Goal: Task Accomplishment & Management: Use online tool/utility

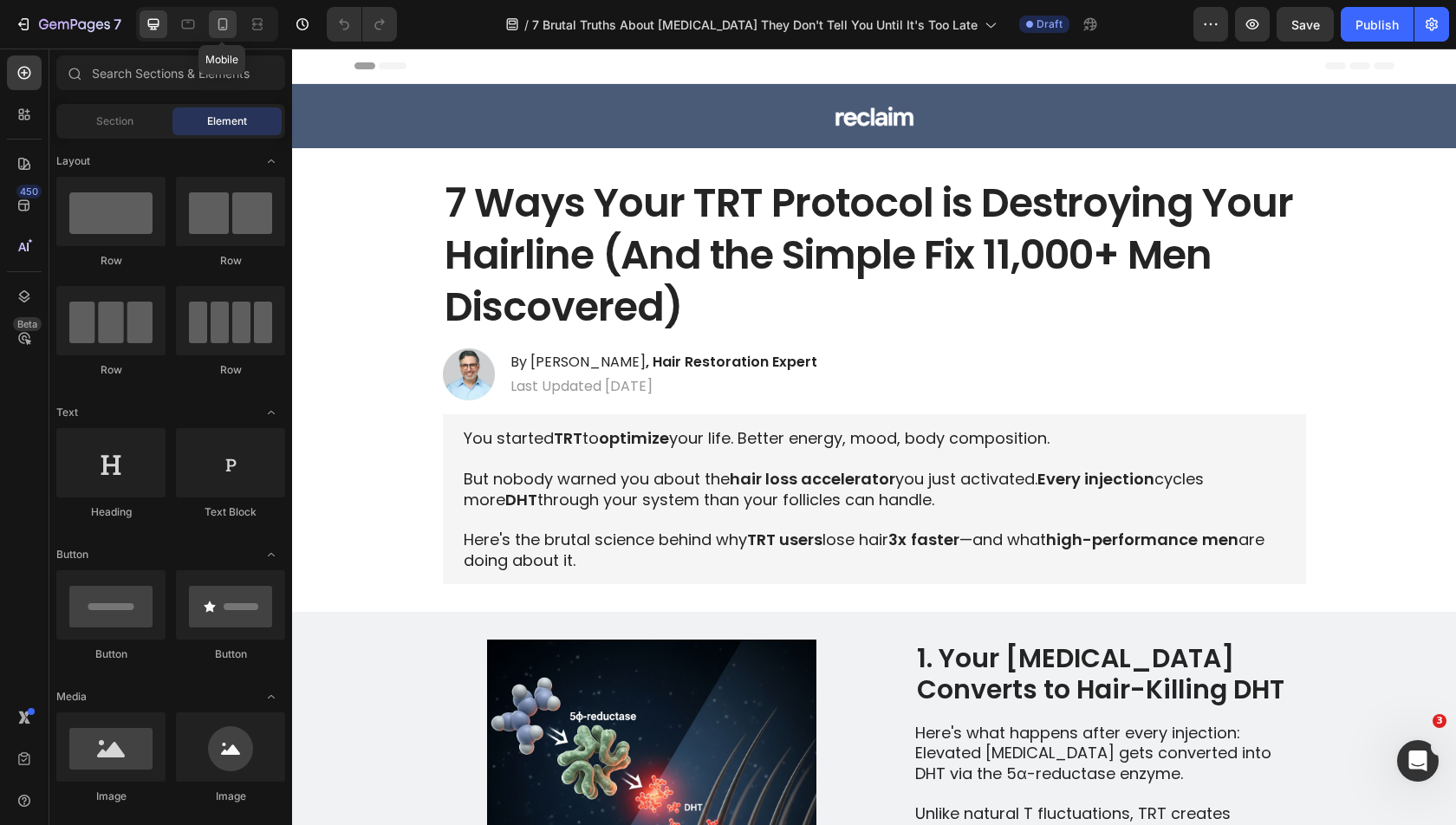
click at [226, 32] on icon at bounding box center [223, 24] width 17 height 17
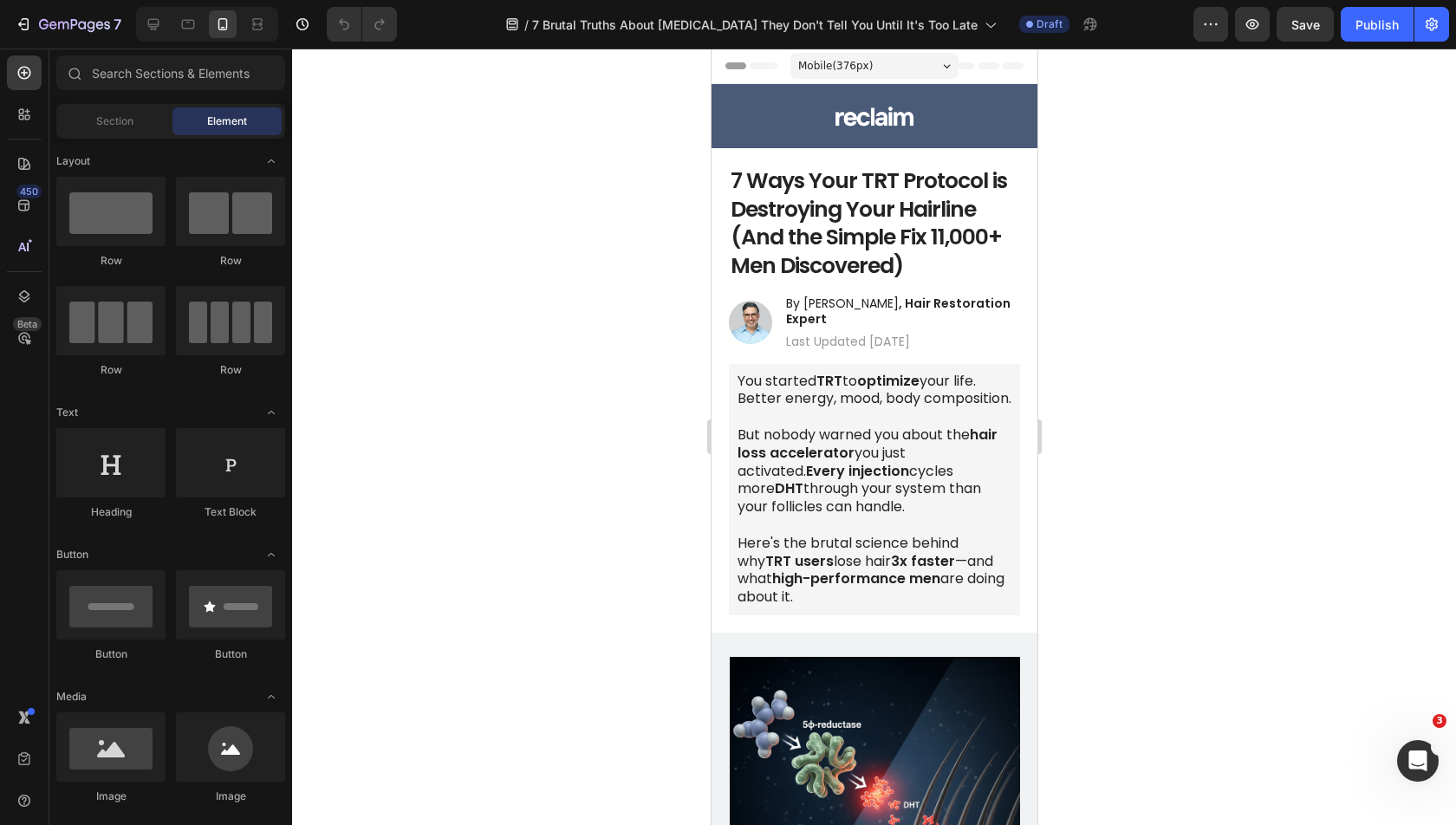
click at [808, 217] on h1 "7 Ways Your TRT Protocol is Destroying Your Hairline (And the Simple Fix 11,000…" at bounding box center [873, 224] width 291 height 116
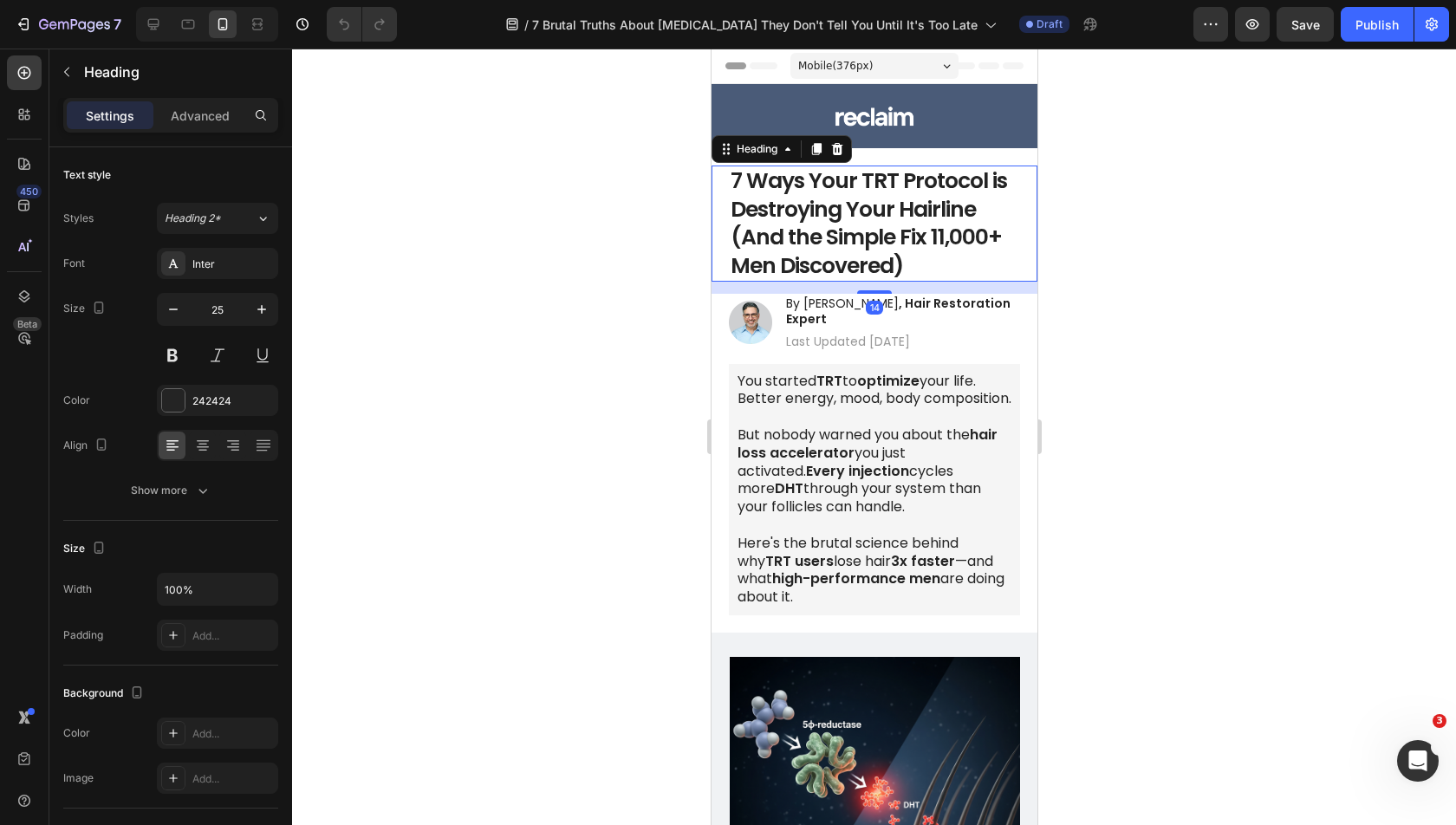
click at [808, 217] on h1 "7 Ways Your TRT Protocol is Destroying Your Hairline (And the Simple Fix 11,000…" at bounding box center [873, 224] width 291 height 116
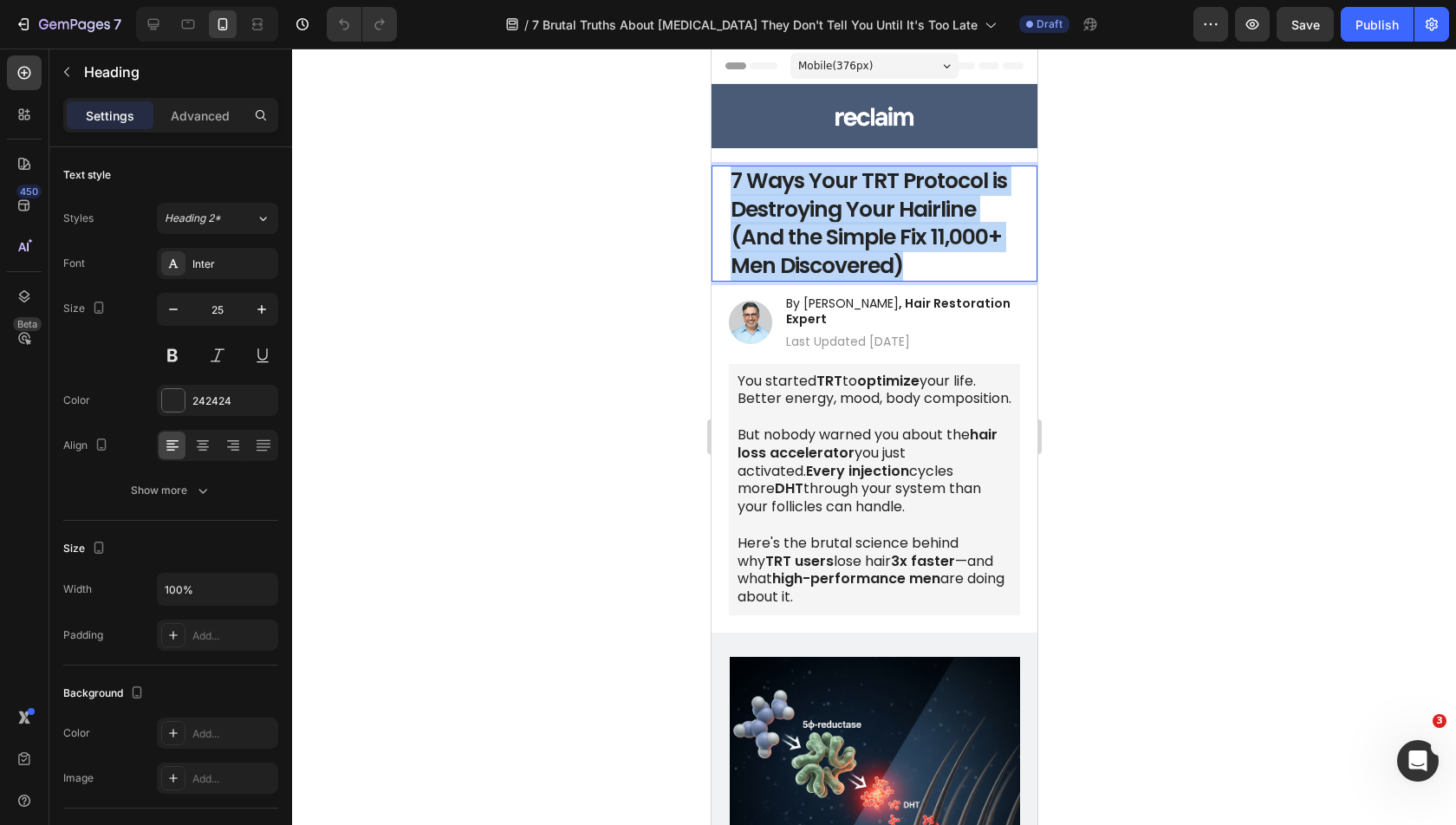
click at [808, 217] on p "7 Ways Your TRT Protocol is Destroying Your Hairline (And the Simple Fix 11,000…" at bounding box center [873, 223] width 288 height 113
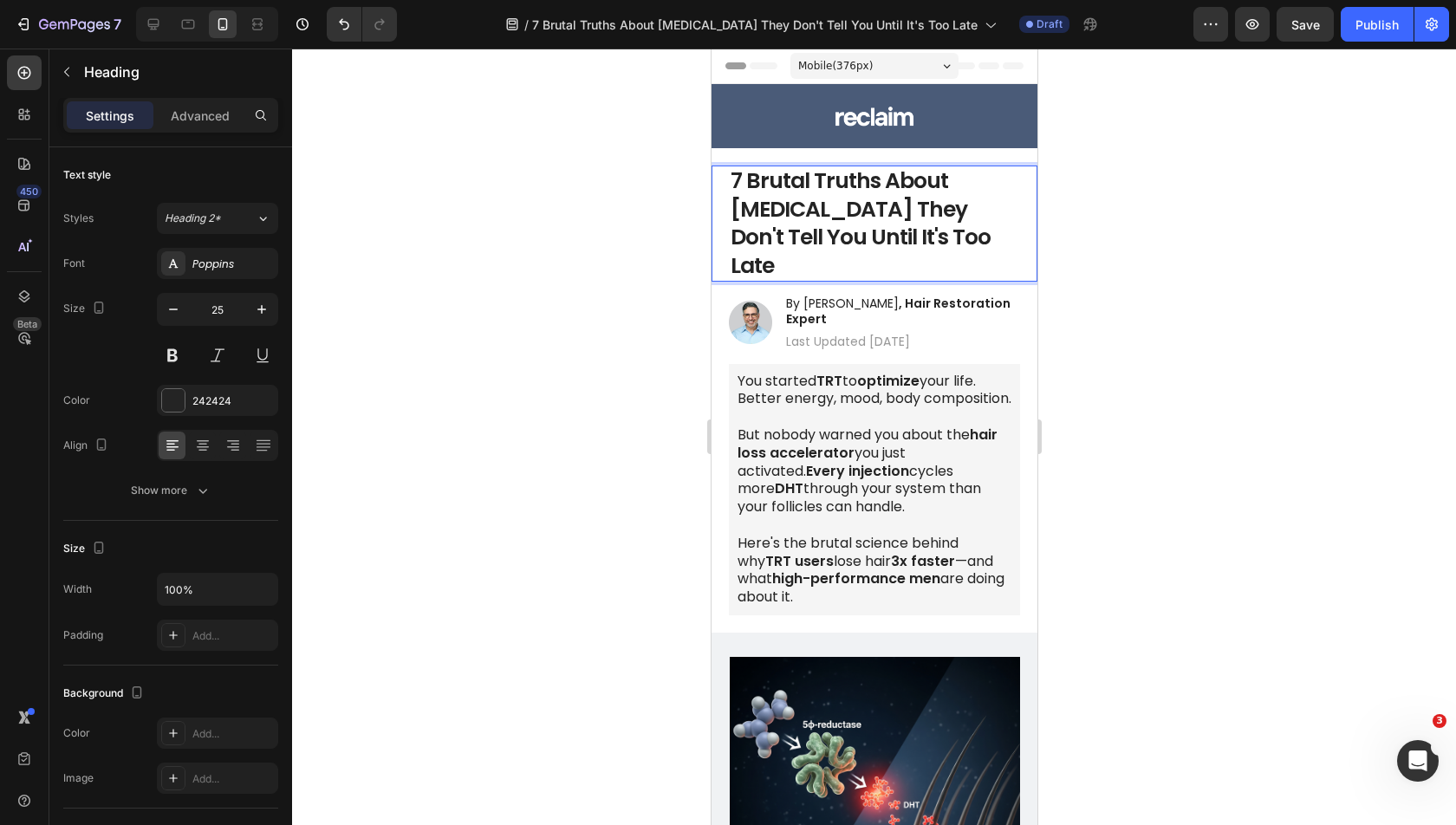
click at [1201, 277] on div at bounding box center [874, 436] width 1164 height 777
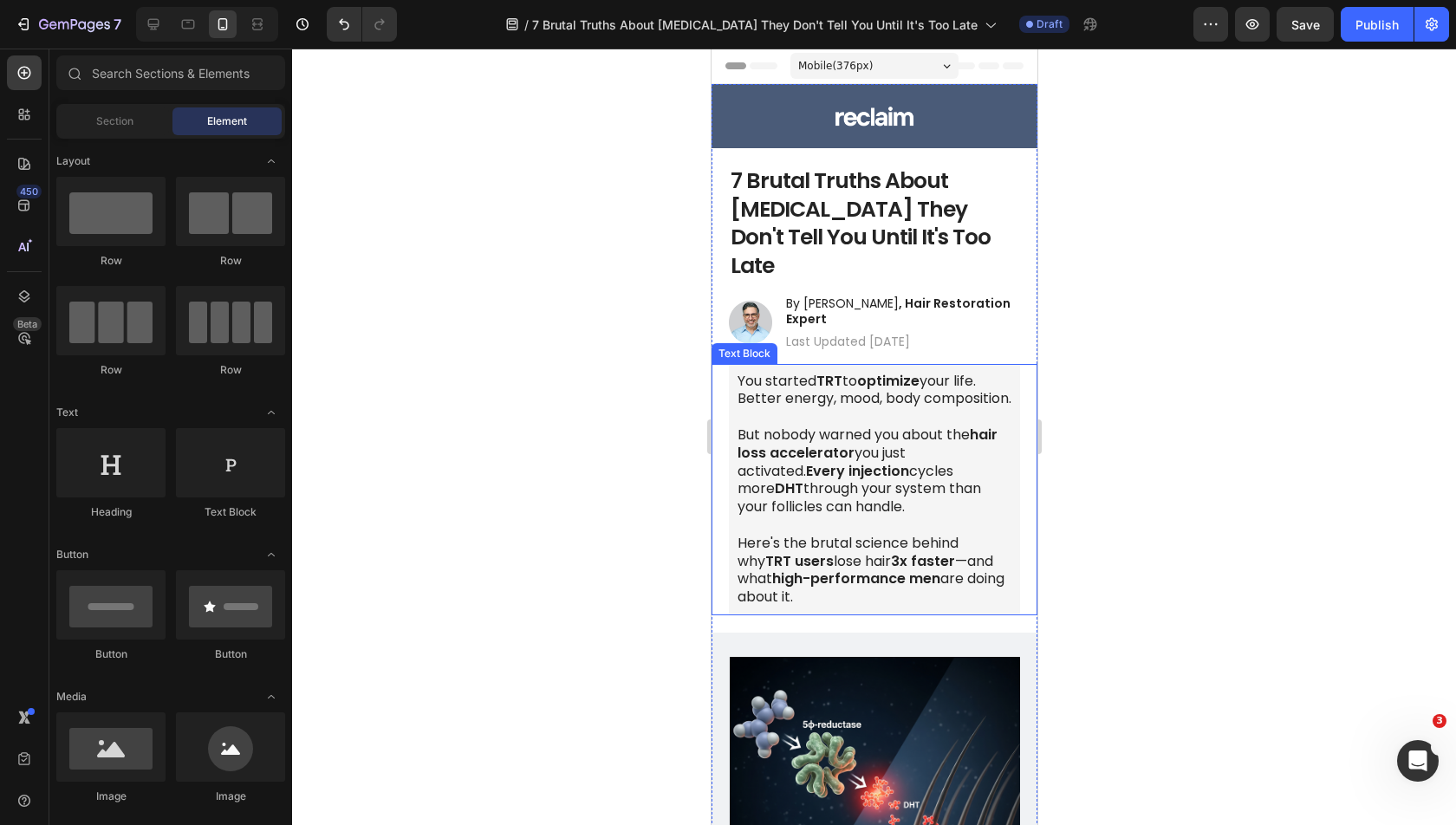
click at [832, 461] on strong "Every injection" at bounding box center [856, 471] width 103 height 20
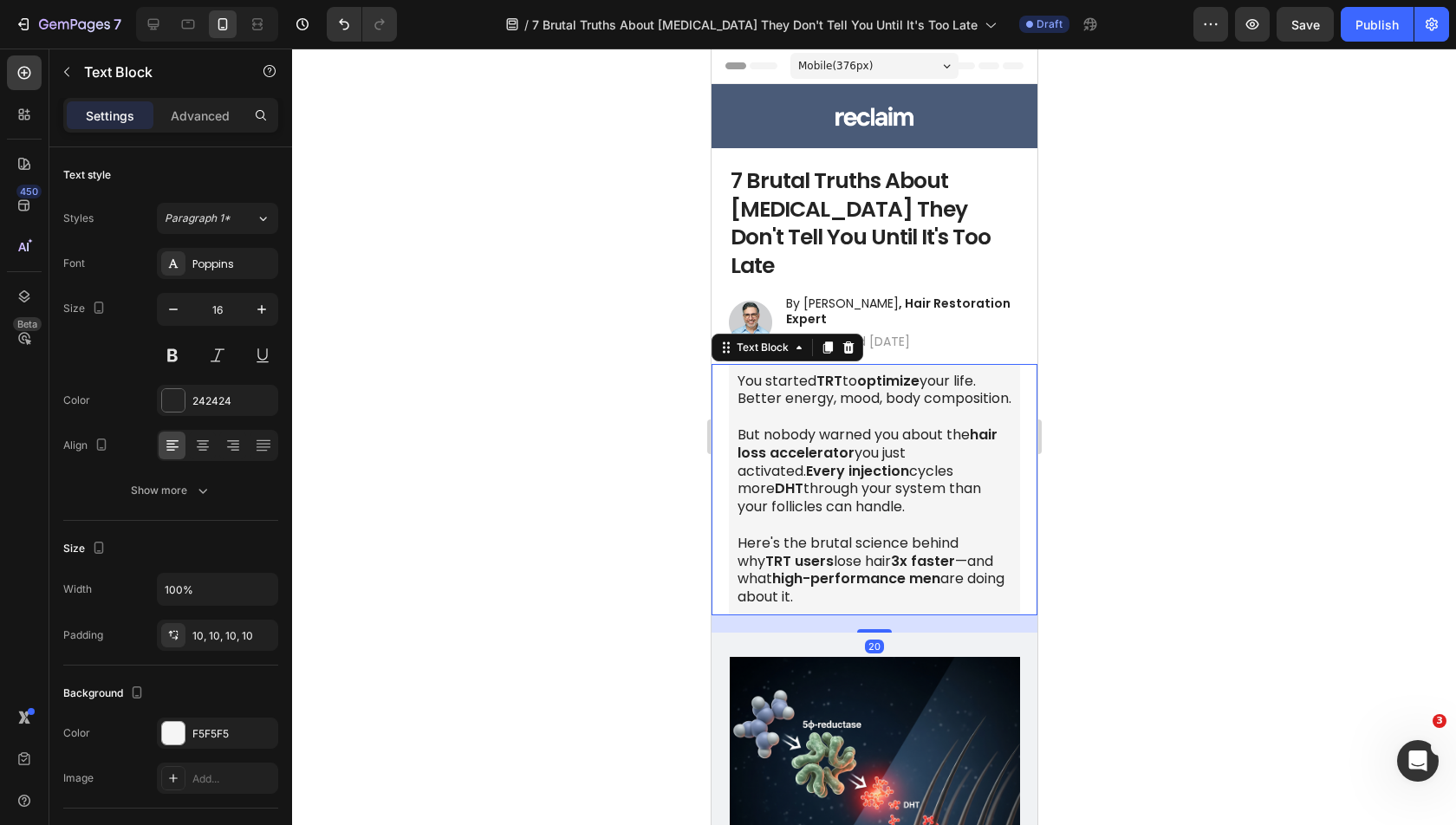
click at [832, 461] on strong "Every injection" at bounding box center [856, 471] width 103 height 20
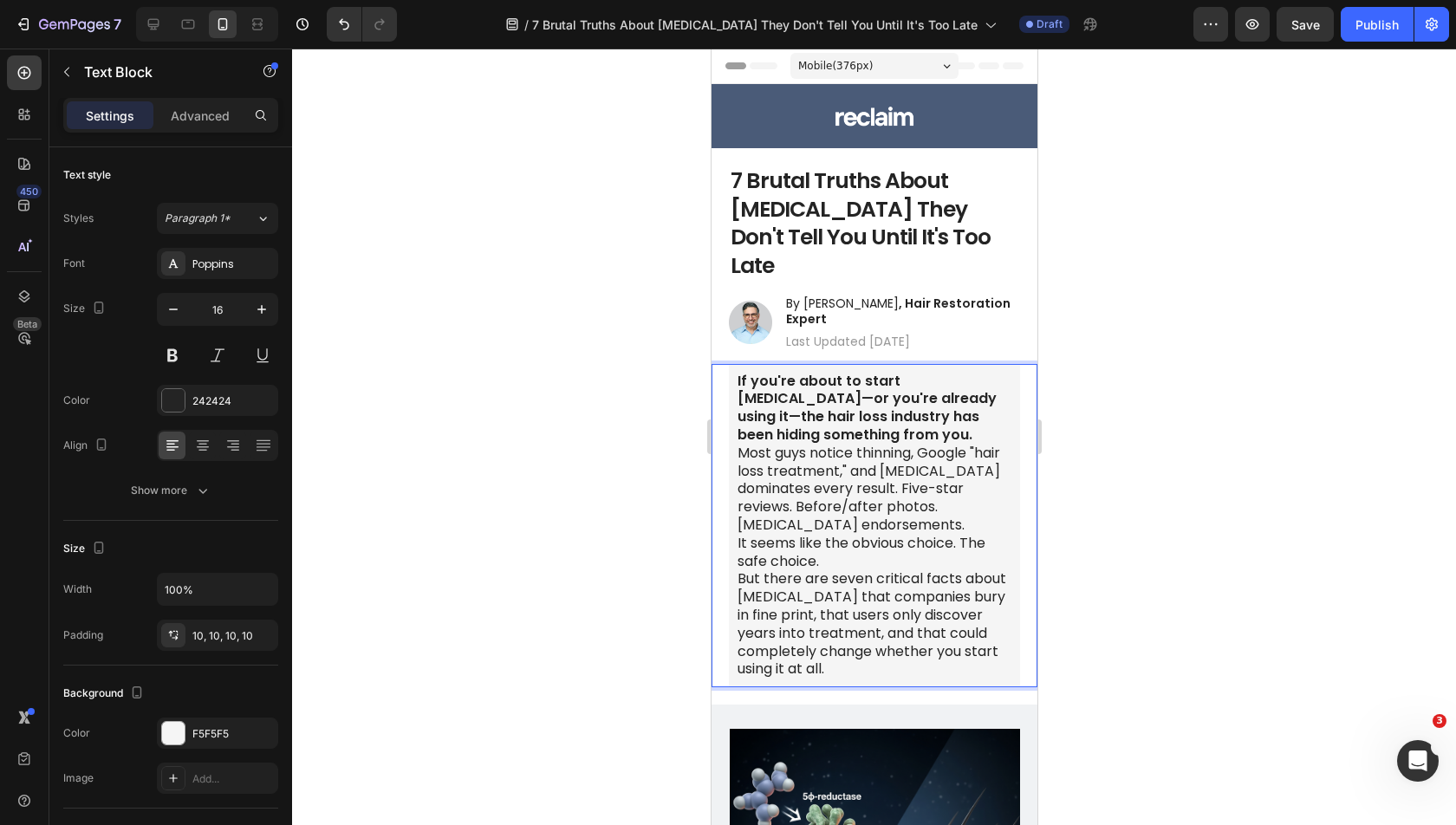
click at [871, 394] on p "If you're about to start minoxidil—or you're already using it—the hair loss ind…" at bounding box center [873, 408] width 274 height 72
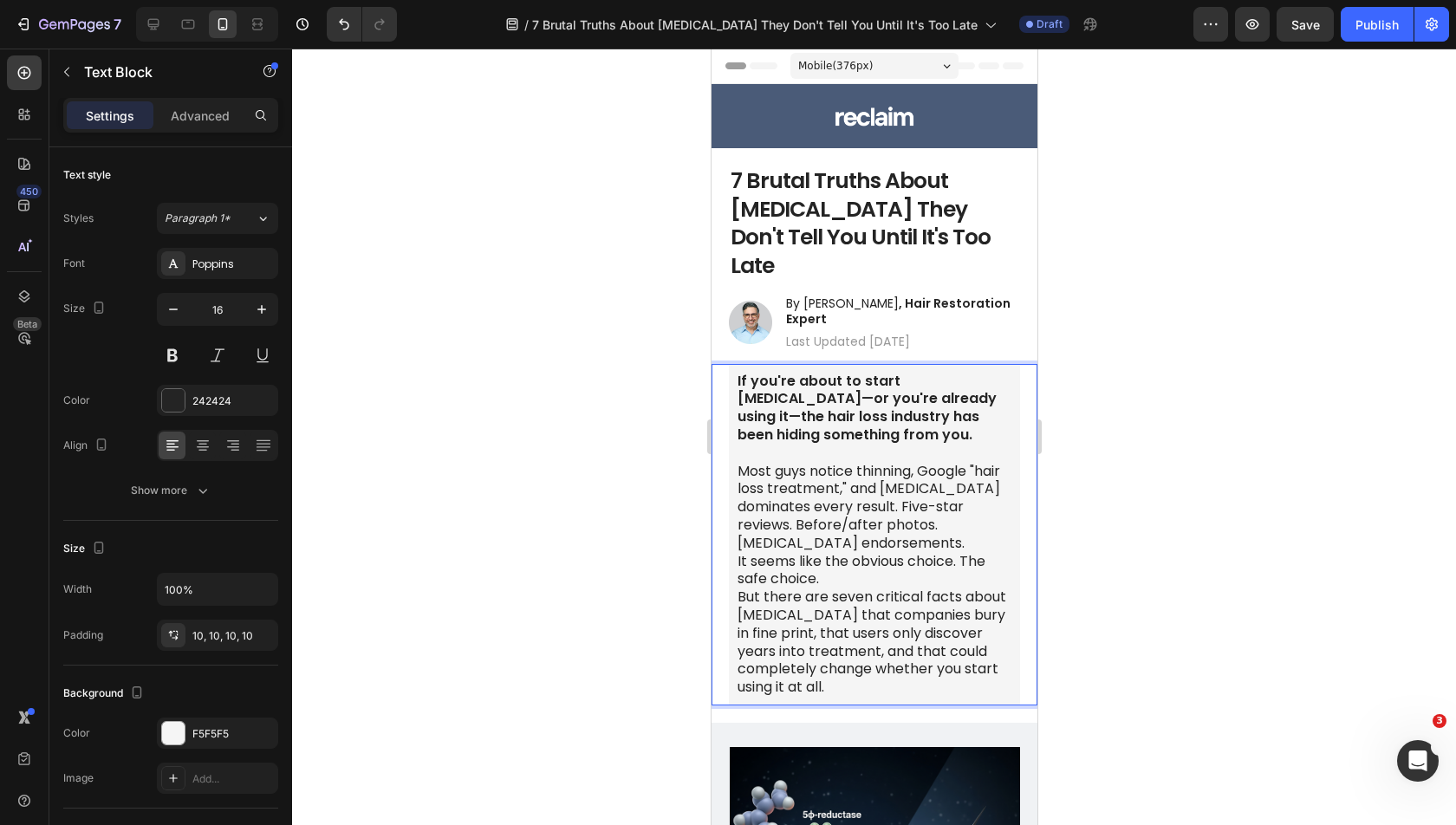
click at [956, 486] on p "Most guys notice thinning, Google "hair loss treatment," and minoxidil dominate…" at bounding box center [873, 508] width 274 height 90
click at [956, 500] on p "Most guys notice thinning, Google "hair loss treatment," and minoxidil dominate…" at bounding box center [873, 508] width 274 height 90
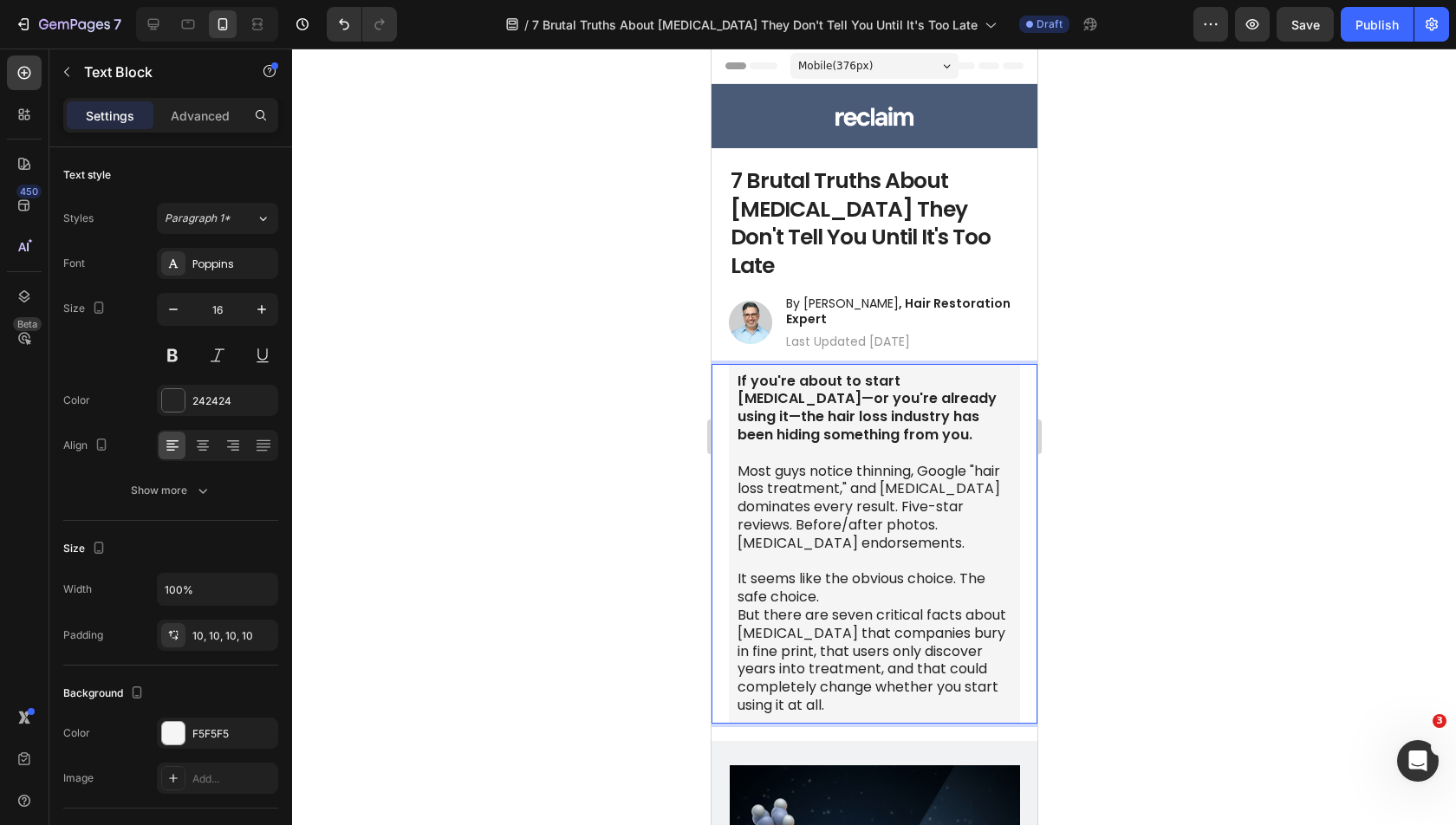
click at [943, 570] on p "It seems like the obvious choice. The safe choice." at bounding box center [873, 589] width 274 height 37
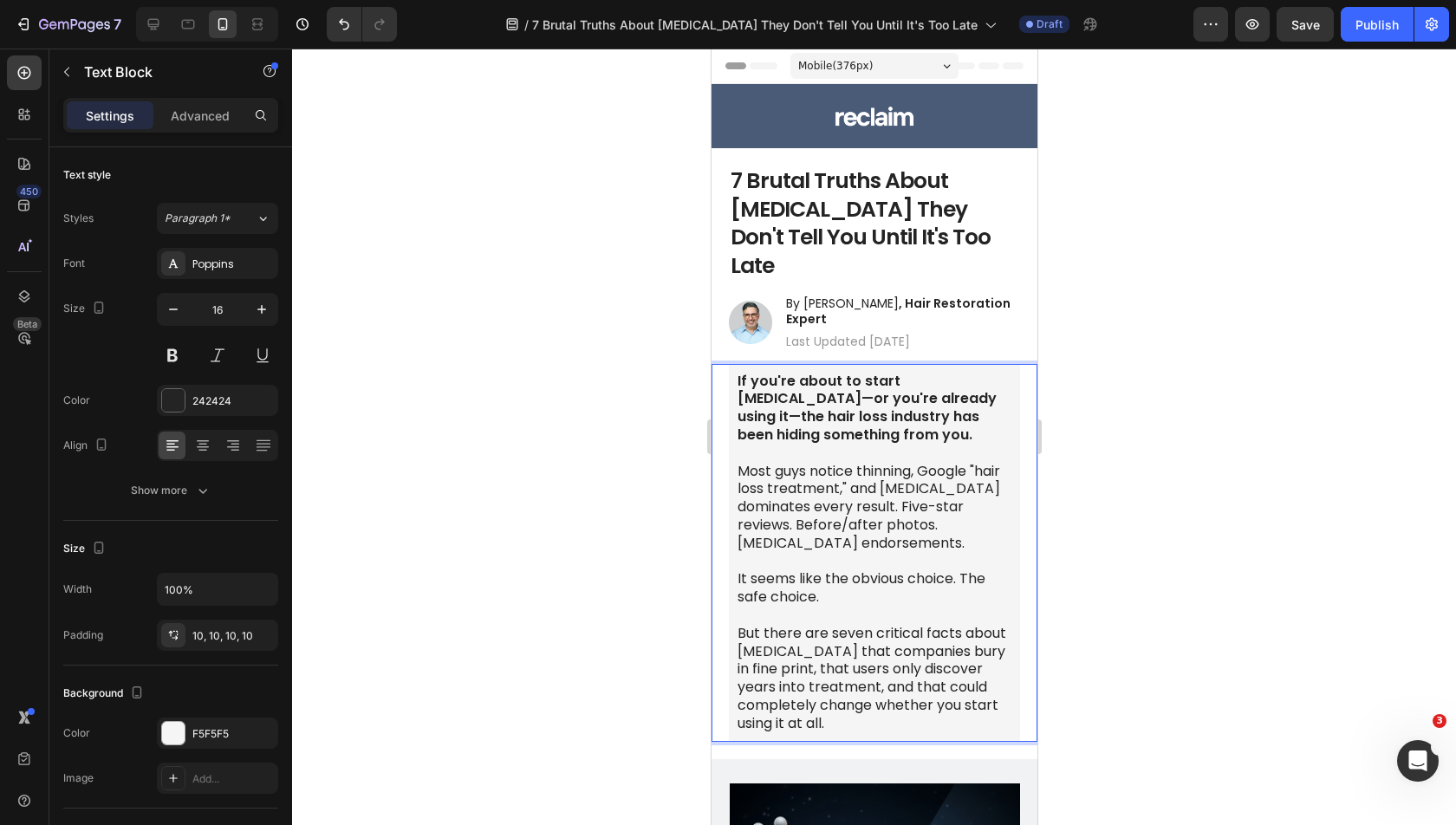
click at [765, 570] on p "It seems like the obvious choice. The safe choice." at bounding box center [873, 589] width 274 height 37
click at [741, 570] on p "It seems like the obvious choice. The safe" choice." at bounding box center [873, 589] width 274 height 37
click at [940, 570] on p "It seems like the obvious choice. The "safe" choice." at bounding box center [873, 589] width 274 height 37
click at [1103, 666] on div at bounding box center [874, 436] width 1164 height 777
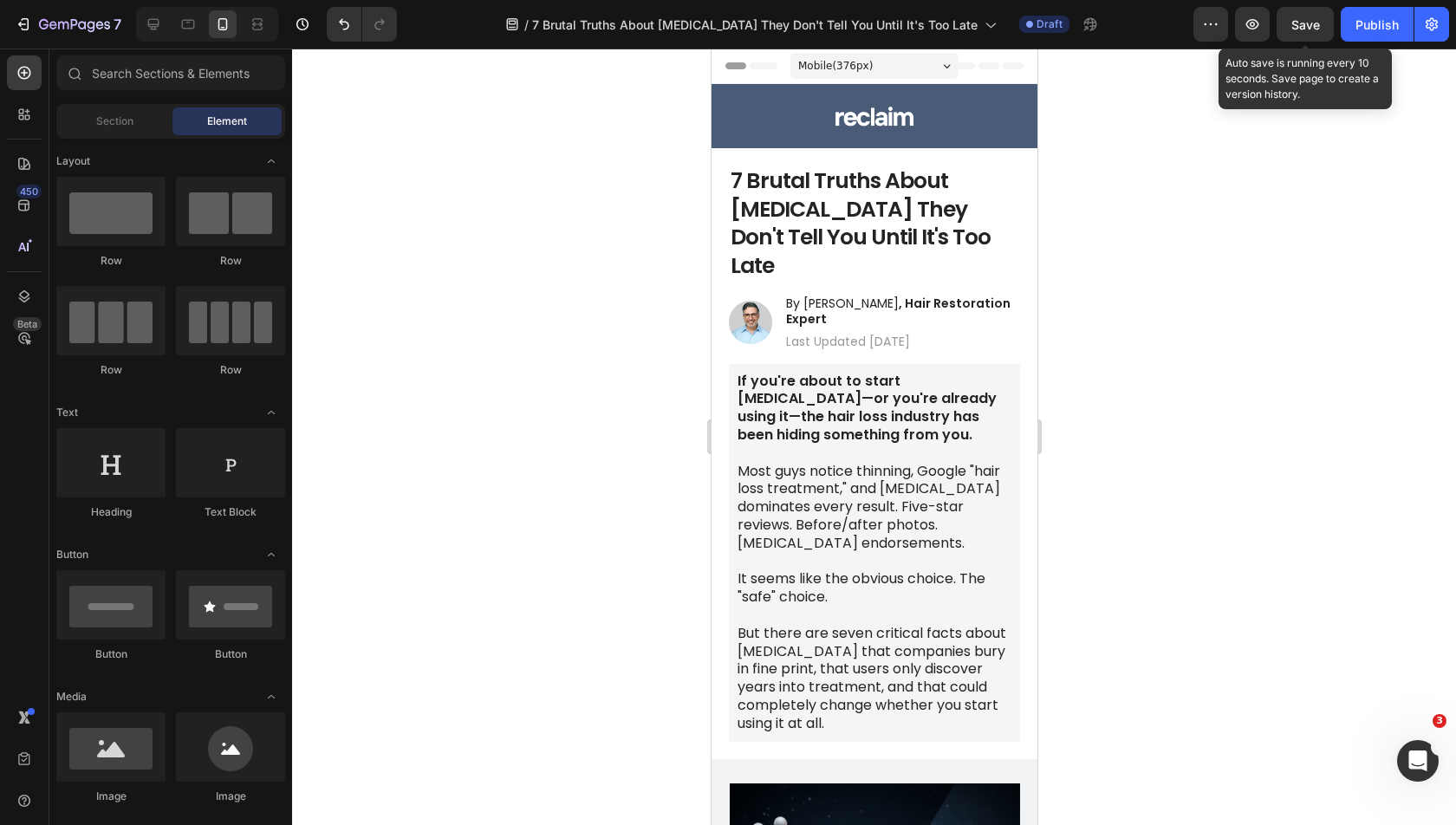
click at [1307, 21] on span "Save" at bounding box center [1305, 24] width 29 height 14
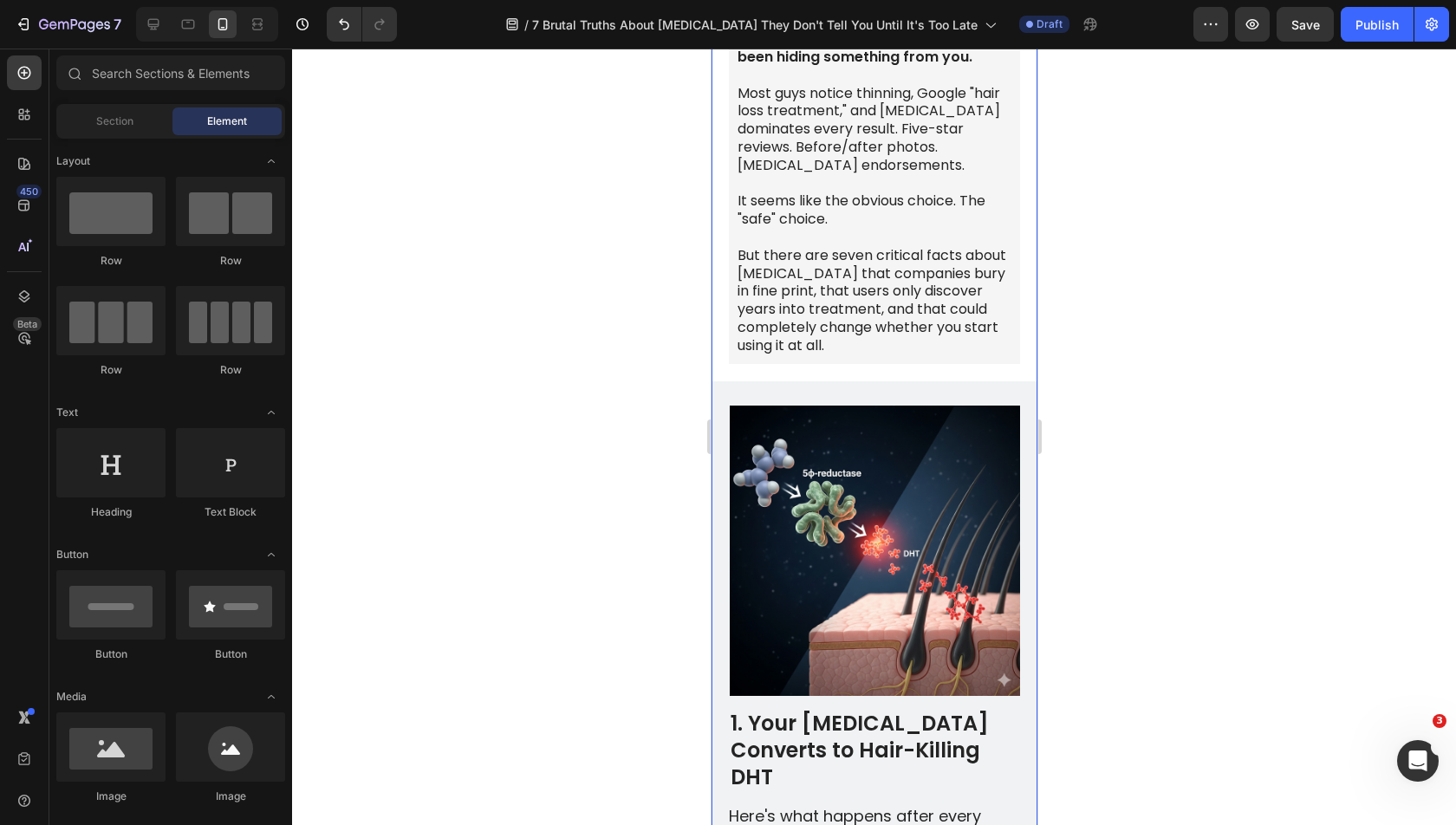
scroll to position [871, 0]
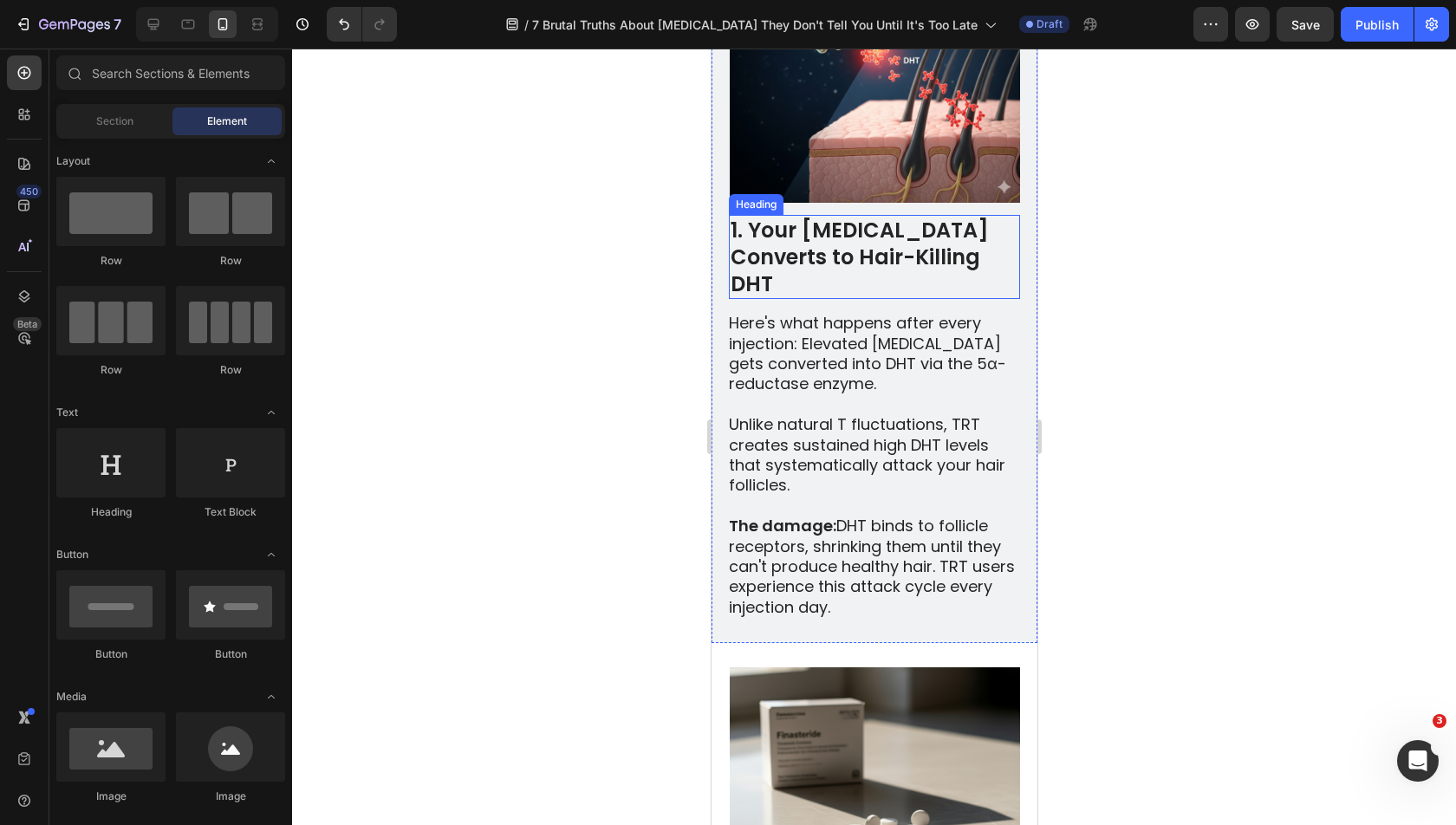
click at [843, 215] on h2 "1. Your Testosterone Converts to Hair-Killing DHT" at bounding box center [873, 258] width 291 height 85
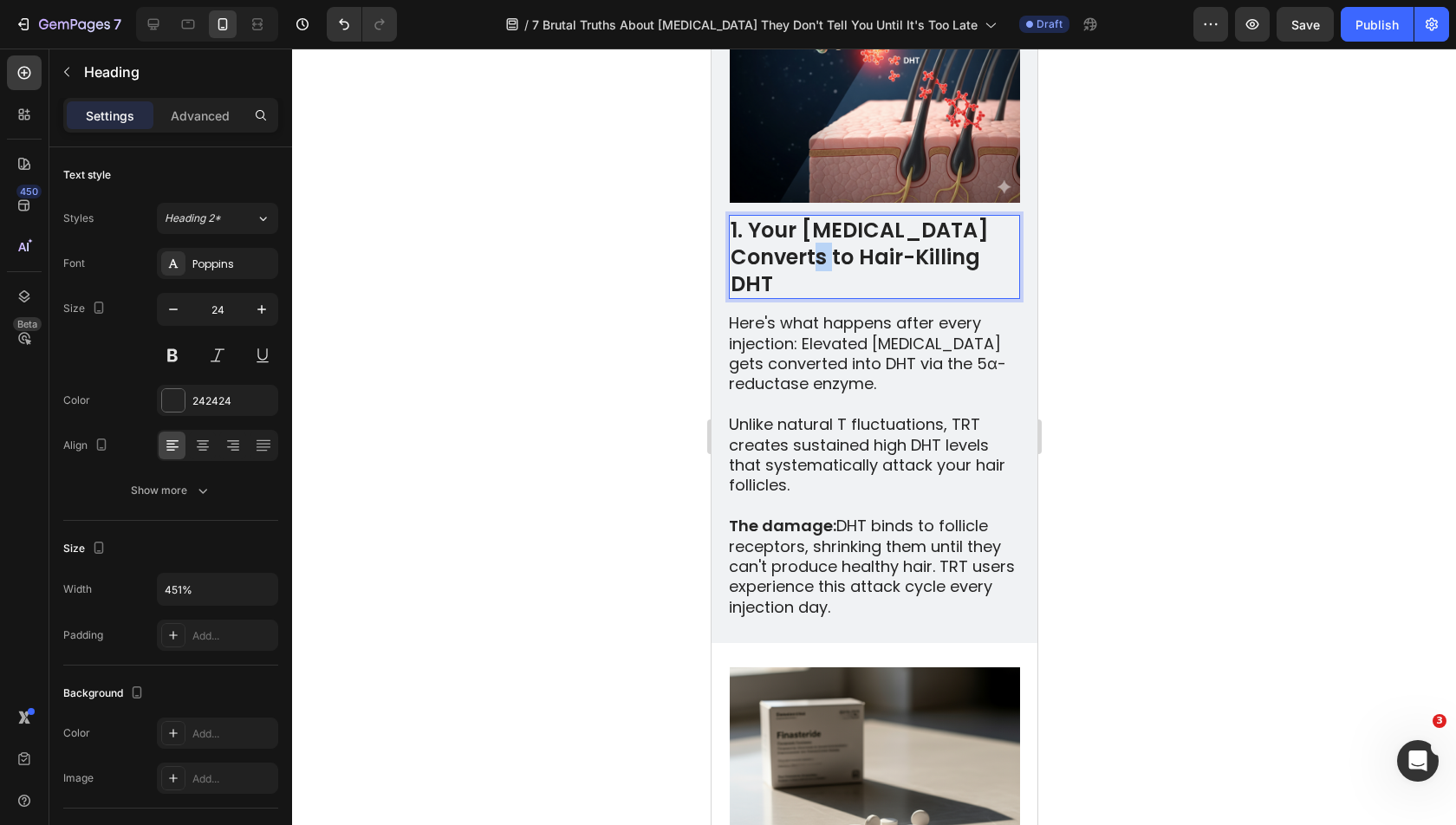
click at [843, 215] on h2 "1. Your Testosterone Converts to Hair-Killing DHT" at bounding box center [873, 258] width 291 height 85
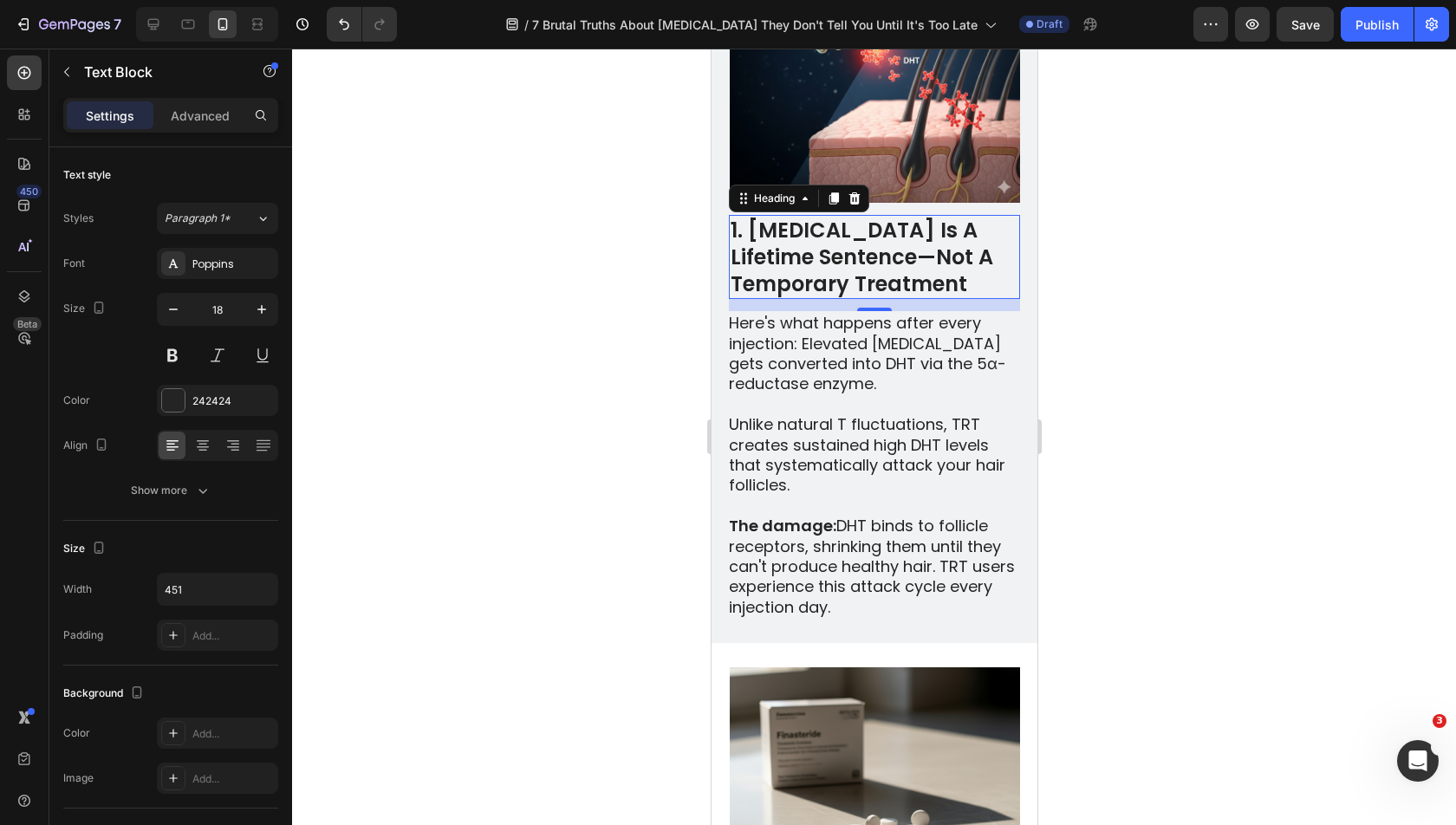
click at [793, 328] on p "Here's what happens after every injection: Elevated testosterone gets converted…" at bounding box center [872, 353] width 289 height 81
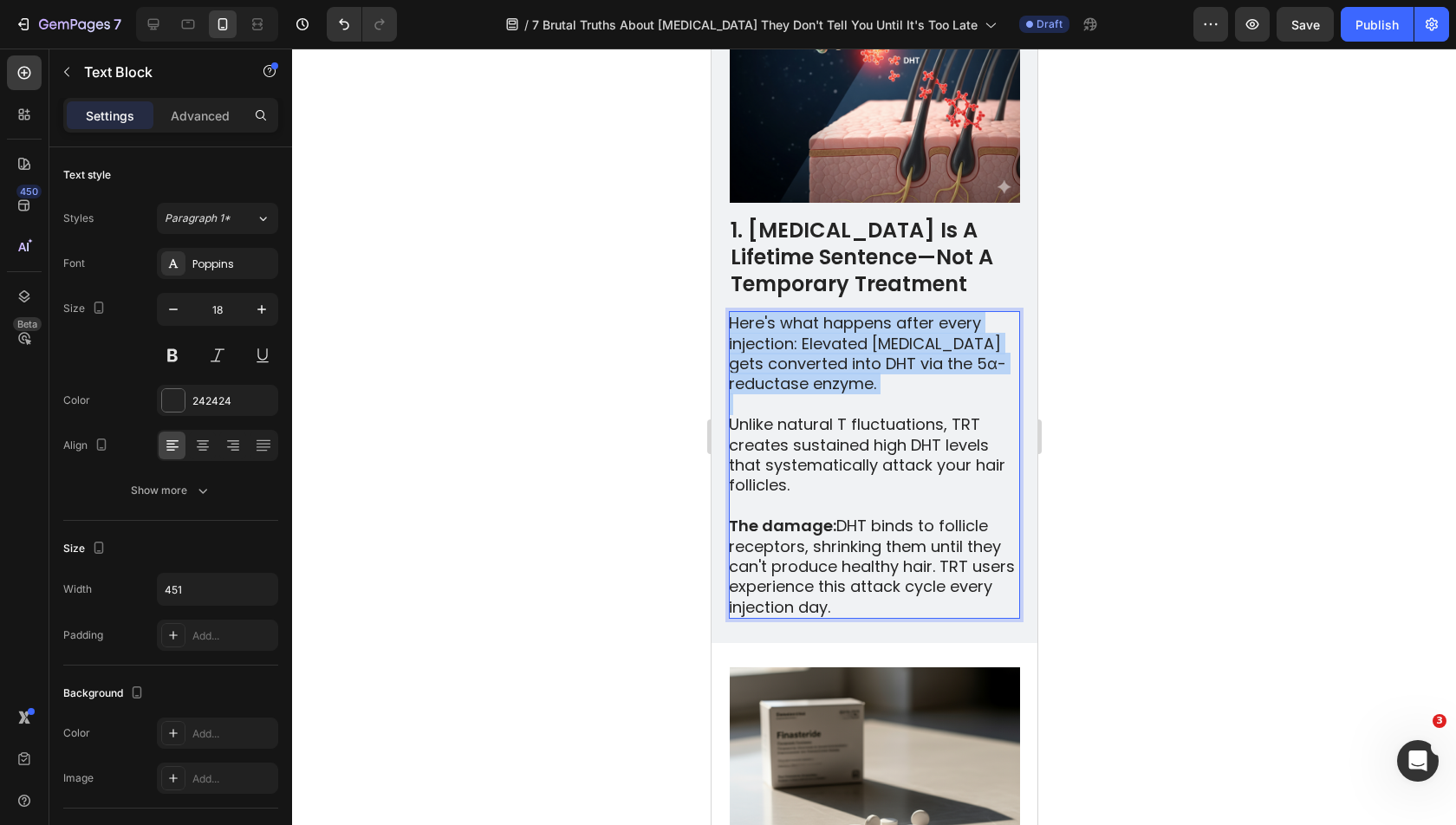
click at [793, 328] on p "Here's what happens after every injection: Elevated testosterone gets converted…" at bounding box center [872, 353] width 289 height 81
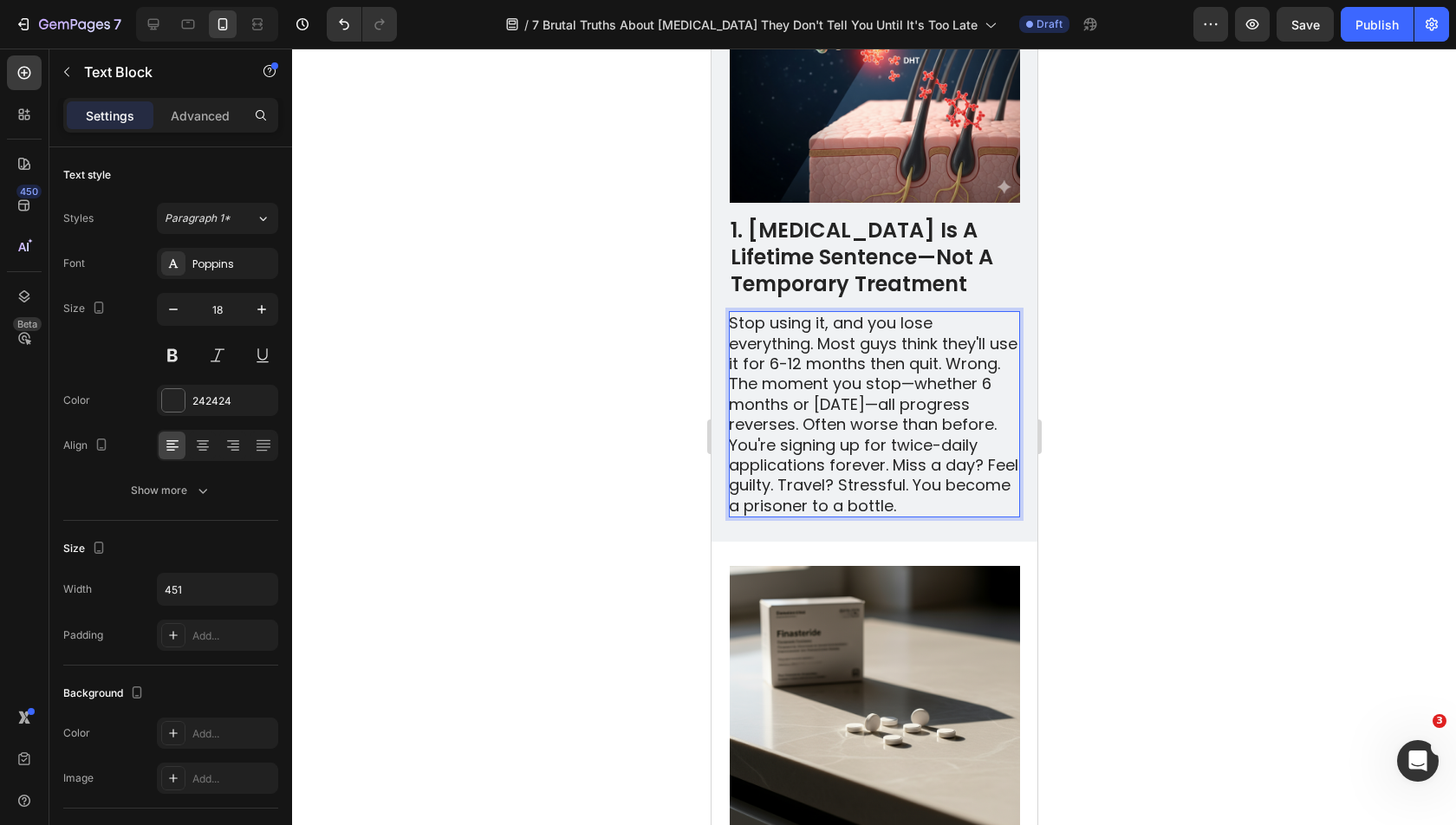
click at [817, 313] on p "Stop using it, and you lose everything. Most guys think they'll use it for 6-12…" at bounding box center [872, 414] width 289 height 203
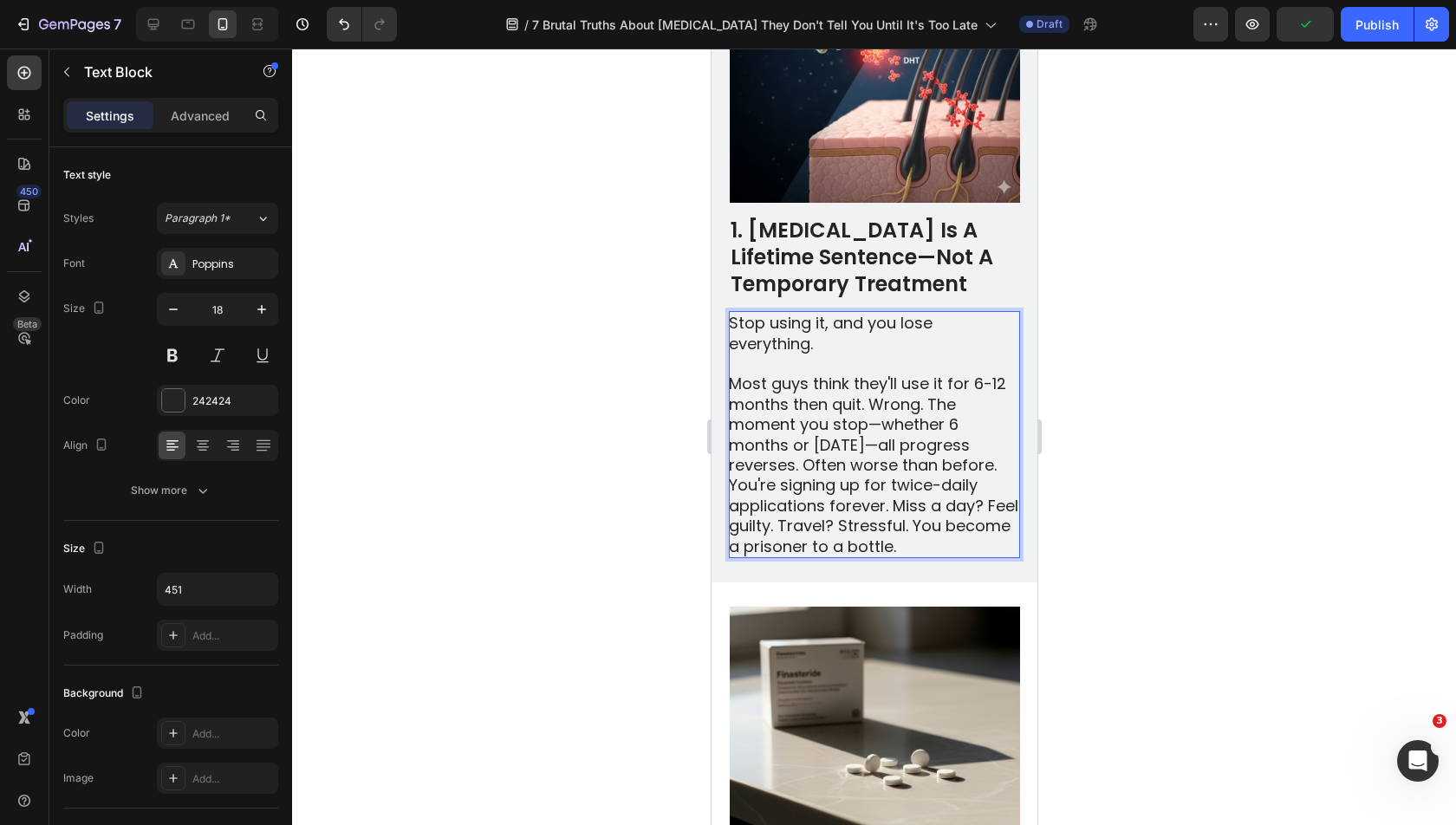
click at [872, 411] on p "Most guys think they'll use it for 6-12 months then quit. Wrong. The moment you…" at bounding box center [872, 464] width 289 height 182
click at [824, 430] on p "Most guys think they'll use it for 6-12 months then quit. Wrong. The moment you…" at bounding box center [872, 464] width 289 height 182
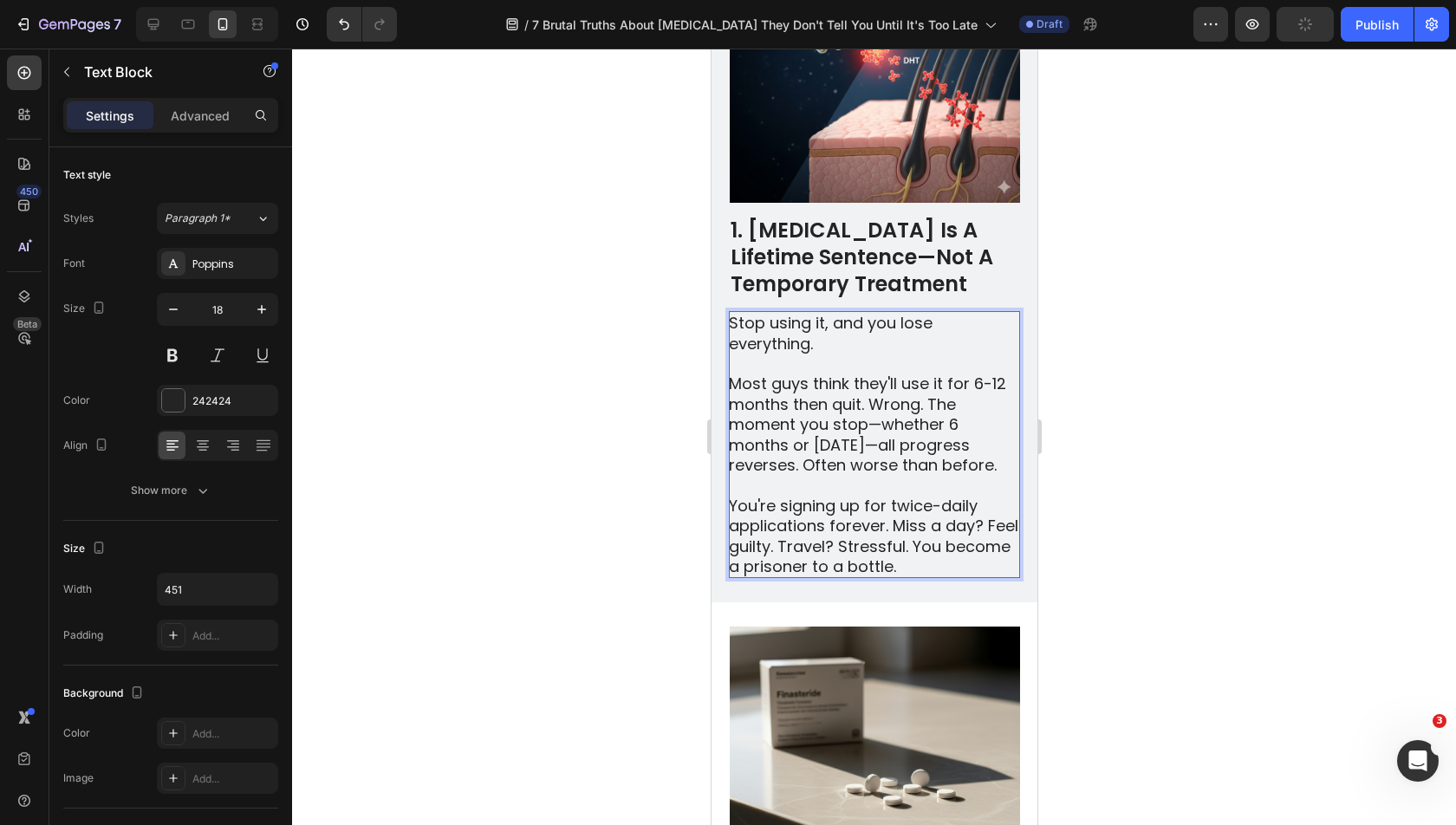
click at [1061, 471] on div at bounding box center [874, 436] width 1164 height 777
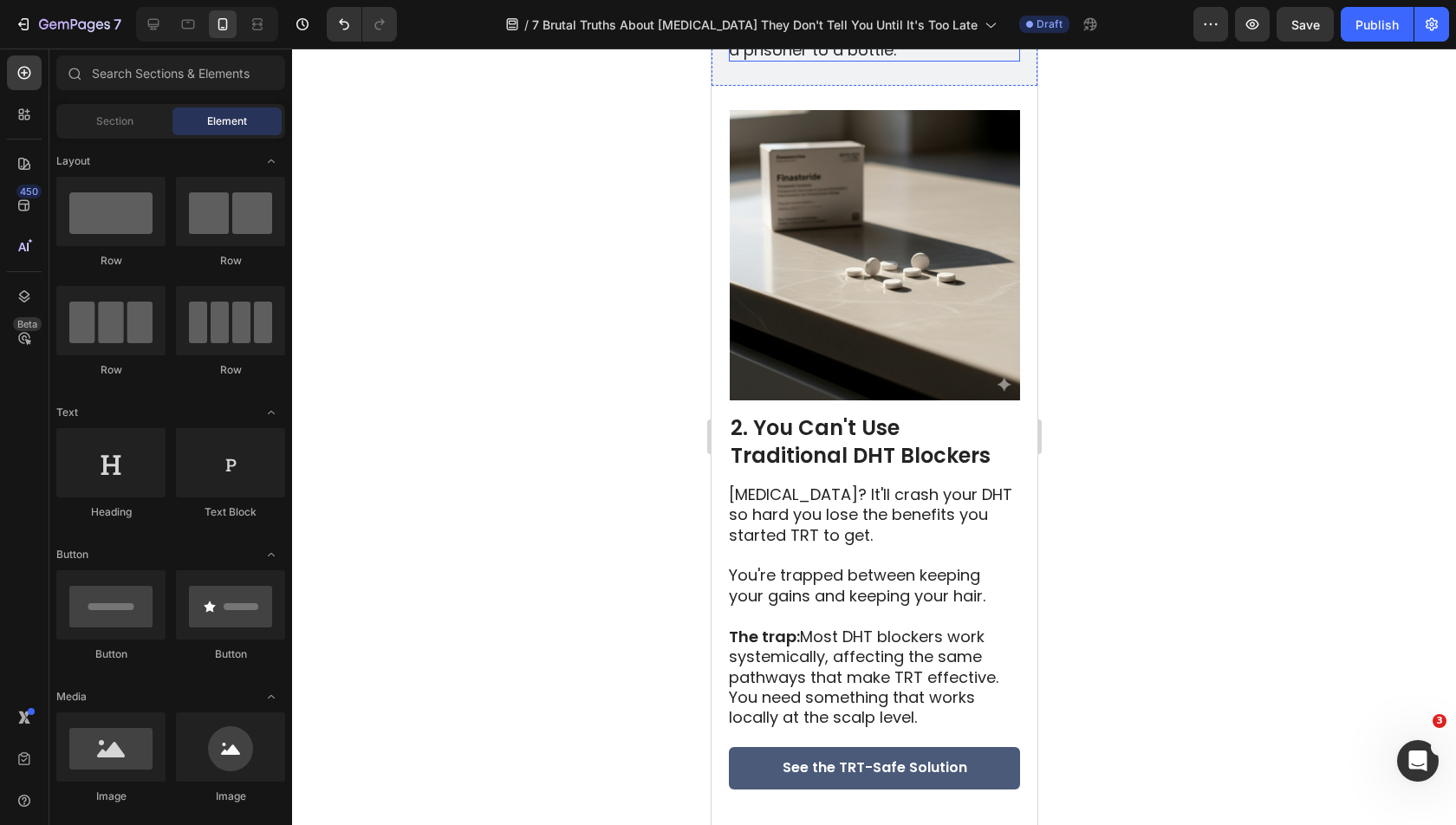
scroll to position [1395, 0]
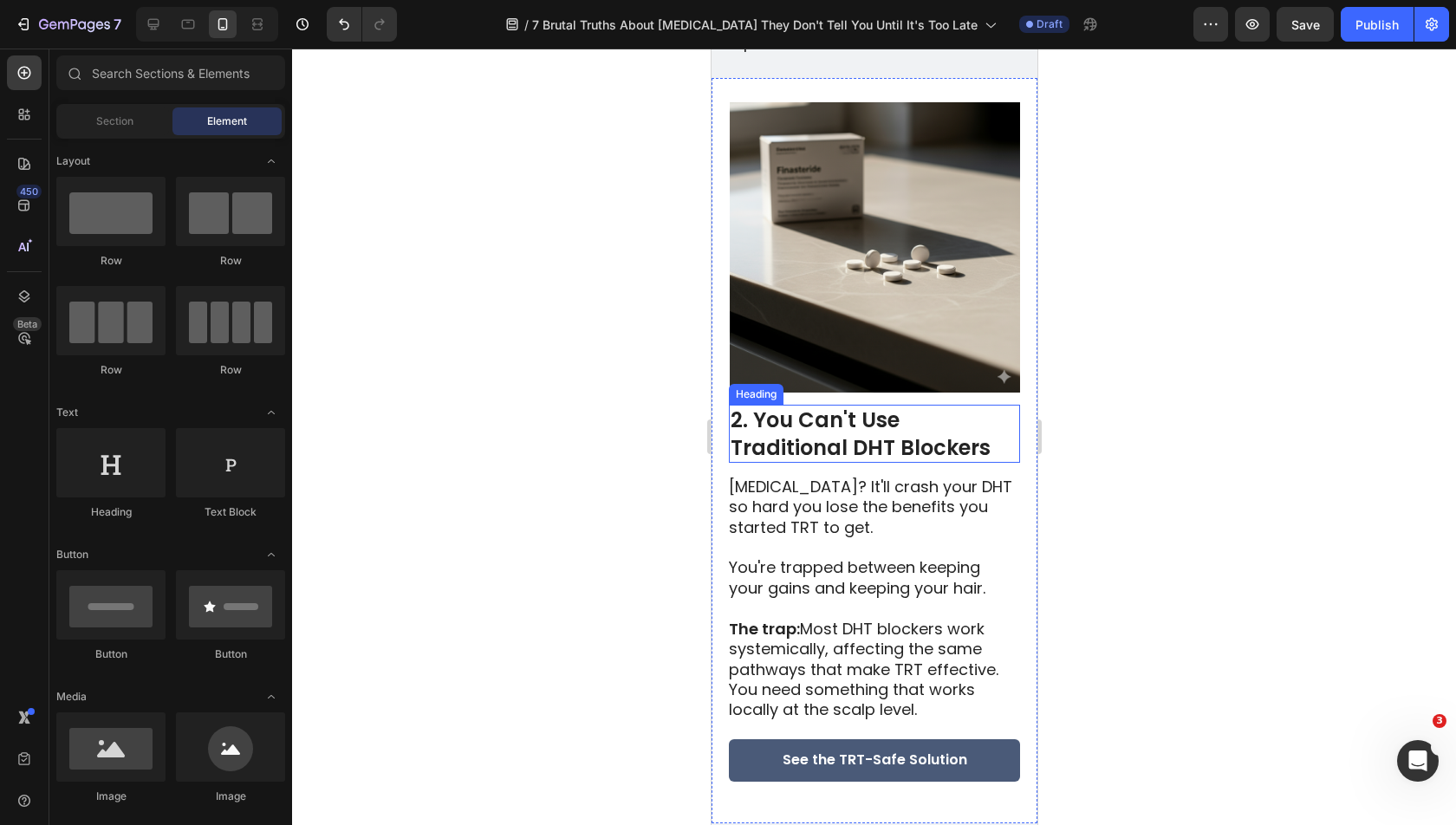
click at [816, 404] on h2 "2. You Can't Use Traditional DHT Blockers" at bounding box center [873, 432] width 291 height 57
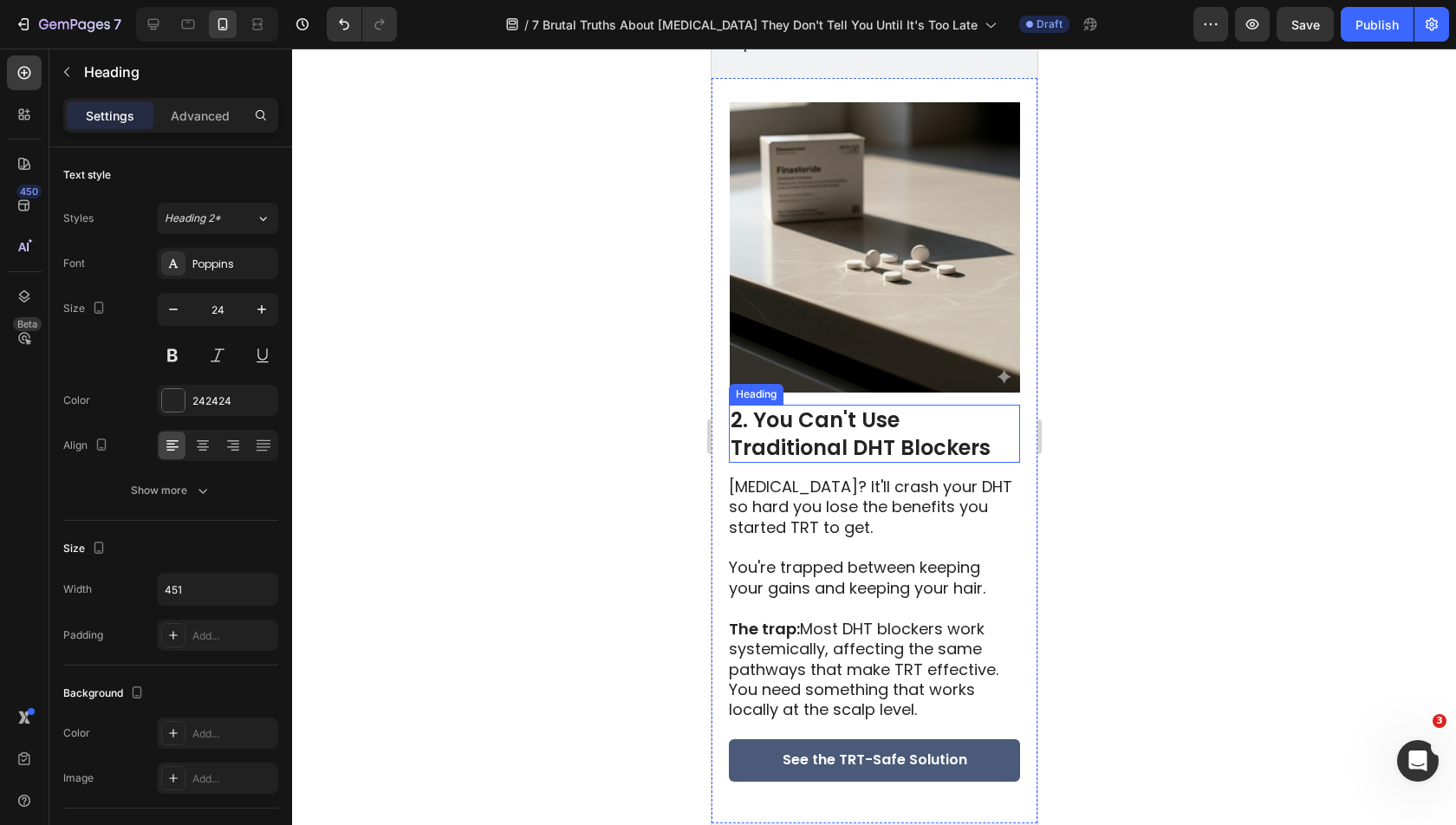
click at [816, 404] on h2 "2. You Can't Use Traditional DHT Blockers" at bounding box center [873, 432] width 291 height 57
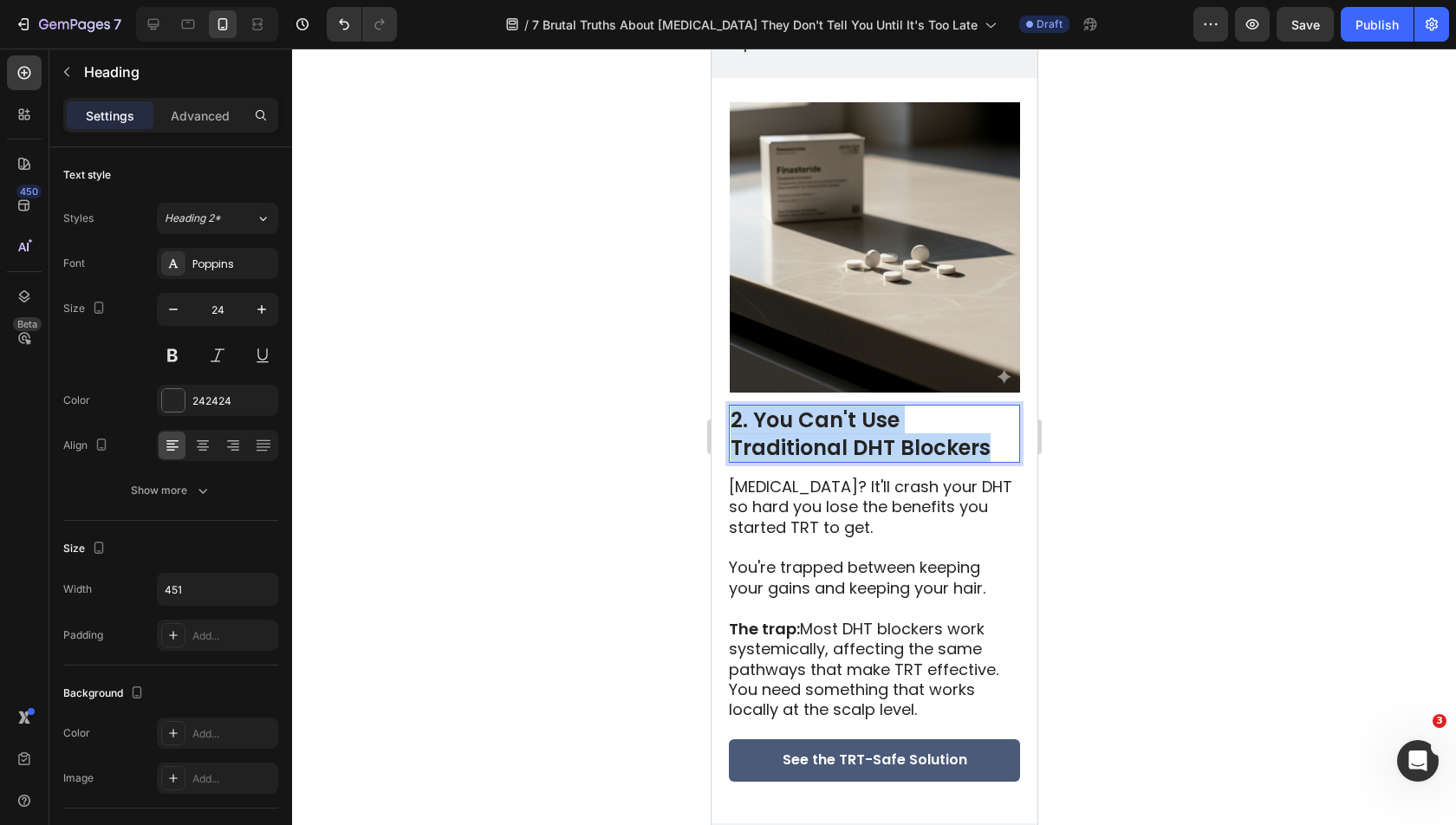
click at [816, 406] on p "2. You Can't Use Traditional DHT Blockers" at bounding box center [873, 433] width 288 height 54
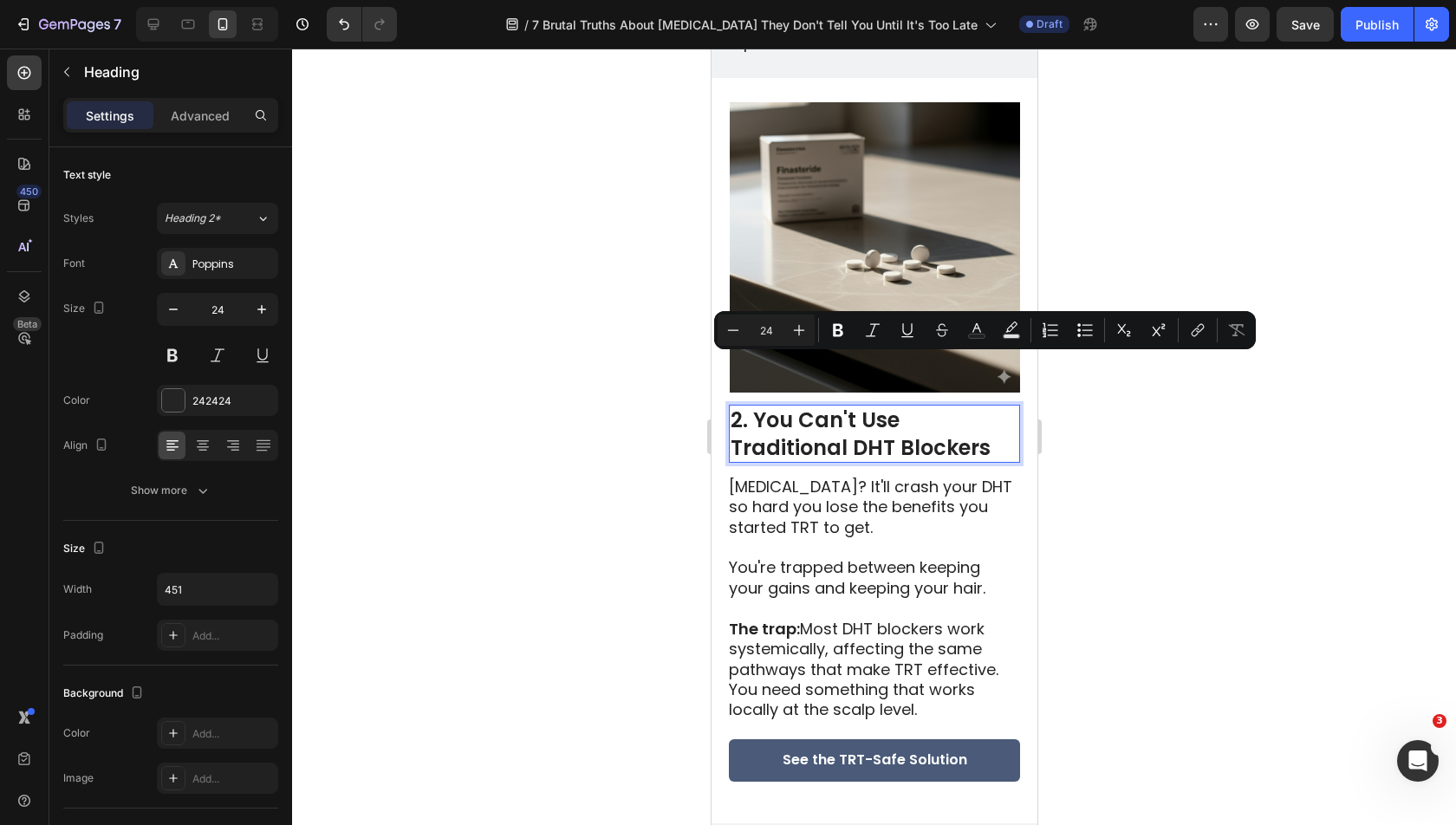
click at [816, 406] on p "2. You Can't Use Traditional DHT Blockers" at bounding box center [873, 433] width 288 height 54
drag, startPoint x: 751, startPoint y: 374, endPoint x: 1003, endPoint y: 404, distance: 253.8
click at [1003, 404] on h2 "2. You Can't Use Traditional DHT Blockers" at bounding box center [873, 432] width 291 height 57
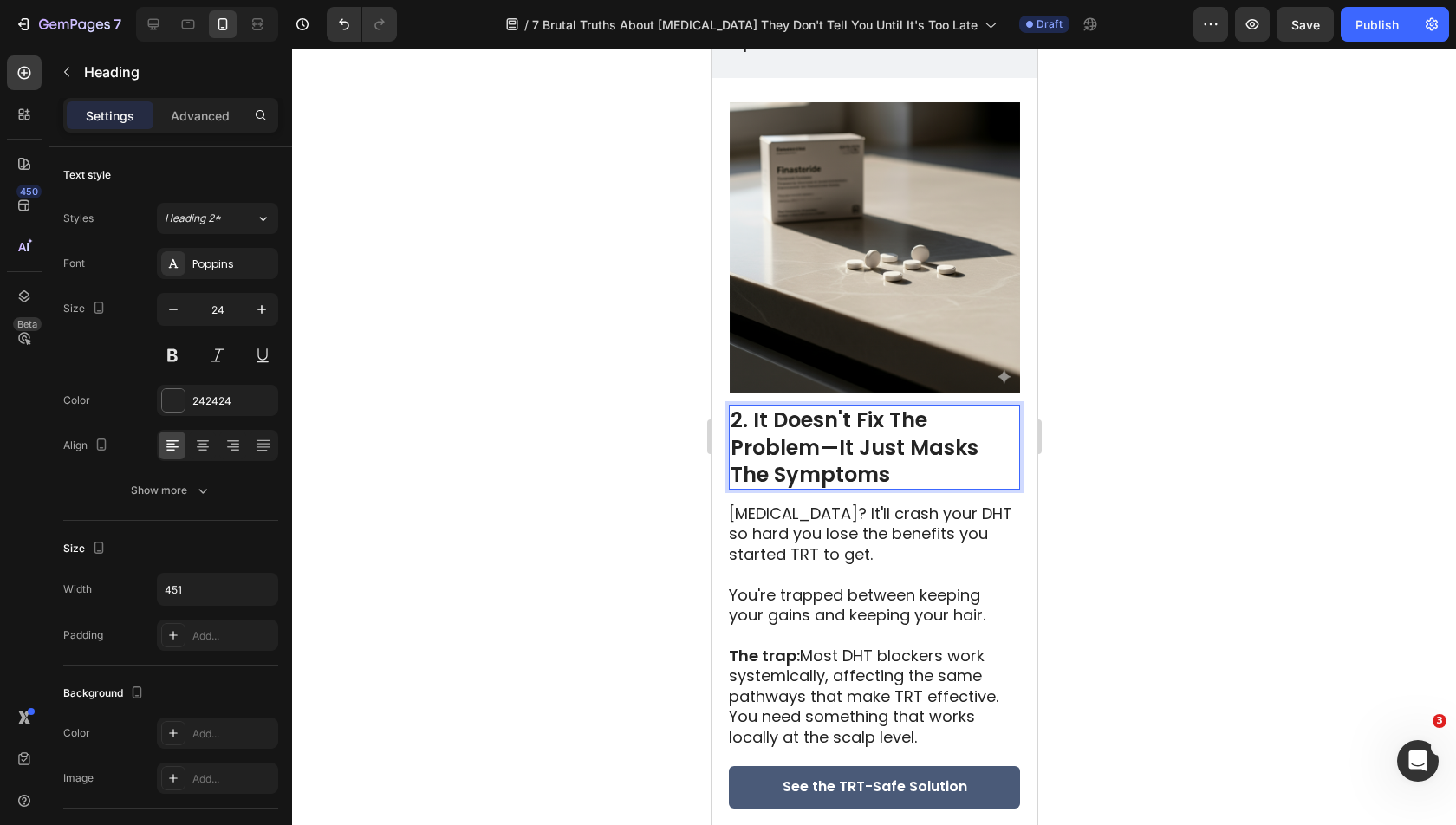
click at [828, 406] on p "2. It Doesn't Fix The Problem—It Just Masks The Symptoms" at bounding box center [873, 447] width 288 height 81
click at [918, 418] on p "2. It Doesn't Fix The Problem. It Just Masks The Symptoms" at bounding box center [873, 447] width 288 height 81
click at [1285, 433] on div at bounding box center [874, 436] width 1164 height 777
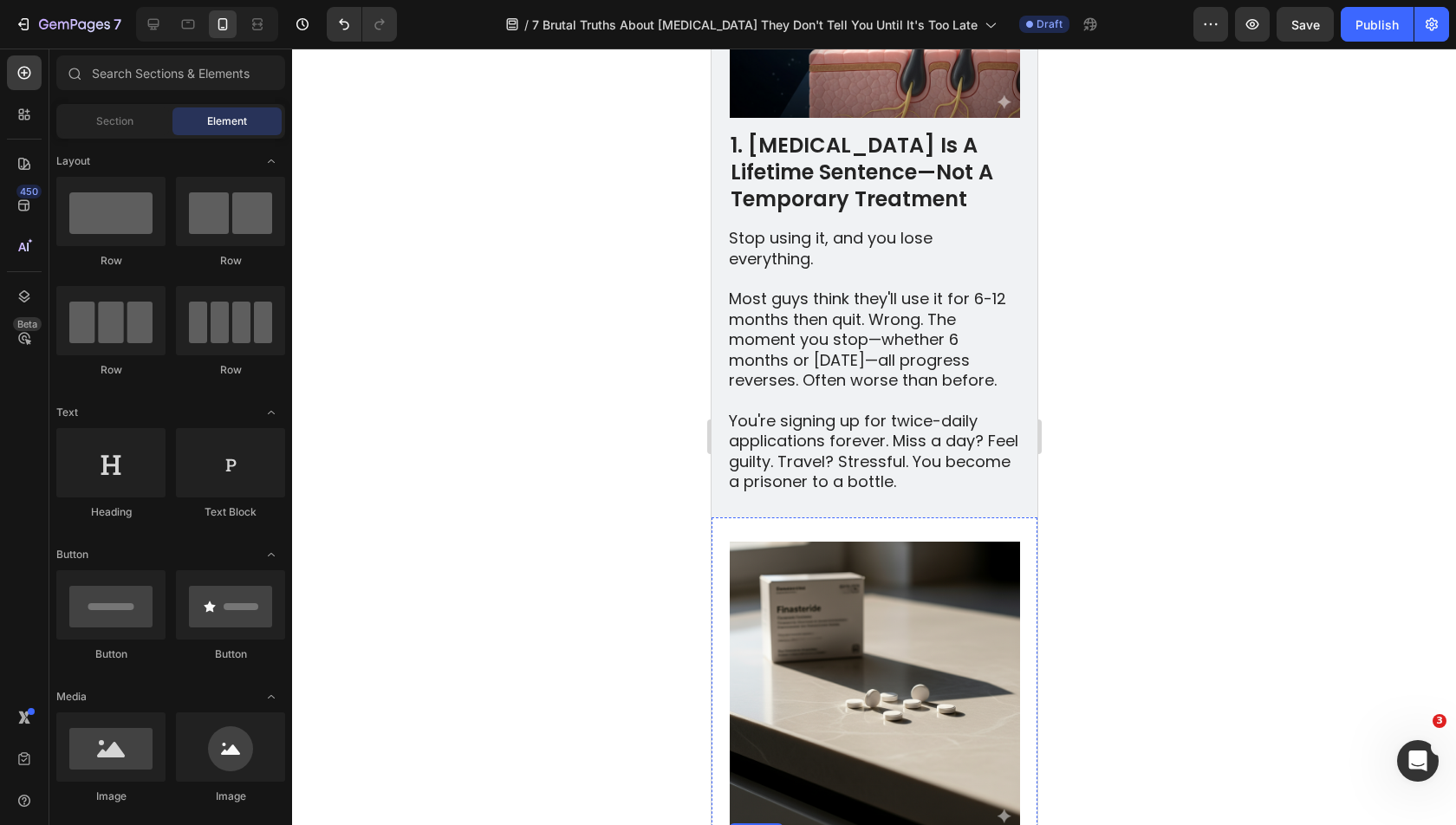
scroll to position [934, 0]
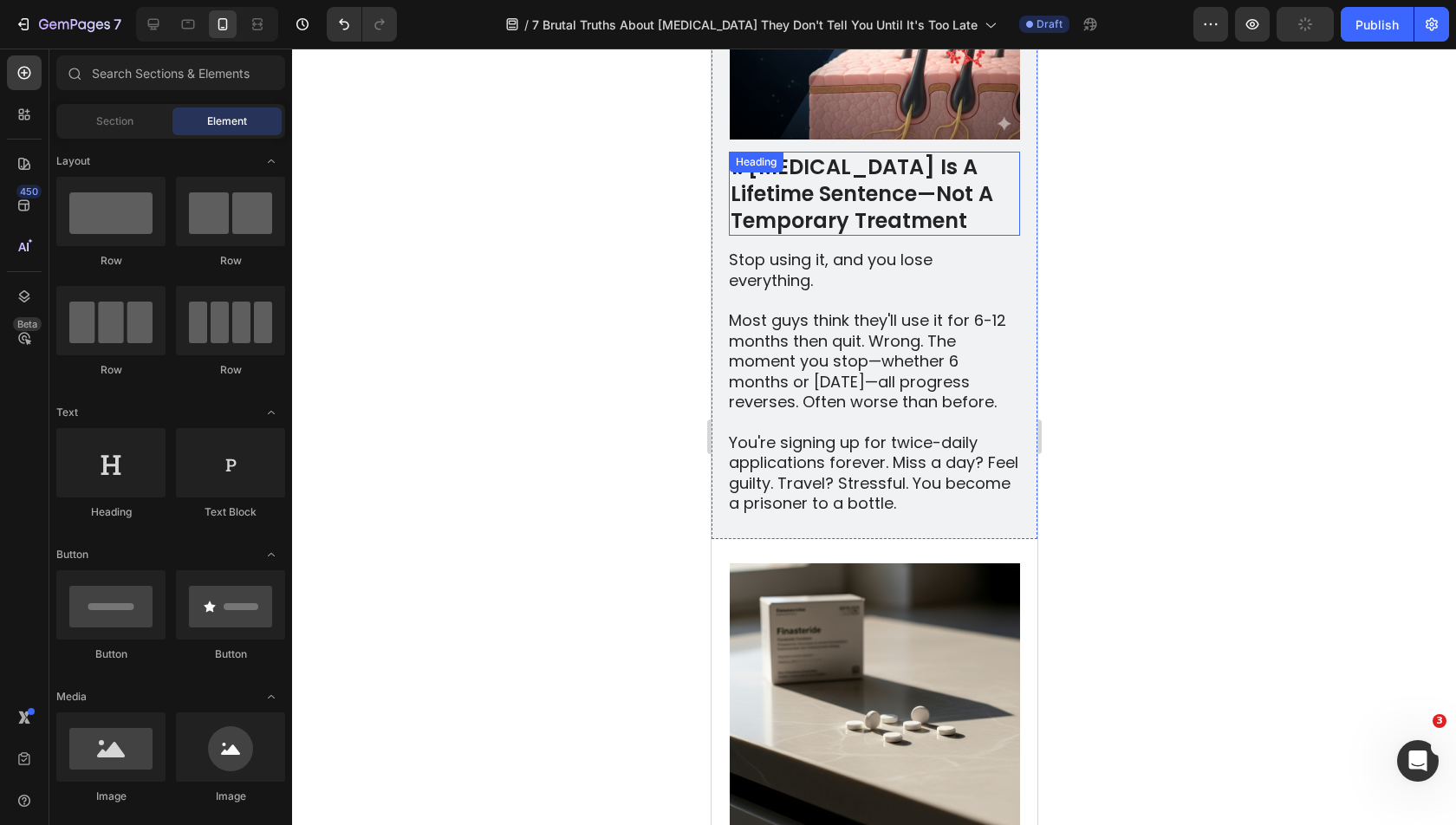
click at [841, 153] on p "1. Minoxidil Is A Lifetime Sentence—Not A Temporary Treatment" at bounding box center [873, 194] width 288 height 81
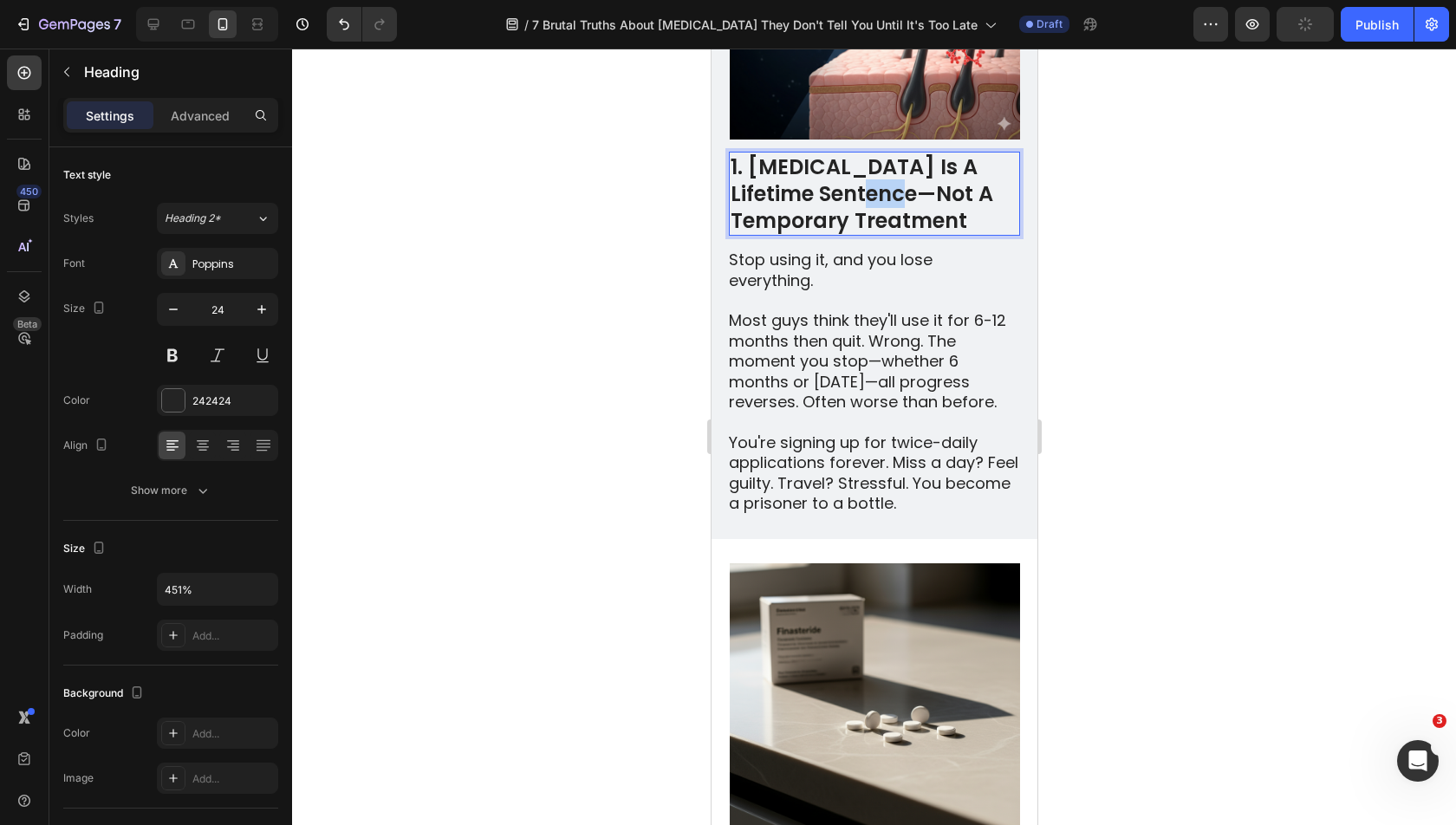
click at [845, 153] on p "1. Minoxidil Is A Lifetime Sentence—Not A Temporary Treatment" at bounding box center [873, 194] width 288 height 81
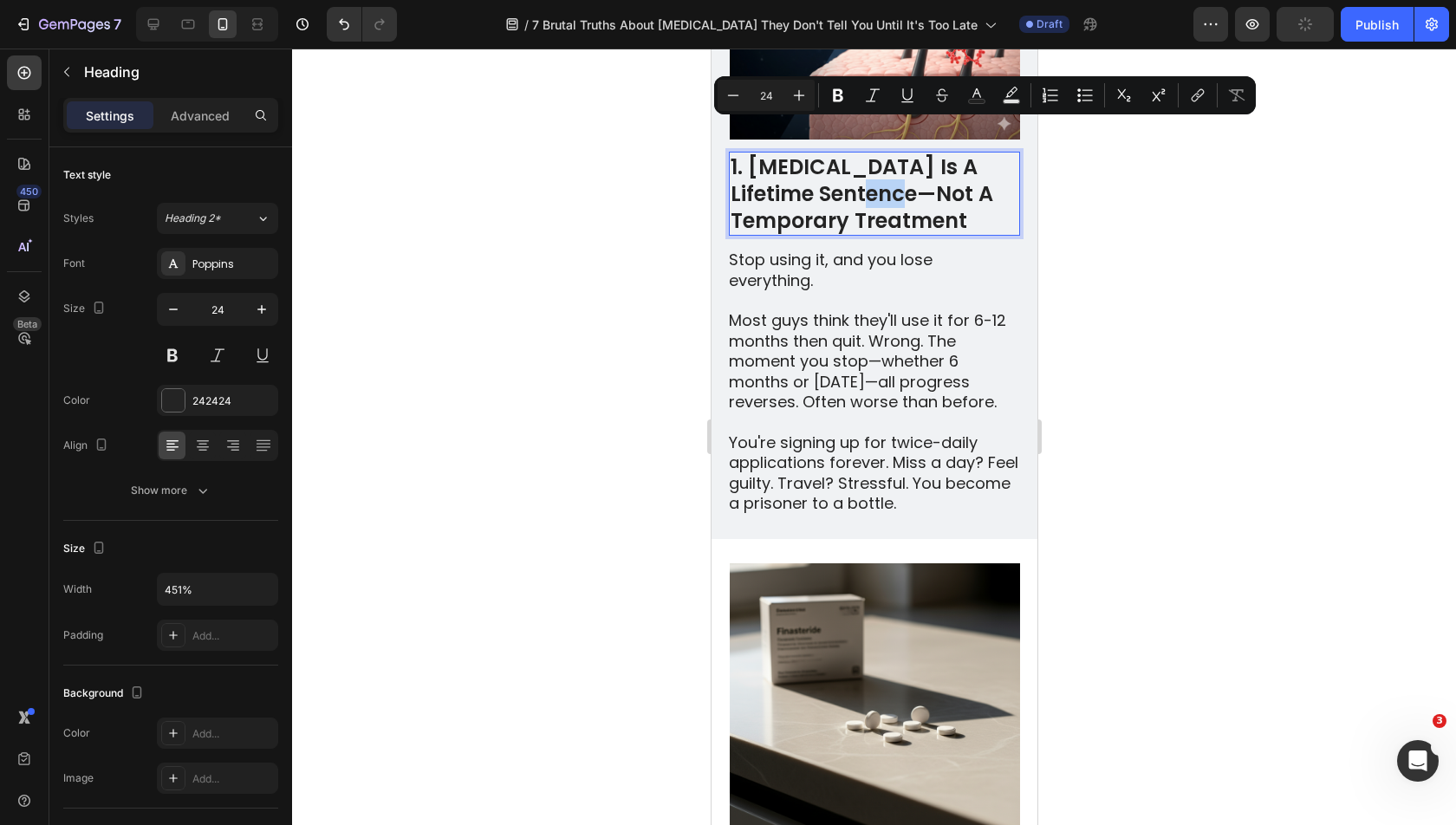
click at [847, 153] on p "1. Minoxidil Is A Lifetime Sentence—Not A Temporary Treatment" at bounding box center [873, 194] width 288 height 81
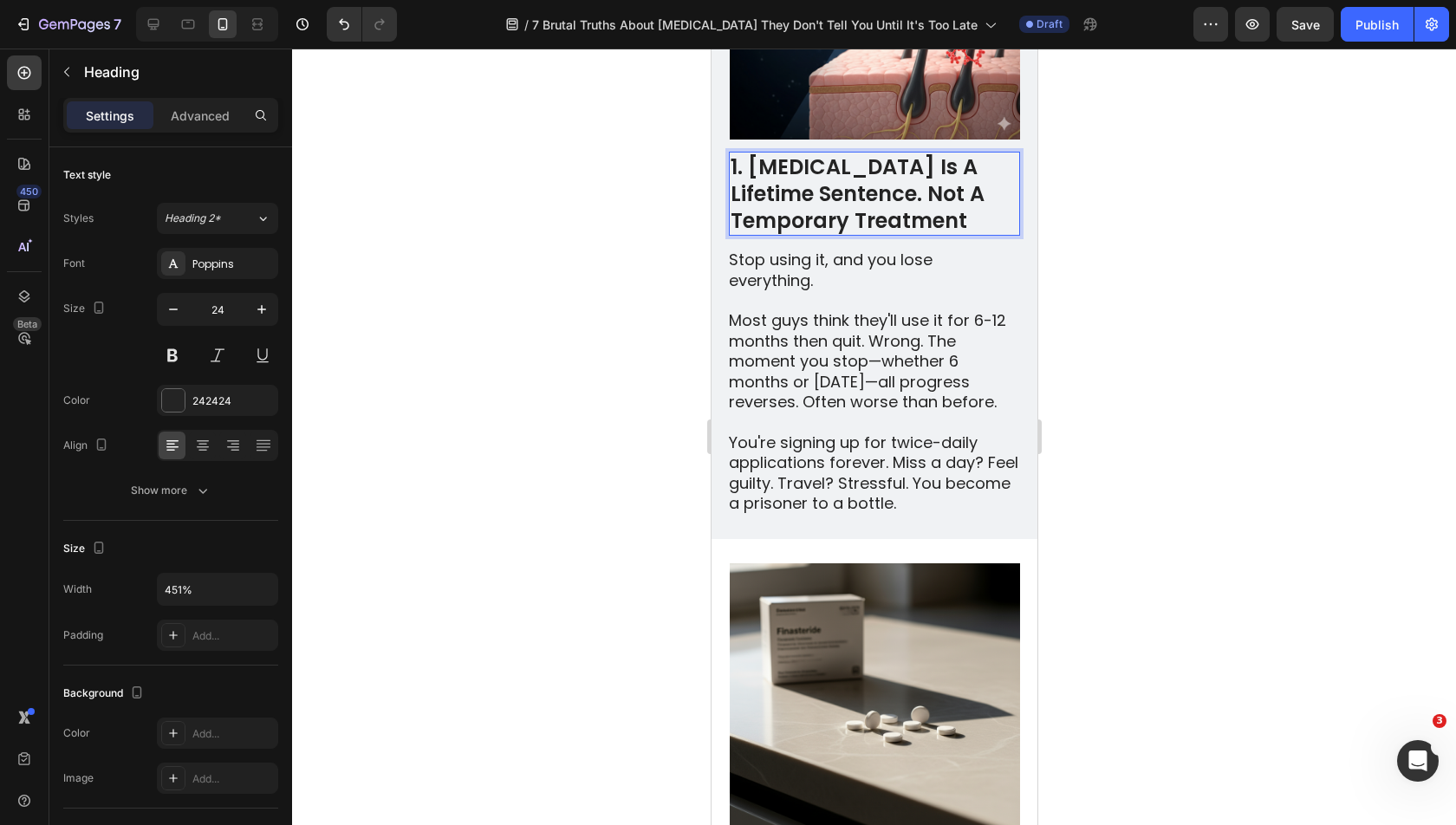
click at [971, 155] on p "1. Minoxidil Is A Lifetime Sentence. Not A Temporary Treatment" at bounding box center [873, 194] width 288 height 81
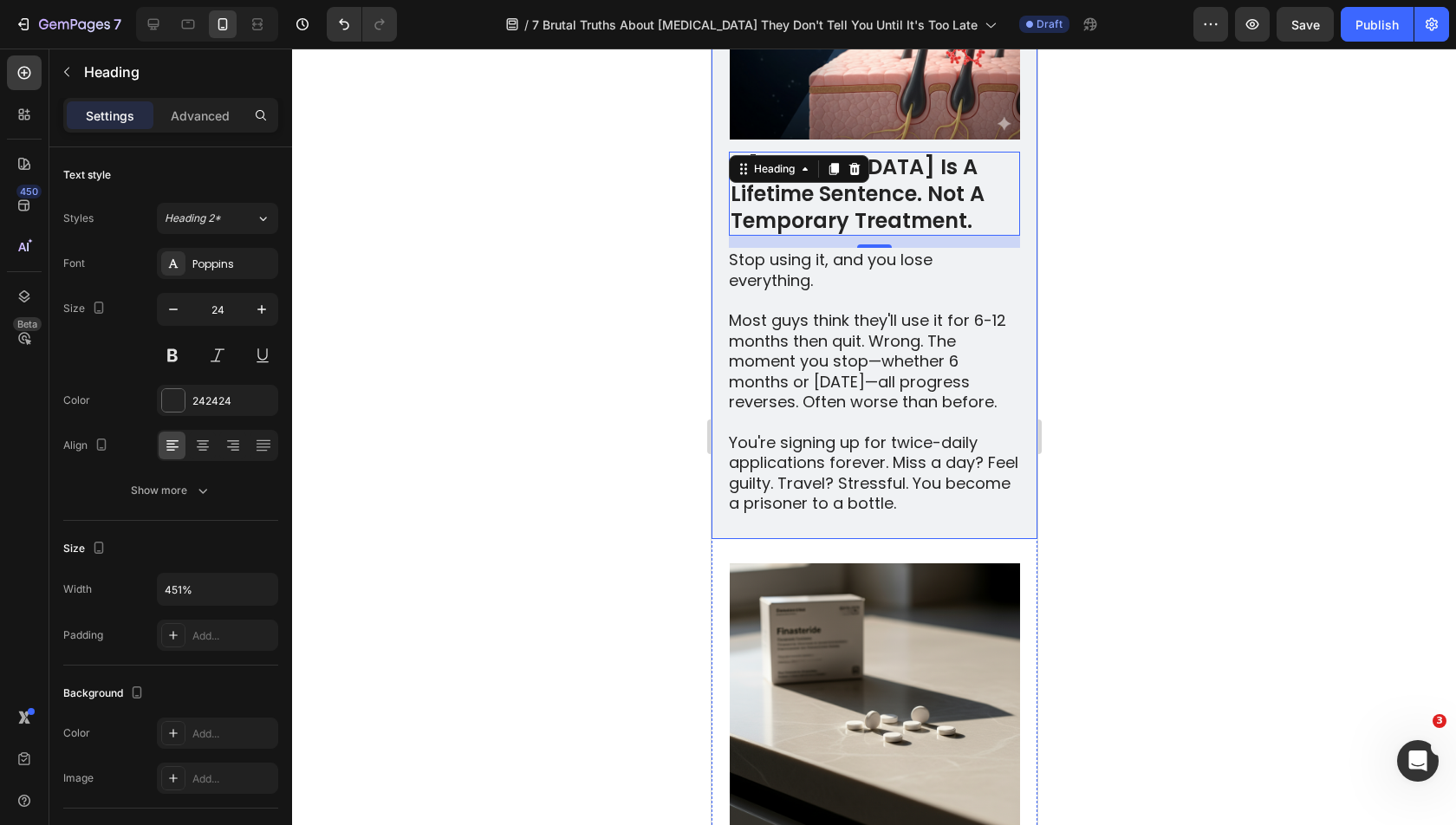
click at [1178, 209] on div at bounding box center [874, 436] width 1164 height 777
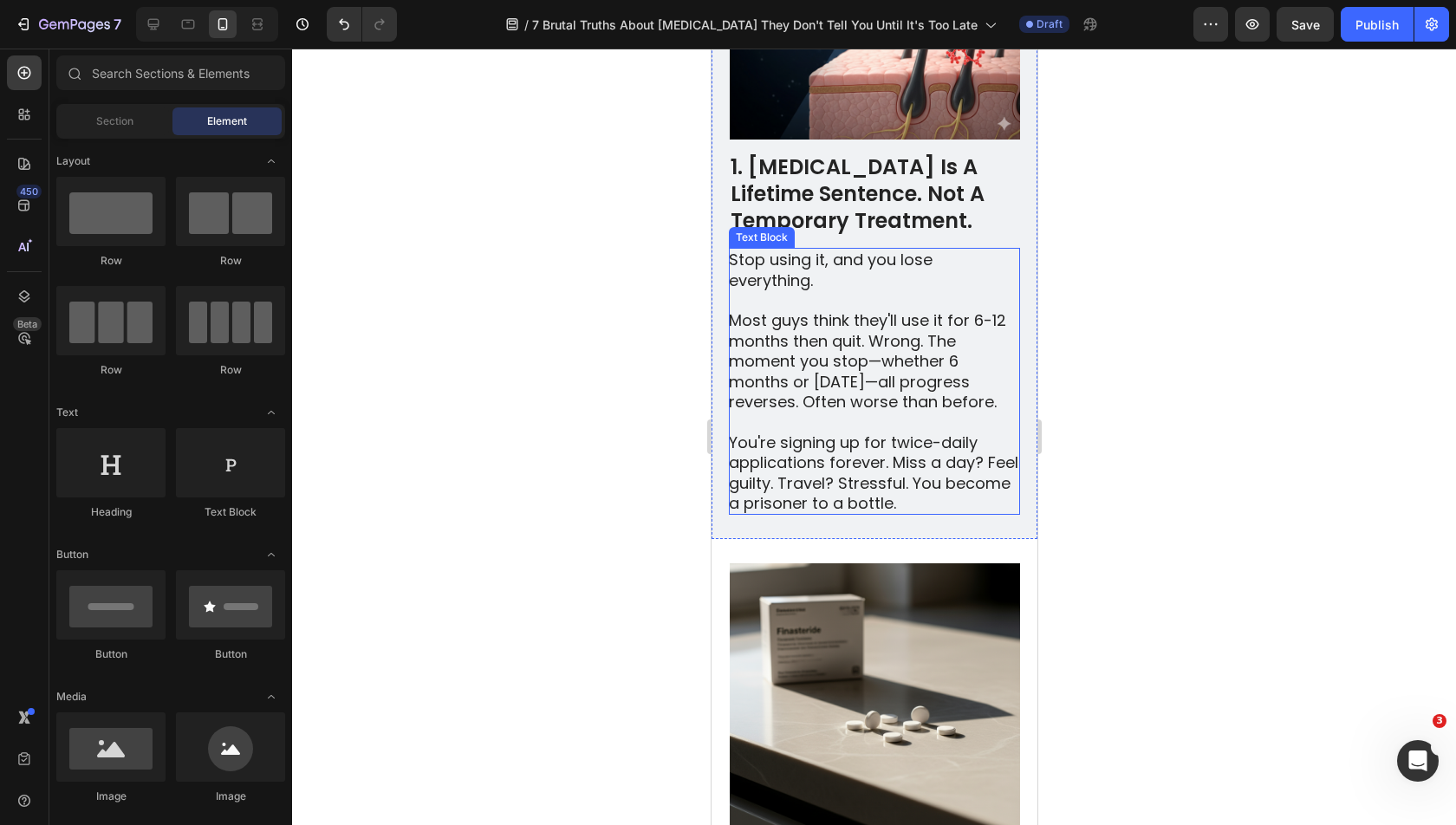
click at [917, 169] on p "1. Minoxidil Is A Lifetime Sentence. Not A Temporary Treatment." at bounding box center [873, 194] width 288 height 81
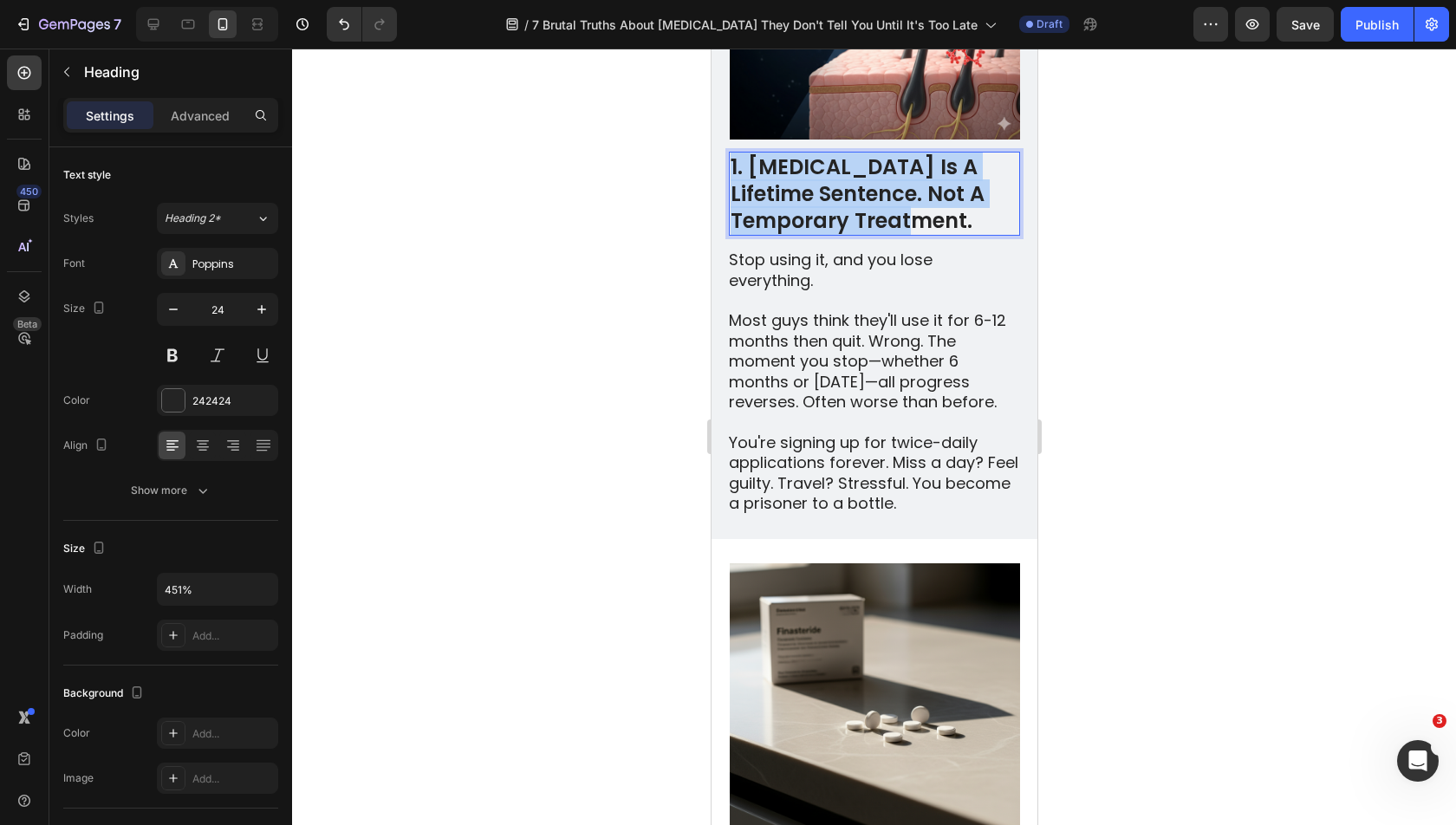
click at [917, 169] on p "1. Minoxidil Is A Lifetime Sentence. Not A Temporary Treatment." at bounding box center [873, 194] width 288 height 81
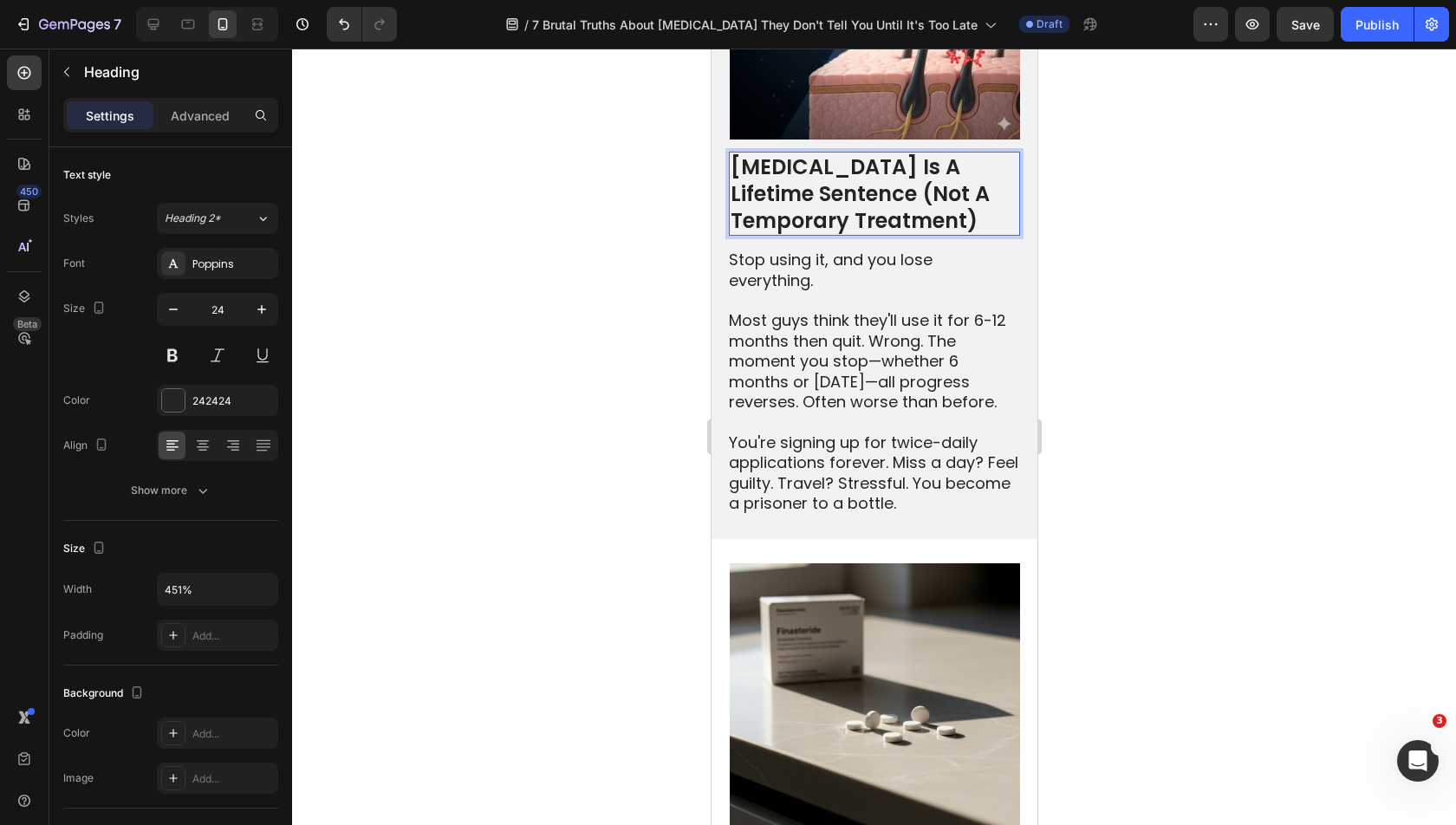
click at [738, 153] on p "[MEDICAL_DATA] Is A Lifetime Sentence (Not A Temporary Treatment)" at bounding box center [873, 194] width 288 height 81
click at [1152, 205] on div at bounding box center [874, 436] width 1164 height 777
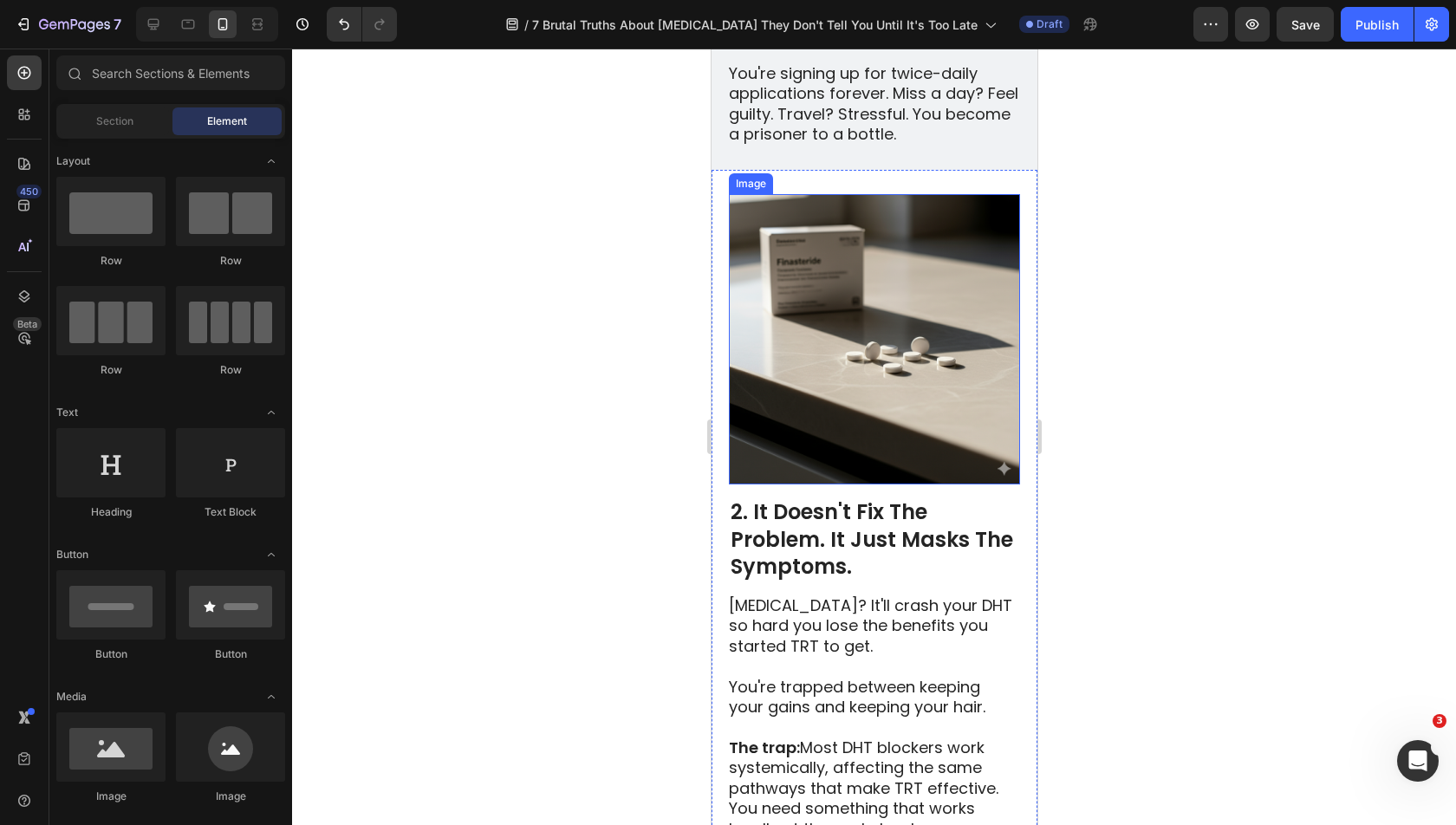
scroll to position [1321, 0]
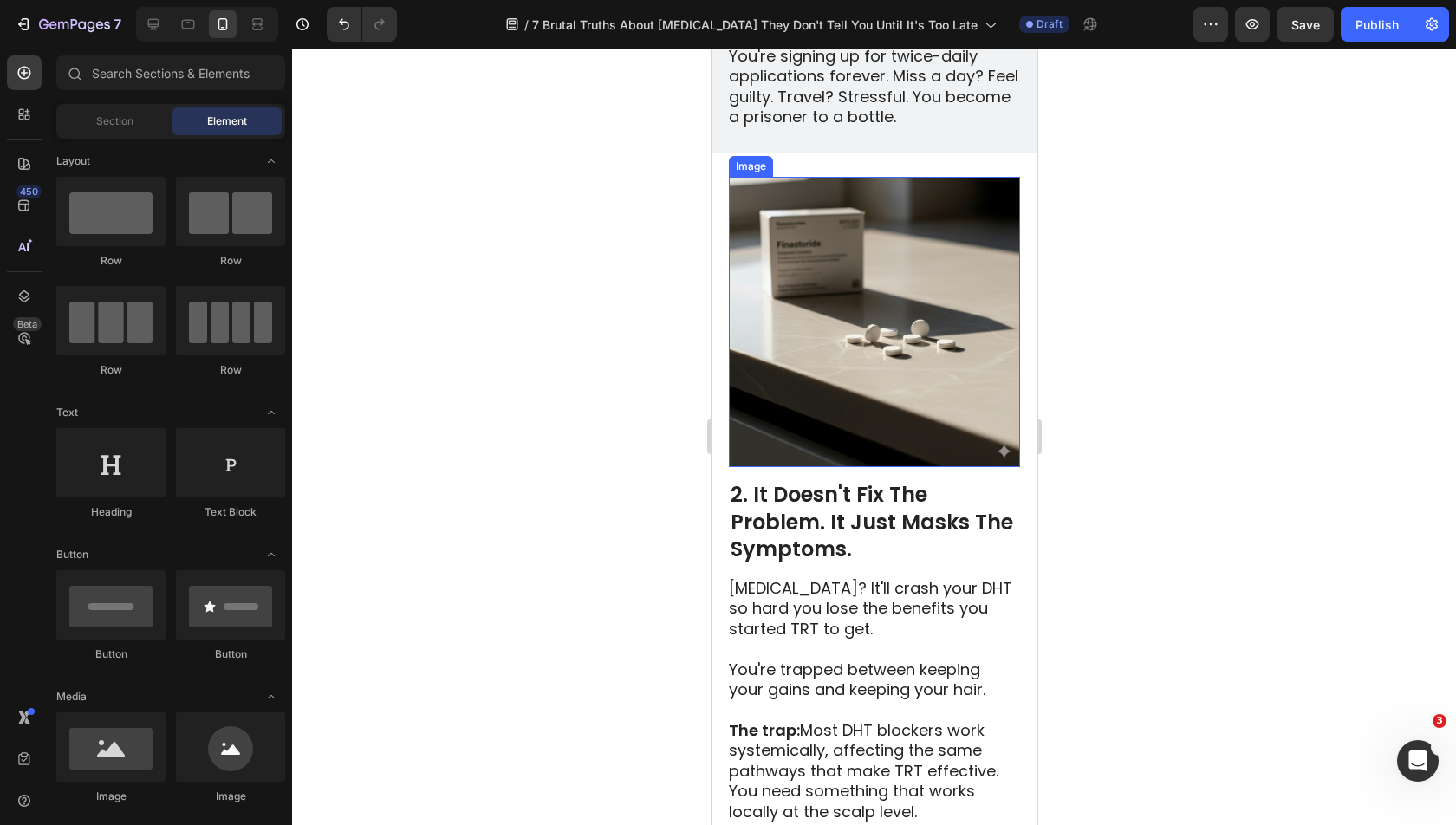
click at [862, 481] on p "2. It Doesn't Fix The Problem. It Just Masks The Symptoms." at bounding box center [873, 521] width 288 height 81
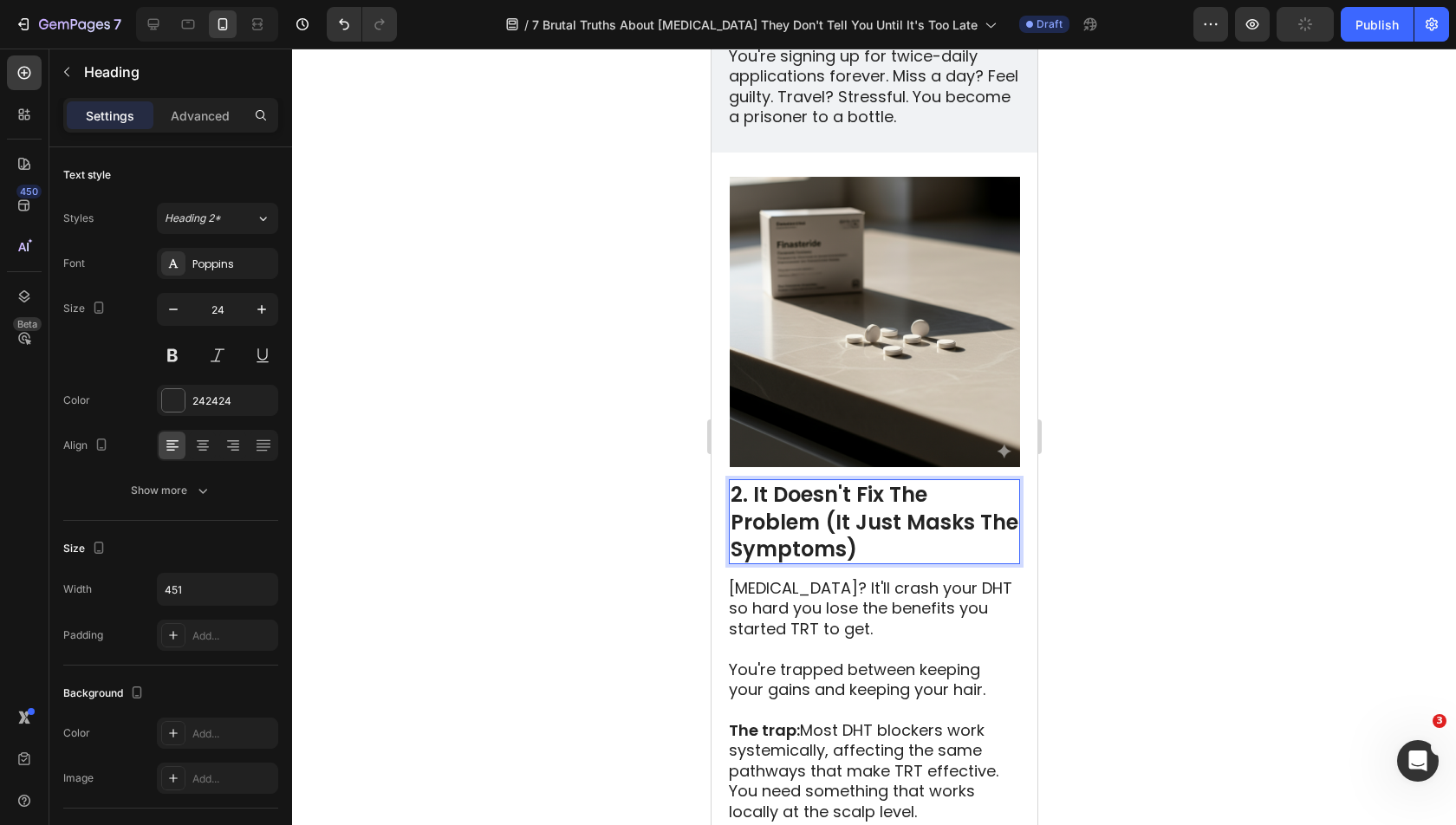
click at [1107, 430] on div at bounding box center [874, 436] width 1164 height 777
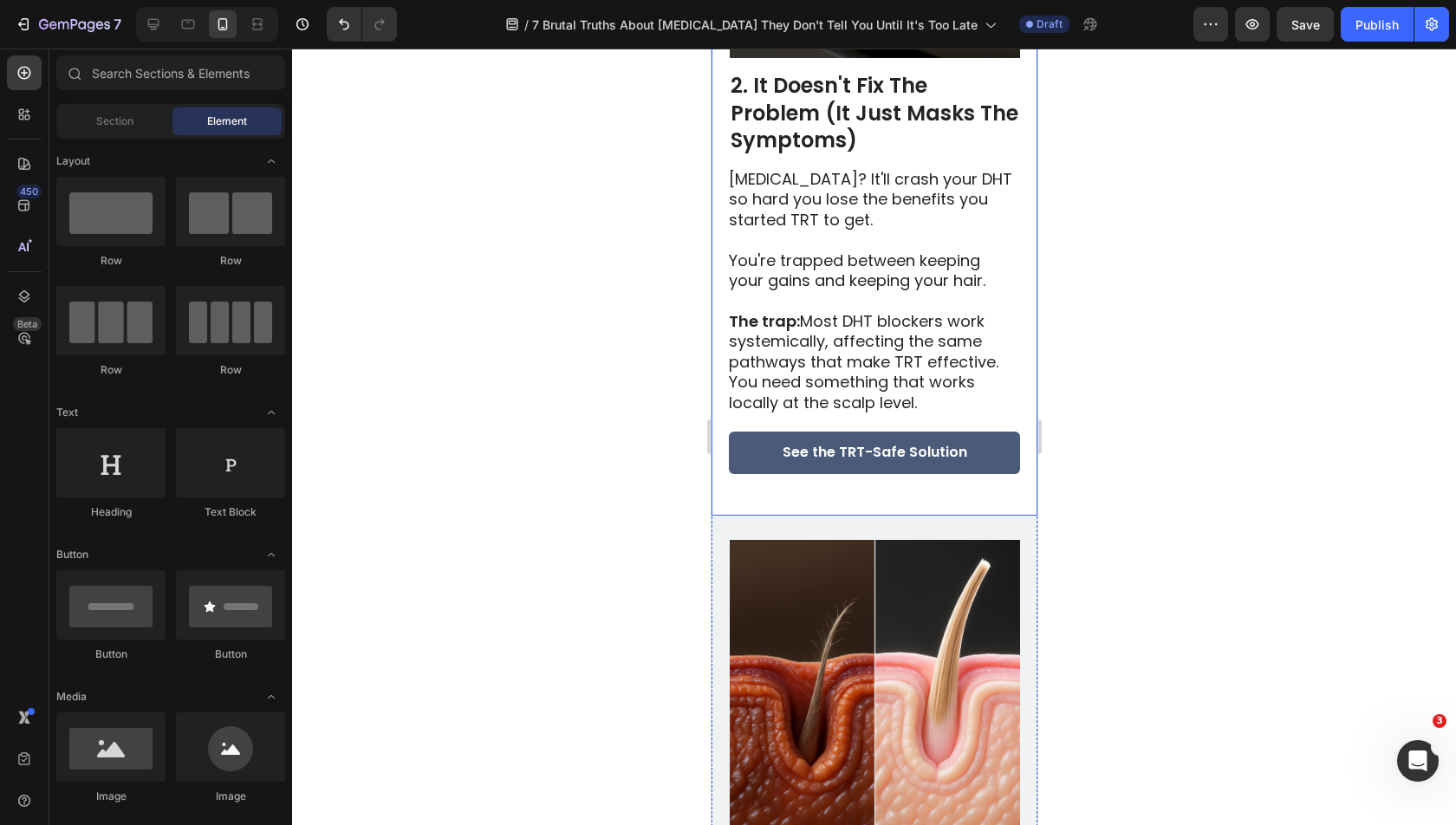
scroll to position [1952, 0]
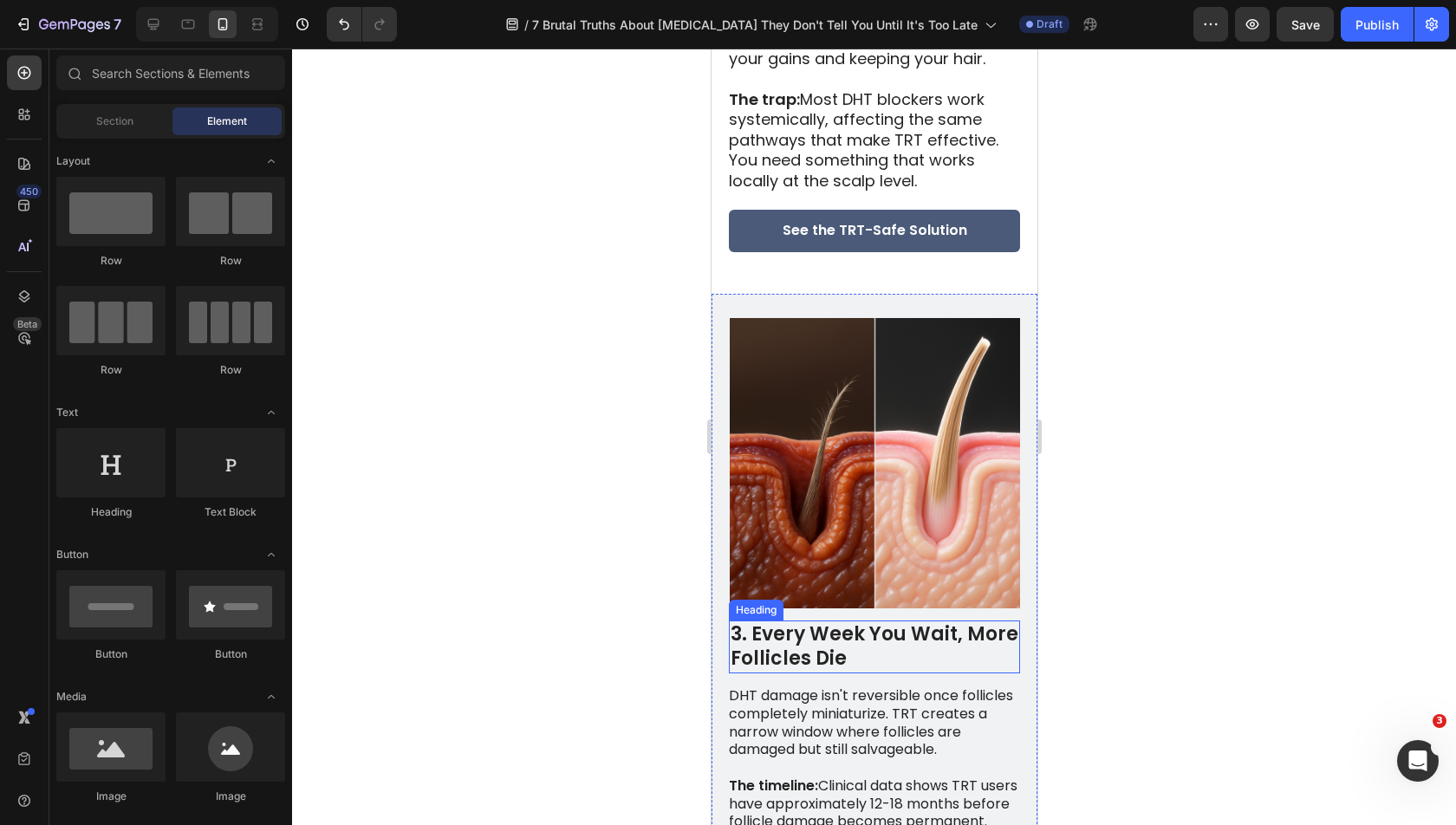
click at [888, 620] on strong "3. Every Week You Wait, More Follicles Die" at bounding box center [873, 646] width 288 height 52
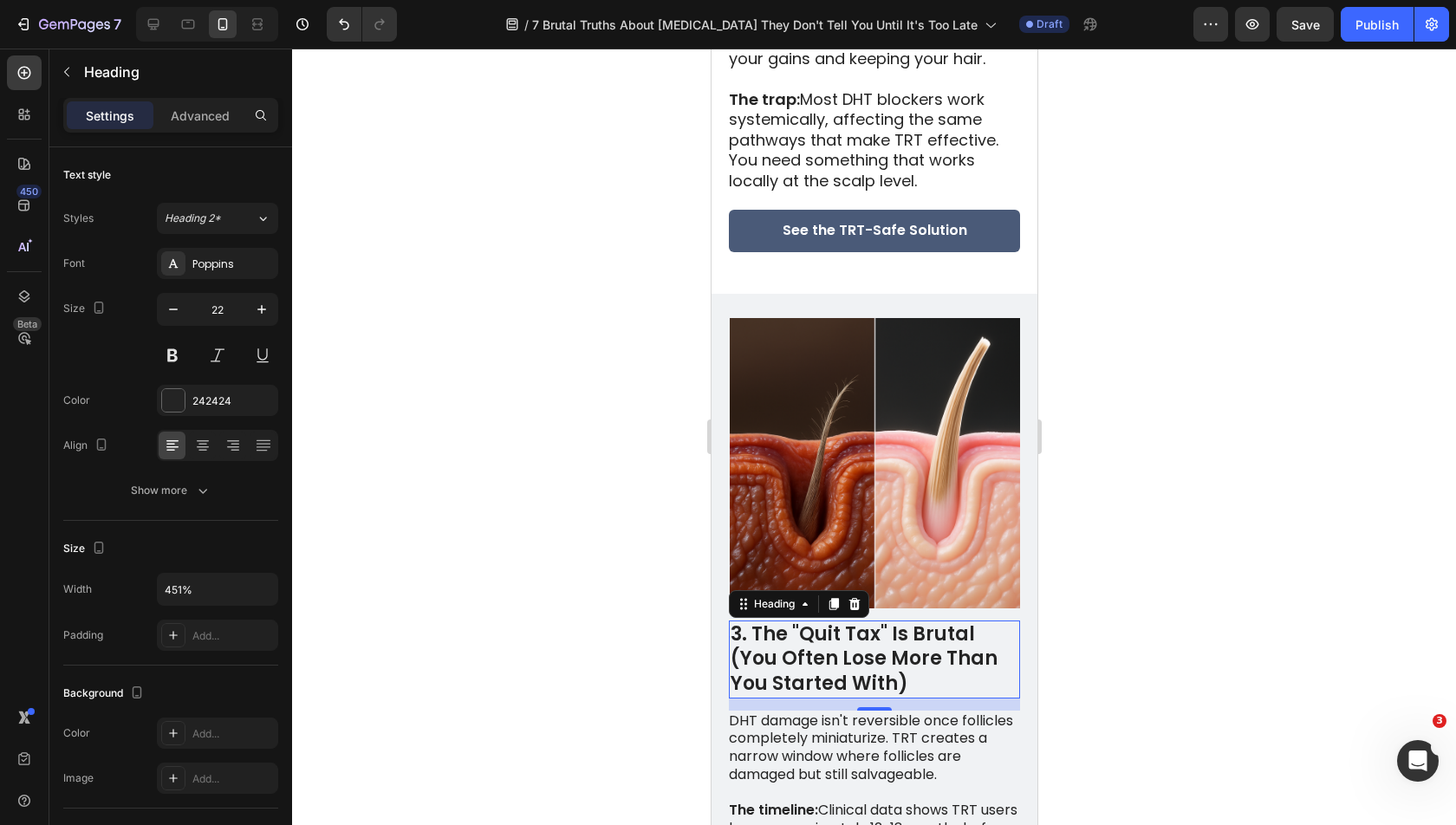
click at [1178, 586] on div at bounding box center [874, 436] width 1164 height 777
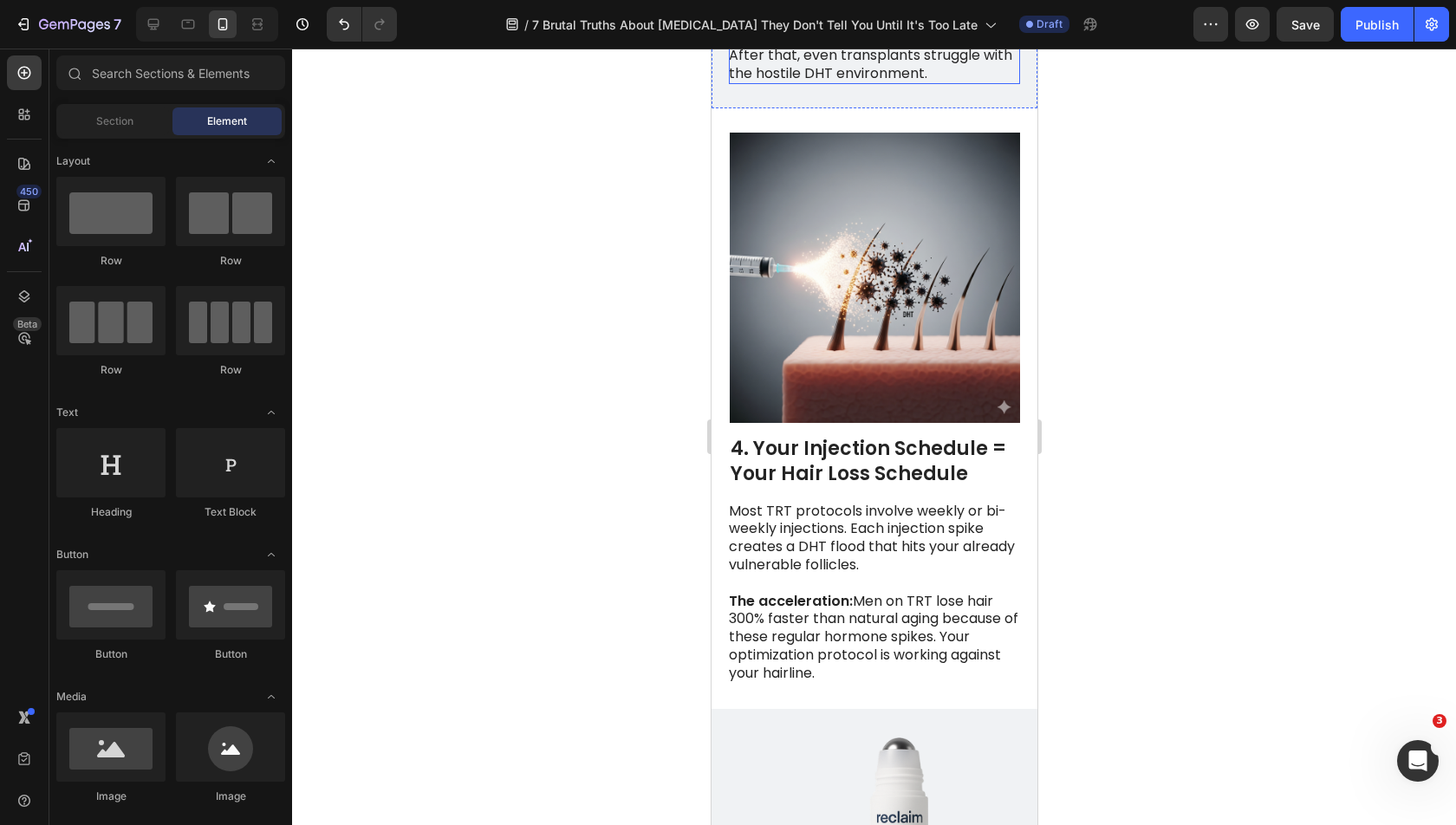
scroll to position [2763, 0]
click at [861, 433] on h2 "4. Your Injection Schedule = Your Hair Loss Schedule" at bounding box center [873, 459] width 291 height 53
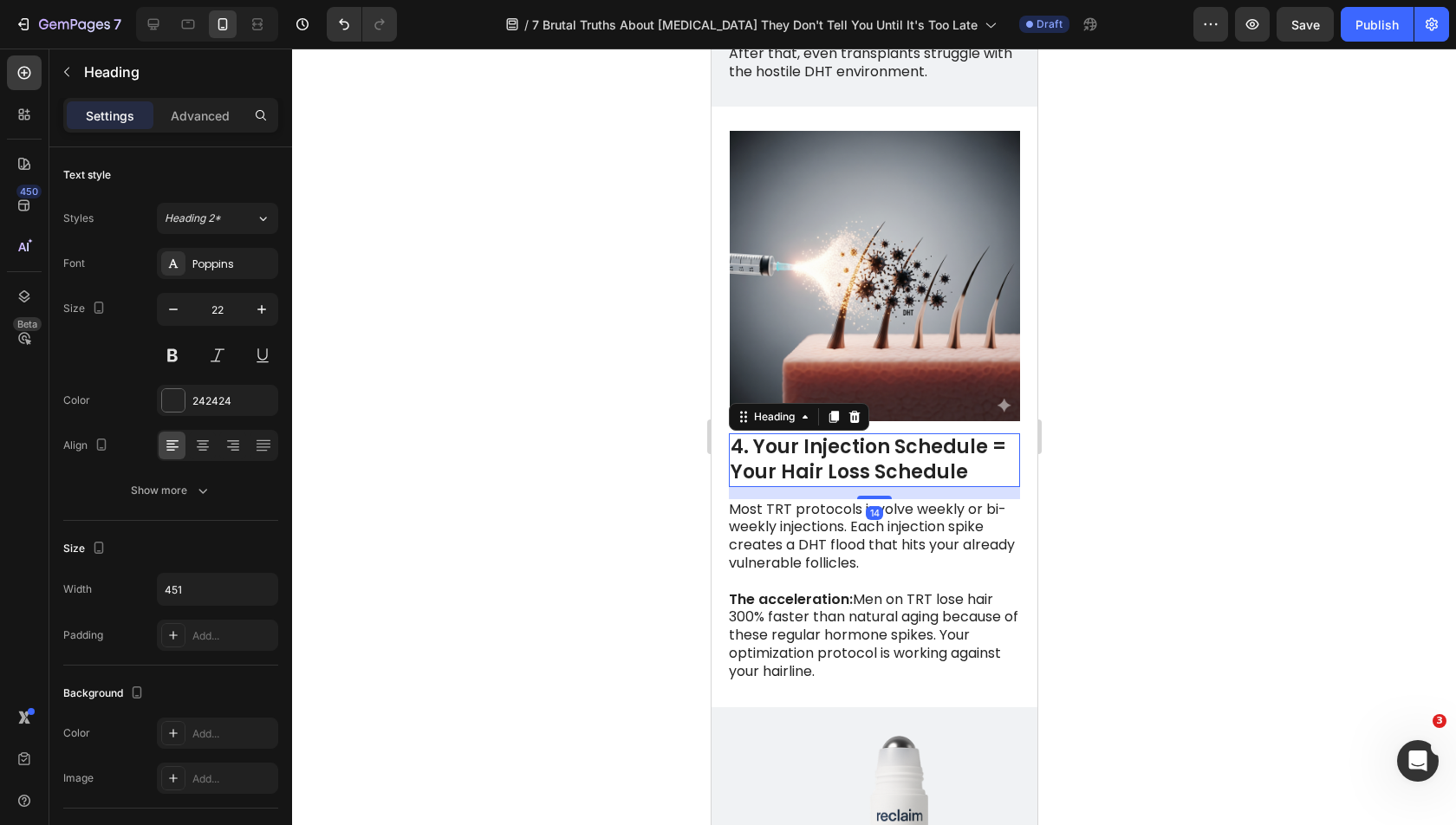
click at [861, 433] on h2 "4. Your Injection Schedule = Your Hair Loss Schedule" at bounding box center [873, 459] width 291 height 53
click at [1137, 428] on div at bounding box center [874, 436] width 1164 height 777
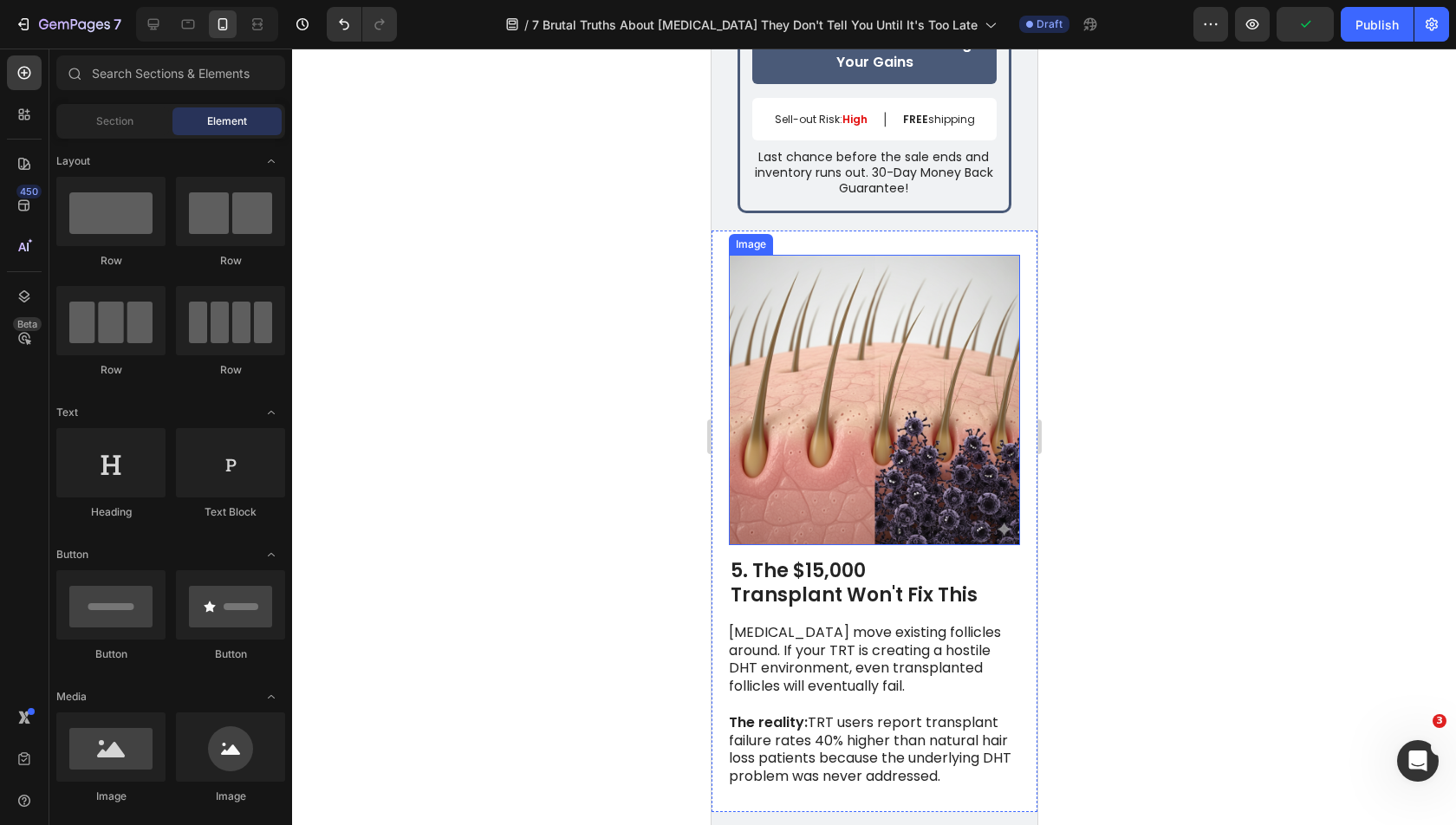
scroll to position [3986, 0]
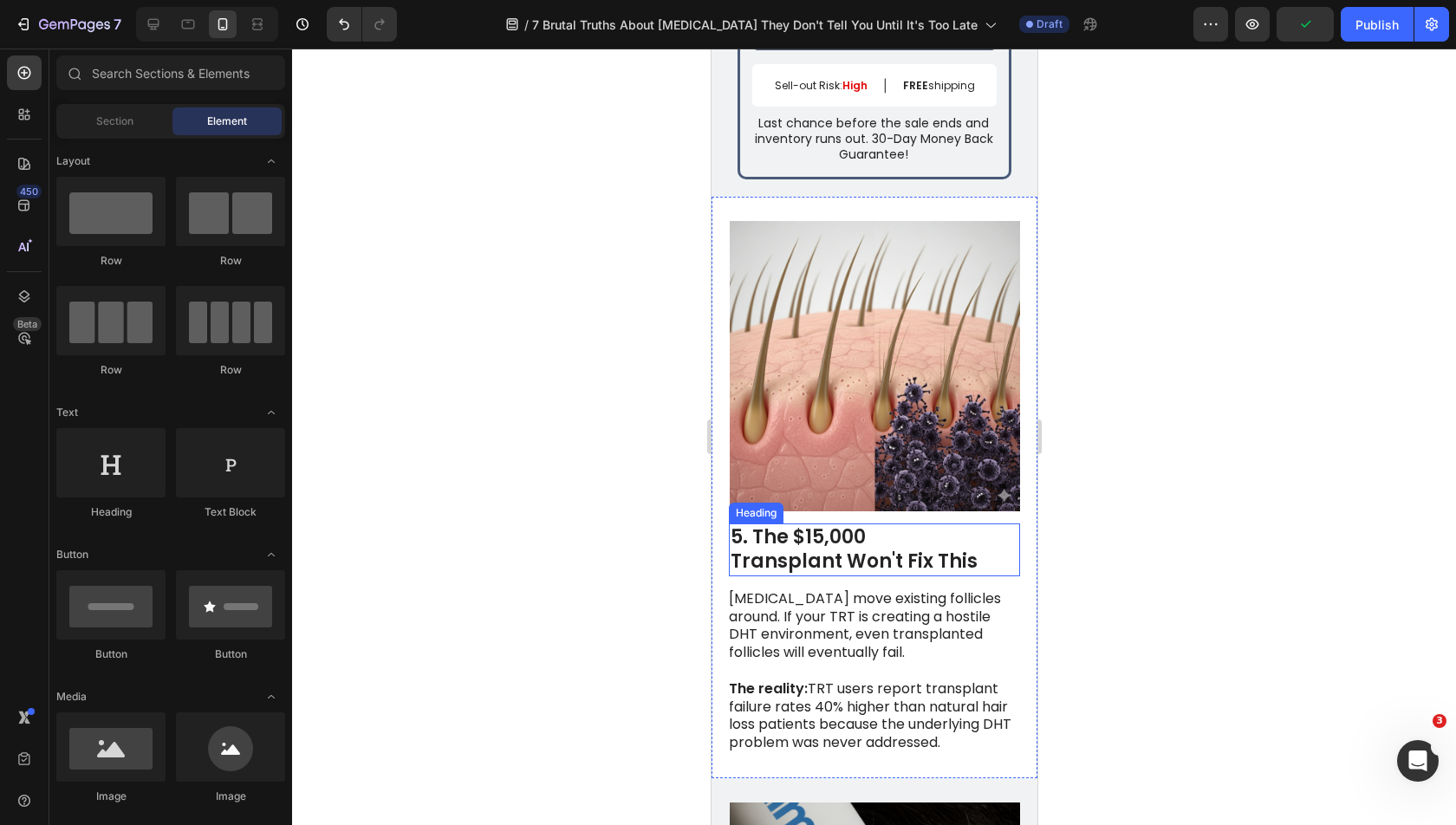
click at [799, 536] on h2 "5. The $15,000 Transplant Won't Fix This" at bounding box center [873, 549] width 291 height 53
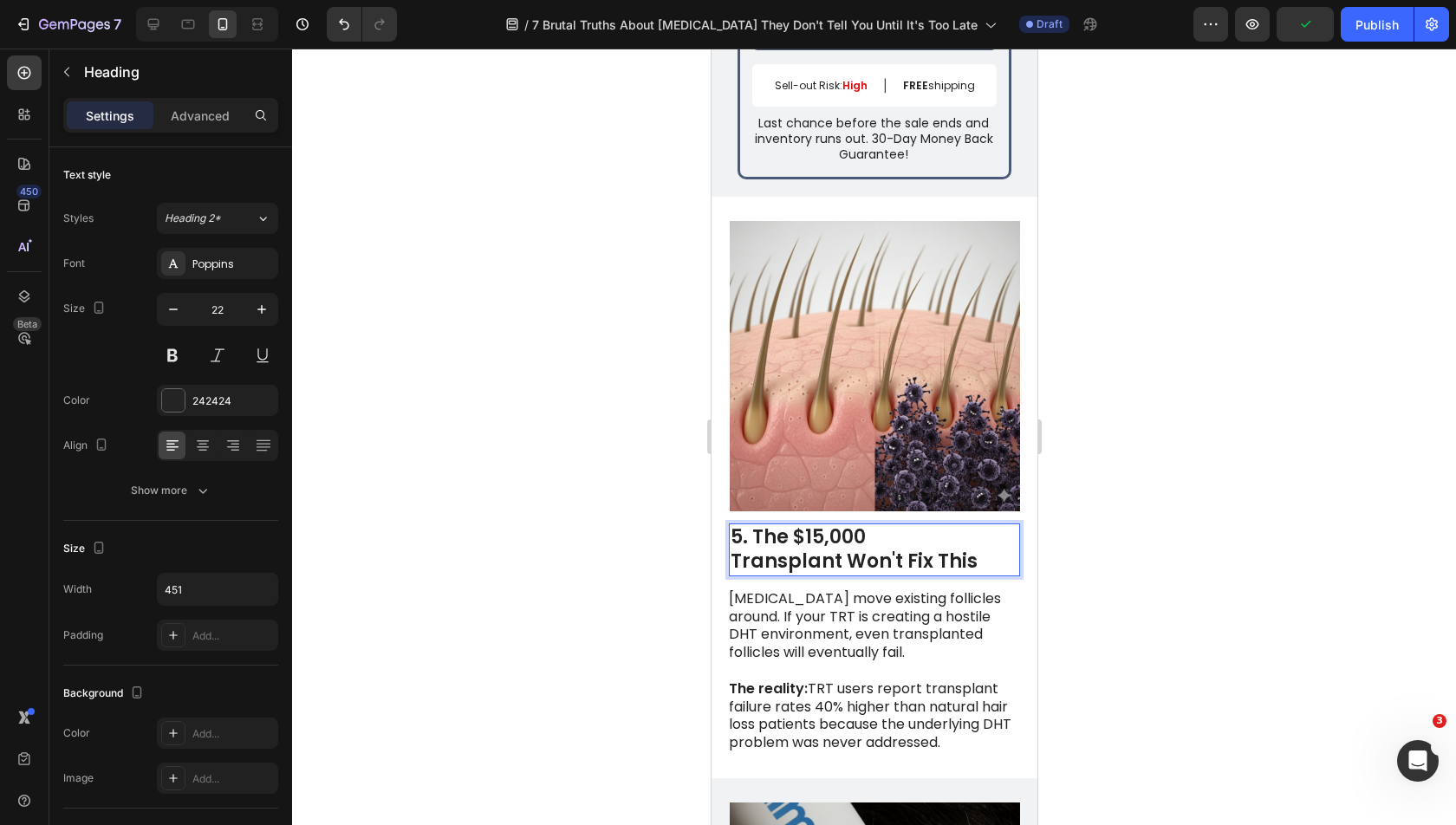
click at [799, 536] on h2 "5. The $15,000 Transplant Won't Fix This" at bounding box center [873, 549] width 291 height 53
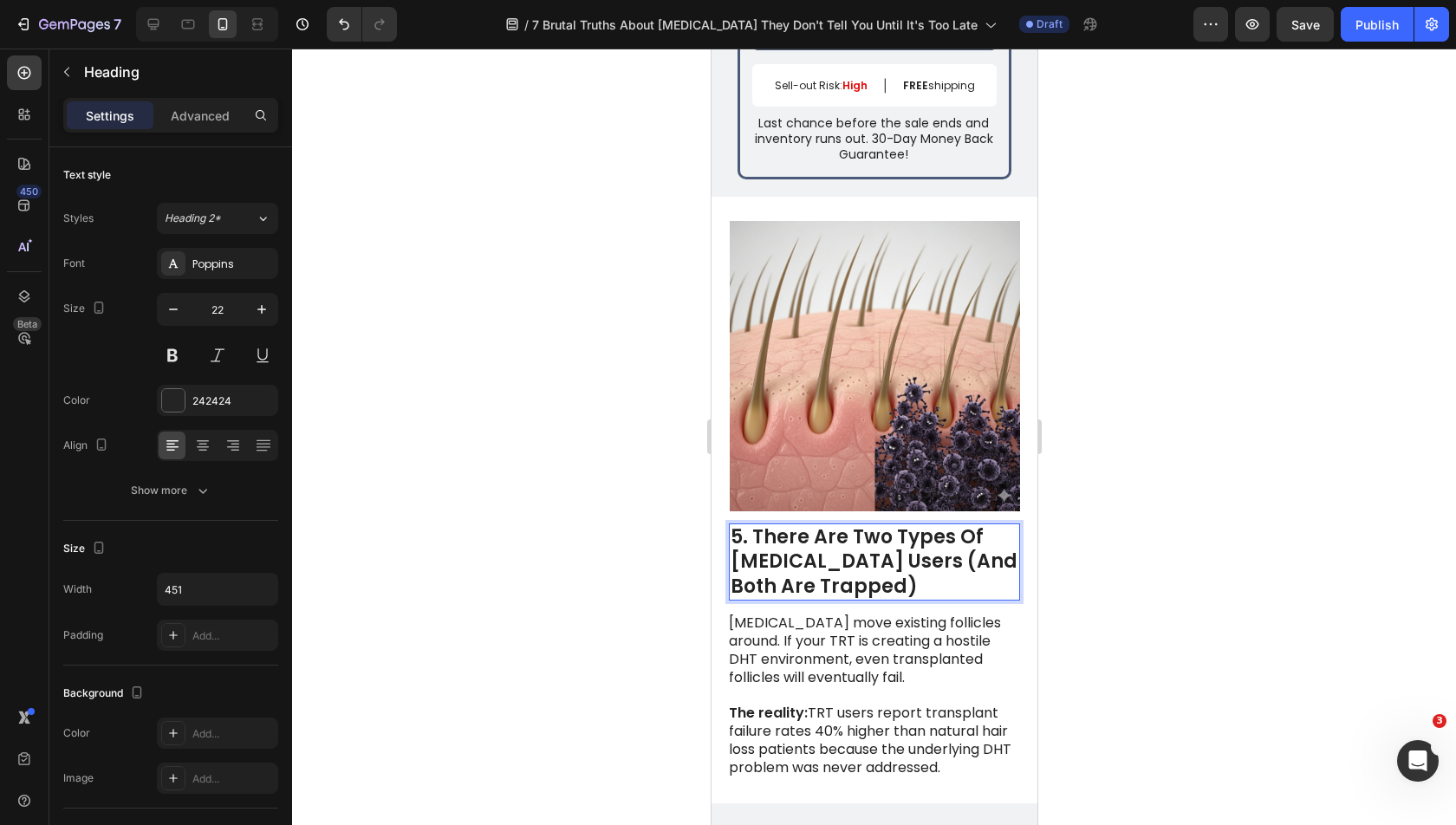
click at [1177, 523] on div at bounding box center [874, 436] width 1164 height 777
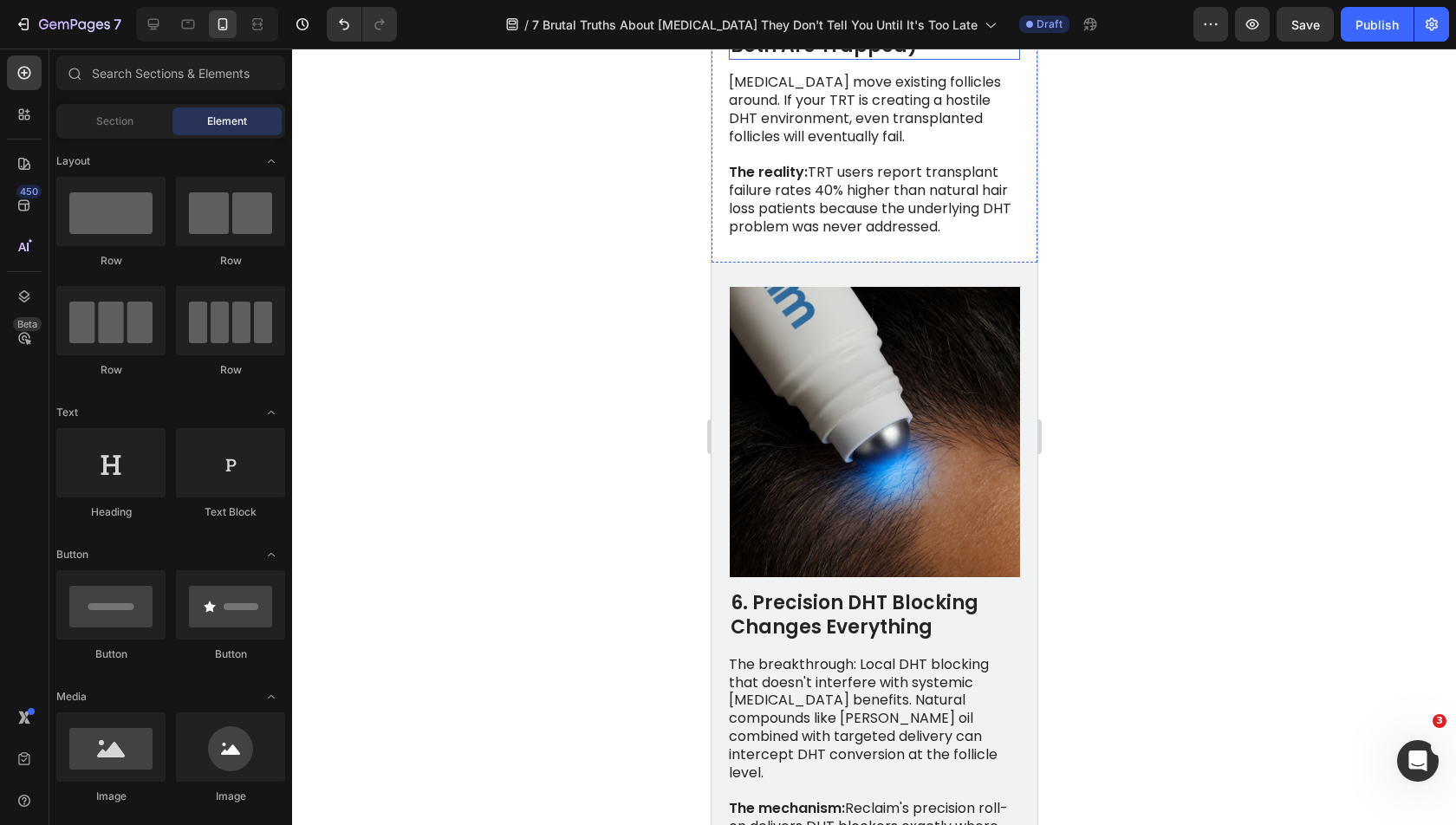
scroll to position [4760, 0]
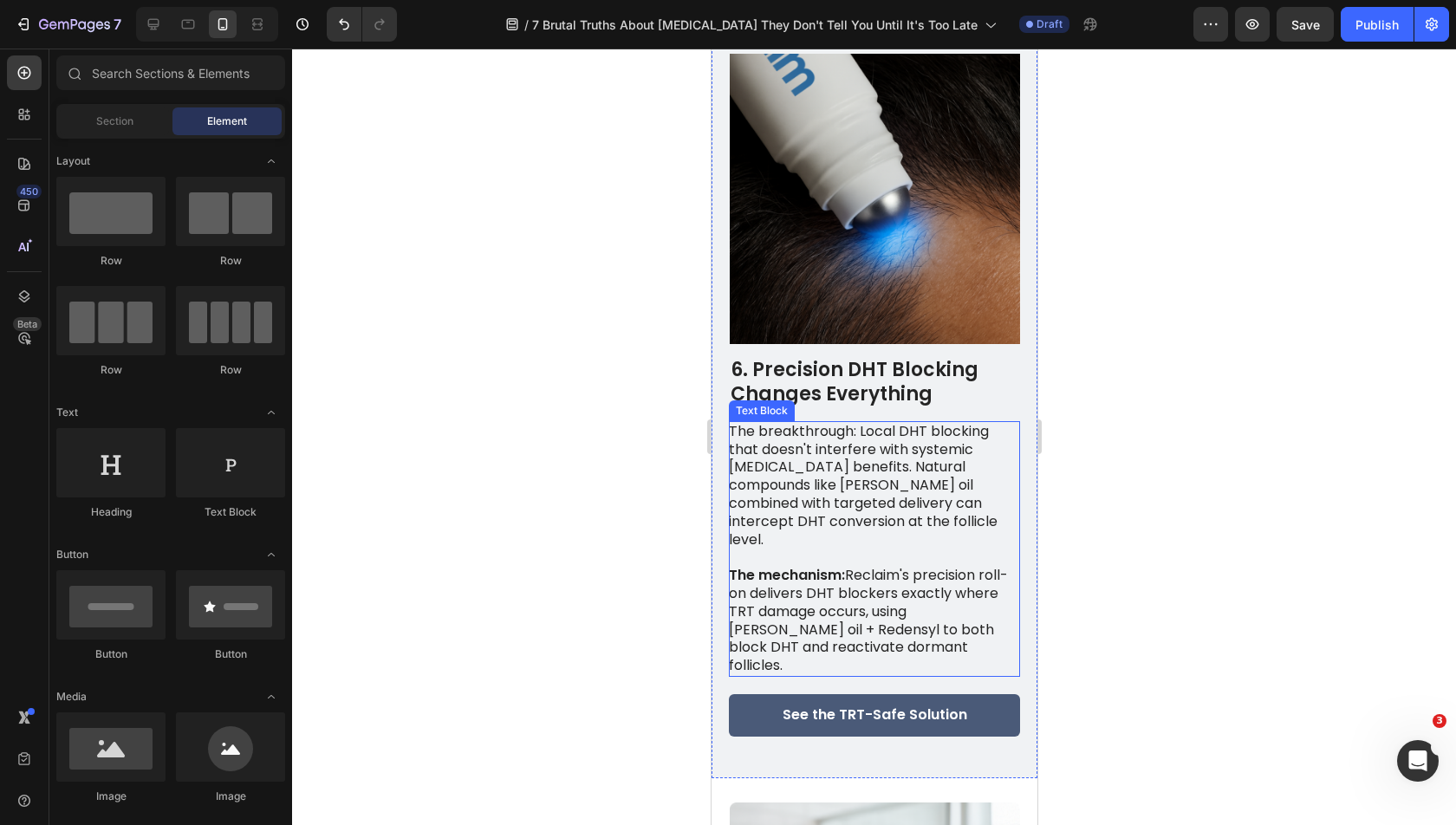
click at [797, 380] on h2 "6. Precision DHT Blocking Changes Everything" at bounding box center [873, 382] width 291 height 53
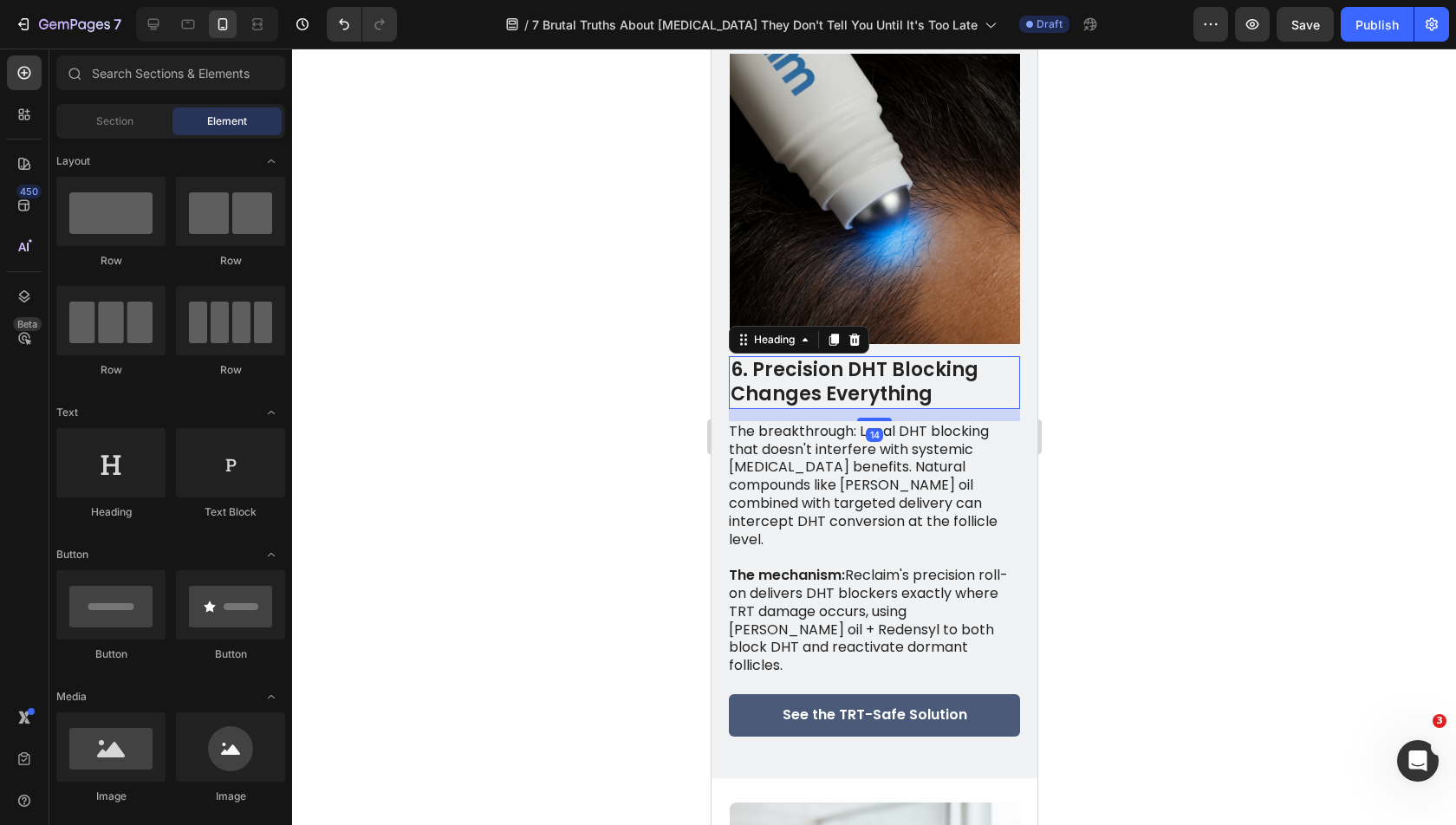
click at [797, 380] on h2 "6. Precision DHT Blocking Changes Everything" at bounding box center [873, 382] width 291 height 53
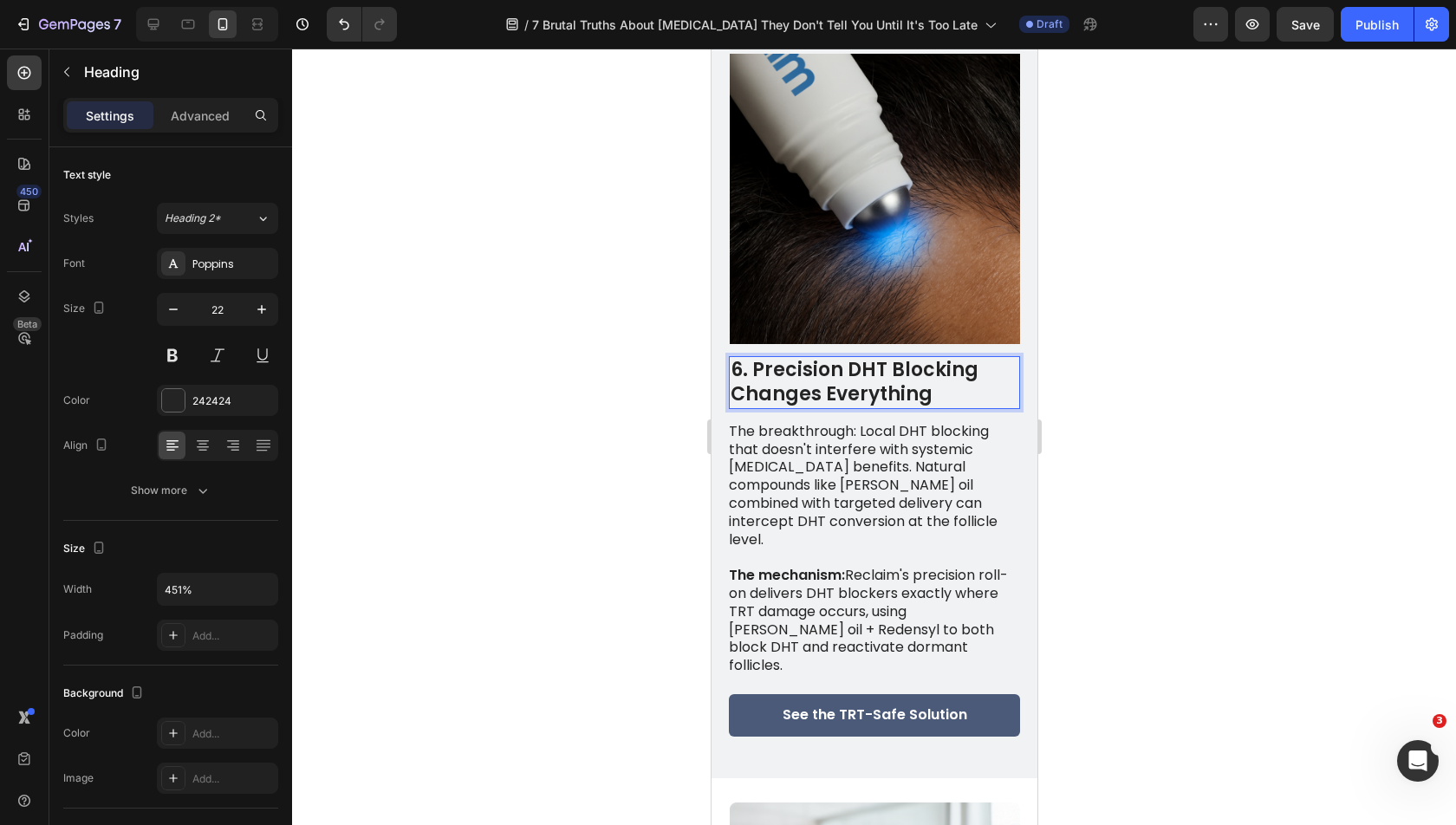
click at [797, 380] on p "6. Precision DHT Blocking Changes Everything" at bounding box center [873, 382] width 288 height 49
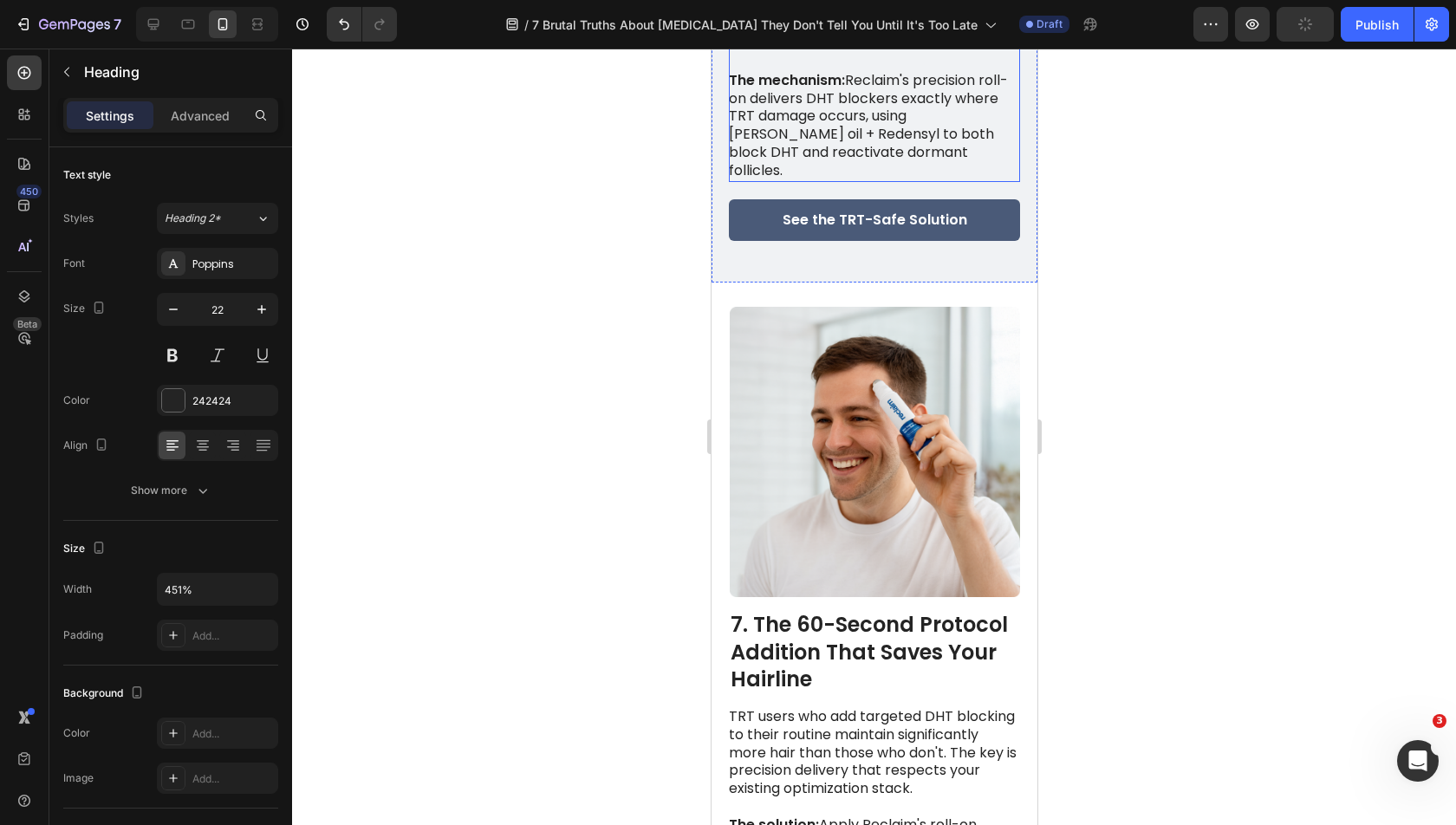
scroll to position [5368, 0]
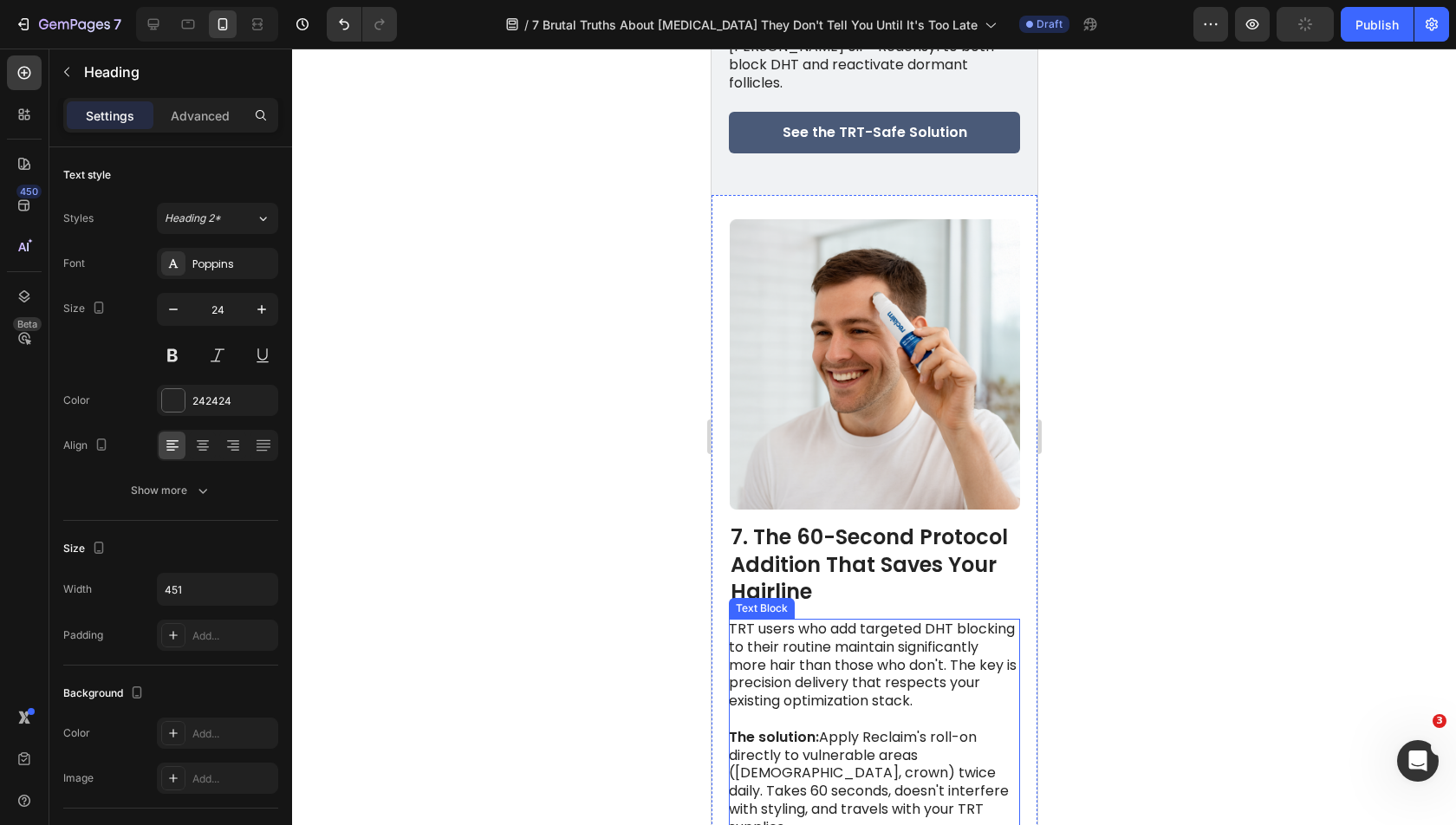
click at [797, 522] on h2 "7. The 60-Second Protocol Addition That Saves Your Hairline" at bounding box center [873, 564] width 291 height 85
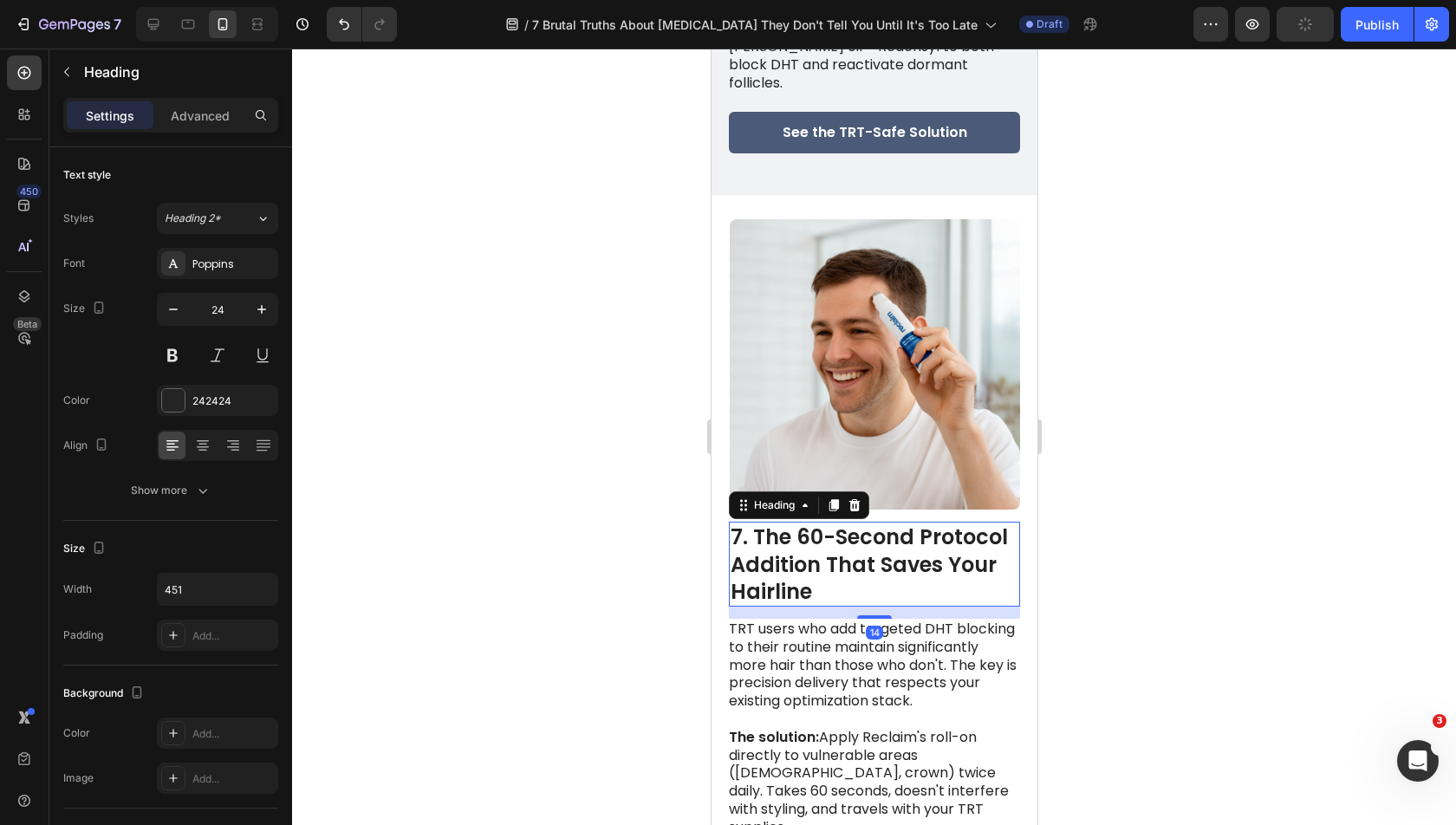
click at [797, 522] on h2 "7. The 60-Second Protocol Addition That Saves Your Hairline" at bounding box center [873, 564] width 291 height 85
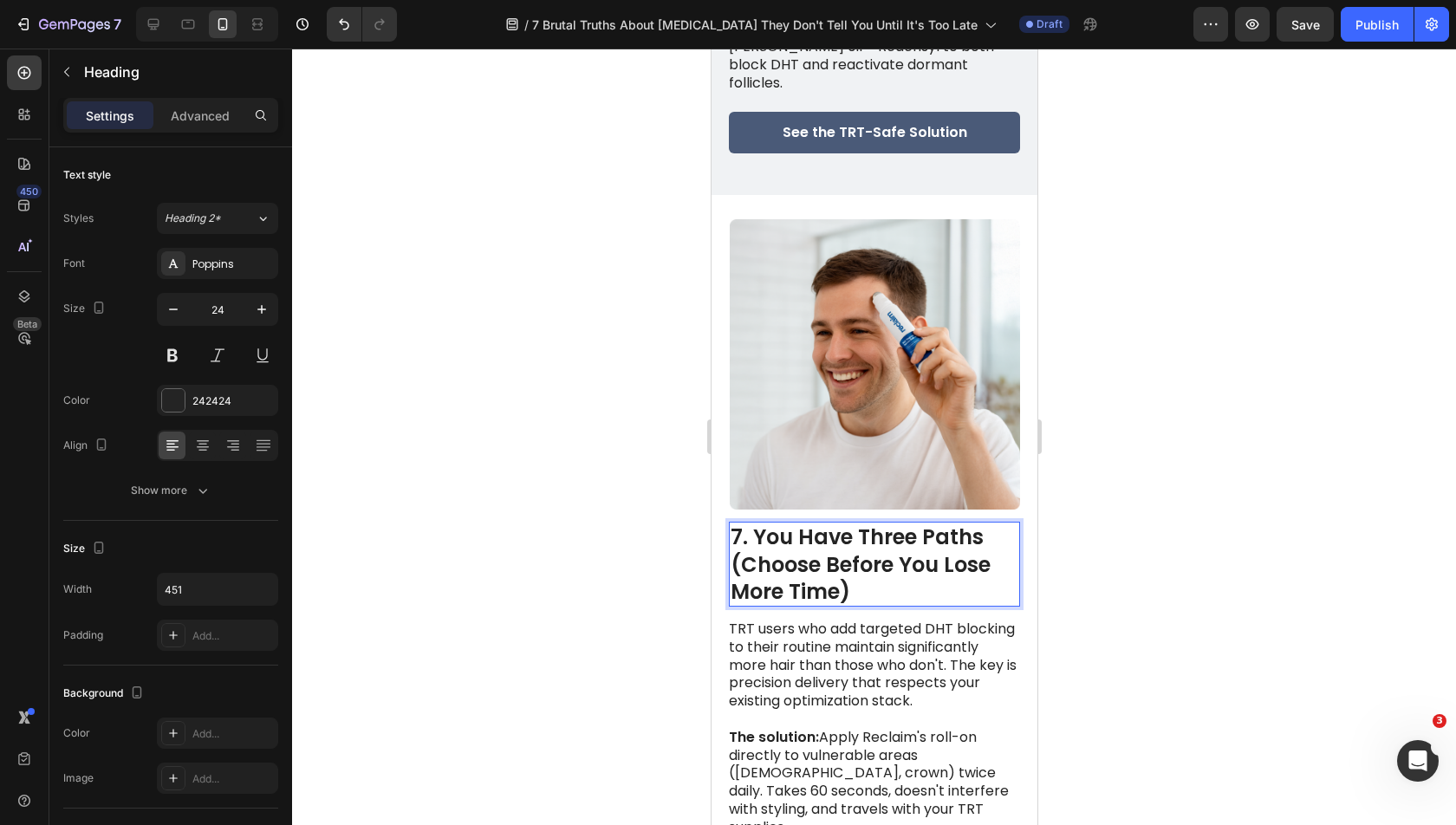
click at [1166, 473] on div at bounding box center [874, 436] width 1164 height 777
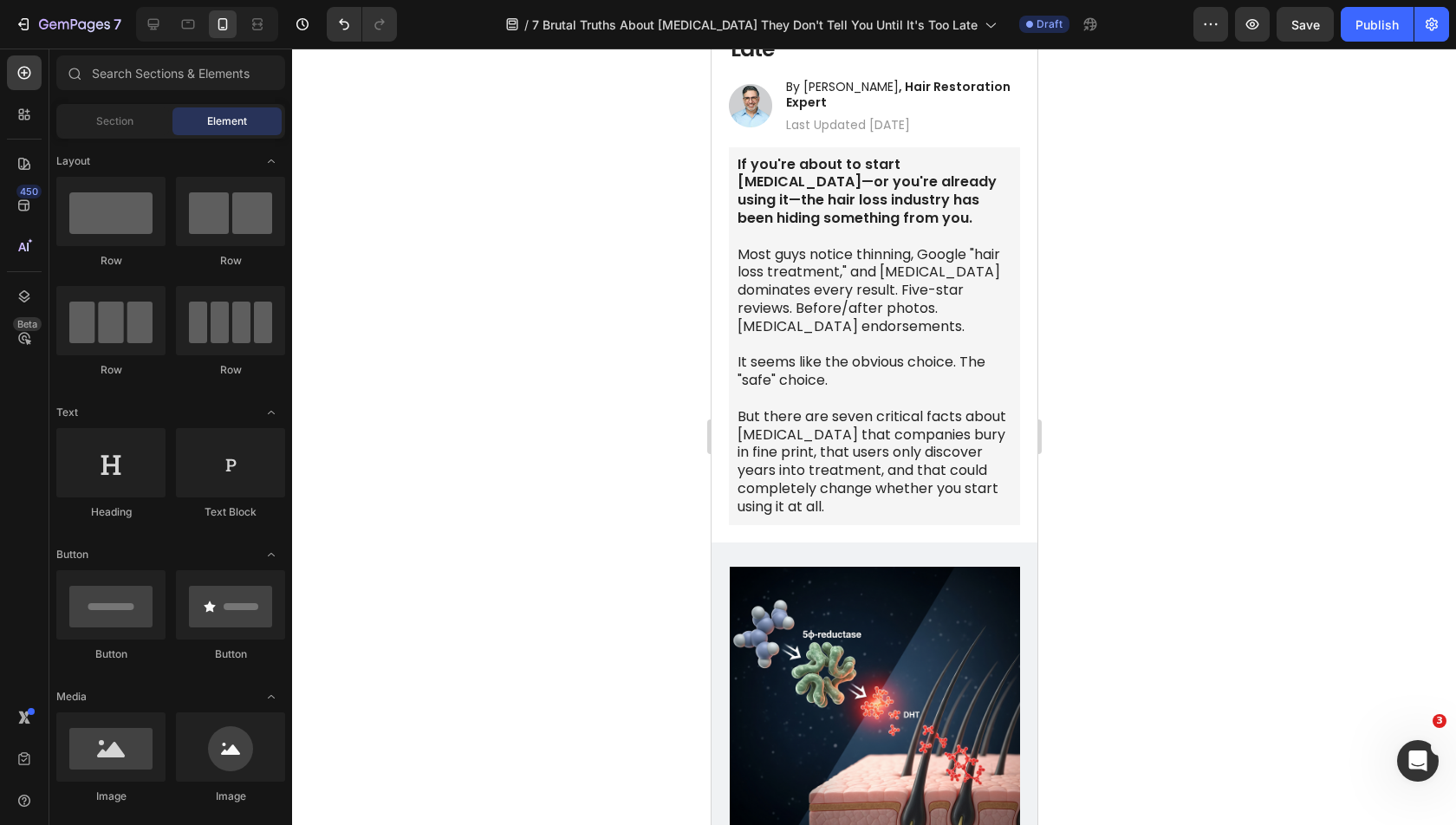
scroll to position [0, 0]
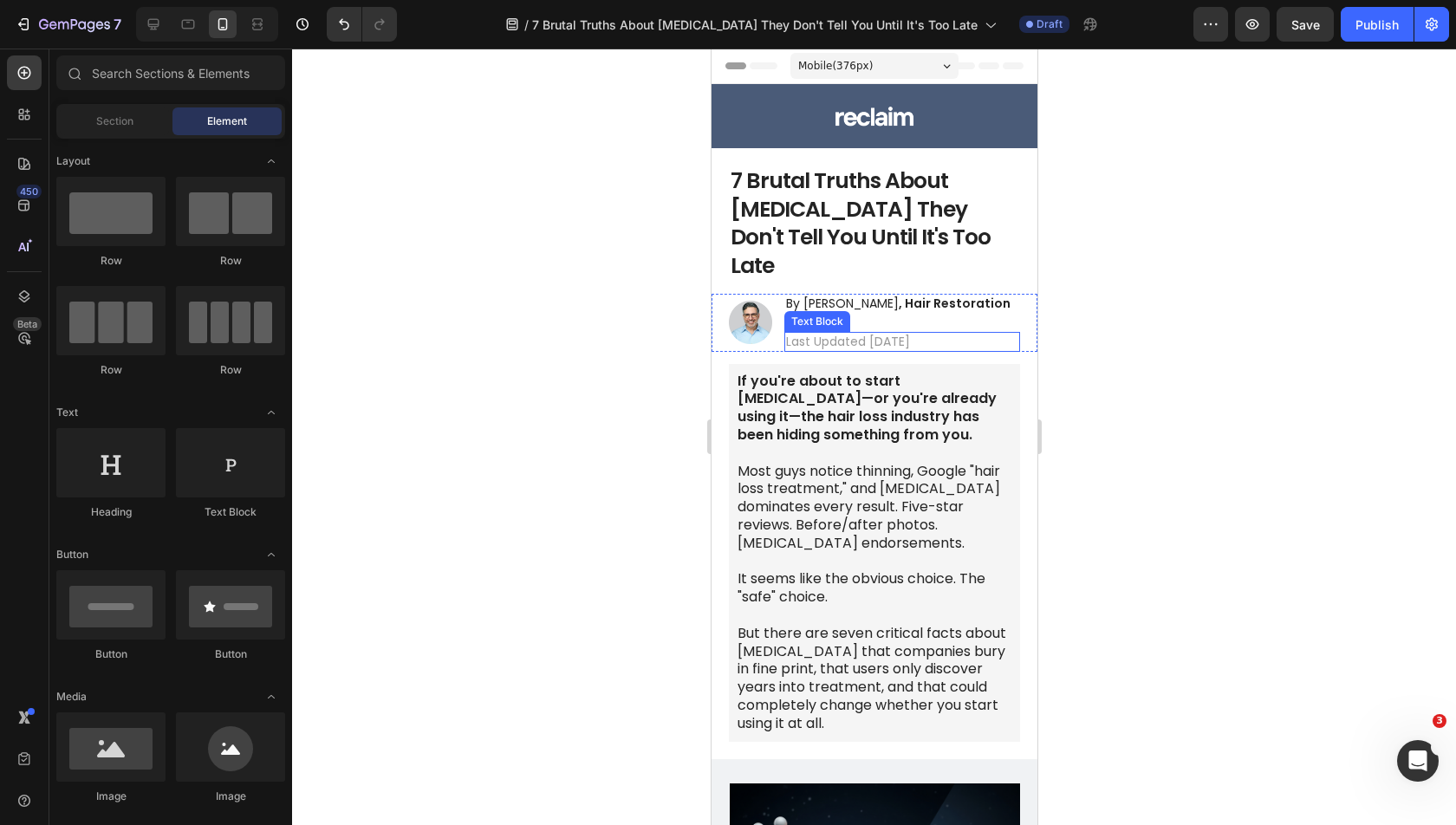
click at [869, 334] on p "Last Updated June 3, 2025" at bounding box center [901, 342] width 233 height 15
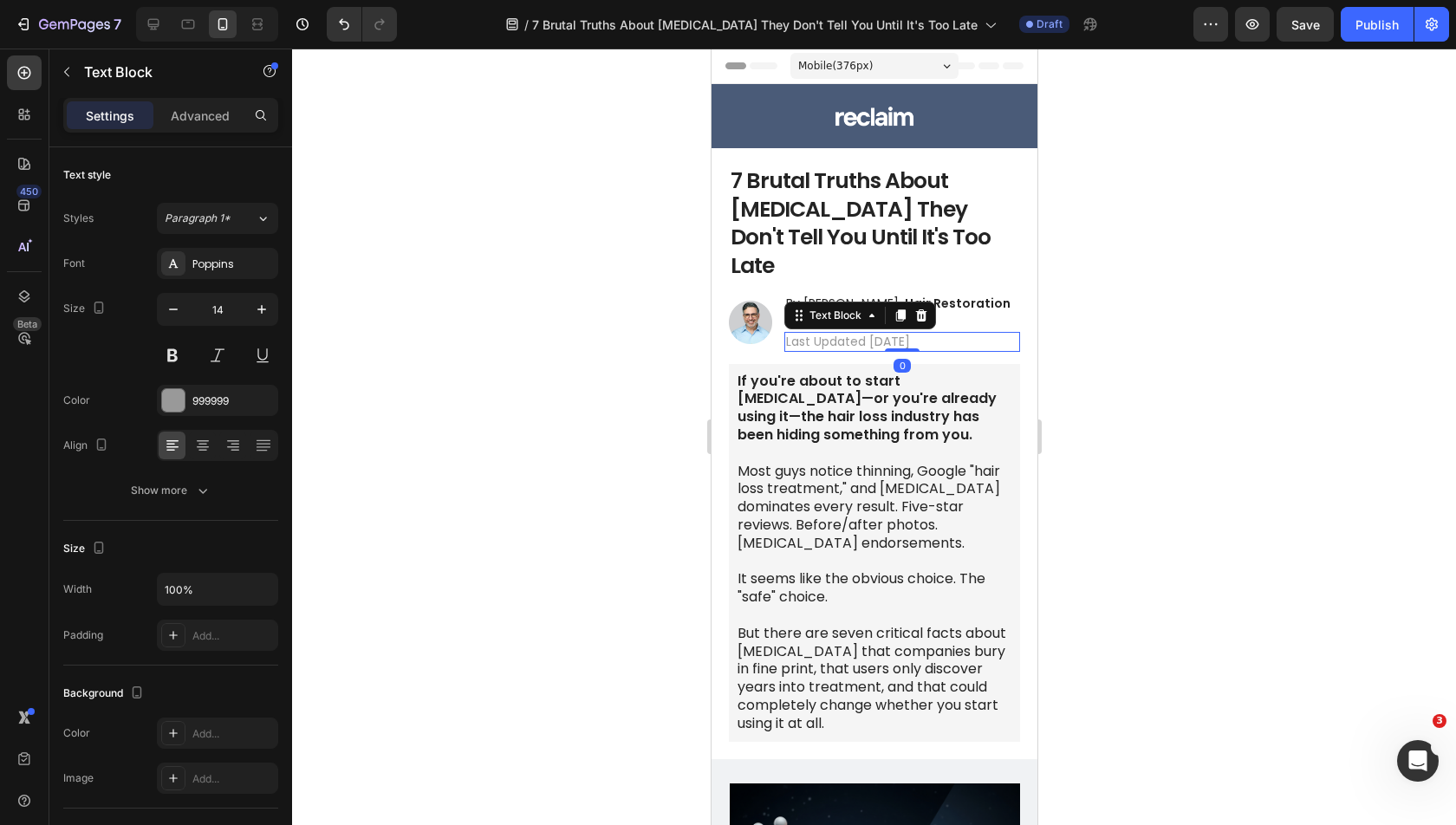
click at [869, 334] on p "Last Updated June 3, 2025" at bounding box center [901, 342] width 233 height 15
click at [1123, 317] on div at bounding box center [874, 436] width 1164 height 777
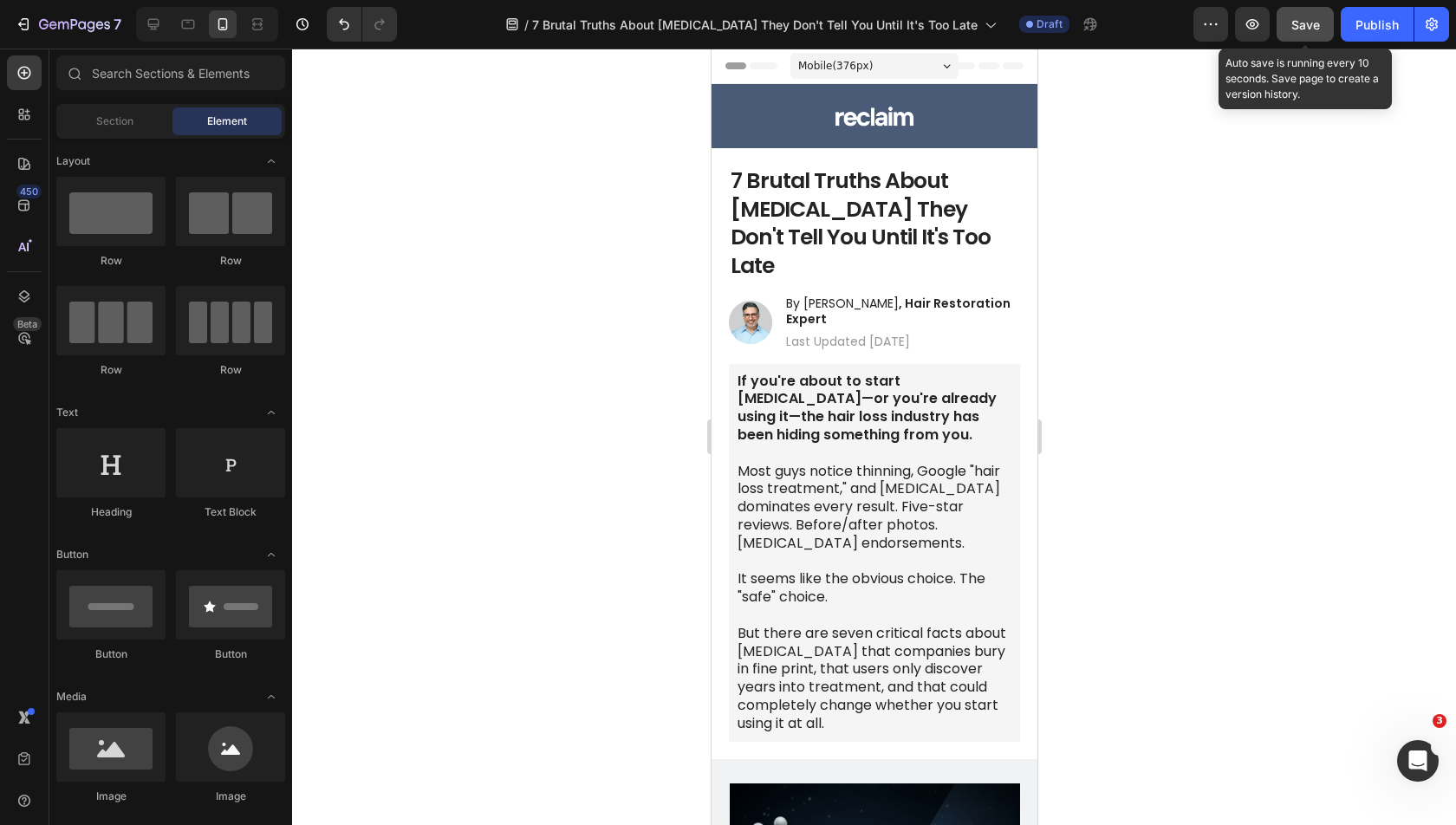
click at [1305, 31] on div "Save" at bounding box center [1305, 24] width 29 height 18
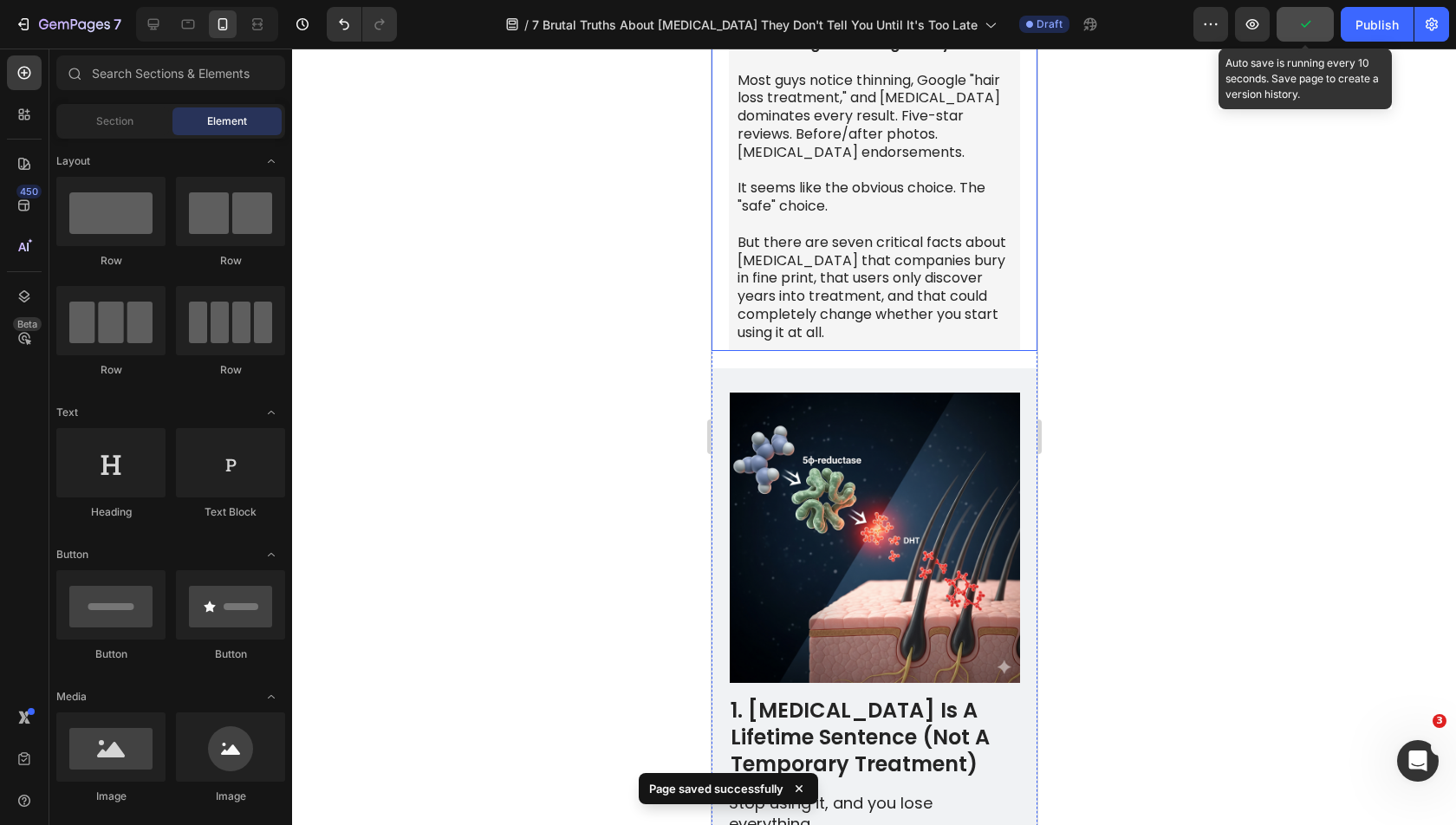
scroll to position [902, 0]
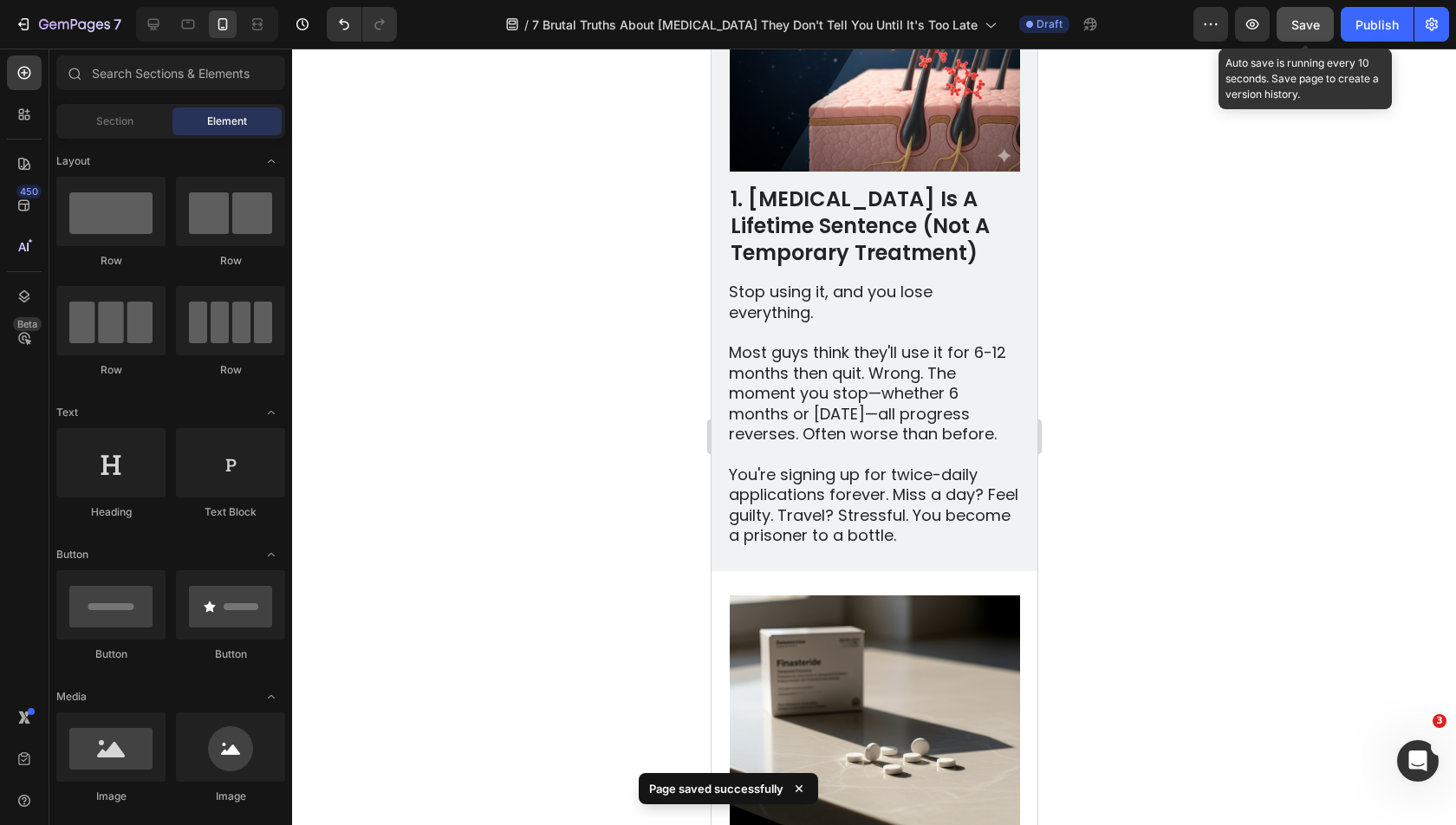
click at [849, 343] on p "Most guys think they'll use it for 6-12 months then quit. Wrong. The moment you…" at bounding box center [872, 393] width 289 height 101
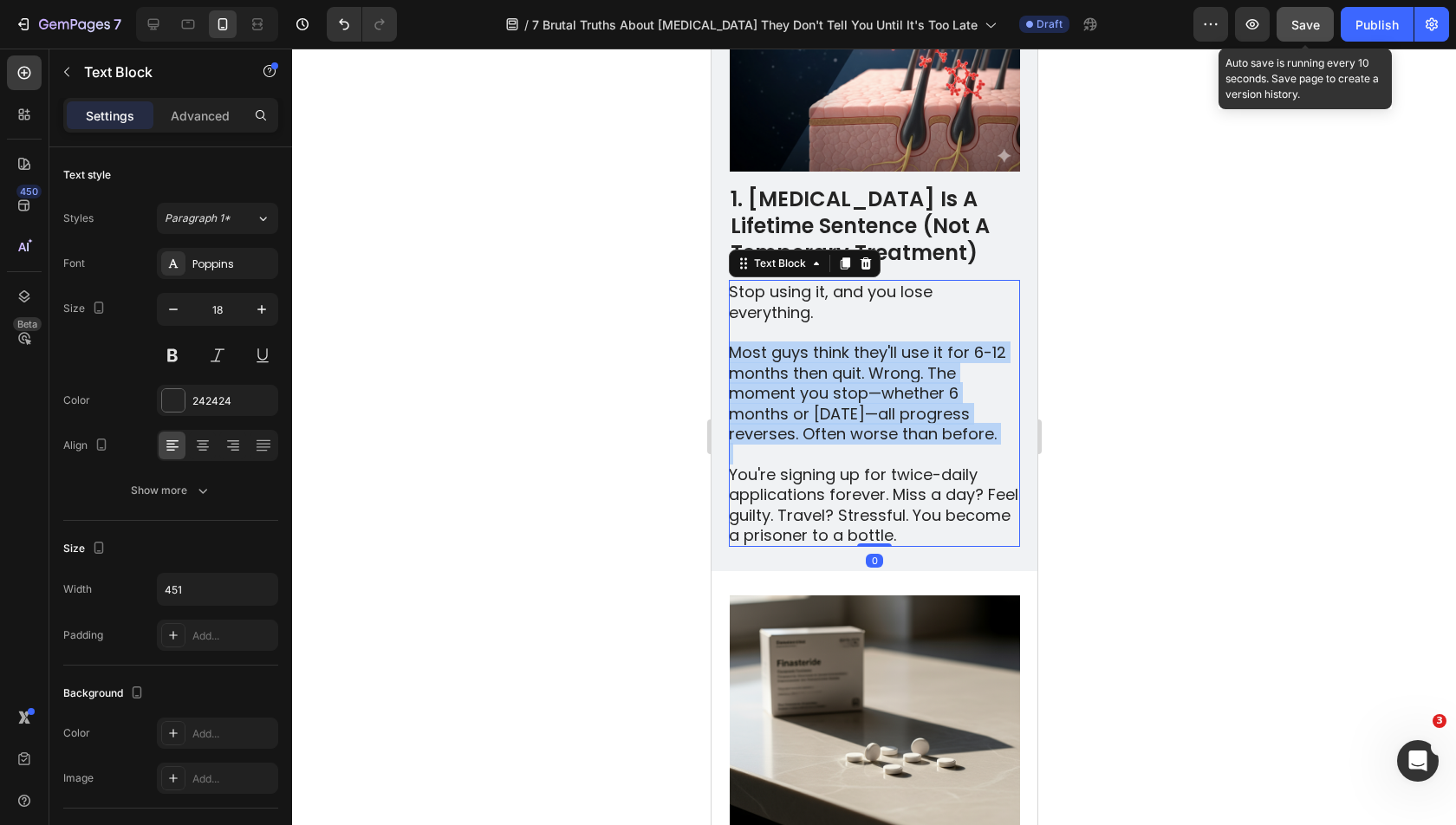
click at [849, 343] on p "Most guys think they'll use it for 6-12 months then quit. Wrong. The moment you…" at bounding box center [872, 393] width 289 height 101
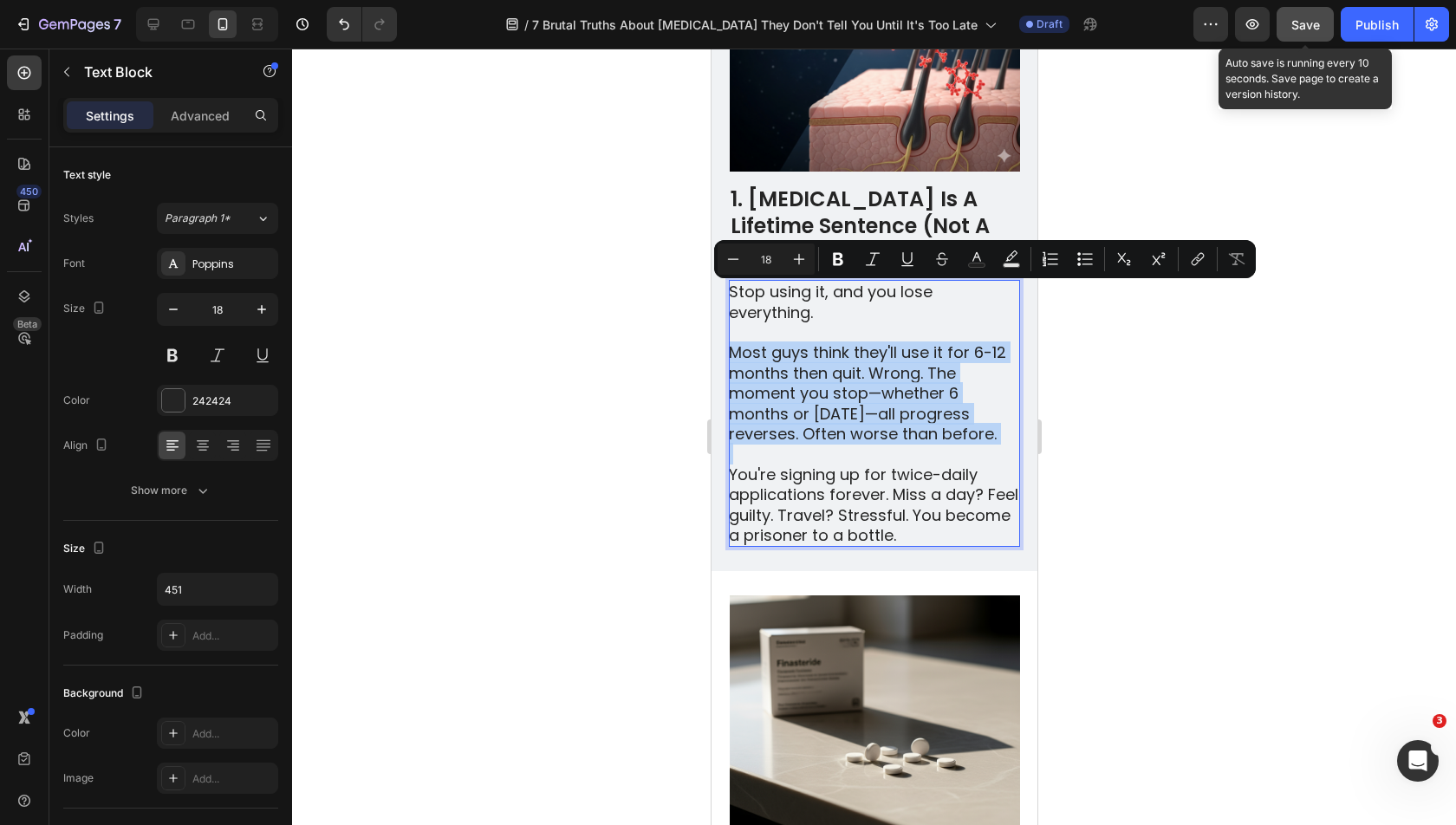
click at [821, 343] on p "Most guys think they'll use it for 6-12 months then quit. Wrong. The moment you…" at bounding box center [872, 393] width 289 height 101
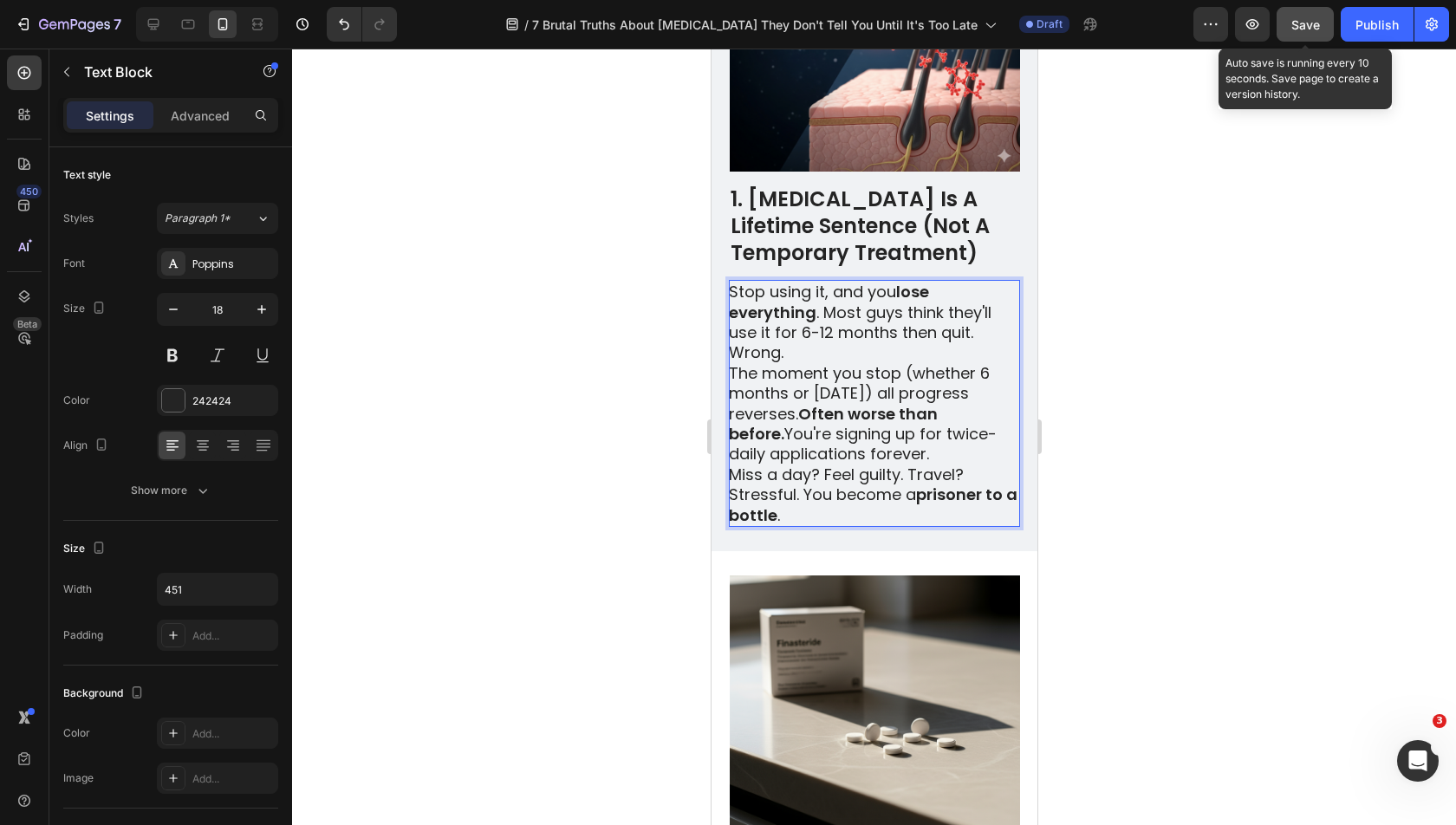
click at [899, 287] on p "Stop using it, and you lose everything . Most guys think they'll use it for 6-1…" at bounding box center [872, 322] width 289 height 81
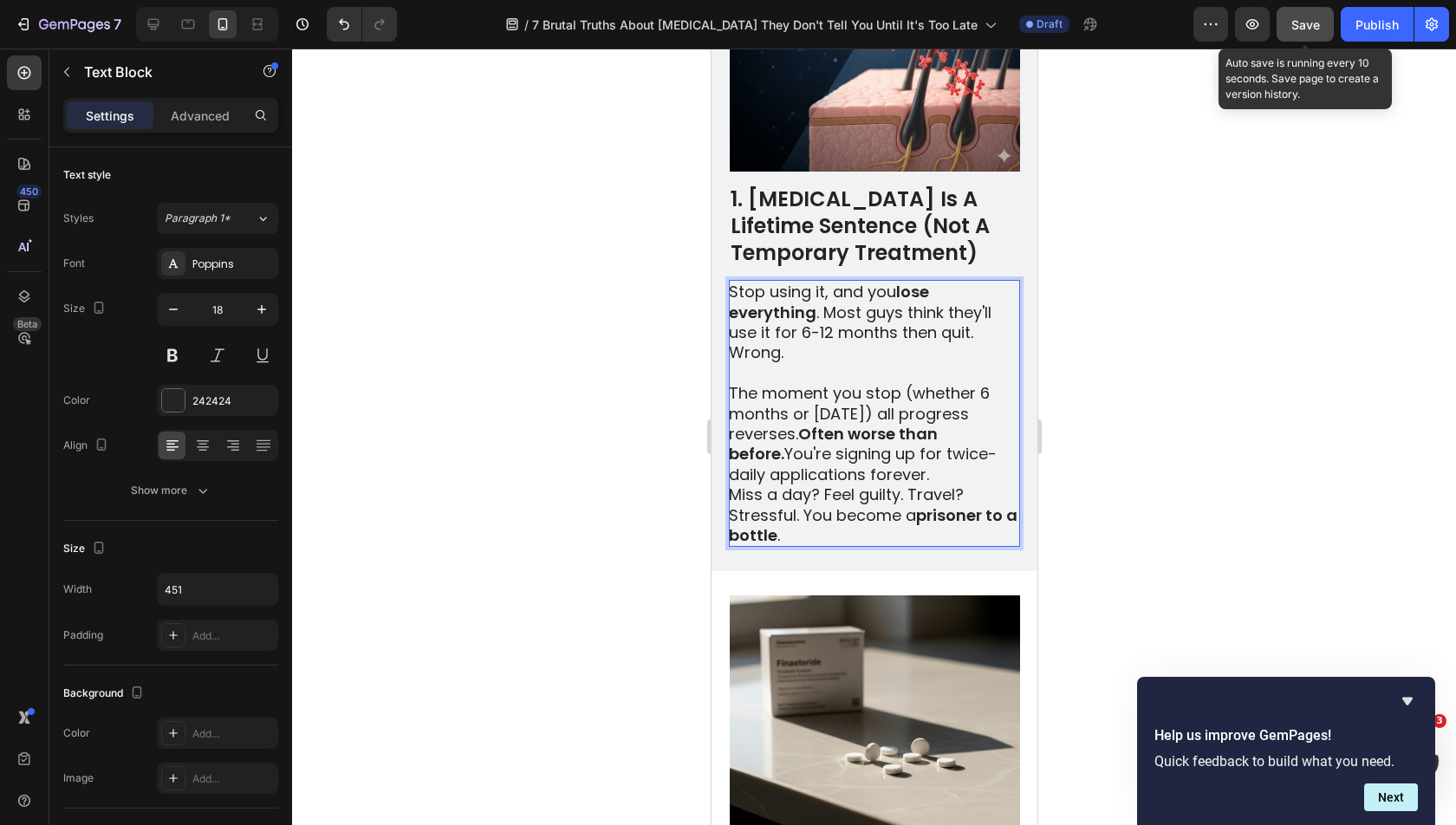
click at [730, 484] on p "Miss a day? Feel guilty. Travel? Stressful. You become a prisoner to a bottle ." at bounding box center [872, 514] width 289 height 61
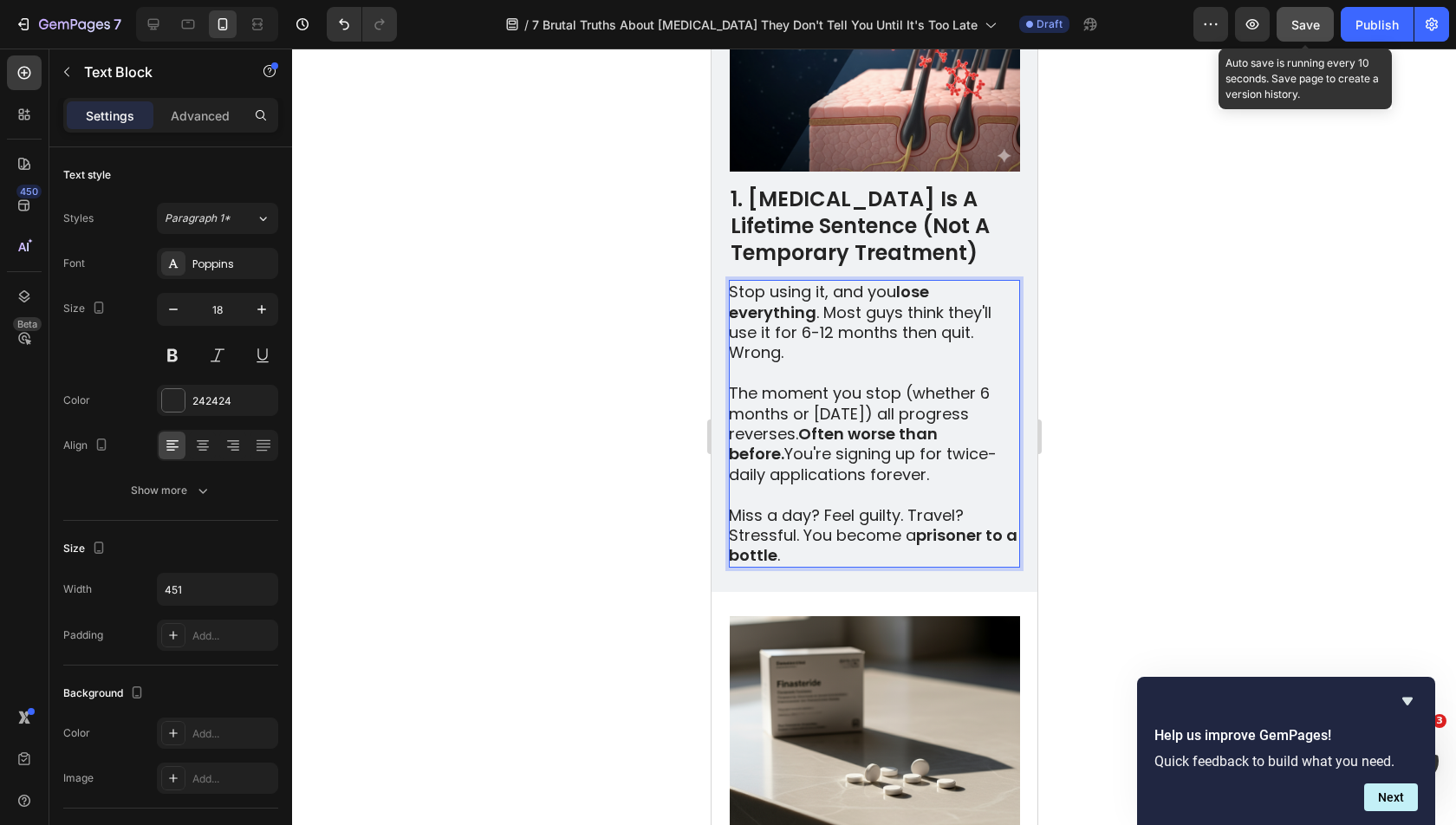
click at [1147, 291] on div at bounding box center [874, 436] width 1164 height 777
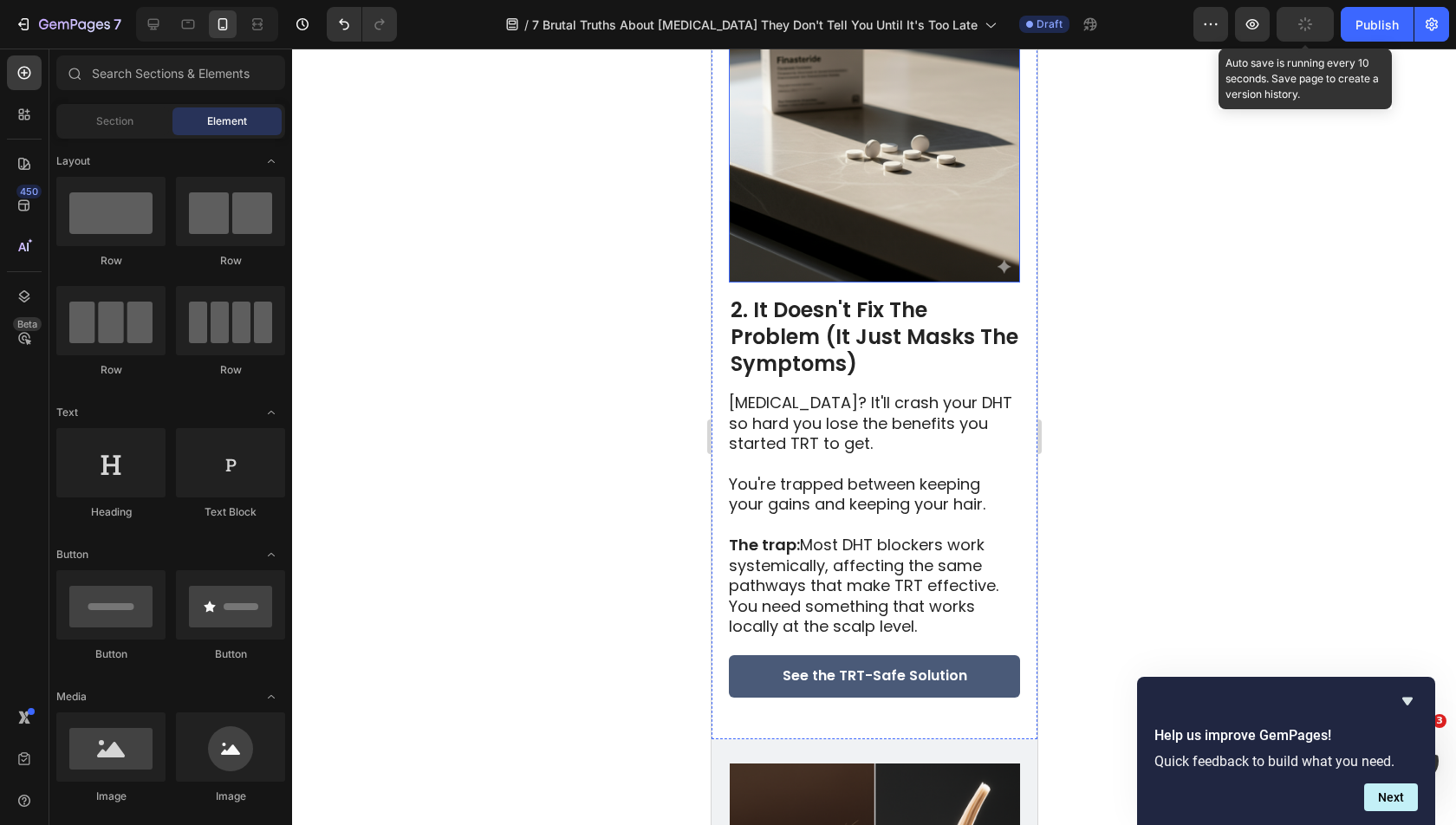
scroll to position [1526, 0]
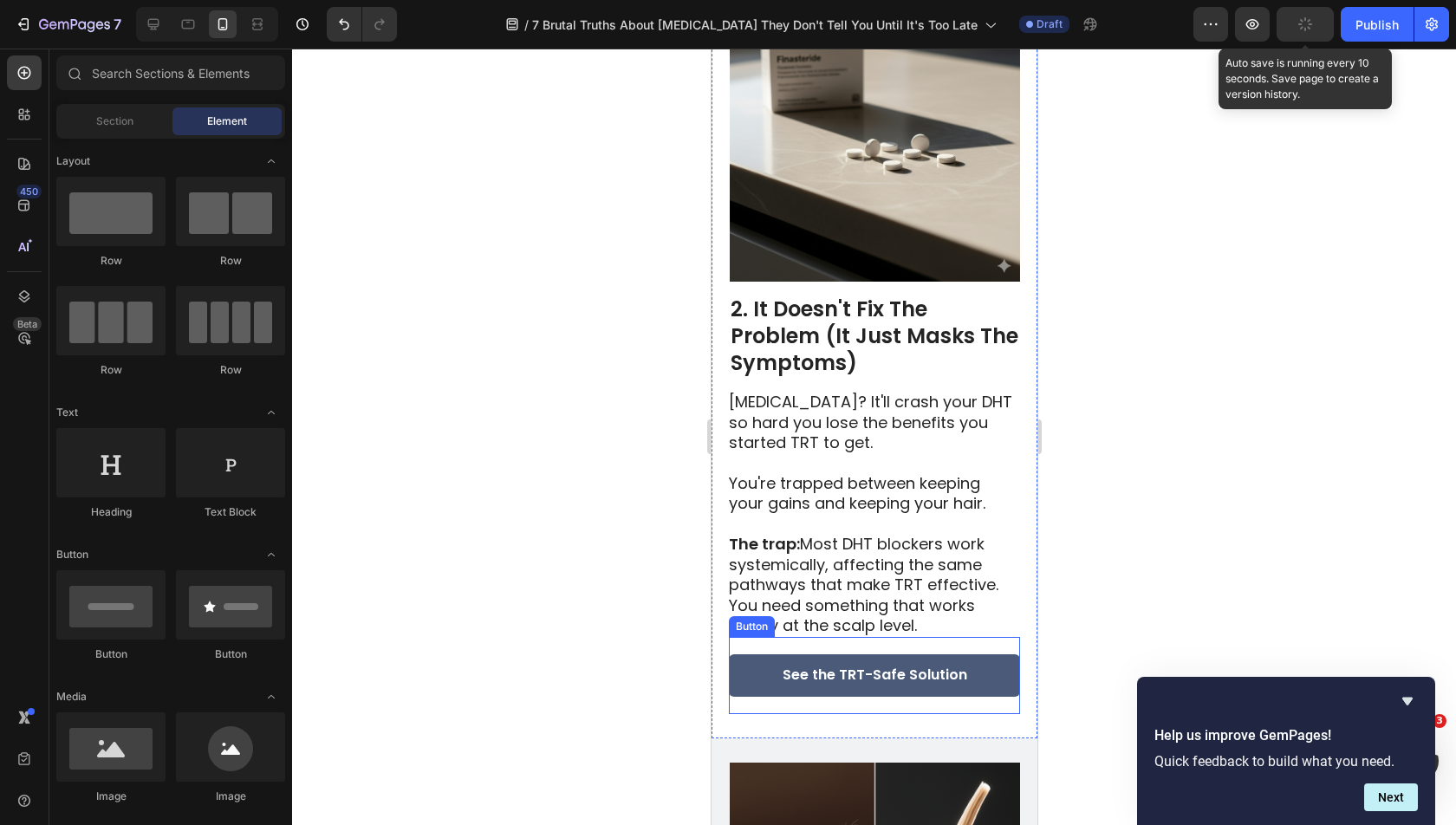
click at [846, 534] on p "The trap: Most DHT blockers work systemically, affecting the same pathways that…" at bounding box center [872, 584] width 289 height 101
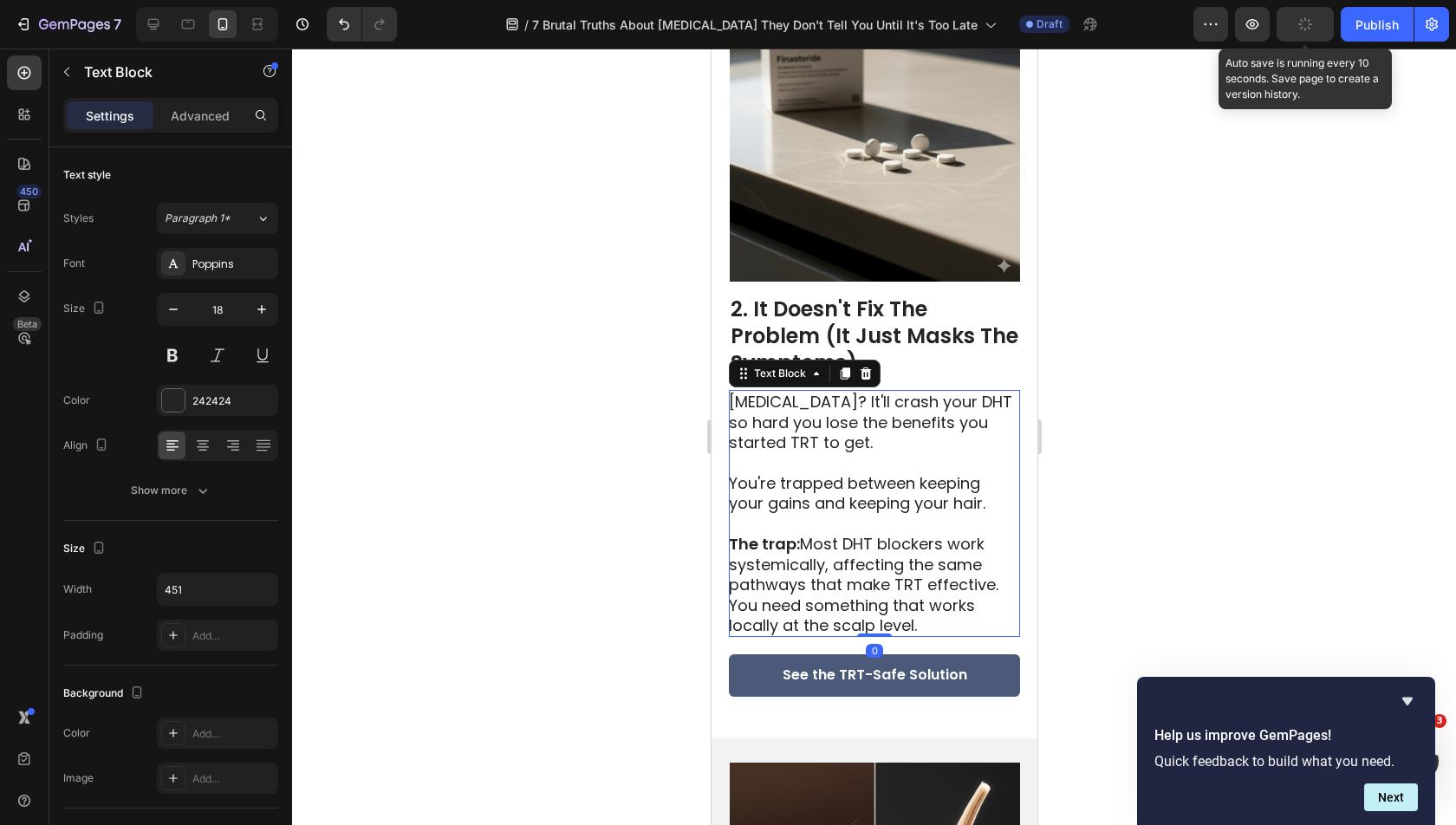
click at [846, 534] on p "The trap: Most DHT blockers work systemically, affecting the same pathways that…" at bounding box center [872, 584] width 289 height 101
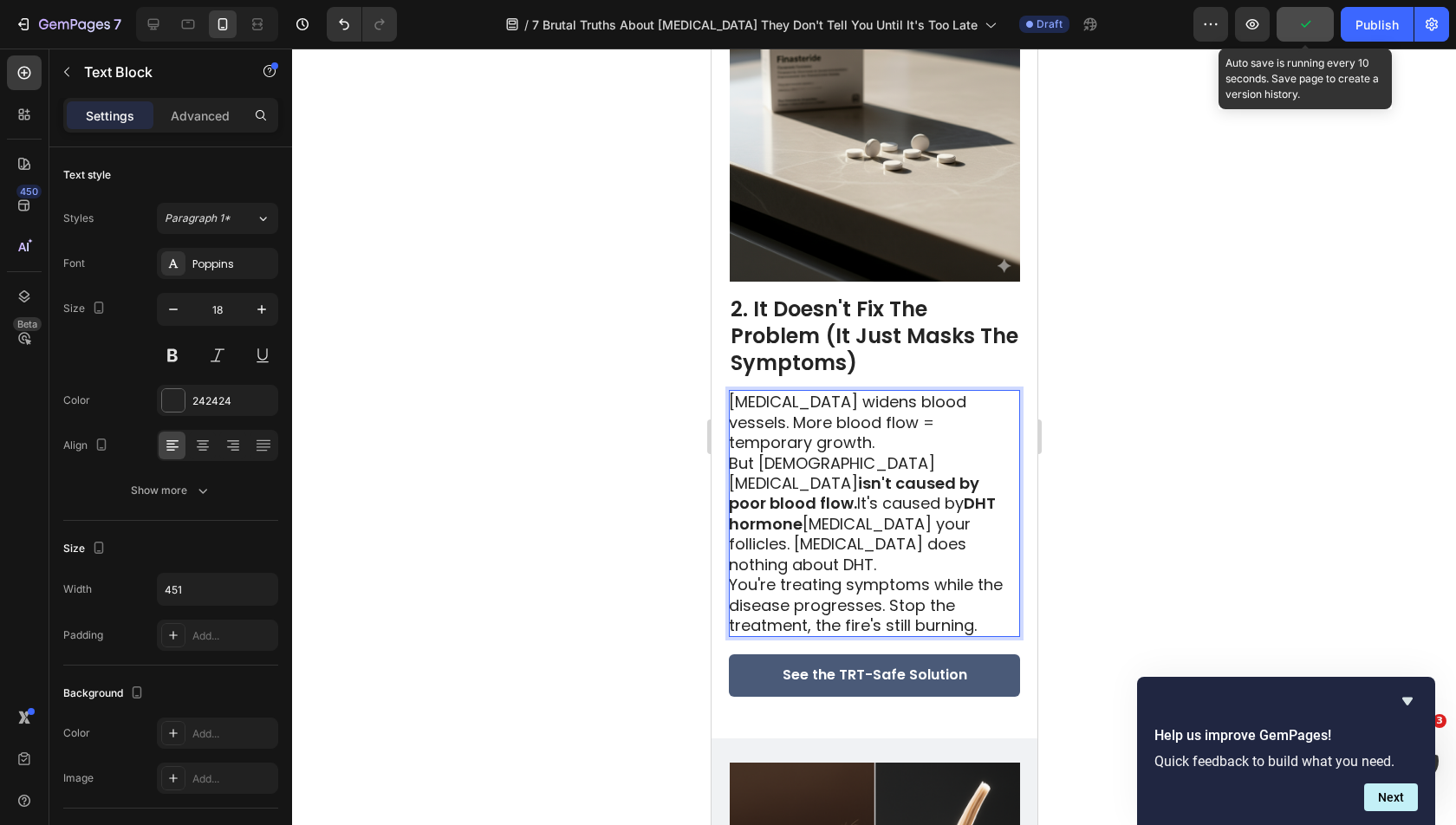
click at [829, 392] on p "[MEDICAL_DATA] widens blood vessels. More blood flow = temporary growth." at bounding box center [872, 422] width 289 height 61
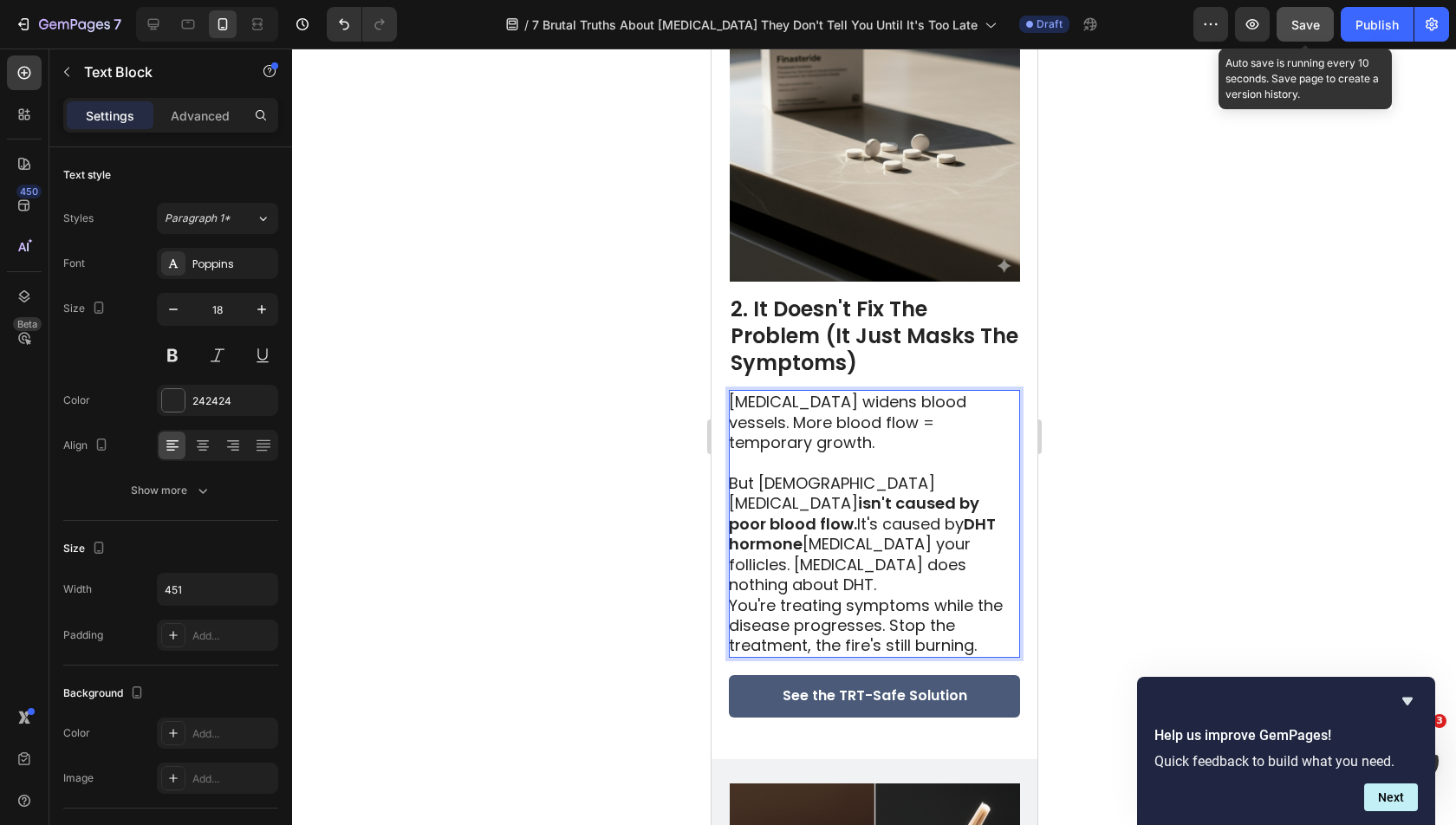
click at [931, 493] on p "But male pattern baldness isn't caused by poor blood flow. It's caused by DHT h…" at bounding box center [872, 534] width 289 height 122
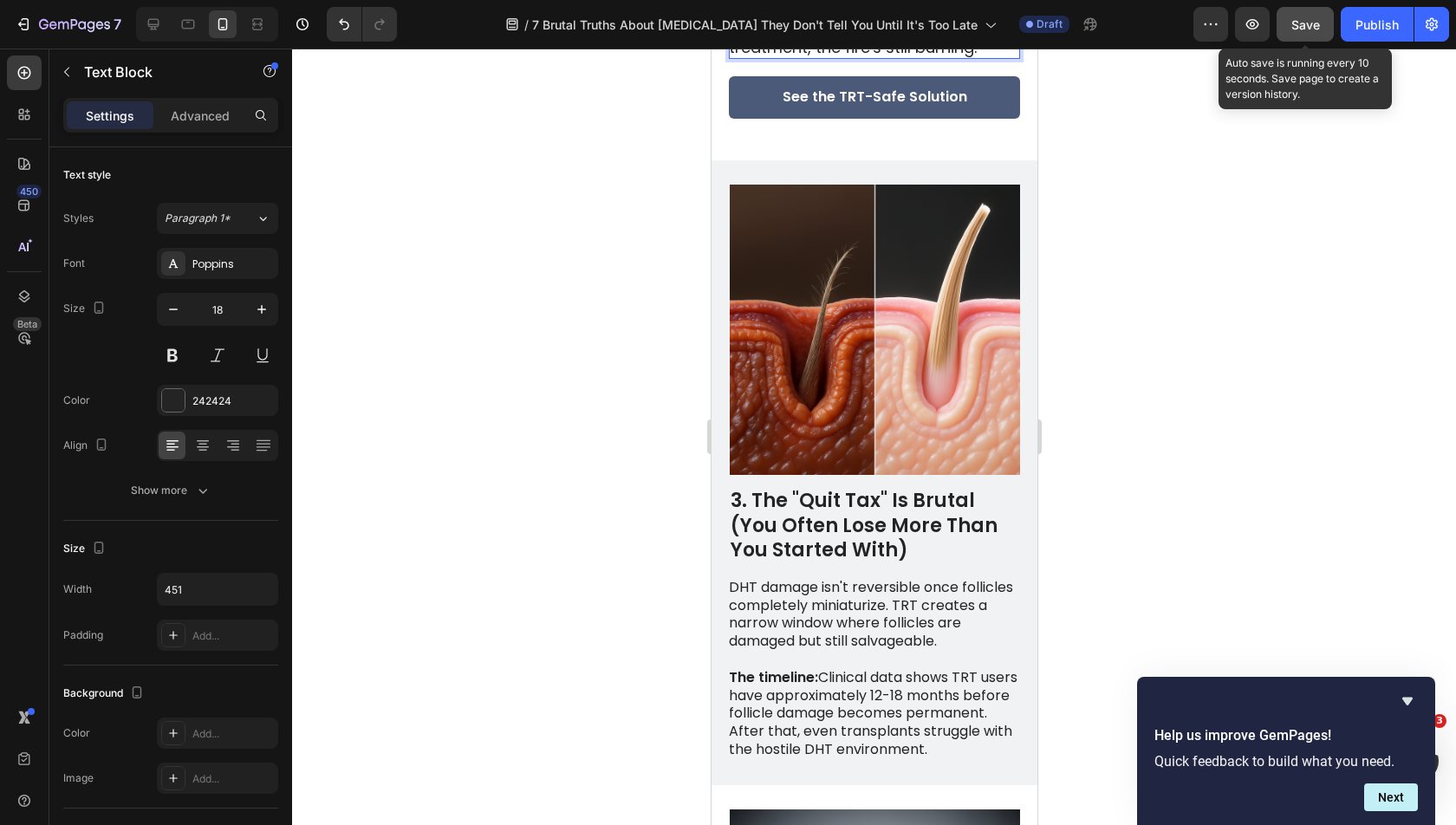
scroll to position [2167, 0]
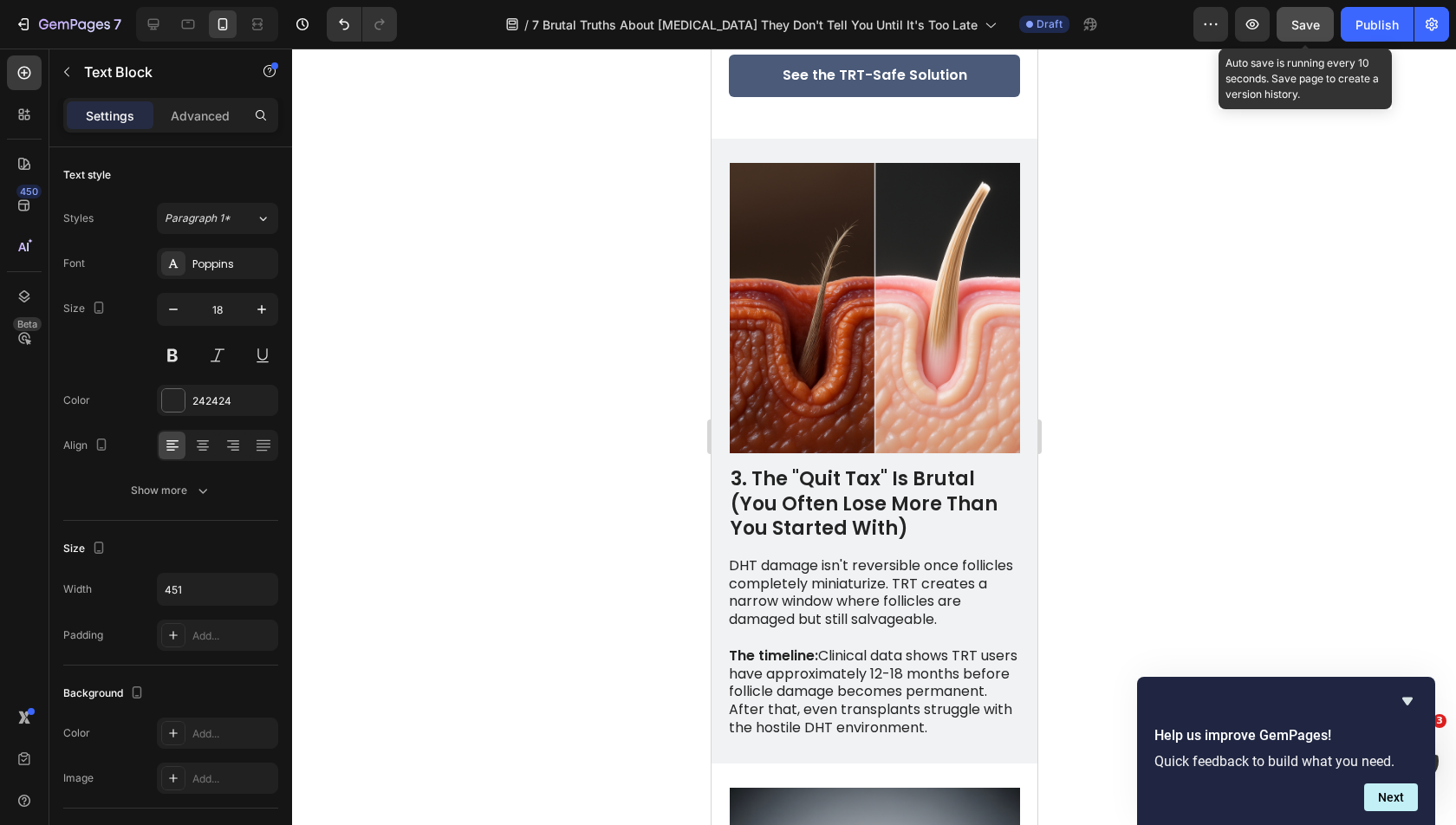
click at [853, 647] on p "The timeline: Clinical data shows TRT users have approximately 12-18 months bef…" at bounding box center [872, 692] width 289 height 90
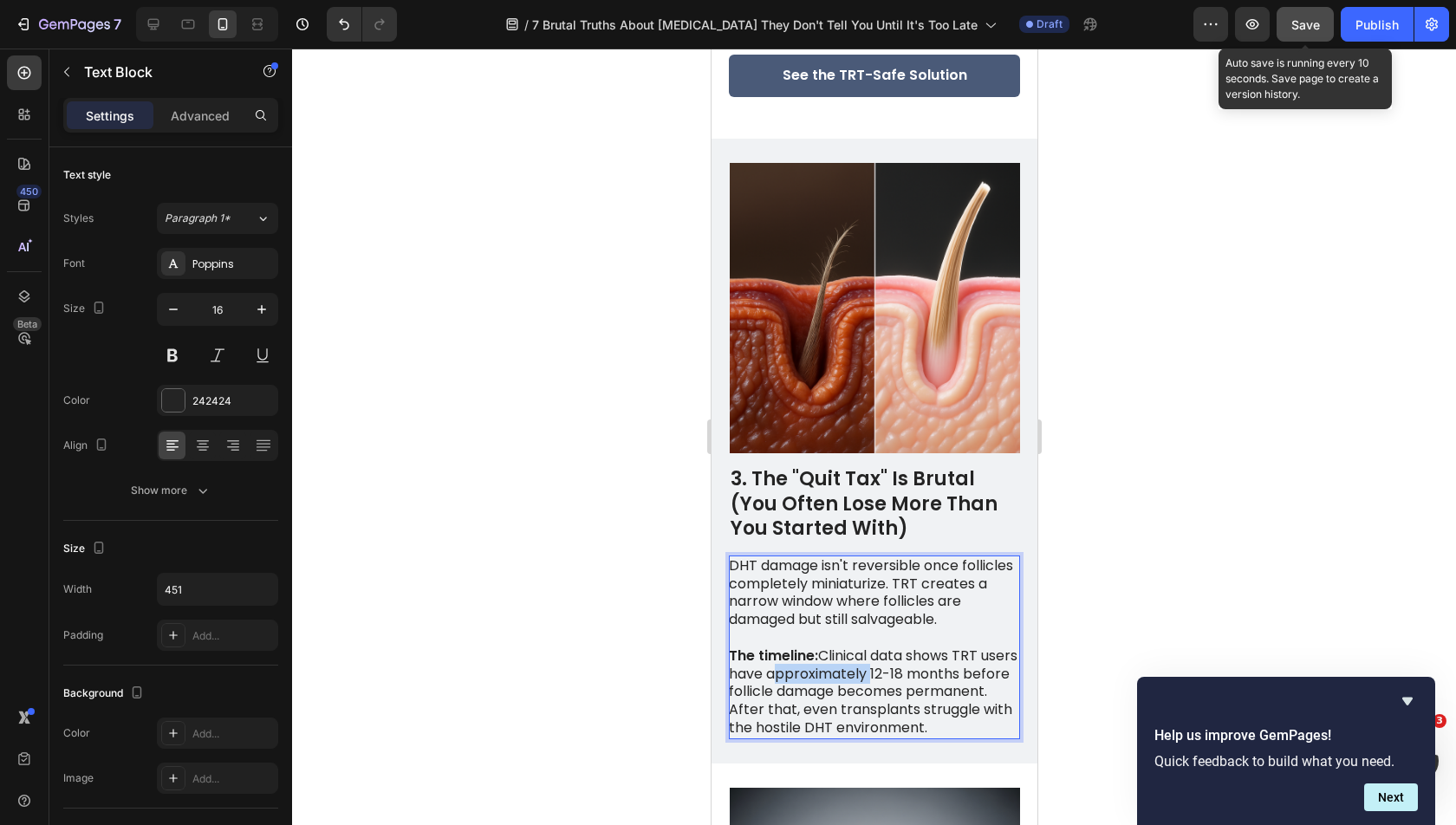
click at [853, 647] on p "The timeline: Clinical data shows TRT users have approximately 12-18 months bef…" at bounding box center [872, 692] width 289 height 90
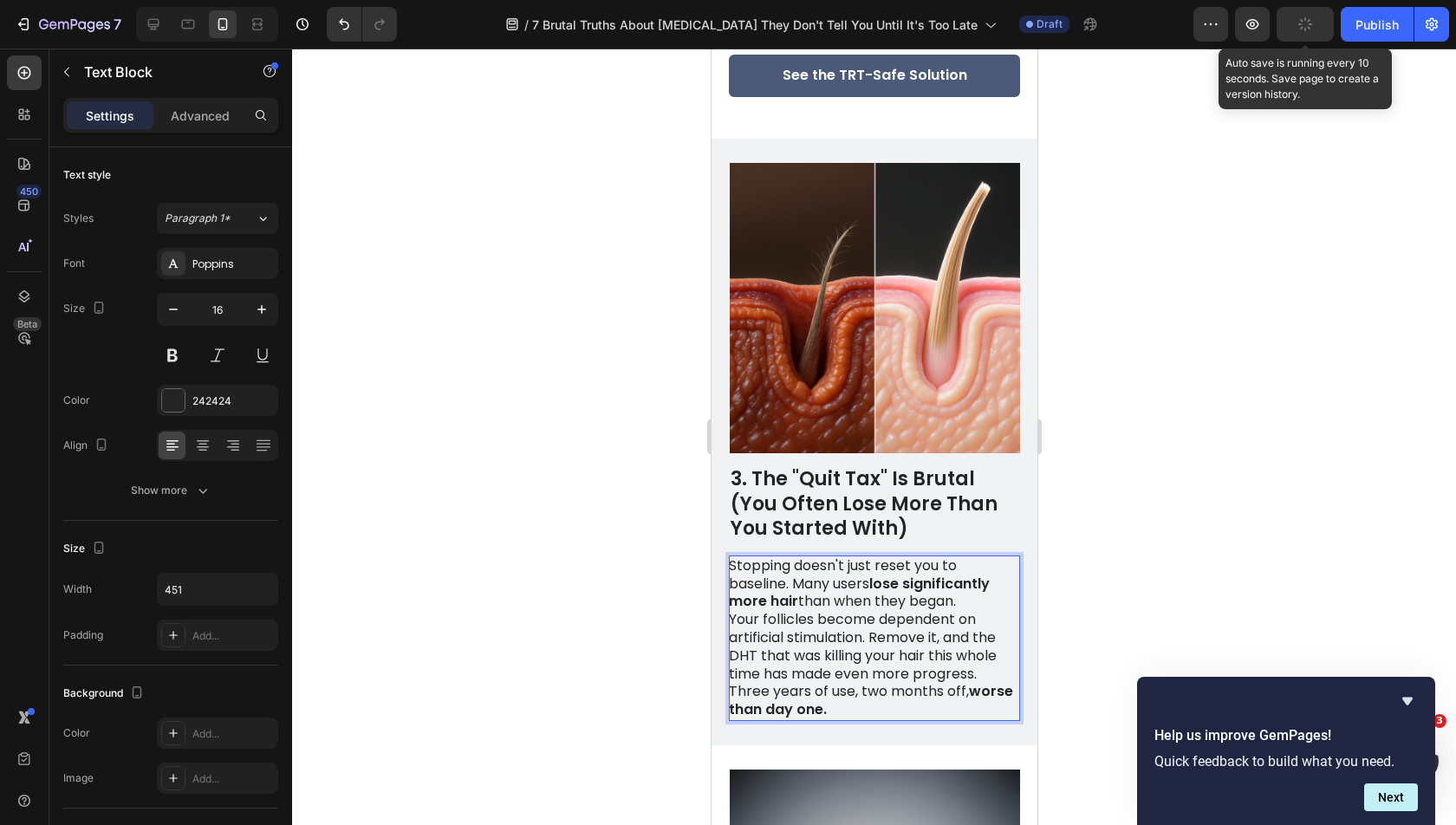
click at [965, 557] on p "Stopping doesn't just reset you to baseline. Many users lose significantly more…" at bounding box center [872, 584] width 289 height 54
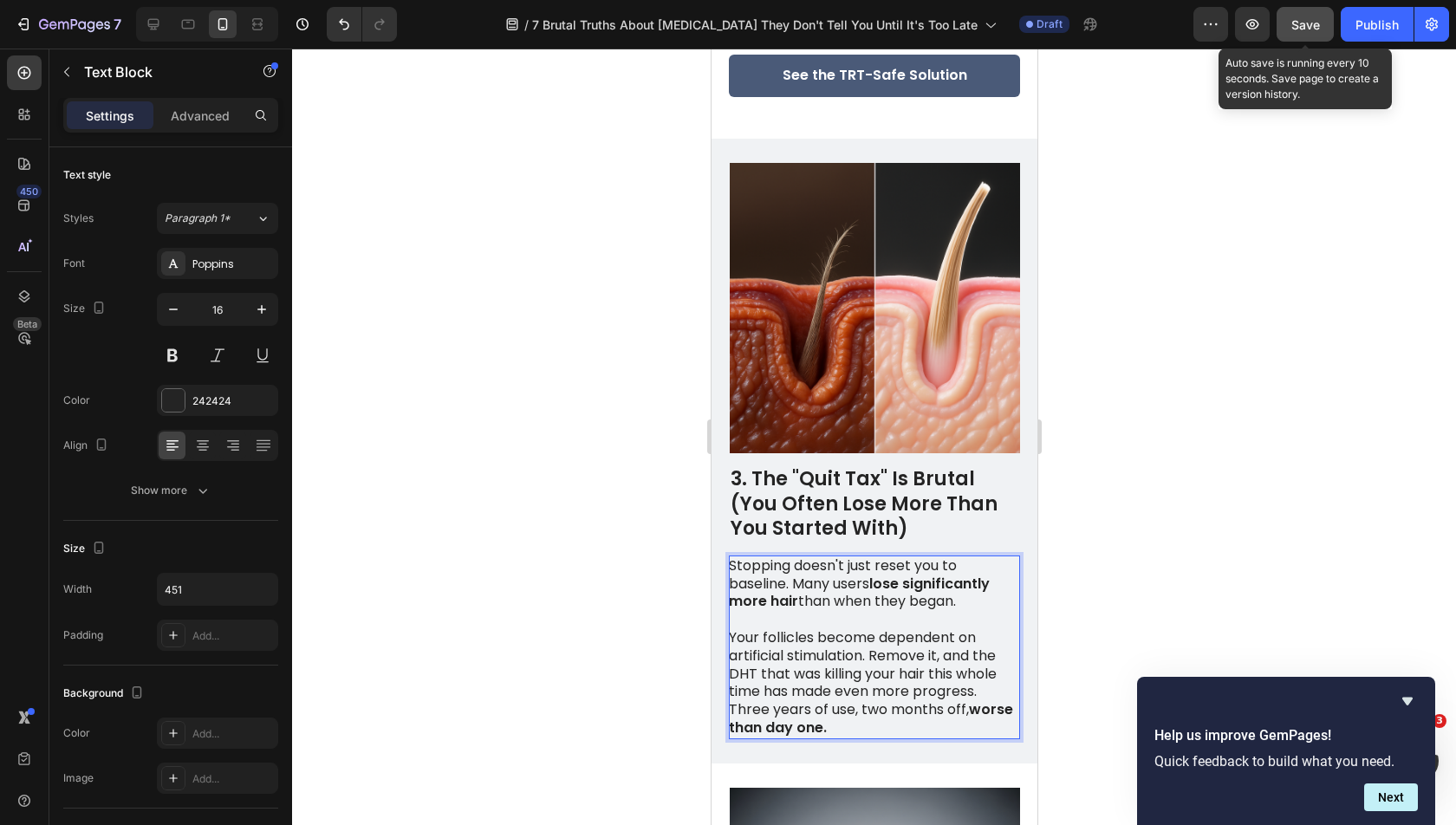
click at [728, 701] on p "Three years of use, two months off, worse than day one." at bounding box center [872, 720] width 289 height 37
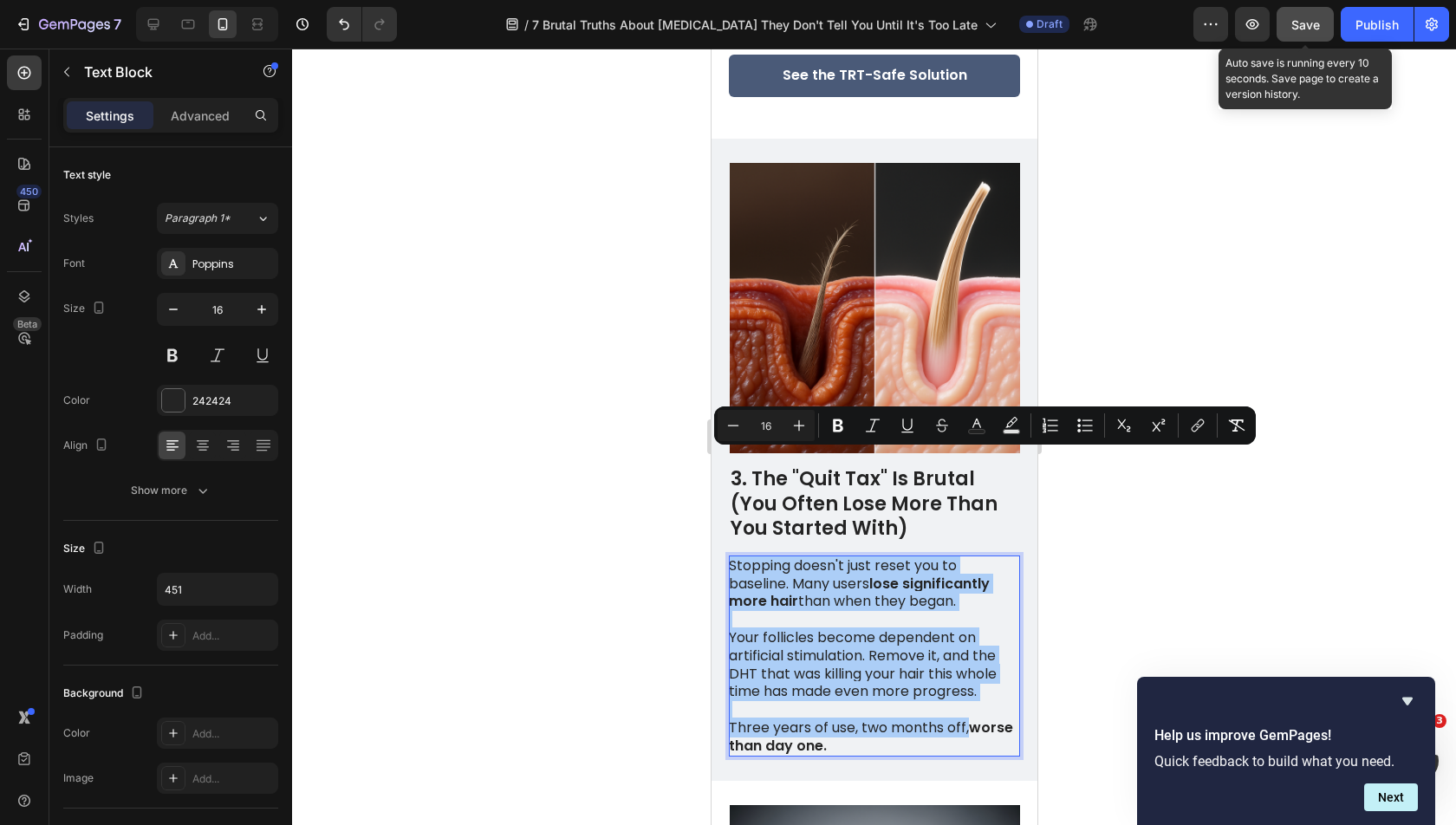
click at [558, 370] on div at bounding box center [874, 436] width 1164 height 777
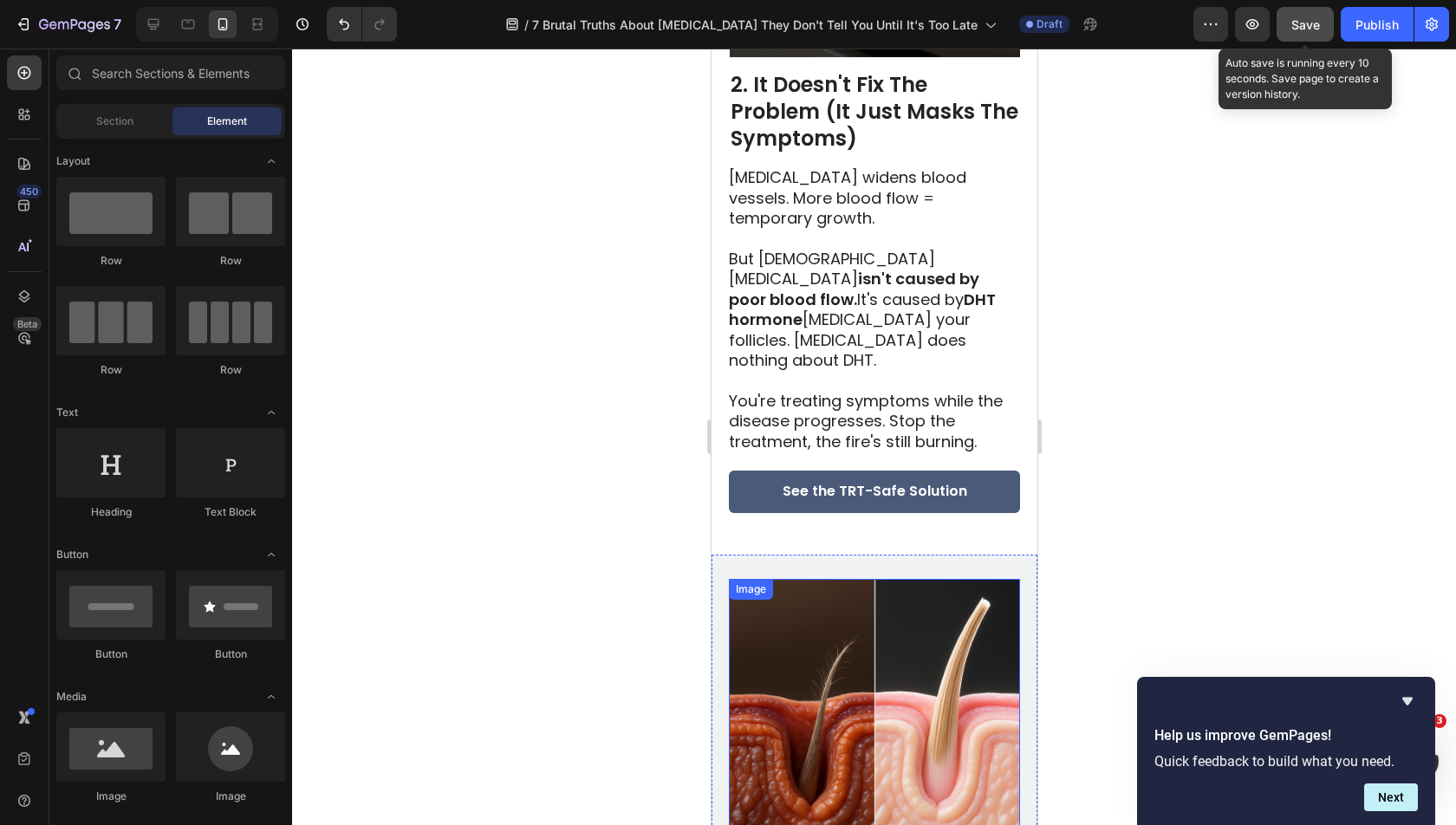
scroll to position [1695, 0]
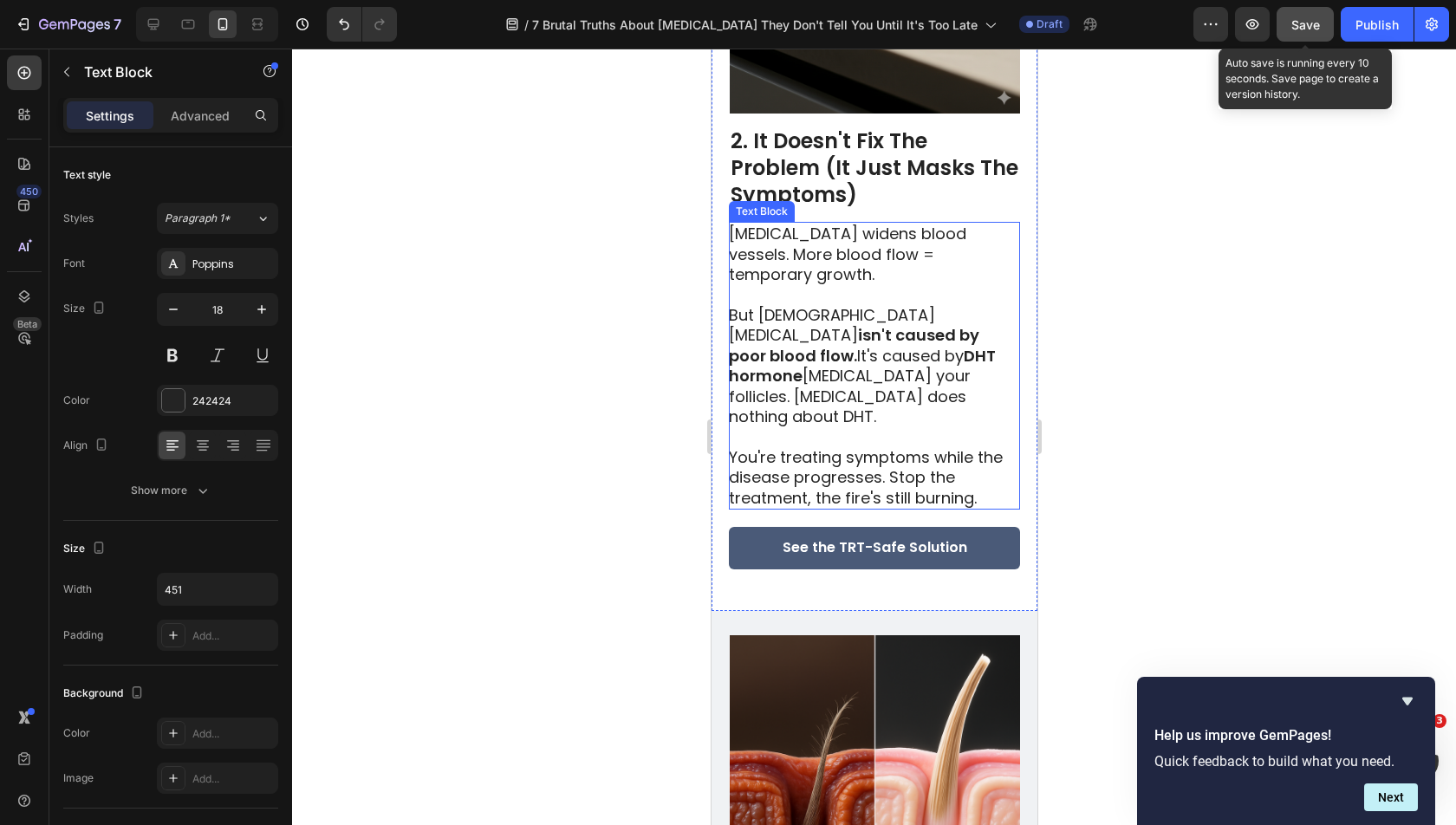
click at [826, 324] on strong "isn't caused by poor blood flow." at bounding box center [853, 344] width 251 height 41
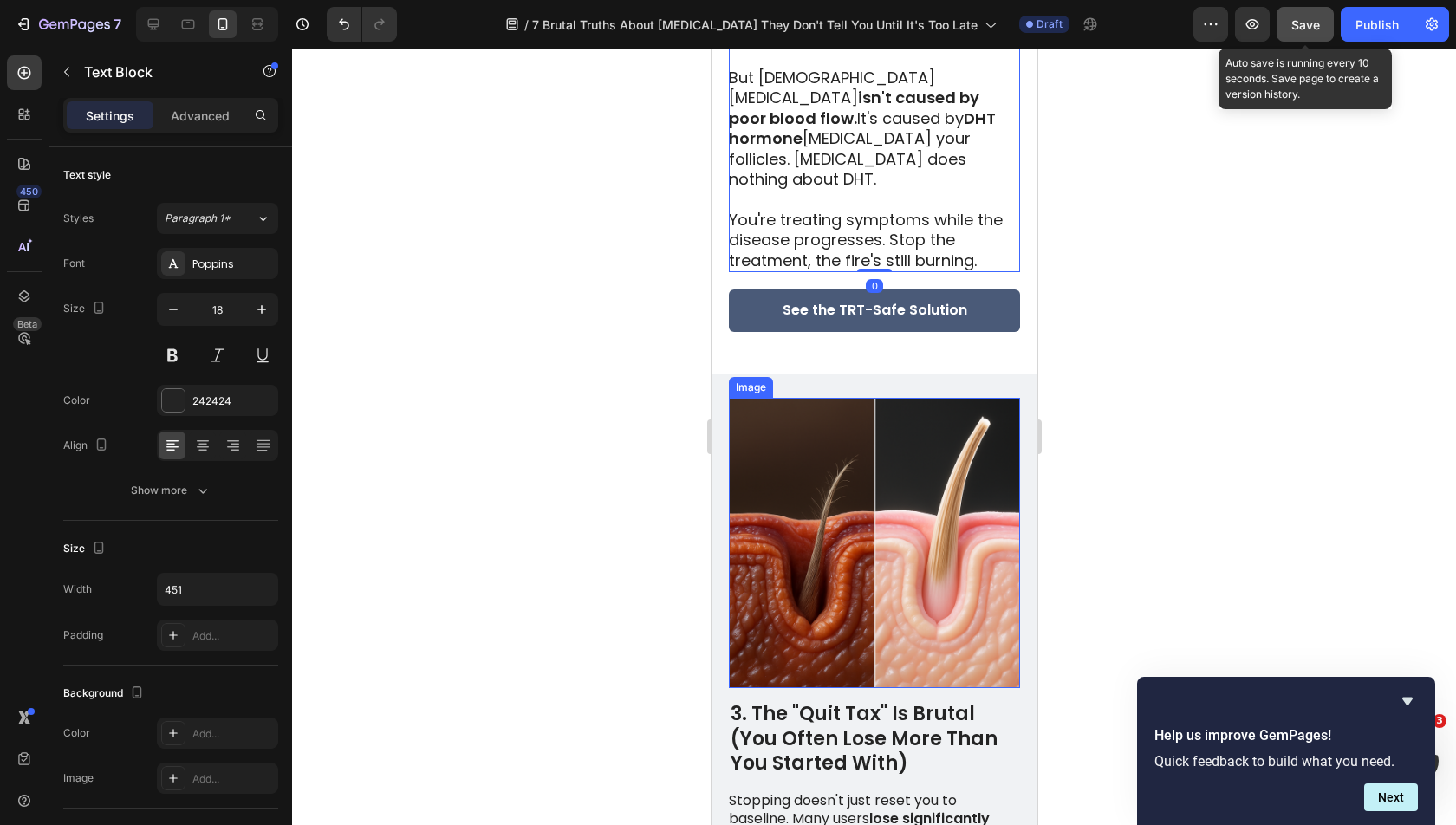
scroll to position [1942, 0]
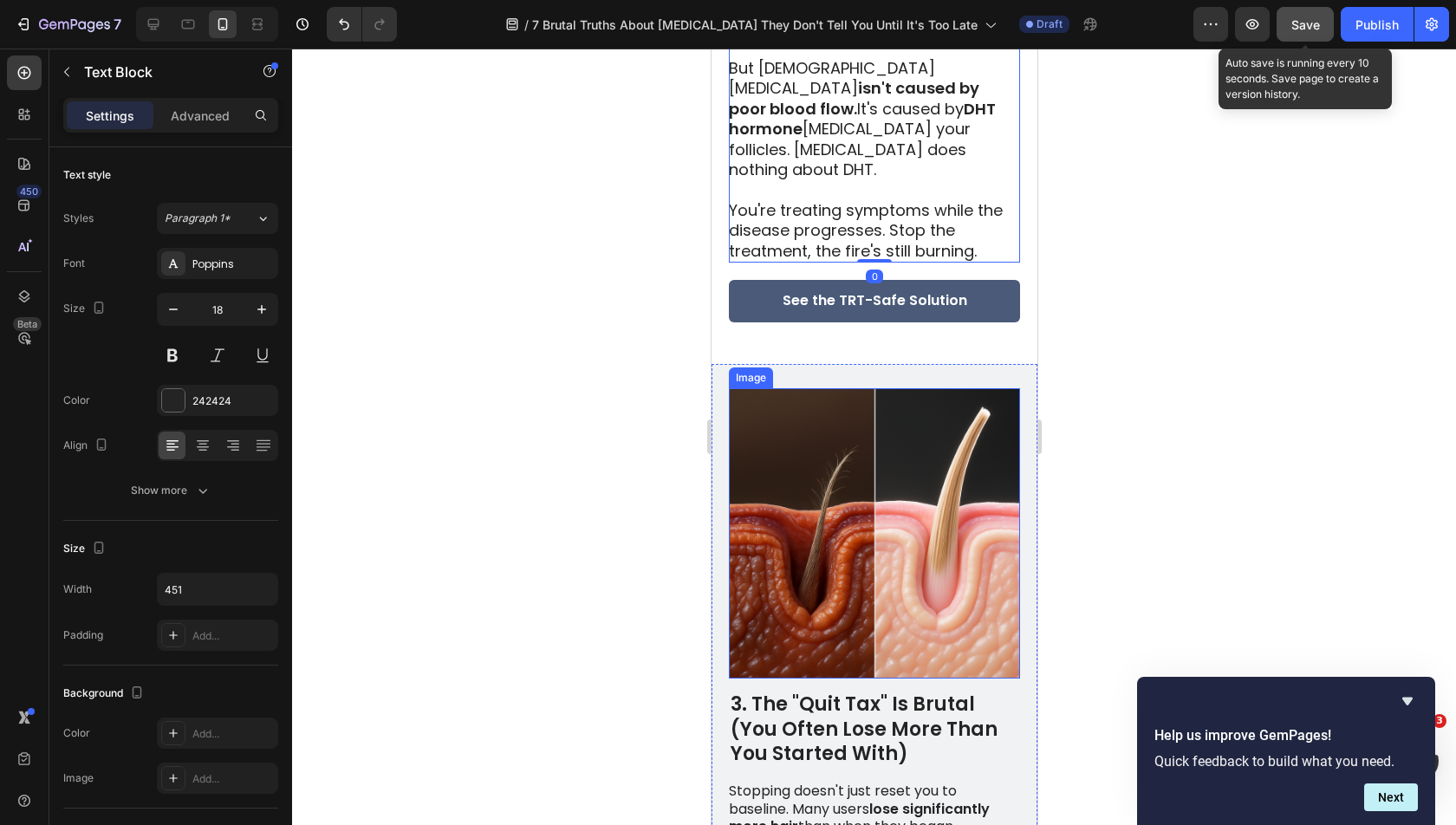
click at [814, 783] on p "Stopping doesn't just reset you to baseline. Many users lose significantly more…" at bounding box center [872, 810] width 289 height 54
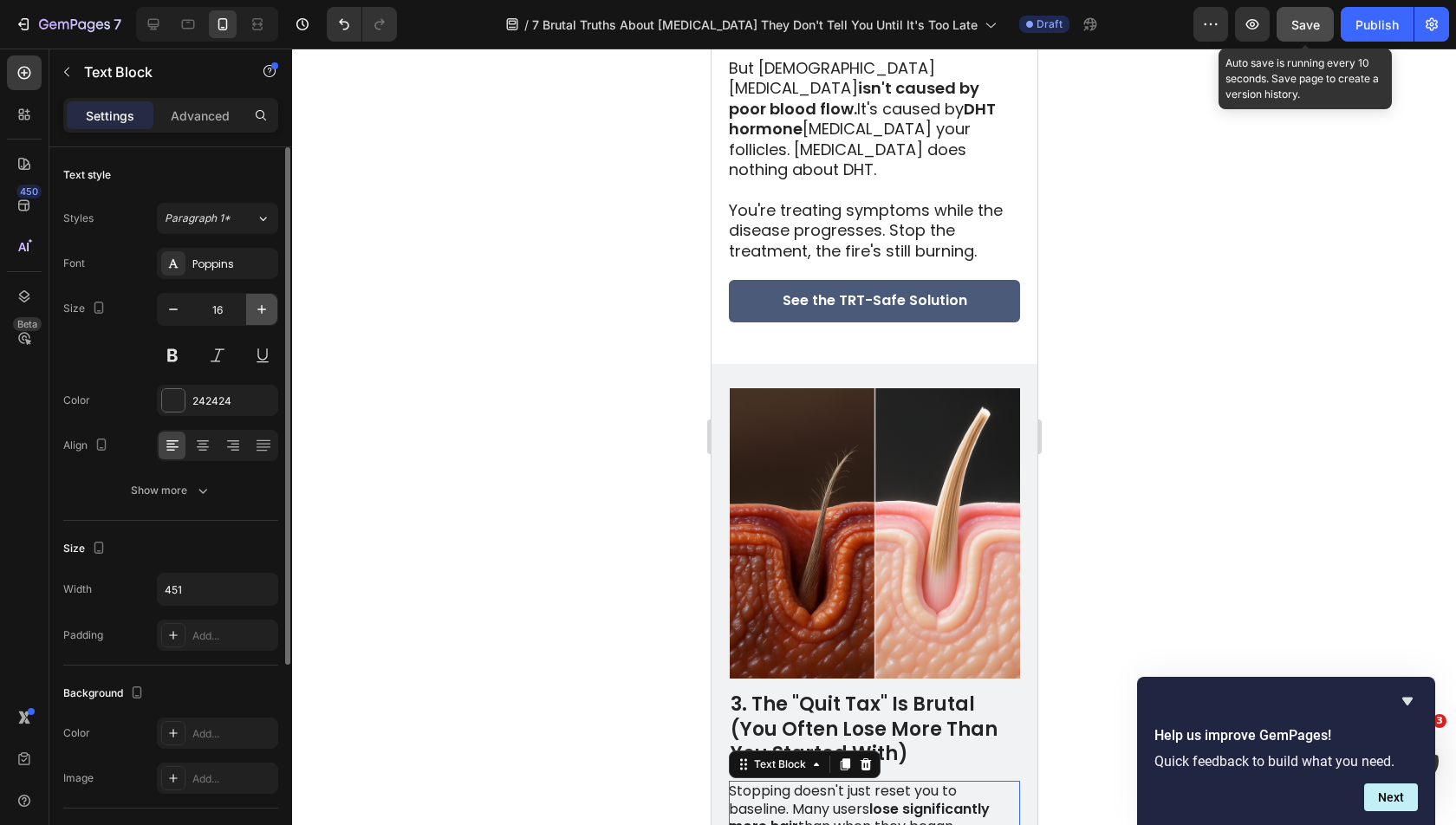
click at [272, 306] on button "button" at bounding box center [261, 309] width 31 height 31
type input "18"
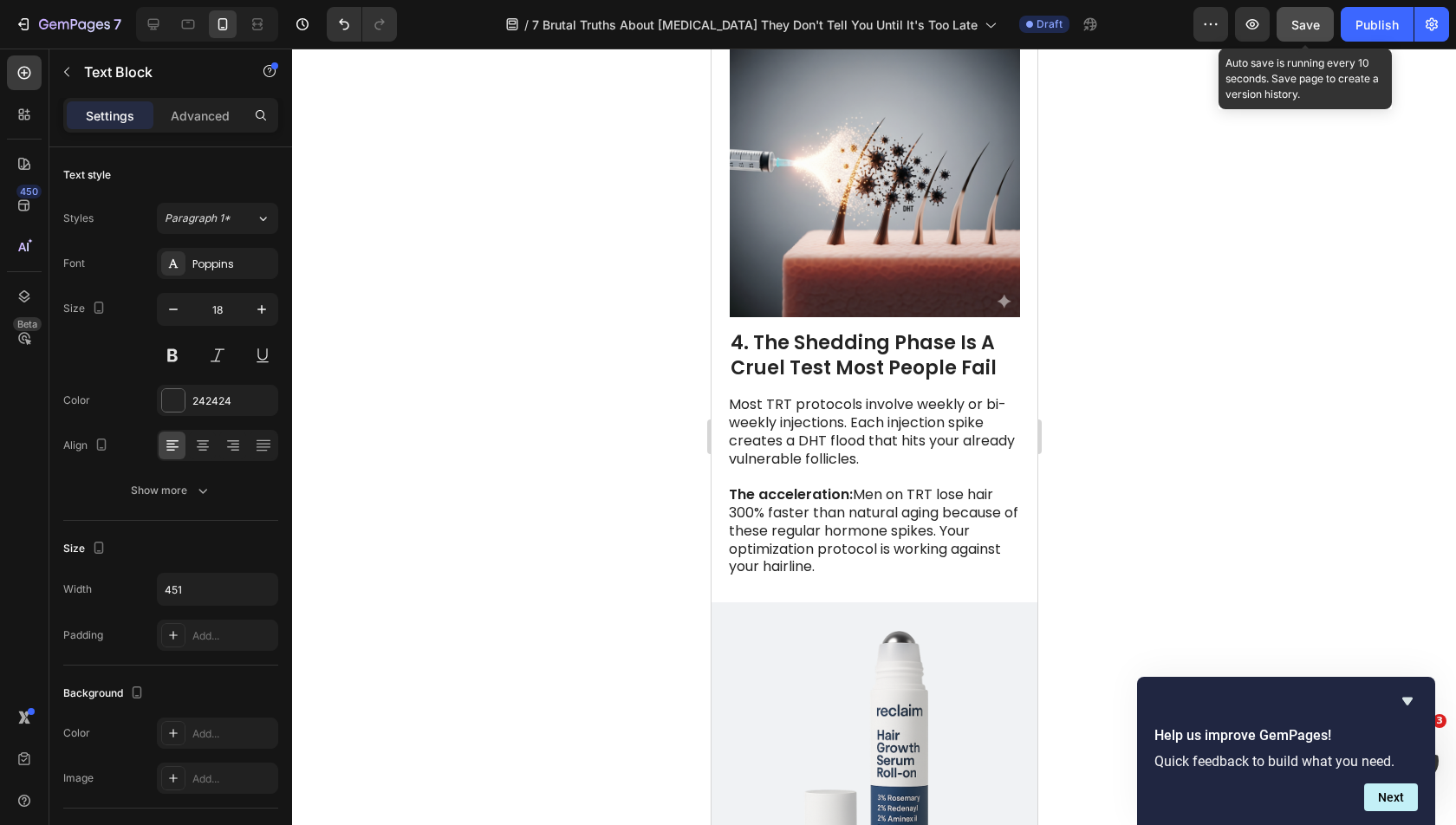
scroll to position [3023, 0]
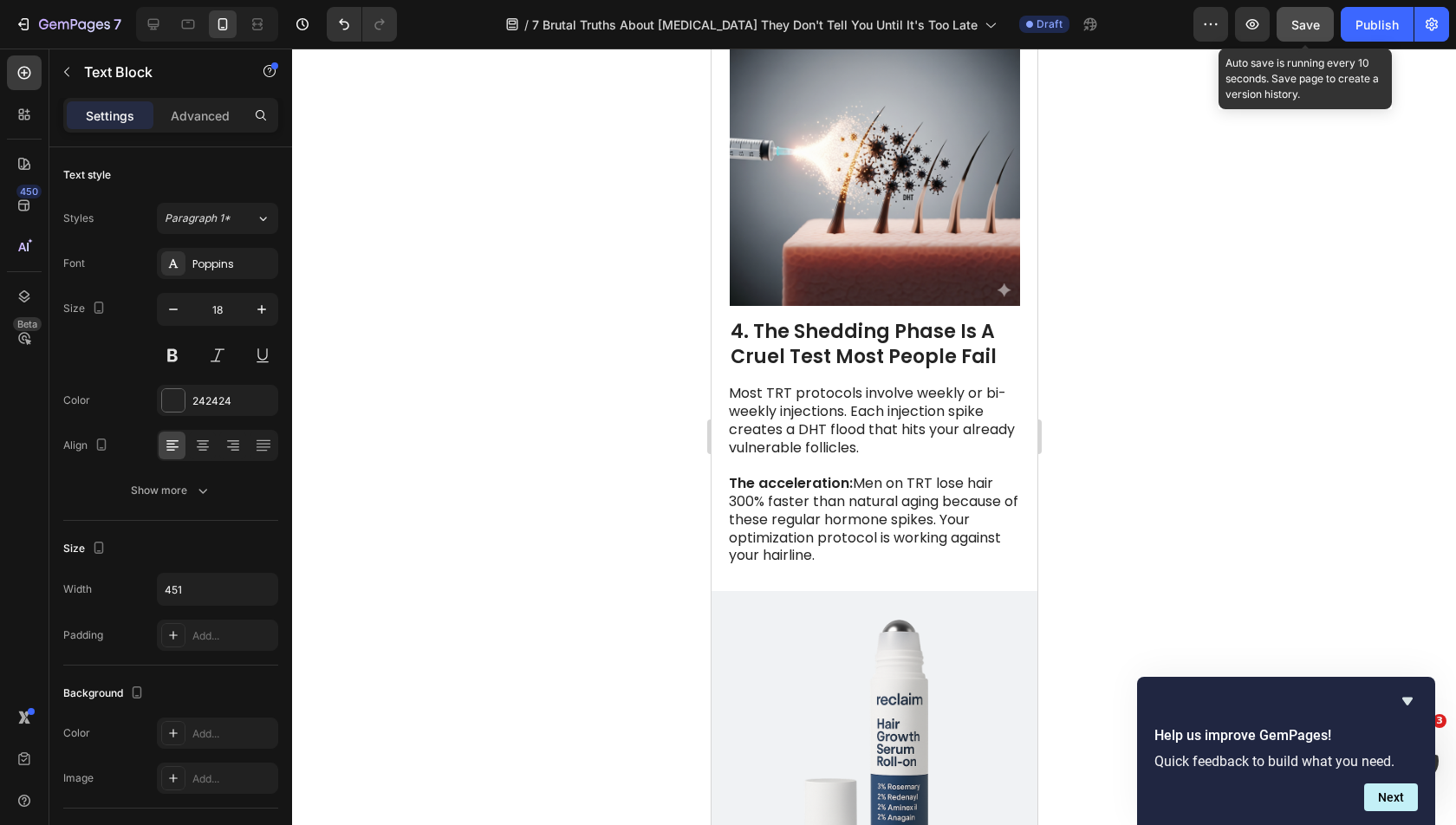
click at [921, 475] on p "The acceleration: Men on TRT lose hair 300% faster than natural aging because o…" at bounding box center [872, 519] width 289 height 90
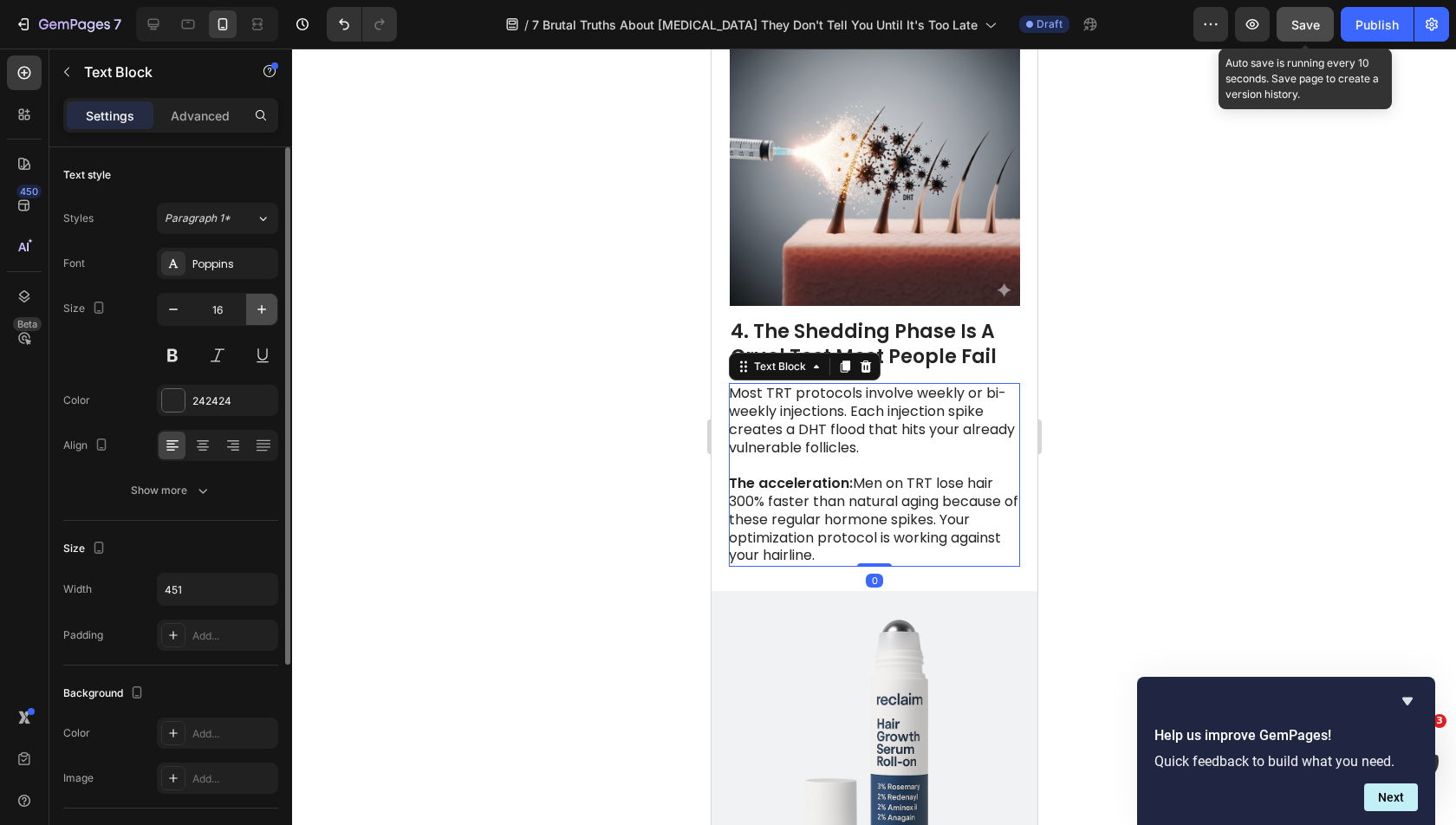
click at [262, 314] on icon "button" at bounding box center [261, 310] width 17 height 17
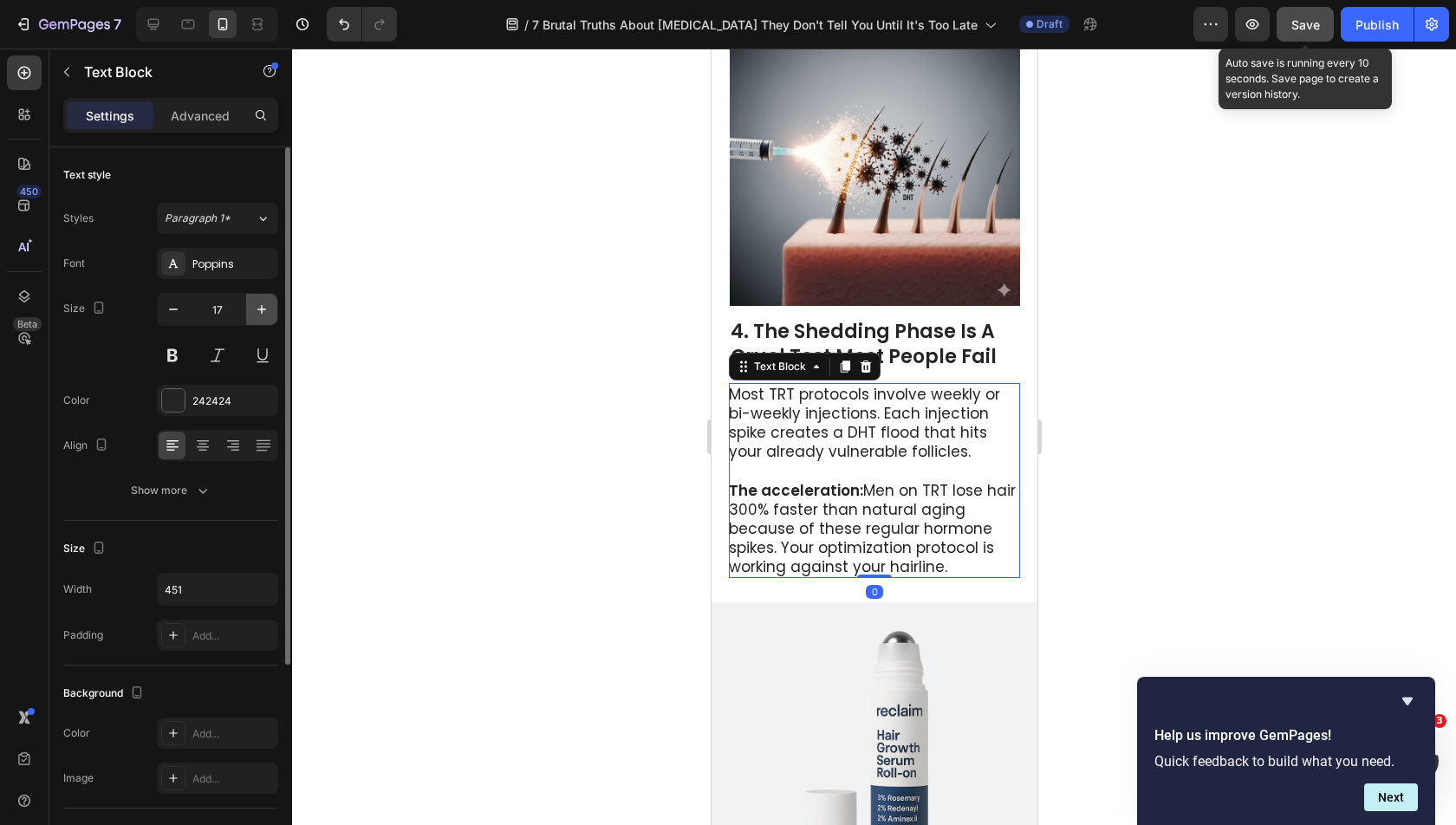
click at [262, 314] on icon "button" at bounding box center [261, 310] width 17 height 17
type input "18"
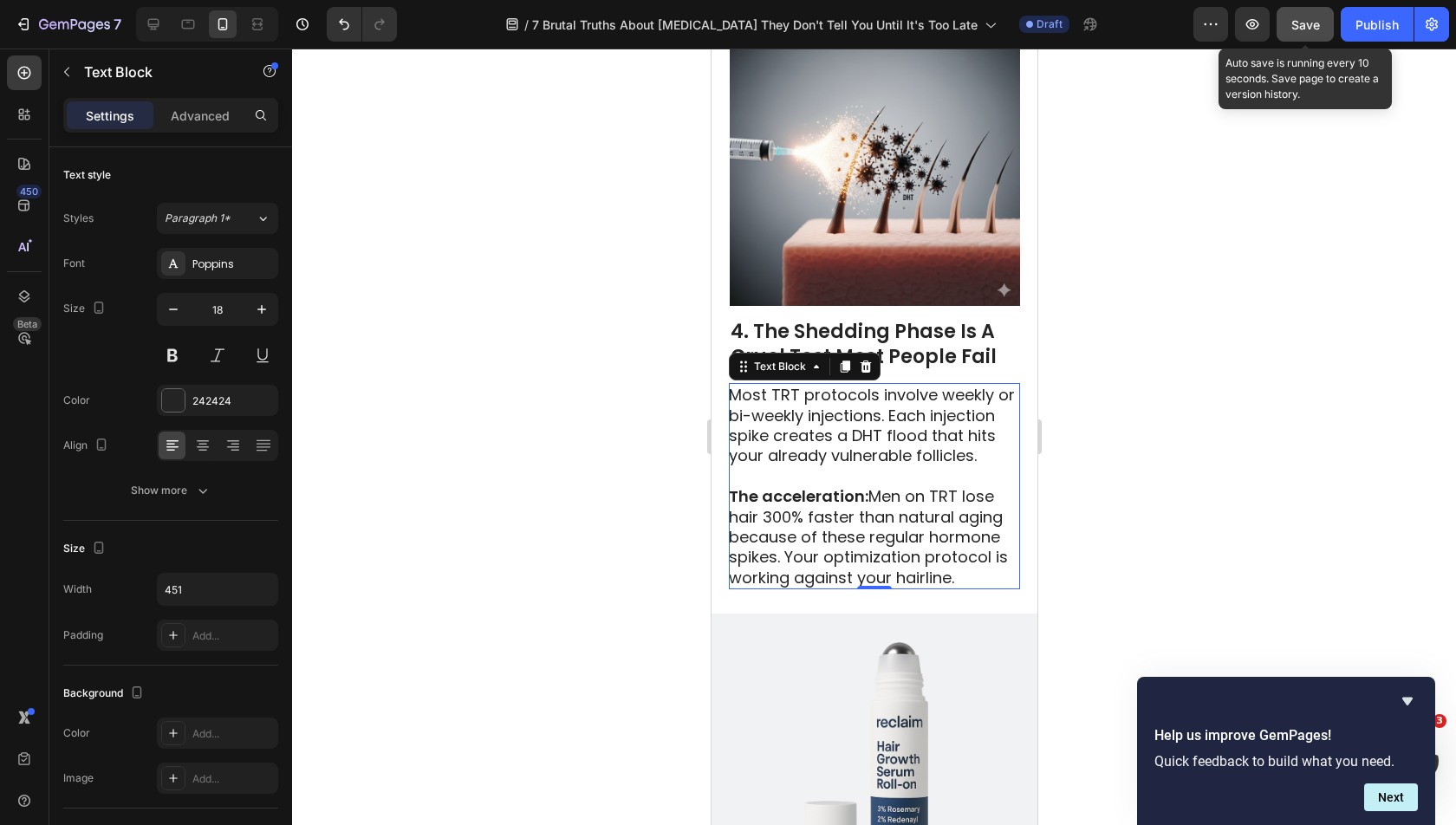
click at [871, 466] on p at bounding box center [872, 476] width 289 height 20
click at [871, 466] on p "Rich Text Editor. Editing area: main" at bounding box center [872, 476] width 289 height 20
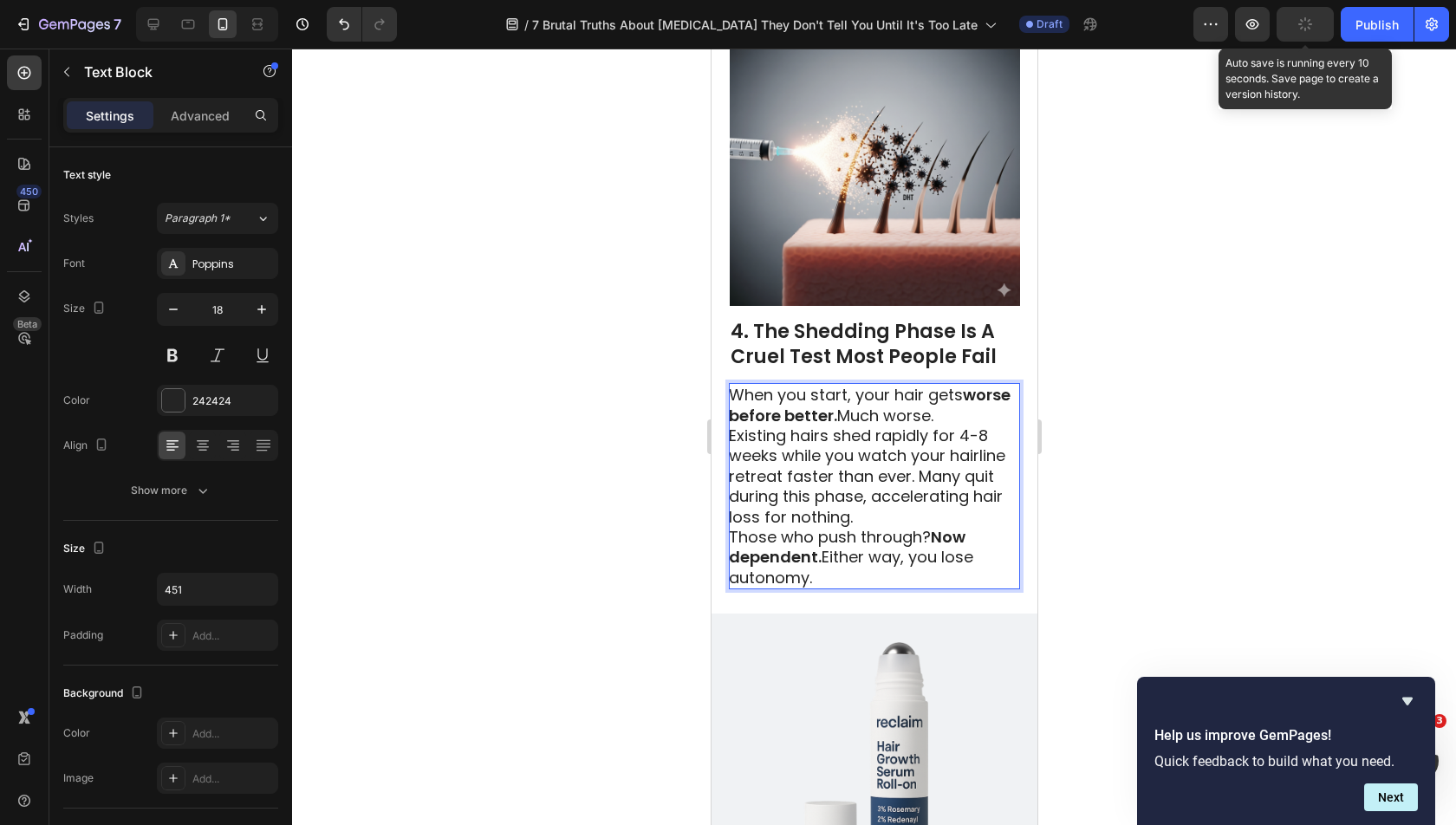
click at [730, 527] on p "Those who push through? Now dependent. Either way, you lose autonomy." at bounding box center [872, 557] width 289 height 61
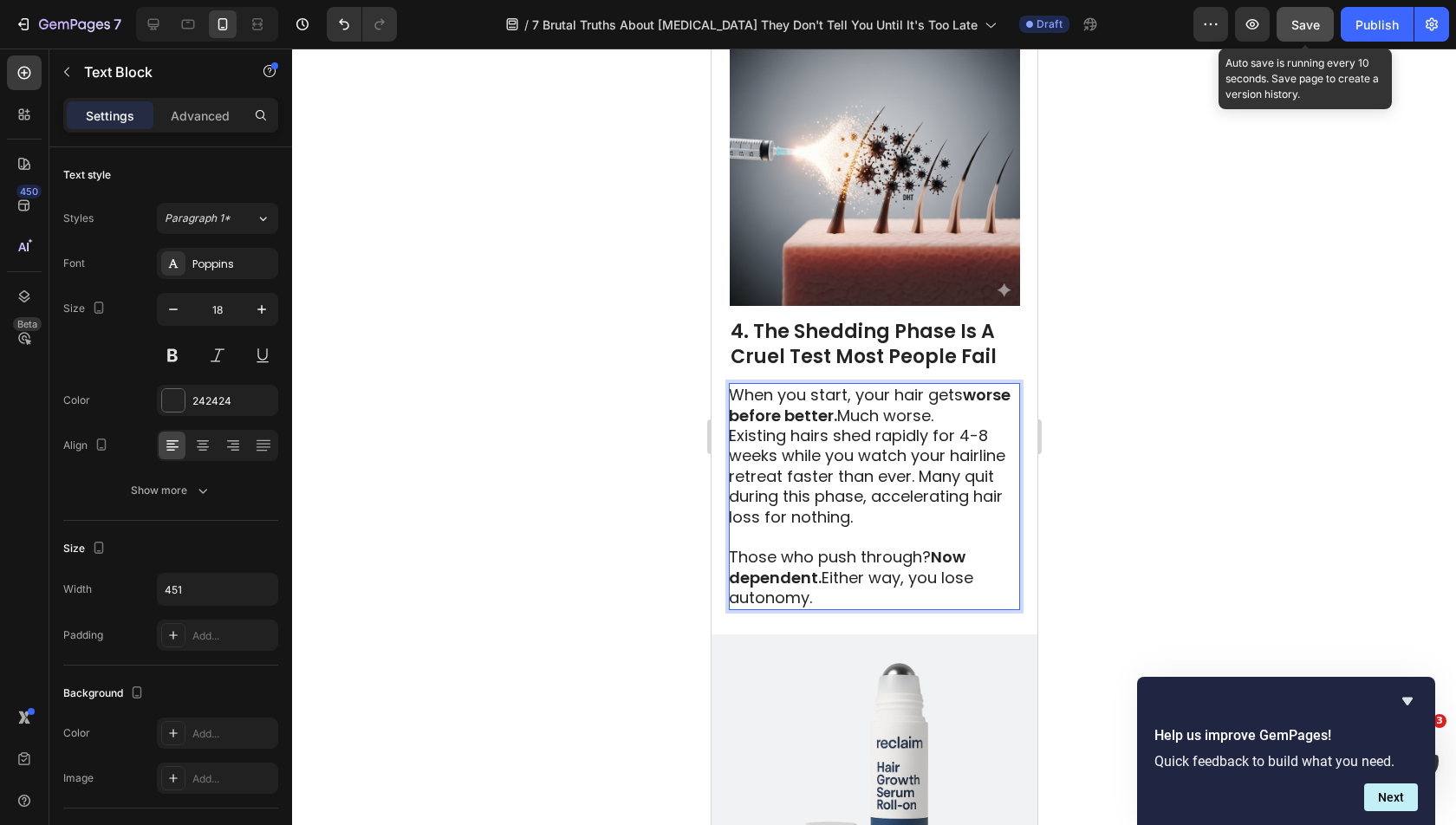
click at [991, 385] on p "When you start, your hair gets worse before better. Much worse." at bounding box center [872, 405] width 289 height 41
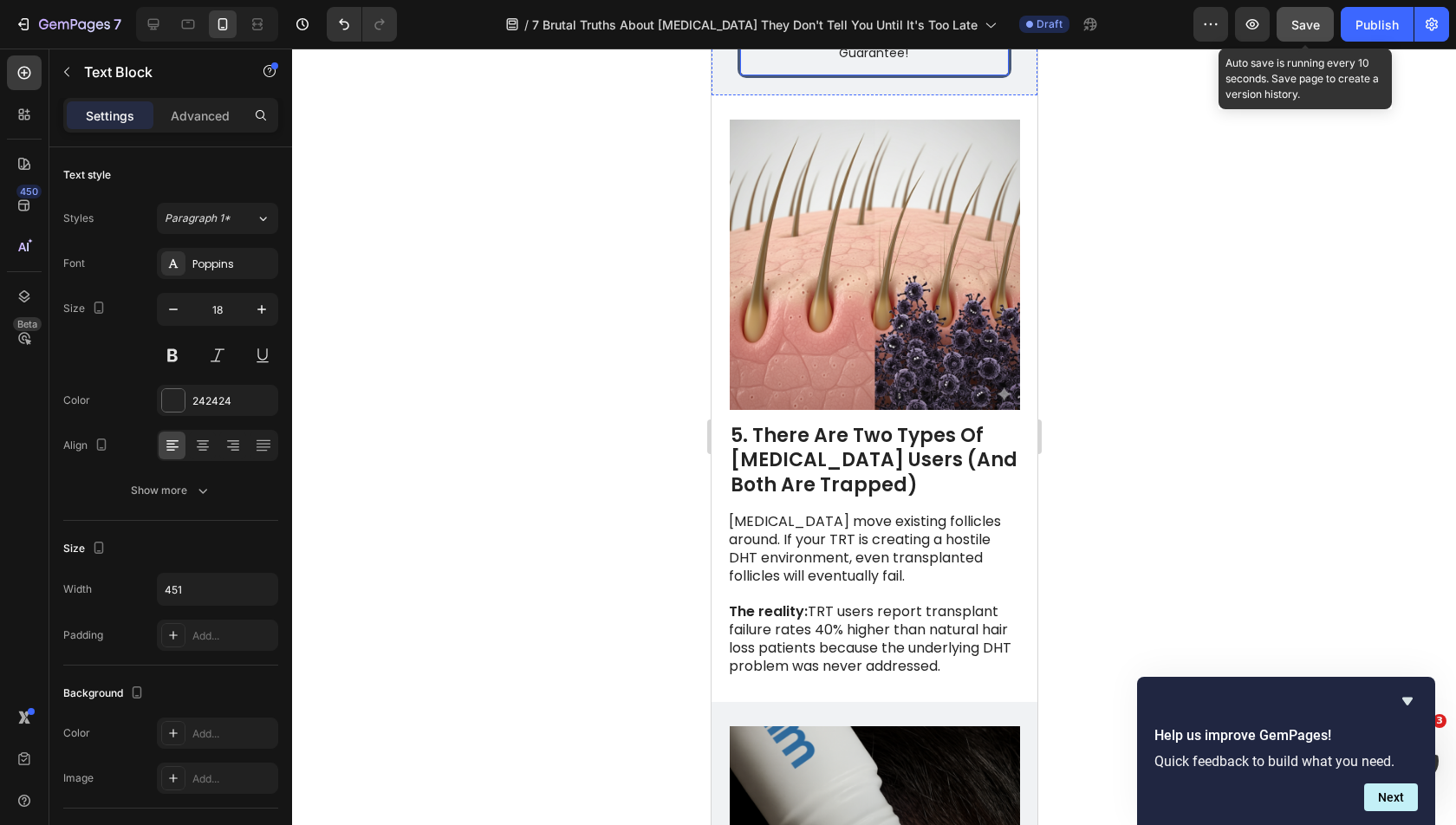
scroll to position [4235, 0]
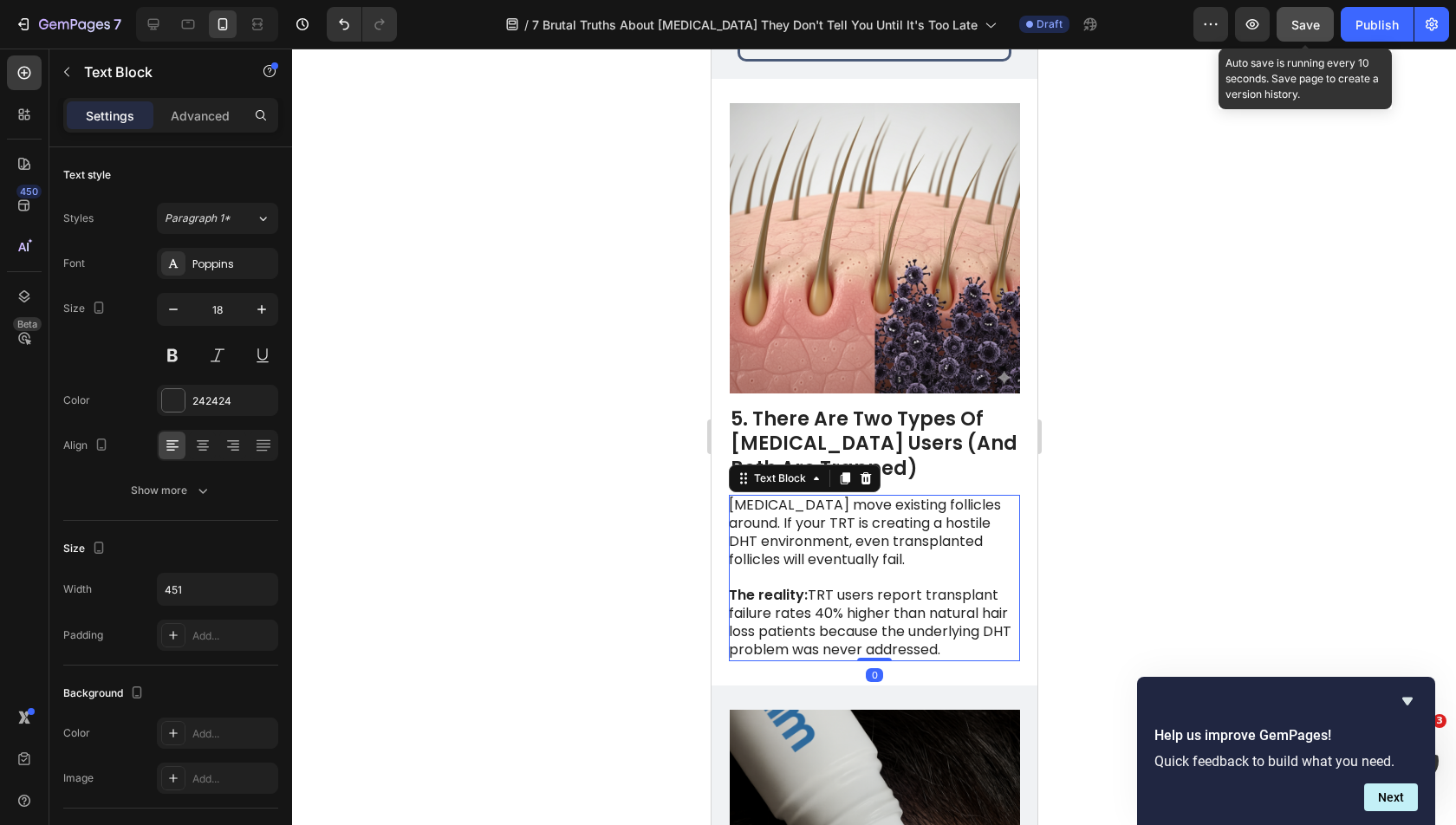
click at [865, 571] on p at bounding box center [872, 578] width 289 height 18
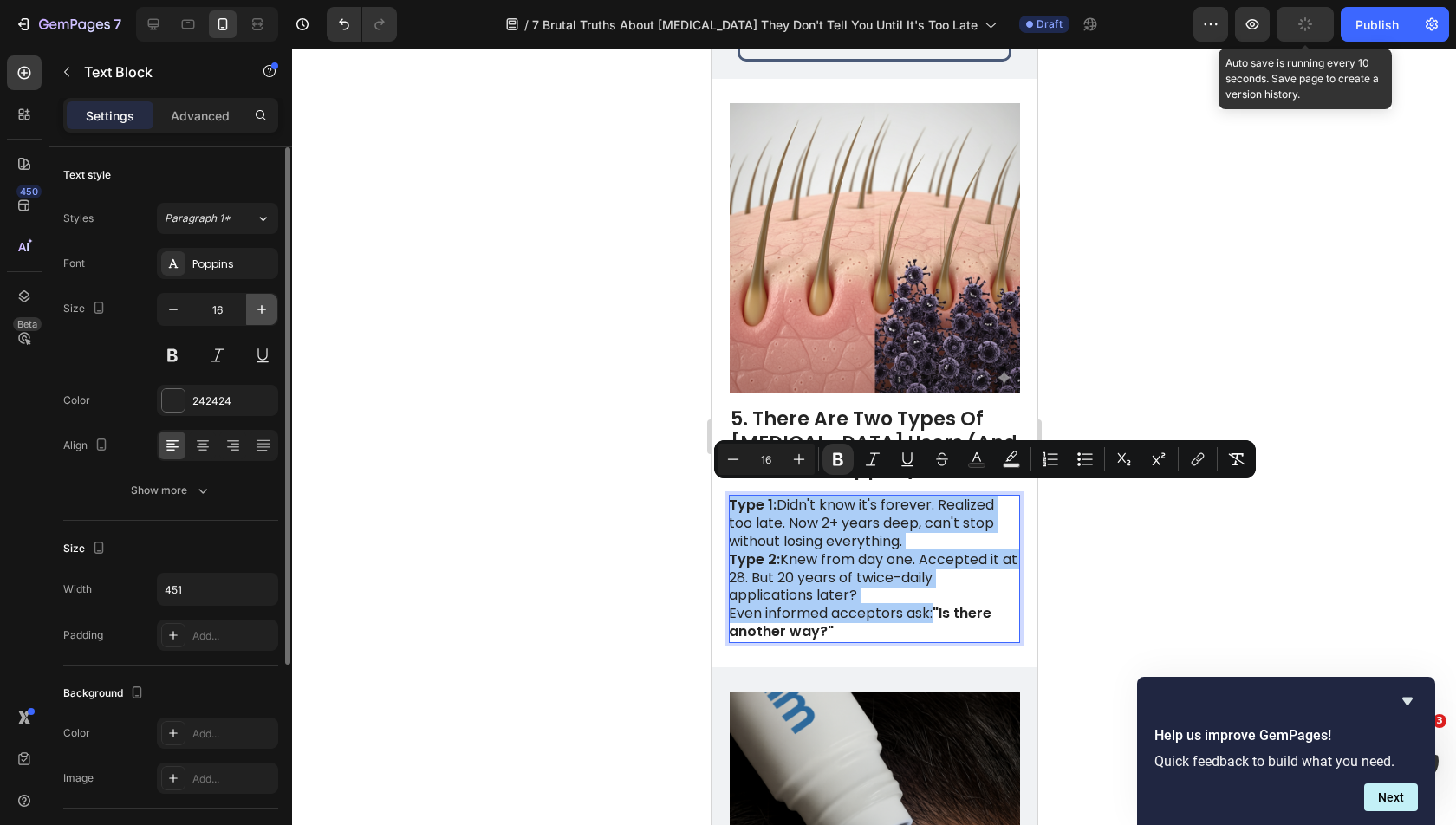
click at [256, 314] on icon "button" at bounding box center [261, 310] width 17 height 17
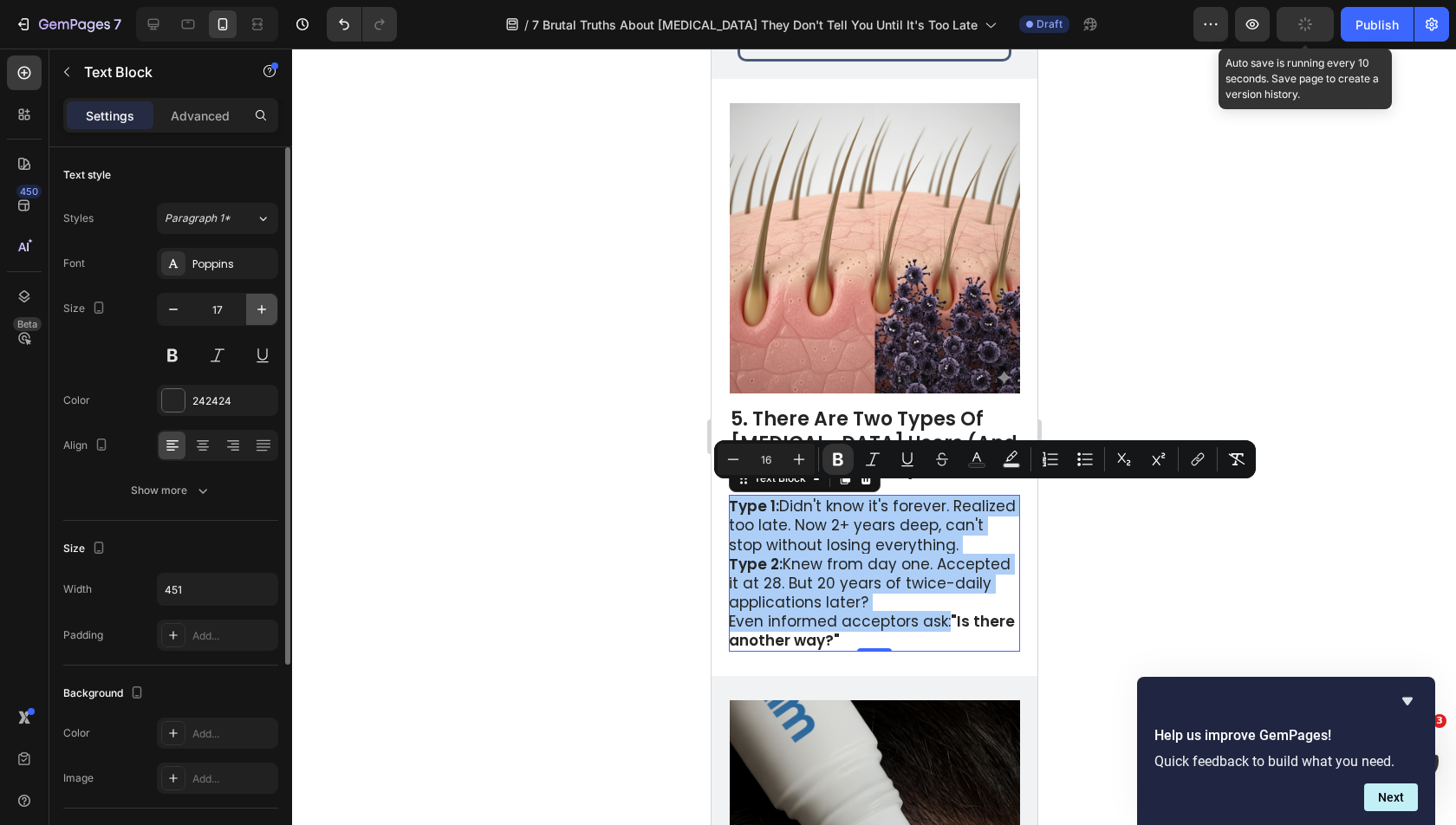
type input "18"
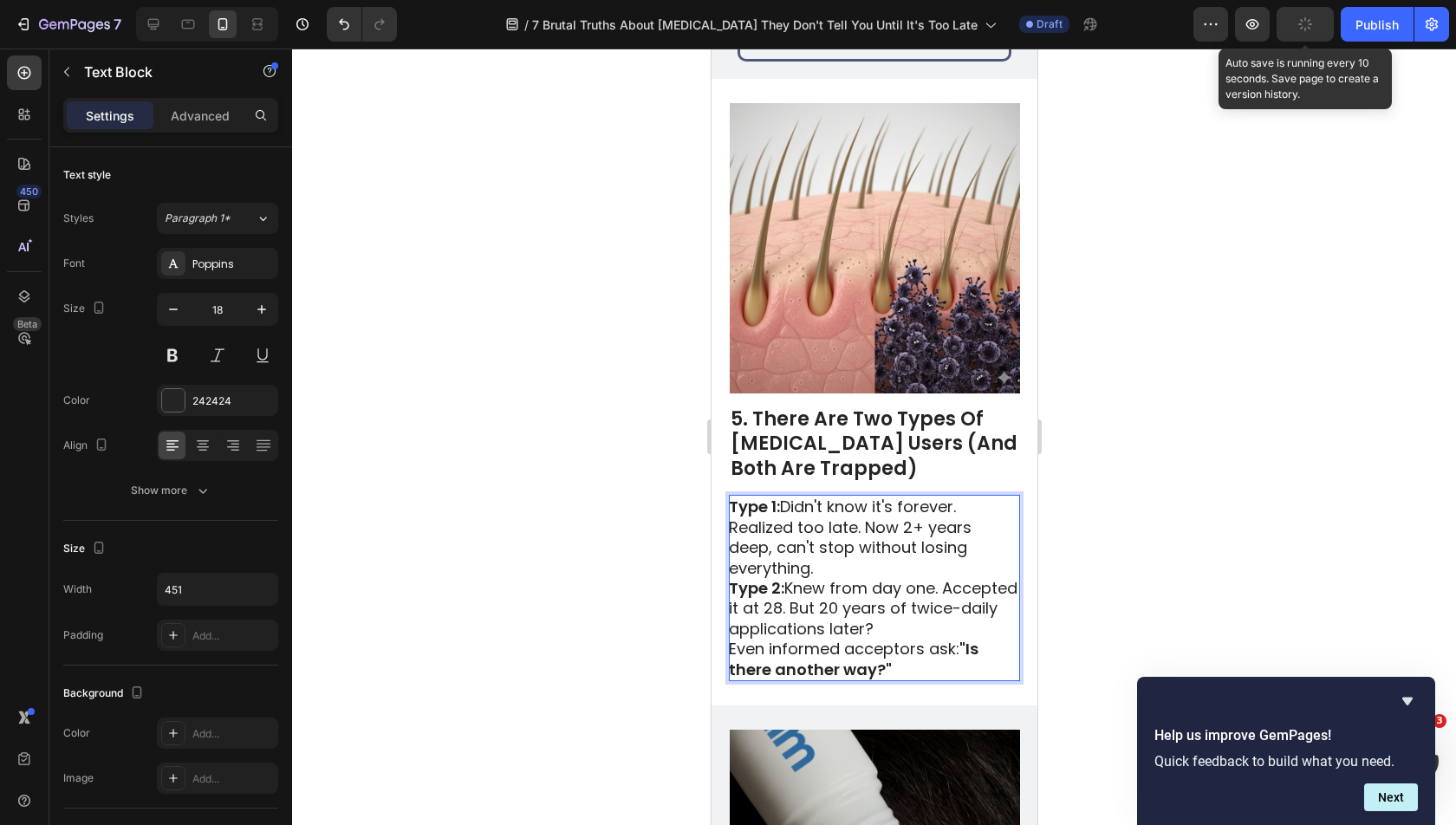
click at [863, 555] on p "Type 1: Didn't know it's forever. Realized too late. Now 2+ years deep, can't s…" at bounding box center [872, 537] width 289 height 81
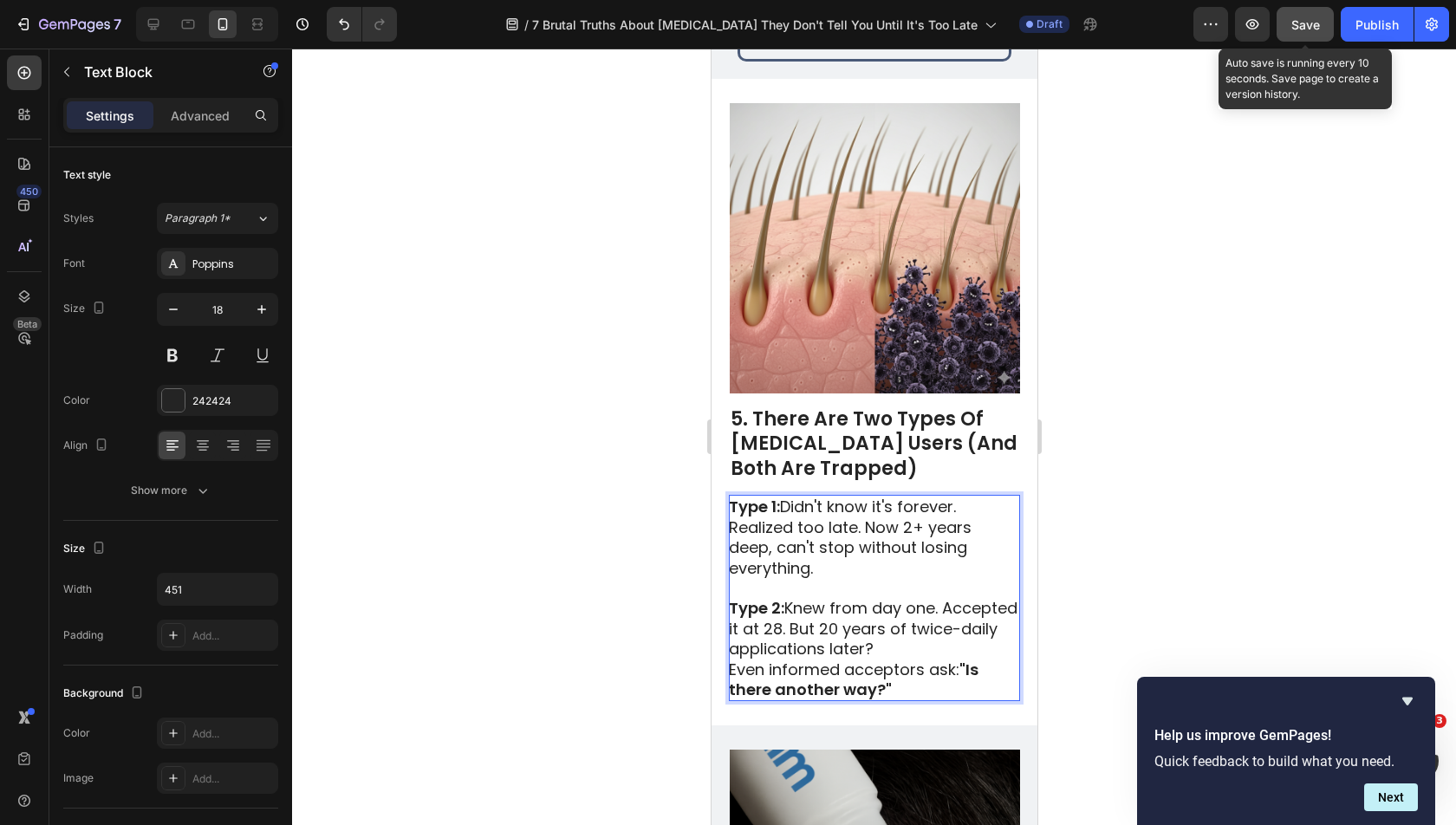
click at [975, 640] on p "Type 2: Knew from day one. Accepted it at 28. But 20 years of twice-daily appli…" at bounding box center [872, 628] width 289 height 61
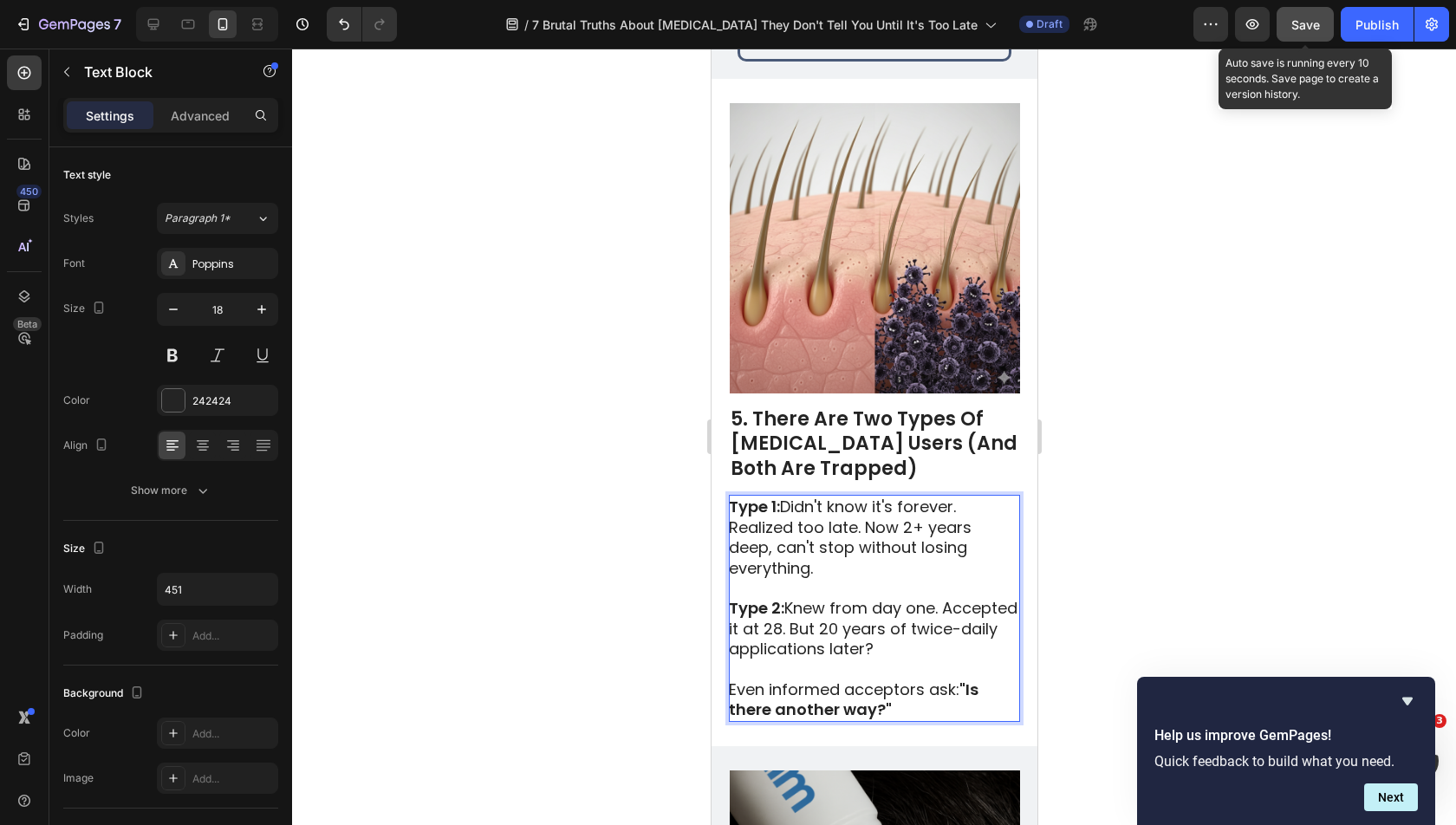
click at [1126, 548] on div at bounding box center [874, 436] width 1164 height 777
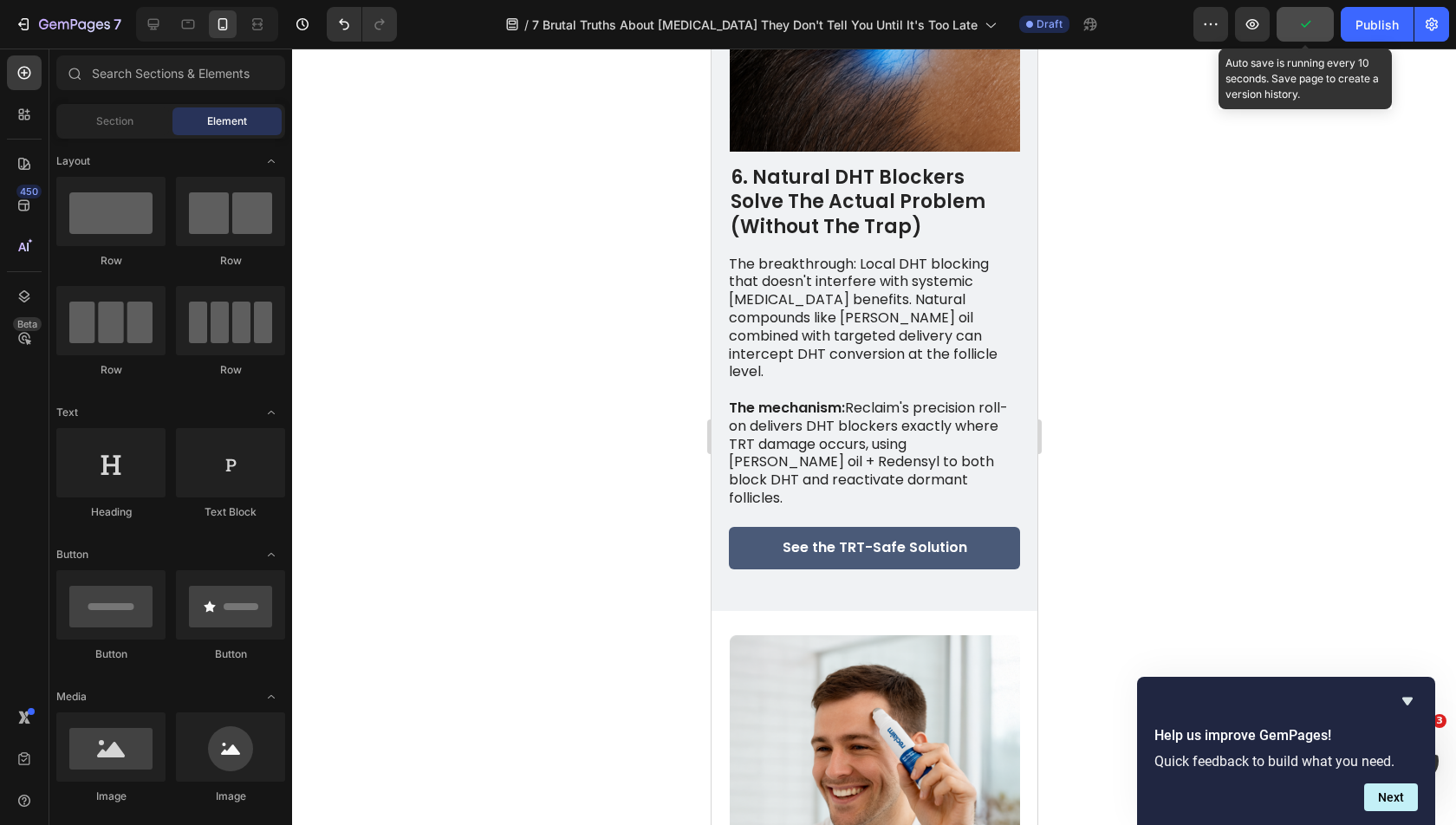
scroll to position [5184, 0]
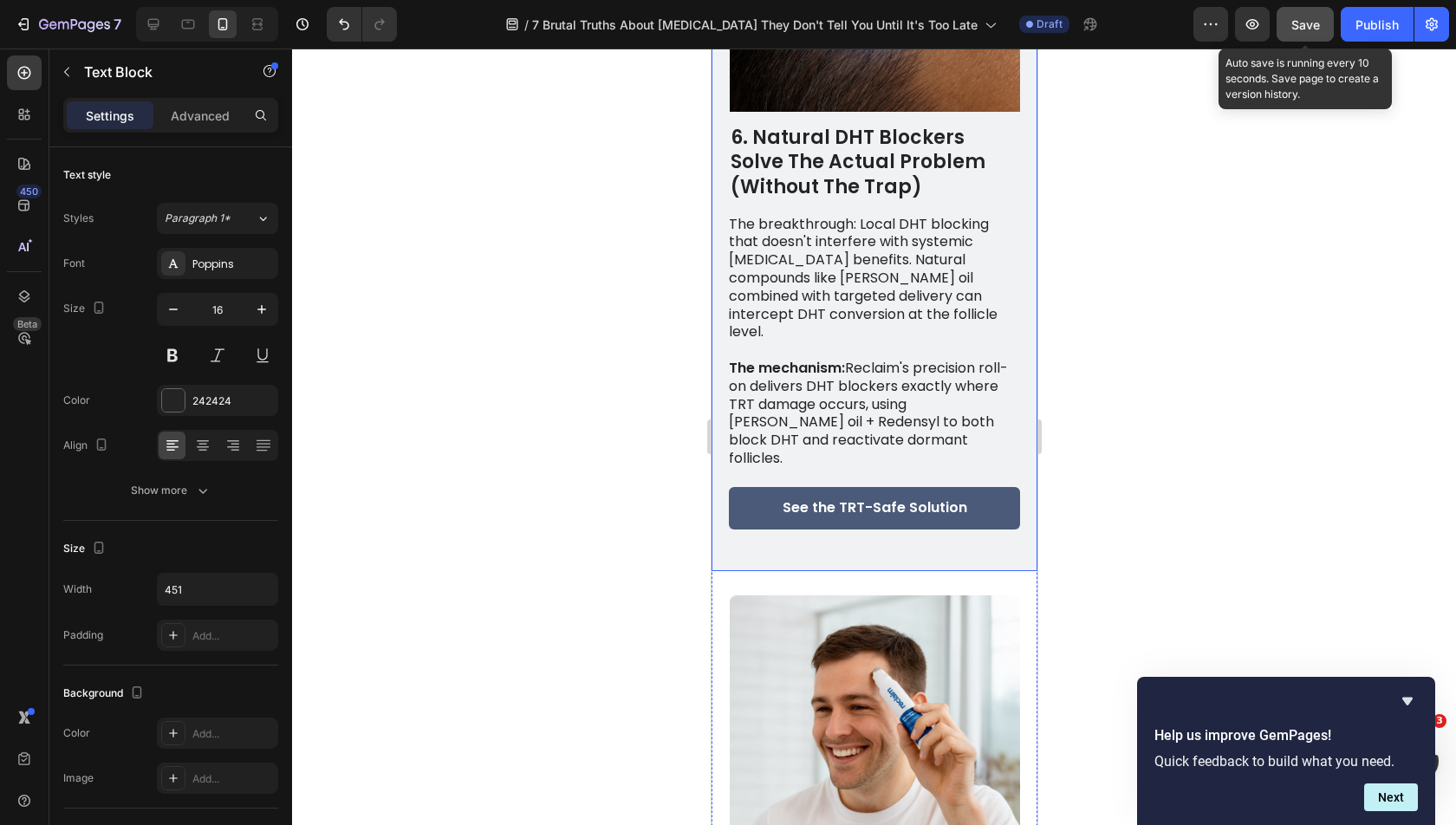
click at [845, 271] on p "The breakthrough: Local DHT blocking that doesn't interfere with systemic testo…" at bounding box center [872, 279] width 289 height 126
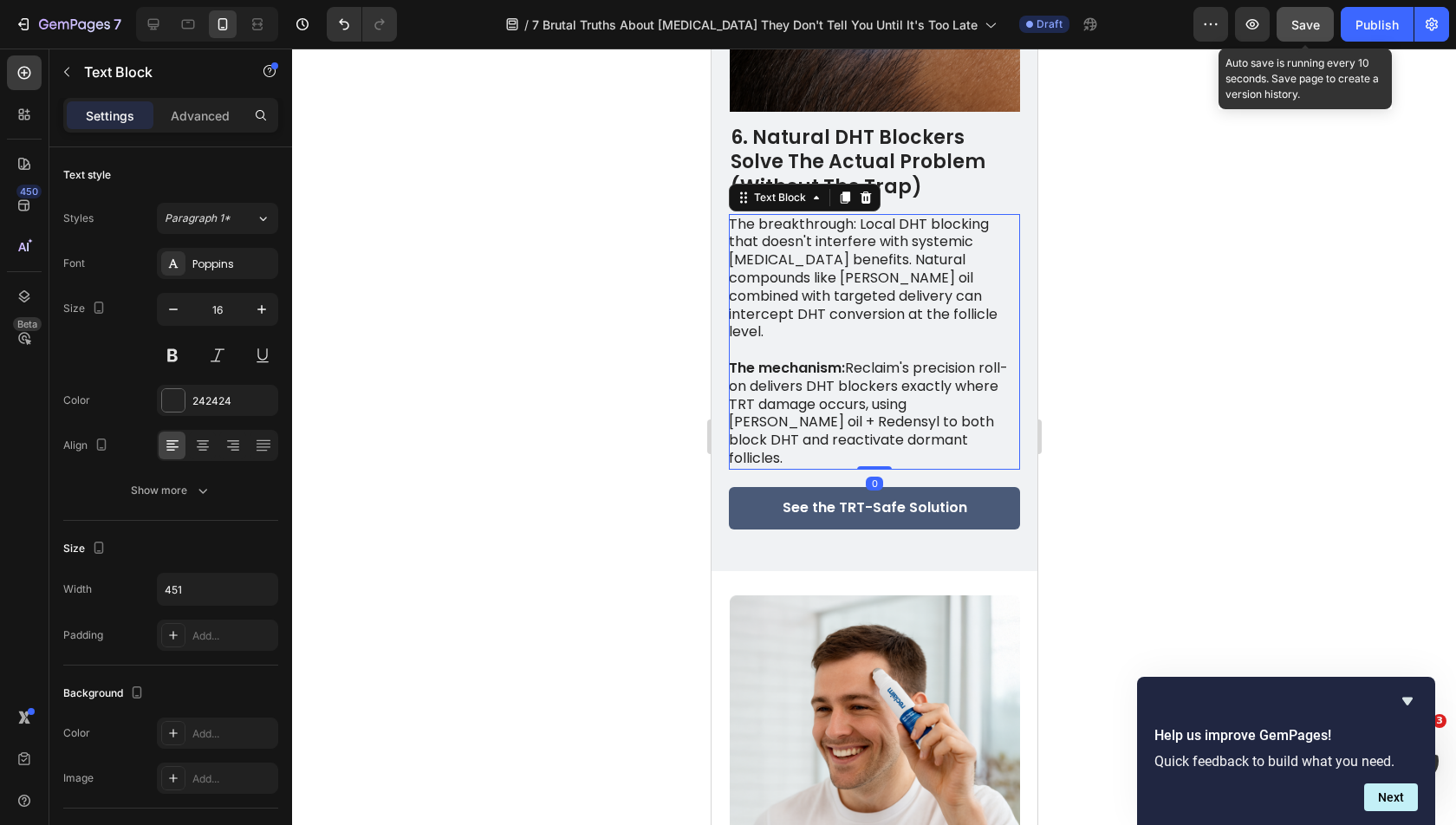
click at [845, 271] on p "The breakthrough: Local DHT blocking that doesn't interfere with systemic testo…" at bounding box center [872, 279] width 289 height 126
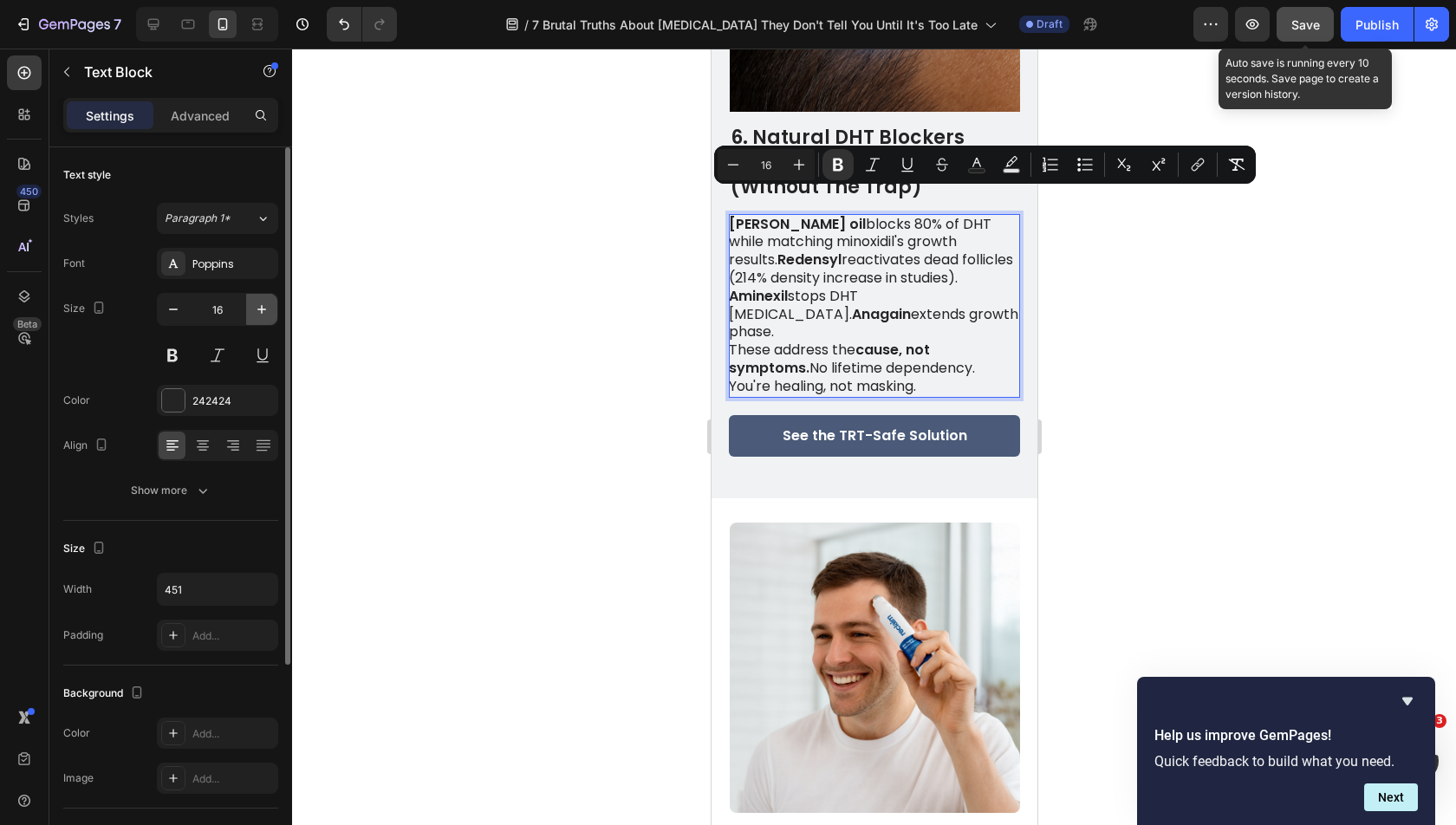
click at [255, 296] on button "button" at bounding box center [261, 309] width 31 height 31
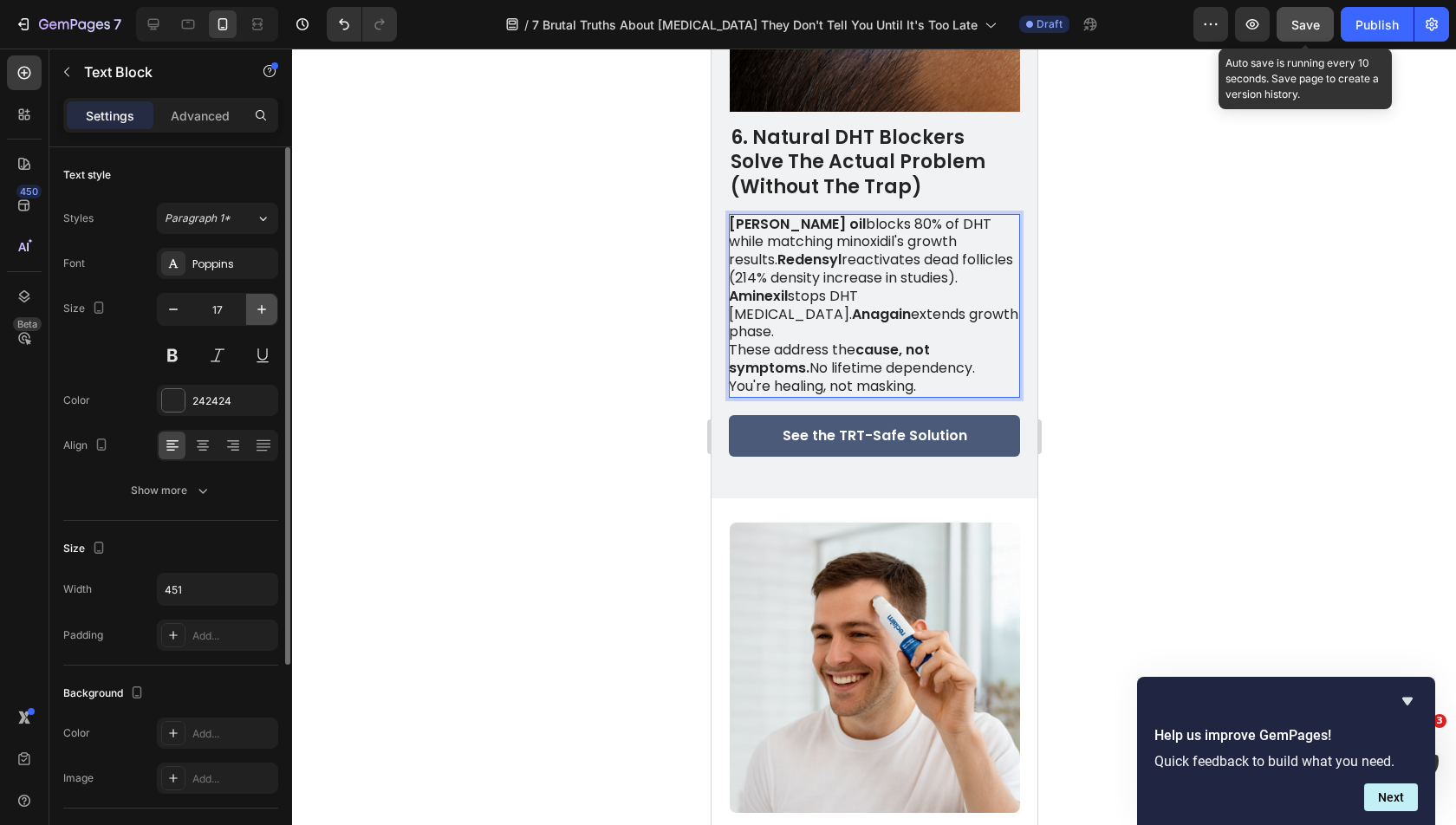
click at [255, 296] on button "button" at bounding box center [261, 309] width 31 height 31
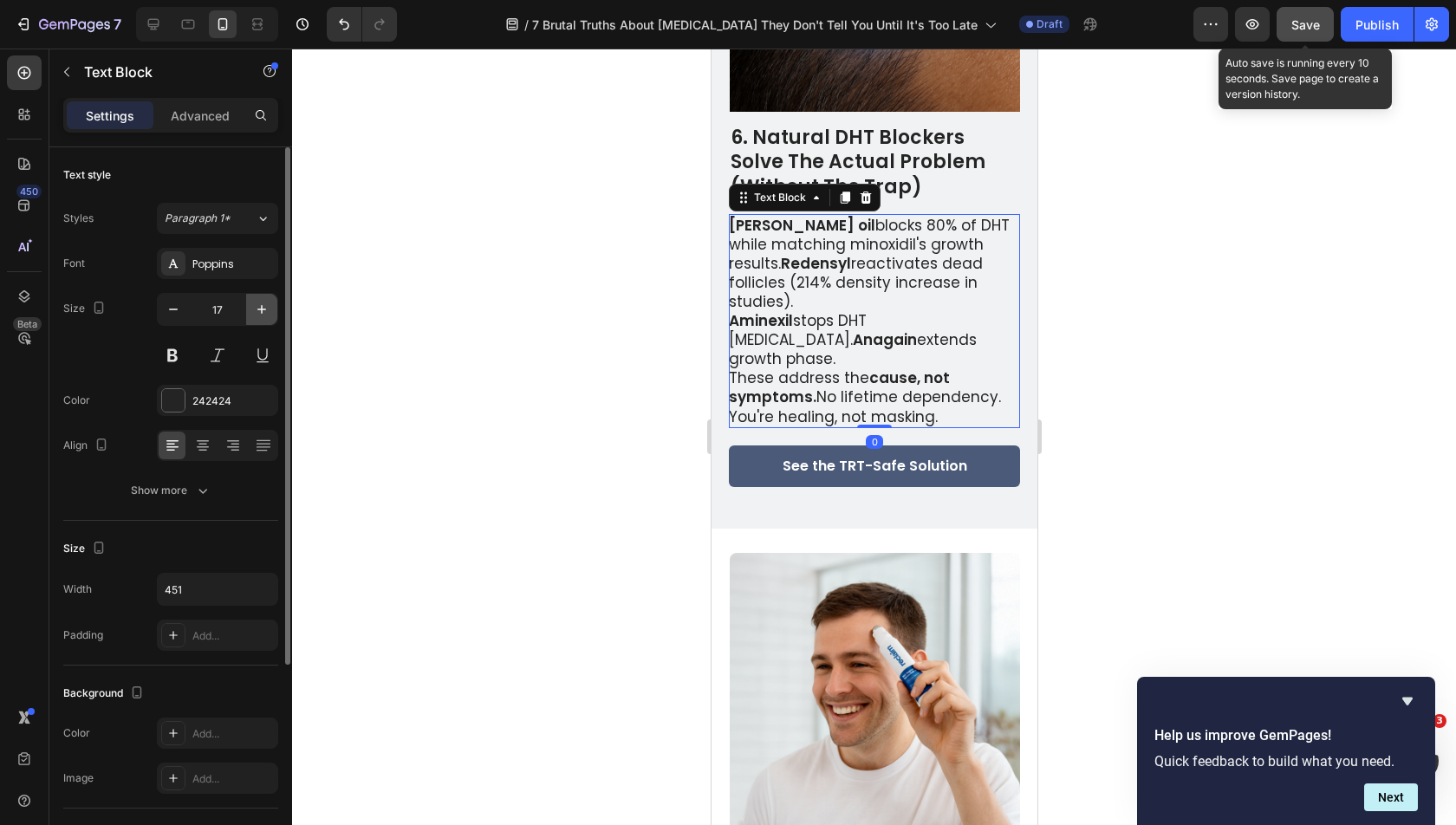
type input "18"
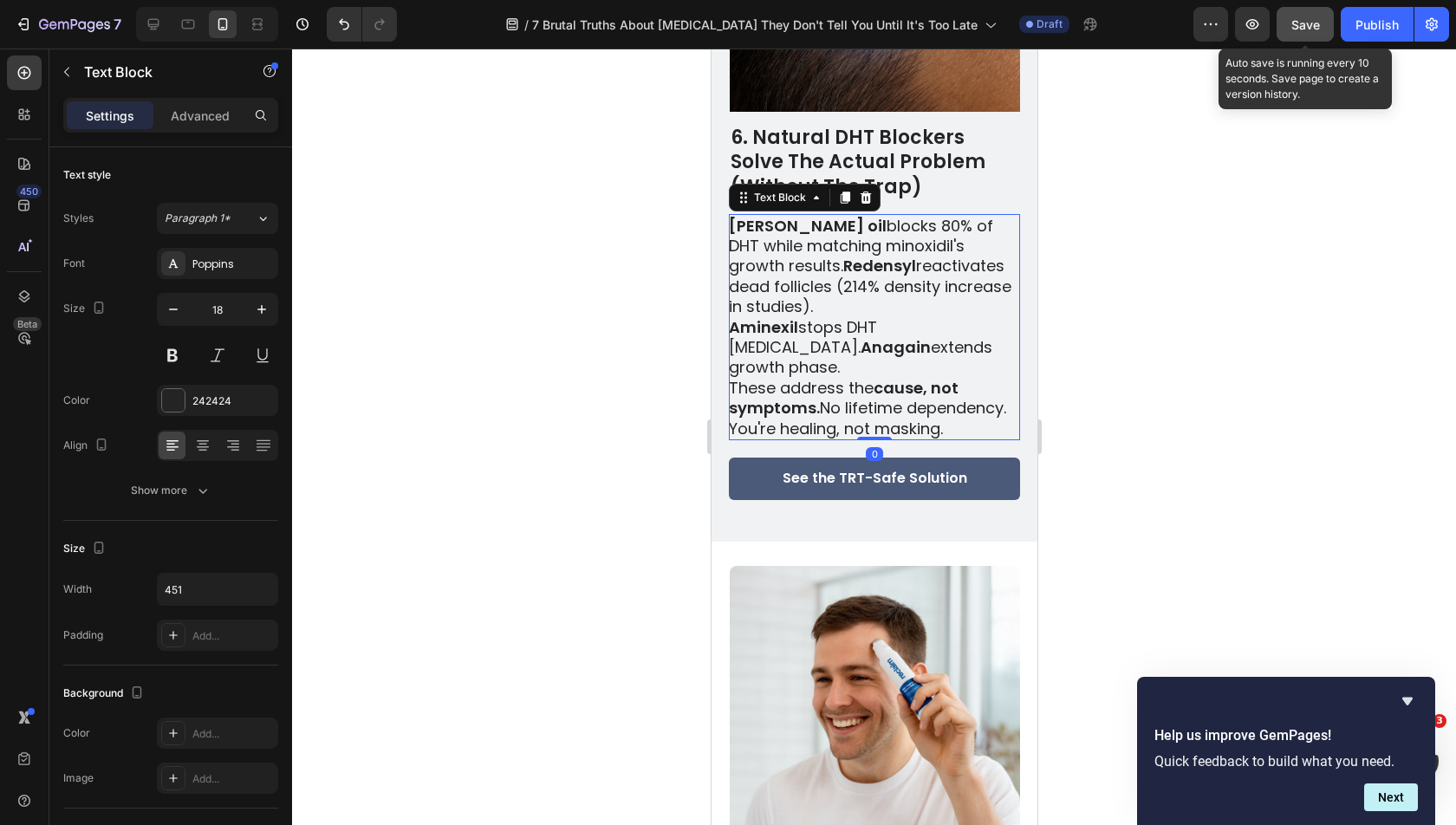
click at [864, 331] on p "Aminexil stops DHT strangulation. Anagain extends growth phase." at bounding box center [872, 347] width 289 height 61
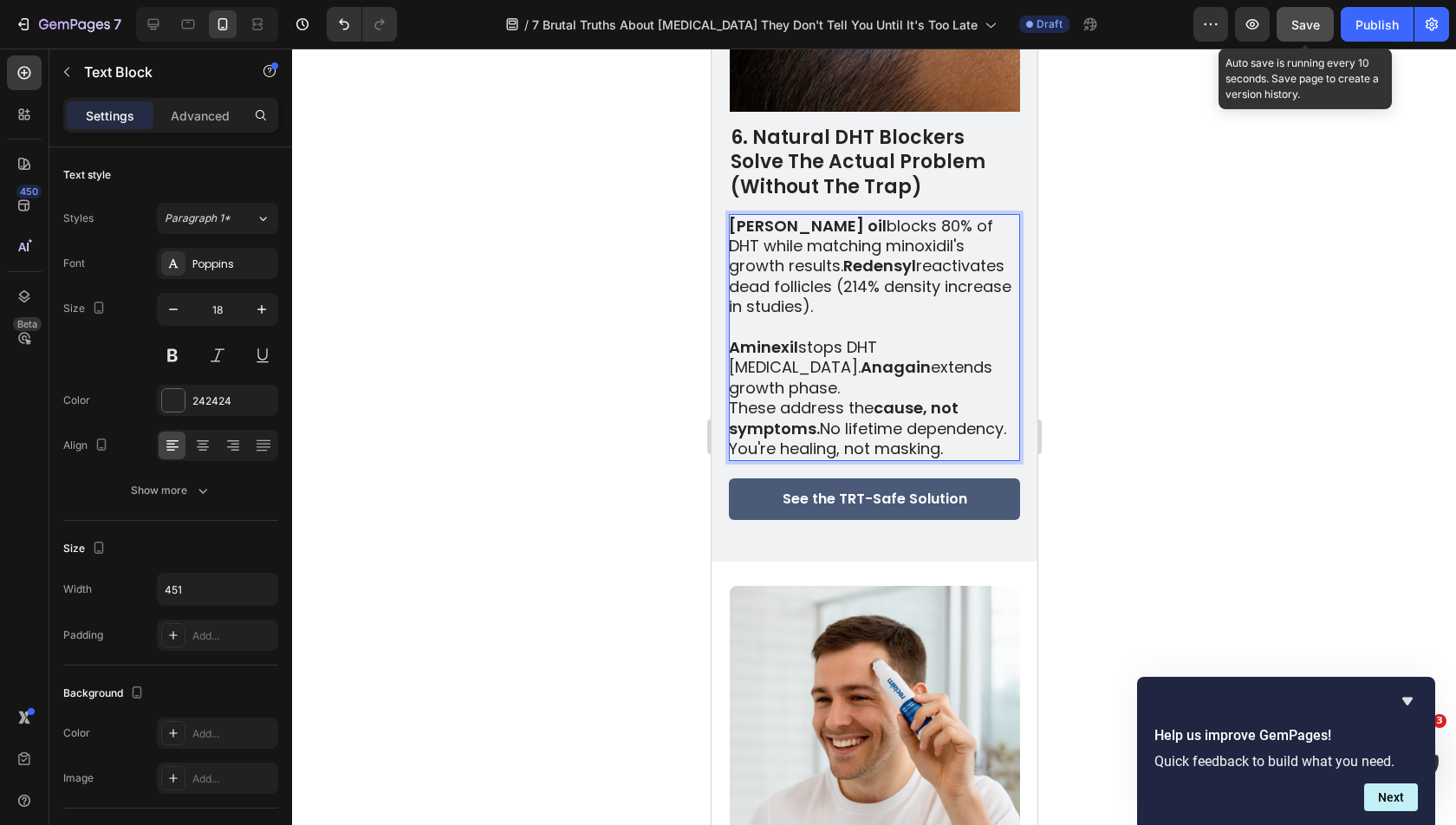
click at [944, 398] on p "These address the cause, not symptoms. No lifetime dependency. You're healing, …" at bounding box center [872, 427] width 289 height 61
click at [729, 398] on p "These address the cause, not symptoms. No lifetime dependency. You're healing, …" at bounding box center [872, 427] width 289 height 61
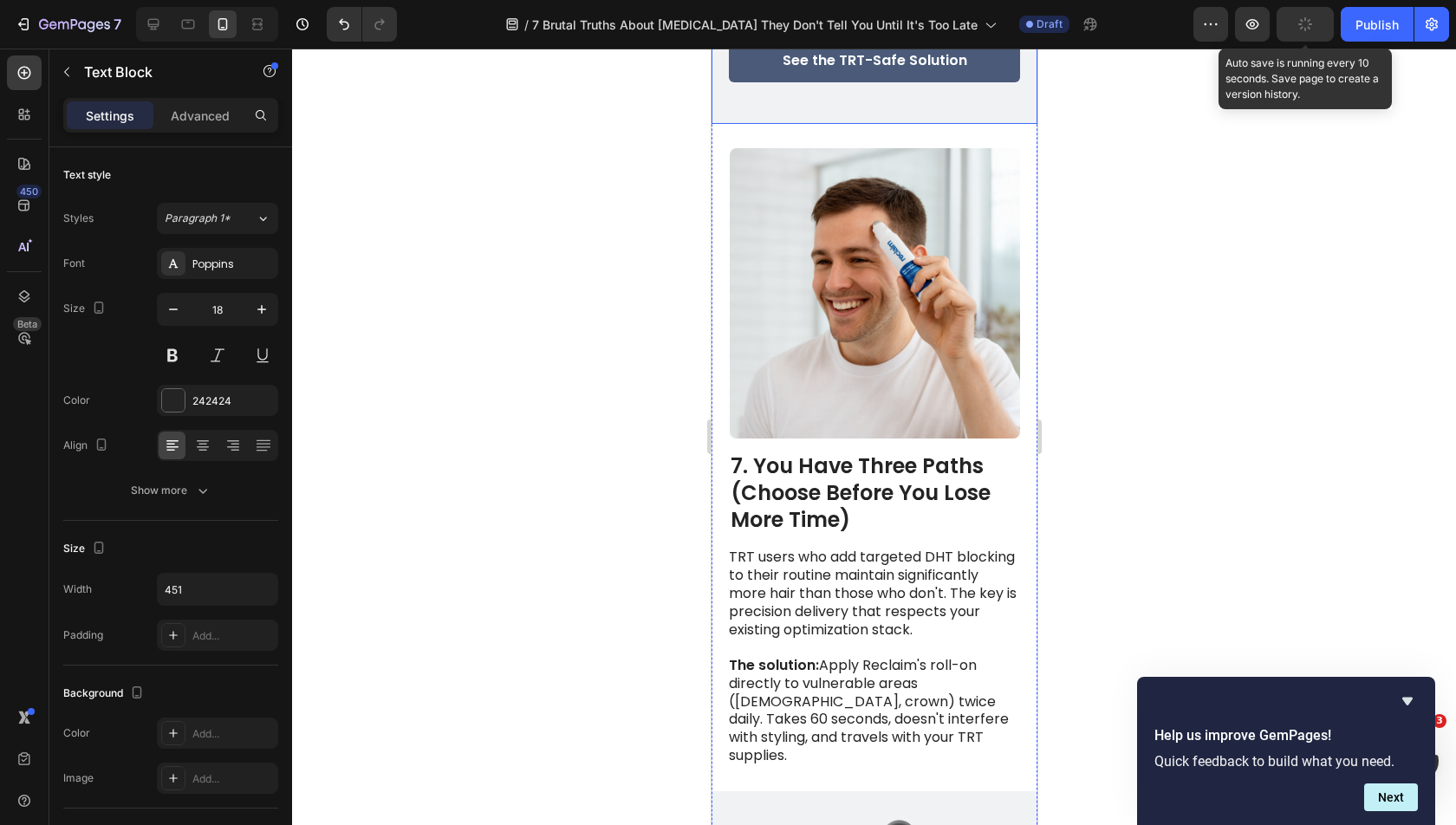
scroll to position [5709, 0]
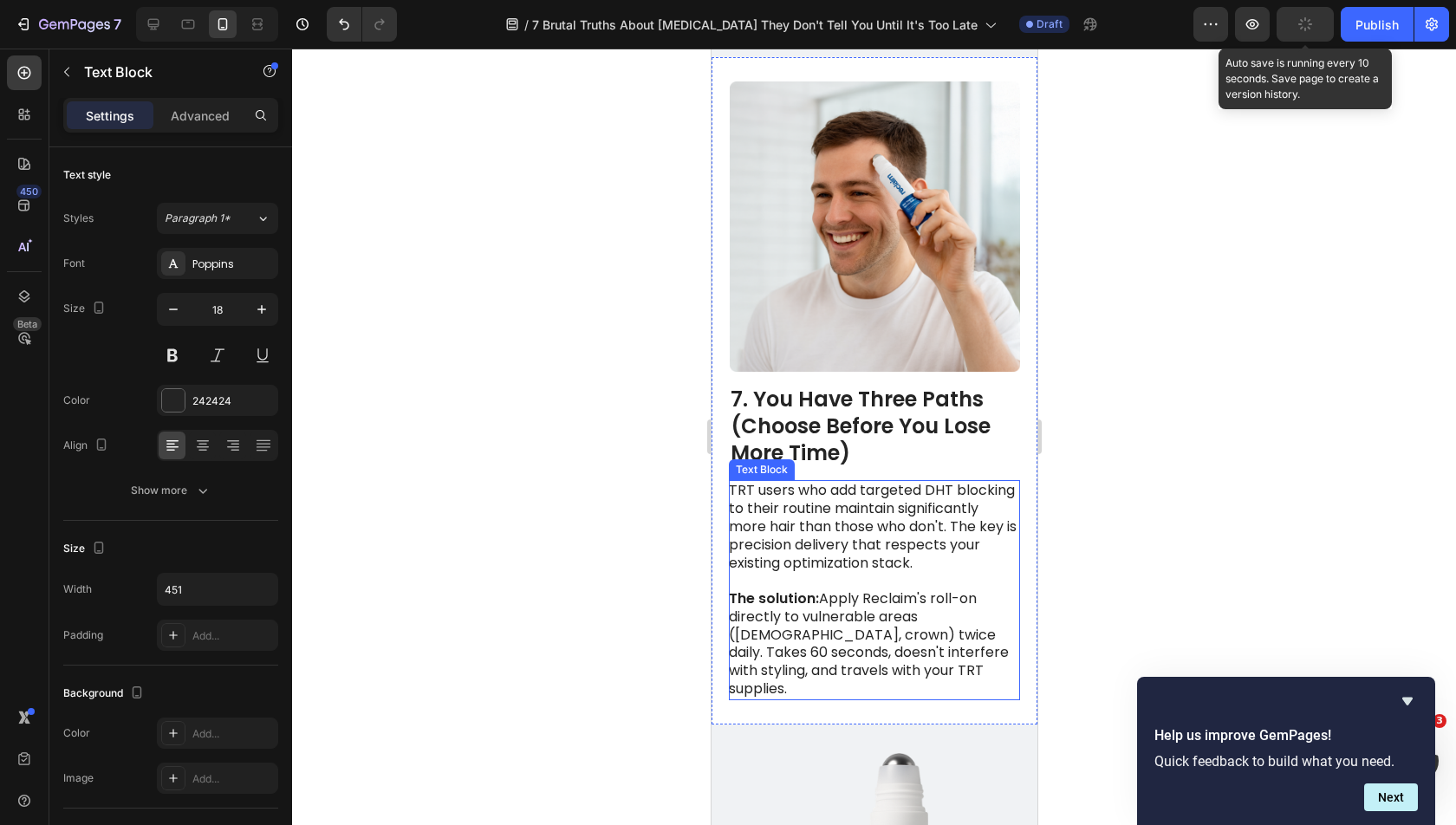
click at [832, 591] on p "The solution: Apply Reclaim's roll-on directly to vulnerable areas (temples, cr…" at bounding box center [872, 645] width 289 height 108
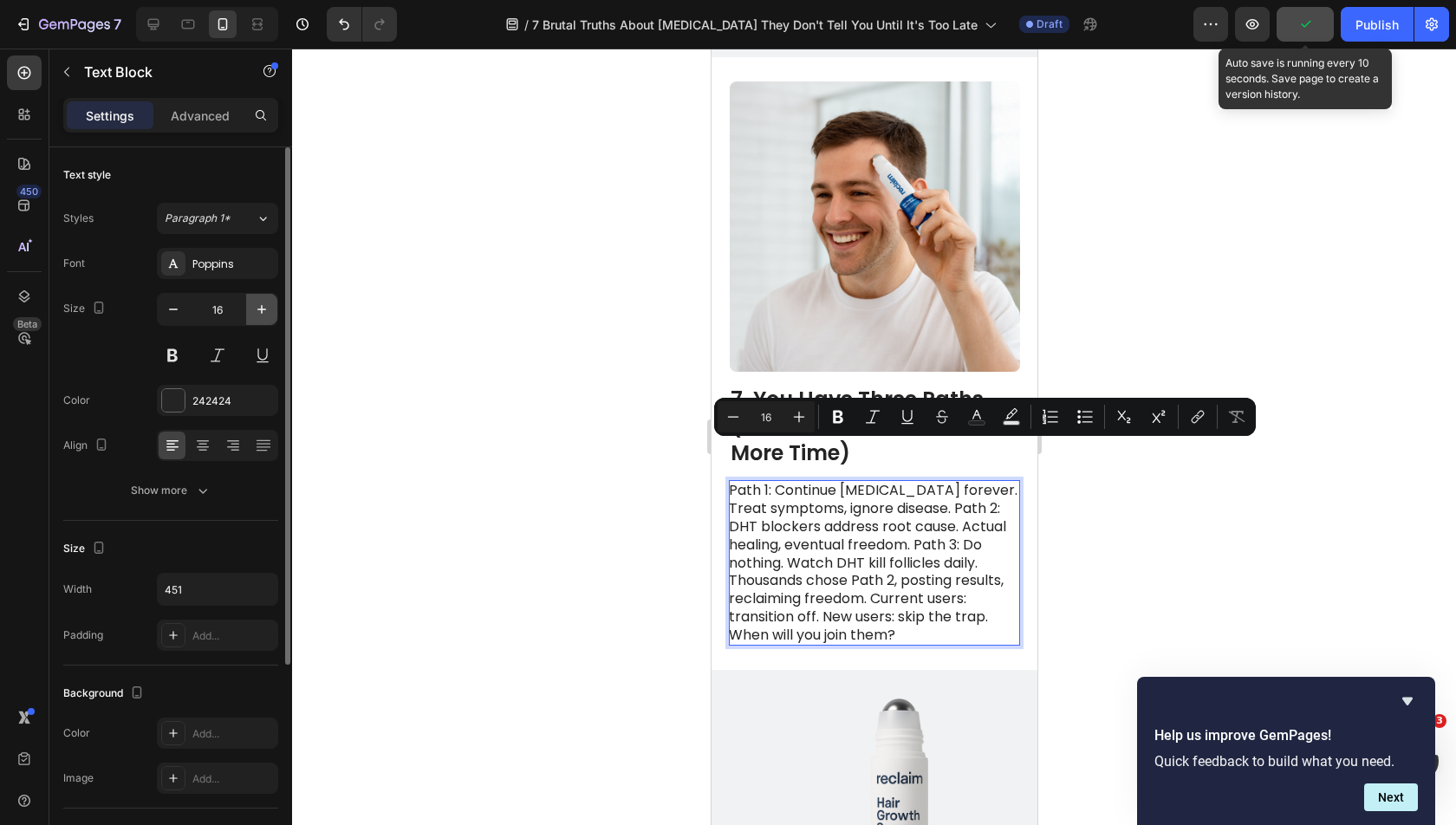
click at [266, 306] on icon "button" at bounding box center [261, 310] width 17 height 17
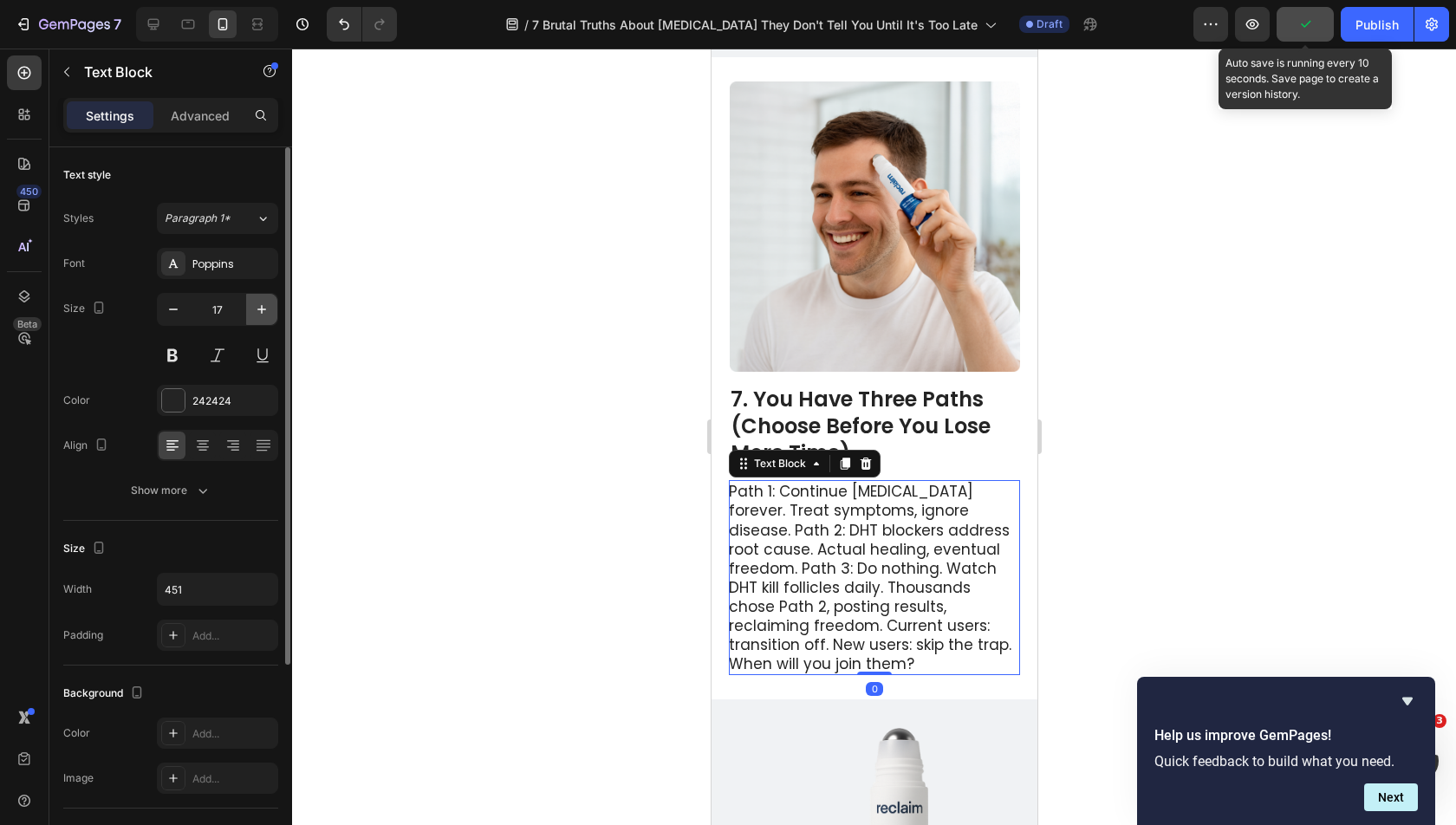
type input "18"
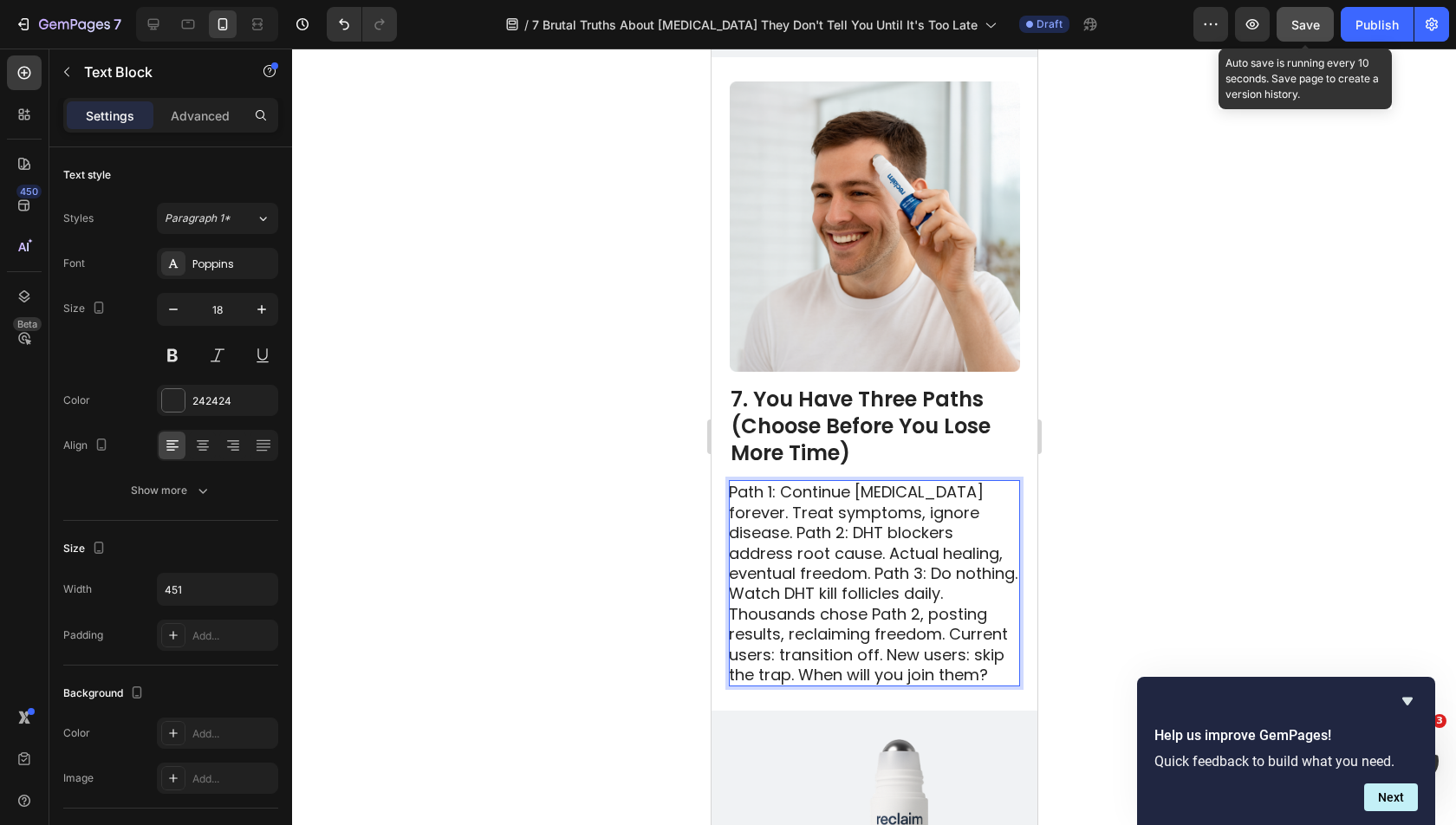
click at [730, 491] on p "Path 1: Continue minoxidil forever. Treat symptoms, ignore disease. Path 2: DHT…" at bounding box center [872, 583] width 289 height 203
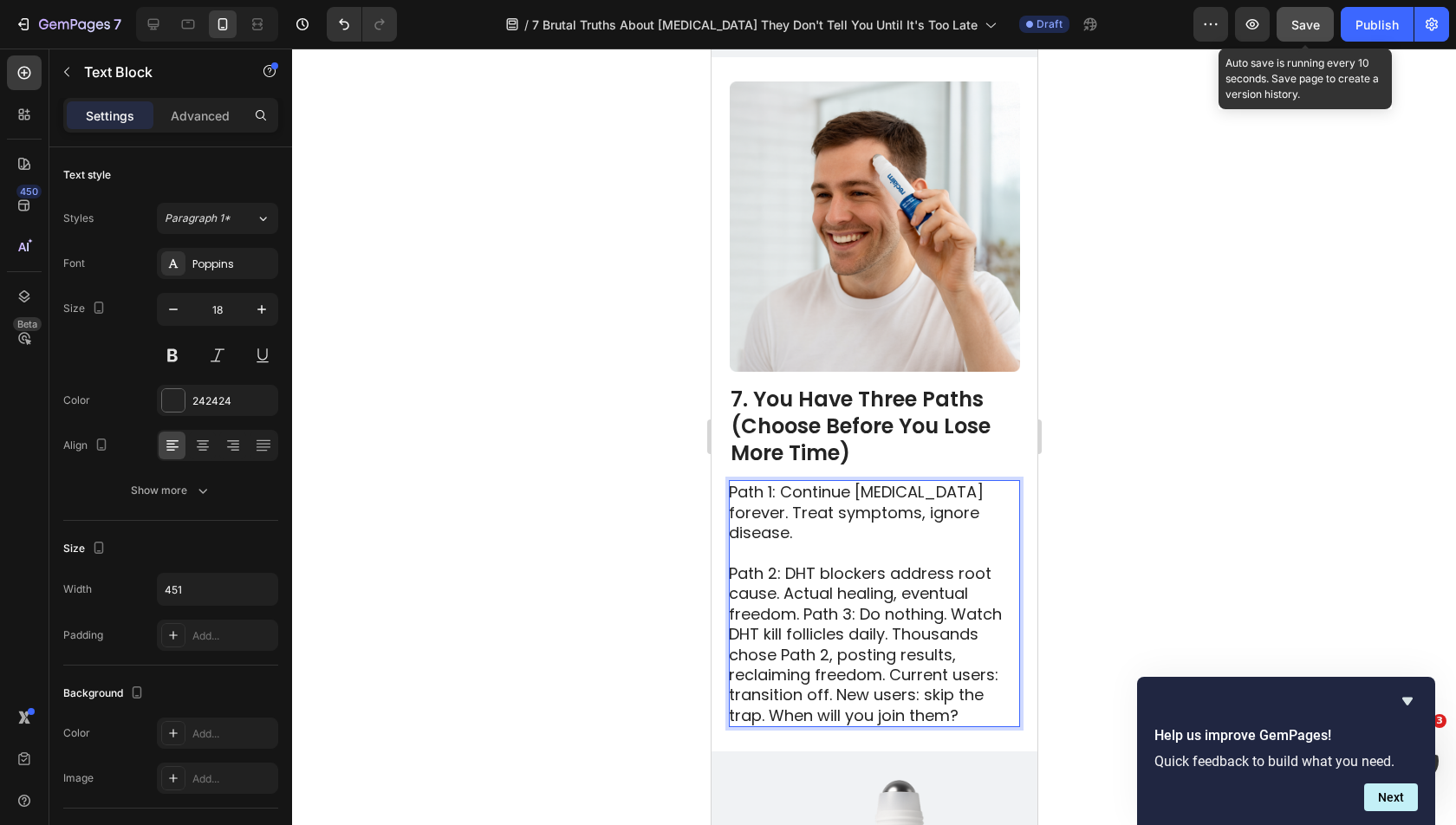
click at [807, 564] on p "Path 2: DHT blockers address root cause. Actual healing, eventual freedom. Path…" at bounding box center [872, 645] width 289 height 162
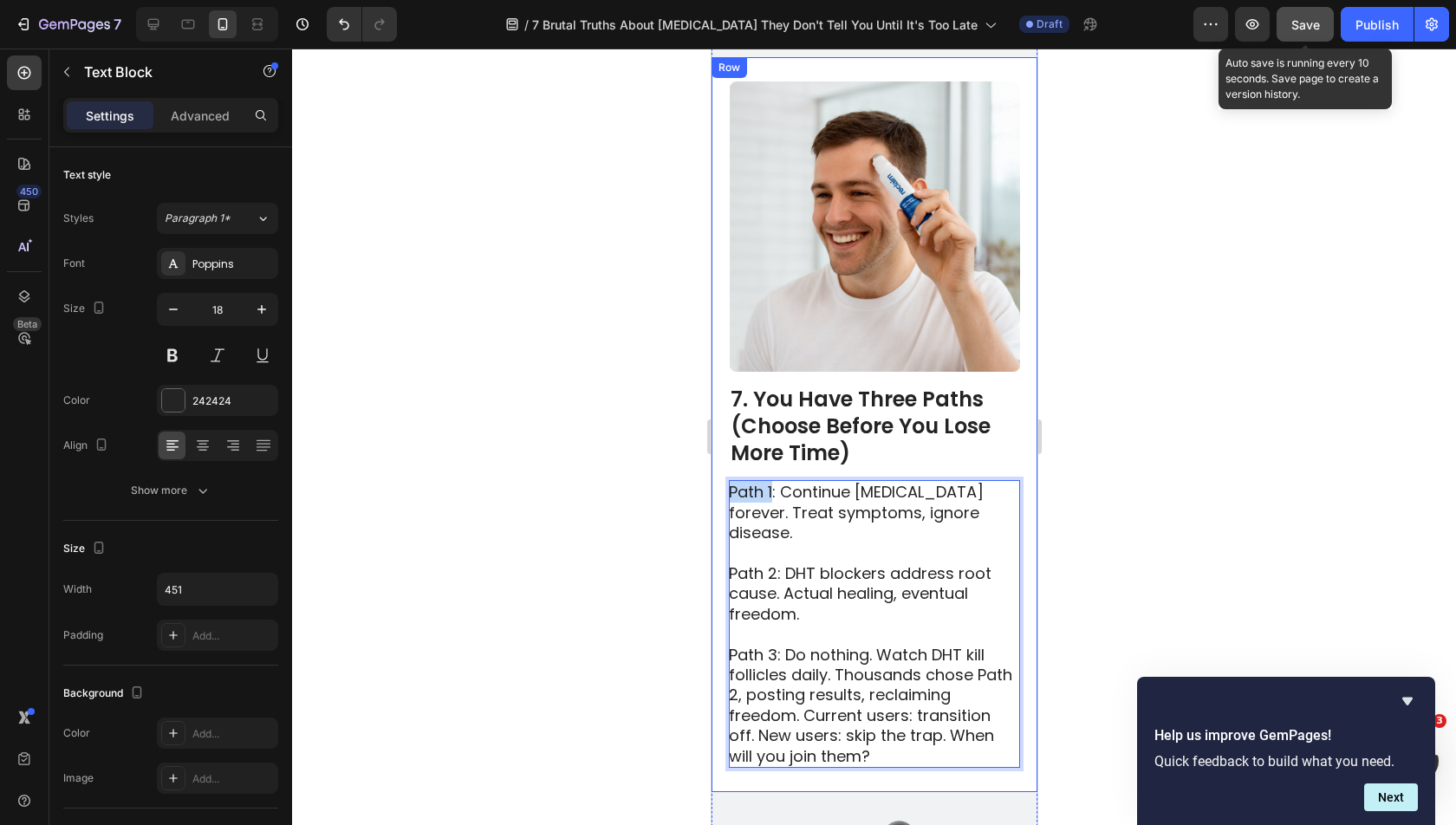
drag, startPoint x: 771, startPoint y: 457, endPoint x: 717, endPoint y: 457, distance: 54.0
click at [717, 457] on div "7. You Have Three Paths (Choose Before You Lose More Time) Heading Path 1: Cont…" at bounding box center [873, 425] width 326 height 735
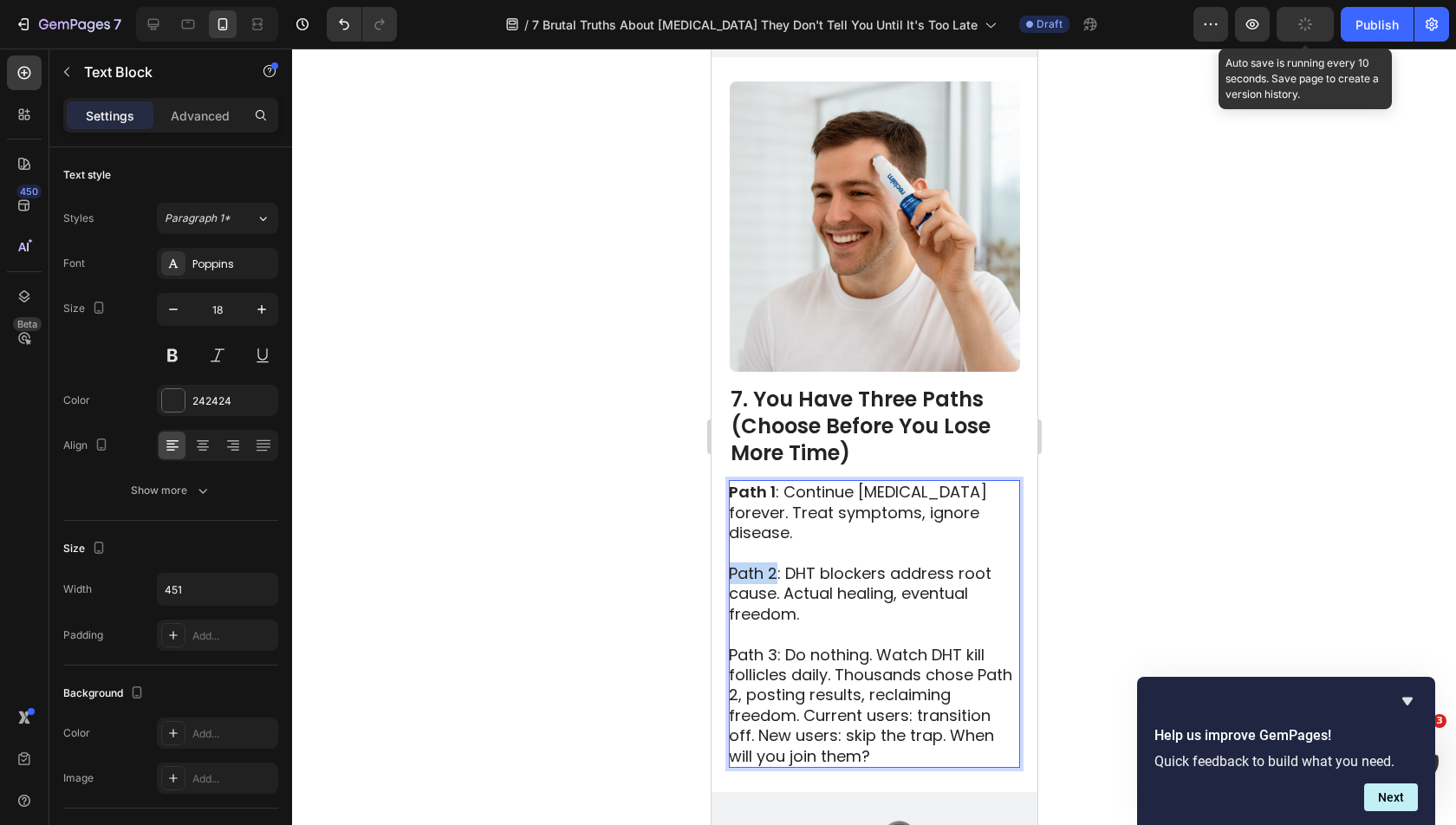
drag, startPoint x: 775, startPoint y: 518, endPoint x: 703, endPoint y: 518, distance: 72.0
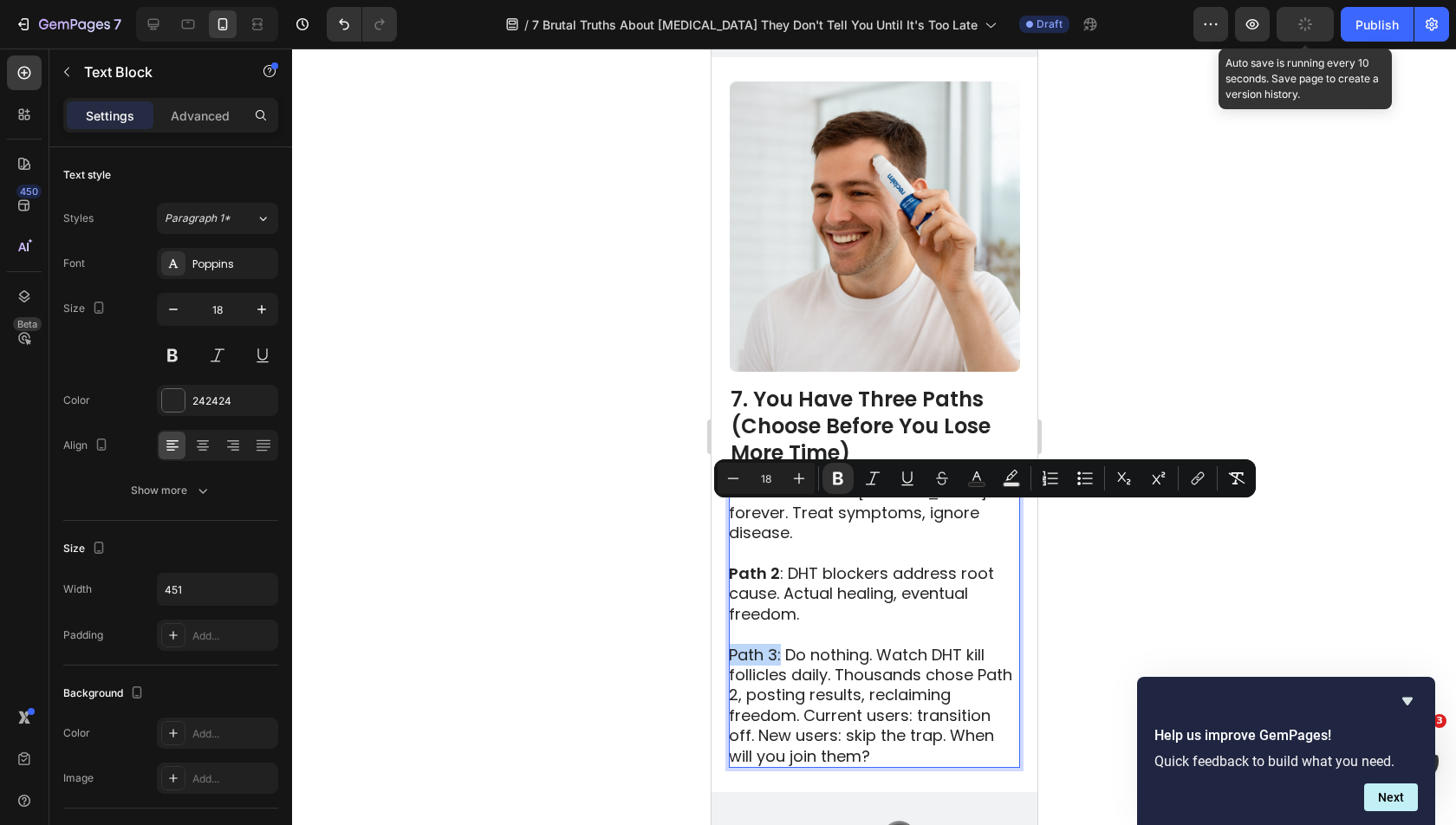
drag, startPoint x: 778, startPoint y: 598, endPoint x: 689, endPoint y: 598, distance: 89.0
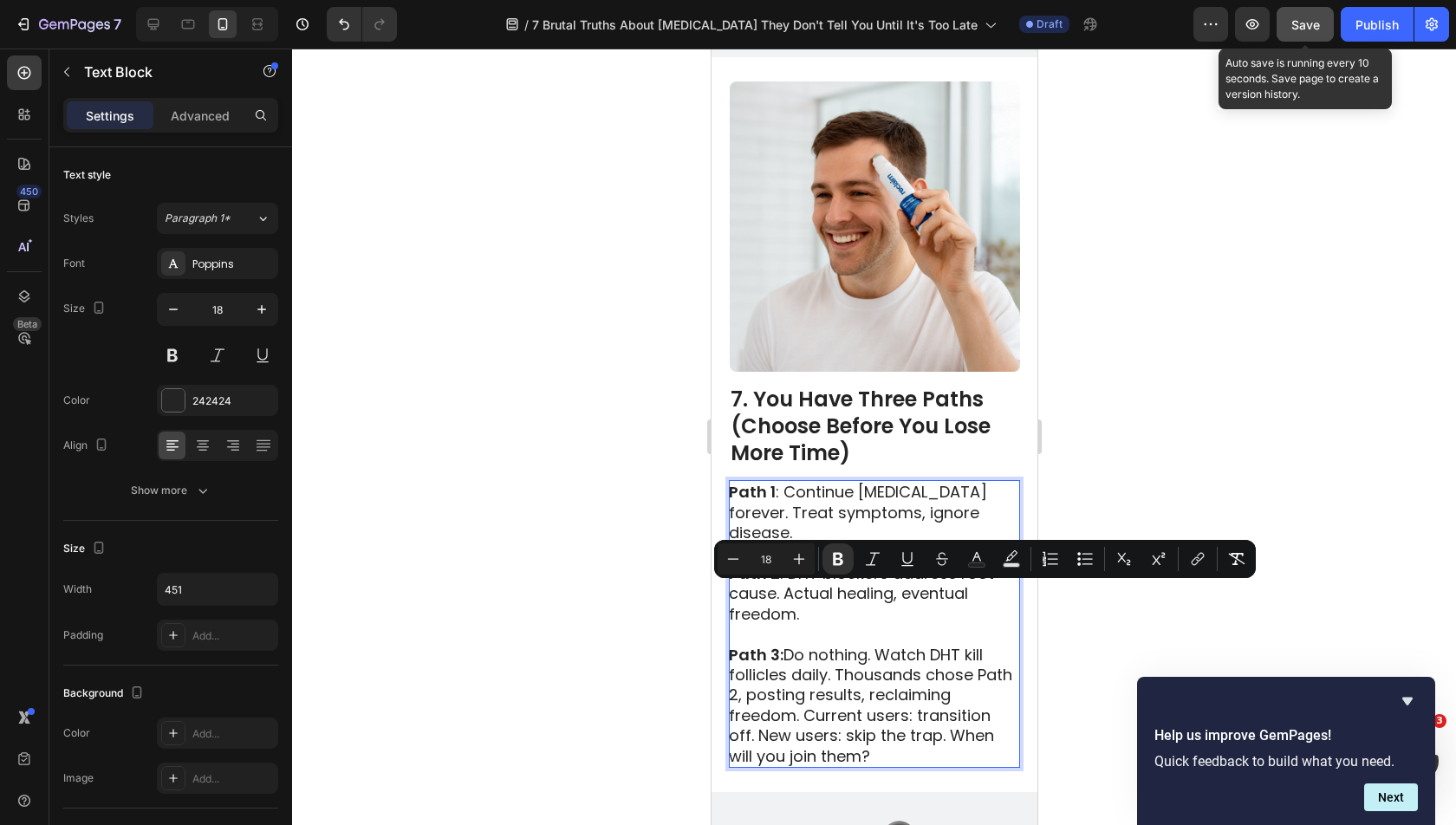
click at [787, 645] on p "Path 3: Do nothing. Watch DHT kill follicles daily. Thousands chose Path 2, pos…" at bounding box center [872, 705] width 289 height 122
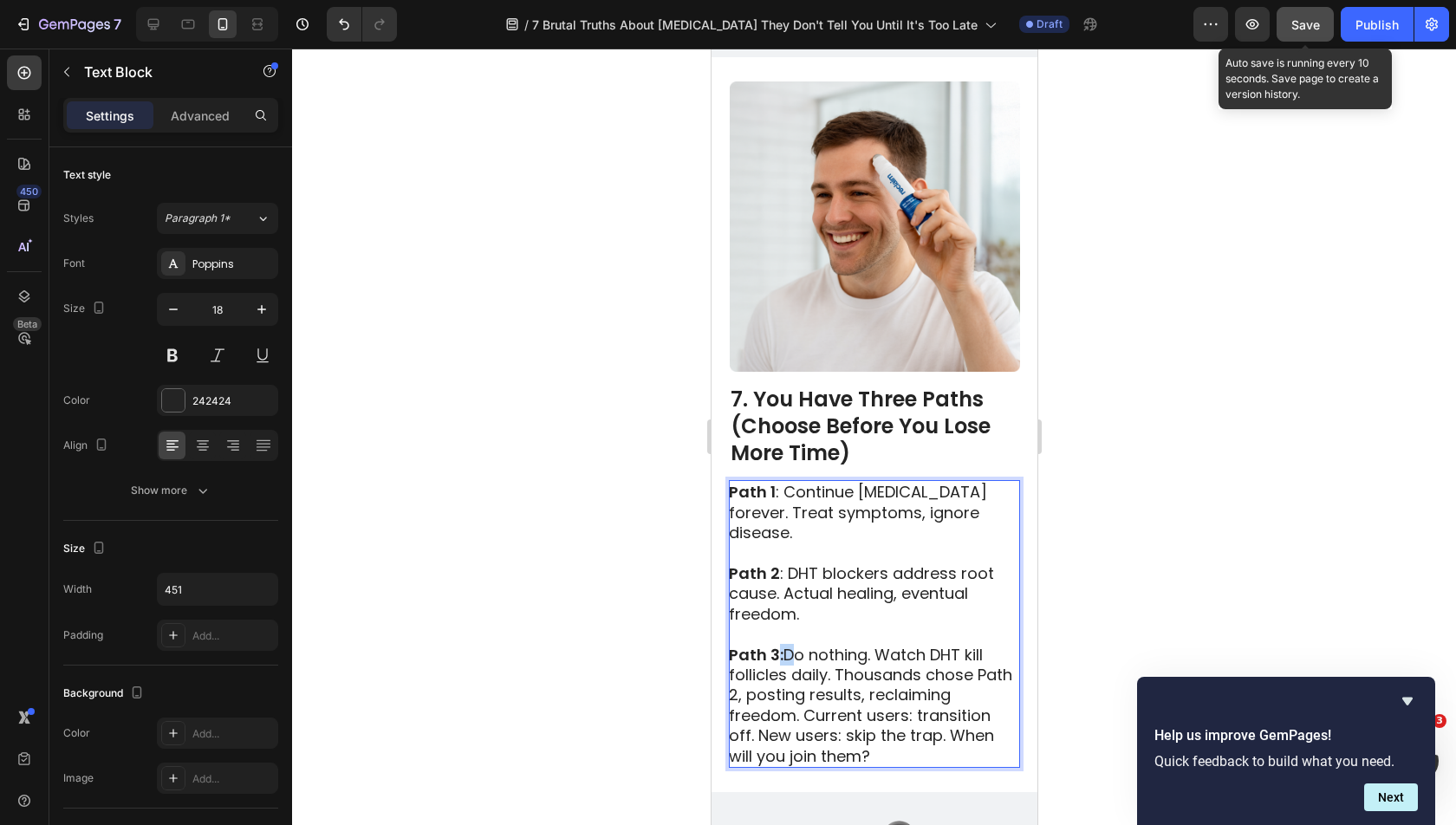
drag, startPoint x: 775, startPoint y: 599, endPoint x: 784, endPoint y: 599, distance: 9.0
click at [784, 645] on p "Path 3: Do nothing. Watch DHT kill follicles daily. Thousands chose Path 2, pos…" at bounding box center [872, 705] width 289 height 122
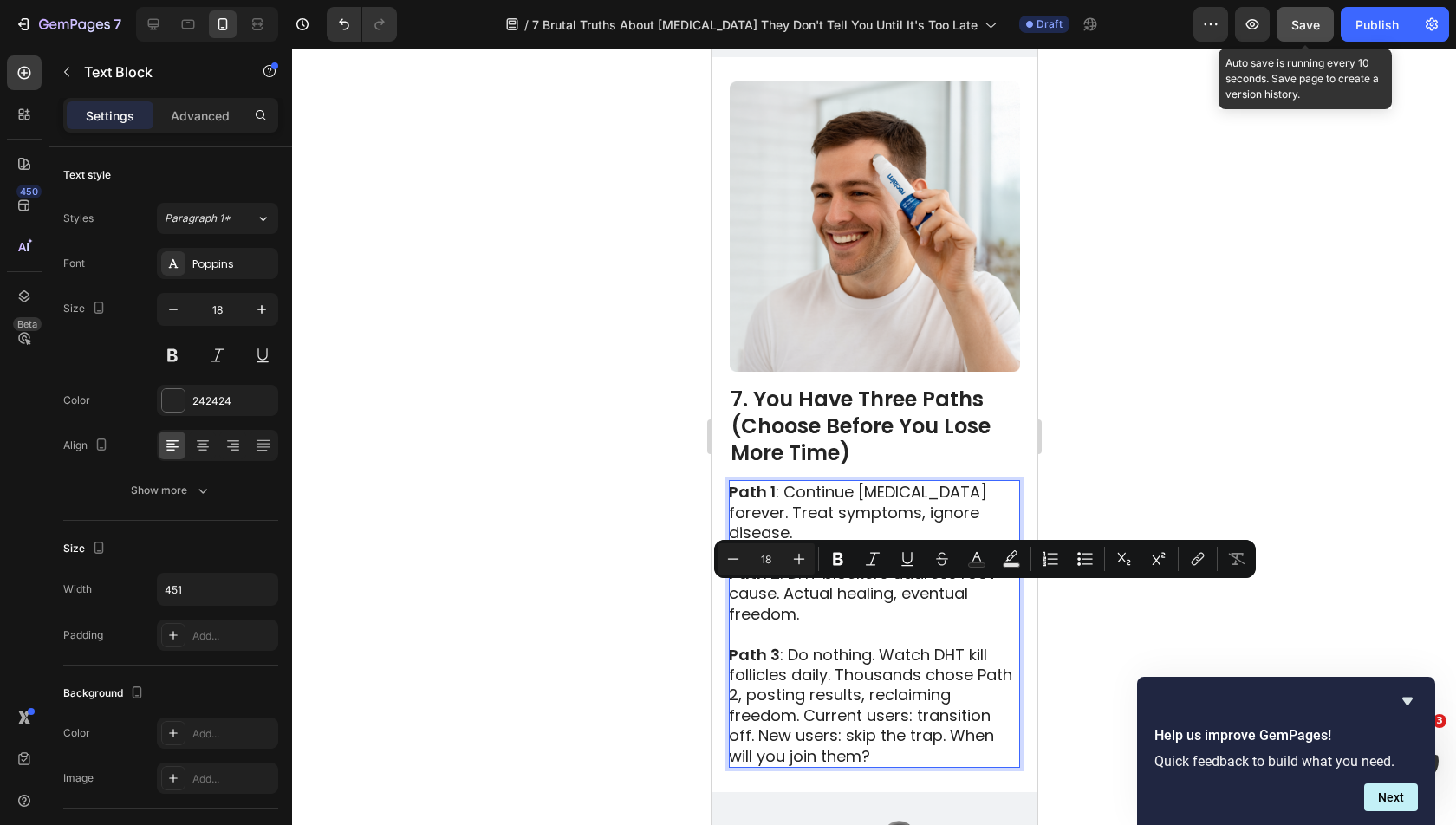
click at [1061, 620] on div at bounding box center [874, 436] width 1164 height 777
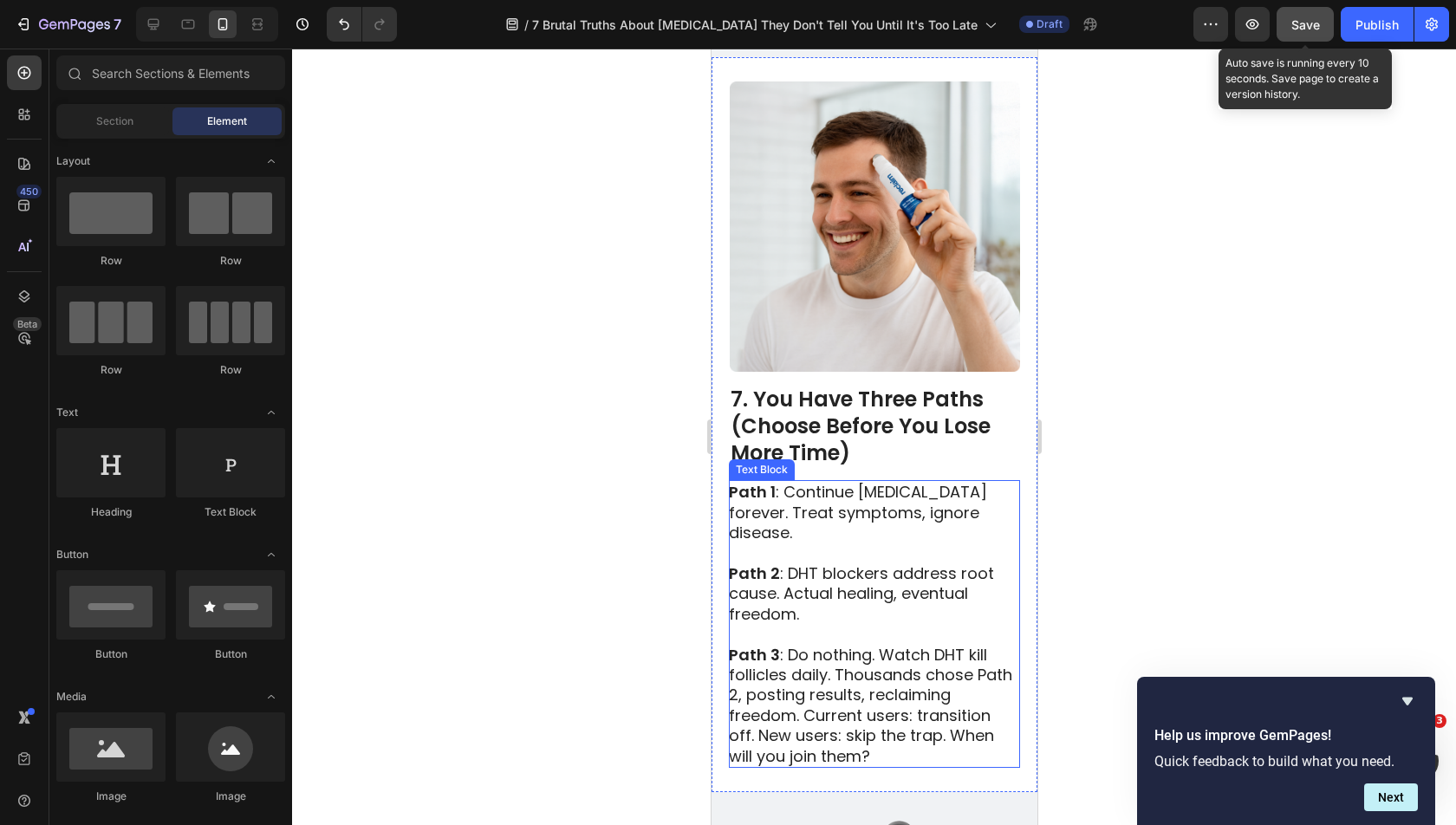
click at [942, 481] on p "Path 1 : Continue minoxidil forever. Treat symptoms, ignore disease." at bounding box center [872, 511] width 289 height 61
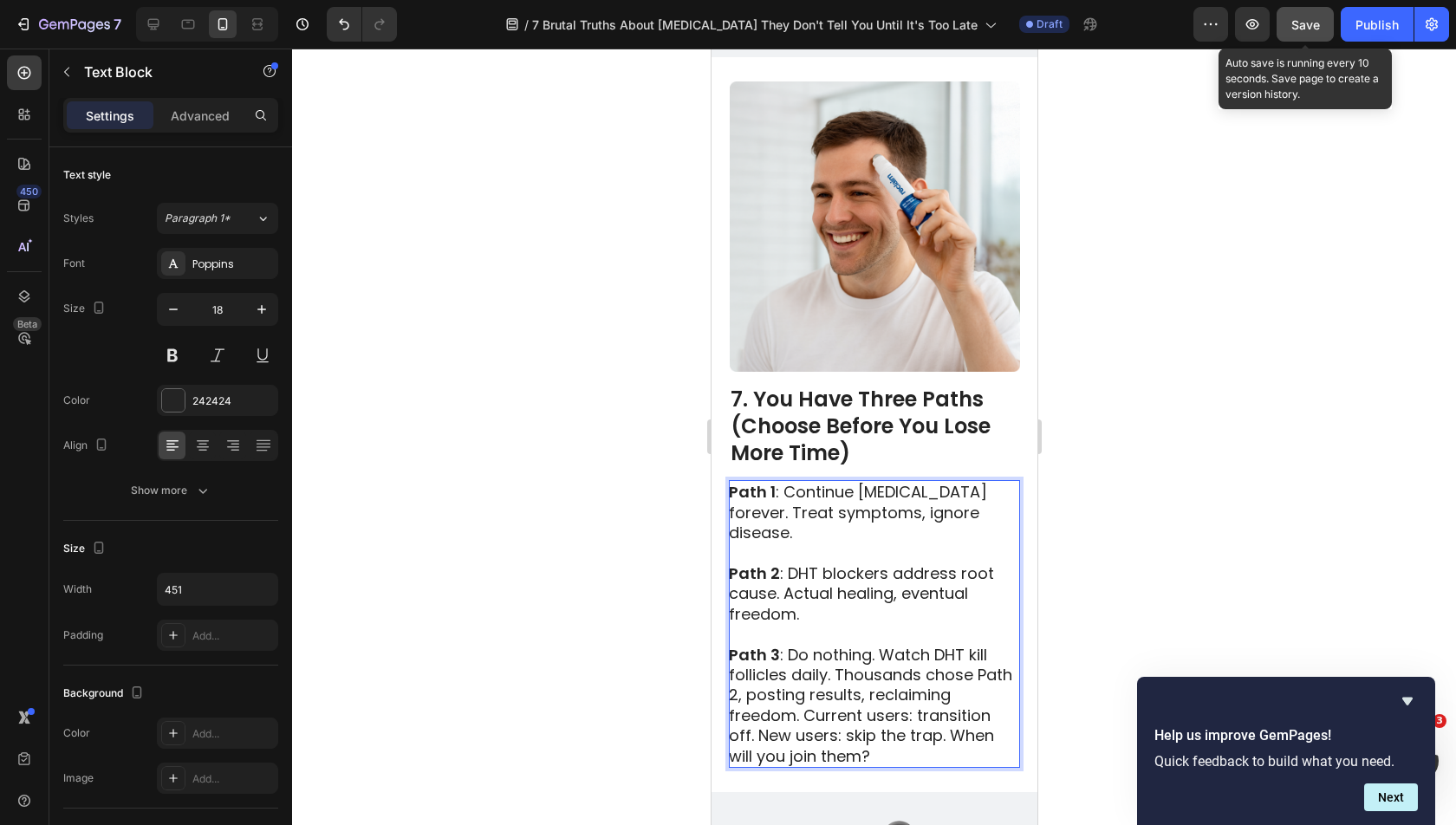
click at [932, 481] on p "Path 1 : Continue minoxidil forever. Treat symptoms, ignore disease." at bounding box center [872, 511] width 289 height 61
click at [1141, 481] on div at bounding box center [874, 436] width 1164 height 777
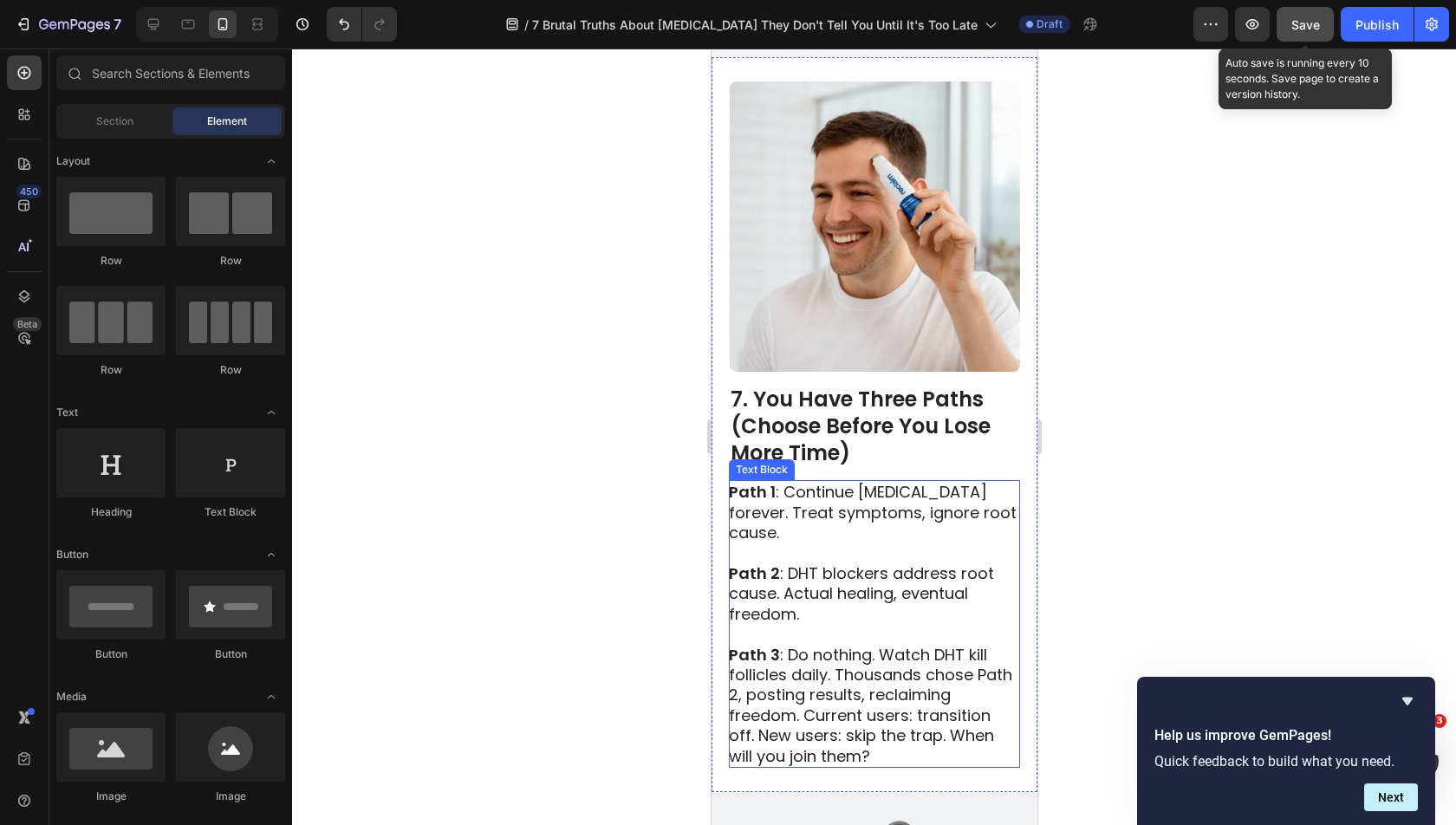
click at [839, 645] on p "Path 3 : Do nothing. Watch DHT kill follicles daily. Thousands chose Path 2, po…" at bounding box center [872, 705] width 289 height 122
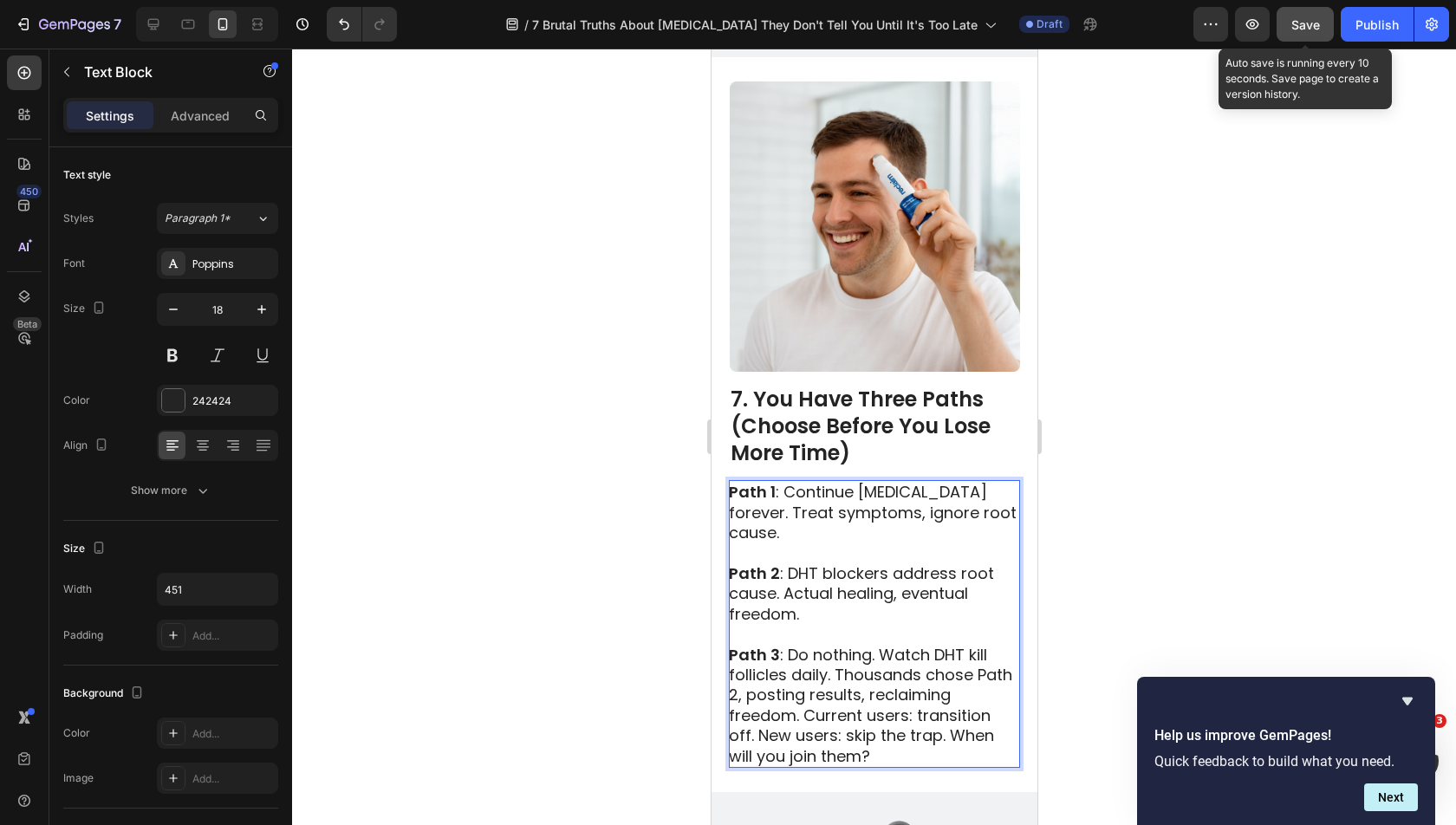
click at [838, 645] on p "Path 3 : Do nothing. Watch DHT kill follicles daily. Thousands chose Path 2, po…" at bounding box center [872, 705] width 289 height 122
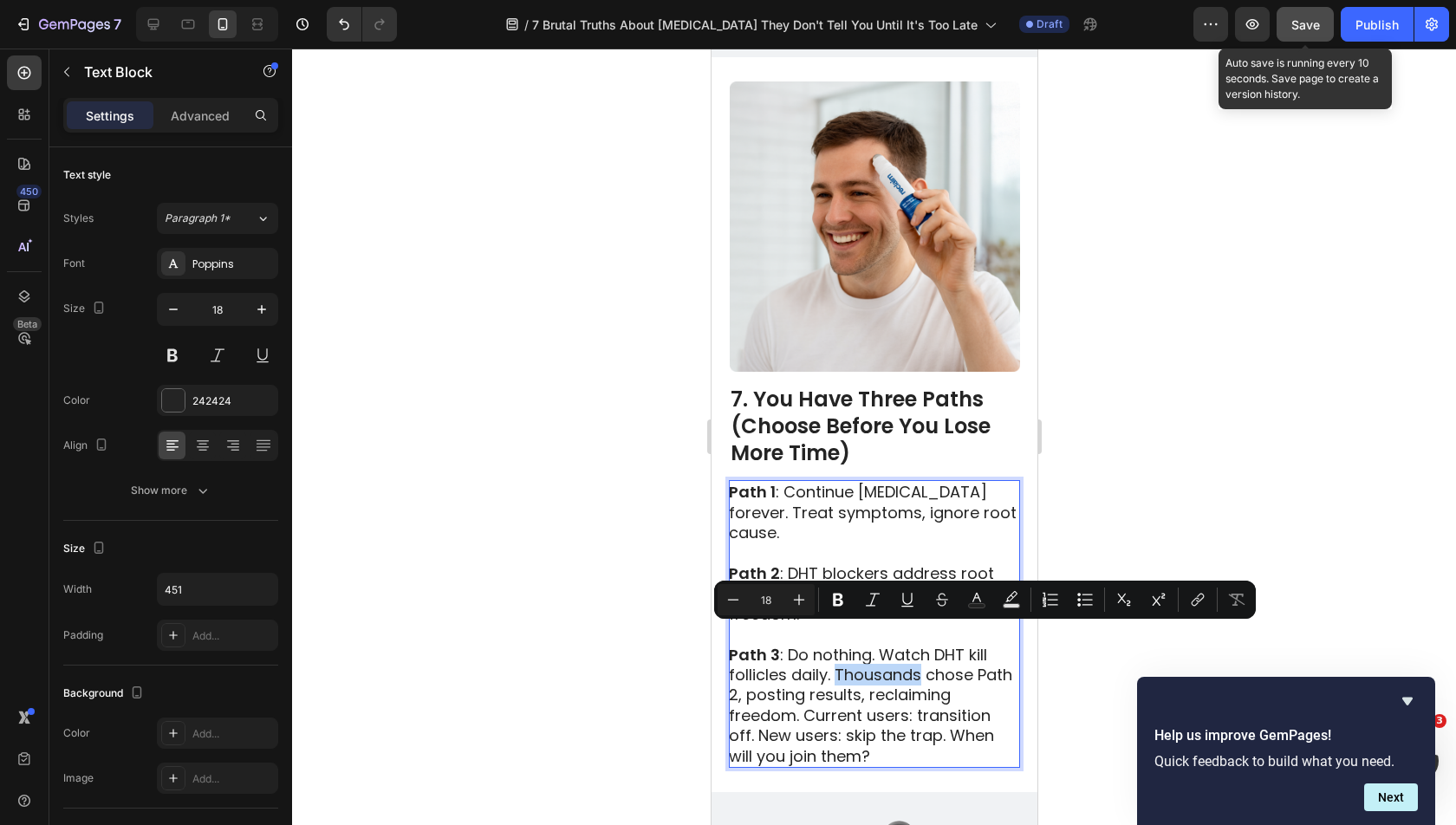
click at [836, 645] on p "Path 3 : Do nothing. Watch DHT kill follicles daily. Thousands chose Path 2, po…" at bounding box center [872, 705] width 289 height 122
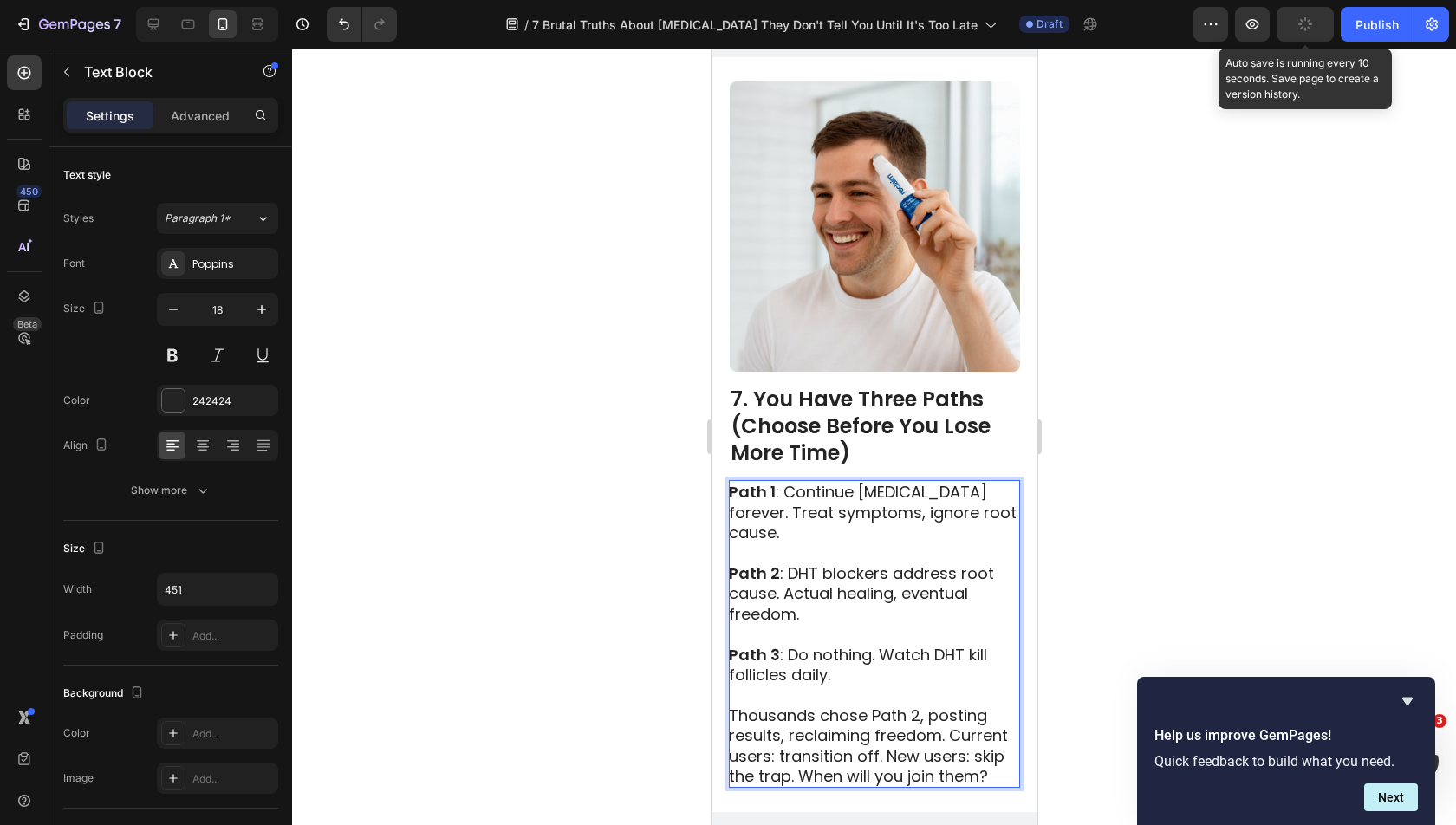
click at [956, 705] on p "Thousands chose Path 2, posting results, reclaiming freedom. Current users: tra…" at bounding box center [872, 746] width 289 height 81
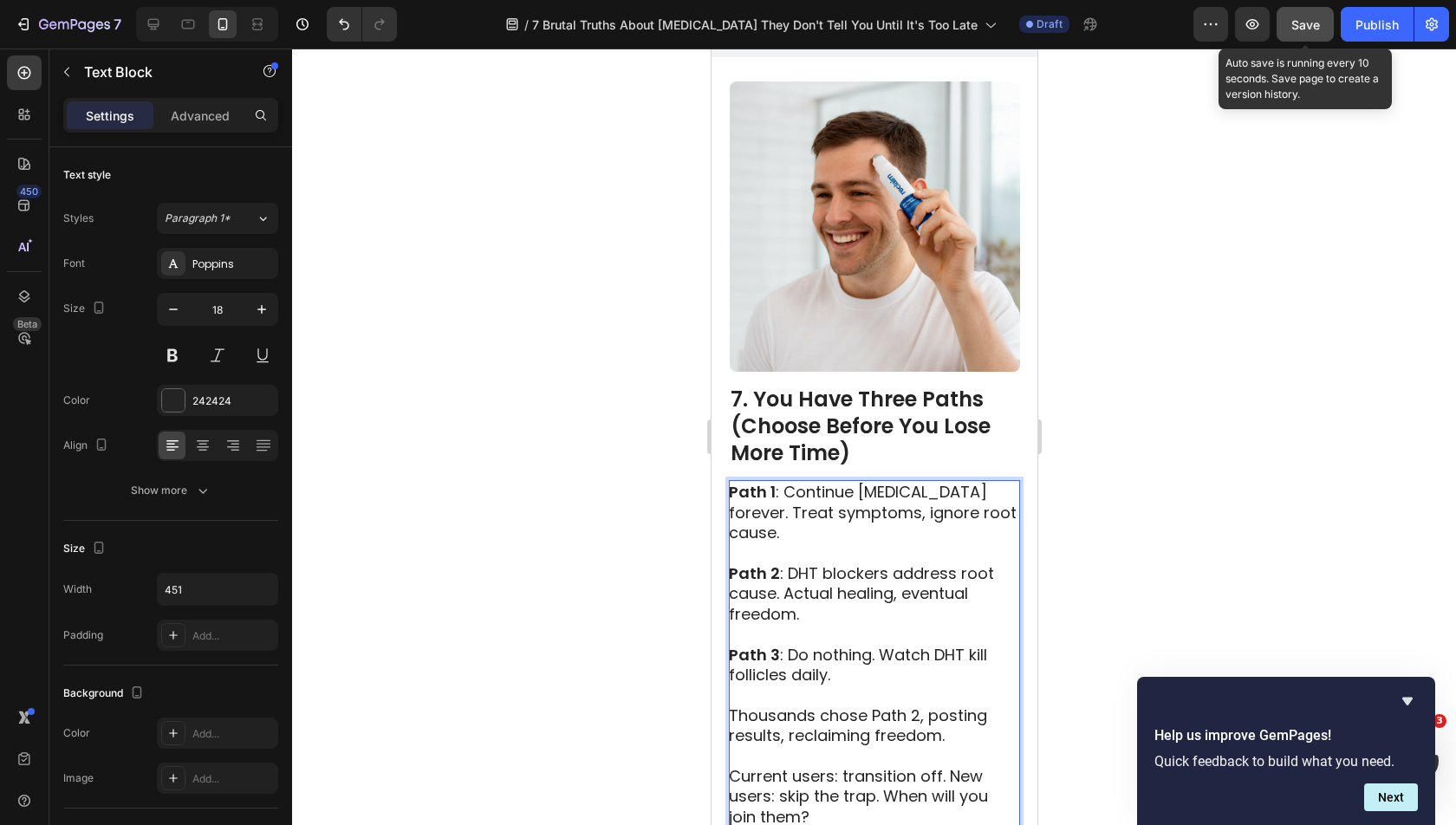
click at [1239, 583] on div at bounding box center [874, 436] width 1164 height 777
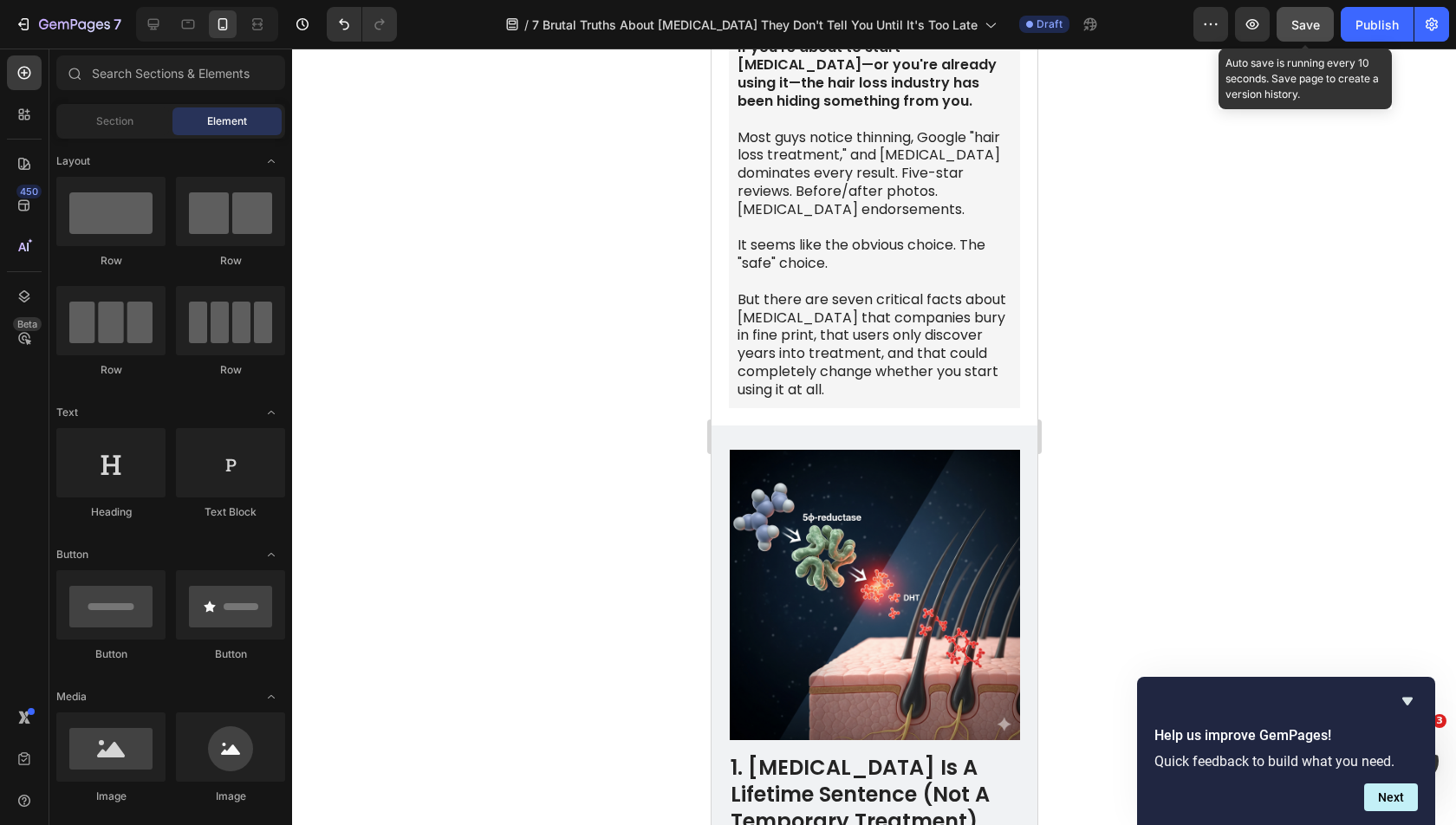
scroll to position [0, 0]
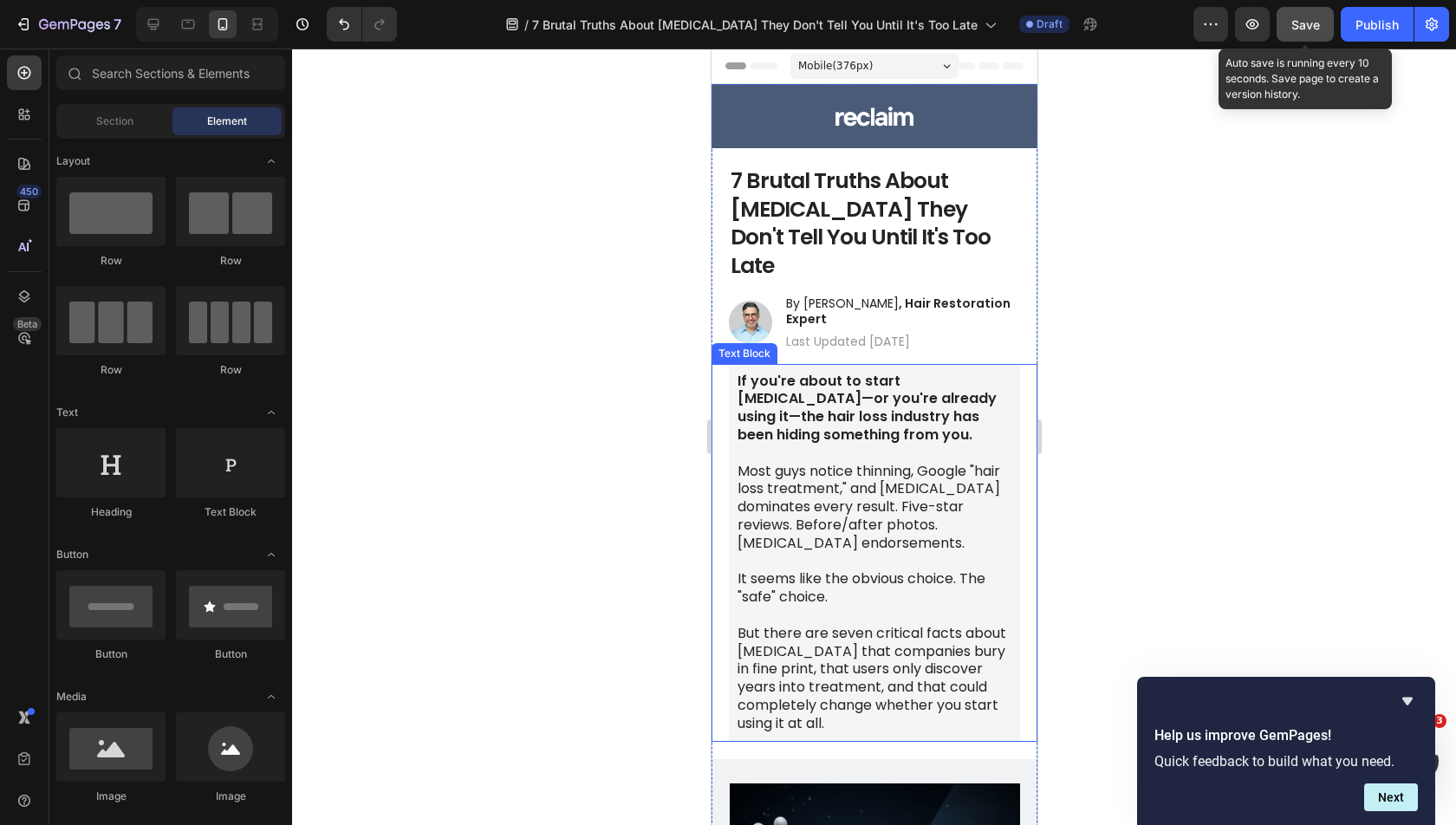
click at [860, 445] on p at bounding box center [873, 454] width 274 height 18
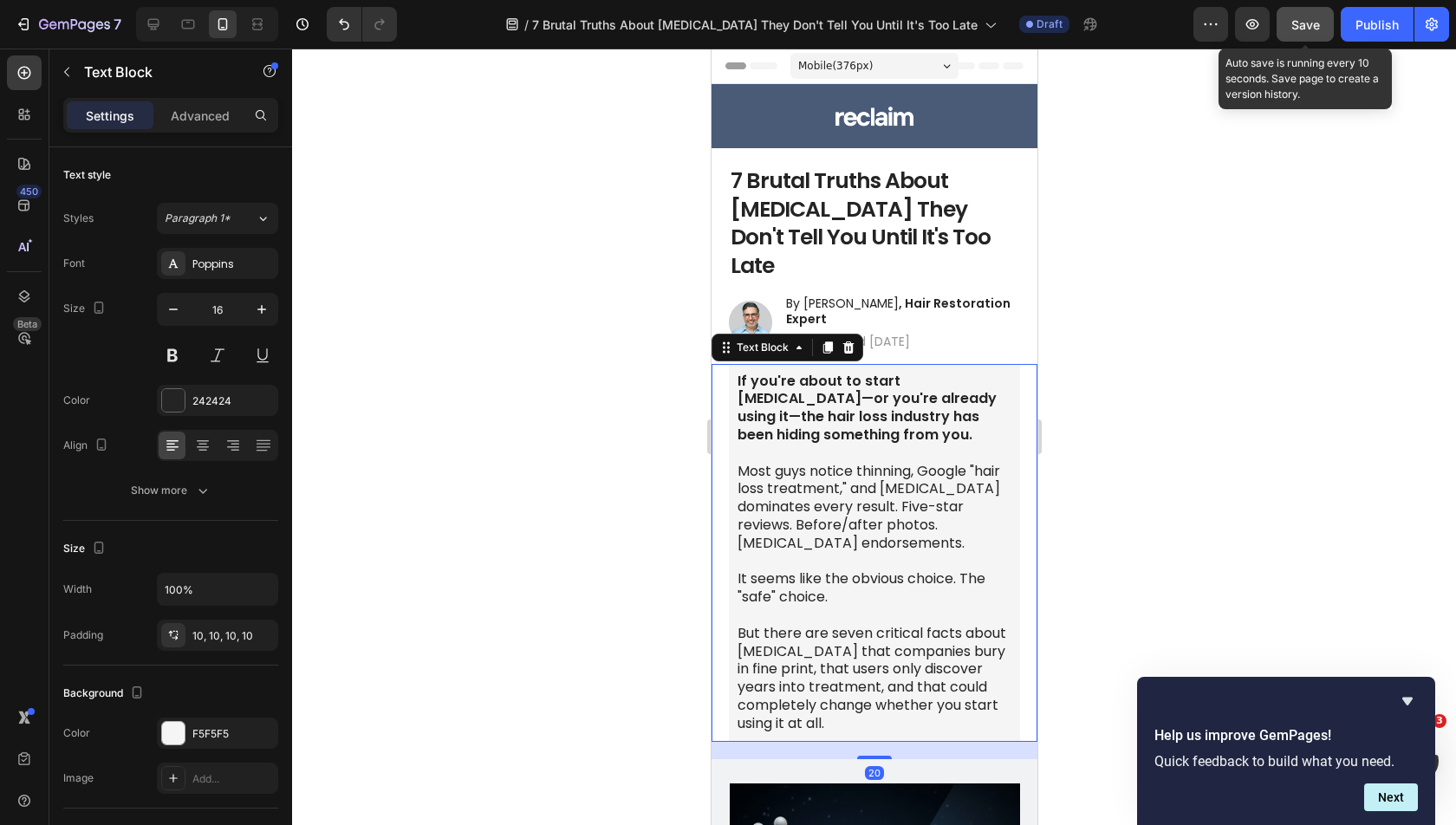
click at [728, 426] on div "If you're about to start minoxidil—or you're already using it—the hair loss ind…" at bounding box center [873, 553] width 291 height 378
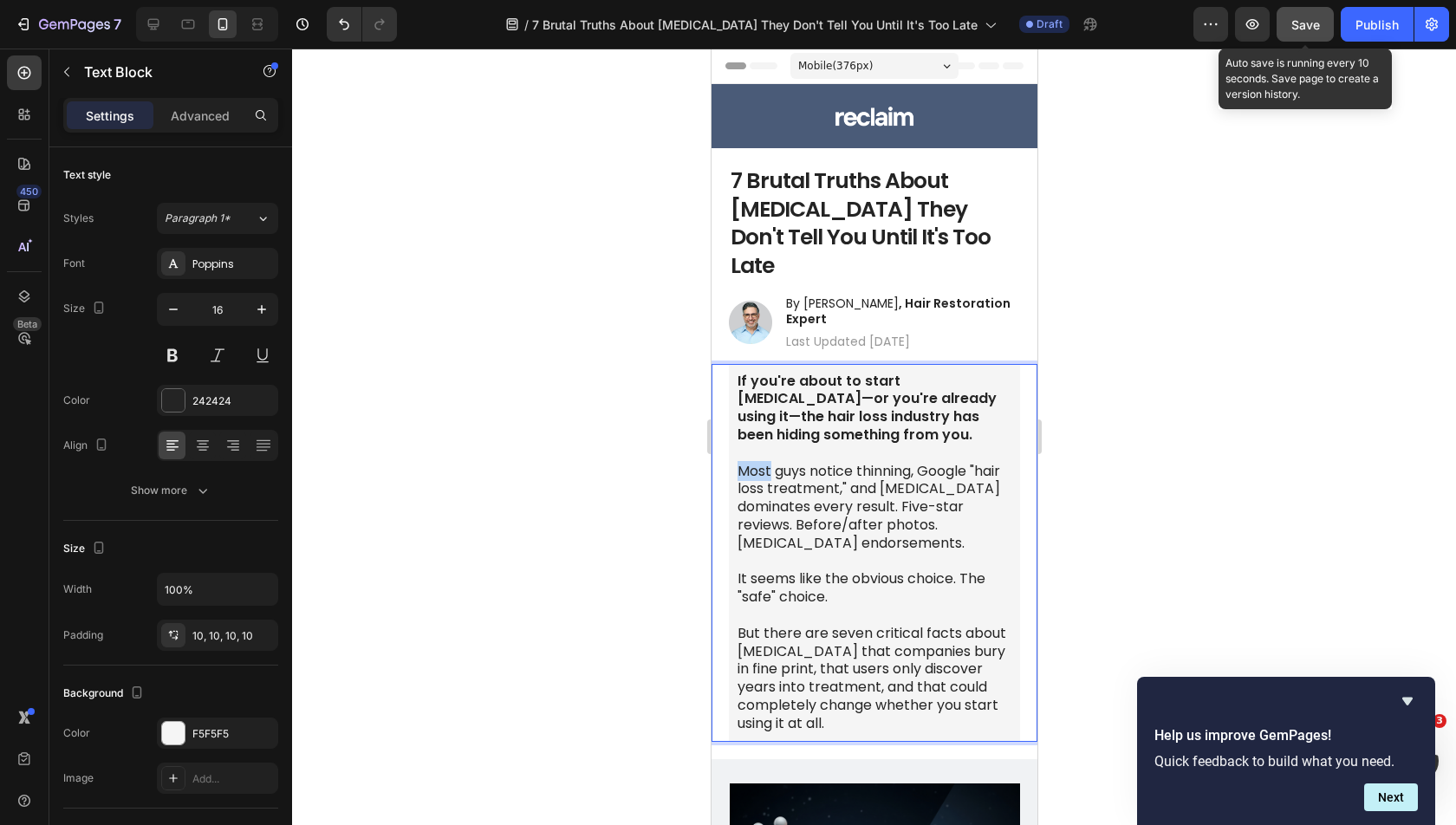
click at [728, 426] on div "If you're about to start minoxidil—or you're already using it—the hair loss ind…" at bounding box center [873, 553] width 291 height 378
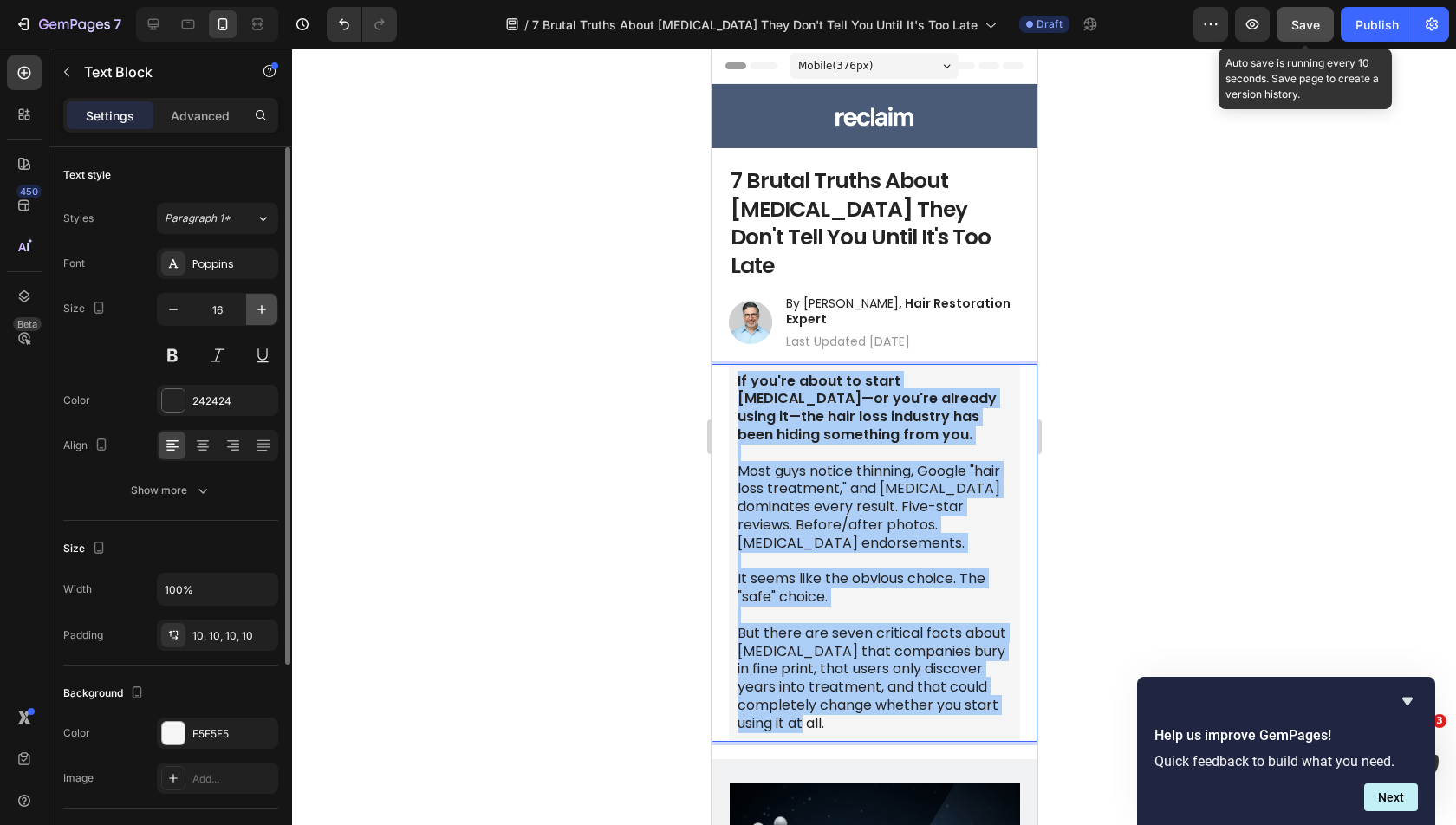
click at [268, 314] on icon "button" at bounding box center [261, 310] width 17 height 17
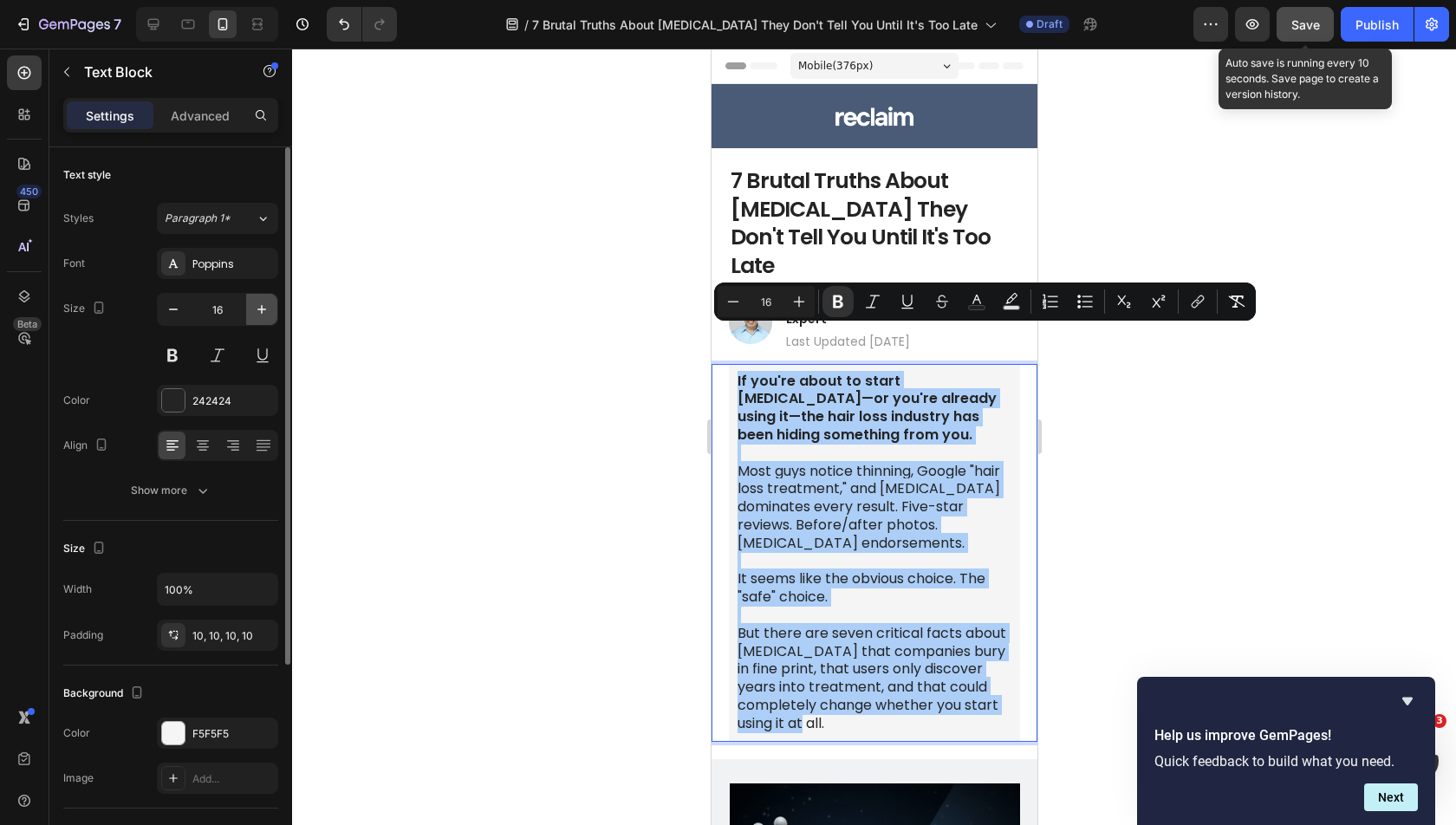
click at [268, 314] on icon "button" at bounding box center [261, 310] width 17 height 17
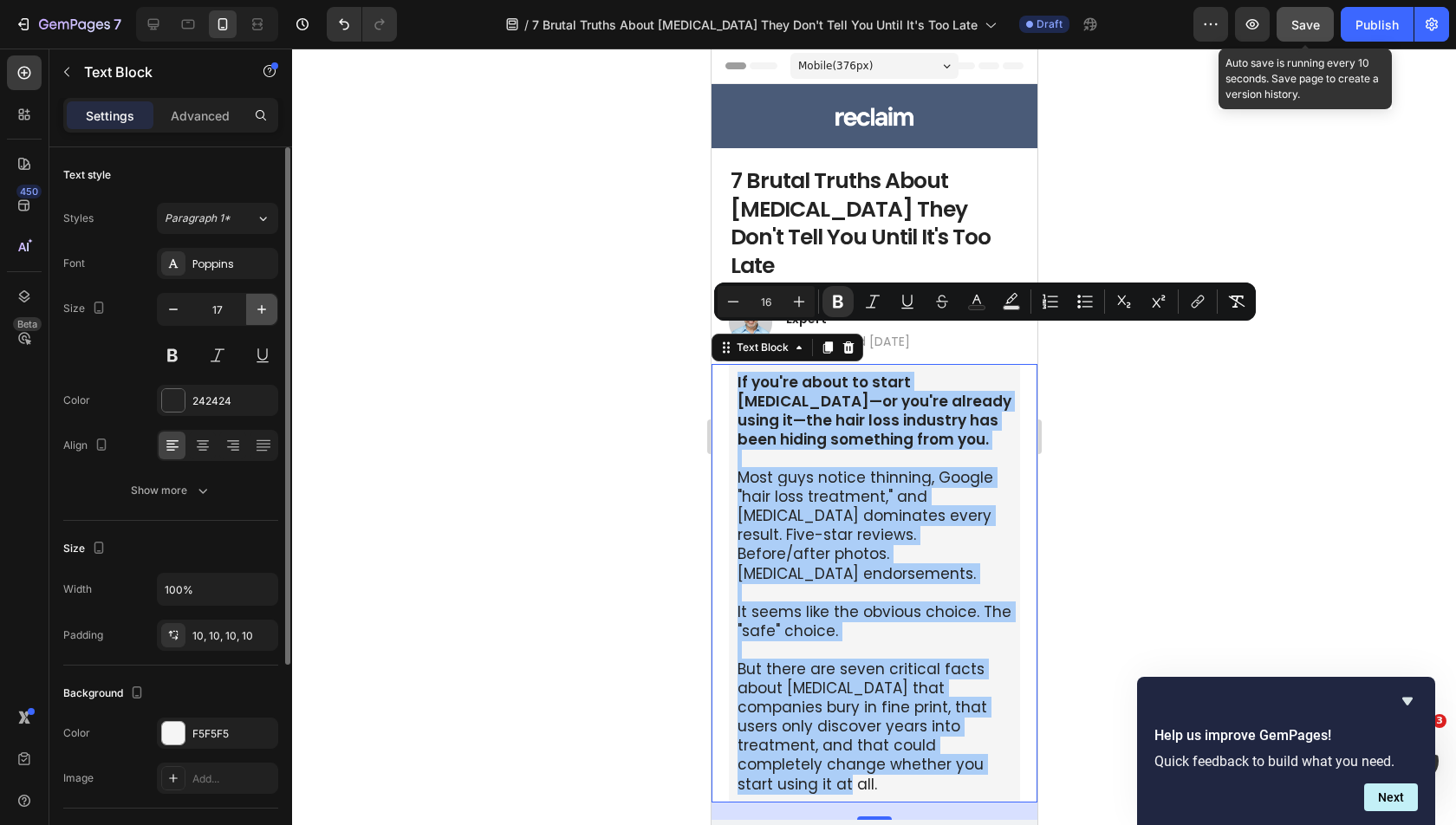
type input "18"
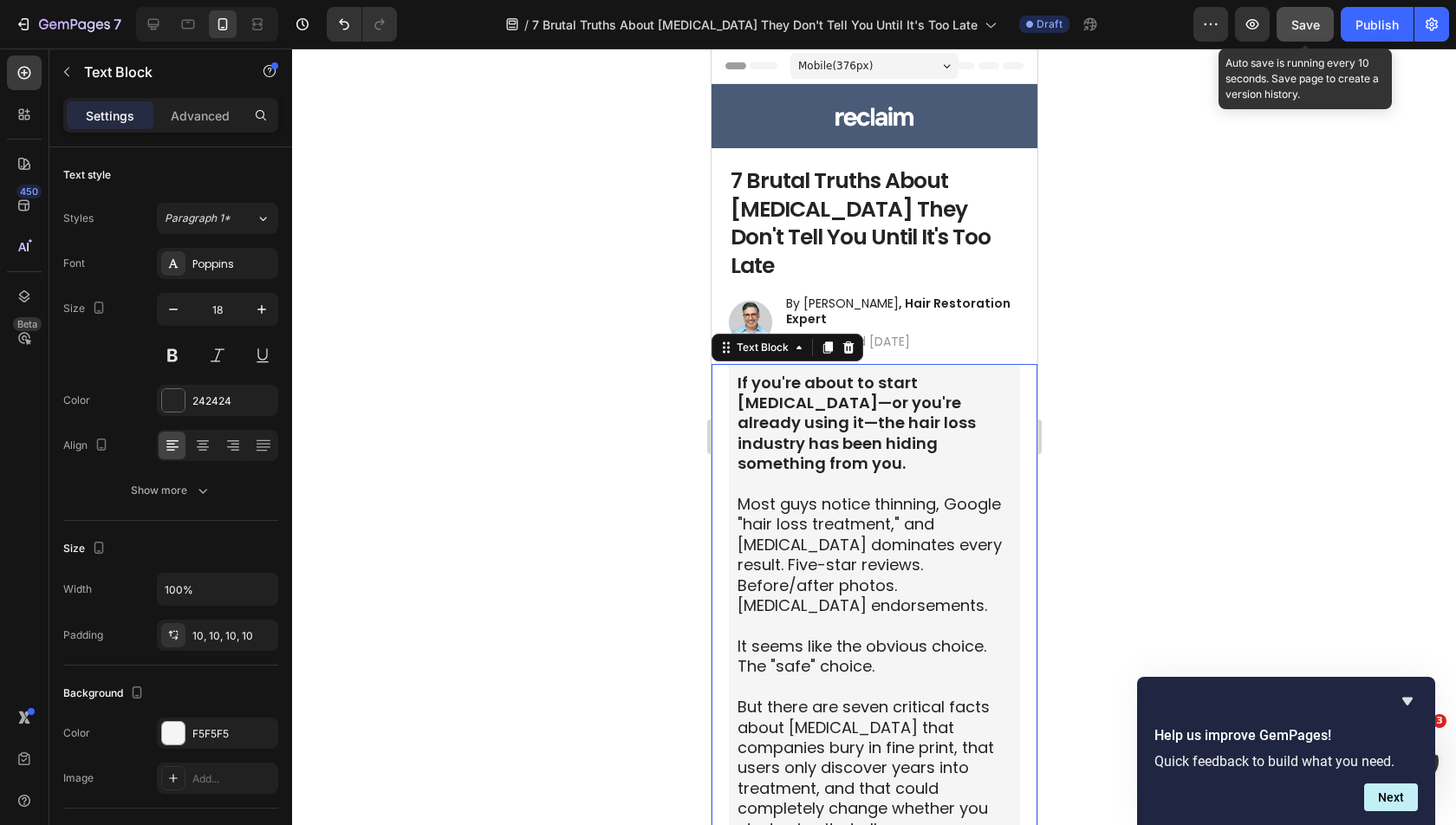
click at [428, 334] on div at bounding box center [874, 436] width 1164 height 777
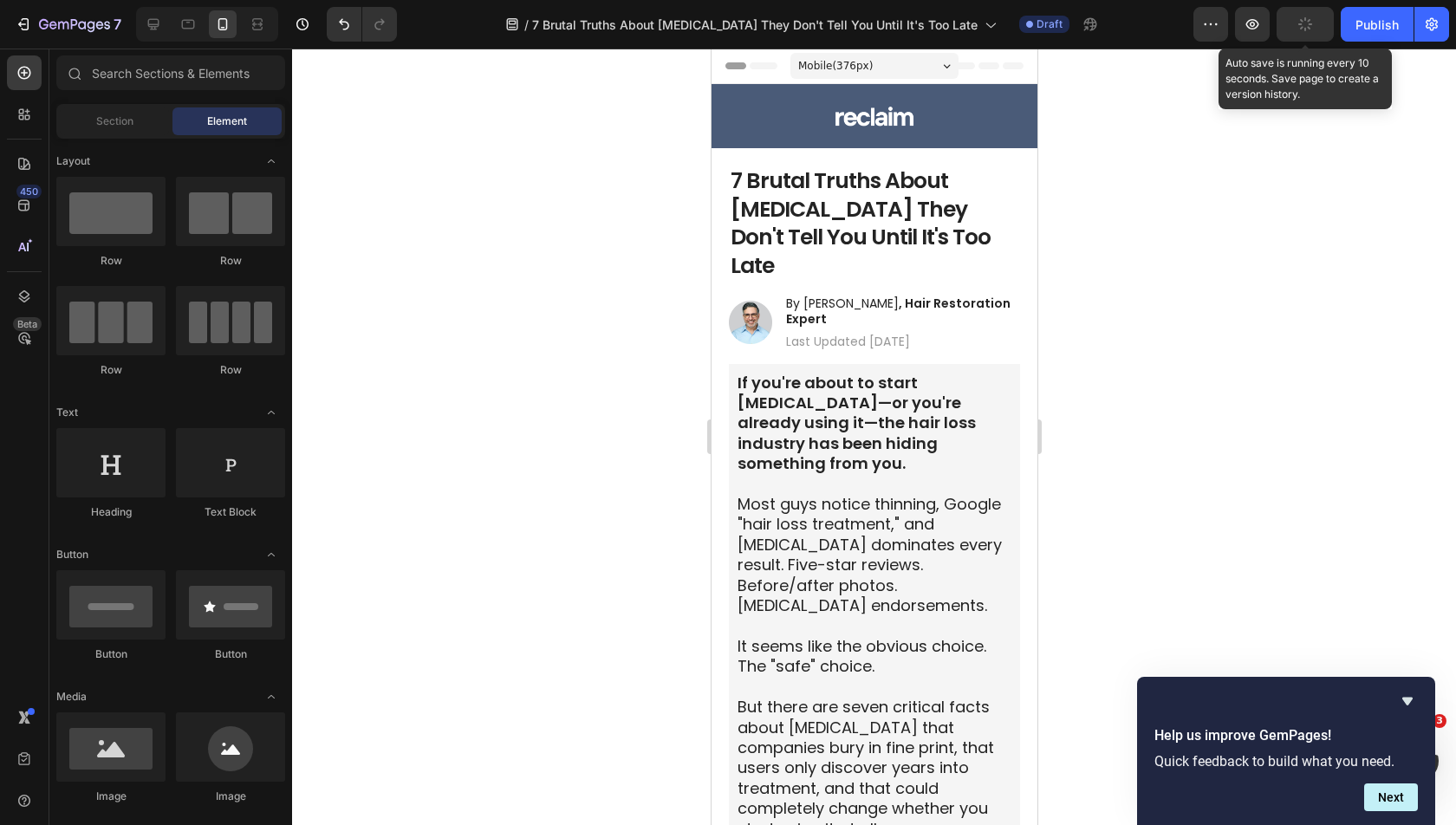
click at [1293, 497] on div at bounding box center [874, 436] width 1164 height 777
click at [902, 497] on p "Most guys notice thinning, Google "hair loss treatment," and minoxidil dominate…" at bounding box center [873, 555] width 274 height 122
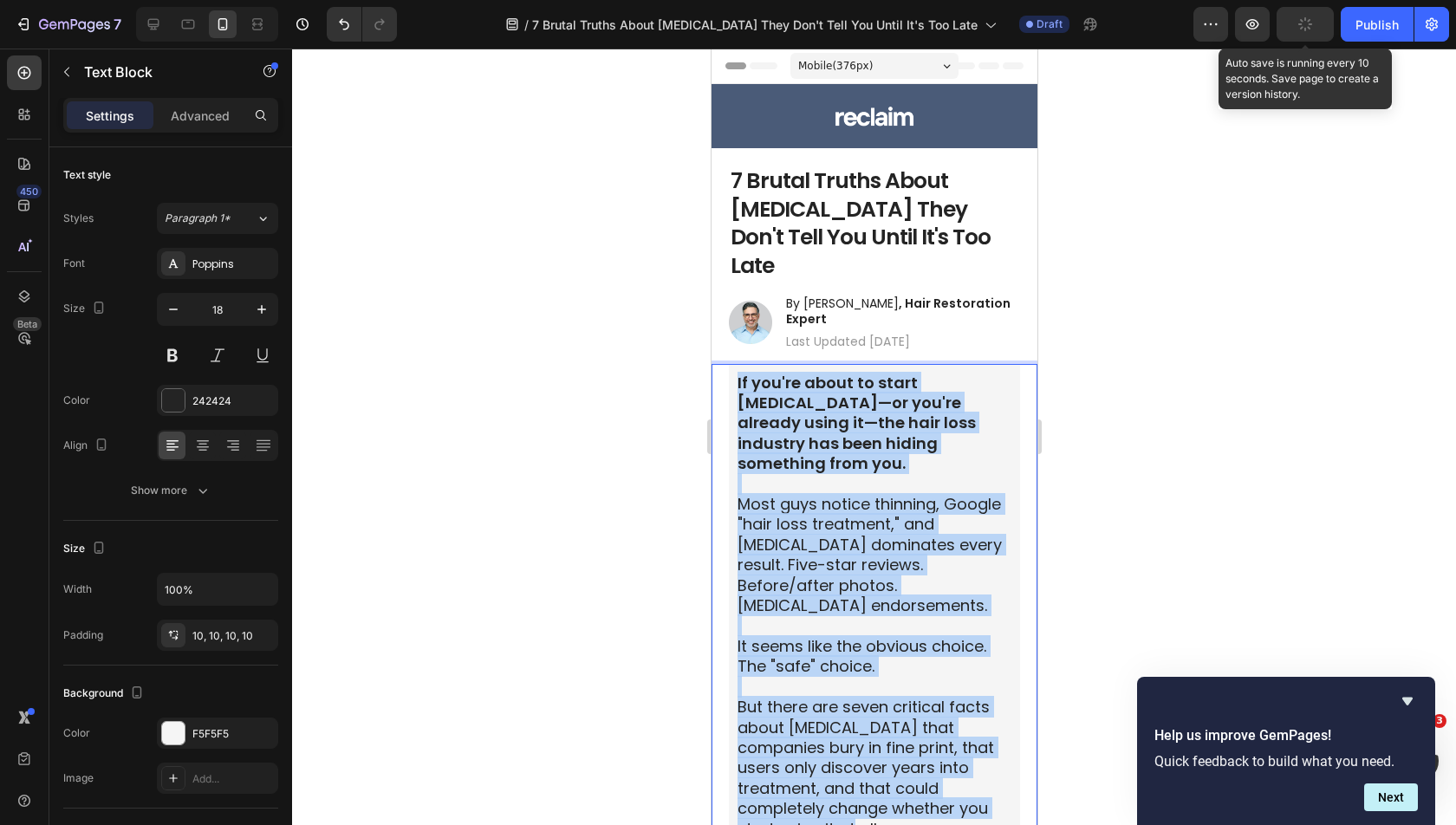
copy div "If you're about to start minoxidil—or you're already using it—the hair loss ind…"
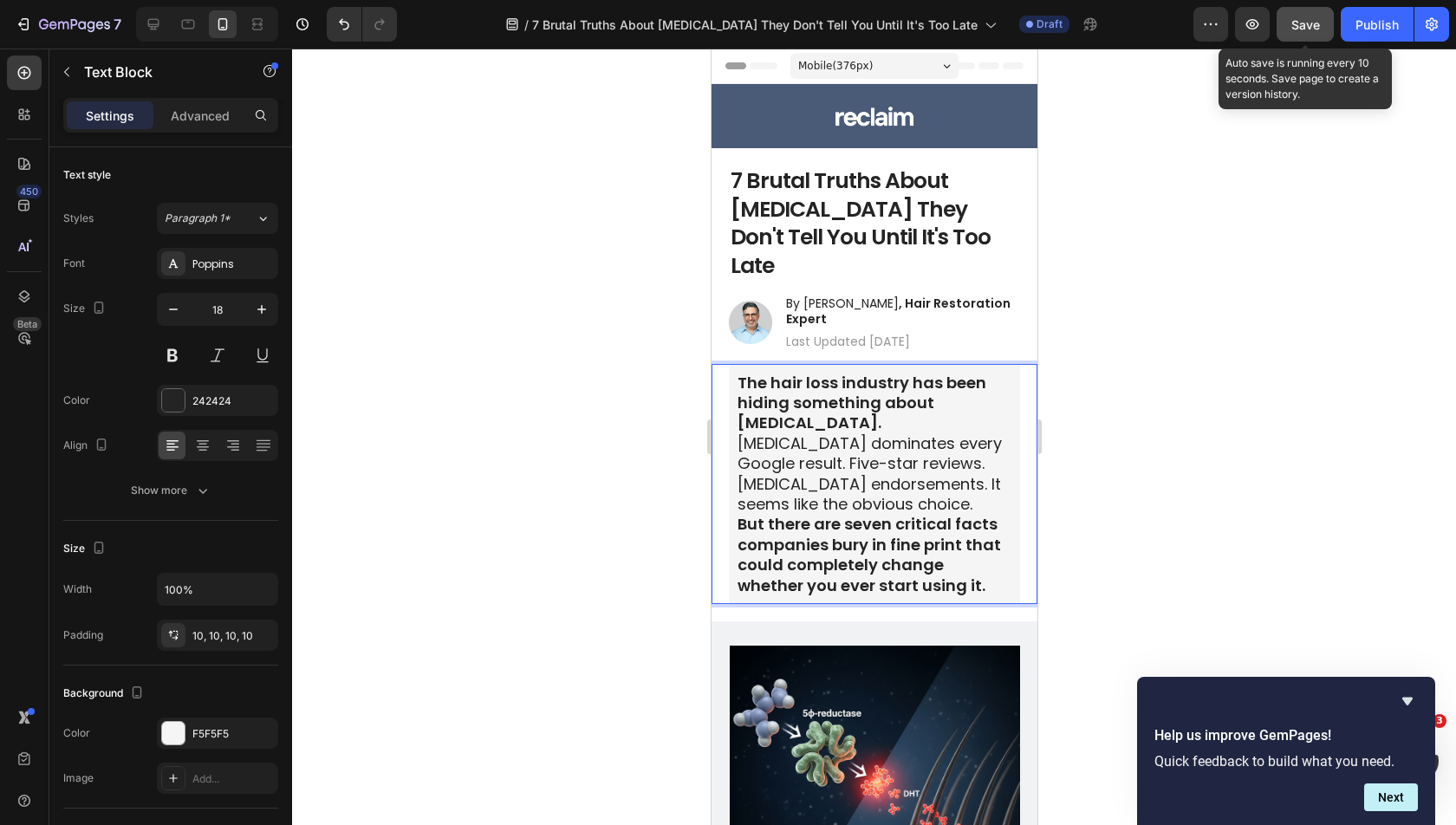
click at [856, 375] on p "The hair loss industry has been hiding something about [MEDICAL_DATA]." at bounding box center [873, 402] width 274 height 61
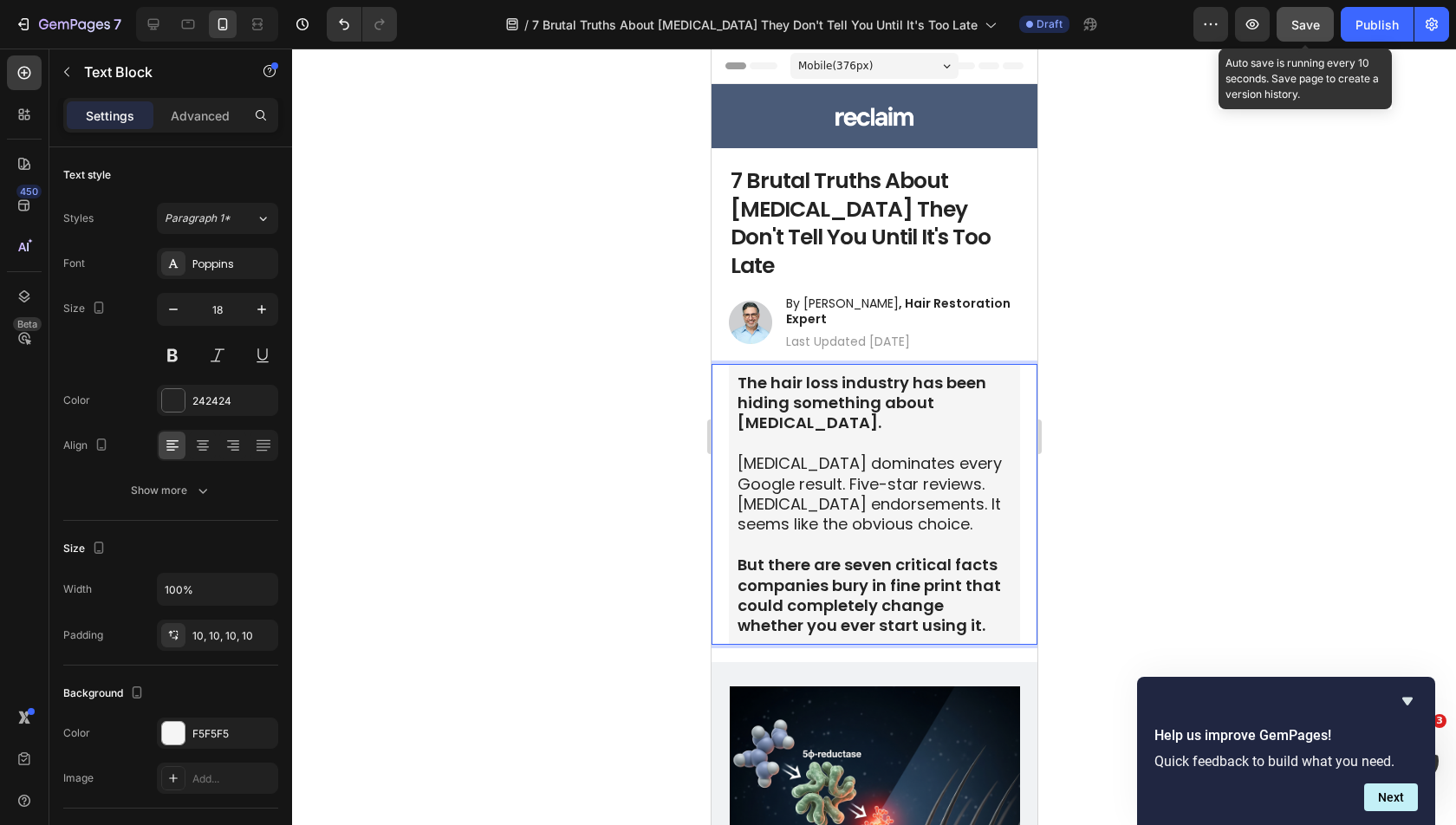
click at [1160, 544] on div at bounding box center [874, 436] width 1164 height 777
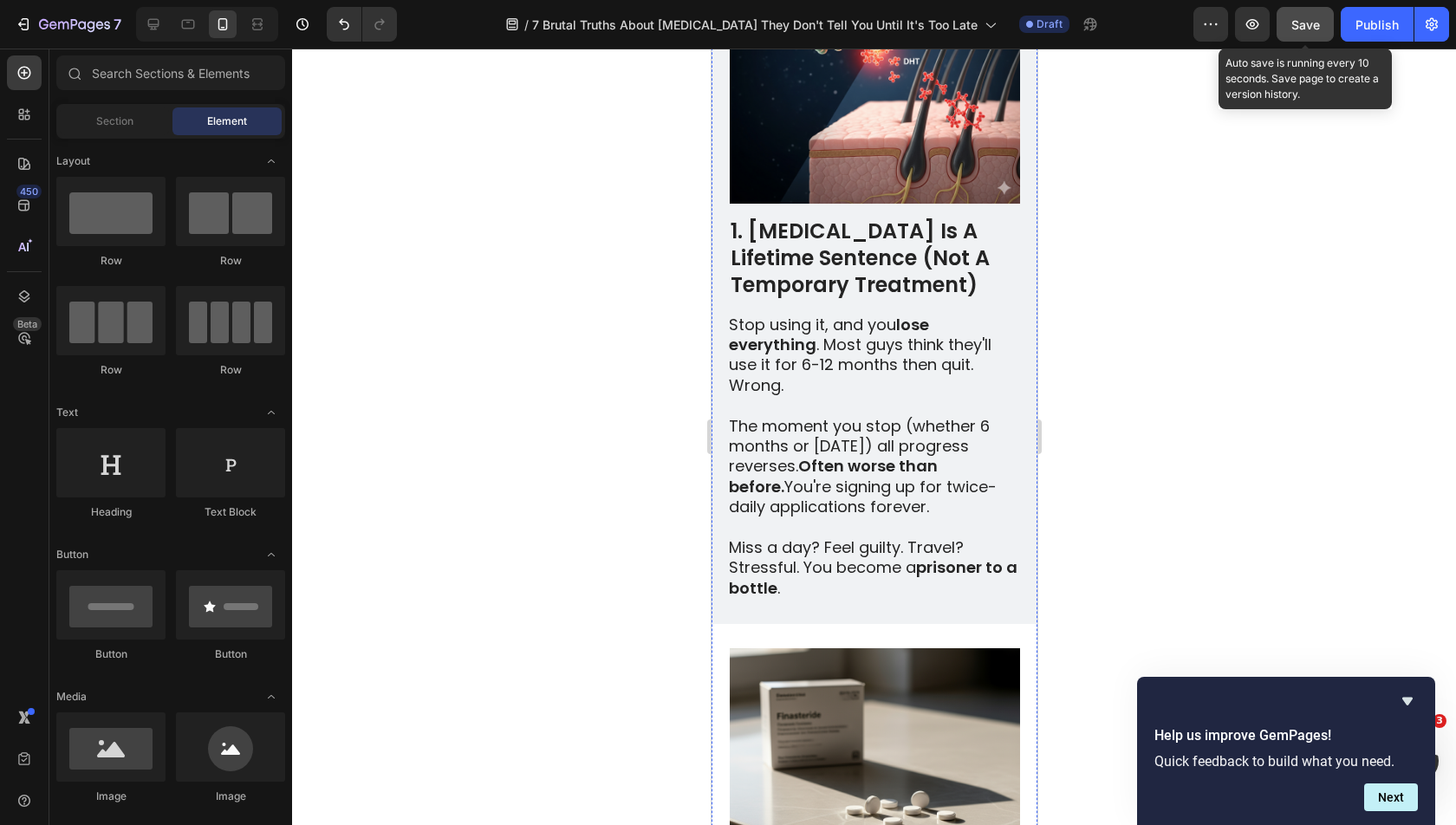
scroll to position [786, 0]
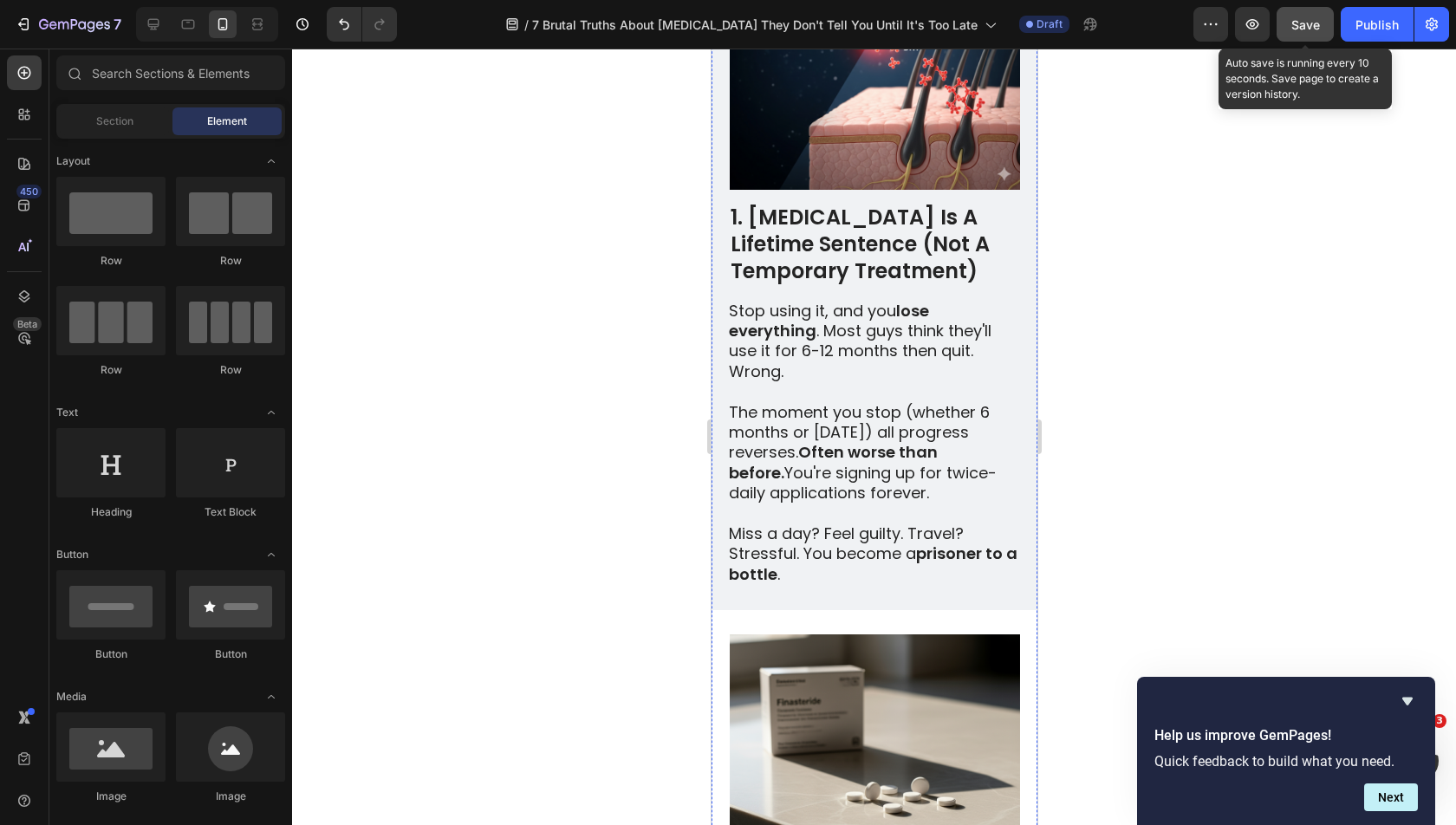
click at [857, 426] on p "The moment you stop (whether 6 months or 16 years later) all progress reverses.…" at bounding box center [872, 453] width 289 height 101
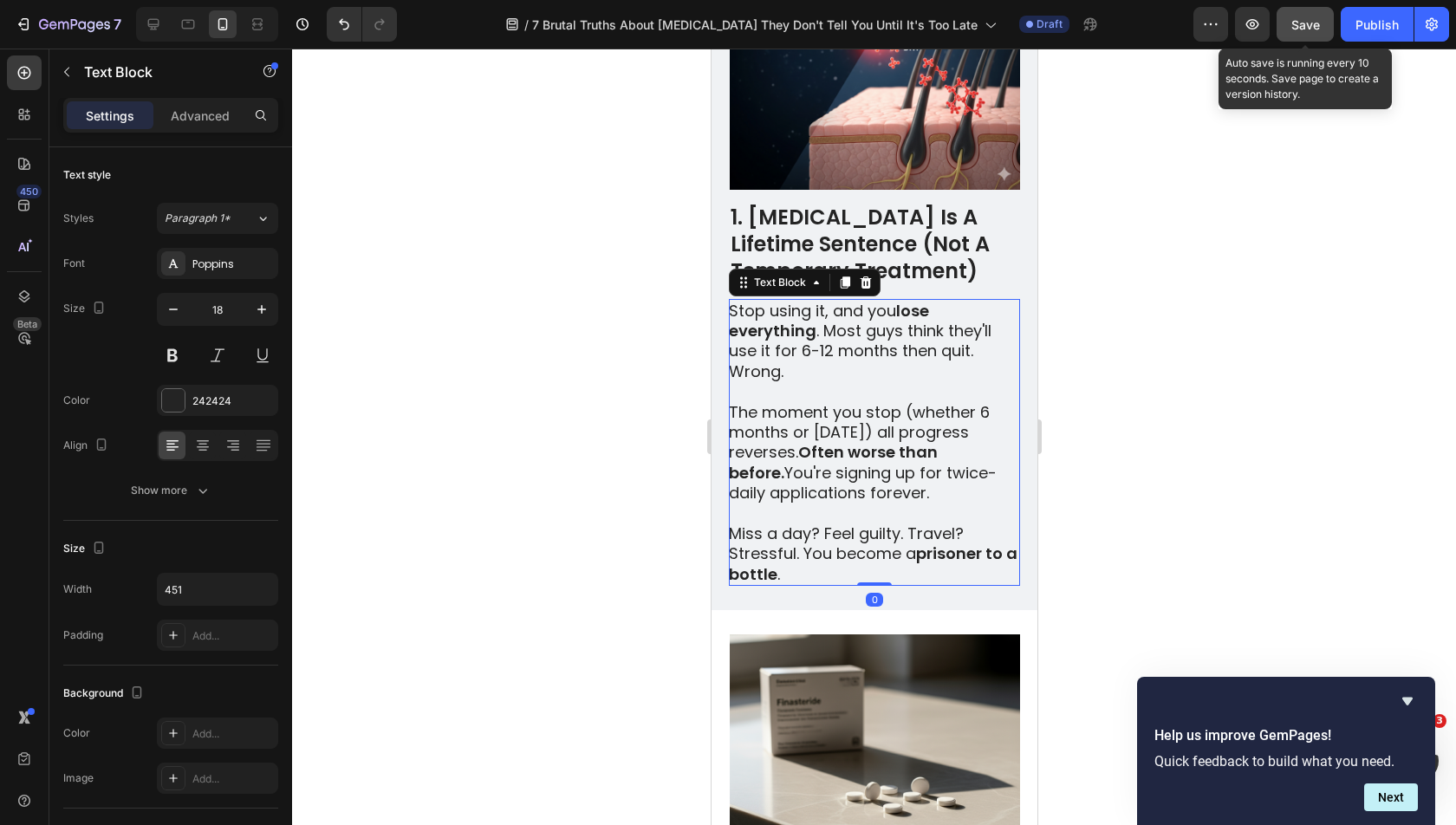
click at [857, 426] on p "The moment you stop (whether 6 months or 16 years later) all progress reverses.…" at bounding box center [872, 453] width 289 height 101
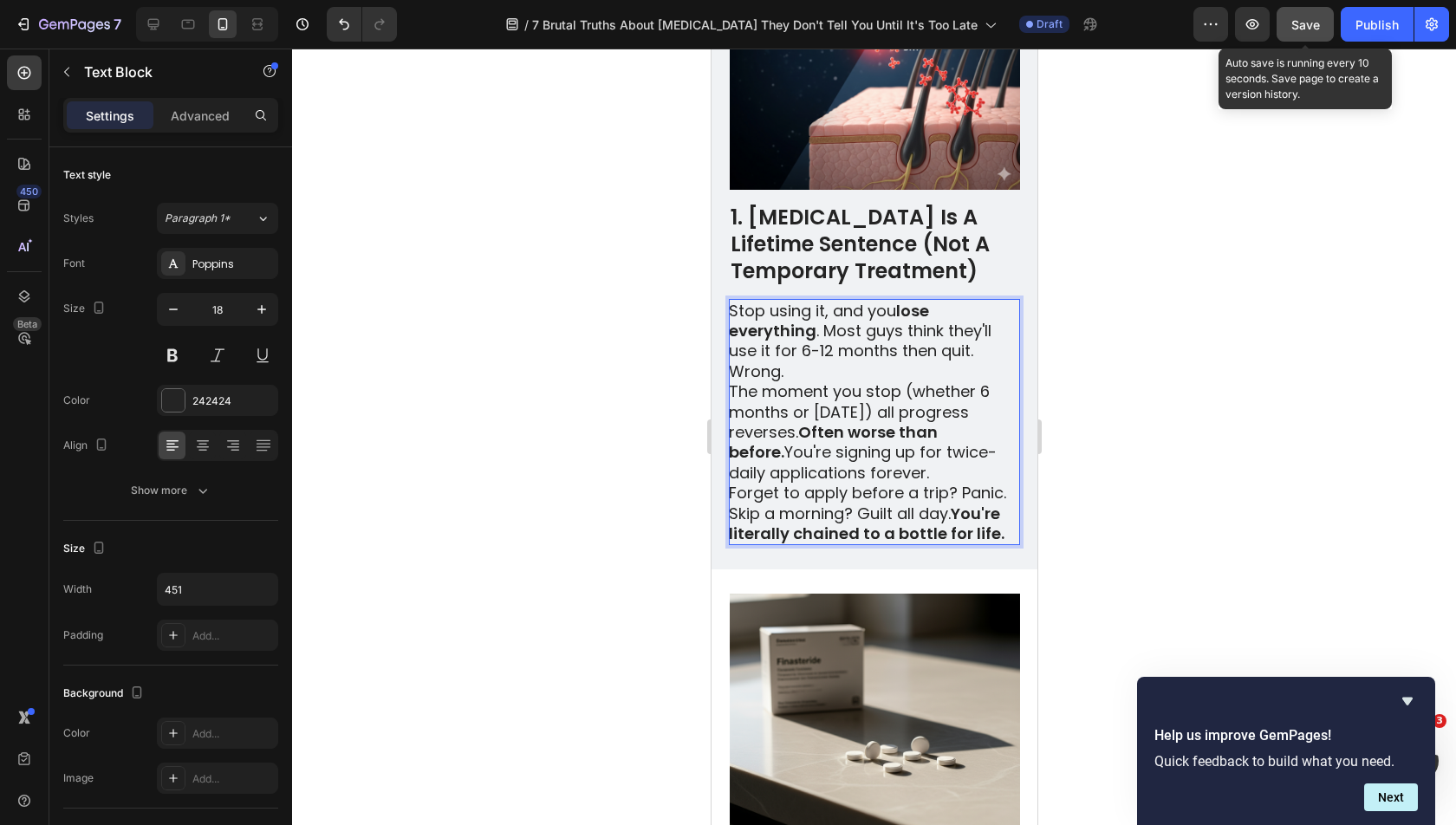
click at [829, 312] on p "Stop using it, and you lose everything . Most guys think they'll use it for 6-1…" at bounding box center [872, 342] width 289 height 81
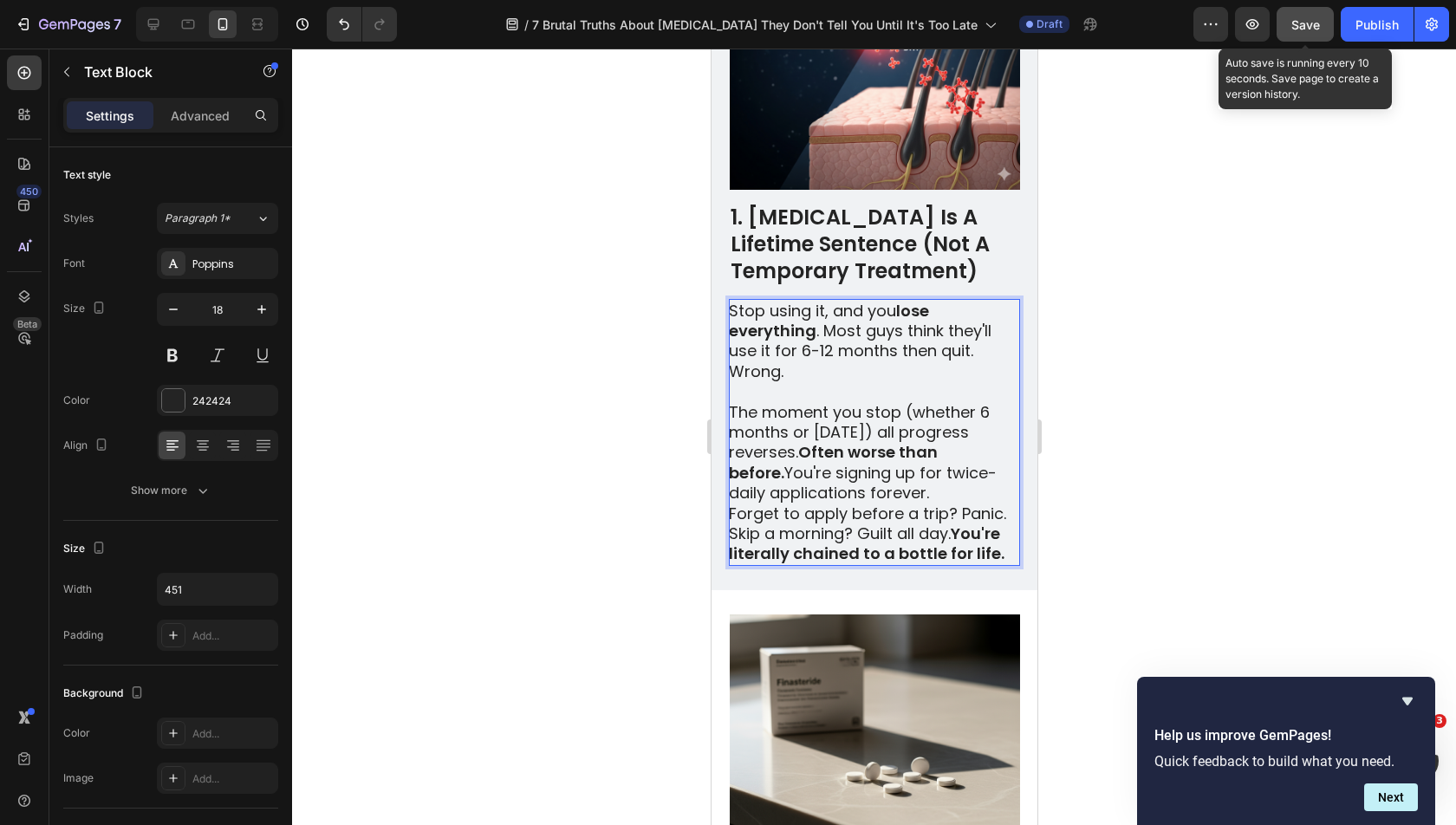
click at [729, 504] on p "Forget to apply before a trip? Panic. Skip a morning? Guilt all day. You're lit…" at bounding box center [872, 534] width 289 height 61
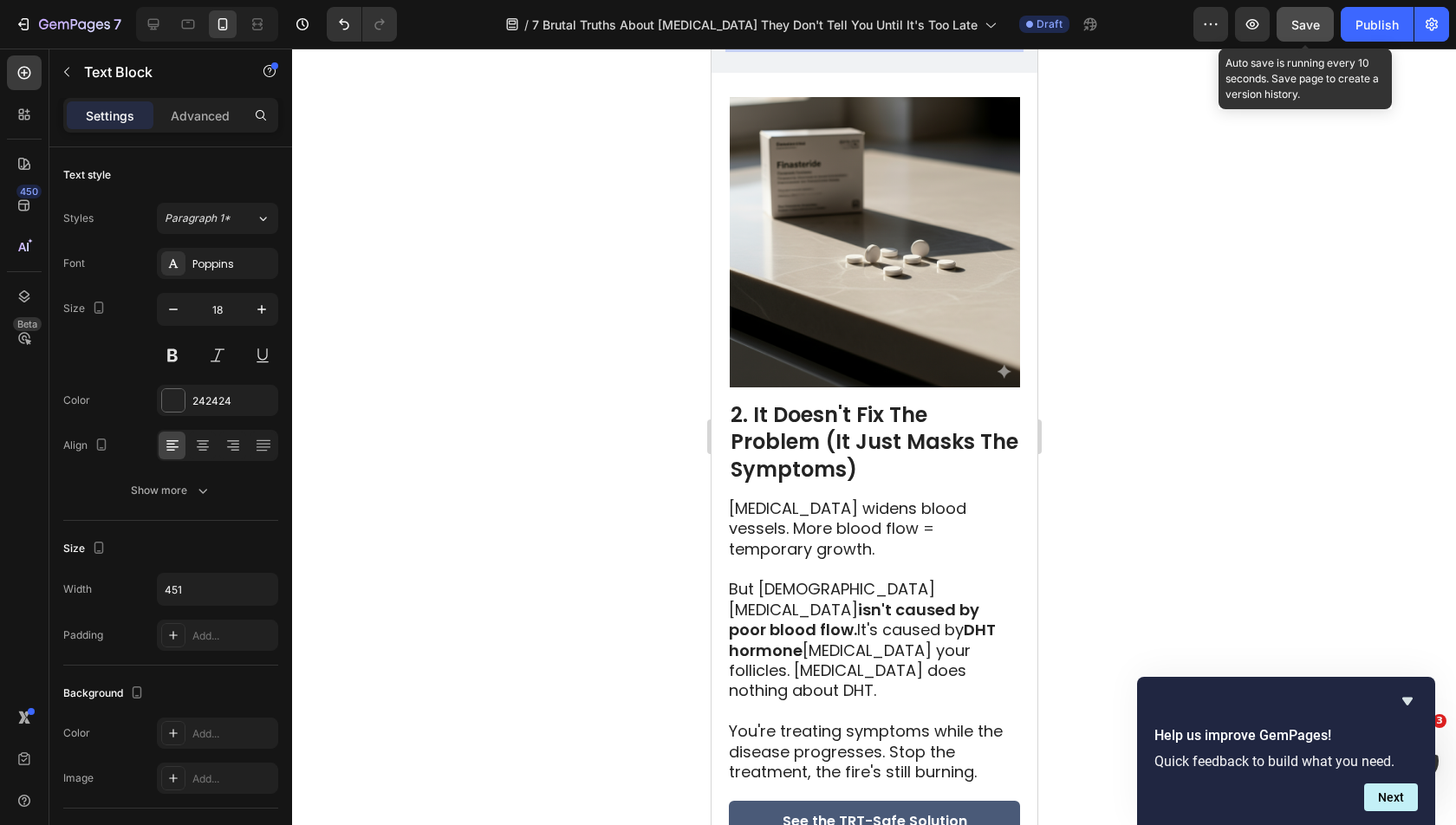
scroll to position [1501, 0]
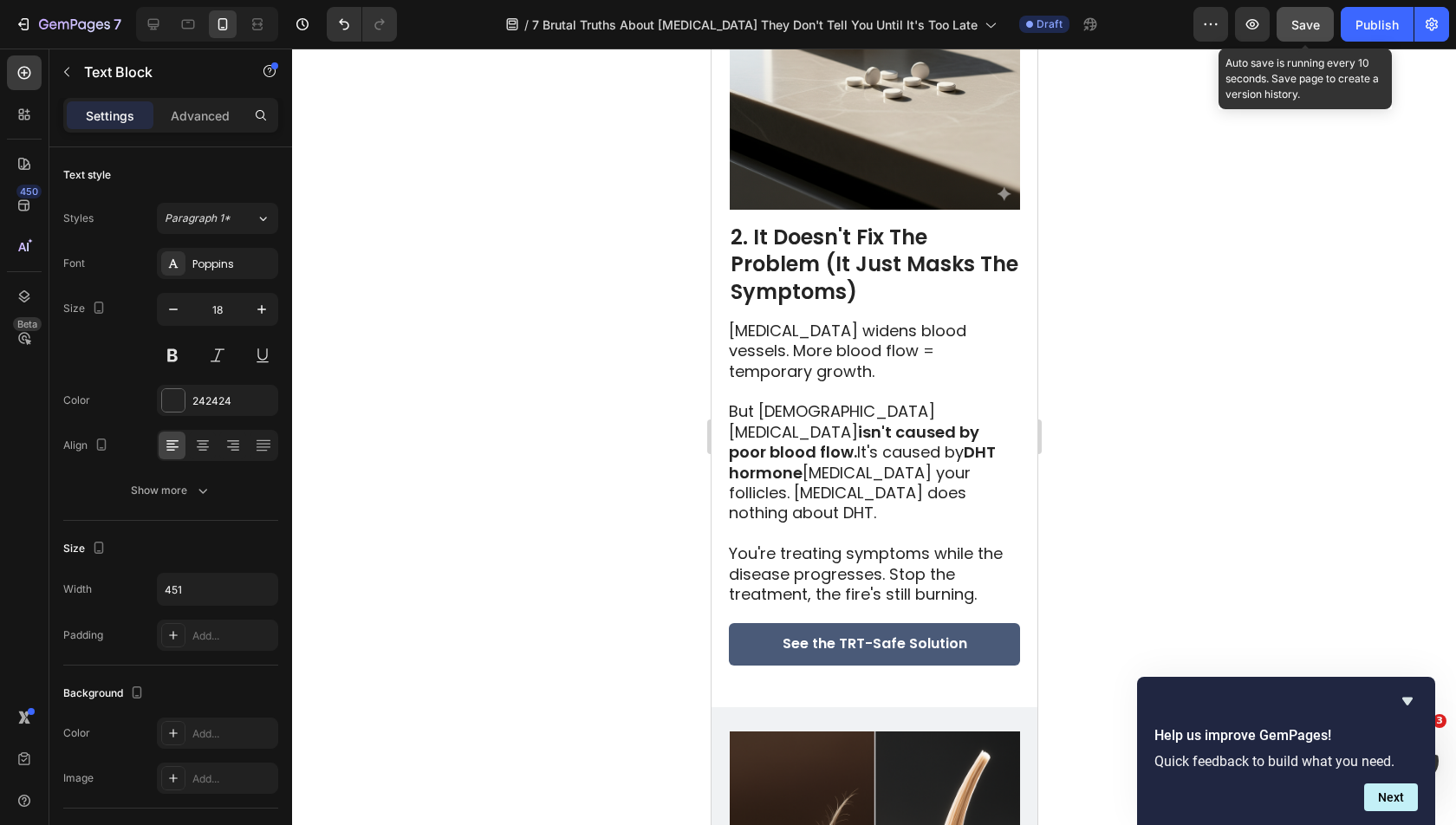
click at [818, 417] on p "But male pattern baldness isn't caused by poor blood flow. It's caused by DHT h…" at bounding box center [872, 462] width 289 height 122
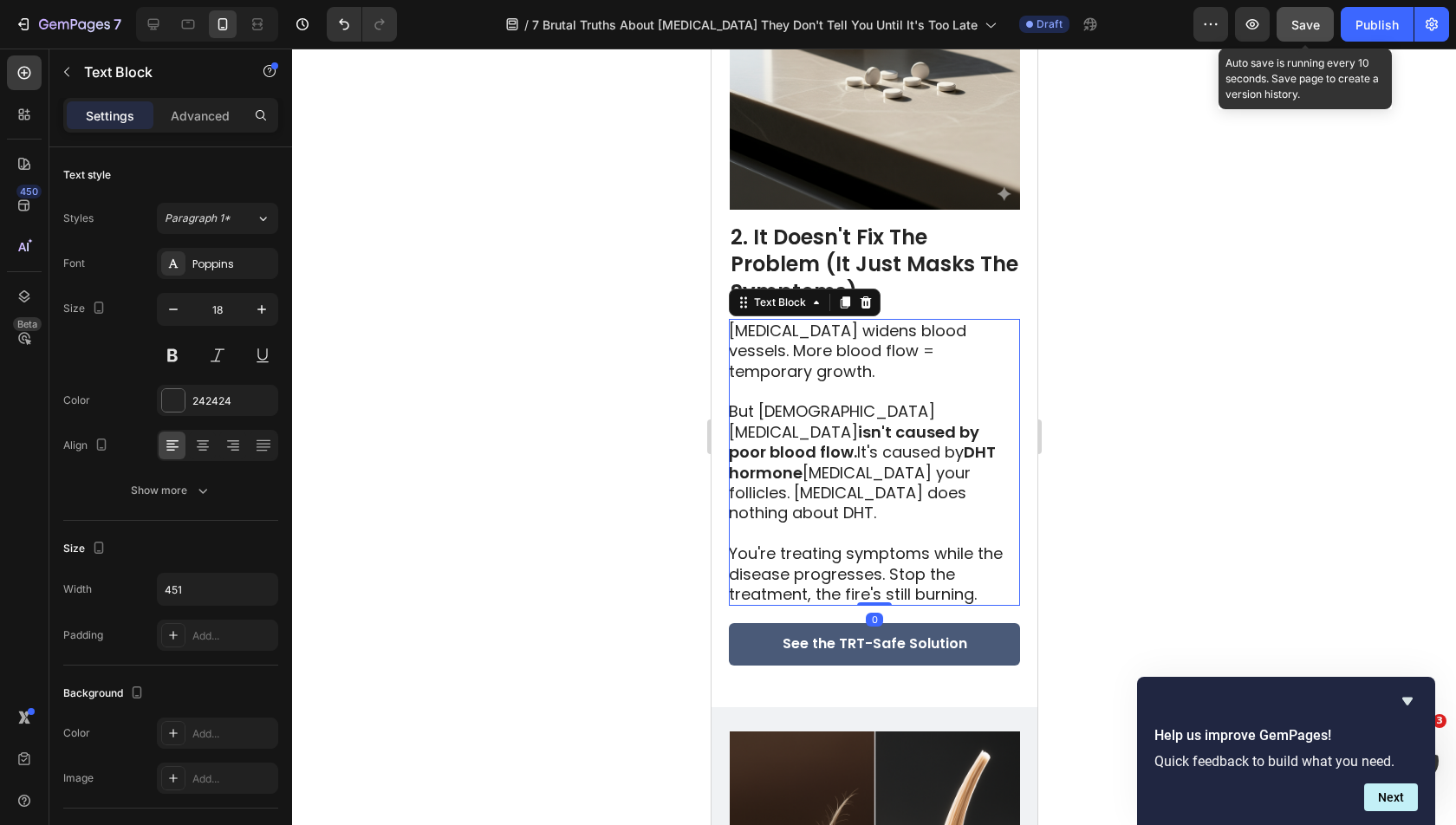
click at [818, 417] on p "But male pattern baldness isn't caused by poor blood flow. It's caused by DHT h…" at bounding box center [872, 462] width 289 height 122
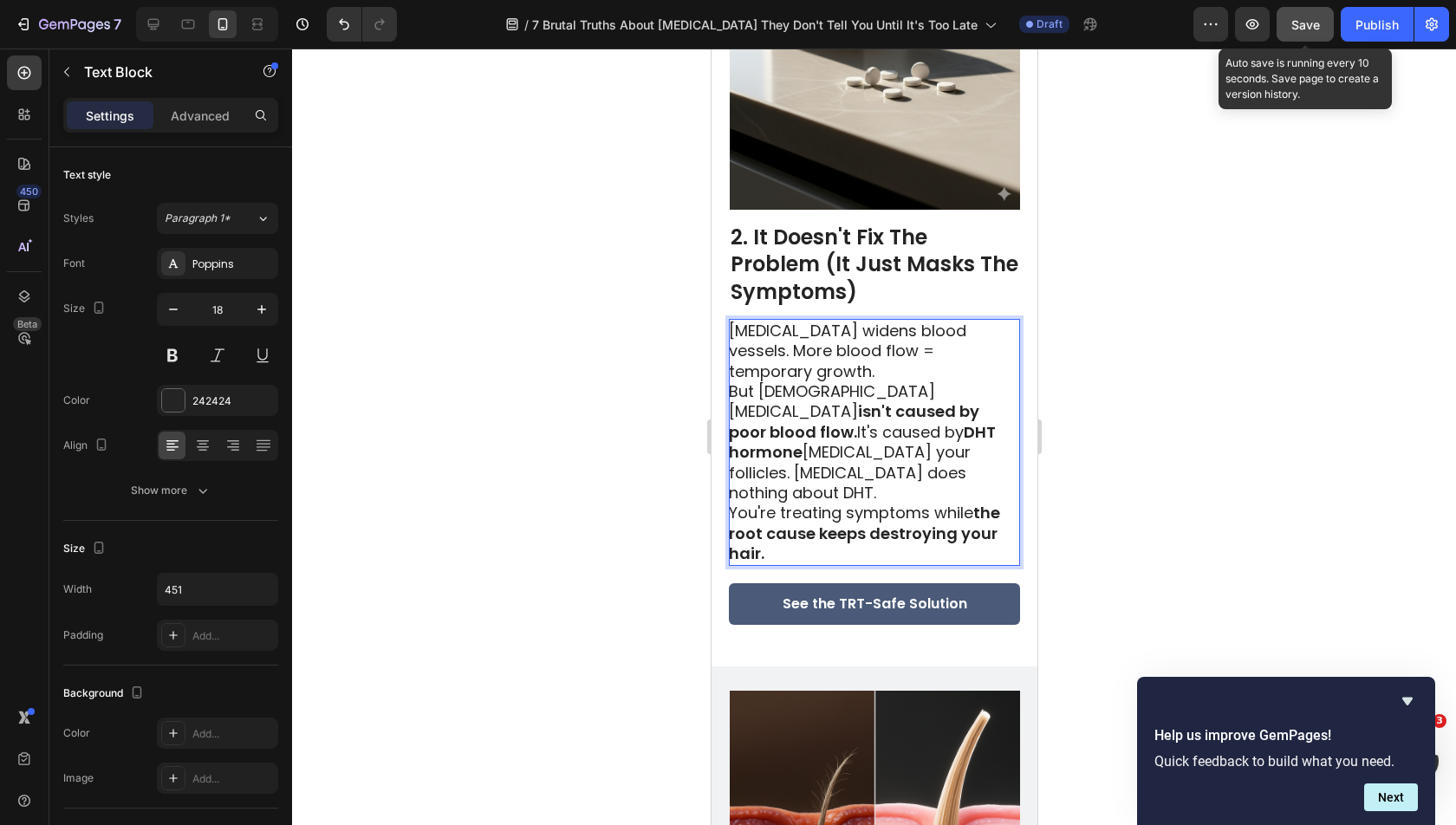
click at [838, 320] on p "[MEDICAL_DATA] widens blood vessels. More blood flow = temporary growth." at bounding box center [872, 350] width 289 height 61
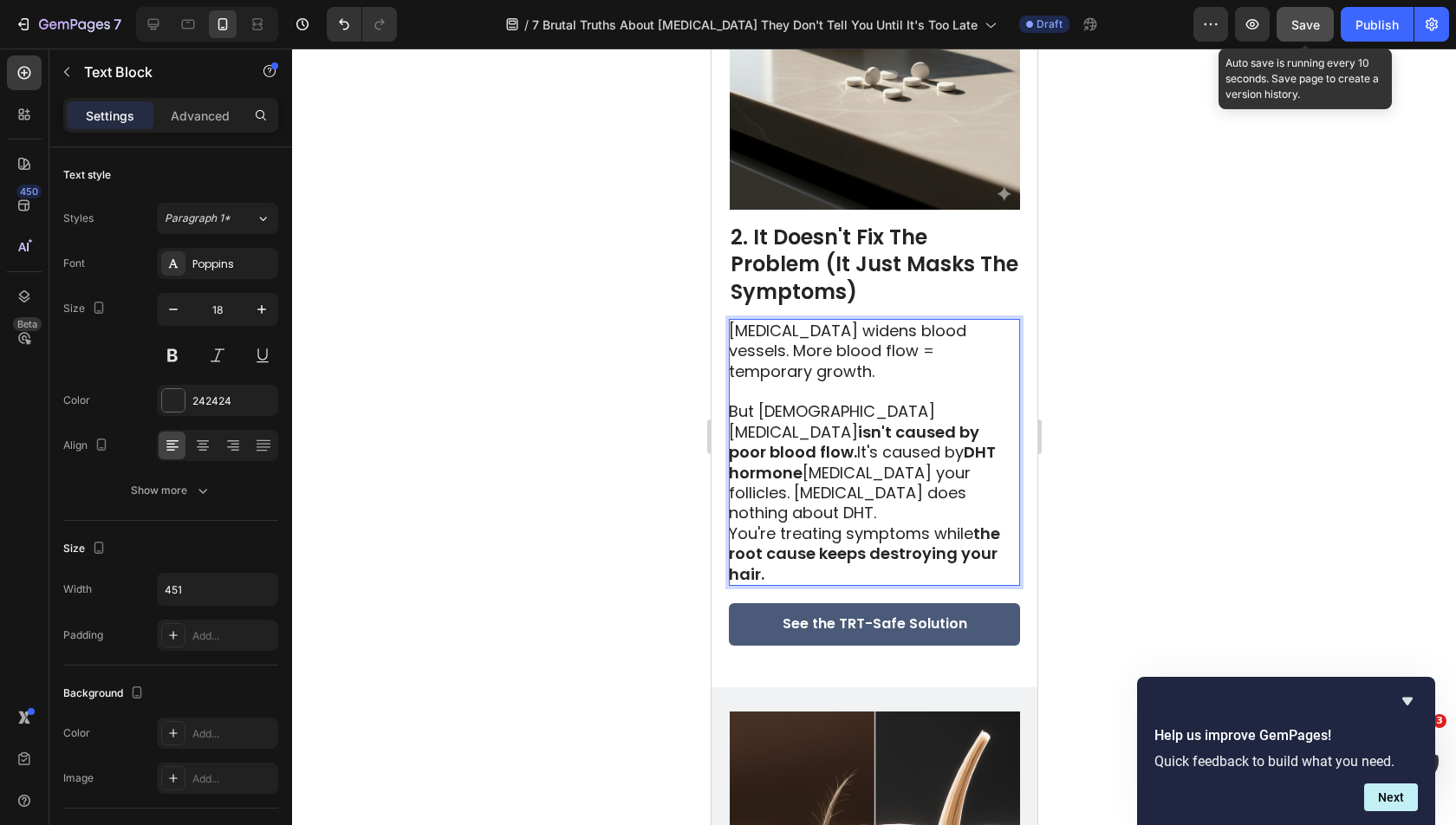
click at [948, 408] on p "But male pattern baldness isn't caused by poor blood flow. It's caused by DHT h…" at bounding box center [872, 462] width 289 height 122
click at [942, 445] on p "But male pattern baldness isn't caused by poor blood flow. It's caused by DHT h…" at bounding box center [872, 462] width 289 height 122
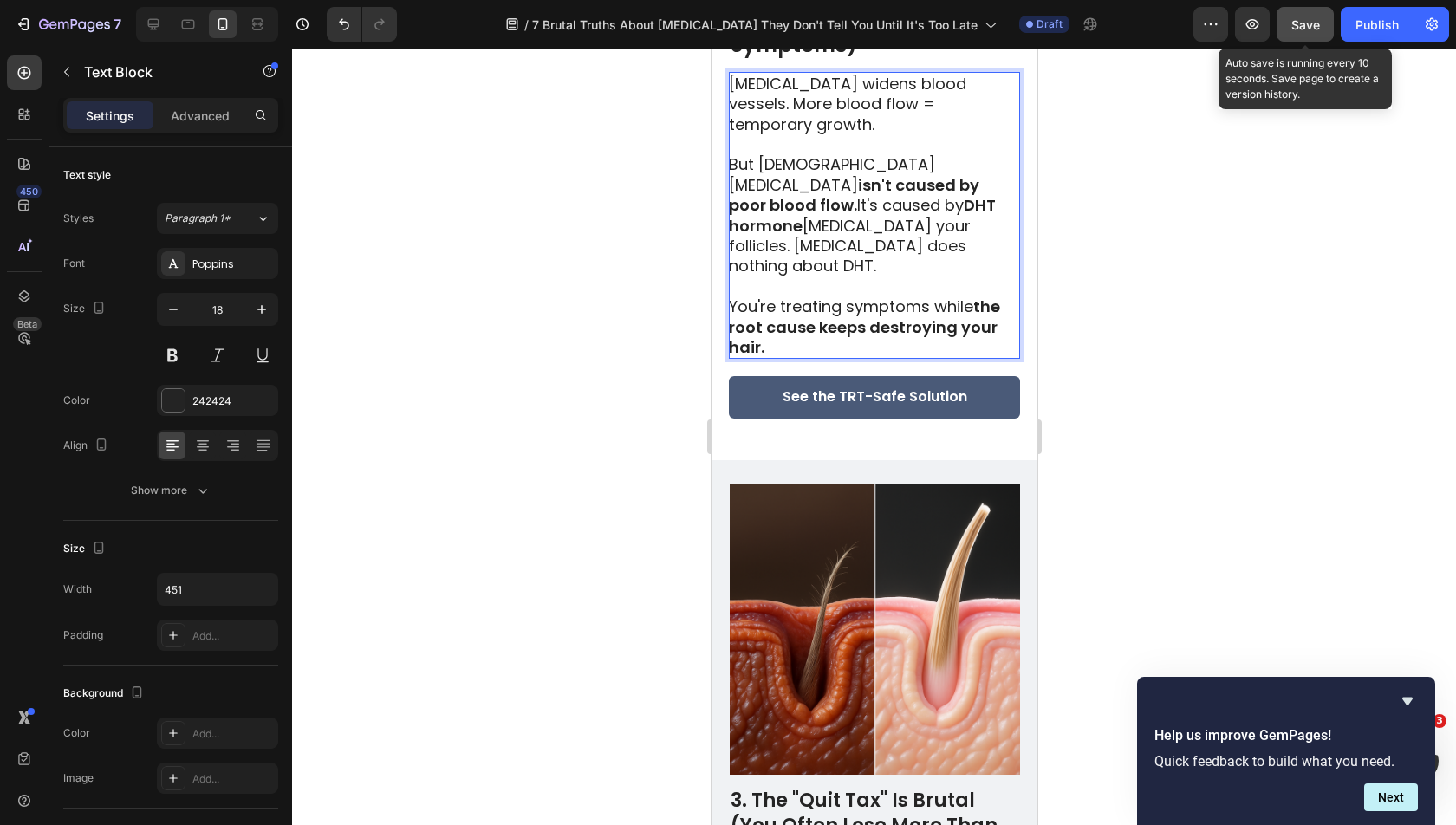
scroll to position [2186, 0]
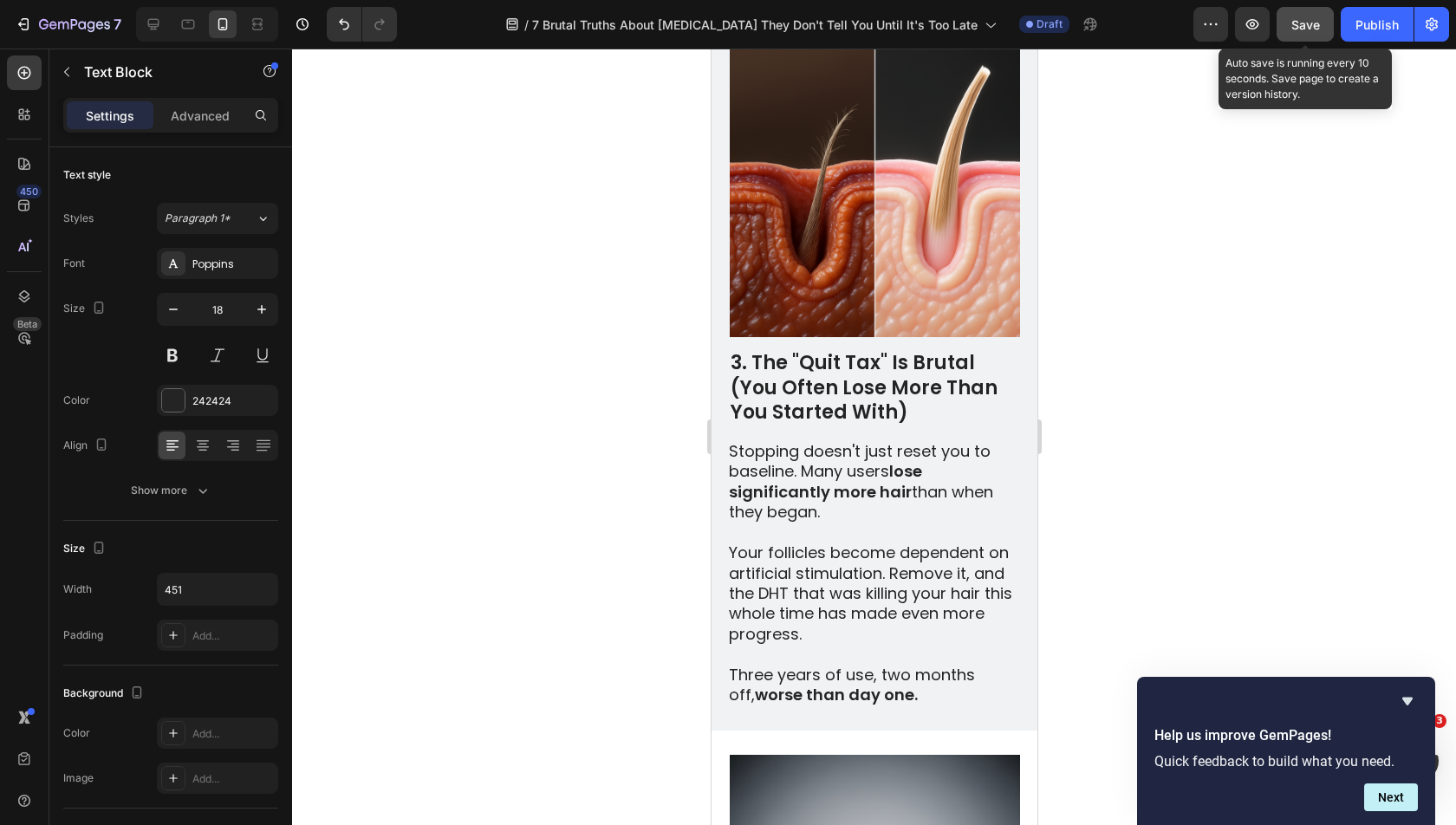
click at [838, 542] on p "Your follicles become dependent on artificial stimulation. Remove it, and the D…" at bounding box center [872, 592] width 289 height 101
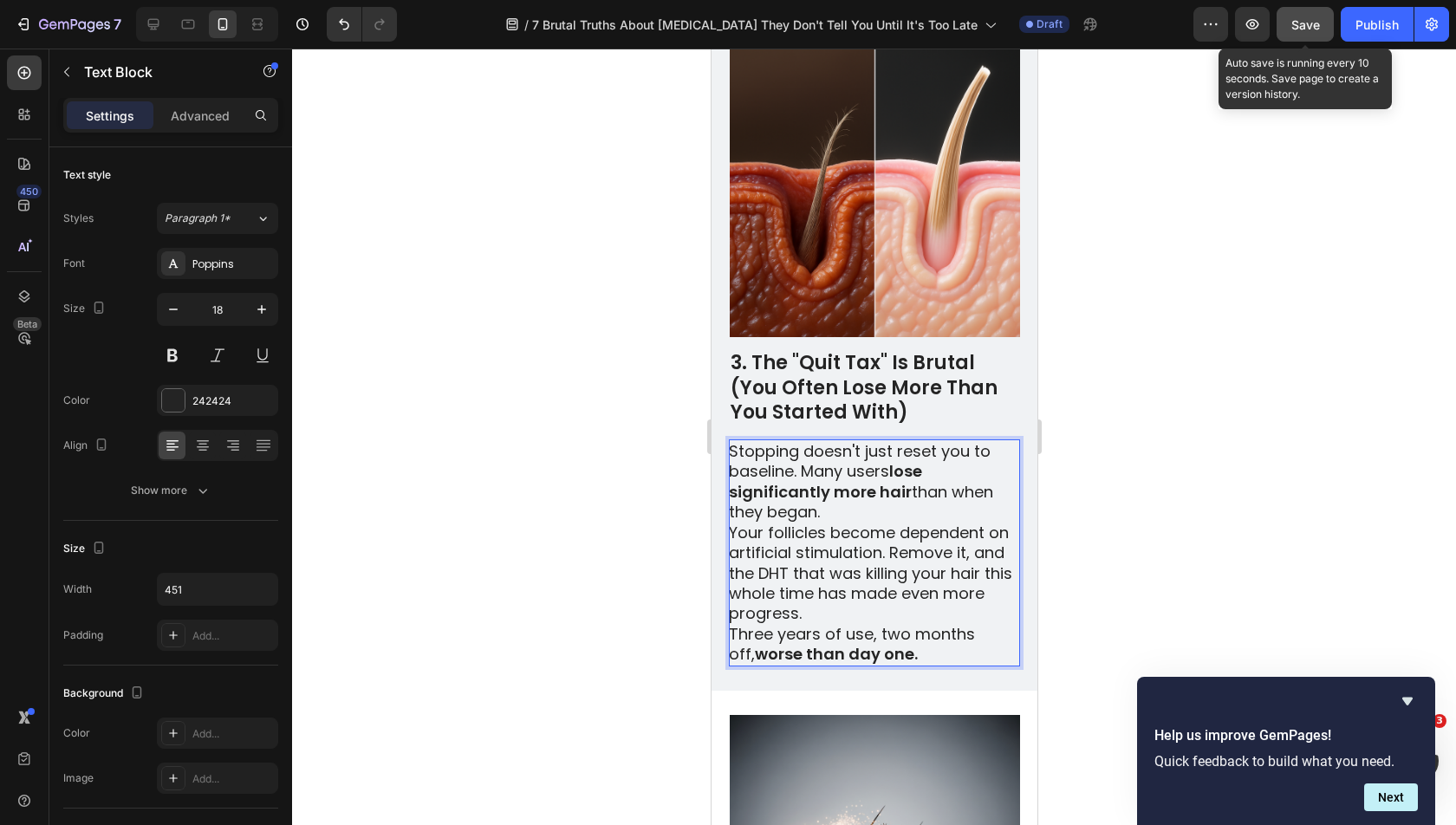
click at [916, 441] on p "Stopping doesn't just reset you to baseline. Many users lose significantly more…" at bounding box center [872, 481] width 289 height 81
click at [910, 441] on p "Stopping doesn't just reset you to baseline. Many users lose significantly more…" at bounding box center [872, 481] width 289 height 81
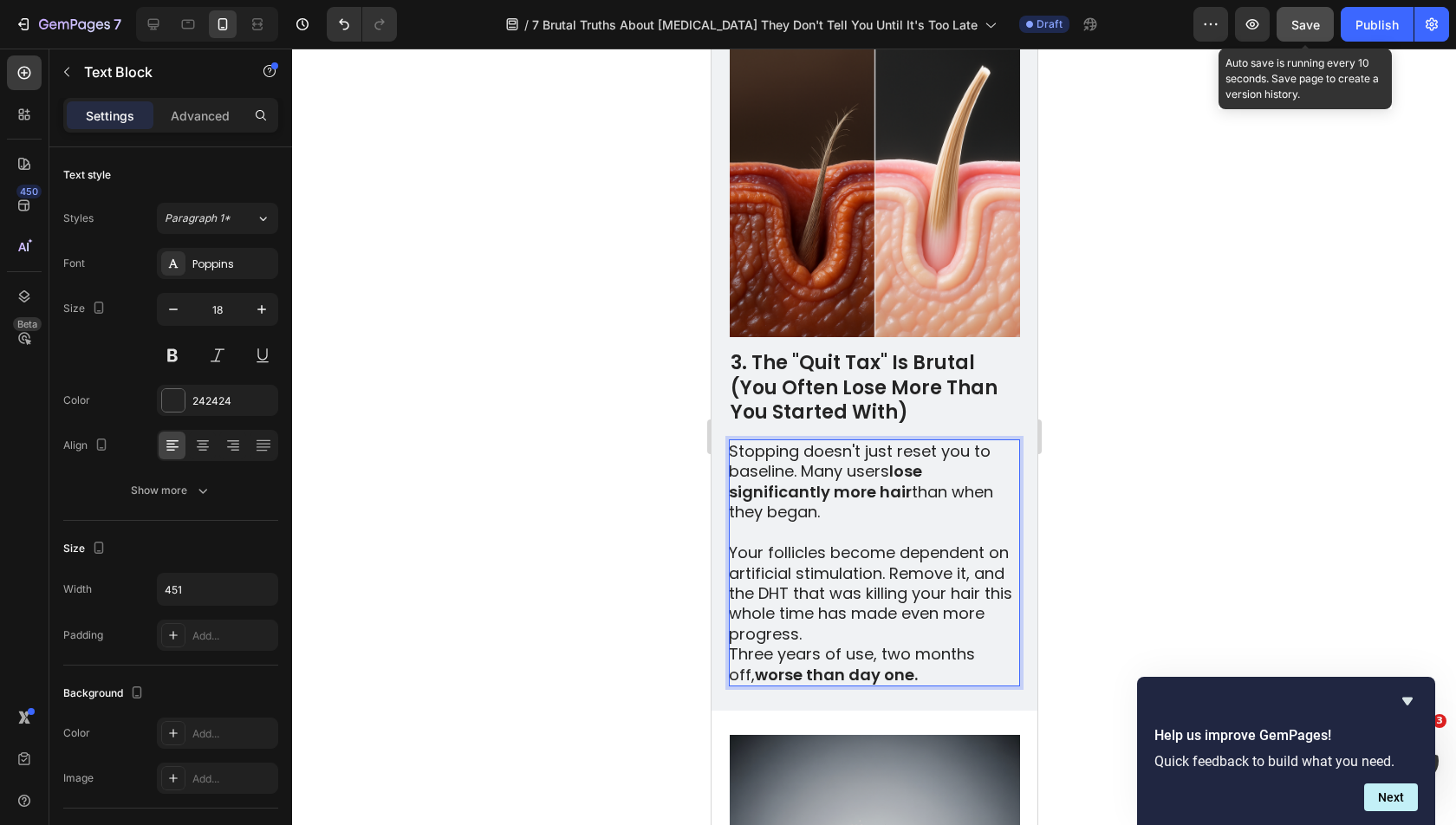
click at [939, 547] on p "Your follicles become dependent on artificial stimulation. Remove it, and the D…" at bounding box center [872, 592] width 289 height 101
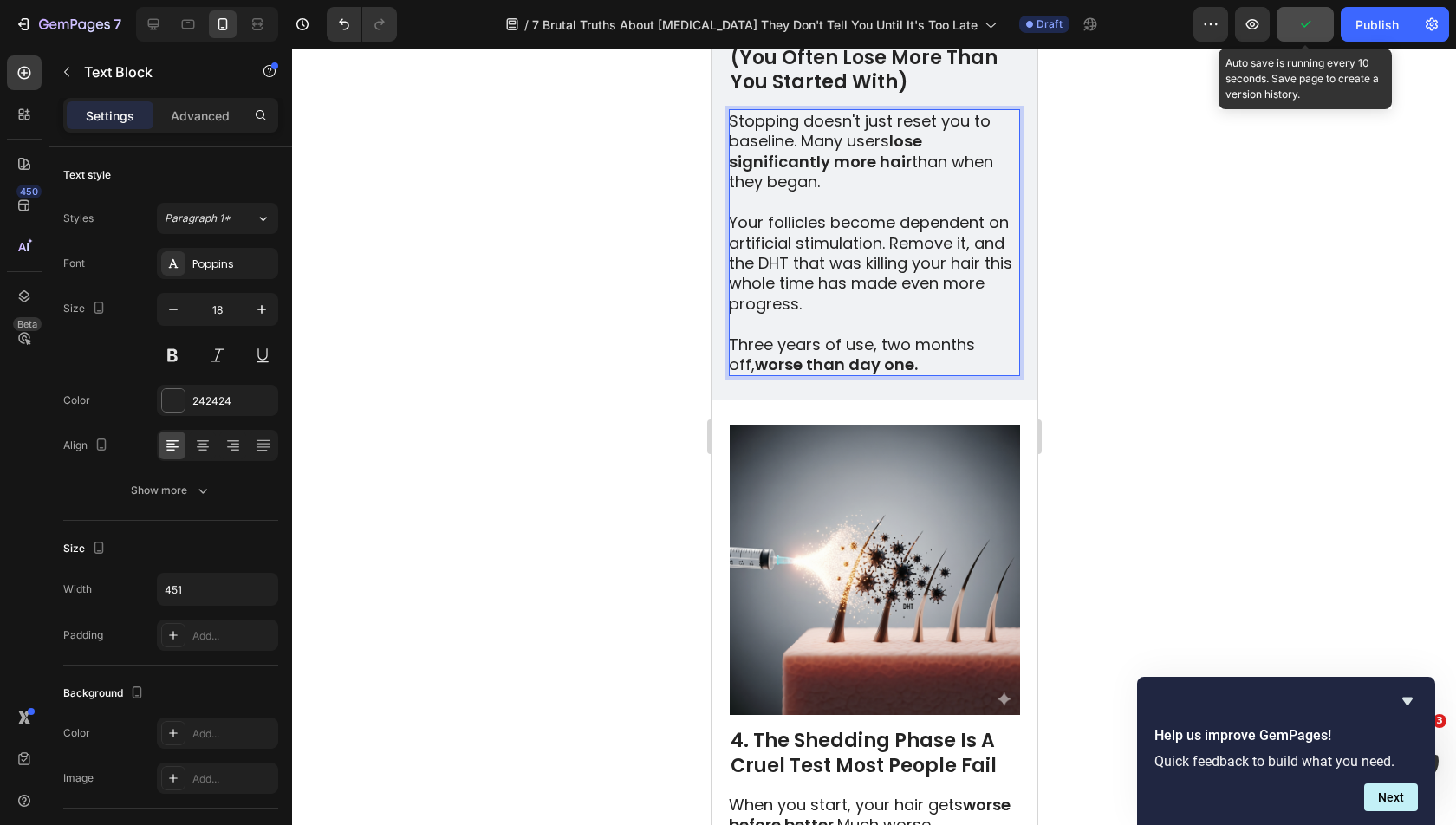
scroll to position [2953, 0]
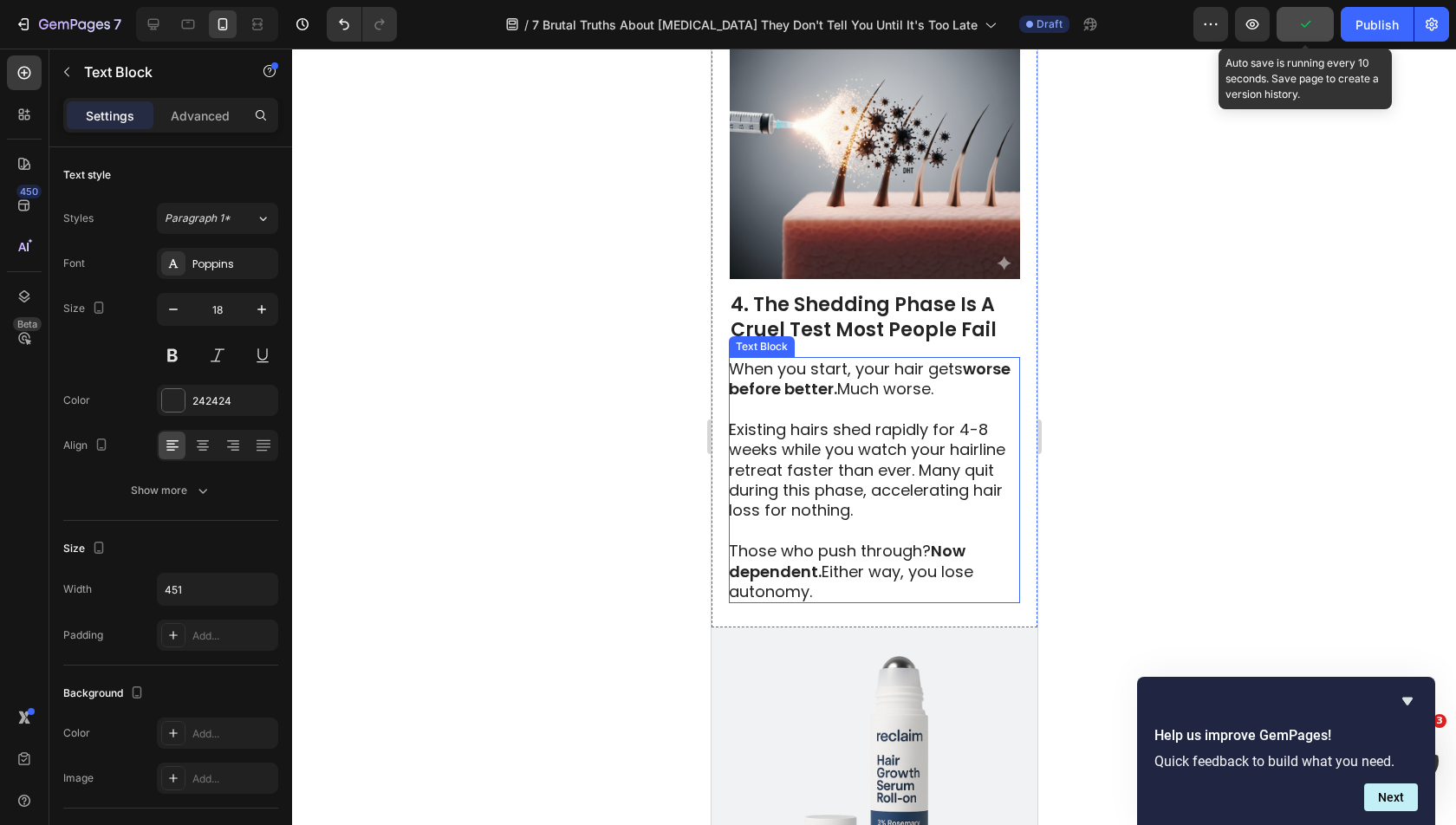
click at [873, 420] on p "Existing hairs shed rapidly for 4-8 weeks while you watch your hairline retreat…" at bounding box center [872, 470] width 289 height 101
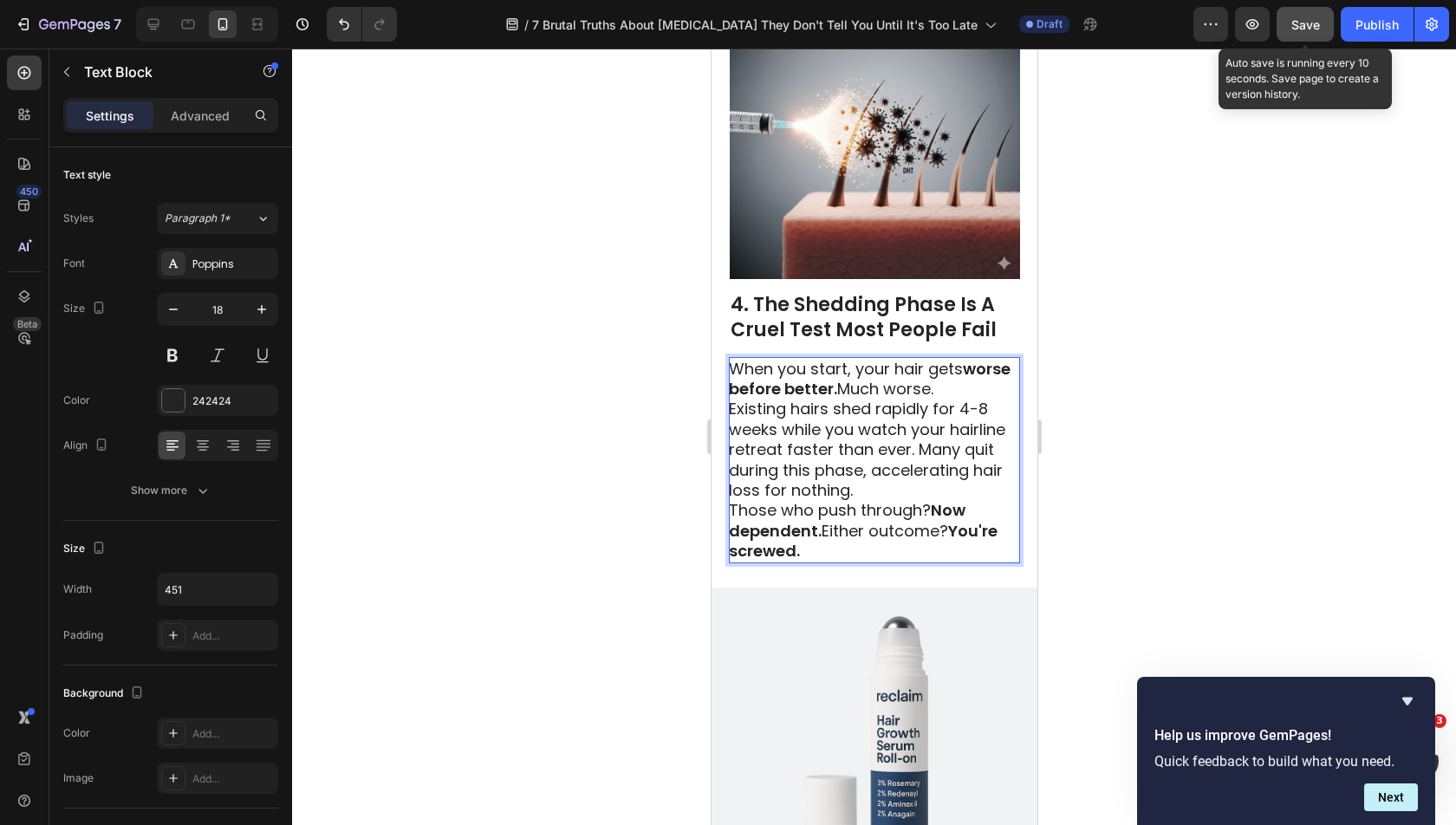
click at [989, 359] on p "When you start, your hair gets worse before better. Much worse." at bounding box center [872, 379] width 289 height 41
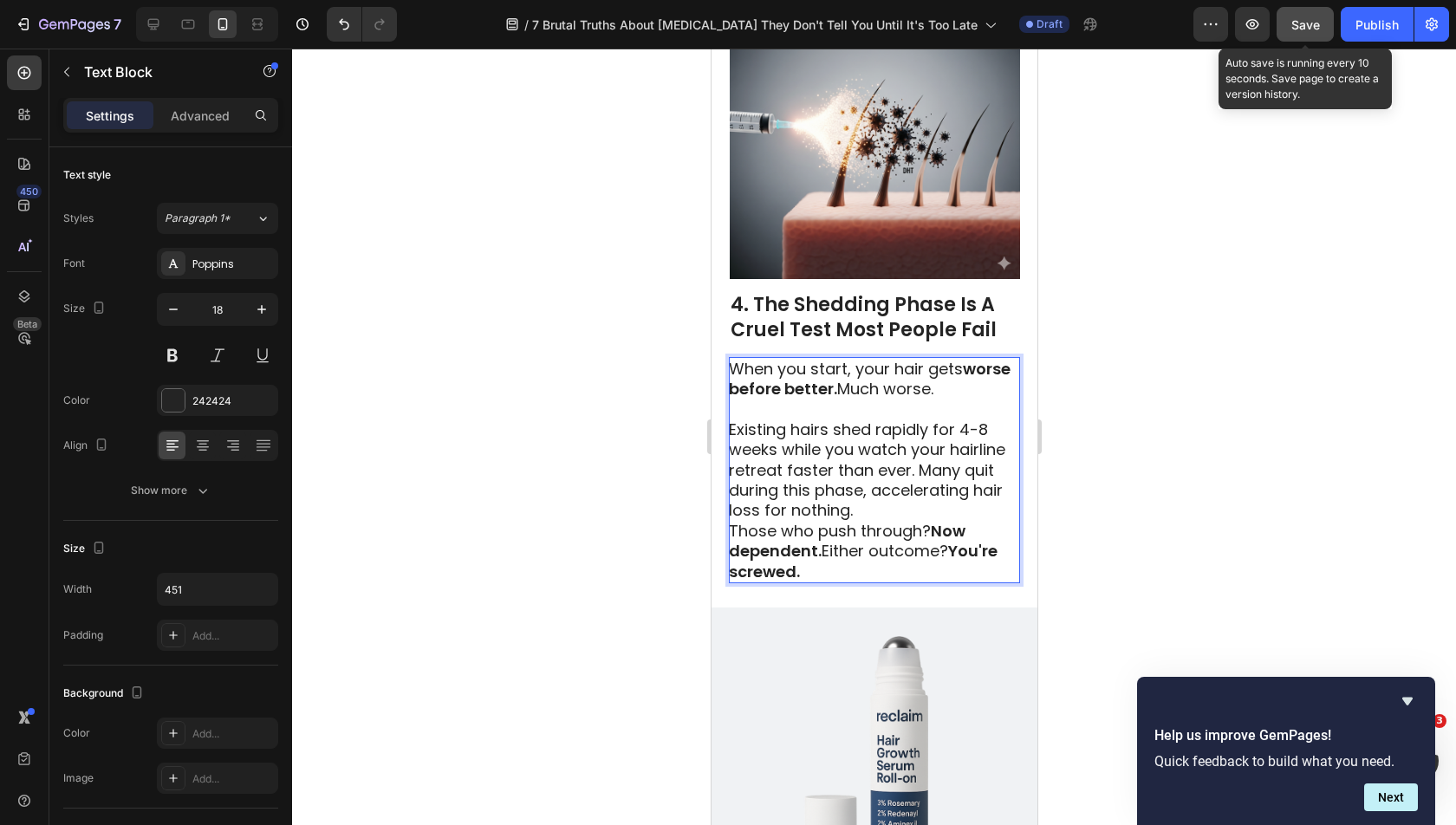
click at [987, 420] on p "Existing hairs shed rapidly for 4-8 weeks while you watch your hairline retreat…" at bounding box center [872, 470] width 289 height 101
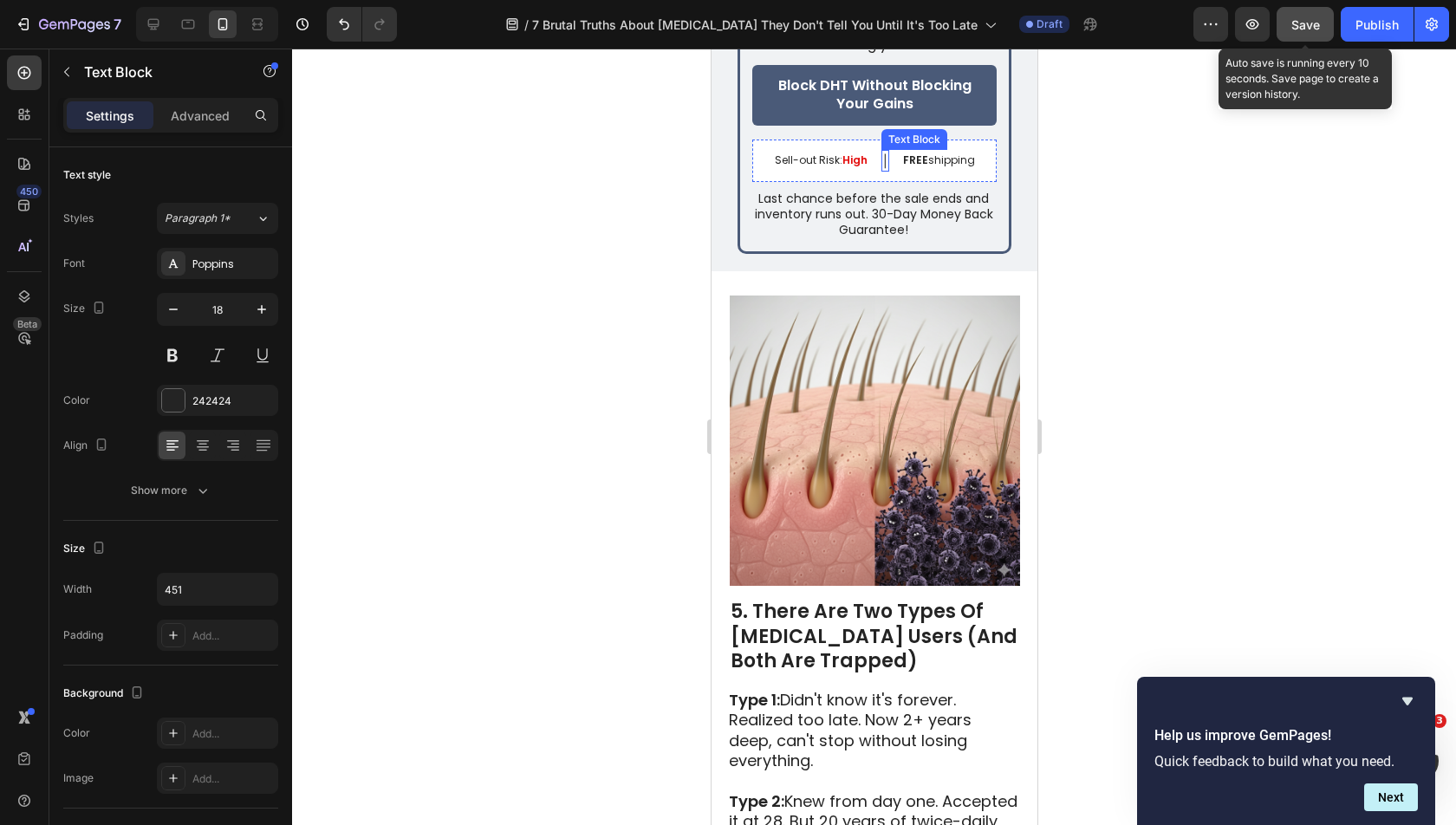
scroll to position [4047, 0]
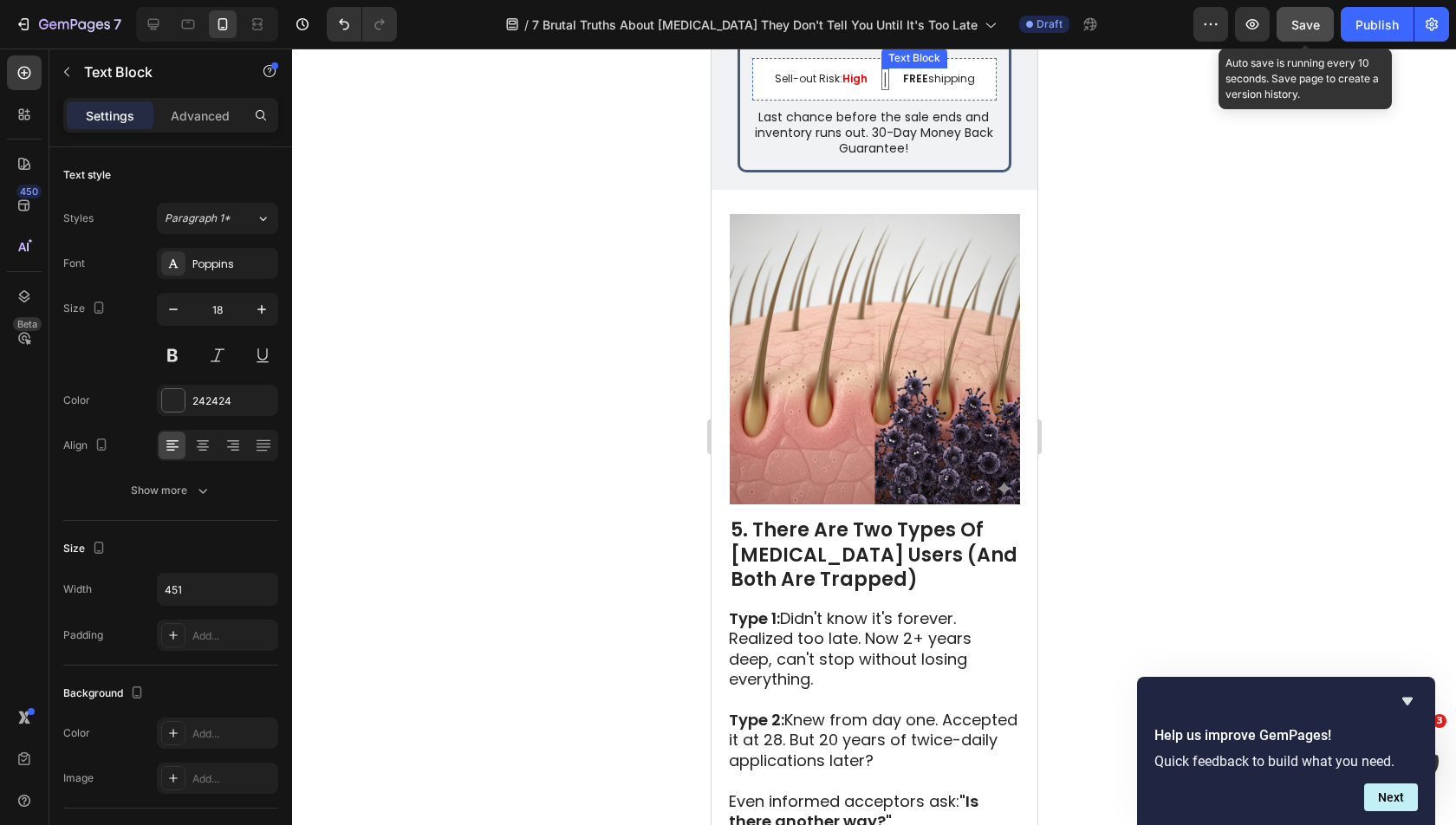
click at [854, 654] on p "Type 1: Didn't know it's forever. Realized too late. Now 2+ years deep, can't s…" at bounding box center [872, 648] width 289 height 81
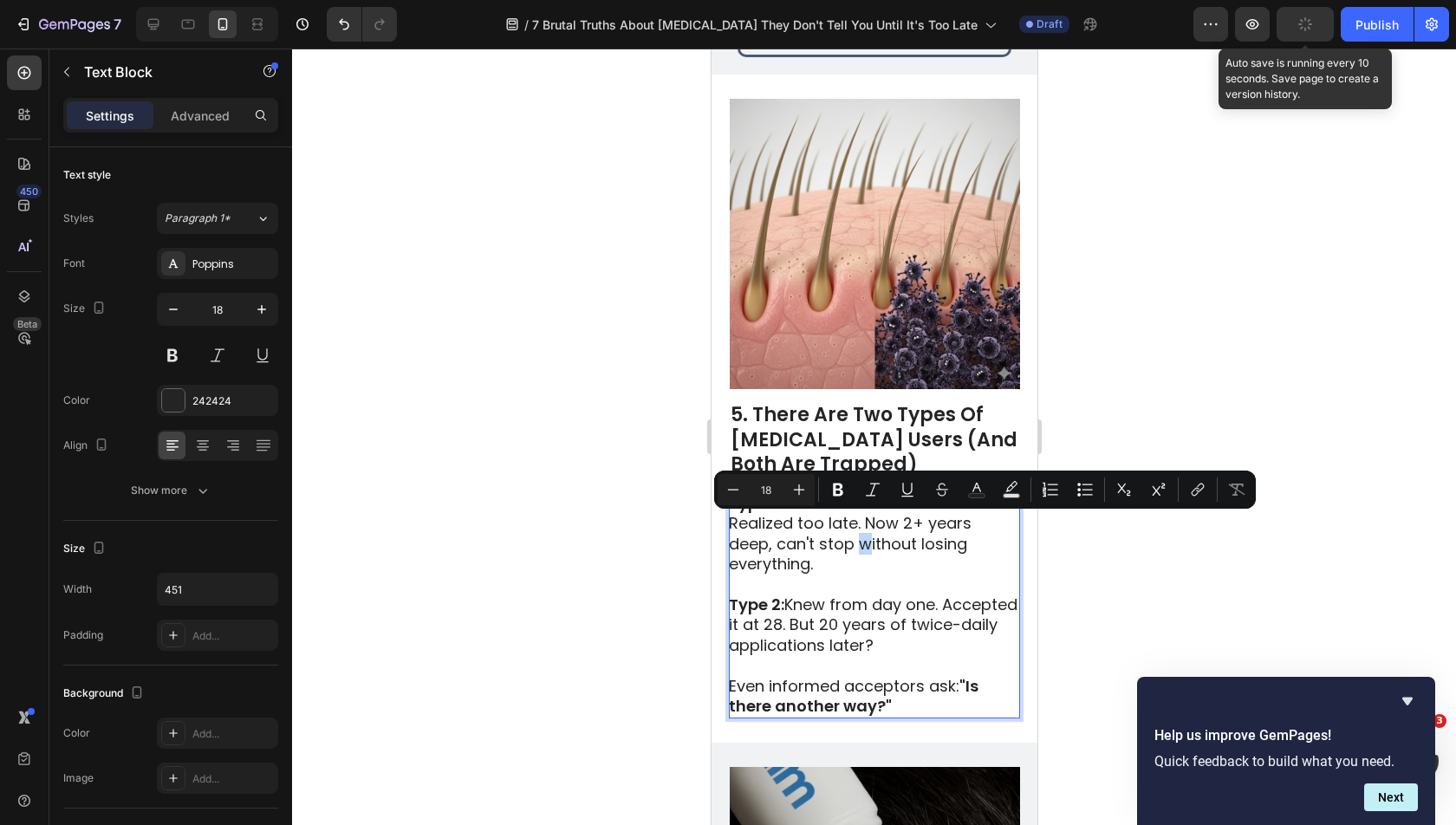
scroll to position [4169, 0]
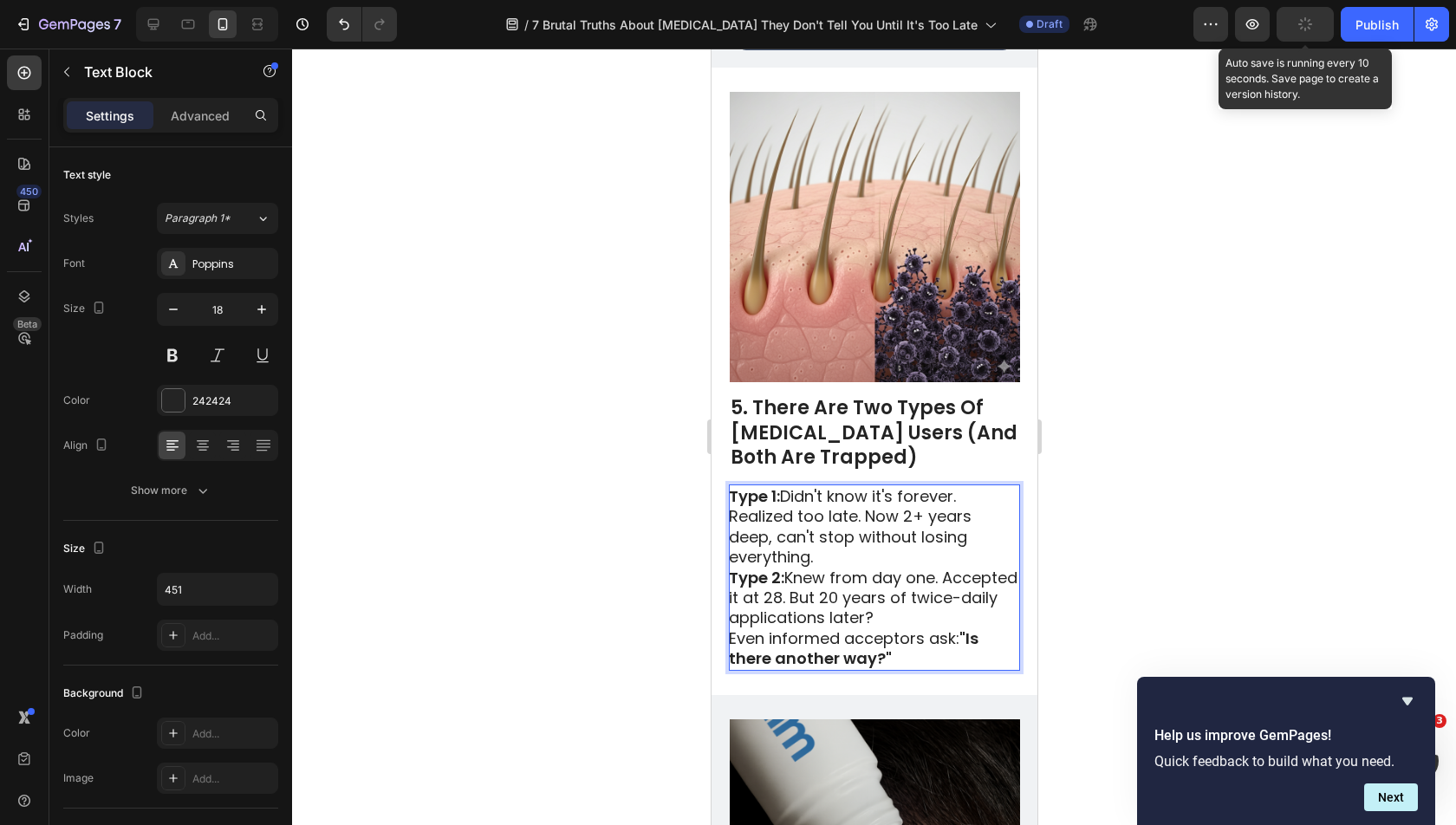
click at [867, 550] on p "Type 1: Didn't know it's forever. Realized too late. Now 2+ years deep, can't s…" at bounding box center [872, 527] width 289 height 81
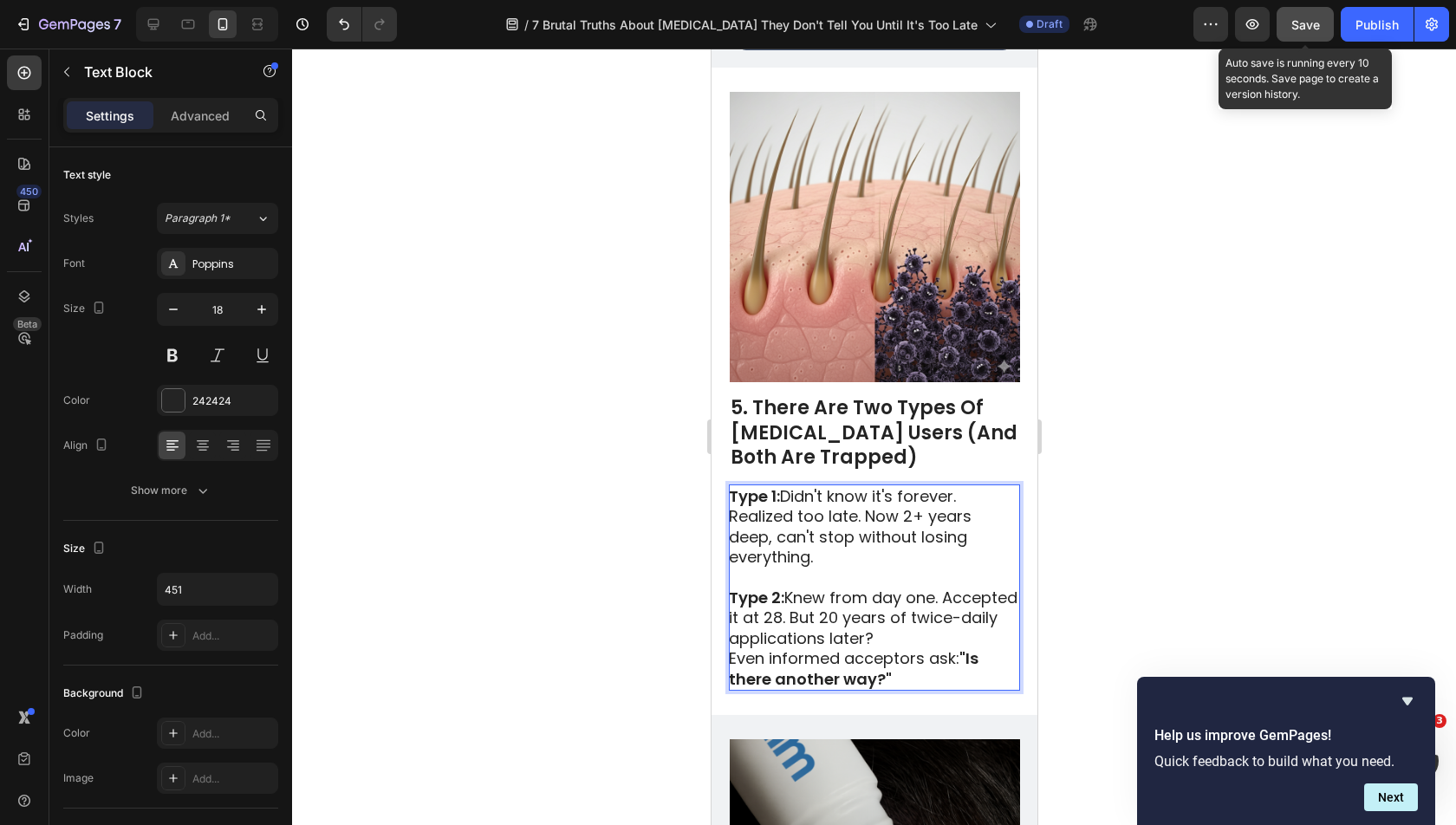
click at [983, 620] on p "Type 2: Knew from day one. Accepted it at 28. But 20 years of twice-daily appli…" at bounding box center [872, 618] width 289 height 61
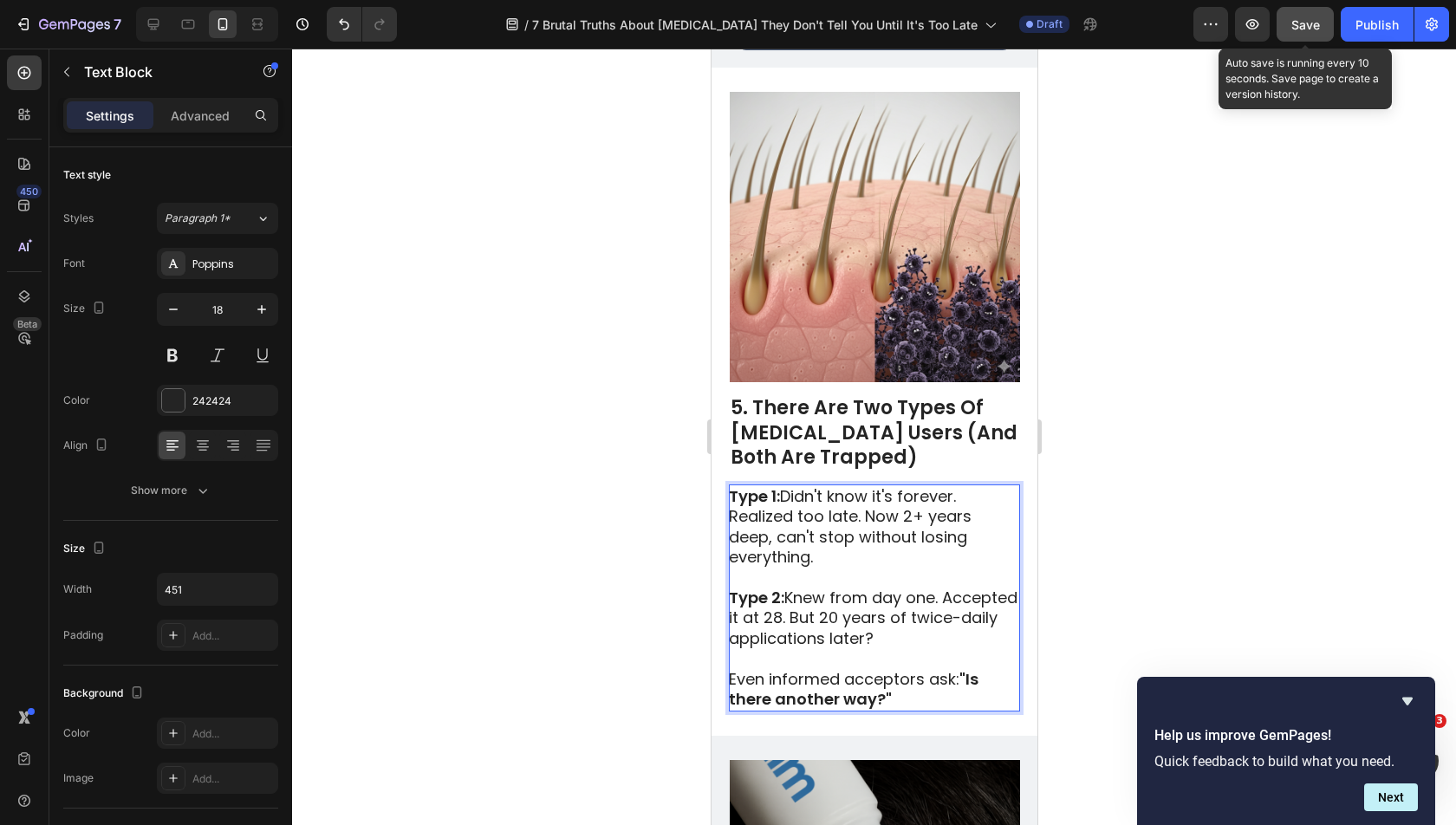
click at [913, 694] on p "Even informed acceptors ask: "Is there another way?"" at bounding box center [872, 689] width 289 height 41
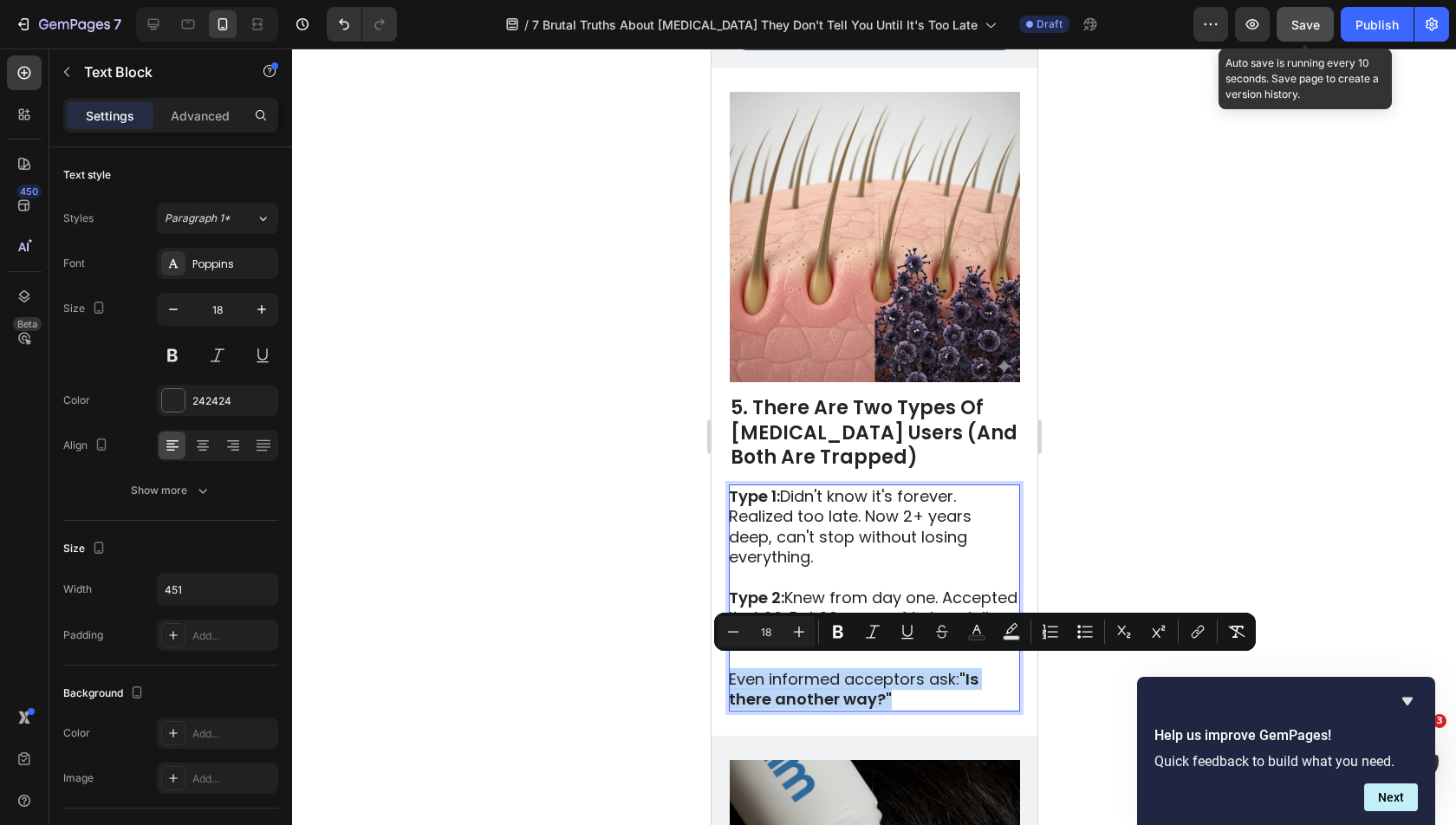
copy p "Even informed acceptors ask: "Is there another way?""
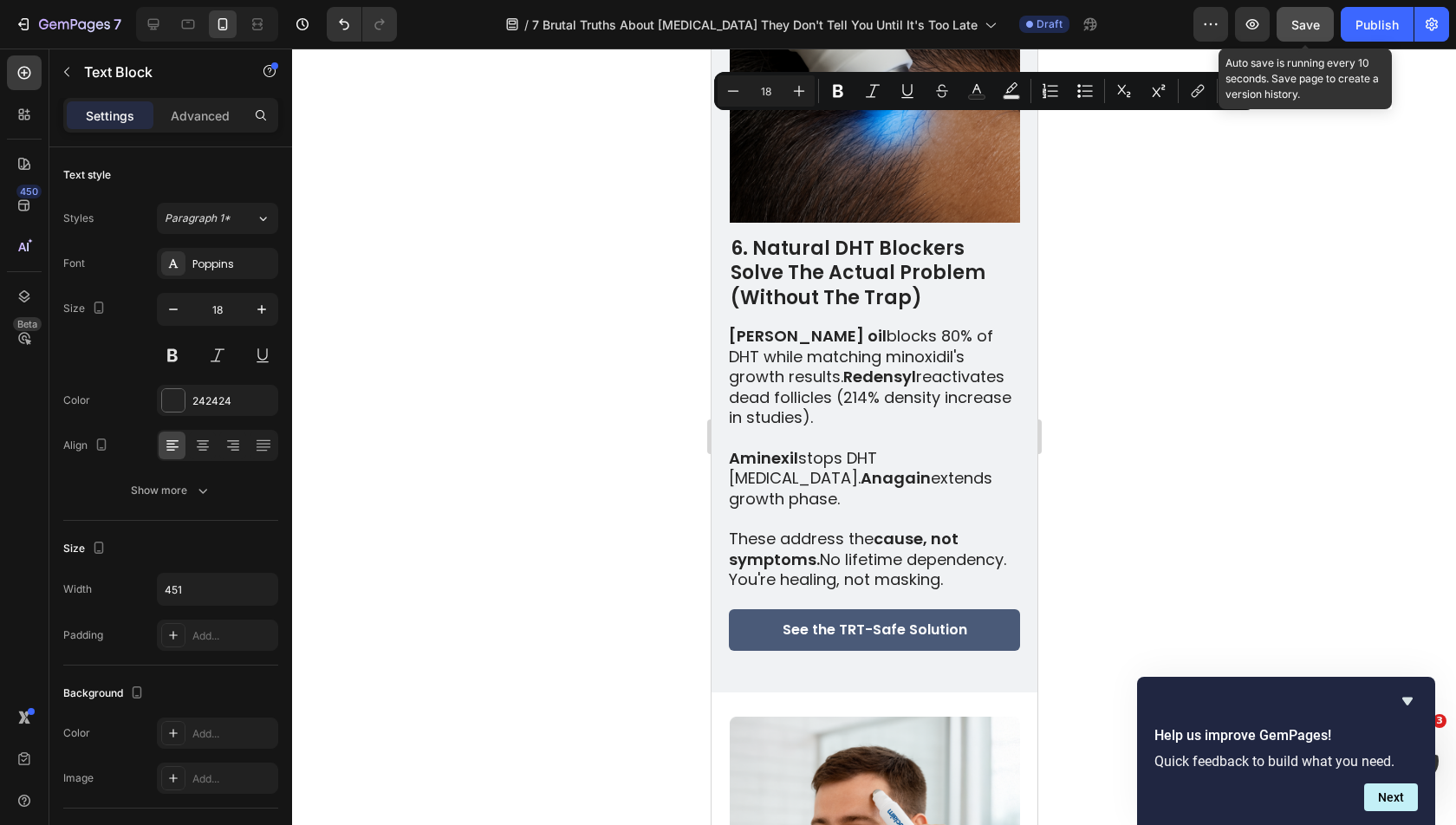
scroll to position [5193, 0]
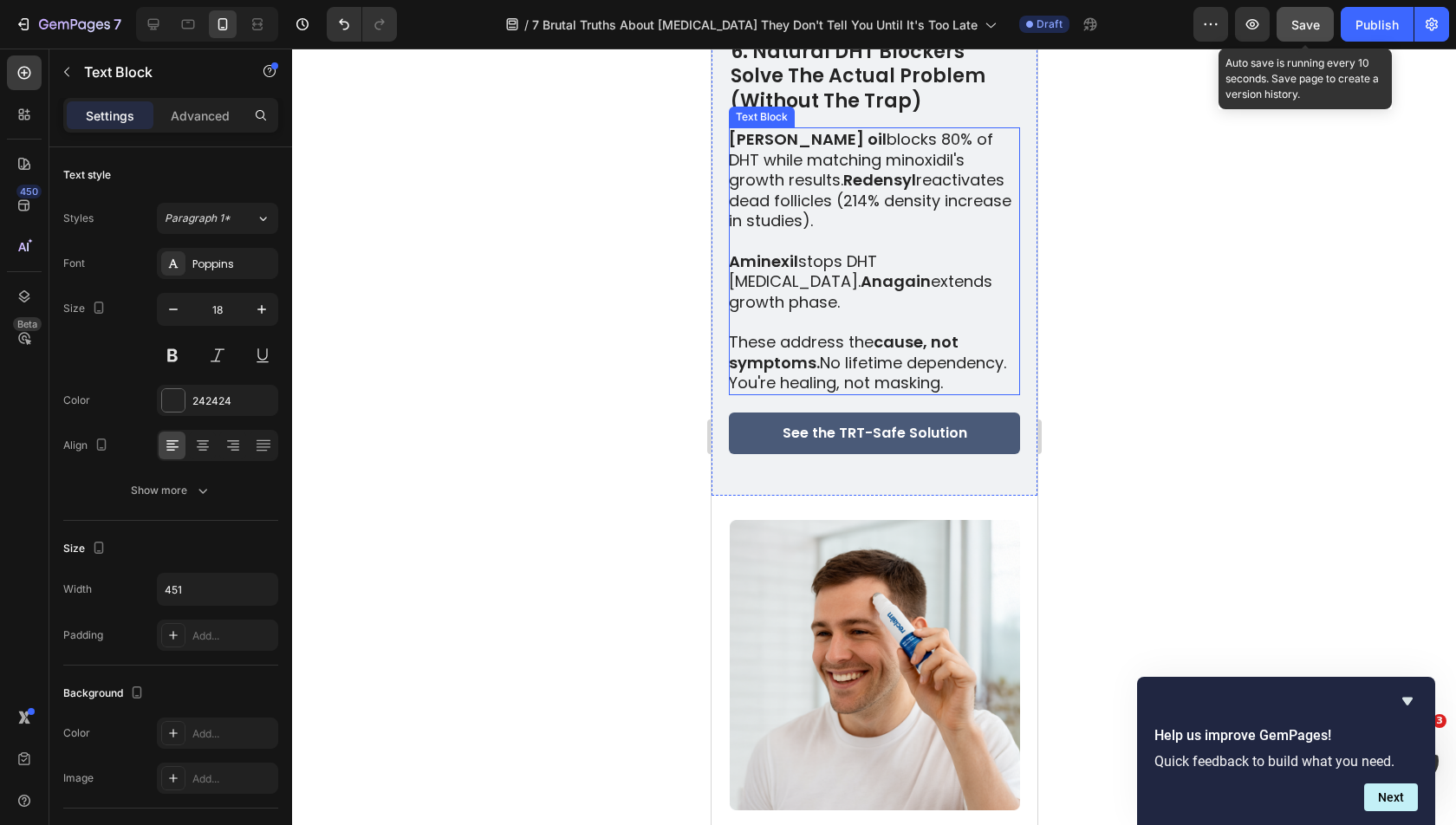
click at [874, 332] on p "These address the cause, not symptoms. No lifetime dependency. You're healing, …" at bounding box center [872, 362] width 289 height 61
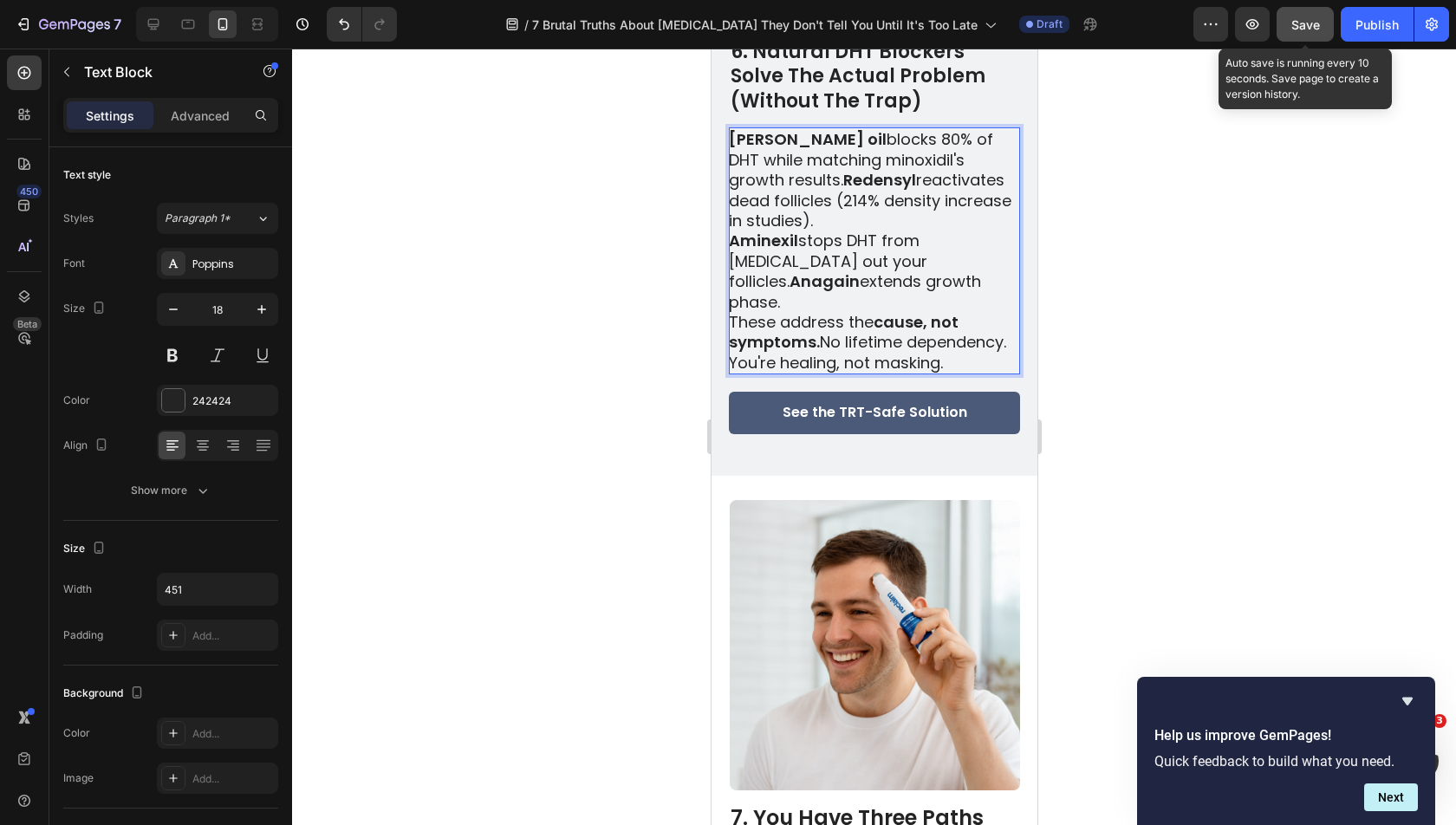
click at [838, 198] on p "Rosemary oil blocks 80% of DHT while matching minoxidil's growth results. Reden…" at bounding box center [872, 179] width 289 height 101
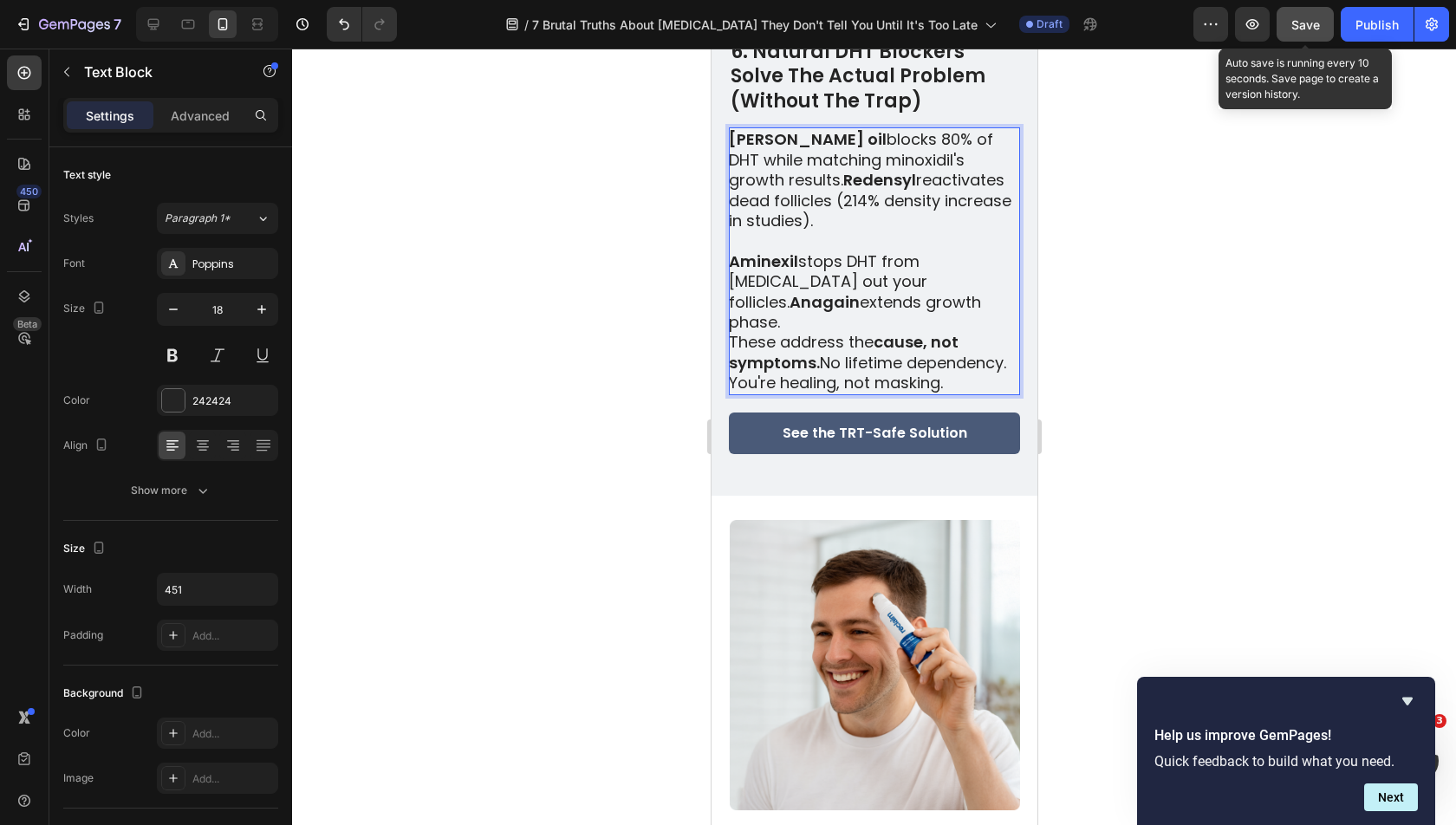
click at [896, 286] on p "Aminexil stops DHT from choking out your follicles. Anagain extends growth phas…" at bounding box center [872, 291] width 289 height 81
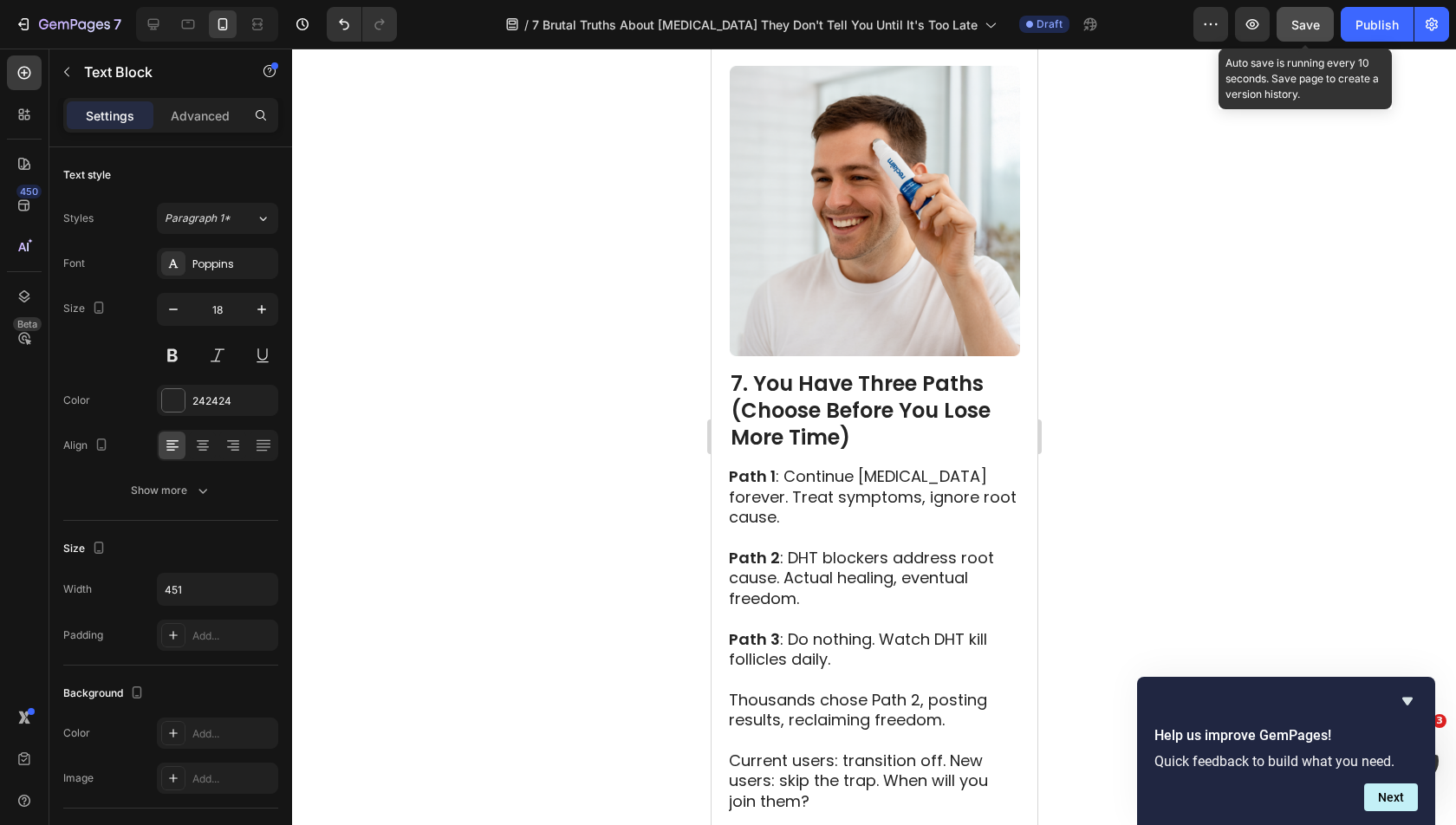
scroll to position [5669, 0]
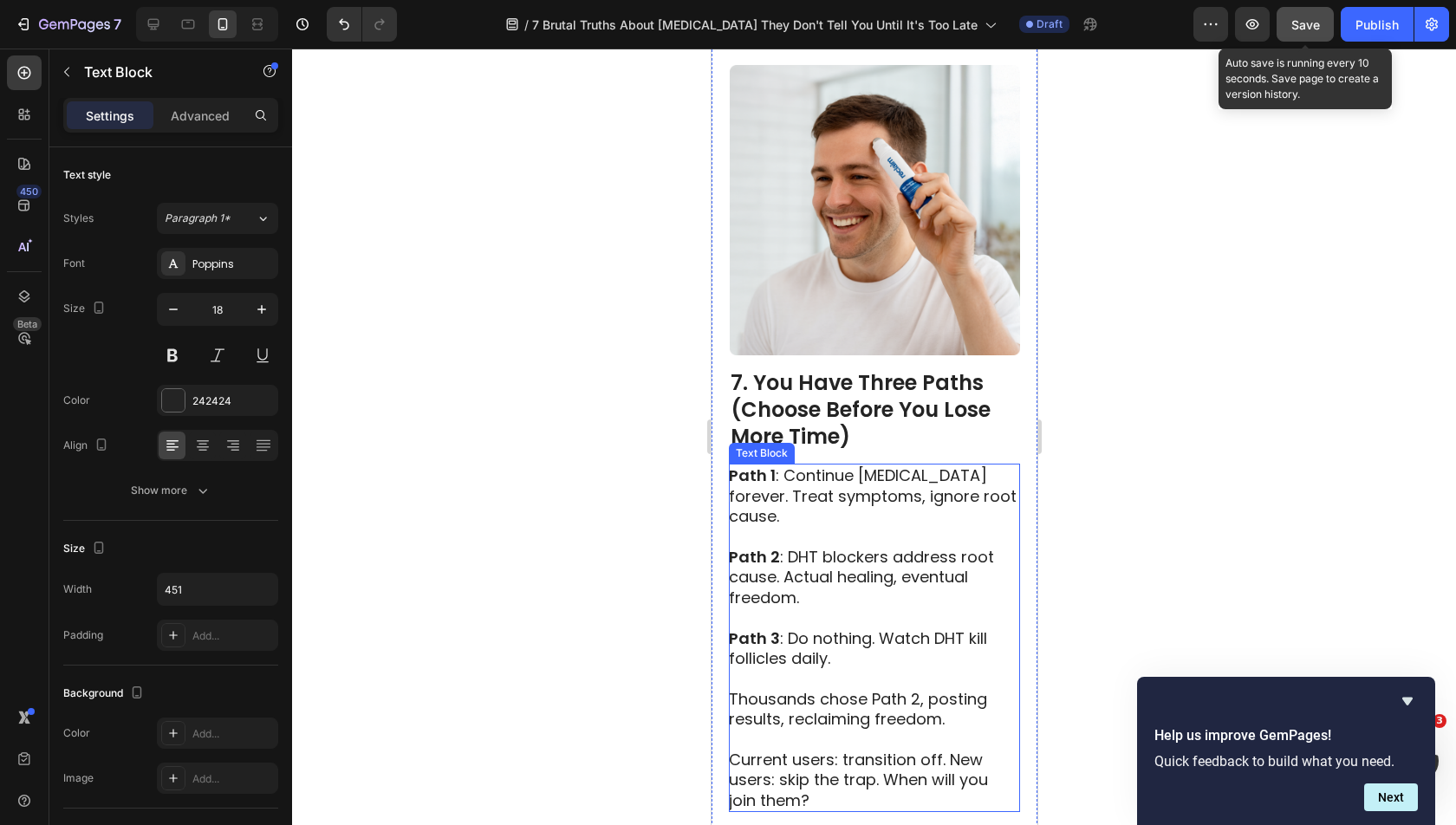
click at [838, 608] on p at bounding box center [872, 618] width 289 height 20
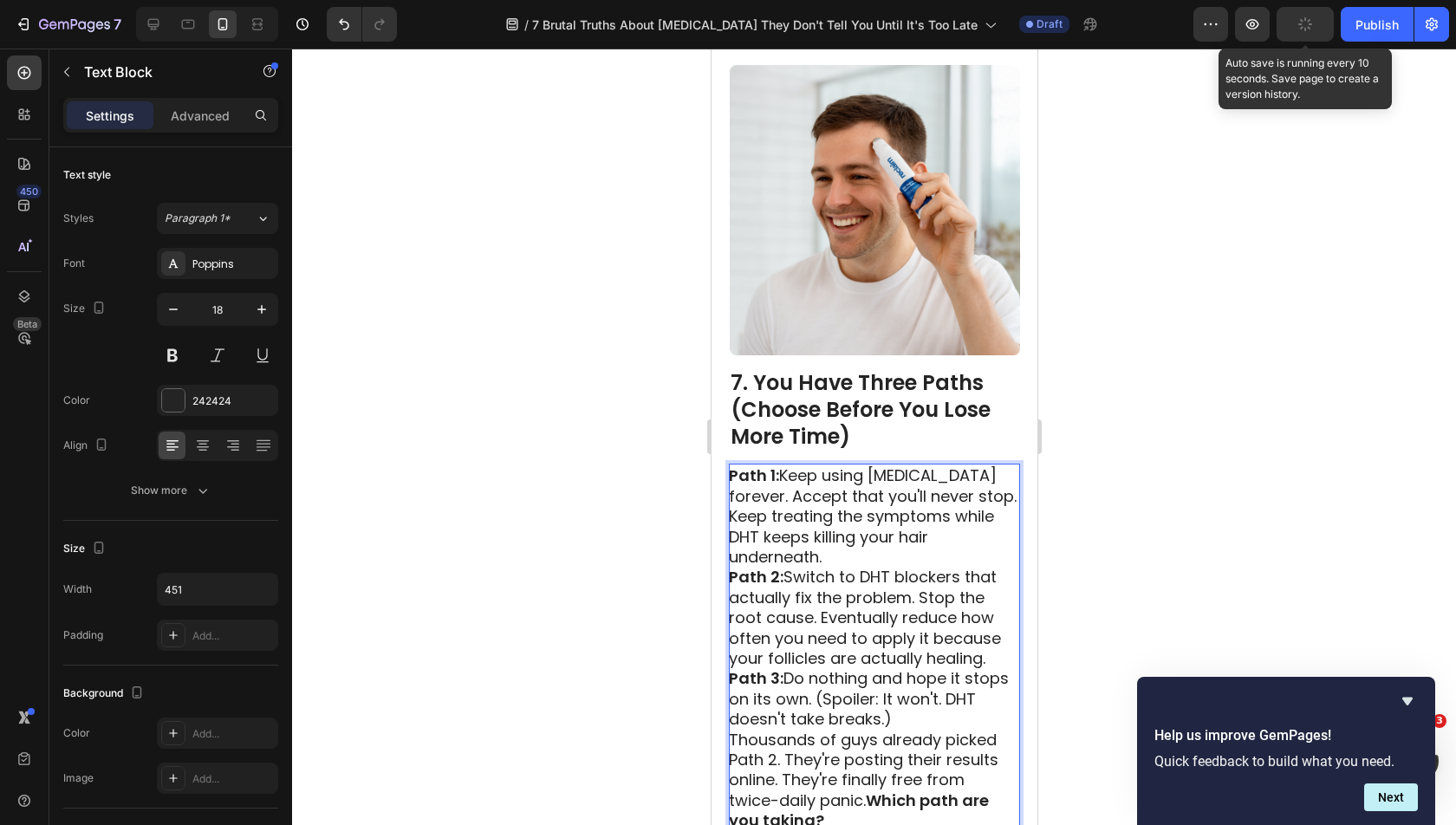
click at [892, 526] on p "Path 1: Keep using minoxidil forever. Accept that you'll never stop. Keep treat…" at bounding box center [872, 515] width 289 height 101
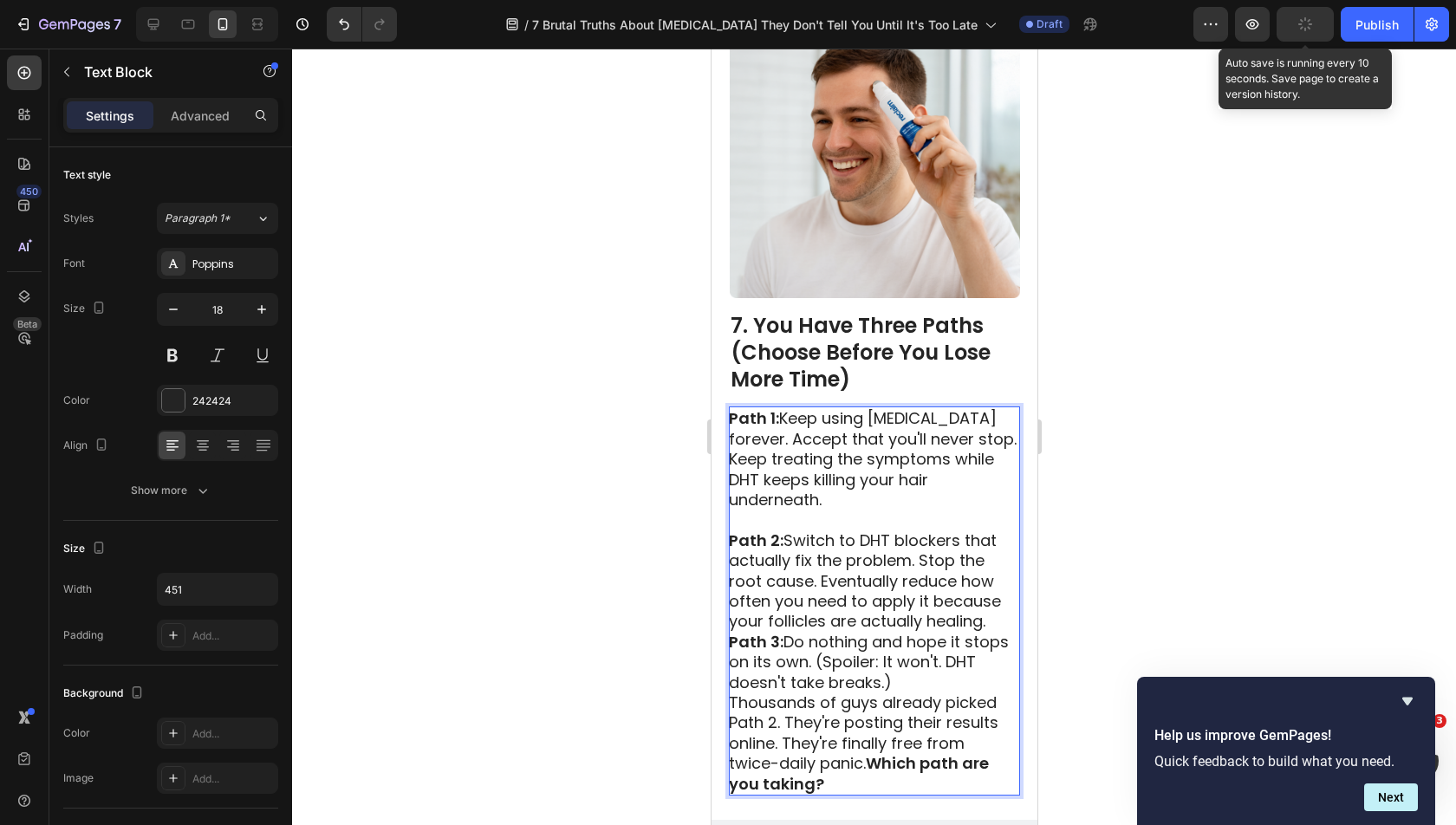
scroll to position [5740, 0]
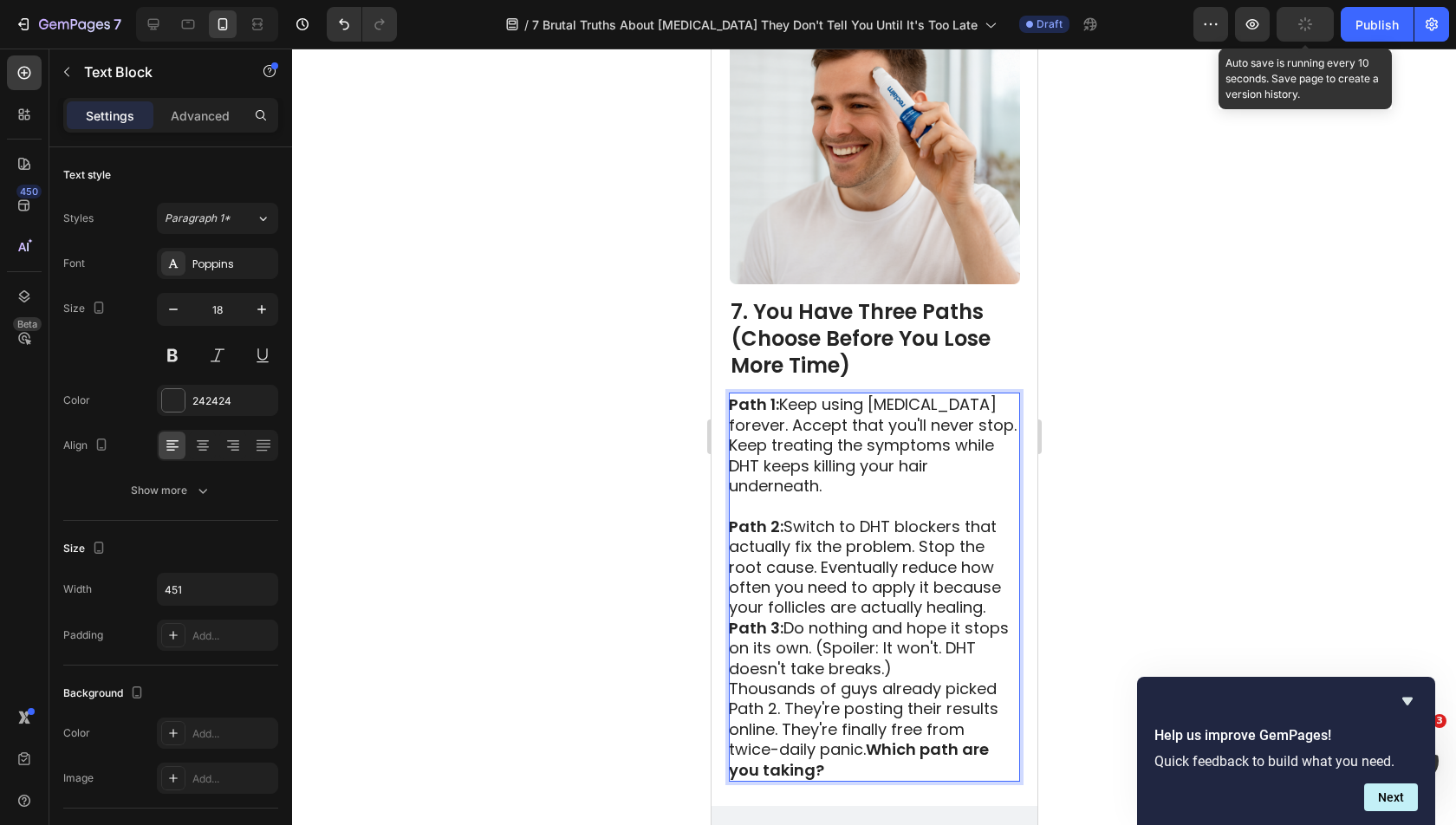
click at [992, 574] on p "Path 2: Switch to DHT blockers that actually fix the problem. Stop the root cau…" at bounding box center [872, 566] width 289 height 101
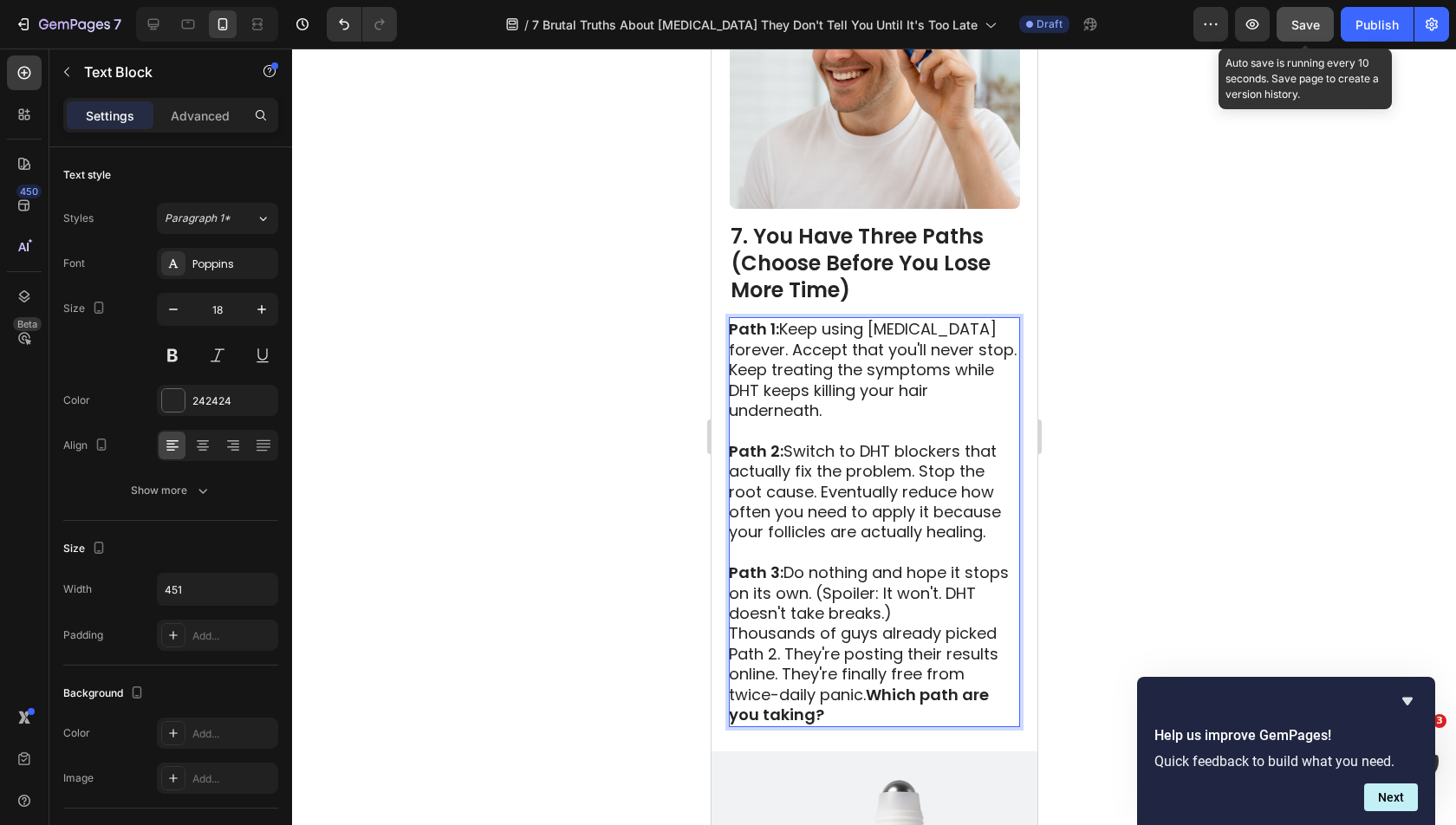
scroll to position [5834, 0]
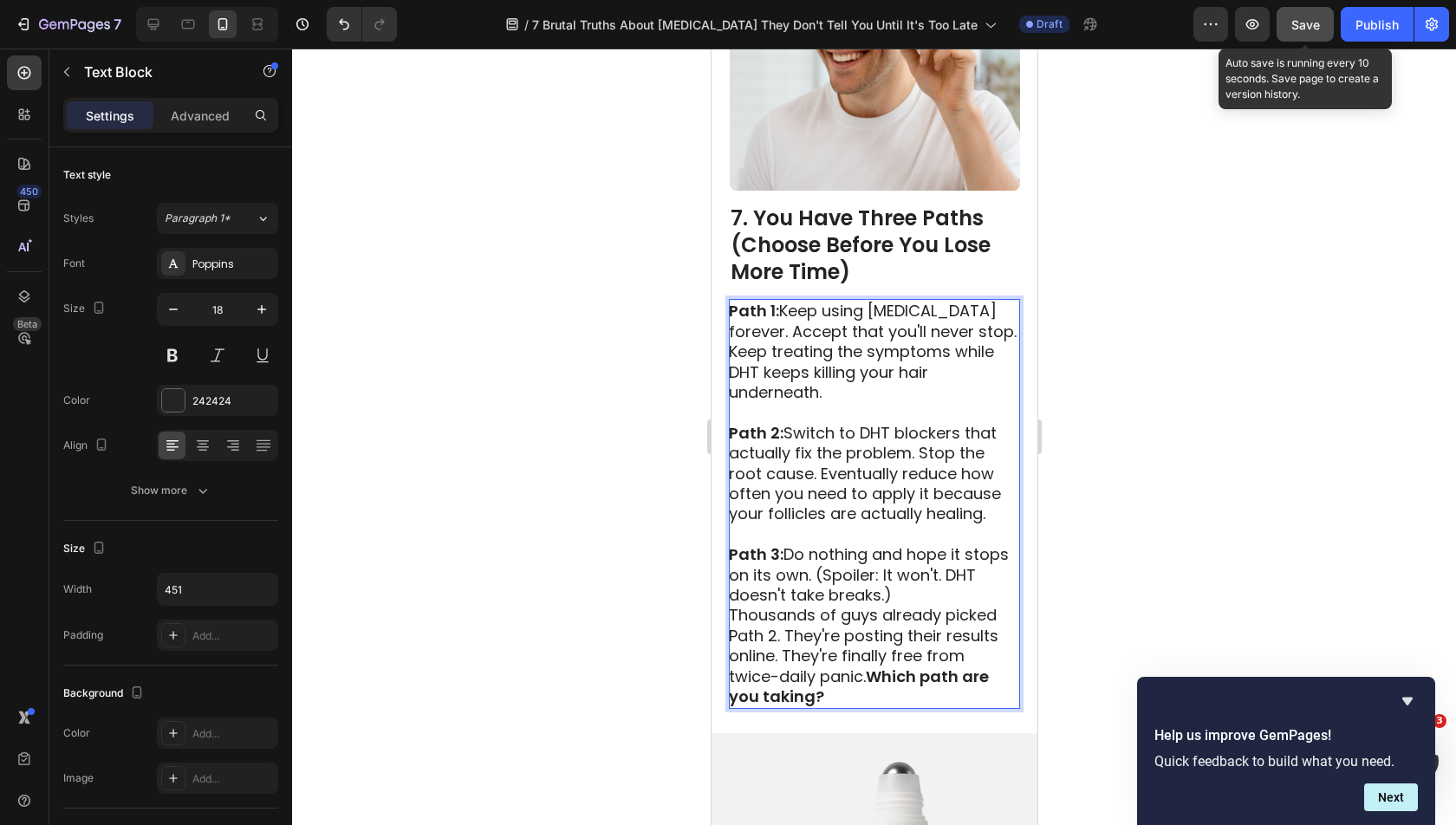
click at [936, 559] on p "Path 3: Do nothing and hope it stops on its own. (Spoiler: It won't. DHT doesn'…" at bounding box center [872, 574] width 289 height 61
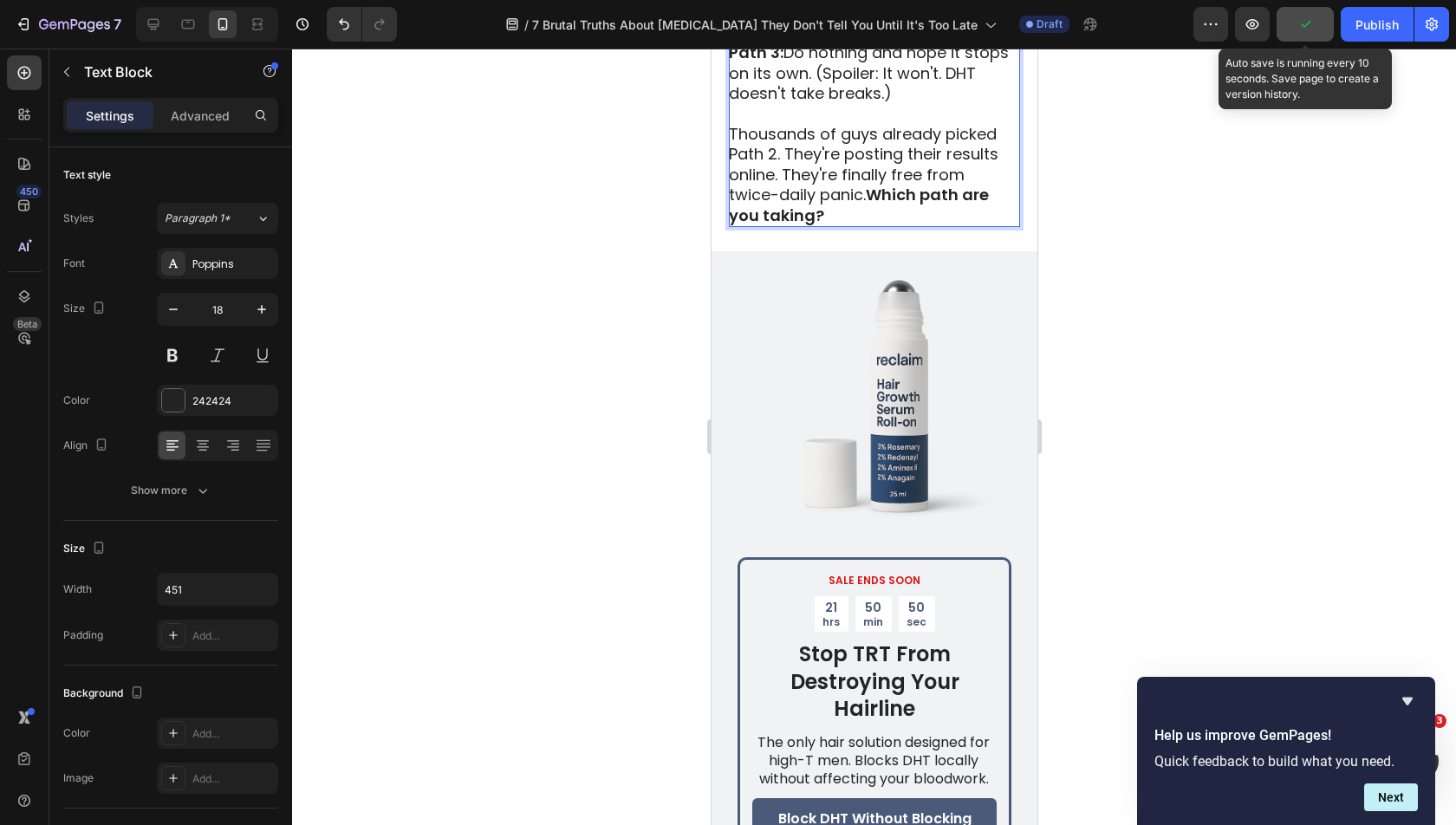
scroll to position [6437, 0]
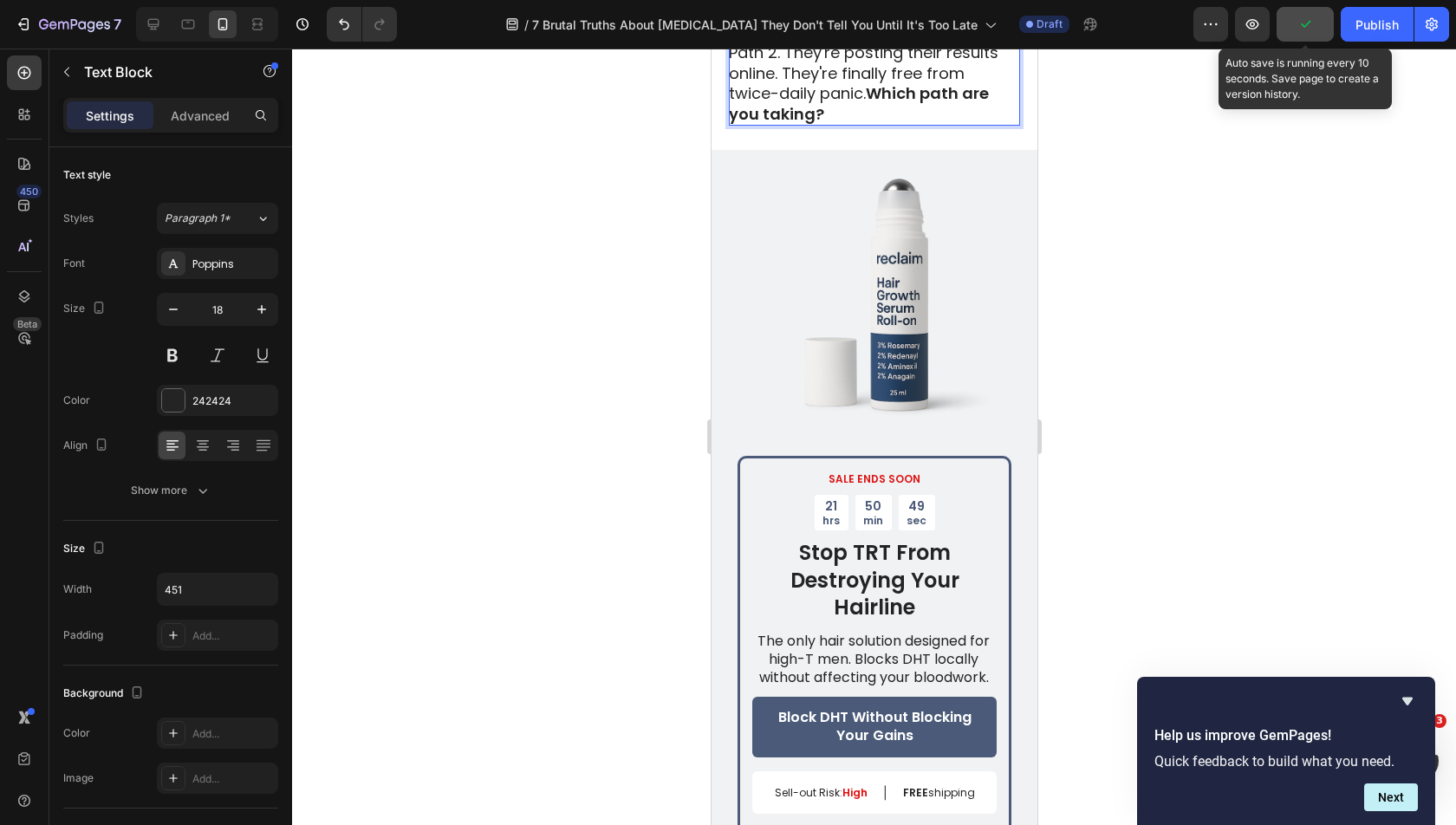
click at [1143, 491] on div at bounding box center [874, 436] width 1164 height 777
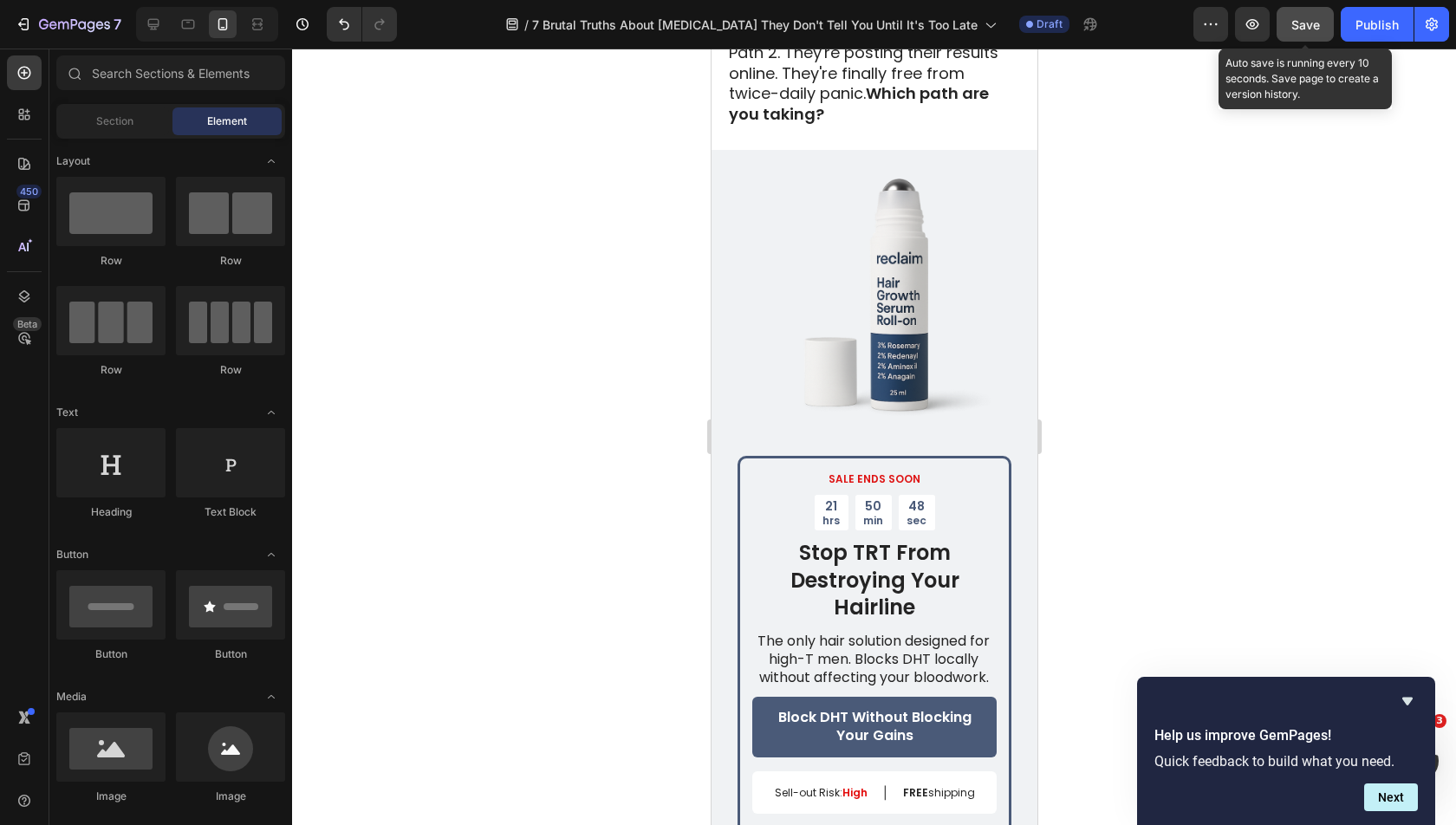
click at [1142, 466] on div at bounding box center [874, 436] width 1164 height 777
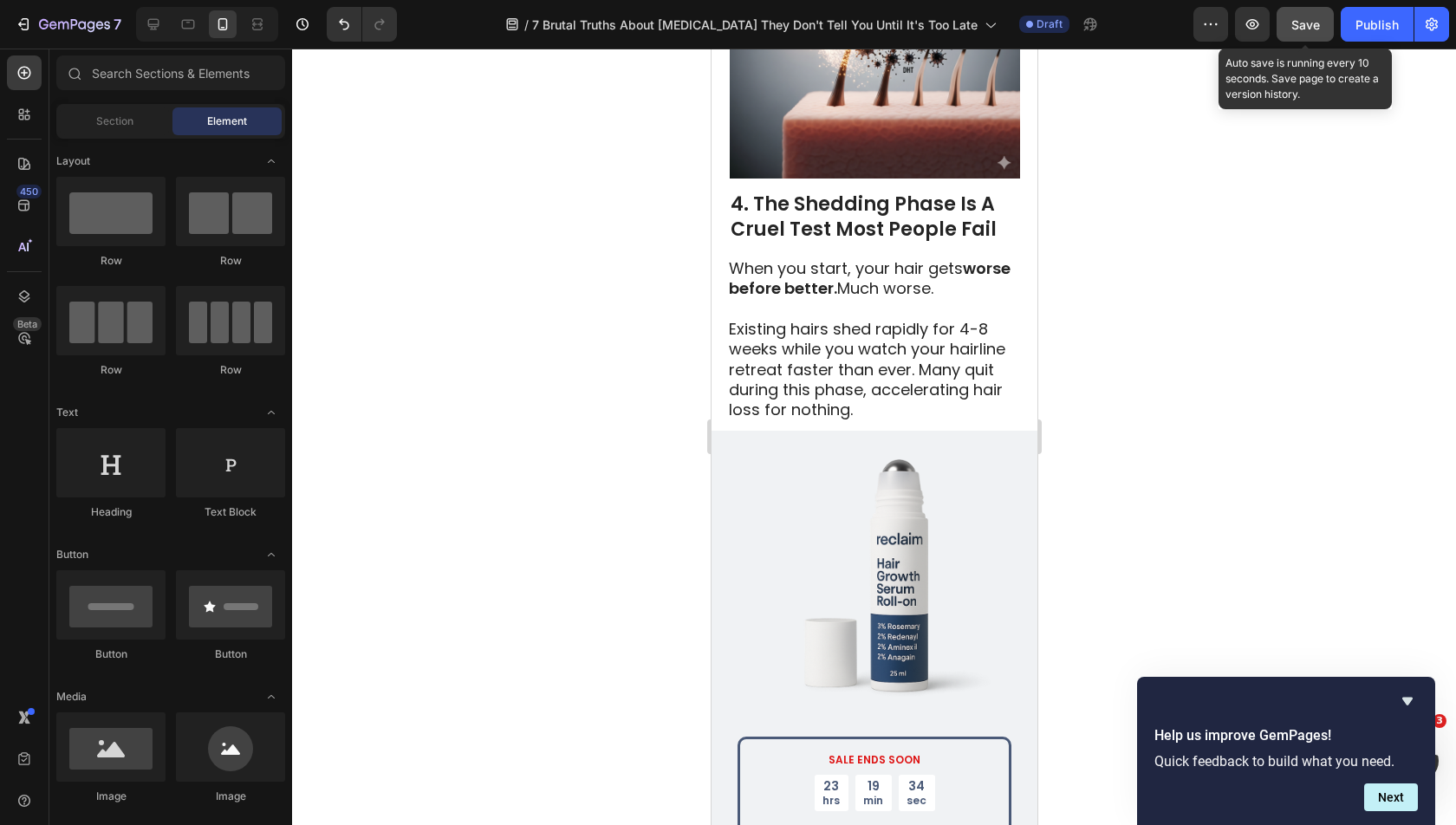
scroll to position [3176, 0]
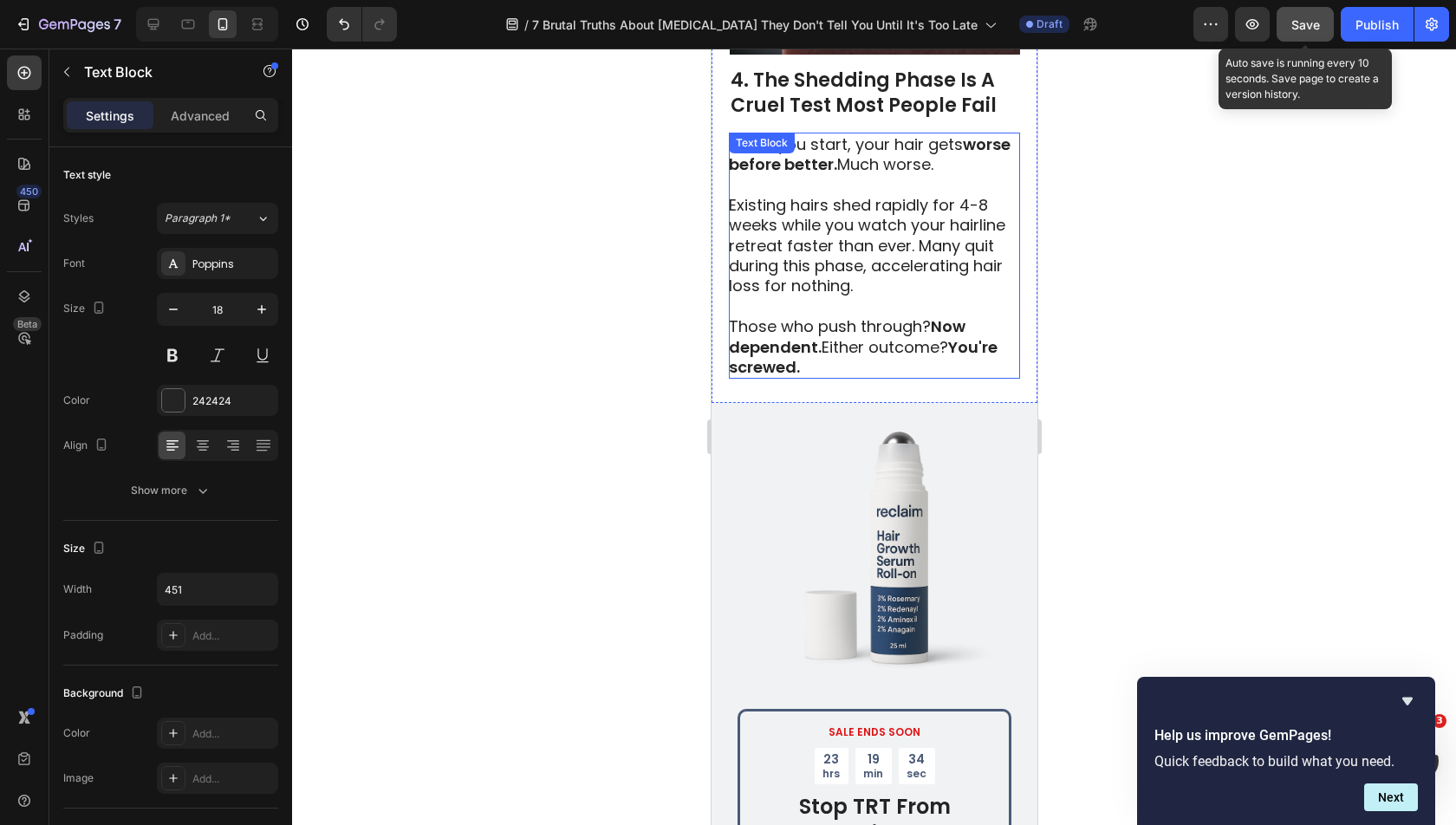
click at [849, 316] on p "Those who push through? Now dependent. Either outcome? You're screwed." at bounding box center [872, 346] width 289 height 61
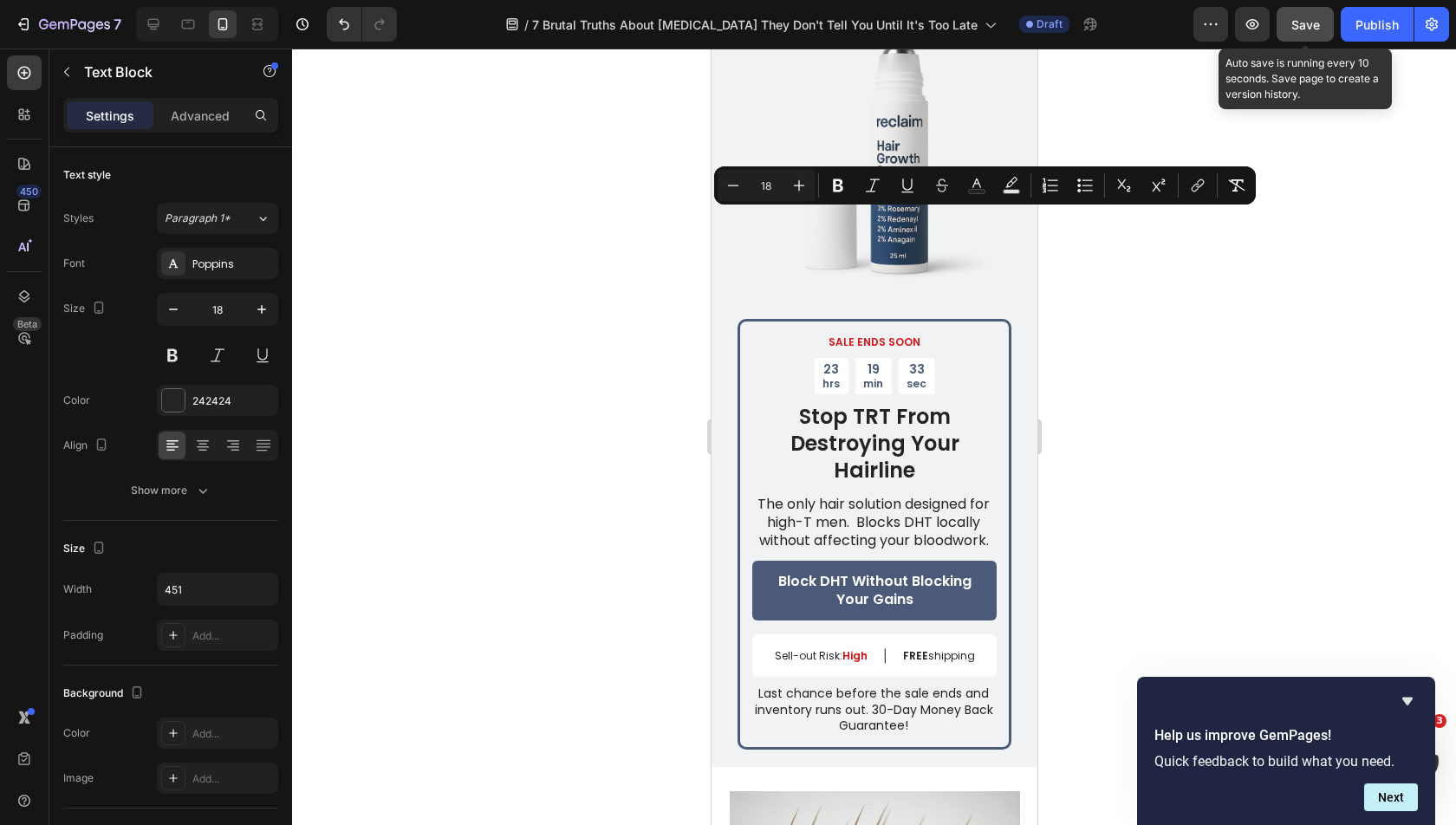
type input "16"
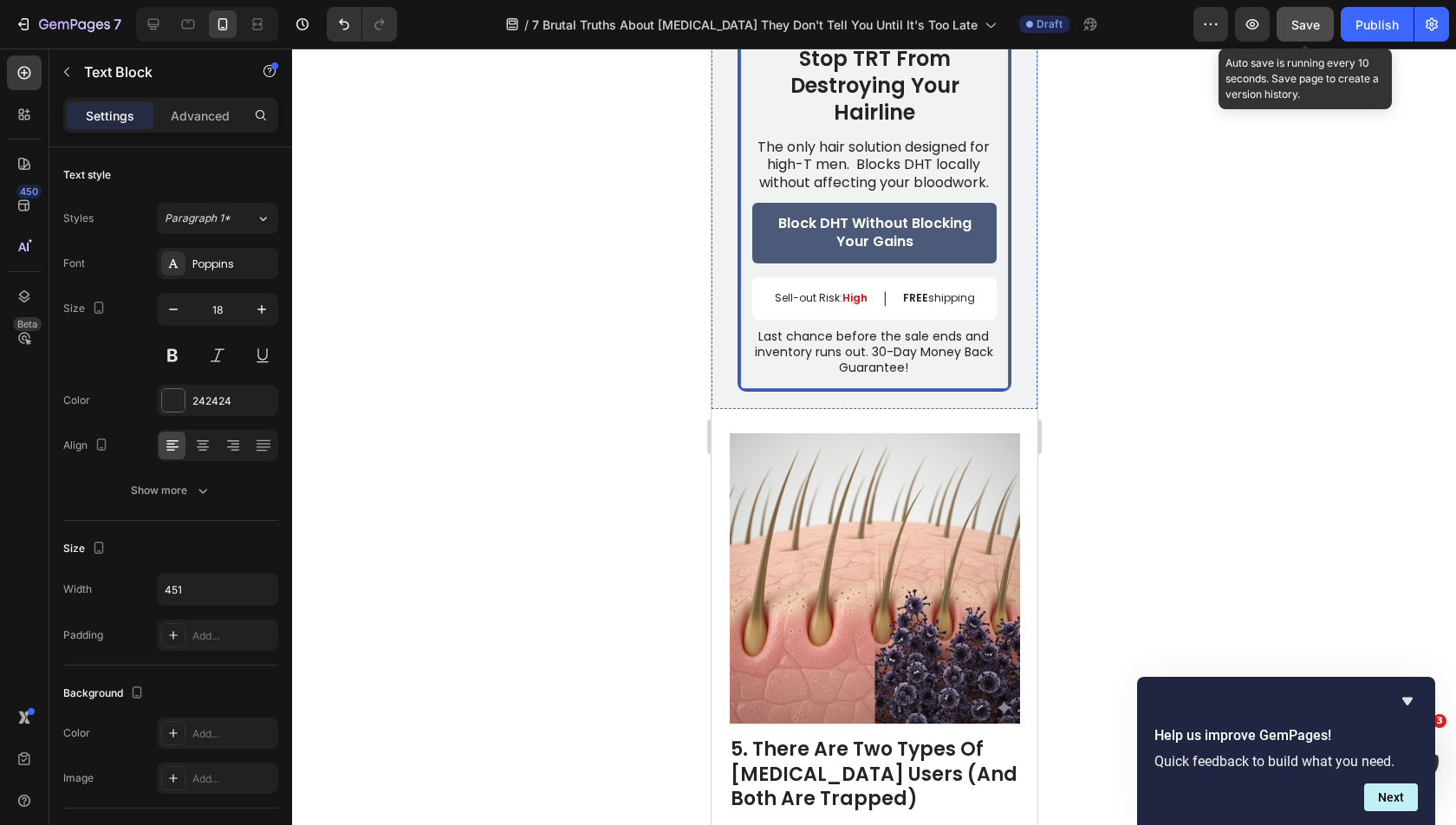
scroll to position [4226, 0]
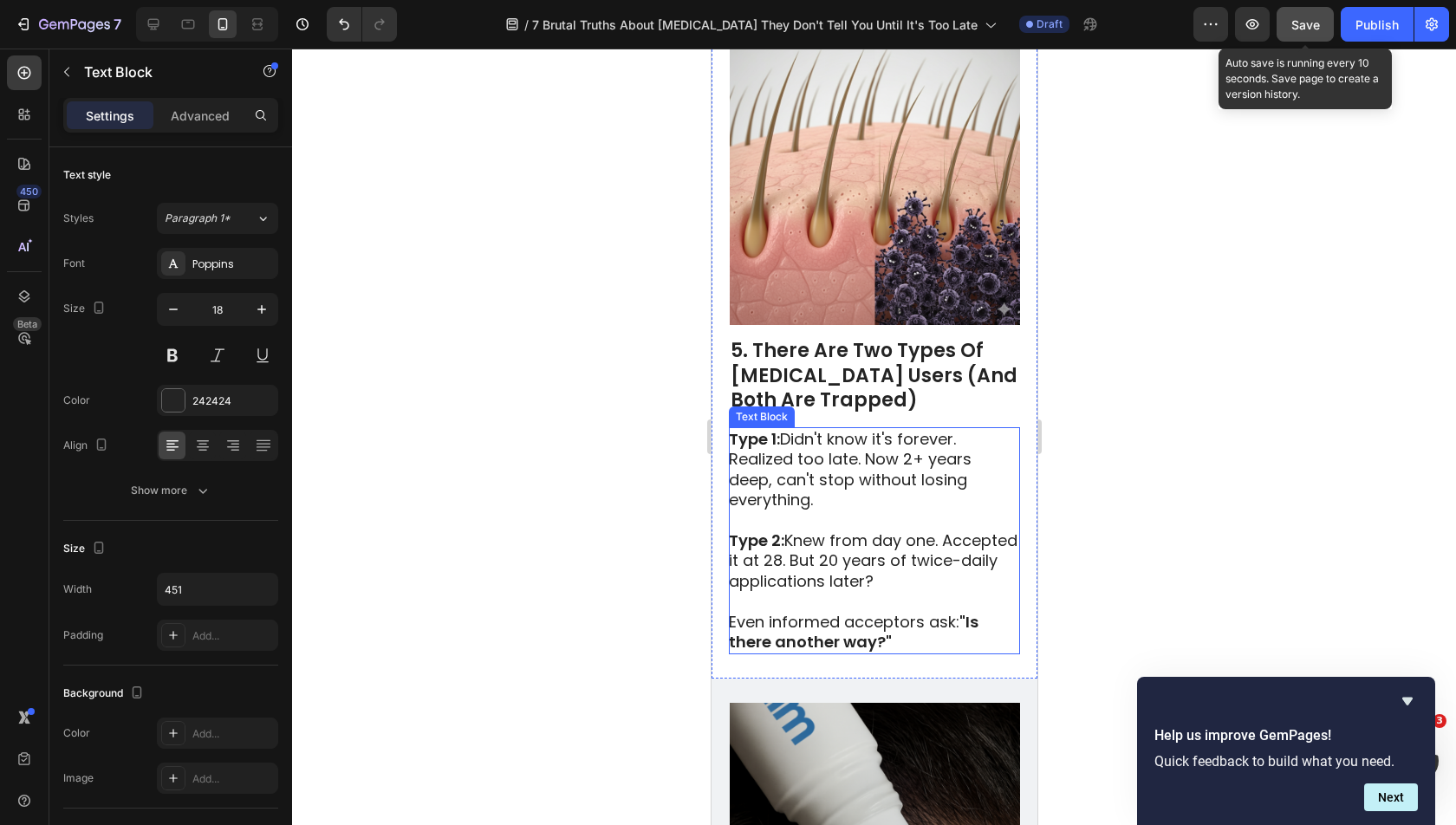
click at [833, 636] on strong ""Is there another way?"" at bounding box center [852, 631] width 250 height 41
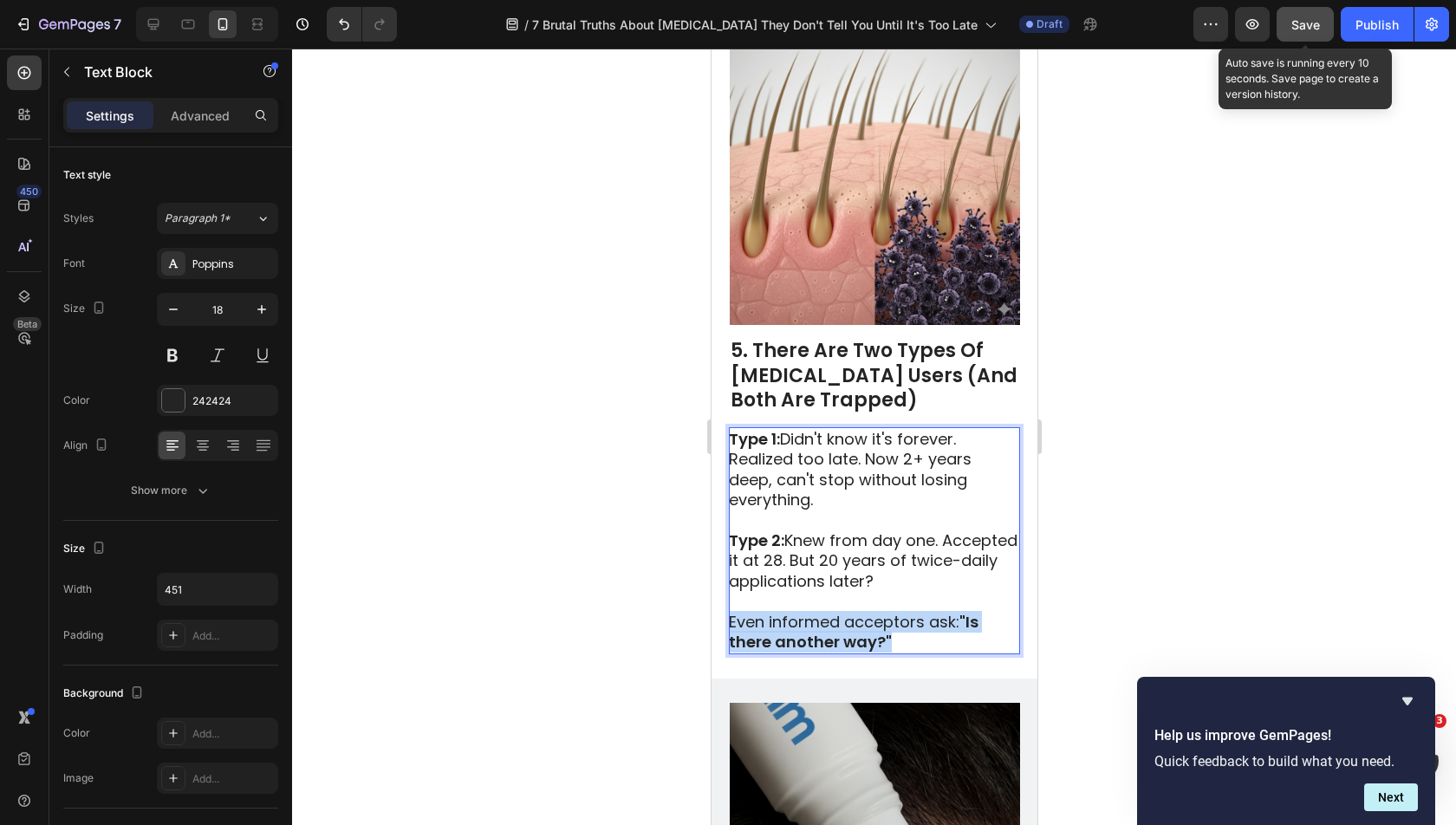
click at [833, 636] on strong ""Is there another way?"" at bounding box center [852, 631] width 250 height 41
click at [1125, 648] on div at bounding box center [874, 436] width 1164 height 777
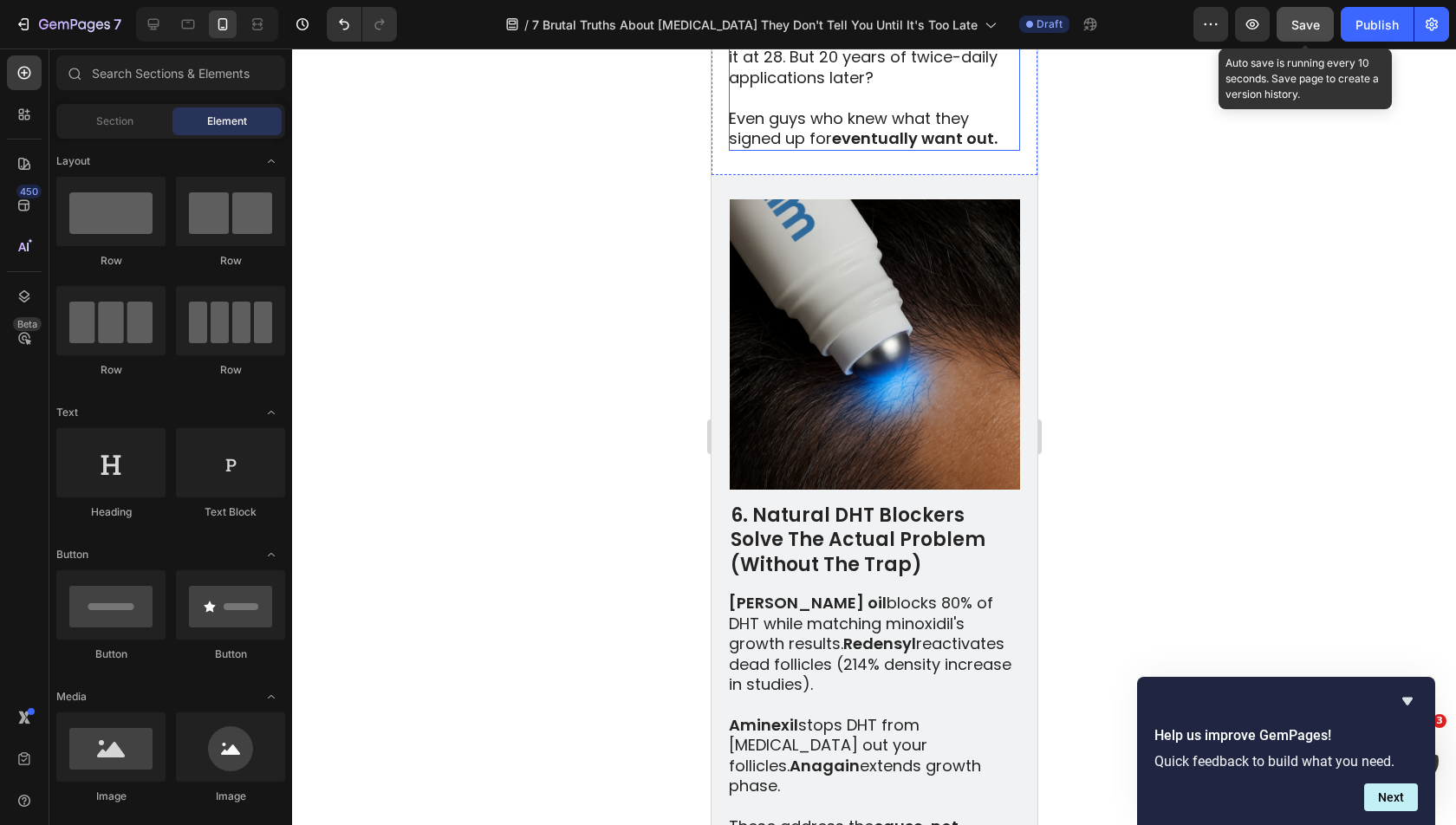
scroll to position [4737, 0]
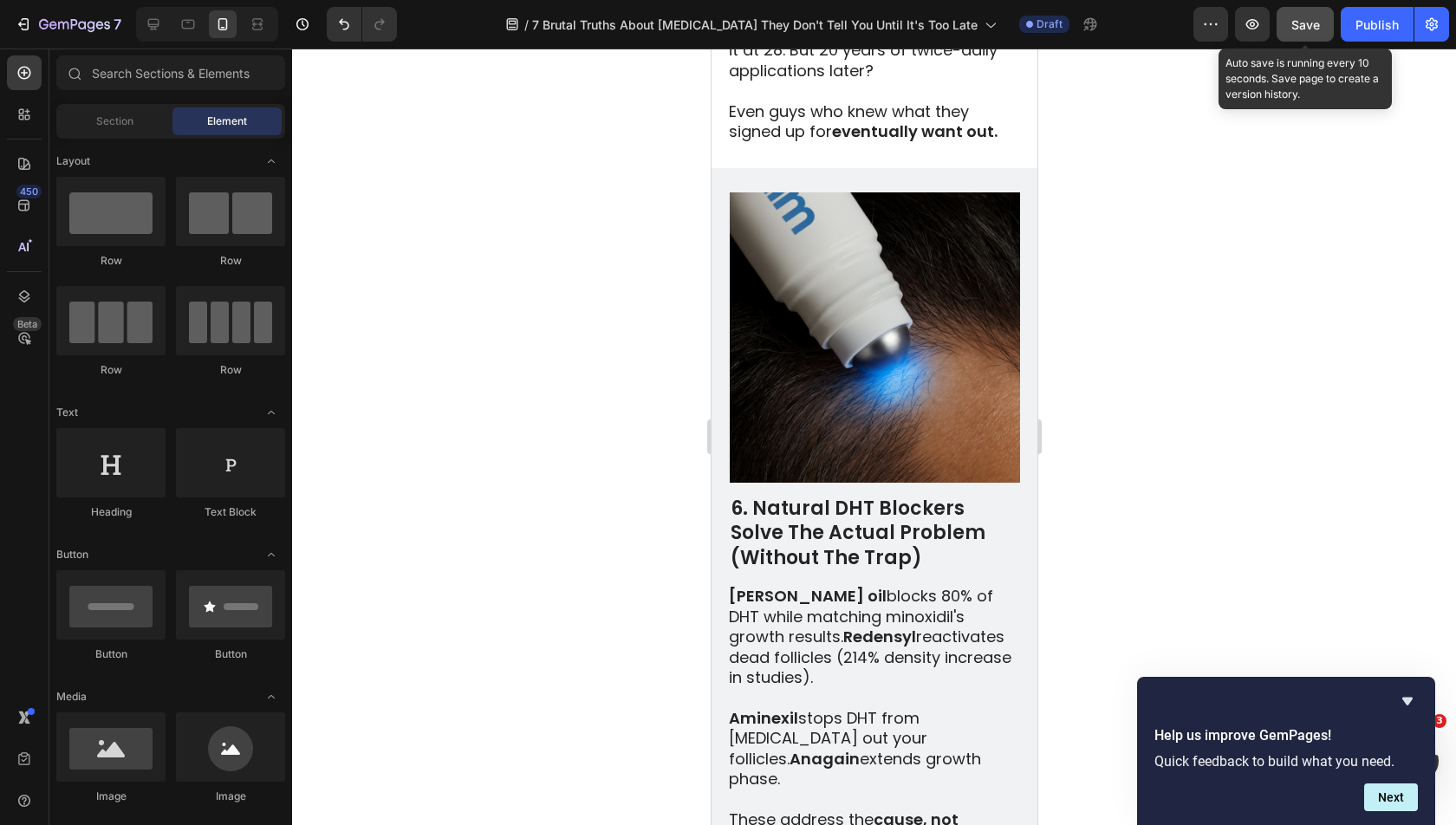
click at [1308, 30] on span "Save" at bounding box center [1305, 24] width 29 height 14
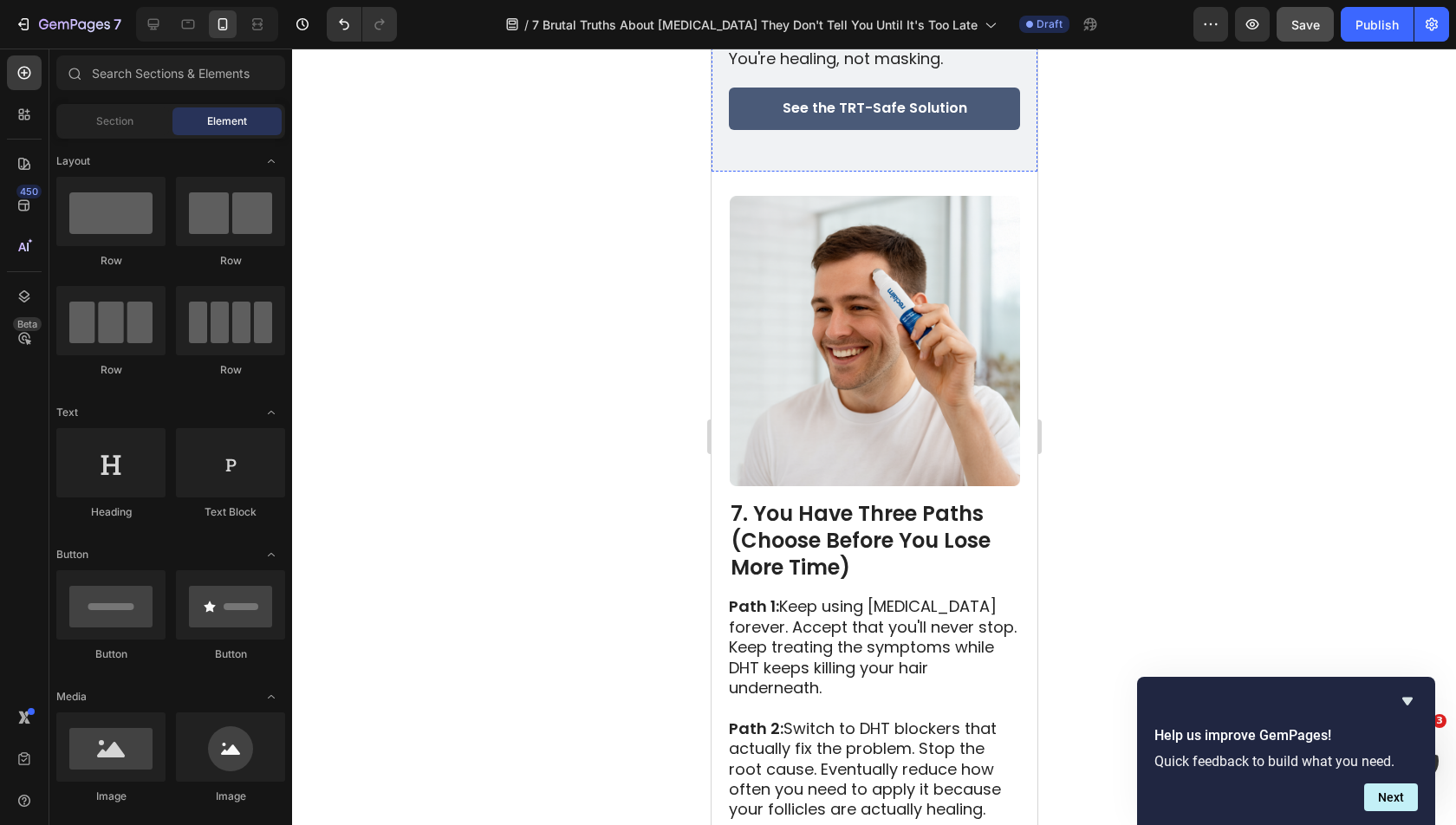
scroll to position [5835, 0]
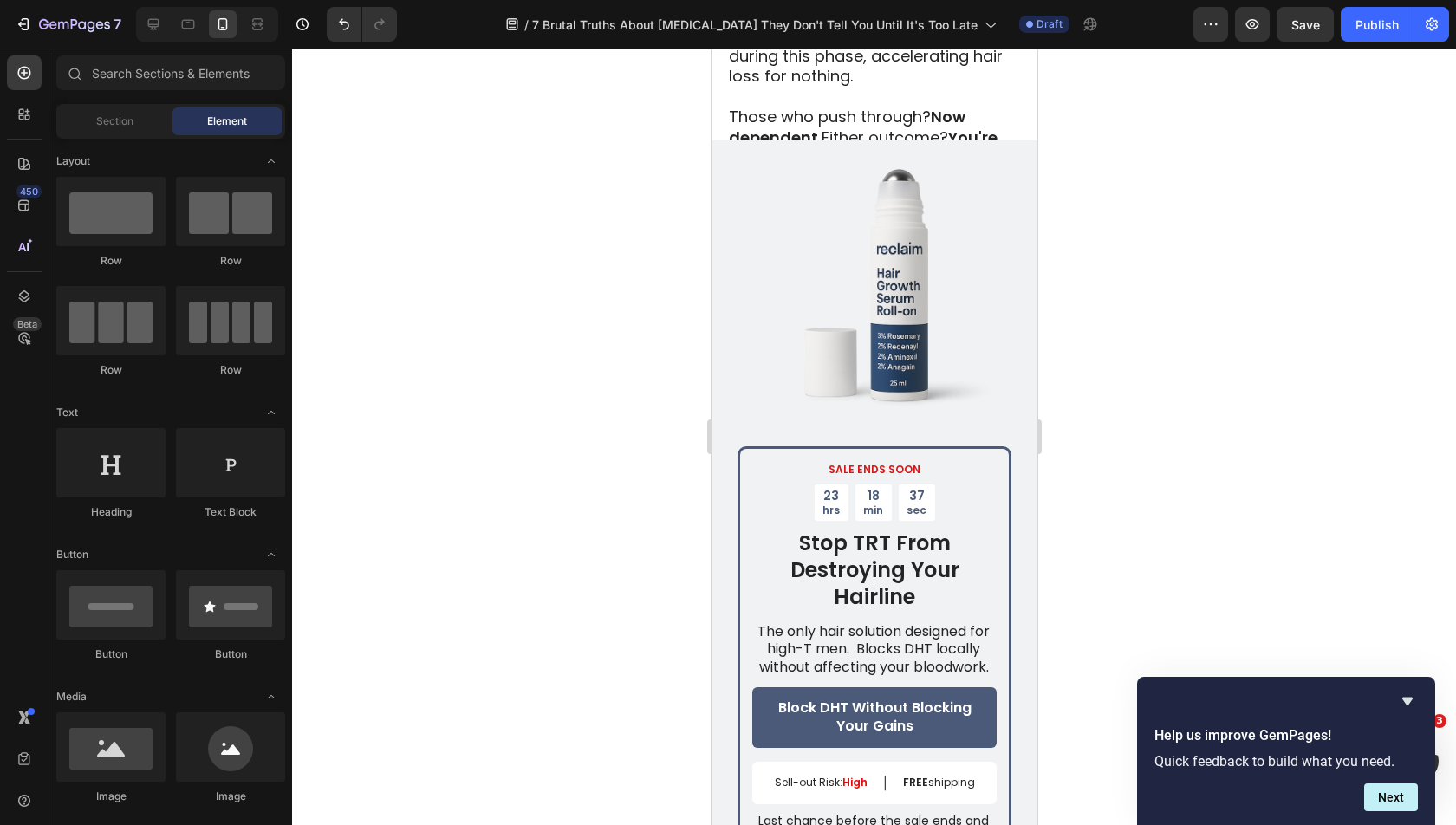
scroll to position [3361, 0]
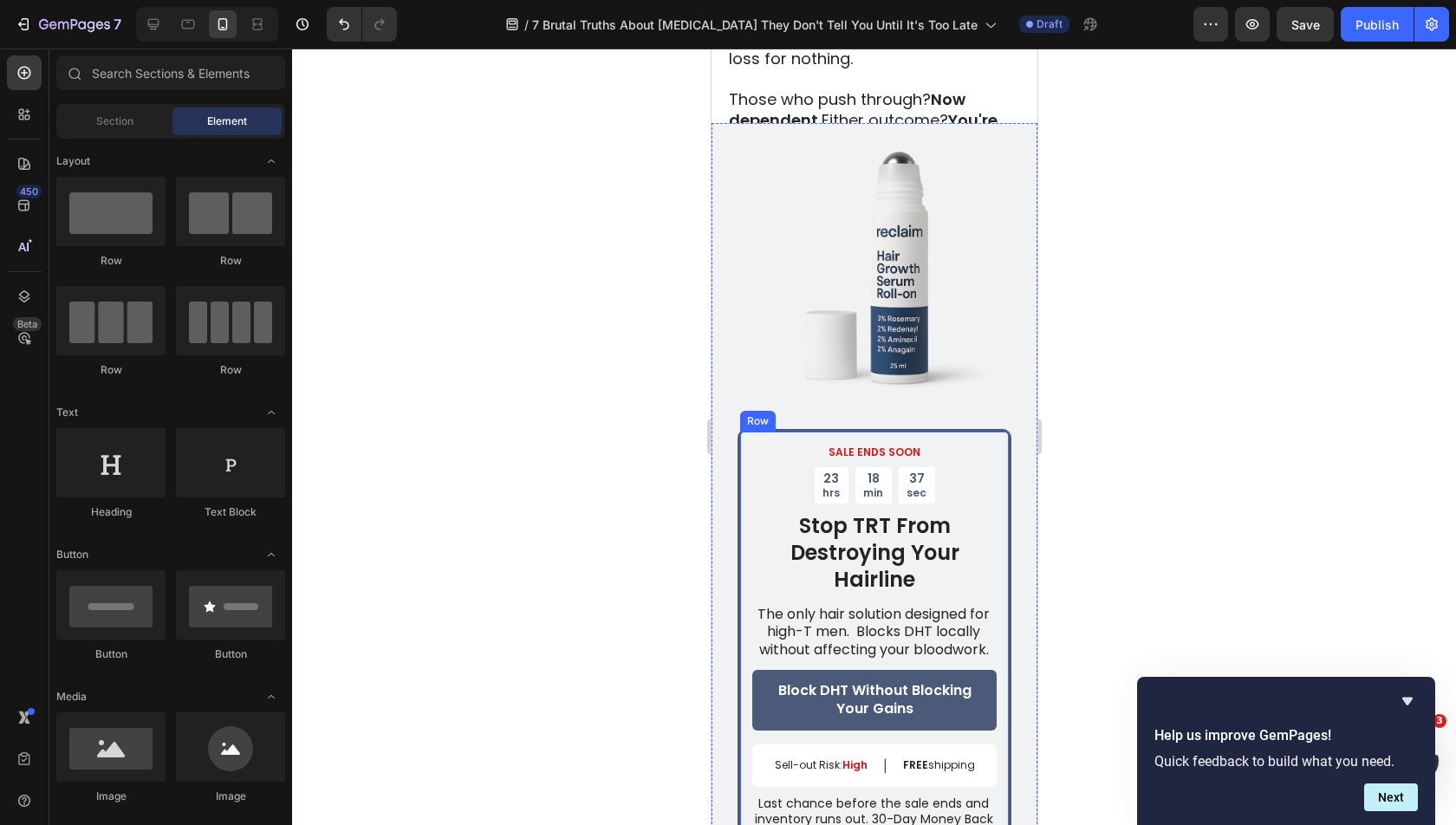
click at [865, 530] on h2 "Stop TRT From Destroying Your Hairline" at bounding box center [873, 553] width 244 height 85
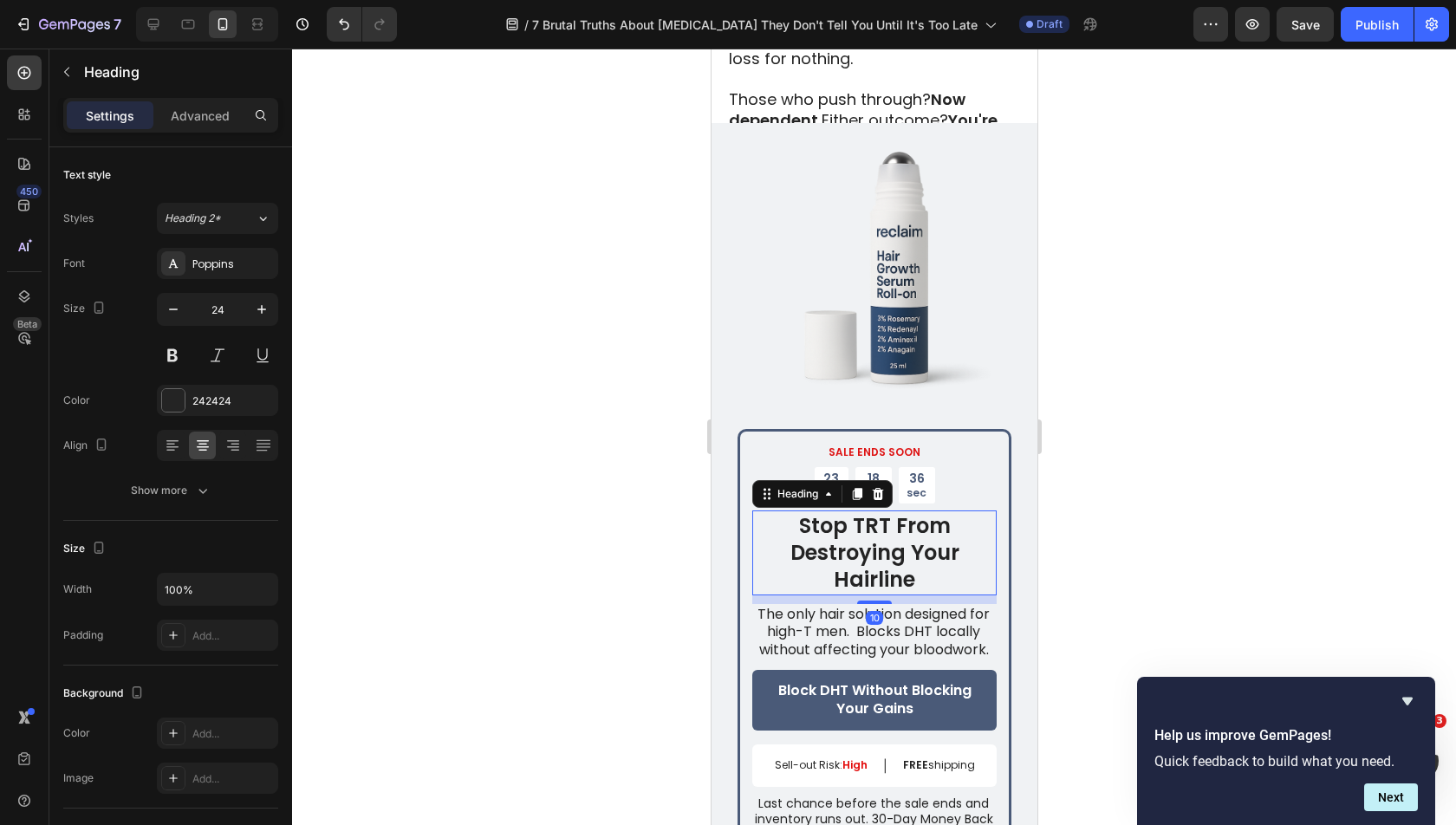
click at [865, 530] on h2 "Stop TRT From Destroying Your Hairline" at bounding box center [873, 553] width 244 height 85
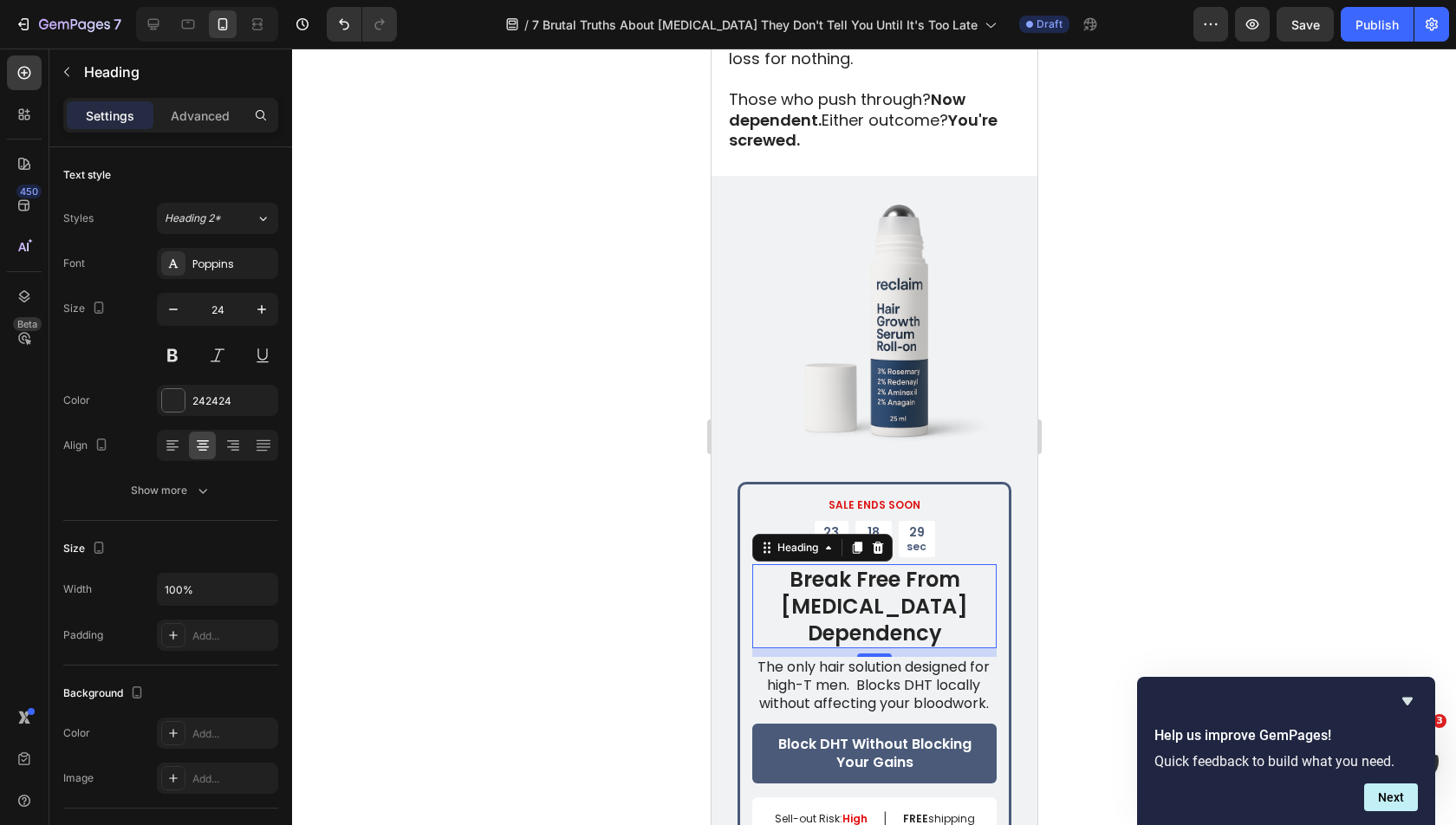
drag, startPoint x: 865, startPoint y: 530, endPoint x: 859, endPoint y: 615, distance: 85.2
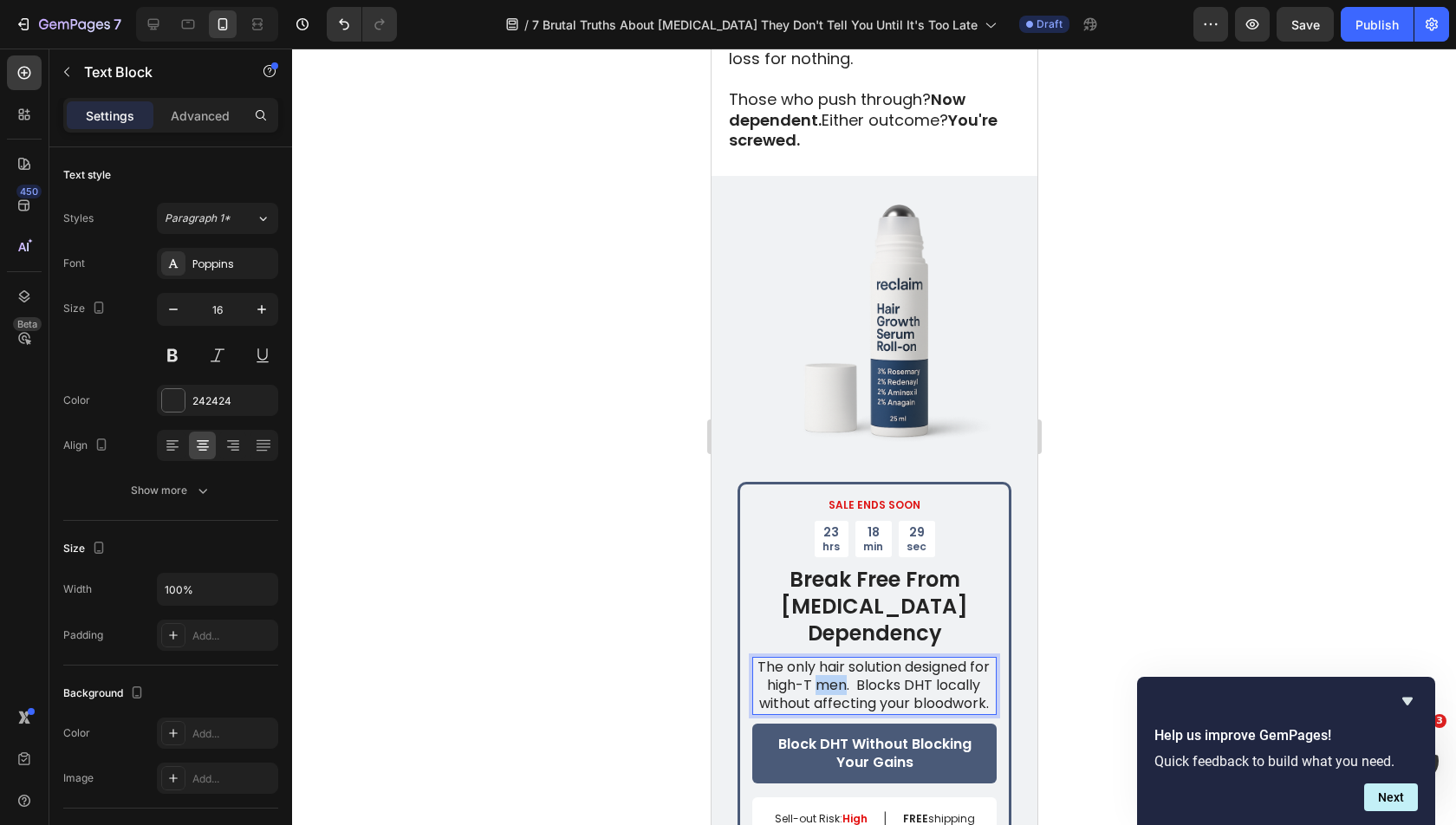
click at [859, 659] on p "The only hair solution designed for high-T men. Blocks DHT locally without affe…" at bounding box center [872, 686] width 242 height 54
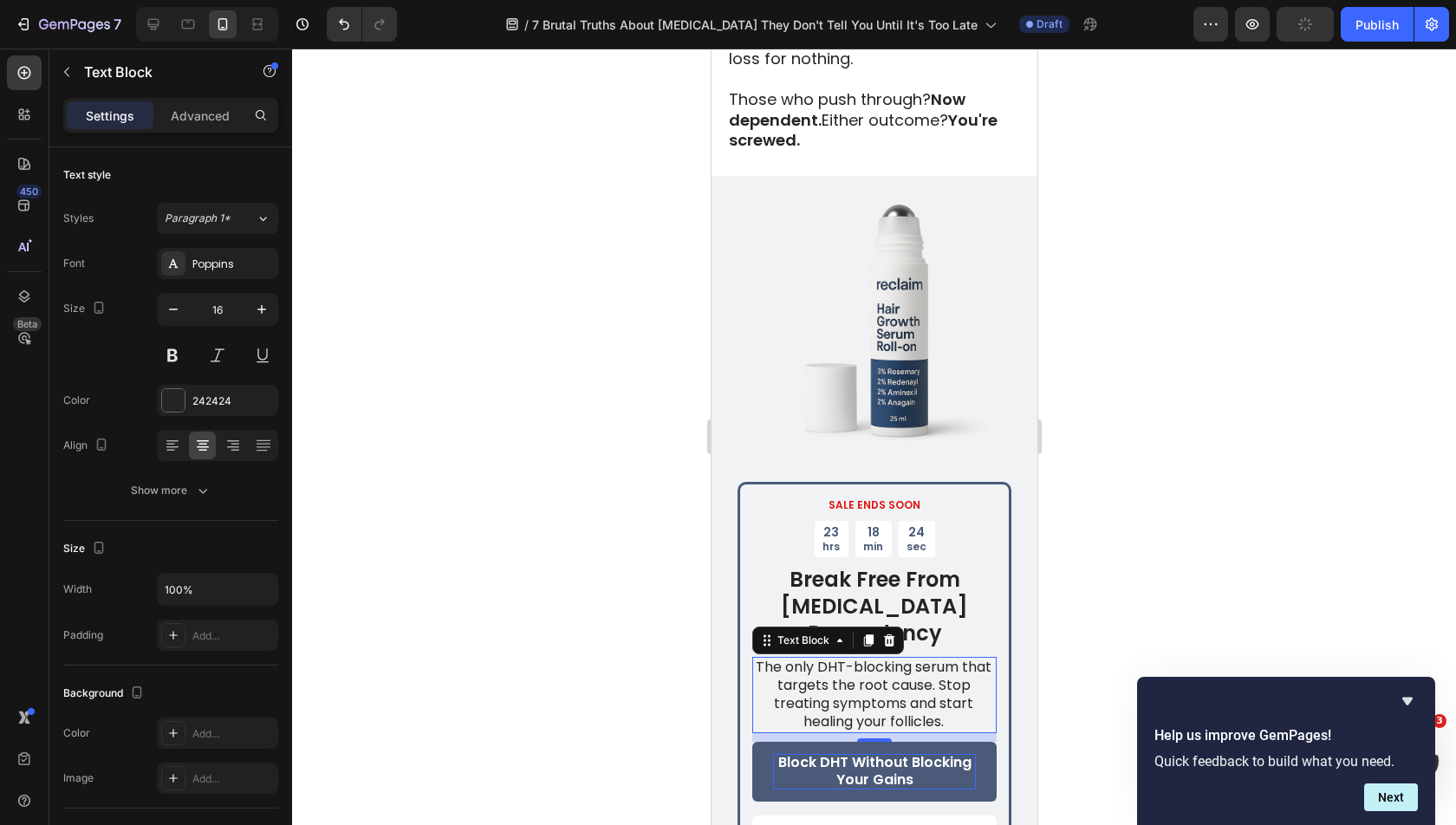
click at [858, 754] on p "Block DHT Without Blocking Your Gains" at bounding box center [873, 772] width 203 height 37
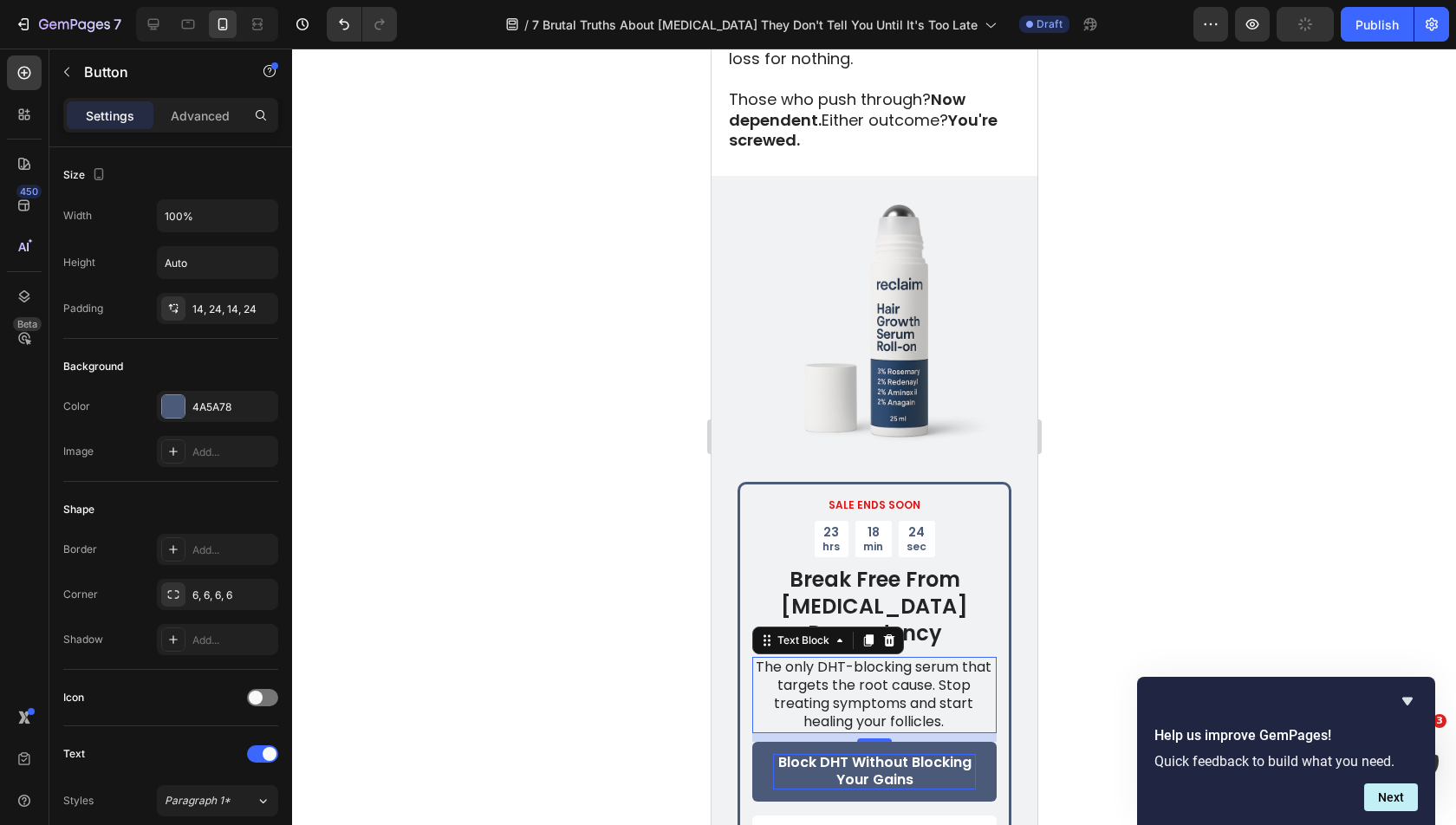
click at [858, 754] on p "Block DHT Without Blocking Your Gains" at bounding box center [873, 772] width 203 height 37
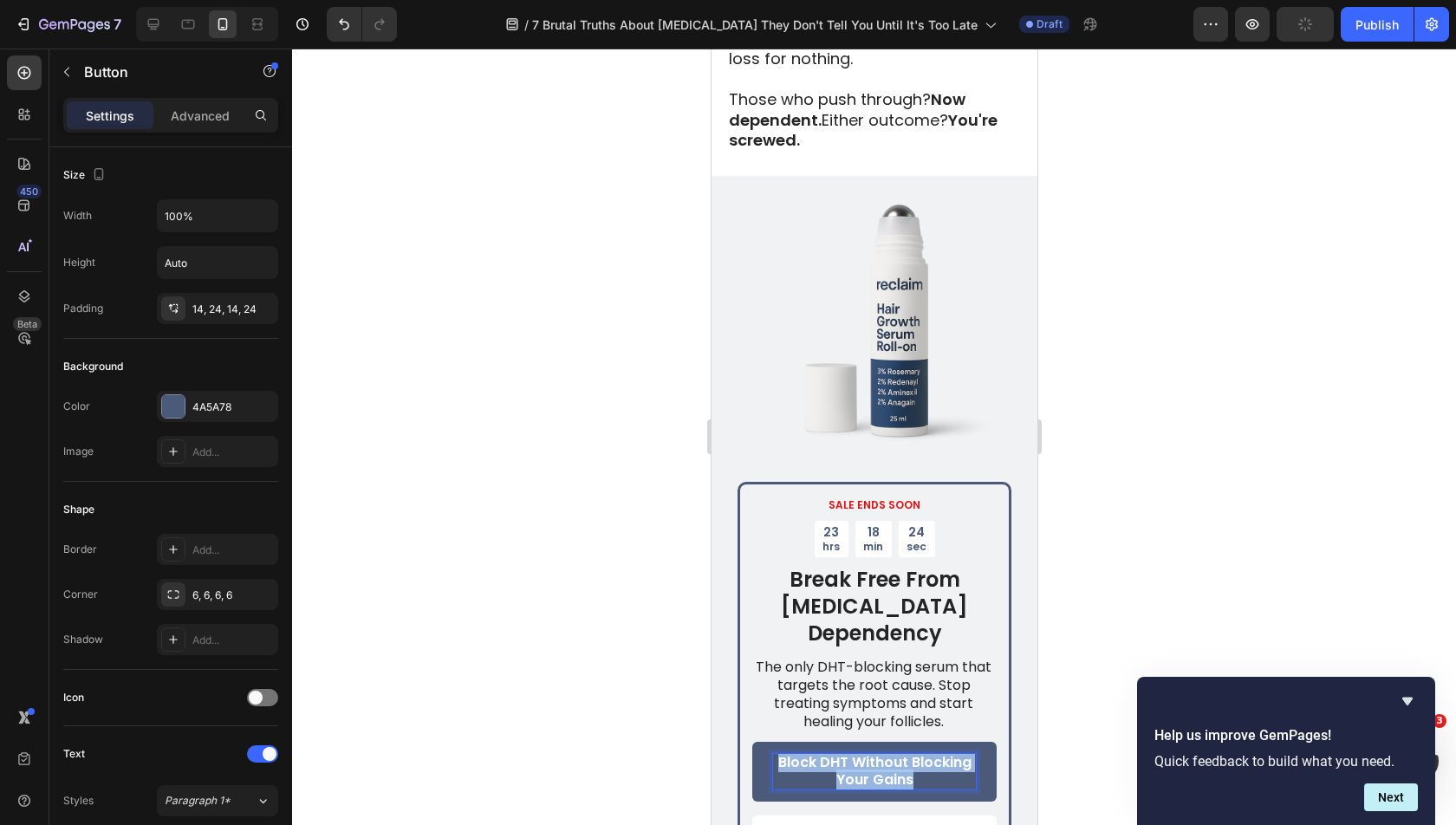
click at [858, 754] on p "Block DHT Without Blocking Your Gains" at bounding box center [873, 772] width 203 height 37
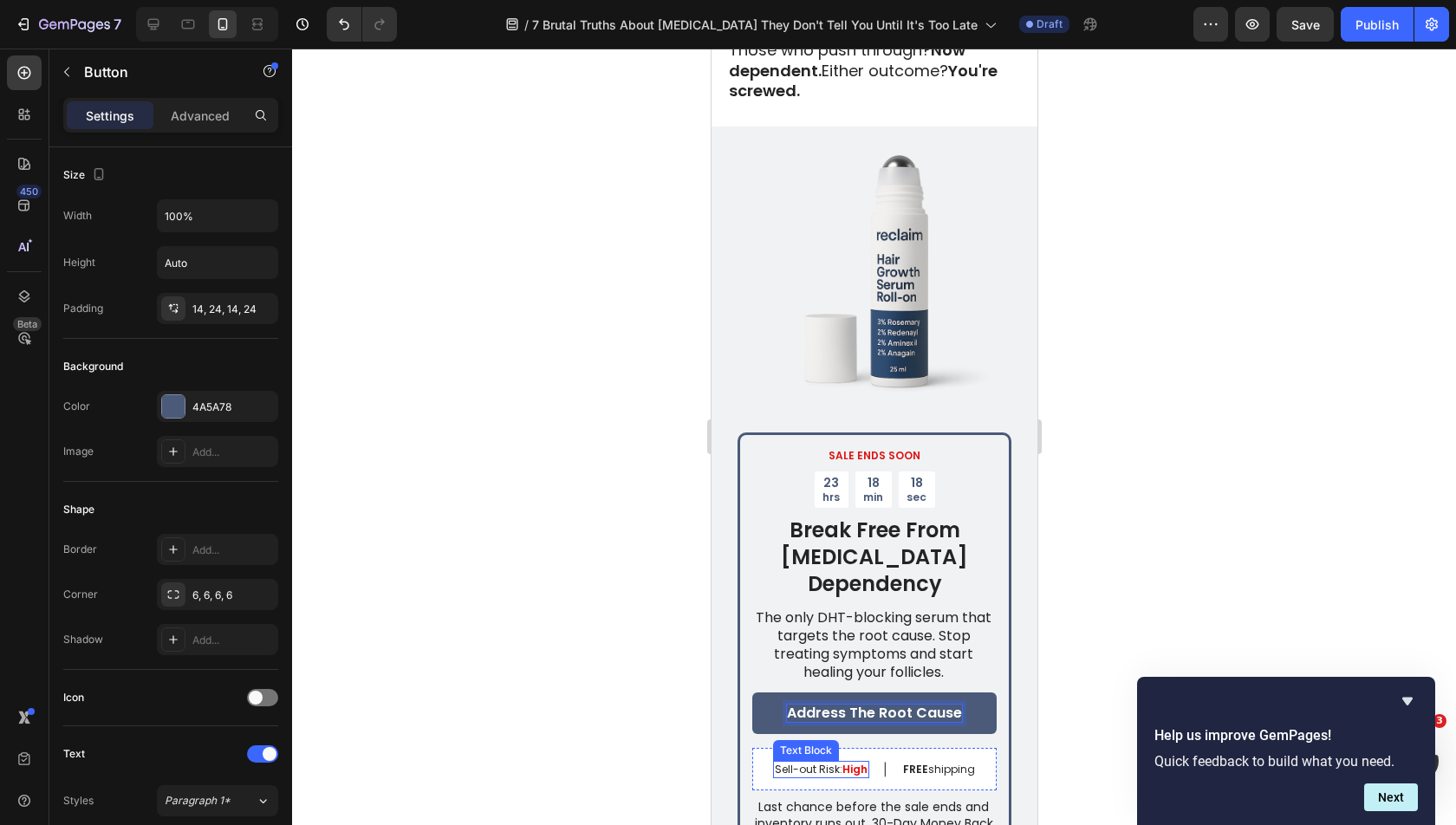
scroll to position [3411, 0]
click at [843, 798] on p "Last chance before the sale ends and inventory runs out. 30-Day Money Back Guar…" at bounding box center [872, 821] width 242 height 47
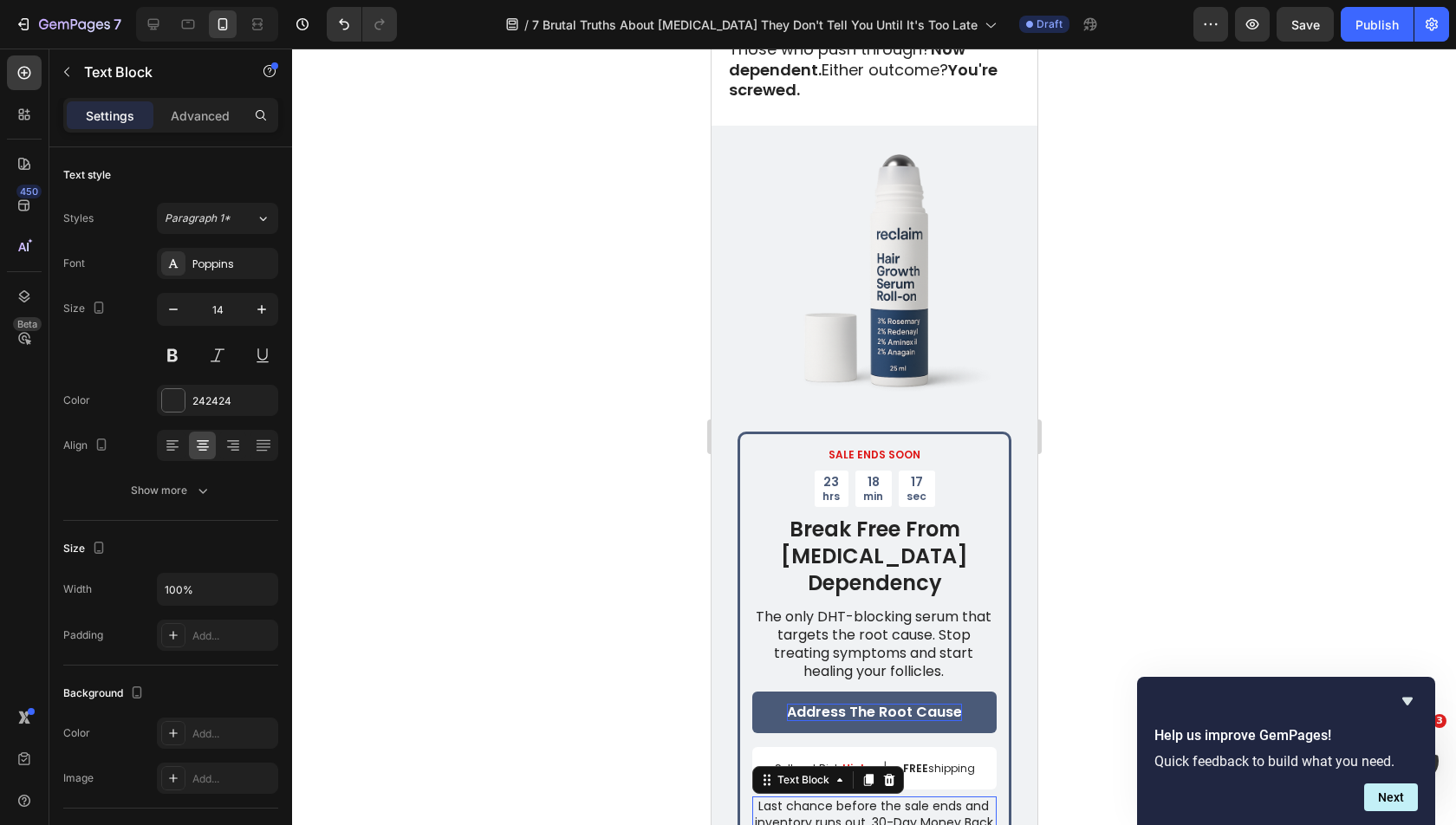
click at [843, 798] on p "Last chance before the sale ends and inventory runs out. 30-Day Money Back Guar…" at bounding box center [872, 821] width 242 height 47
click at [1085, 664] on div at bounding box center [874, 436] width 1164 height 777
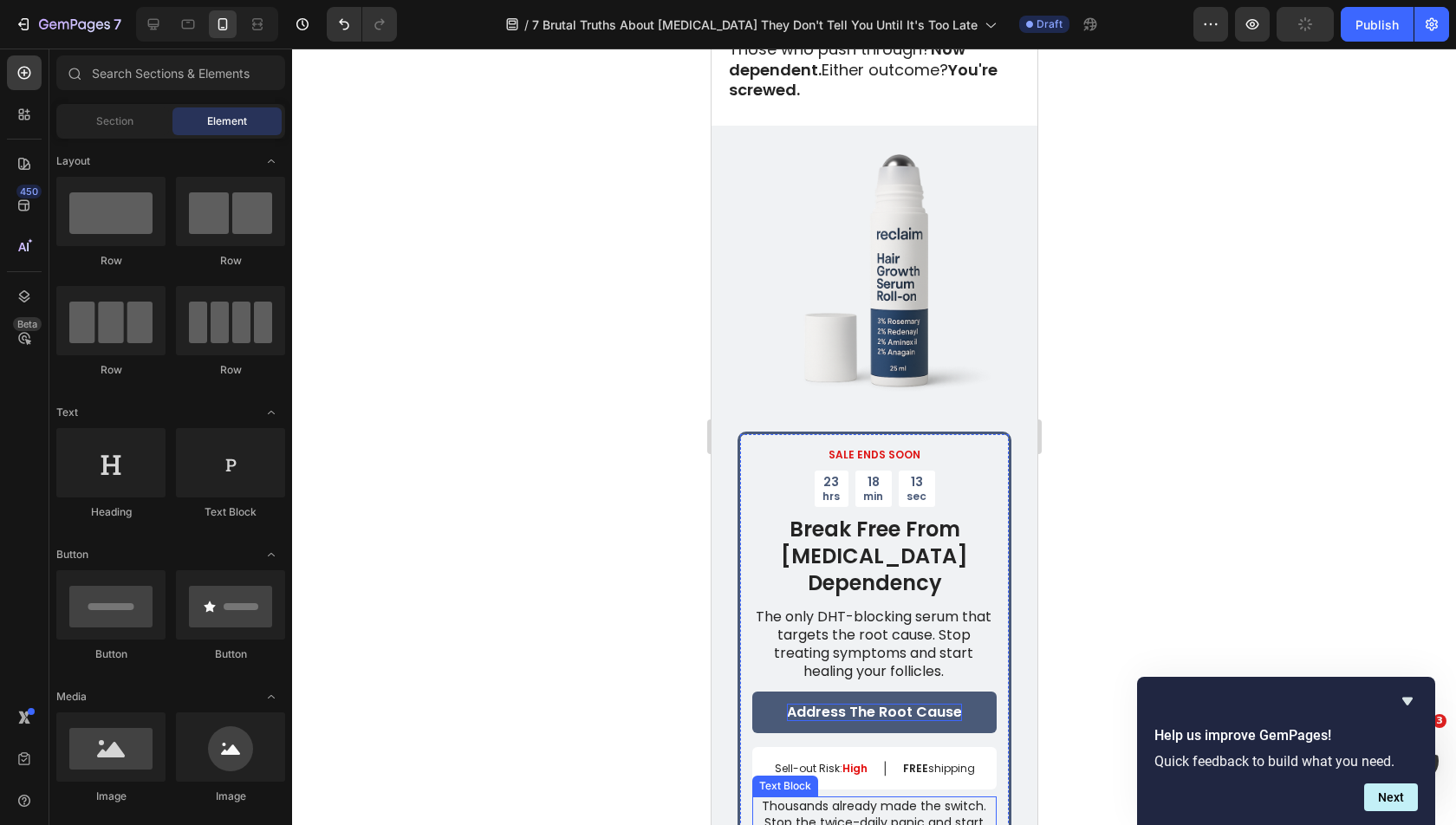
click at [879, 798] on p "Thousands already made the switch. Stop the twice-daily panic and start actual …" at bounding box center [872, 830] width 242 height 64
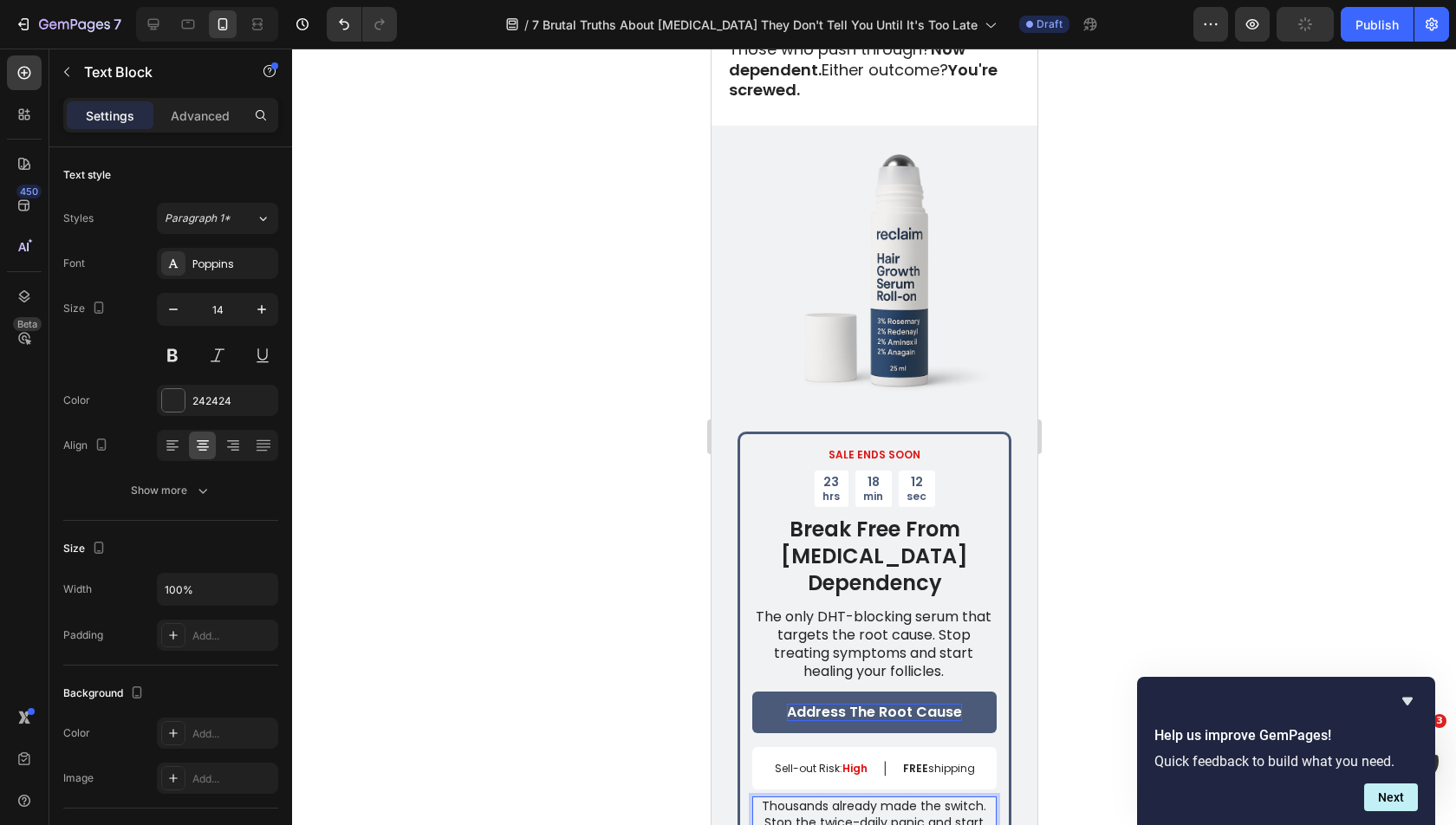
click at [860, 798] on p "Thousands already made the switch. Stop the twice-daily panic and start actual …" at bounding box center [872, 830] width 242 height 64
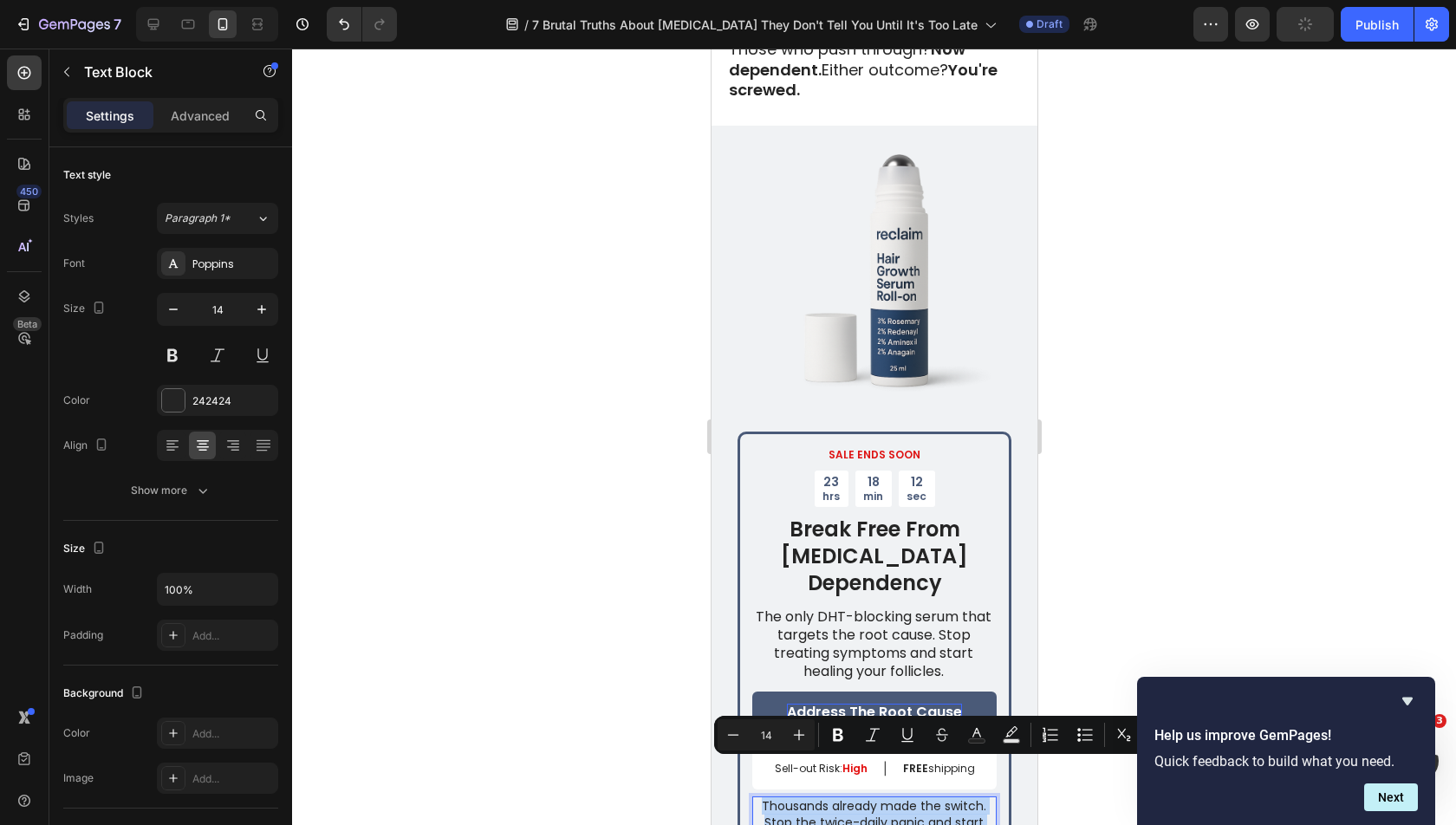
click at [860, 798] on p "Thousands already made the switch. Stop the twice-daily panic and start actual …" at bounding box center [872, 830] width 242 height 64
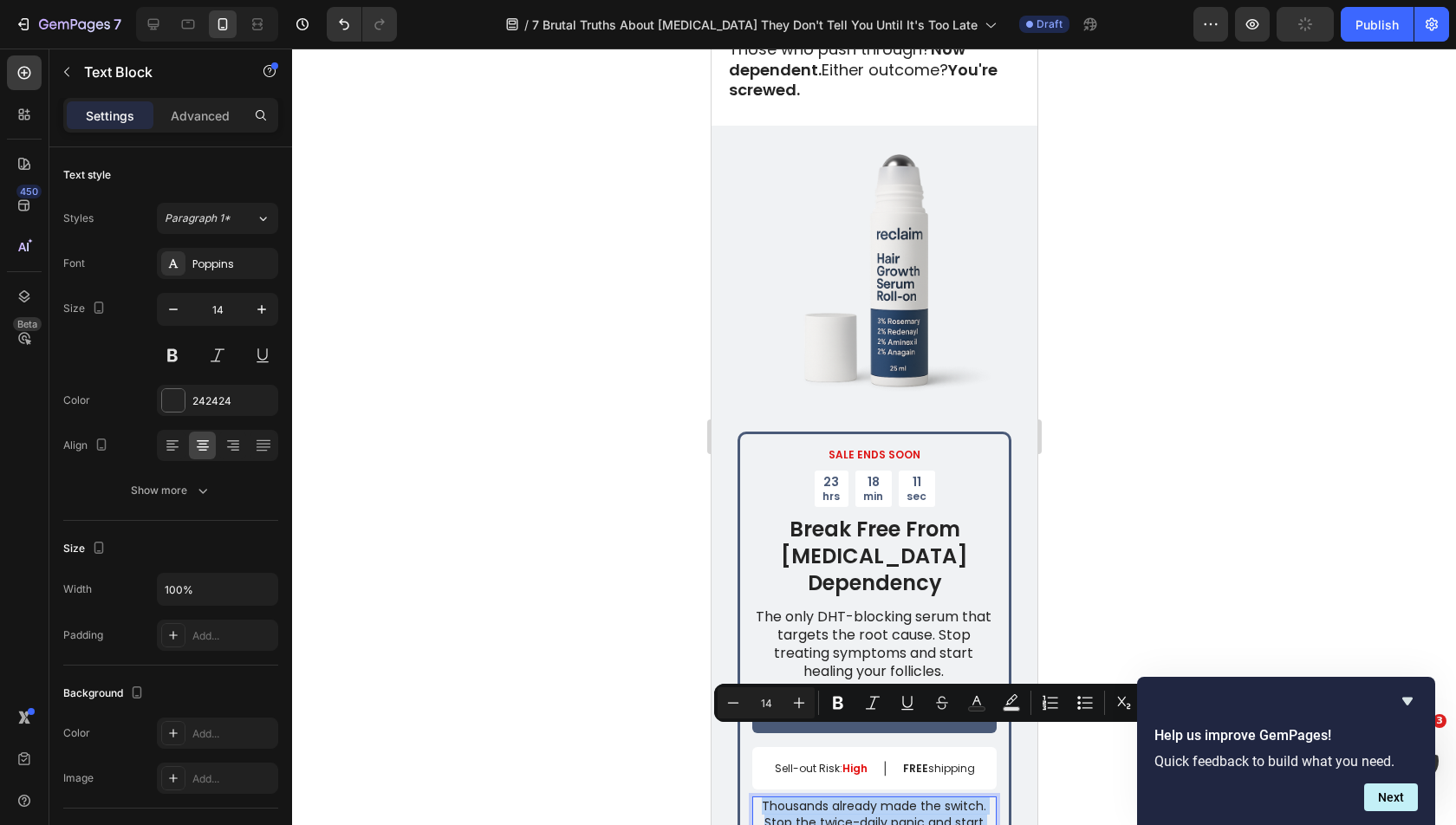
click at [860, 798] on p "Thousands already made the switch. Stop the twice-daily panic and start actual …" at bounding box center [872, 830] width 242 height 64
click at [855, 798] on p "Thousands already made the switch. Stop the twice-daily panic and start actual …" at bounding box center [872, 830] width 242 height 64
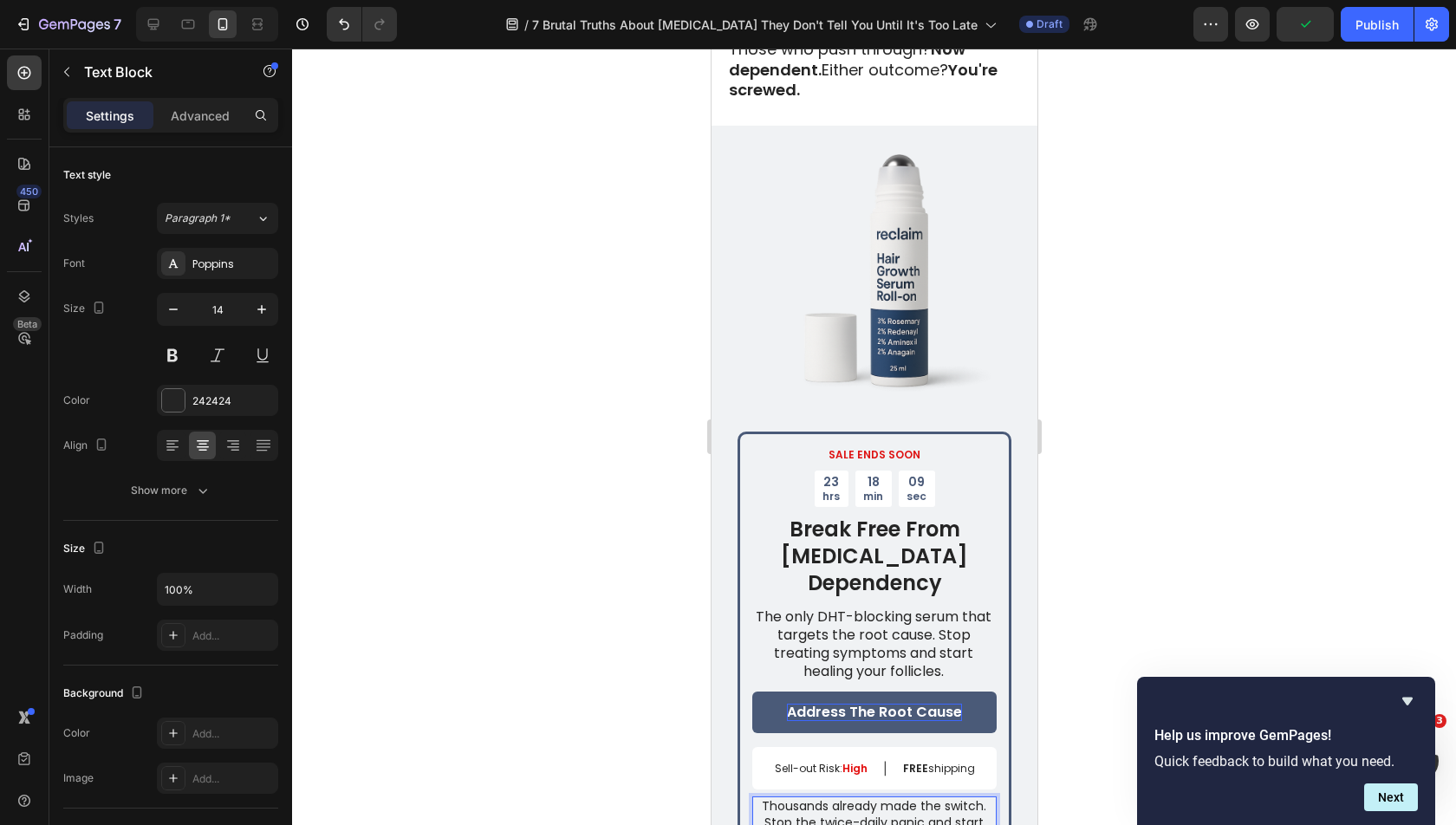
click at [1105, 564] on div at bounding box center [874, 436] width 1164 height 777
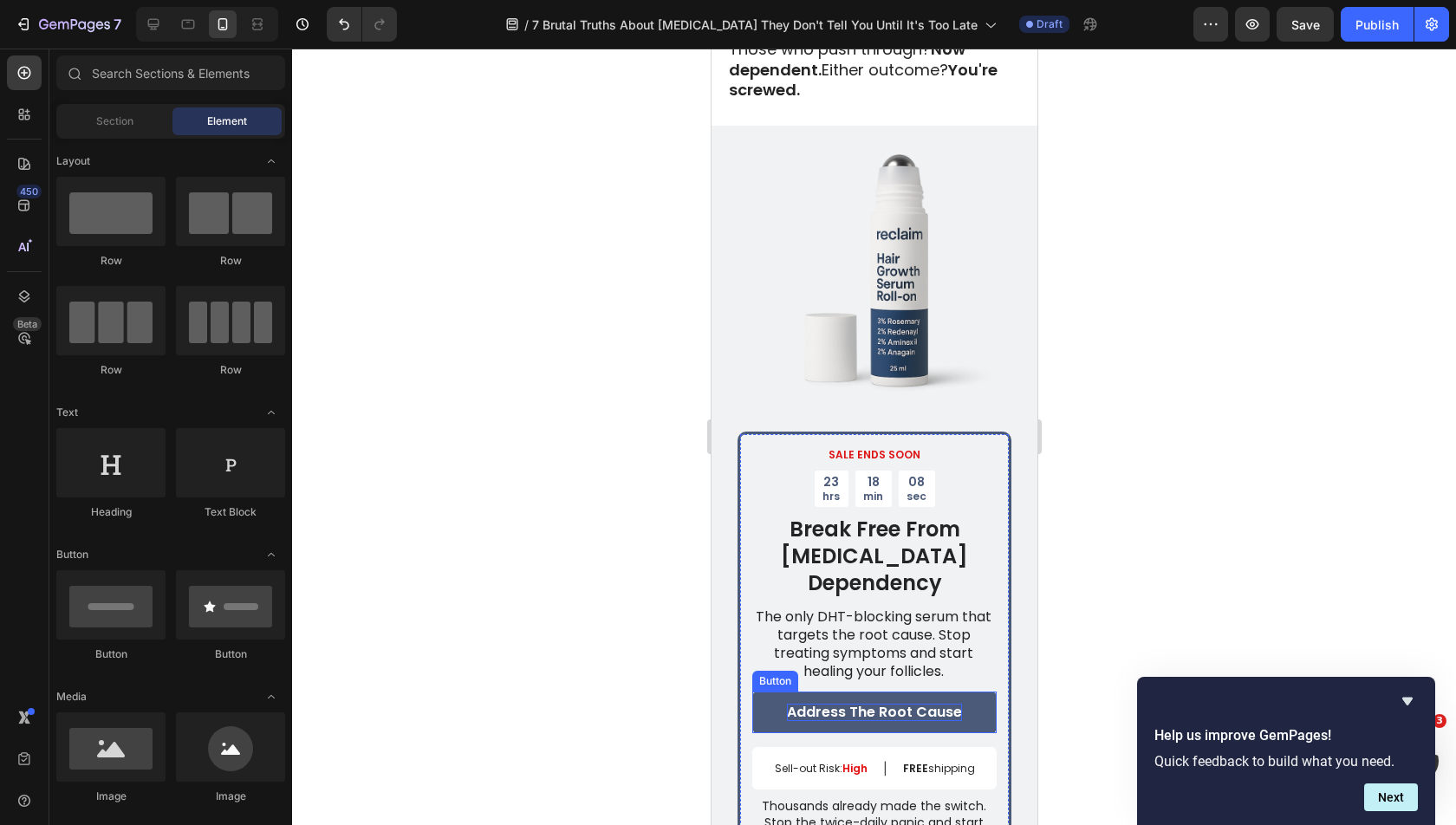
click at [817, 703] on p "Address The Root Cause" at bounding box center [873, 712] width 175 height 18
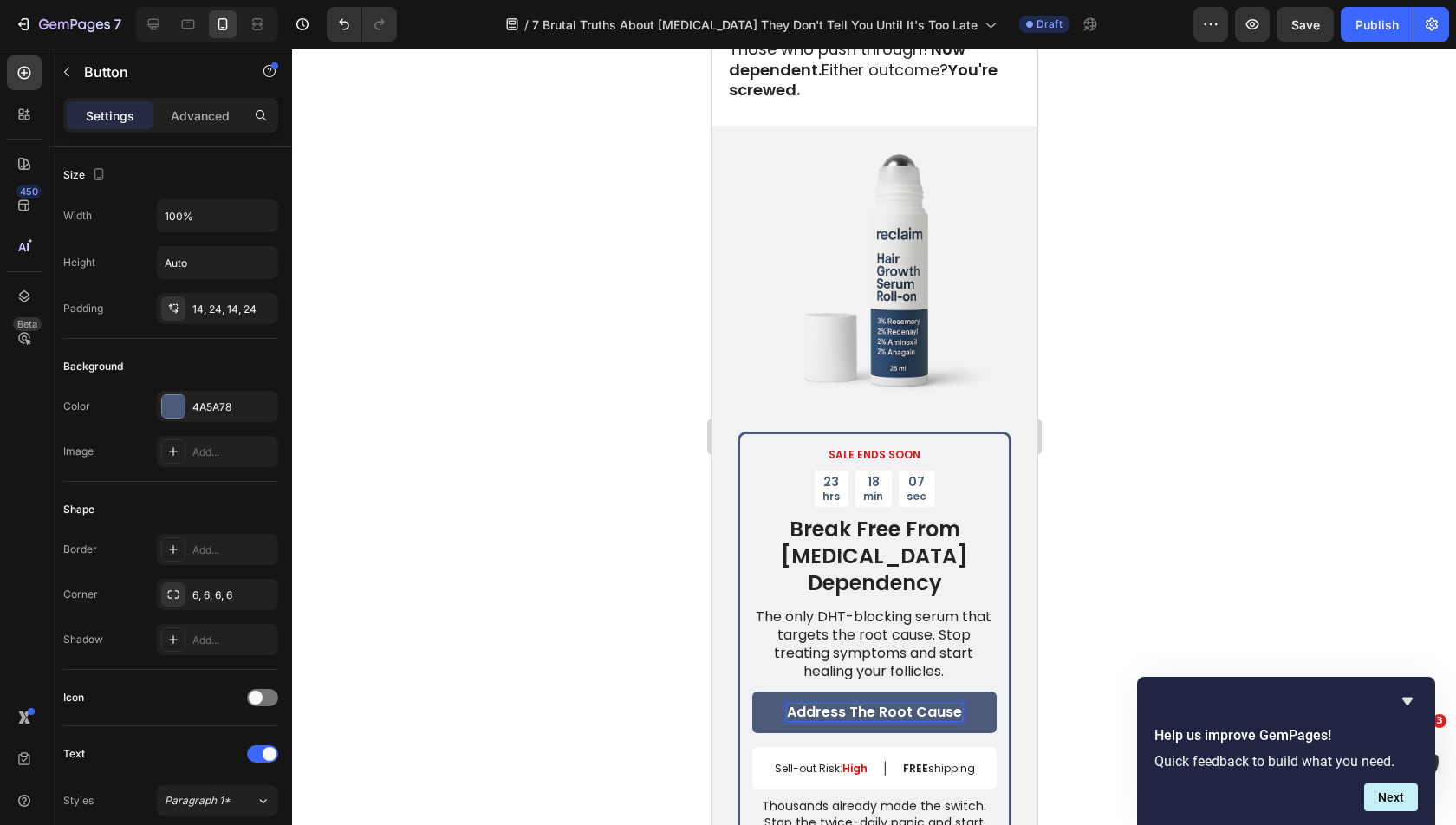
click at [810, 703] on p "Address The Root Cause" at bounding box center [873, 712] width 175 height 18
click at [1230, 482] on div at bounding box center [874, 436] width 1164 height 777
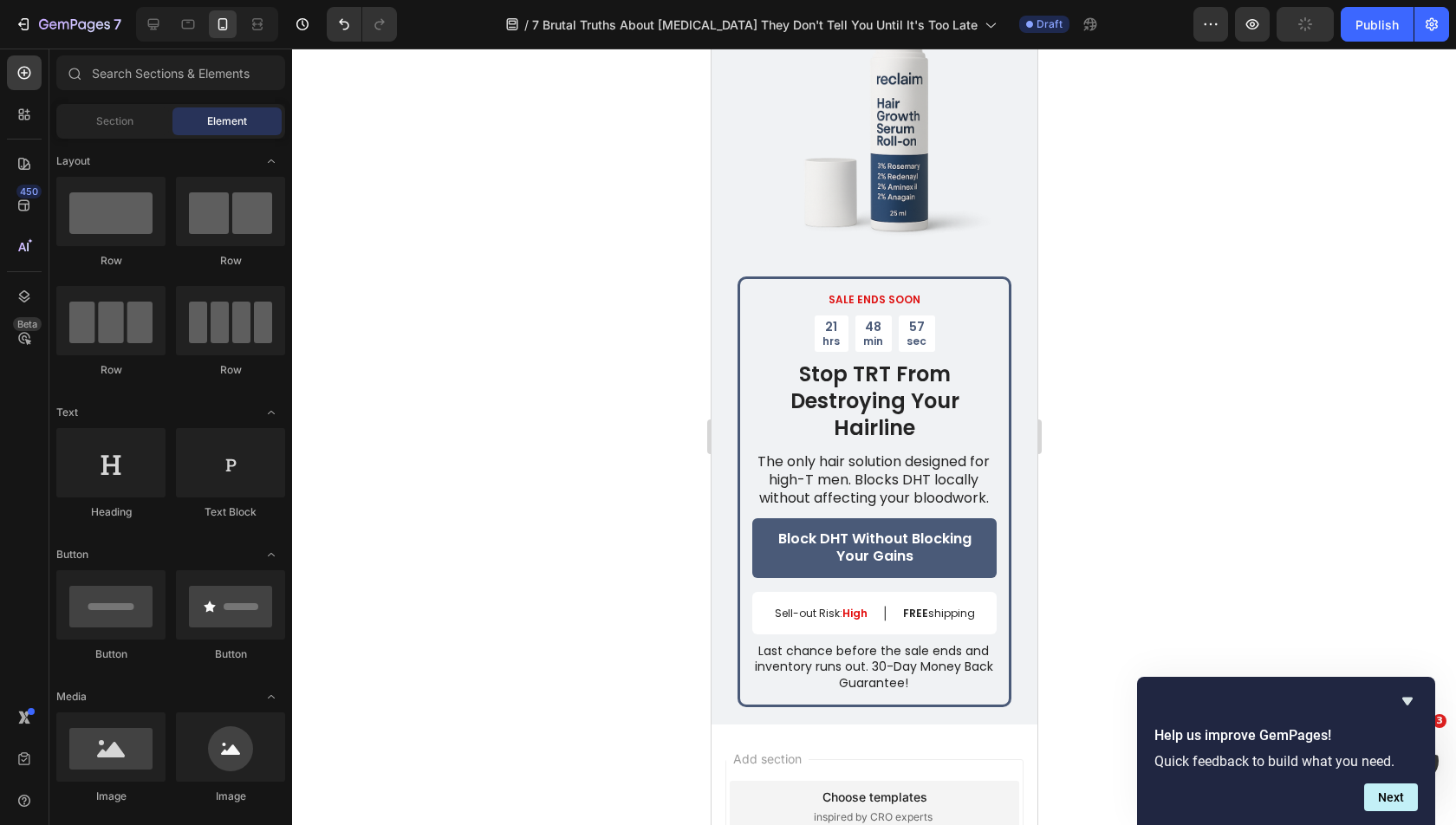
scroll to position [6635, 0]
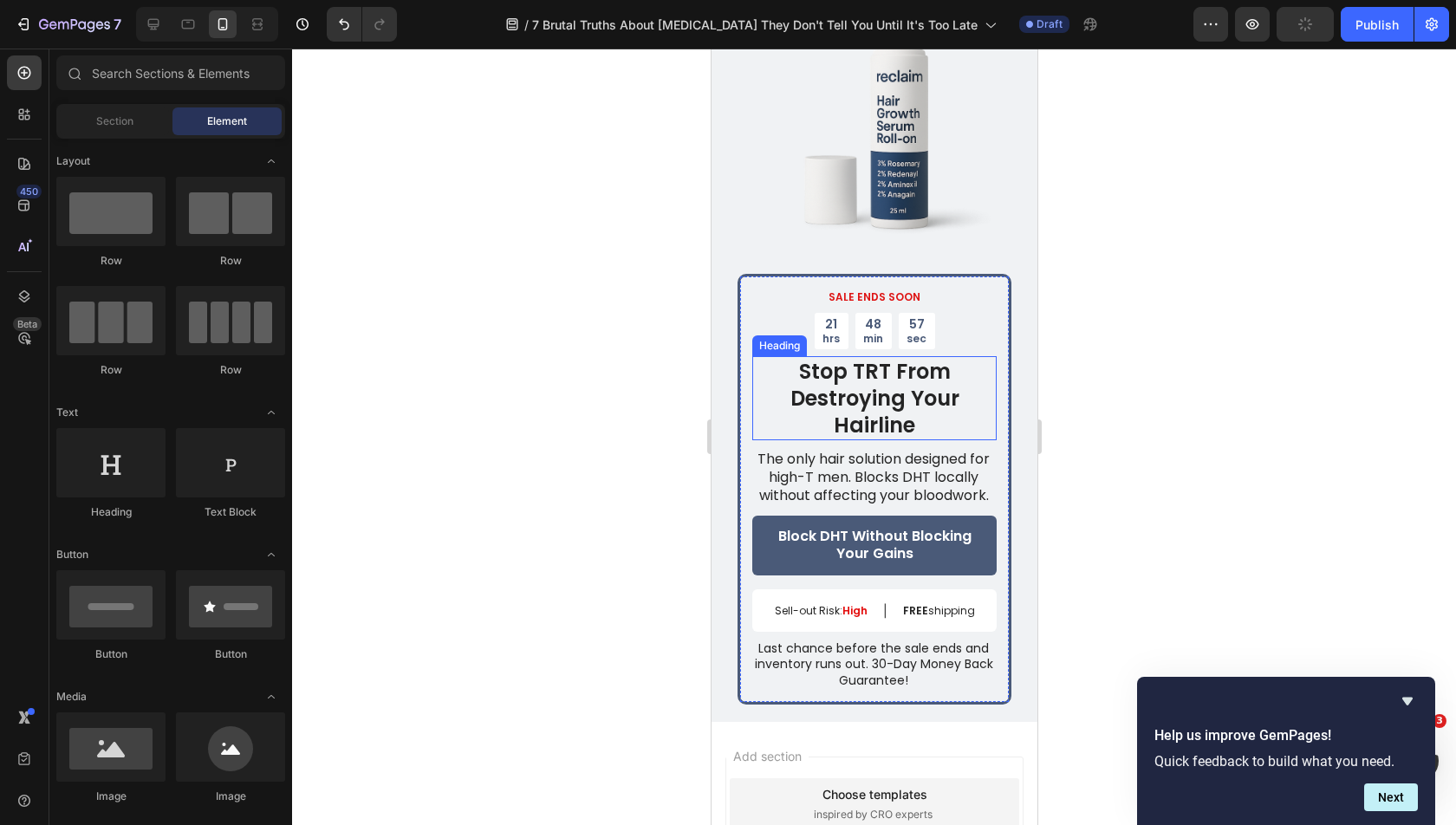
click at [864, 356] on h2 "Stop TRT From Destroying Your Hairline" at bounding box center [873, 399] width 244 height 85
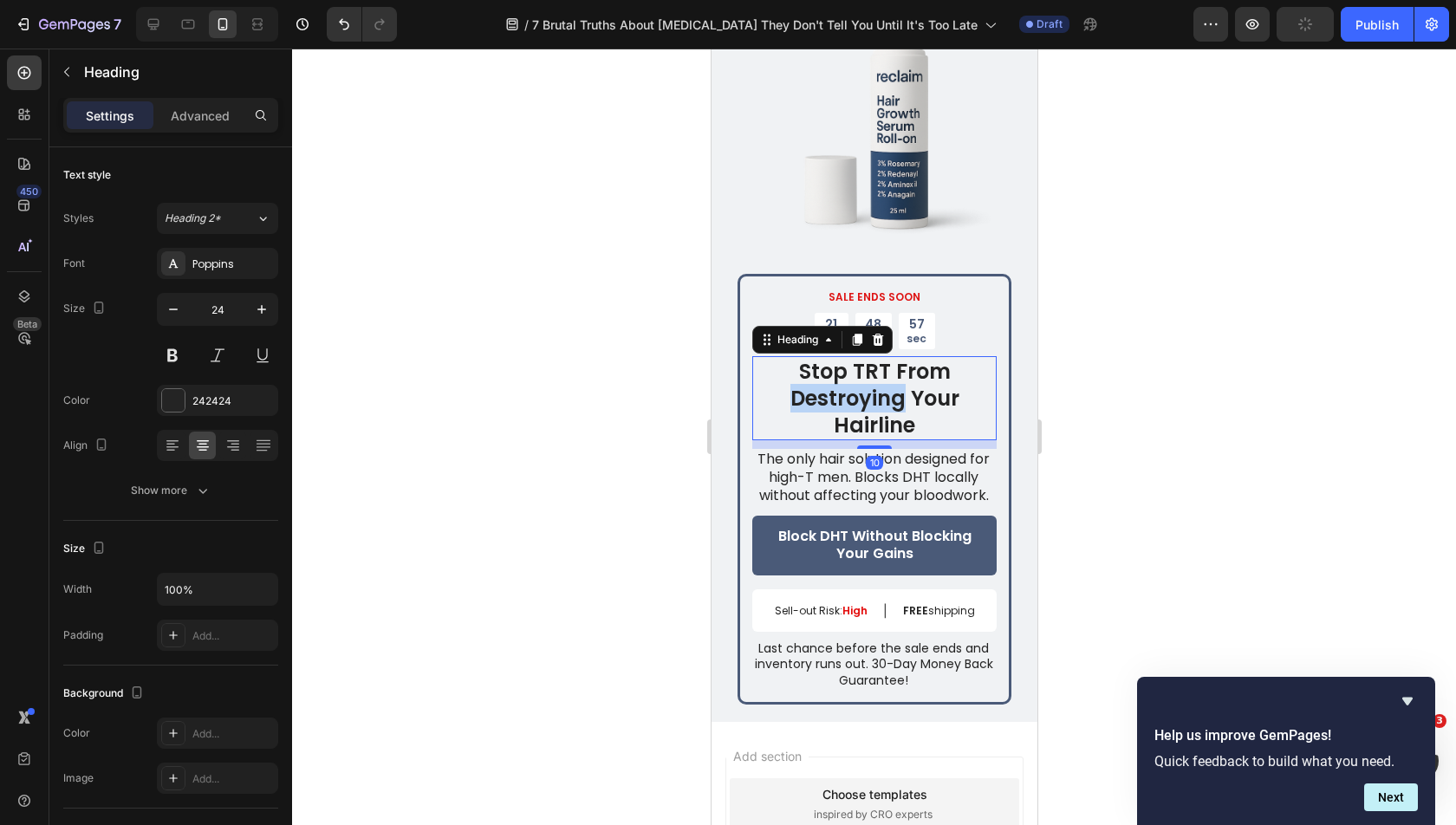
click at [864, 356] on h2 "Stop TRT From Destroying Your Hairline" at bounding box center [873, 399] width 244 height 85
click at [864, 358] on p "Stop TRT From Destroying Your Hairline" at bounding box center [873, 399] width 241 height 81
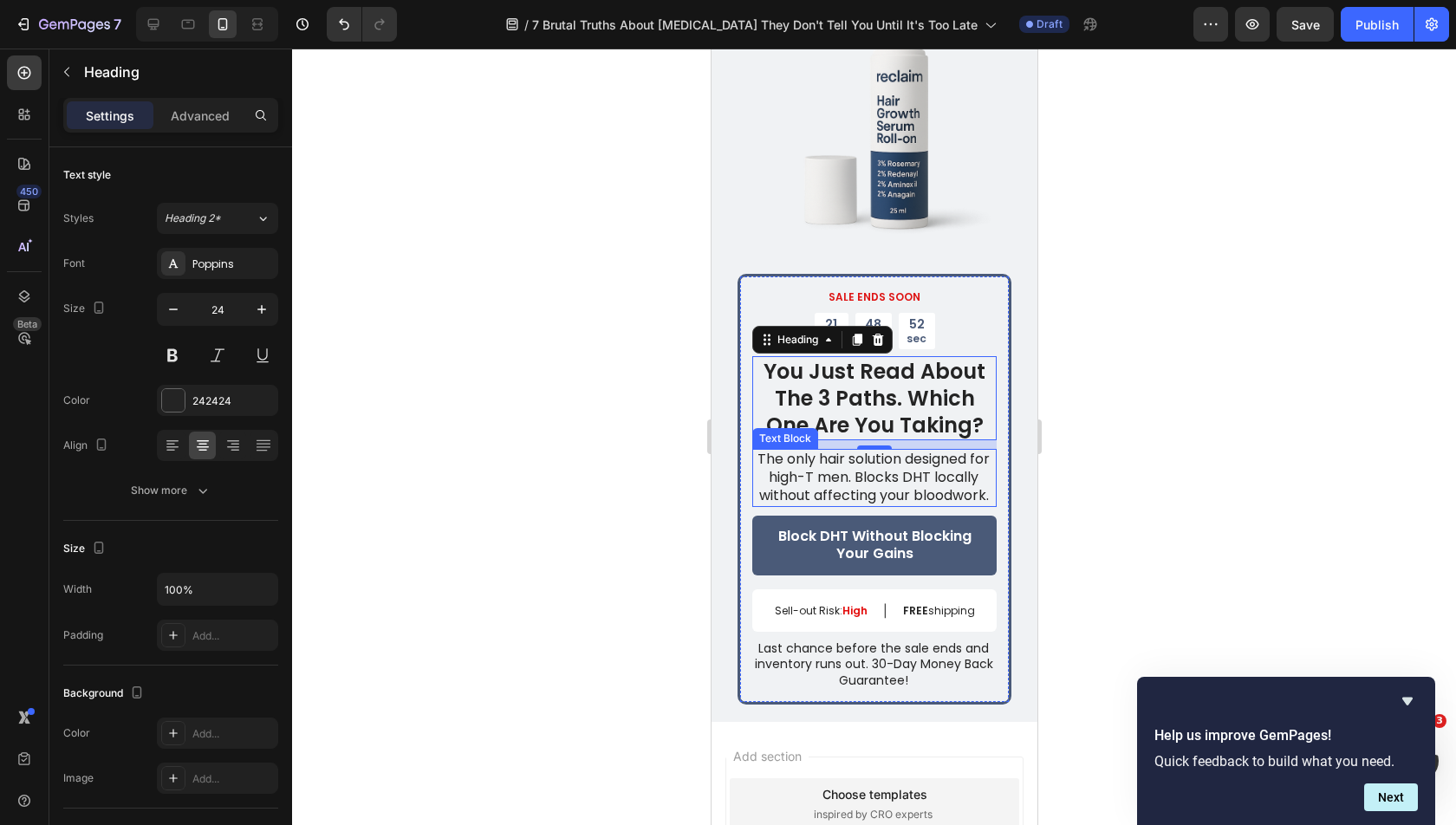
click at [865, 451] on p "The only hair solution designed for high-T men. Blocks DHT locally without affe…" at bounding box center [872, 478] width 242 height 54
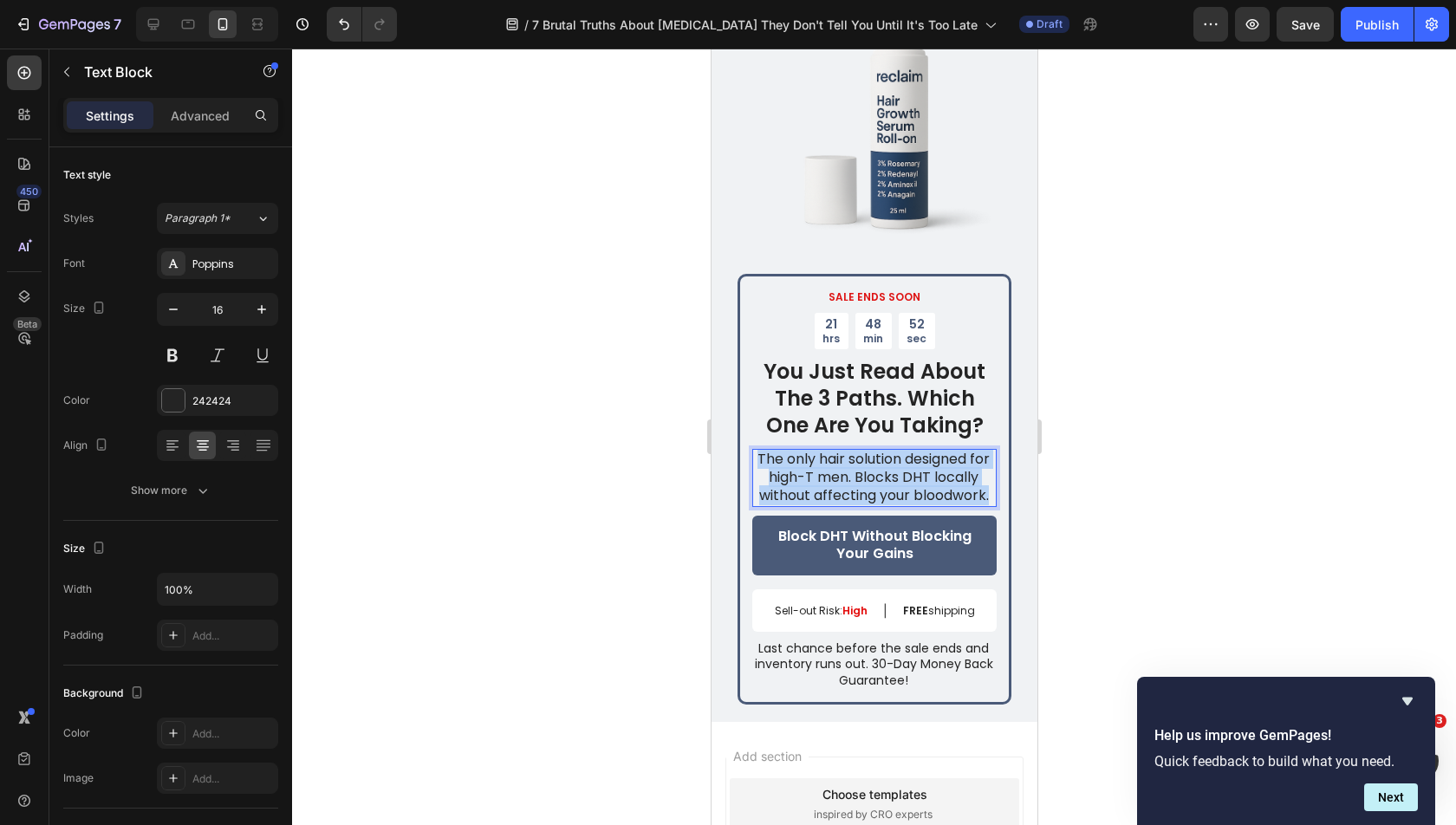
click at [865, 451] on p "The only hair solution designed for high-T men. Blocks DHT locally without affe…" at bounding box center [872, 478] width 242 height 54
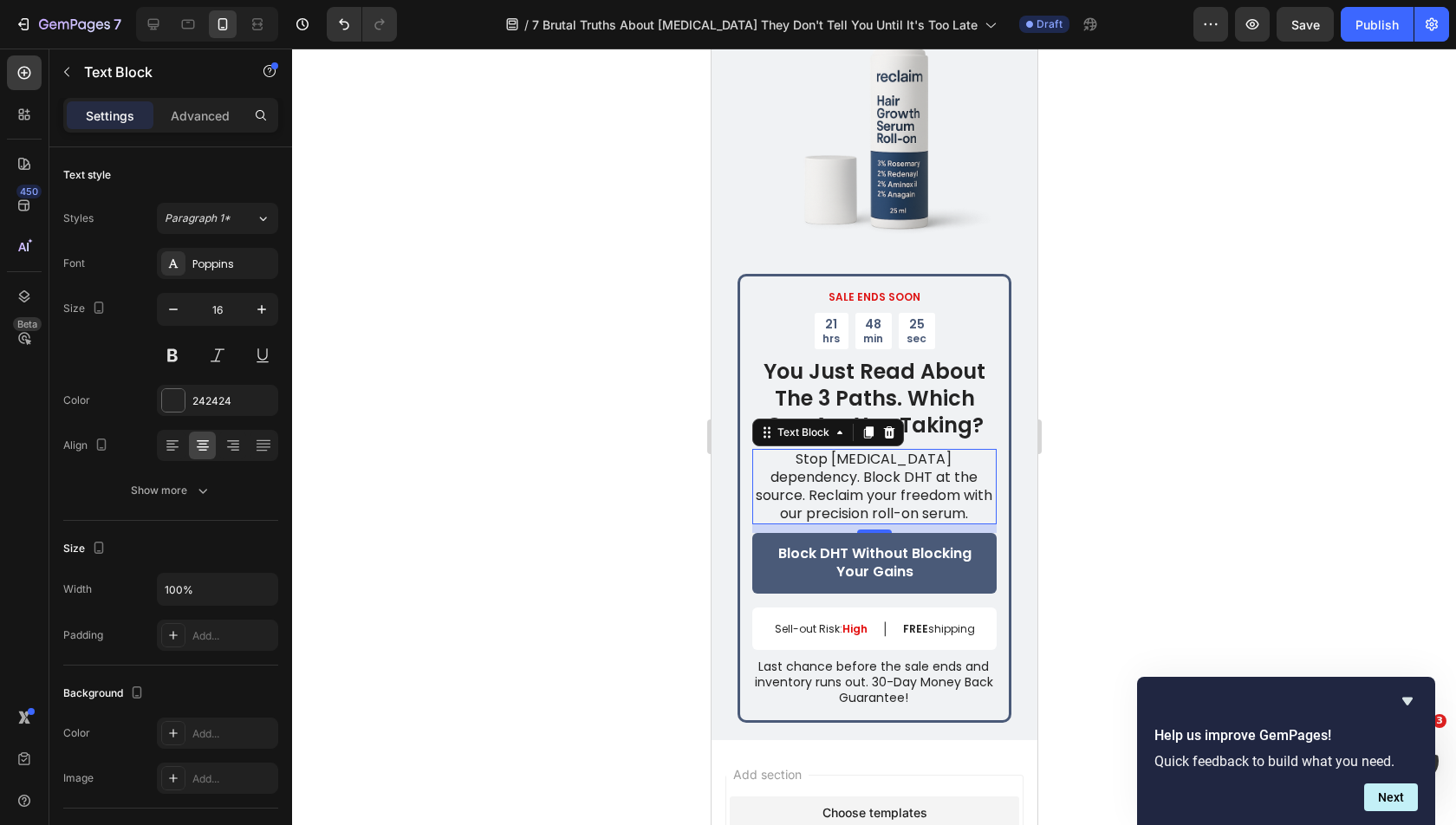
click at [888, 357] on strong "You Just Read About The 3 Paths. Which One Are You Taking?" at bounding box center [873, 398] width 222 height 82
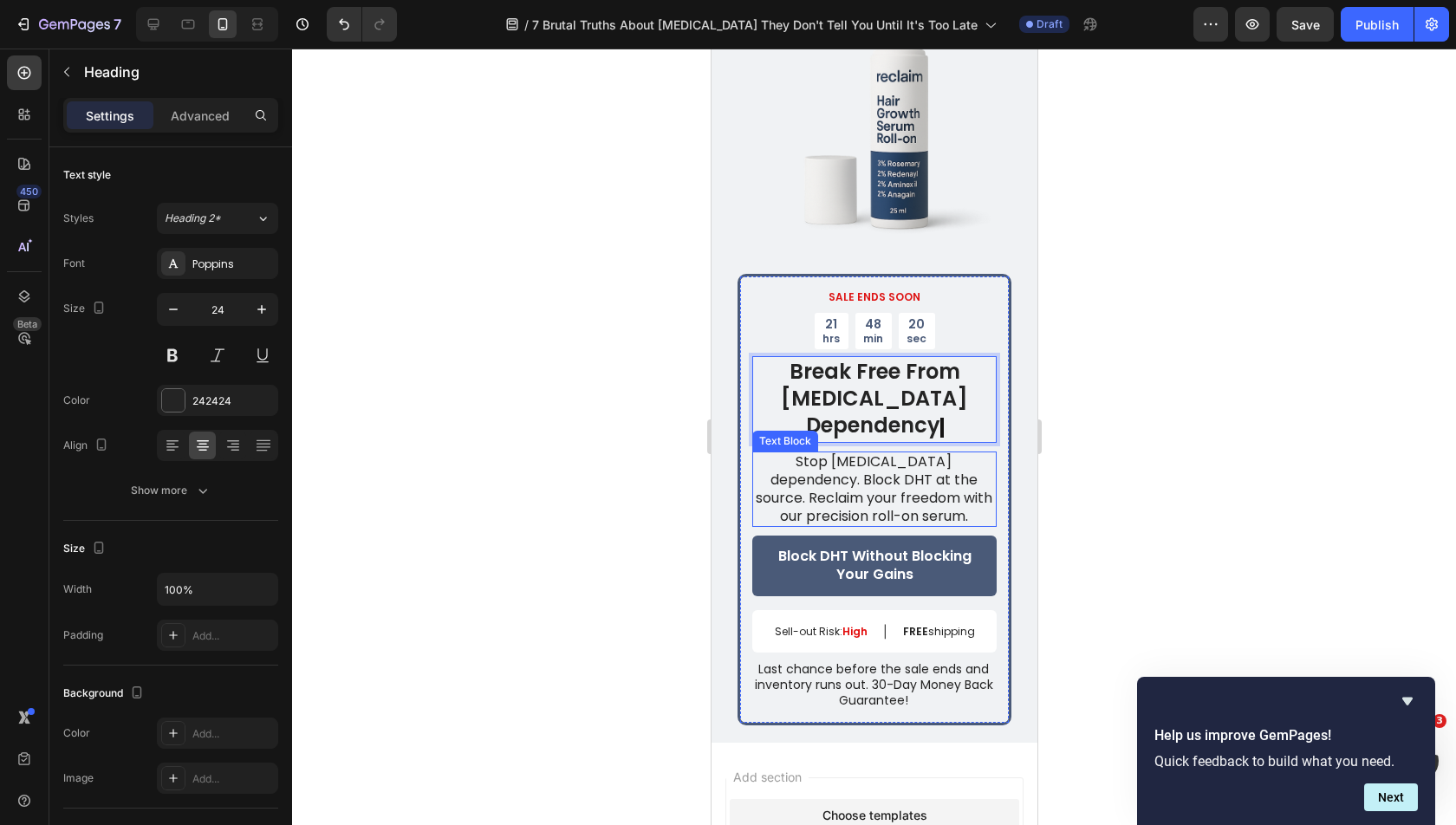
click at [864, 454] on p "Stop [MEDICAL_DATA] dependency. Block DHT at the source. Reclaim your freedom w…" at bounding box center [872, 489] width 242 height 72
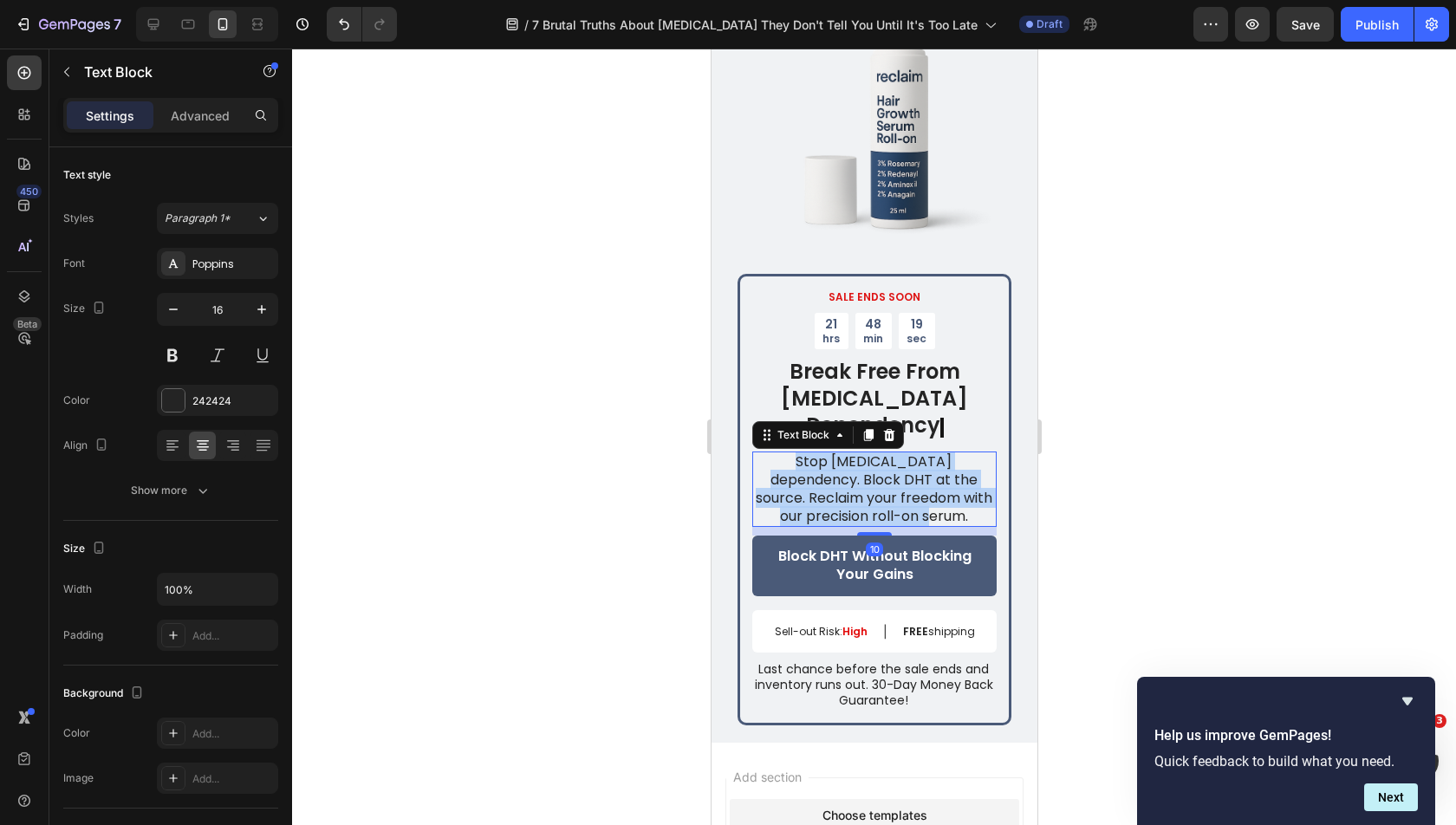
click at [864, 454] on p "Stop [MEDICAL_DATA] dependency. Block DHT at the source. Reclaim your freedom w…" at bounding box center [872, 489] width 242 height 72
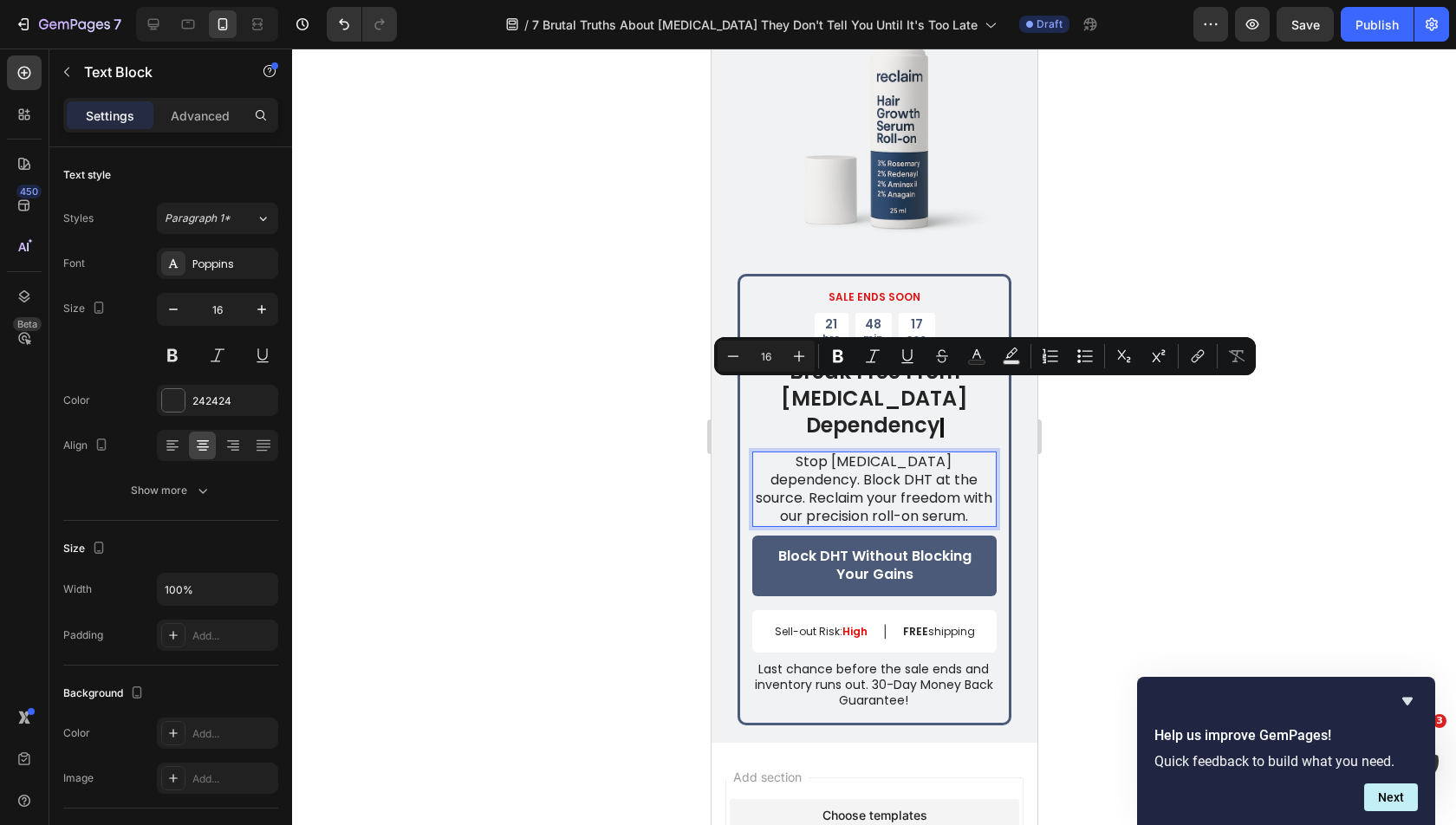
click at [888, 454] on p "Stop [MEDICAL_DATA] dependency. Block DHT at the source. Reclaim your freedom w…" at bounding box center [872, 489] width 242 height 72
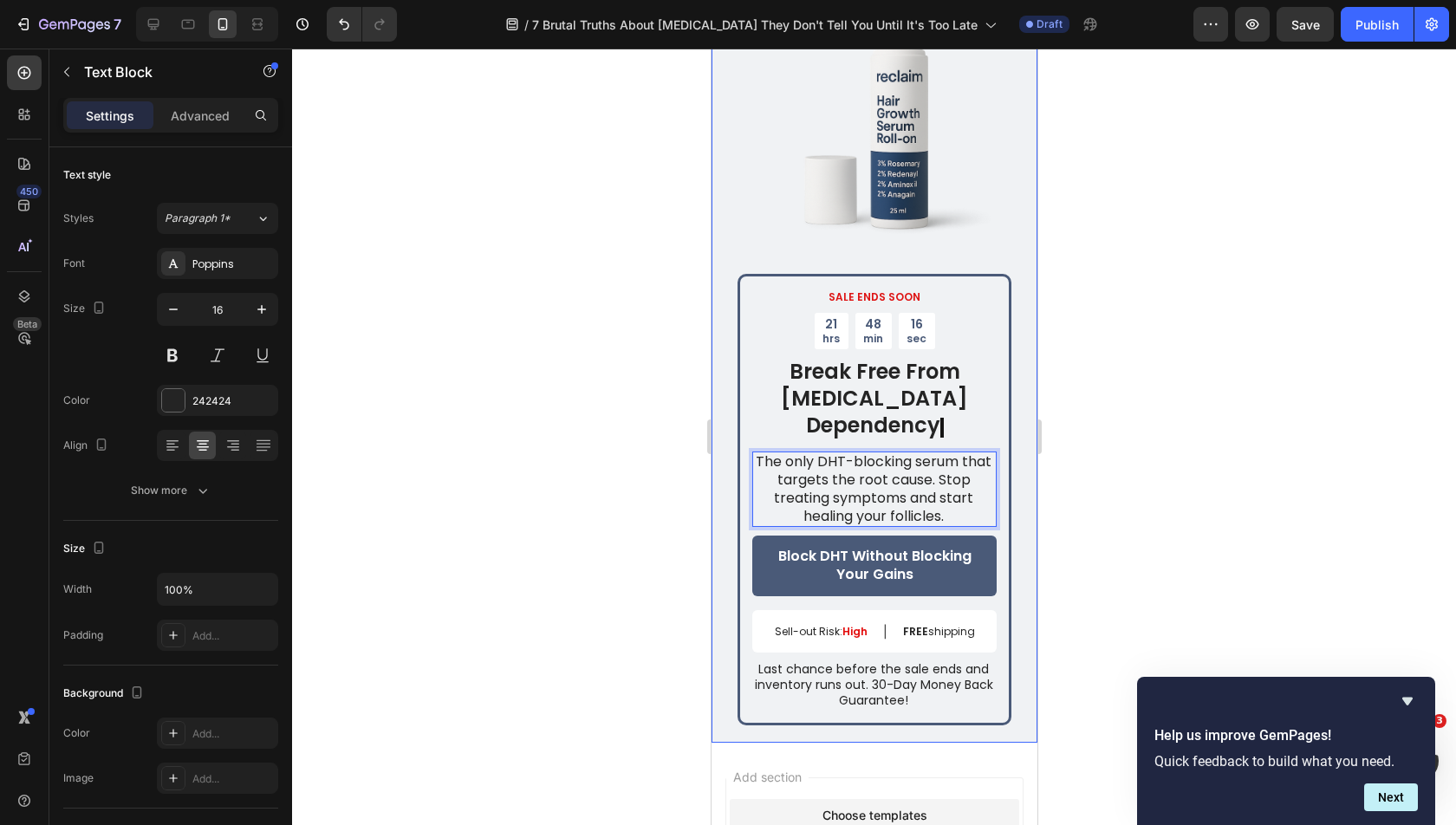
click at [1001, 417] on div "SALE ENDS SOON Text Block 21 hrs 48 min 16 sec Countdown Timer ⁠⁠⁠⁠⁠⁠⁠ Break Fr…" at bounding box center [873, 355] width 326 height 774
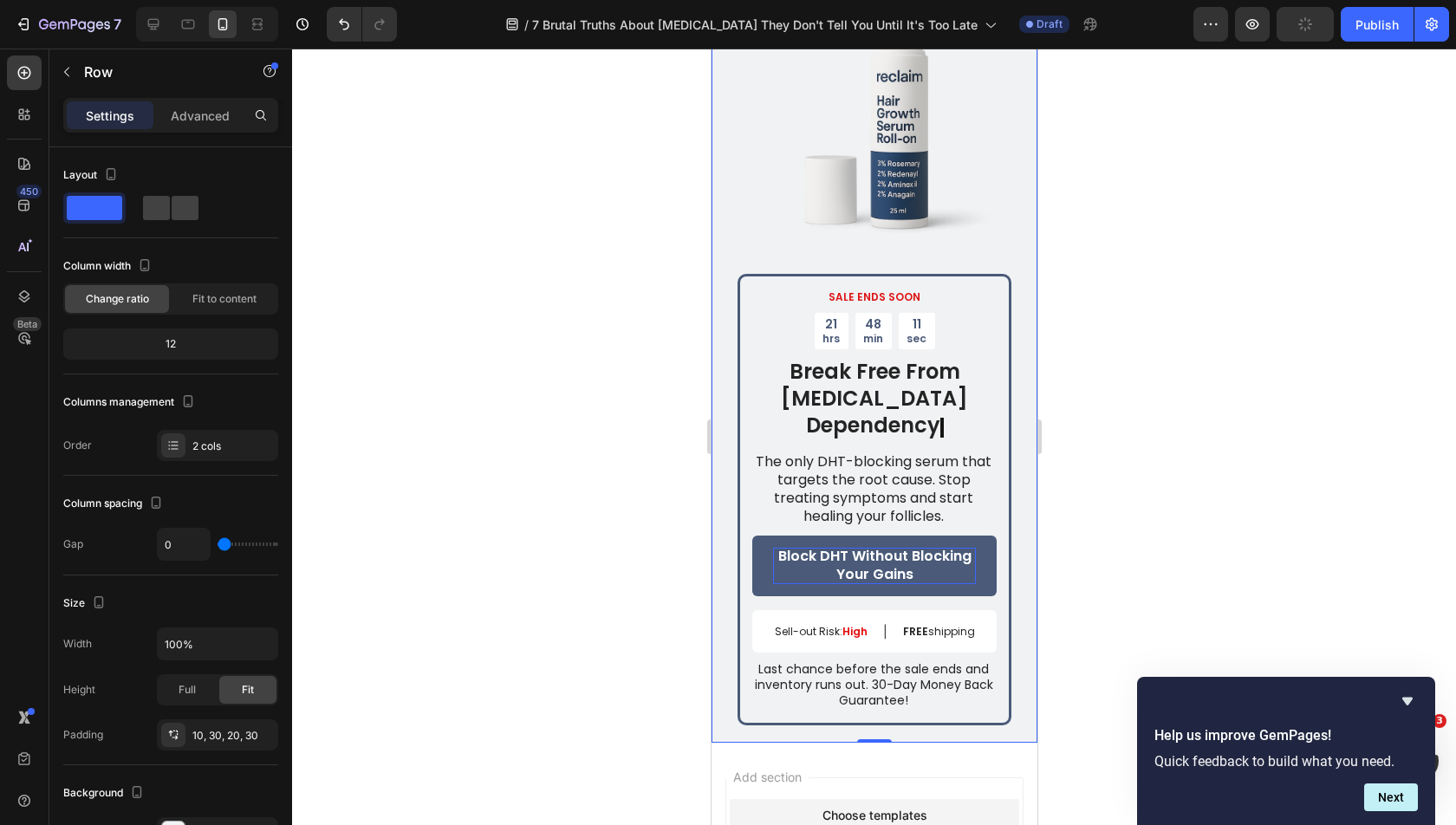
click at [840, 548] on p "Block DHT Without Blocking Your Gains" at bounding box center [873, 566] width 203 height 37
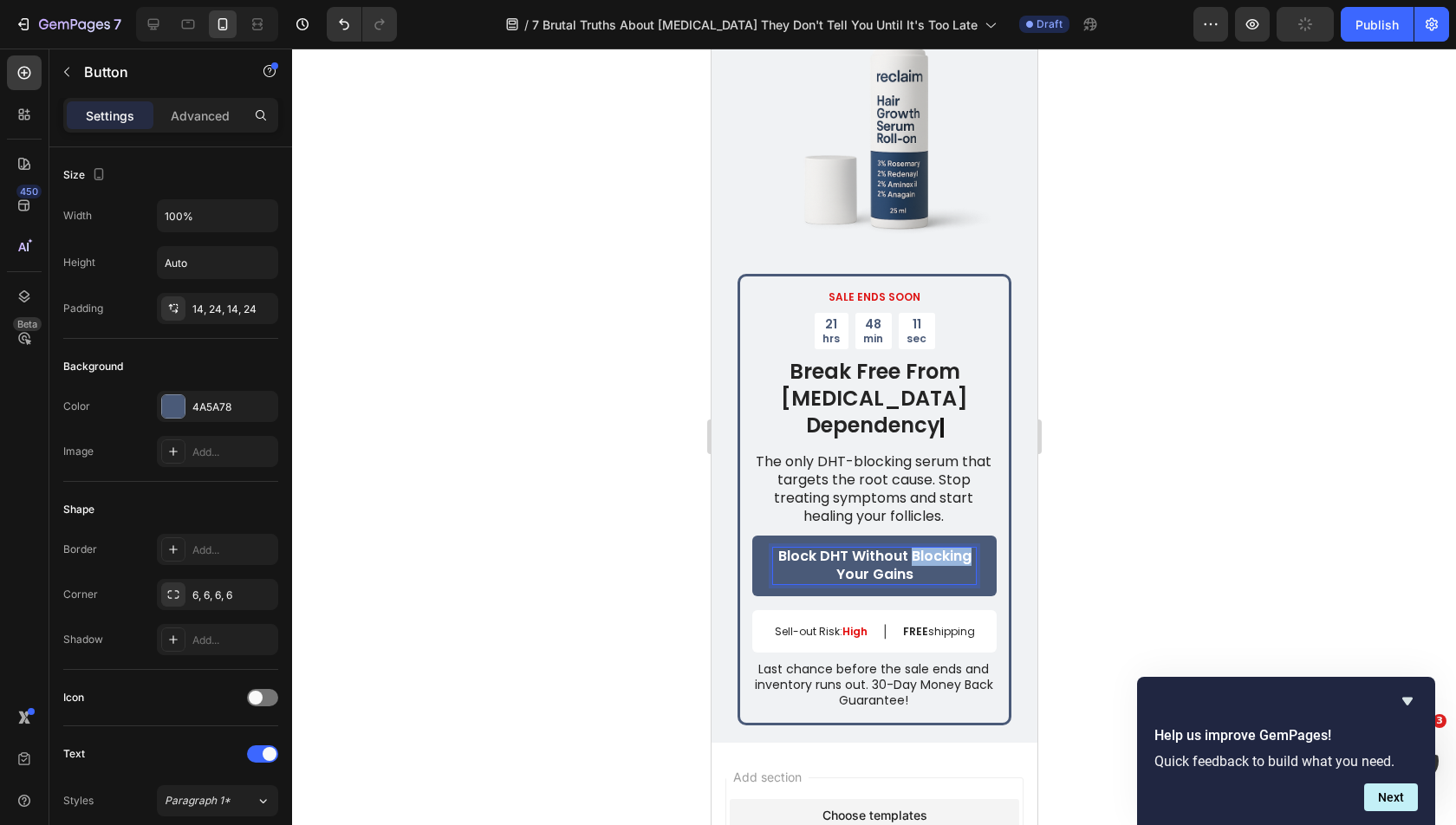
click at [840, 548] on p "Block DHT Without Blocking Your Gains" at bounding box center [873, 566] width 203 height 37
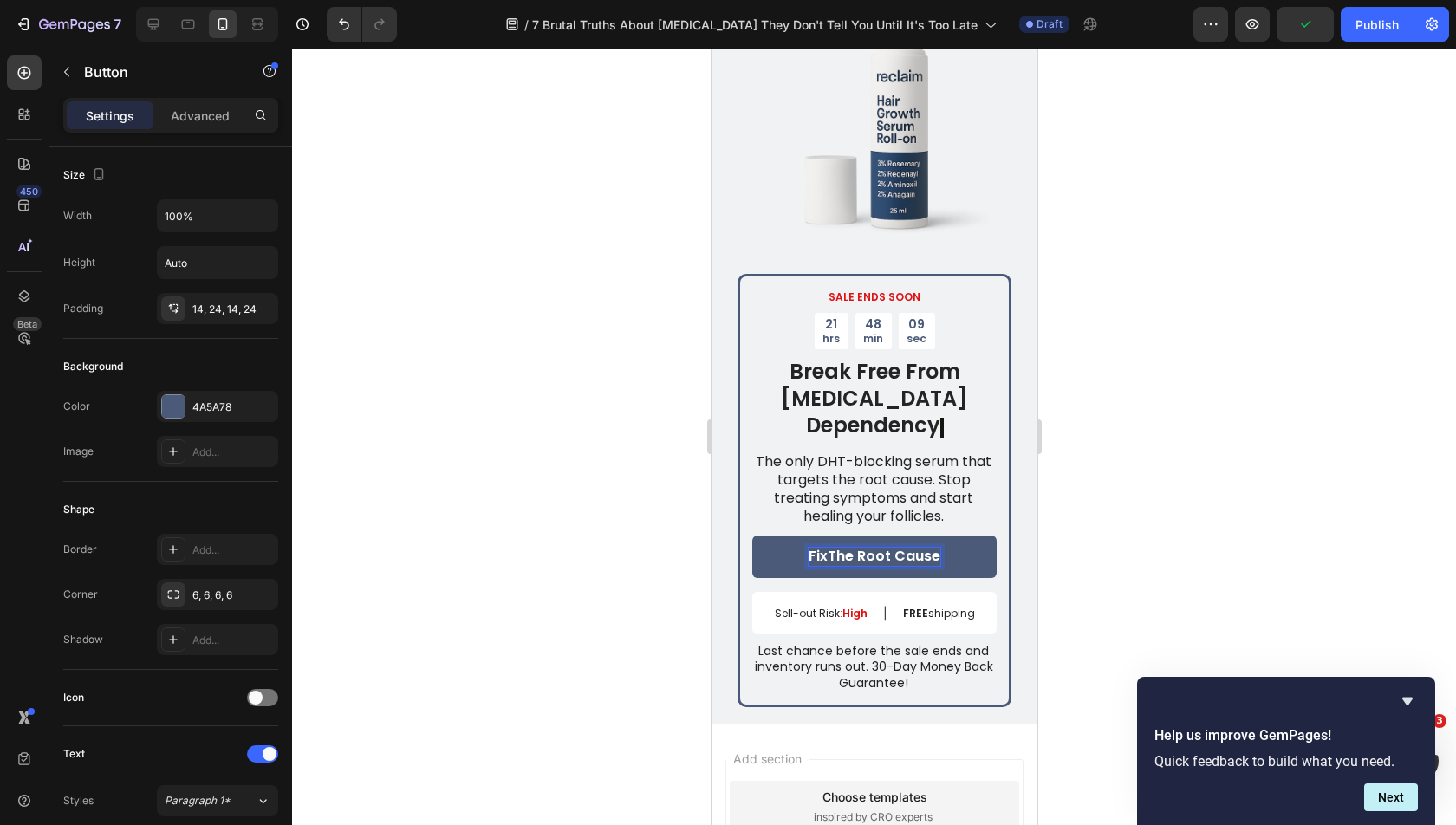
click at [1078, 487] on div at bounding box center [874, 436] width 1164 height 777
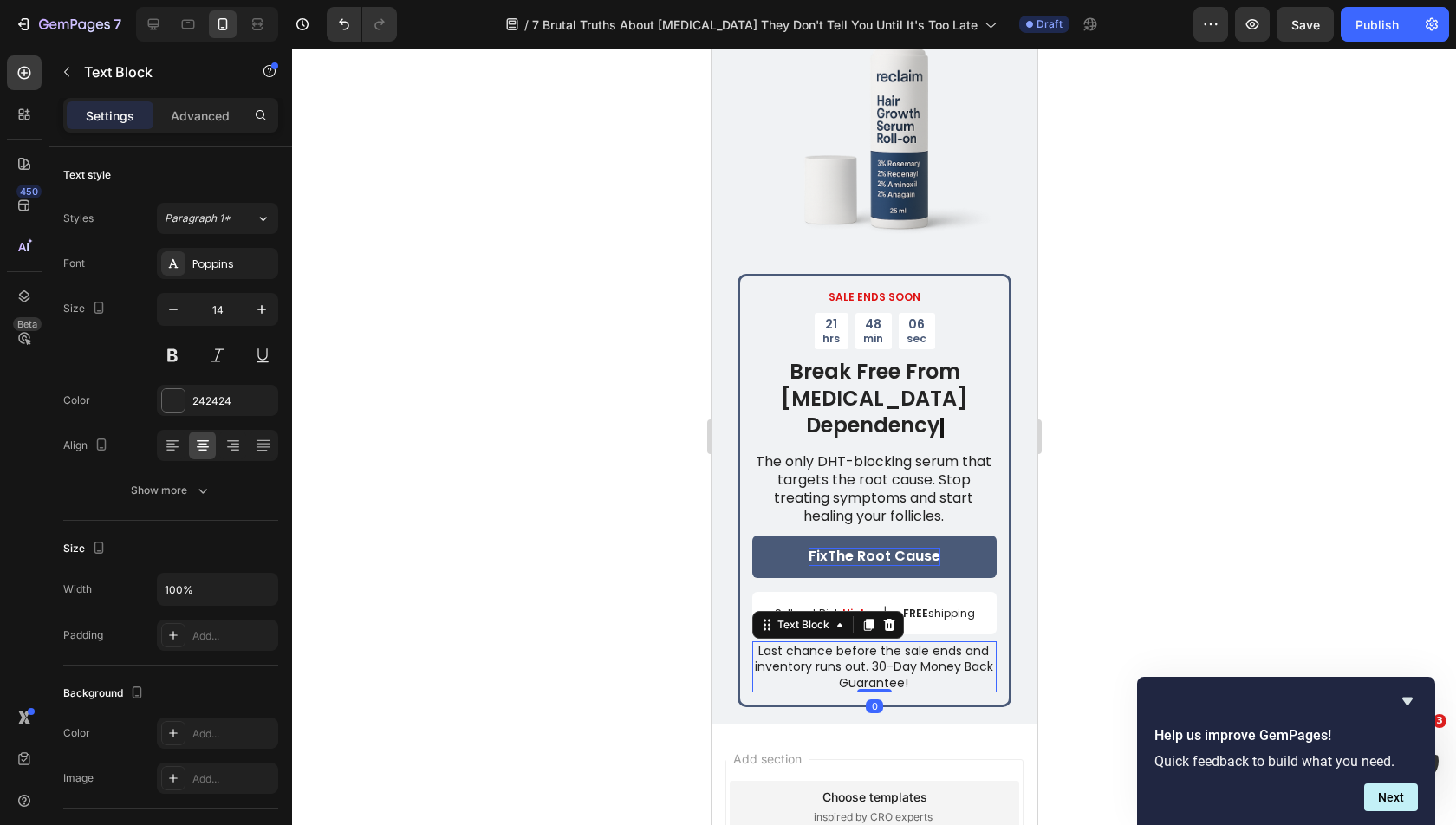
click at [838, 643] on p "Last chance before the sale ends and inventory runs out. 30-Day Money Back Guar…" at bounding box center [872, 666] width 242 height 47
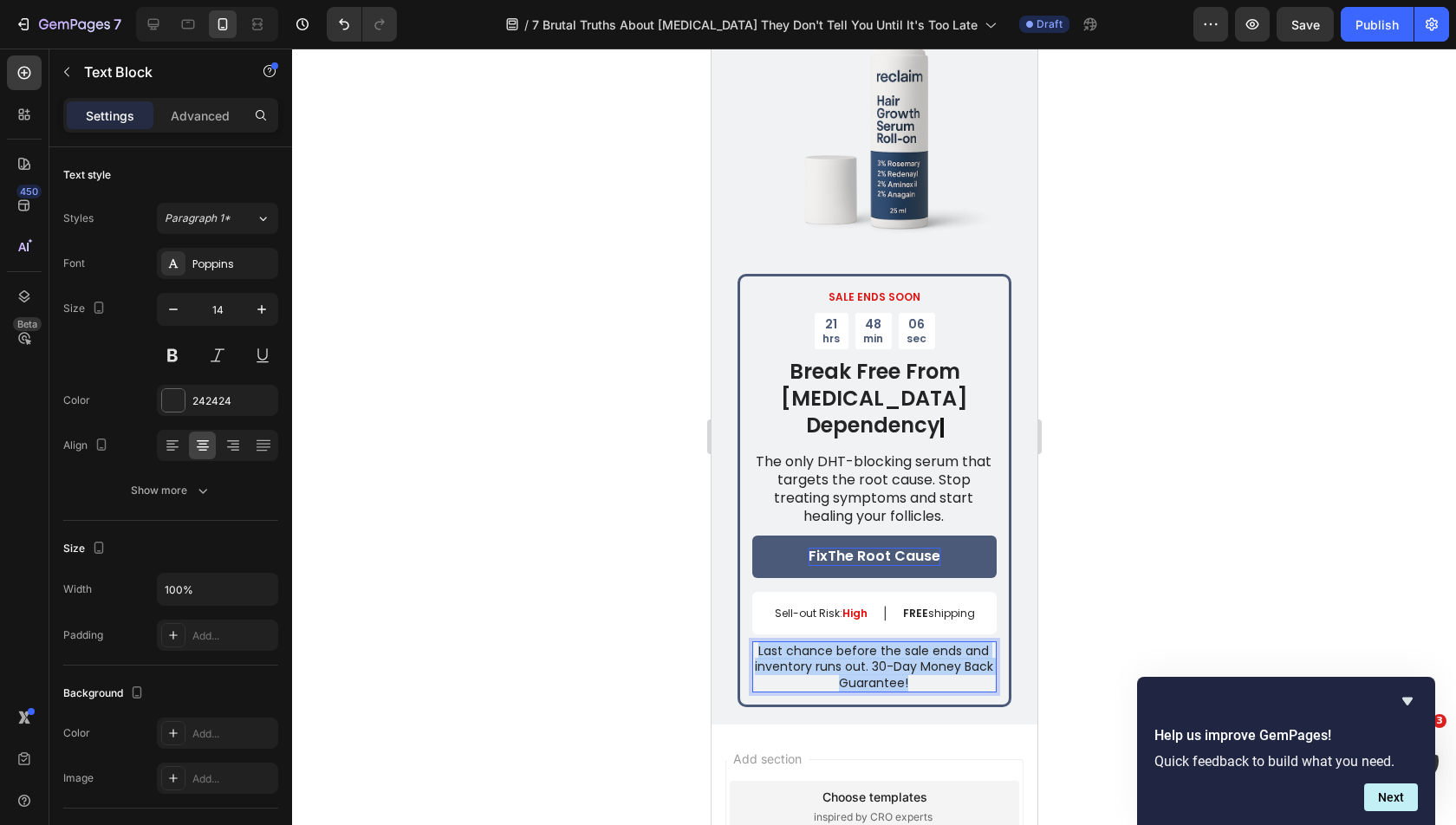
click at [838, 643] on p "Last chance before the sale ends and inventory runs out. 30-Day Money Back Guar…" at bounding box center [872, 666] width 242 height 47
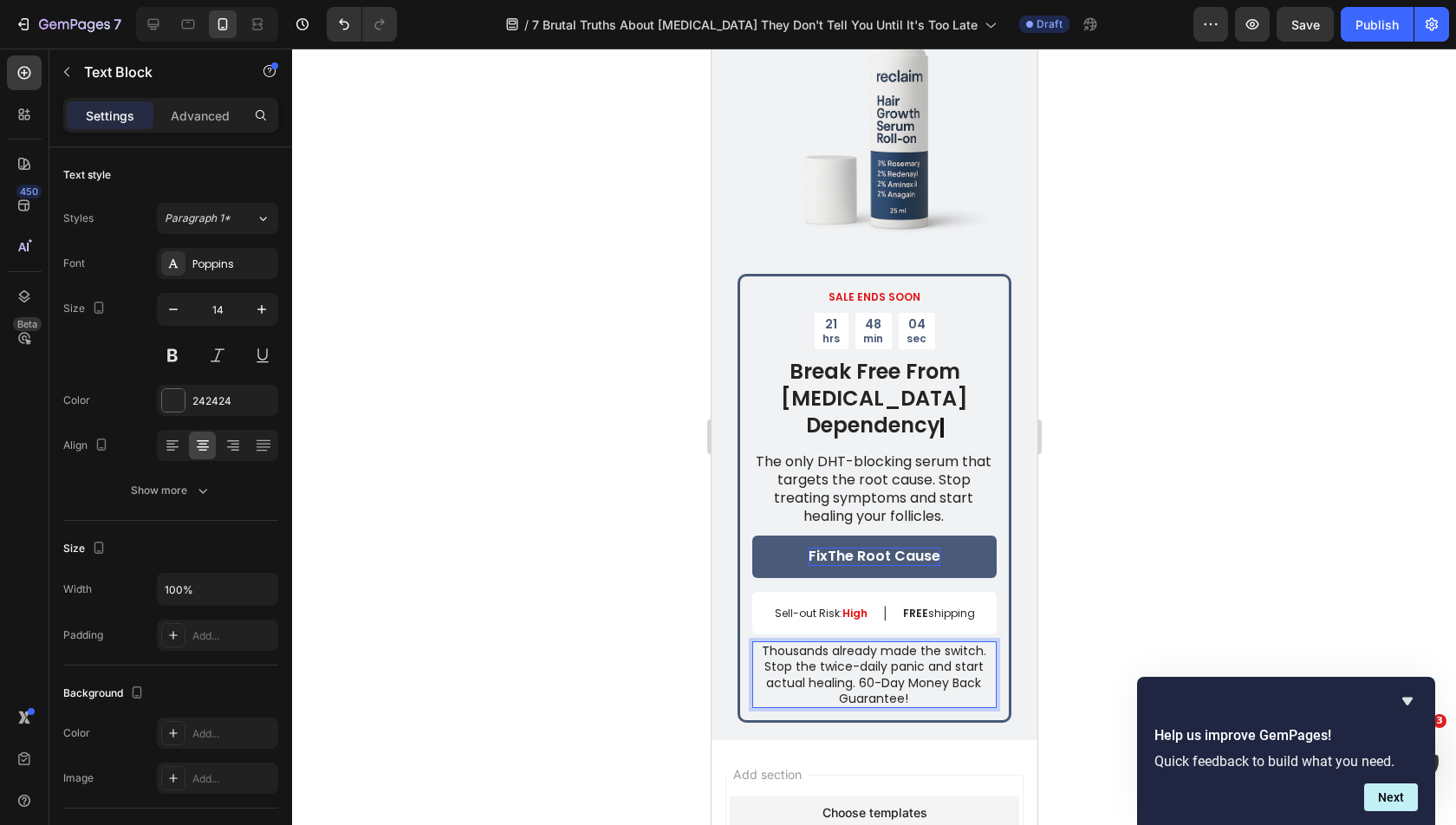
click at [853, 643] on p "Thousands already made the switch. Stop the twice-daily panic and start actual …" at bounding box center [872, 674] width 242 height 64
click at [1112, 543] on div at bounding box center [874, 436] width 1164 height 777
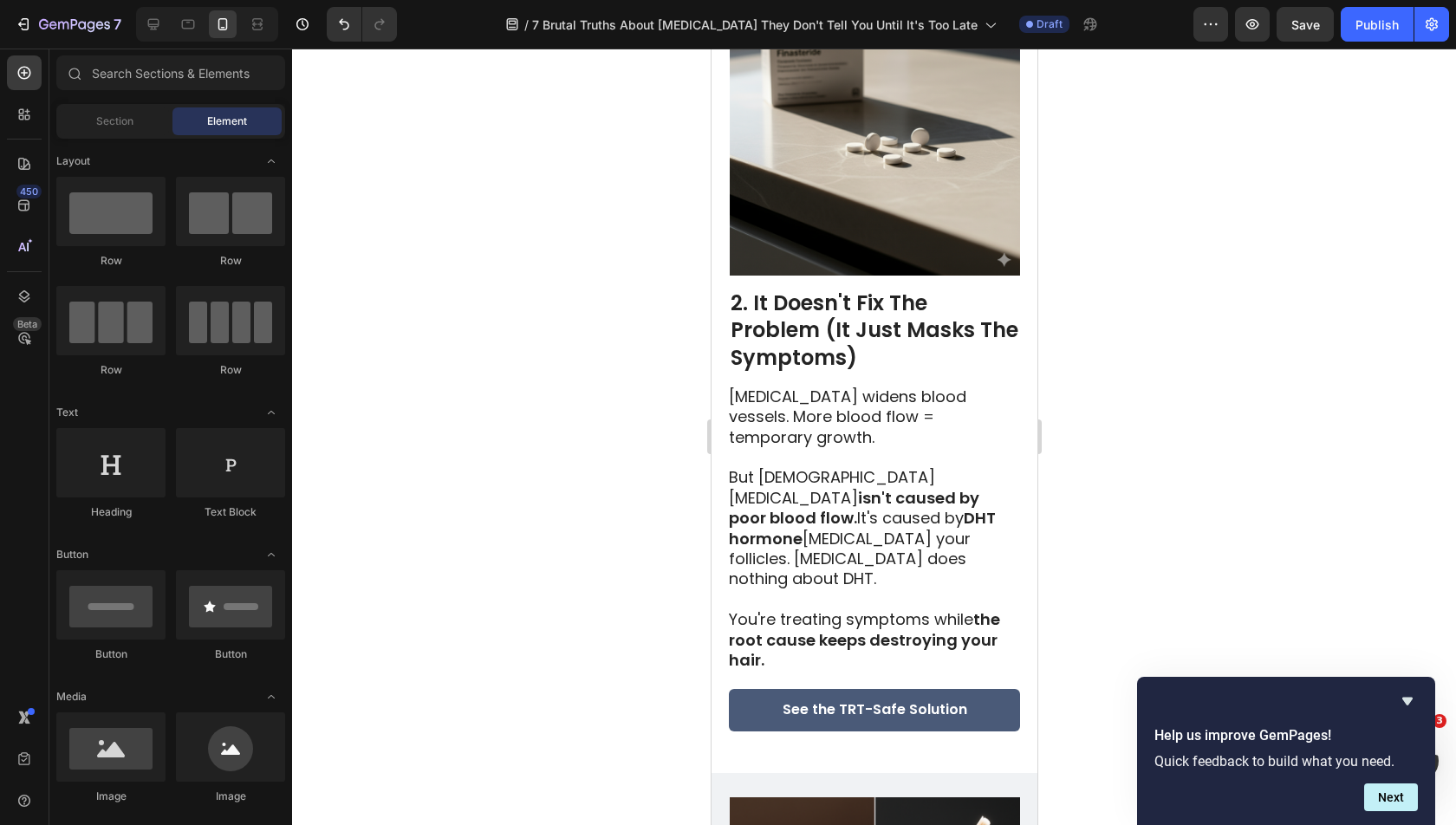
scroll to position [1437, 0]
click at [888, 701] on p "See the TRT-Safe Solution" at bounding box center [873, 709] width 184 height 18
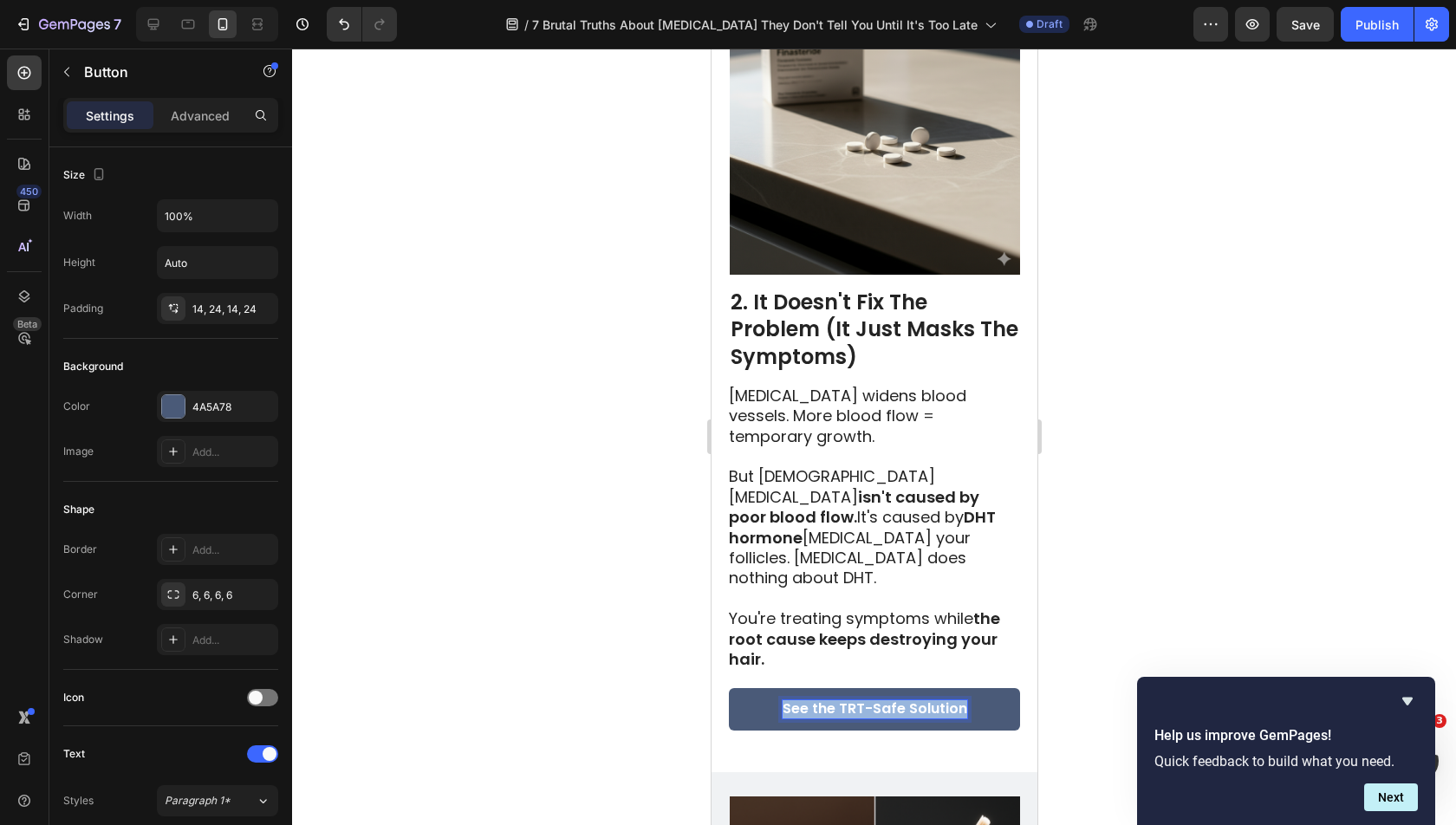
click at [888, 701] on p "See the TRT-Safe Solution" at bounding box center [873, 709] width 184 height 18
click at [1149, 501] on div at bounding box center [874, 436] width 1164 height 777
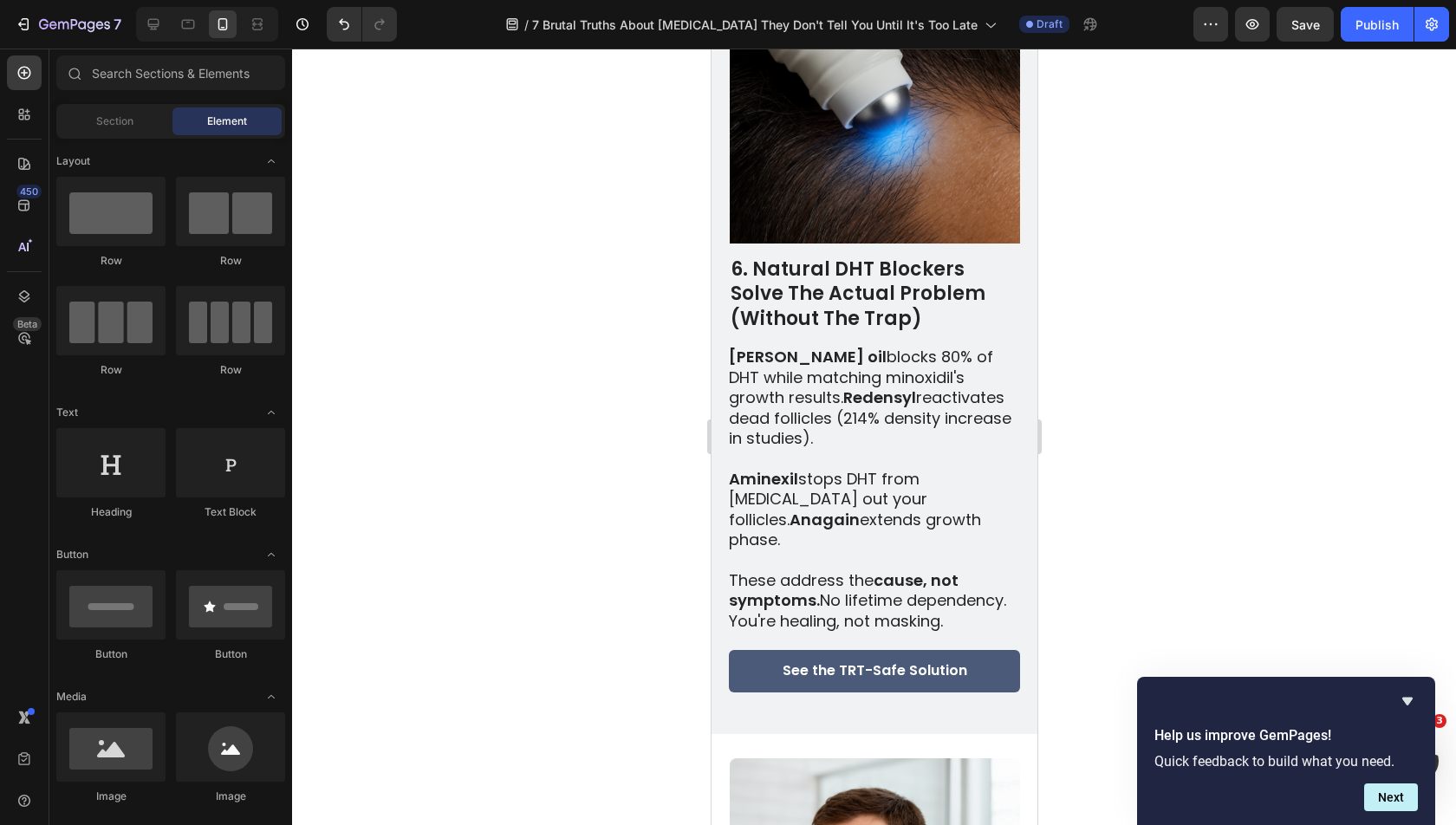
scroll to position [5022, 0]
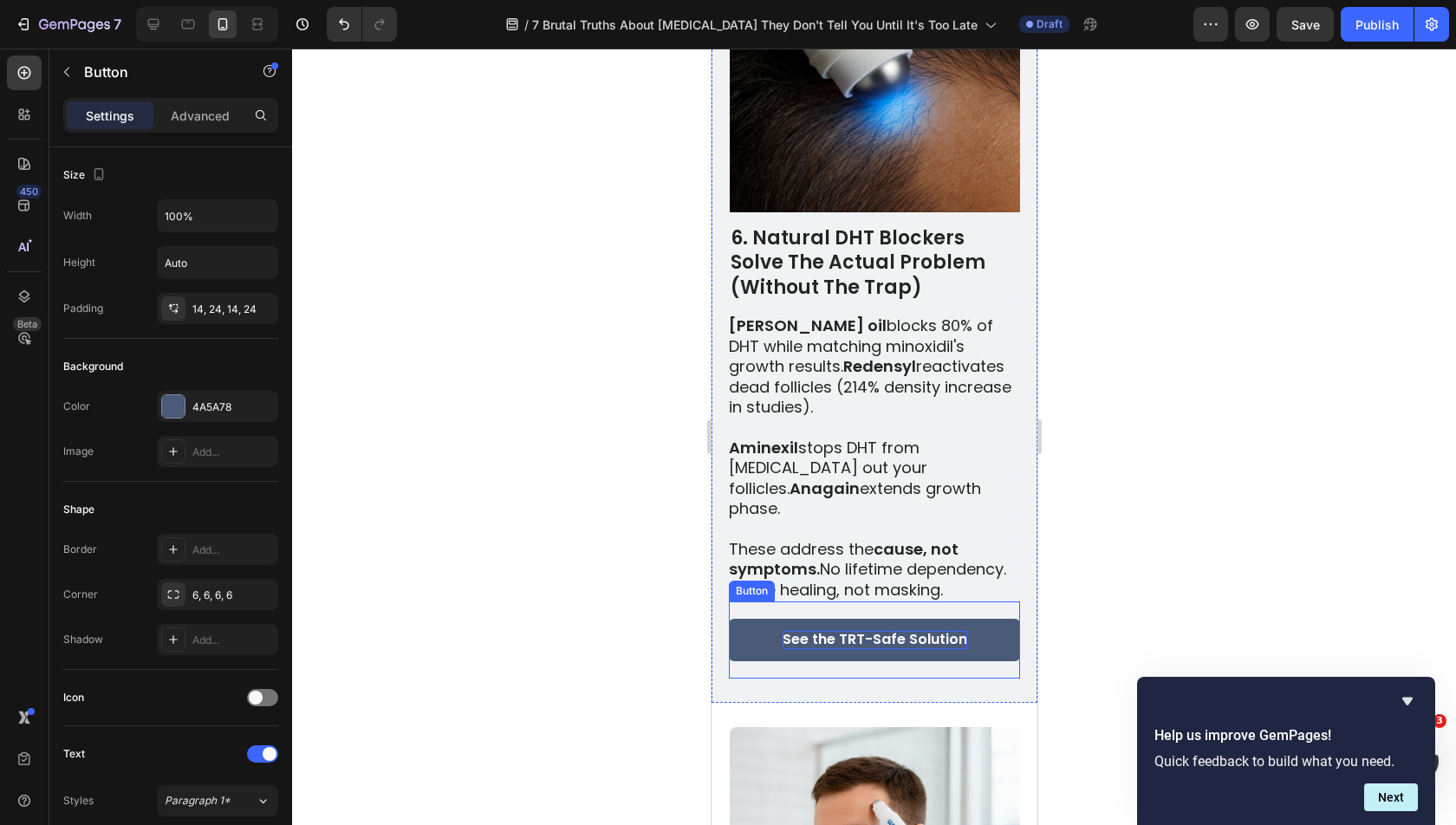
click at [899, 631] on p "See the TRT-Safe Solution" at bounding box center [873, 640] width 184 height 18
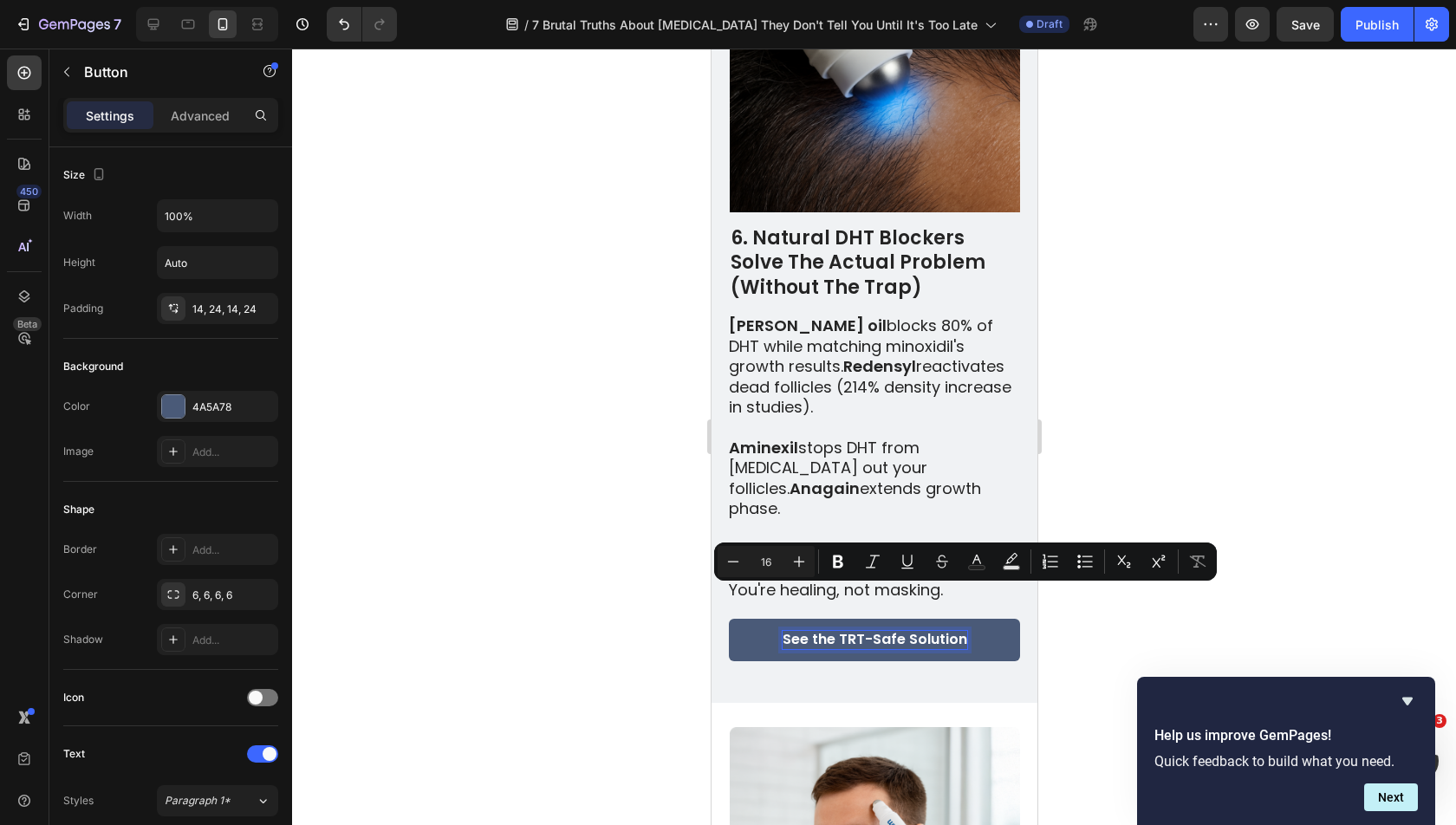
click at [893, 631] on p "See the TRT-Safe Solution" at bounding box center [873, 640] width 184 height 18
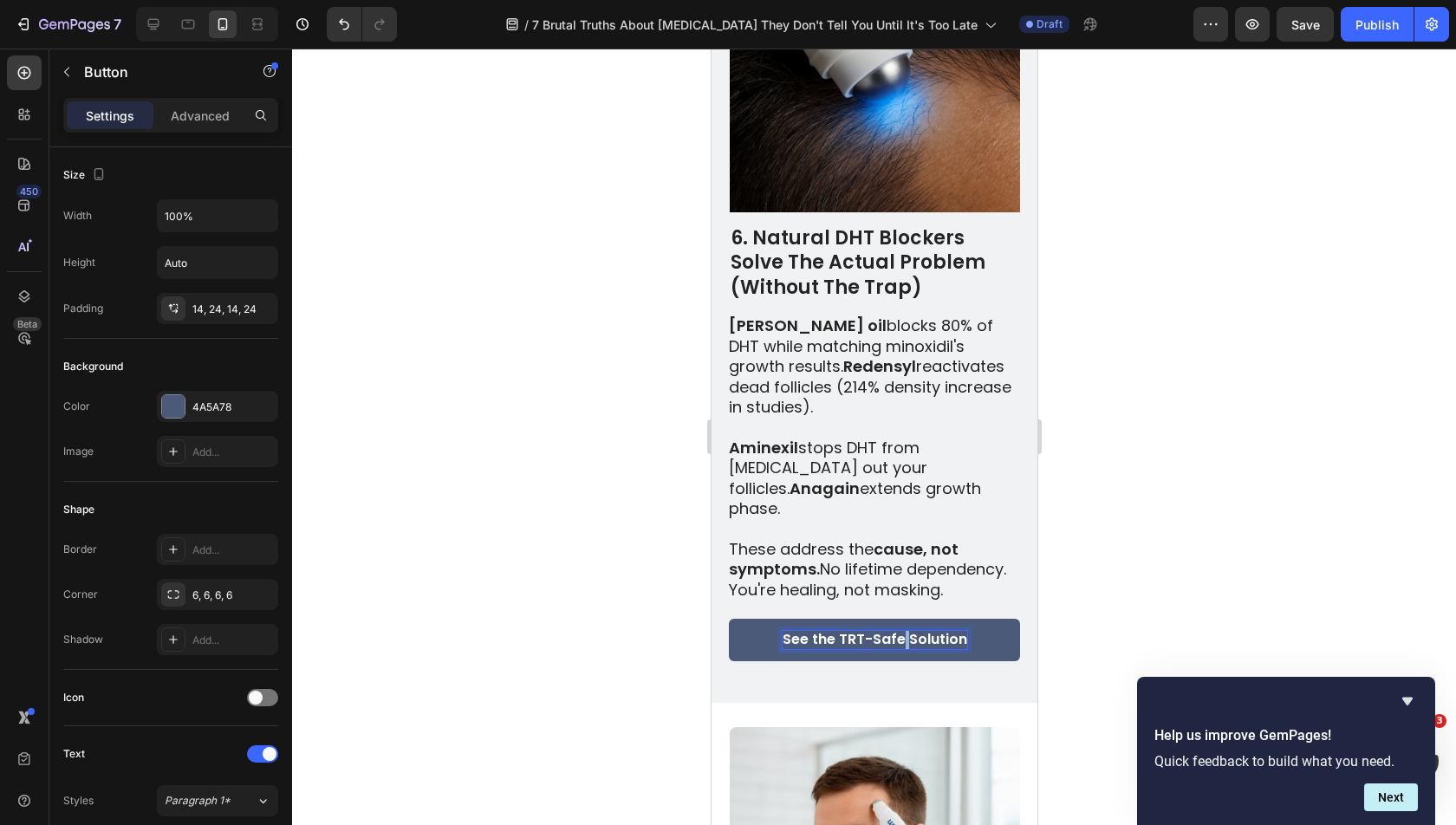
click at [893, 631] on p "See the TRT-Safe Solution" at bounding box center [873, 640] width 184 height 18
click at [1134, 434] on div at bounding box center [874, 436] width 1164 height 777
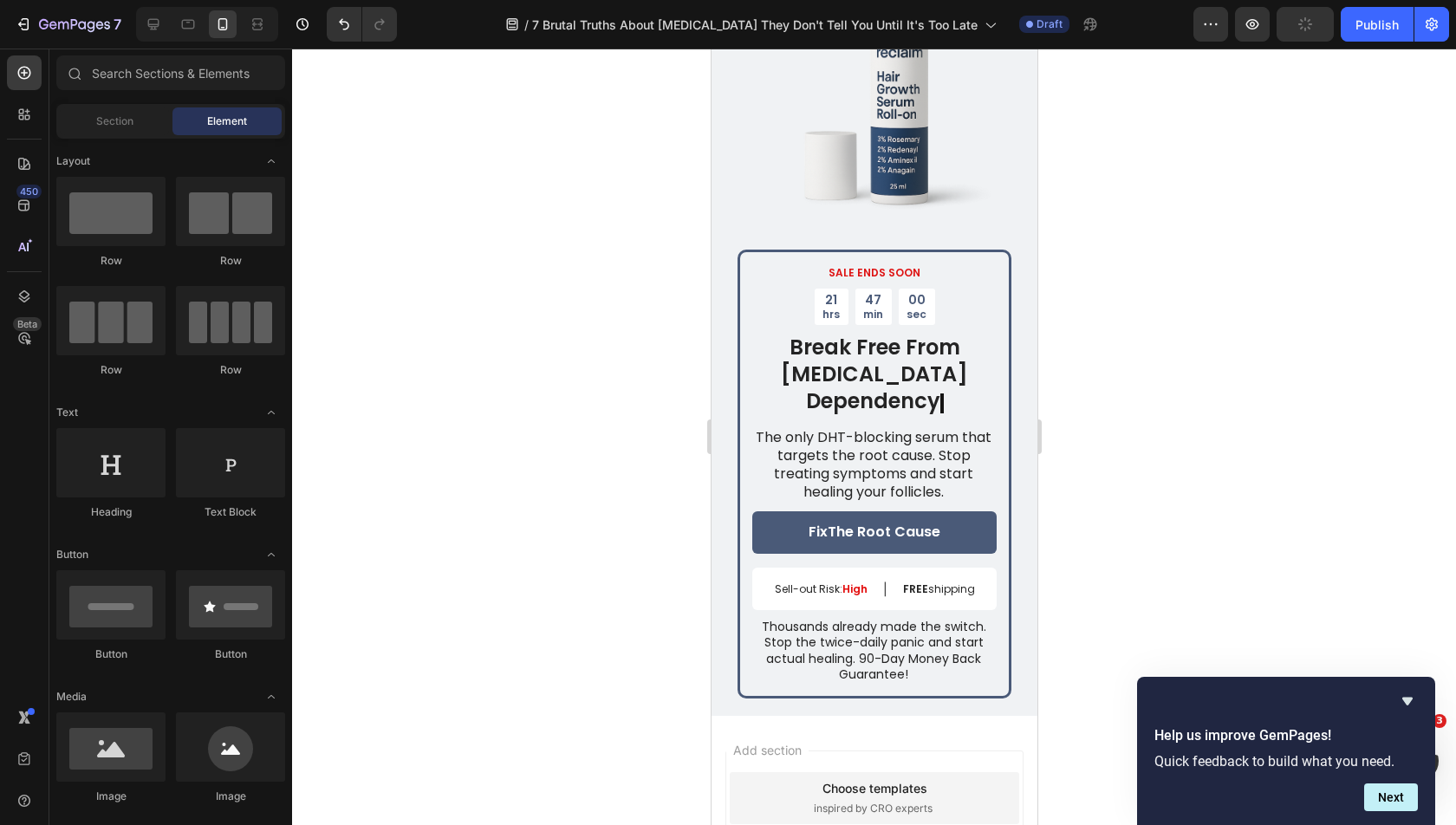
scroll to position [6645, 0]
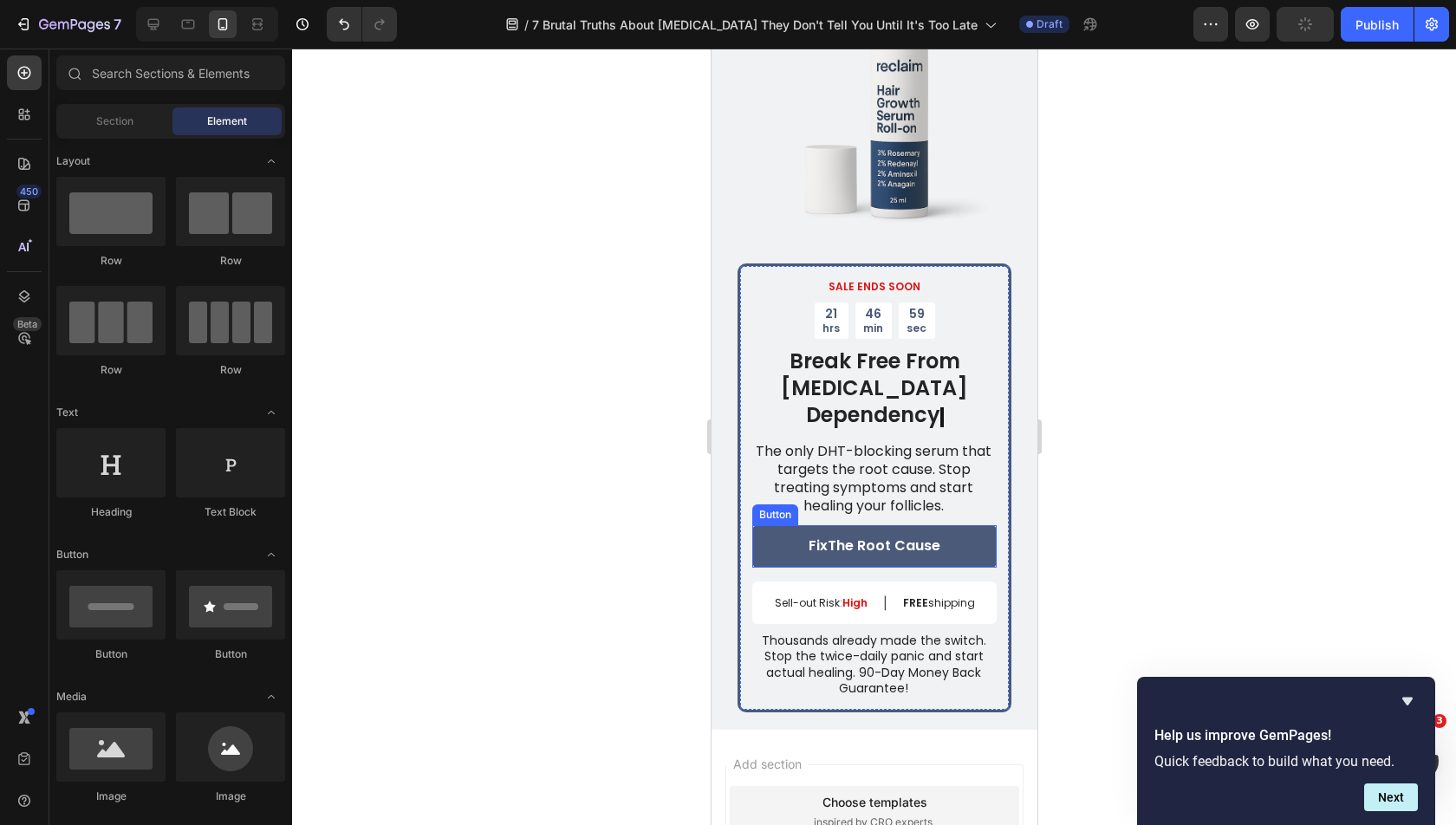
click at [956, 525] on link "Fix The Root Cause" at bounding box center [873, 546] width 244 height 42
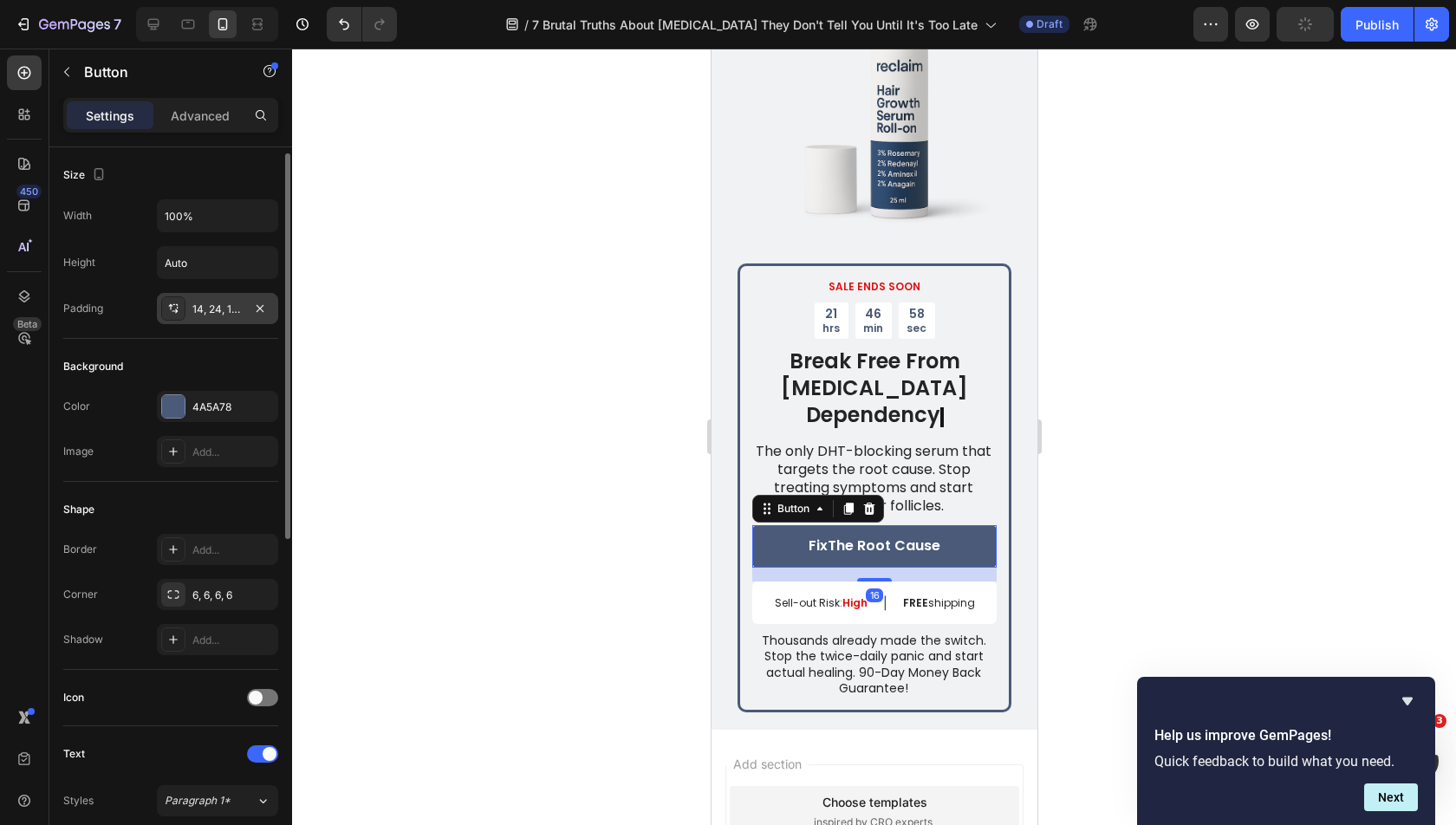
scroll to position [645, 0]
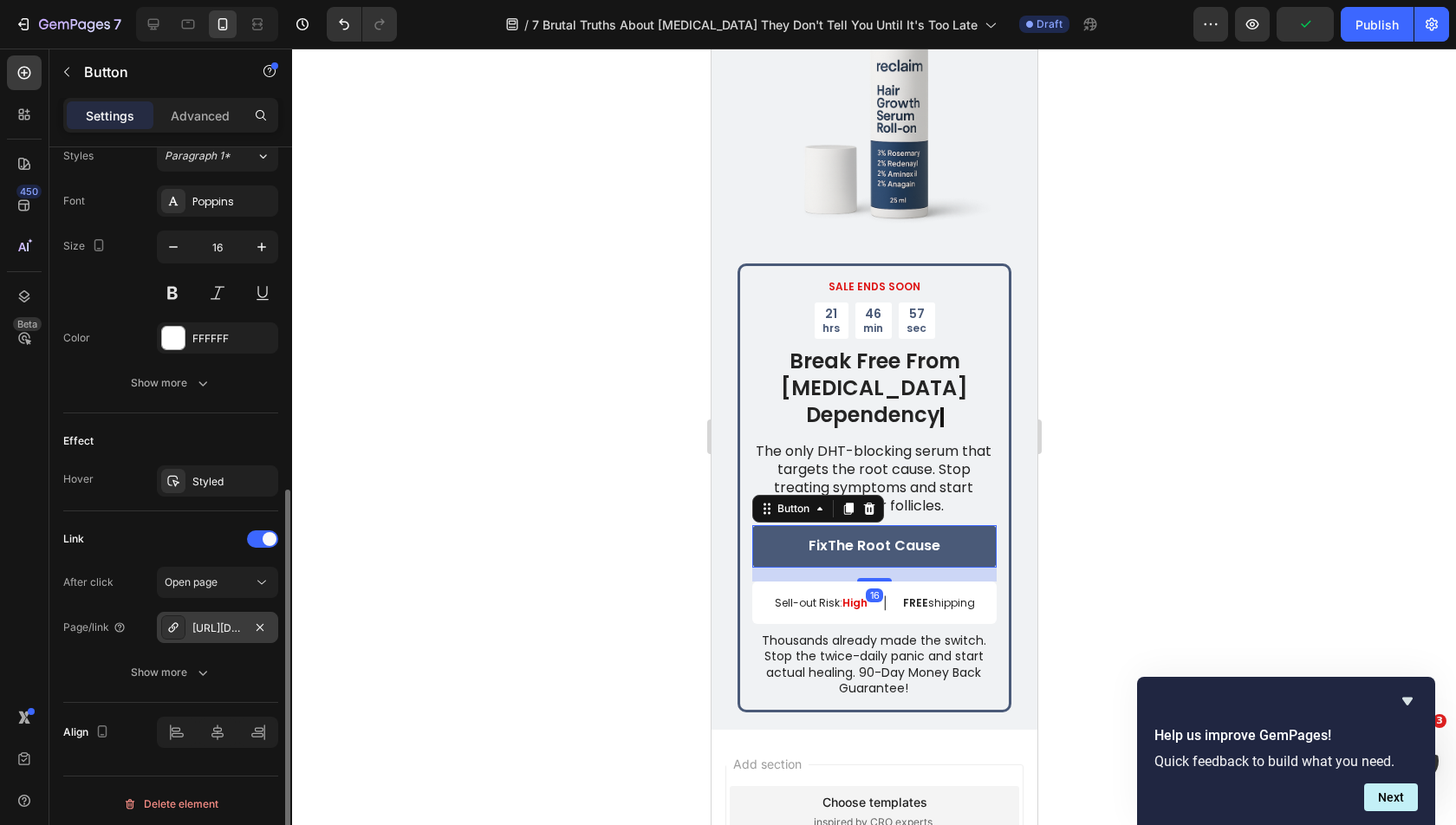
click at [220, 624] on div "[URL][DOMAIN_NAME]" at bounding box center [217, 628] width 50 height 15
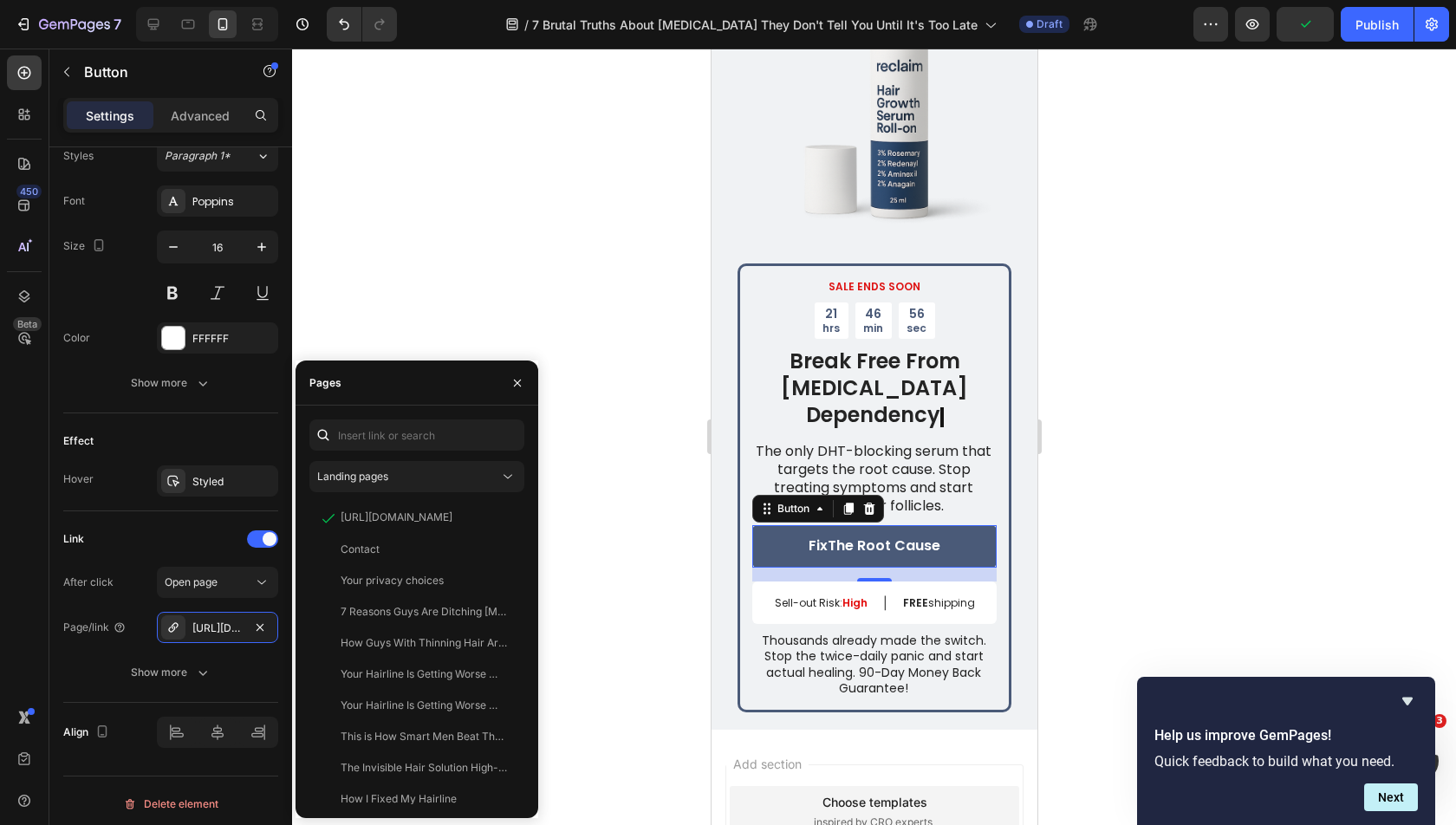
click at [652, 211] on div at bounding box center [874, 436] width 1164 height 777
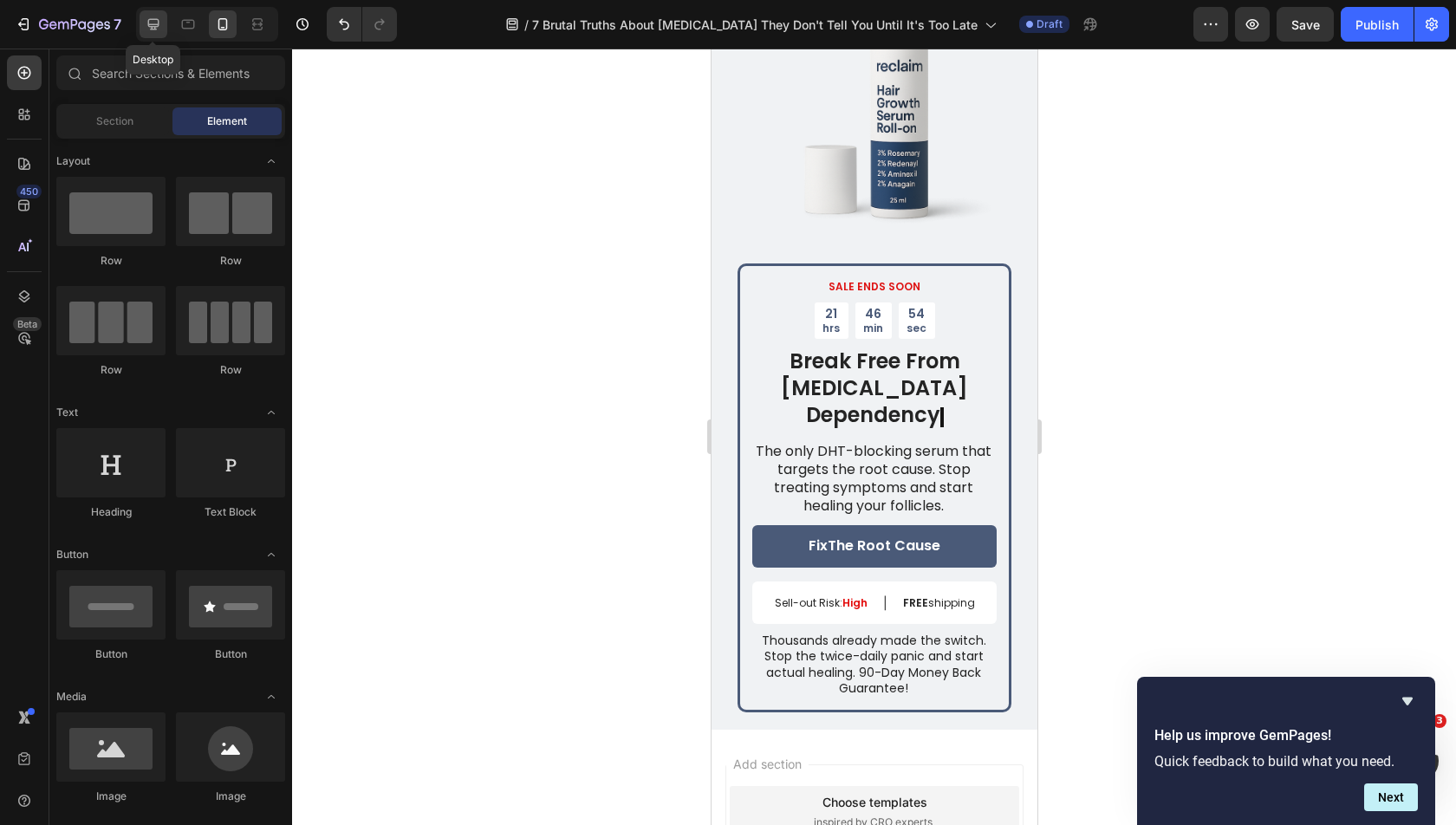
click at [145, 30] on icon at bounding box center [153, 24] width 17 height 17
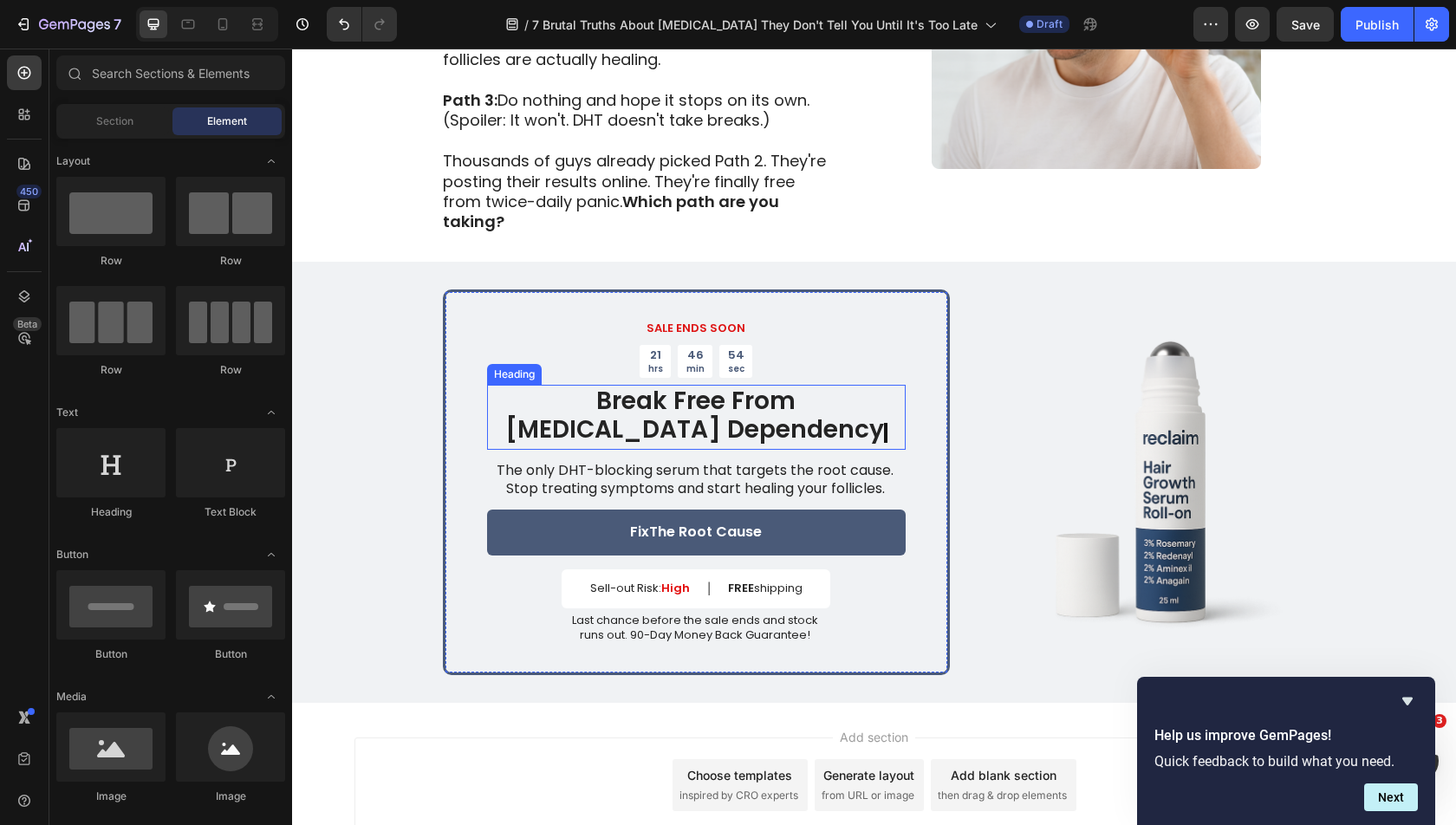
scroll to position [4967, 0]
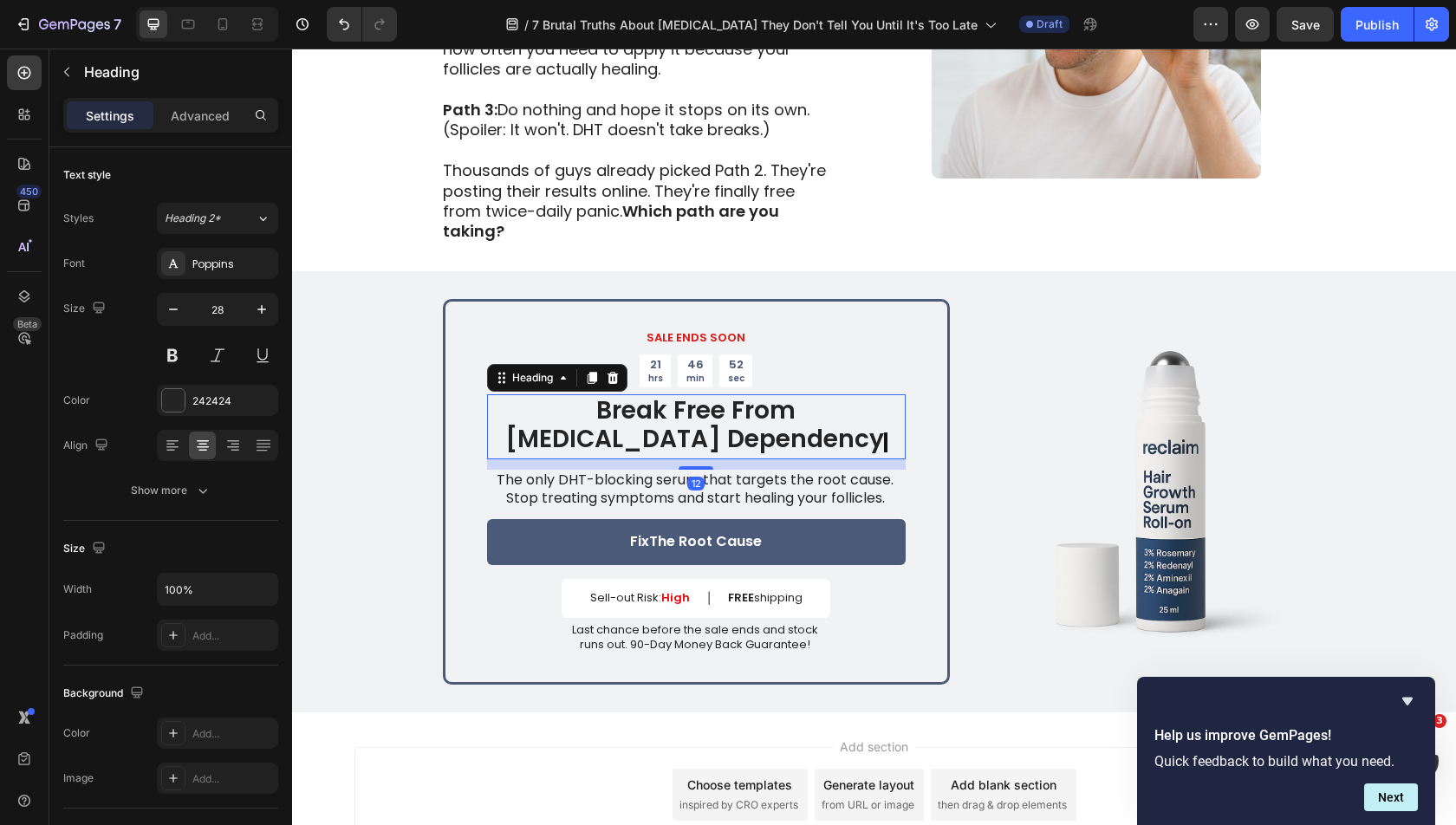
click at [779, 394] on strong "Break Free From [MEDICAL_DATA] Dependency" at bounding box center [695, 426] width 378 height 64
click at [875, 396] on p "Break Free From [MEDICAL_DATA] Dependency" at bounding box center [697, 426] width 415 height 62
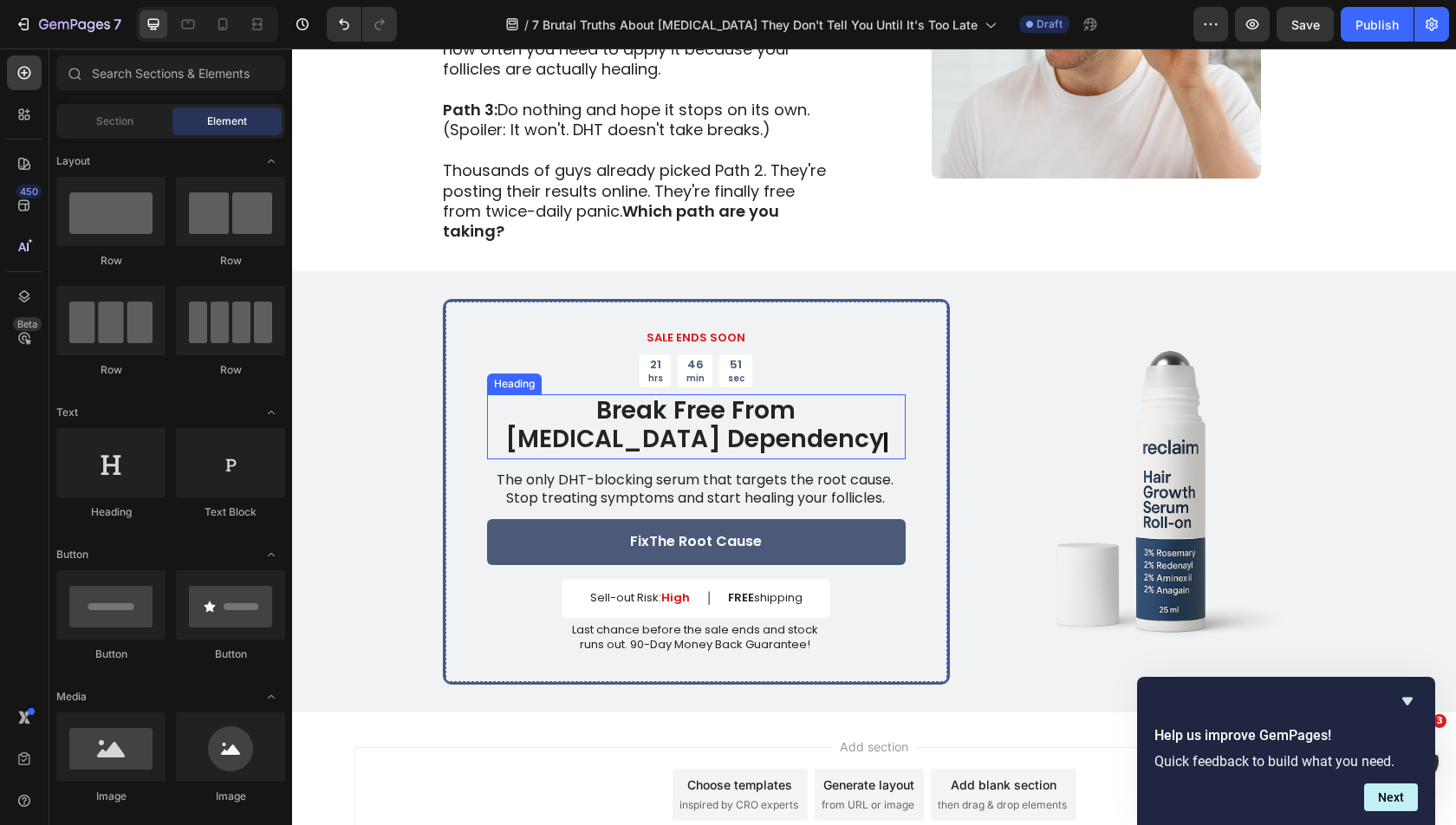
click at [802, 394] on strong "Break Free From [MEDICAL_DATA] Dependency" at bounding box center [695, 426] width 378 height 64
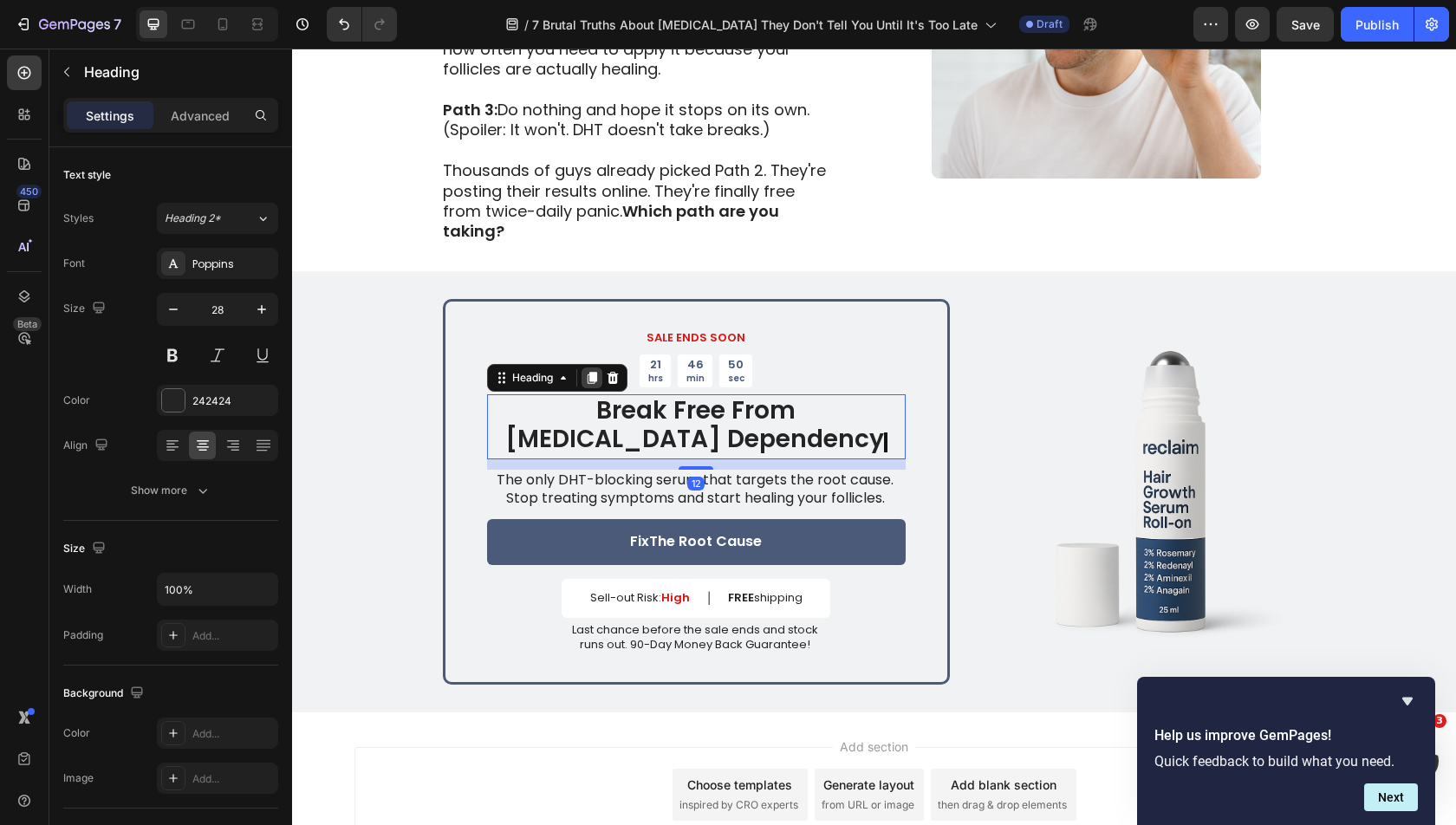
click at [582, 368] on div at bounding box center [592, 378] width 21 height 21
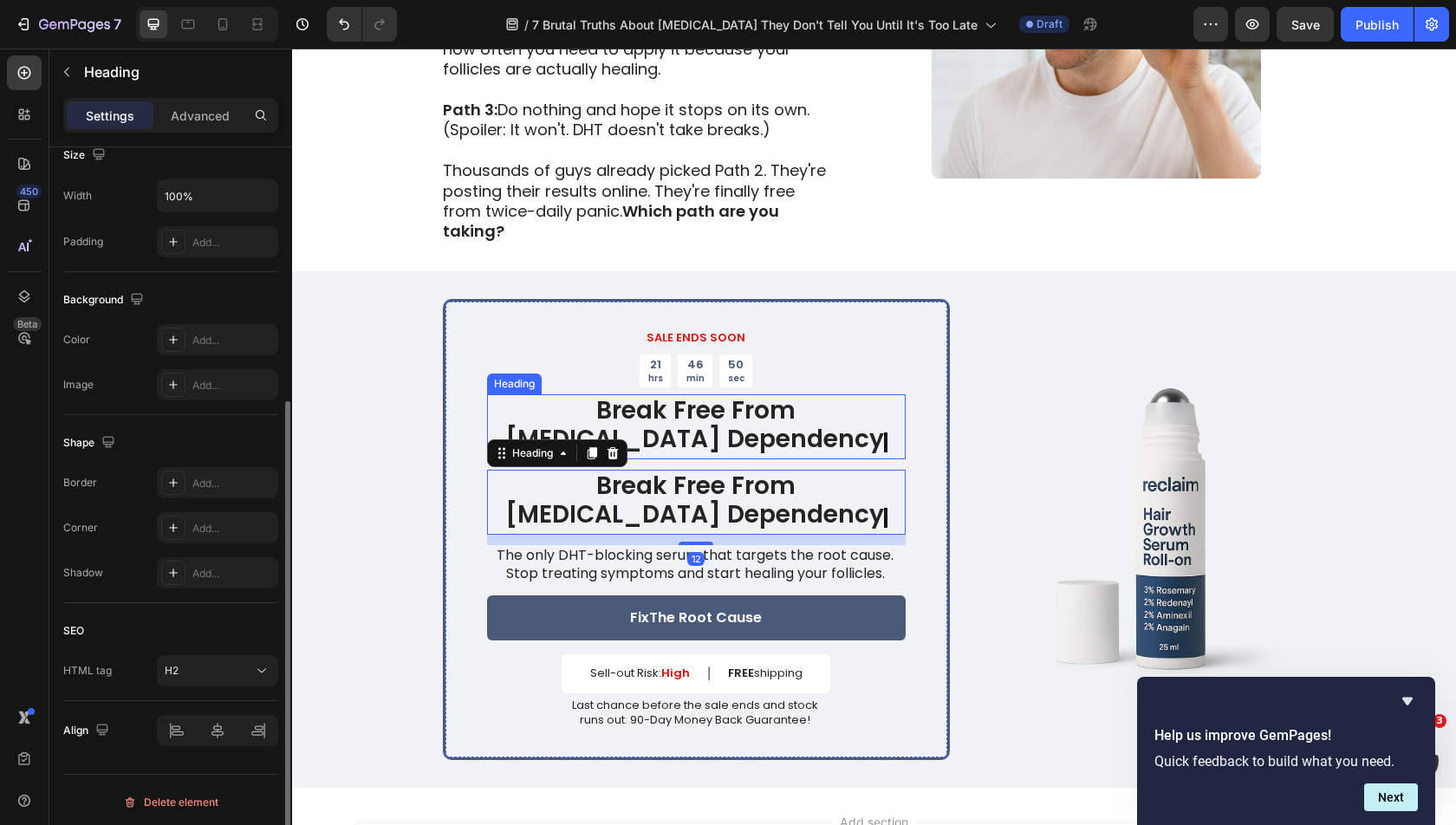
click at [516, 396] on p "⁠⁠⁠⁠⁠⁠⁠ Break Free From [MEDICAL_DATA] Dependency" at bounding box center [697, 426] width 415 height 62
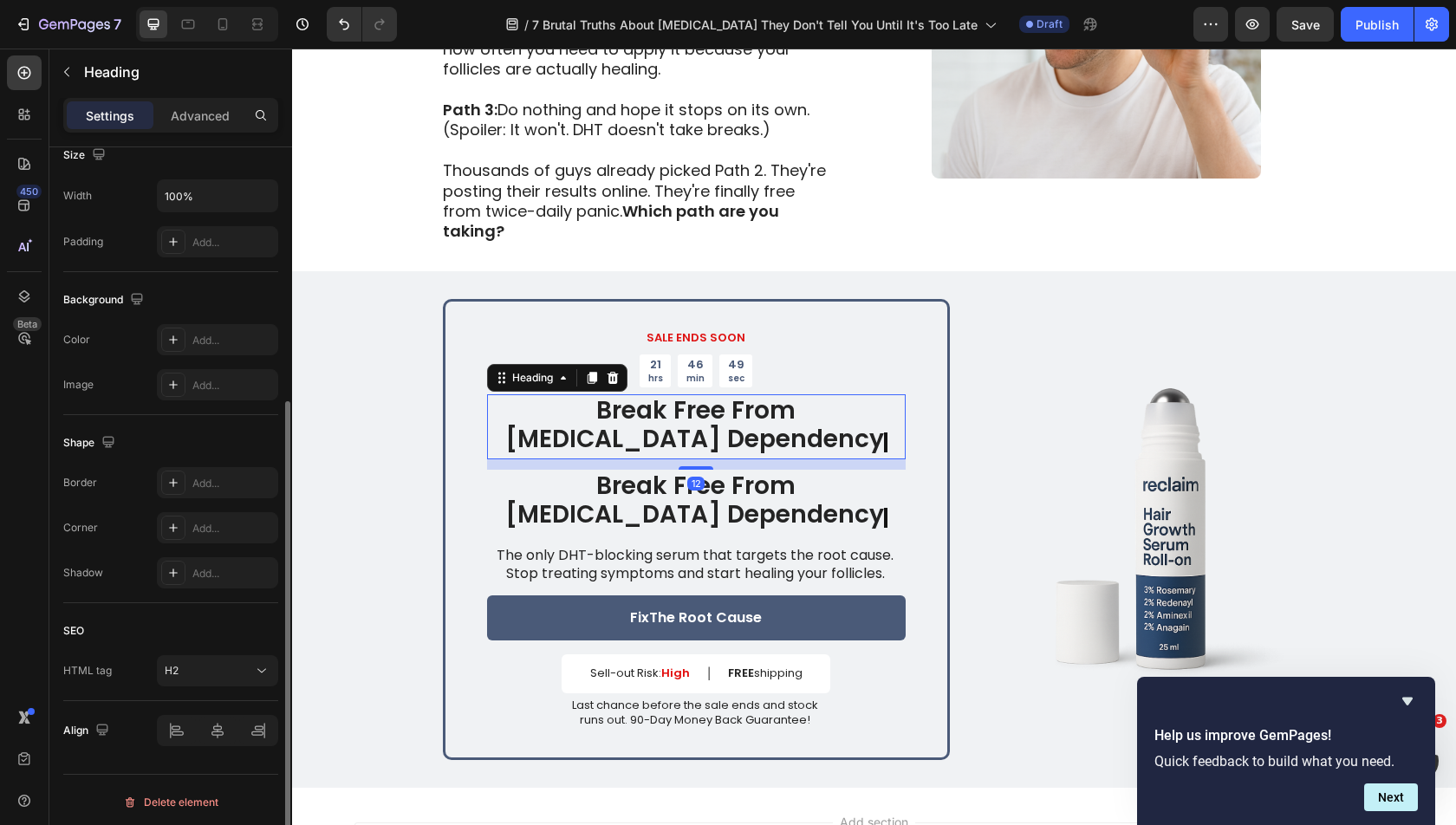
scroll to position [393, 0]
click at [209, 115] on p "Advanced" at bounding box center [200, 115] width 59 height 18
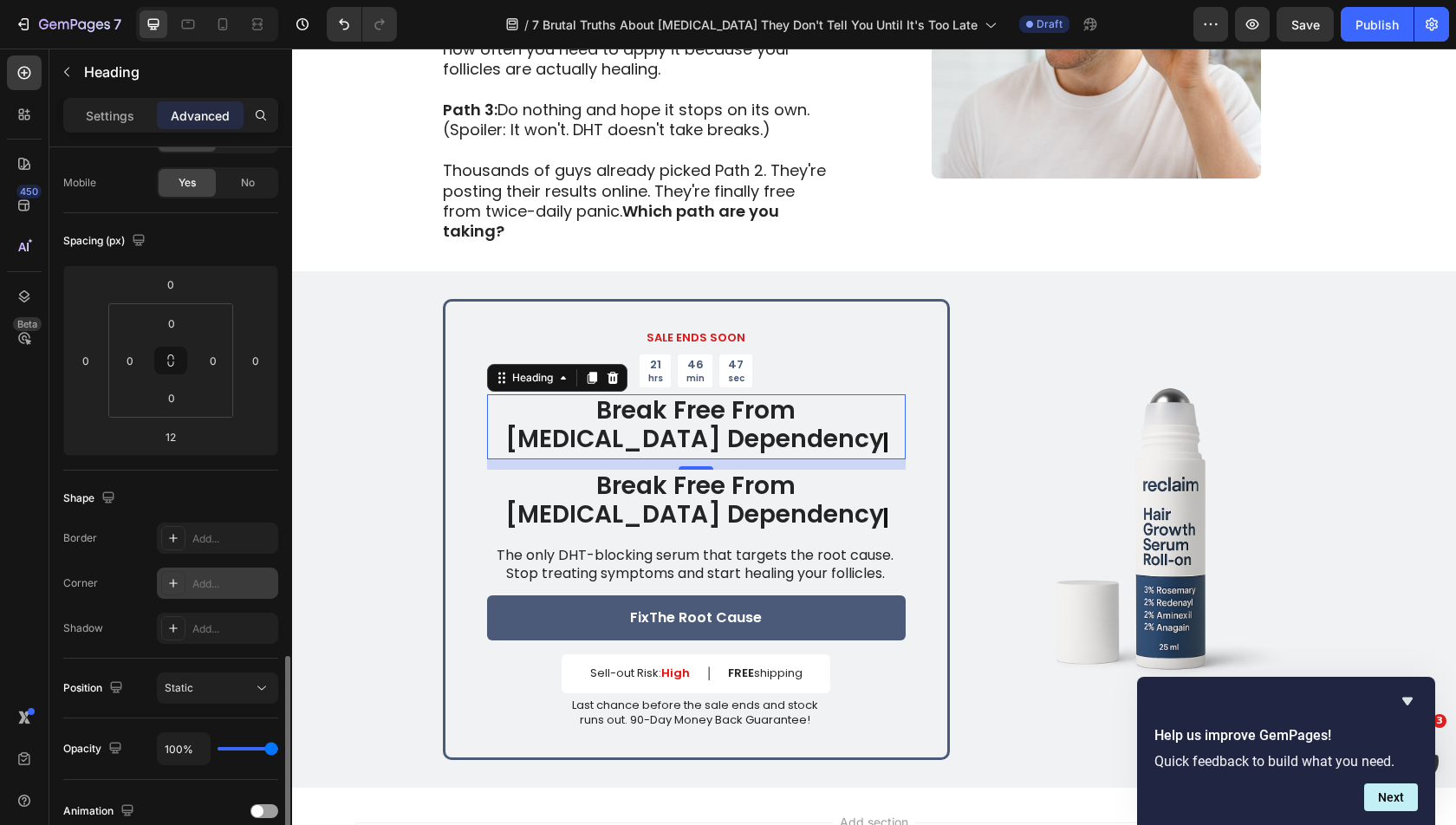
scroll to position [0, 0]
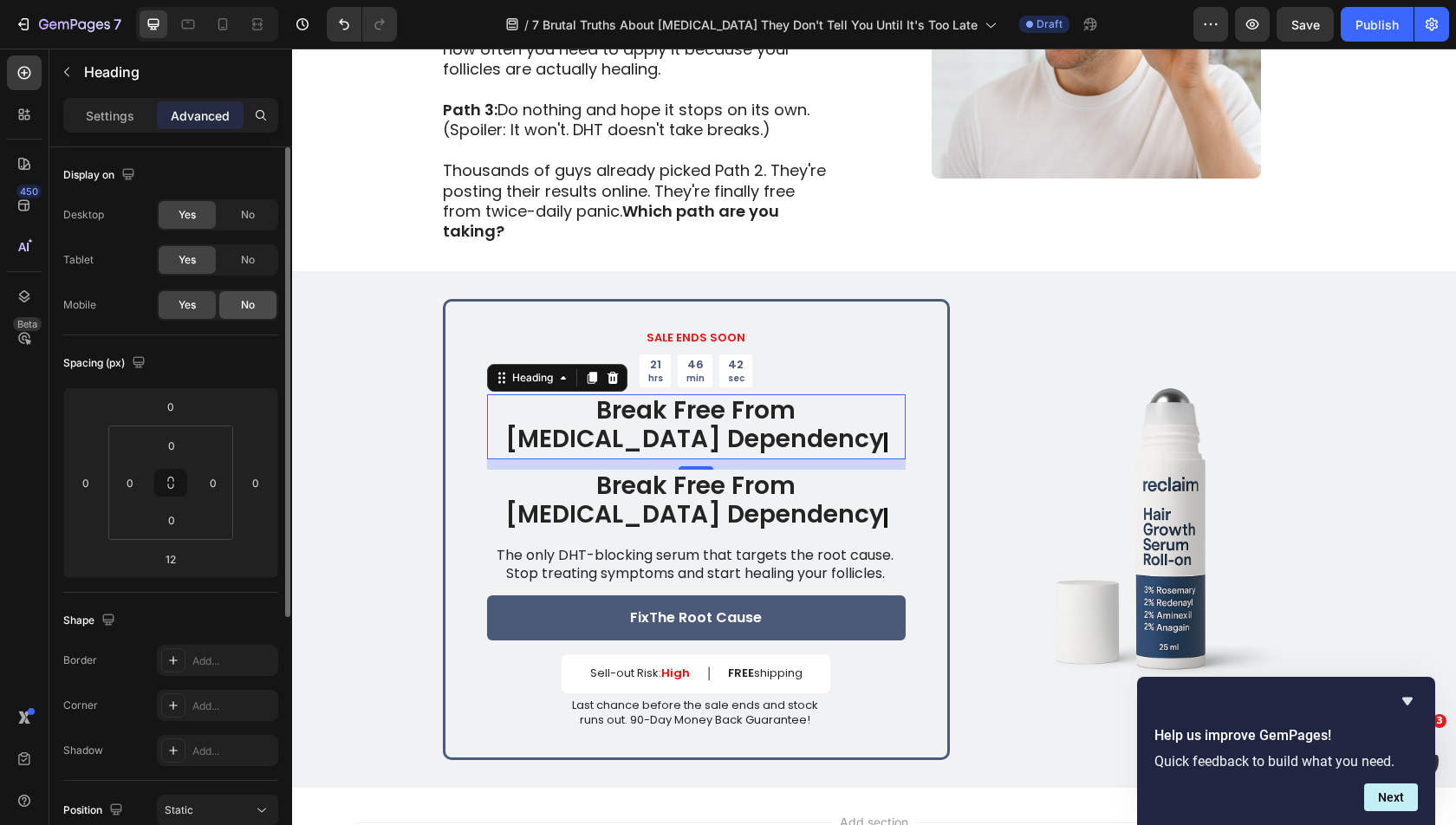
click at [251, 310] on span "No" at bounding box center [248, 305] width 14 height 15
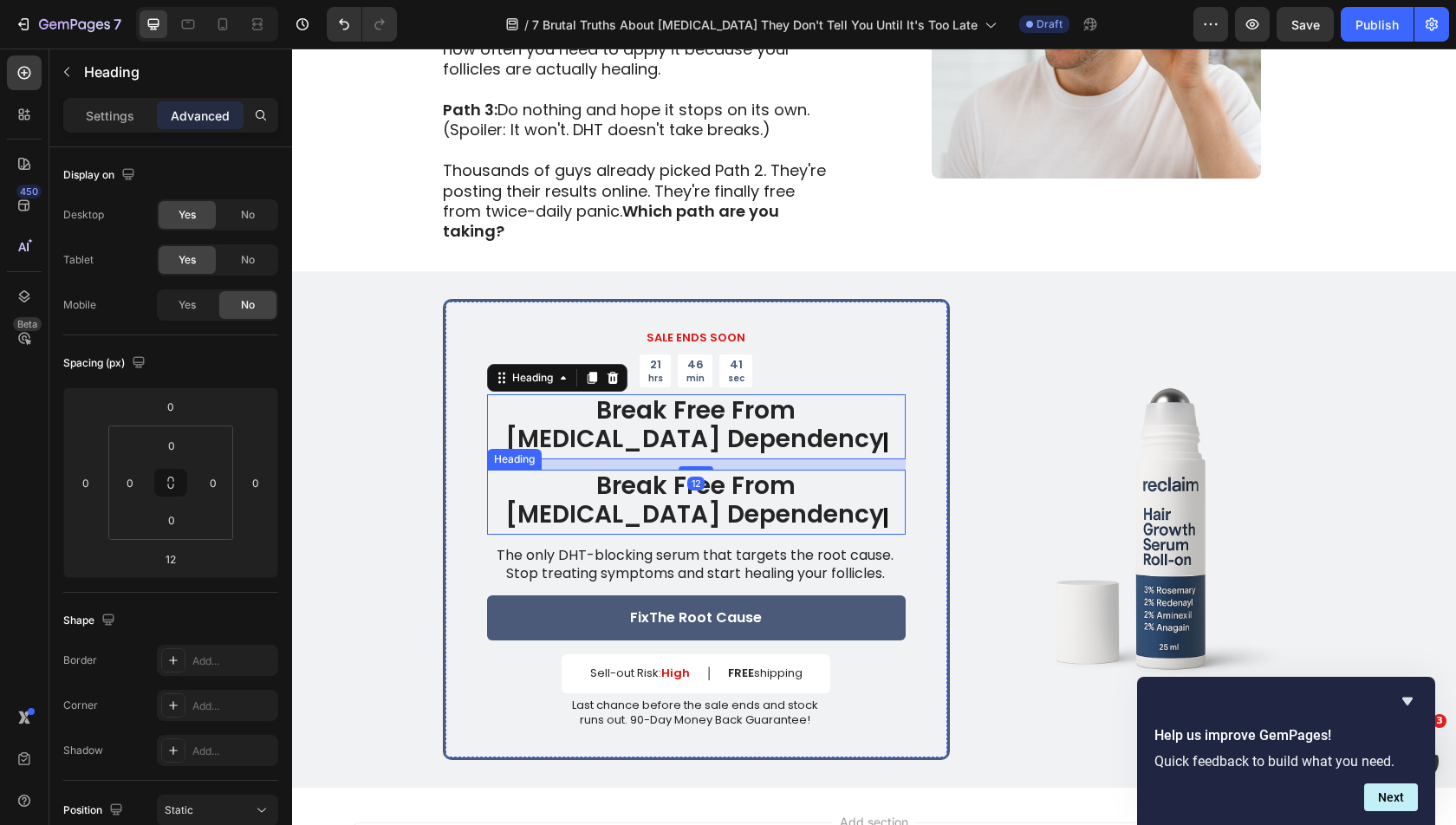
click at [509, 470] on h2 "Break Free From [MEDICAL_DATA] Dependency" at bounding box center [697, 502] width 419 height 65
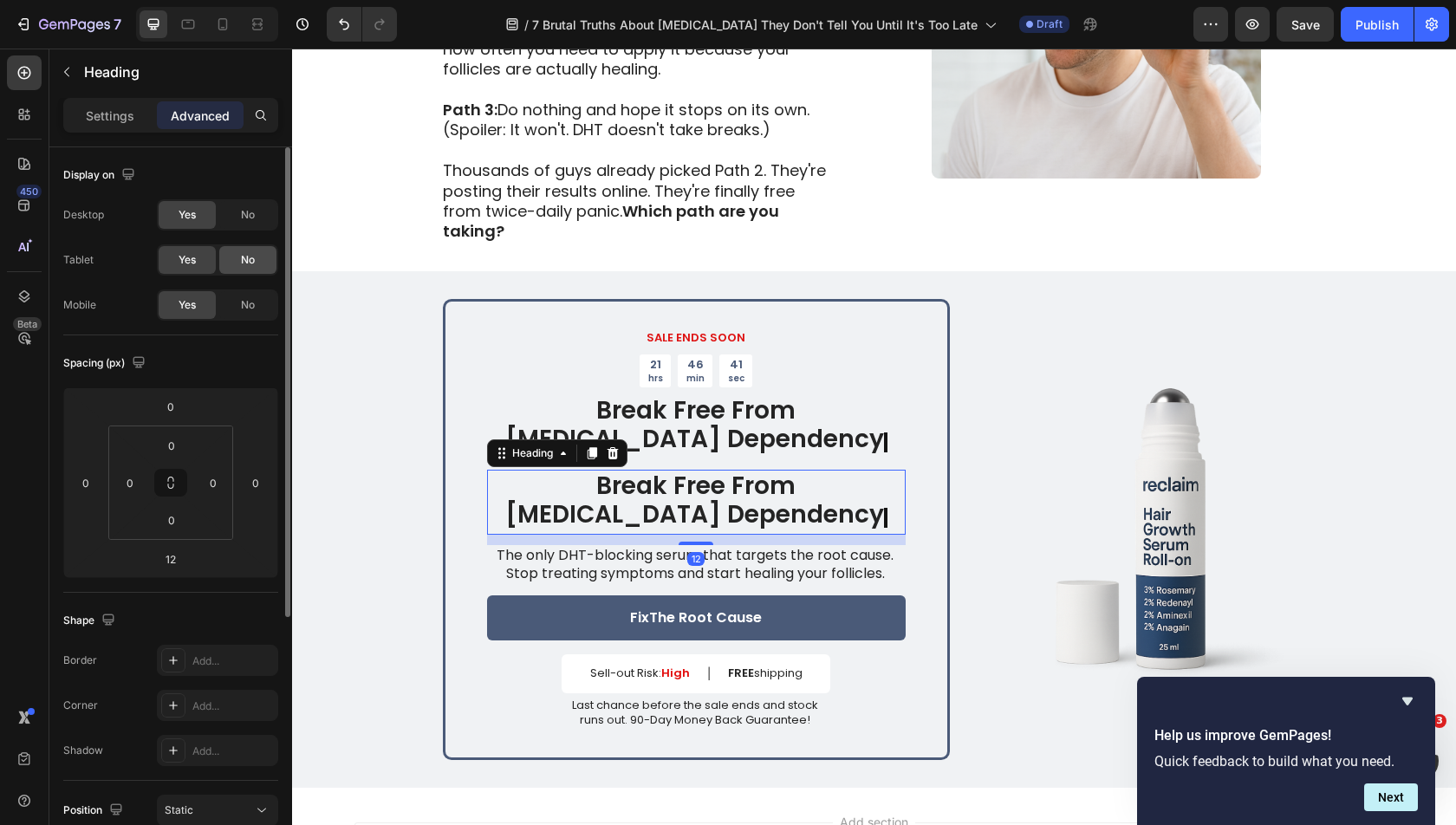
click at [255, 256] on div "No" at bounding box center [247, 260] width 57 height 28
click at [255, 217] on div "No" at bounding box center [247, 214] width 57 height 28
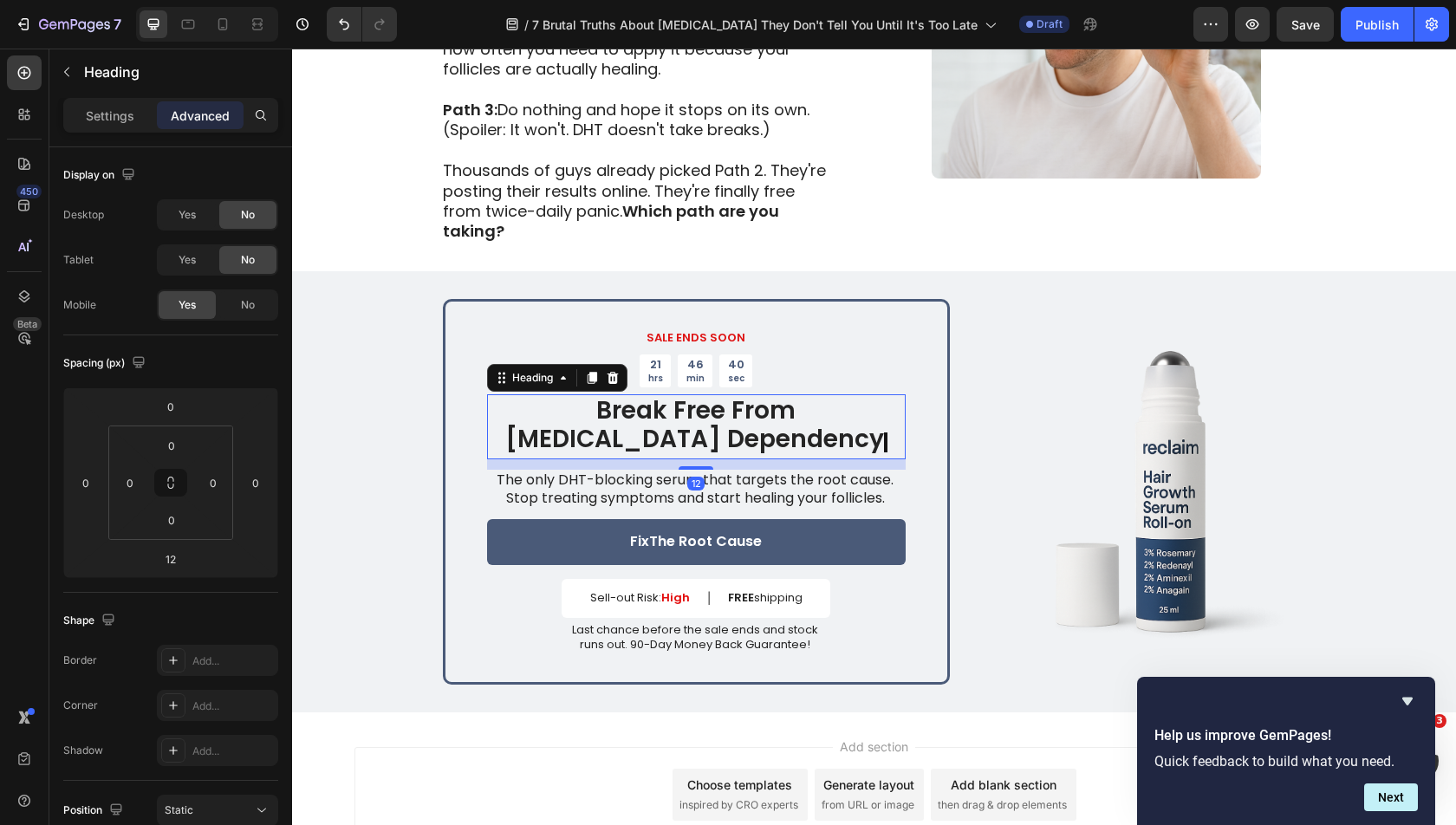
click at [500, 396] on p "⁠⁠⁠⁠⁠⁠⁠ Break Free From [MEDICAL_DATA] Dependency" at bounding box center [697, 426] width 415 height 62
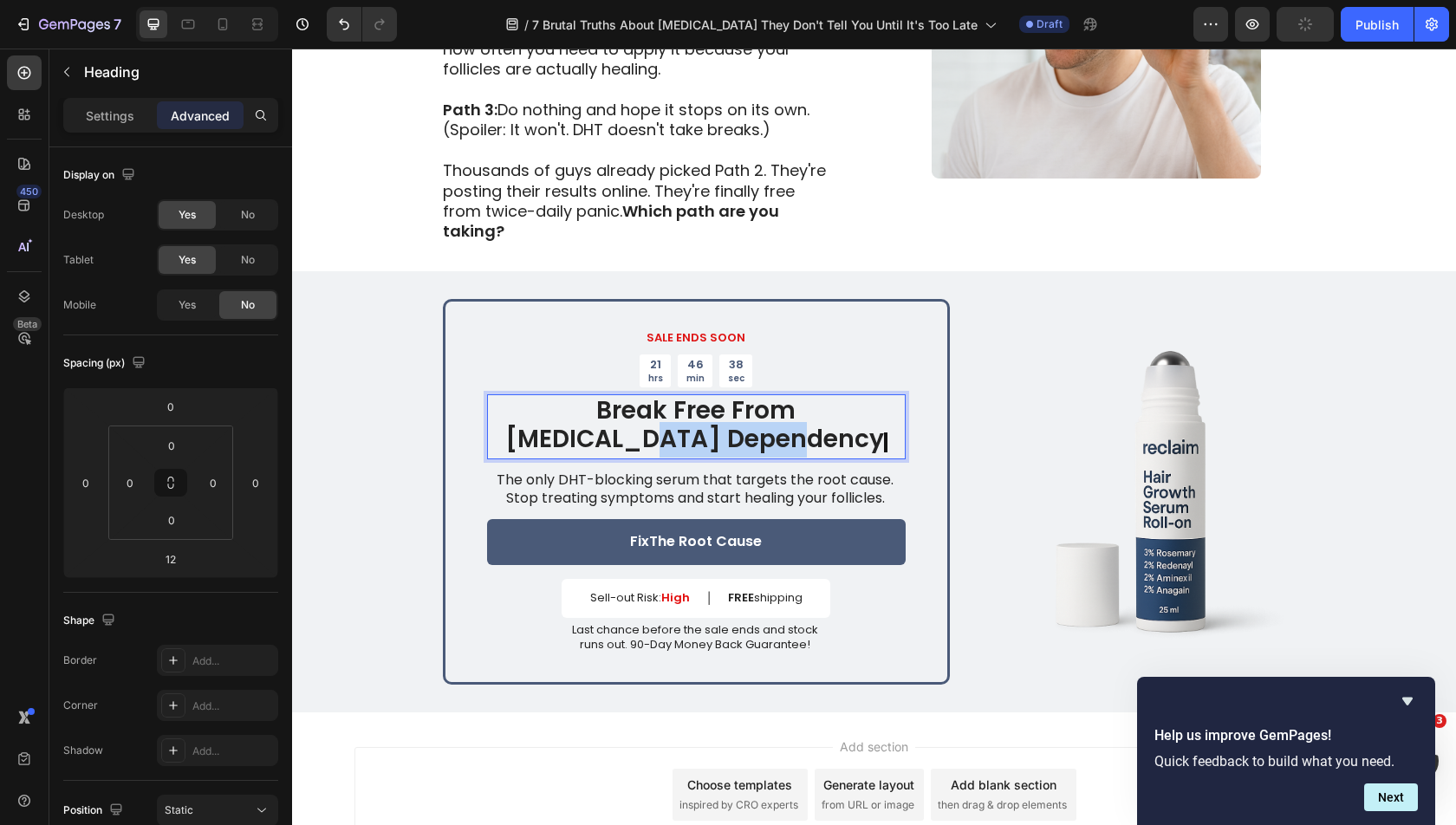
click at [575, 396] on p "Break Free From [MEDICAL_DATA] Dependency" at bounding box center [697, 426] width 415 height 62
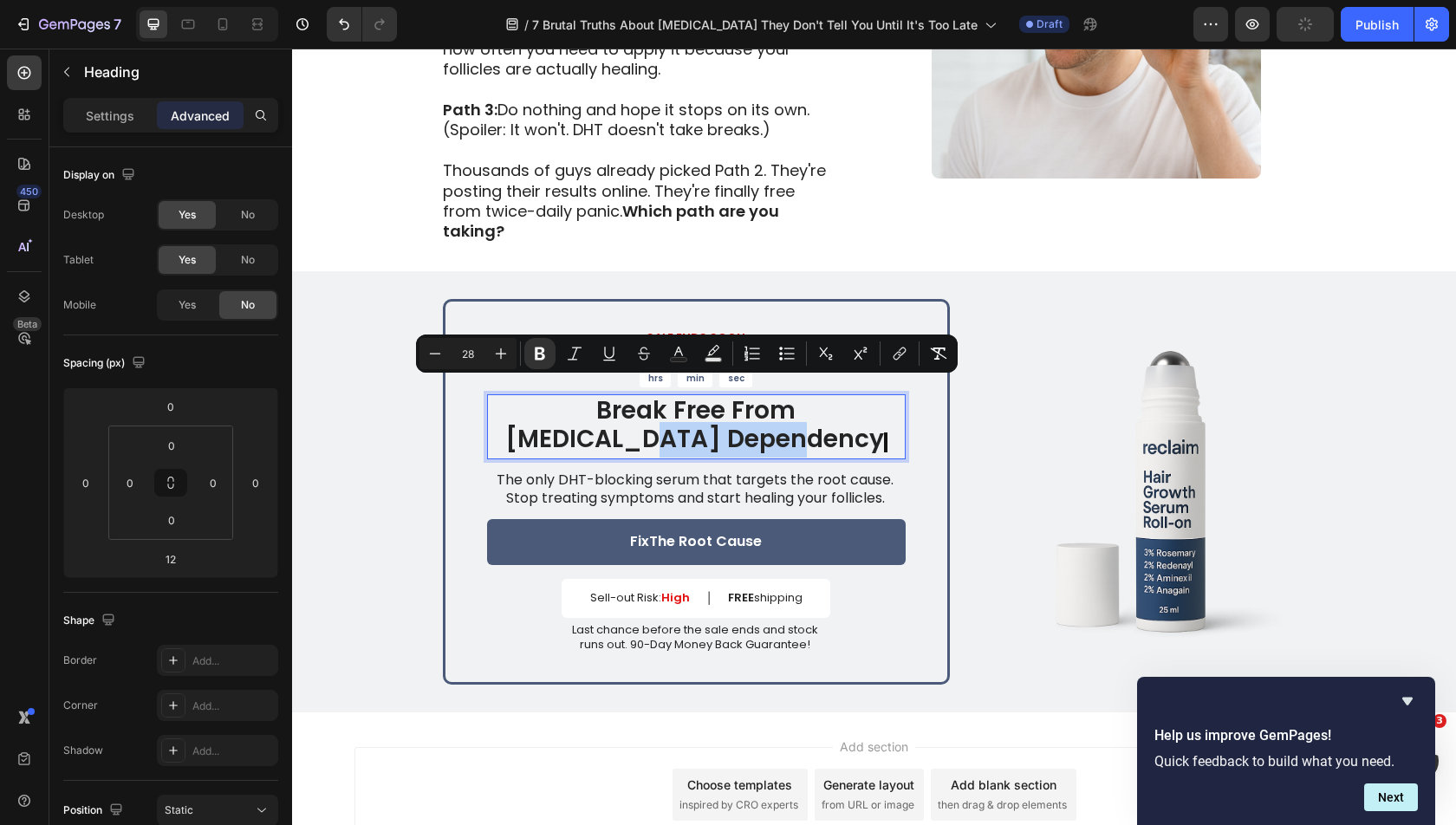
click at [747, 398] on strong "Break Free From [MEDICAL_DATA] Dependency" at bounding box center [695, 426] width 378 height 64
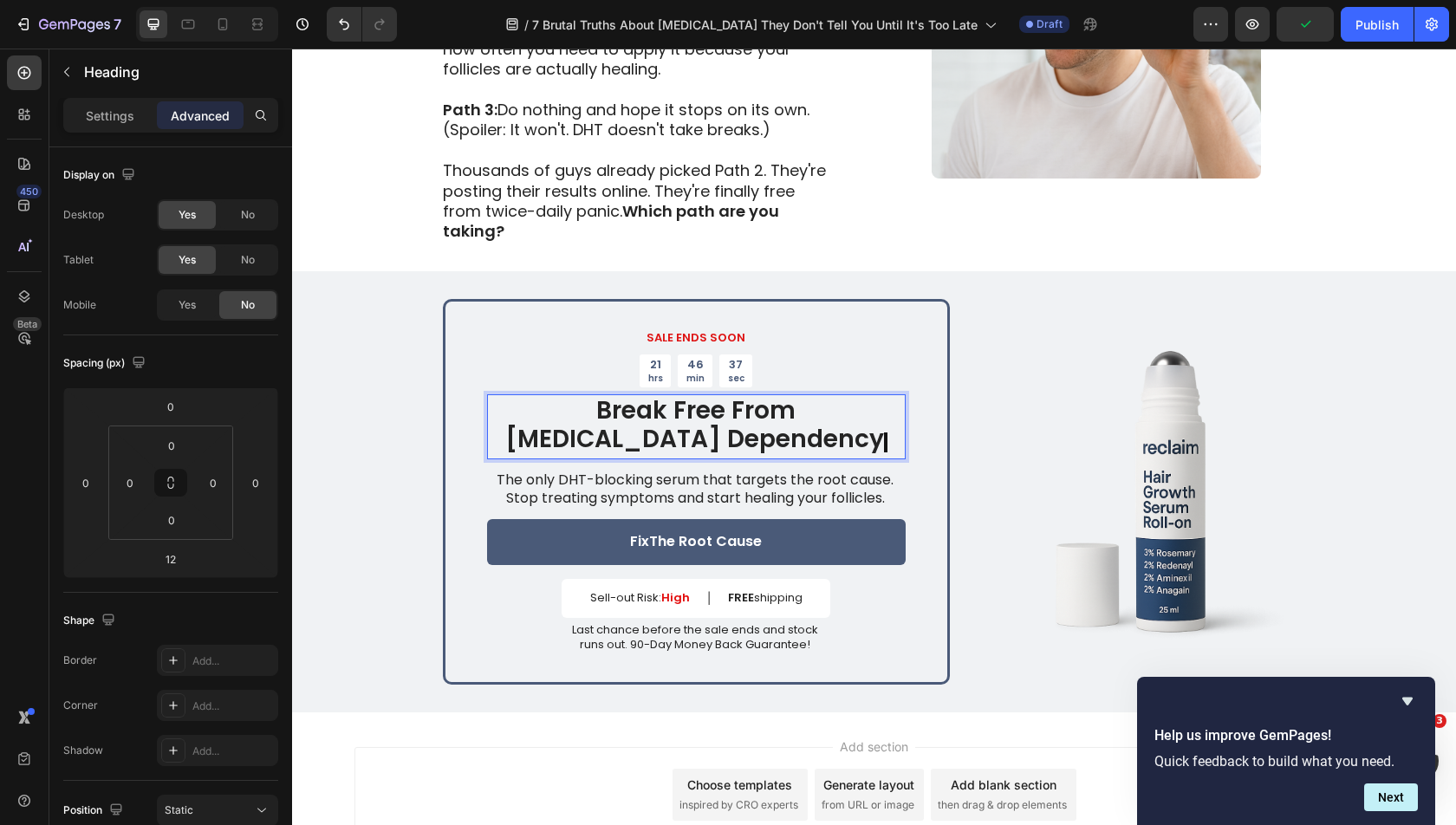
click at [736, 394] on strong "Break Free From [MEDICAL_DATA] Dependency" at bounding box center [695, 426] width 378 height 64
click at [872, 396] on p "Break Free From [MEDICAL_DATA] Dependency" at bounding box center [697, 426] width 415 height 62
click at [829, 401] on p "Break Free From [MEDICAL_DATA] Dependency" at bounding box center [697, 426] width 415 height 62
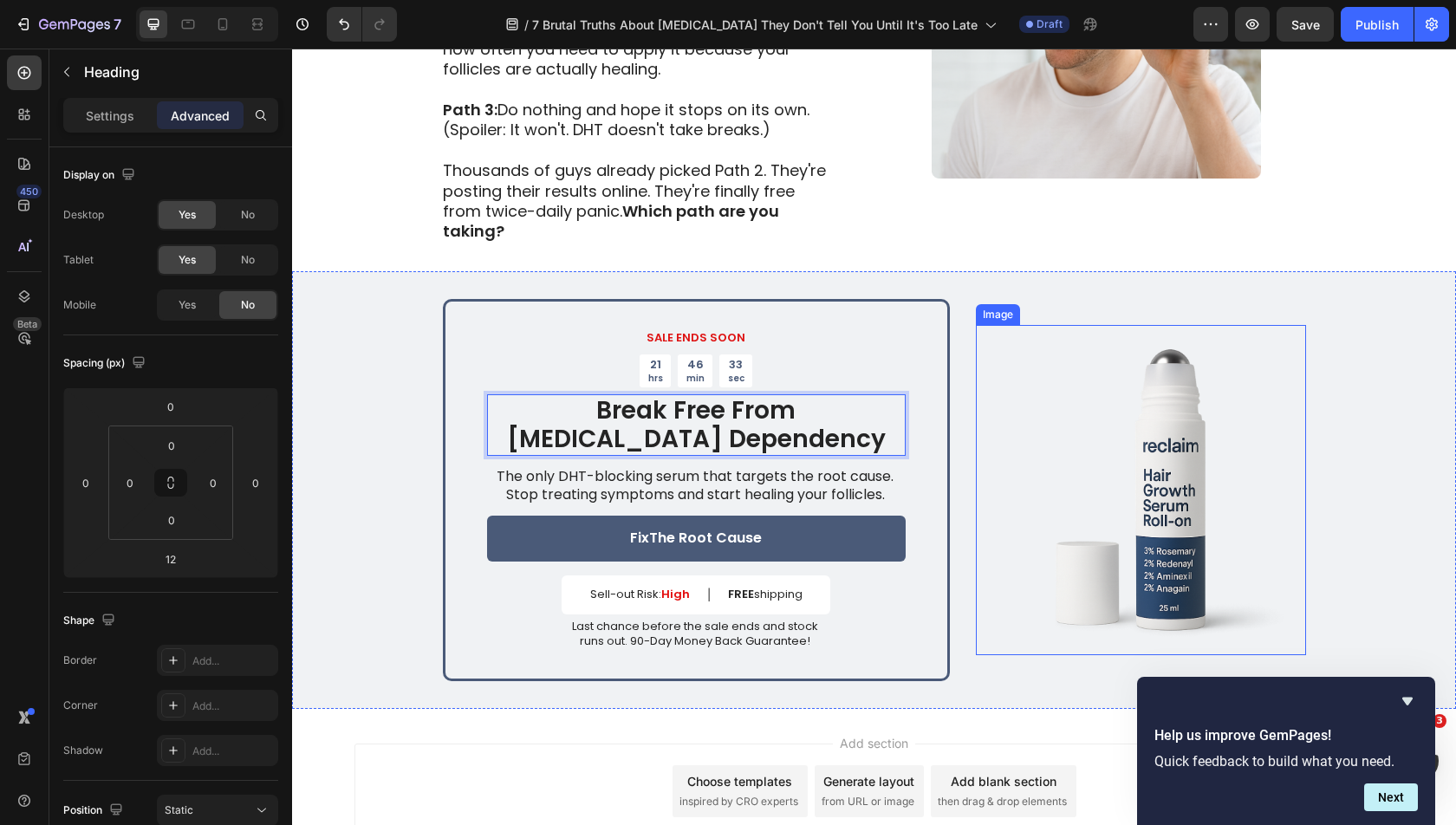
click at [1037, 383] on img at bounding box center [1140, 490] width 330 height 330
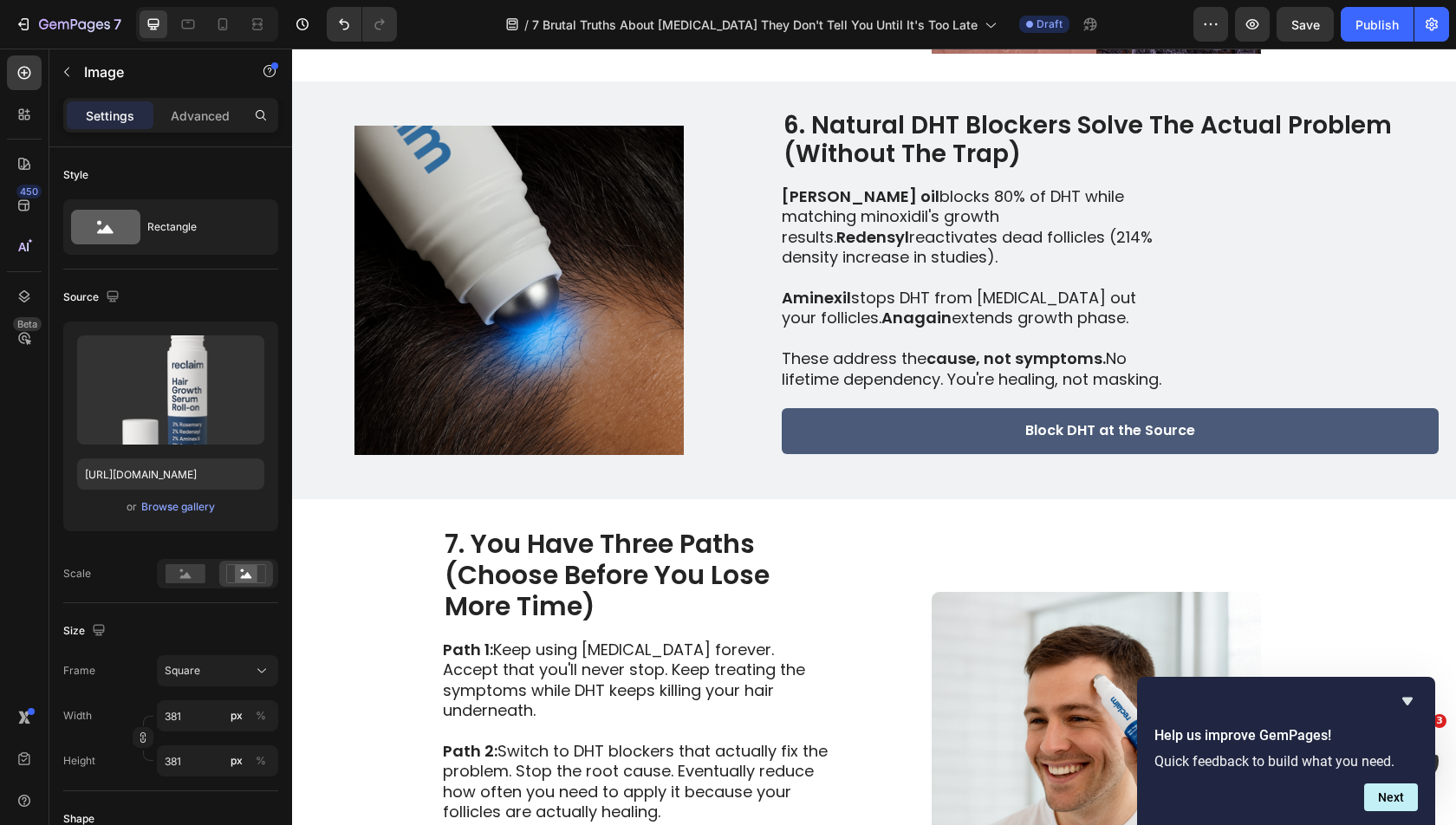
scroll to position [4135, 0]
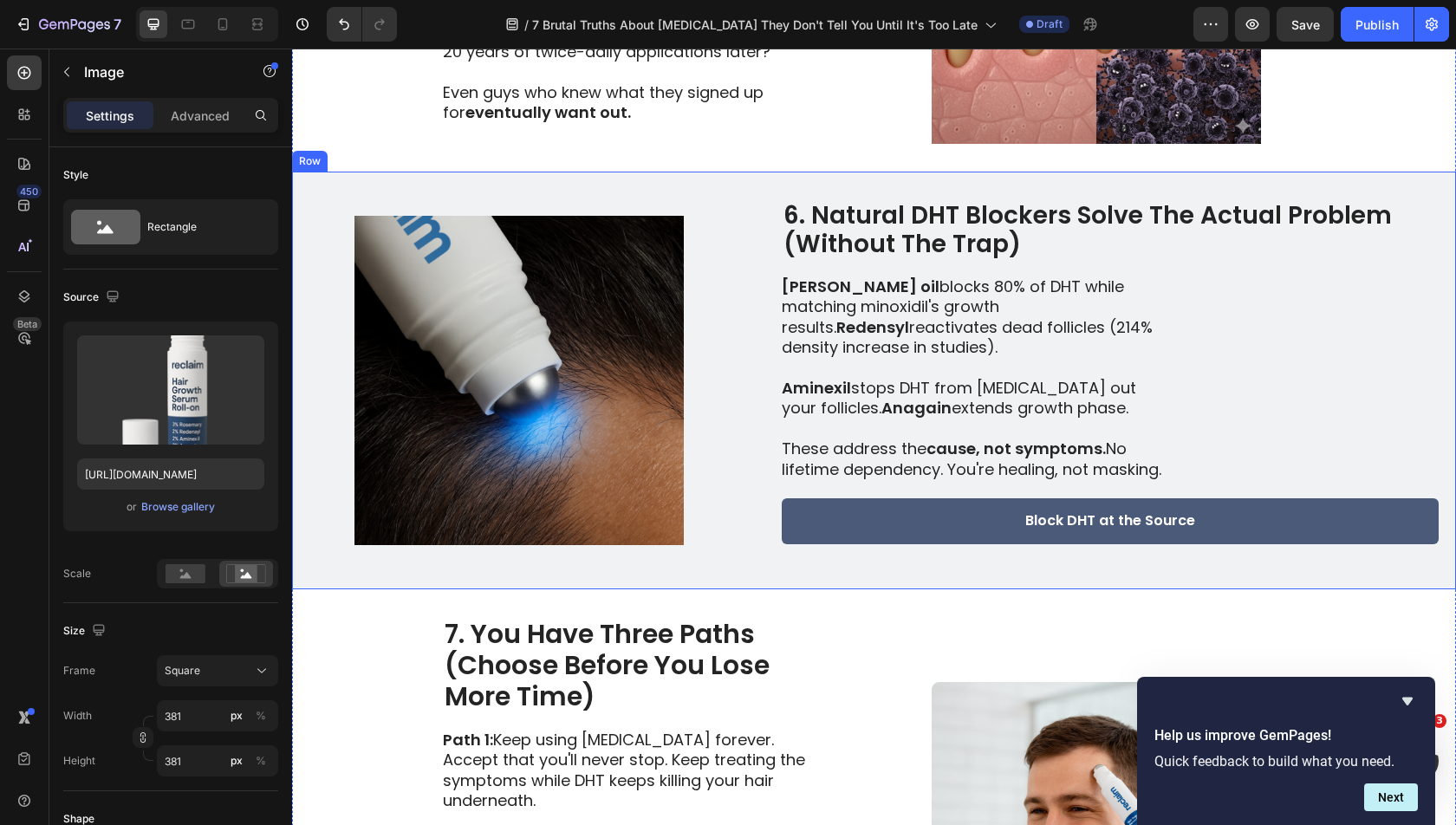
click at [1187, 234] on h2 "6. Natural DHT Blockers Solve The Actual Problem (Without The Trap)" at bounding box center [1110, 231] width 657 height 62
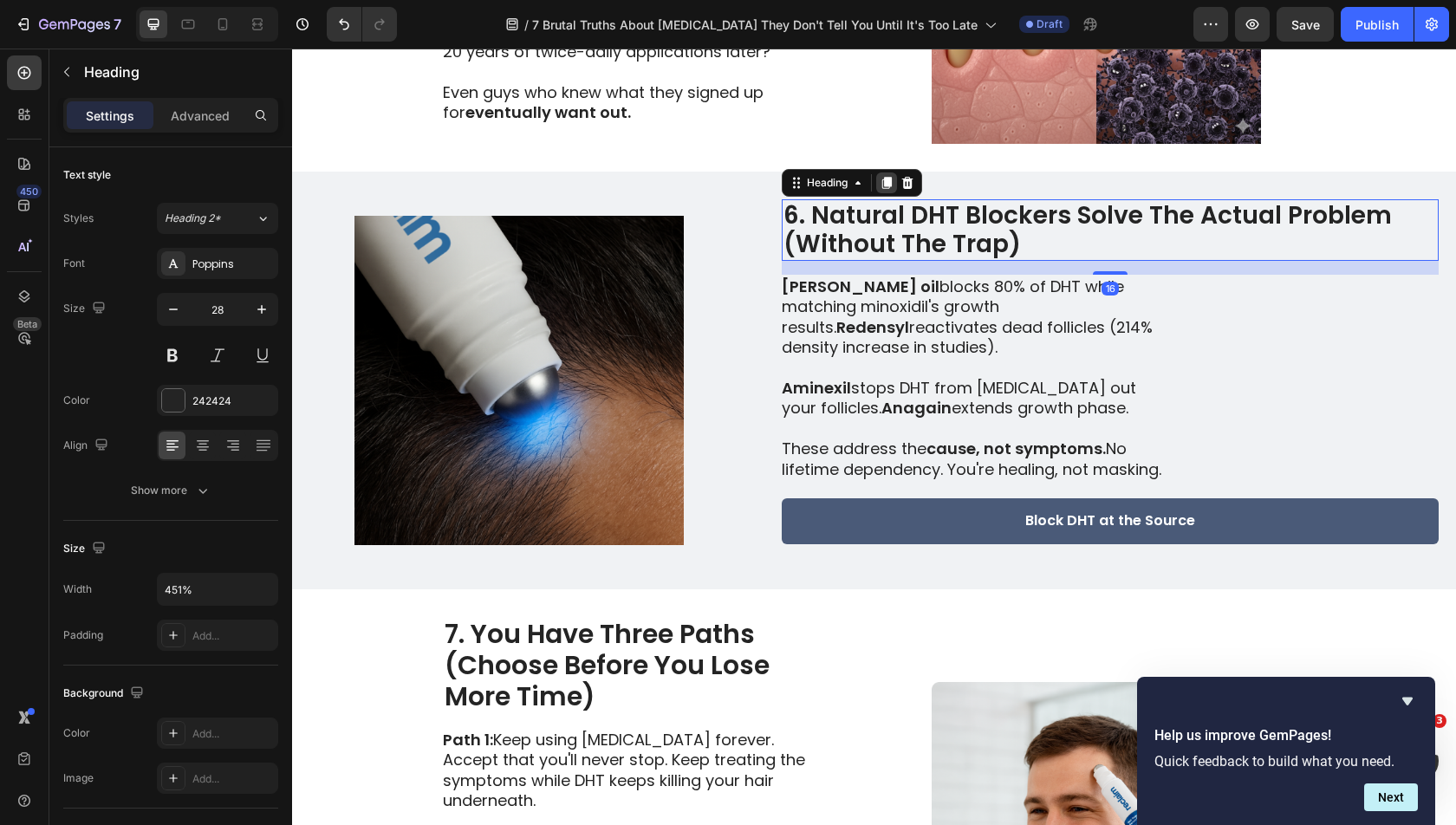
click at [889, 180] on icon at bounding box center [887, 182] width 10 height 13
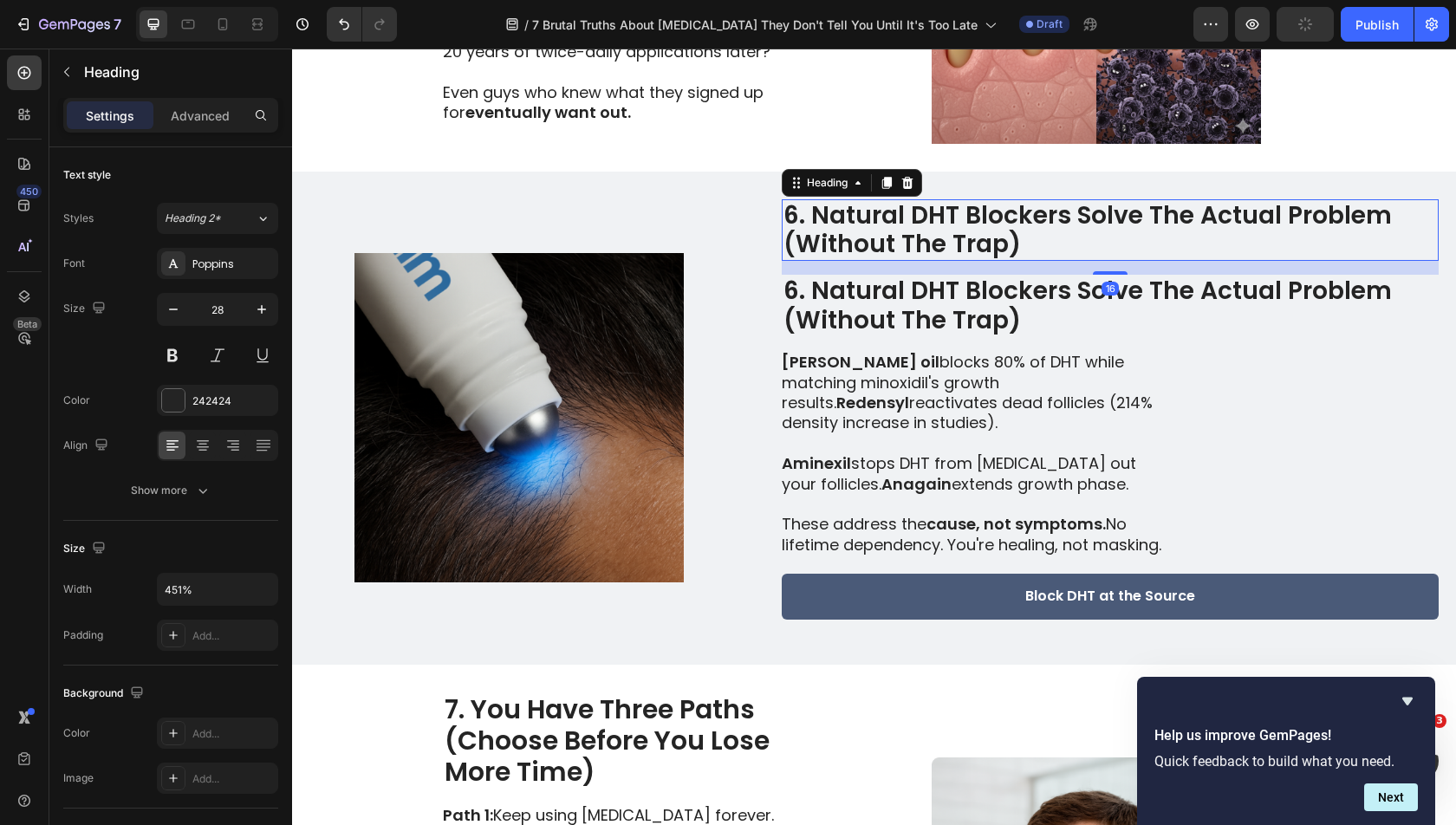
click at [882, 218] on h2 "6. Natural DHT Blockers Solve The Actual Problem (Without The Trap)" at bounding box center [1110, 231] width 657 height 62
click at [231, 116] on div "Advanced" at bounding box center [201, 115] width 87 height 28
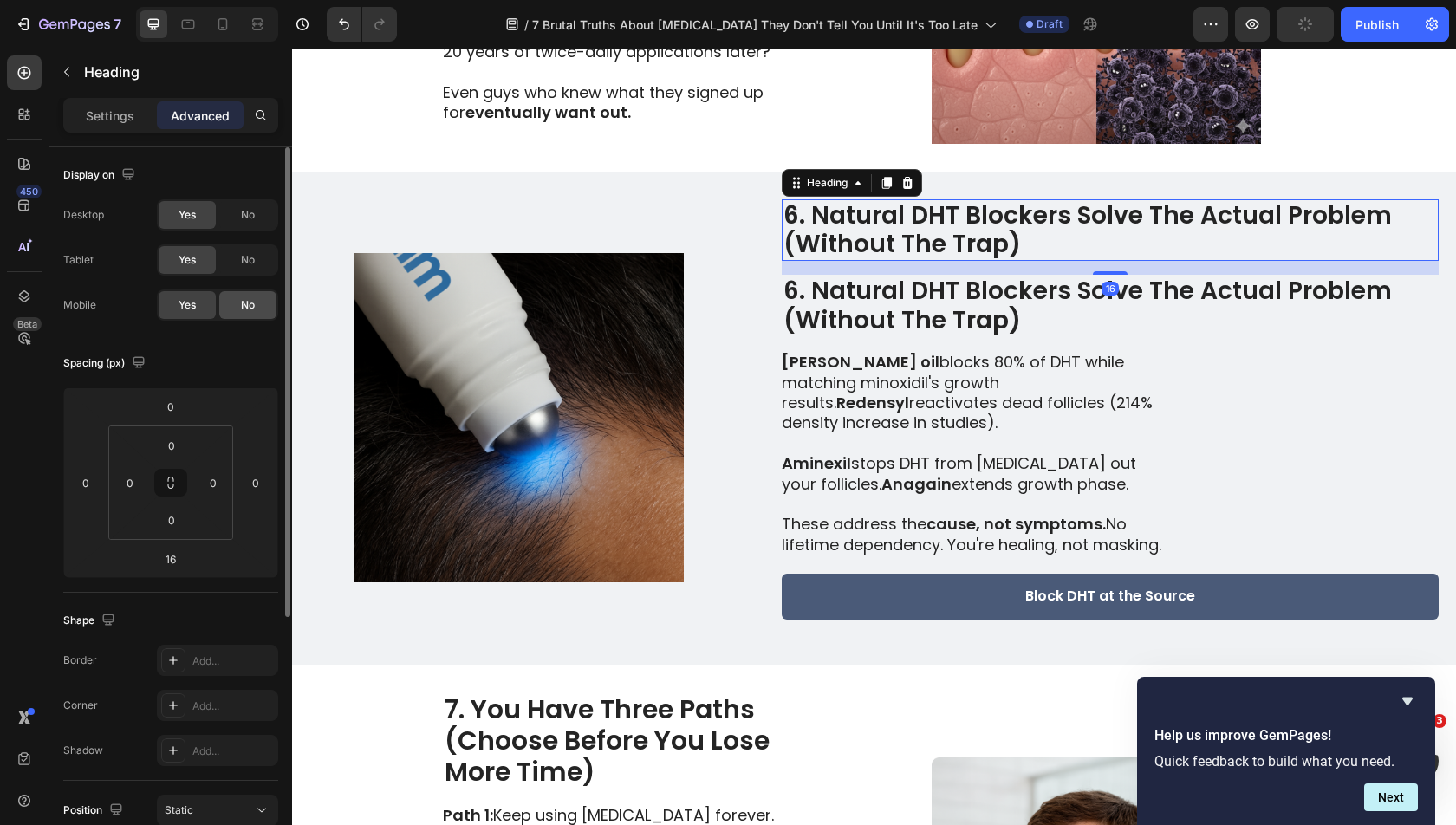
click at [239, 293] on div "No" at bounding box center [247, 305] width 57 height 28
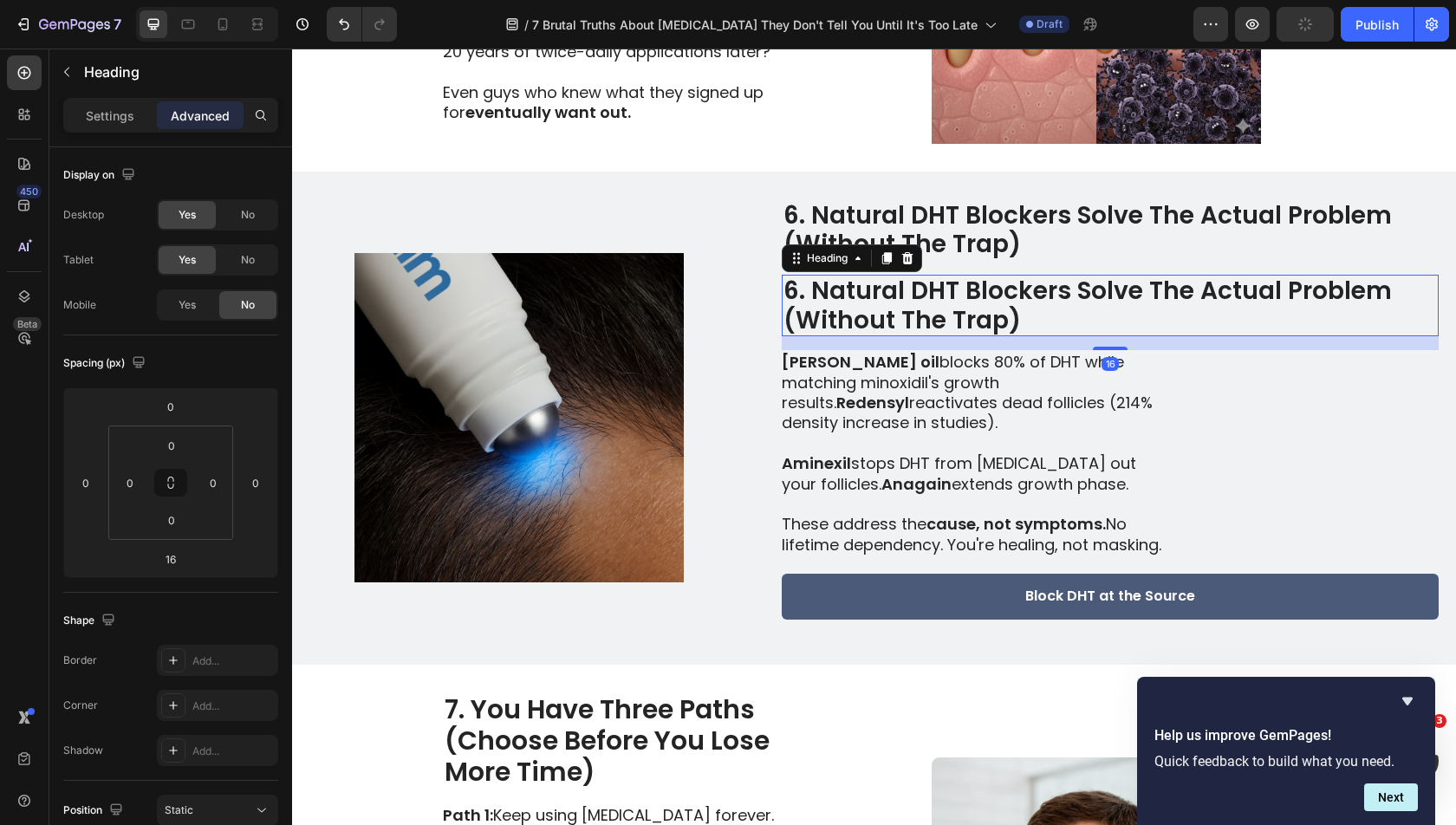
click at [838, 310] on h2 "6. Natural DHT Blockers Solve The Actual Problem (Without The Trap)" at bounding box center [1110, 306] width 657 height 62
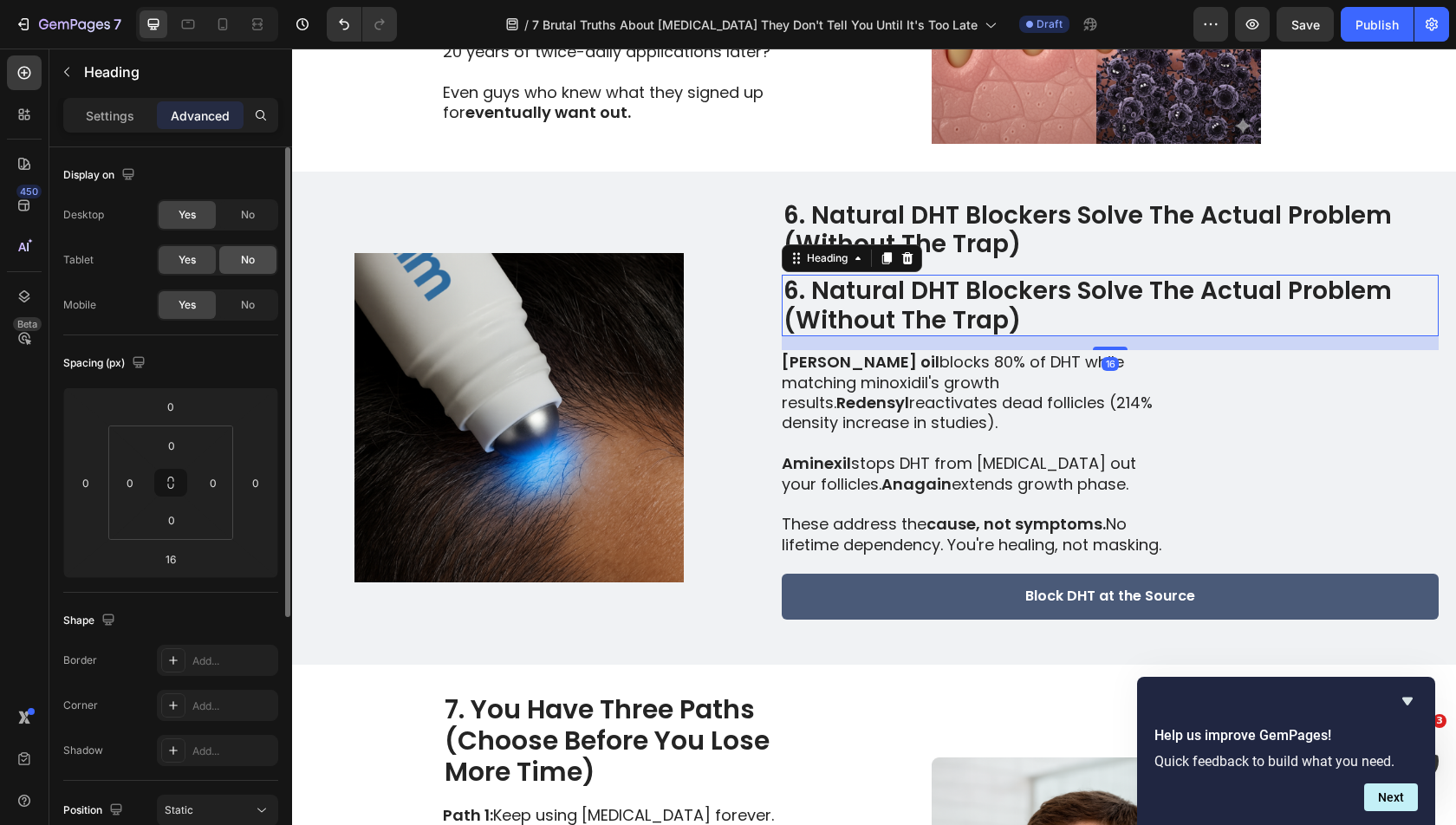
drag, startPoint x: 257, startPoint y: 258, endPoint x: 257, endPoint y: 248, distance: 10.0
click at [257, 257] on div "No" at bounding box center [247, 260] width 57 height 28
click at [255, 214] on div "No" at bounding box center [247, 214] width 57 height 28
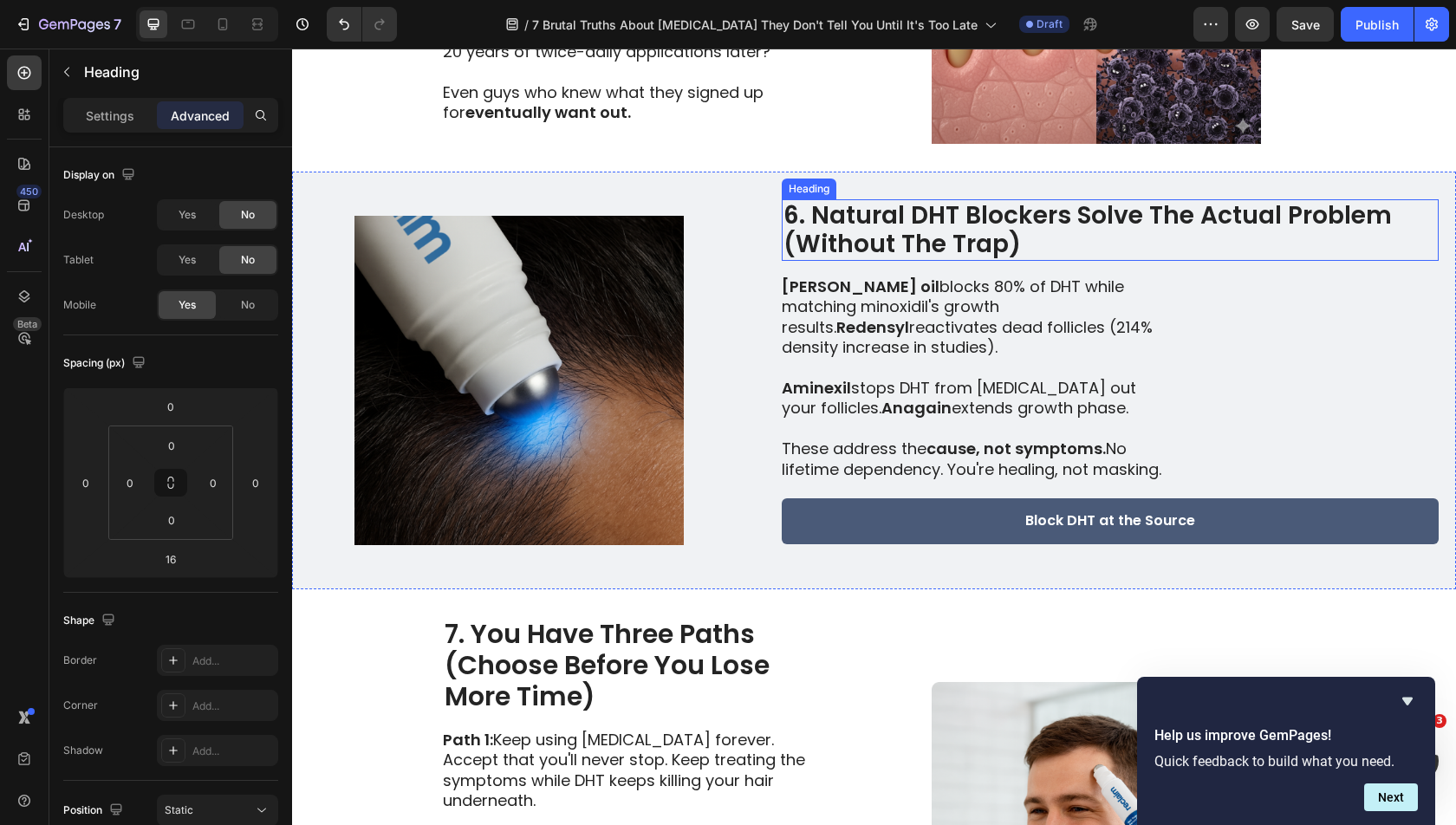
click at [1111, 241] on h2 "6. Natural DHT Blockers Solve The Actual Problem (Without The Trap)" at bounding box center [1110, 231] width 657 height 62
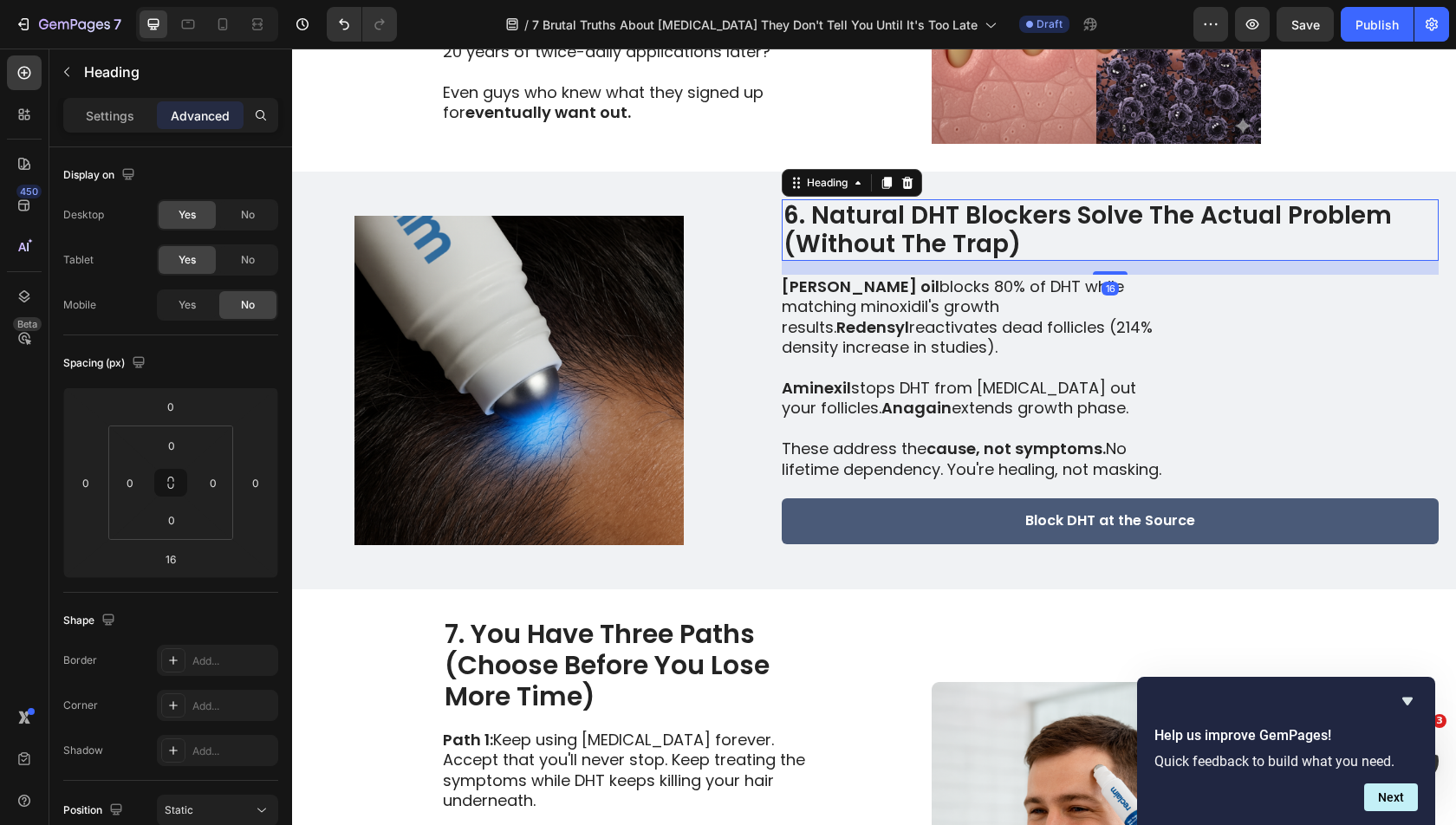
click at [1111, 241] on h2 "6. Natural DHT Blockers Solve The Actual Problem (Without The Trap)" at bounding box center [1110, 231] width 657 height 62
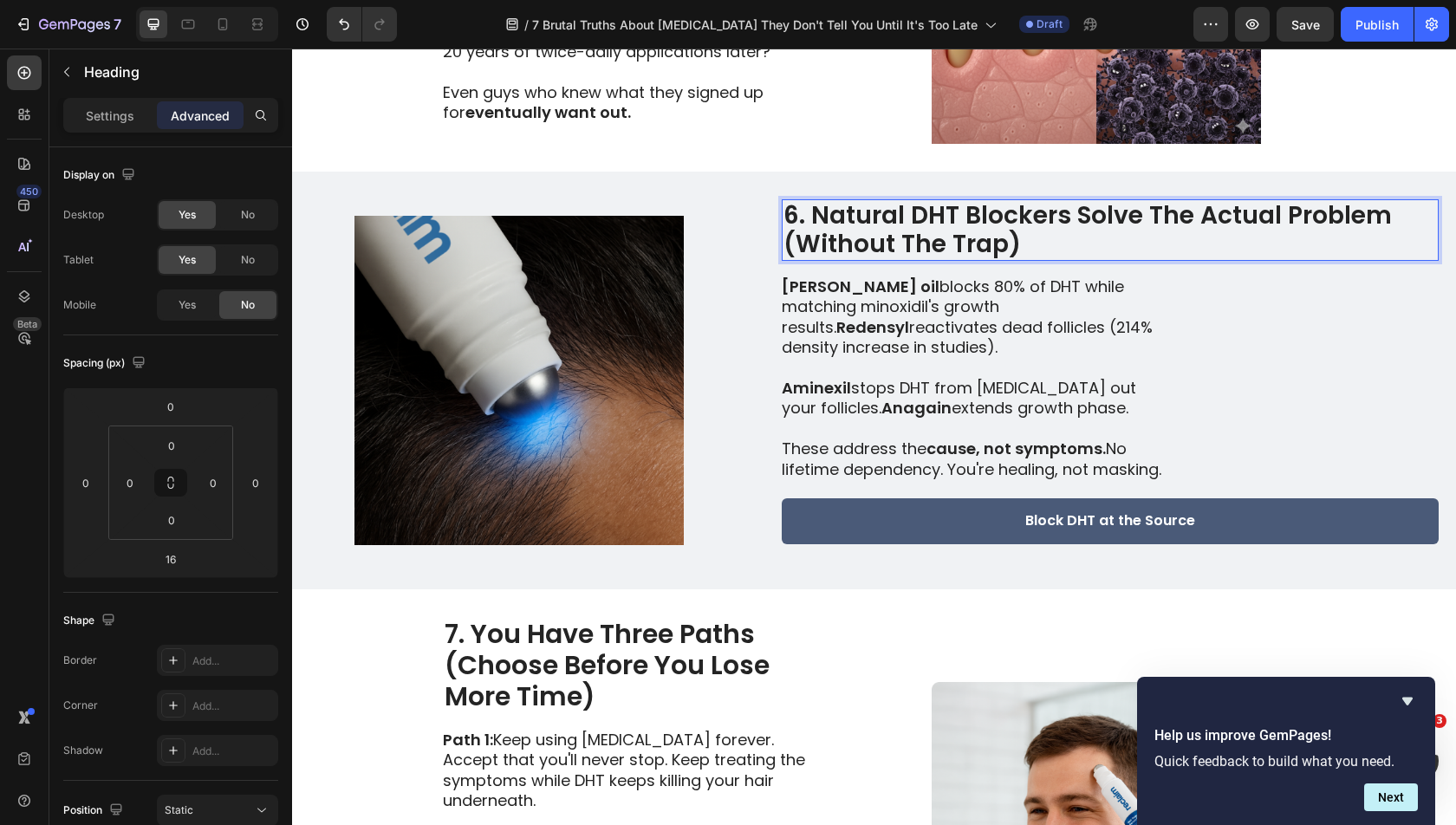
click at [1146, 220] on p "6. Natural DHT Blockers Solve The Actual Problem (Without The Trap)" at bounding box center [1110, 230] width 653 height 58
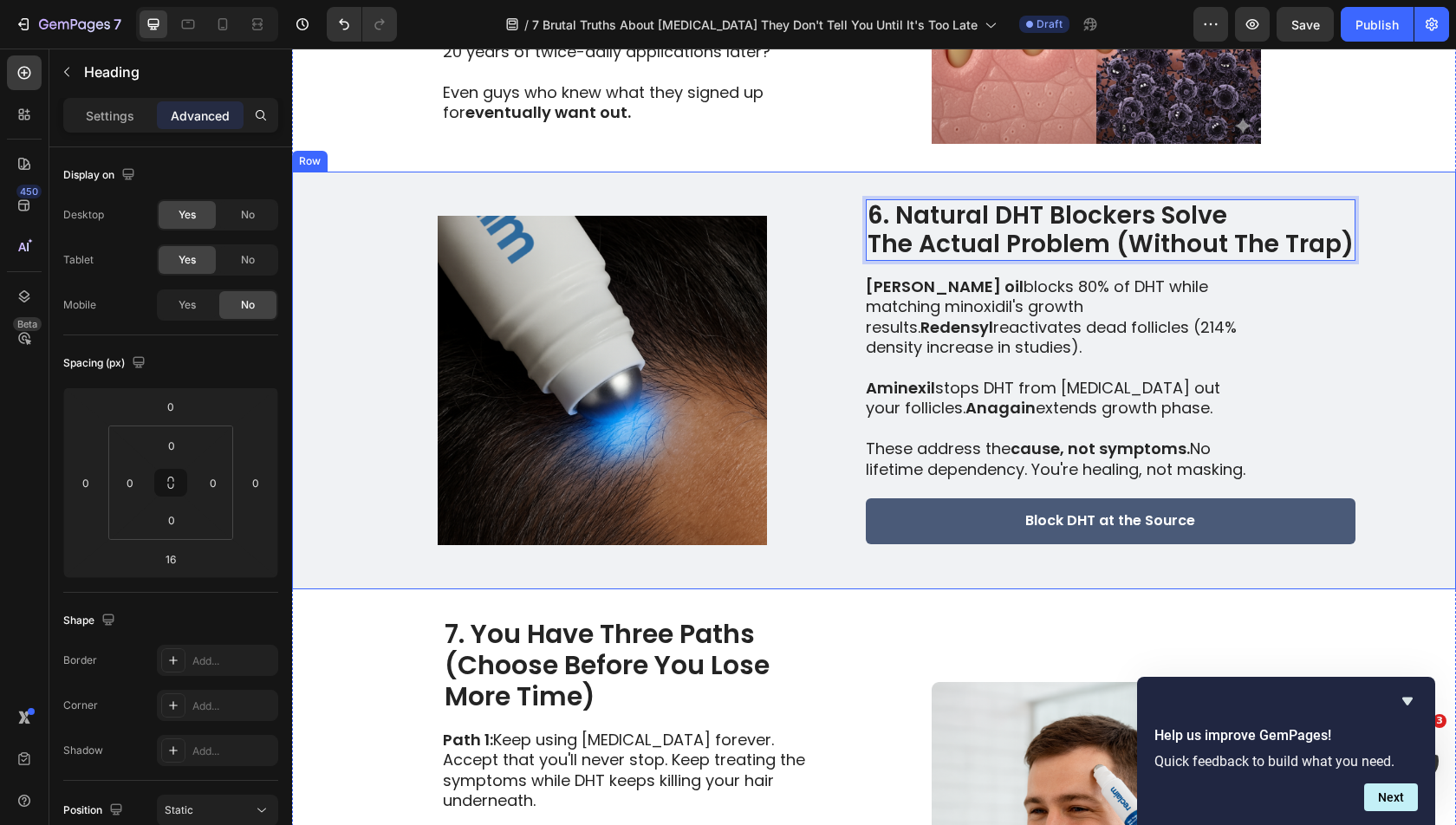
click at [1376, 277] on div "Image 6. Natural DHT Blockers Solve The Actual Problem (Without The Trap) Headi…" at bounding box center [874, 380] width 1164 height 418
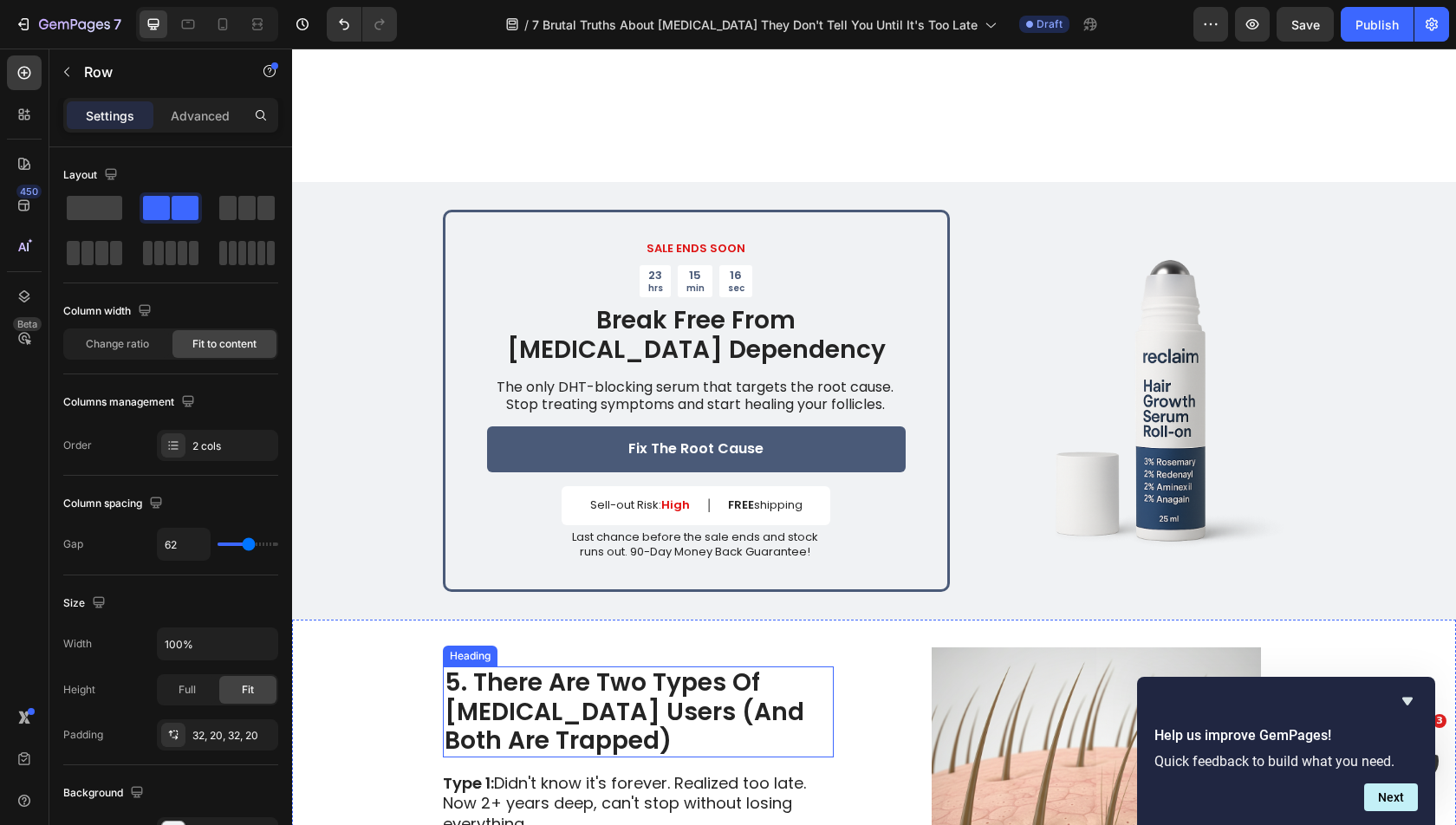
scroll to position [3297, 0]
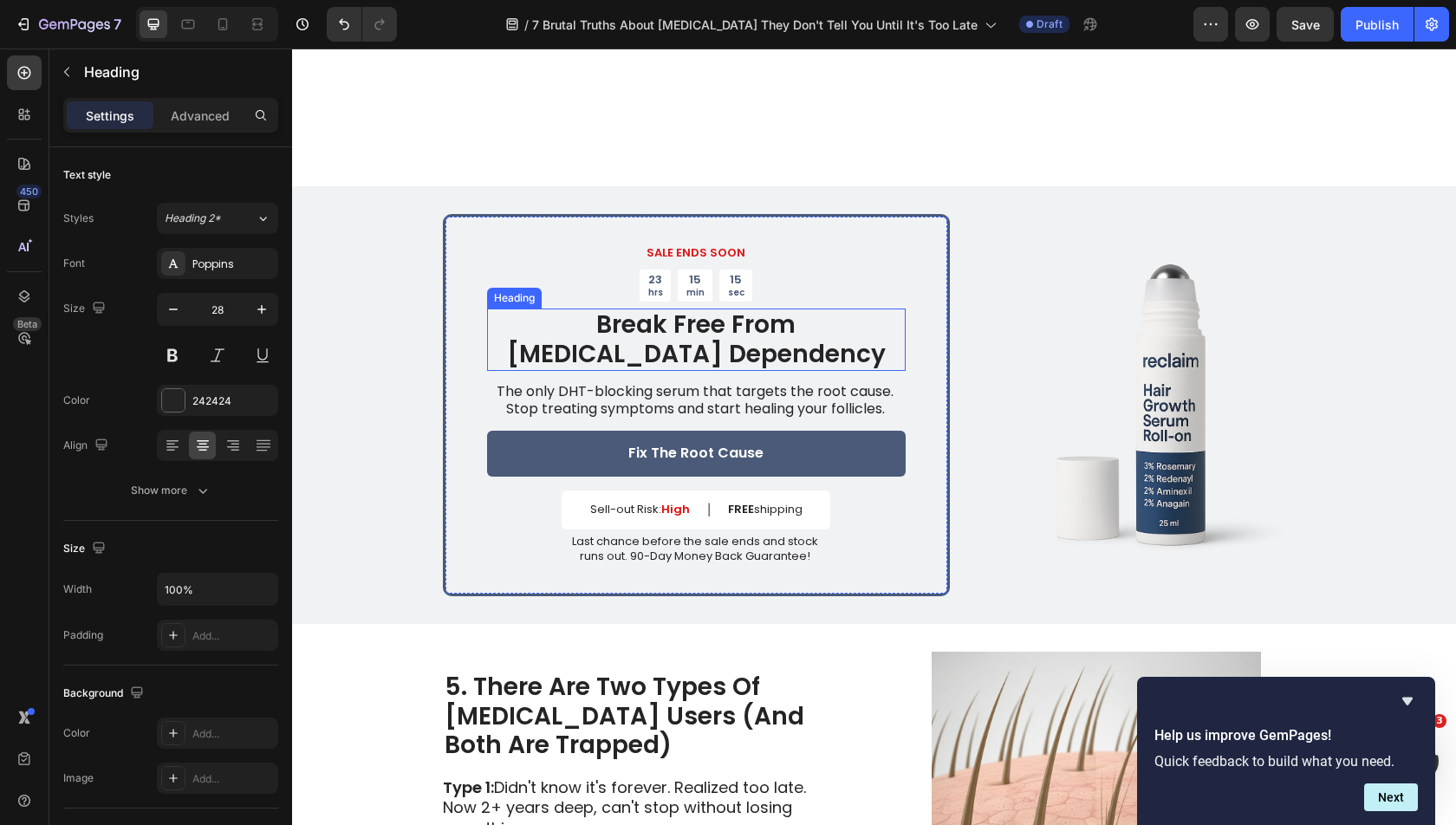
click at [741, 320] on strong "Break Free From [MEDICAL_DATA] Dependency" at bounding box center [696, 340] width 378 height 64
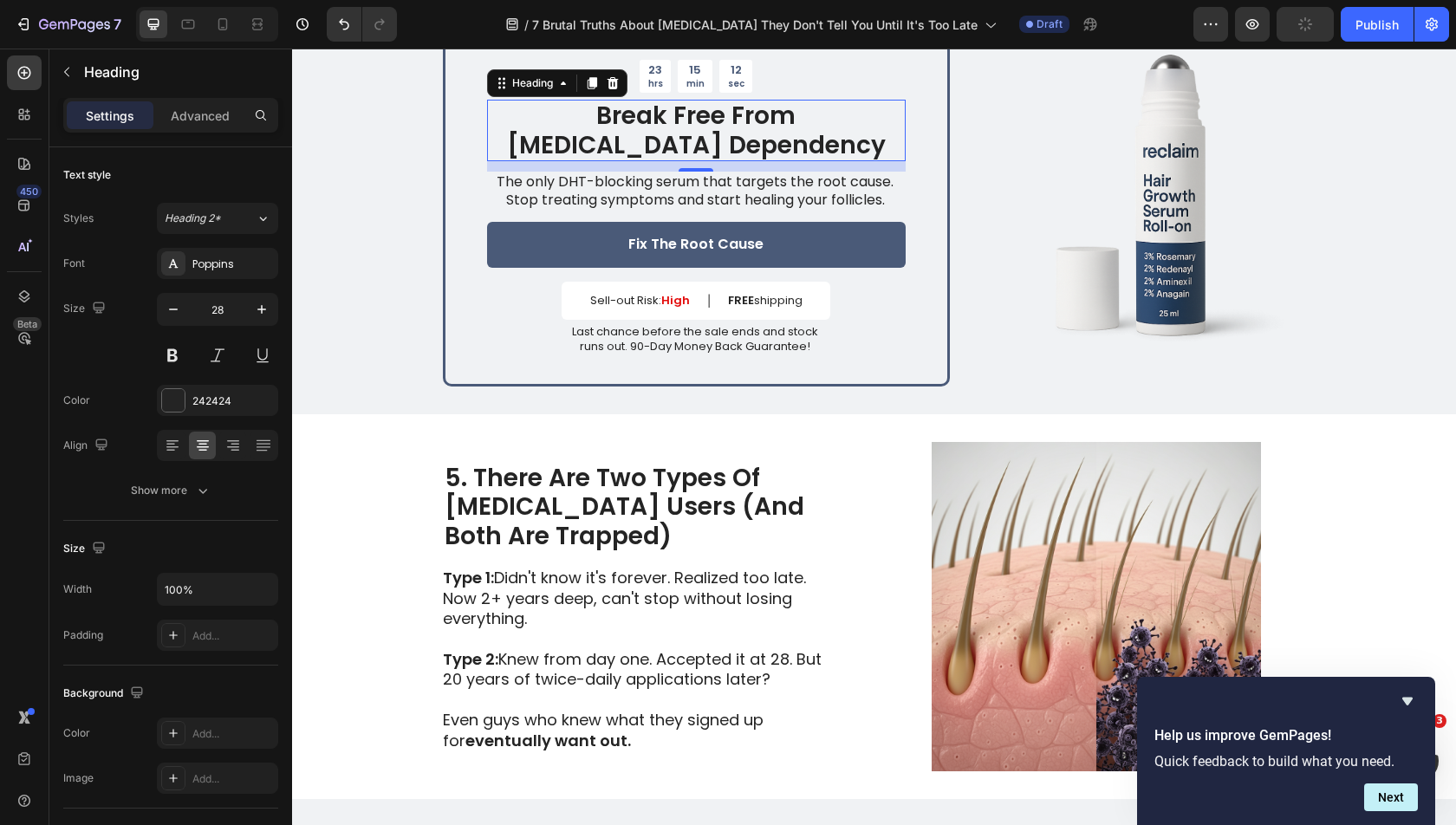
scroll to position [2146, 0]
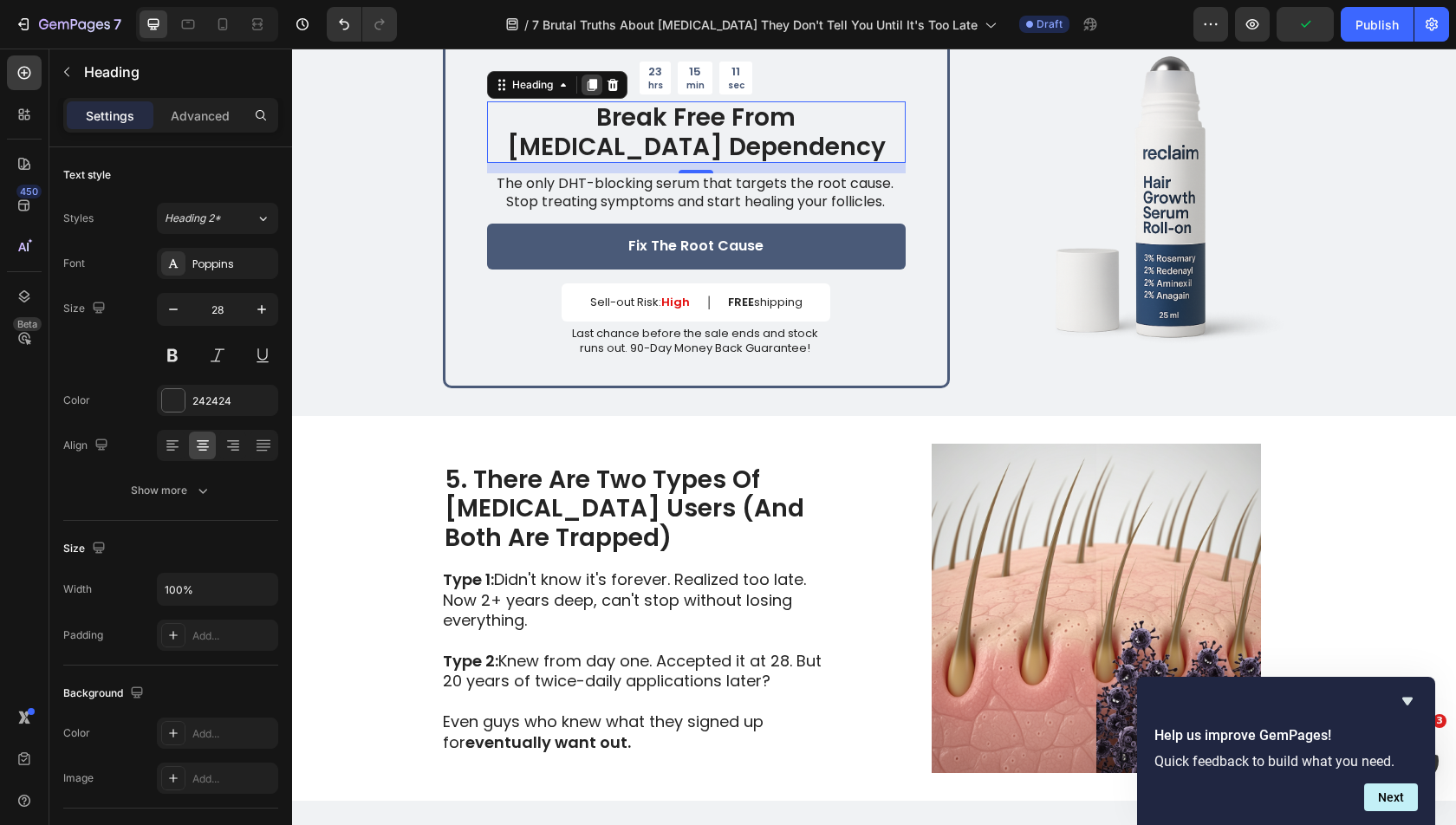
click at [585, 78] on icon at bounding box center [591, 85] width 14 height 14
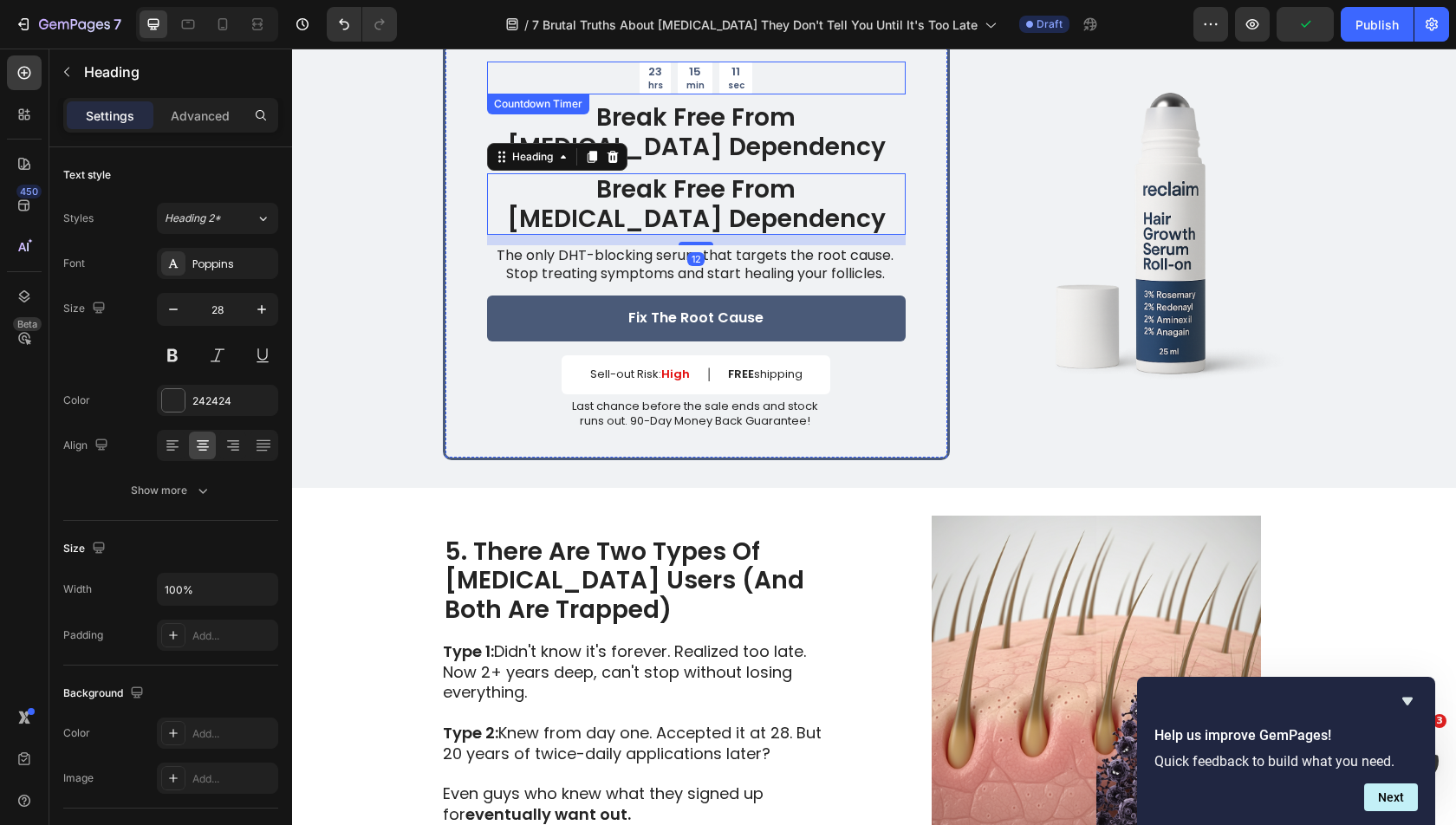
click at [544, 131] on div "Break Free From [MEDICAL_DATA] Dependency Heading" at bounding box center [697, 132] width 419 height 62
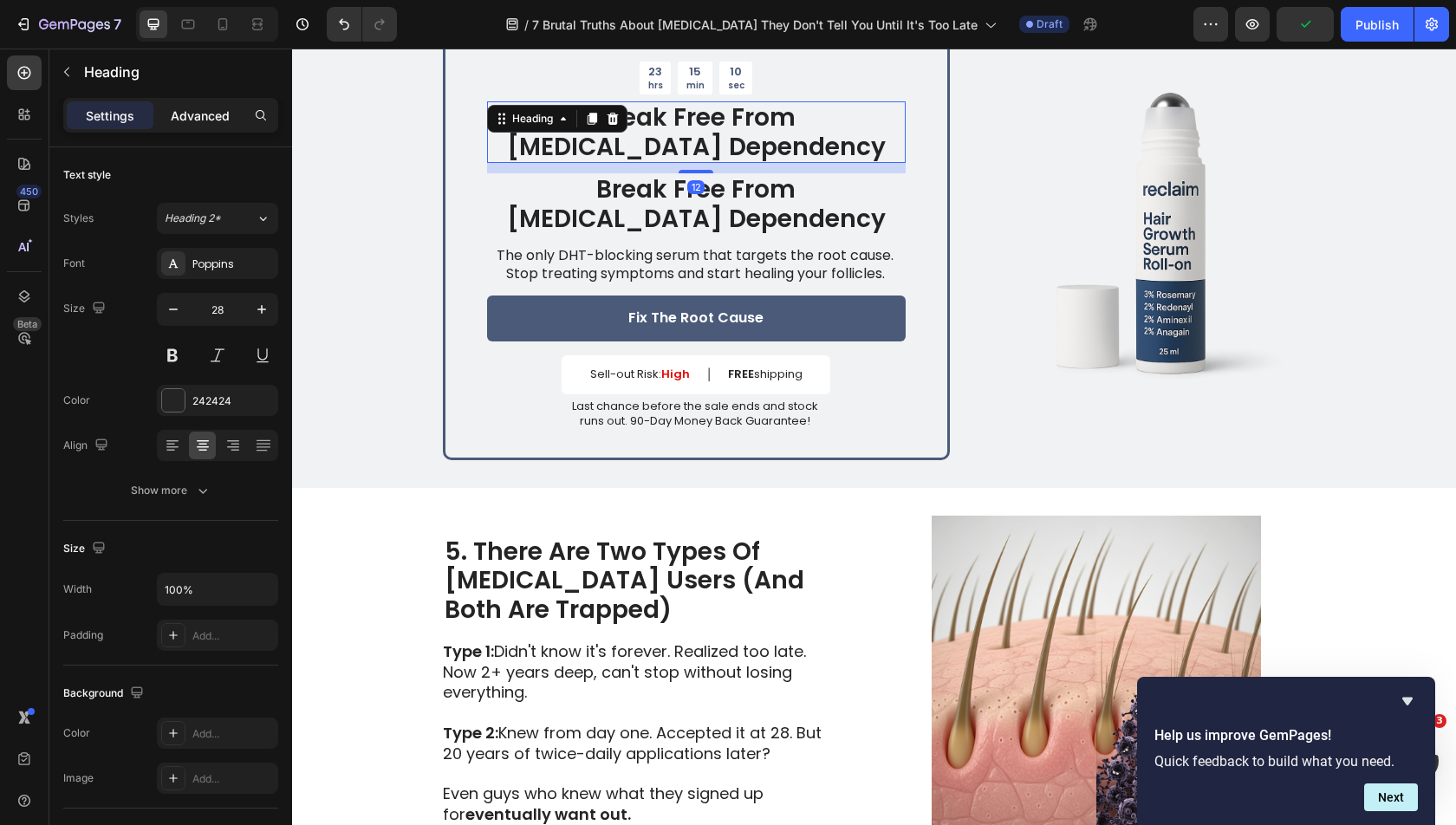
click at [208, 115] on p "Advanced" at bounding box center [200, 115] width 59 height 18
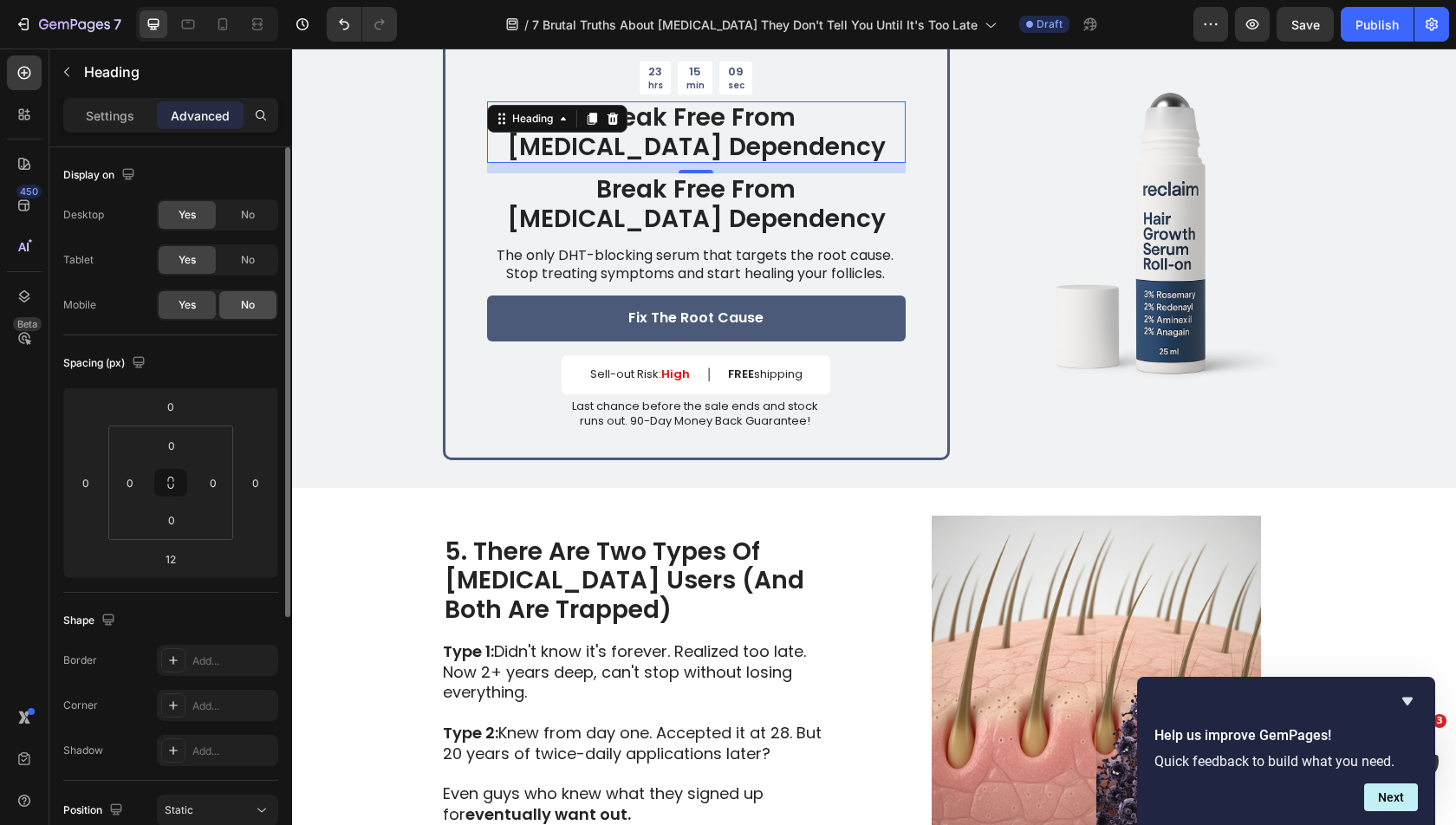
click at [236, 303] on div "No" at bounding box center [247, 305] width 57 height 28
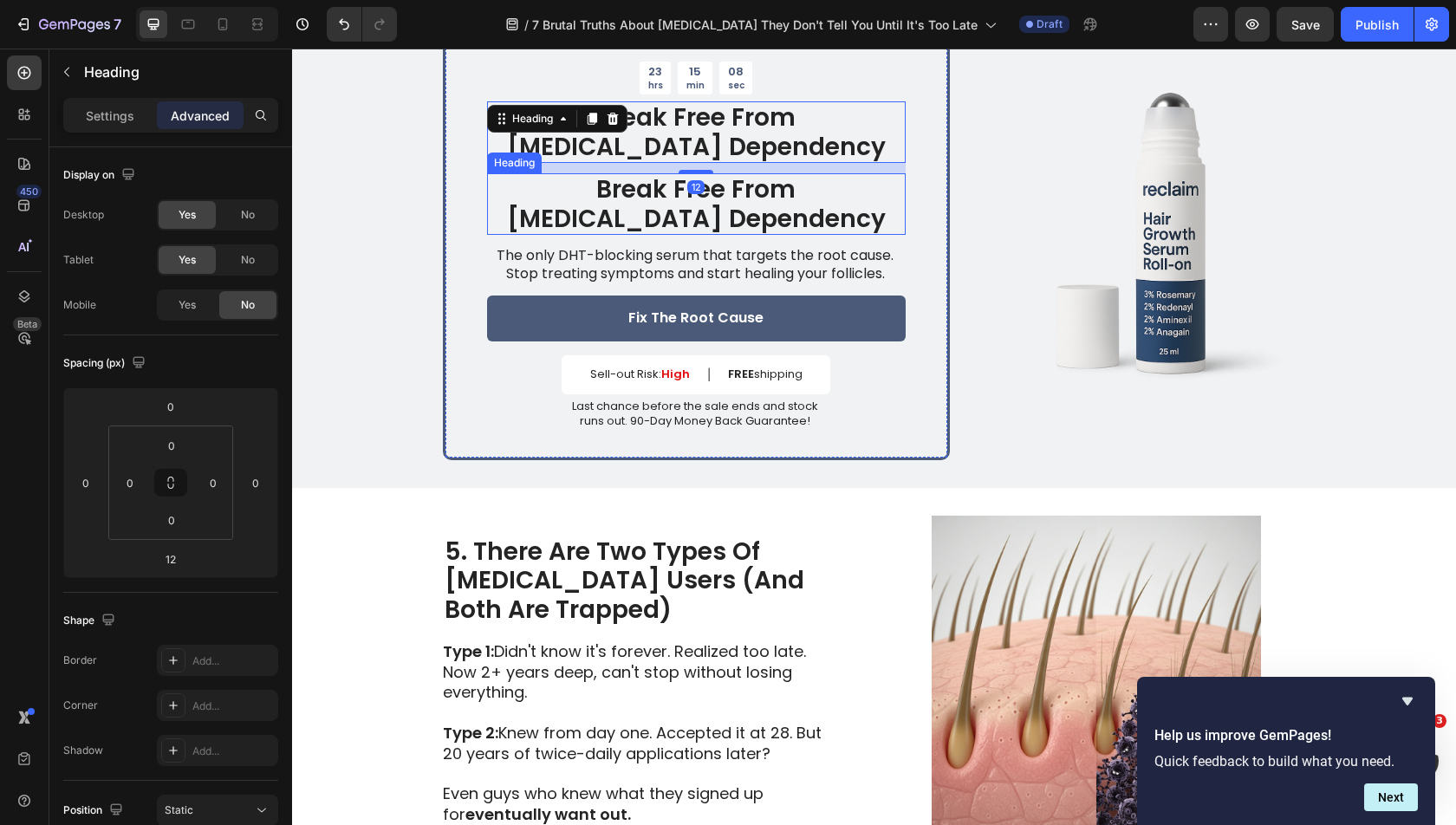
click at [605, 212] on h2 "Break Free From [MEDICAL_DATA] Dependency" at bounding box center [697, 205] width 419 height 62
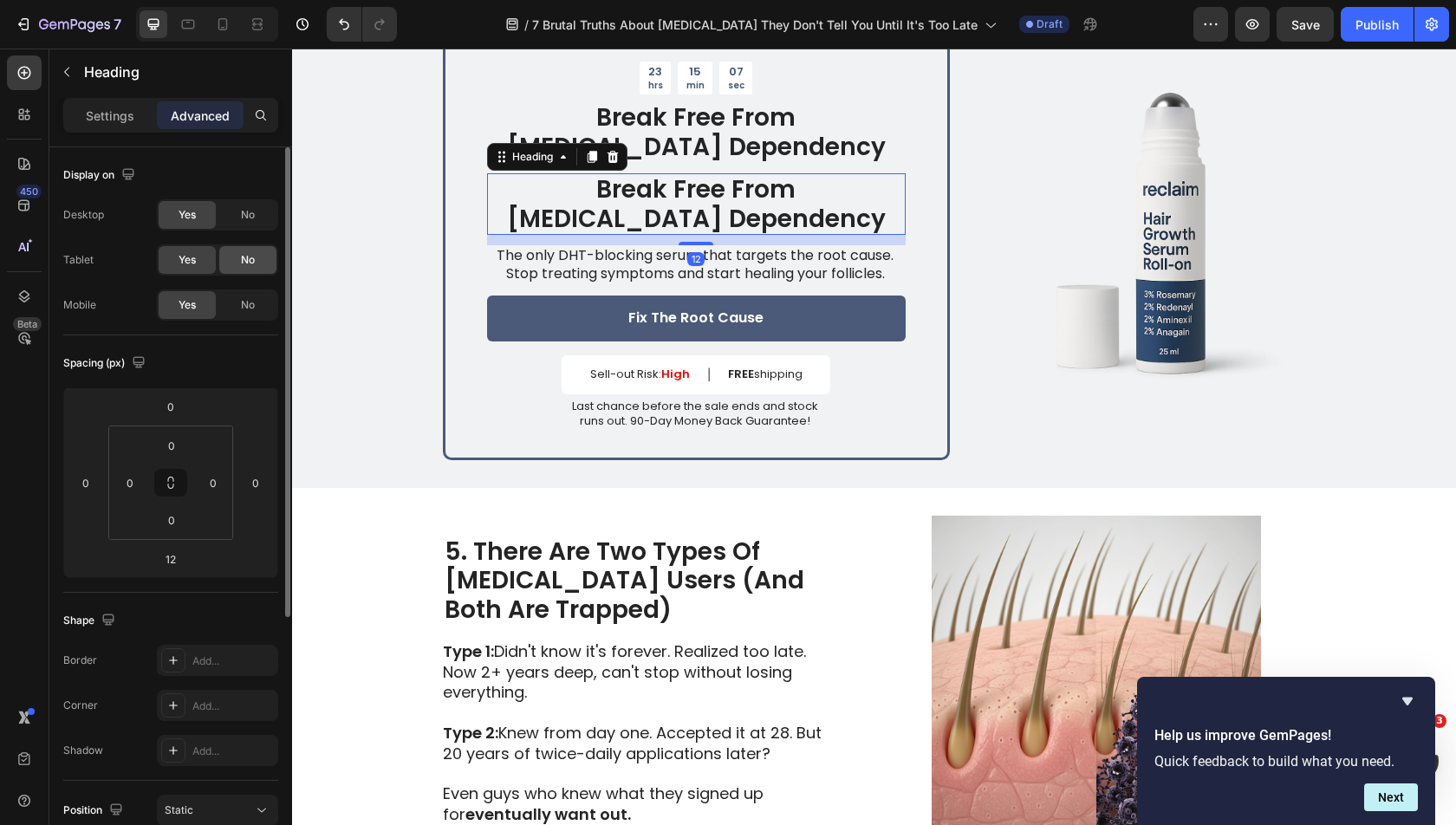
click at [243, 252] on span "No" at bounding box center [248, 260] width 14 height 15
click at [243, 215] on span "No" at bounding box center [248, 215] width 14 height 15
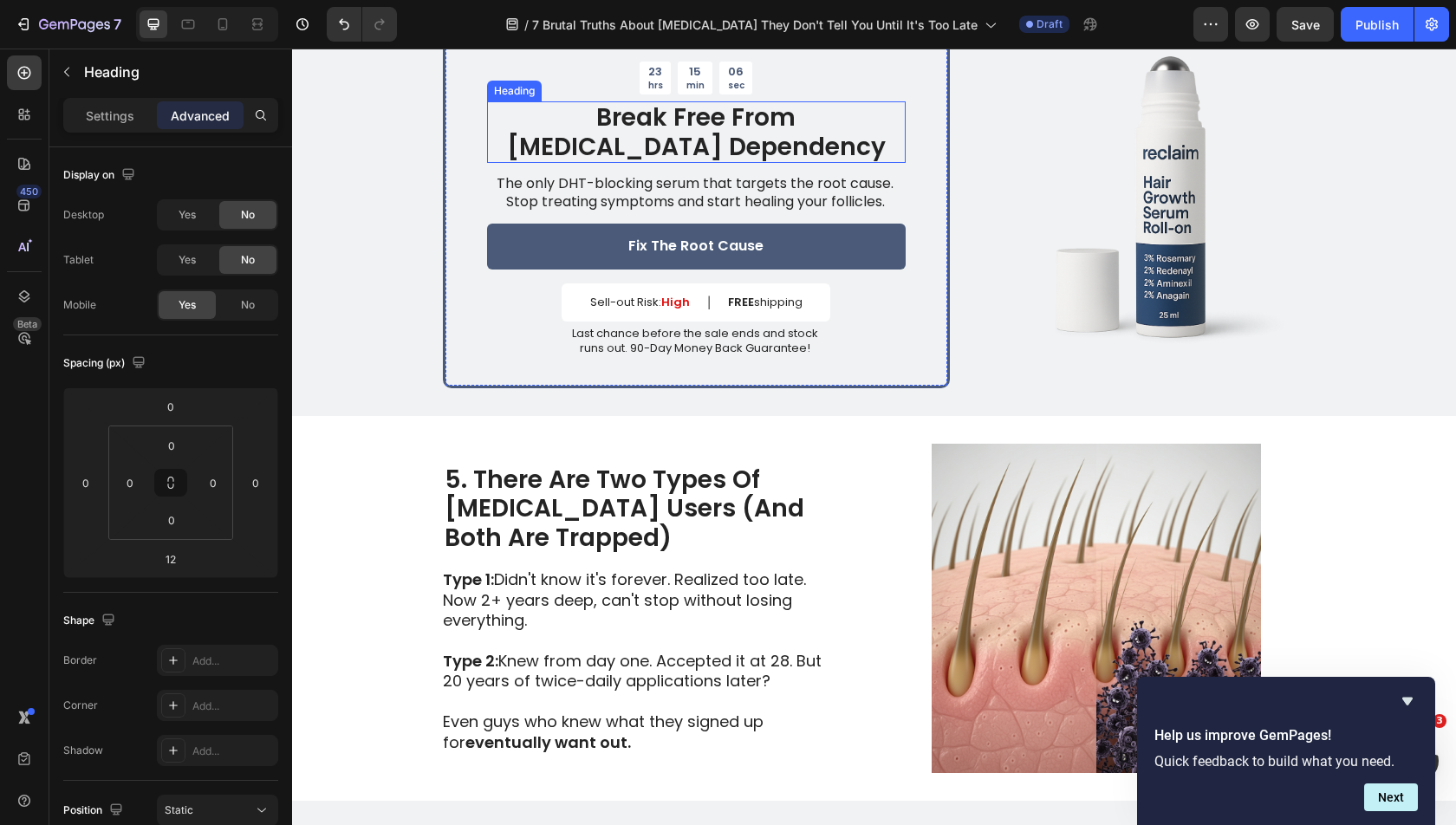
click at [776, 111] on strong "Break Free From [MEDICAL_DATA] Dependency" at bounding box center [696, 132] width 378 height 64
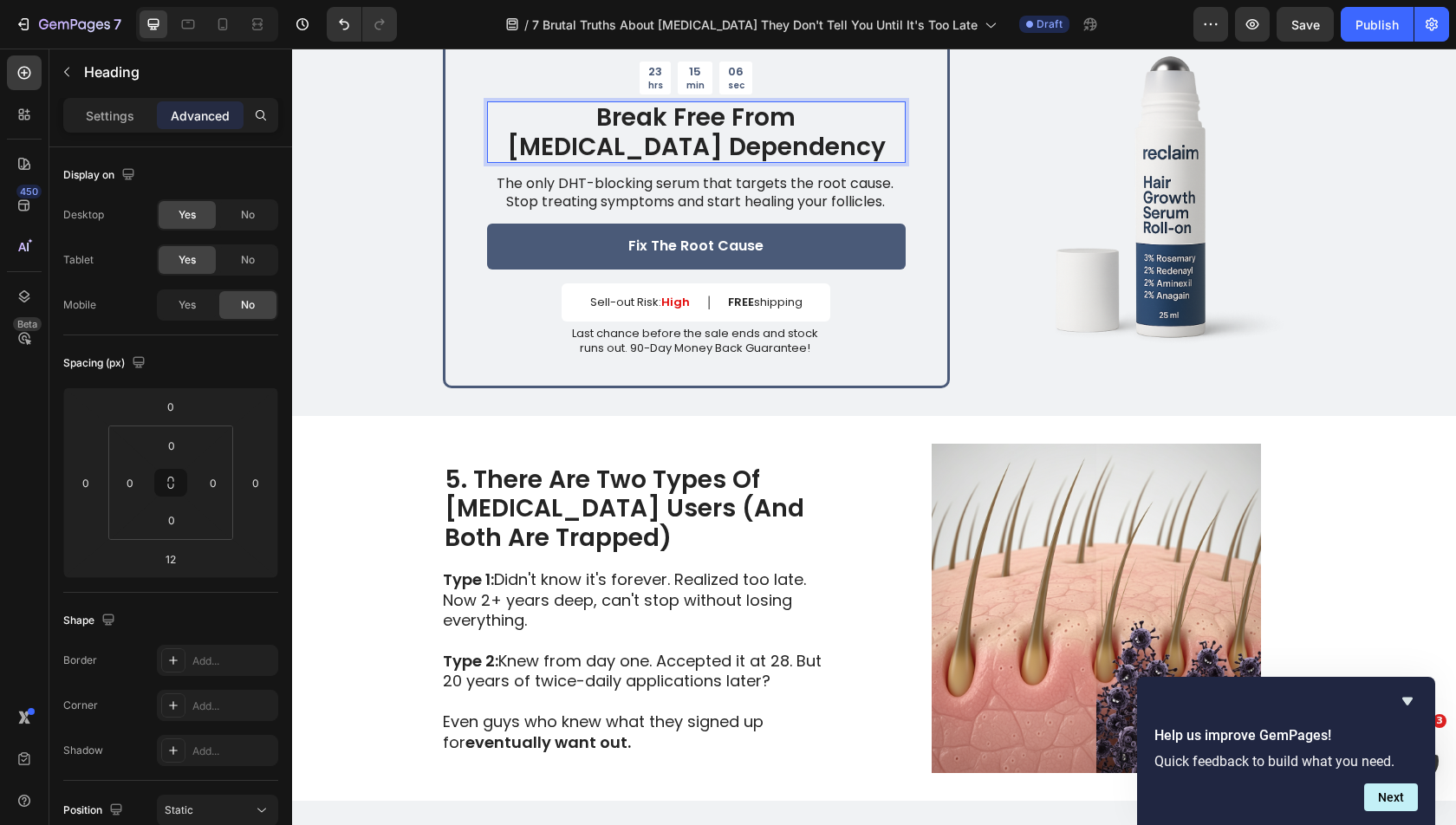
click at [730, 112] on strong "Break Free From [MEDICAL_DATA] Dependency" at bounding box center [696, 132] width 378 height 64
click at [1081, 163] on img at bounding box center [1140, 197] width 330 height 330
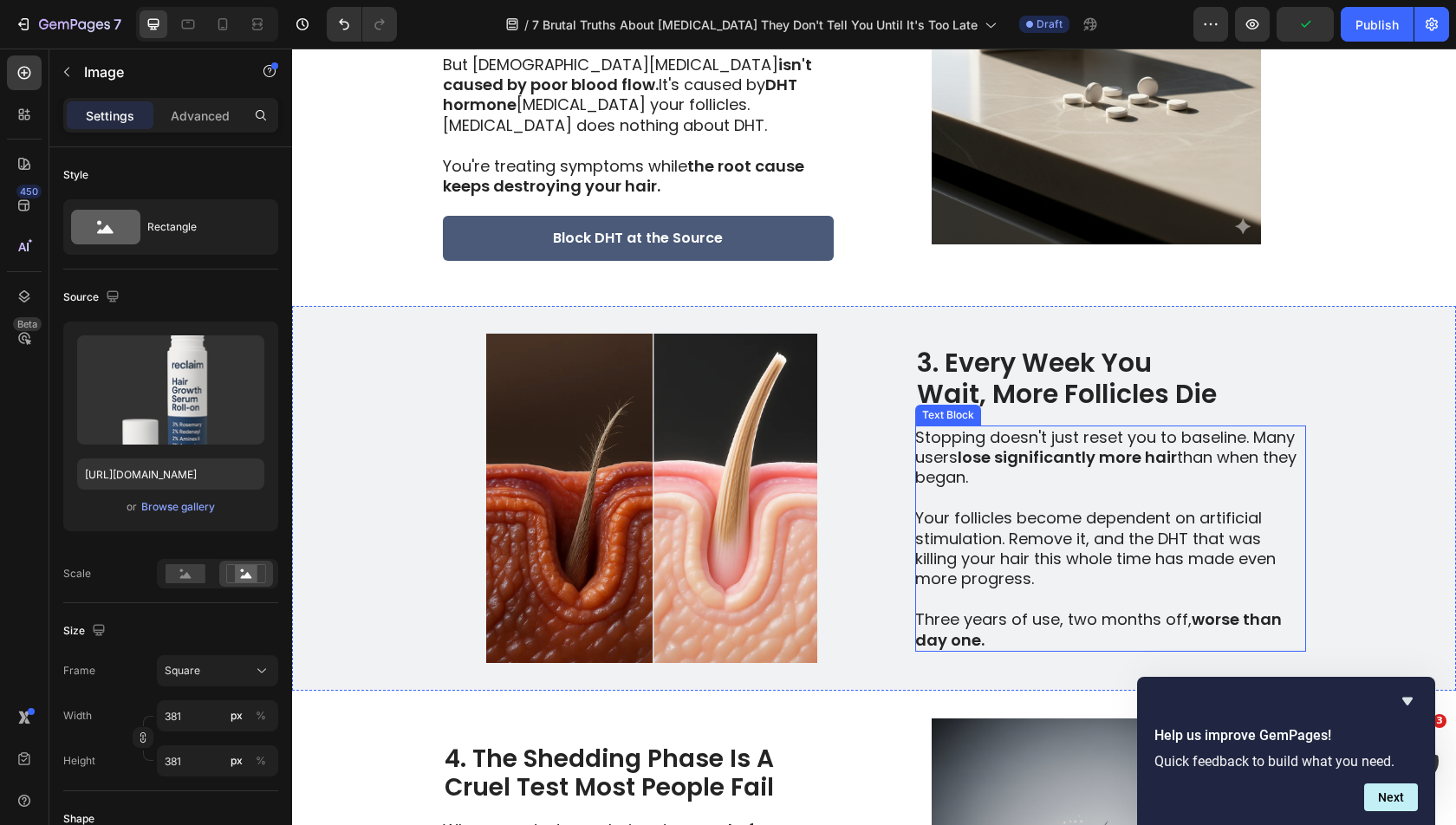
scroll to position [830, 0]
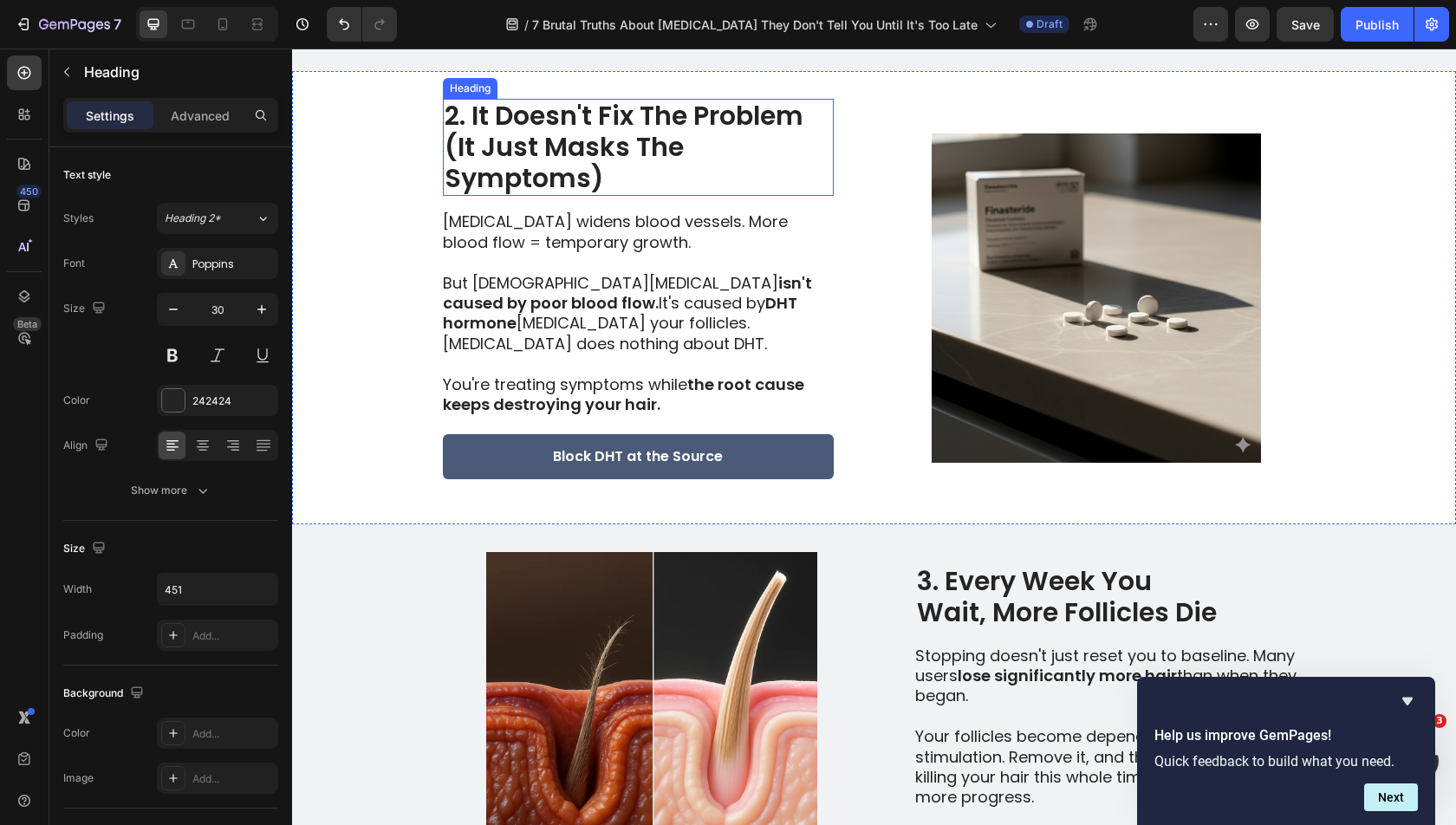
click at [490, 196] on h2 "2. It Doesn't Fix The Problem (It Just Masks The Symptoms)" at bounding box center [638, 147] width 391 height 97
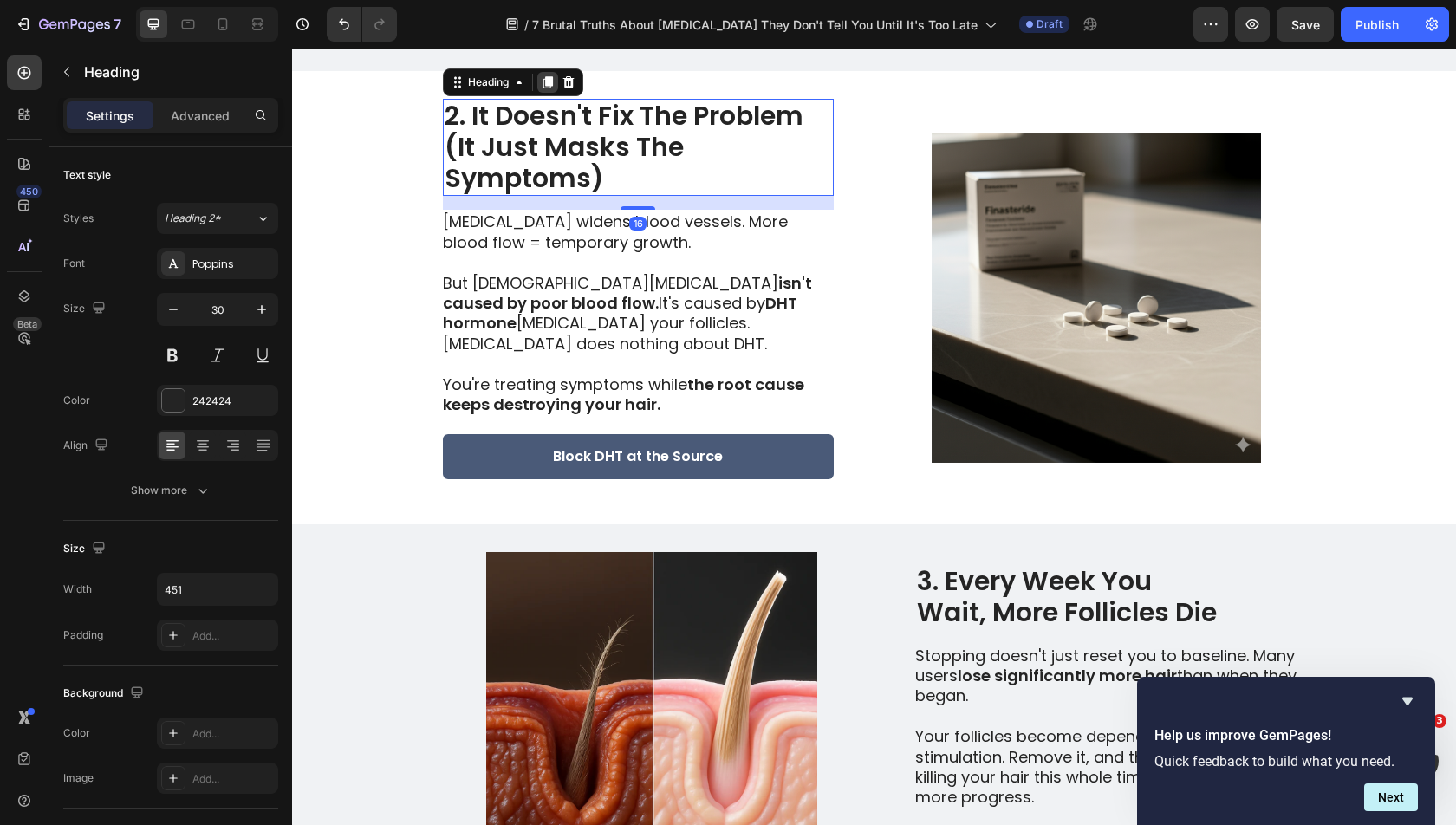
click at [542, 90] on icon at bounding box center [547, 83] width 10 height 13
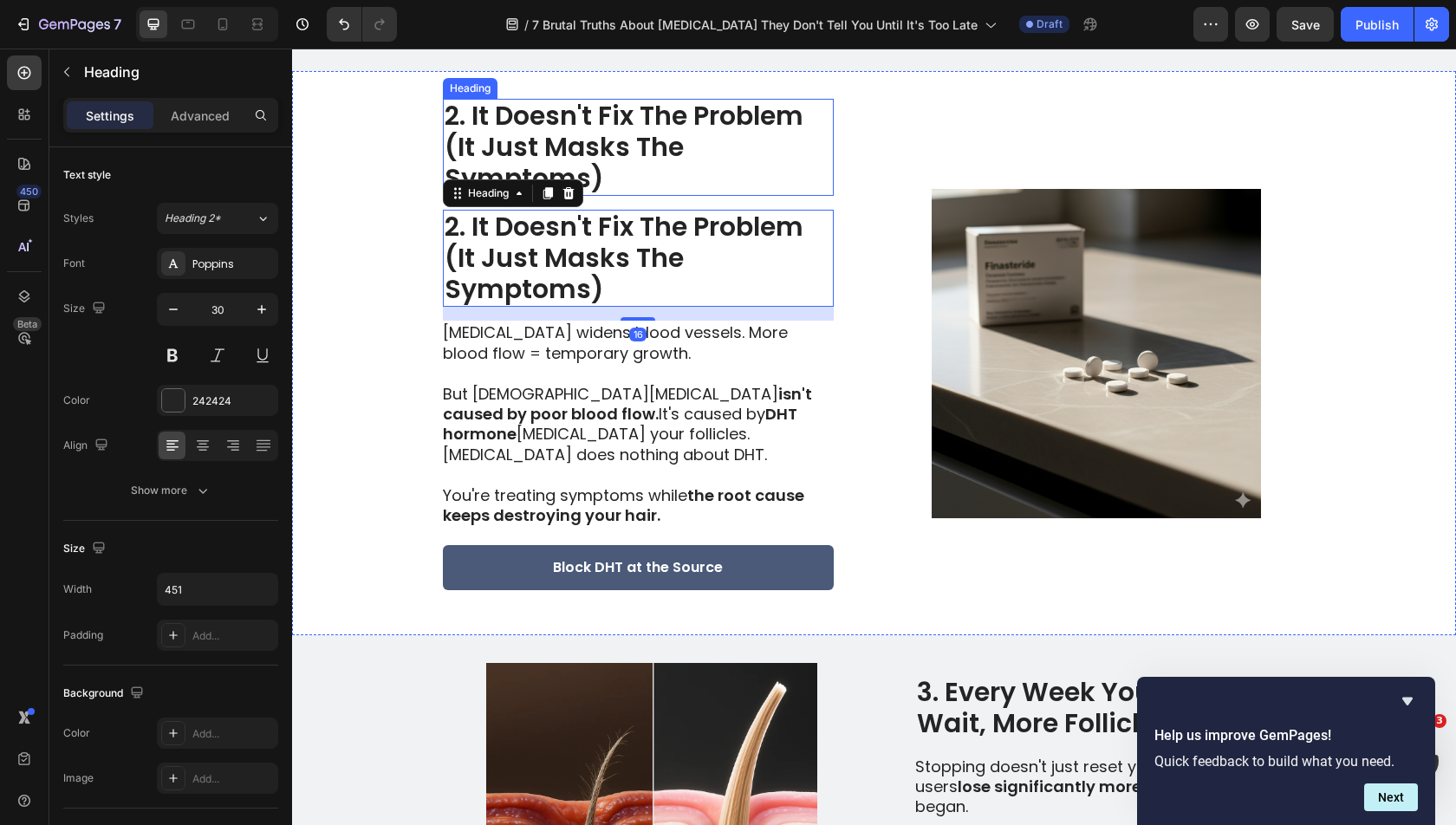
click at [562, 164] on h2 "2. It Doesn't Fix The Problem (It Just Masks The Symptoms)" at bounding box center [638, 147] width 391 height 97
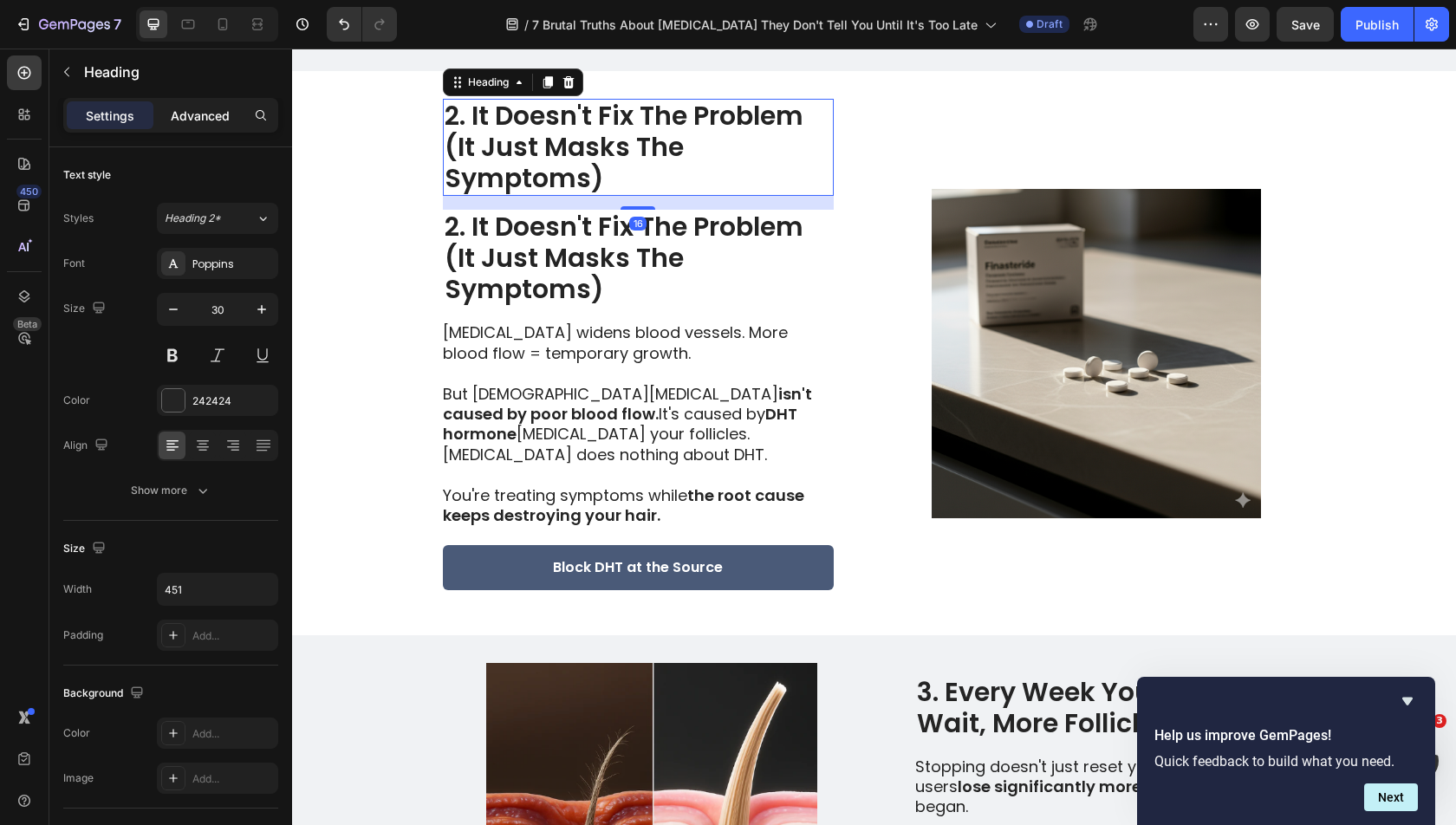
click at [220, 119] on p "Advanced" at bounding box center [200, 115] width 59 height 18
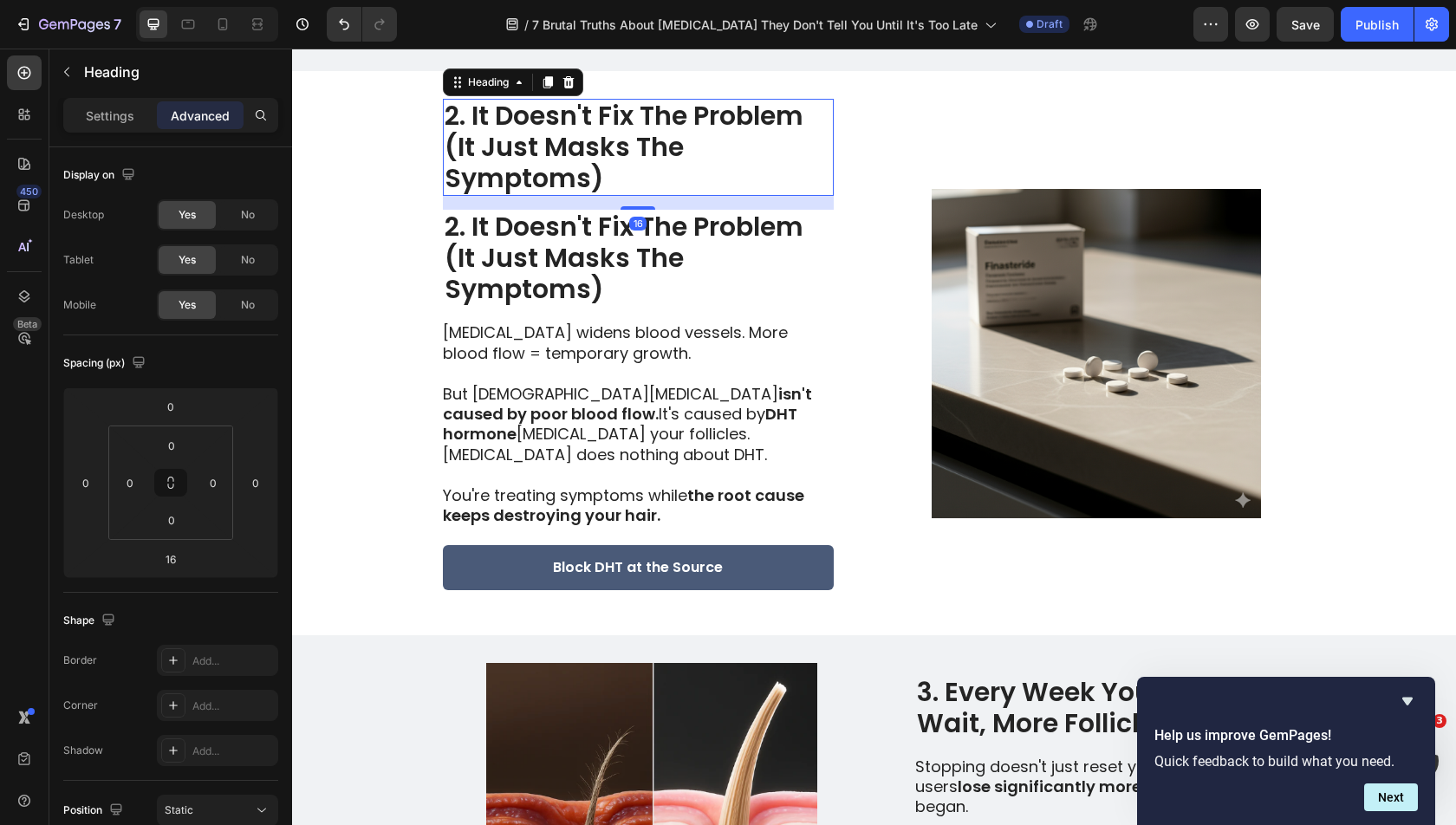
click at [511, 196] on h2 "2. It Doesn't Fix The Problem (It Just Masks The Symptoms)" at bounding box center [638, 147] width 391 height 97
click at [445, 194] on p "2. It Doesn't Fix The Problem (It Just Masks The Symptoms)" at bounding box center [638, 147] width 387 height 94
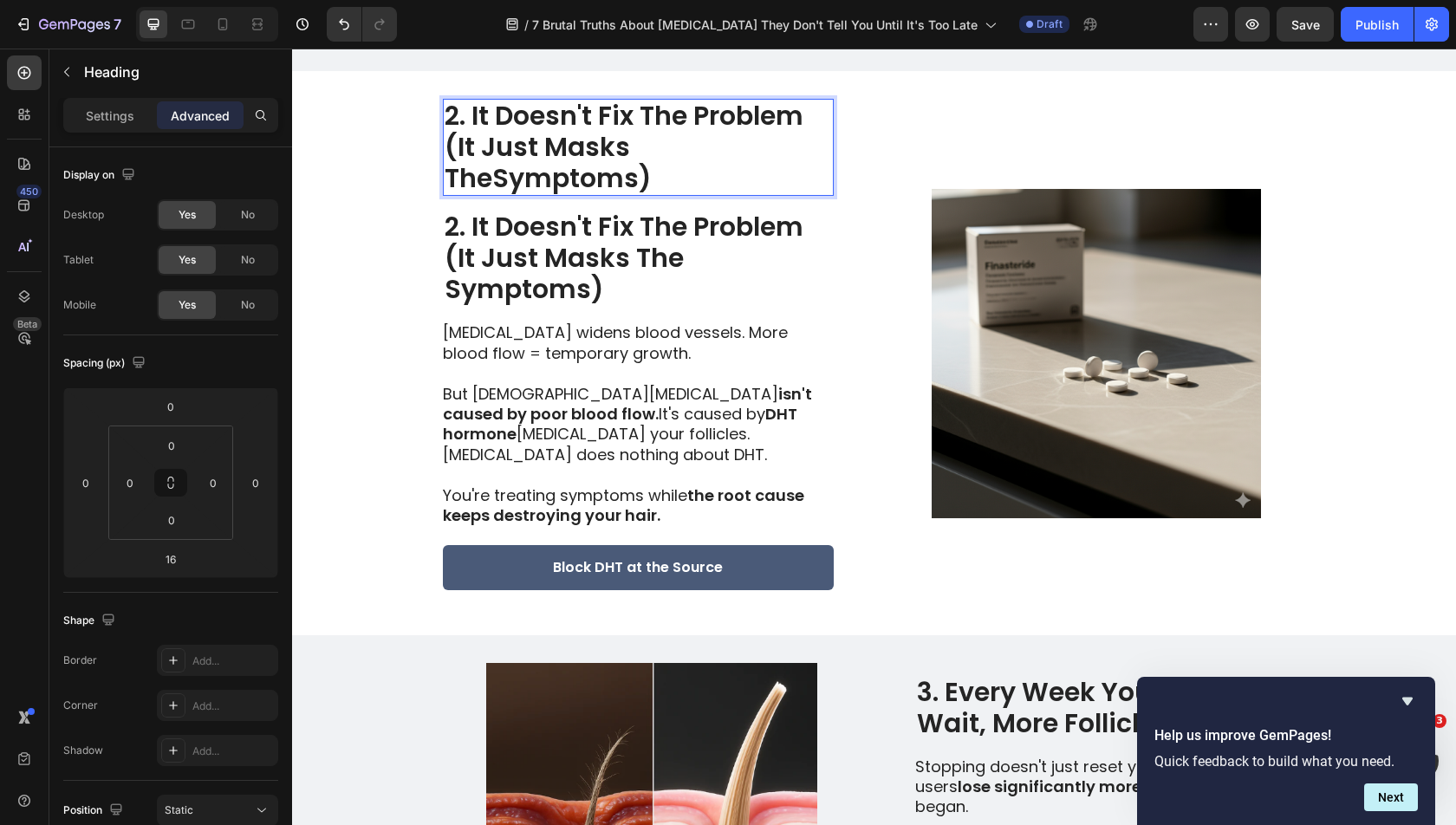
scroll to position [0, 0]
click at [337, 32] on icon "Undo/Redo" at bounding box center [344, 24] width 17 height 17
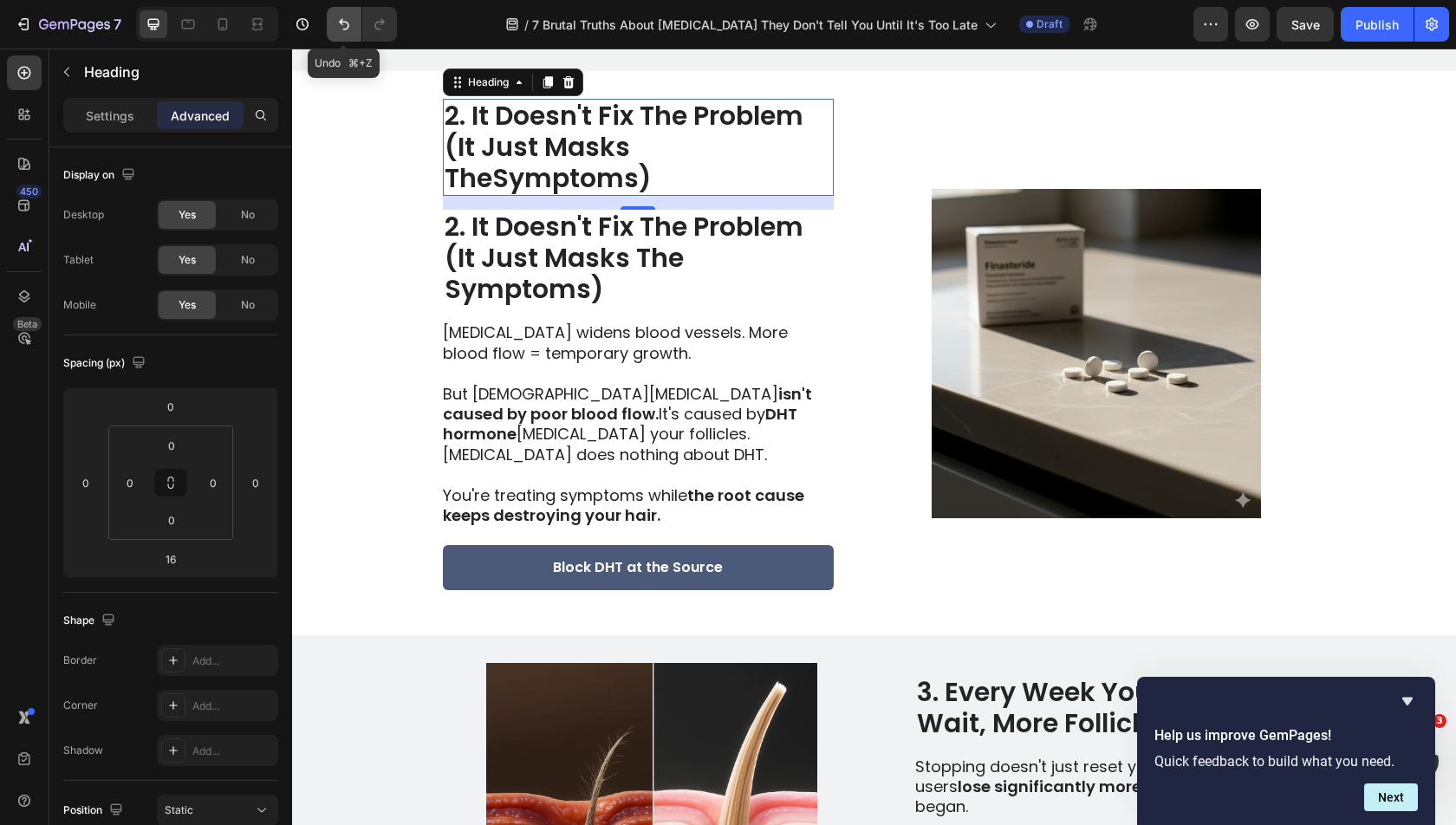
click at [337, 32] on icon "Undo/Redo" at bounding box center [344, 24] width 17 height 17
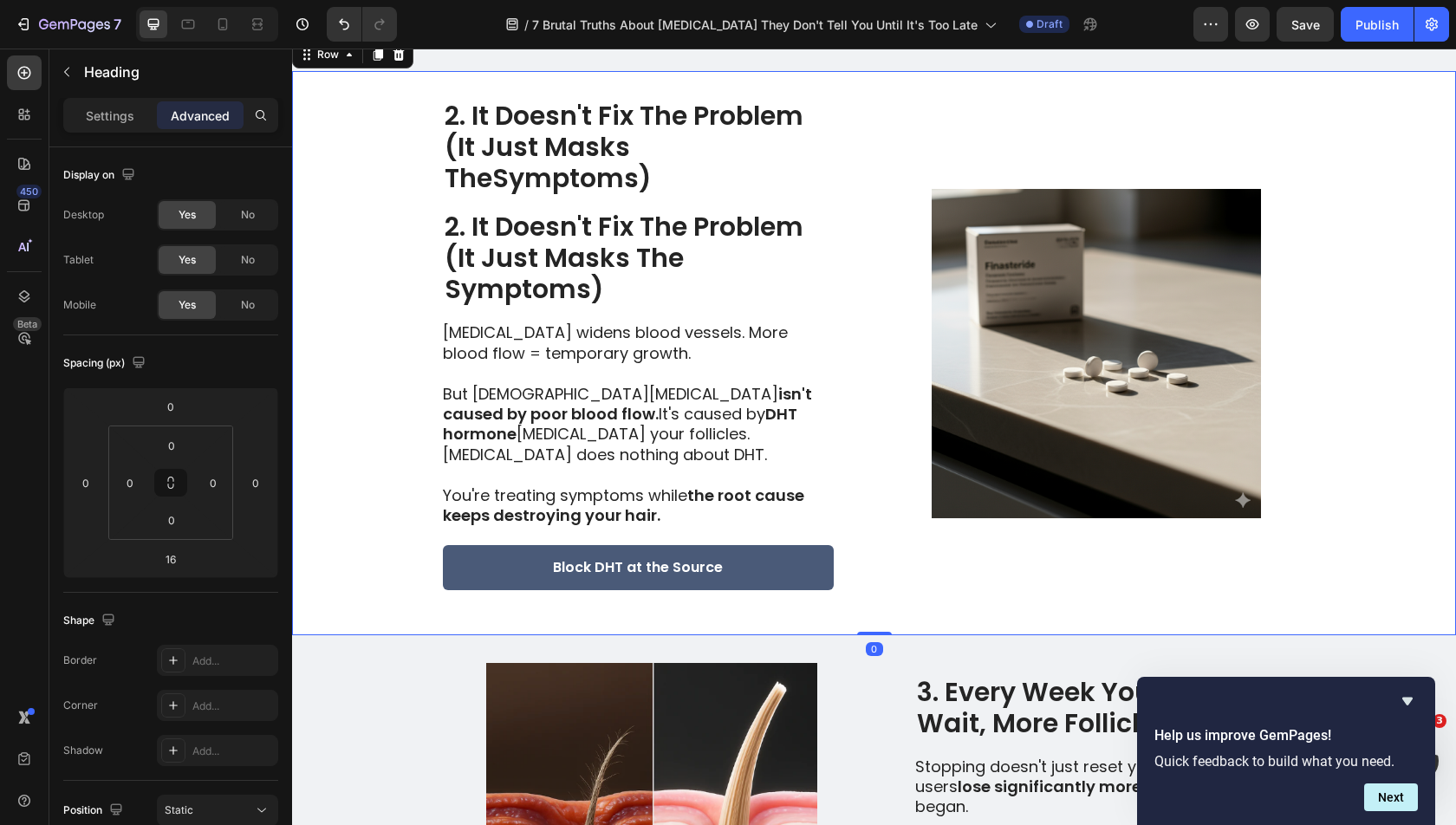
click at [368, 157] on div "2. It Doesn't Fix The Problem (It Just Masks TheSymptoms) Heading 2. It Doesn't…" at bounding box center [874, 353] width 1164 height 564
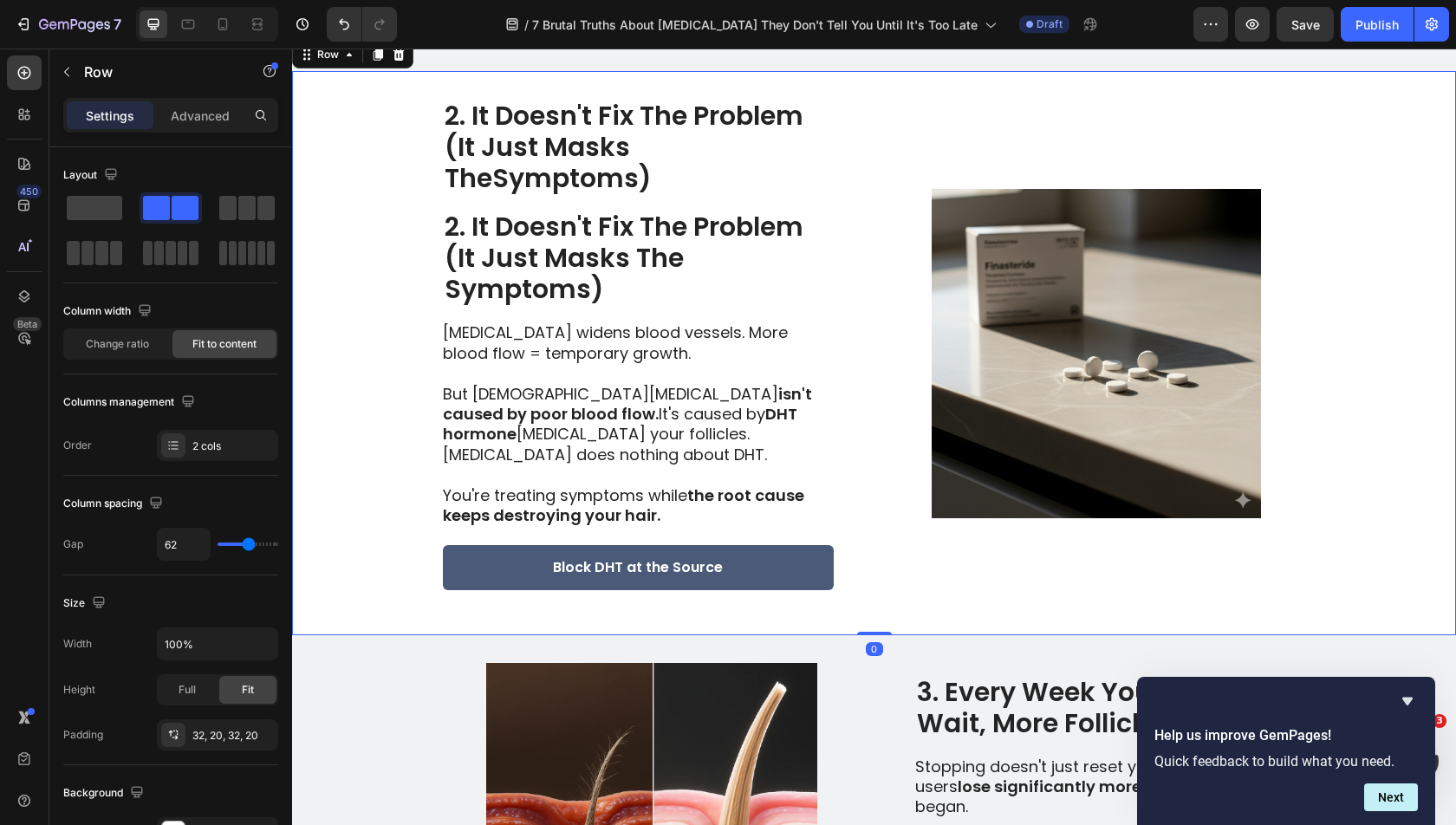
click at [496, 179] on h2 "2. It Doesn't Fix The Problem (It Just Masks TheSymptoms)" at bounding box center [638, 147] width 391 height 97
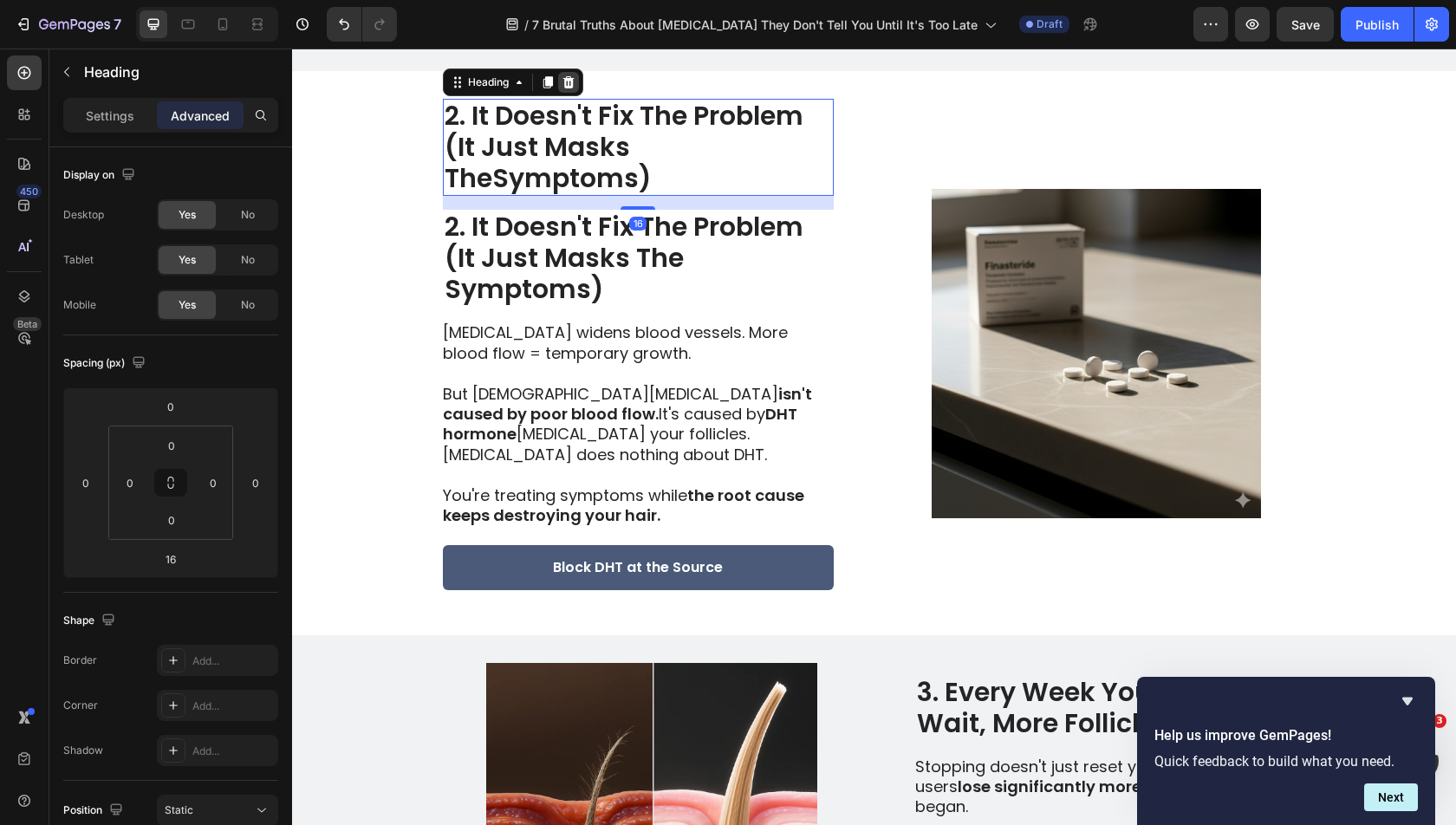
click at [565, 89] on icon at bounding box center [568, 82] width 12 height 13
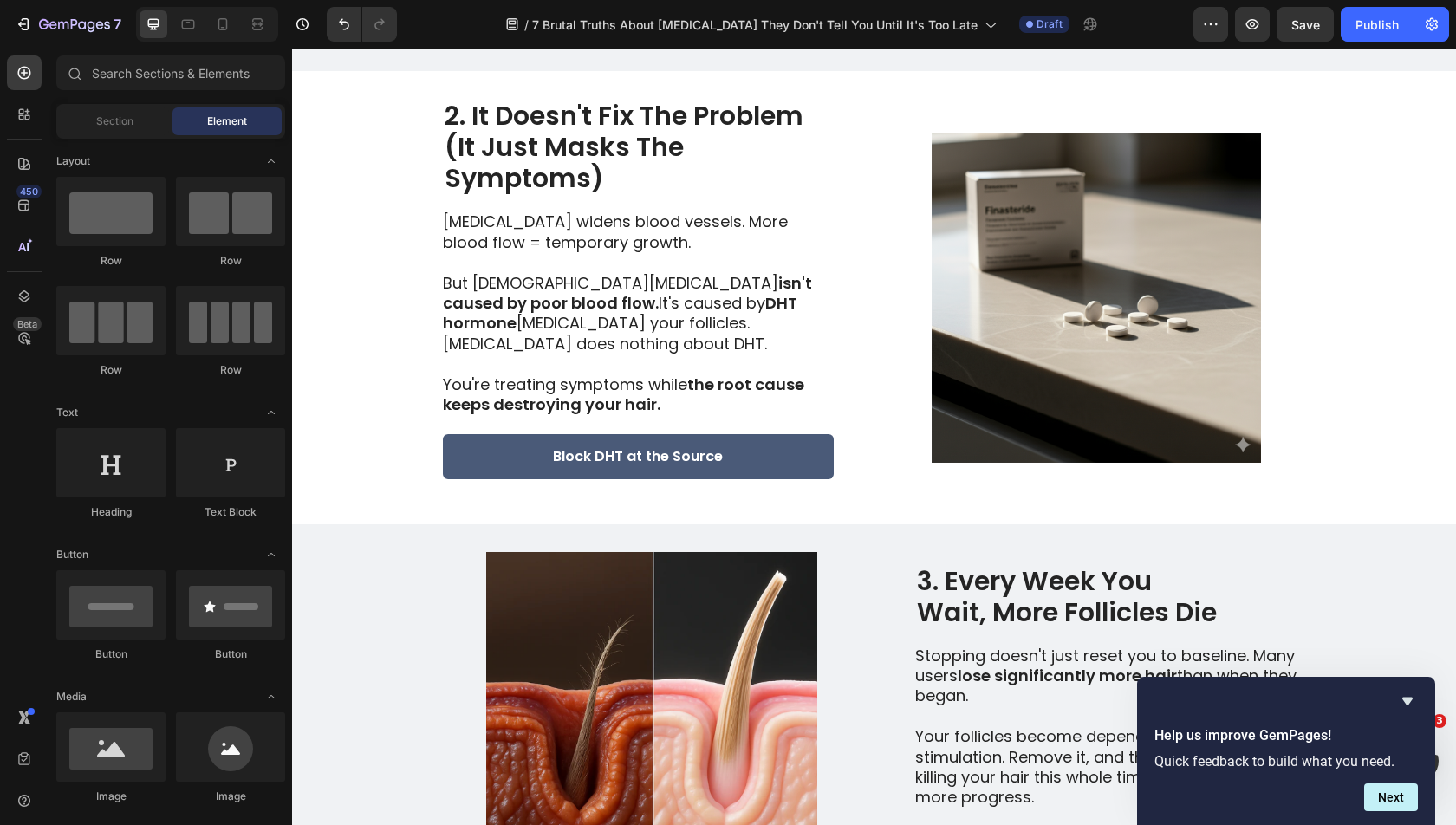
click at [564, 191] on h2 "2. It Doesn't Fix The Problem (It Just Masks The Symptoms)" at bounding box center [638, 147] width 391 height 97
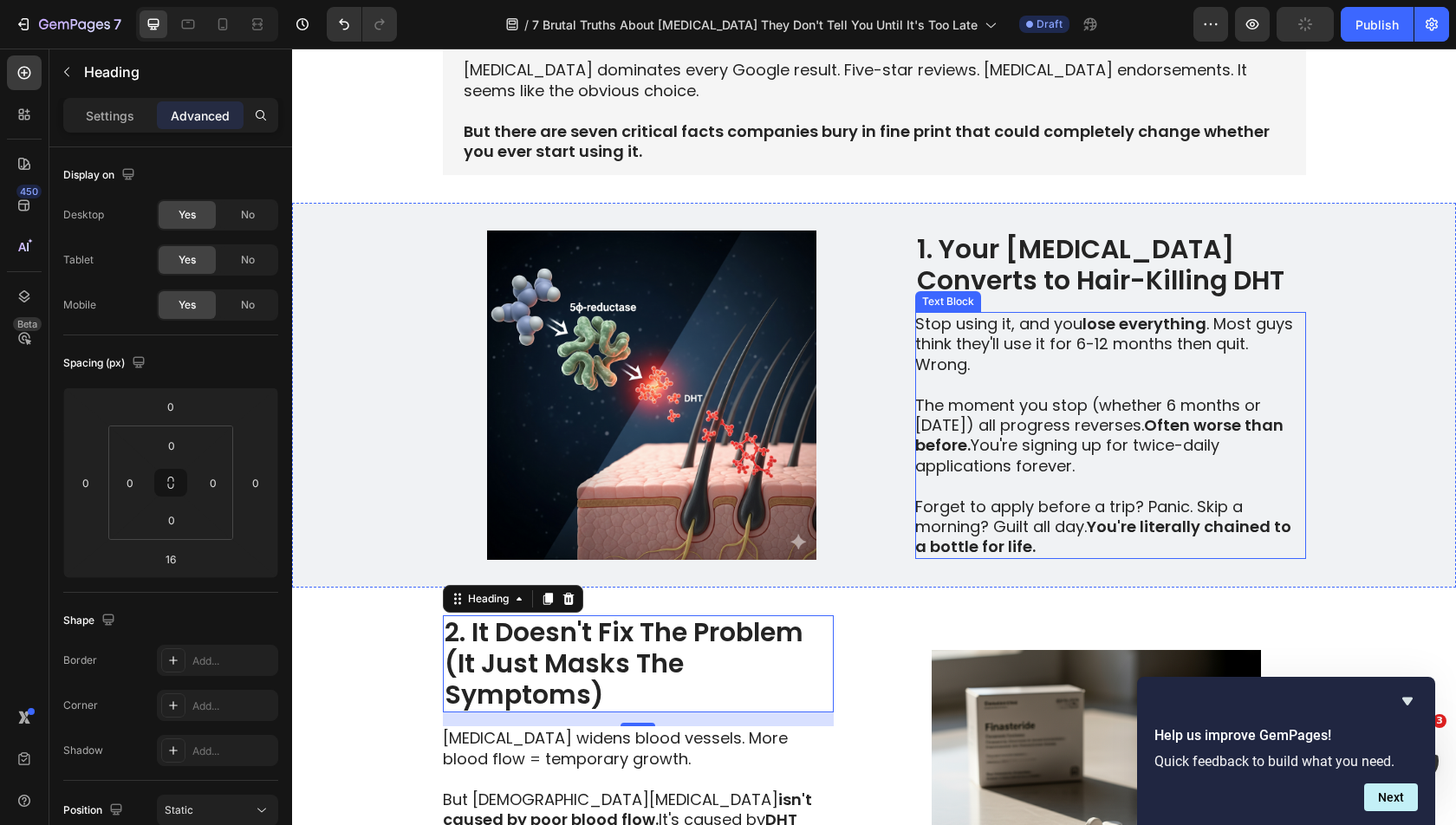
scroll to position [315, 0]
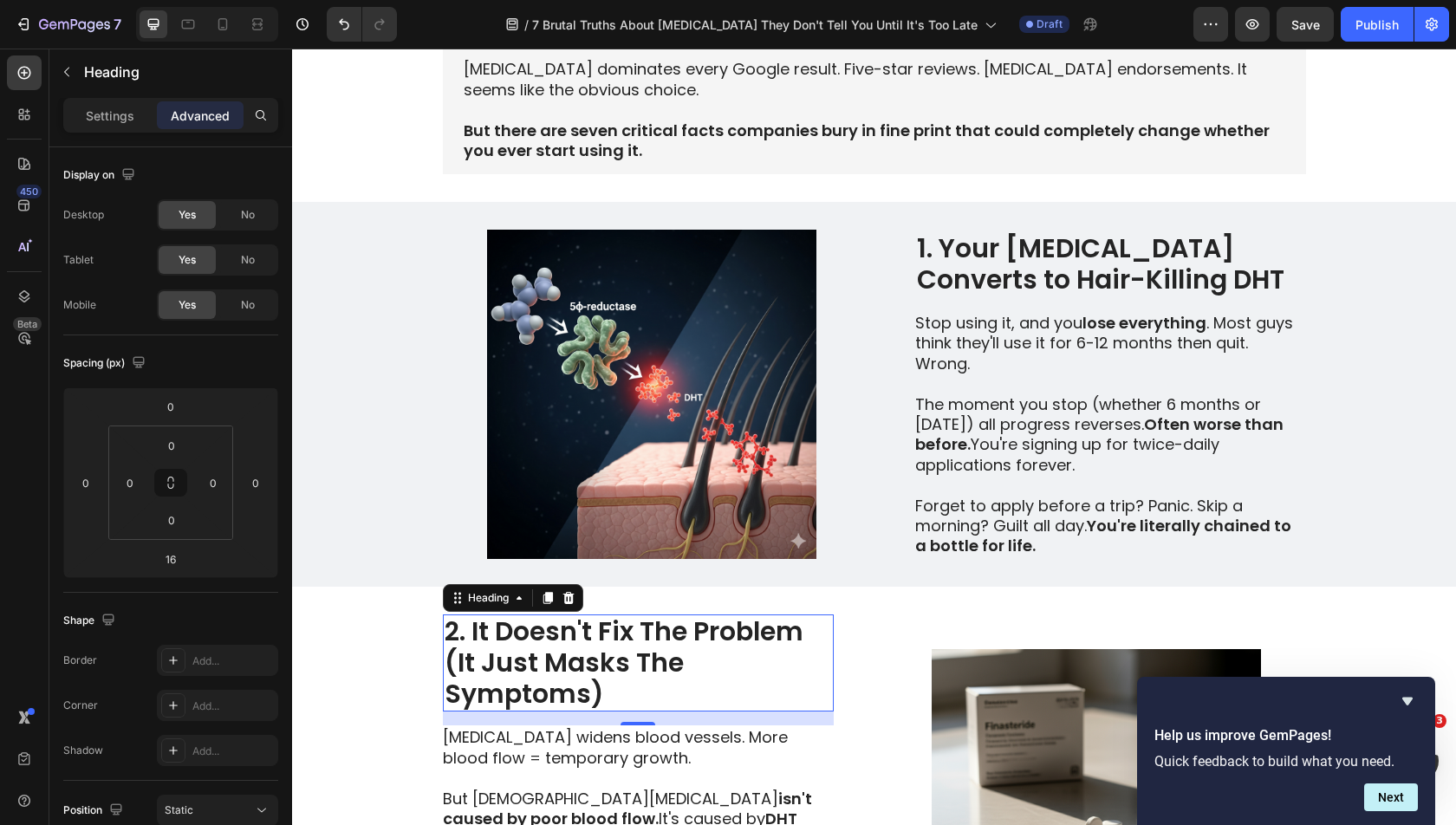
click at [1097, 297] on h2 "1. Your [MEDICAL_DATA] Converts to Hair-Killing DHT" at bounding box center [1110, 264] width 391 height 66
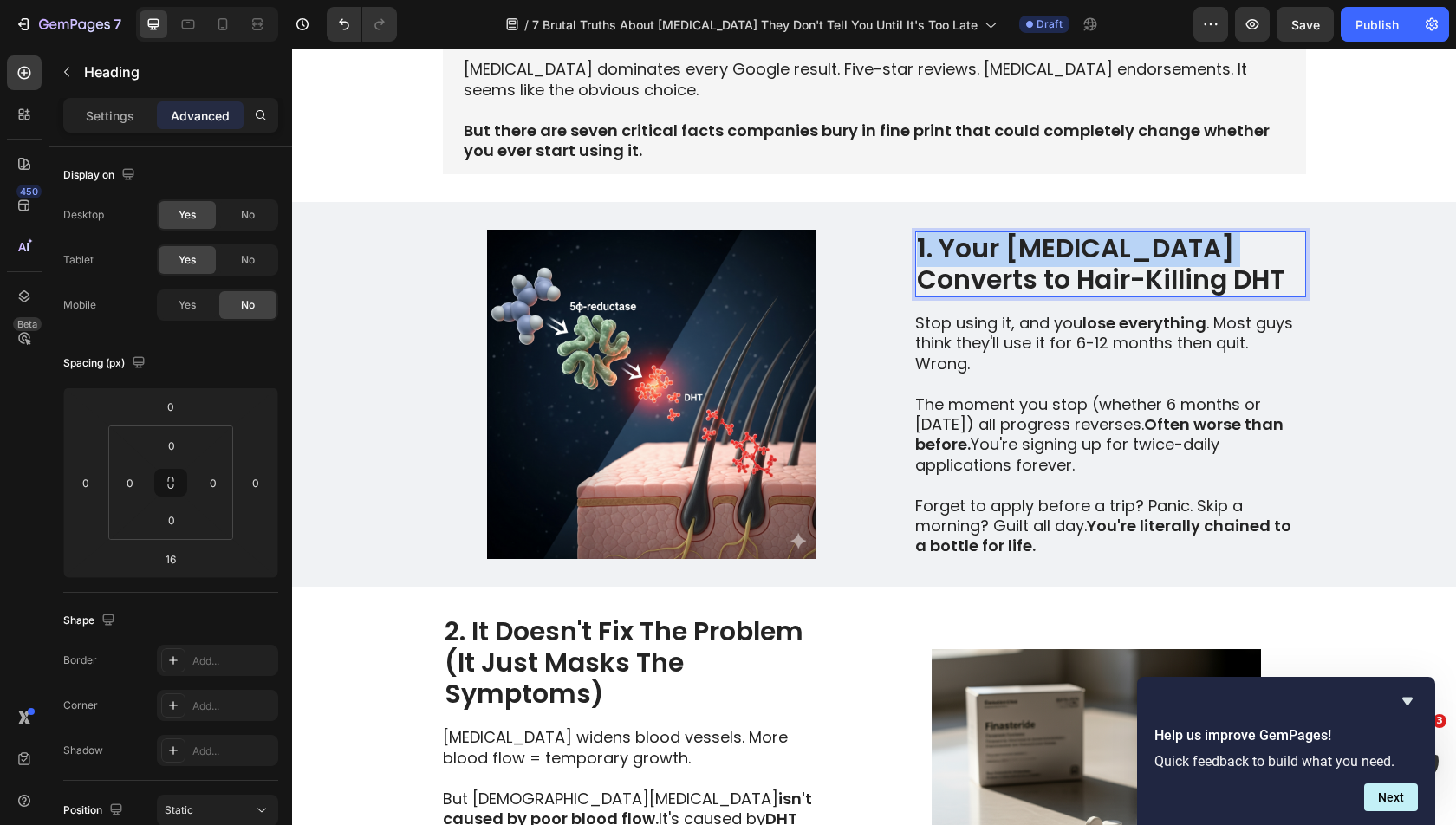
click at [1097, 295] on p "1. Your [MEDICAL_DATA] Converts to Hair-Killing DHT" at bounding box center [1110, 264] width 387 height 63
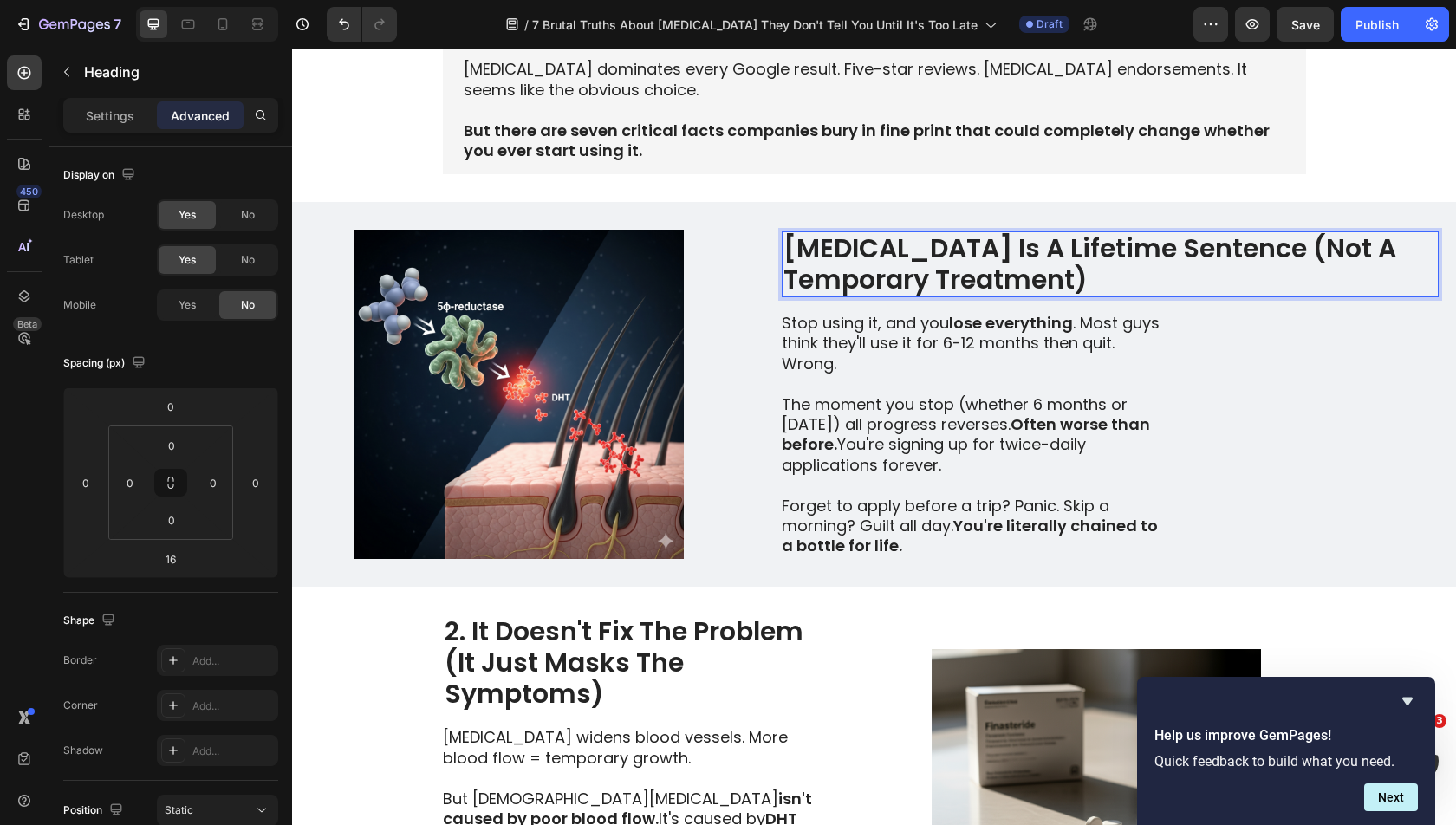
click at [1202, 289] on p "[MEDICAL_DATA] Is A Lifetime Sentence (Not A Temporary Treatment)" at bounding box center [1110, 264] width 653 height 63
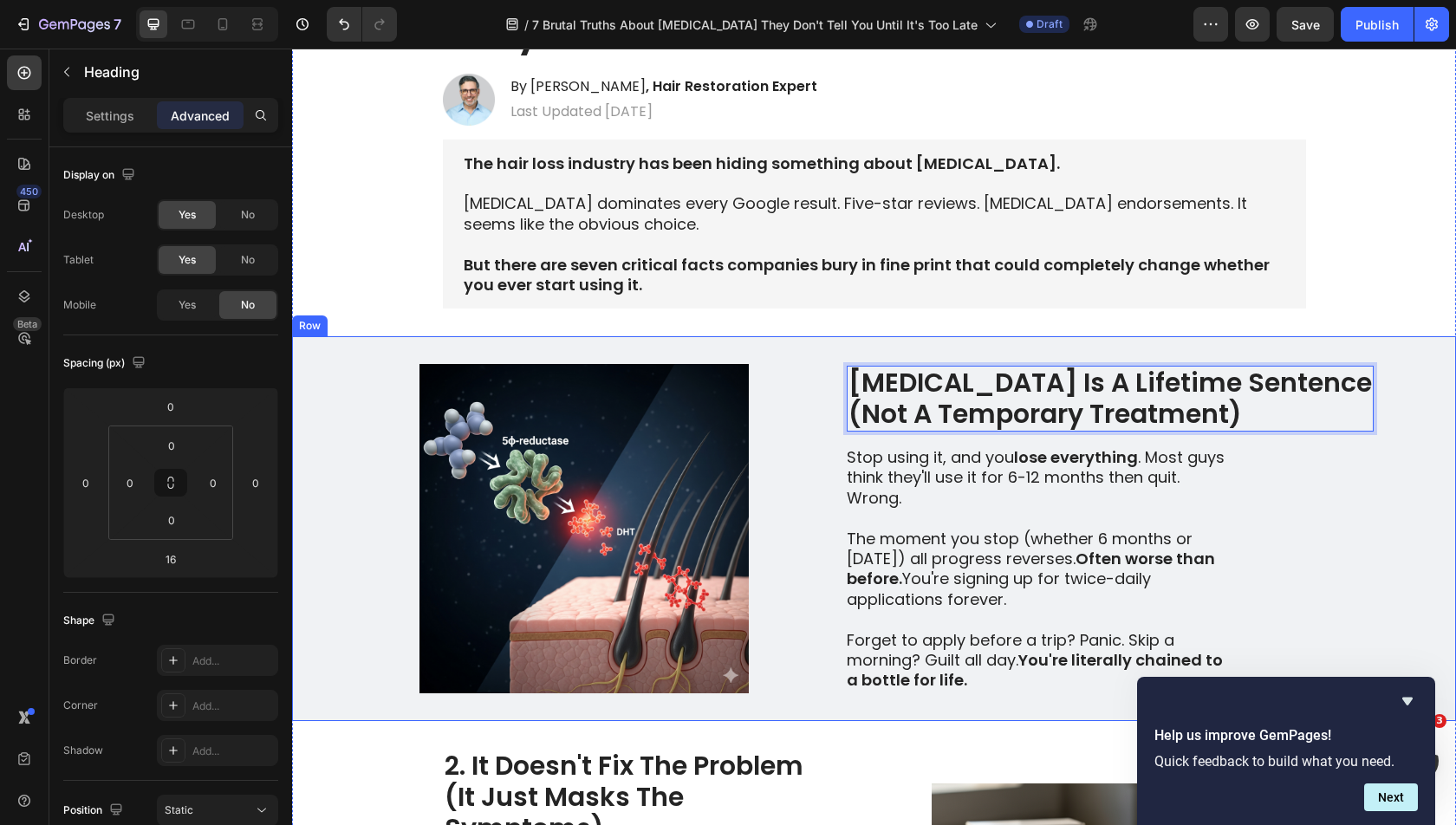
click at [1318, 435] on div "Image [MEDICAL_DATA] Is A Lifetime Sentence (Not A Temporary Treatment) Heading…" at bounding box center [874, 528] width 1164 height 385
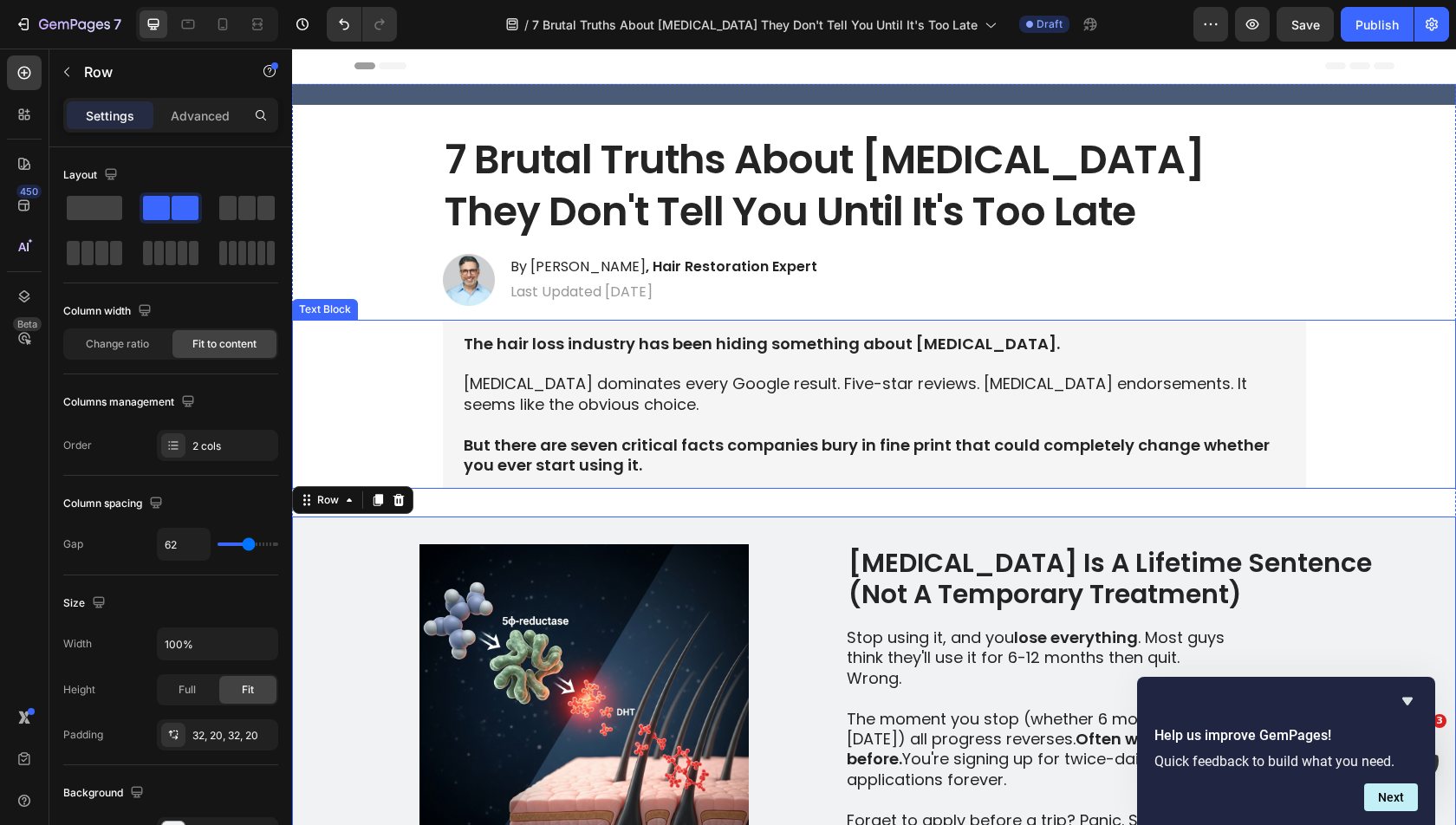
click at [1420, 446] on div "The hair loss industry has been hiding something about [MEDICAL_DATA]. [MEDICAL…" at bounding box center [874, 448] width 1129 height 170
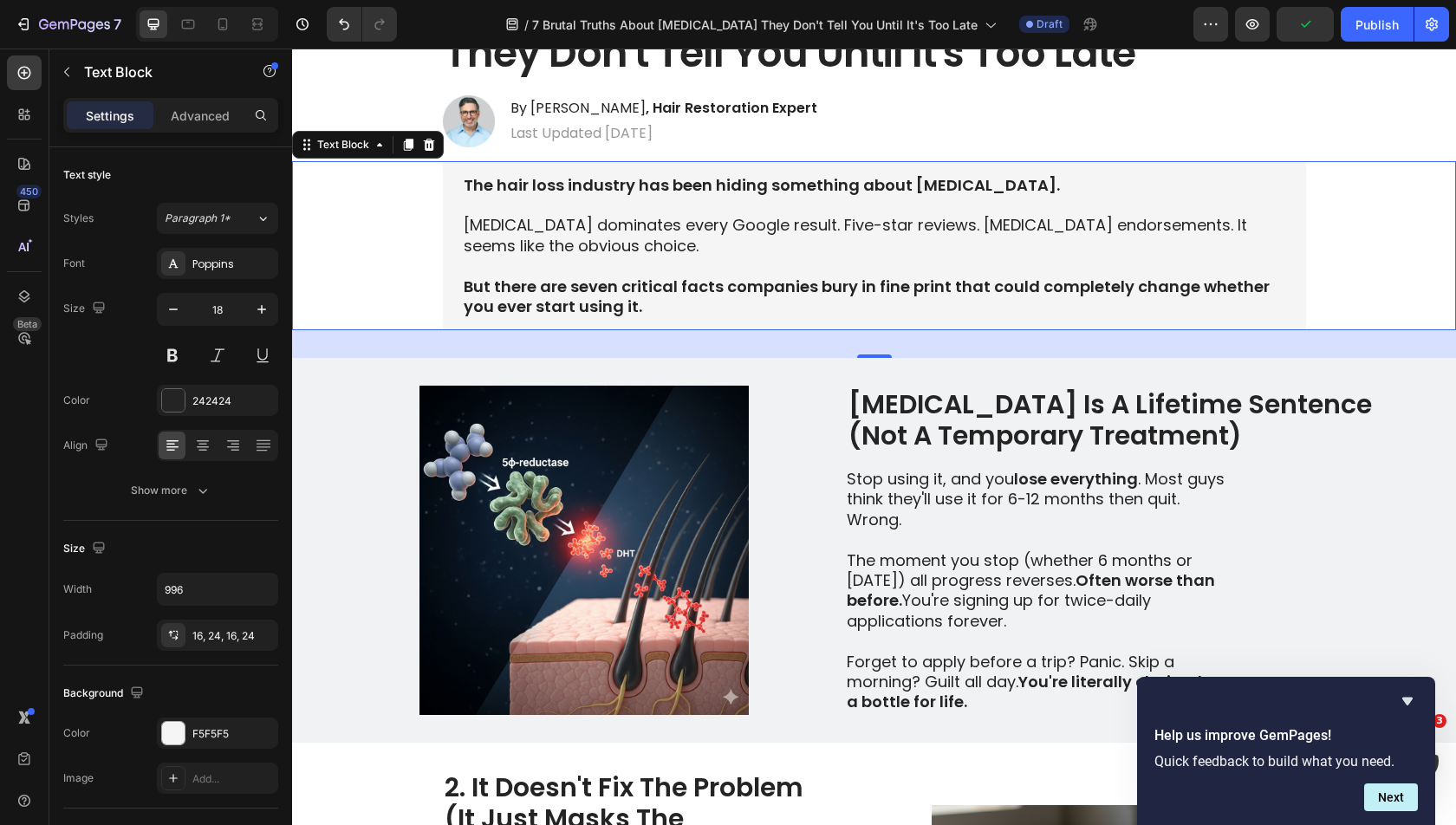
scroll to position [301, 0]
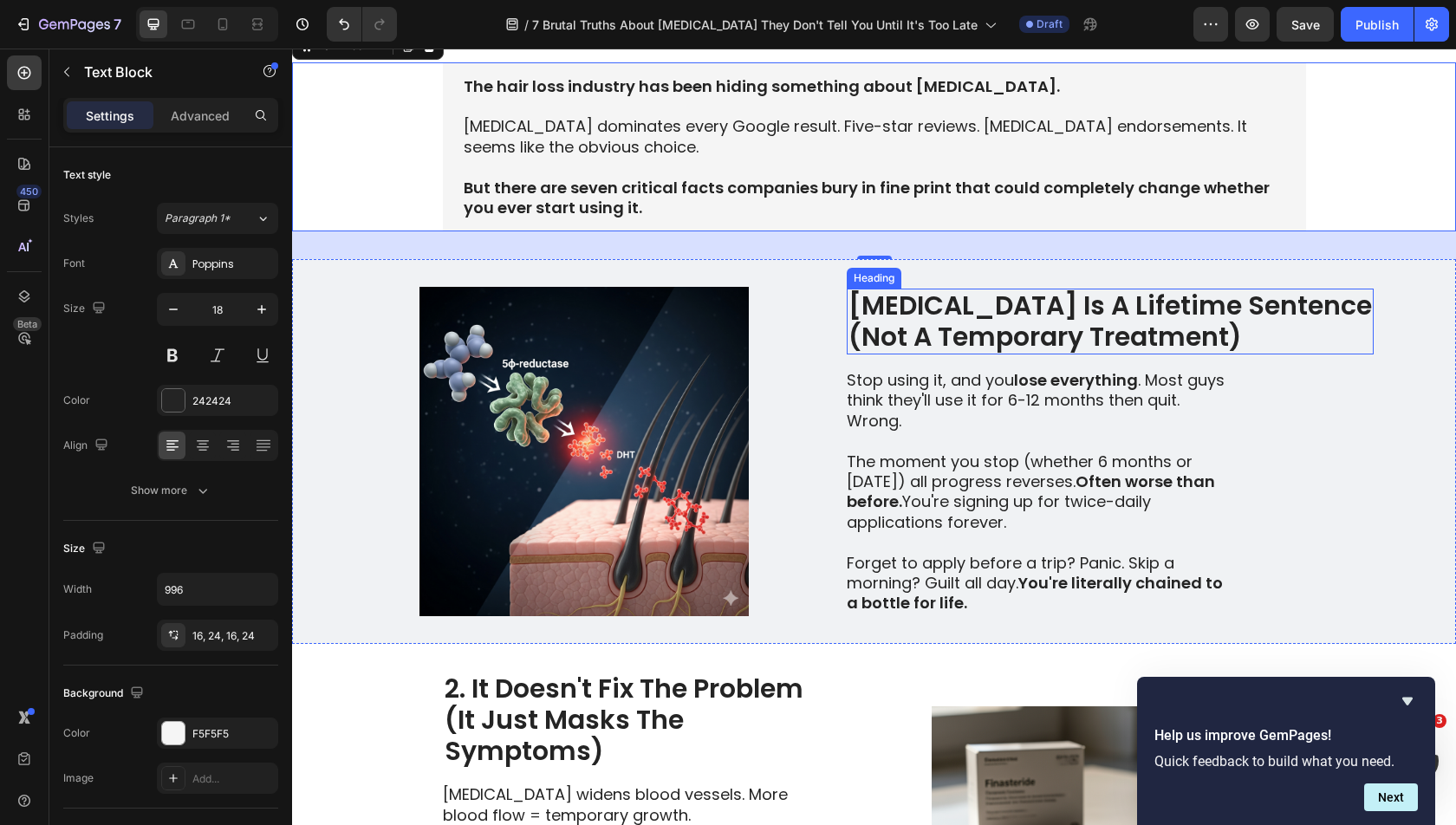
click at [917, 323] on p "[MEDICAL_DATA] Is A Lifetime Sentence (Not A Temporary Treatment)" at bounding box center [1110, 321] width 523 height 63
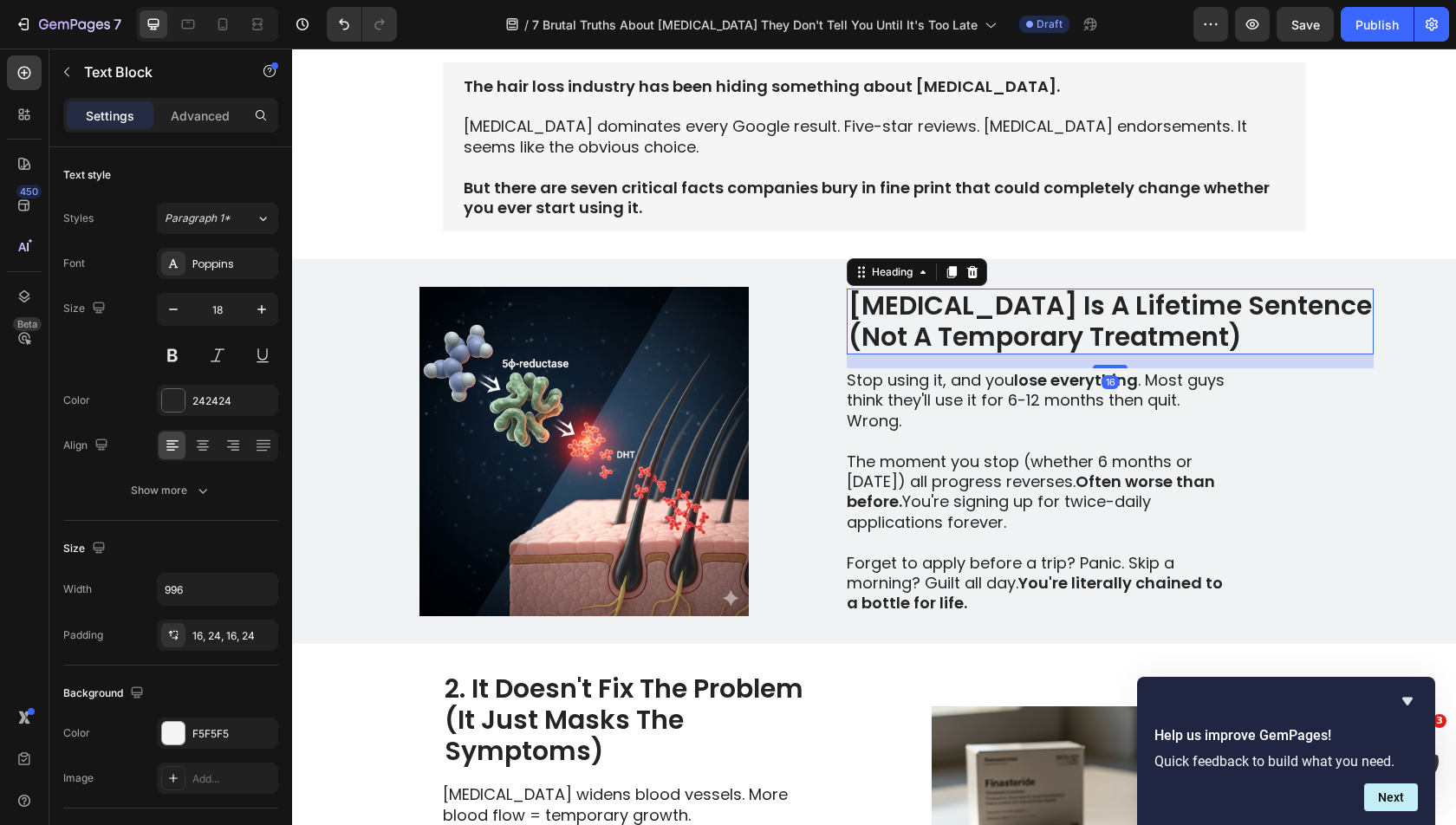
scroll to position [0, 0]
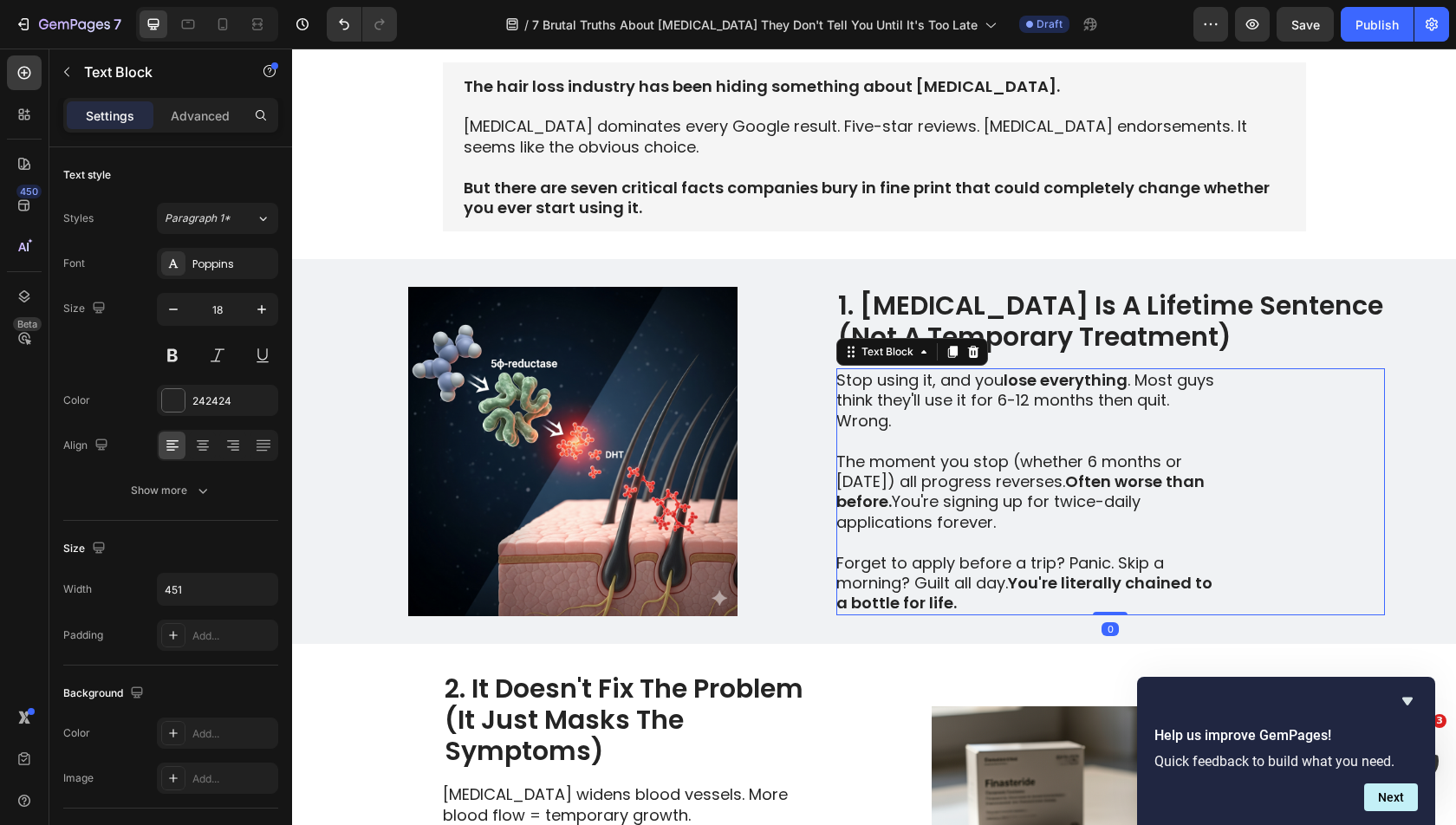
click at [1322, 415] on div "Stop using it, and you lose everything . Most guys think they'll use it for 6-1…" at bounding box center [1111, 492] width 548 height 247
click at [1358, 416] on div "Image 1. [MEDICAL_DATA] Is A Lifetime Sentence (Not A Temporary Treatment) Head…" at bounding box center [874, 452] width 1164 height 385
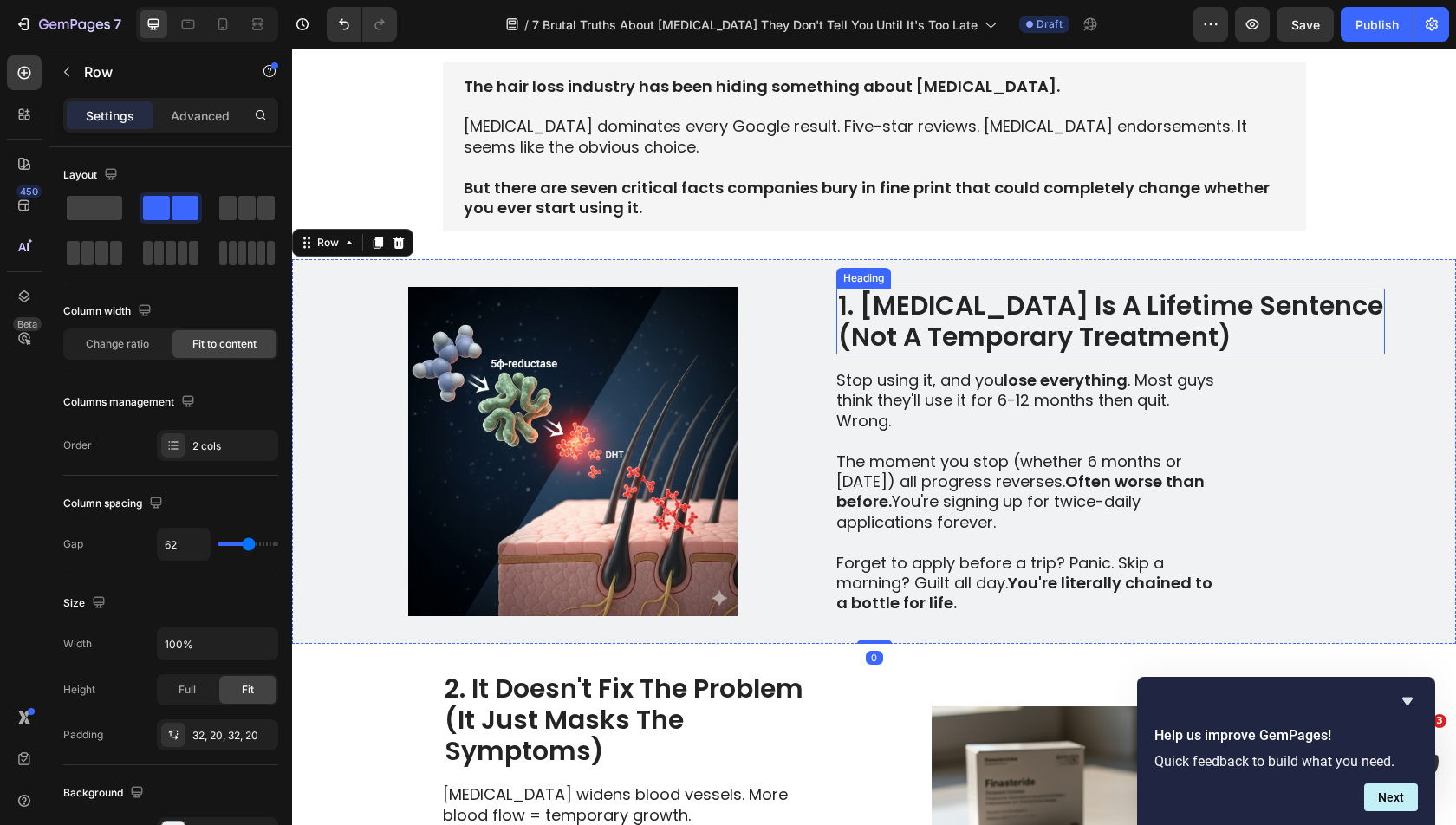
click at [1223, 313] on p "1. [MEDICAL_DATA] Is A Lifetime Sentence (Not A Temporary Treatment)" at bounding box center [1110, 321] width 545 height 63
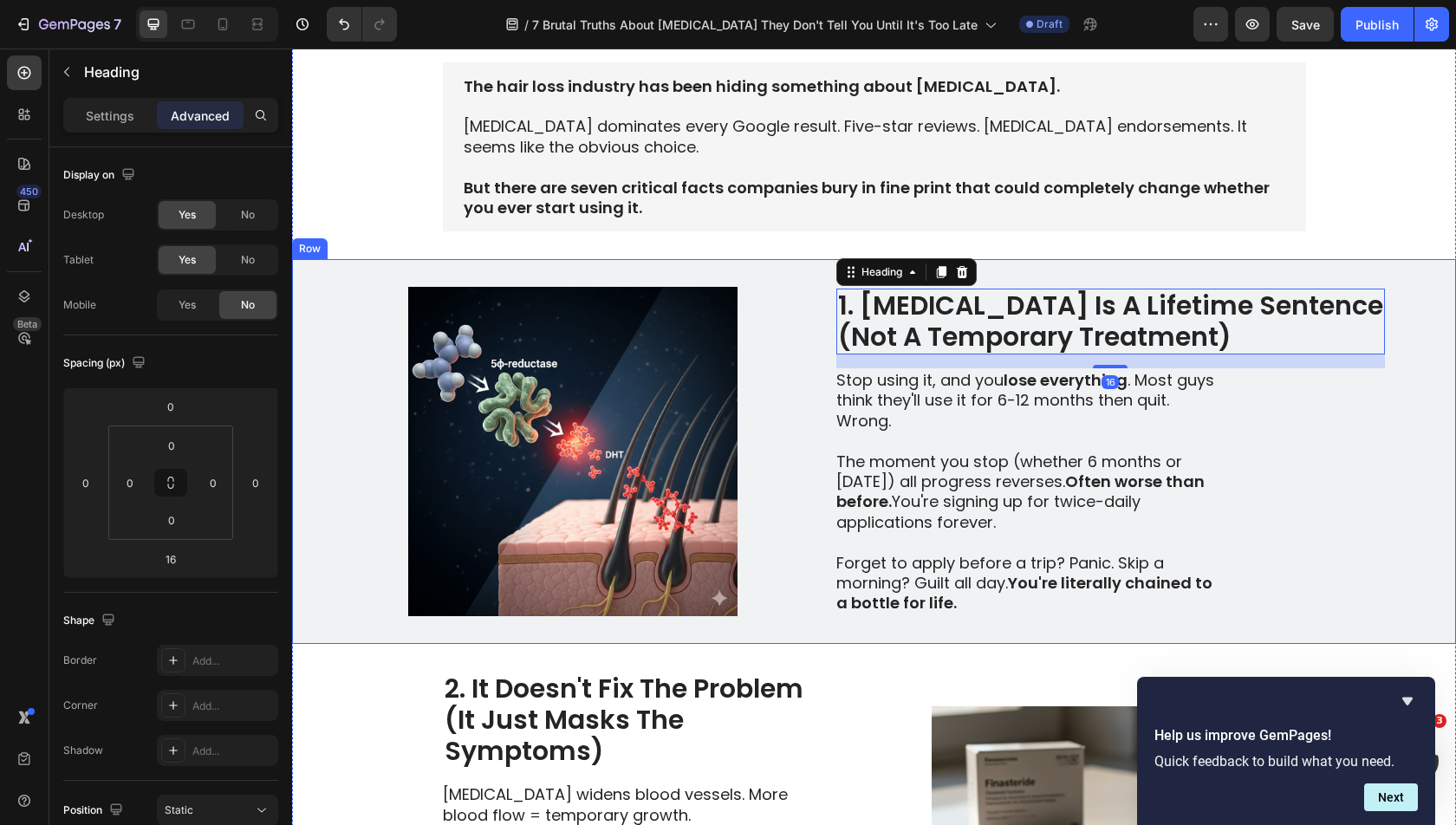
click at [1375, 447] on div "Image 1. [MEDICAL_DATA] Is A Lifetime Sentence (Not A Temporary Treatment) Head…" at bounding box center [874, 452] width 1164 height 385
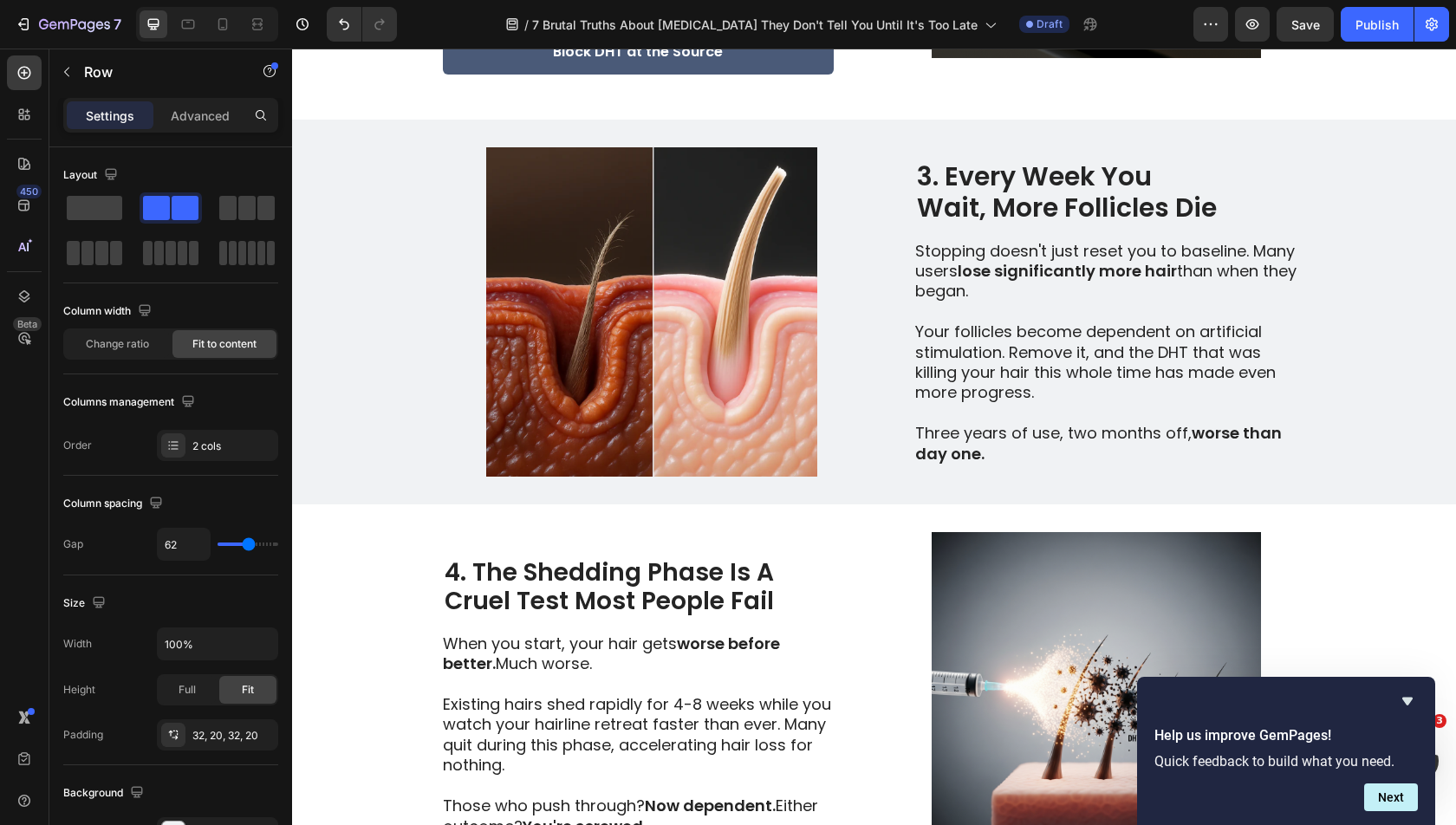
scroll to position [1288, 0]
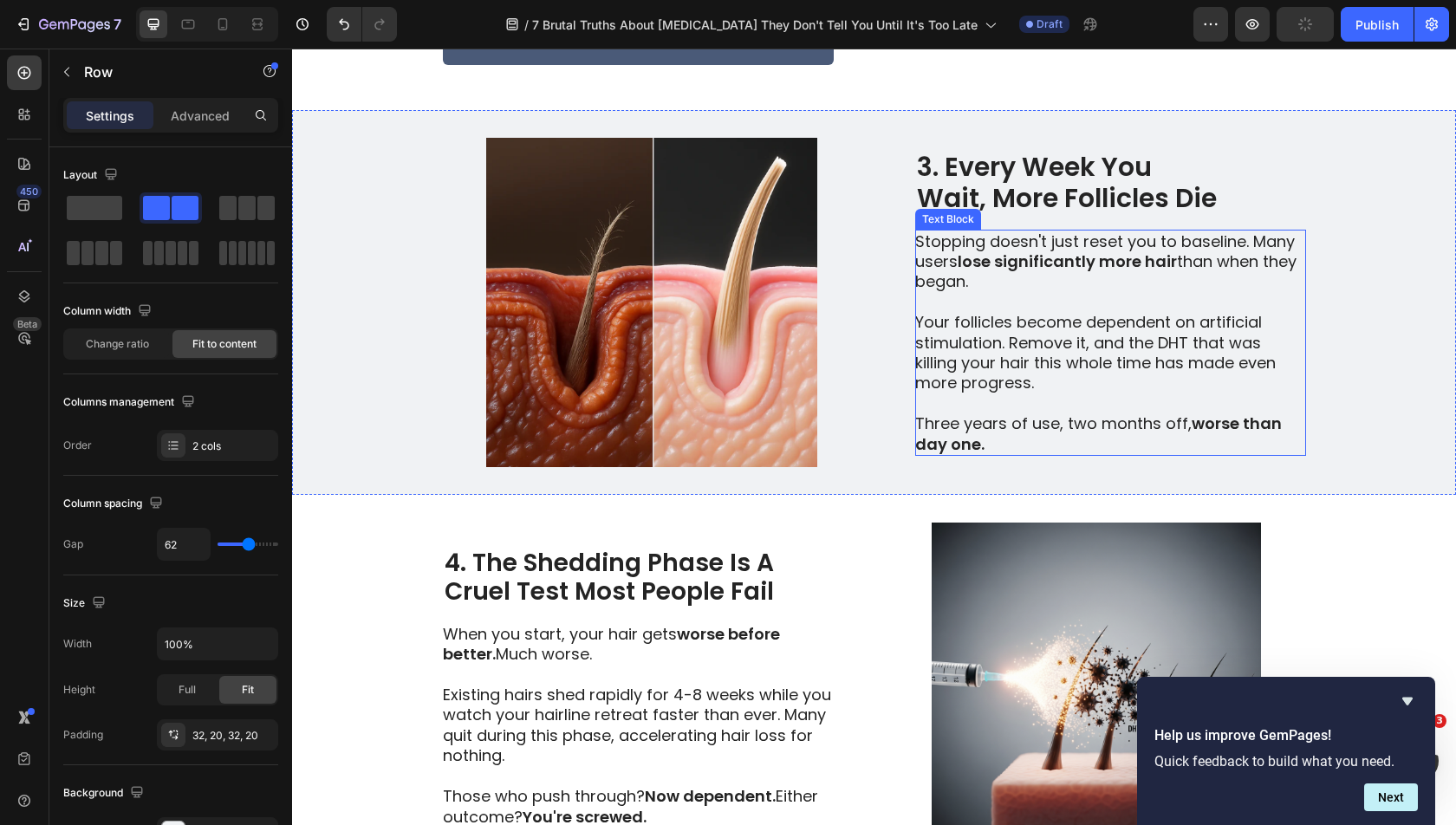
click at [1221, 344] on p "Your follicles become dependent on artificial stimulation. Remove it, and the D…" at bounding box center [1109, 352] width 389 height 81
click at [1337, 332] on div "Image 3. Every Week You Wait, More Follicles Die Heading 3. The "Quit Tax" Is B…" at bounding box center [874, 302] width 1164 height 385
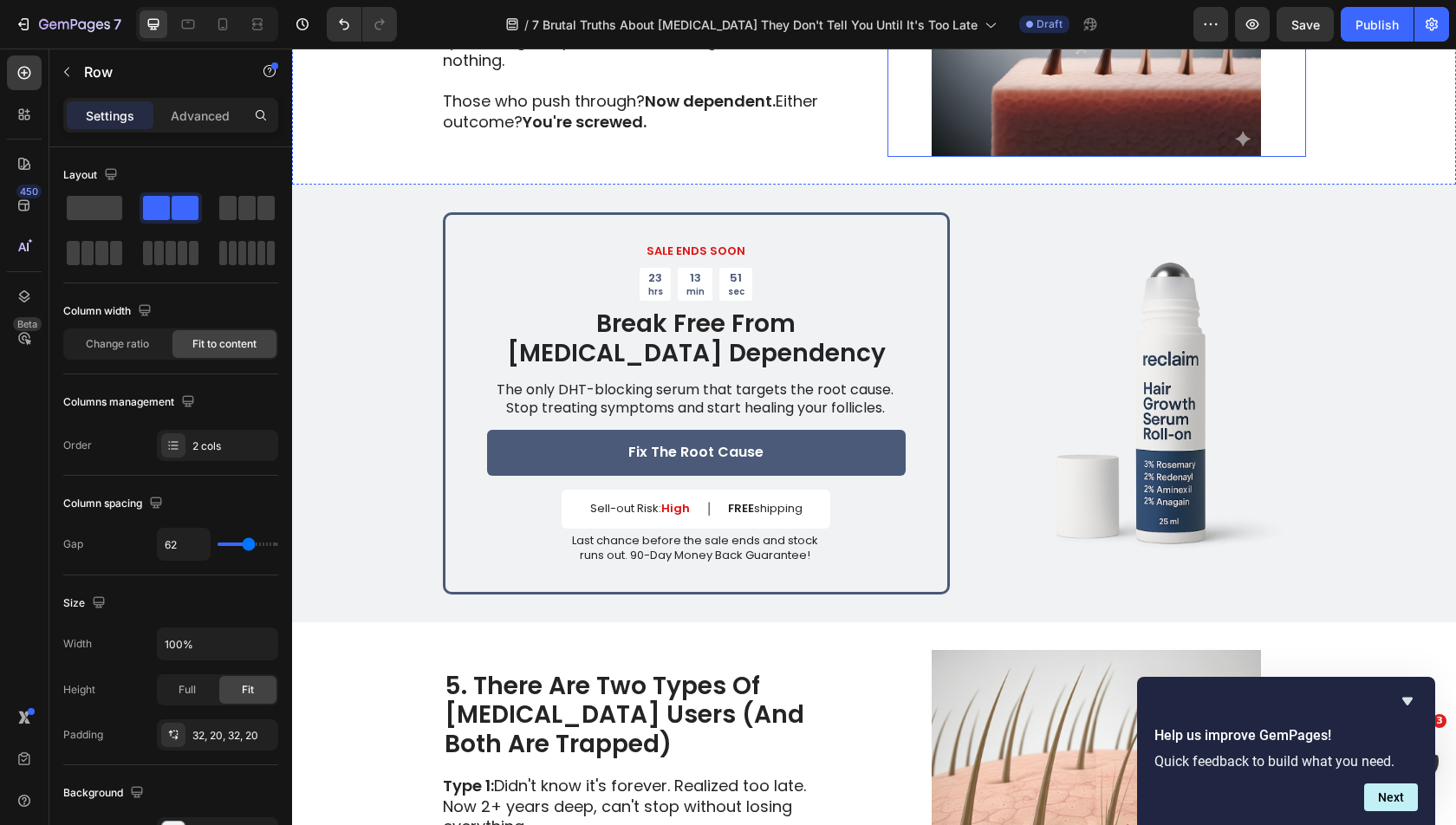
scroll to position [1994, 0]
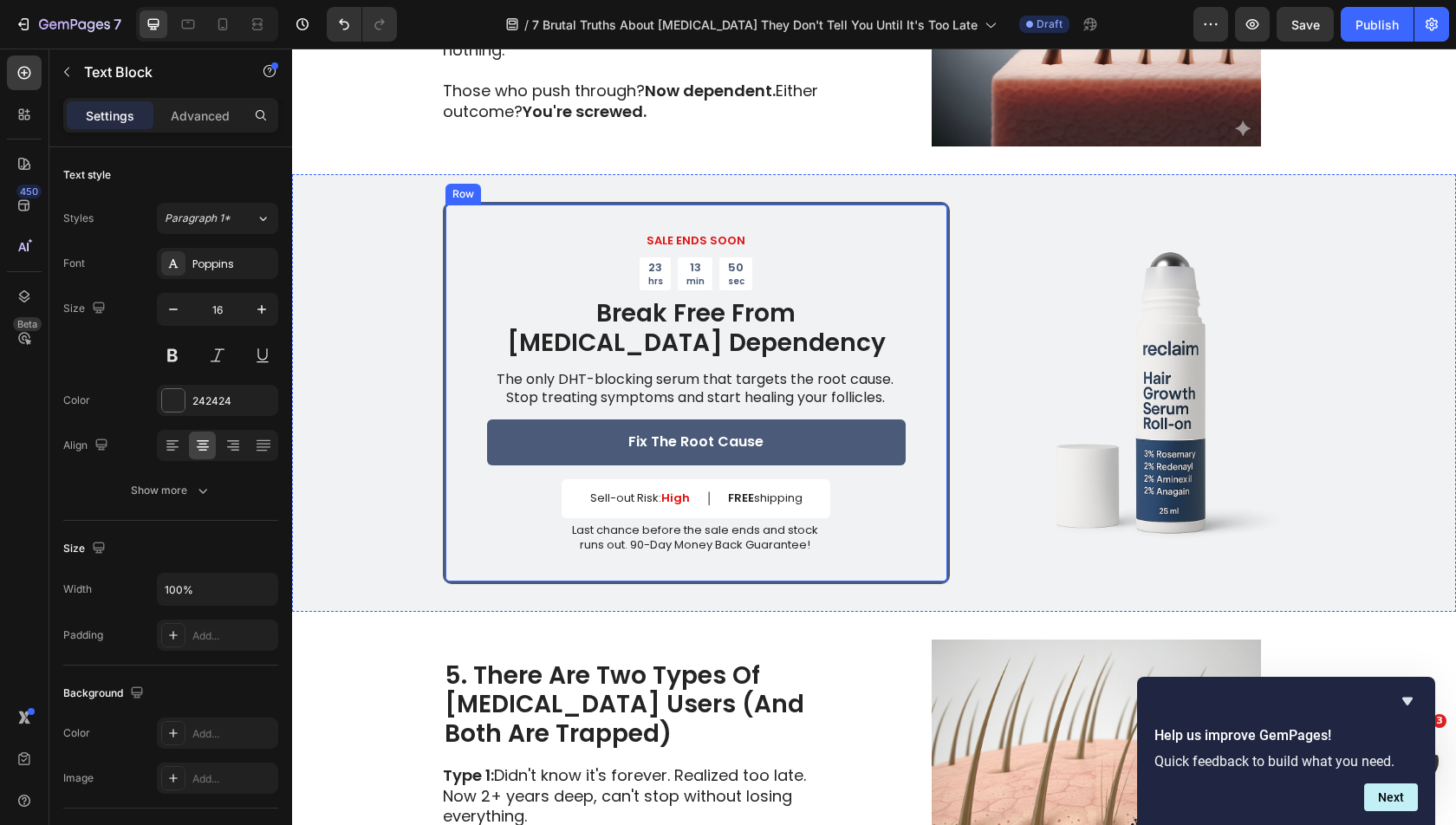
click at [871, 399] on p "The only DHT-blocking serum that targets the root cause. Stop treating symptoms…" at bounding box center [696, 389] width 417 height 37
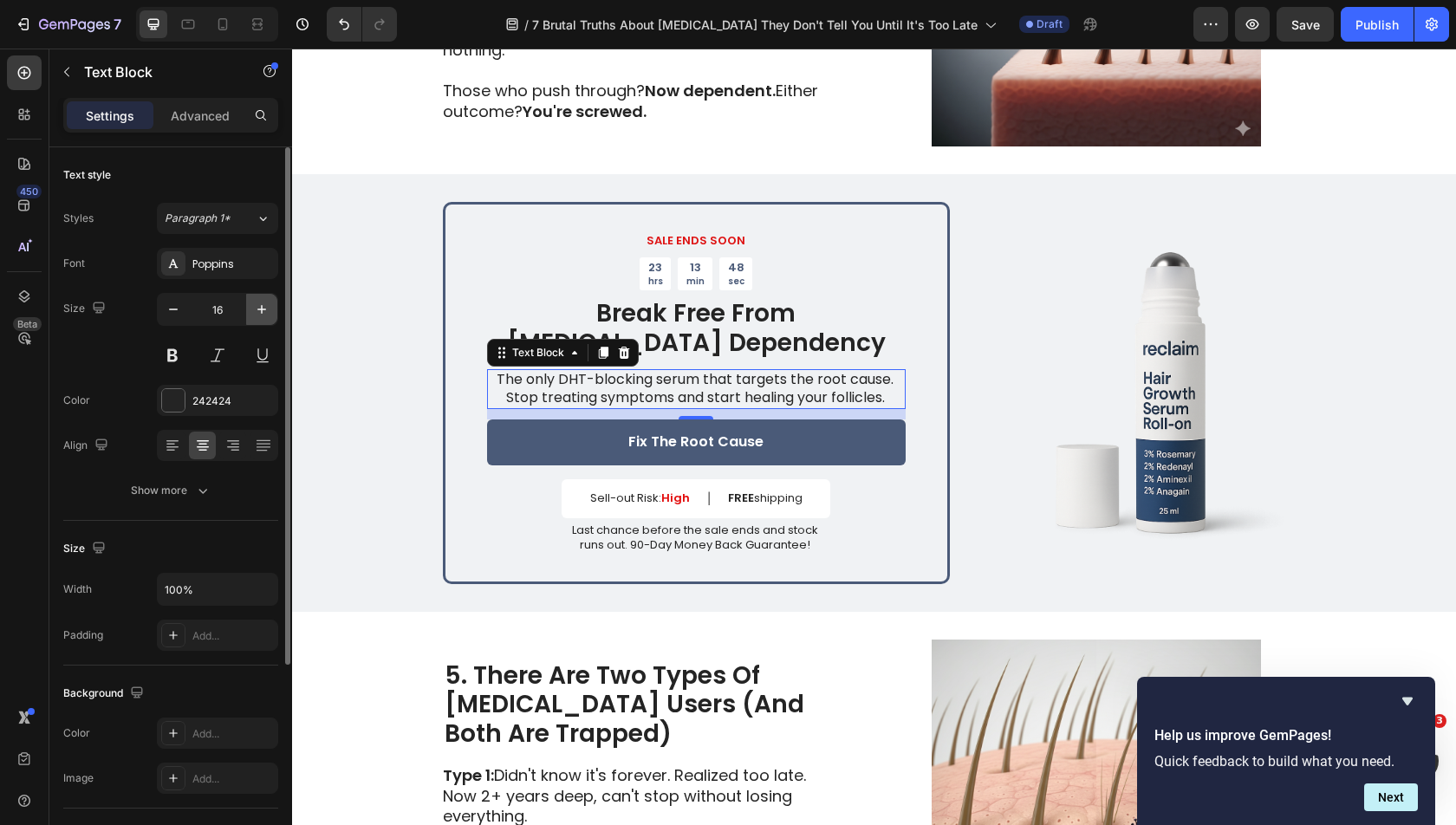
click at [249, 301] on button "button" at bounding box center [261, 309] width 31 height 31
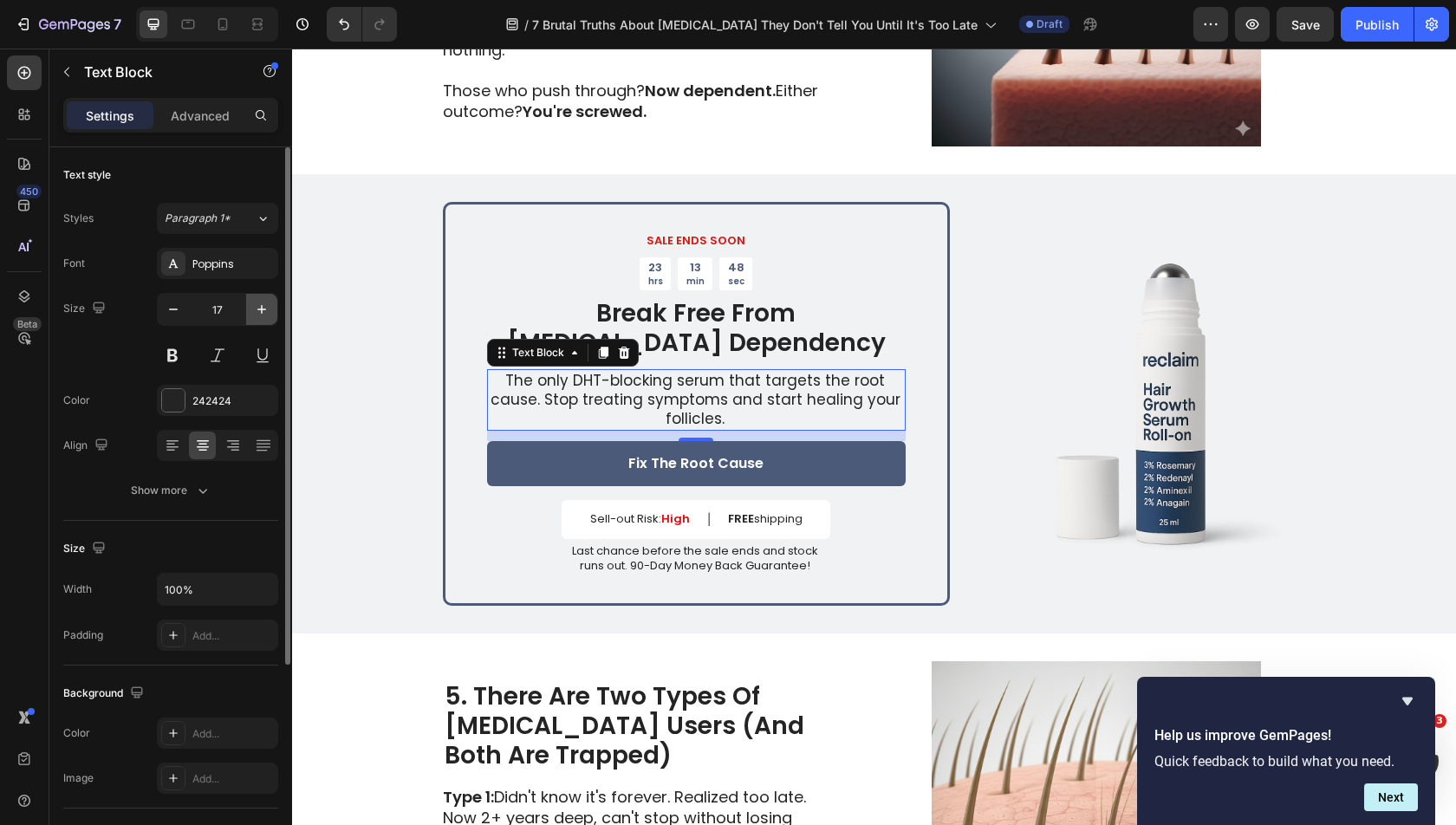
type input "18"
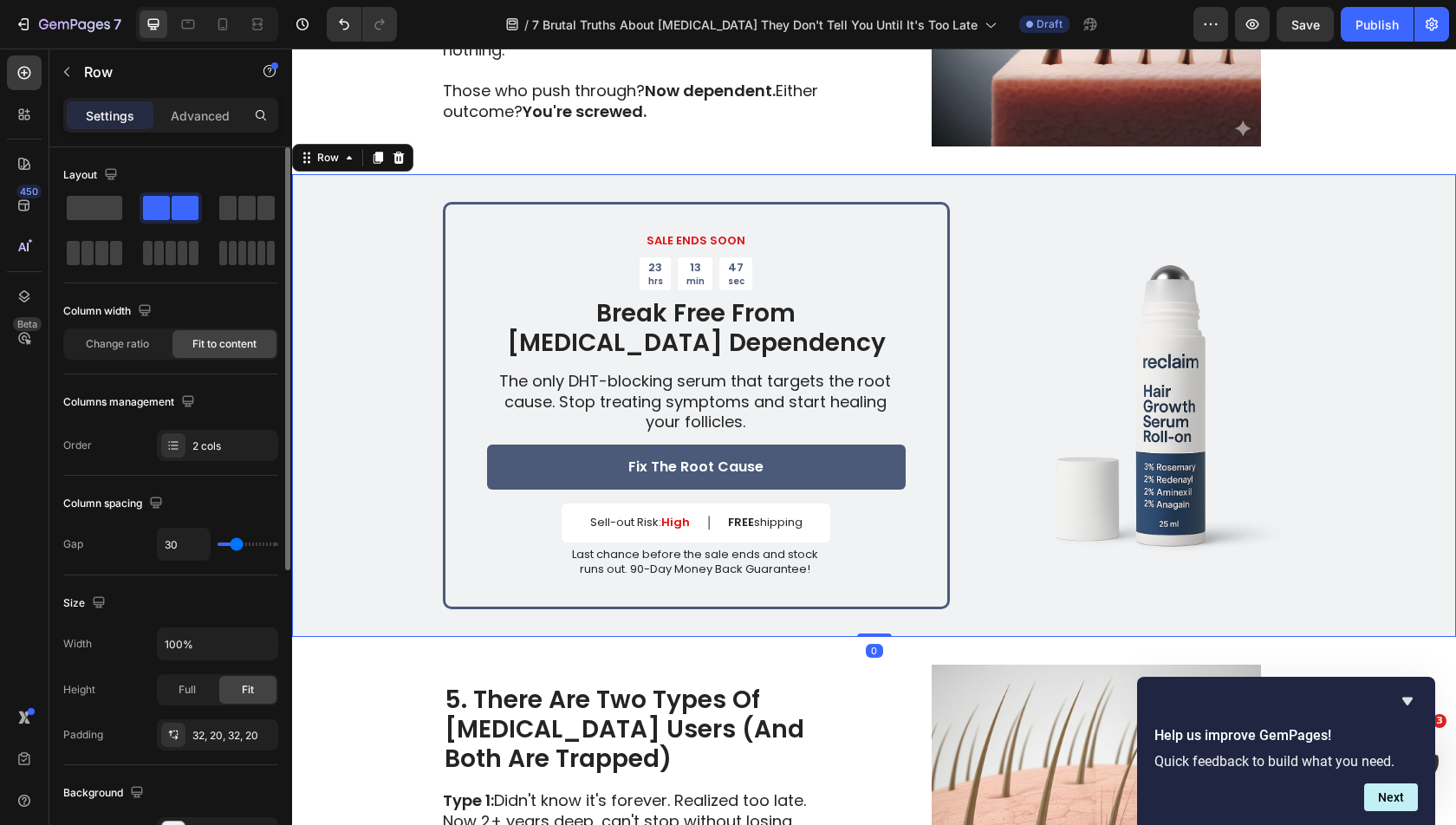
click at [433, 397] on div "SALE ENDS SOON Text Block 23 hrs 13 min 47 sec Countdown Timer Break Free From …" at bounding box center [874, 406] width 1164 height 463
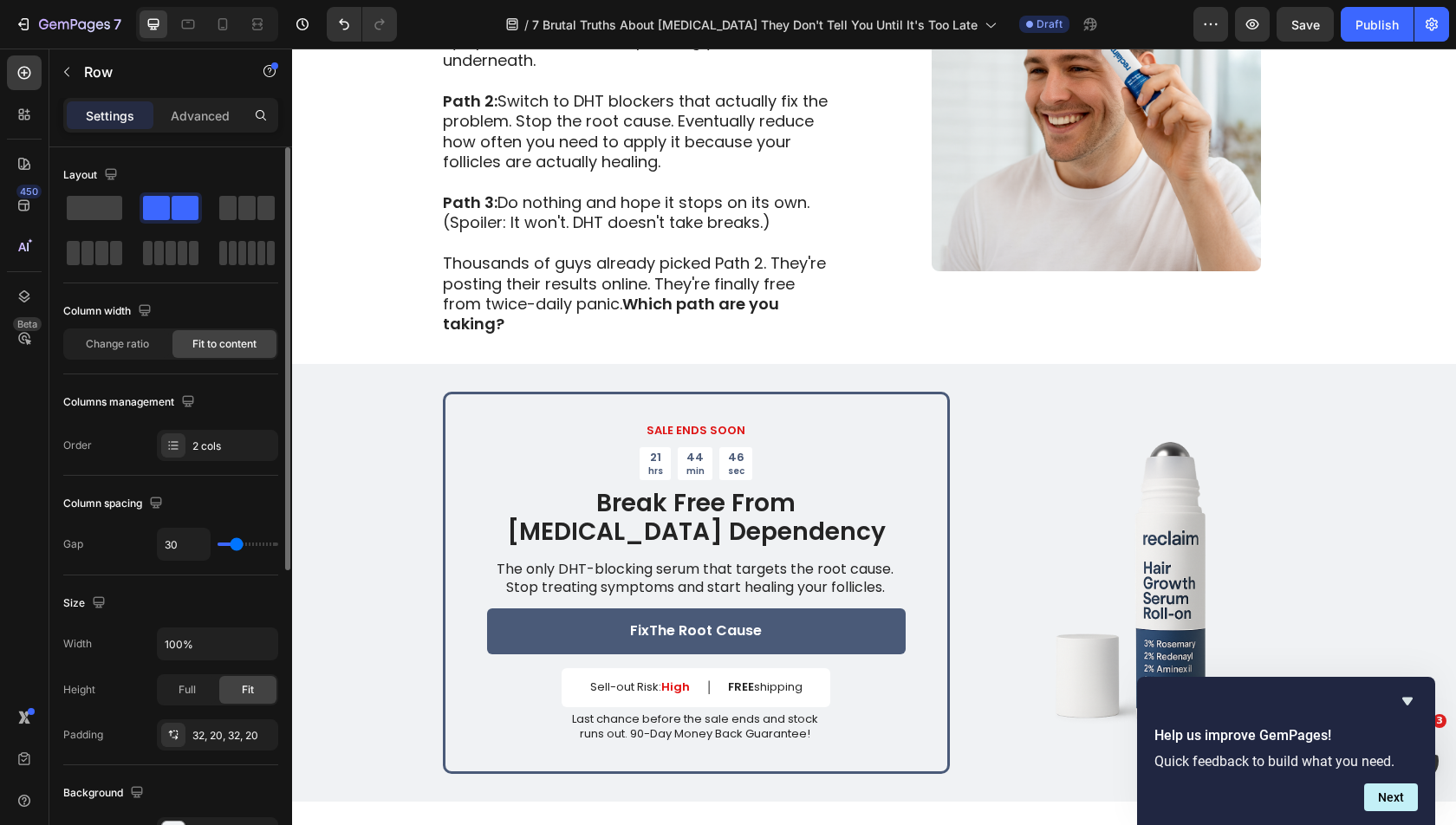
scroll to position [3724, 0]
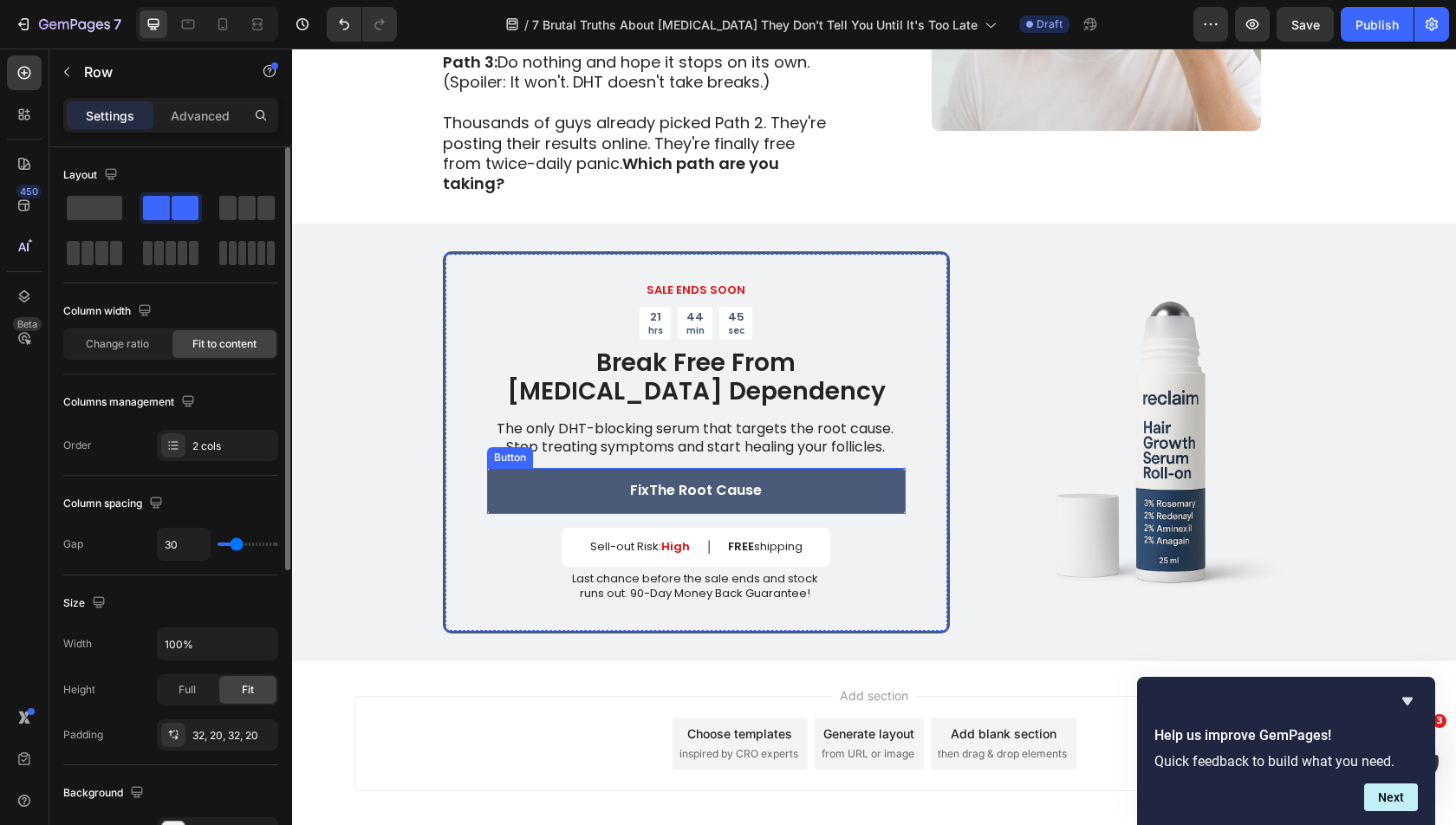
click at [534, 421] on p "The only DHT-blocking serum that targets the root cause. Stop treating symptoms…" at bounding box center [696, 439] width 417 height 37
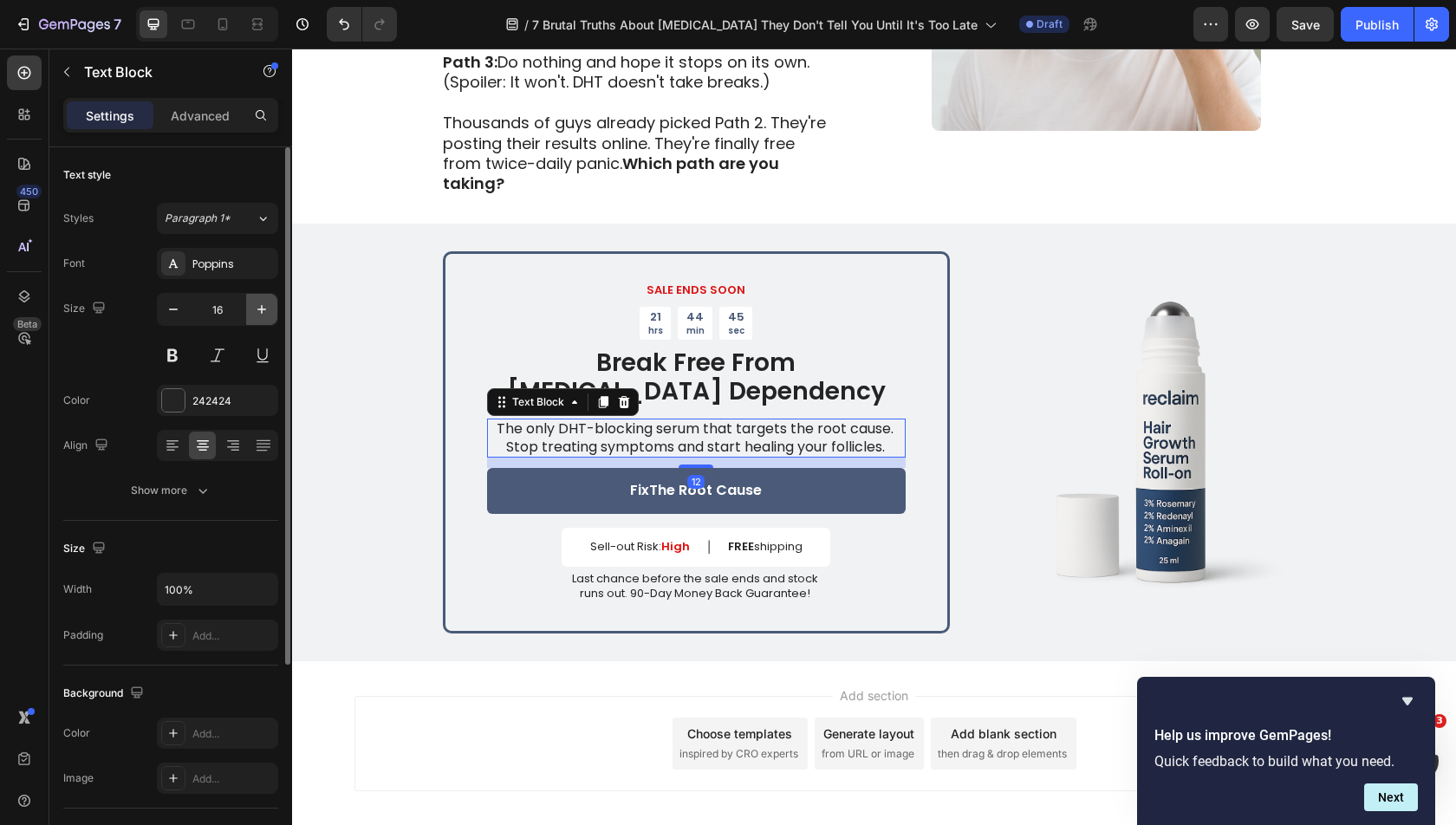
click at [253, 301] on icon "button" at bounding box center [261, 310] width 17 height 17
type input "18"
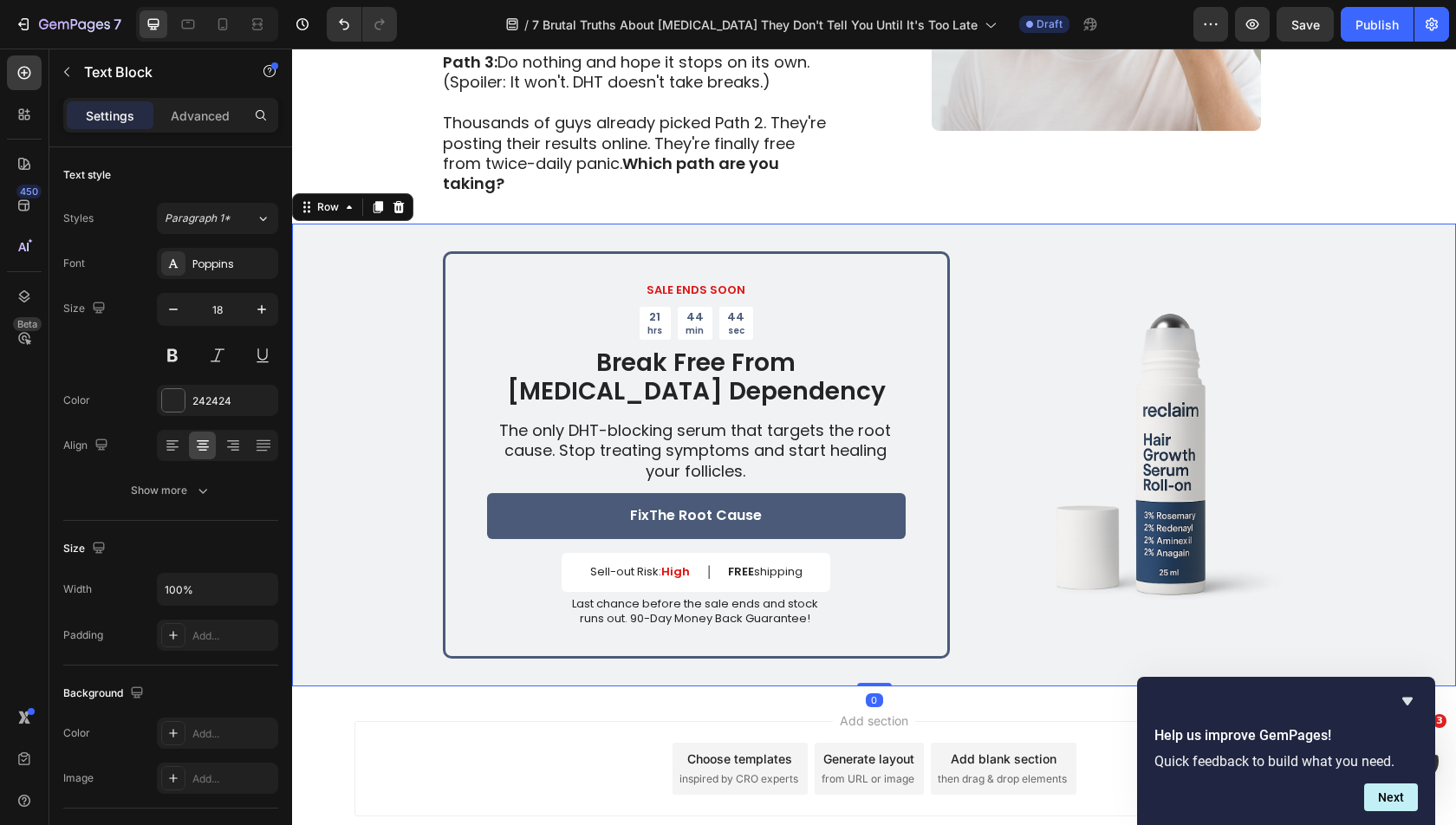
click at [373, 383] on div "SALE ENDS SOON Text Block 21 hrs 44 min 44 sec Countdown Timer Break Free From …" at bounding box center [874, 455] width 1164 height 463
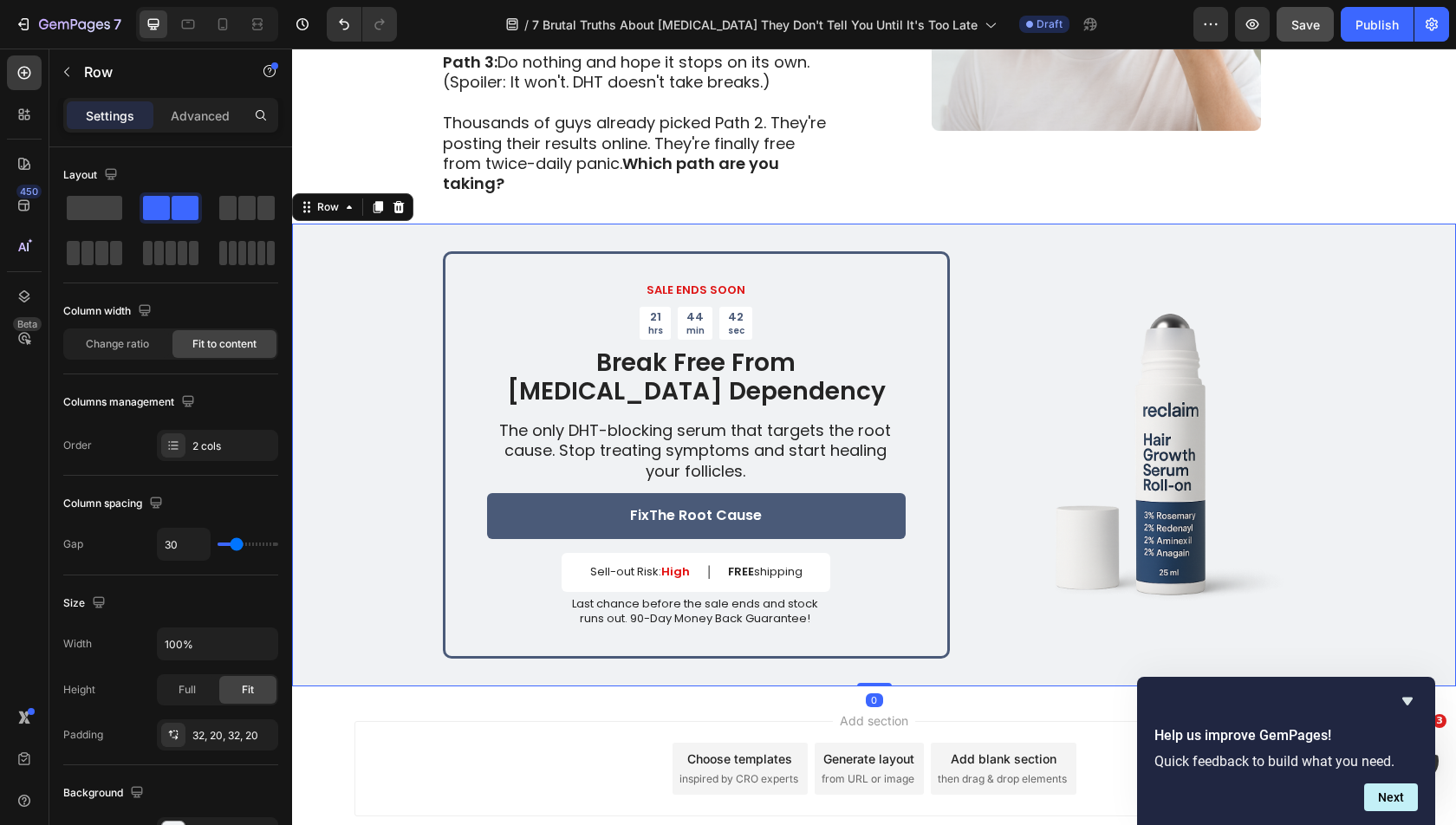
click at [1313, 30] on span "Save" at bounding box center [1305, 24] width 29 height 14
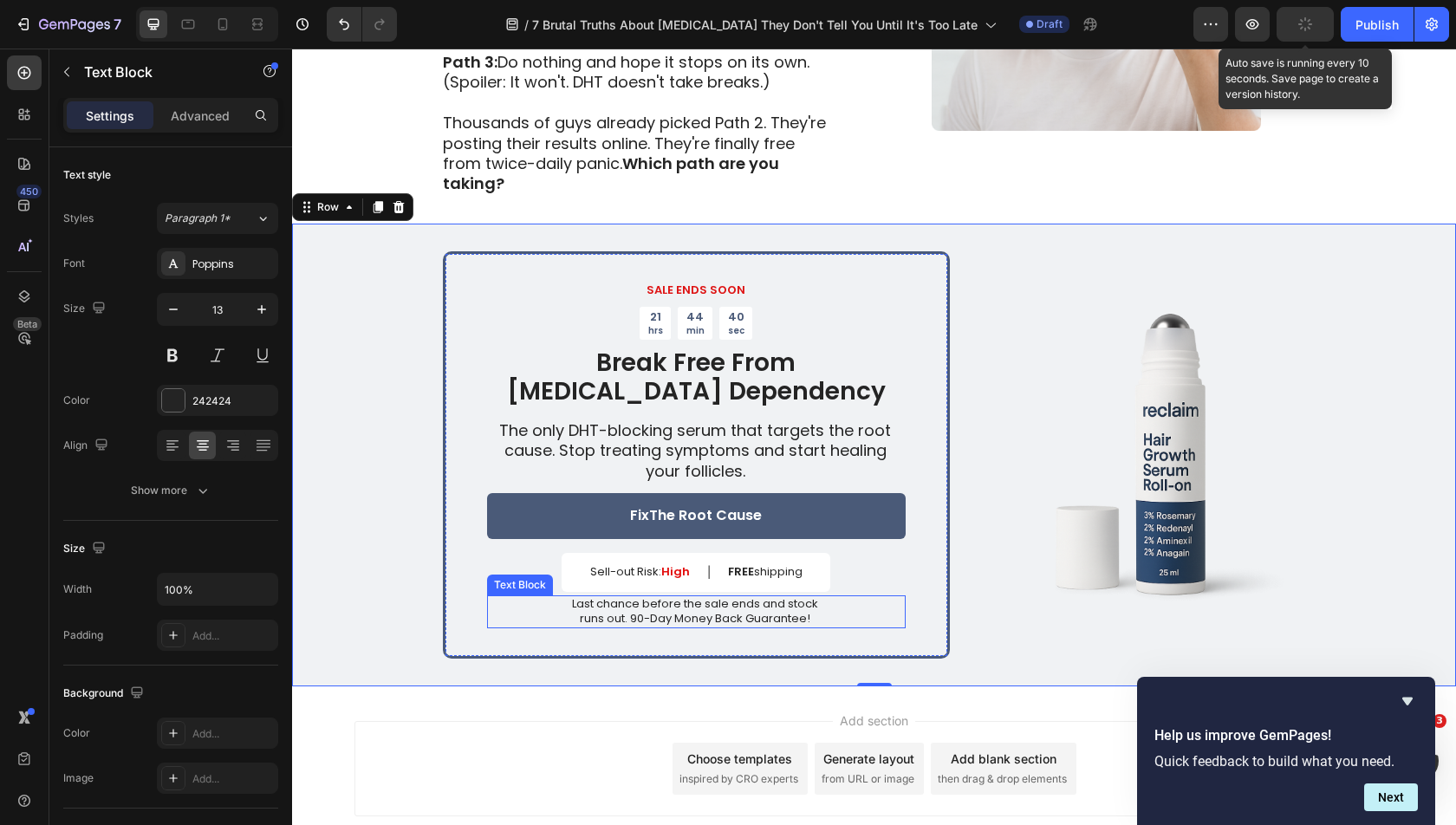
click at [771, 597] on p "Last chance before the sale ends and stock" at bounding box center [696, 604] width 417 height 14
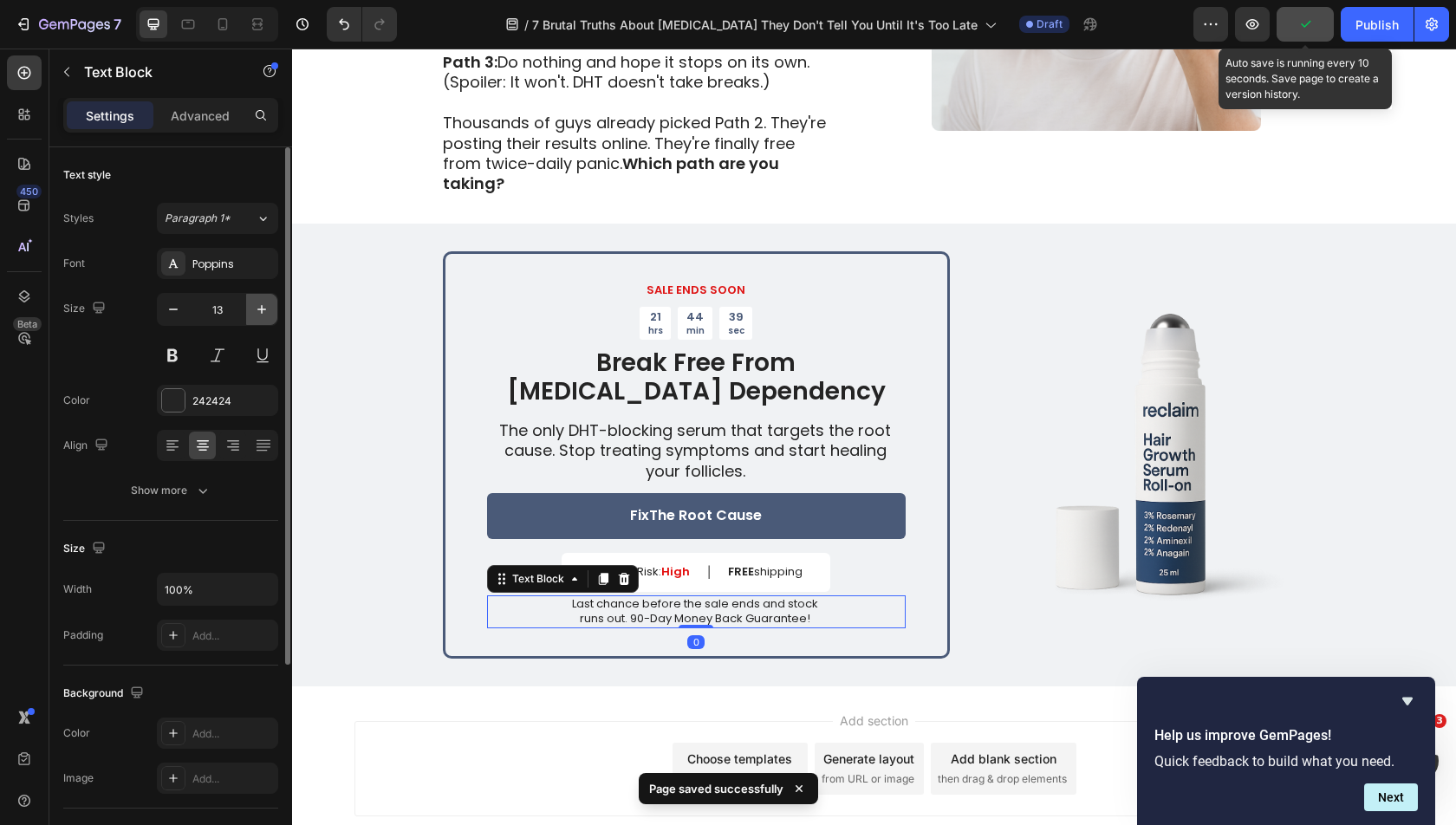
click at [262, 302] on icon "button" at bounding box center [261, 310] width 17 height 17
type input "15"
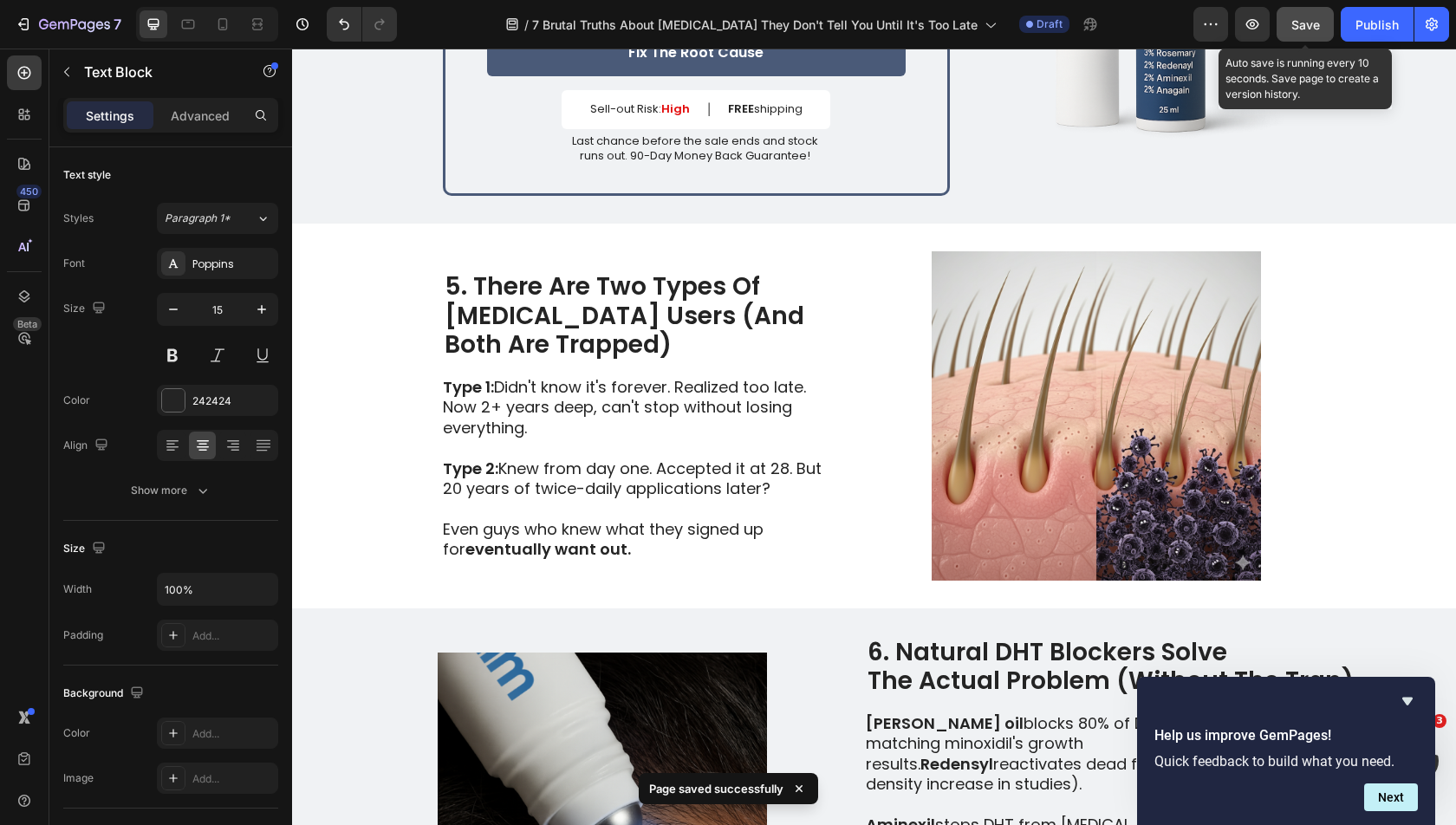
scroll to position [2194, 0]
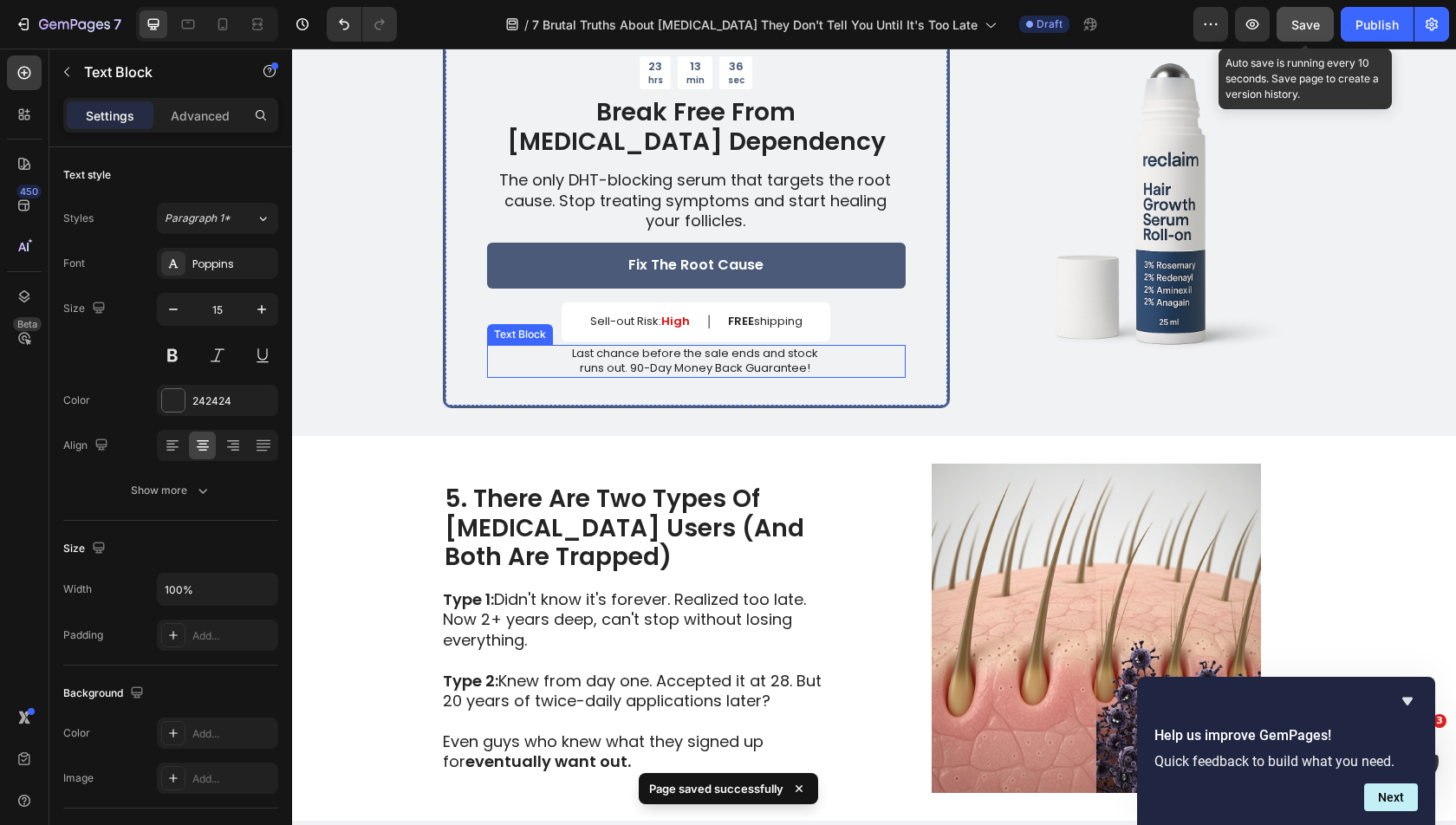
click at [605, 363] on p "runs out. 90-Day Money Back Guarantee!" at bounding box center [696, 369] width 417 height 14
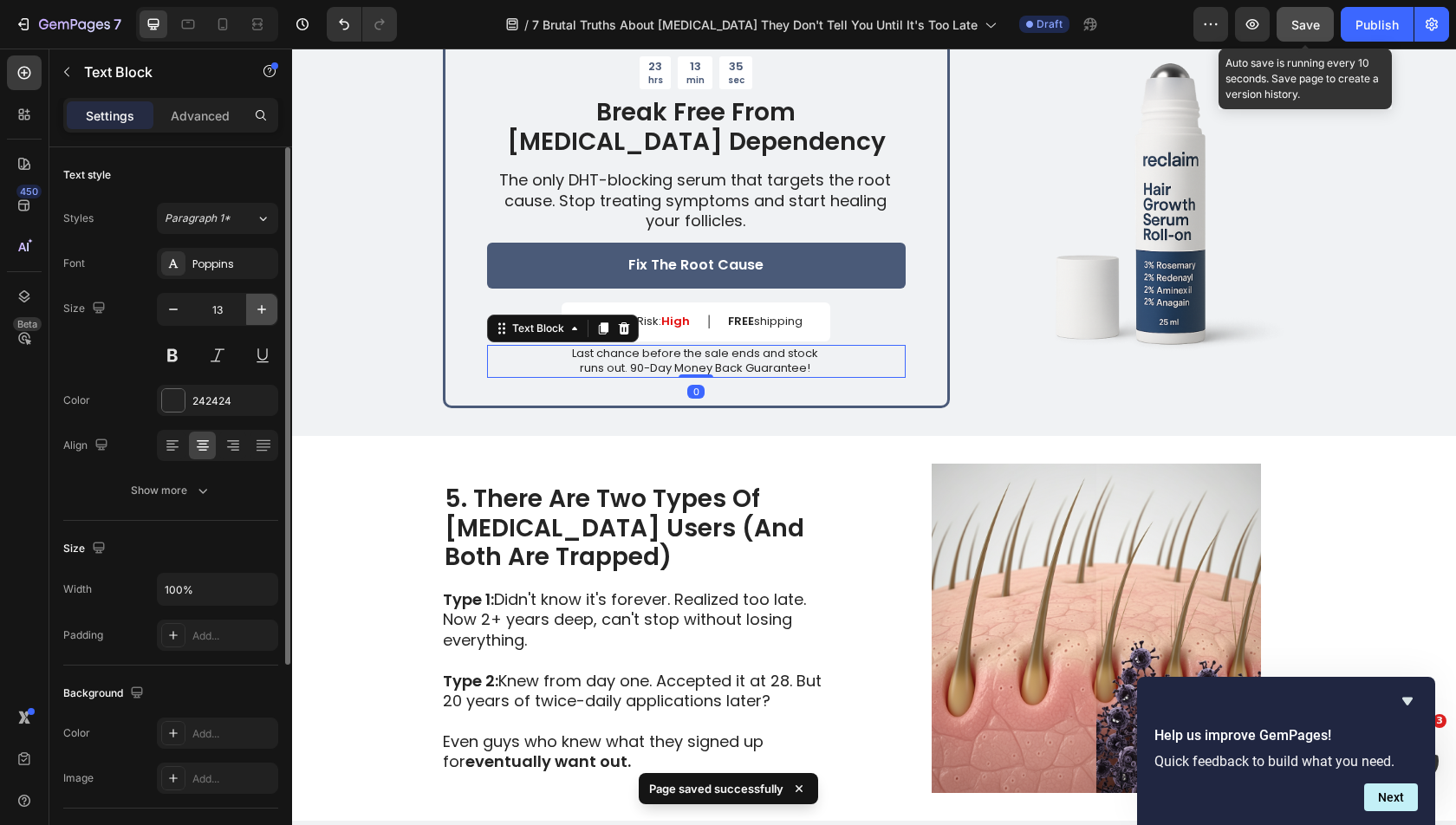
click at [260, 301] on icon "button" at bounding box center [261, 310] width 17 height 17
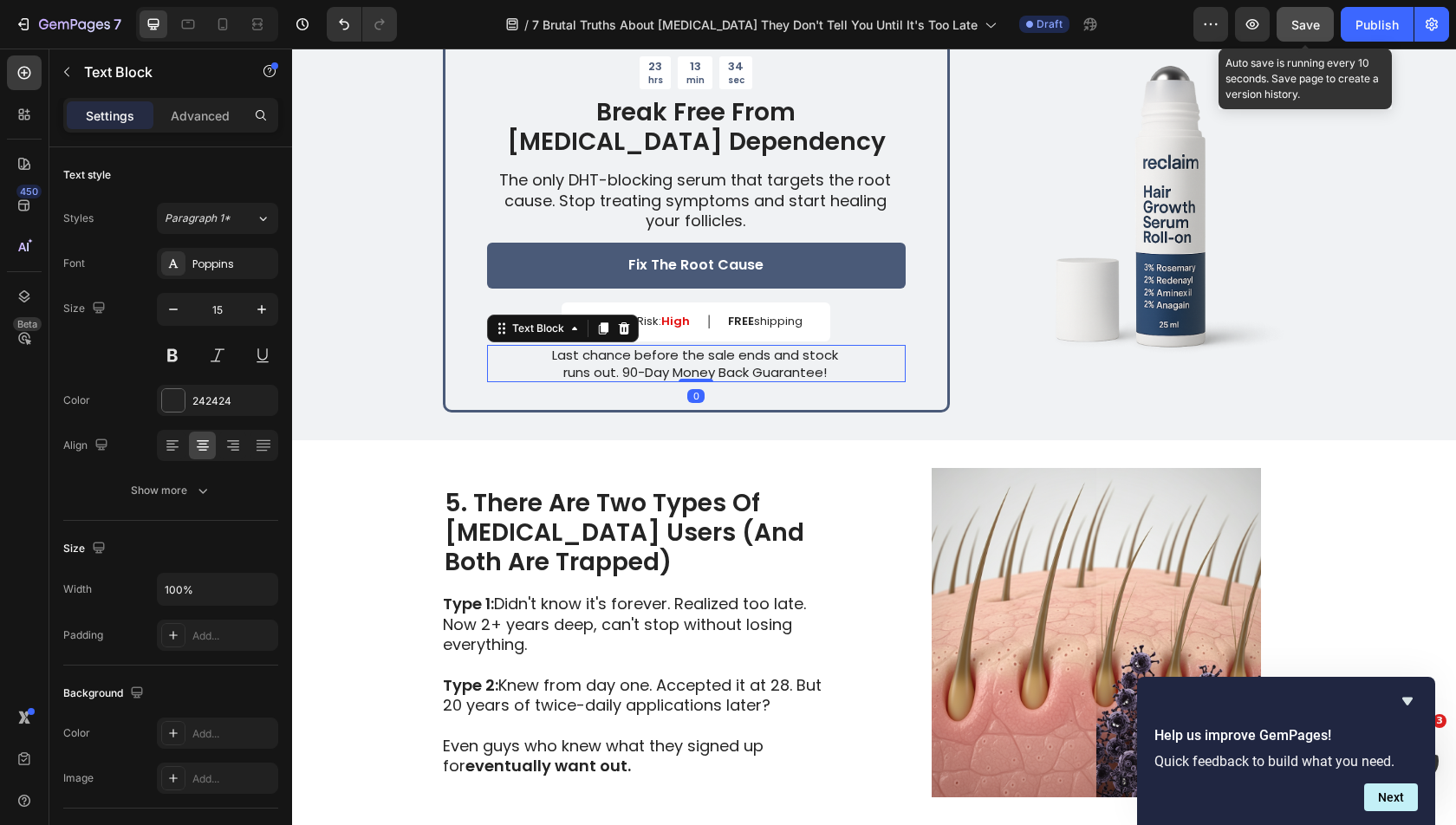
click at [1307, 29] on span "Save" at bounding box center [1305, 24] width 29 height 14
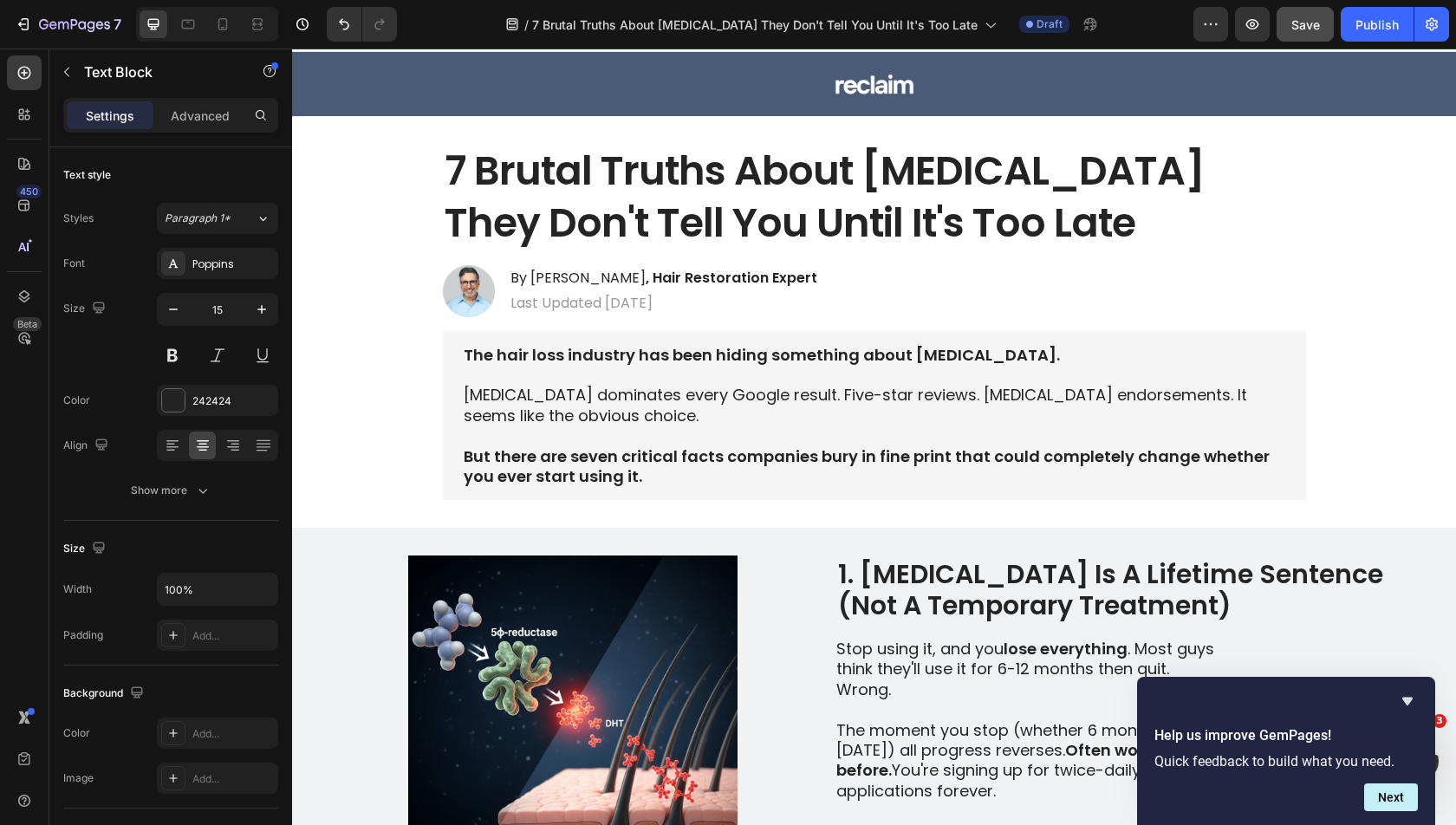
scroll to position [0, 0]
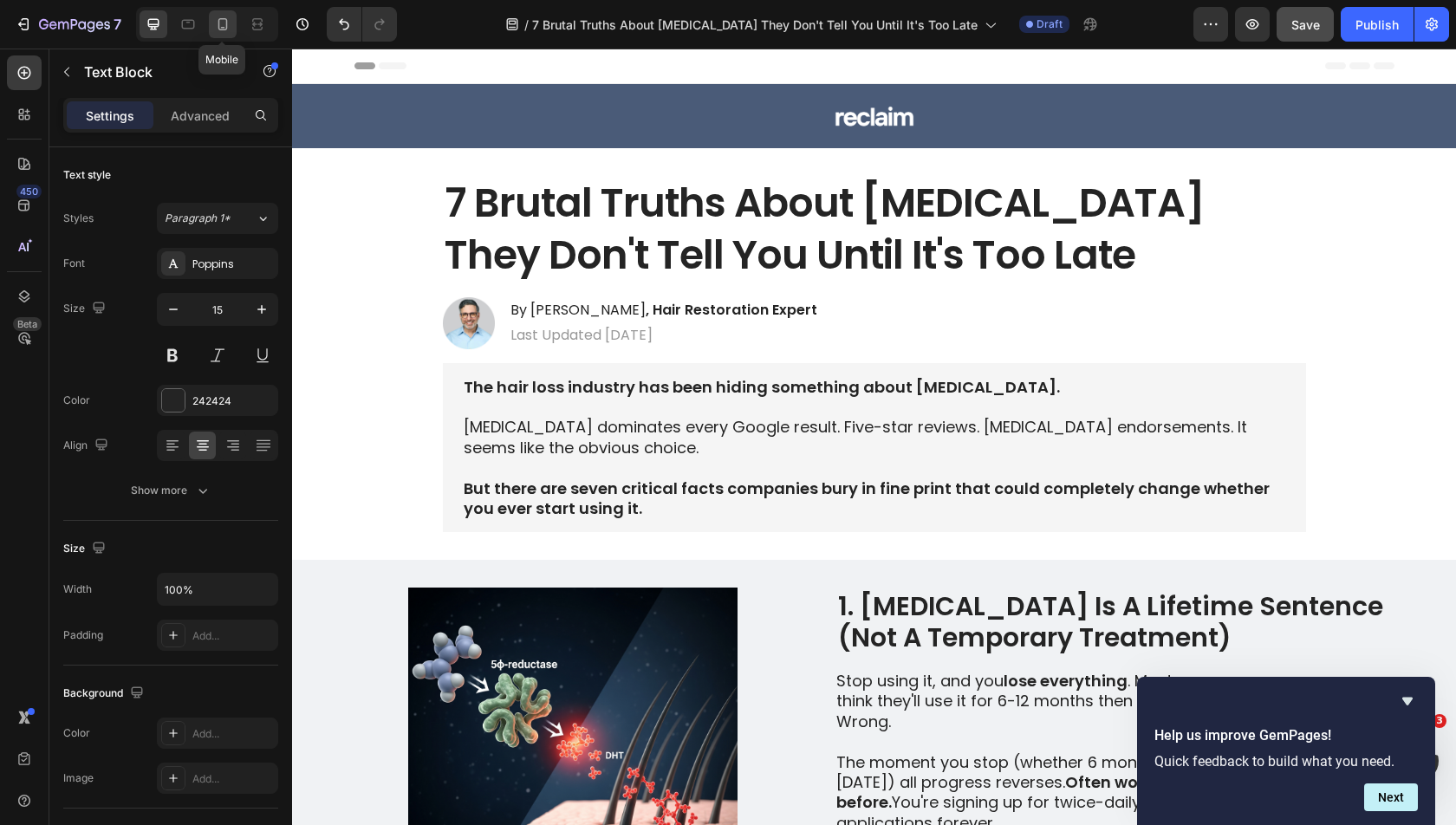
click at [225, 15] on icon at bounding box center [223, 24] width 17 height 17
type input "14"
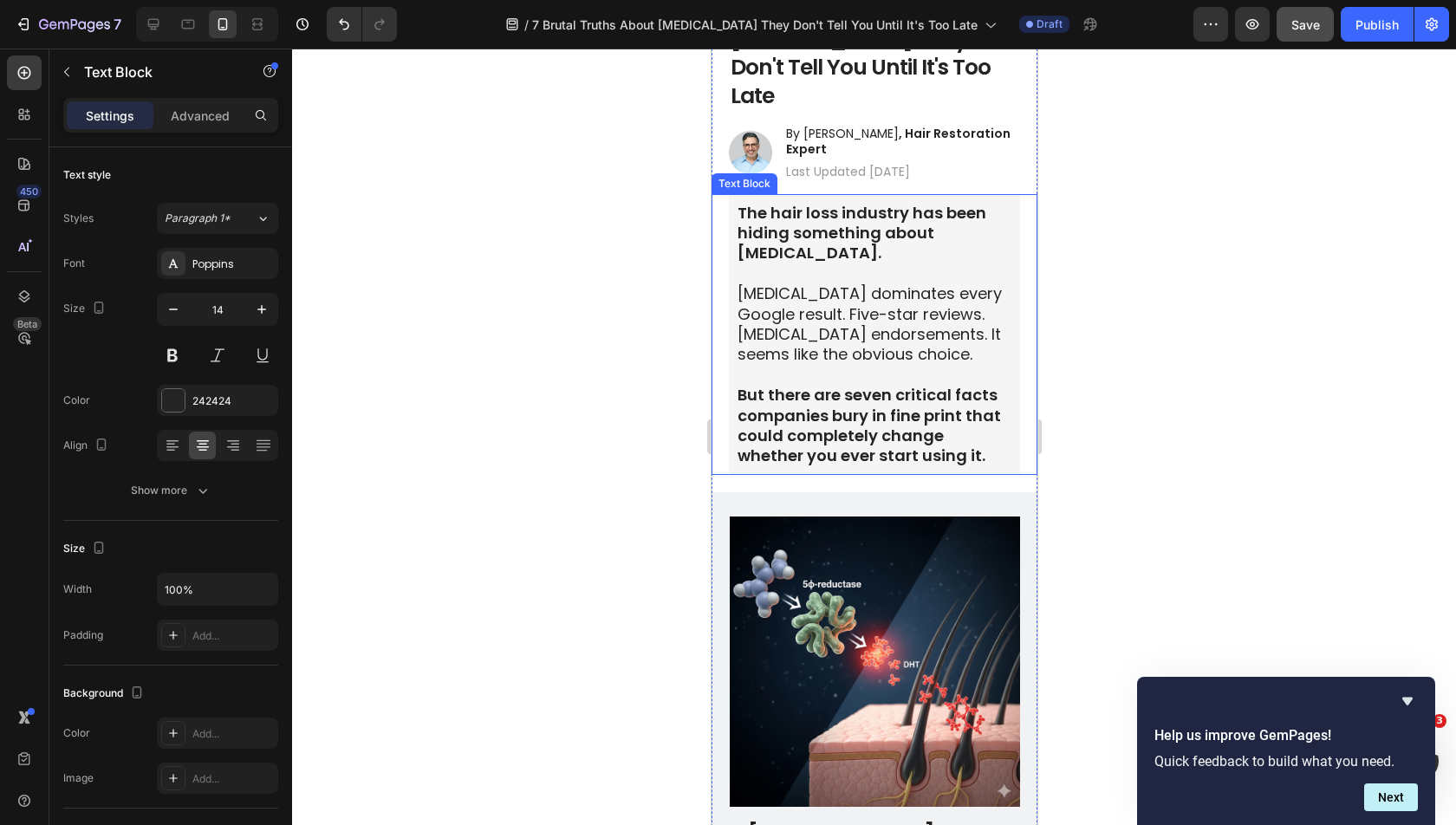
scroll to position [178, 0]
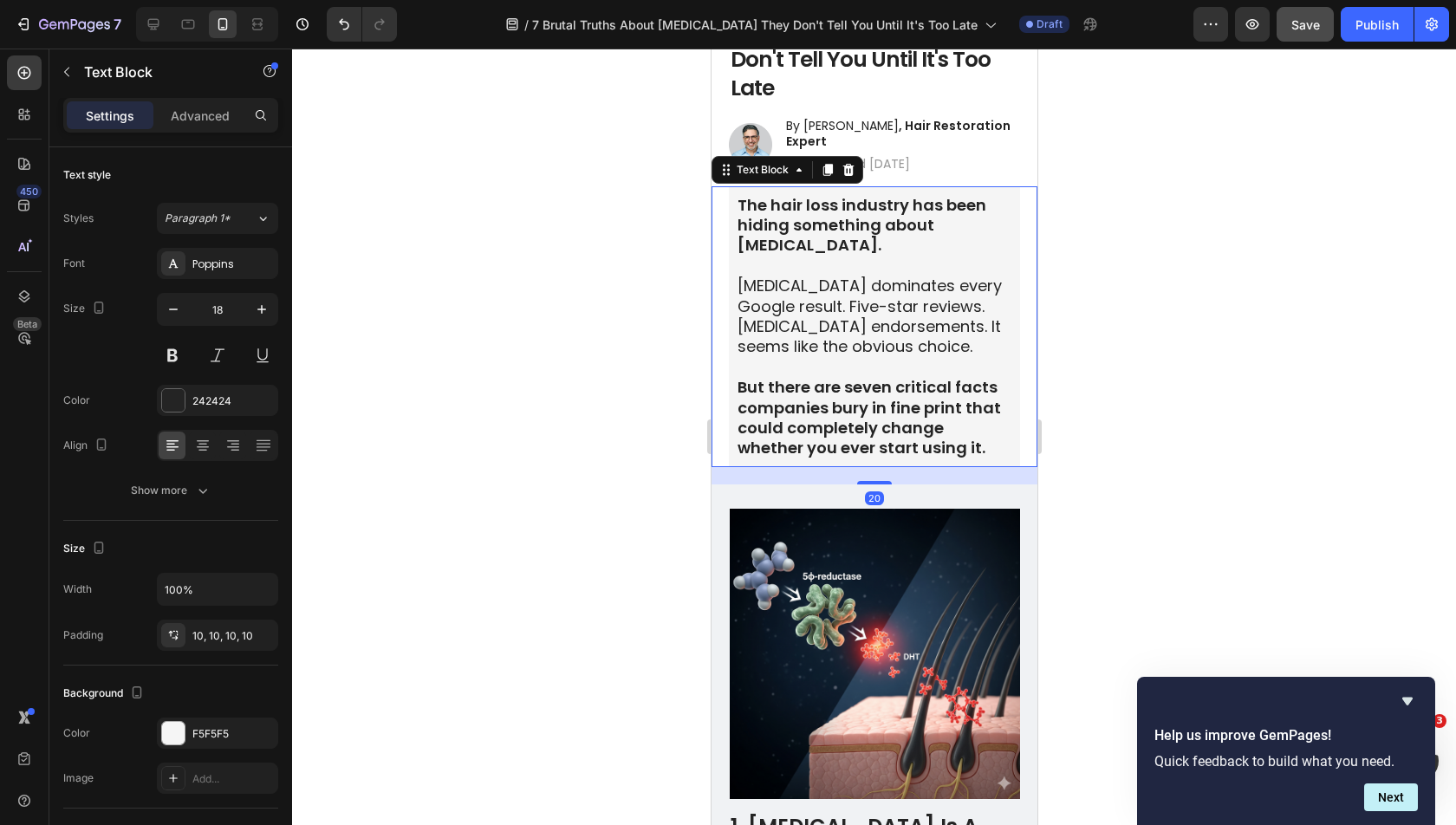
click at [871, 311] on p "[MEDICAL_DATA] dominates every Google result. Five-star reviews. [MEDICAL_DATA]…" at bounding box center [873, 316] width 274 height 81
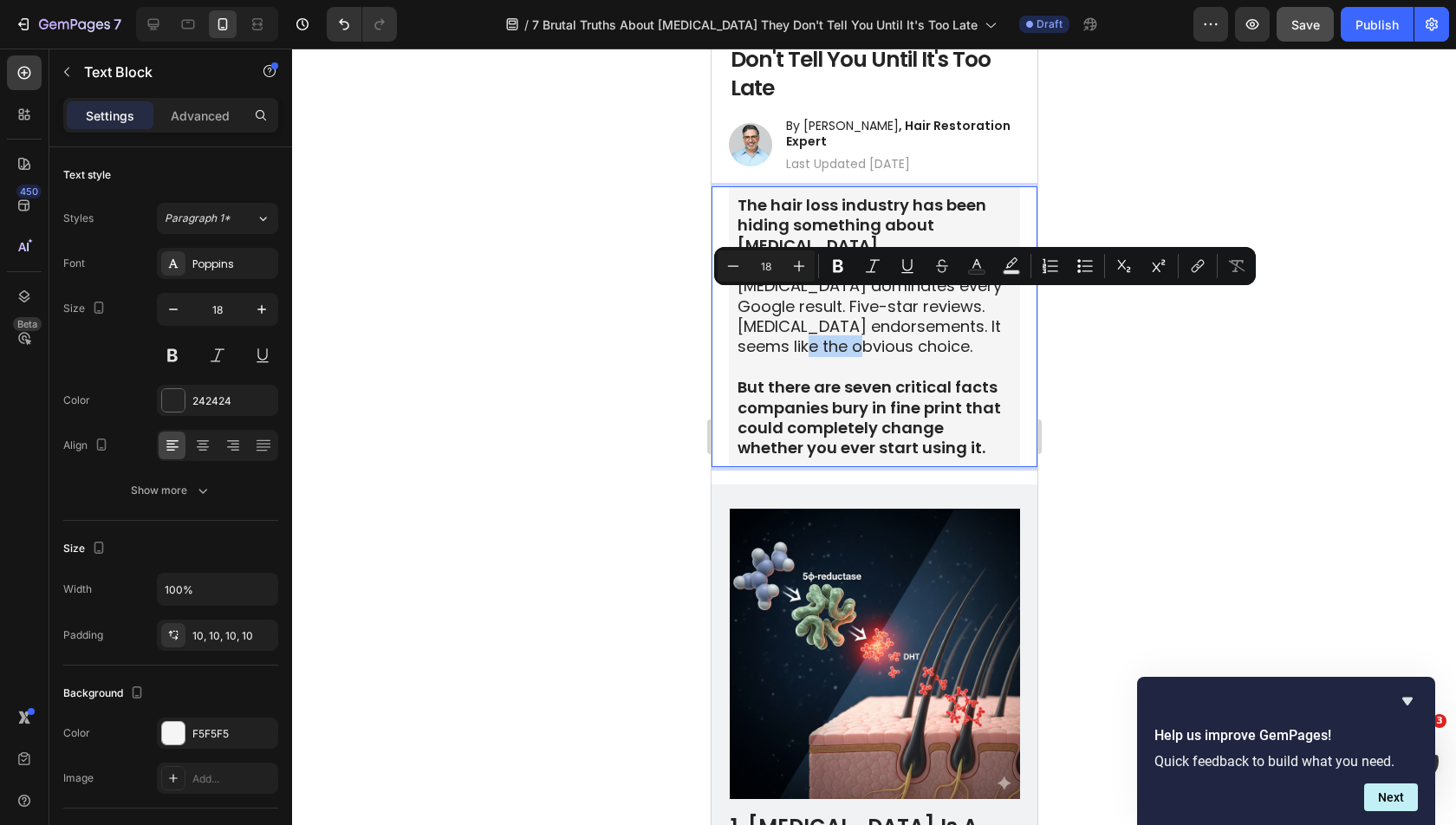
click at [874, 305] on p "[MEDICAL_DATA] dominates every Google result. Five-star reviews. [MEDICAL_DATA]…" at bounding box center [873, 316] width 274 height 81
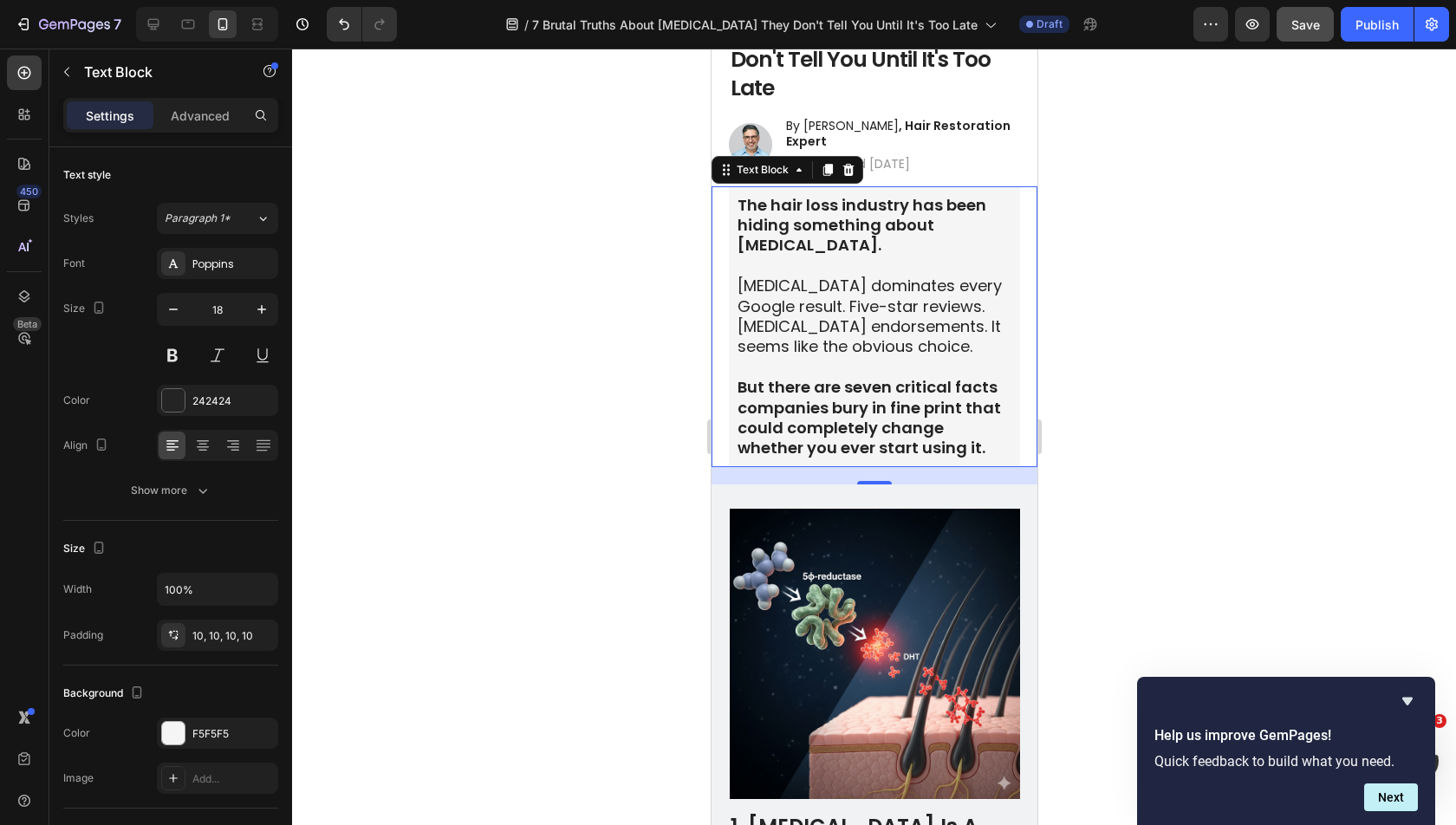
click at [1136, 327] on div at bounding box center [874, 436] width 1164 height 777
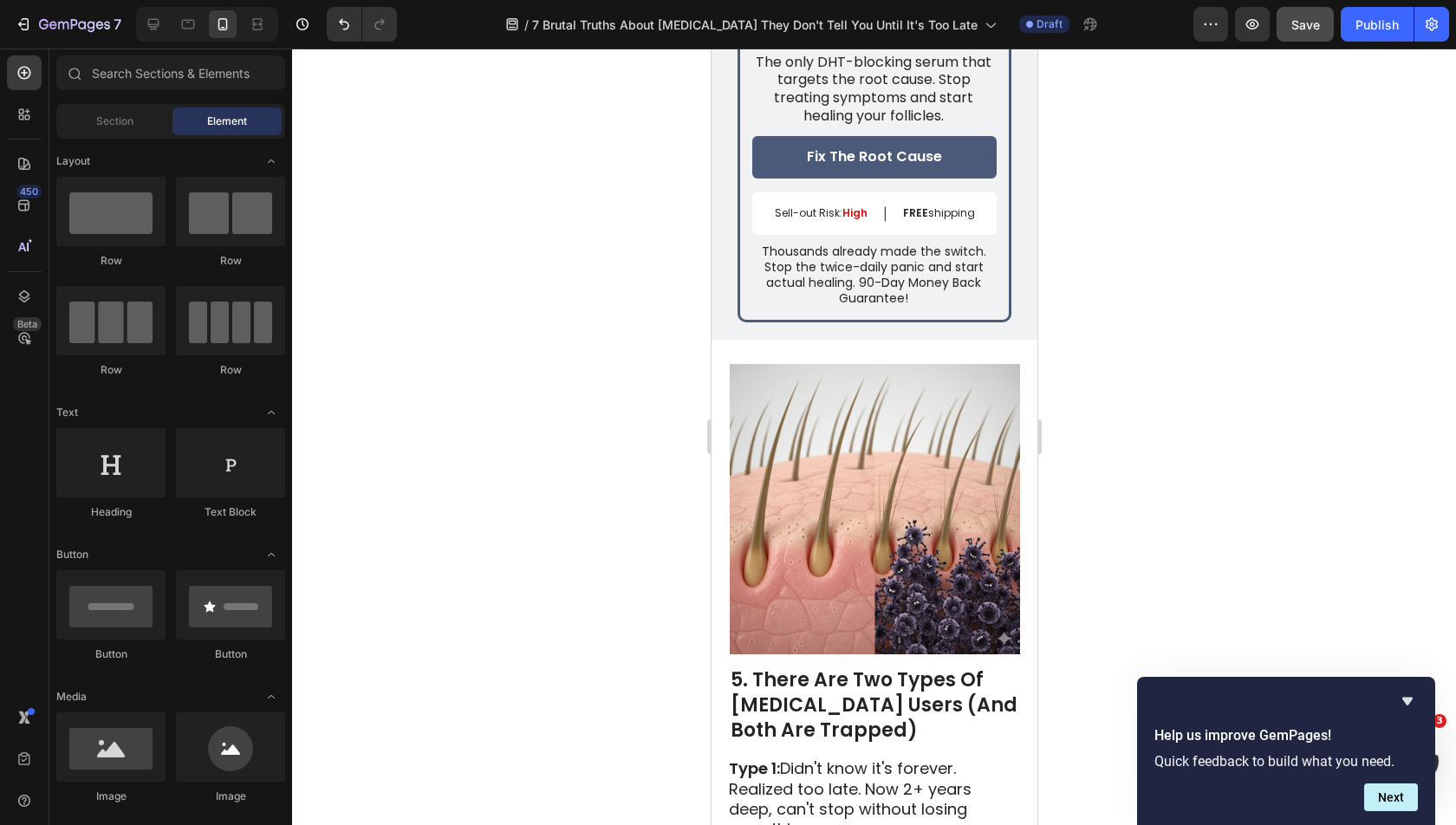
scroll to position [3914, 0]
click at [861, 257] on p "Thousands already made the switch. Stop the twice-daily panic and start actual …" at bounding box center [872, 274] width 242 height 64
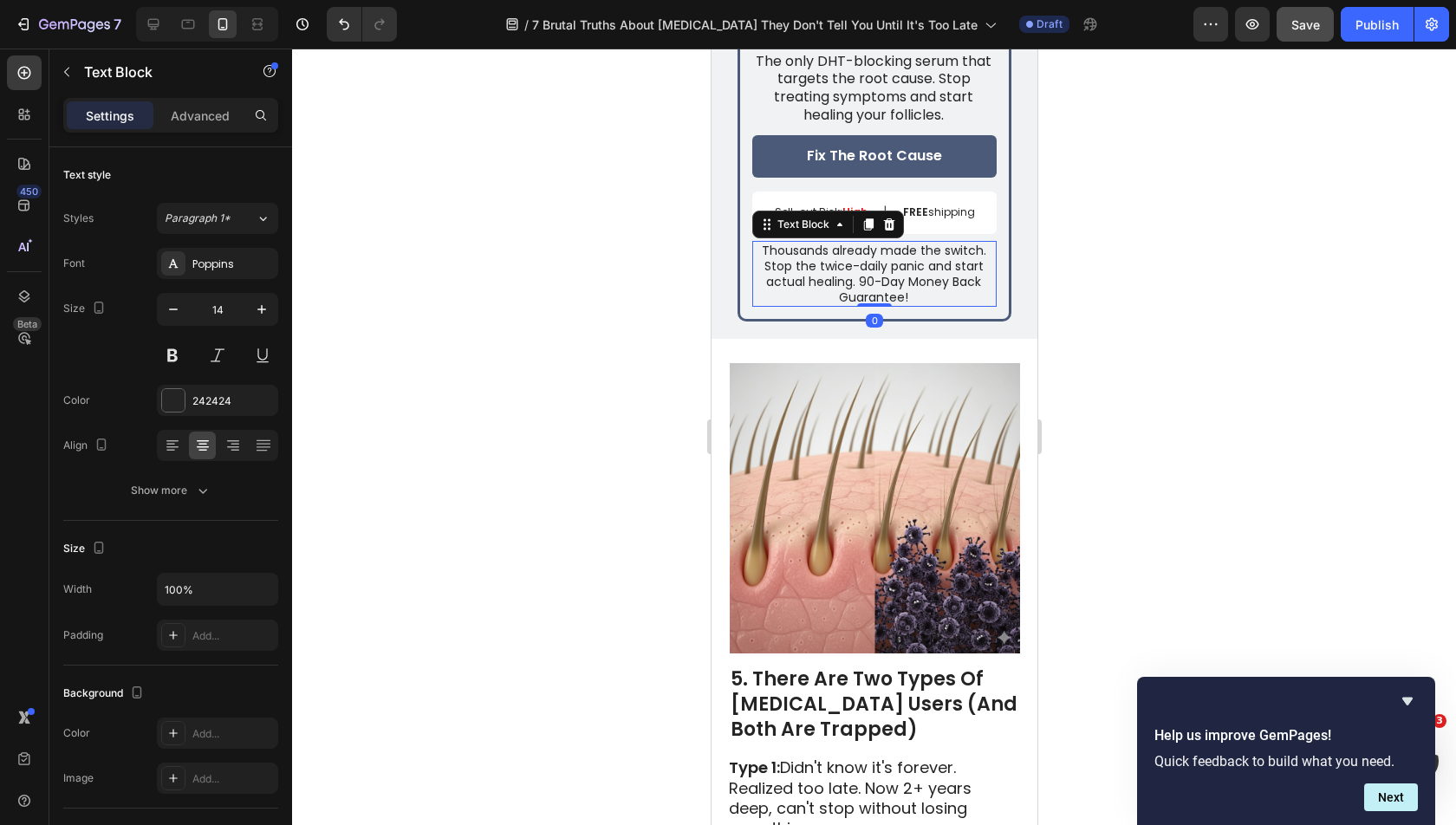
click at [1143, 290] on div at bounding box center [874, 436] width 1164 height 777
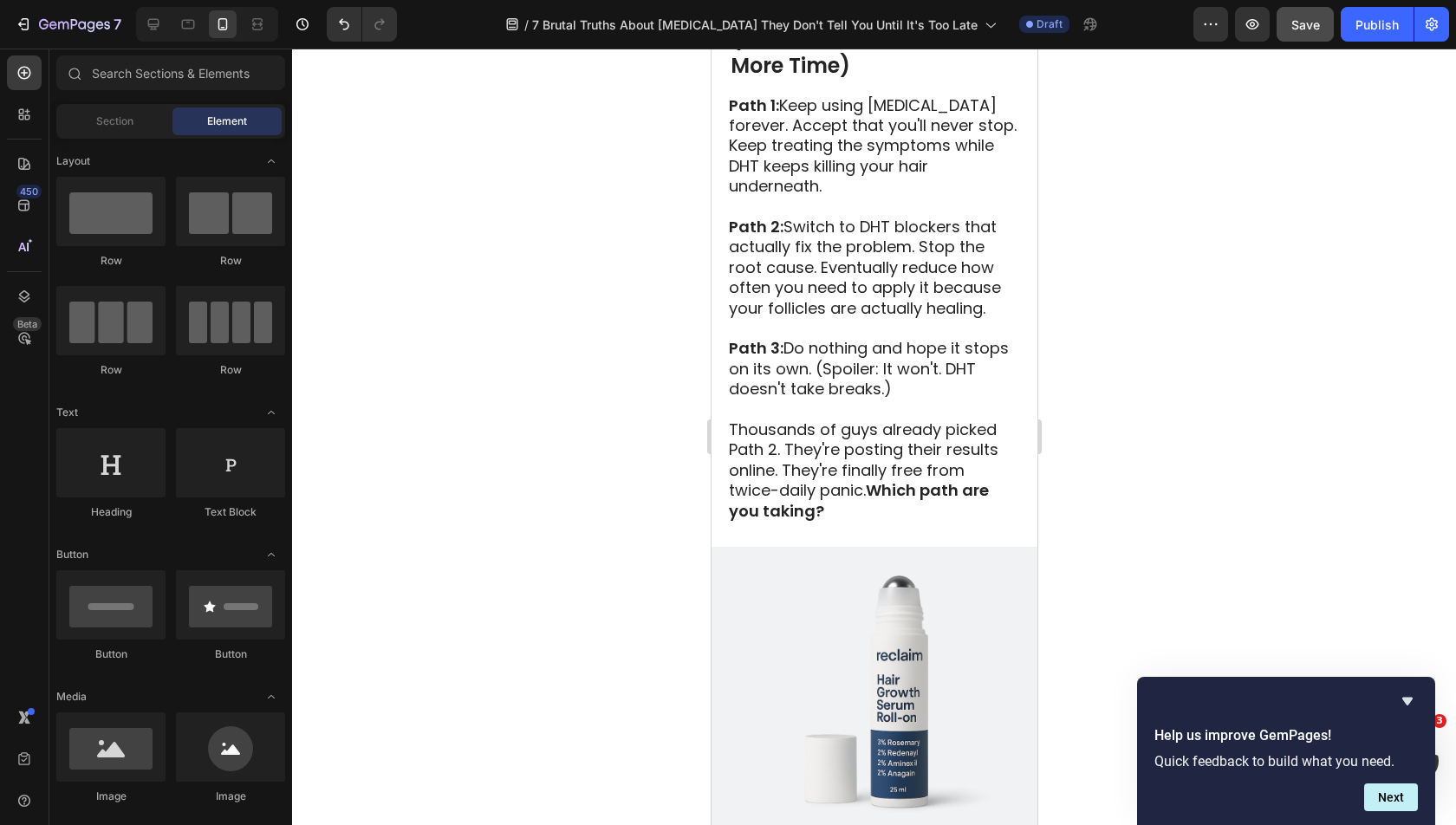
scroll to position [6399, 0]
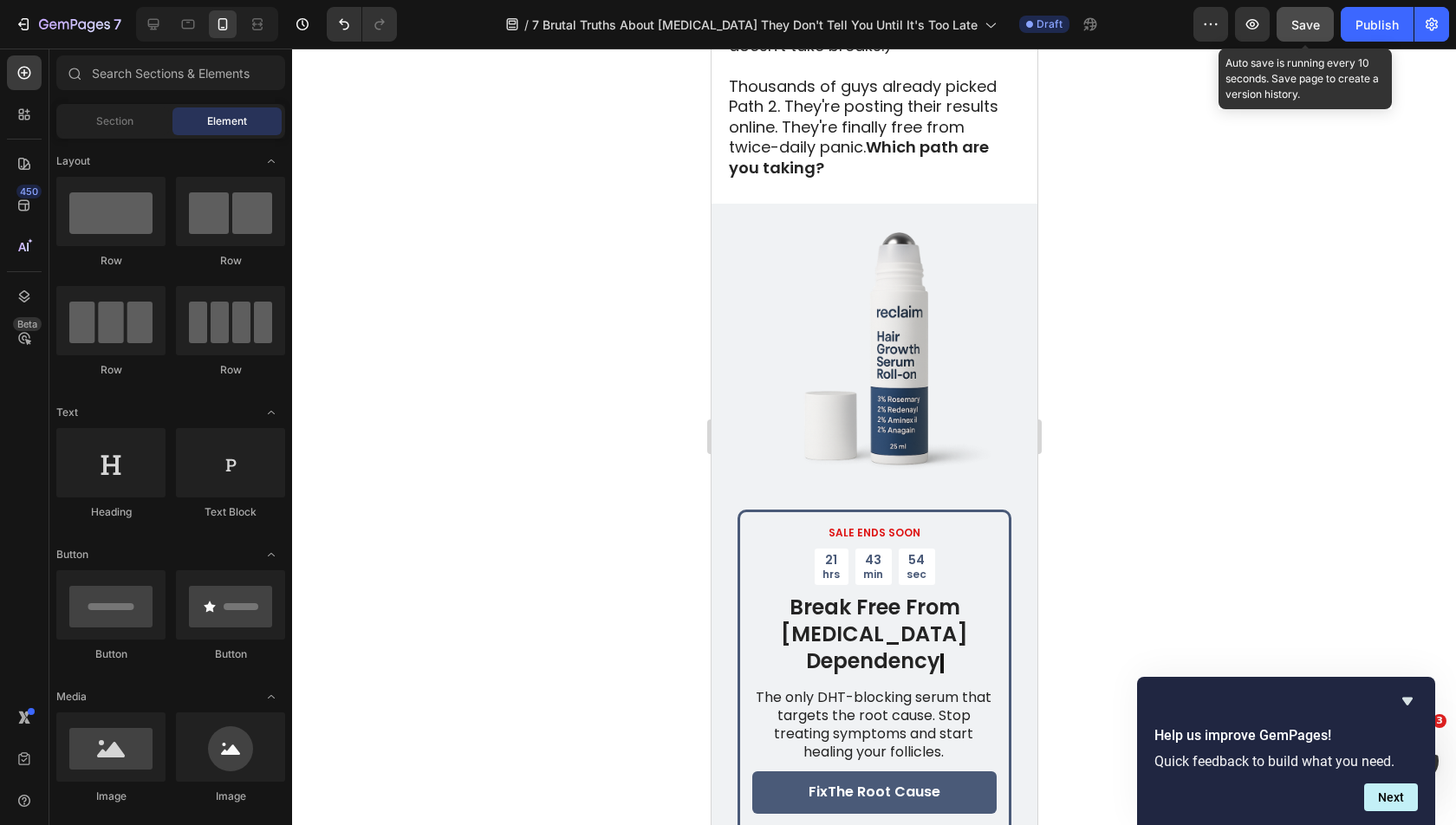
click at [1305, 23] on span "Save" at bounding box center [1305, 24] width 29 height 14
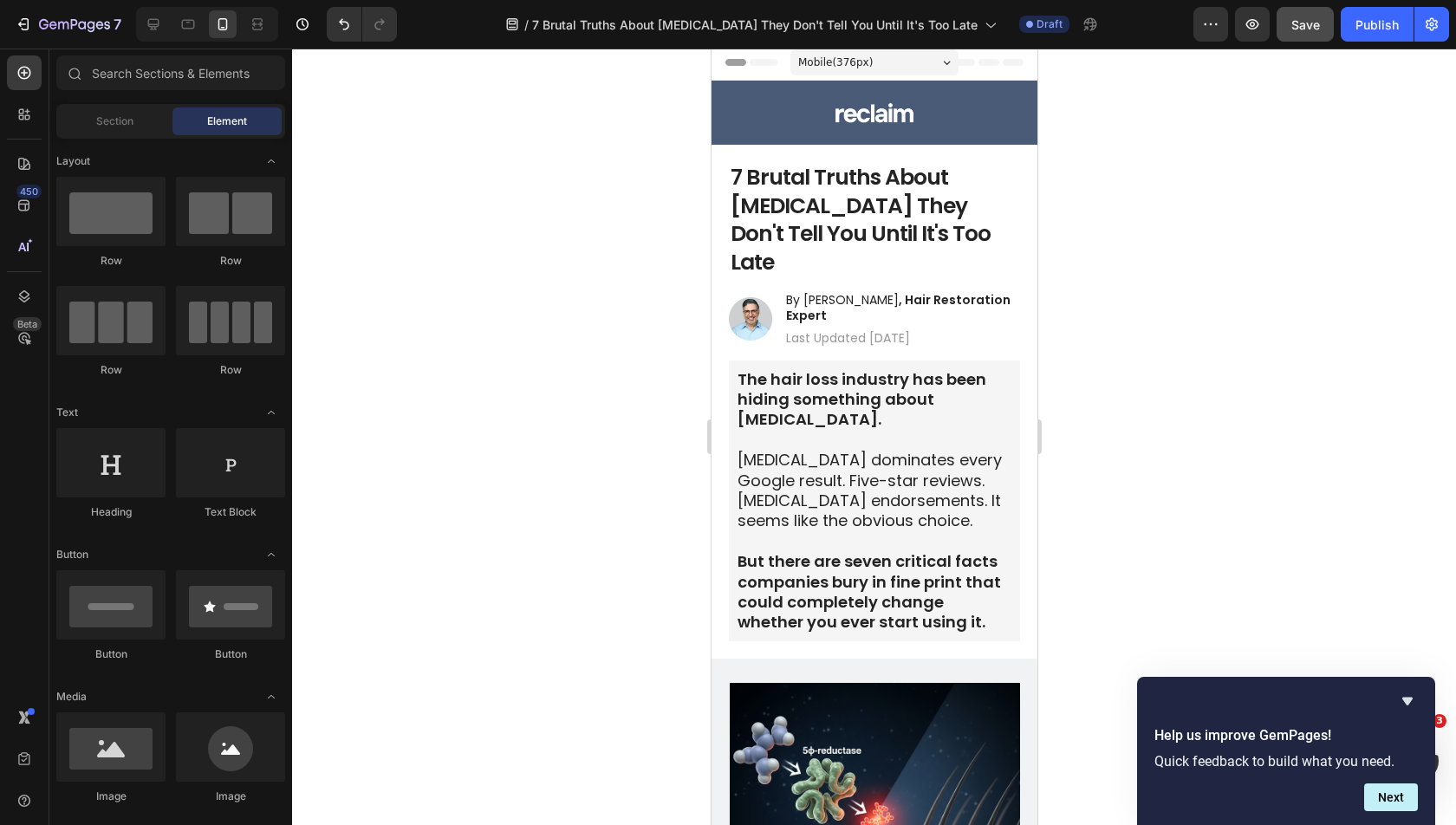
scroll to position [0, 0]
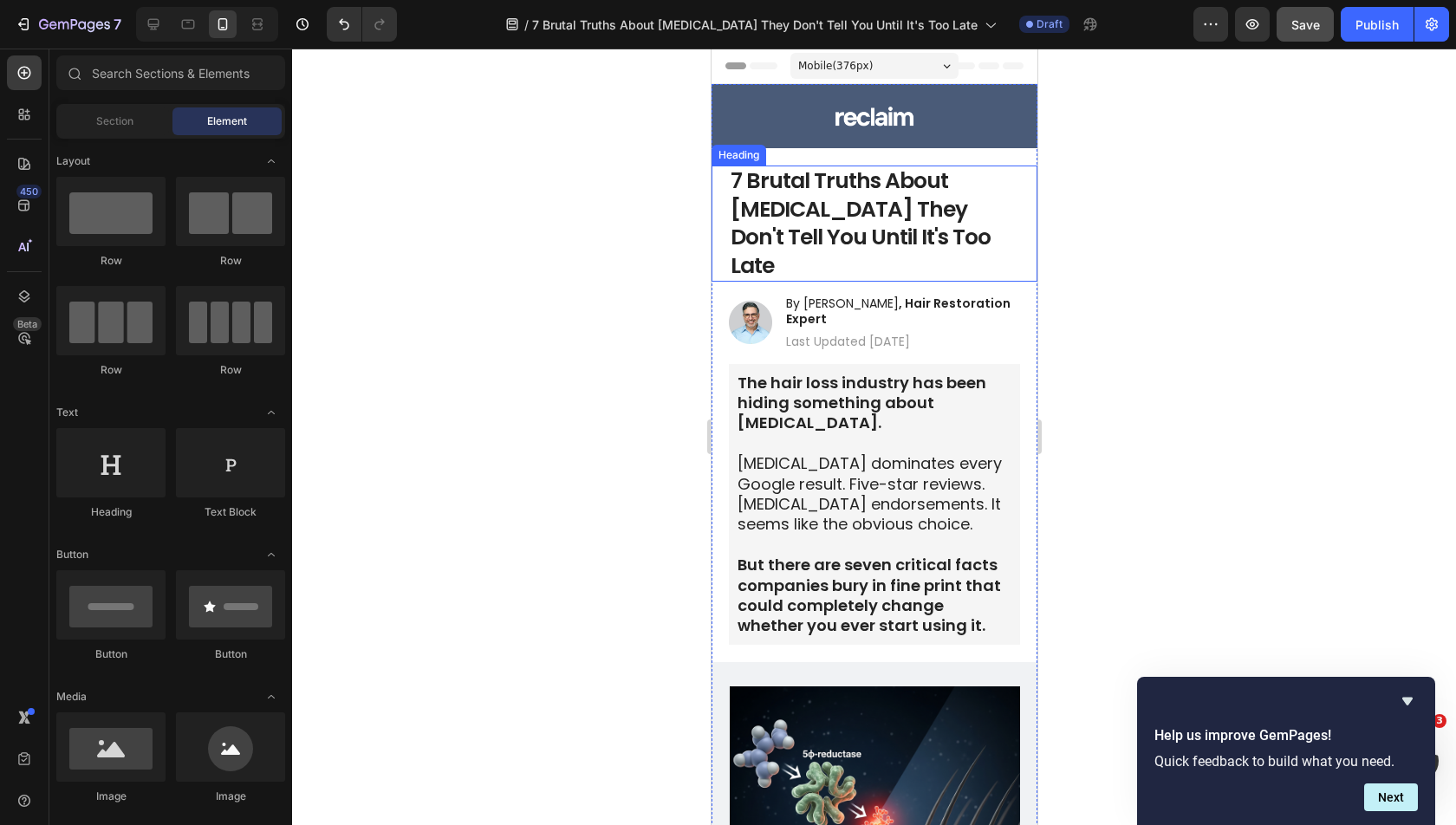
click at [166, 27] on div at bounding box center [206, 24] width 142 height 35
click at [149, 30] on icon at bounding box center [153, 24] width 17 height 17
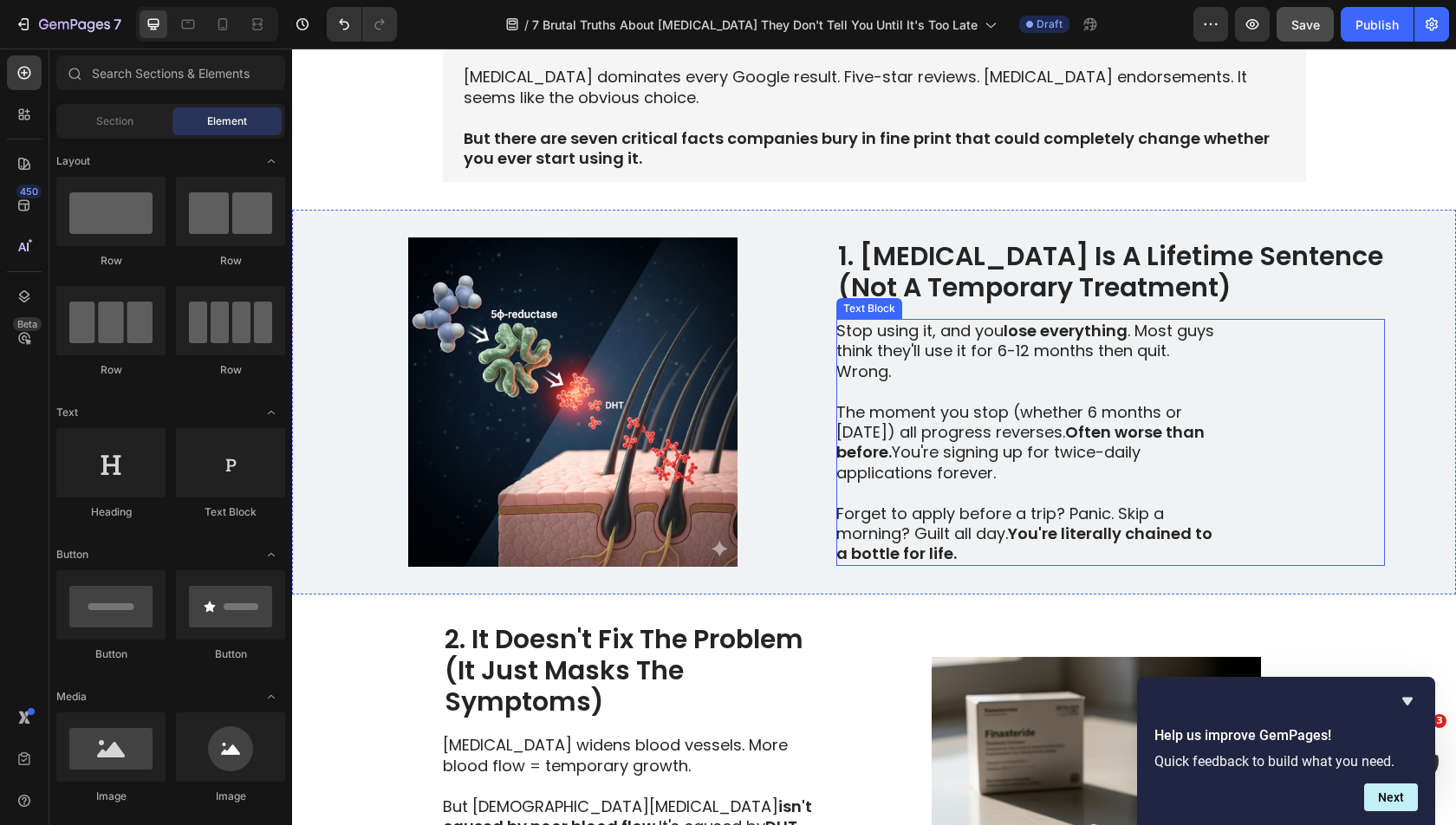
scroll to position [358, 0]
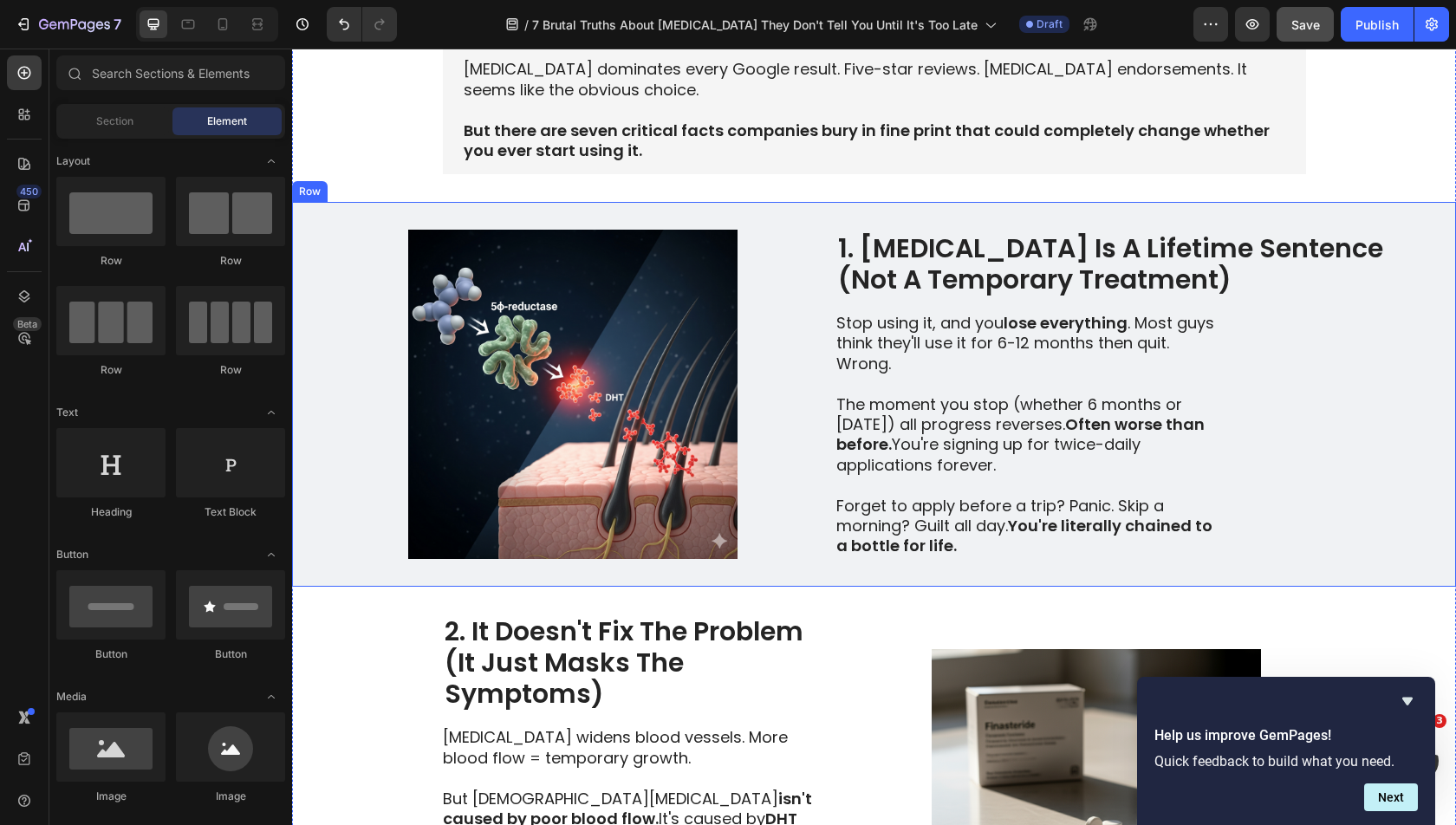
click at [1408, 466] on div "Image 1. [MEDICAL_DATA] Is A Lifetime Sentence (Not A Temporary Treatment) Head…" at bounding box center [874, 394] width 1164 height 385
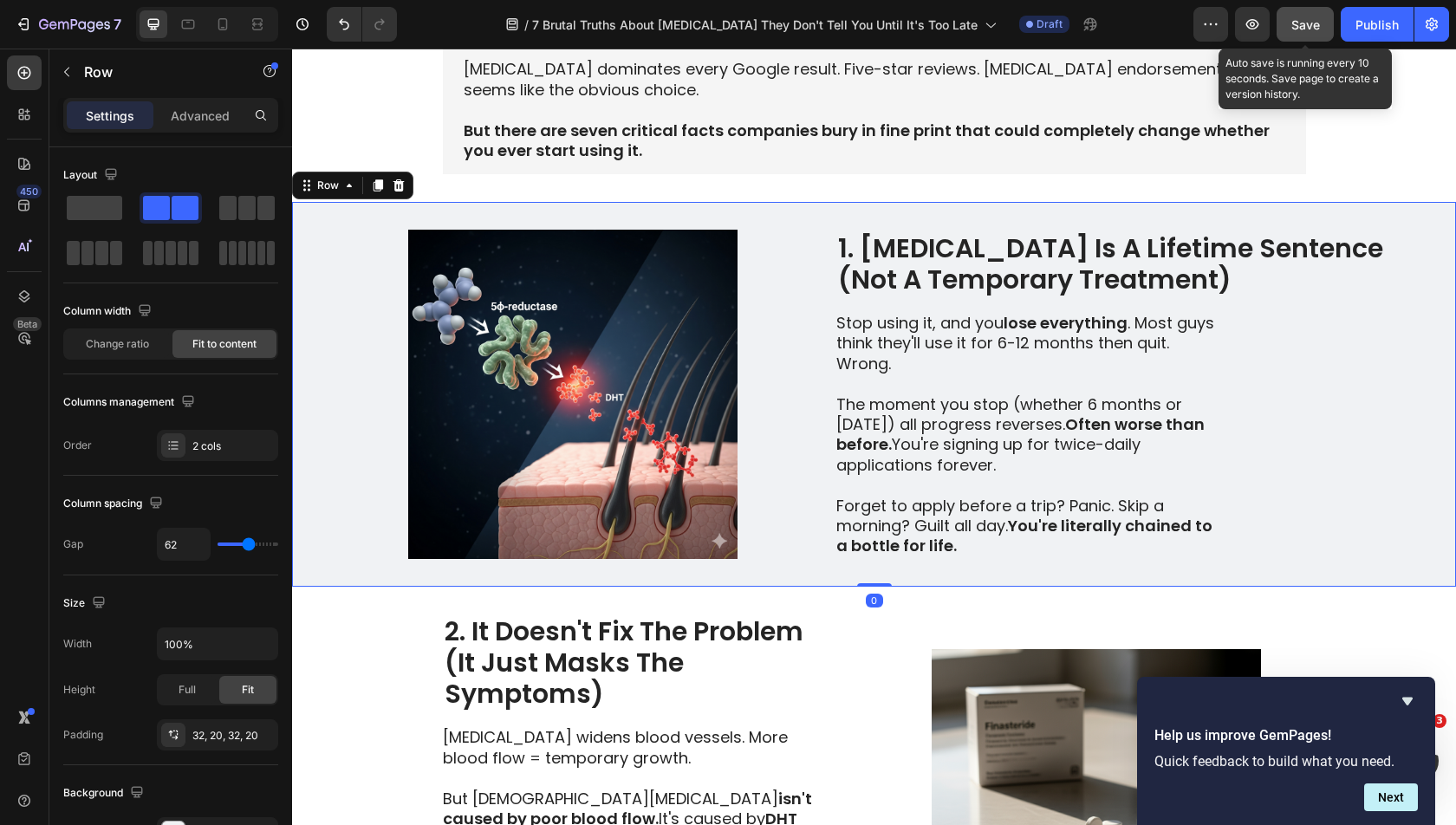
click at [1313, 39] on button "Save" at bounding box center [1305, 24] width 57 height 35
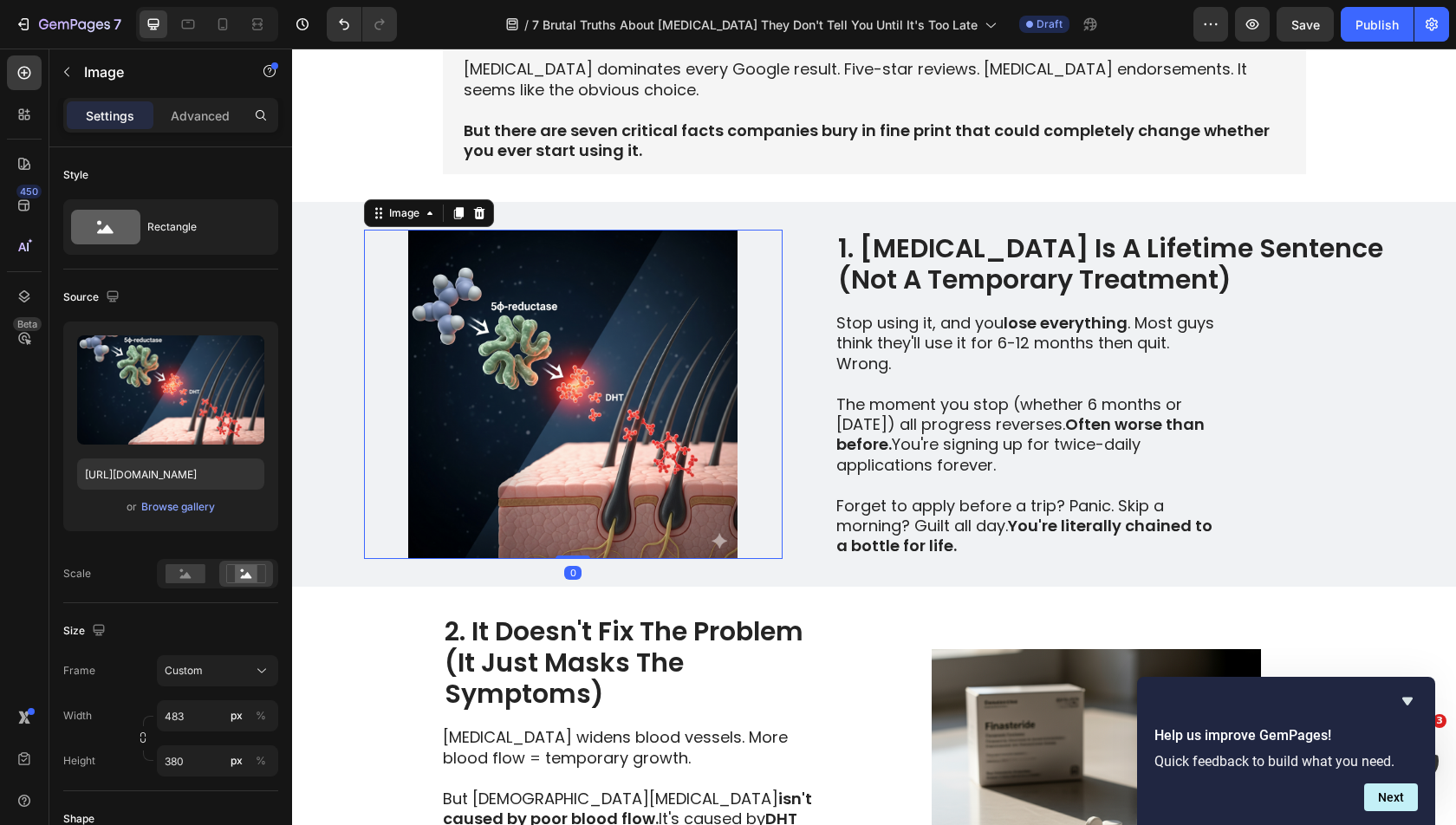
click at [691, 361] on img at bounding box center [573, 394] width 419 height 329
click at [671, 318] on img at bounding box center [573, 394] width 419 height 329
click at [179, 508] on div "Browse gallery" at bounding box center [178, 507] width 73 height 15
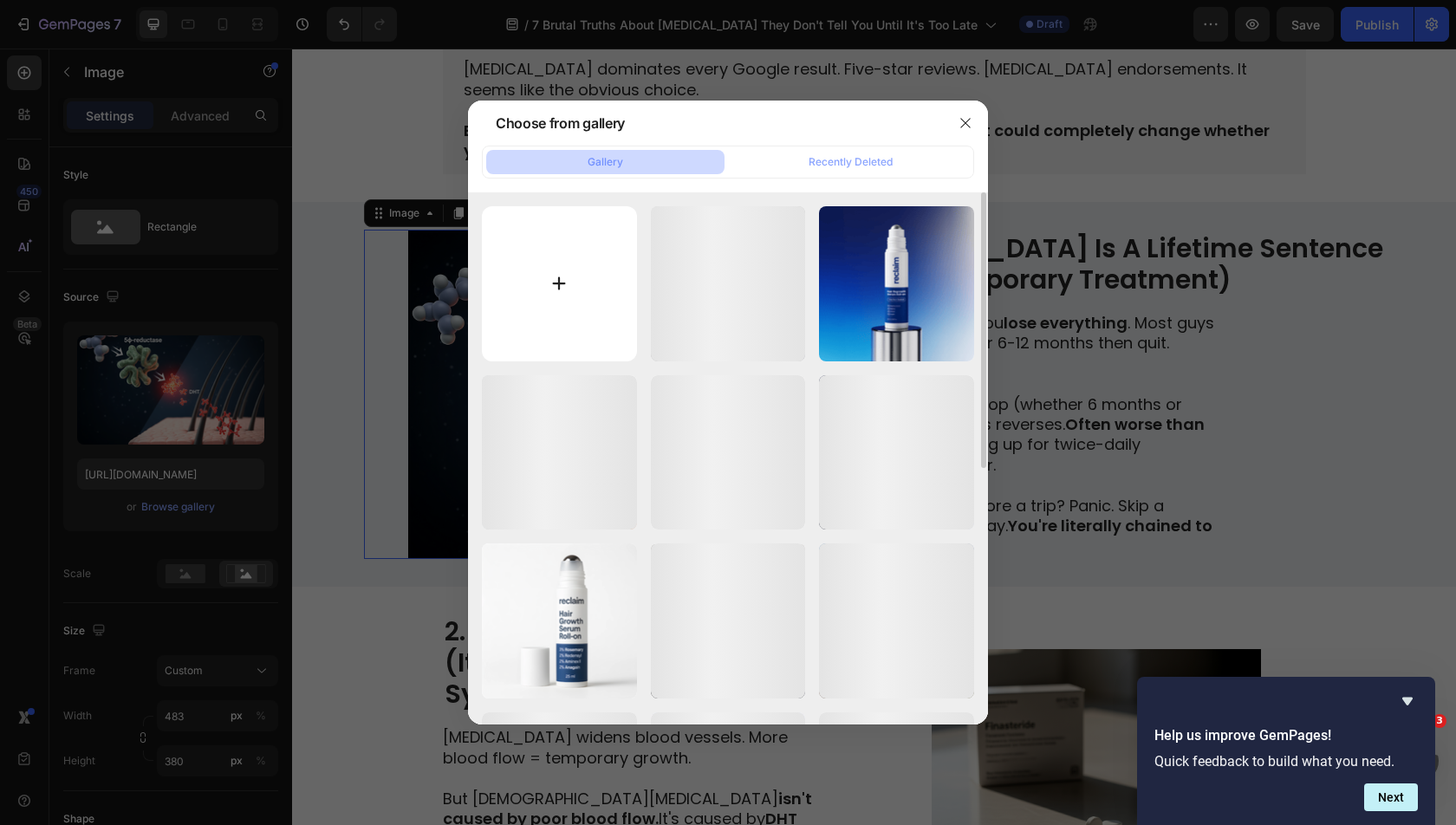
click at [534, 286] on input "file" at bounding box center [559, 284] width 155 height 155
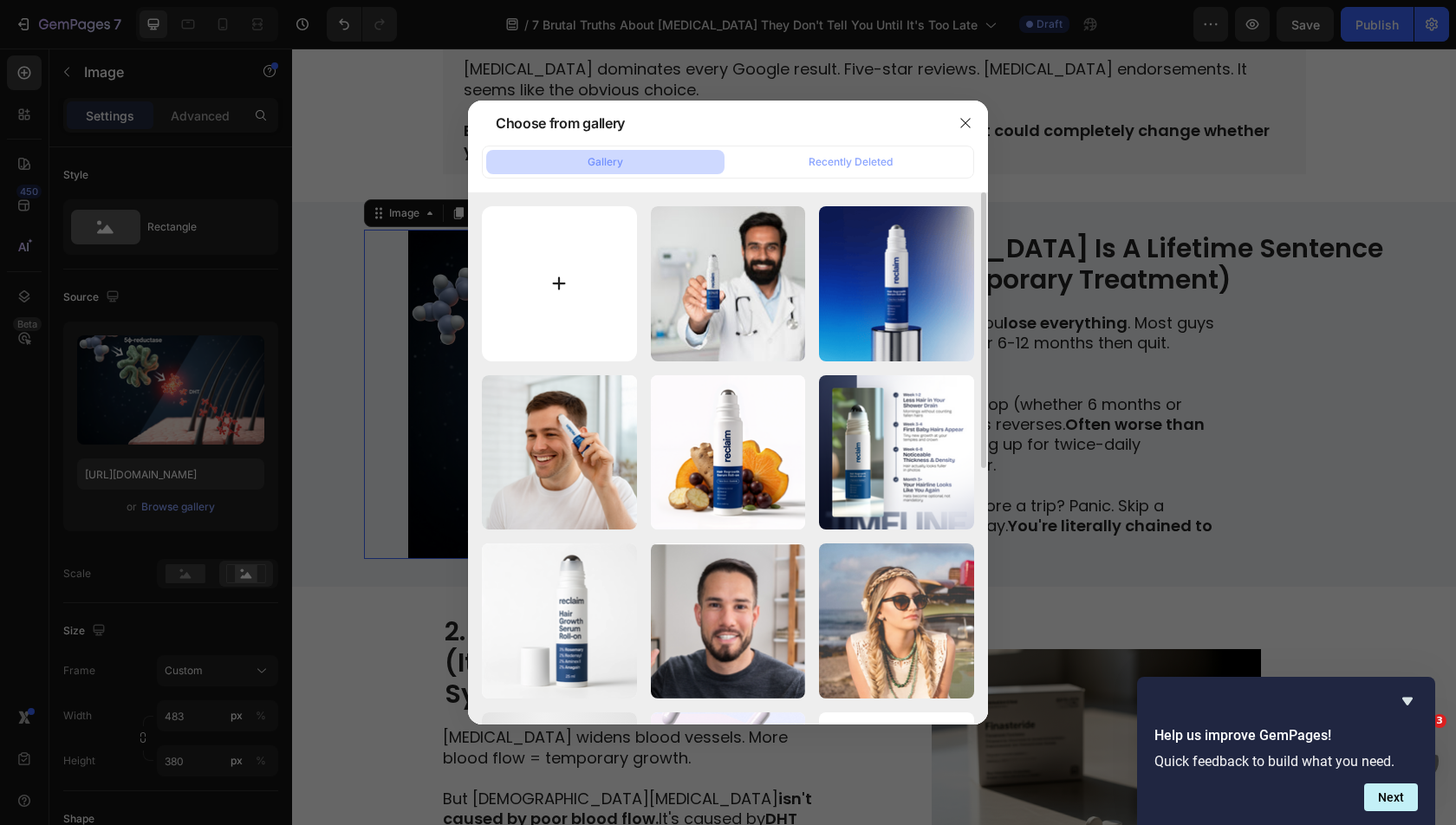
type input "C:\fakepath\YwjZJI0enA3SXzLmac-q3.jpg"
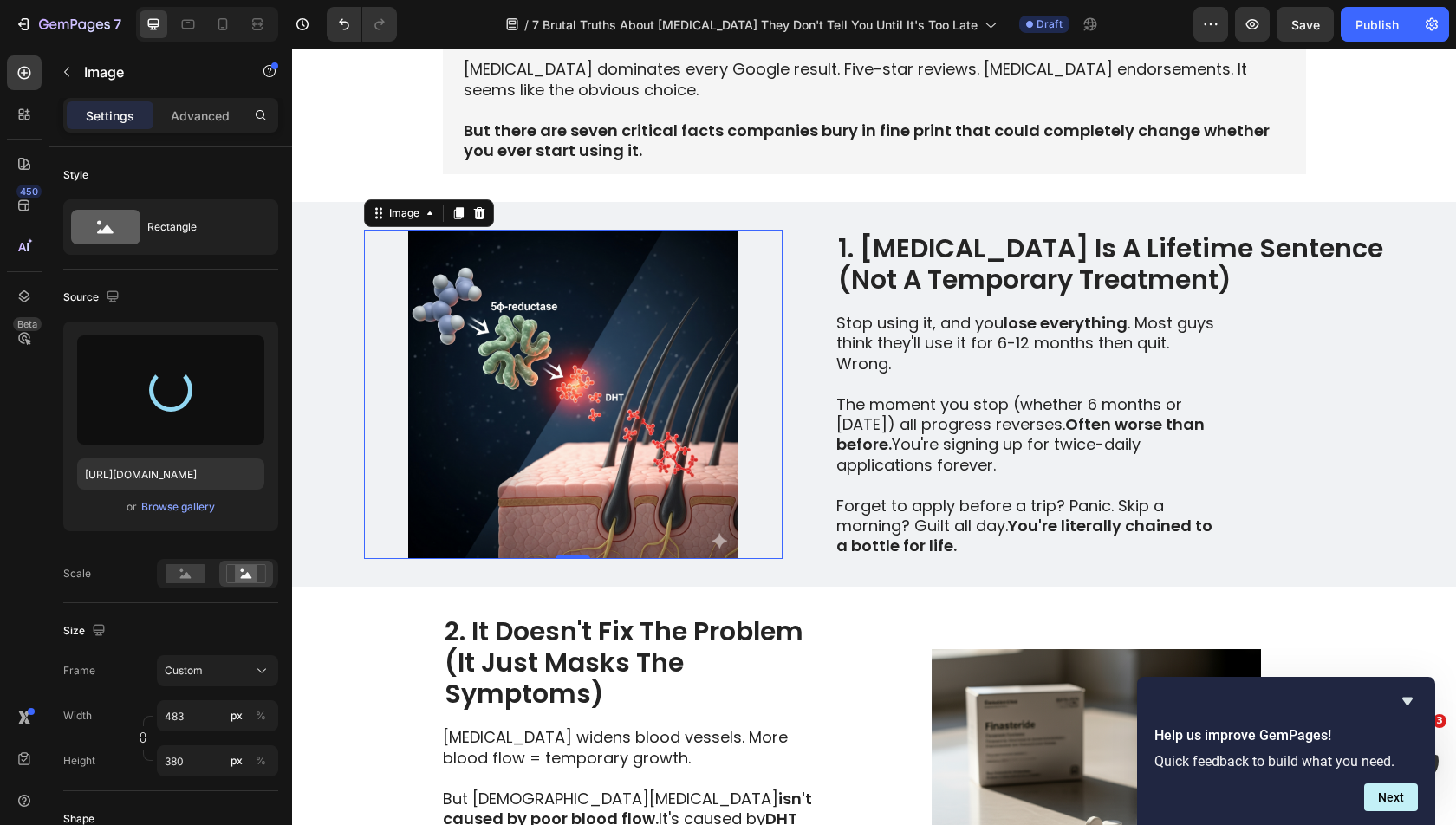
type input "[URL][DOMAIN_NAME]"
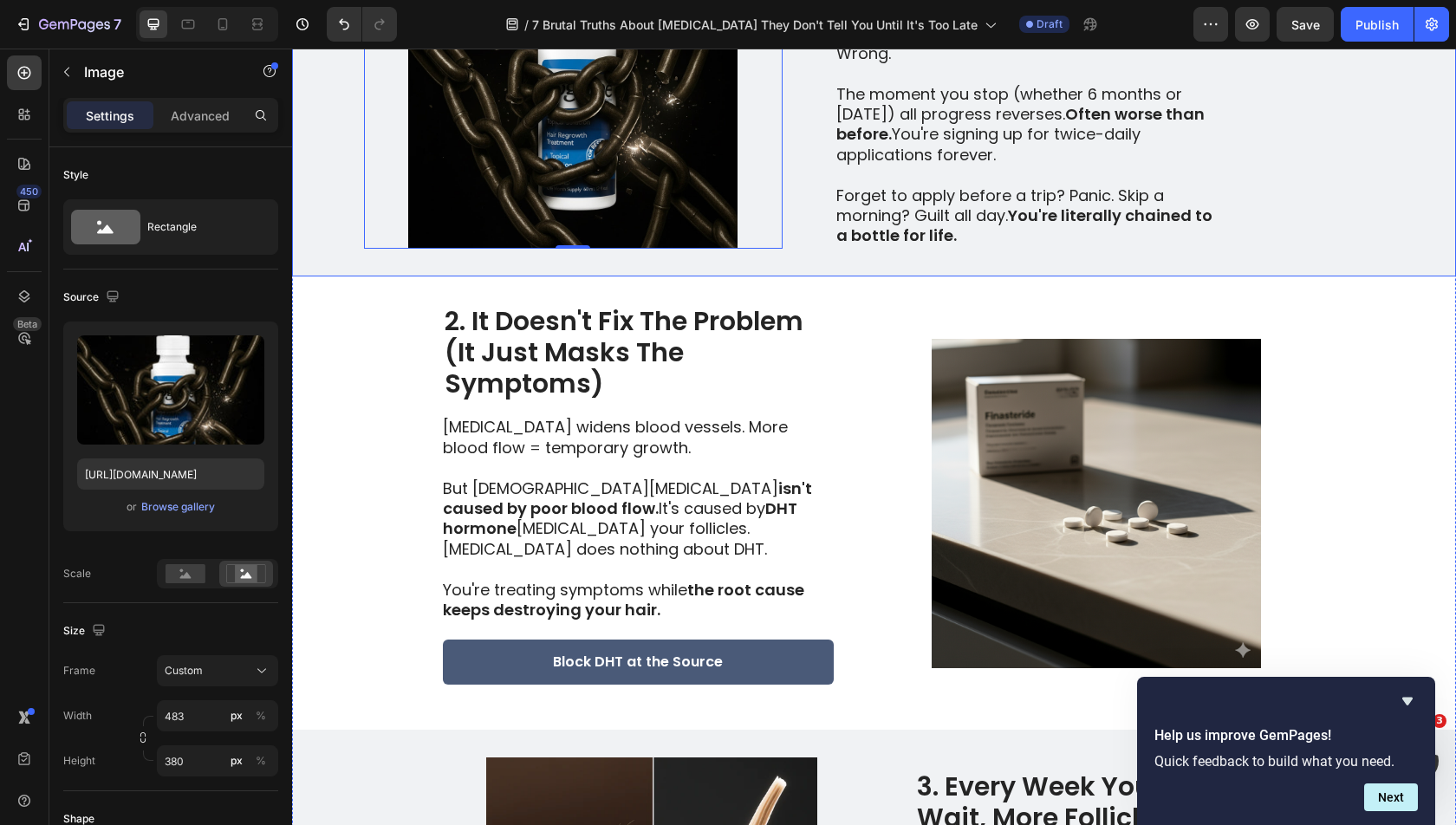
scroll to position [703, 0]
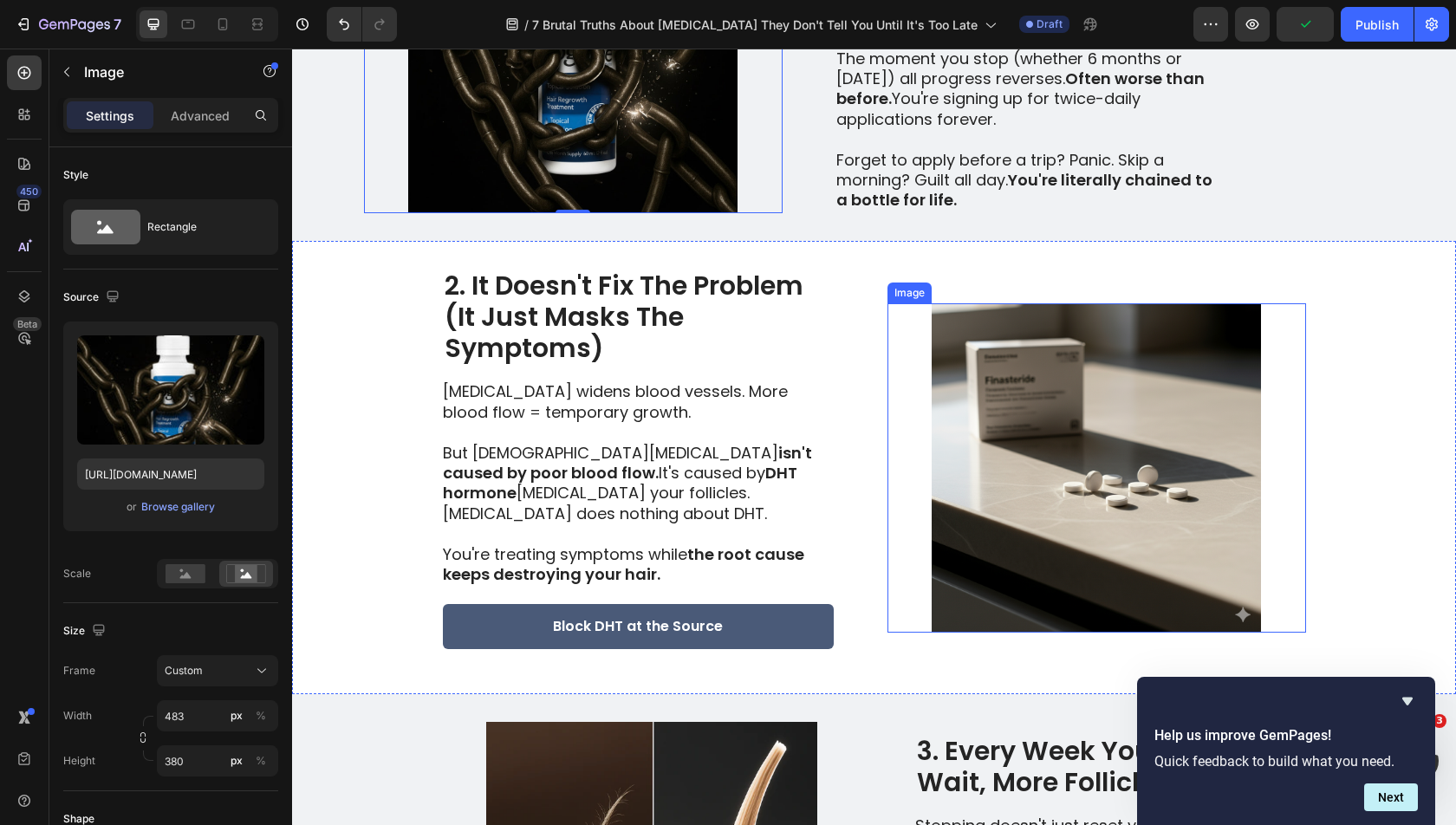
click at [964, 447] on img at bounding box center [1097, 467] width 419 height 329
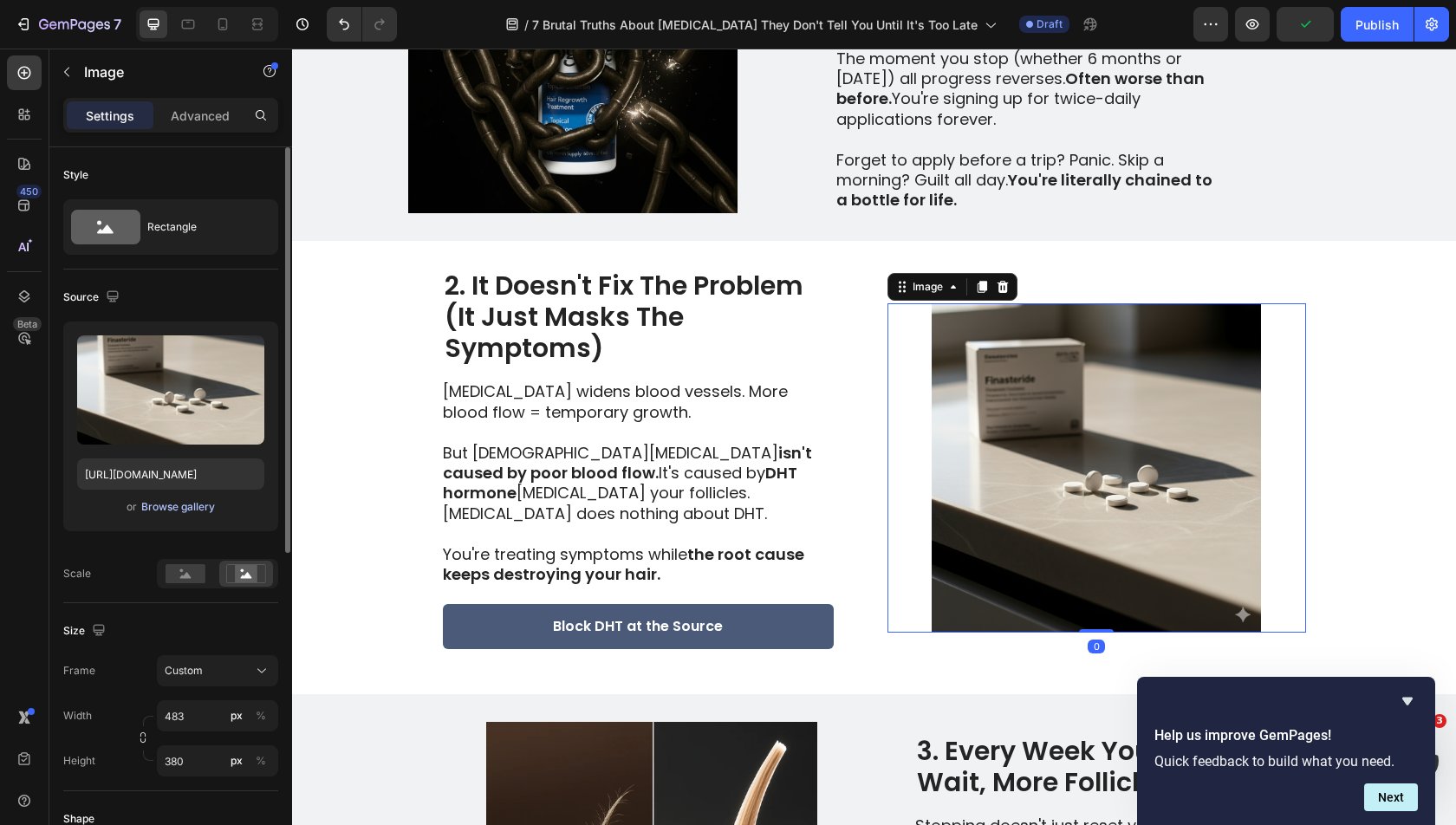
click at [162, 507] on div "Browse gallery" at bounding box center [178, 507] width 73 height 15
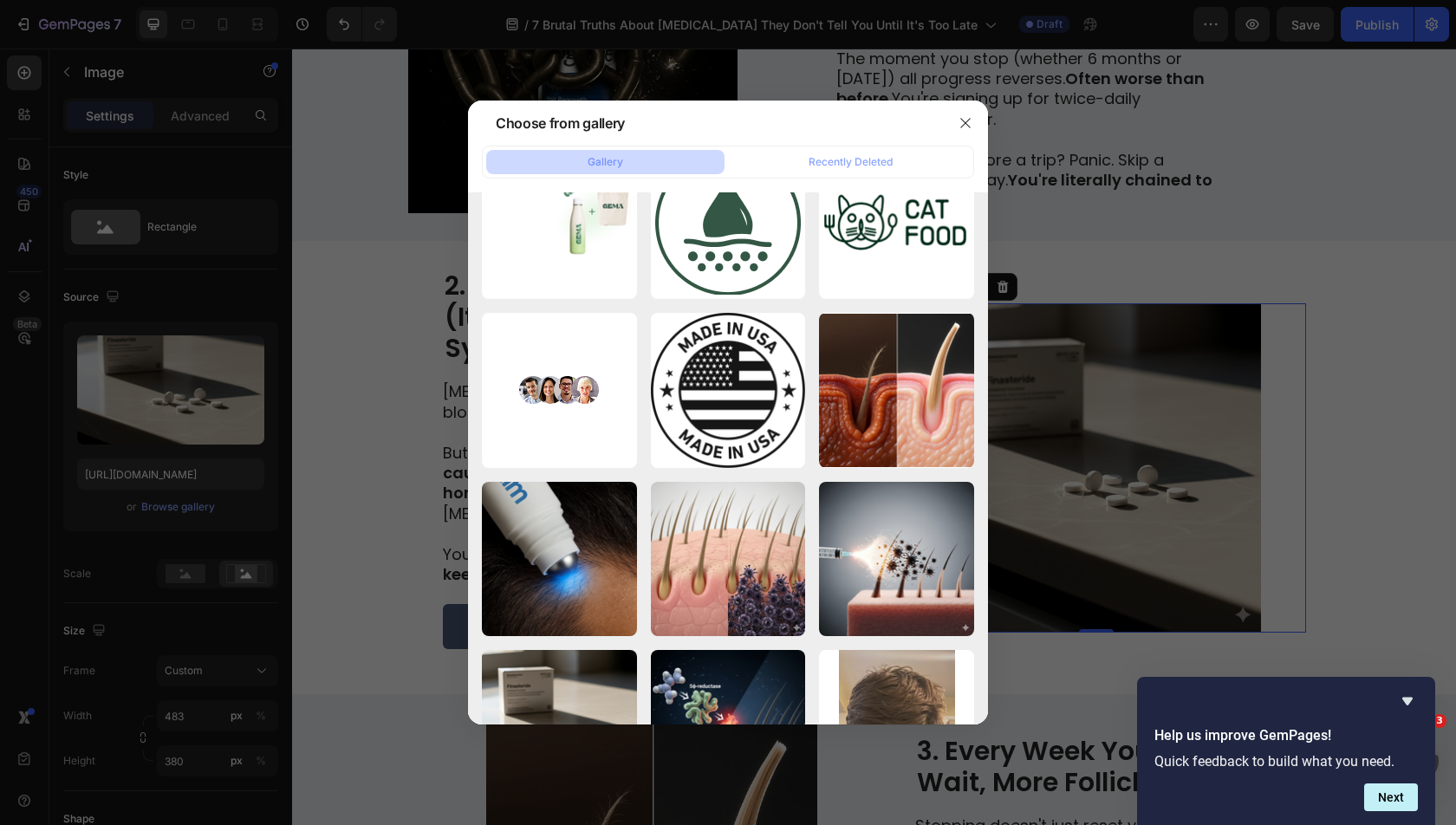
scroll to position [15241, 0]
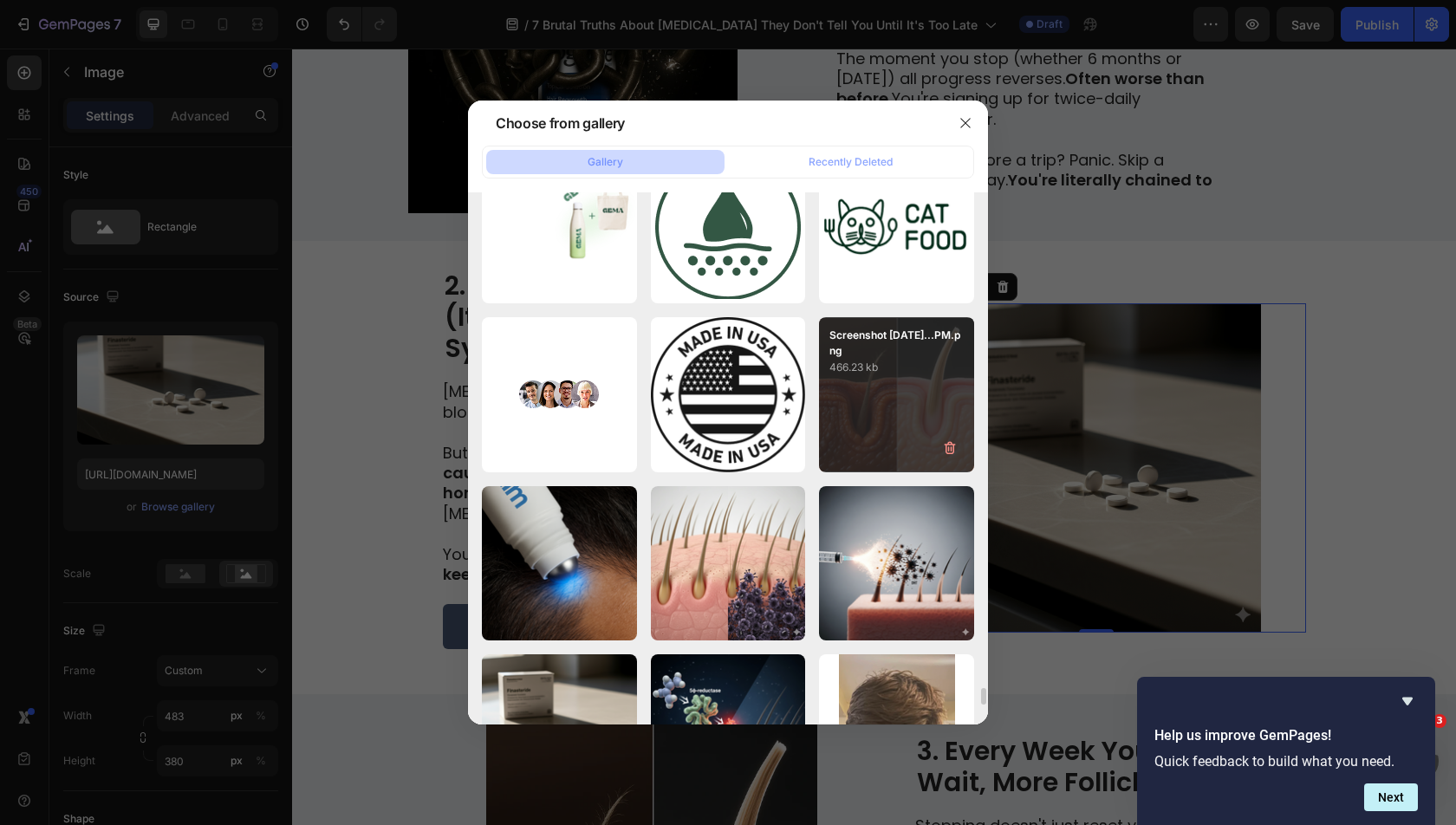
click at [893, 411] on div "Screenshot [DATE]...PM.png 466.23 kb" at bounding box center [896, 395] width 155 height 155
type input "[URL][DOMAIN_NAME]"
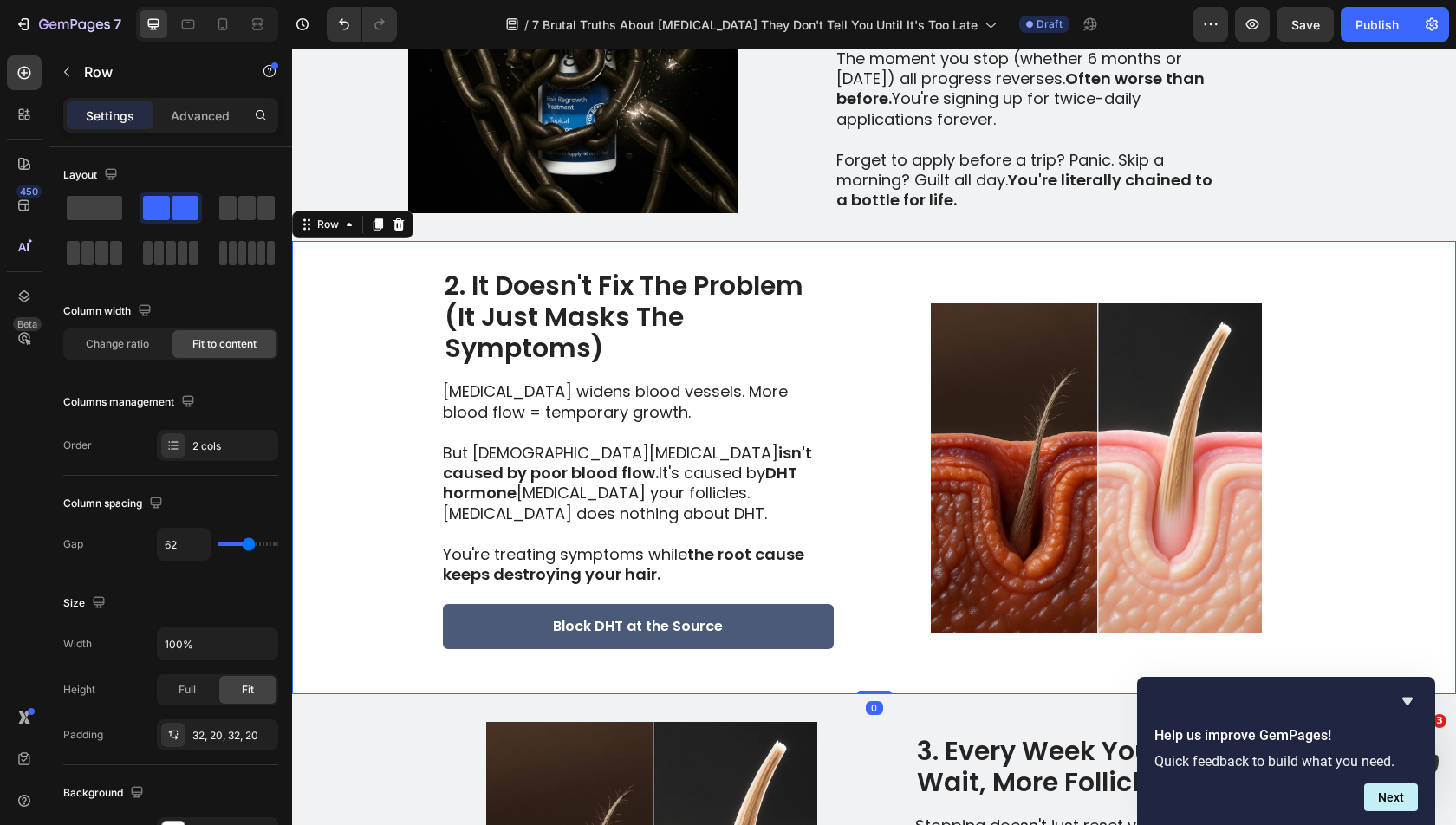
click at [1396, 381] on div "2. It Doesn't Fix The Problem (It Just Masks The Symptoms) Heading [MEDICAL_DAT…" at bounding box center [874, 468] width 1164 height 454
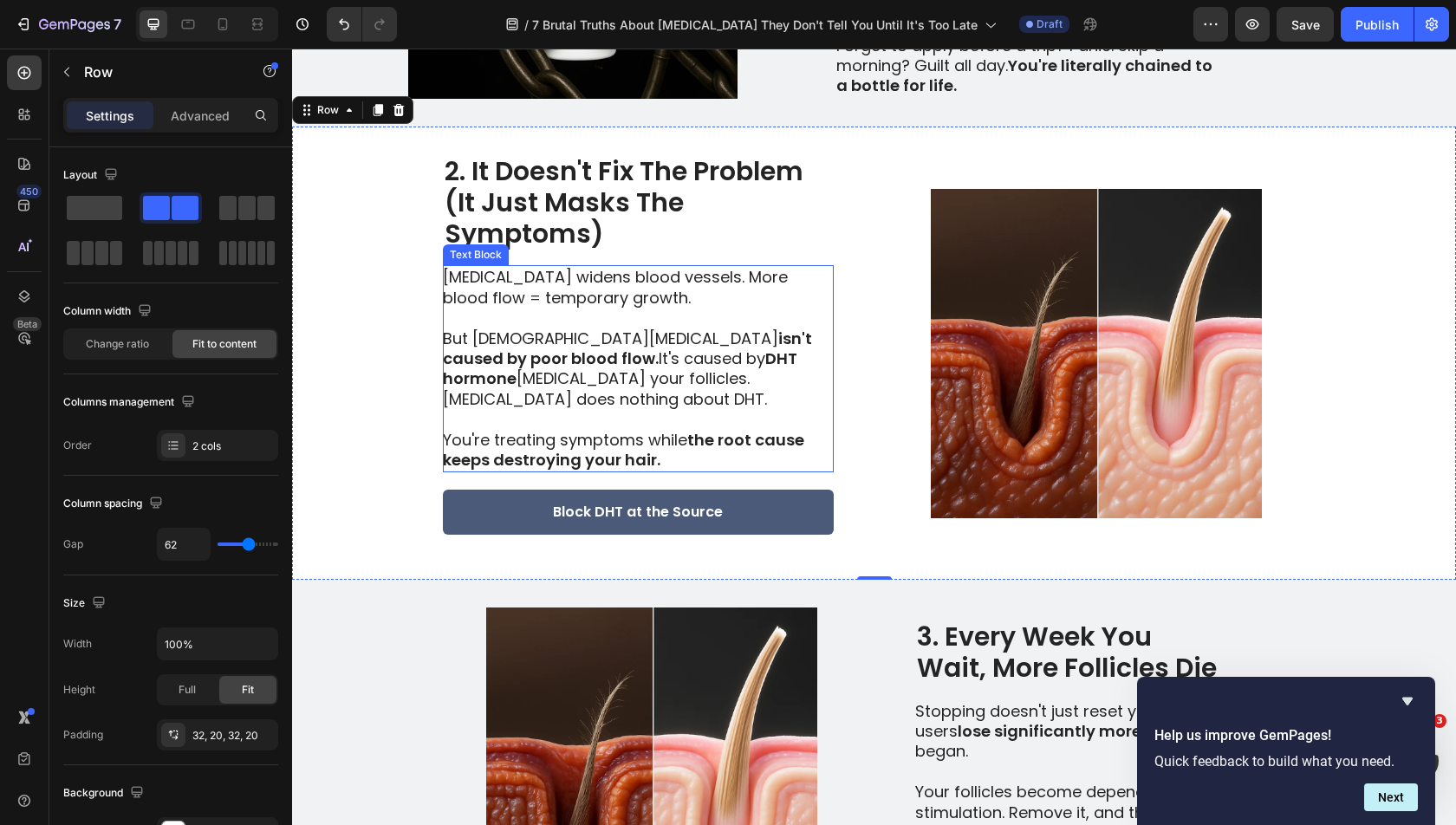
scroll to position [807, 0]
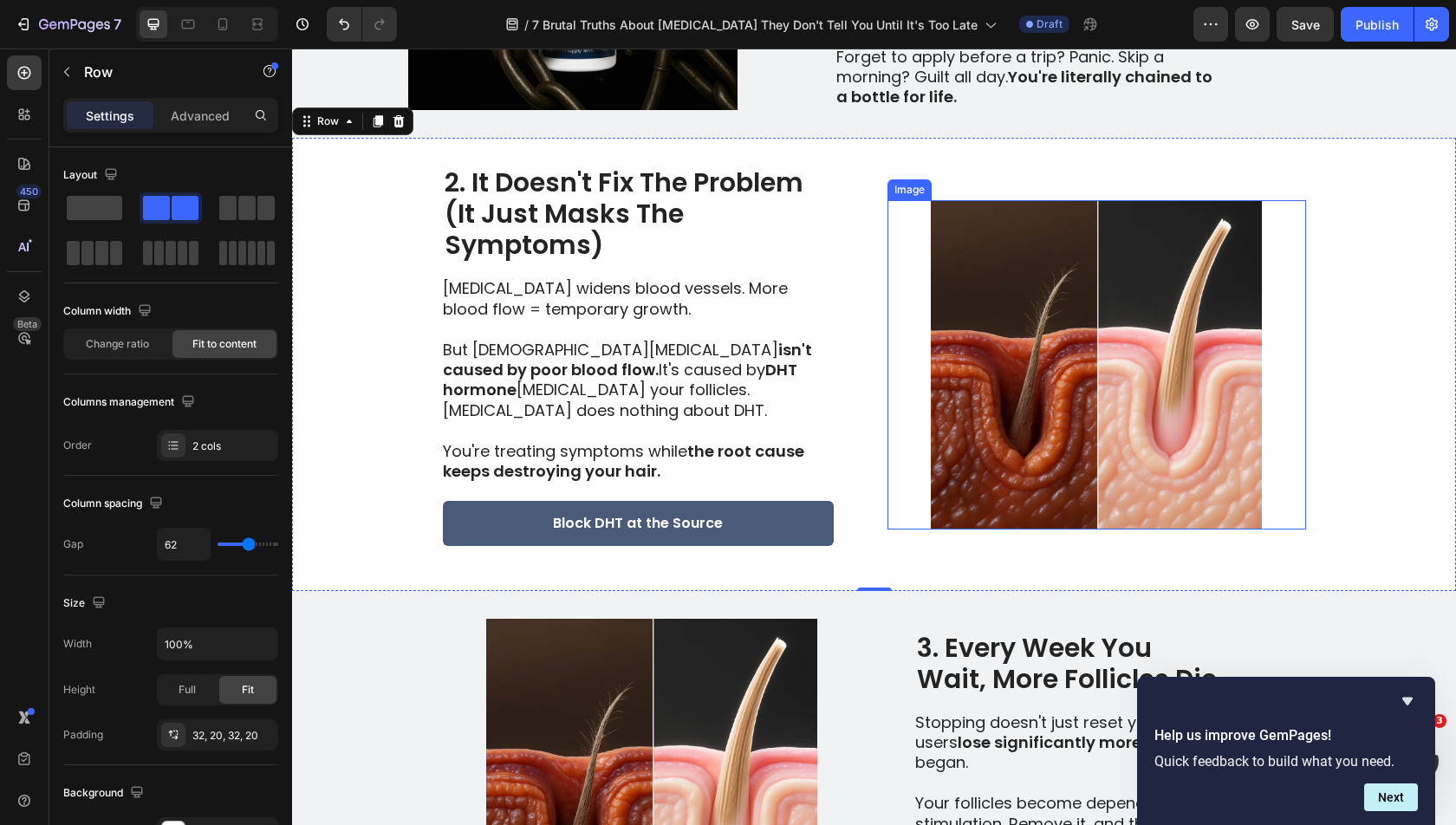
click at [902, 376] on img at bounding box center [1097, 364] width 419 height 329
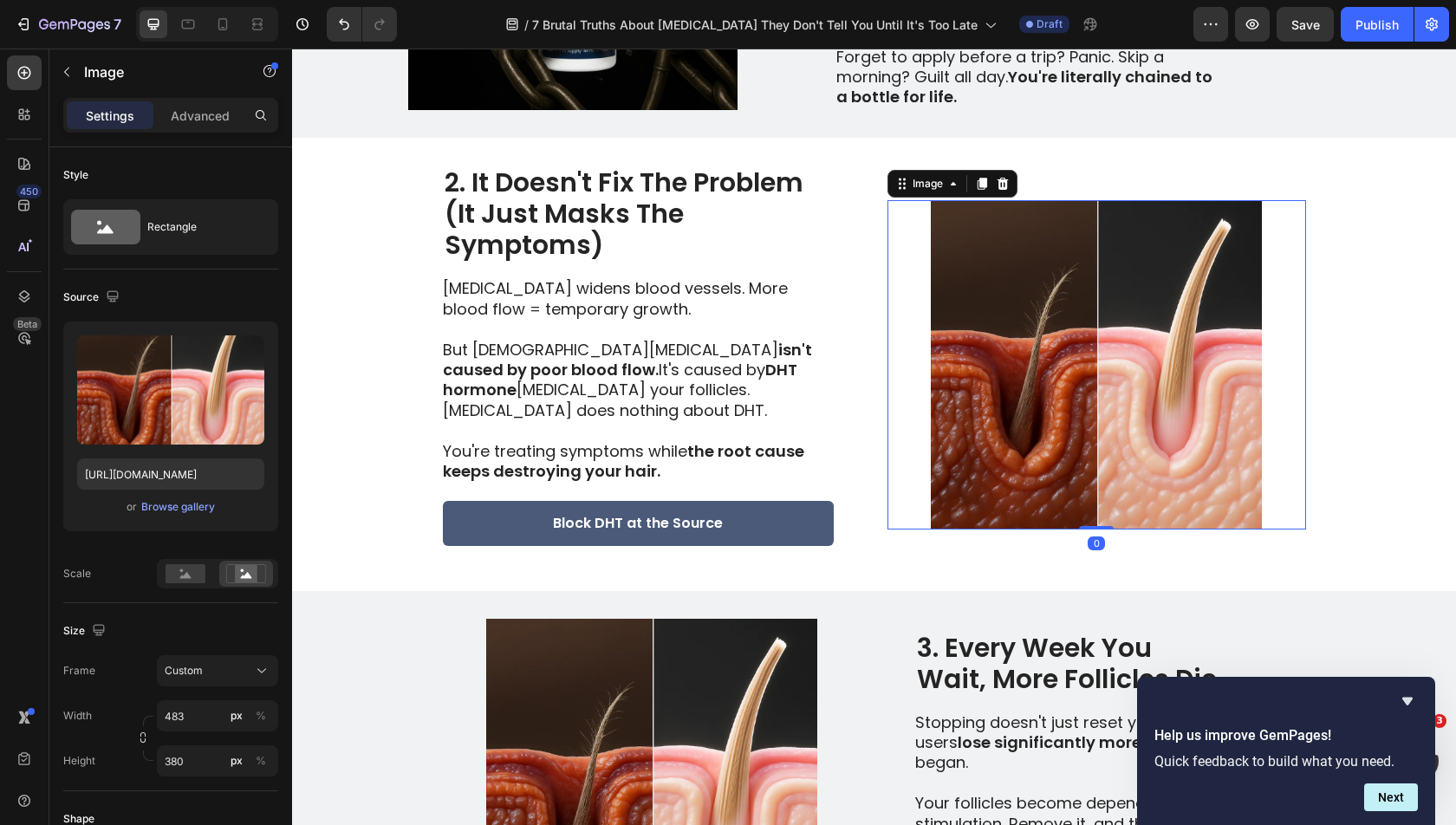
click at [932, 376] on img at bounding box center [1097, 364] width 419 height 329
click at [208, 509] on div "Browse gallery" at bounding box center [178, 507] width 73 height 15
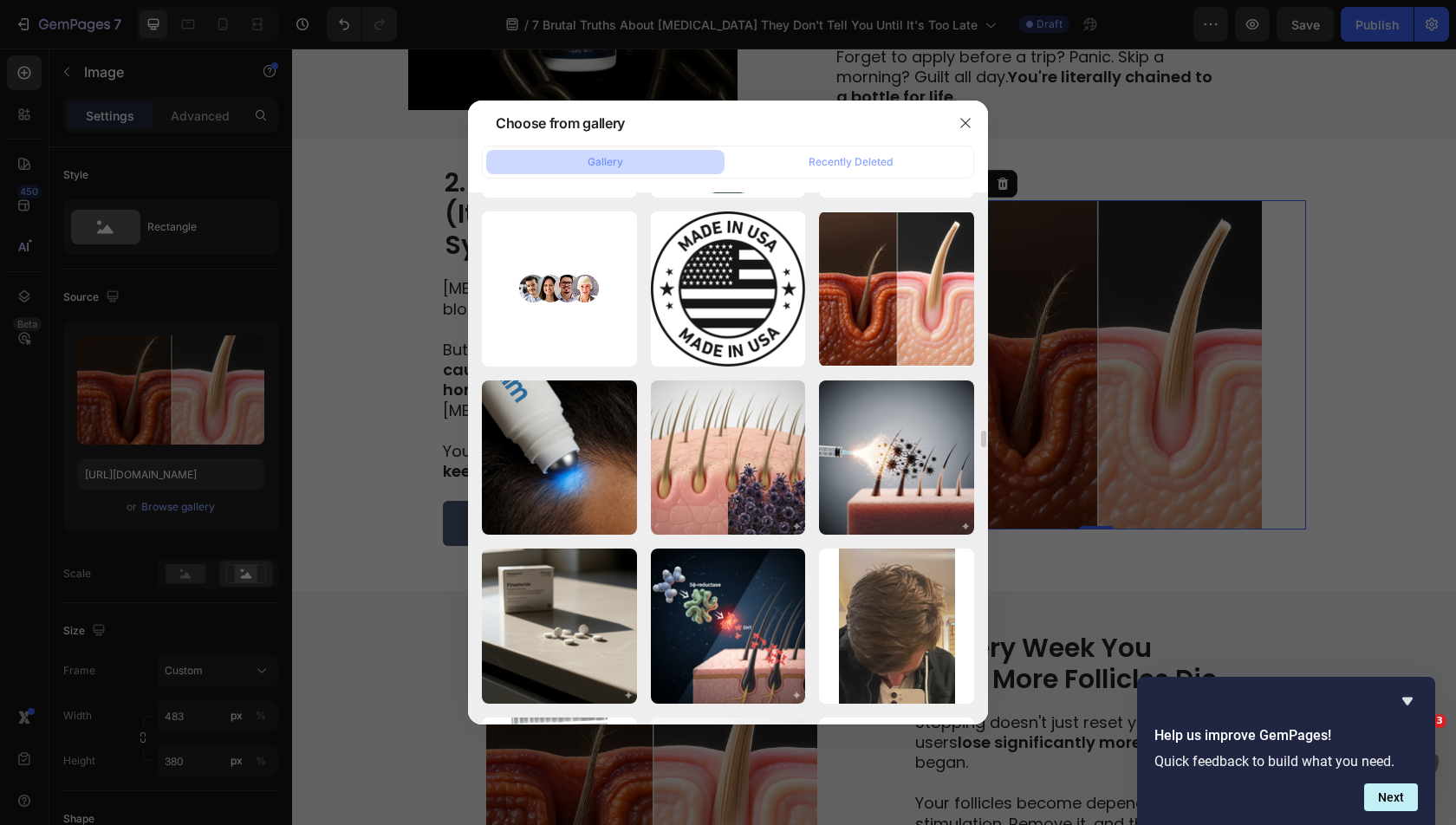
scroll to position [15362, 0]
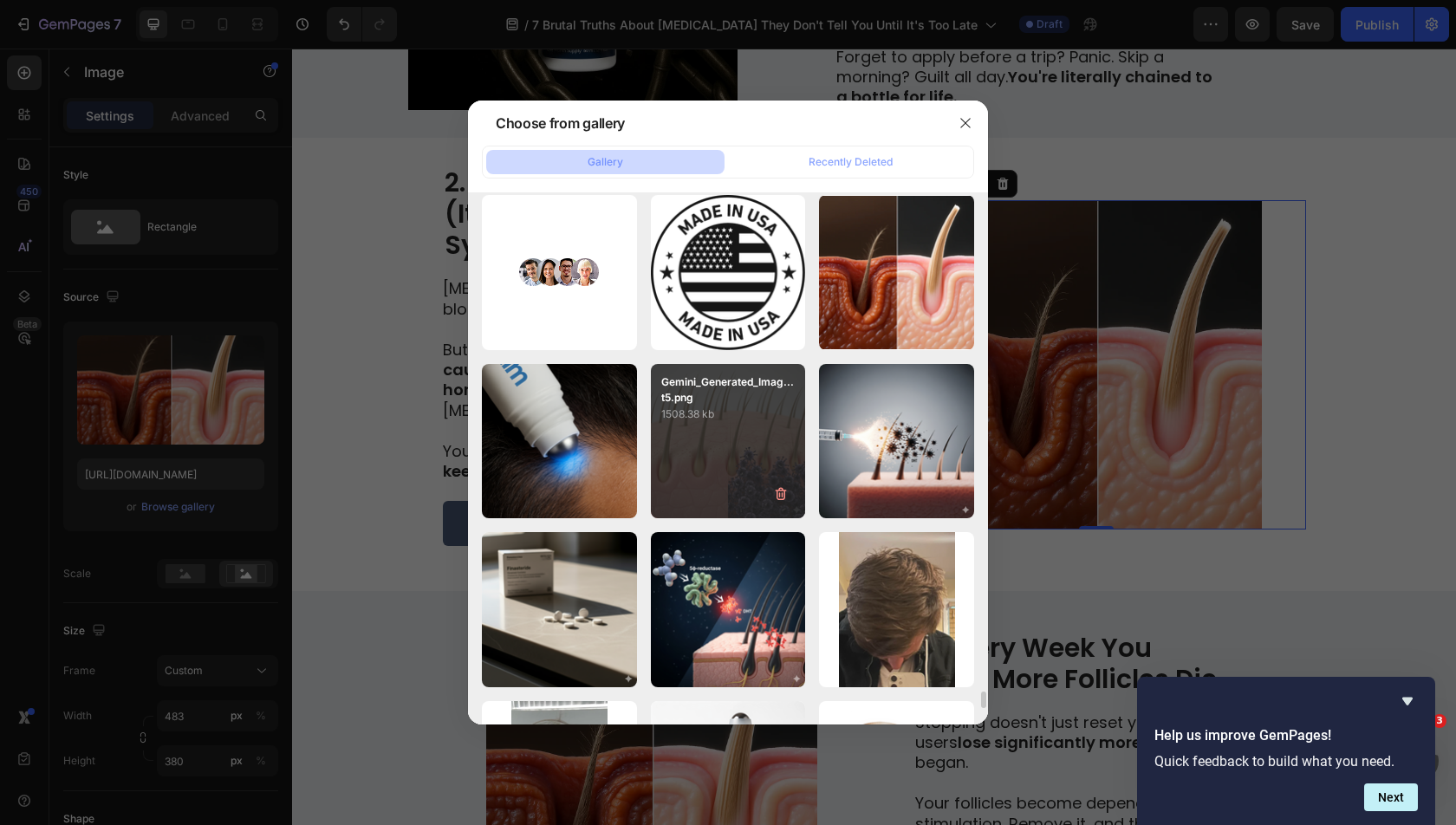
click at [738, 449] on div "Gemini_Generated_Imag...t5.png 1508.38 kb" at bounding box center [728, 441] width 155 height 155
type input "[URL][DOMAIN_NAME]"
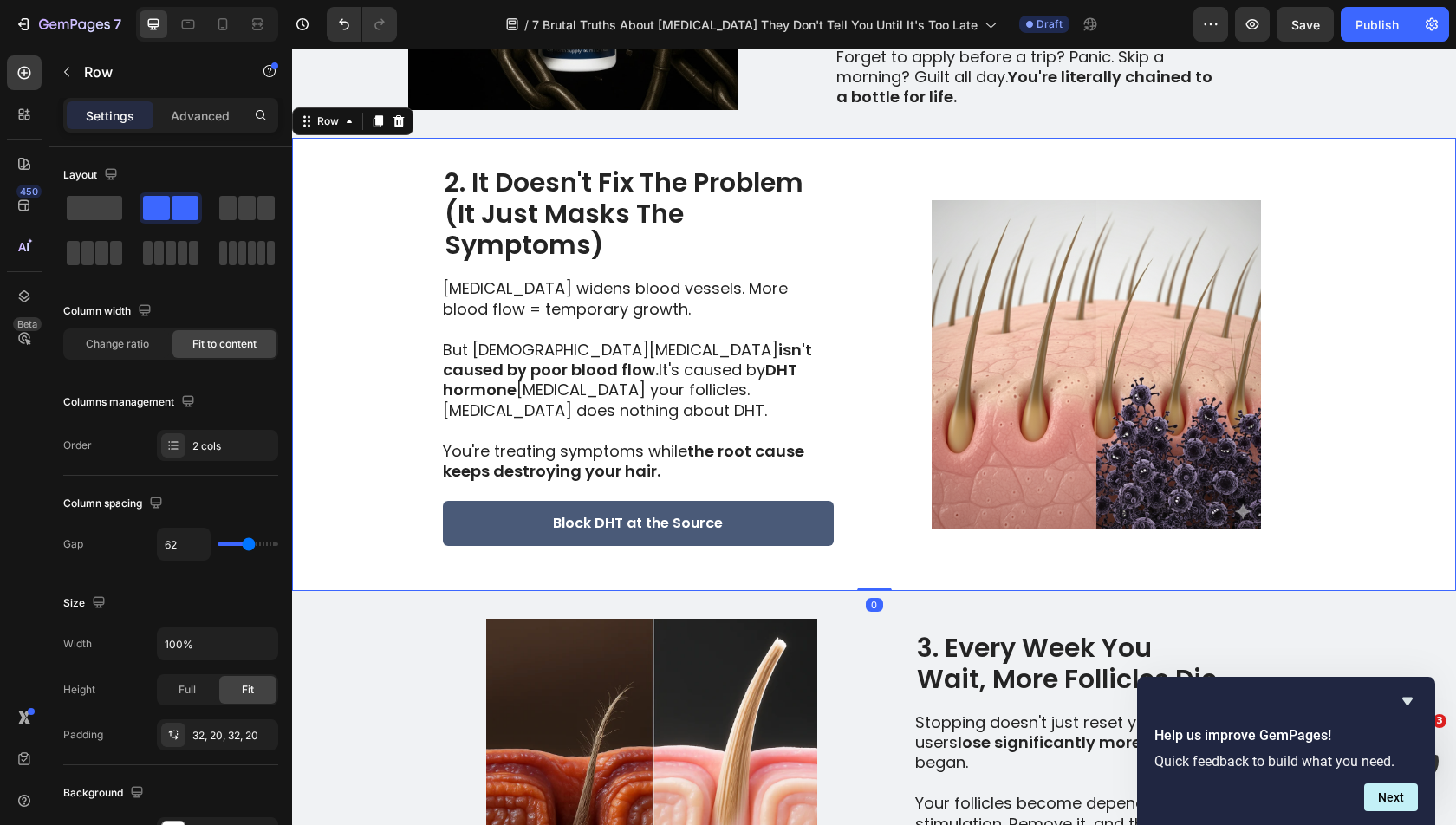
click at [1382, 361] on div "2. It Doesn't Fix The Problem (It Just Masks The Symptoms) Heading [MEDICAL_DAT…" at bounding box center [874, 365] width 1164 height 454
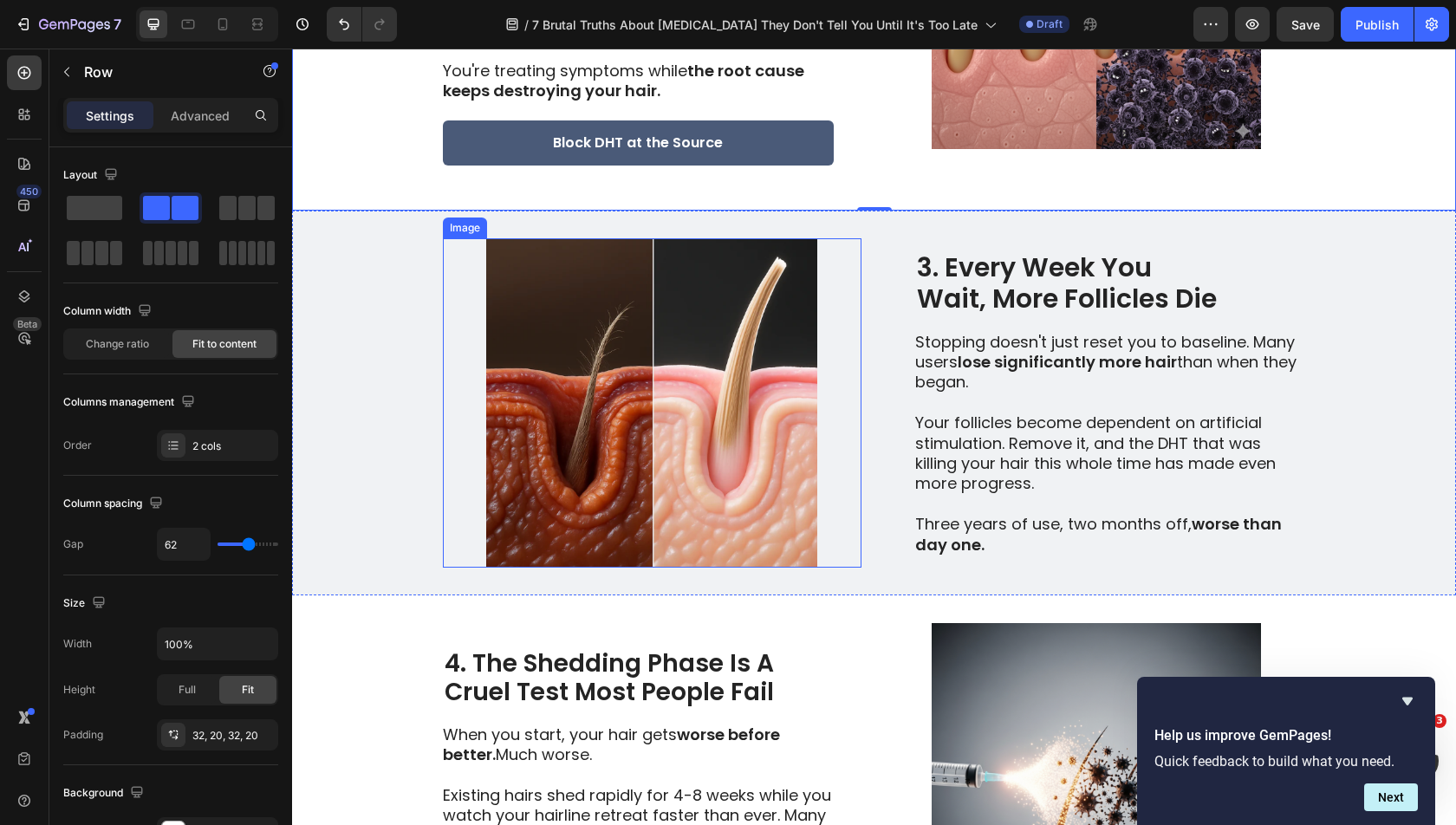
scroll to position [1207, 0]
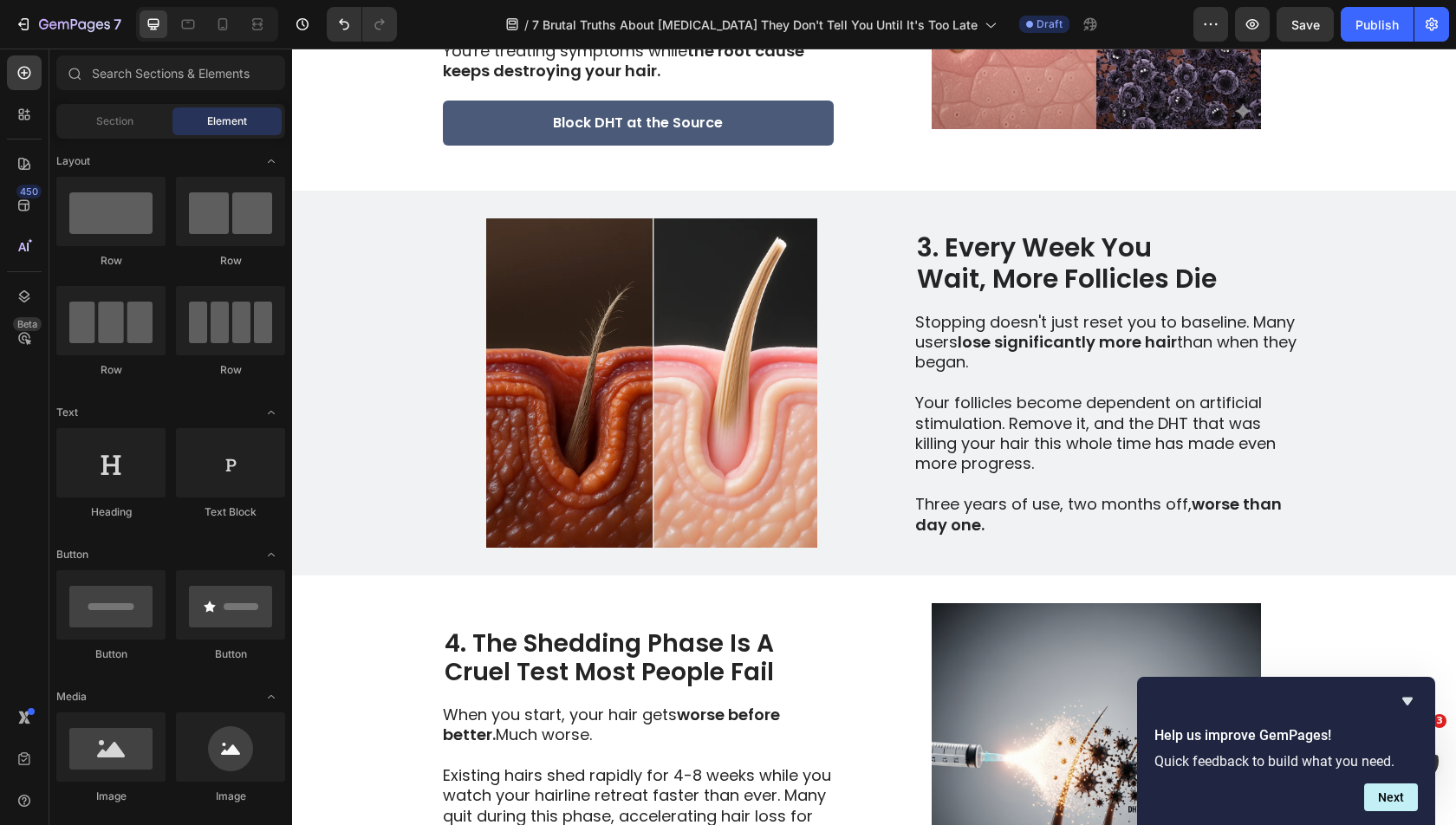
click at [1315, 43] on div "7 Version history / 7 Brutal Truths About [MEDICAL_DATA] They Don't Tell You Un…" at bounding box center [728, 24] width 1456 height 49
click at [1310, 28] on span "Save" at bounding box center [1305, 24] width 29 height 14
click at [1241, 28] on button "button" at bounding box center [1252, 24] width 35 height 35
click at [676, 308] on img at bounding box center [652, 382] width 419 height 329
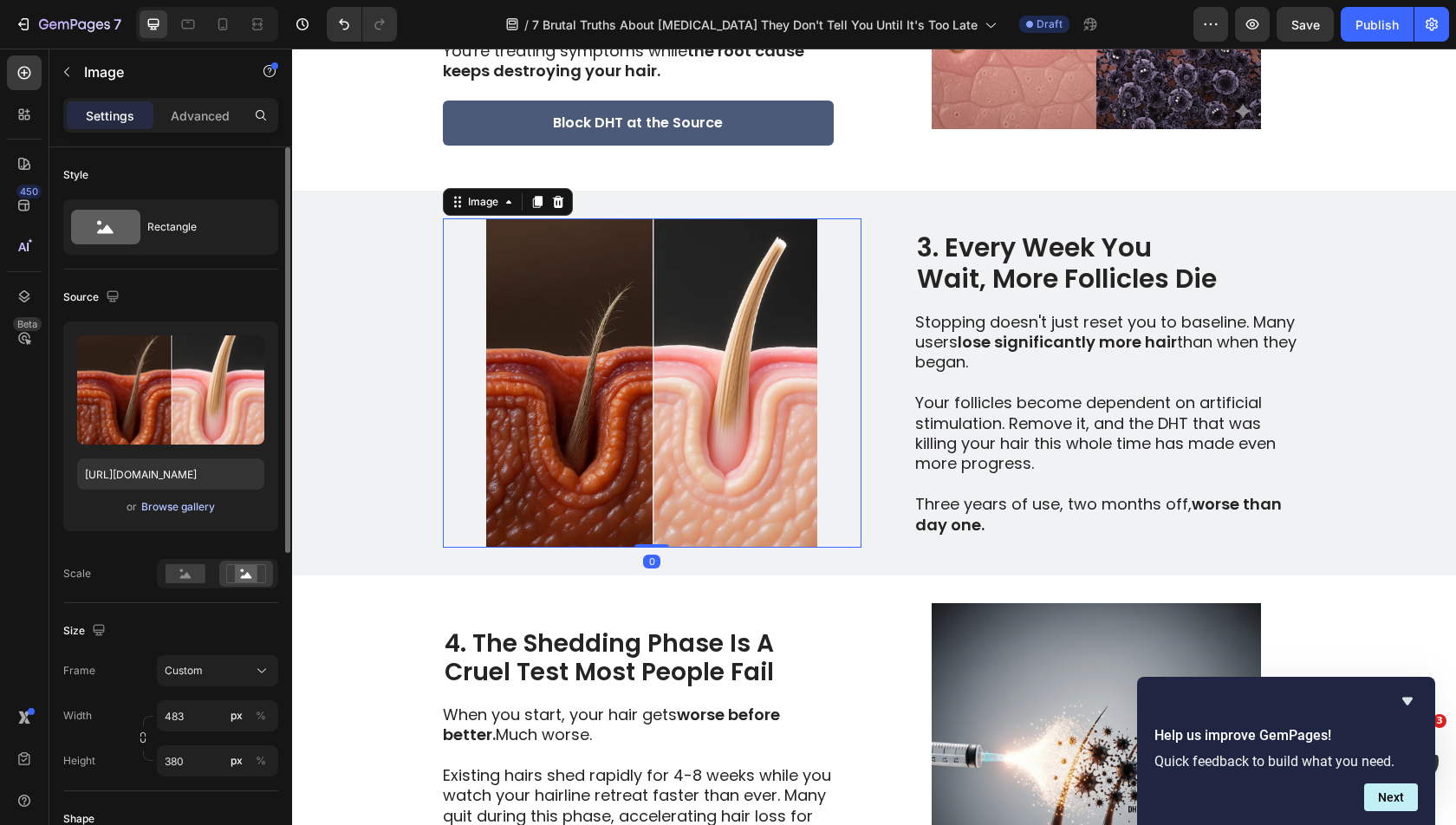
click at [185, 508] on div "Browse gallery" at bounding box center [178, 507] width 73 height 15
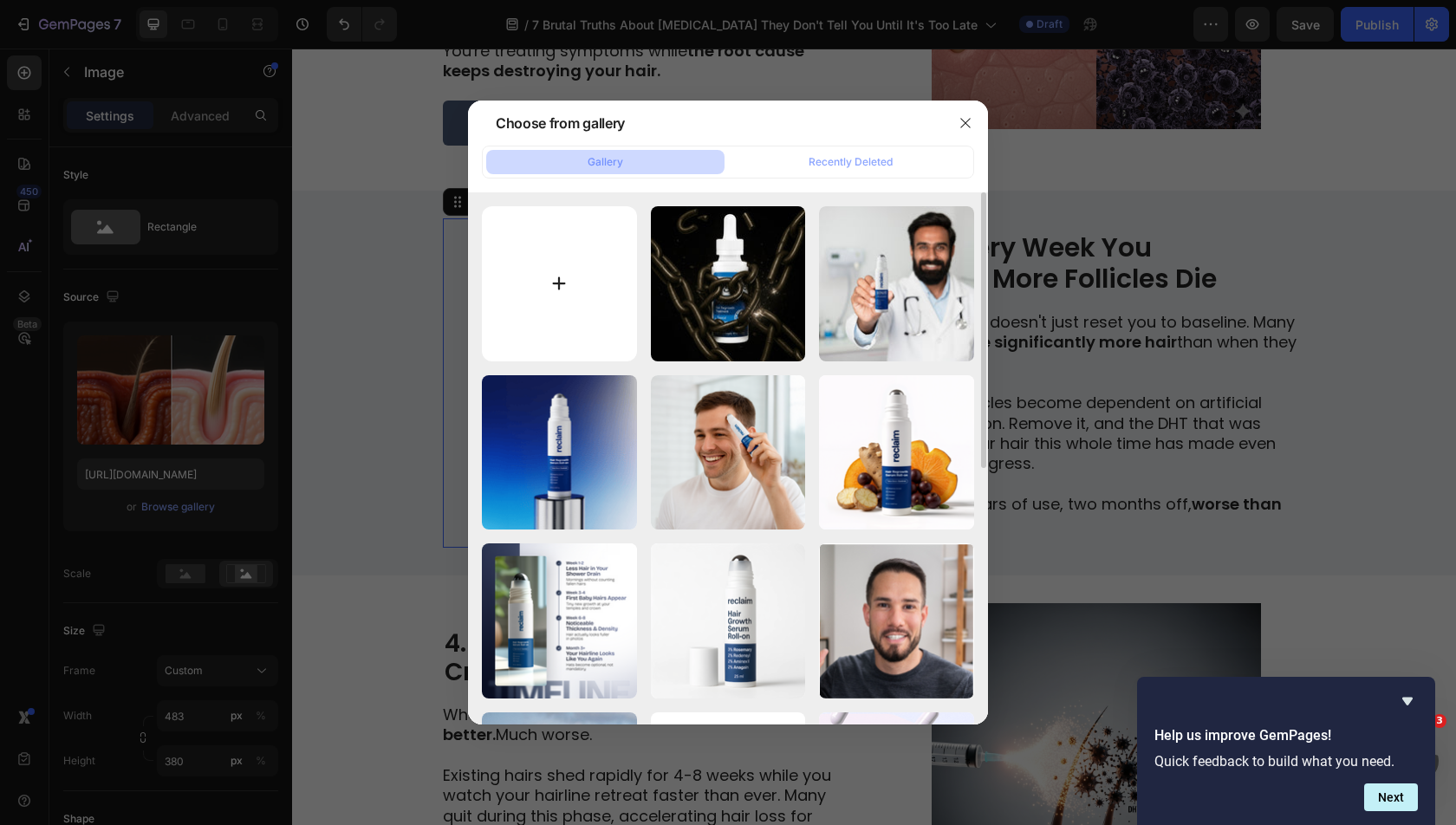
click at [583, 309] on input "file" at bounding box center [559, 284] width 155 height 155
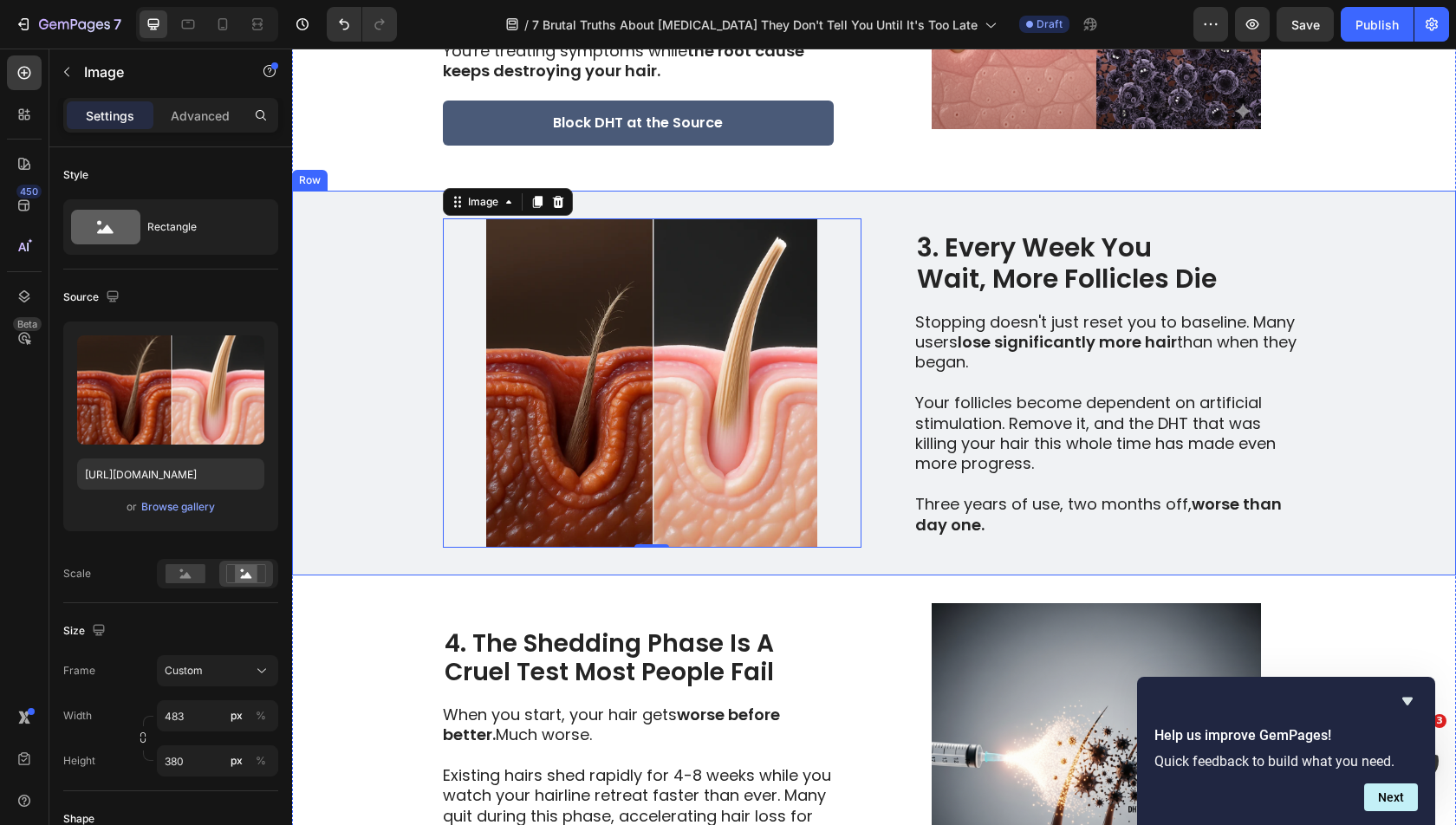
click at [1387, 442] on div "Image 0 3. Every Week You Wait, More Follicles Die Heading 3. The "Quit Tax" Is…" at bounding box center [874, 383] width 1164 height 385
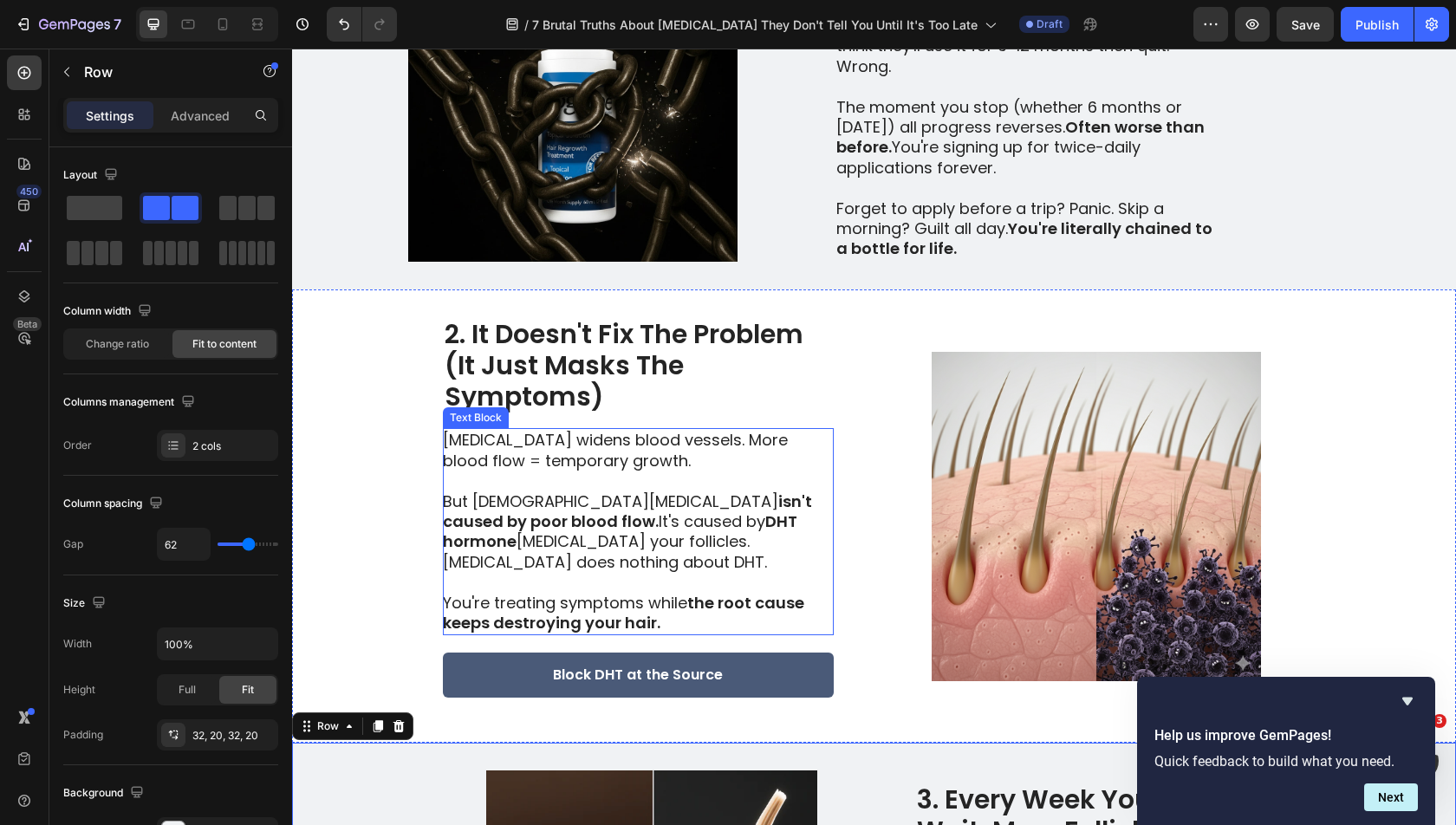
scroll to position [653, 0]
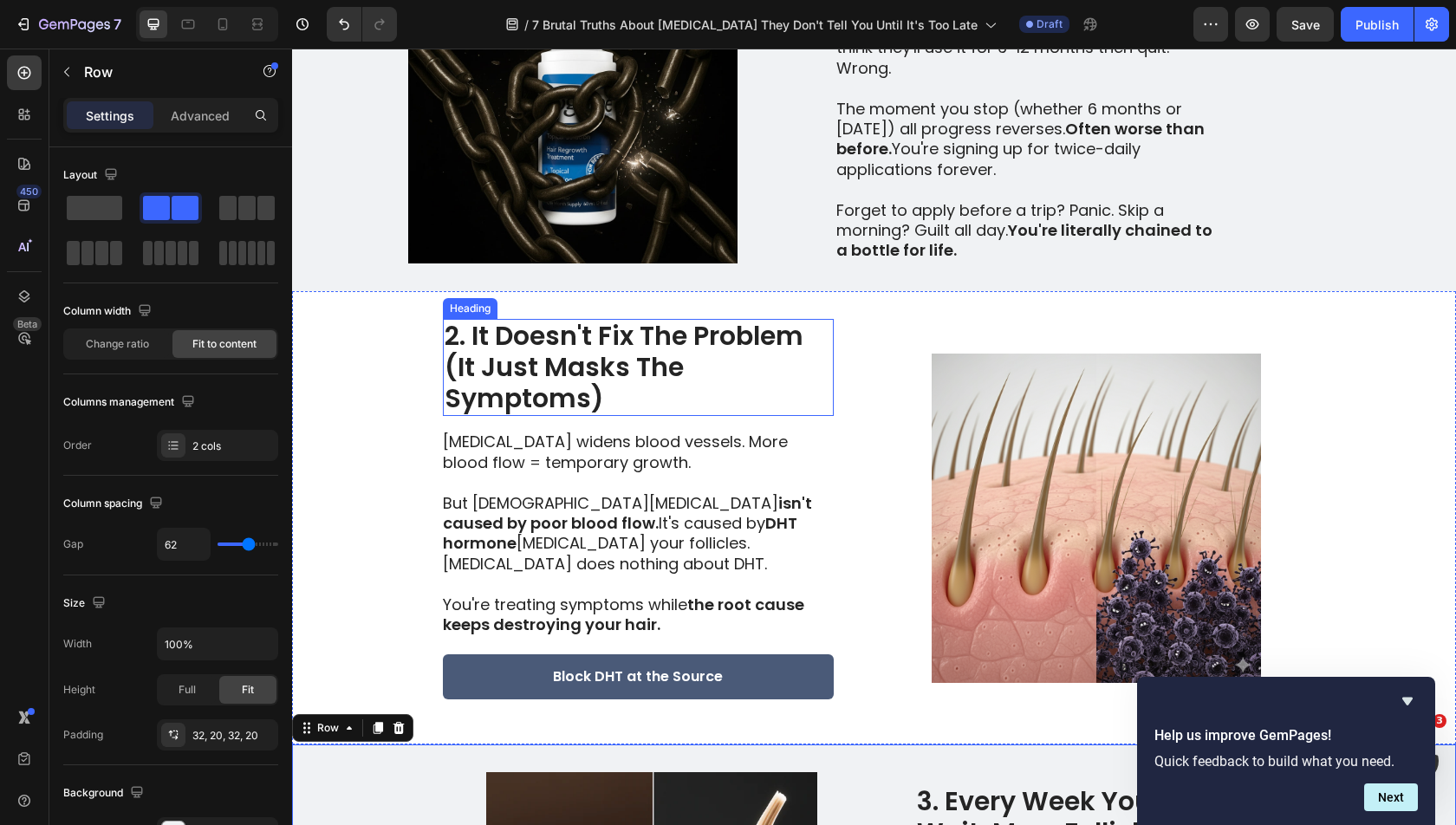
click at [777, 392] on h2 "2. It Doesn't Fix The Problem (It Just Masks The Symptoms)" at bounding box center [638, 367] width 391 height 97
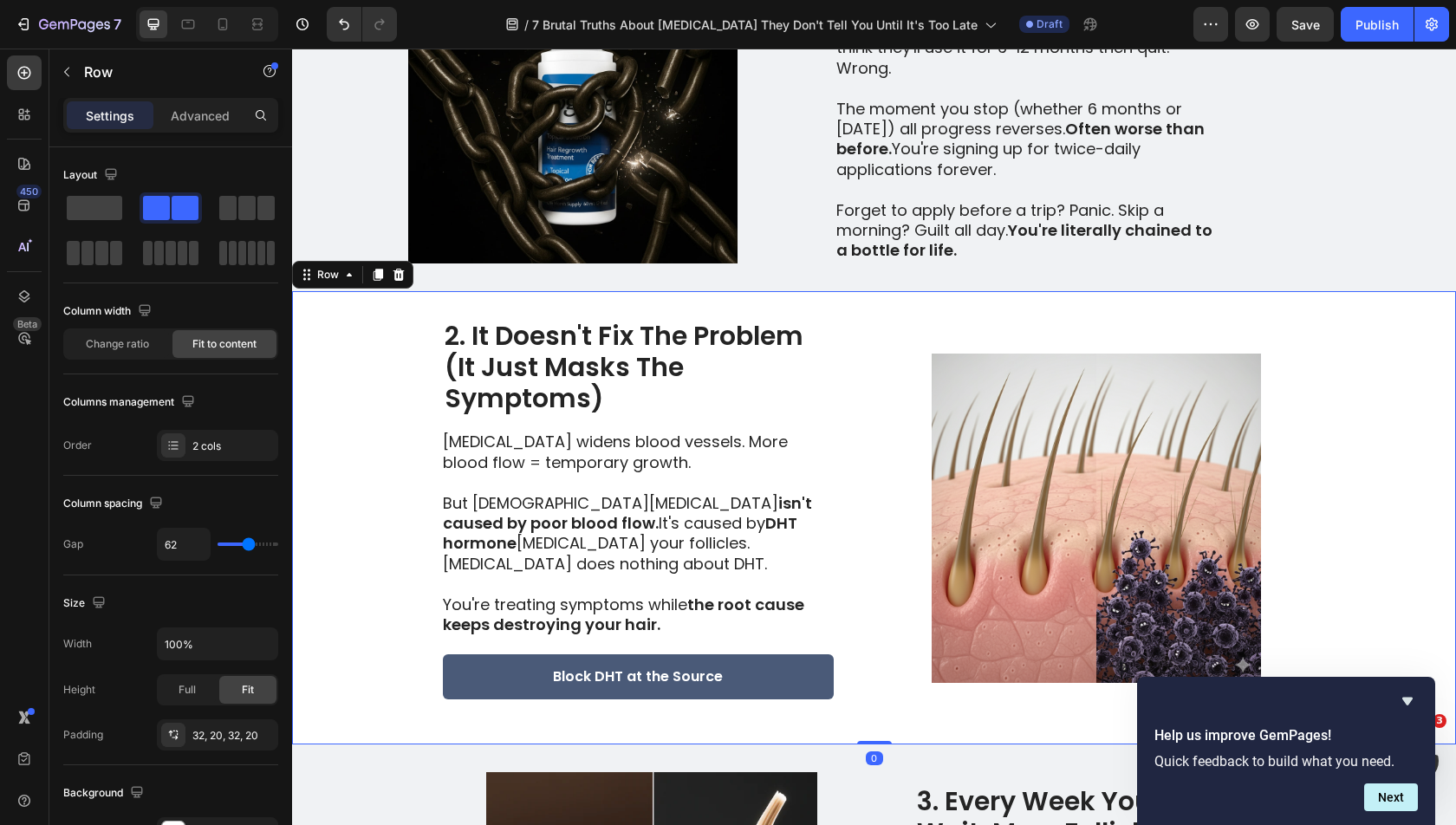
click at [864, 388] on div "2. It Doesn't Fix The Problem (It Just Masks The Symptoms) Heading [MEDICAL_DAT…" at bounding box center [874, 518] width 1164 height 454
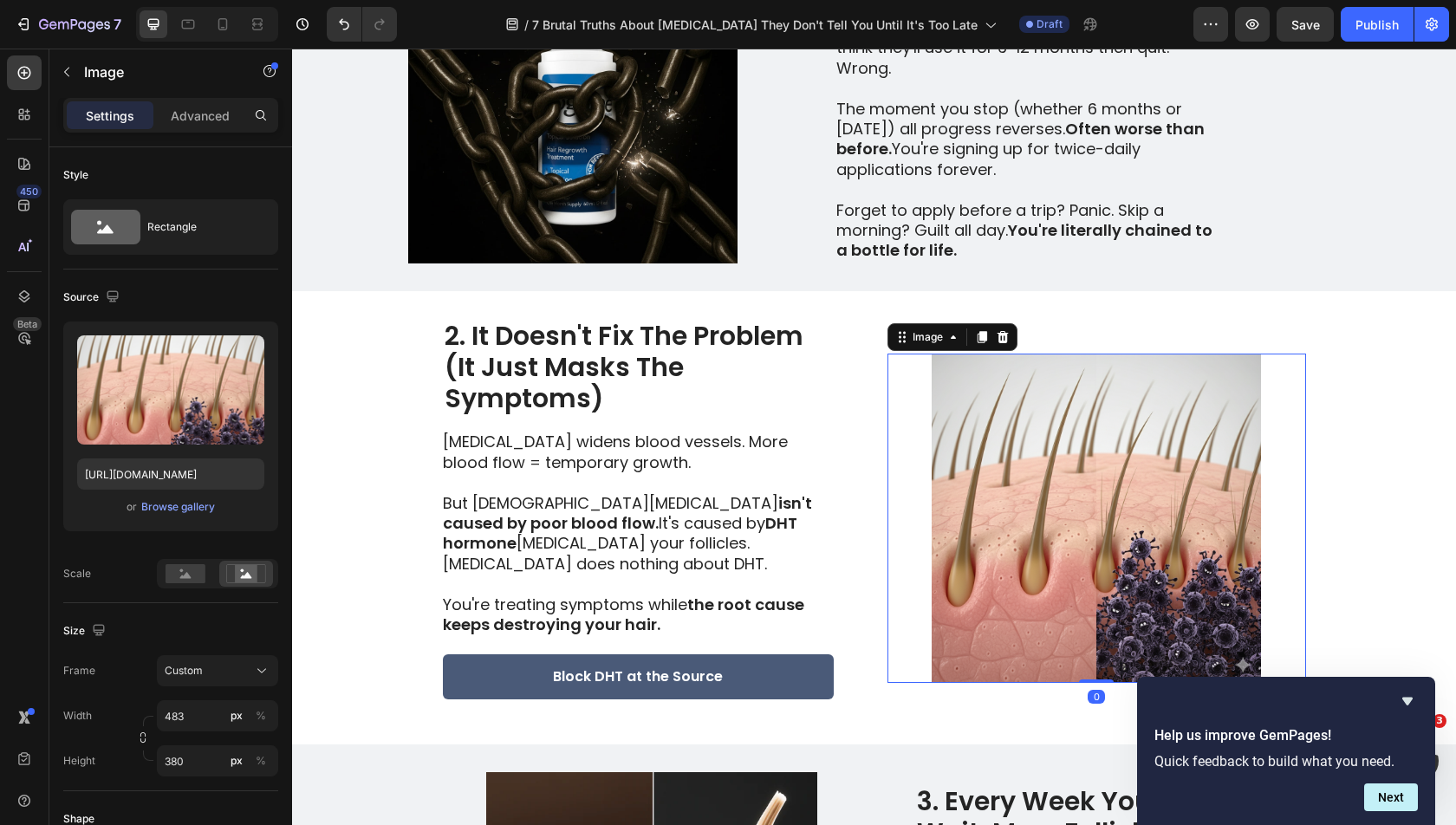
click at [888, 372] on img at bounding box center [1097, 517] width 419 height 329
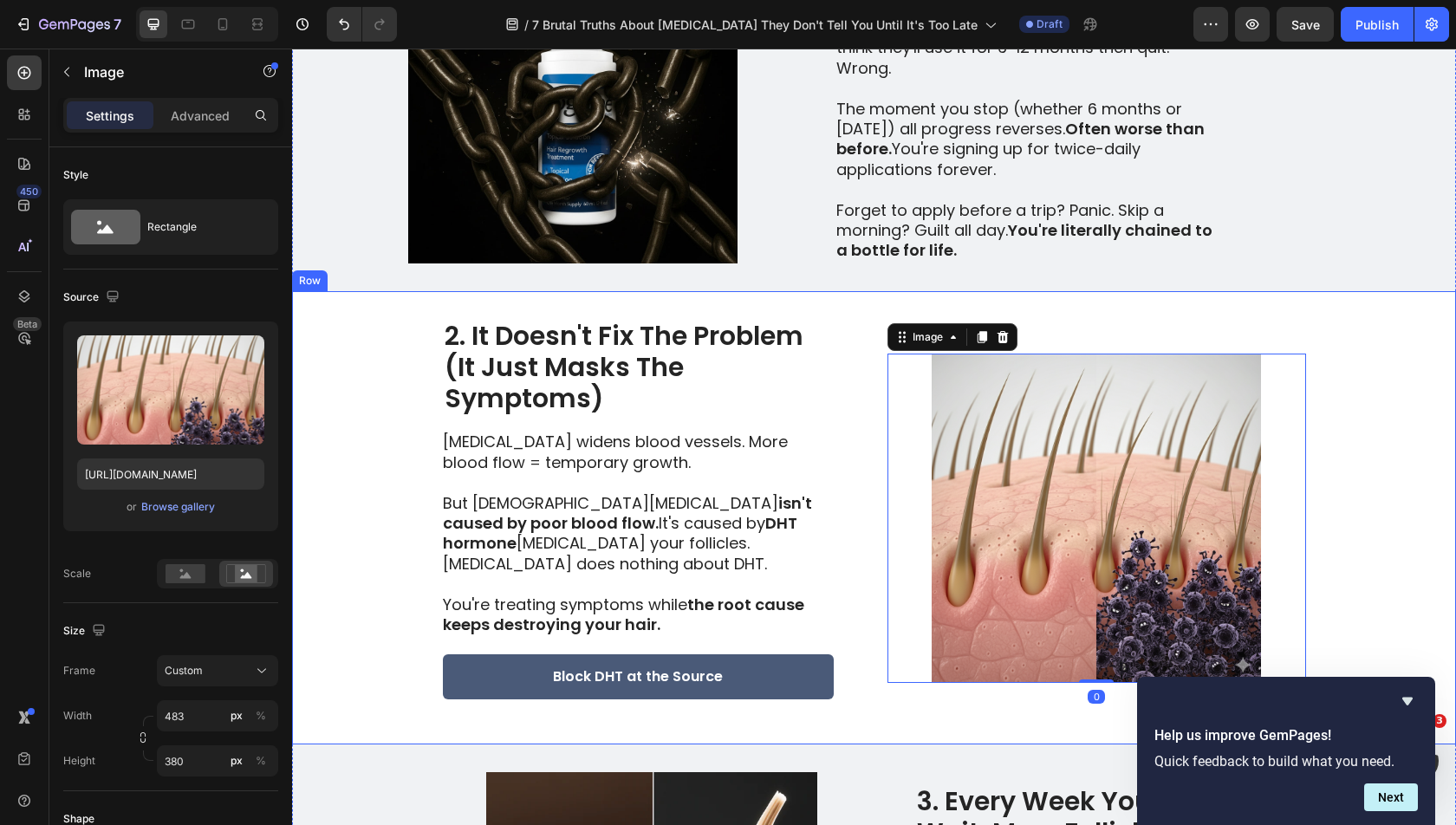
click at [817, 384] on h2 "2. It Doesn't Fix The Problem (It Just Masks The Symptoms)" at bounding box center [638, 367] width 391 height 97
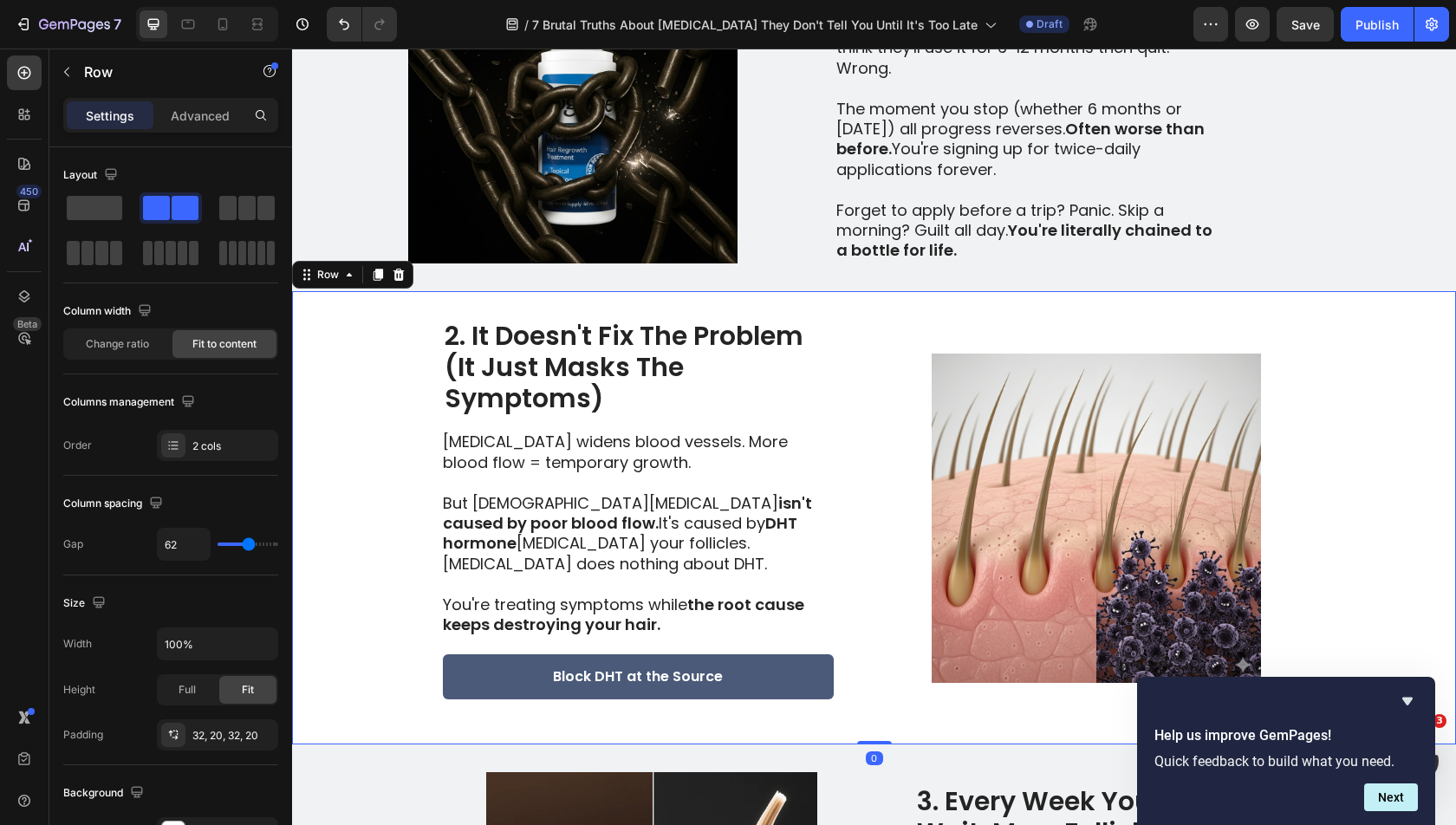
click at [834, 567] on div "2. It Doesn't Fix The Problem (It Just Masks The Symptoms) Heading [MEDICAL_DAT…" at bounding box center [874, 518] width 1164 height 454
click at [838, 659] on div "2. It Doesn't Fix The Problem (It Just Masks The Symptoms) Heading [MEDICAL_DAT…" at bounding box center [874, 518] width 1164 height 454
click at [839, 690] on div "2. It Doesn't Fix The Problem (It Just Masks The Symptoms) Heading [MEDICAL_DAT…" at bounding box center [874, 518] width 1164 height 454
click at [508, 326] on h2 "2. It Doesn't Fix The Problem (It Just Masks The Symptoms)" at bounding box center [638, 367] width 391 height 97
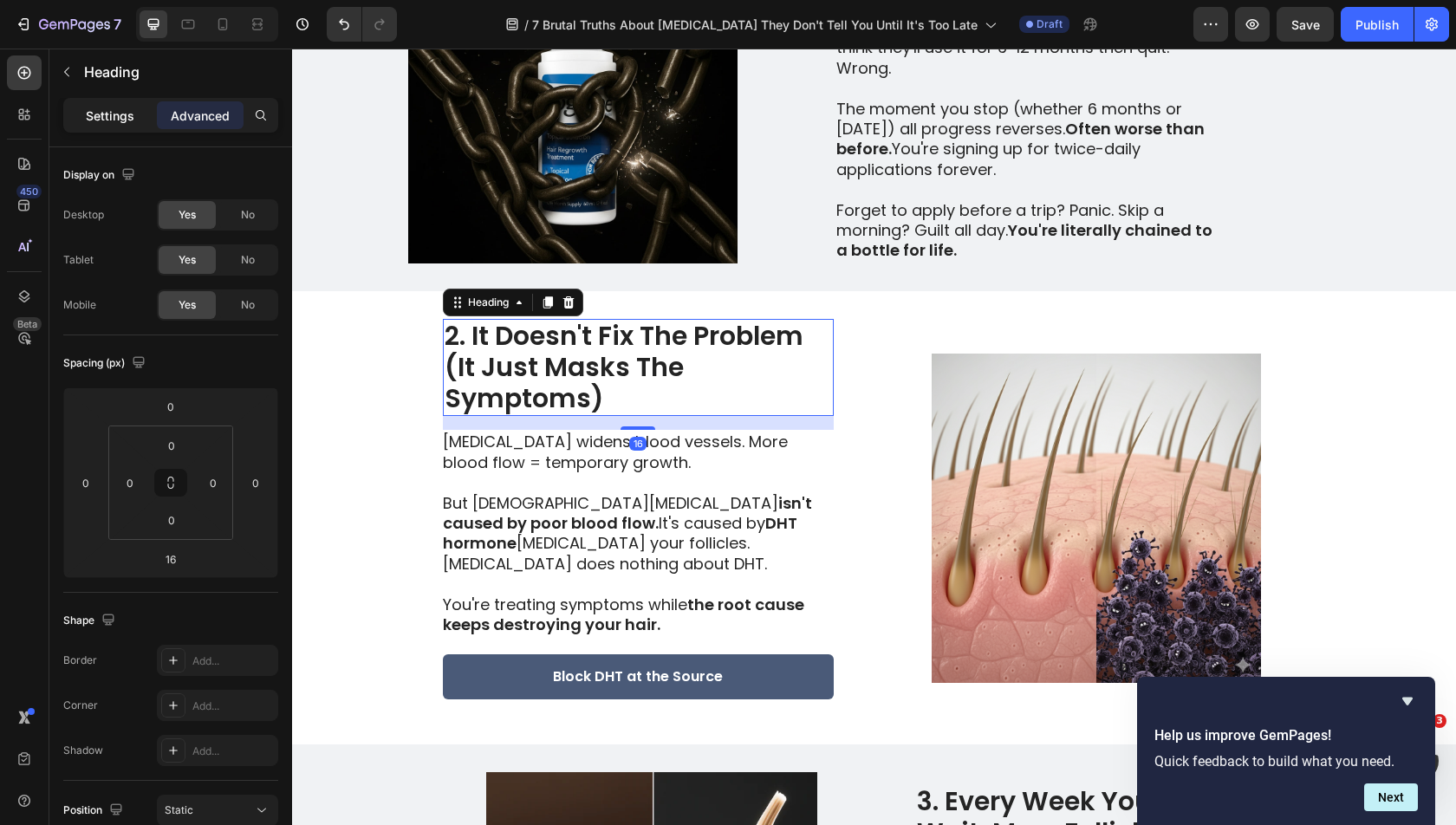
click at [91, 112] on p "Settings" at bounding box center [110, 115] width 48 height 18
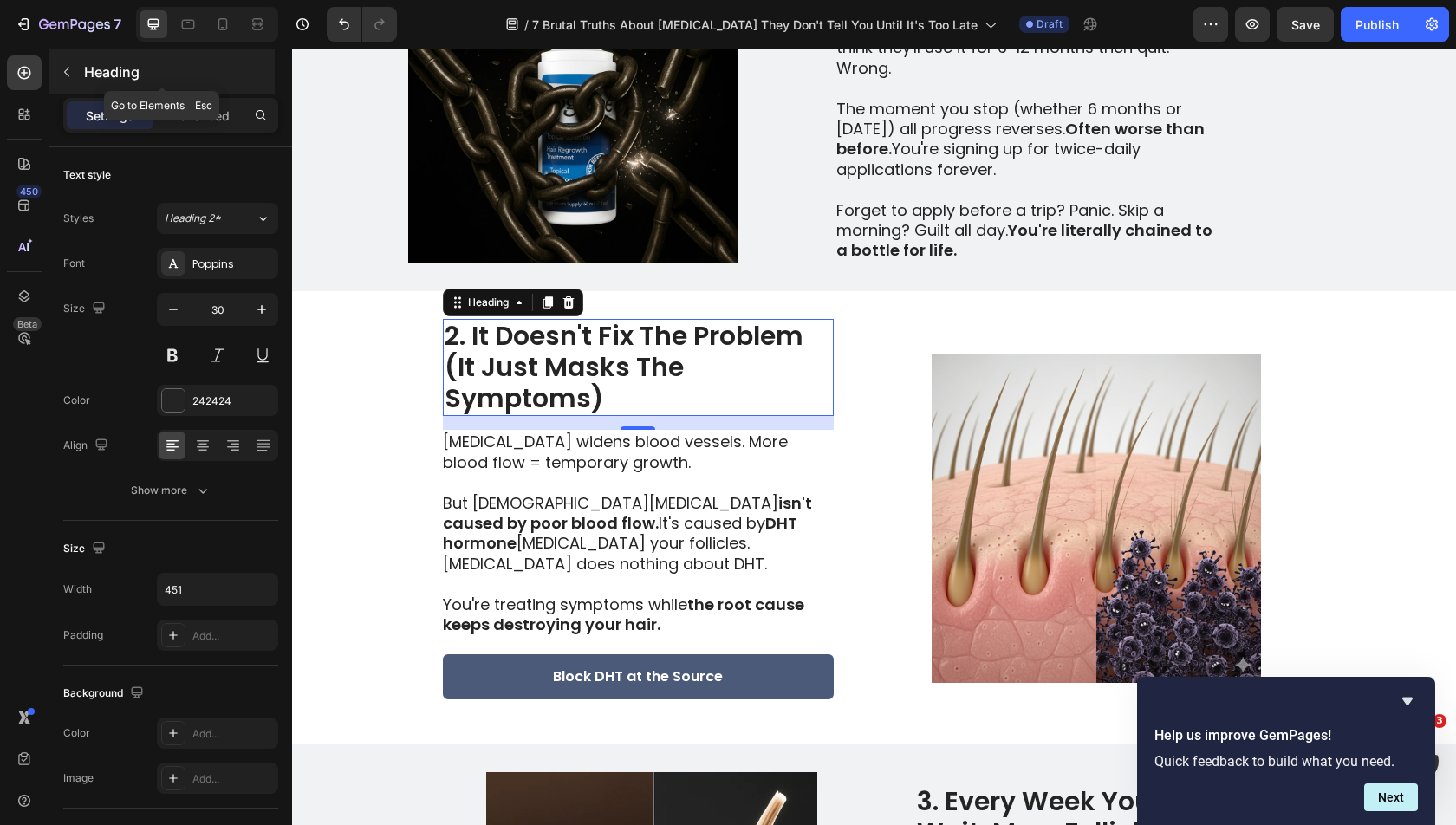
click at [69, 68] on icon "button" at bounding box center [67, 71] width 14 height 14
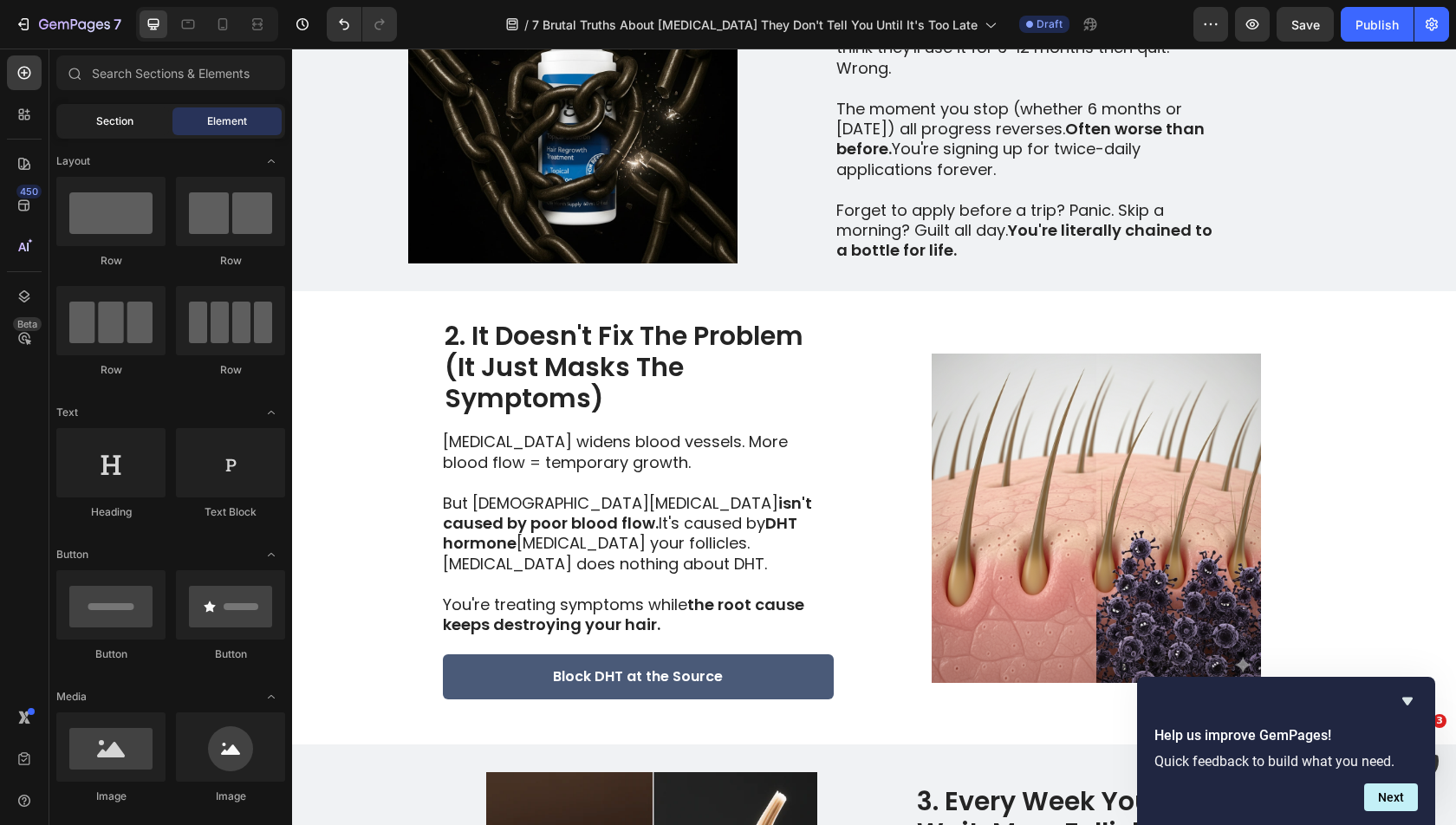
click at [95, 121] on div "Section" at bounding box center [114, 121] width 109 height 28
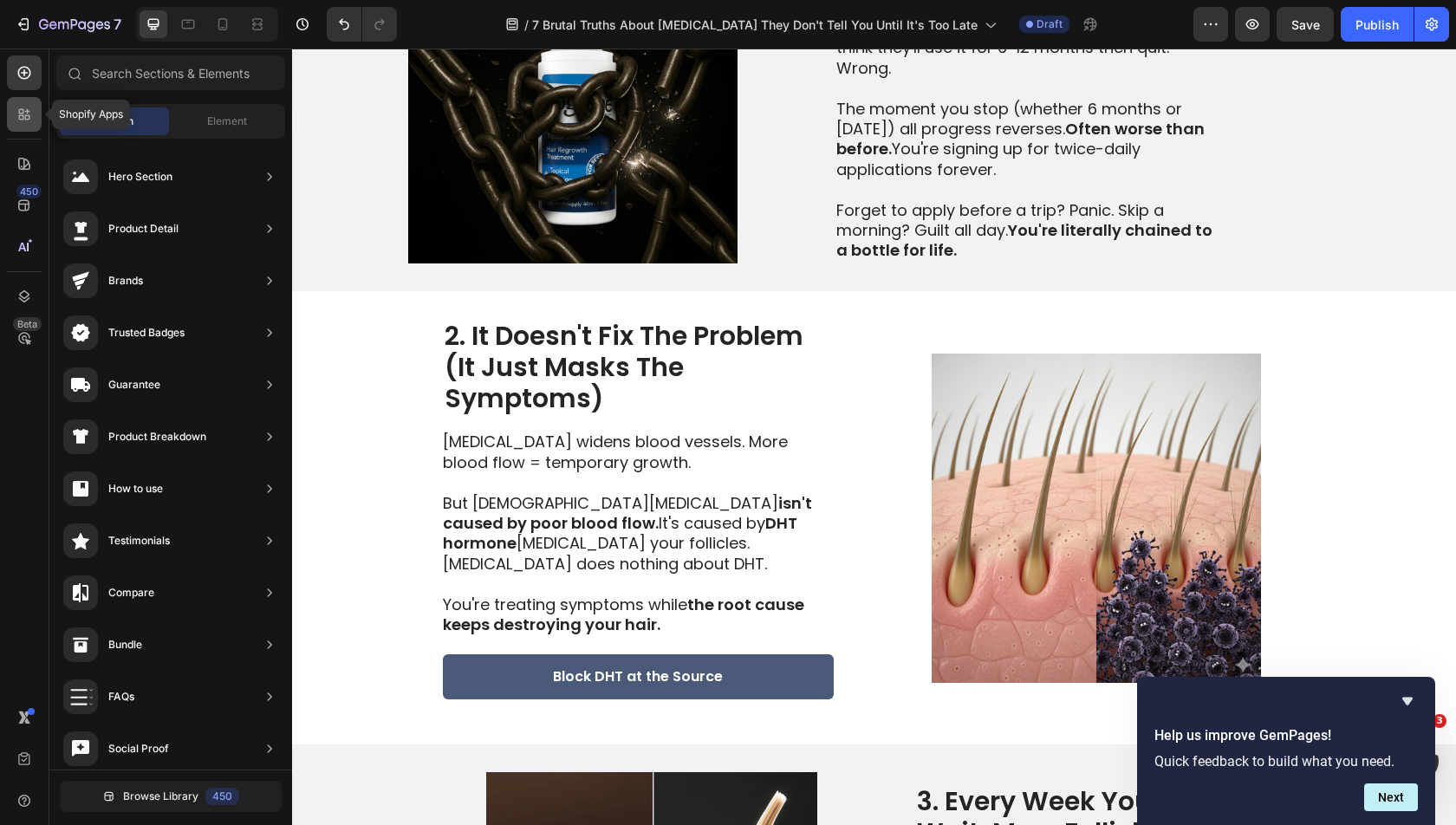
click at [27, 109] on icon at bounding box center [27, 111] width 5 height 5
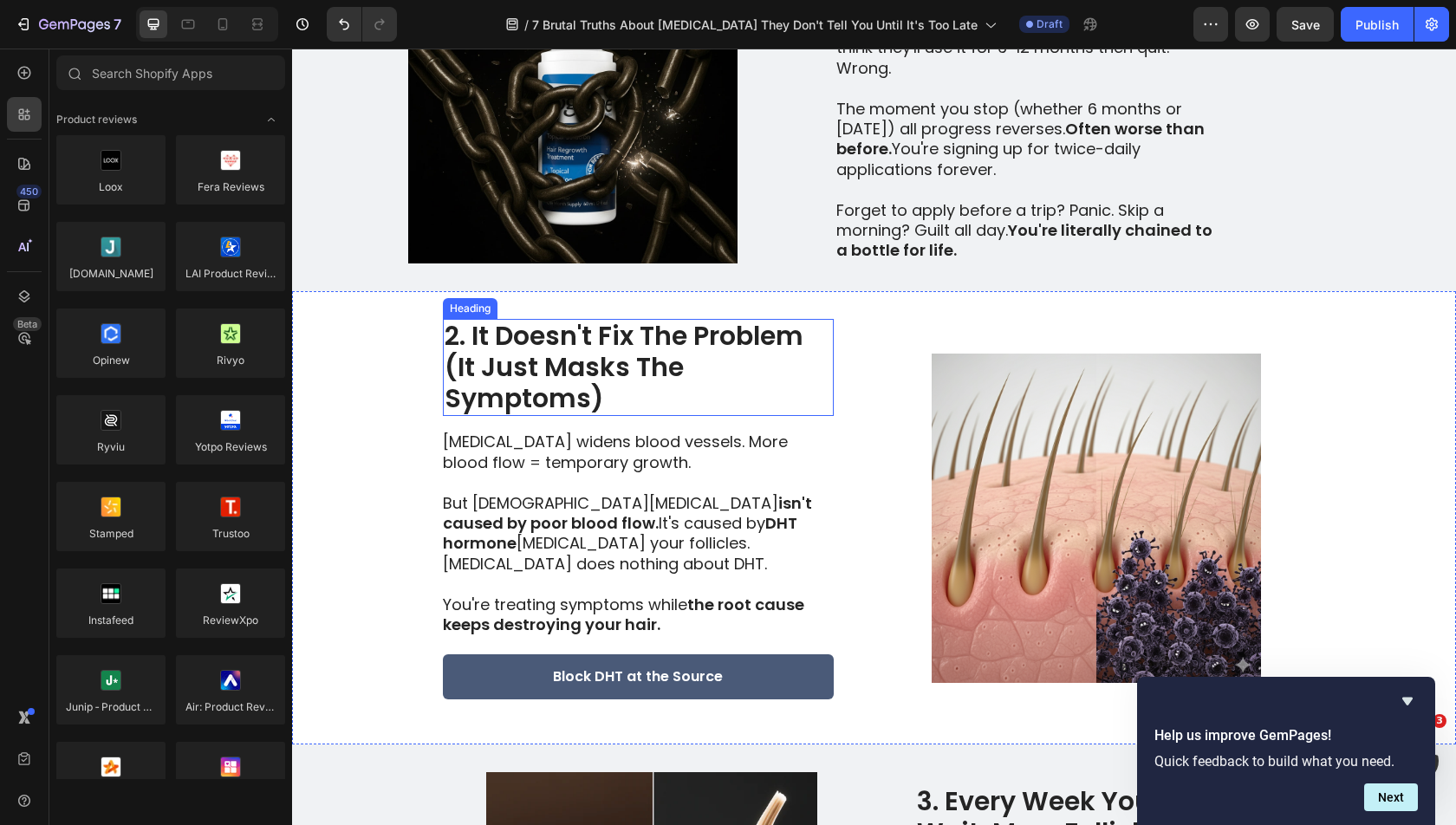
click at [487, 313] on div "Heading" at bounding box center [470, 309] width 55 height 21
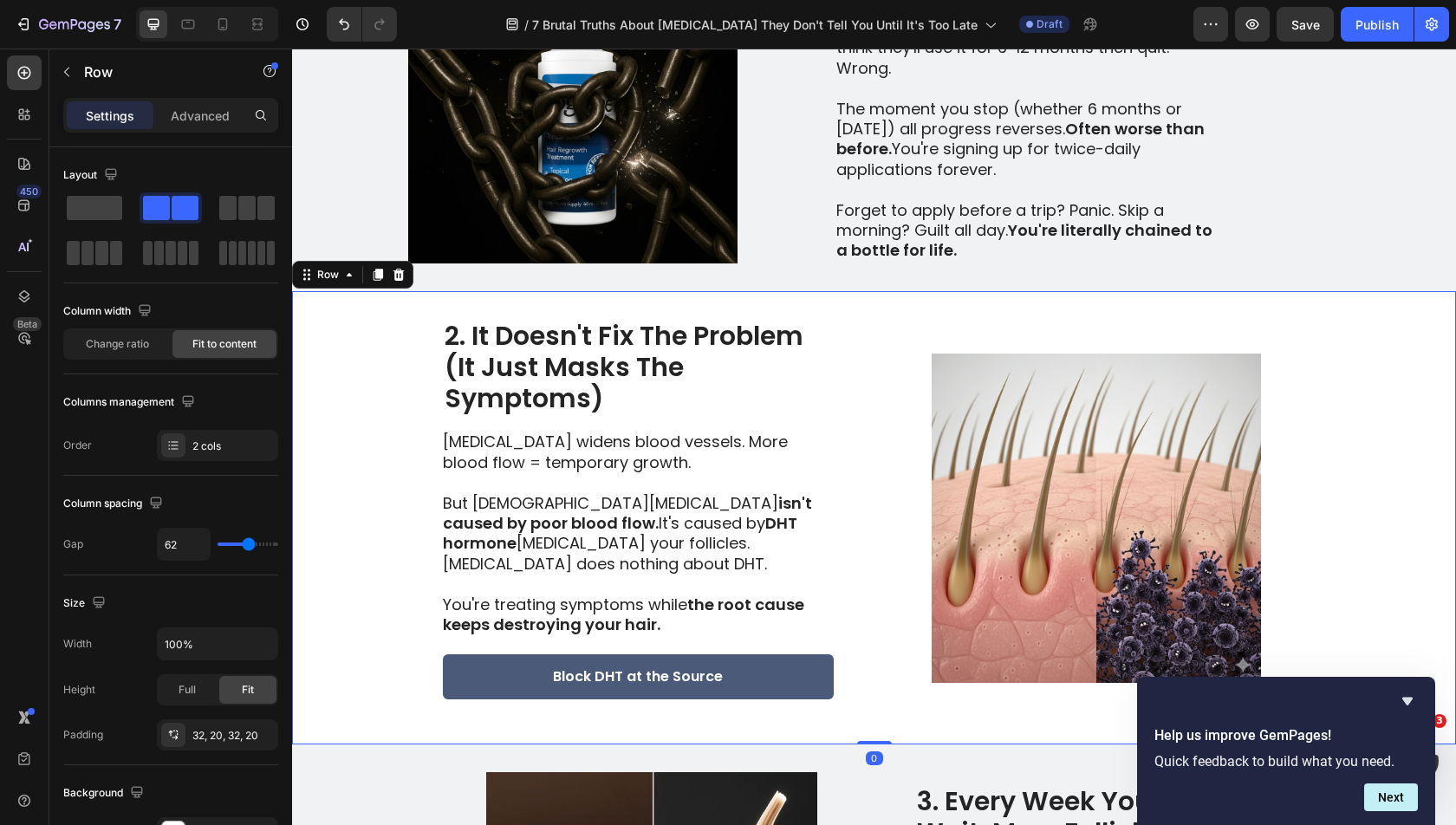
click at [860, 372] on div "2. It Doesn't Fix The Problem (It Just Masks The Symptoms) Heading [MEDICAL_DAT…" at bounding box center [874, 518] width 1164 height 454
type input "53"
type input "39"
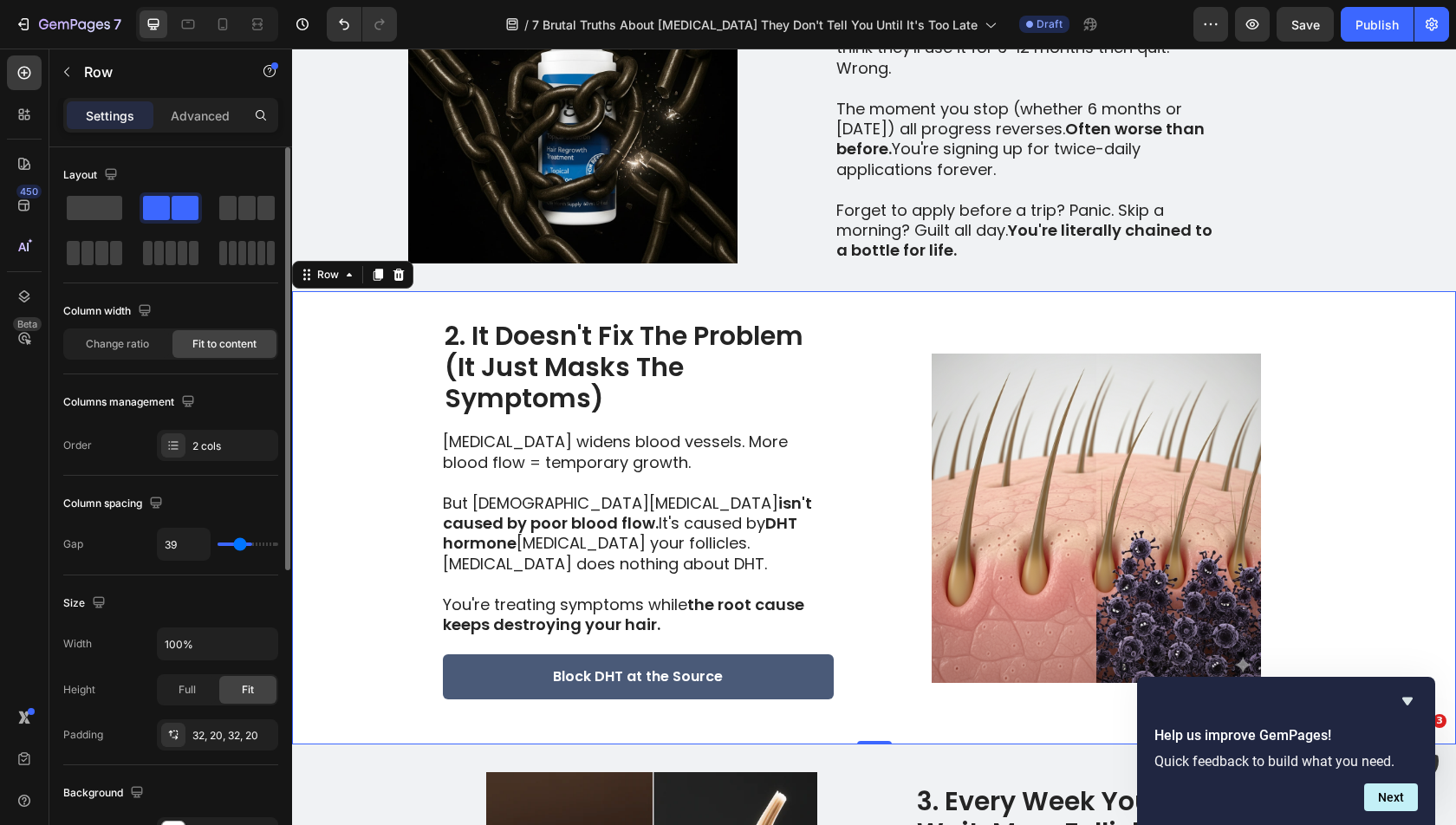
type input "32"
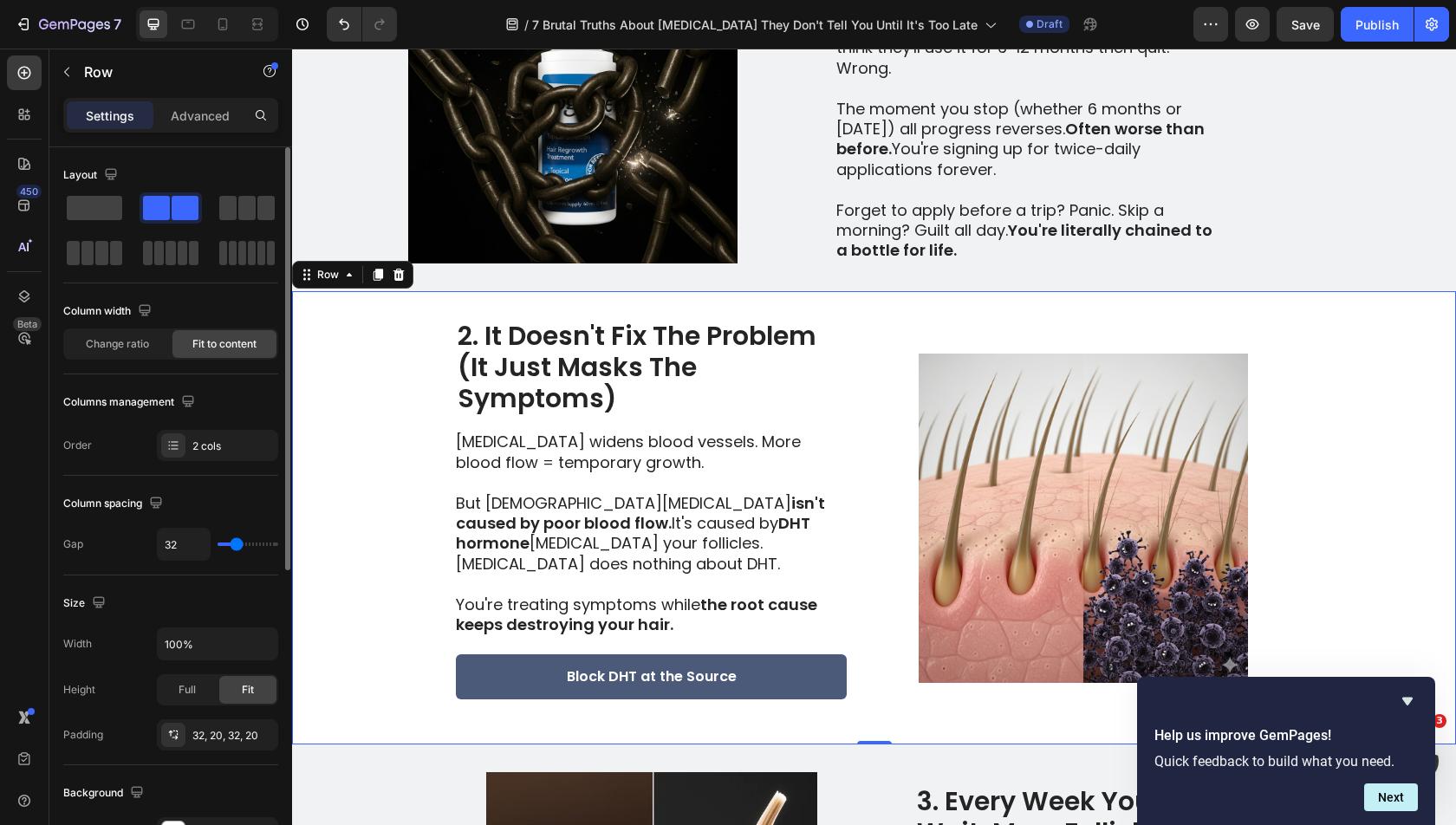
type input "31"
type input "32"
type input "34"
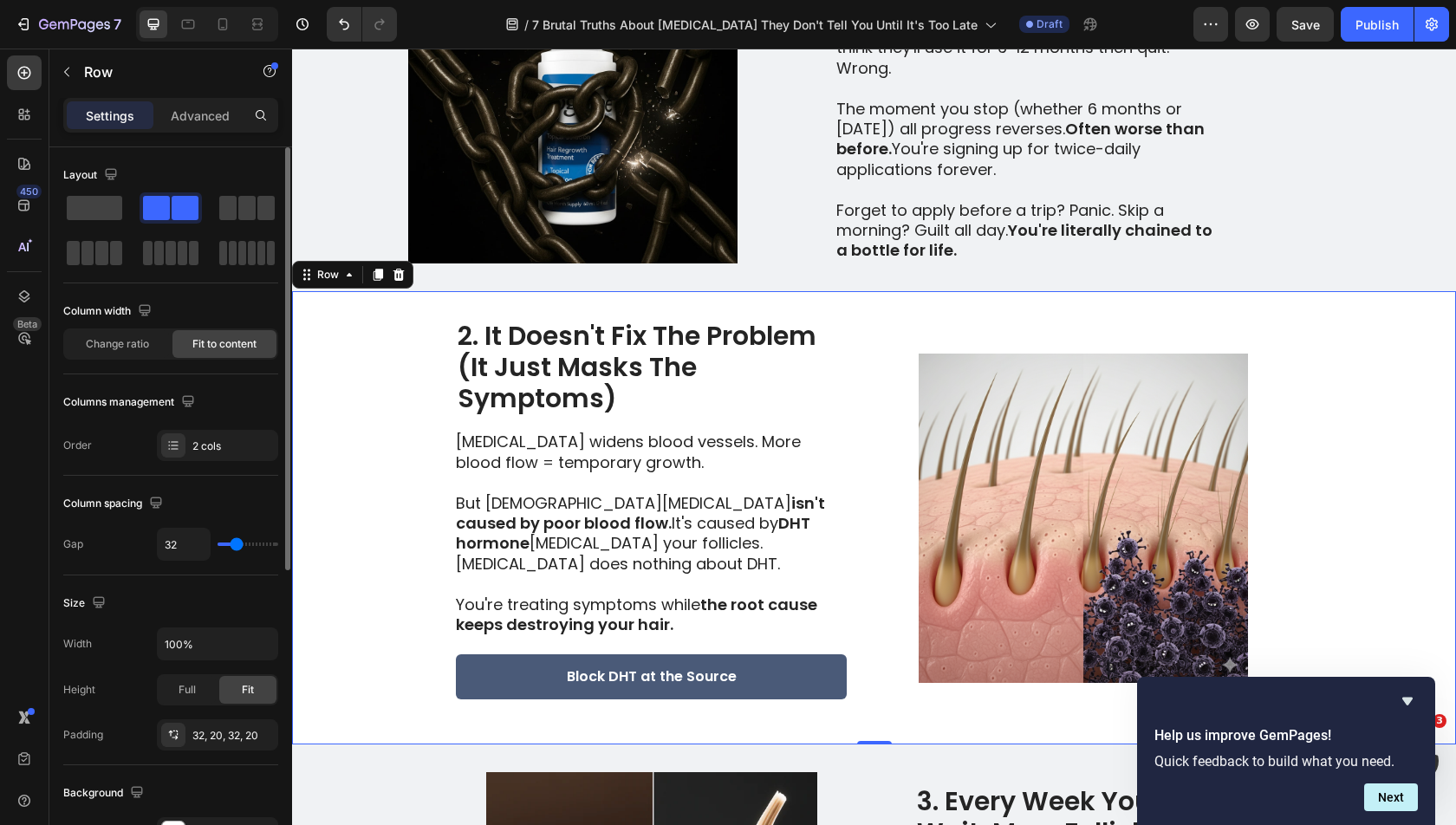
type input "34"
type input "35"
type input "36"
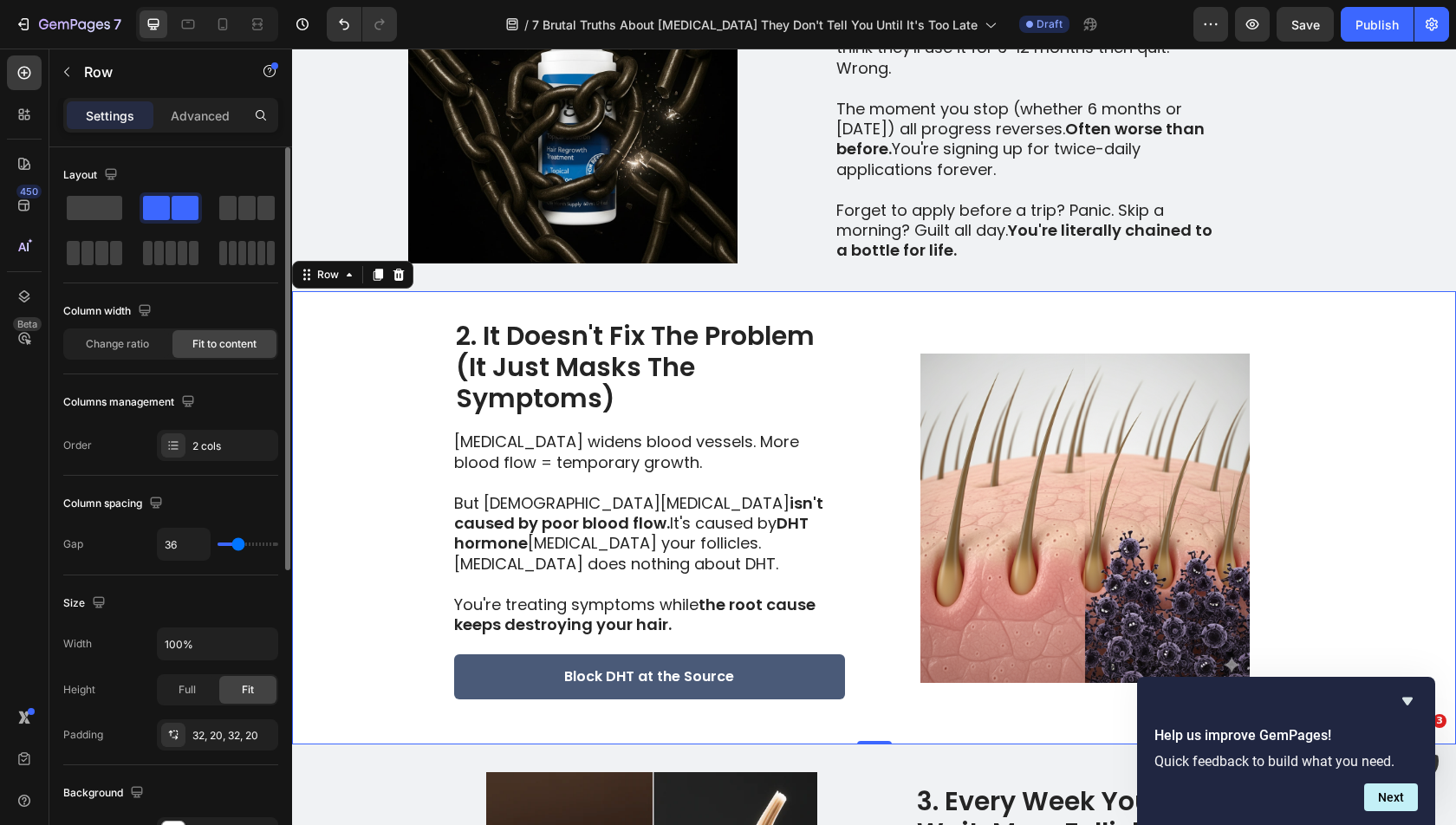
type input "38"
type input "39"
type input "40"
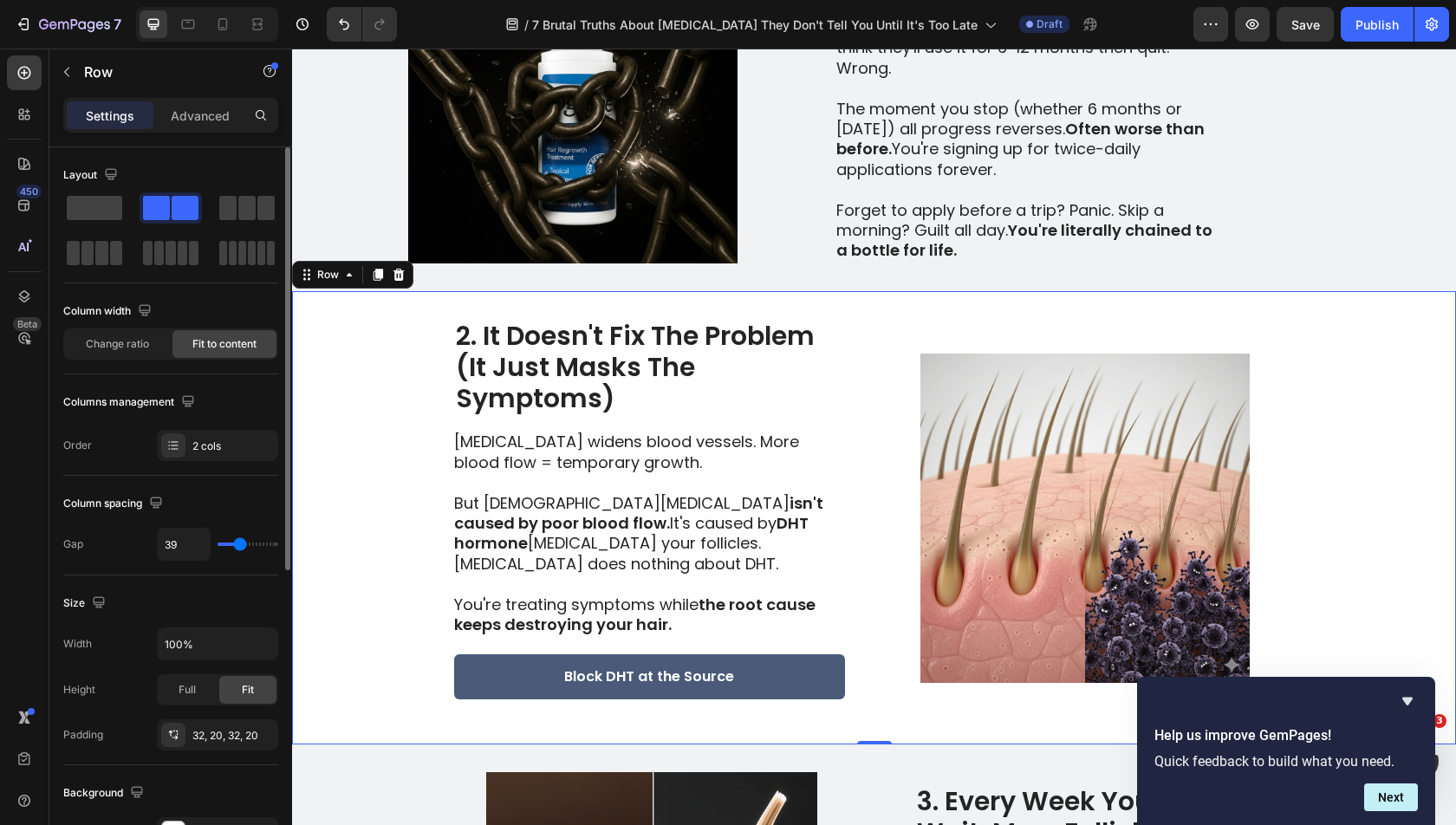
type input "40"
type input "41"
type input "43"
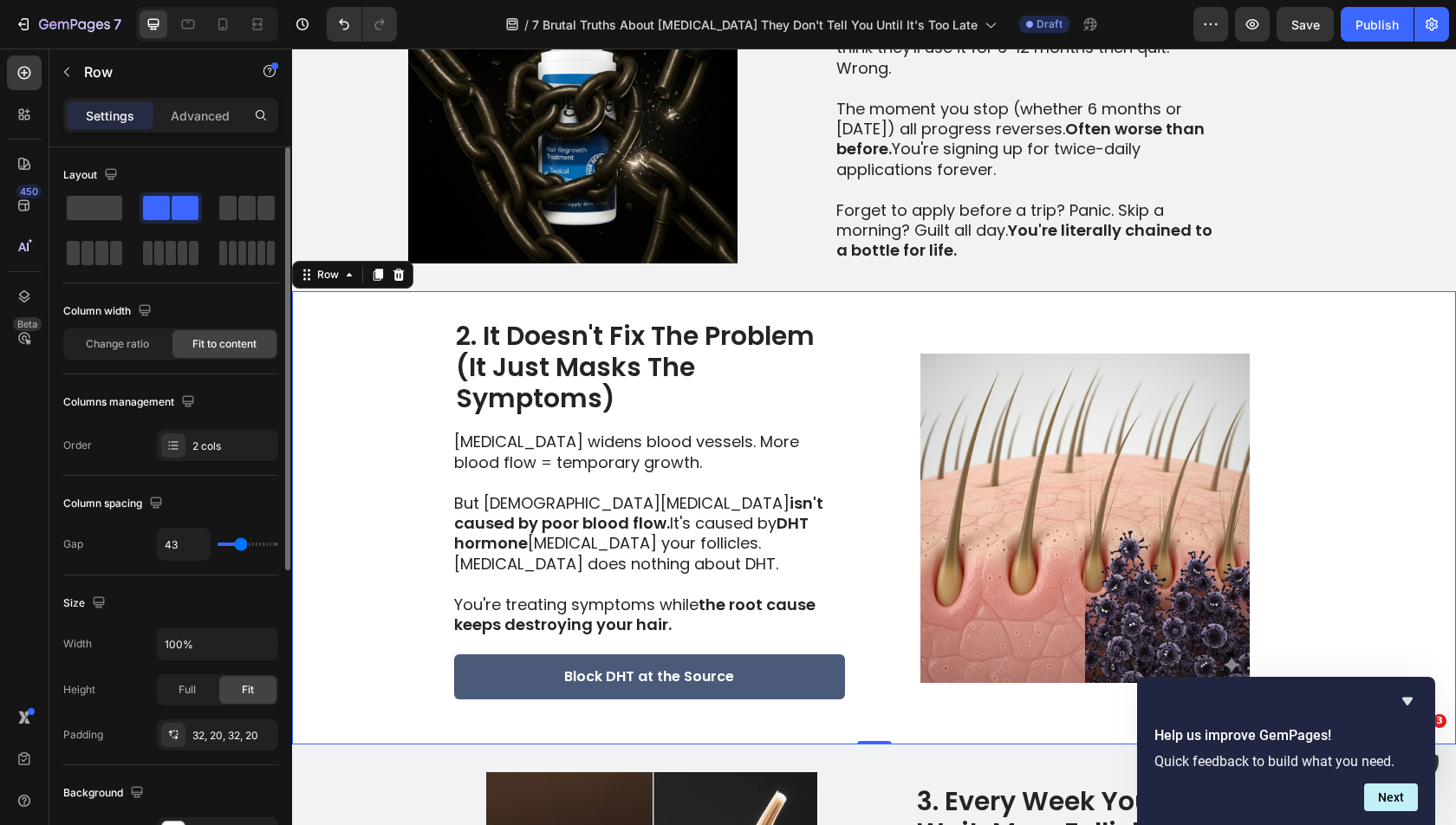
type input "44"
type input "45"
type input "46"
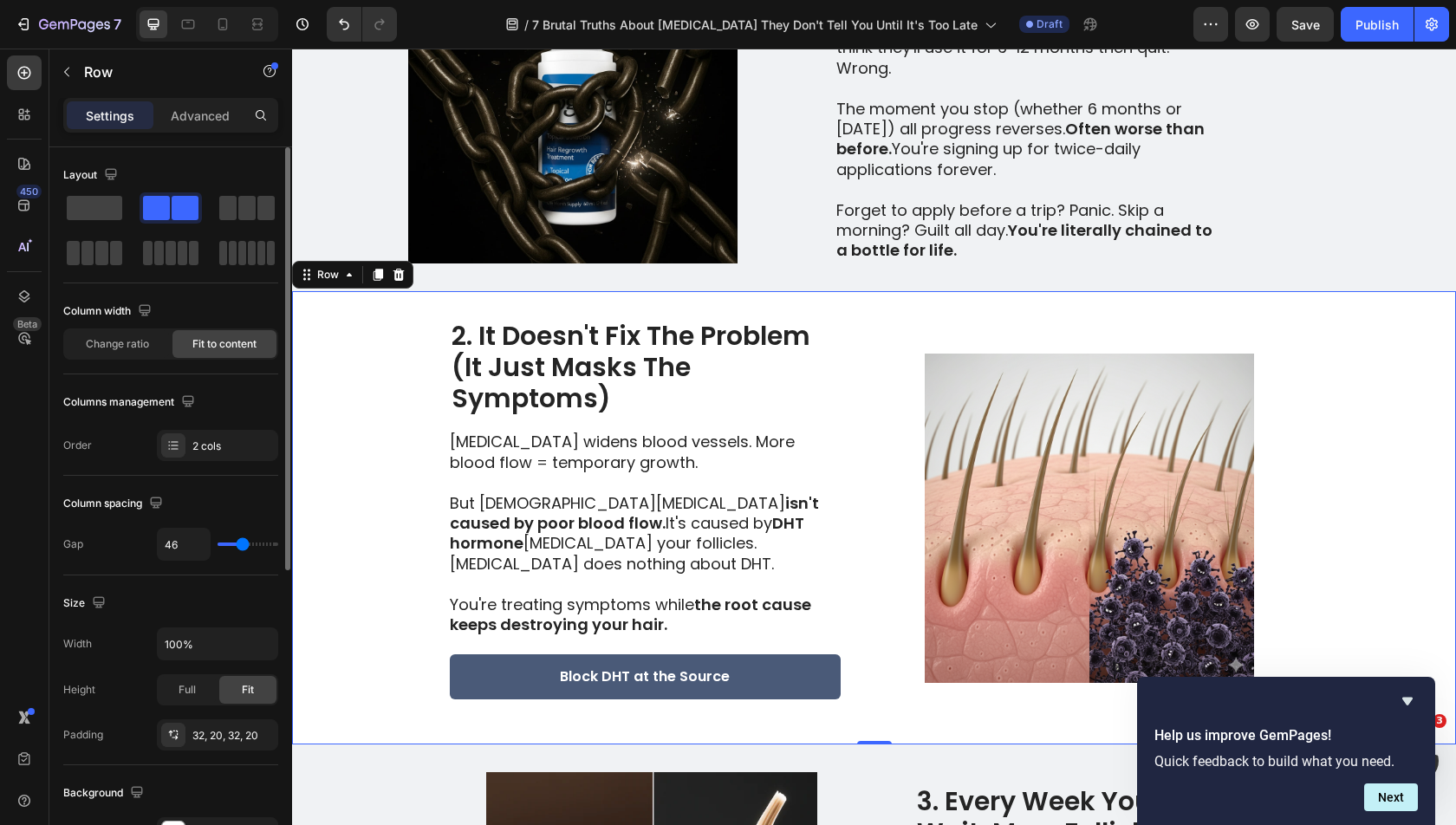
type input "46"
click at [242, 542] on input "range" at bounding box center [247, 544] width 61 height 4
click at [180, 534] on input "46" at bounding box center [183, 544] width 52 height 31
type input "6"
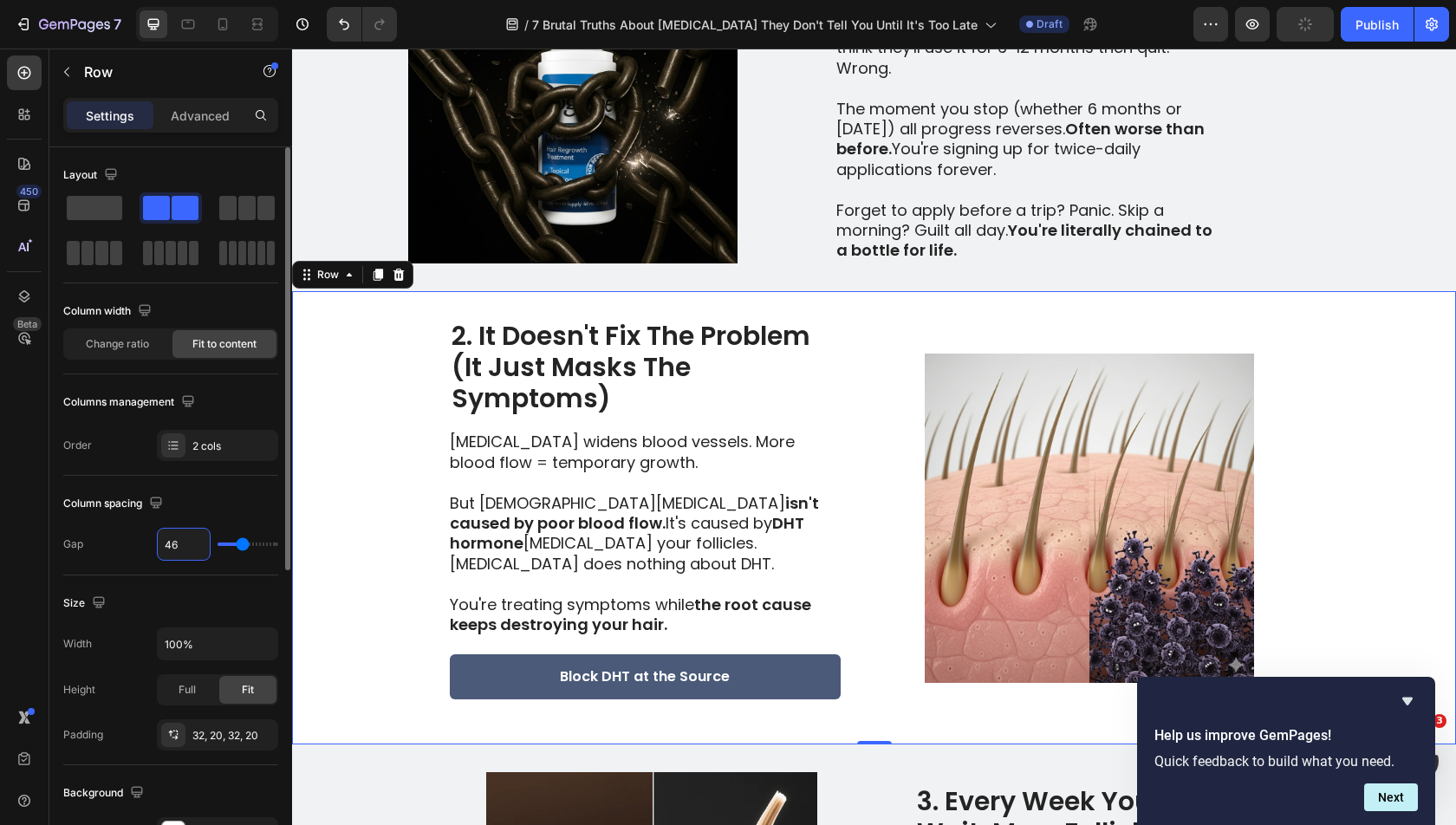
type input "6"
type input "62"
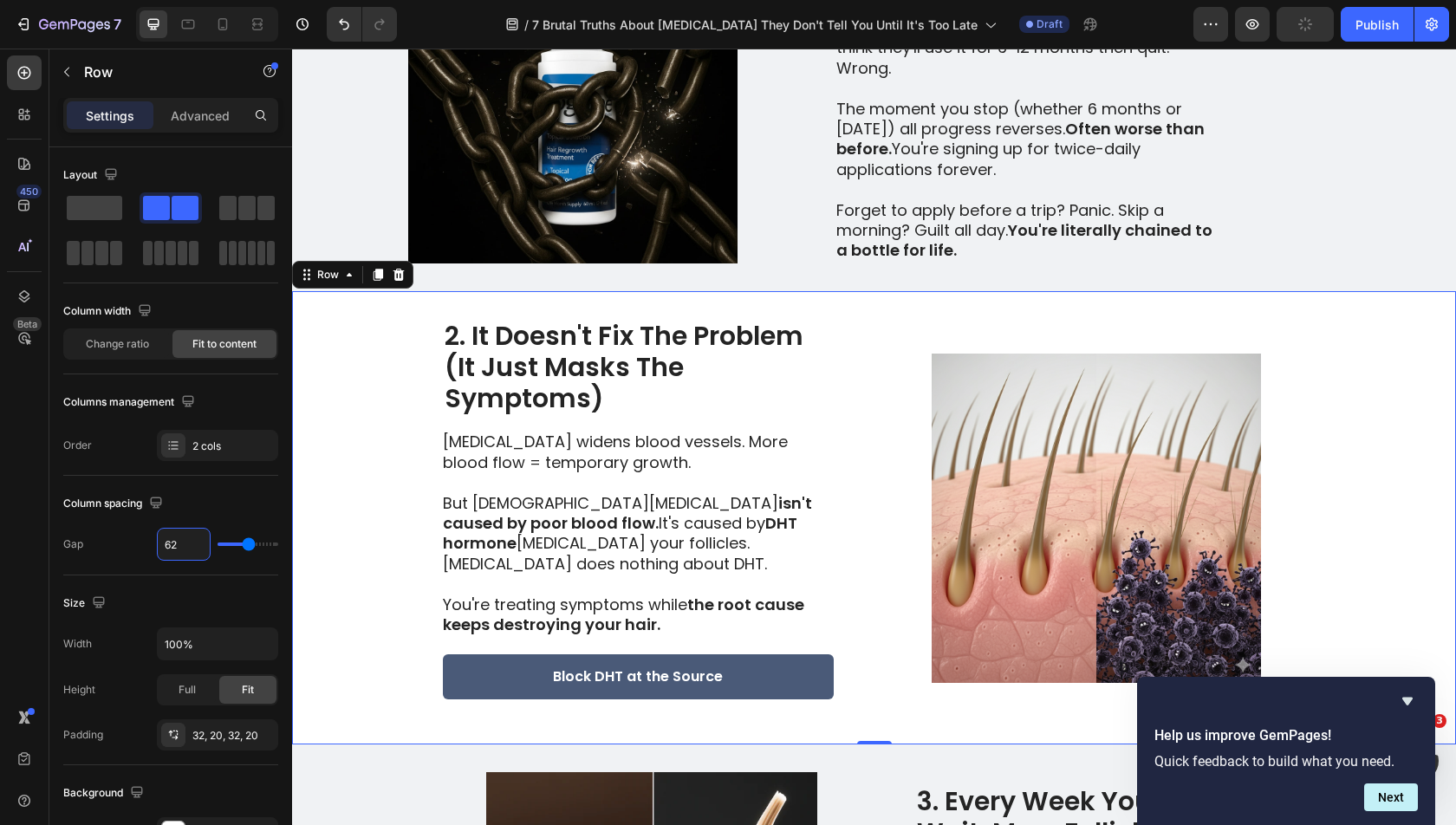
type input "62"
click at [875, 489] on div "2. It Doesn't Fix The Problem (It Just Masks The Symptoms) Heading [MEDICAL_DAT…" at bounding box center [874, 518] width 1164 height 454
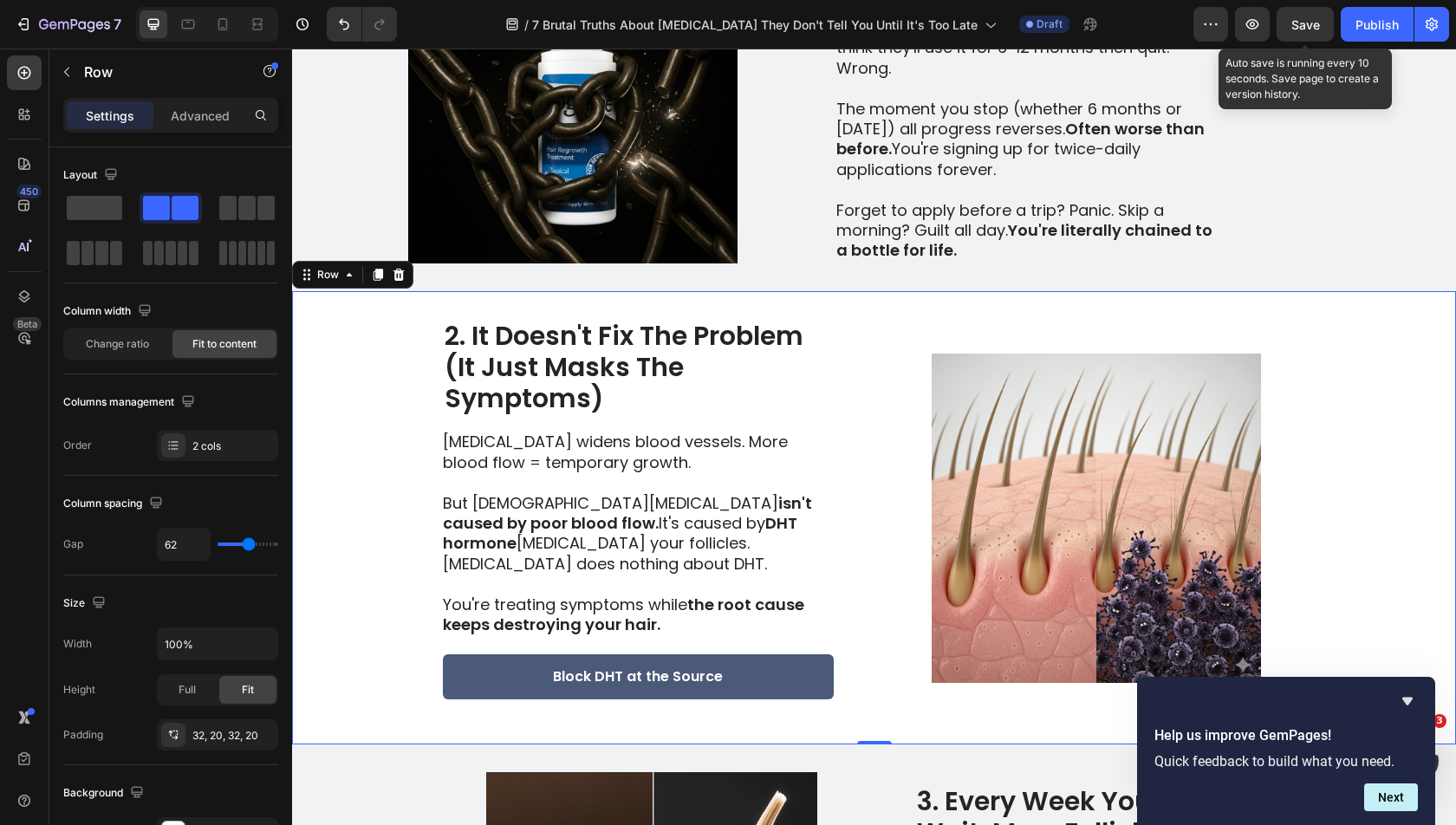
click at [1288, 38] on button "Save" at bounding box center [1305, 24] width 57 height 35
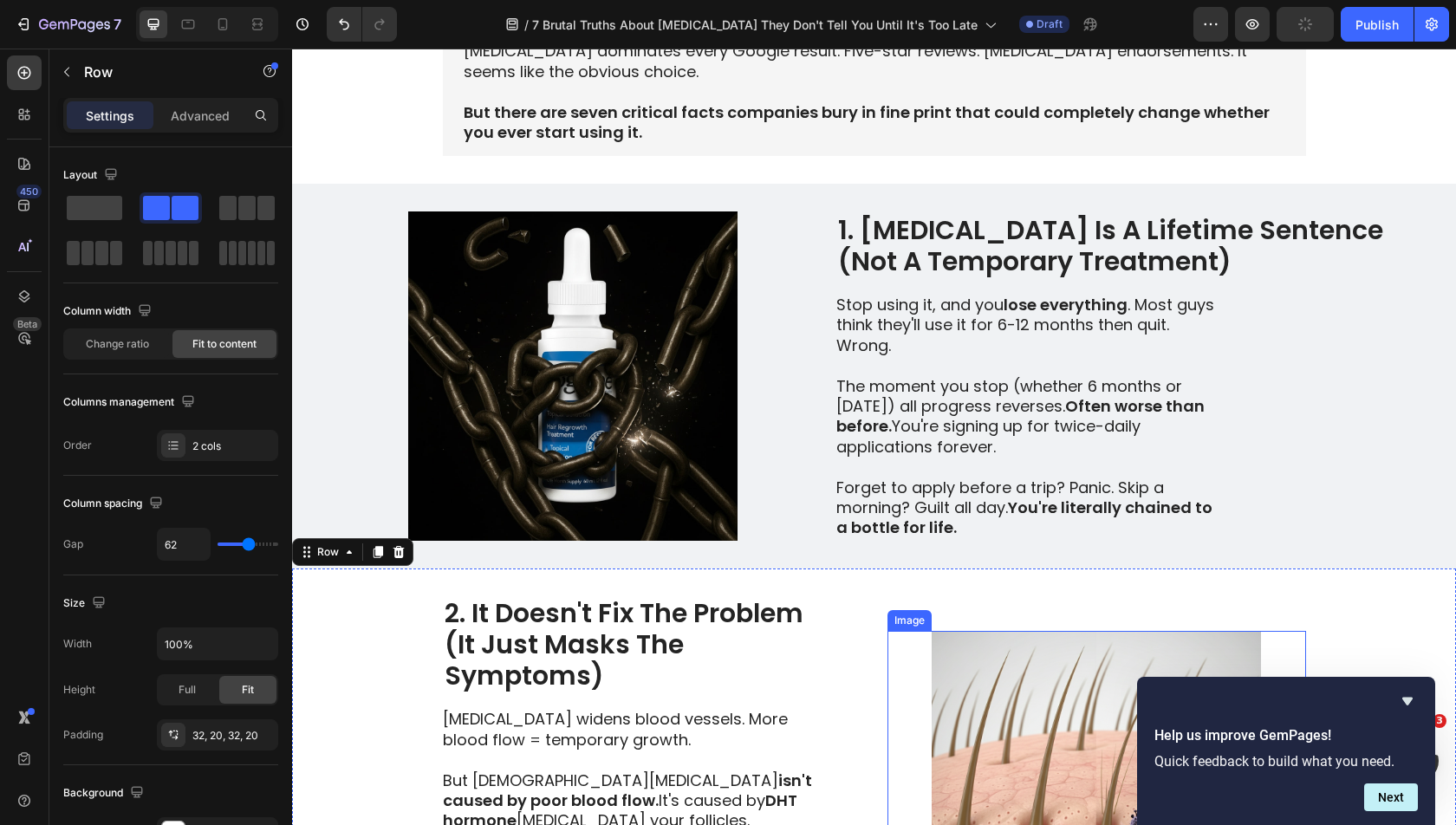
scroll to position [377, 0]
click at [1408, 701] on icon "Hide survey" at bounding box center [1407, 701] width 11 height 8
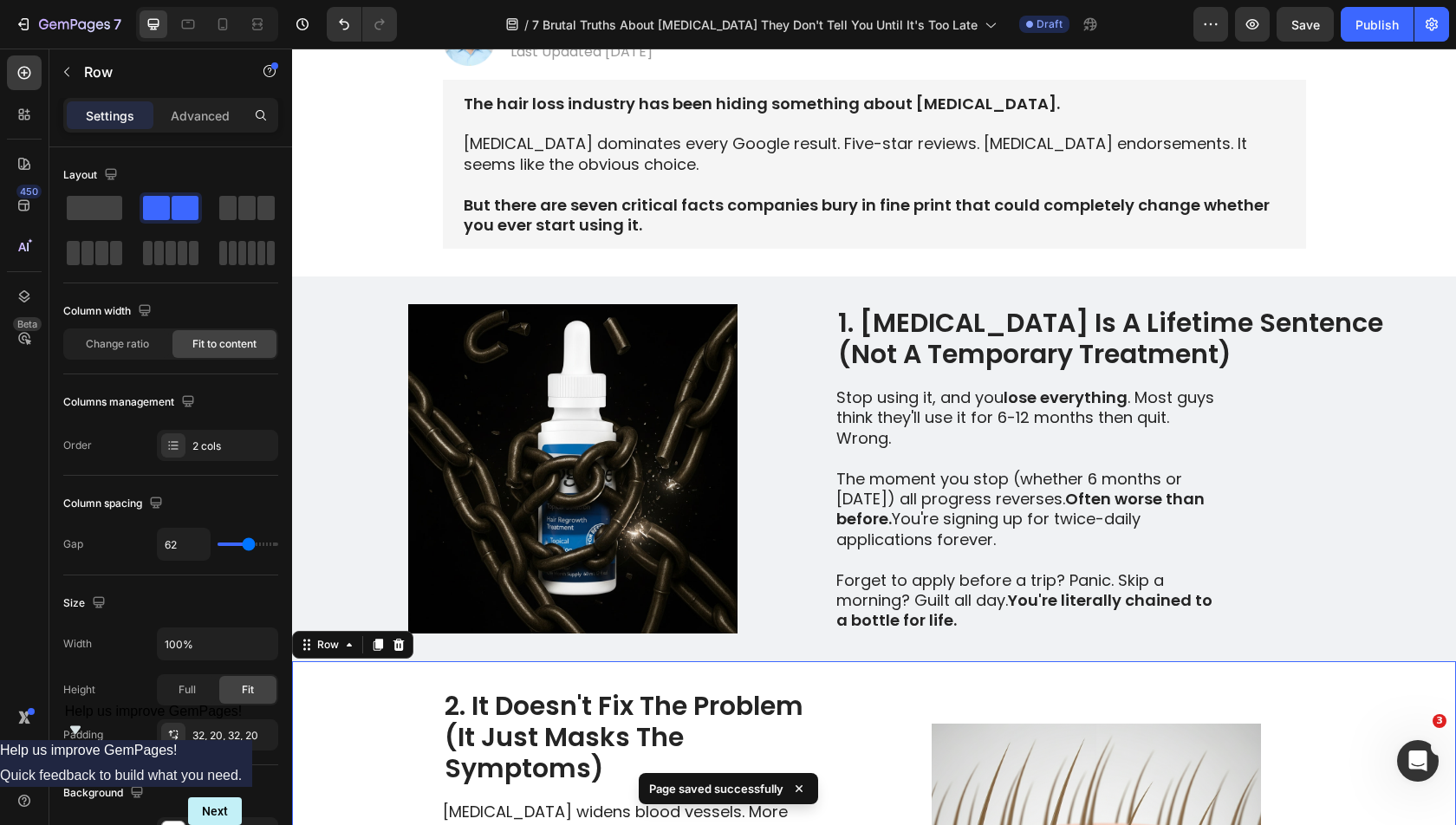
scroll to position [289, 0]
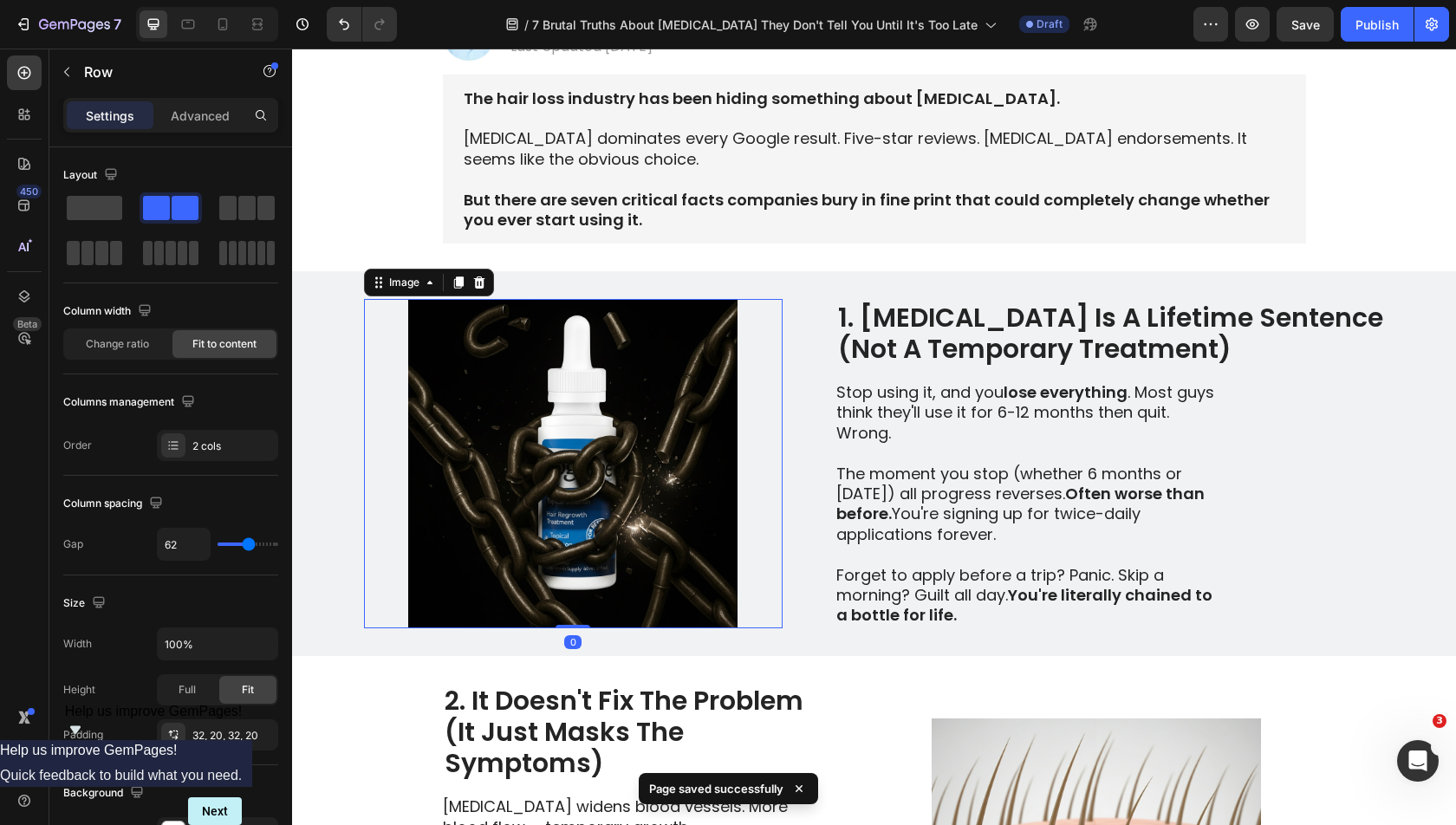
click at [574, 521] on img at bounding box center [573, 463] width 419 height 329
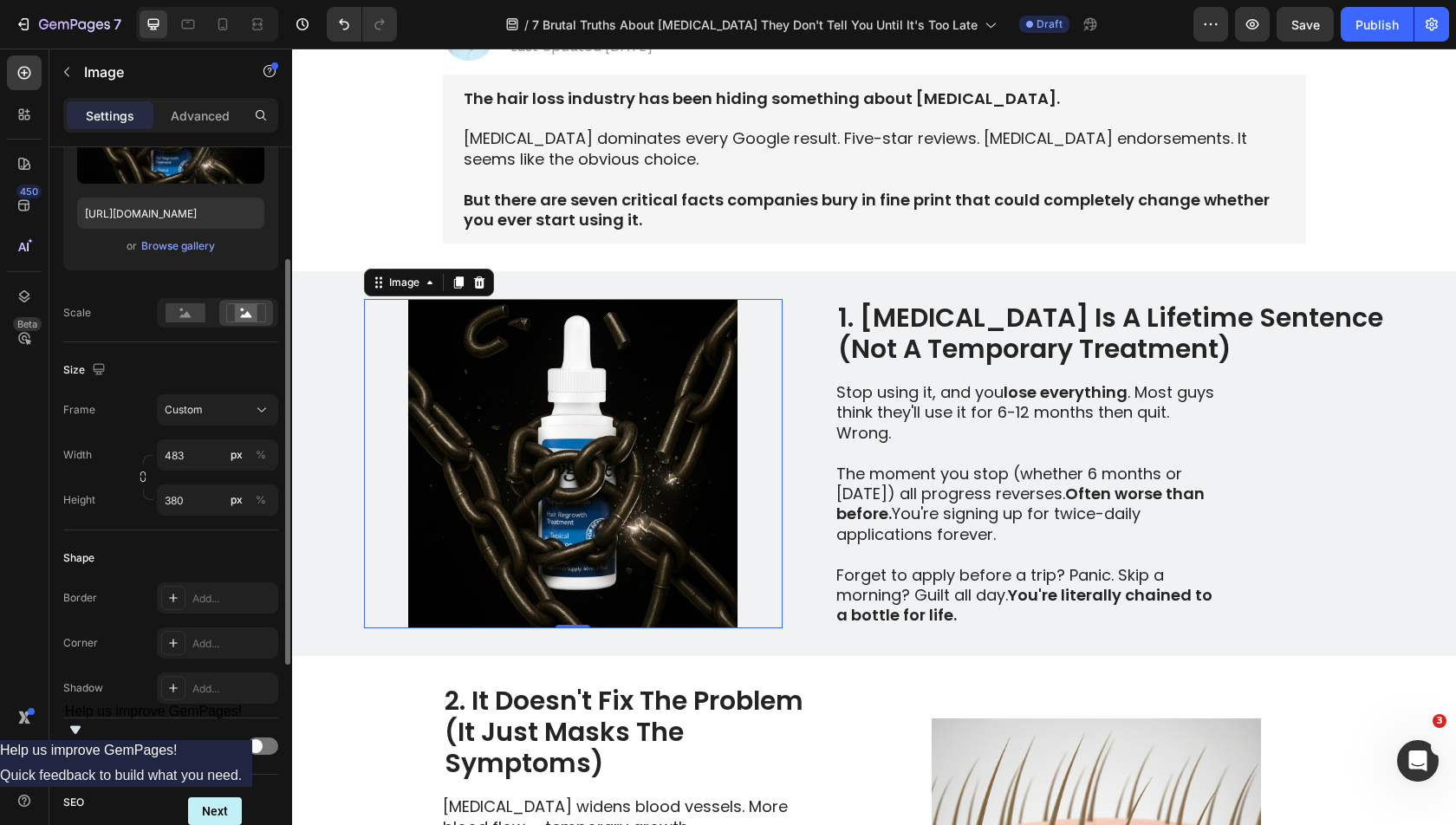
scroll to position [310, 0]
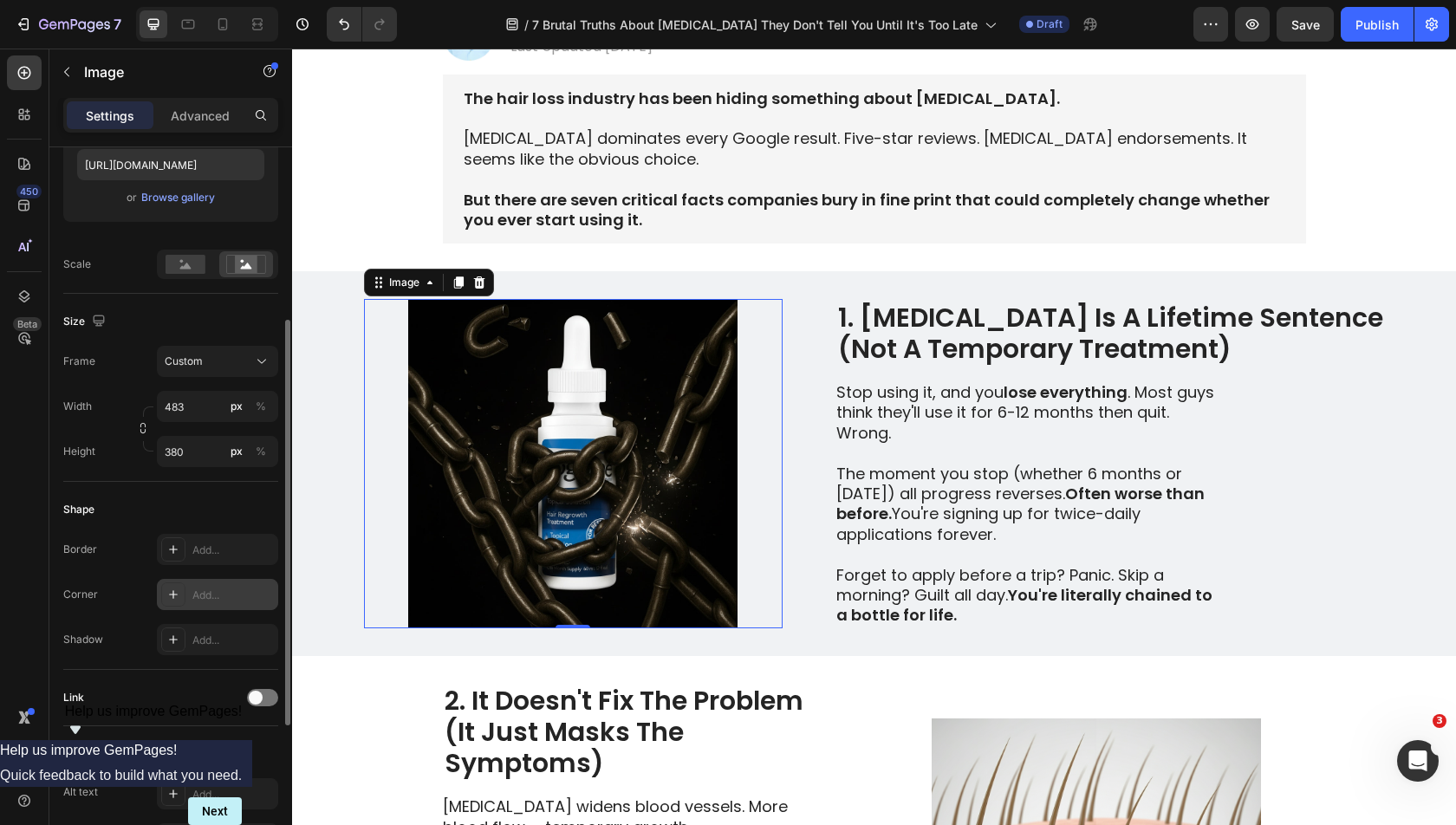
click at [206, 594] on div "Add..." at bounding box center [233, 595] width 81 height 15
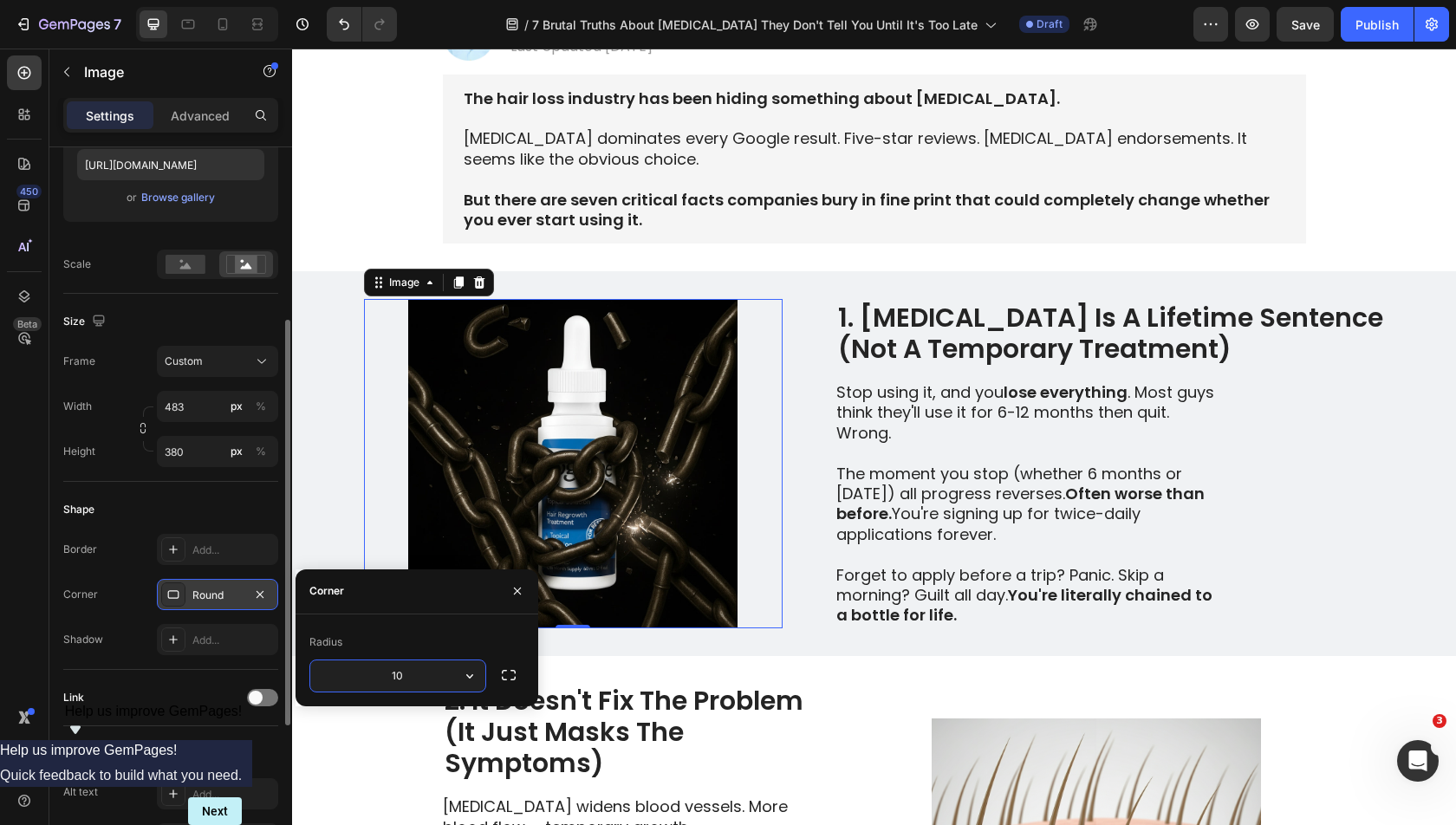
type input "10"
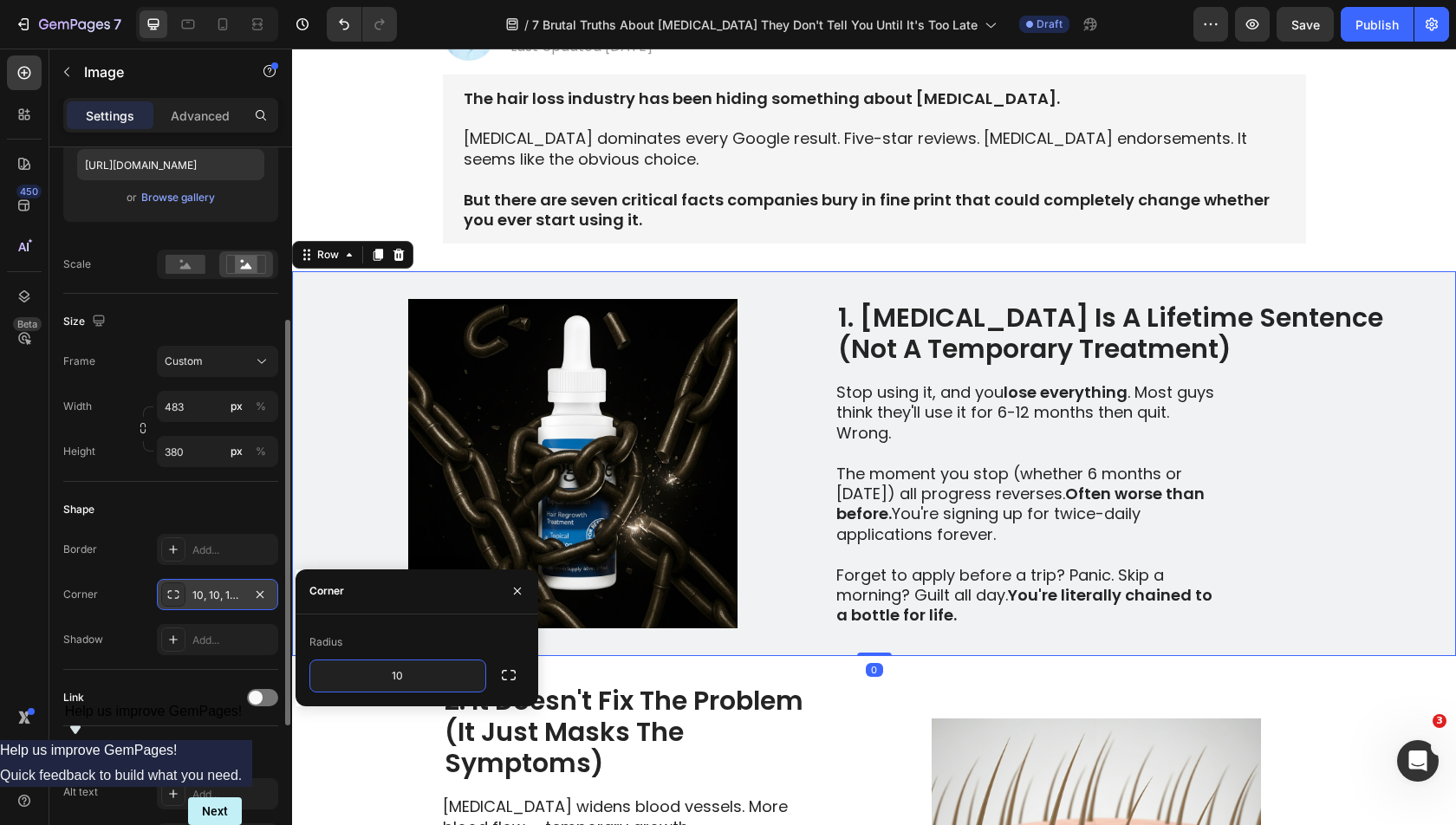
click at [833, 602] on div "Image 1. [MEDICAL_DATA] Is A Lifetime Sentence (Not A Temporary Treatment) Head…" at bounding box center [874, 463] width 1164 height 385
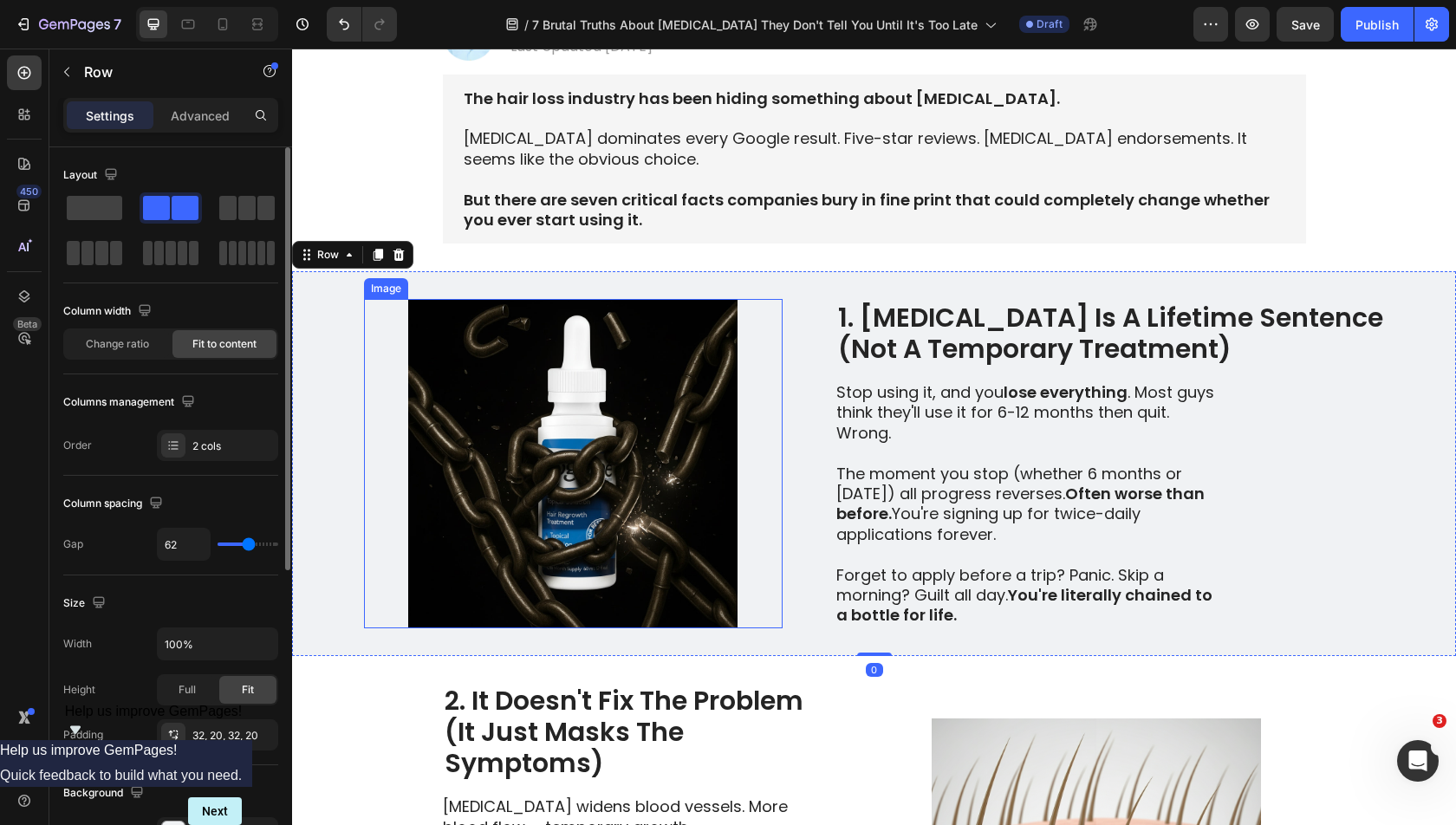
click at [705, 508] on img at bounding box center [573, 463] width 419 height 329
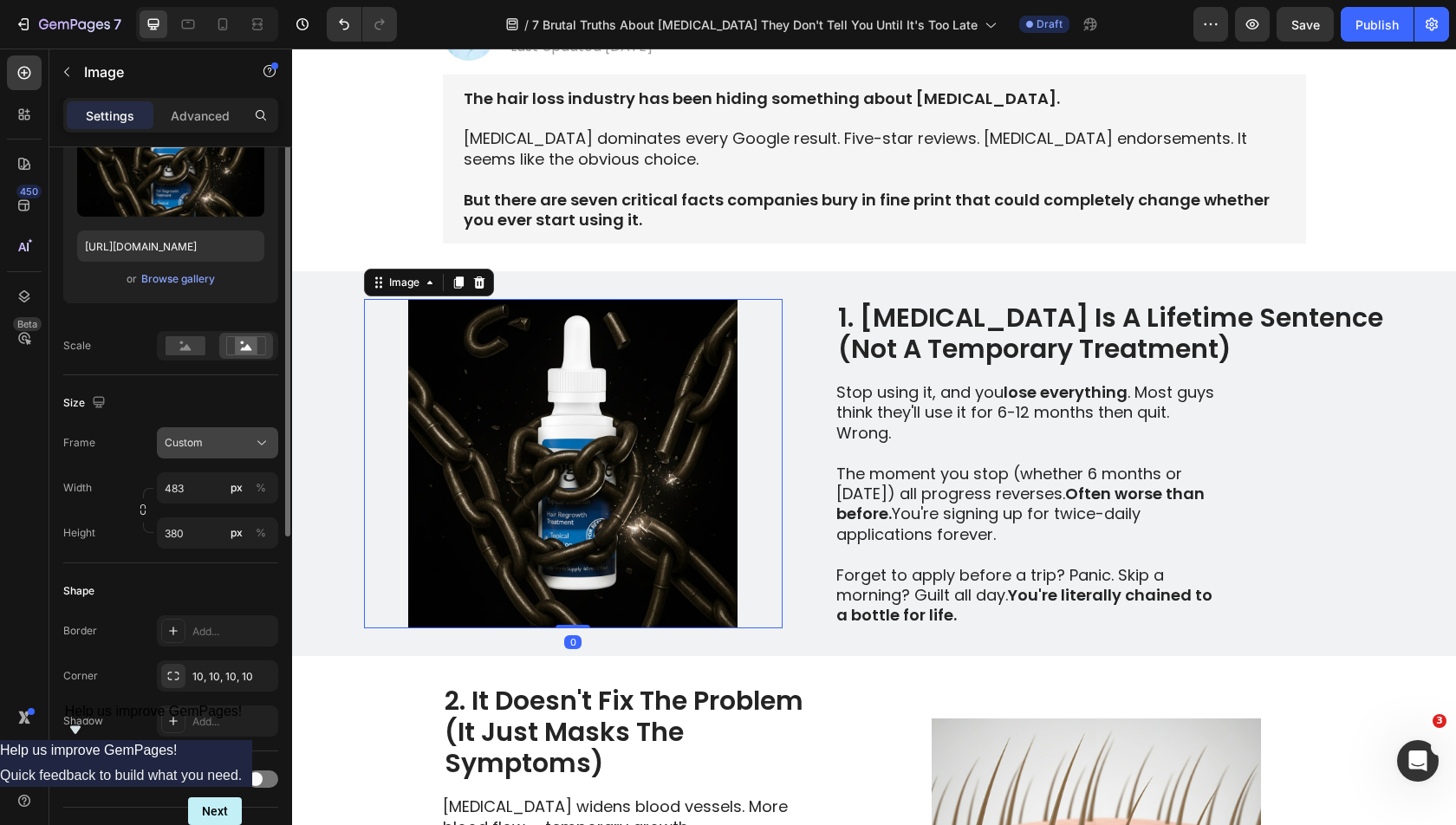
scroll to position [250, 0]
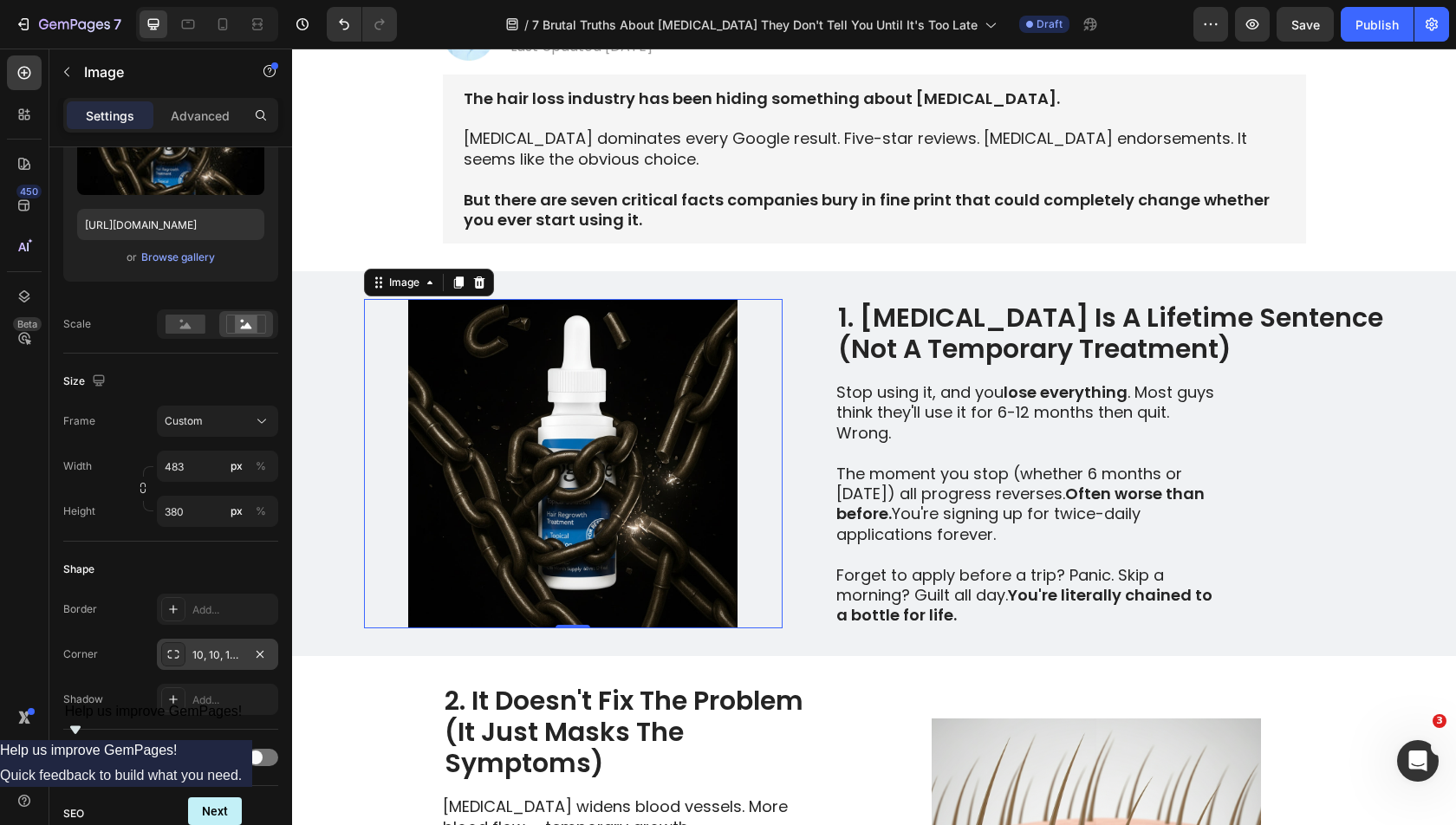
click at [217, 657] on div "10, 10, 10, 10" at bounding box center [217, 655] width 50 height 15
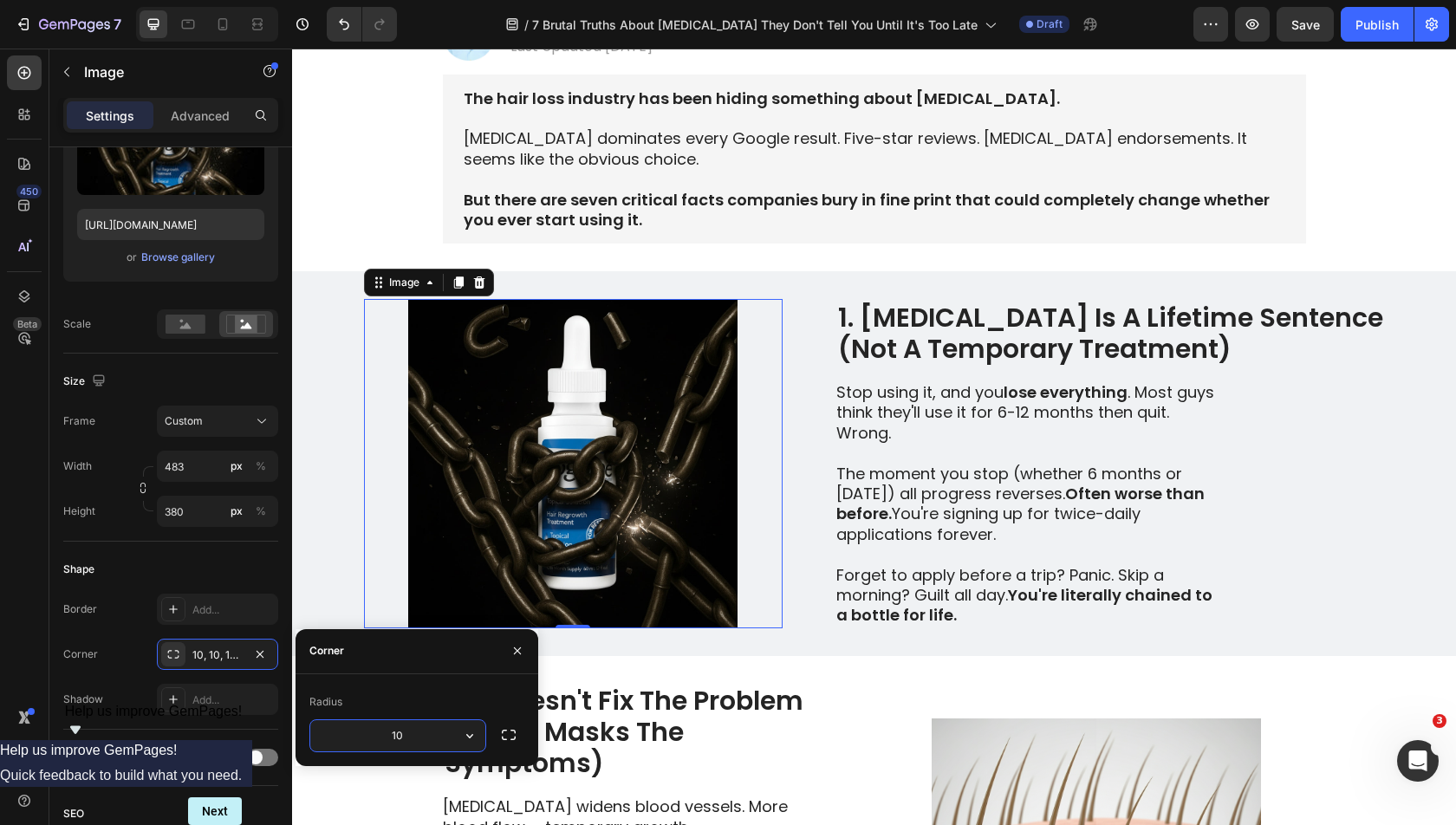
click at [388, 730] on input "10" at bounding box center [398, 735] width 175 height 31
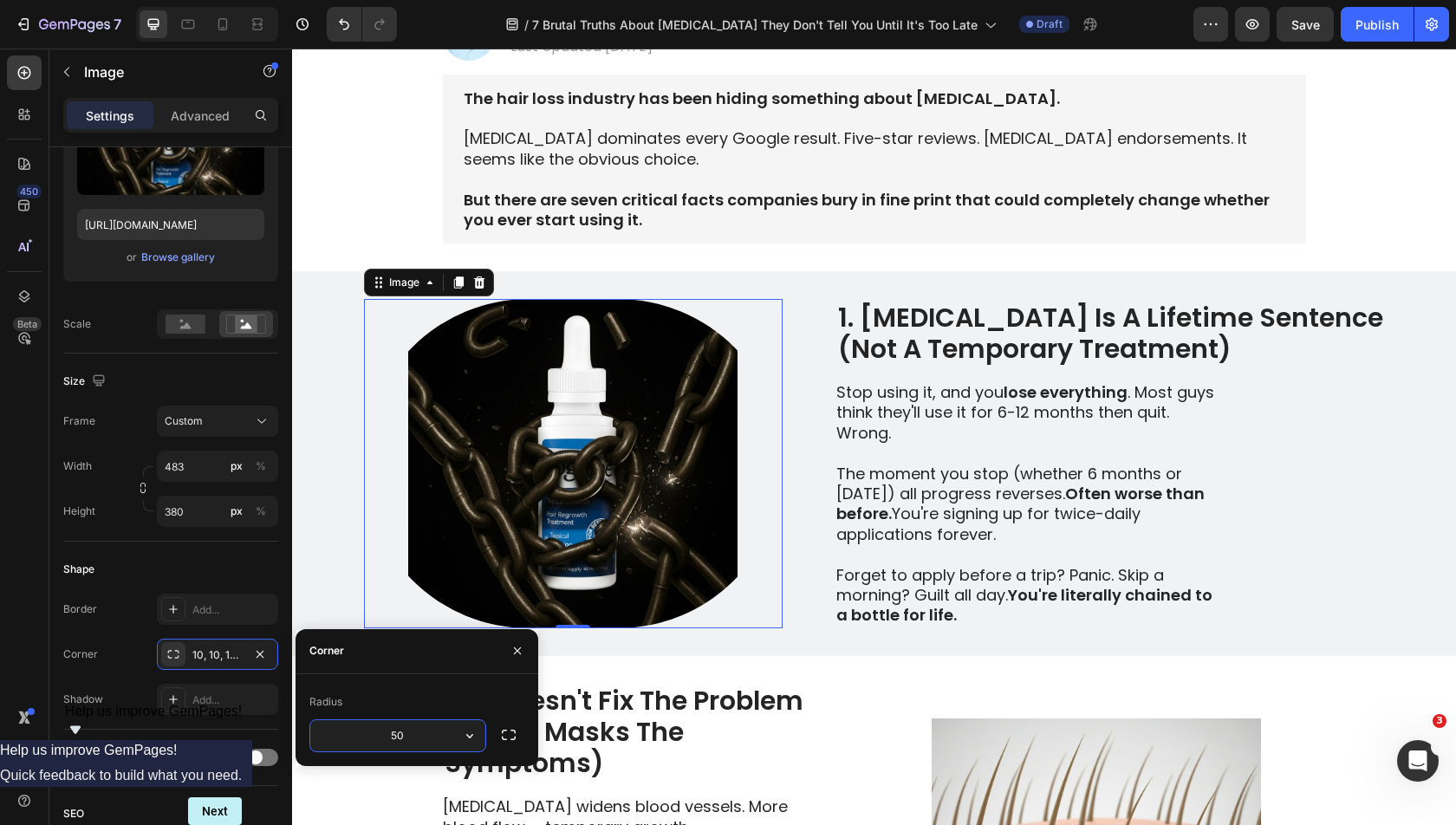
type input "5"
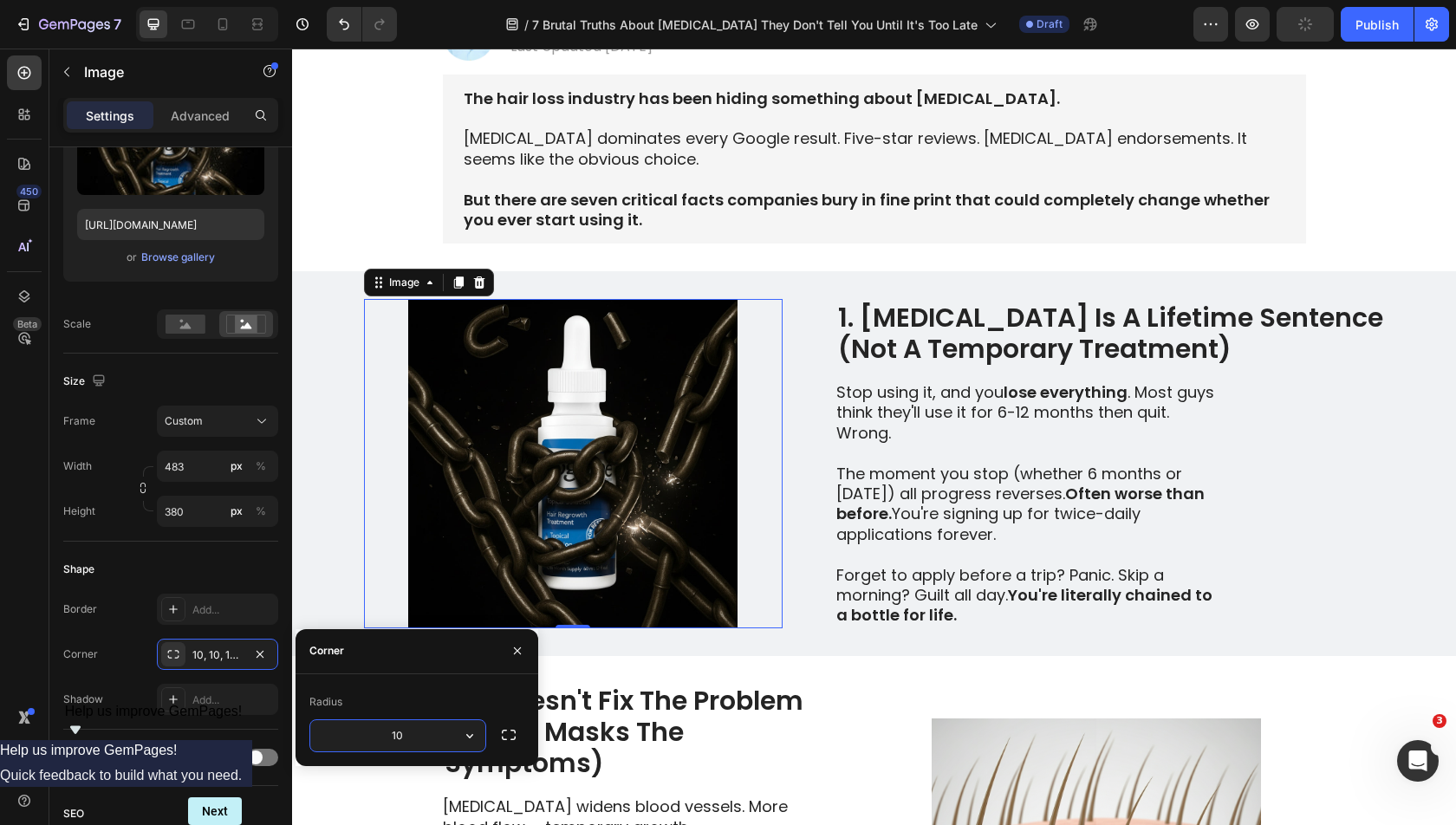
type input "1"
type input "0"
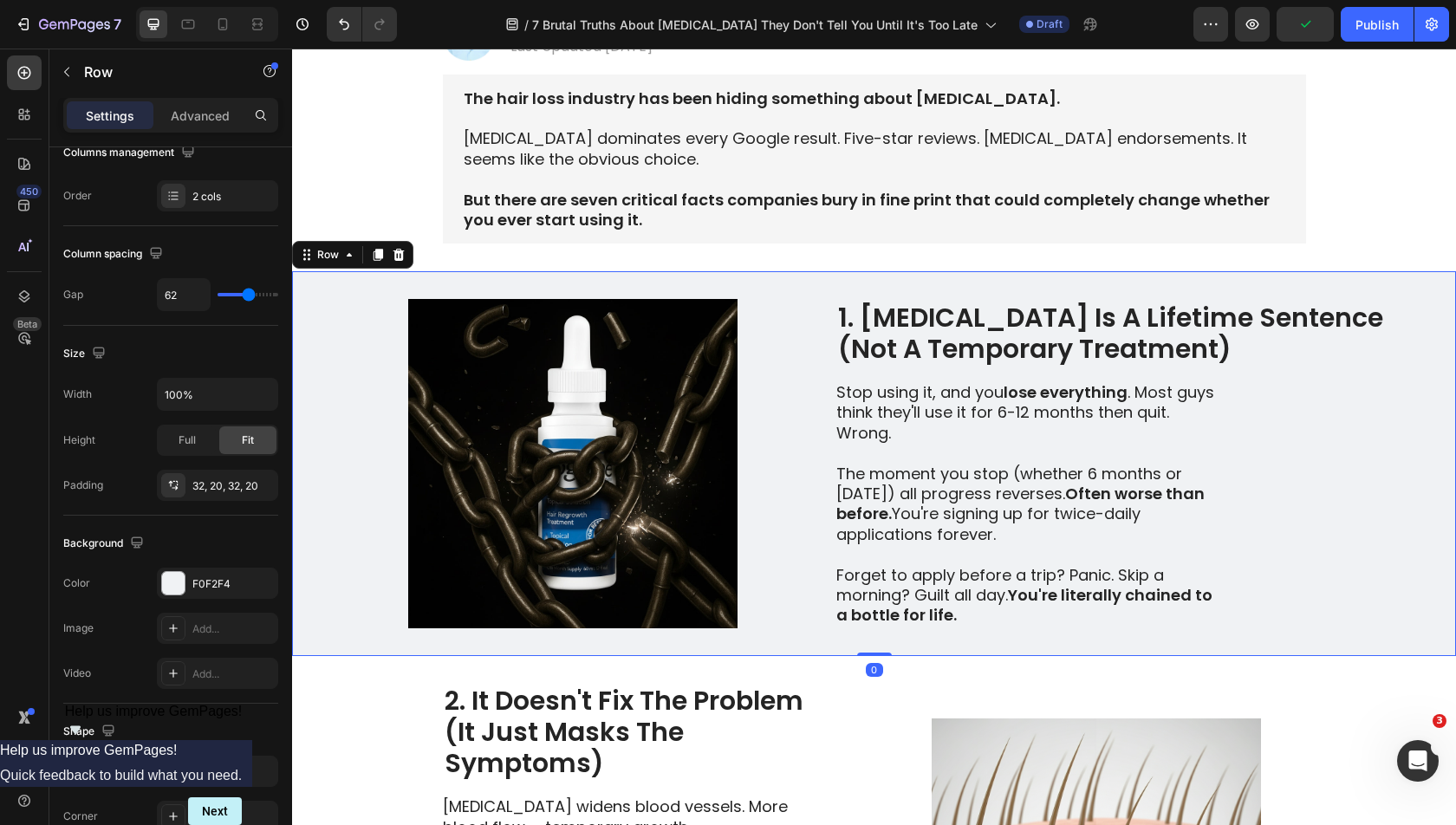
click at [327, 537] on div "Image 1. [MEDICAL_DATA] Is A Lifetime Sentence (Not A Temporary Treatment) Head…" at bounding box center [874, 463] width 1164 height 385
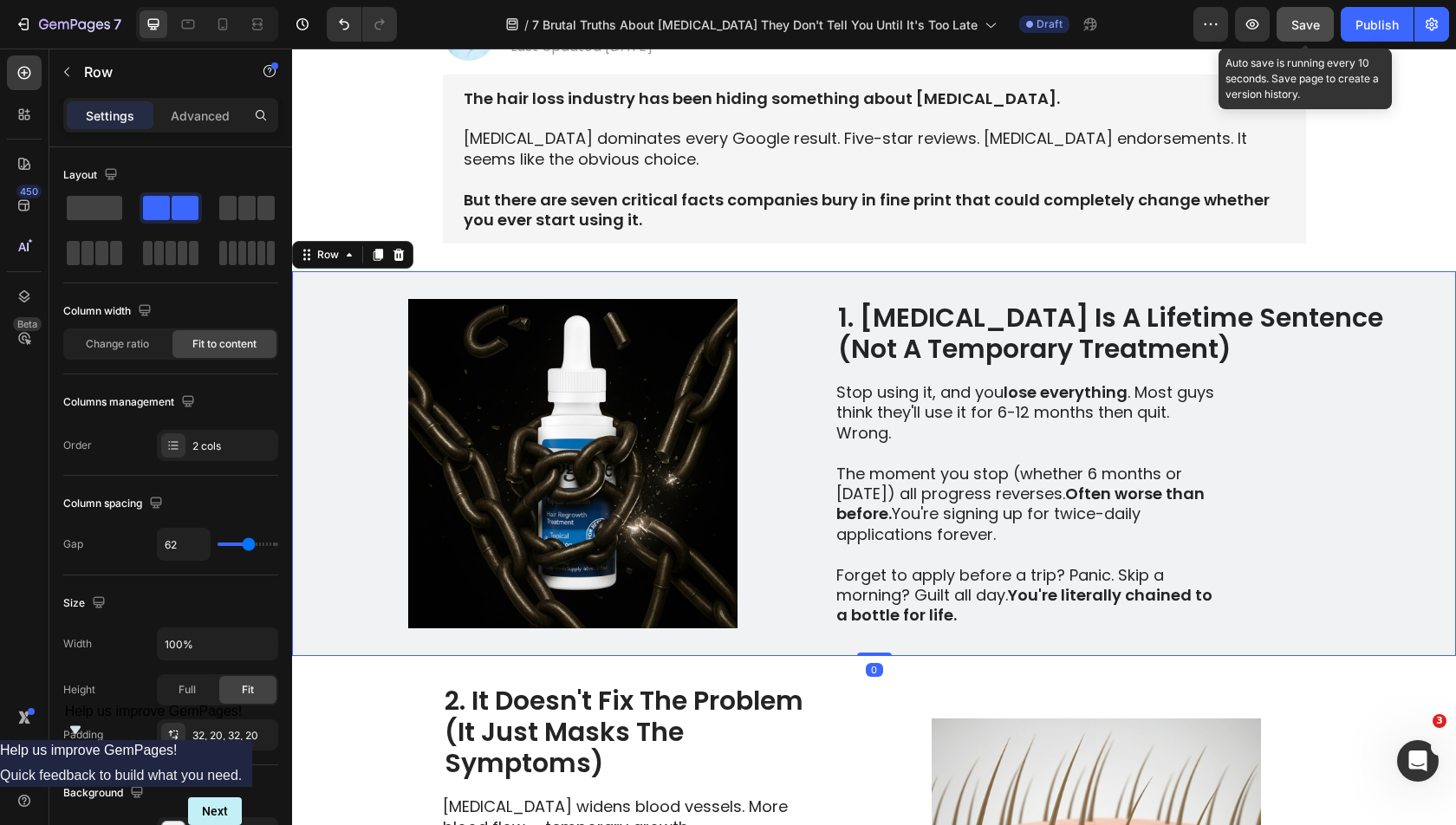
click at [1322, 21] on button "Save" at bounding box center [1305, 24] width 57 height 35
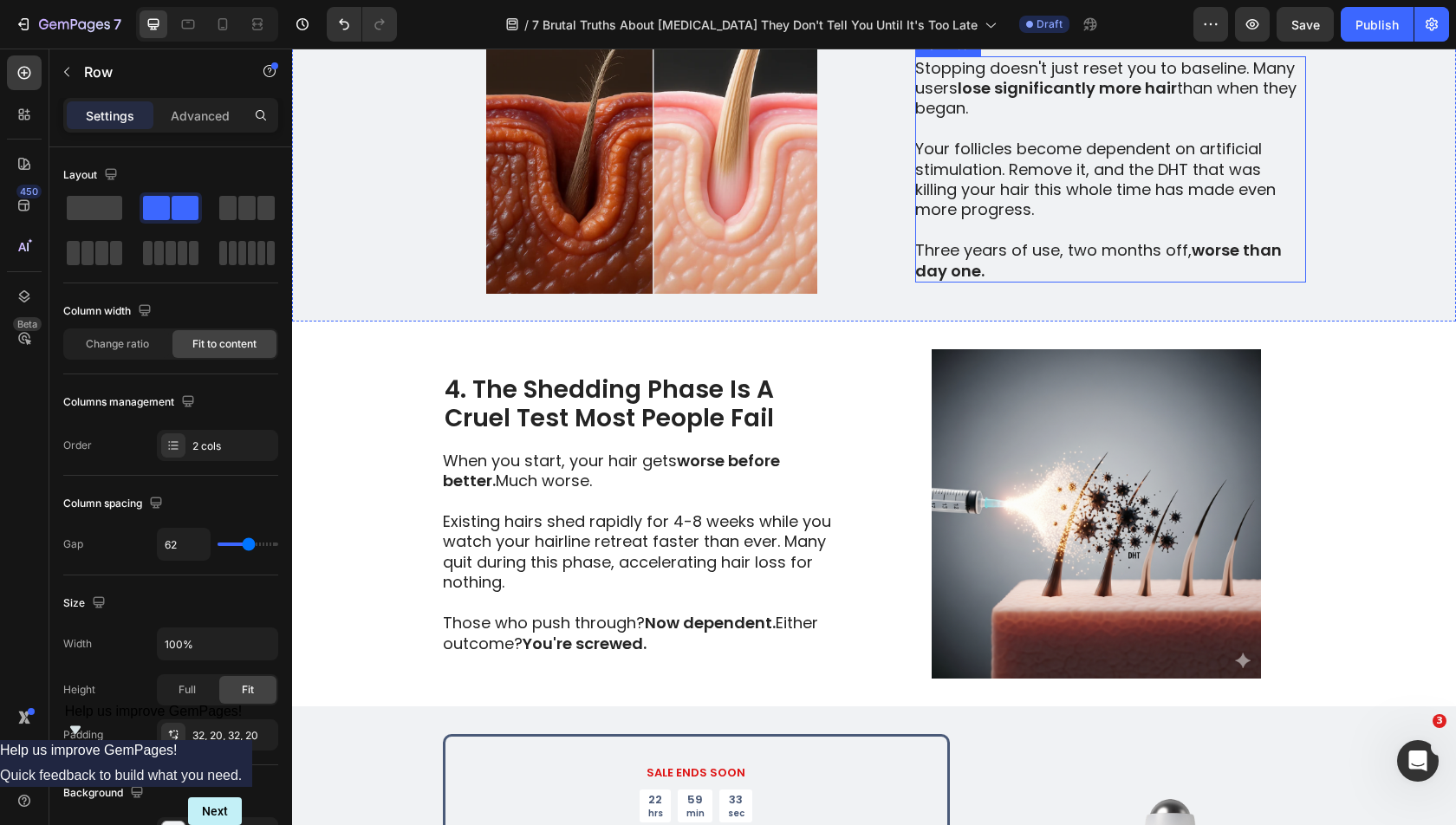
scroll to position [1488, 0]
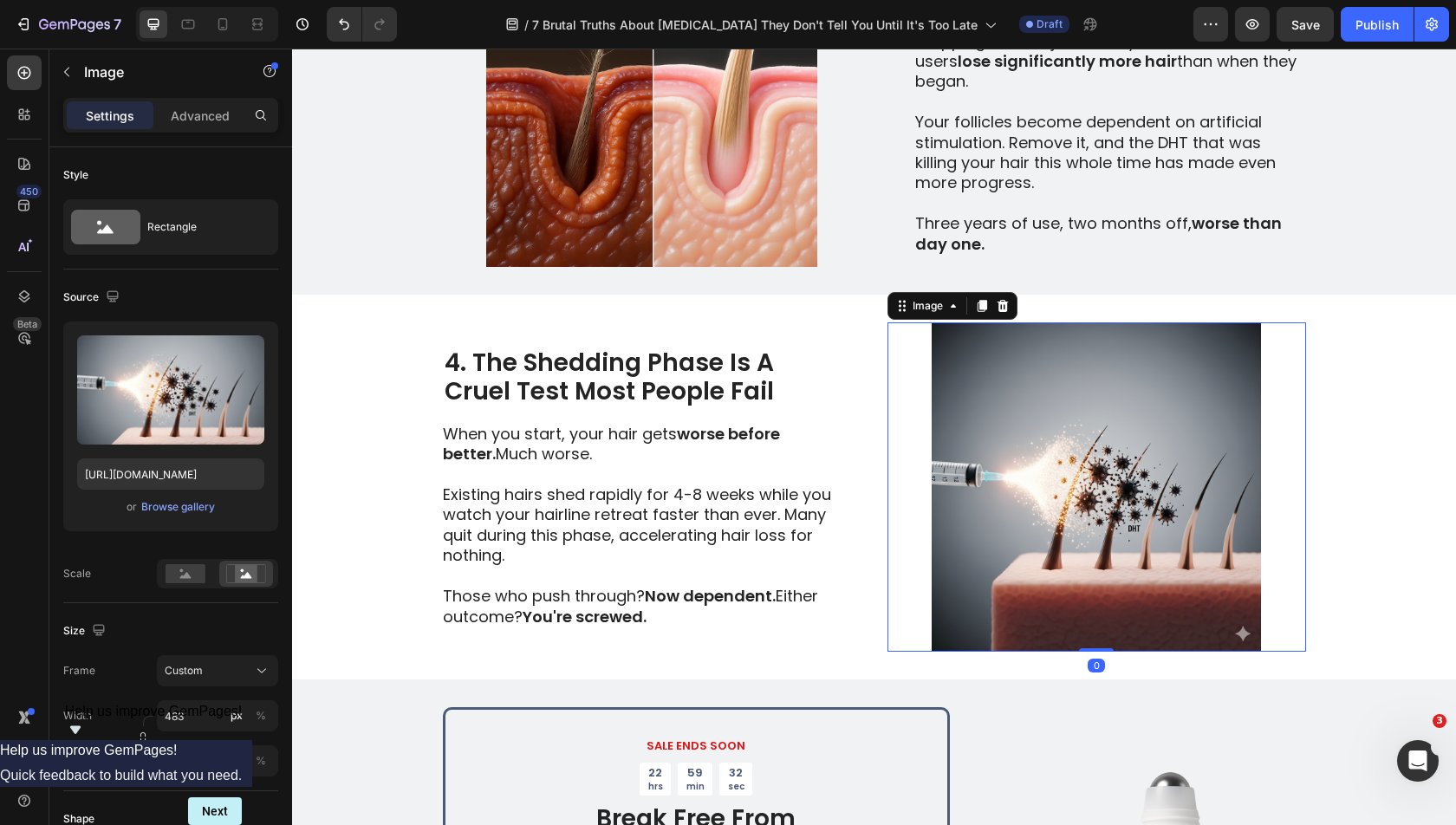
click at [1065, 489] on img at bounding box center [1097, 486] width 419 height 329
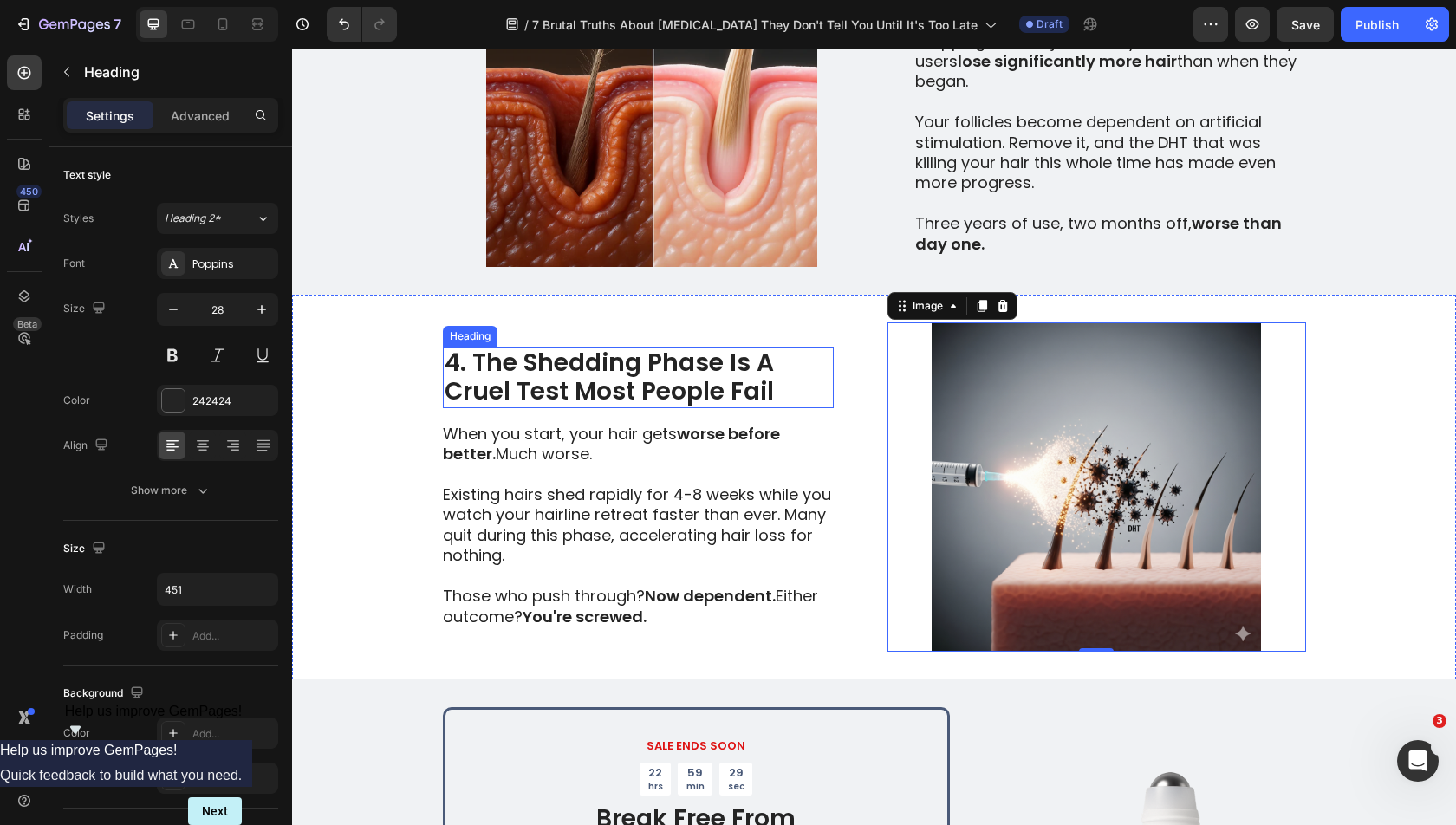
click at [569, 366] on h2 "4. The Shedding Phase Is A Cruel Test Most People Fail" at bounding box center [638, 377] width 391 height 62
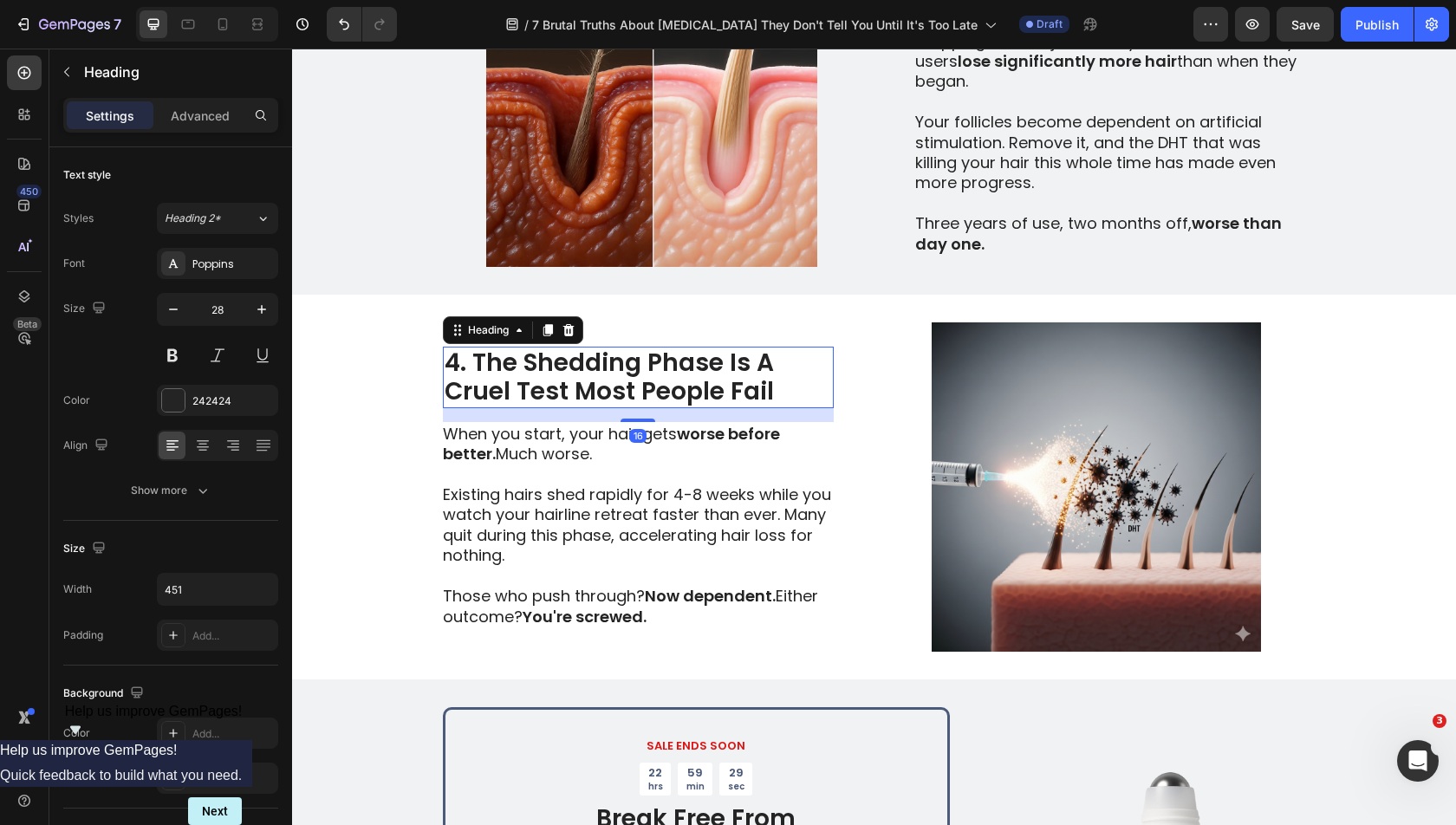
click at [569, 366] on h2 "4. The Shedding Phase Is A Cruel Test Most People Fail" at bounding box center [638, 377] width 391 height 62
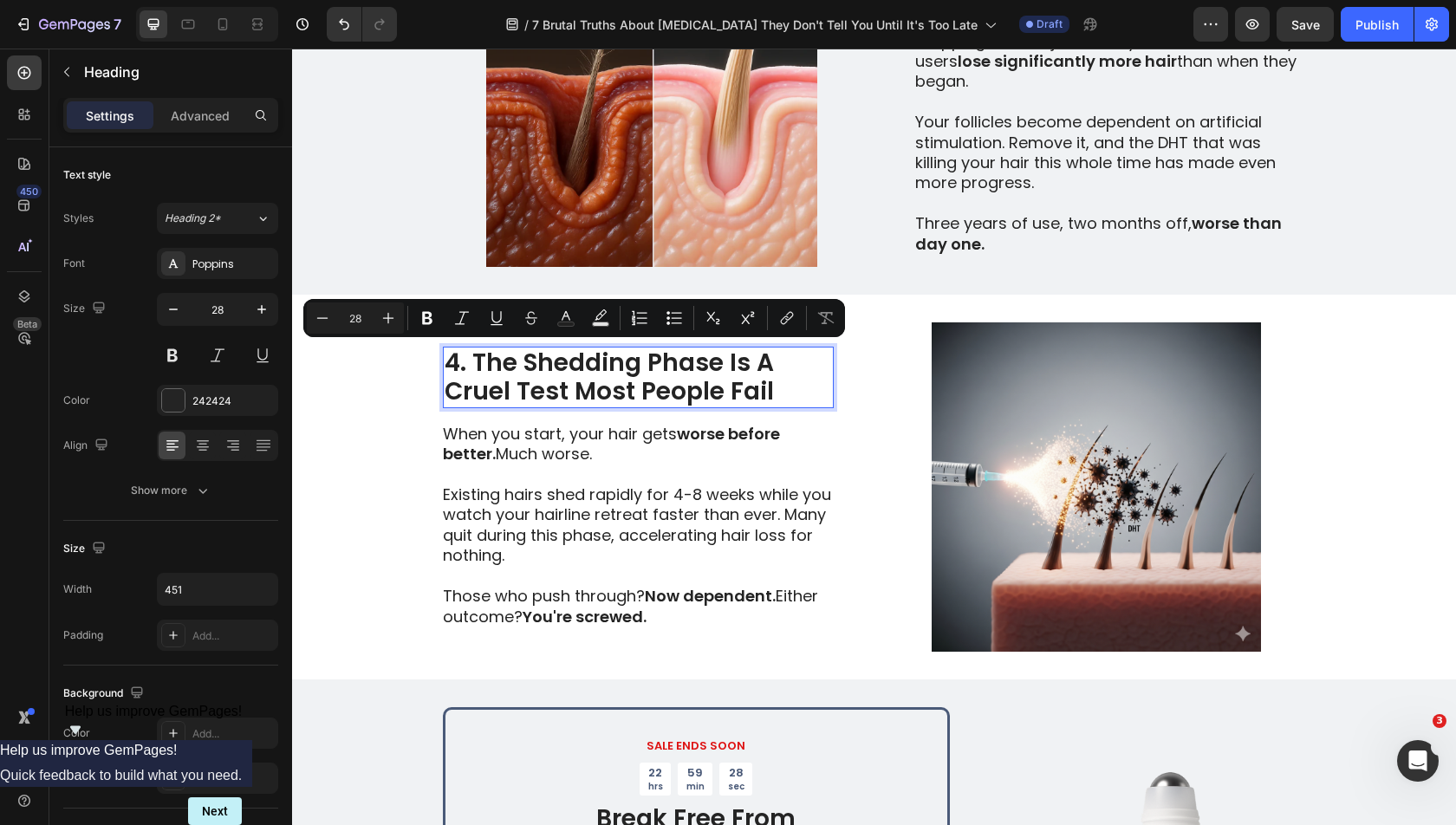
click at [520, 366] on p "4. The Shedding Phase Is A Cruel Test Most People Fail" at bounding box center [638, 377] width 387 height 58
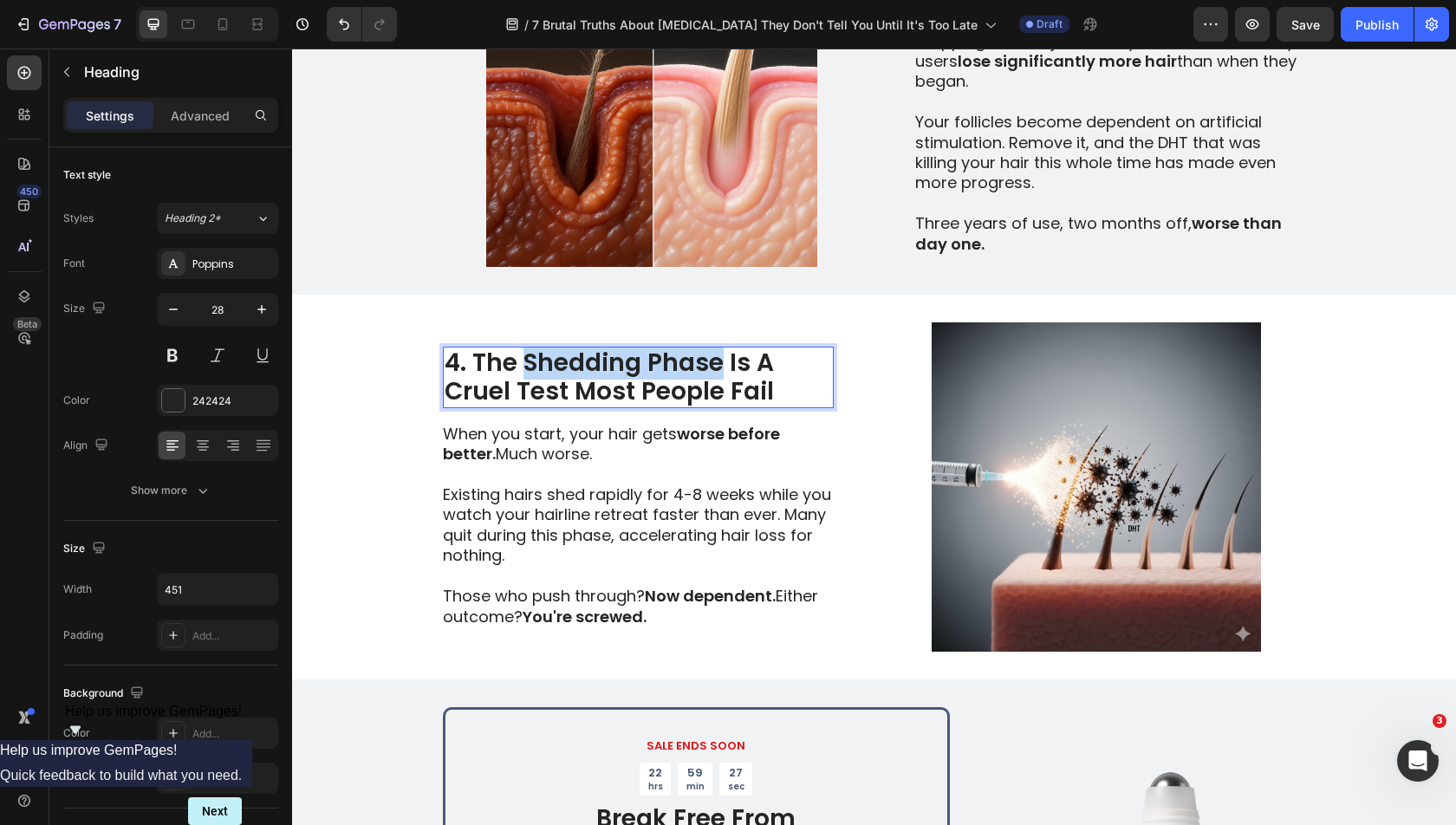
drag, startPoint x: 515, startPoint y: 363, endPoint x: 714, endPoint y: 358, distance: 199.1
click at [714, 359] on p "4. The Shedding Phase Is A Cruel Test Most People Fail" at bounding box center [638, 377] width 387 height 58
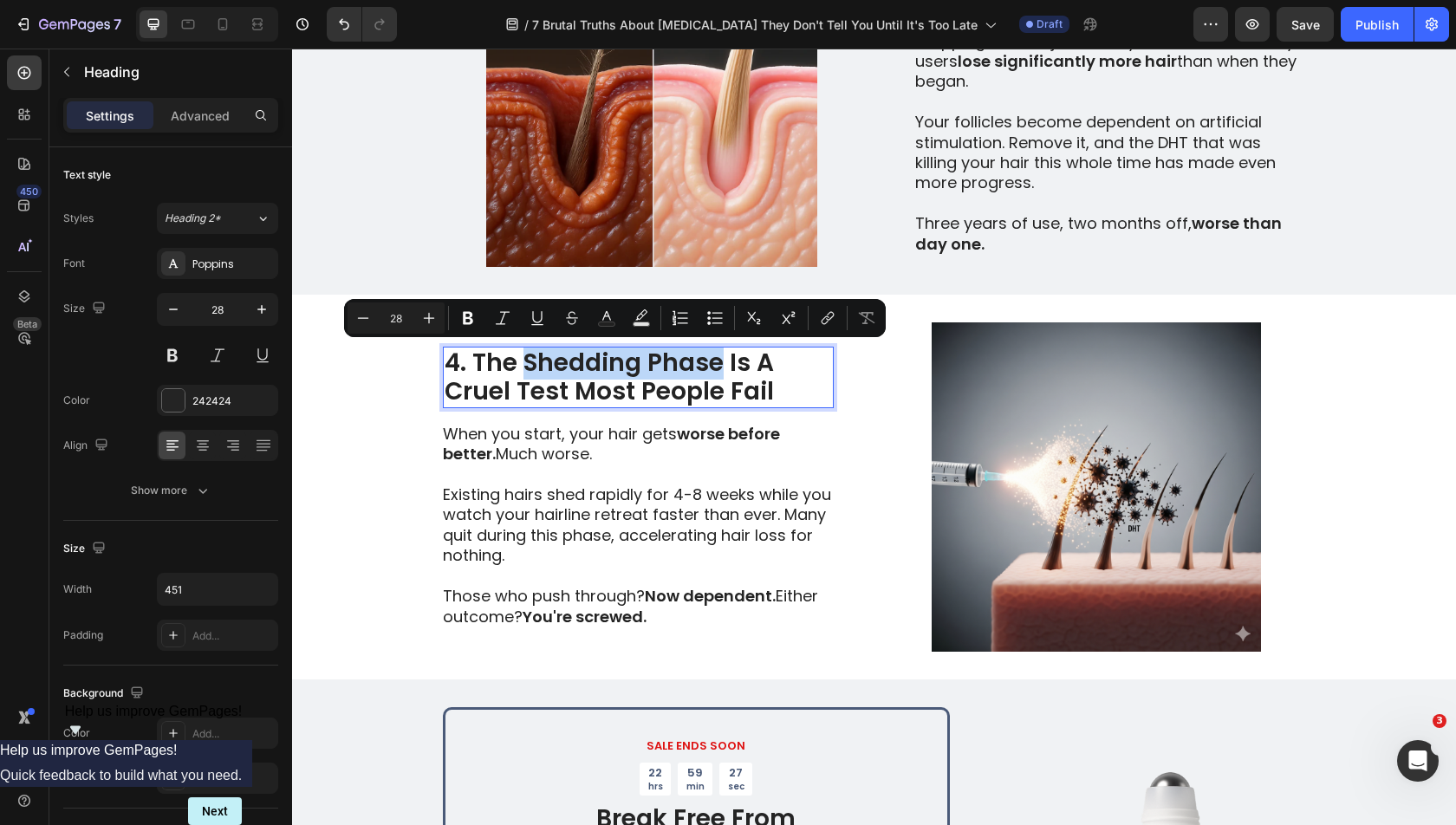
copy p "Shedding Phase"
click at [1107, 445] on img at bounding box center [1097, 486] width 419 height 329
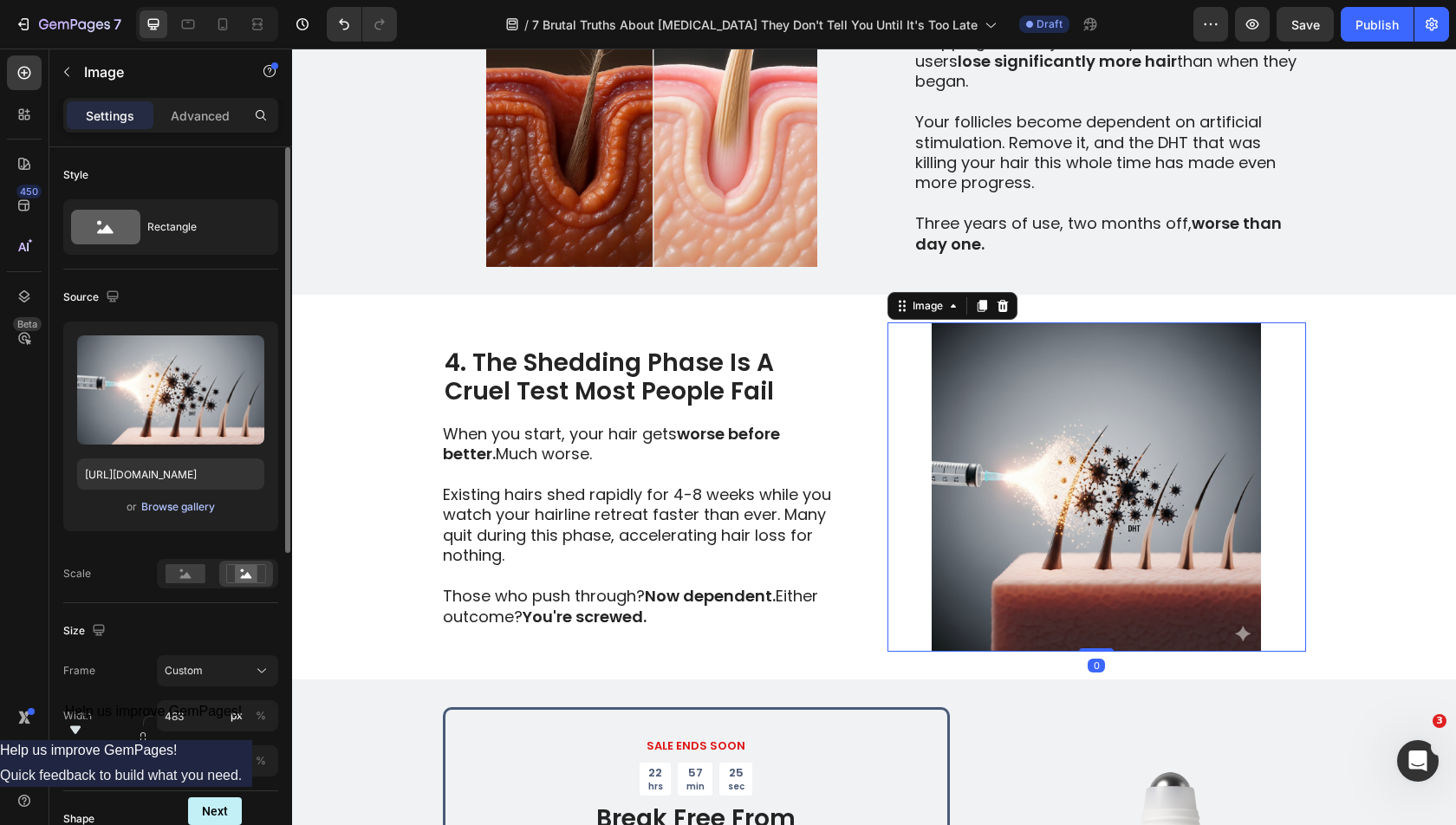
click at [192, 504] on div "Browse gallery" at bounding box center [178, 507] width 73 height 15
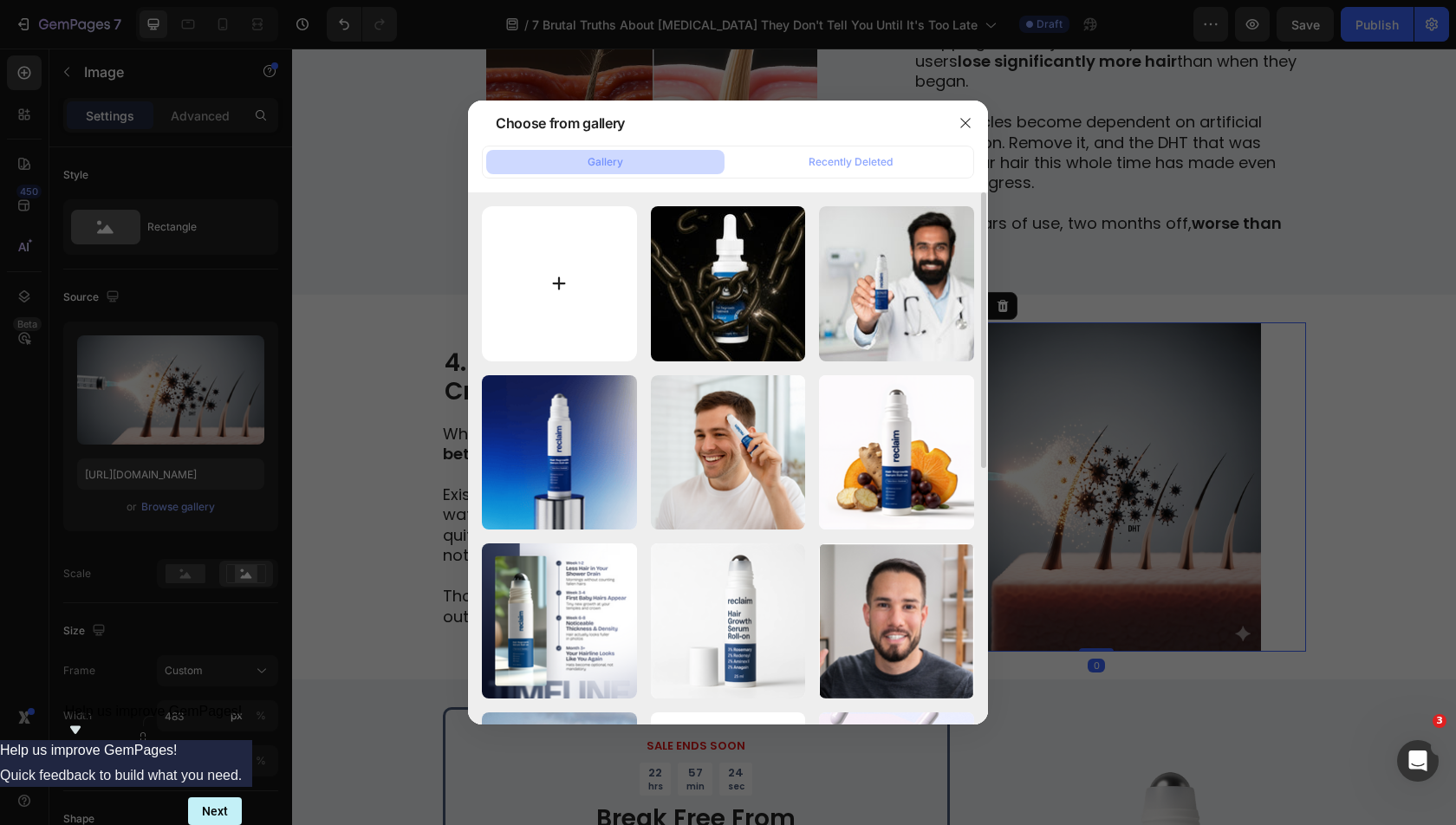
click at [531, 237] on input "file" at bounding box center [559, 284] width 155 height 155
type input "C:\fakepath\11..png"
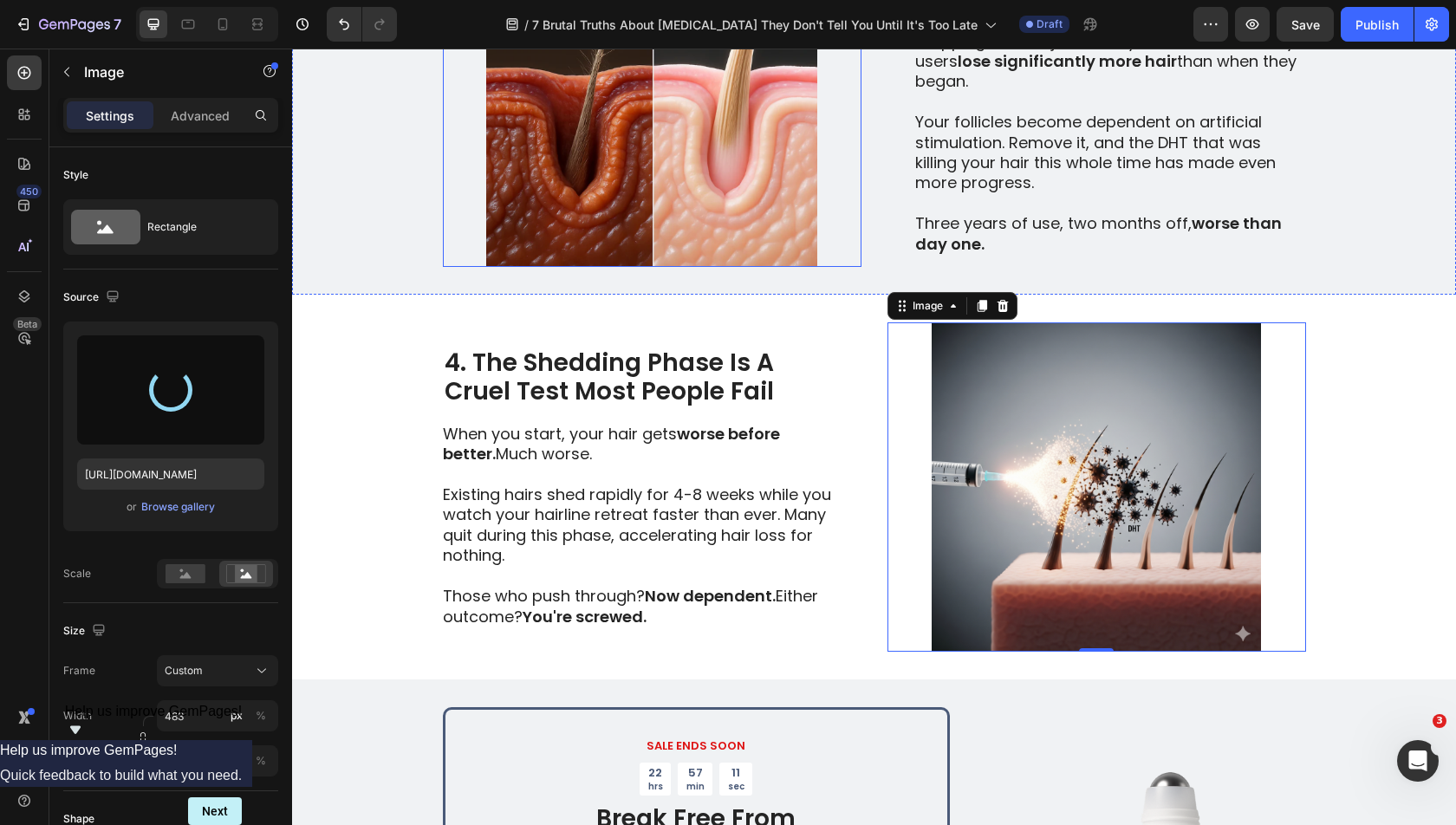
type input "[URL][DOMAIN_NAME]"
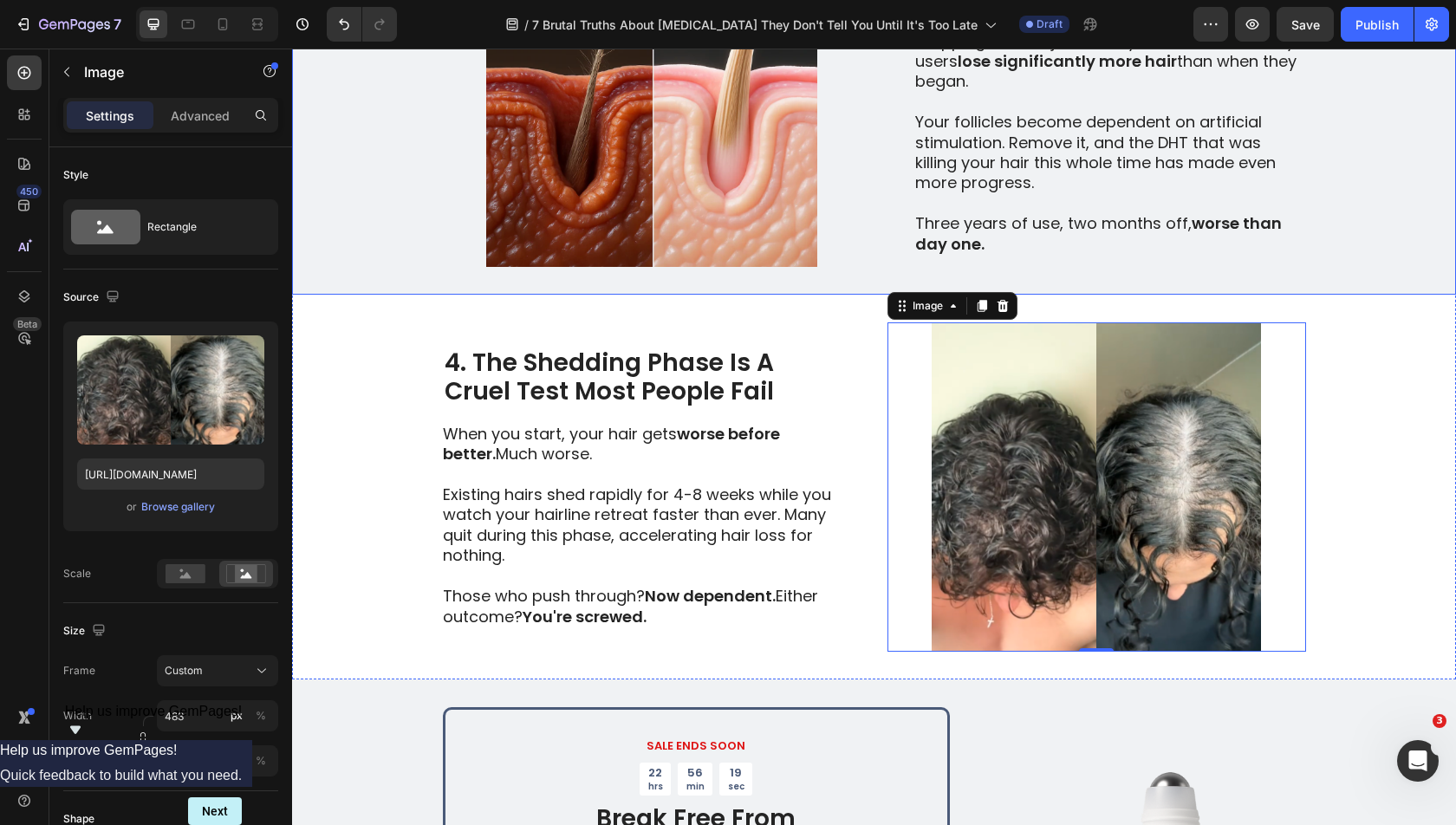
click at [1372, 242] on div "Image 3. Every Week You Wait, More Follicles Die Heading 3. The "Quit Tax" Is B…" at bounding box center [874, 102] width 1164 height 385
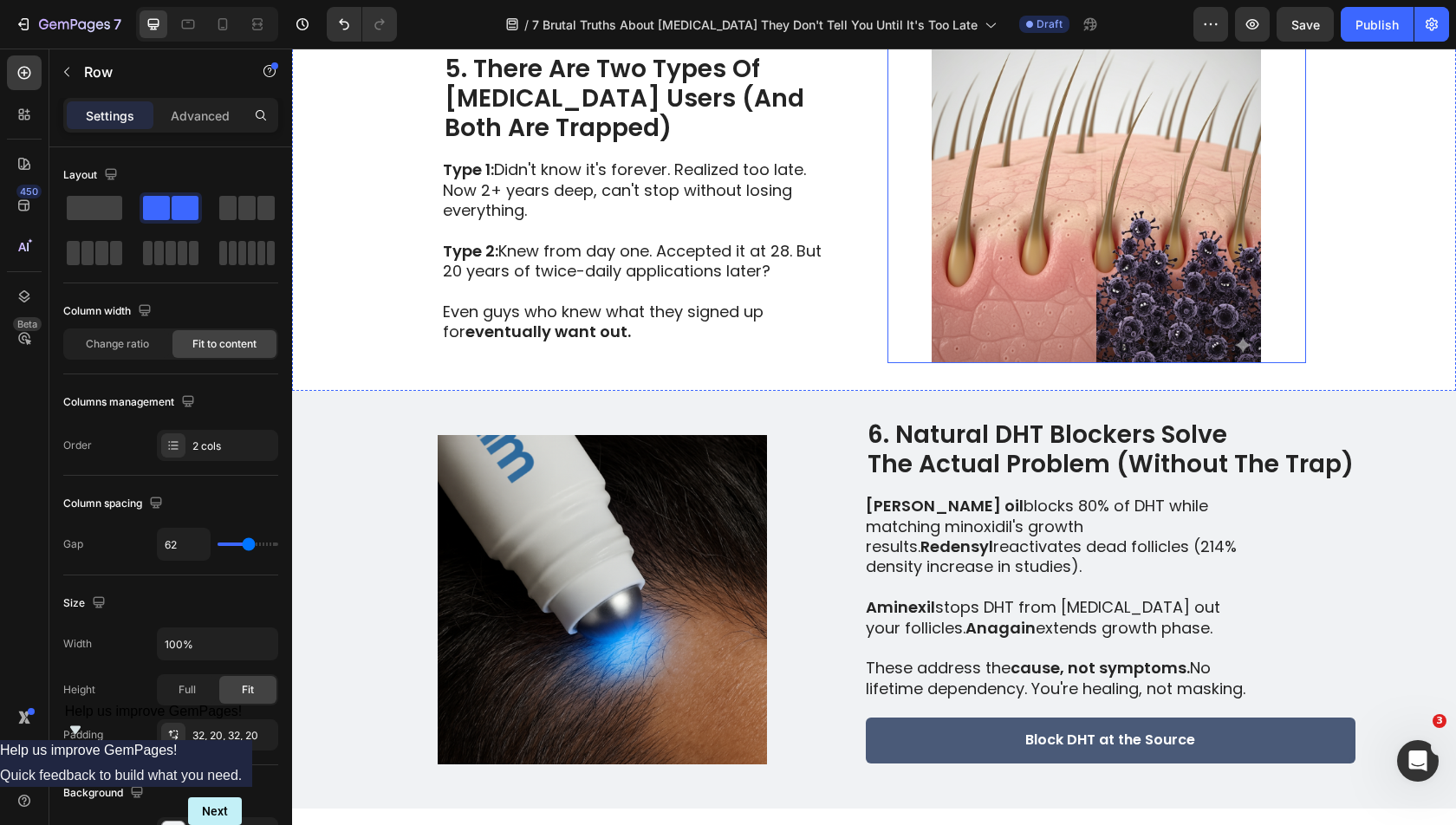
scroll to position [2771, 0]
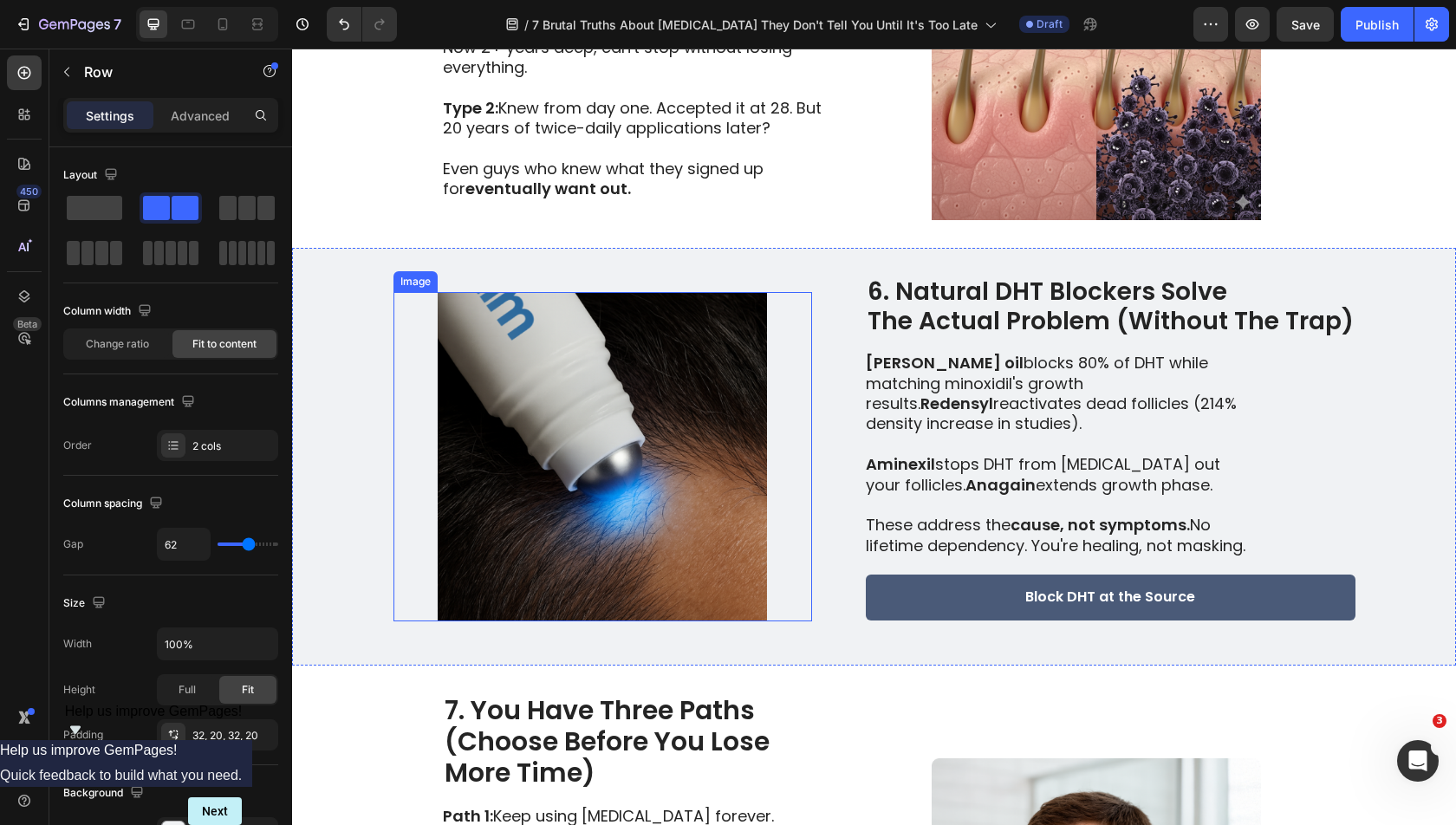
click at [623, 435] on img at bounding box center [603, 456] width 419 height 329
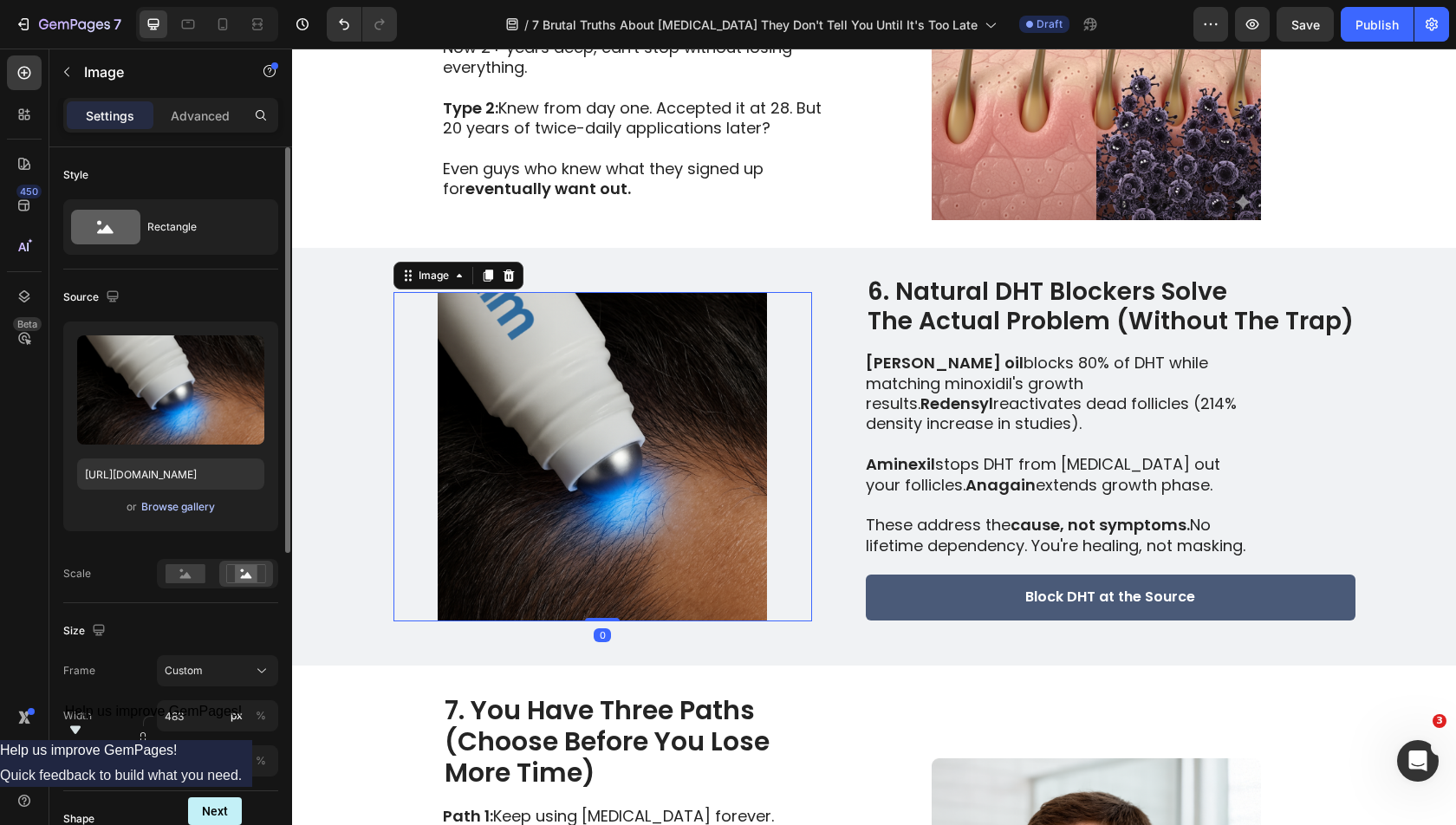
click at [164, 509] on div "Browse gallery" at bounding box center [178, 507] width 73 height 15
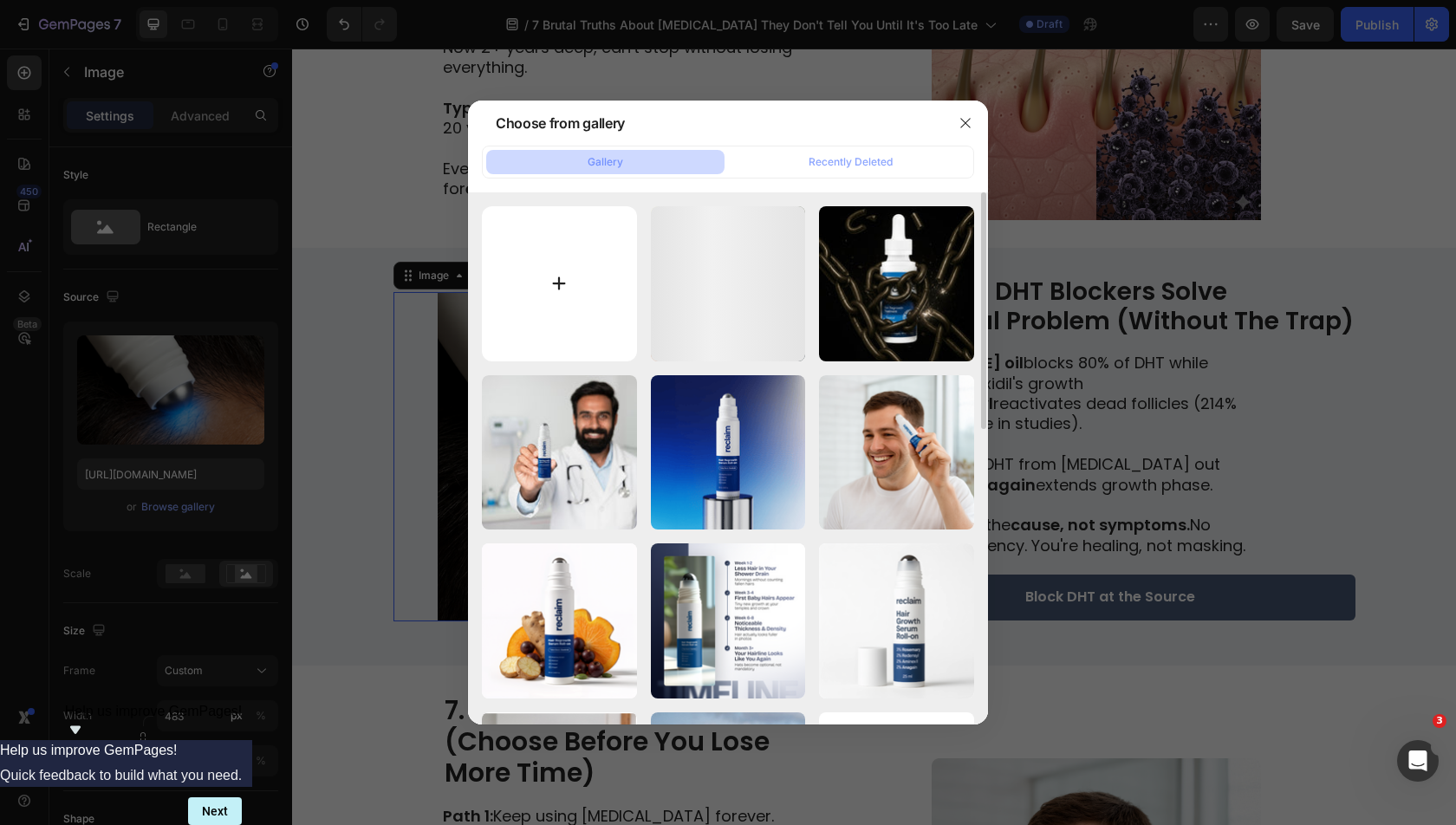
click at [564, 328] on input "file" at bounding box center [559, 284] width 155 height 155
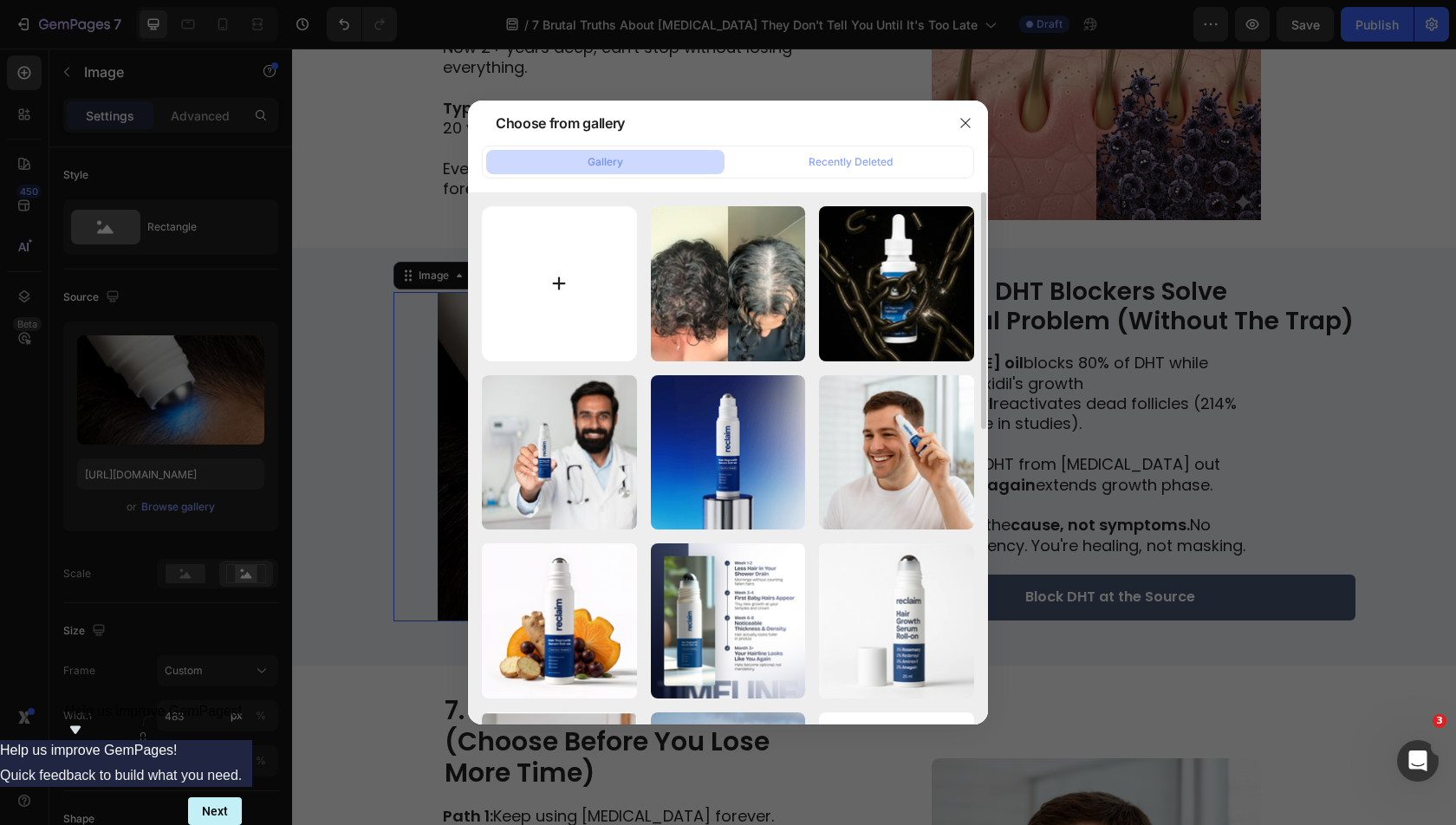
type input "C:\fakepath\Sprigs.png"
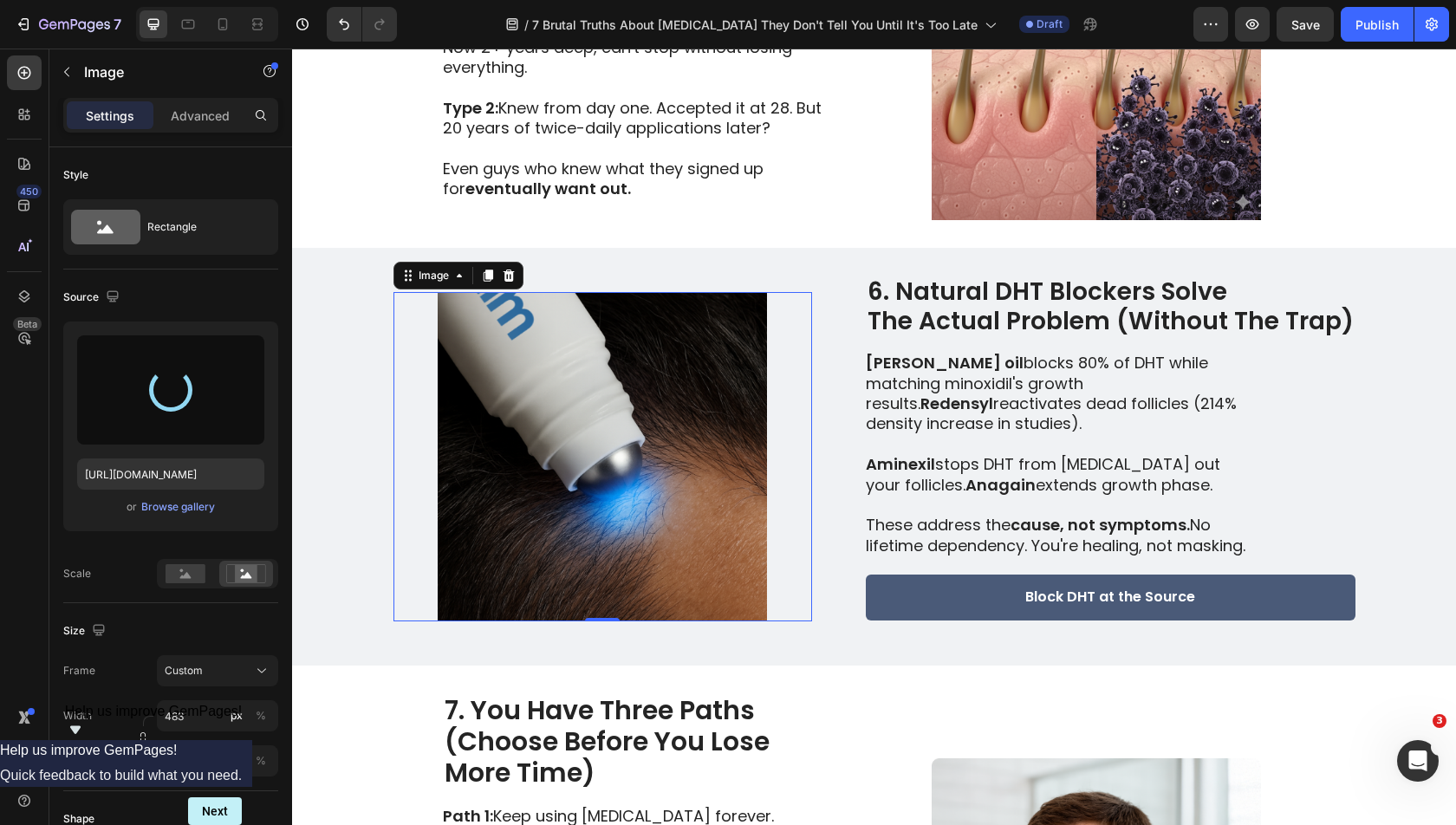
type input "[URL][DOMAIN_NAME]"
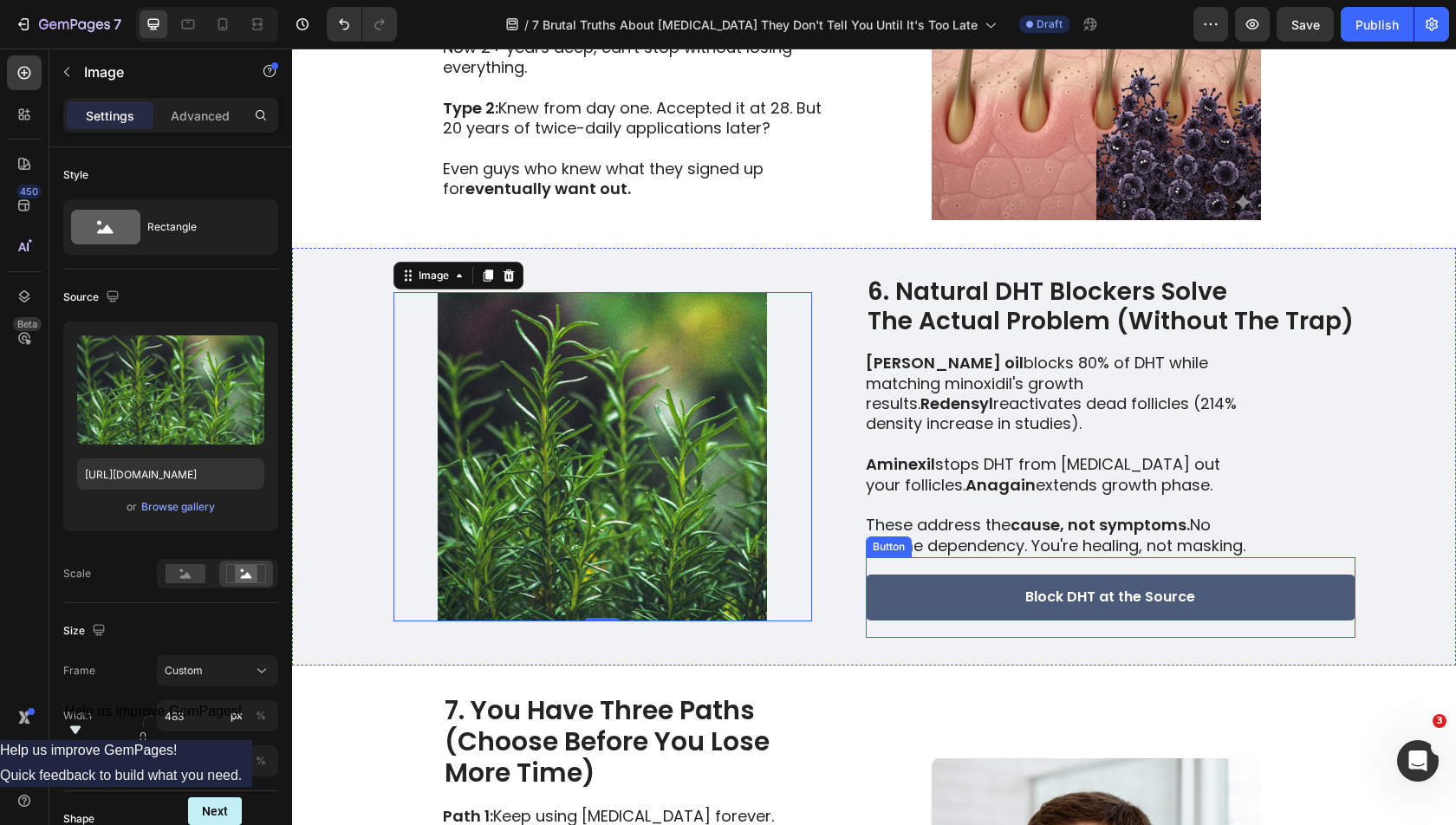
scroll to position [3259, 0]
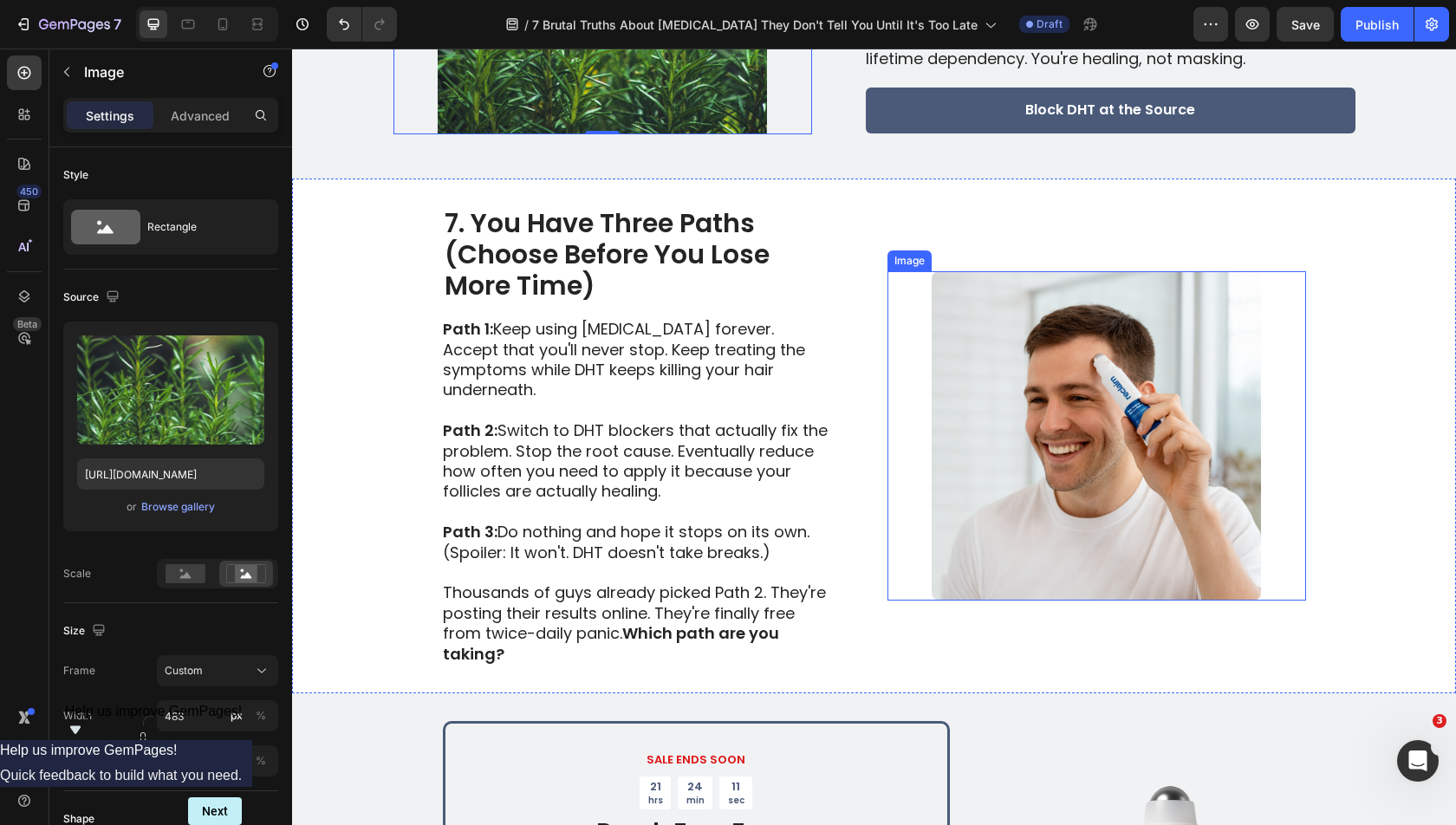
click at [1061, 455] on img at bounding box center [1097, 435] width 419 height 329
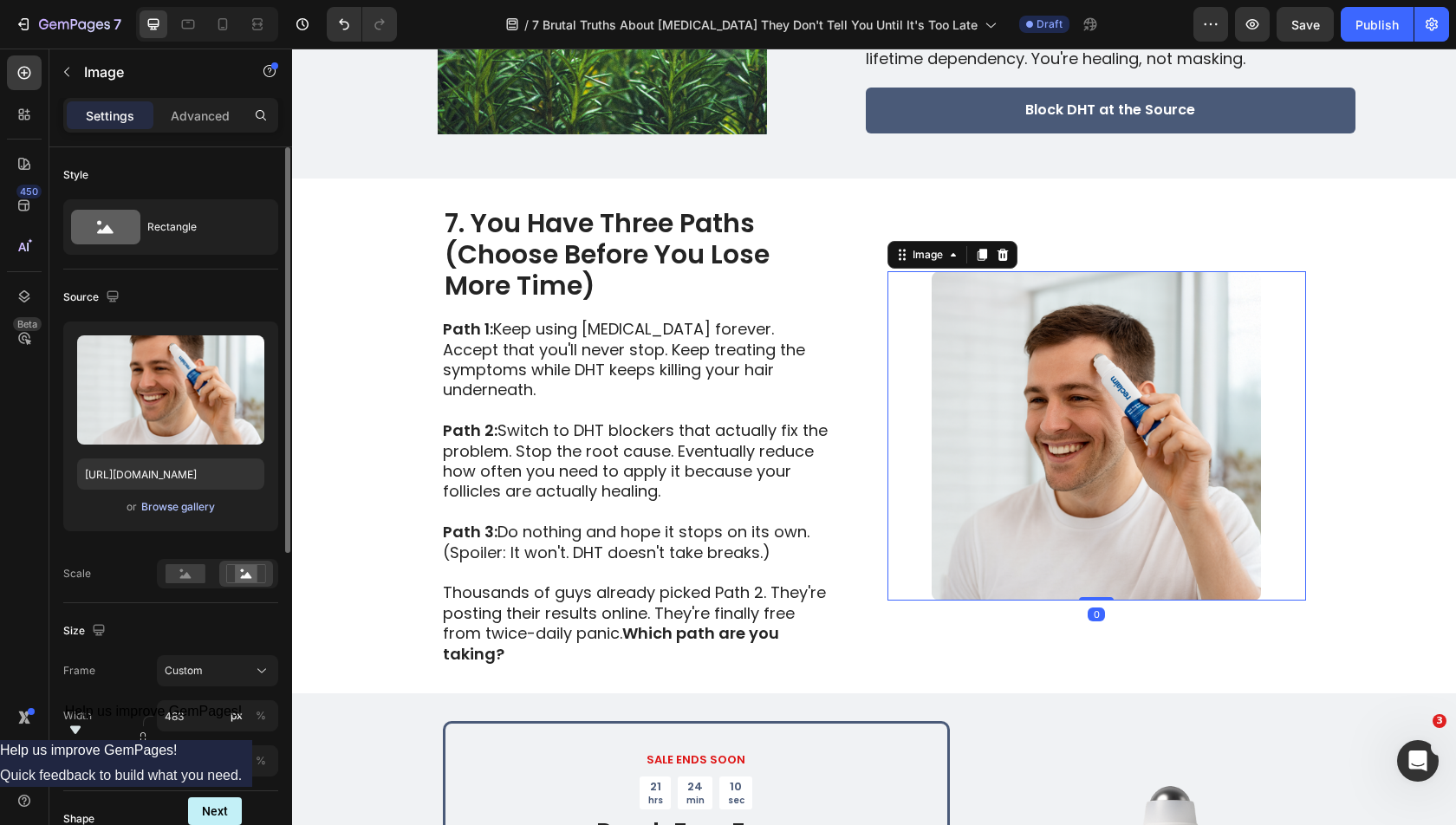
click at [172, 507] on div "Browse gallery" at bounding box center [178, 507] width 73 height 15
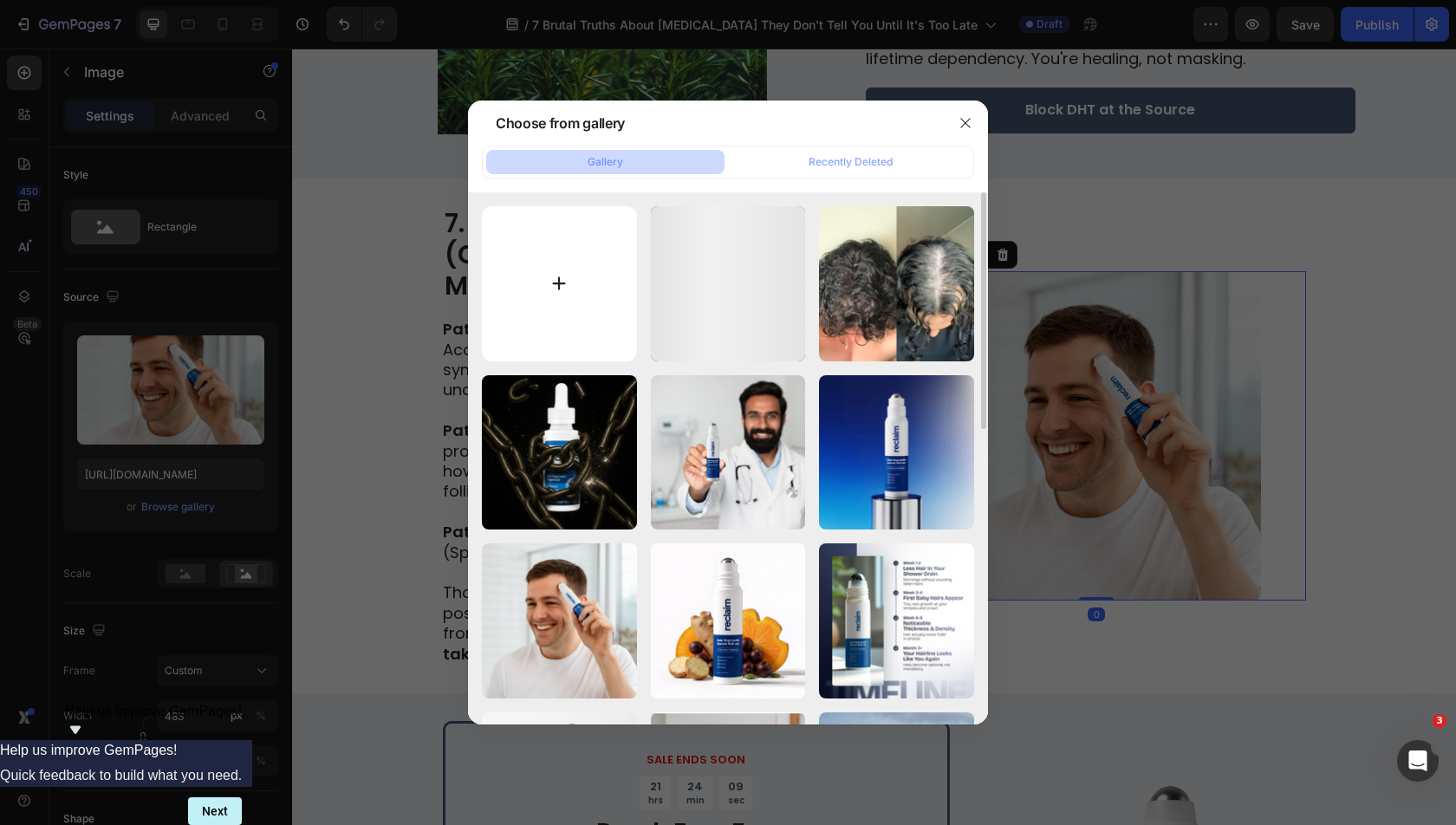
click at [584, 289] on input "file" at bounding box center [559, 284] width 155 height 155
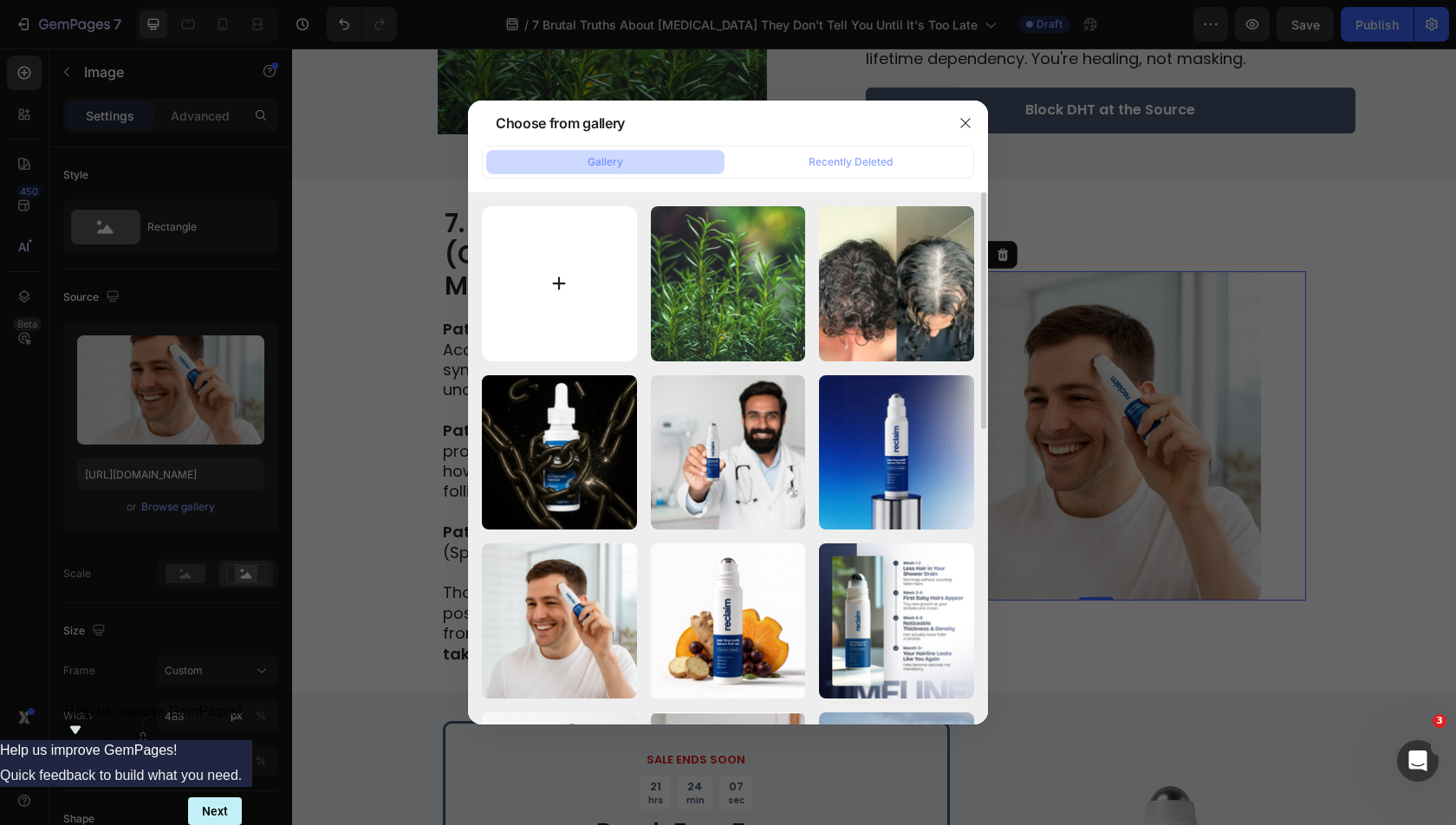
type input "C:\fakepath\3waypath.png"
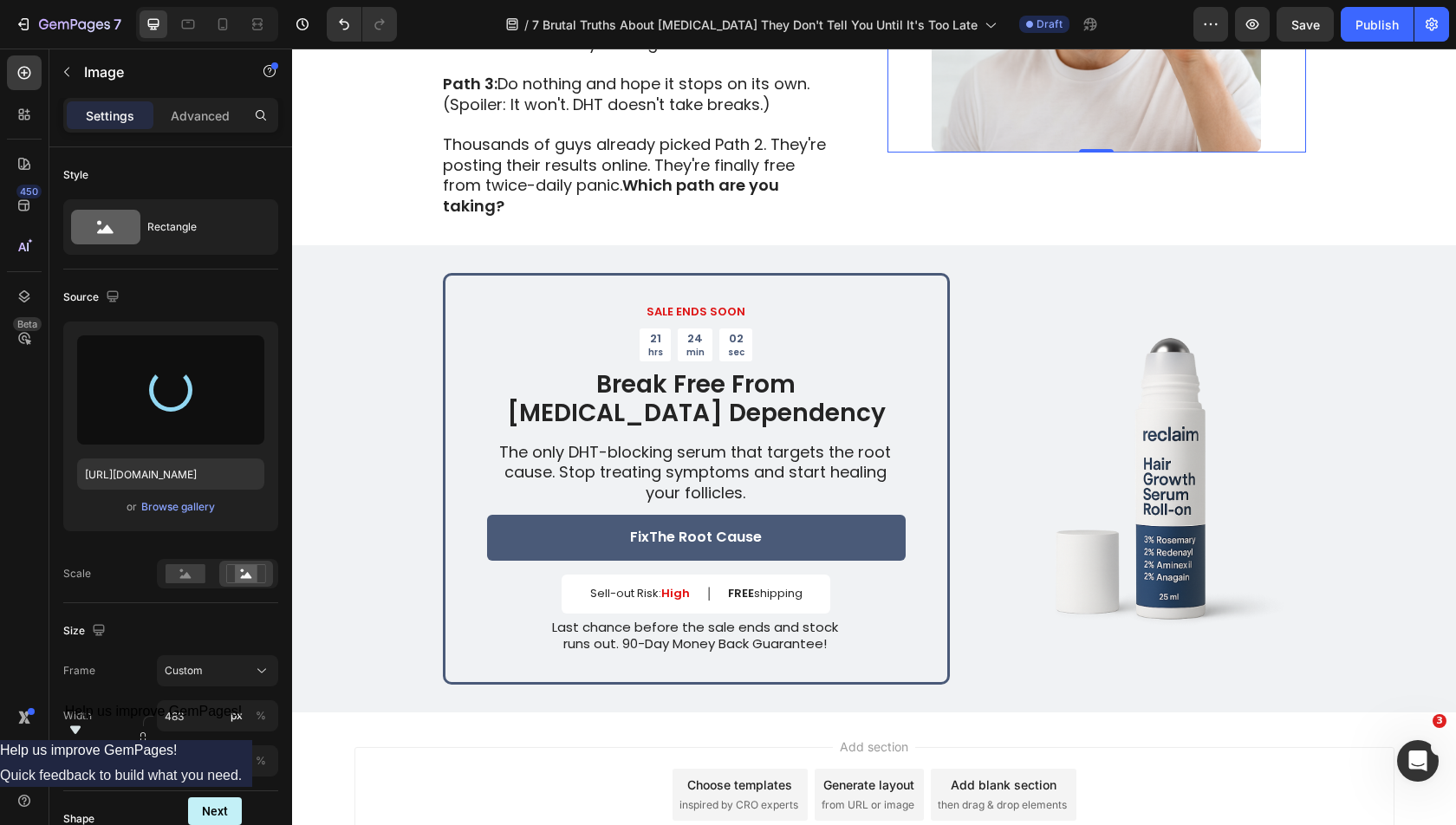
scroll to position [3703, 0]
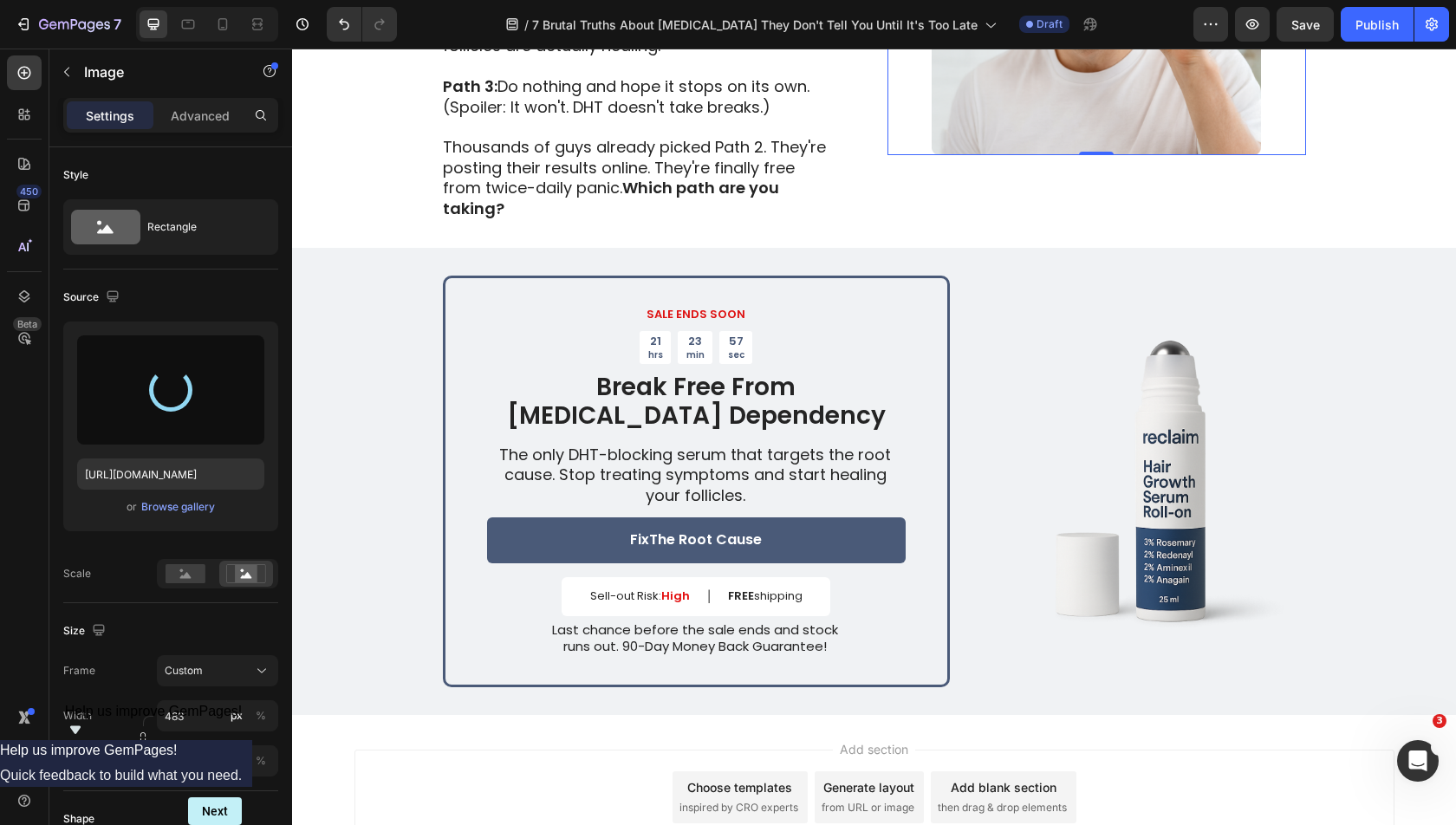
type input "[URL][DOMAIN_NAME]"
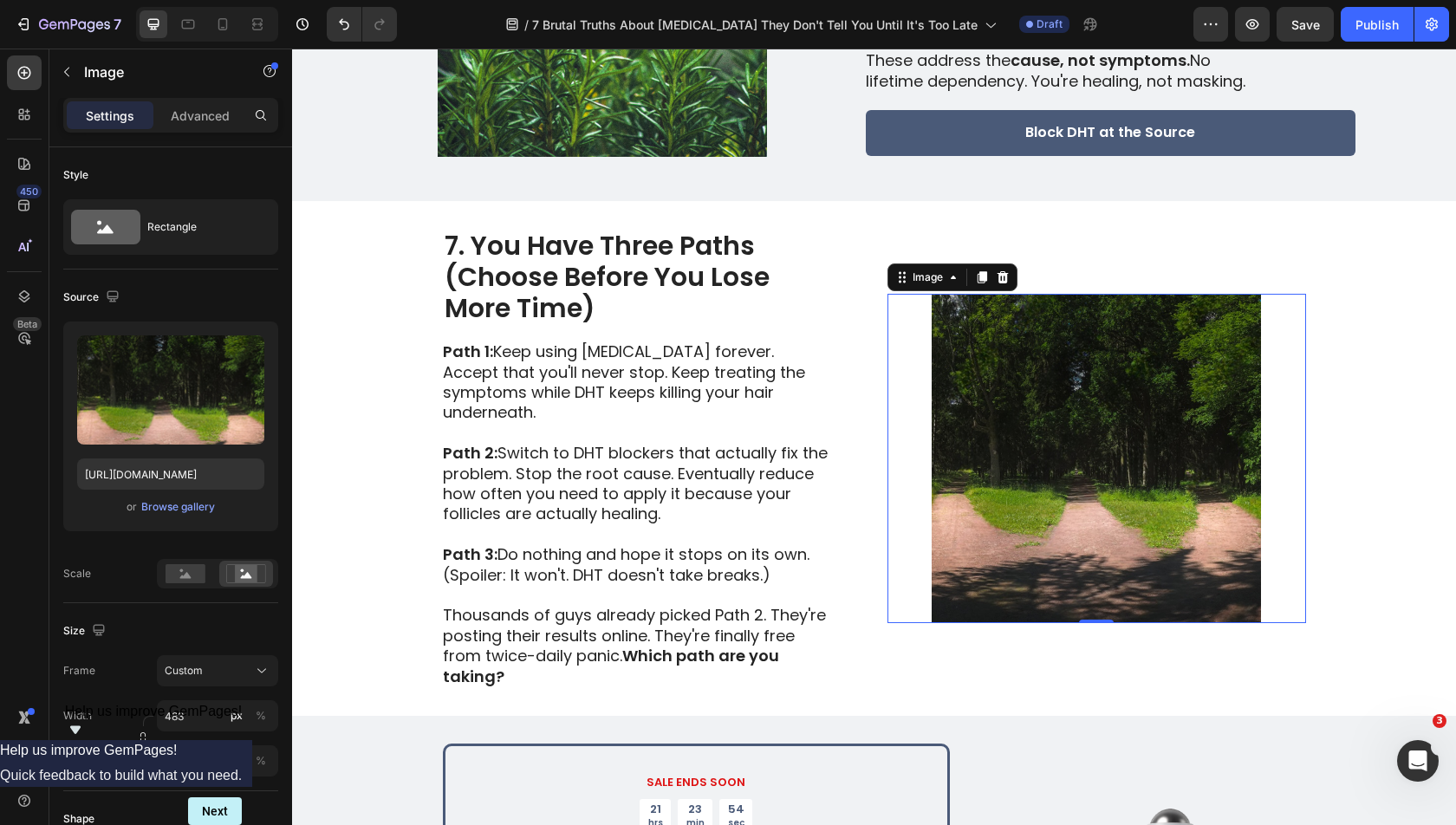
scroll to position [3230, 0]
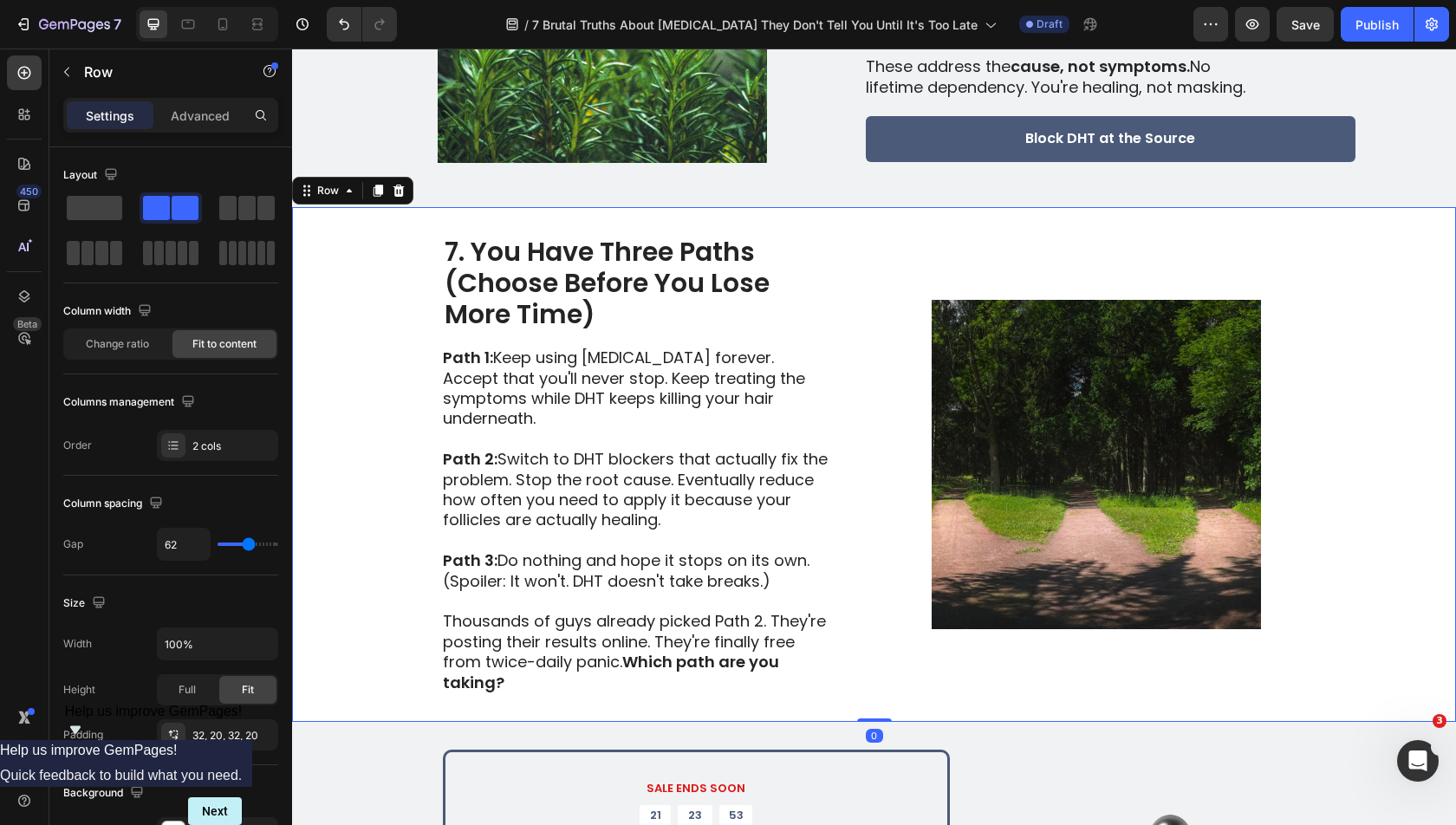
click at [1351, 415] on div "7. You Have Three Paths (Choose Before You Lose More Time) Heading Path 1: Keep…" at bounding box center [874, 464] width 1164 height 514
click at [1415, 454] on div "7. You Have Three Paths (Choose Before You Lose More Time) Heading Path 1: Keep…" at bounding box center [874, 464] width 1164 height 514
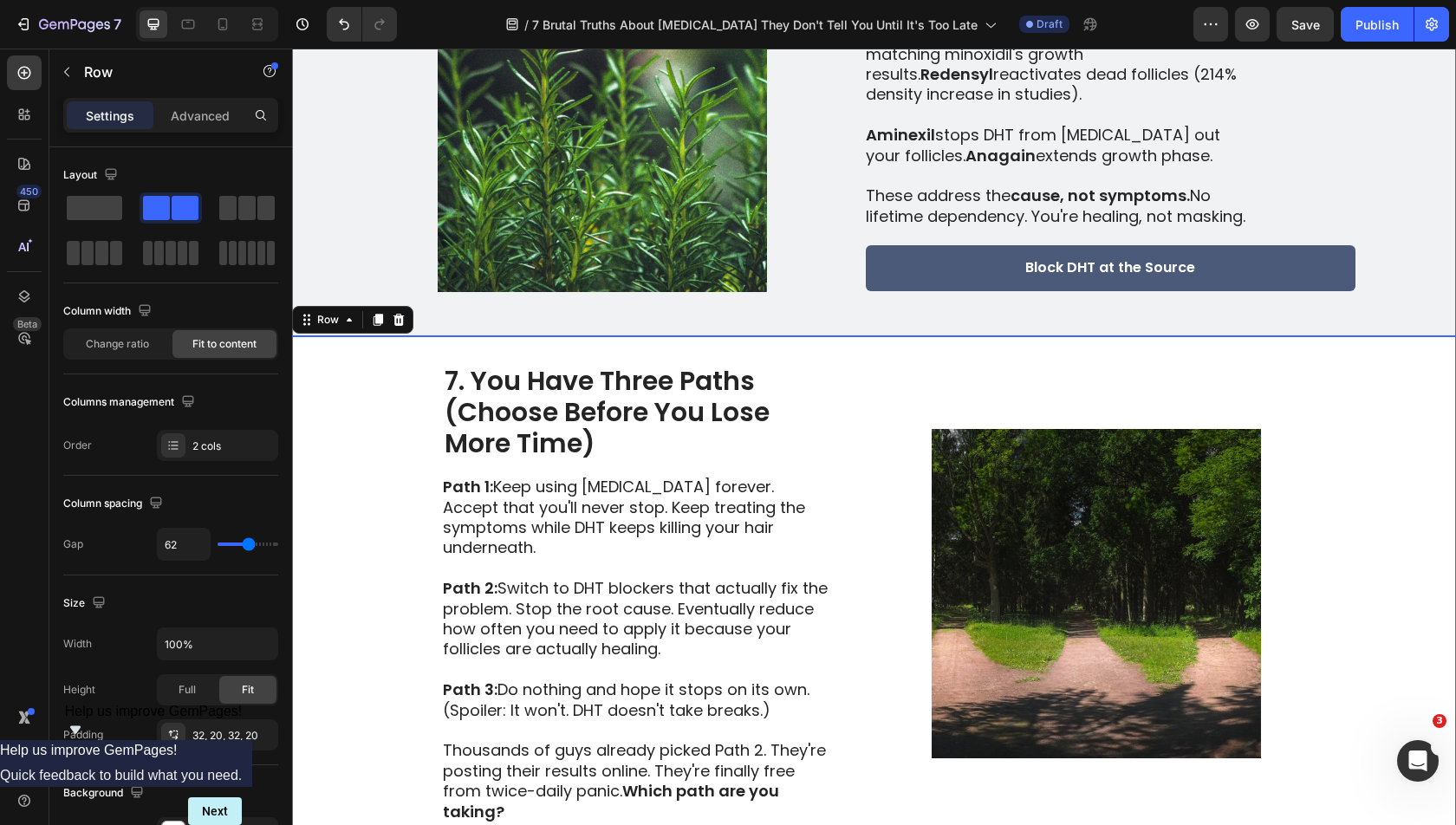
scroll to position [3105, 0]
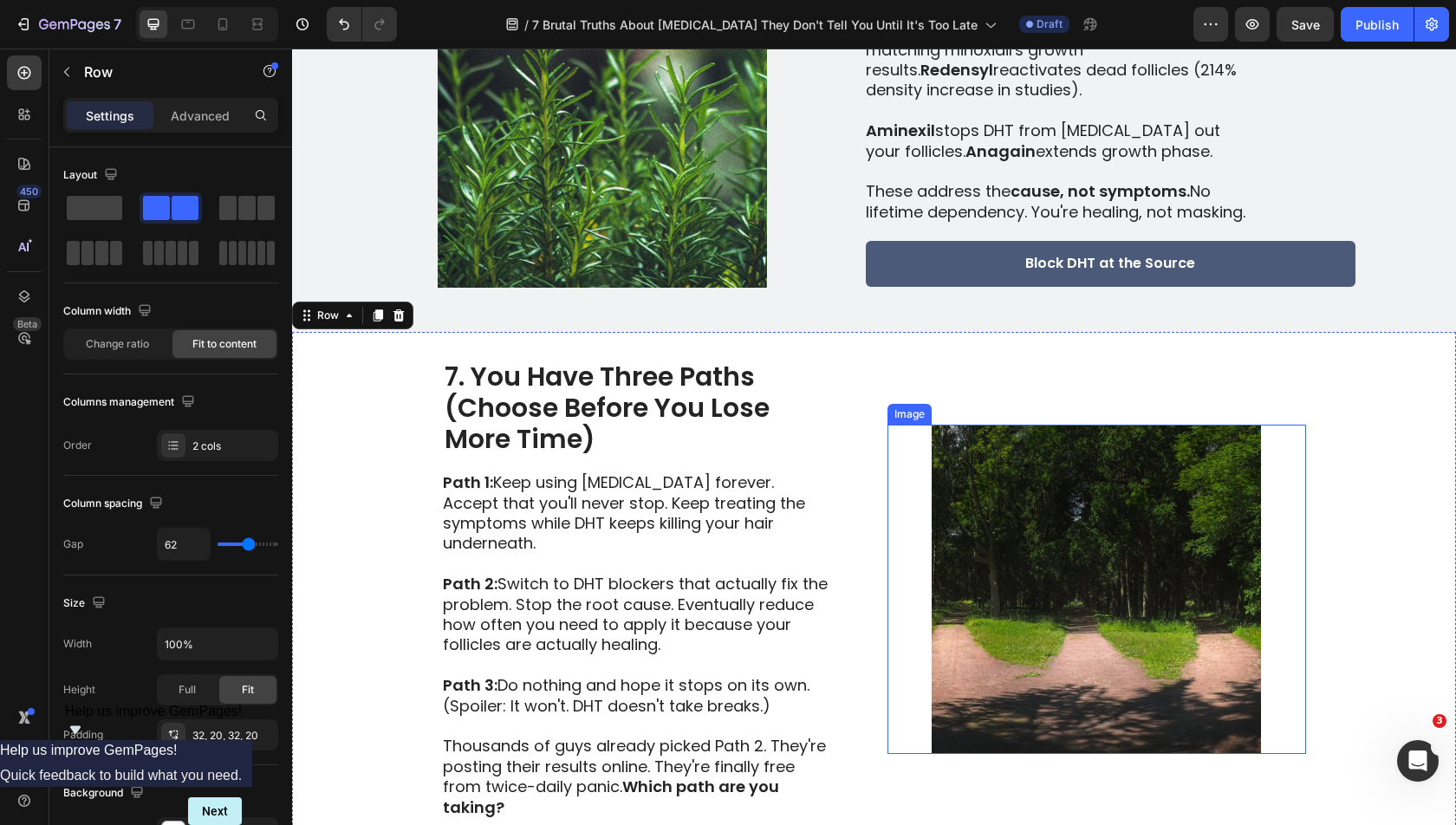
click at [1117, 462] on img at bounding box center [1097, 589] width 419 height 329
click at [1386, 468] on div "7. You Have Three Paths (Choose Before You Lose More Time) Heading Path 1: Keep…" at bounding box center [874, 589] width 1164 height 514
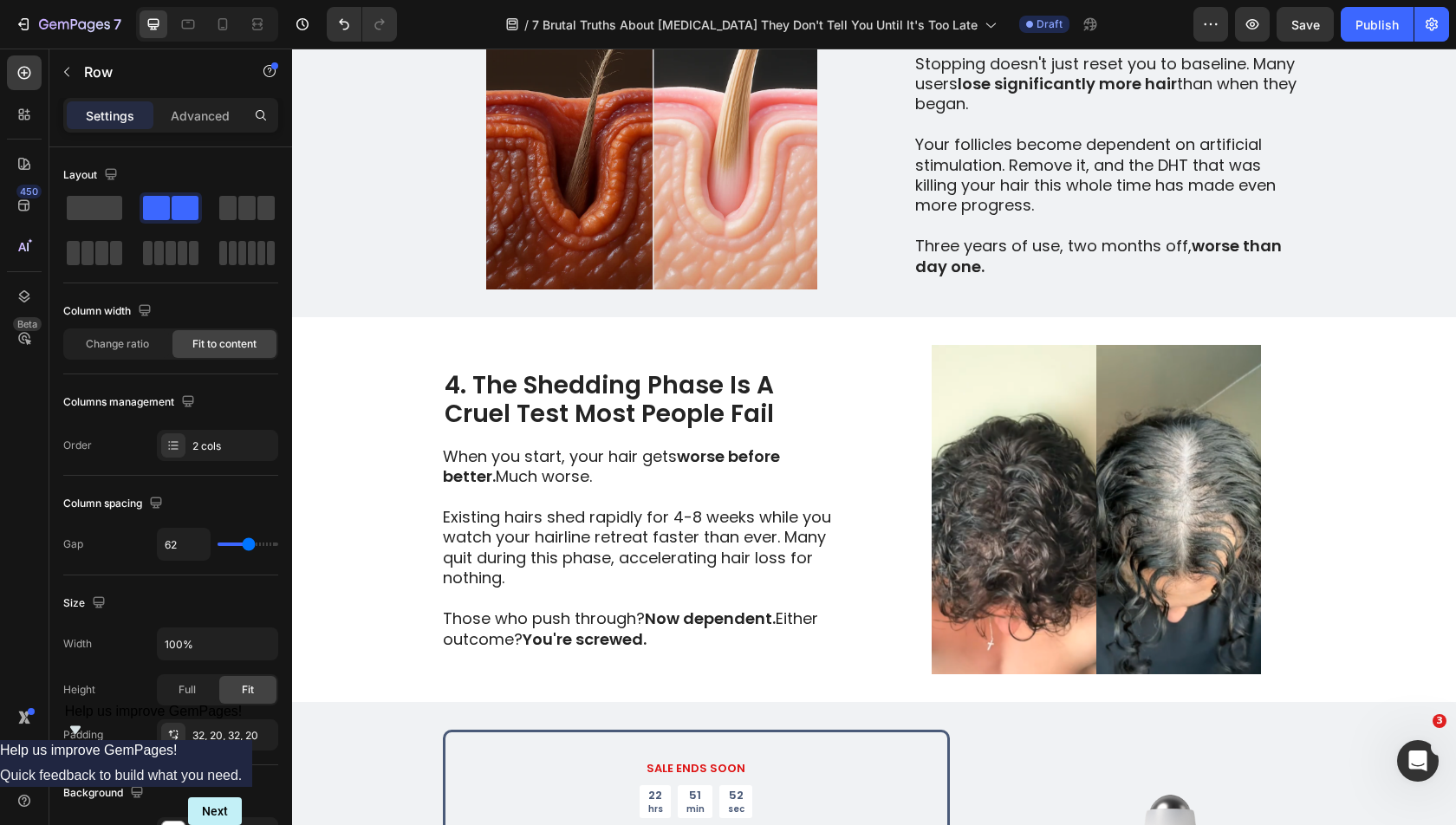
scroll to position [1153, 0]
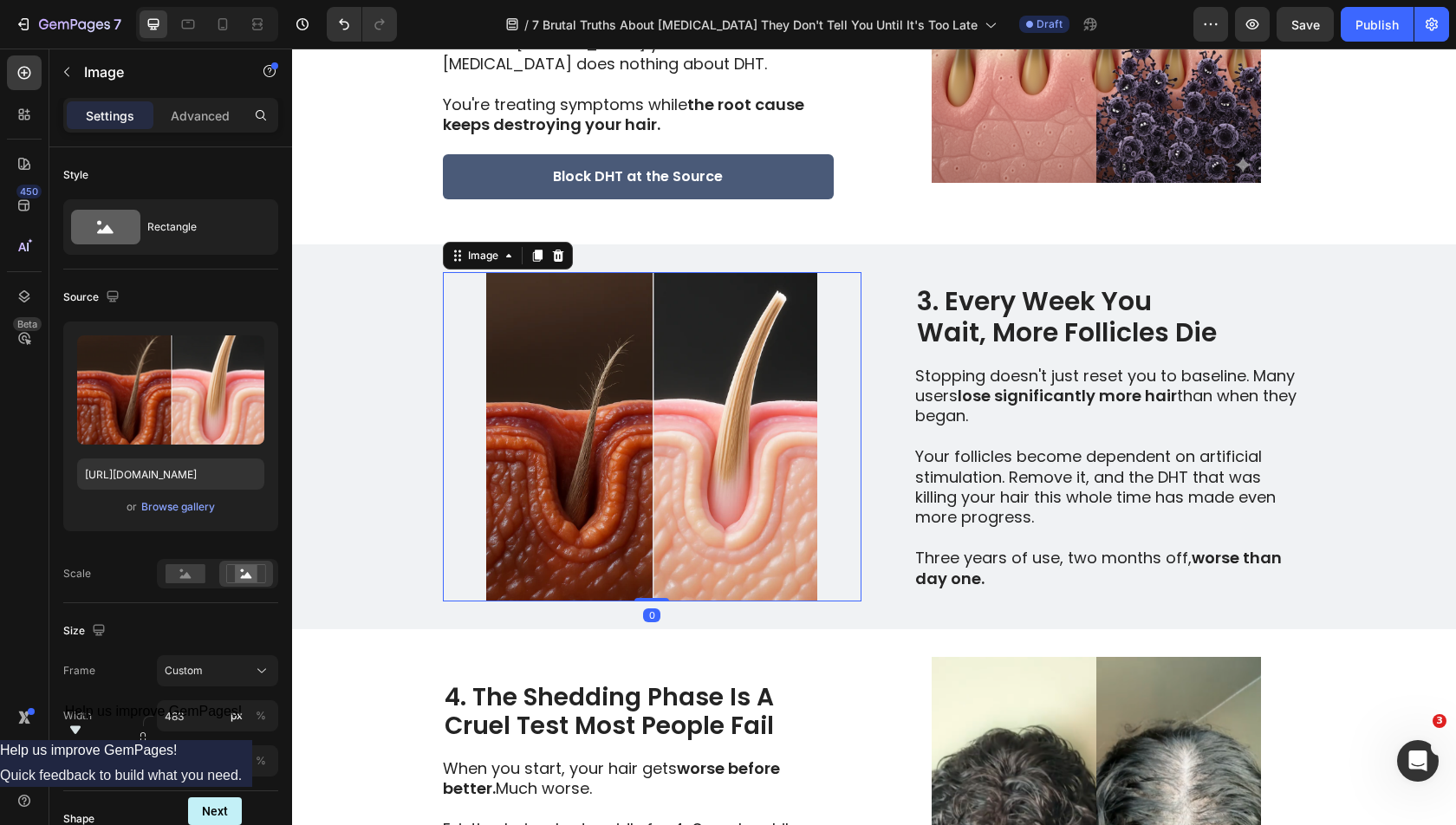
click at [717, 399] on img at bounding box center [652, 436] width 419 height 329
click at [151, 499] on div "Browse gallery" at bounding box center [178, 507] width 73 height 15
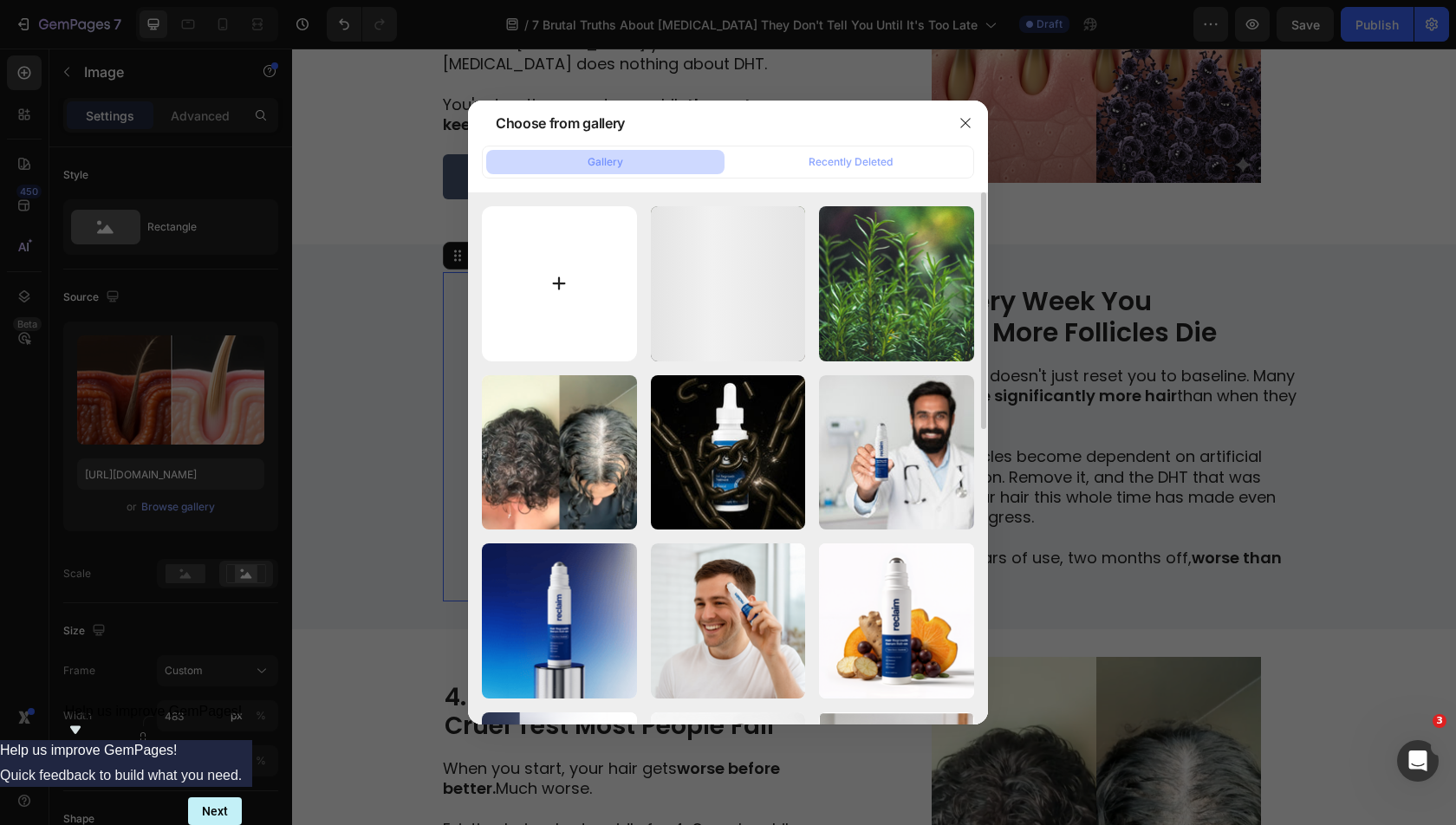
click at [523, 283] on input "file" at bounding box center [559, 284] width 155 height 155
type input "C:\fakepath\receding.png"
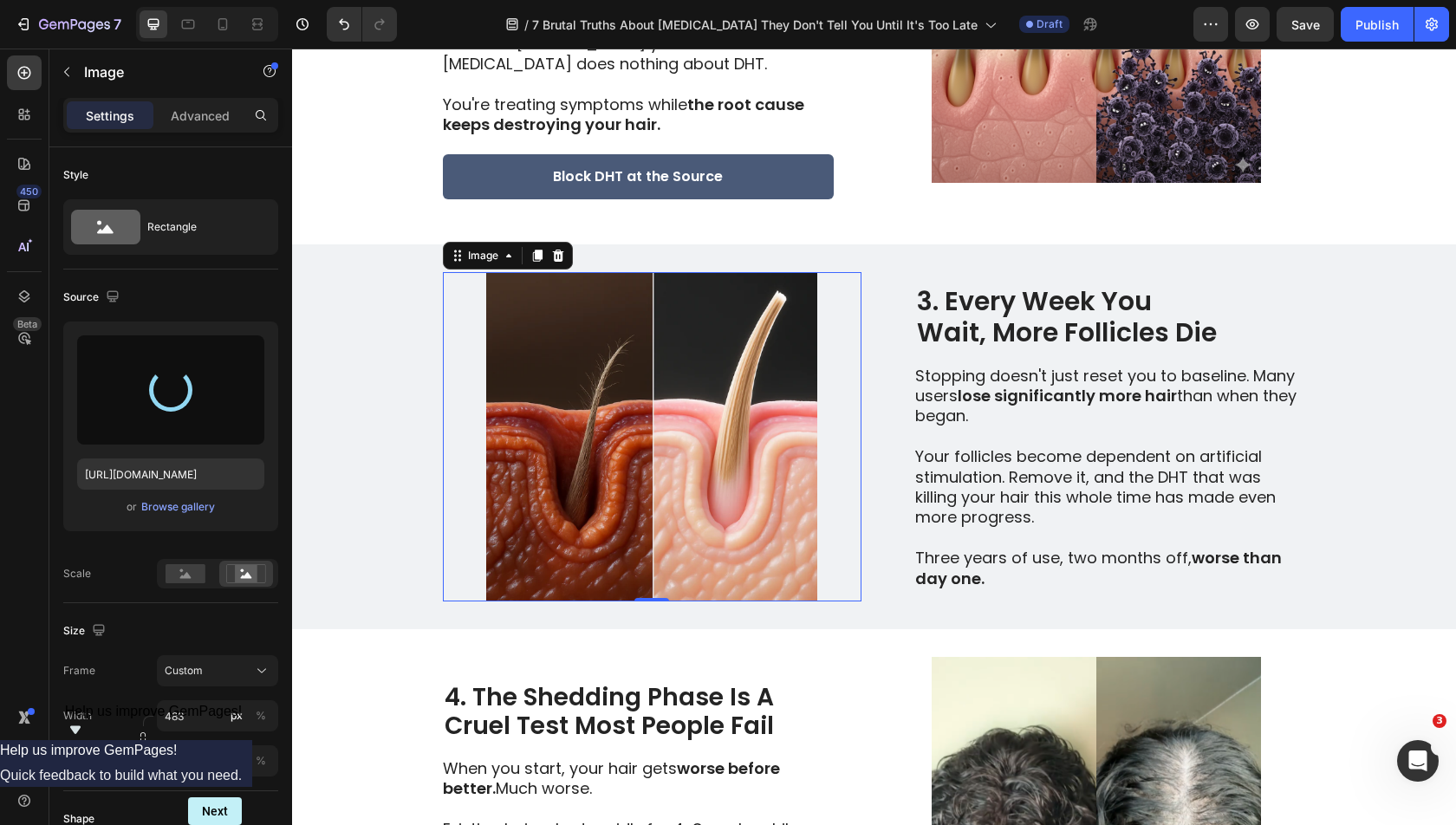
type input "[URL][DOMAIN_NAME]"
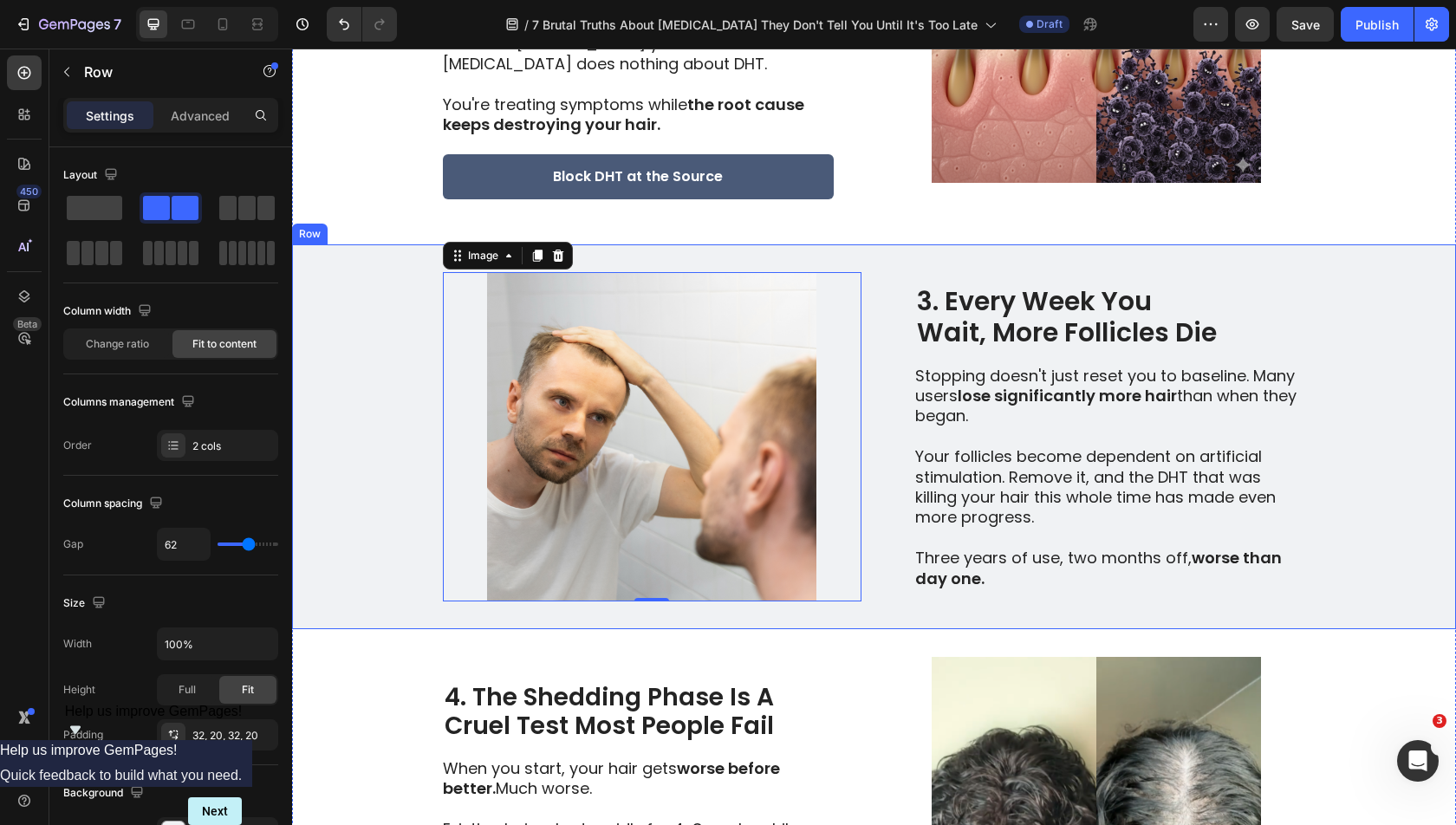
click at [1402, 358] on div "Image 0 3. Every Week You Wait, More Follicles Die Heading 3. The "Quit Tax" Is…" at bounding box center [874, 436] width 1164 height 385
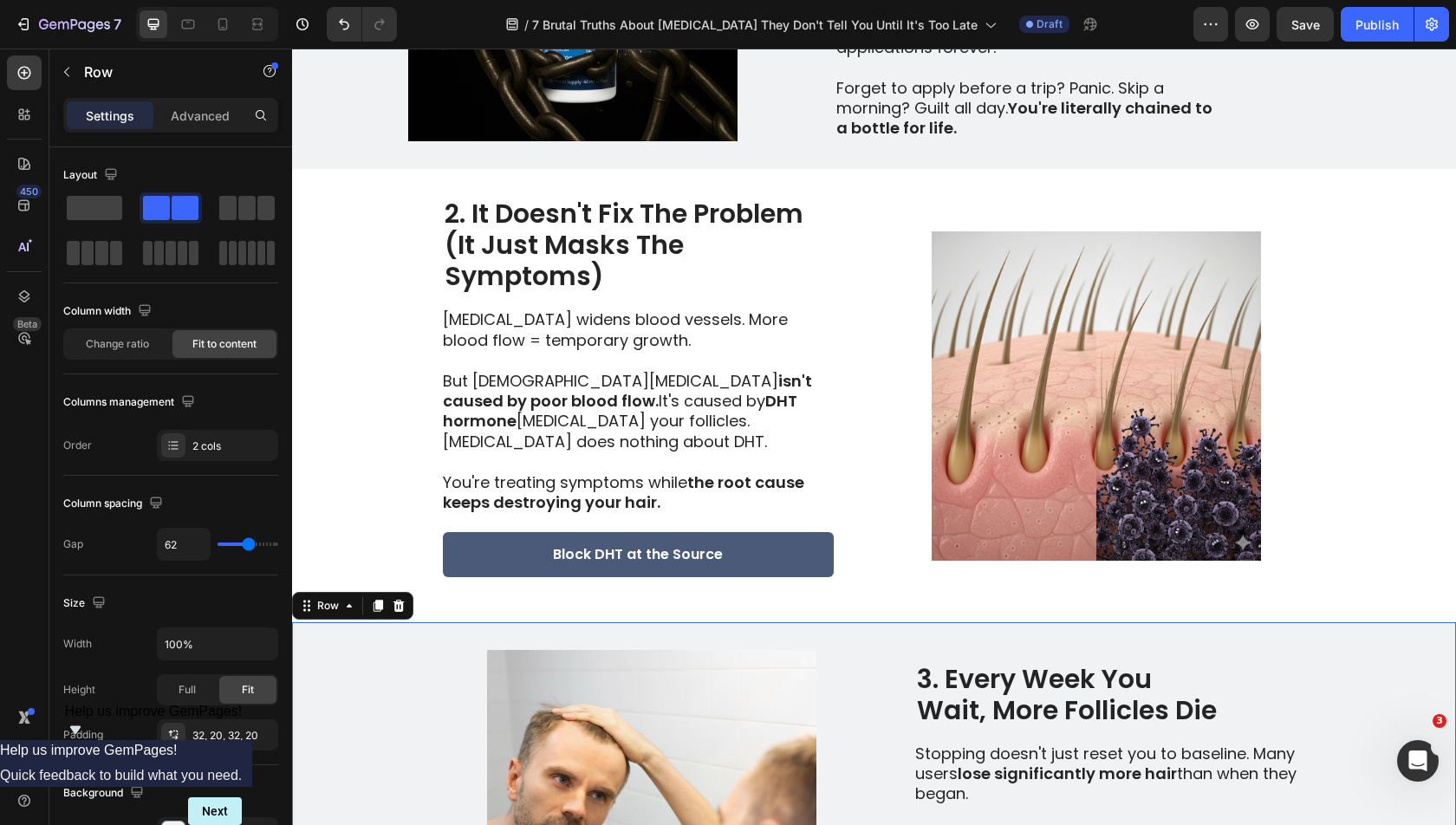
scroll to position [759, 0]
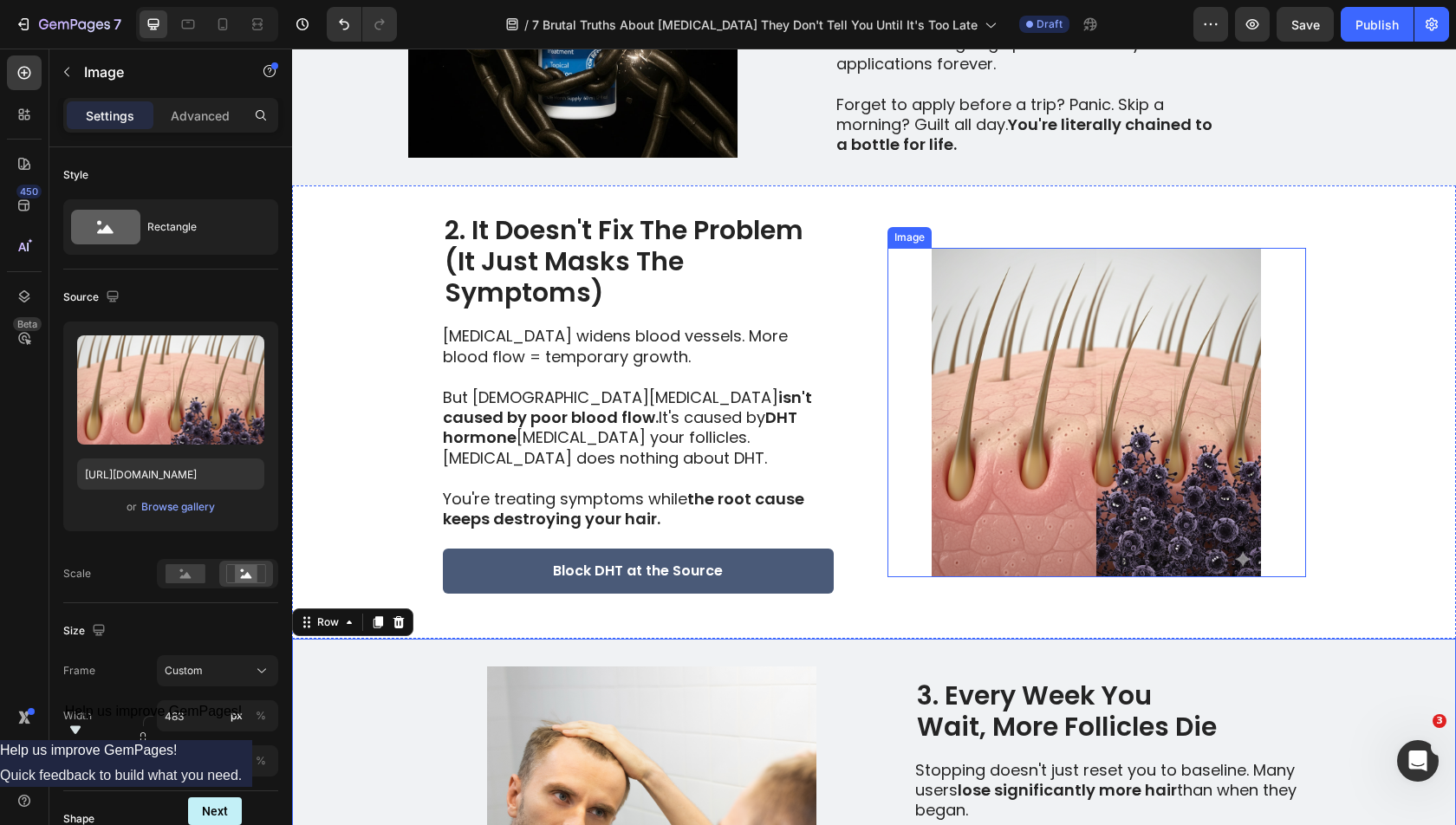
click at [1029, 374] on img at bounding box center [1097, 412] width 419 height 329
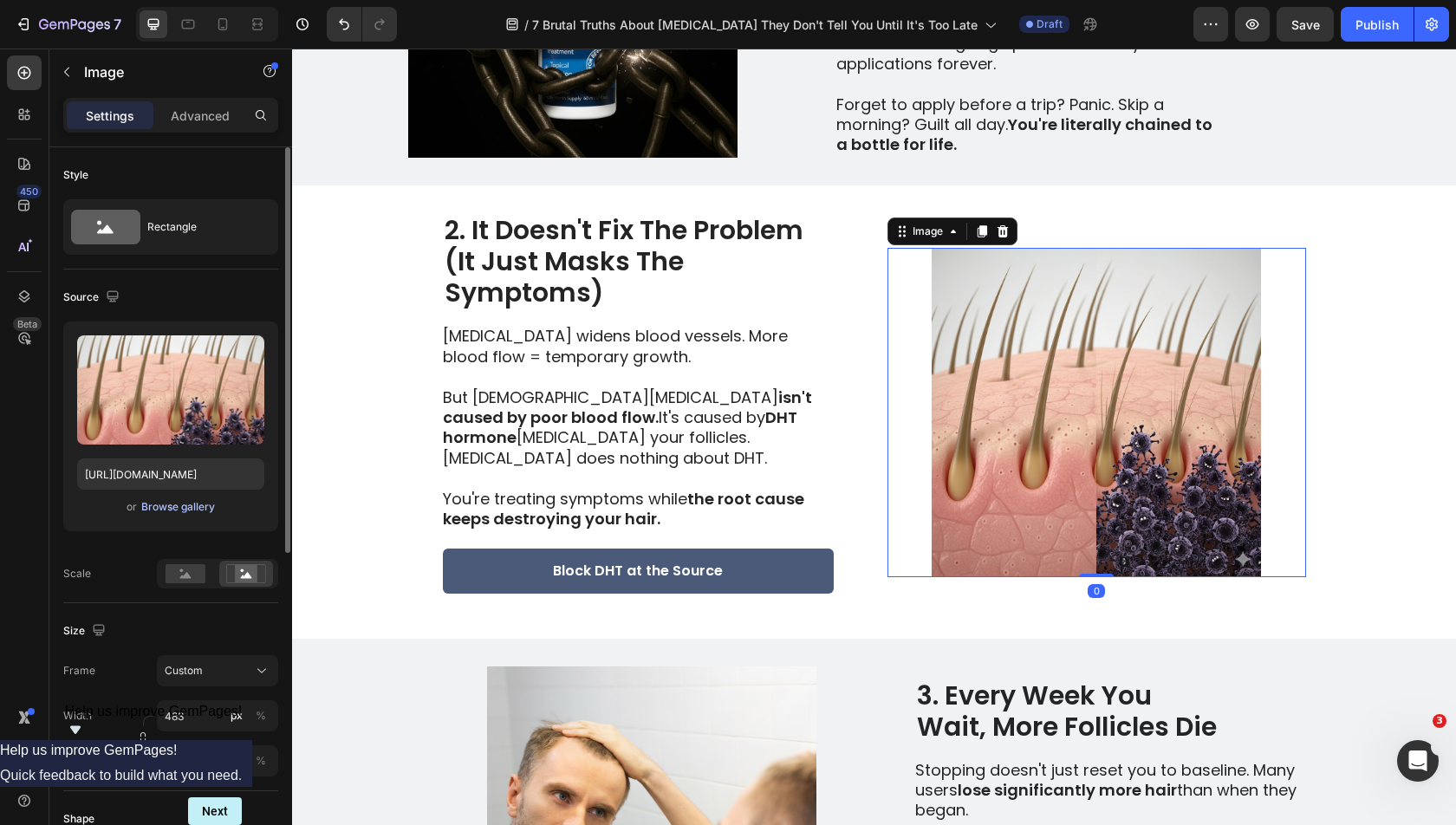
click at [196, 509] on div "Browse gallery" at bounding box center [178, 507] width 73 height 15
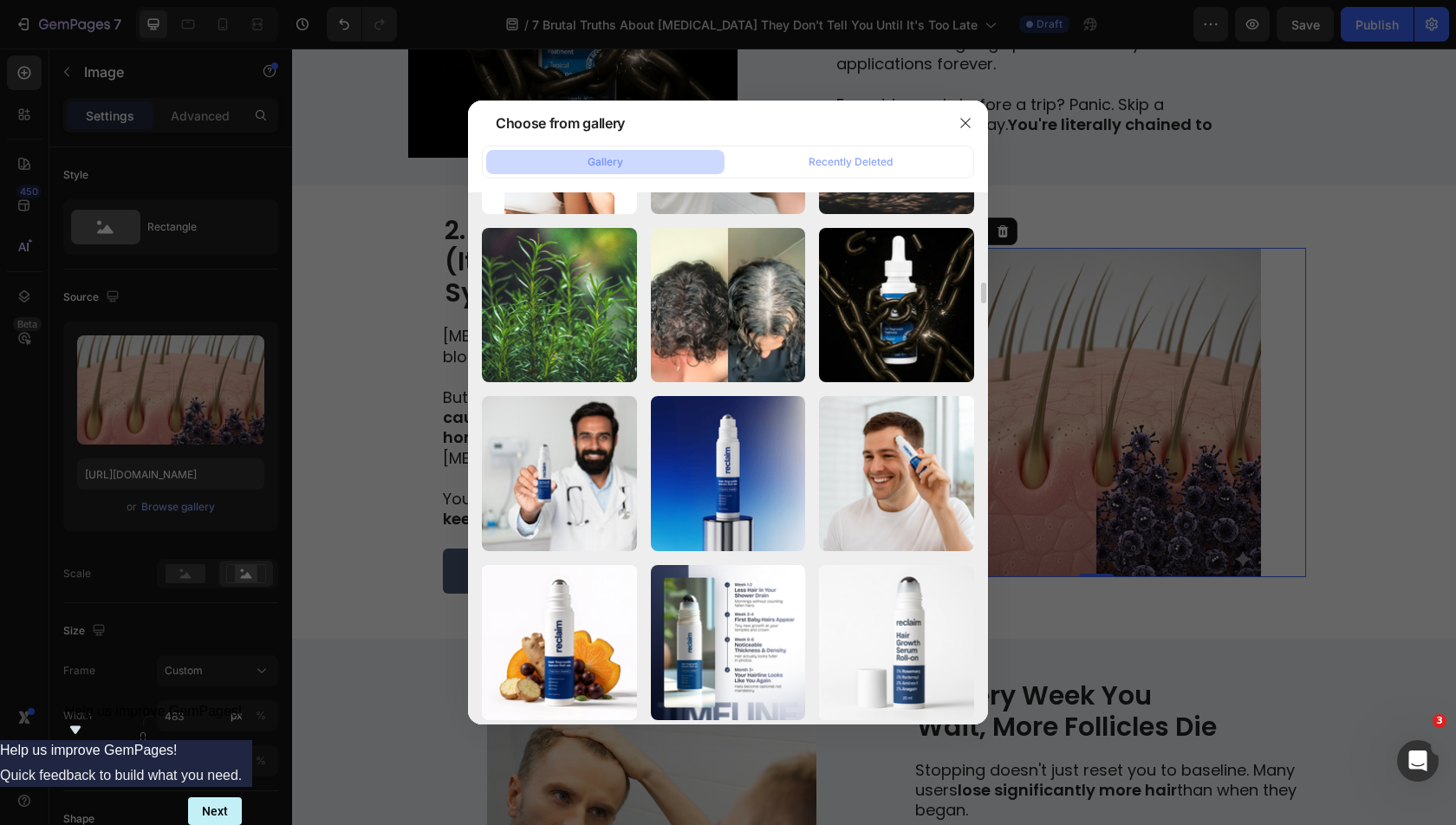
scroll to position [11980, 0]
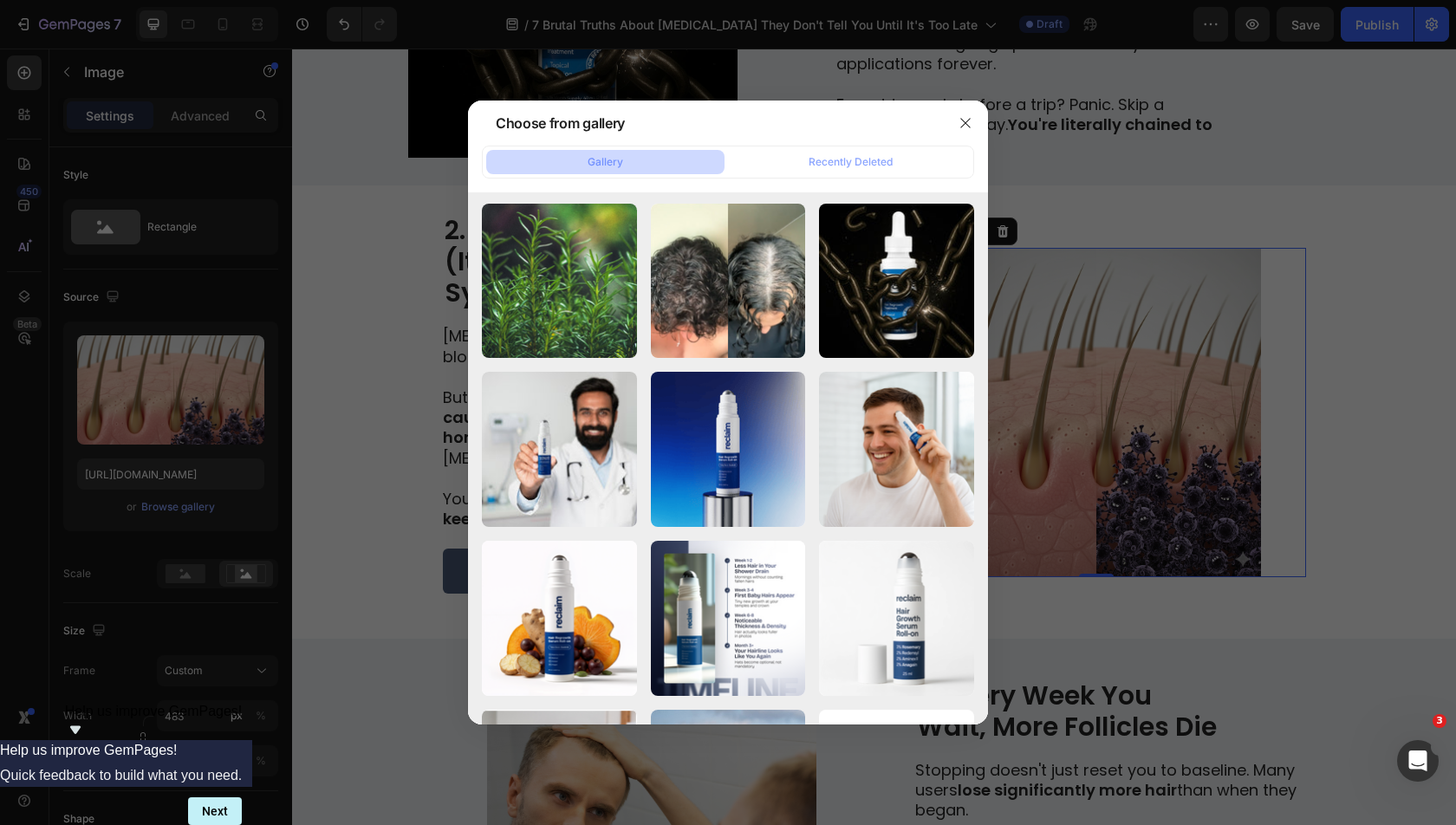
click at [263, 513] on div at bounding box center [728, 412] width 1456 height 825
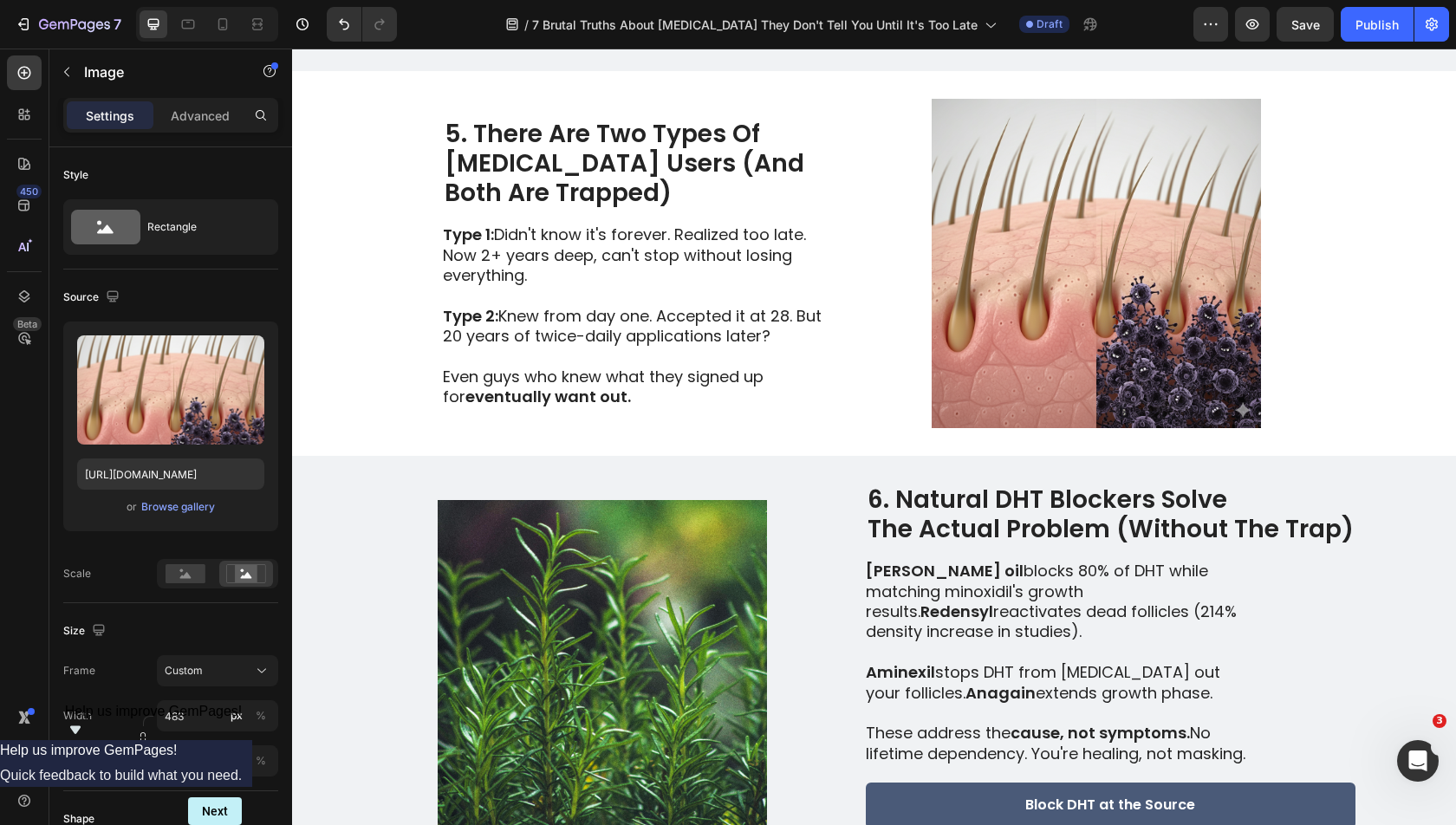
scroll to position [2702, 0]
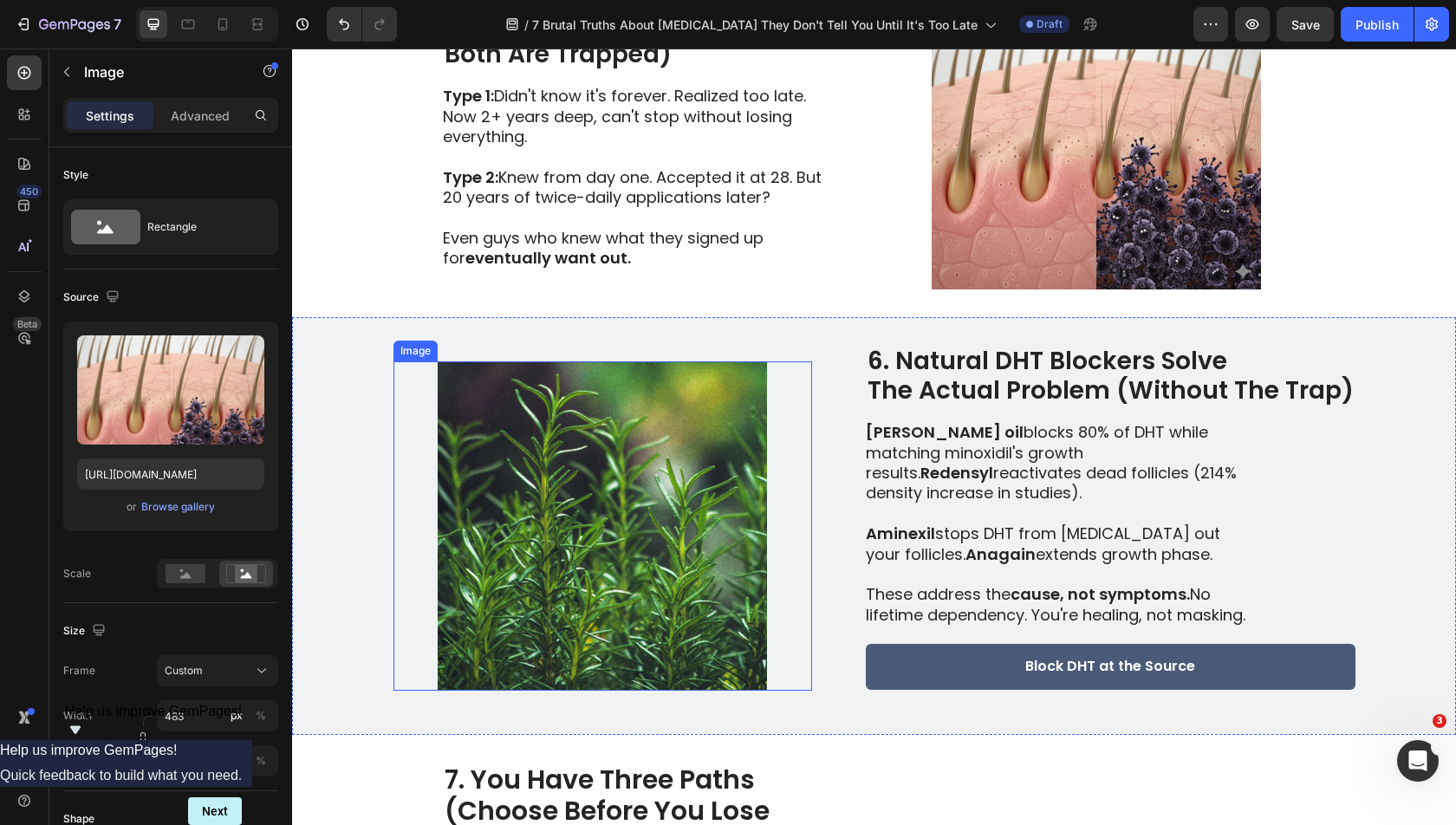
click at [612, 522] on img at bounding box center [603, 526] width 419 height 329
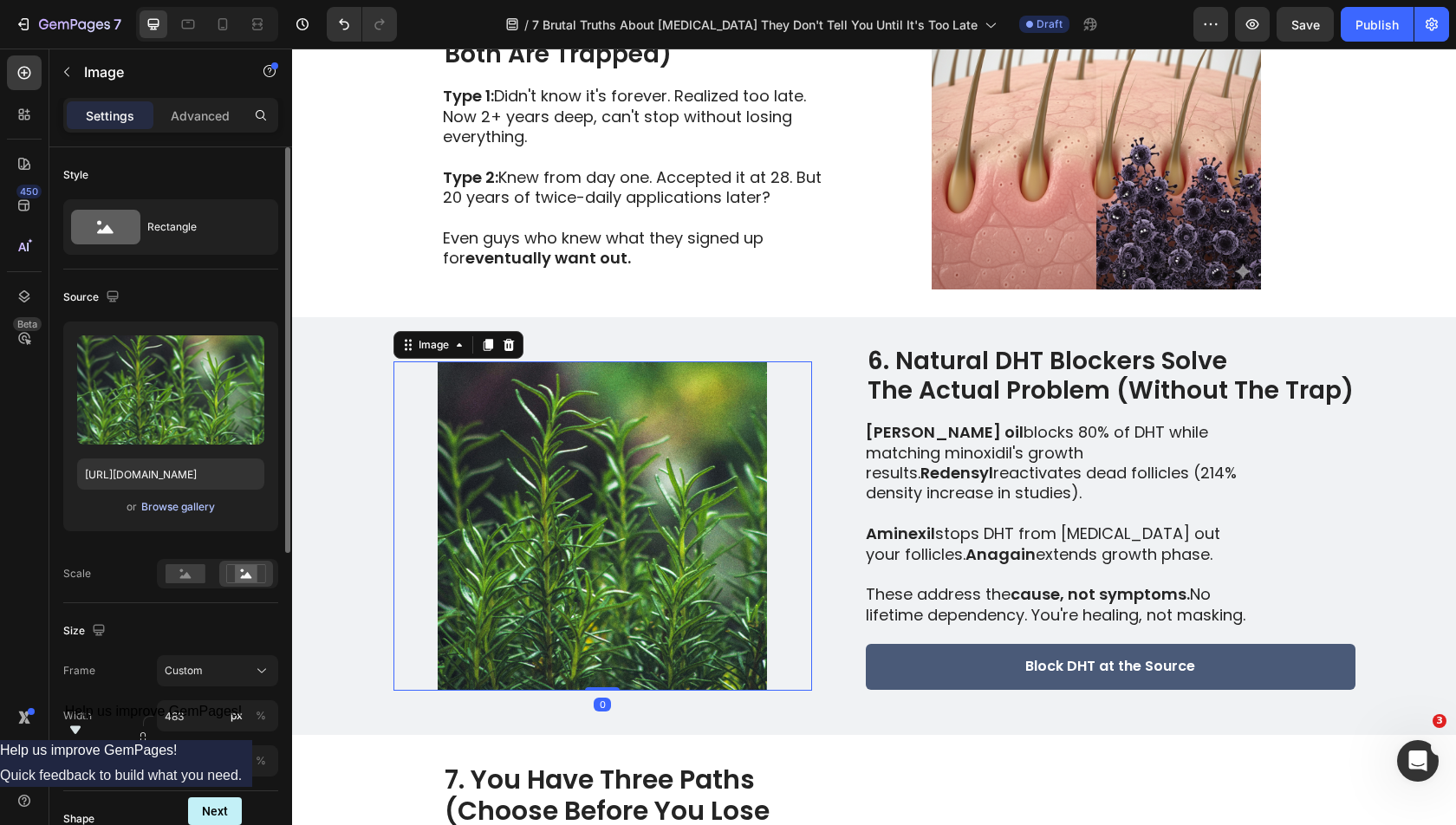
click at [200, 506] on div "Browse gallery" at bounding box center [178, 507] width 73 height 15
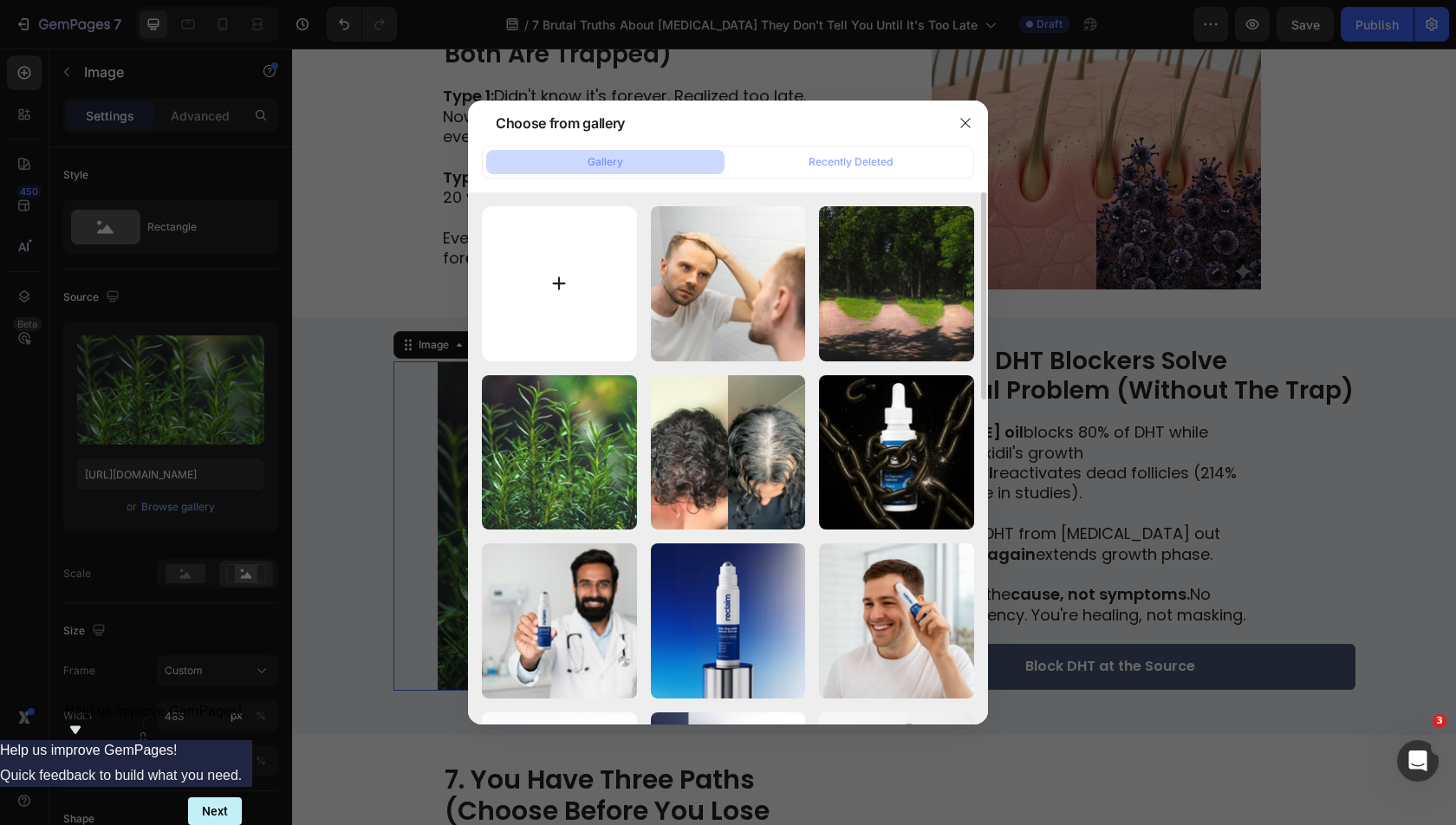
click at [509, 321] on input "file" at bounding box center [559, 284] width 155 height 155
type input "C:\fakepath\vtP3yR_CDZ1GW1jDBIb0H_output.png"
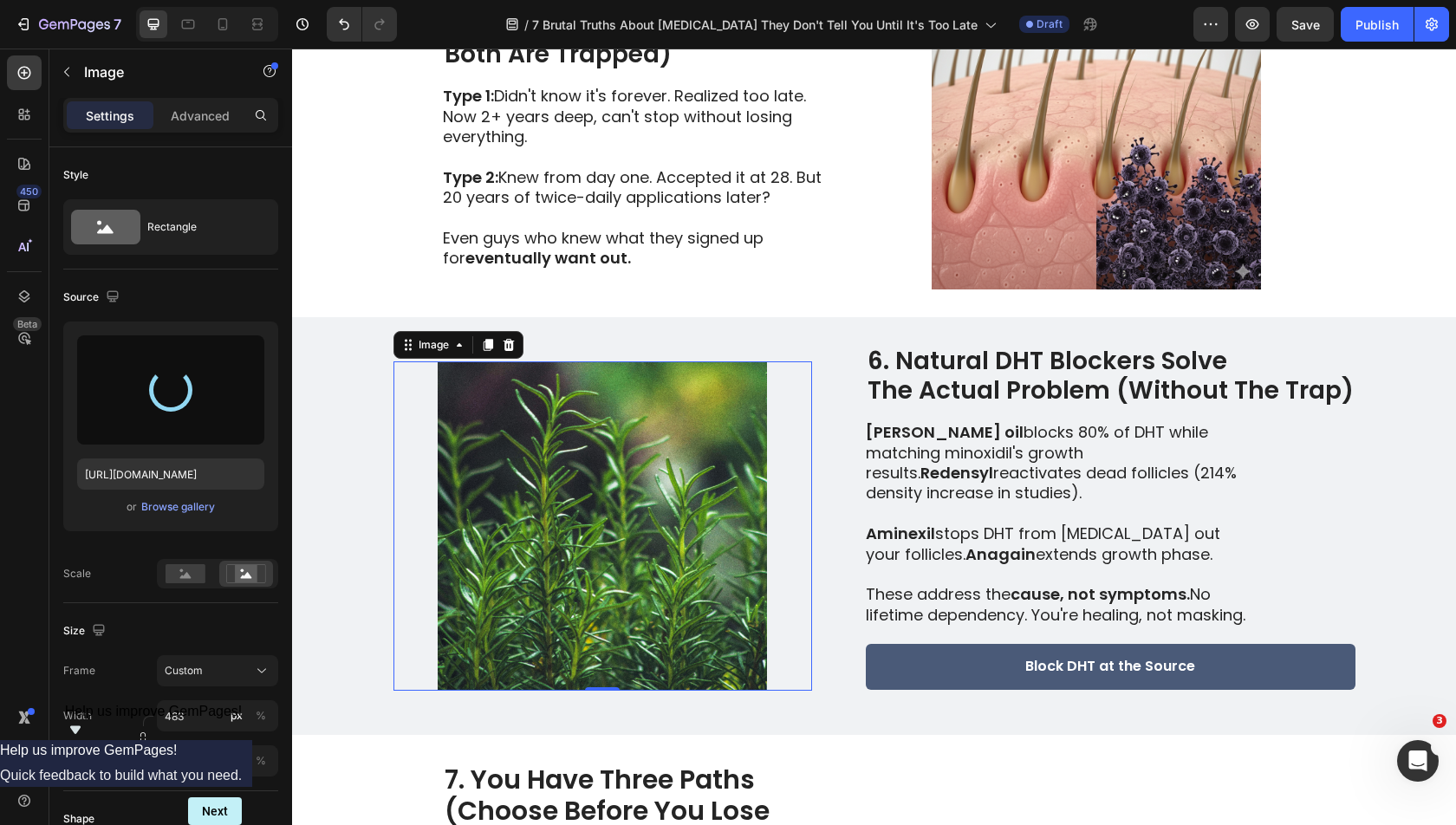
type input "[URL][DOMAIN_NAME]"
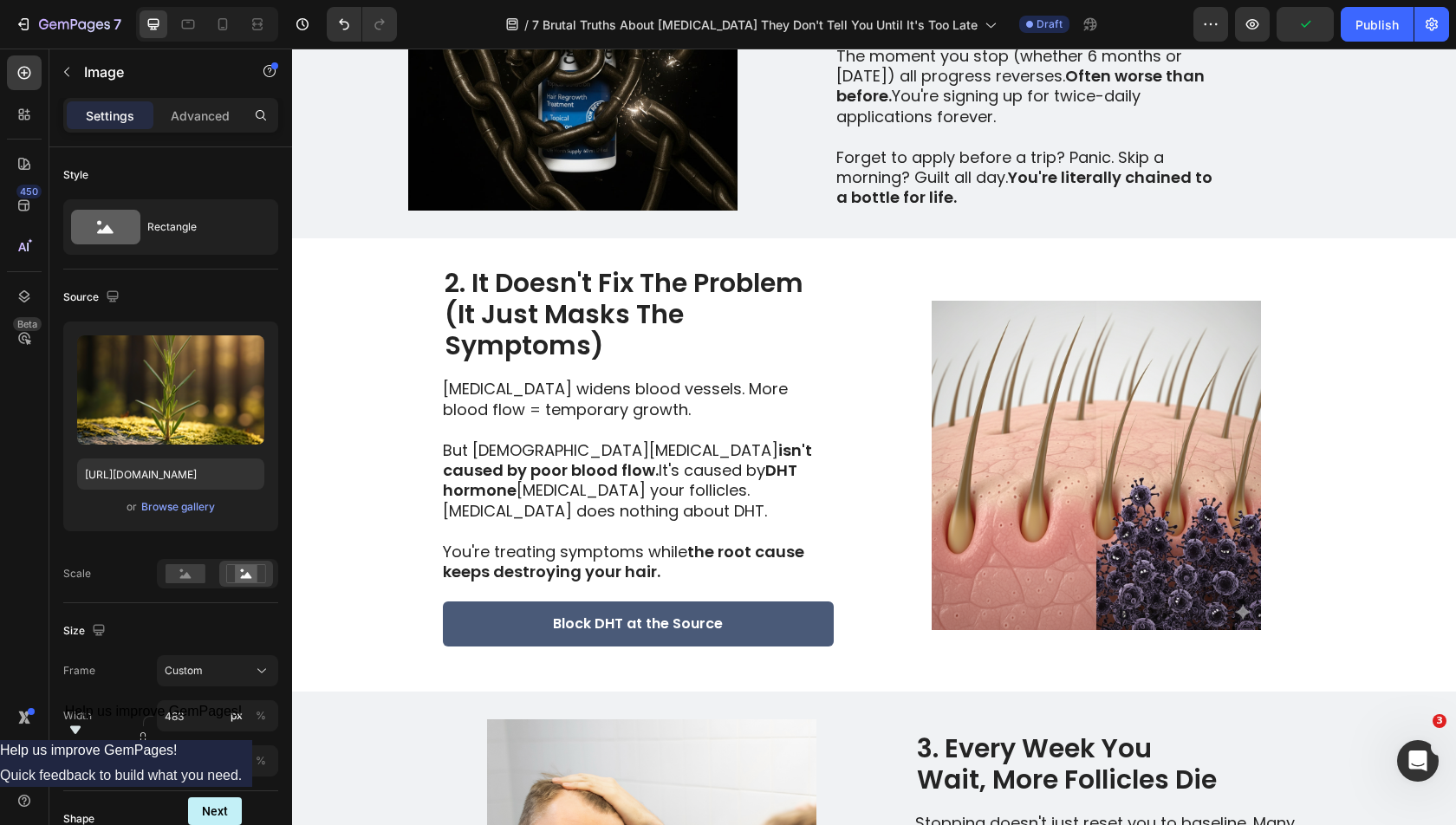
scroll to position [682, 0]
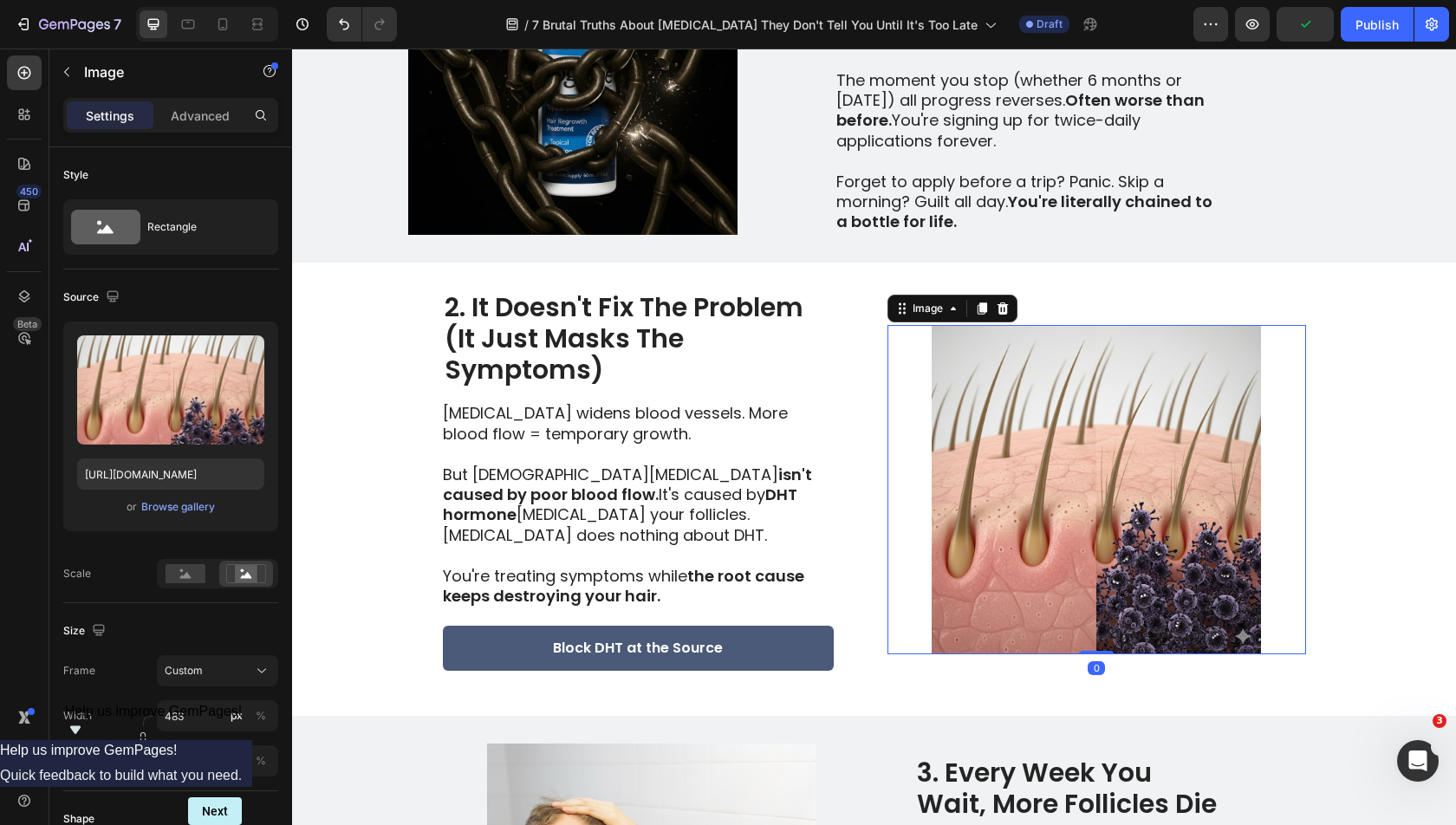
click at [1077, 412] on img at bounding box center [1097, 489] width 419 height 329
click at [182, 507] on div "Browse gallery" at bounding box center [178, 507] width 73 height 15
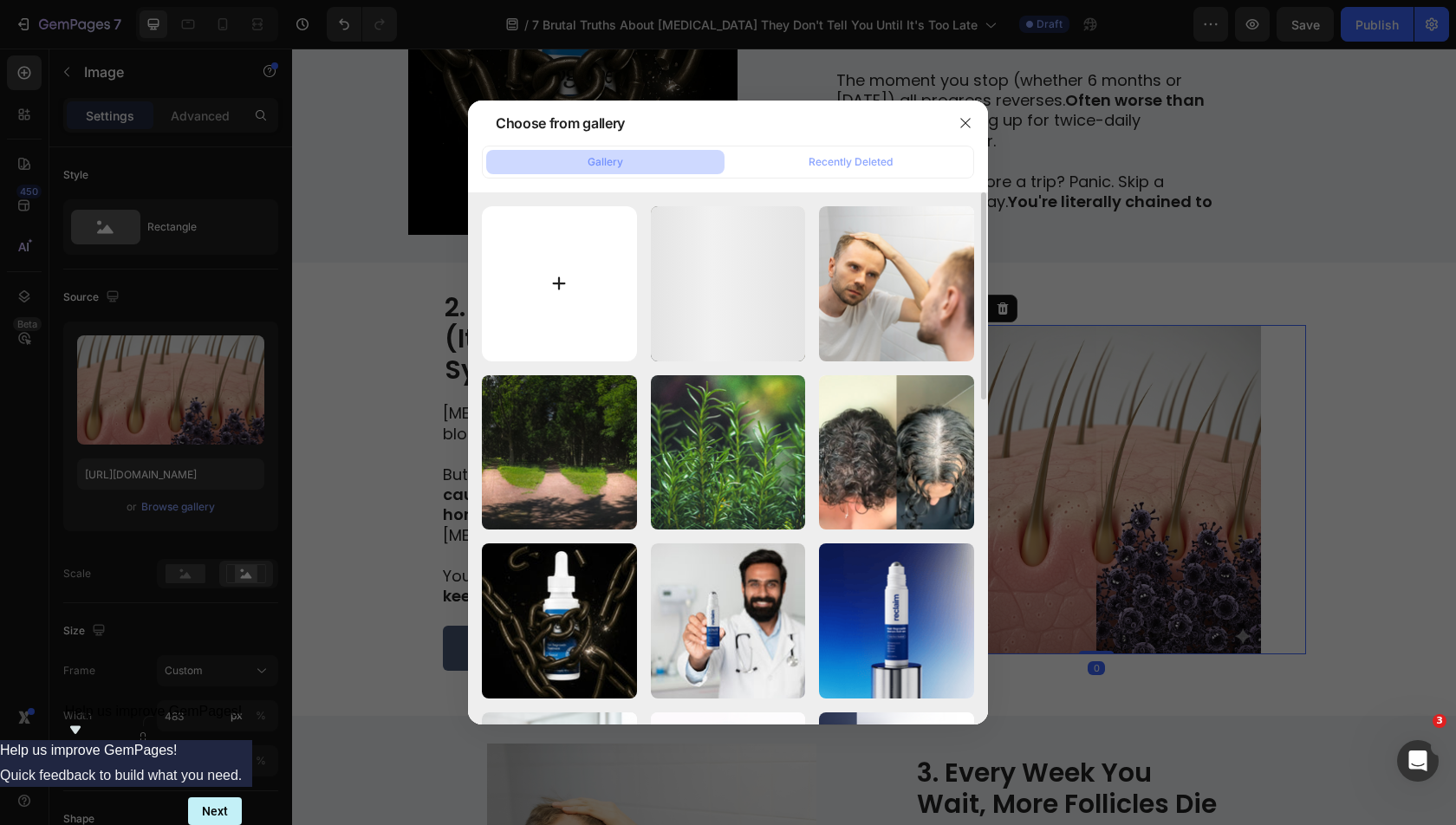
click at [531, 277] on input "file" at bounding box center [559, 284] width 155 height 155
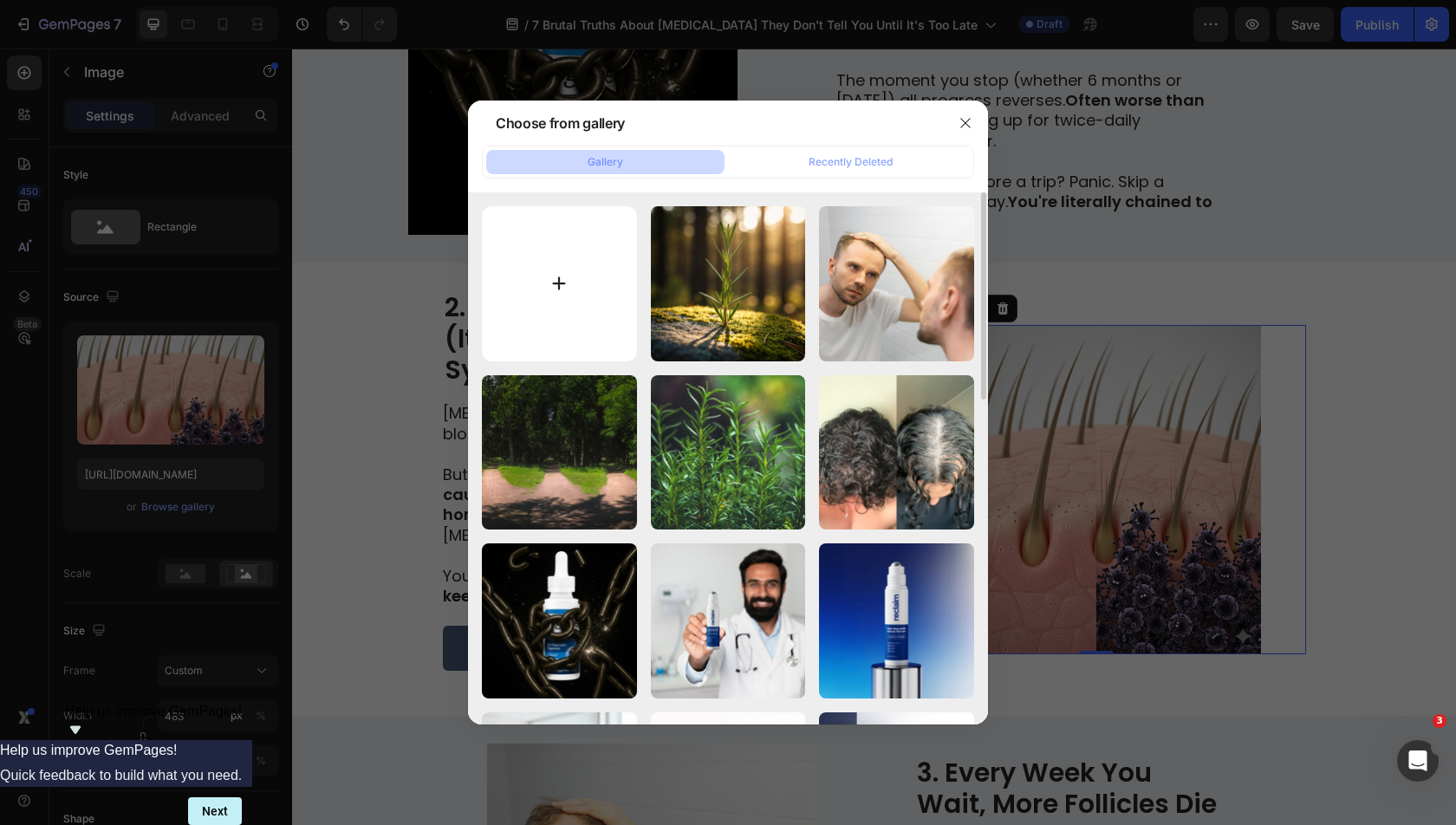
type input "C:\fakepath\mxKElYiL3Wa4h5YT8Pl6M.jpeg"
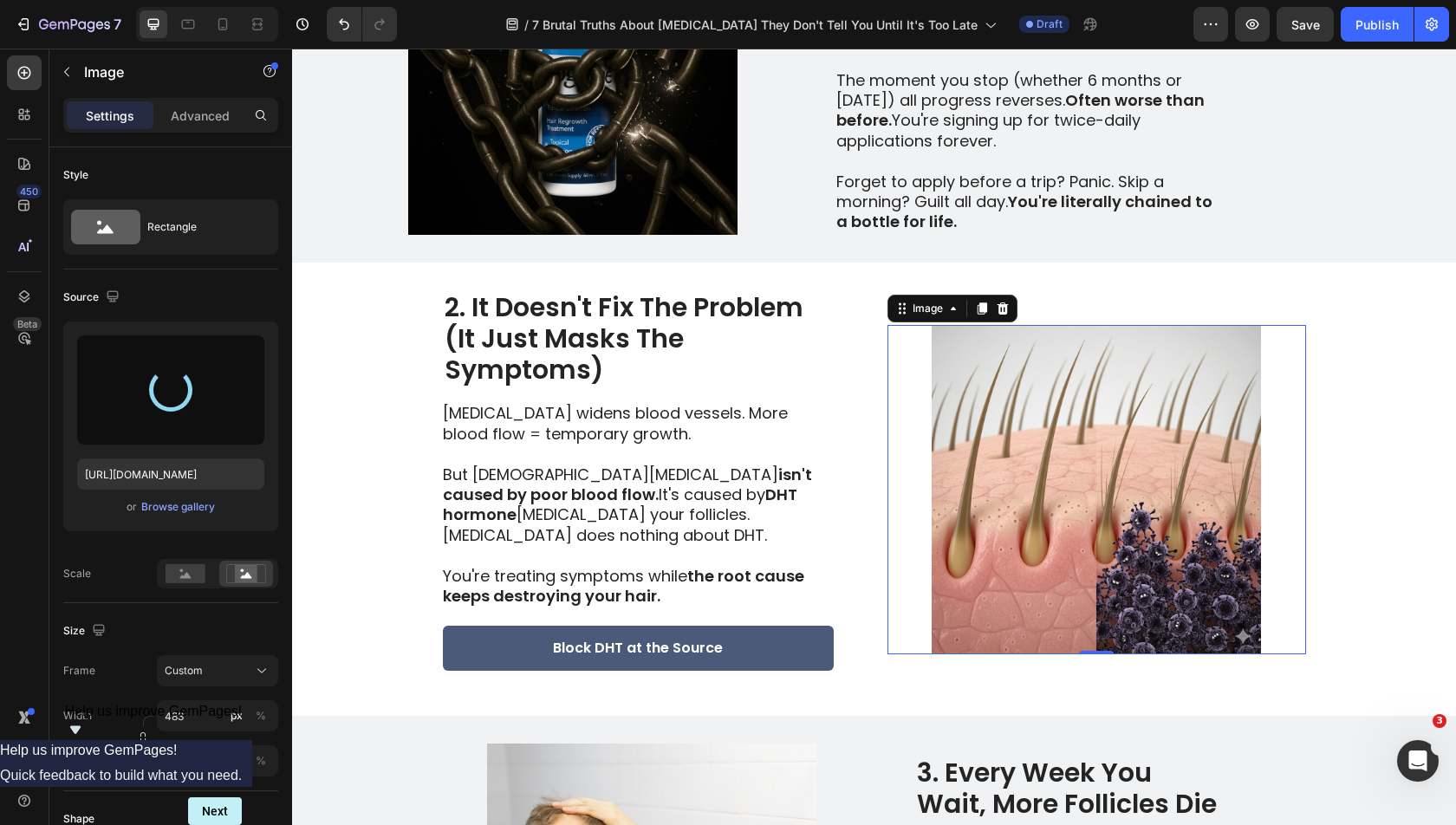
type input "[URL][DOMAIN_NAME]"
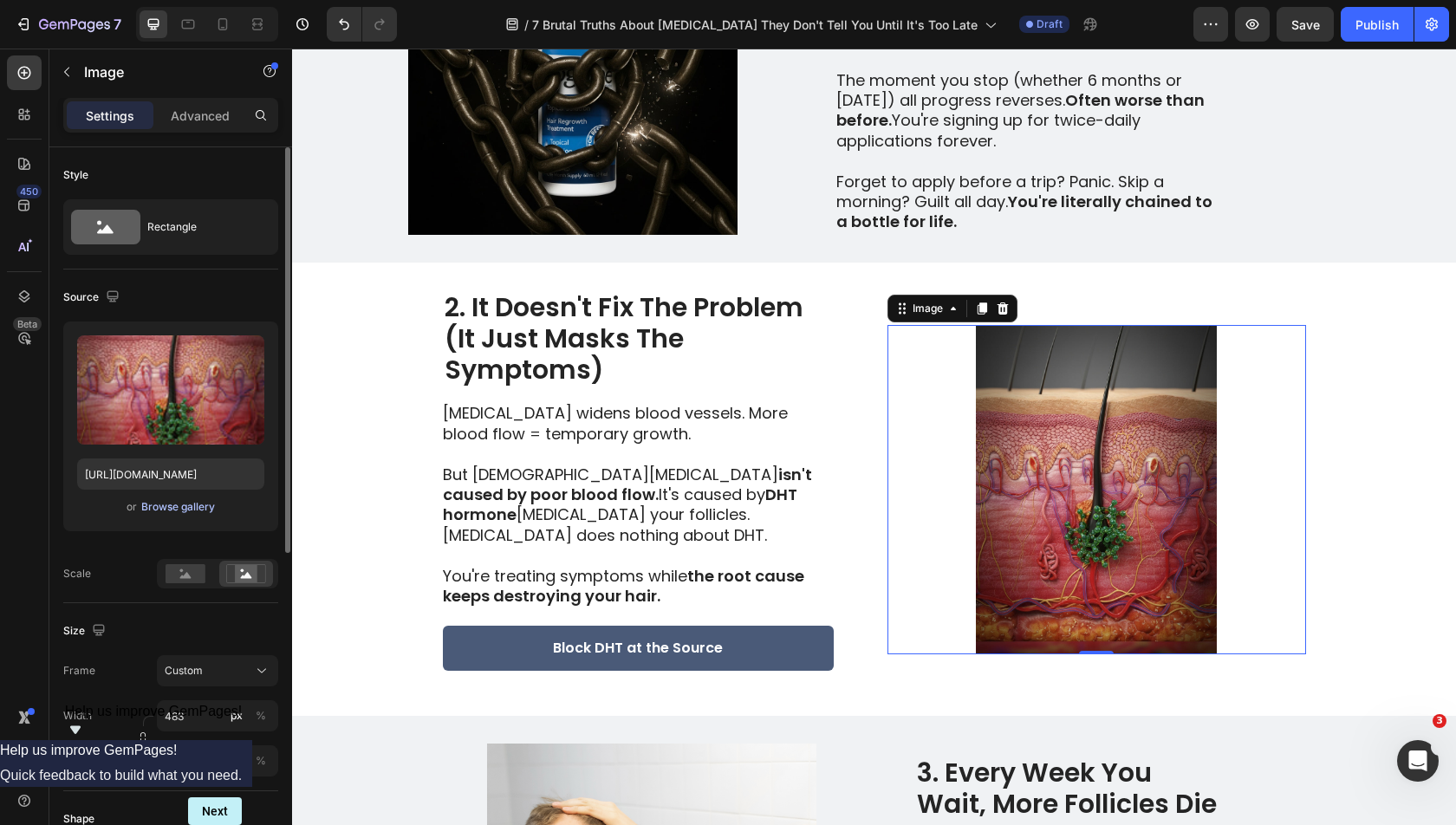
click at [200, 512] on div "Browse gallery" at bounding box center [178, 507] width 73 height 15
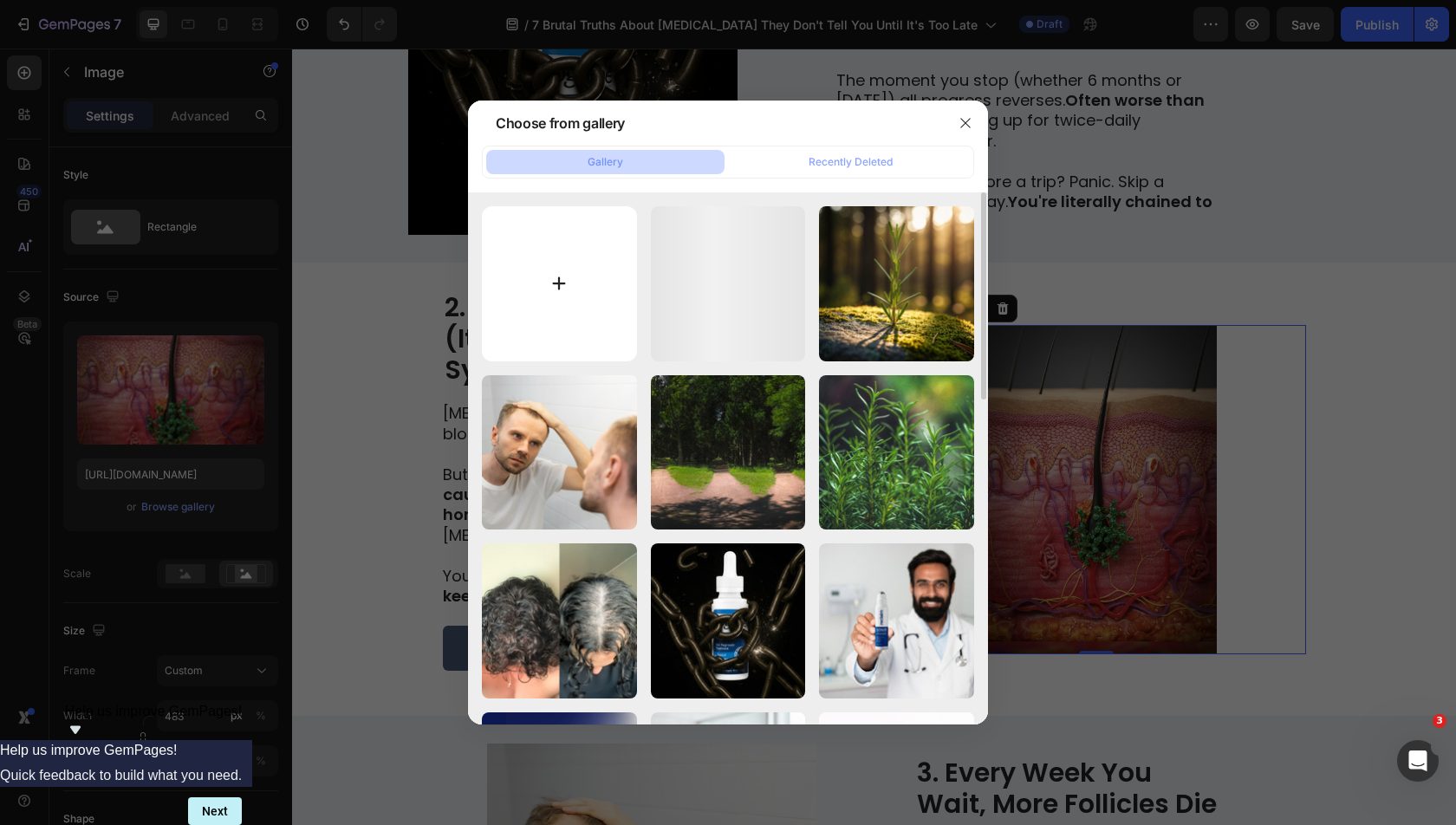
click at [542, 314] on input "file" at bounding box center [559, 284] width 155 height 155
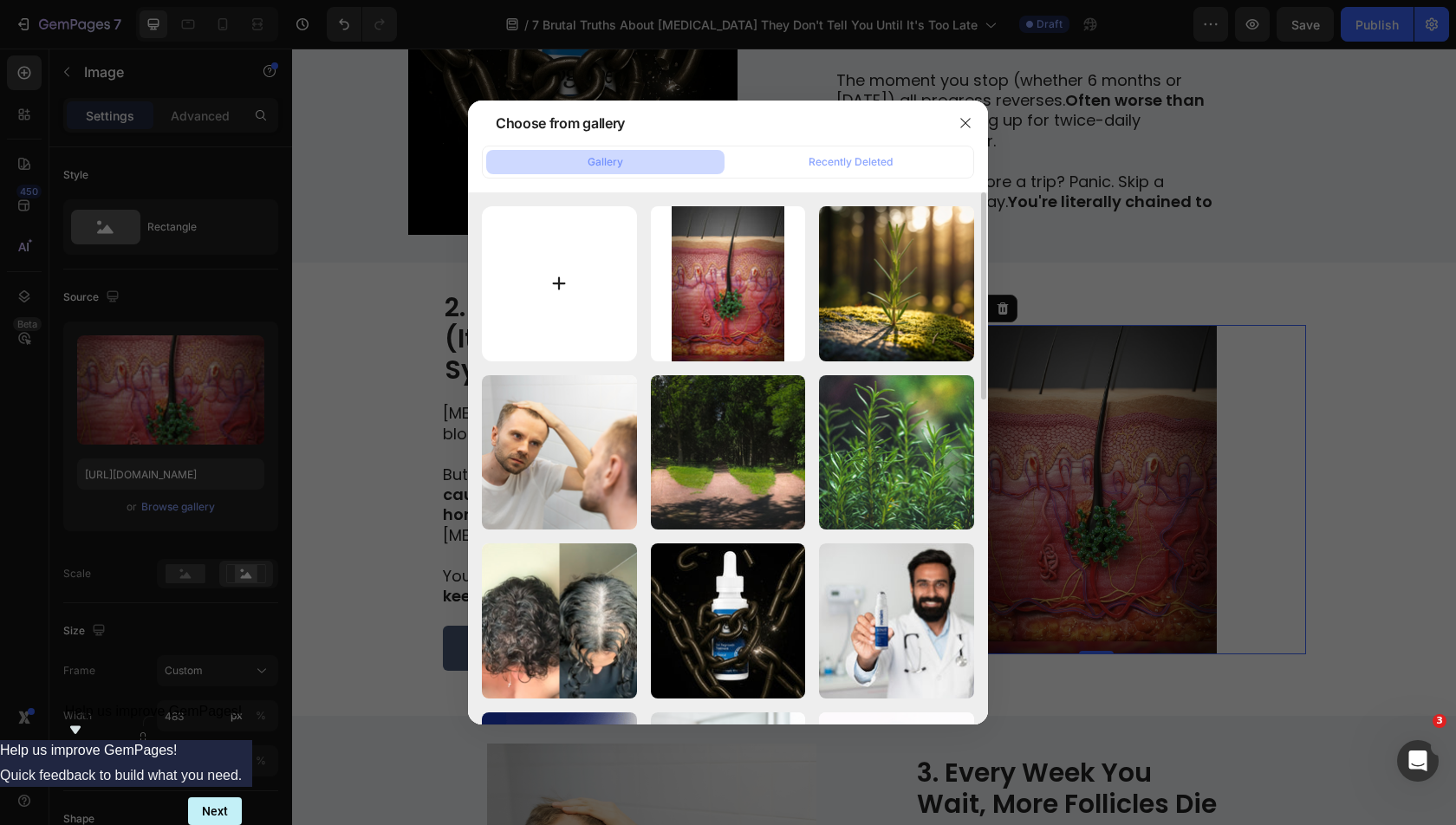
type input "C:\fakepath\dht.png"
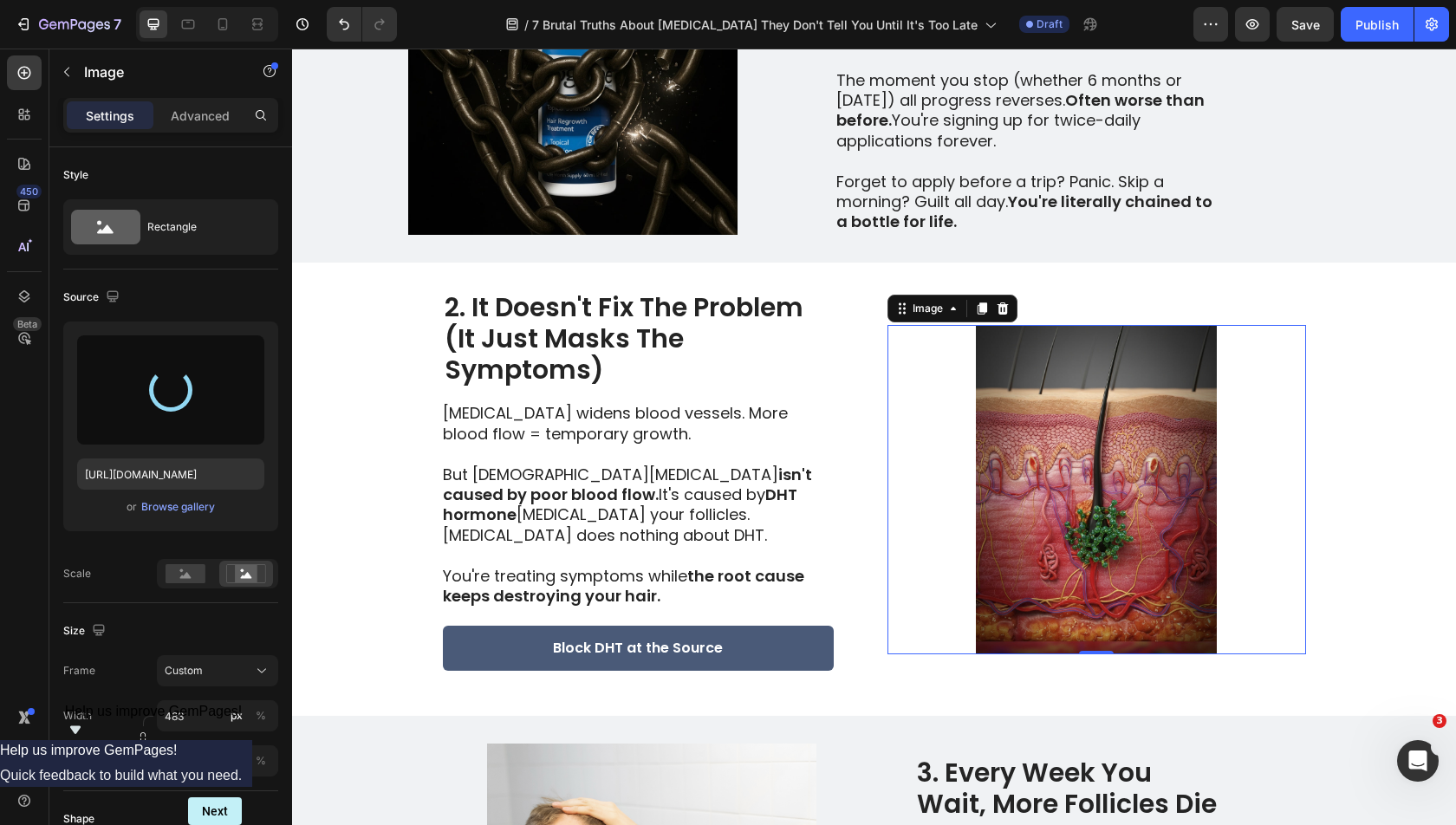
type input "[URL][DOMAIN_NAME]"
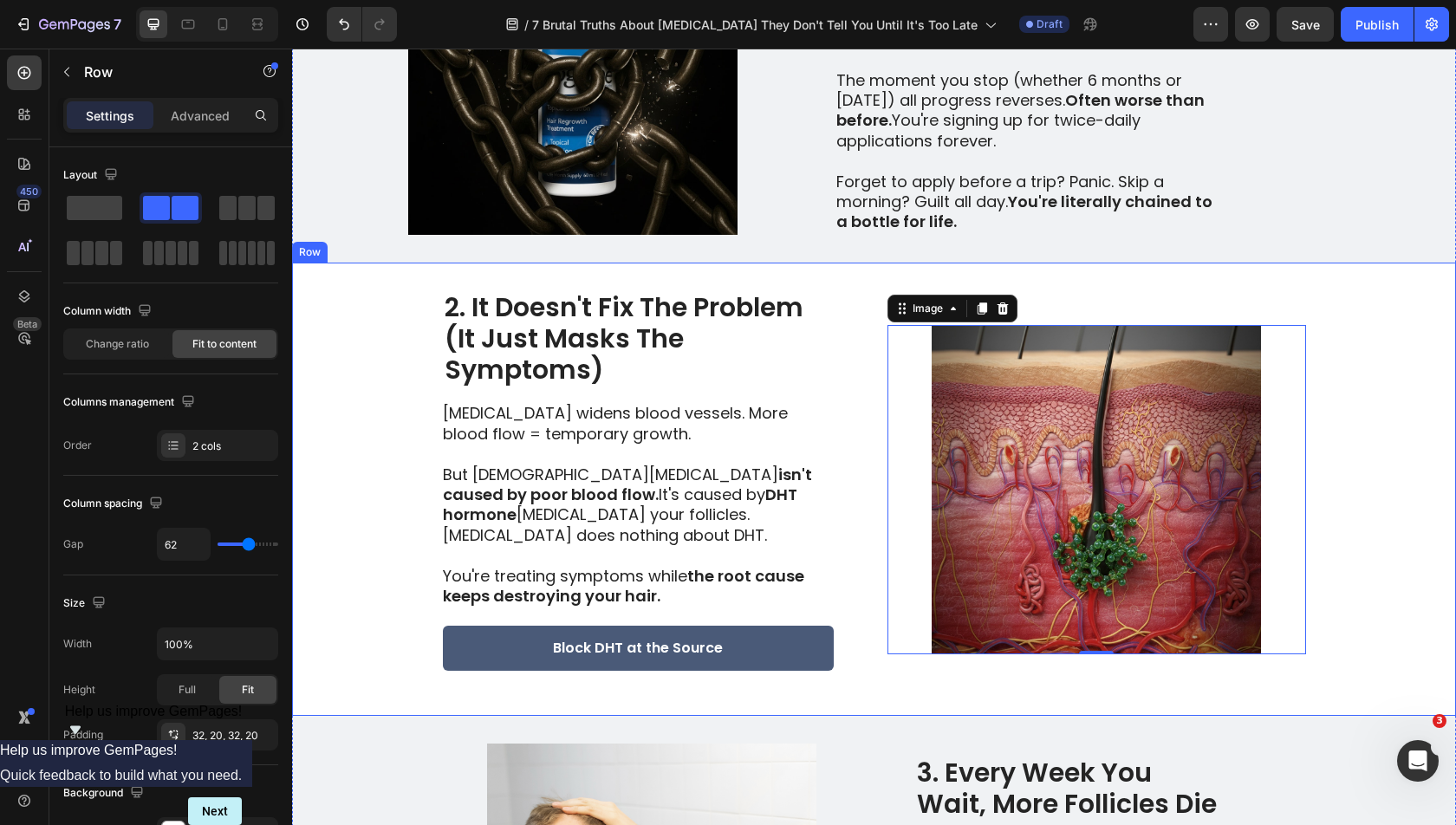
click at [1362, 494] on div "2. It Doesn't Fix The Problem (It Just Masks The Symptoms) Heading [MEDICAL_DAT…" at bounding box center [874, 489] width 1164 height 454
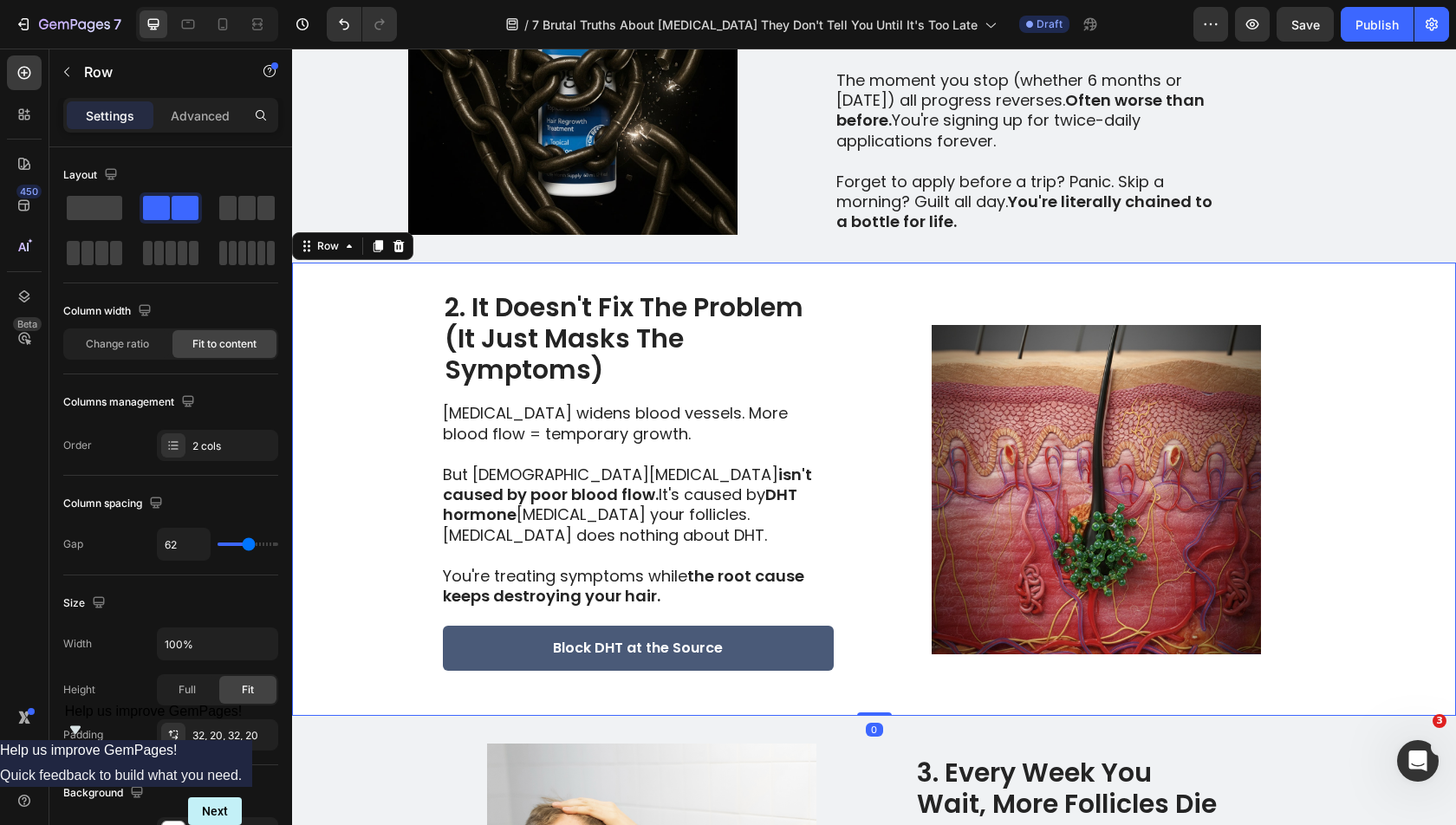
click at [1362, 495] on div "2. It Doesn't Fix The Problem (It Just Masks The Symptoms) Heading [MEDICAL_DAT…" at bounding box center [874, 489] width 1164 height 454
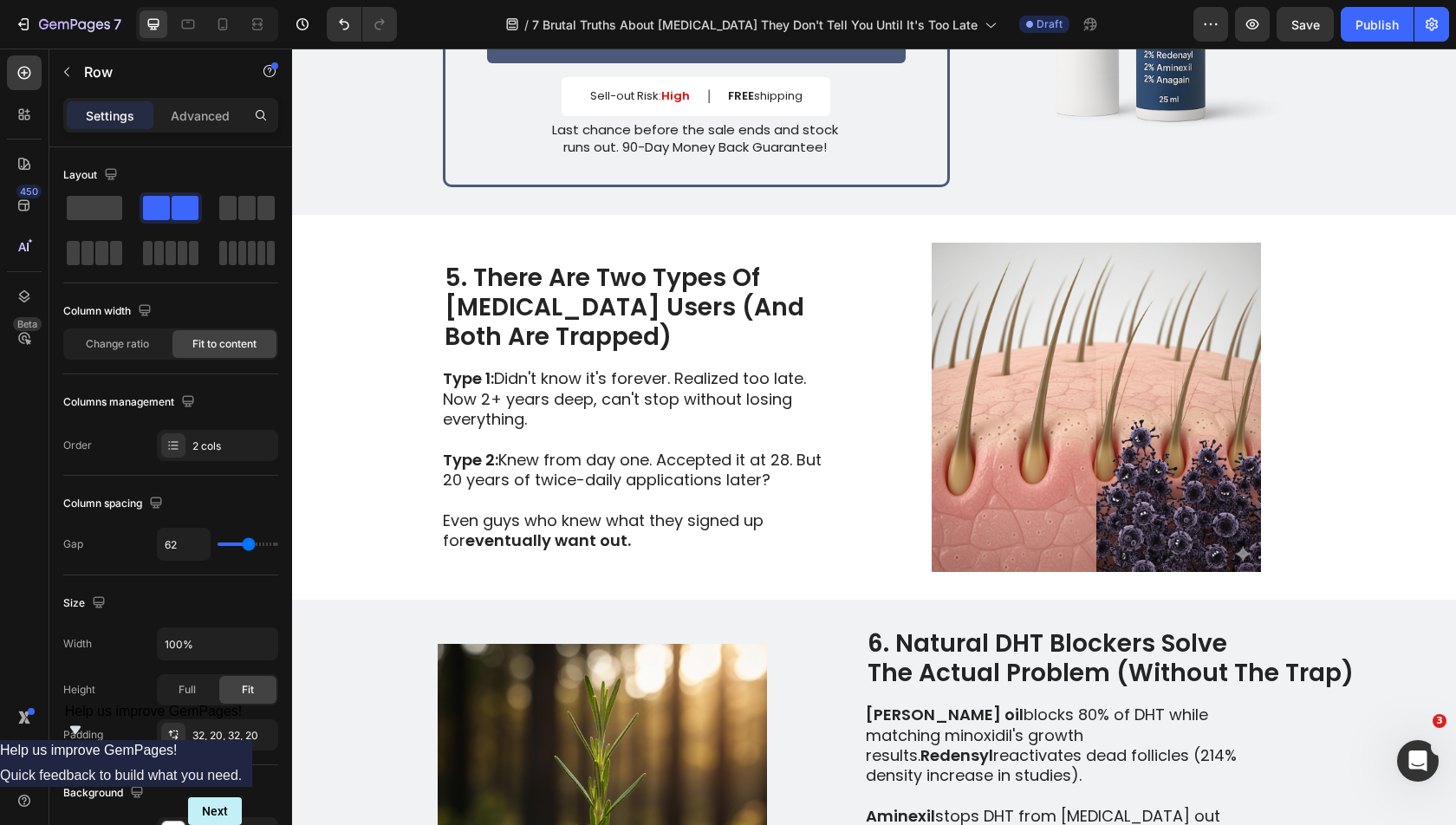
scroll to position [2439, 0]
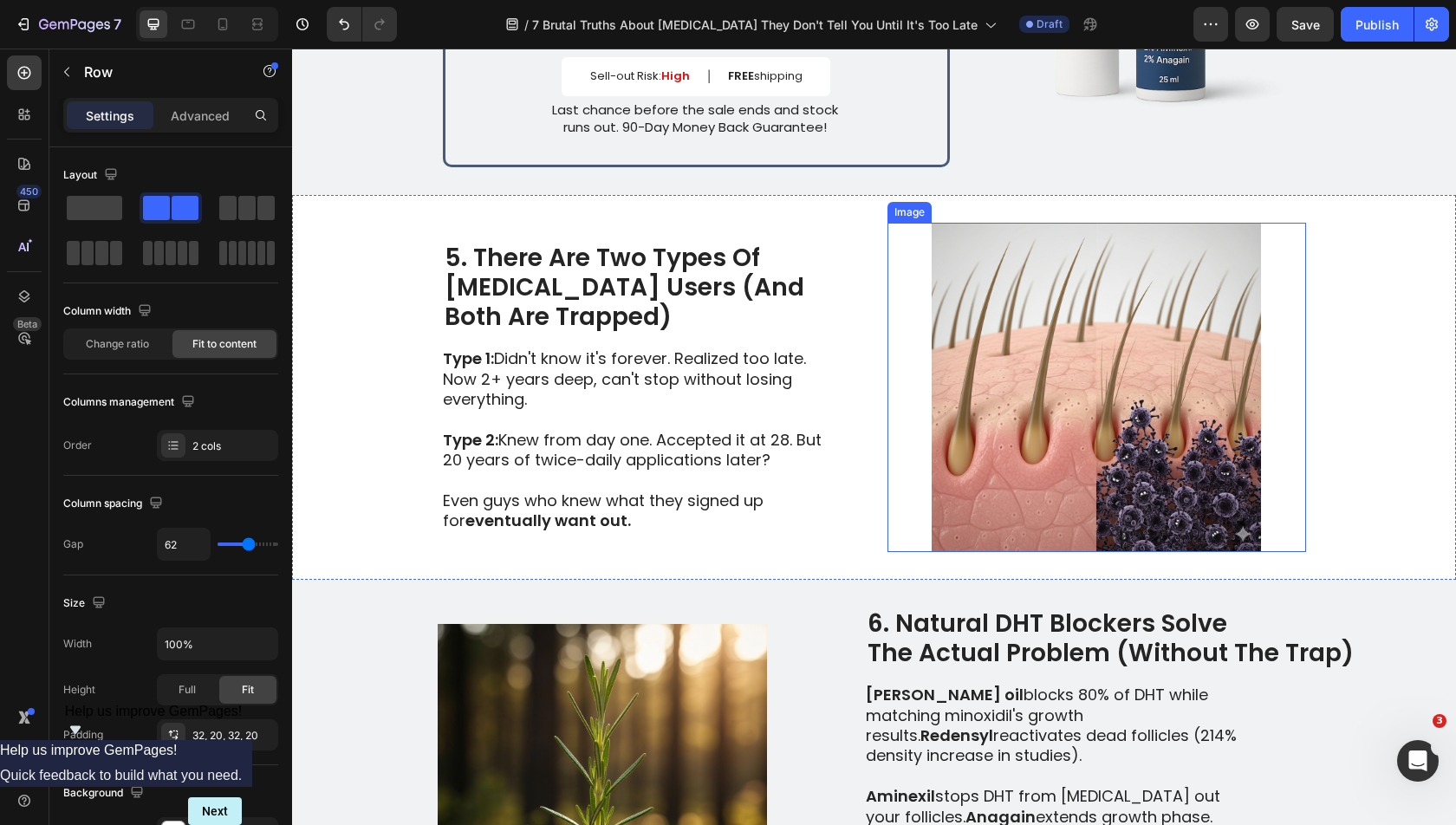
click at [1121, 294] on img at bounding box center [1097, 387] width 419 height 329
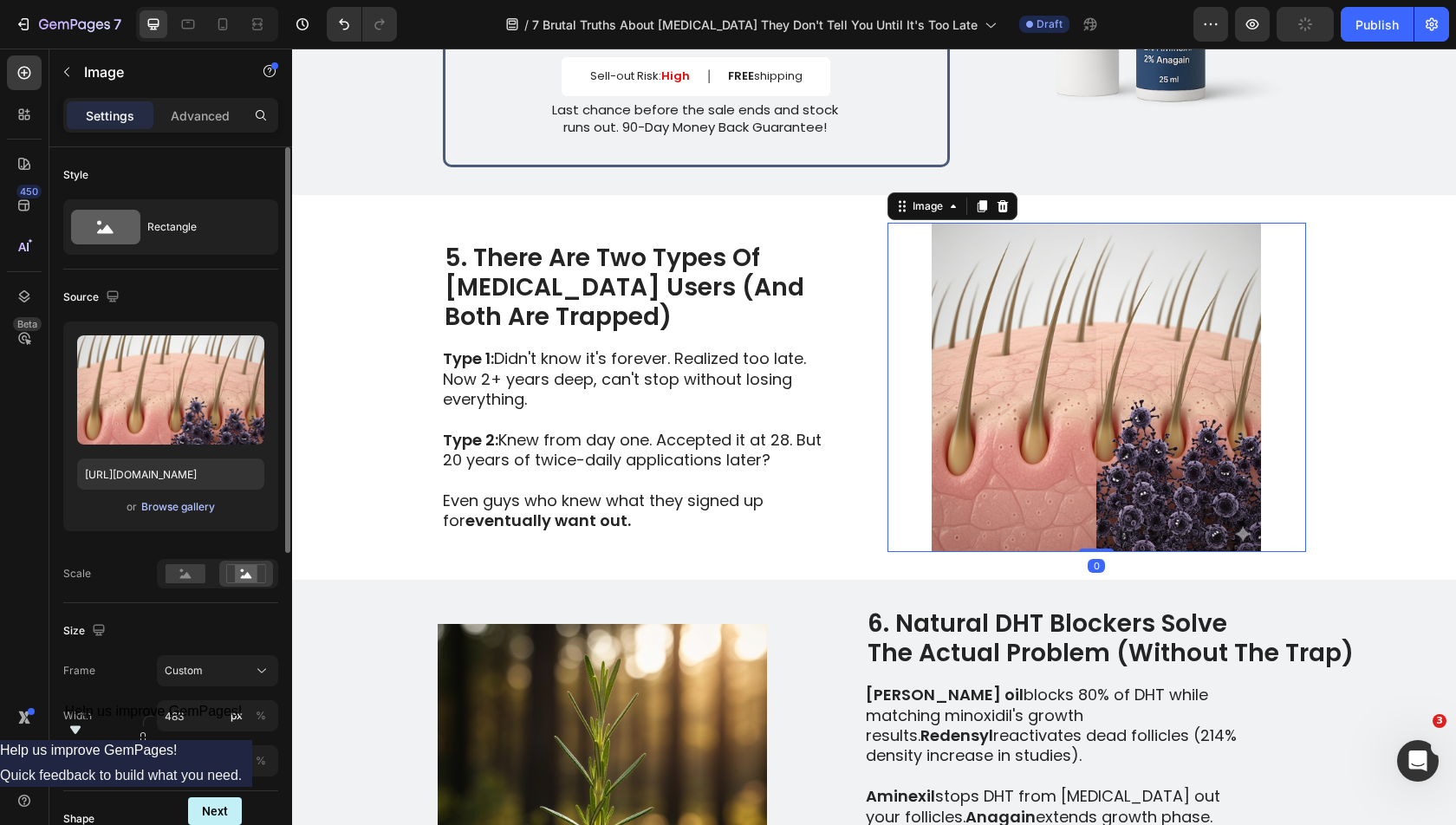
click at [203, 505] on div "Browse gallery" at bounding box center [178, 507] width 73 height 15
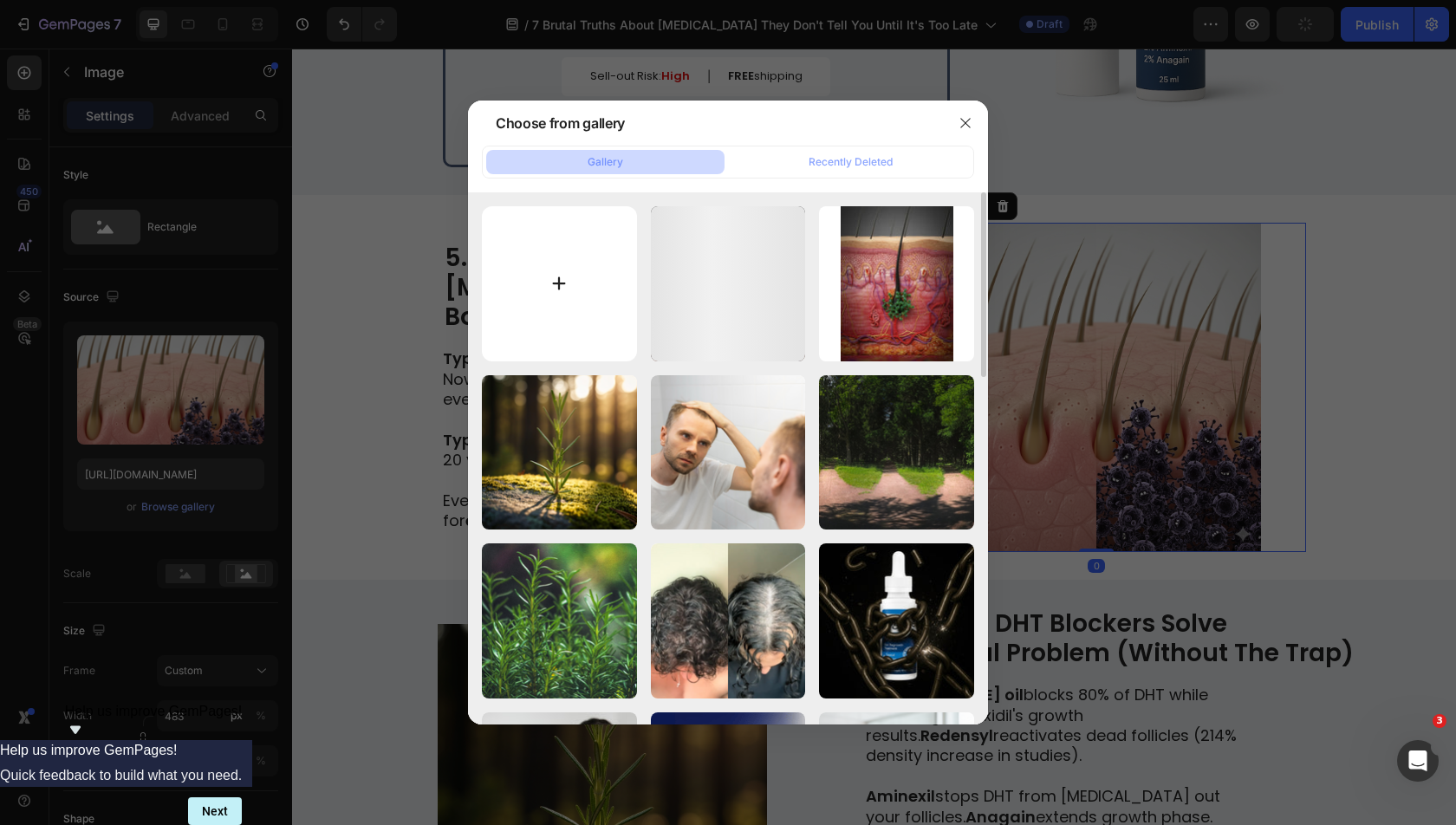
click at [533, 344] on input "file" at bounding box center [559, 284] width 155 height 155
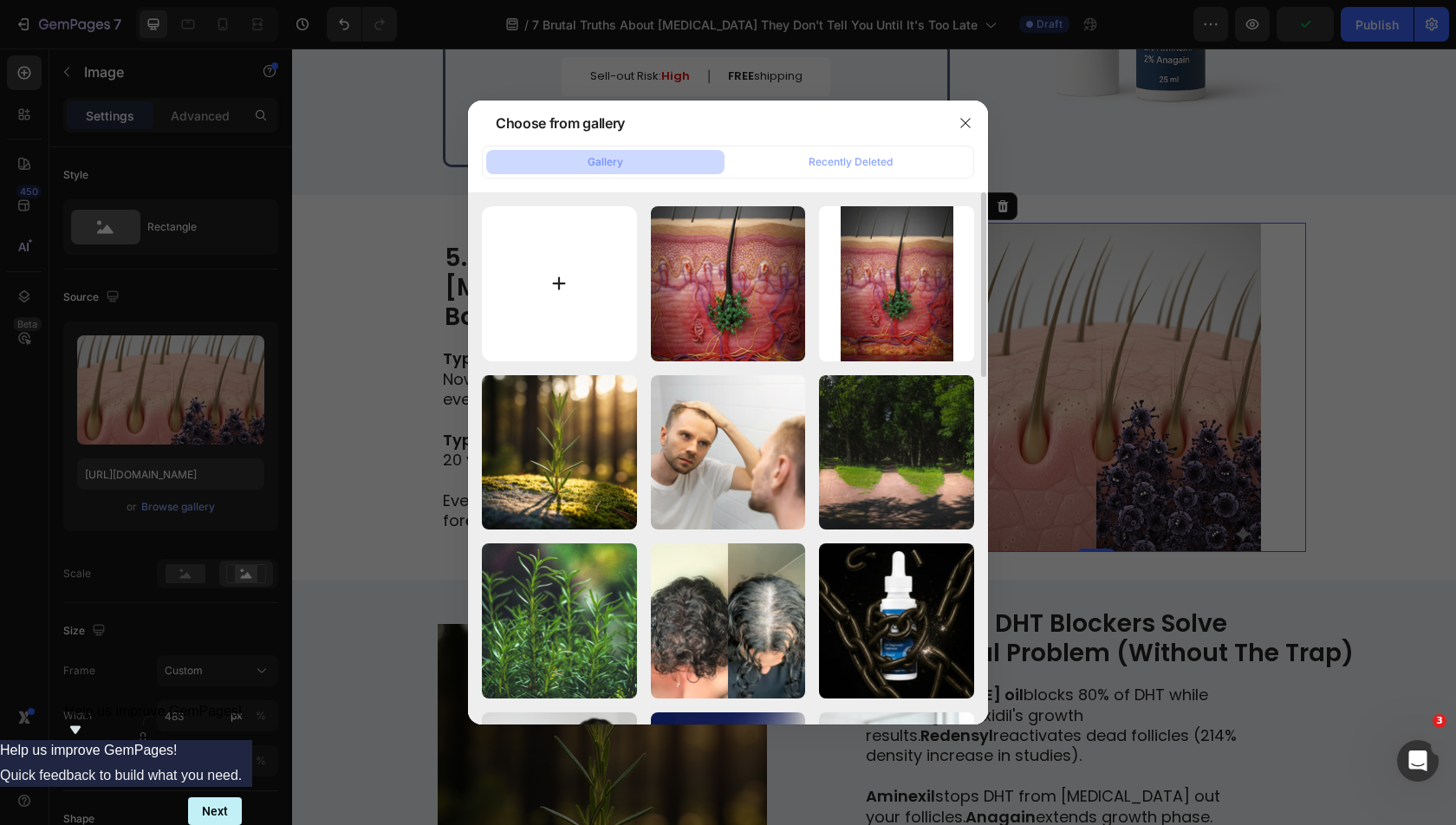
type input "C:\fakepath\download - 2025-09-11T162605.245.png"
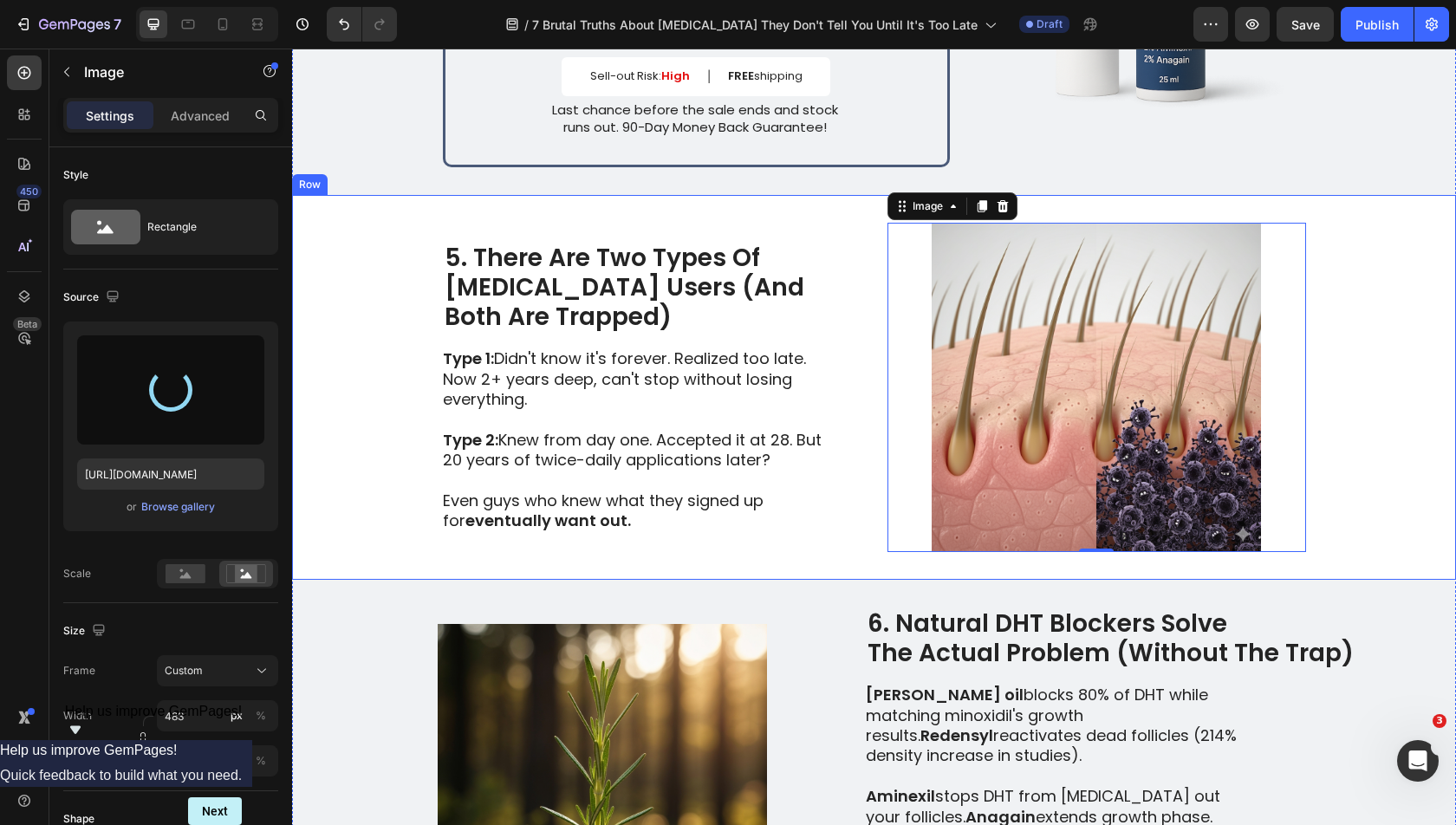
type input "[URL][DOMAIN_NAME]"
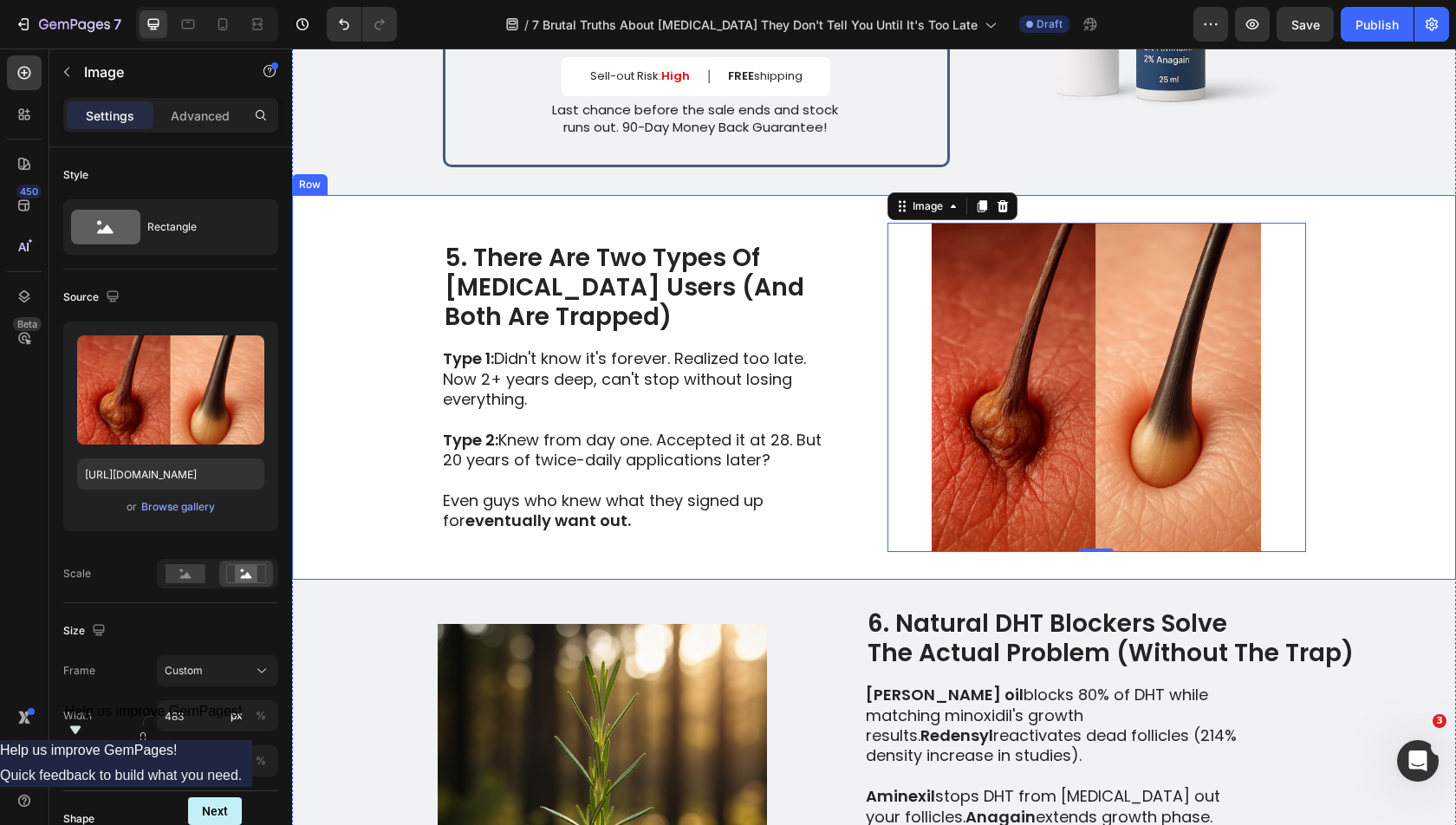
click at [1415, 396] on div "5. There Are Two Types Of [MEDICAL_DATA] Users (And Both Are Trapped) Heading T…" at bounding box center [874, 387] width 1164 height 385
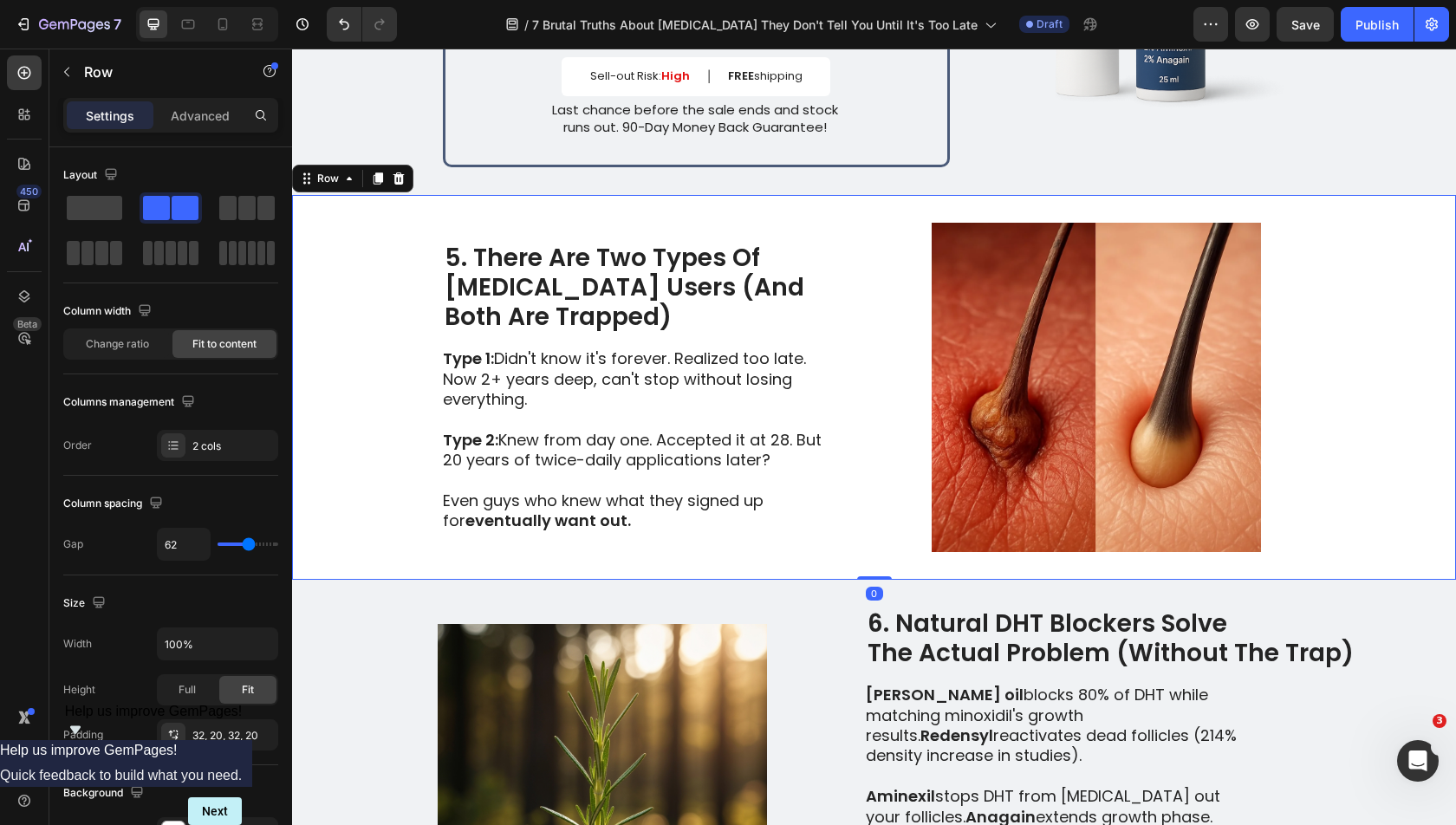
click at [1415, 444] on div "5. There Are Two Types Of [MEDICAL_DATA] Users (And Both Are Trapped) Heading T…" at bounding box center [874, 387] width 1164 height 385
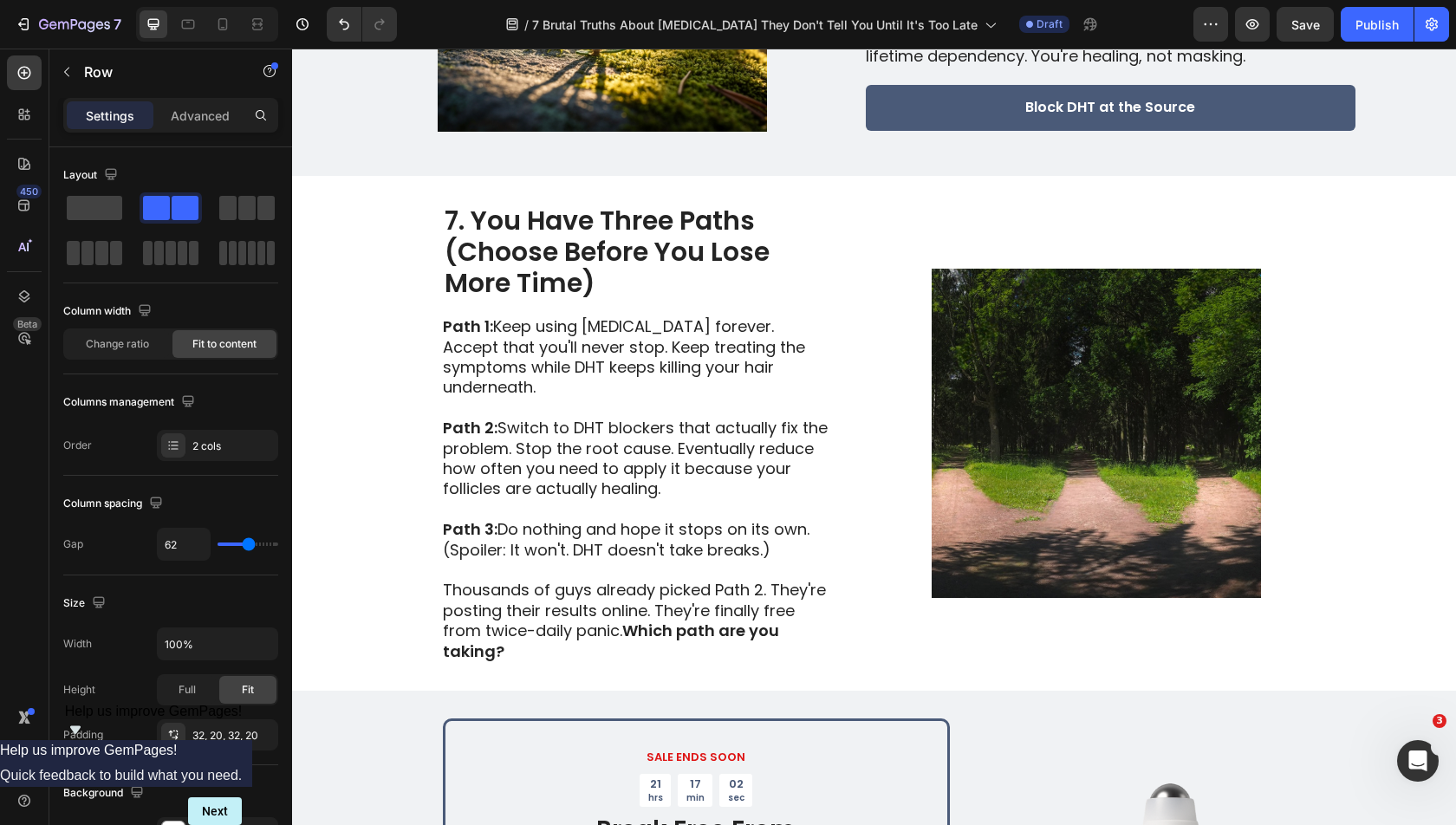
scroll to position [3270, 0]
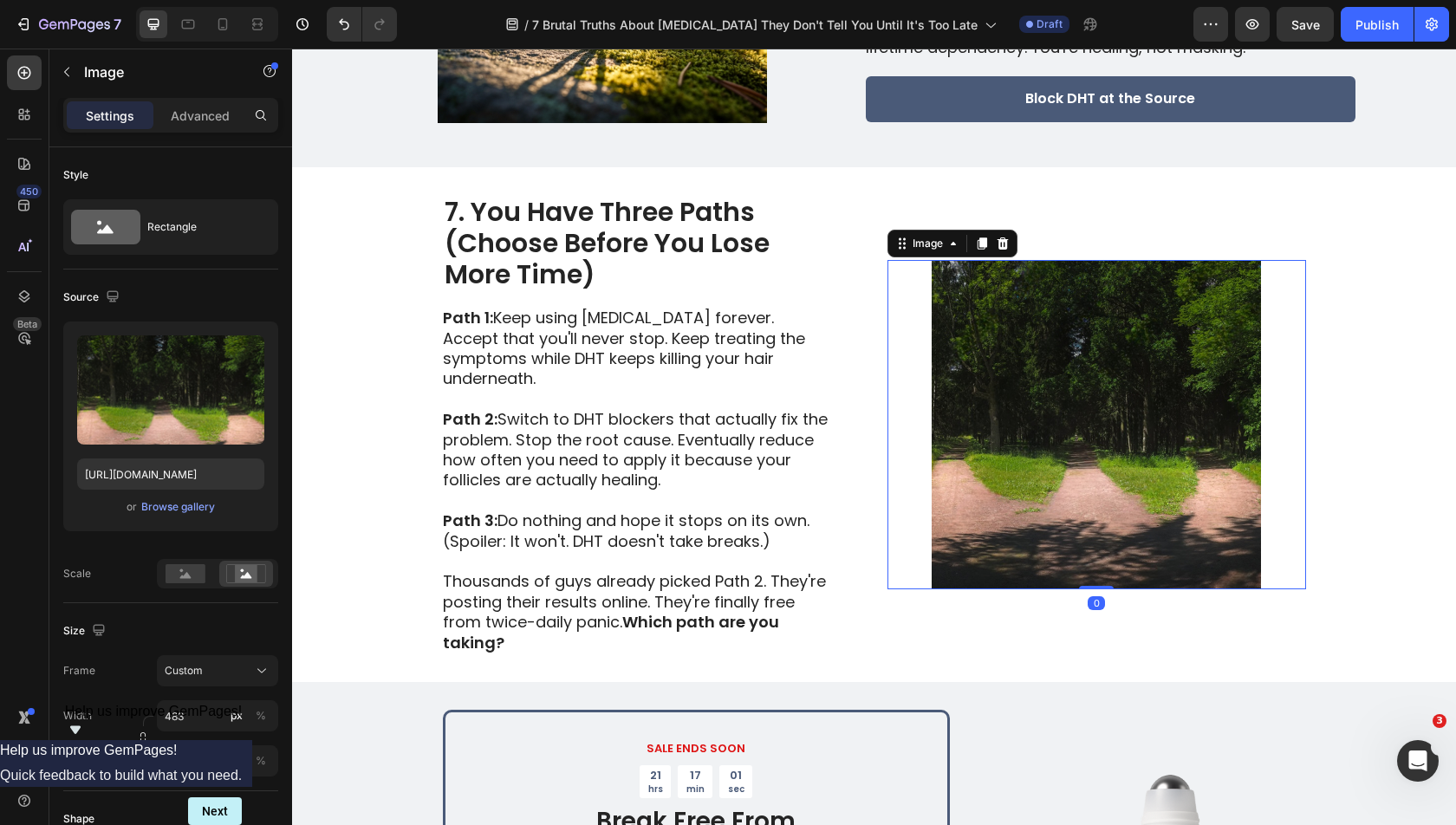
click at [1212, 401] on img at bounding box center [1097, 424] width 419 height 329
click at [206, 506] on div "Browse gallery" at bounding box center [178, 507] width 73 height 15
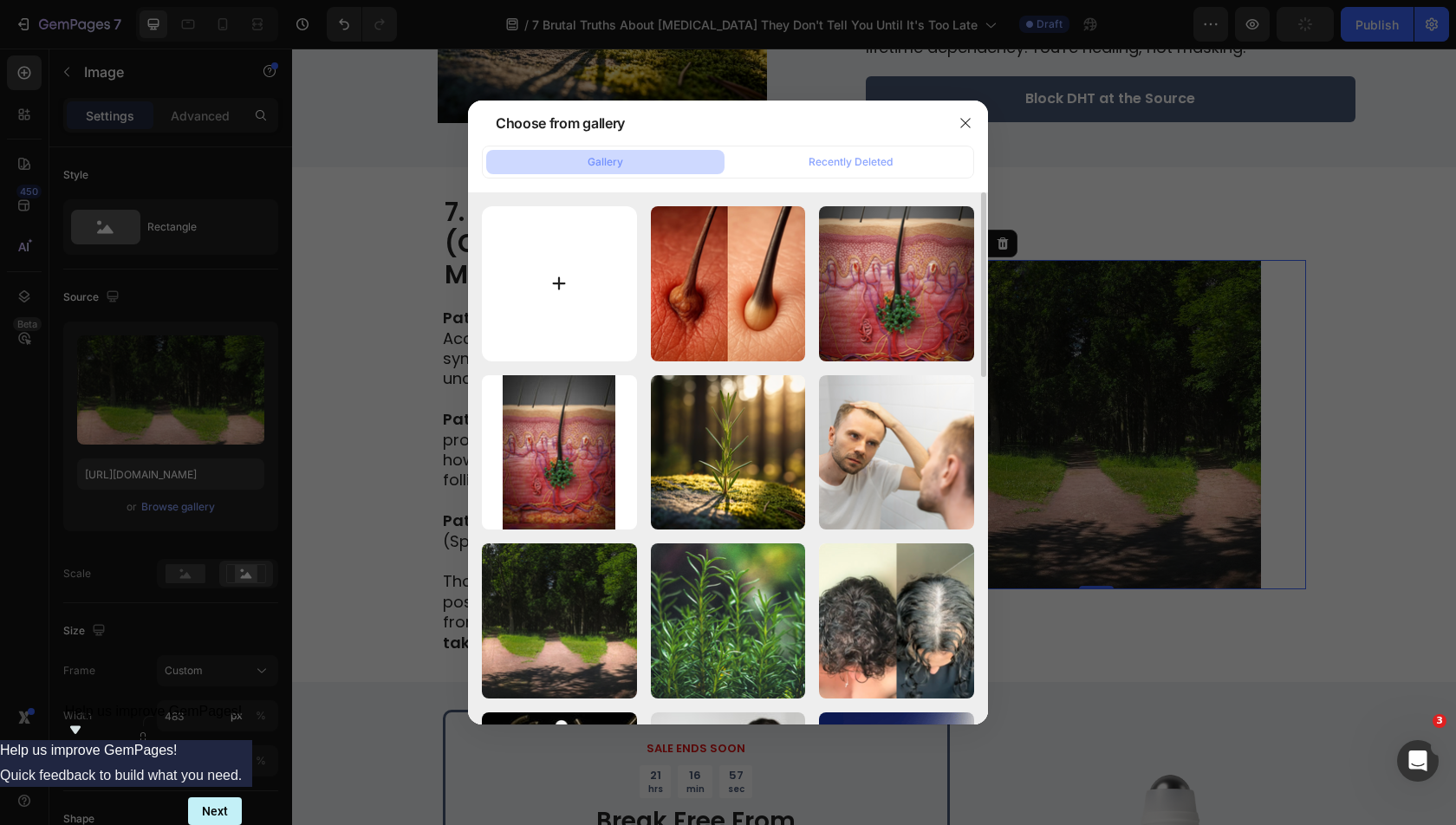
click at [592, 282] on input "file" at bounding box center [559, 284] width 155 height 155
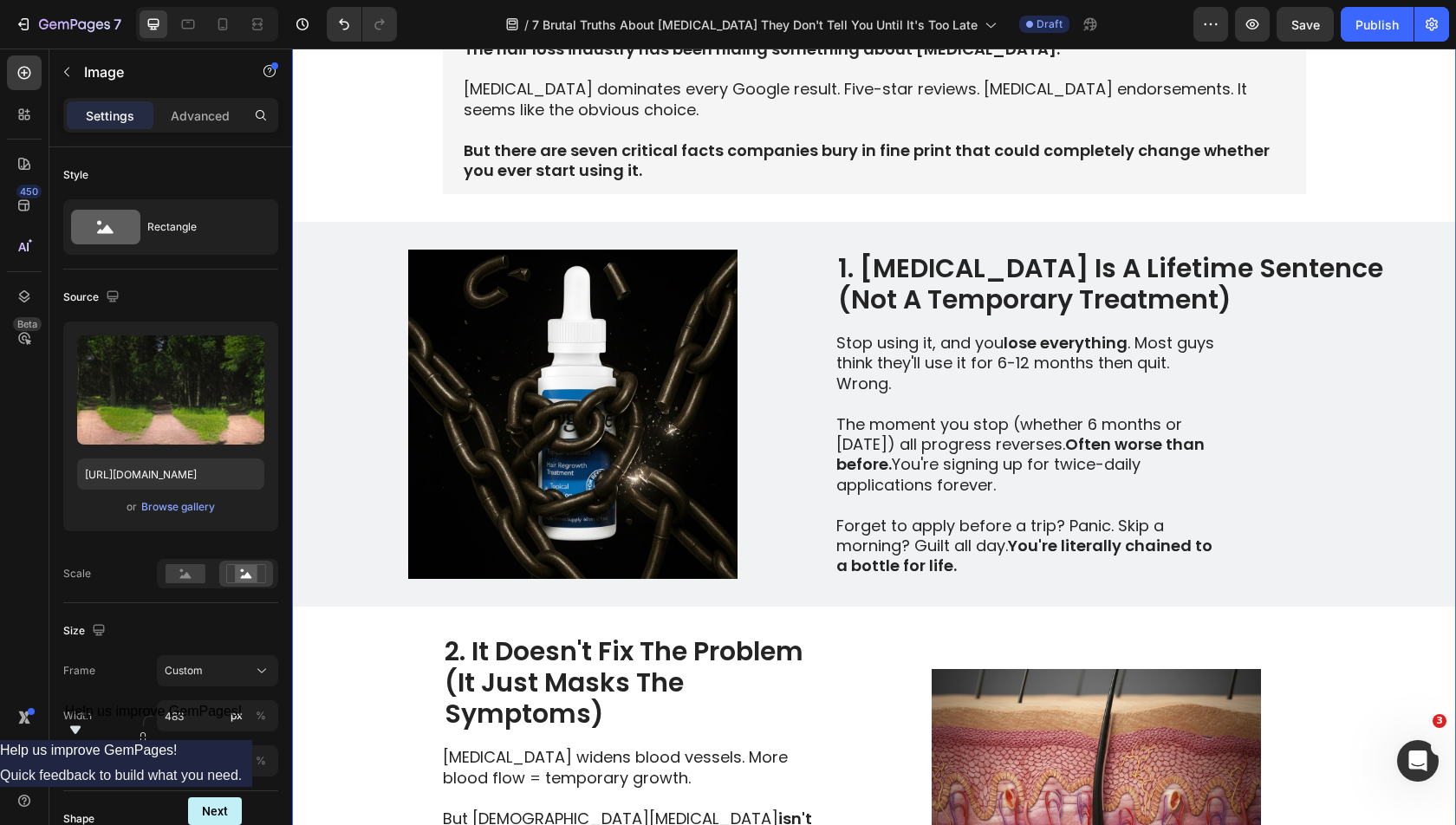
scroll to position [342, 0]
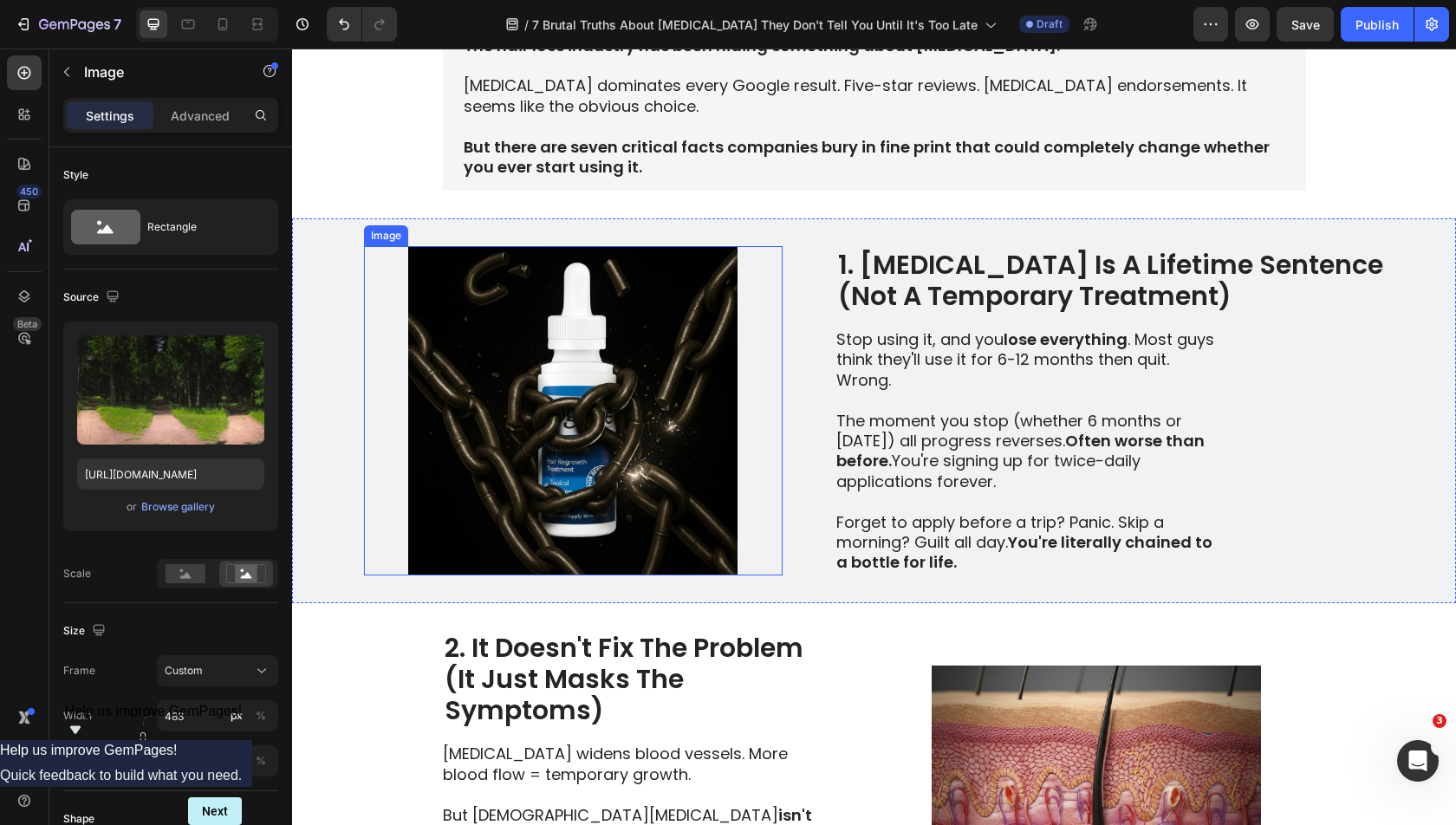
click at [576, 430] on img at bounding box center [573, 410] width 419 height 329
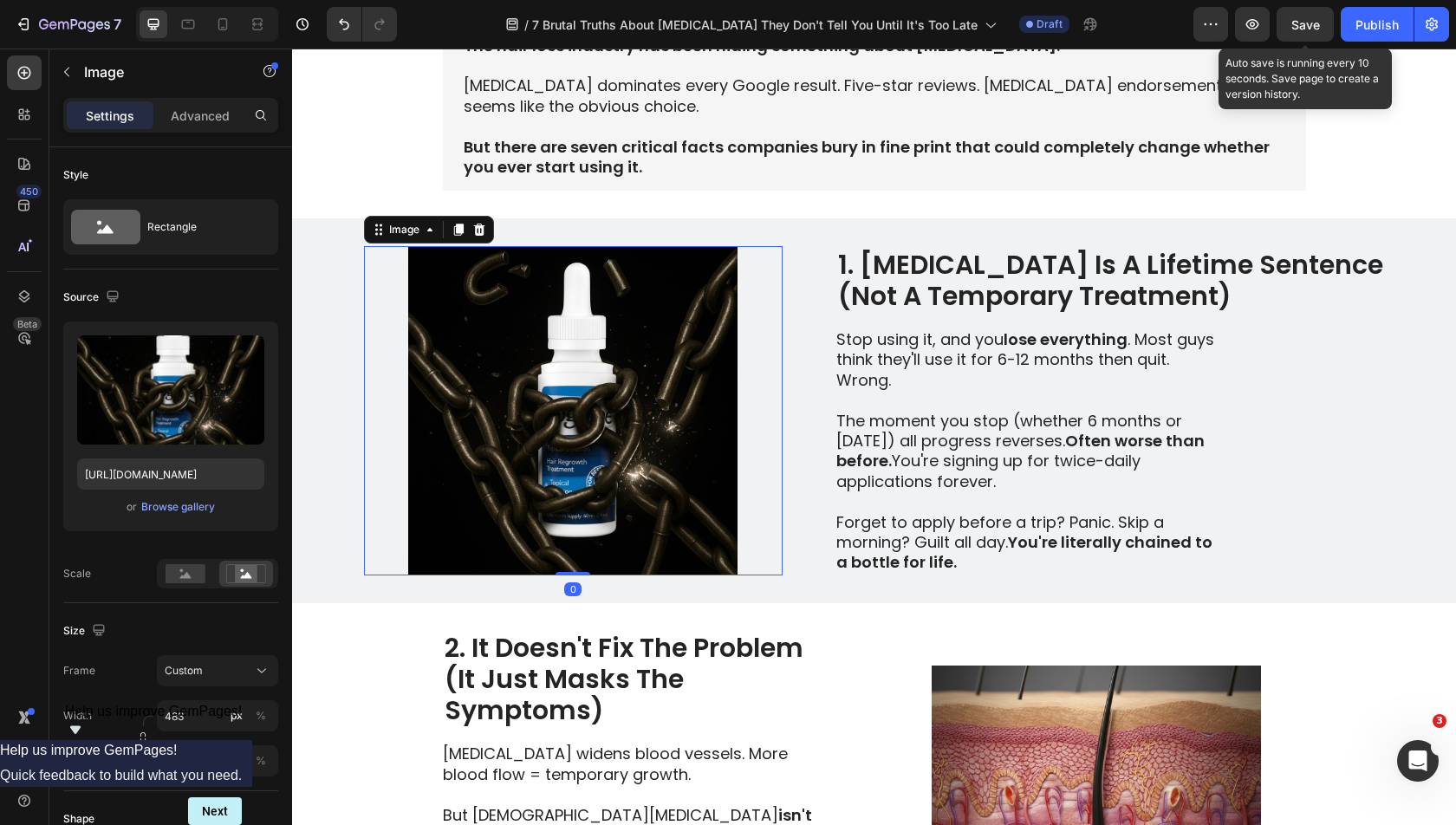
click at [1320, 24] on span "Save" at bounding box center [1305, 24] width 29 height 14
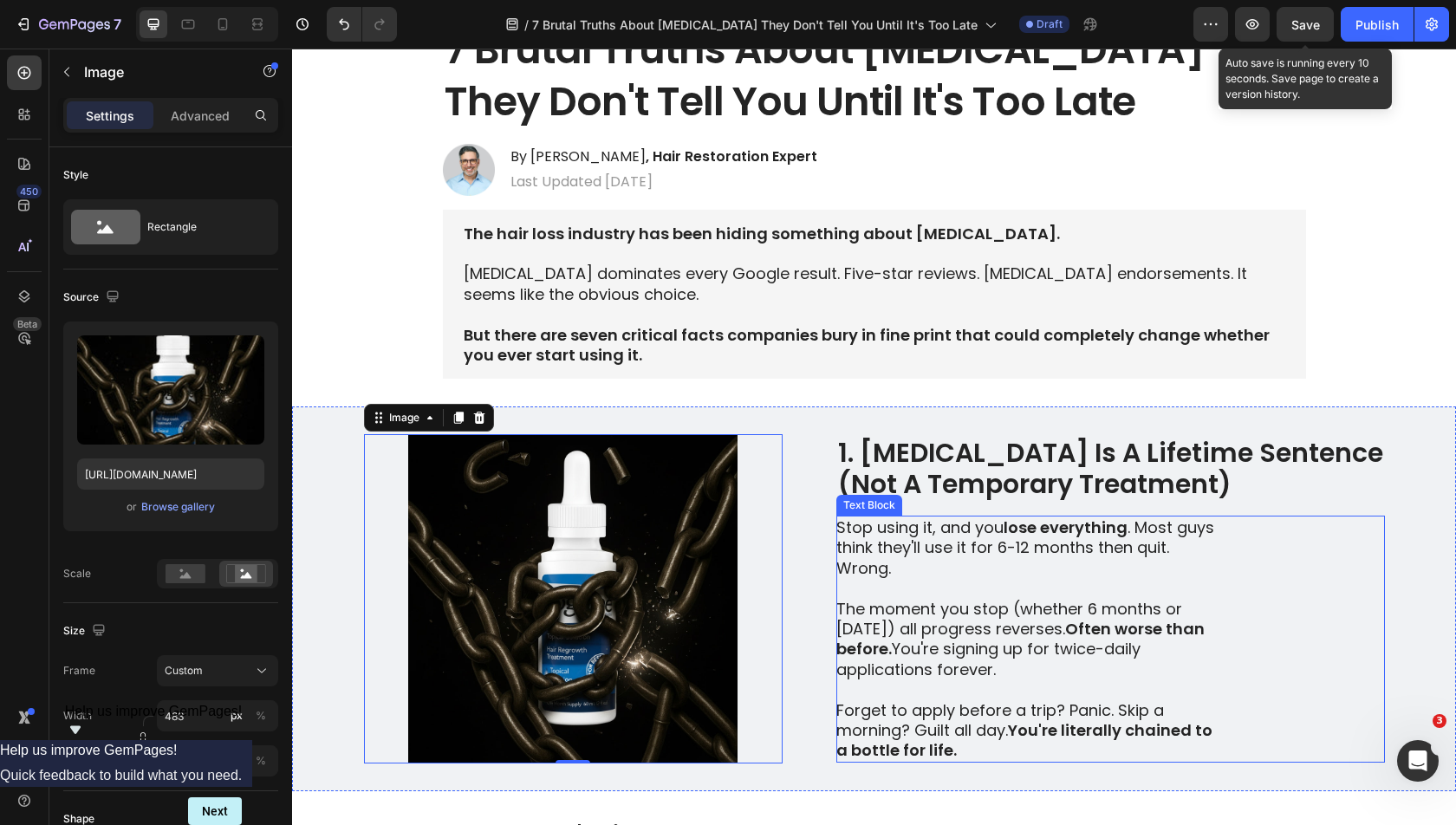
scroll to position [0, 0]
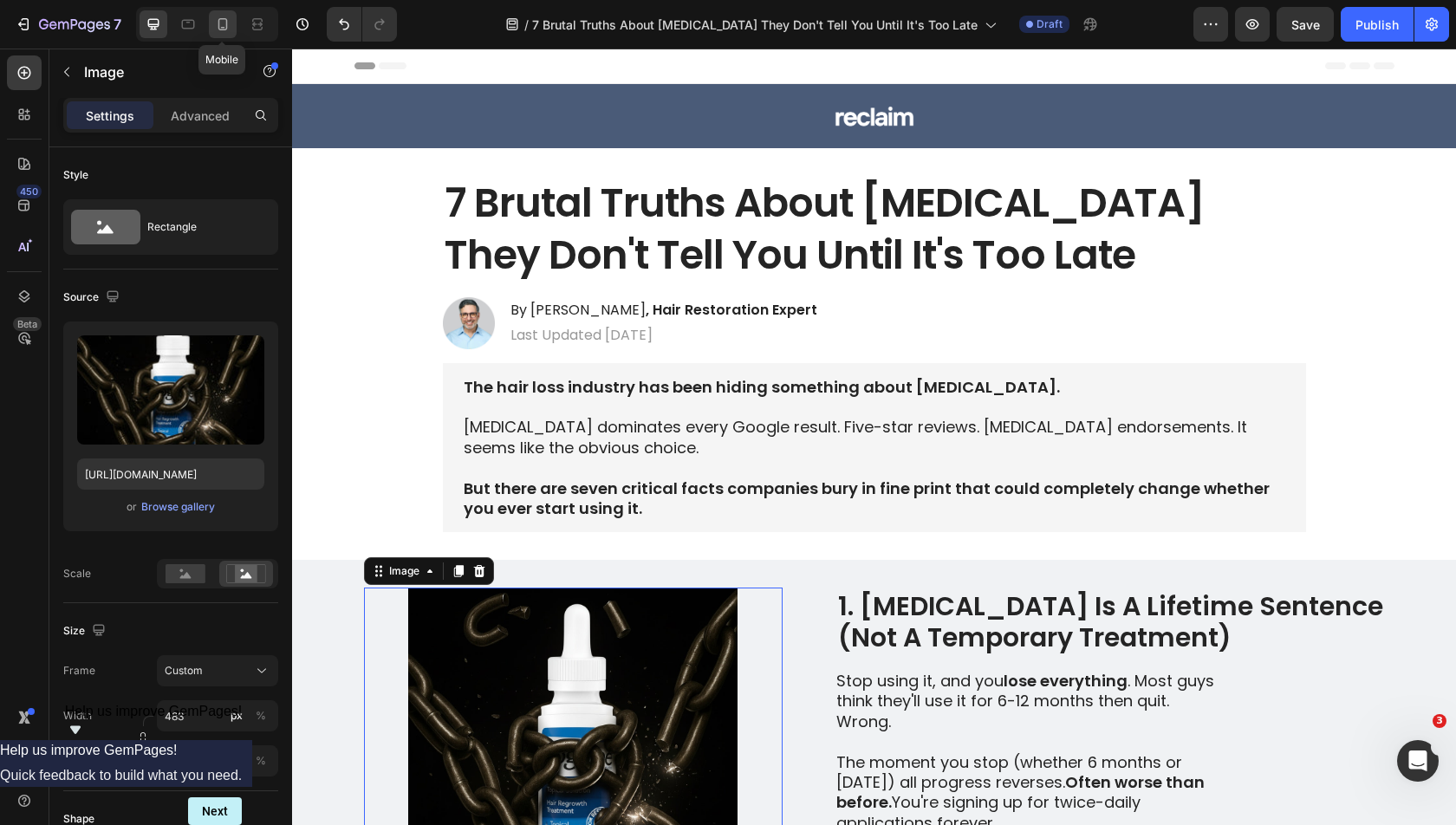
click at [217, 20] on icon at bounding box center [223, 24] width 17 height 17
type input "[URL][DOMAIN_NAME]"
type input "335"
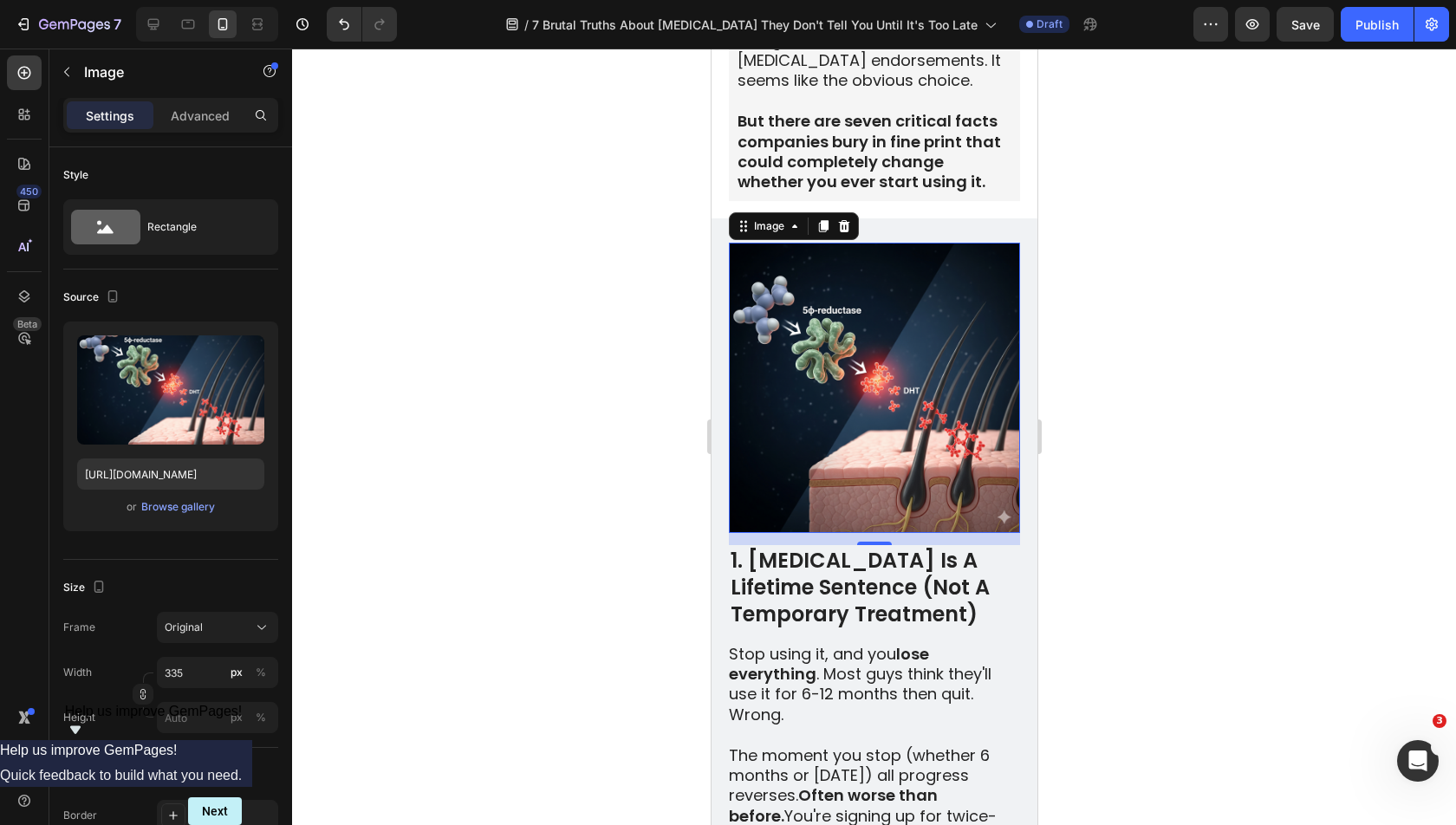
click at [1357, 301] on div at bounding box center [874, 436] width 1164 height 777
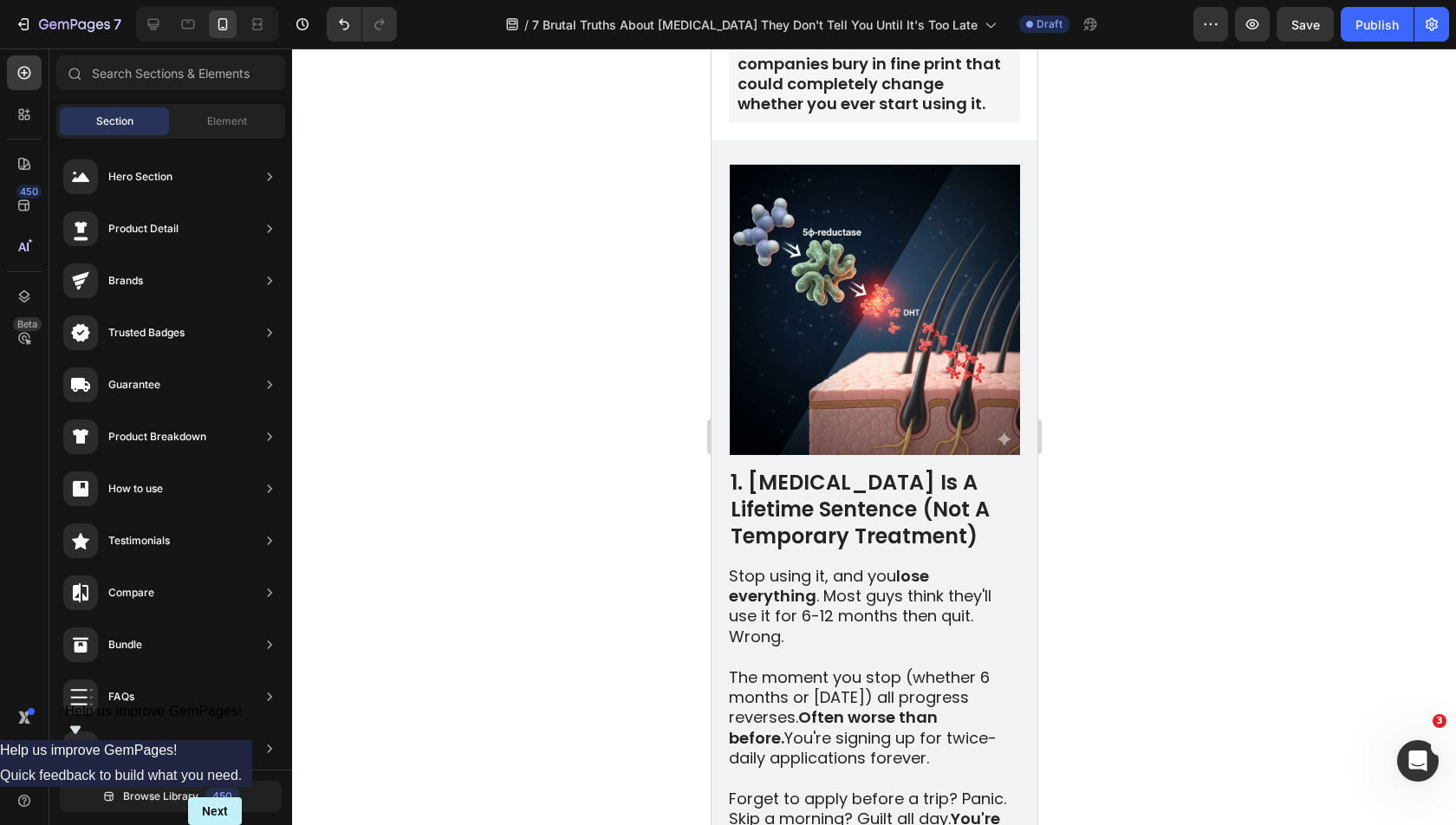
scroll to position [534, 0]
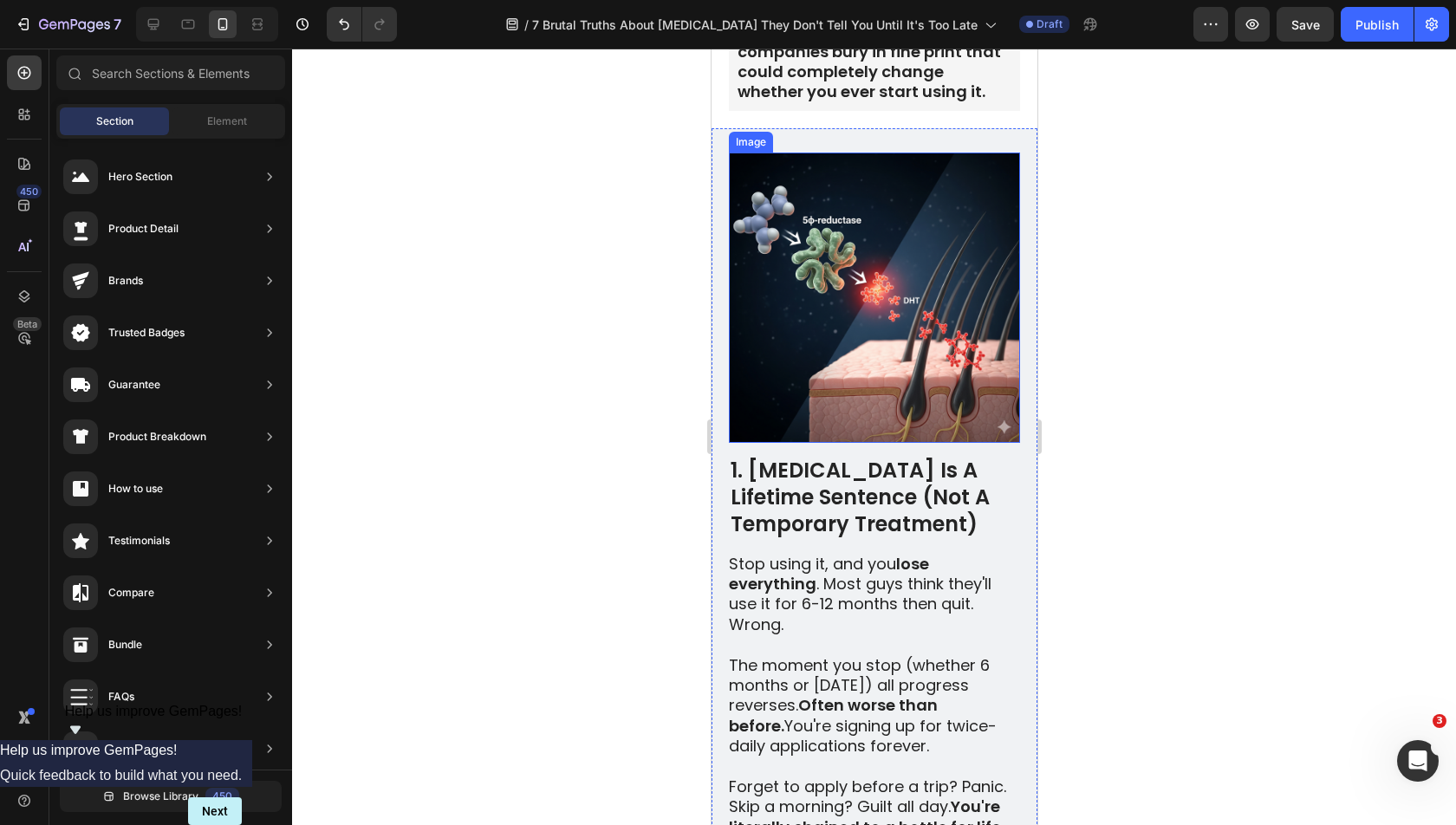
click at [884, 269] on img at bounding box center [873, 297] width 290 height 290
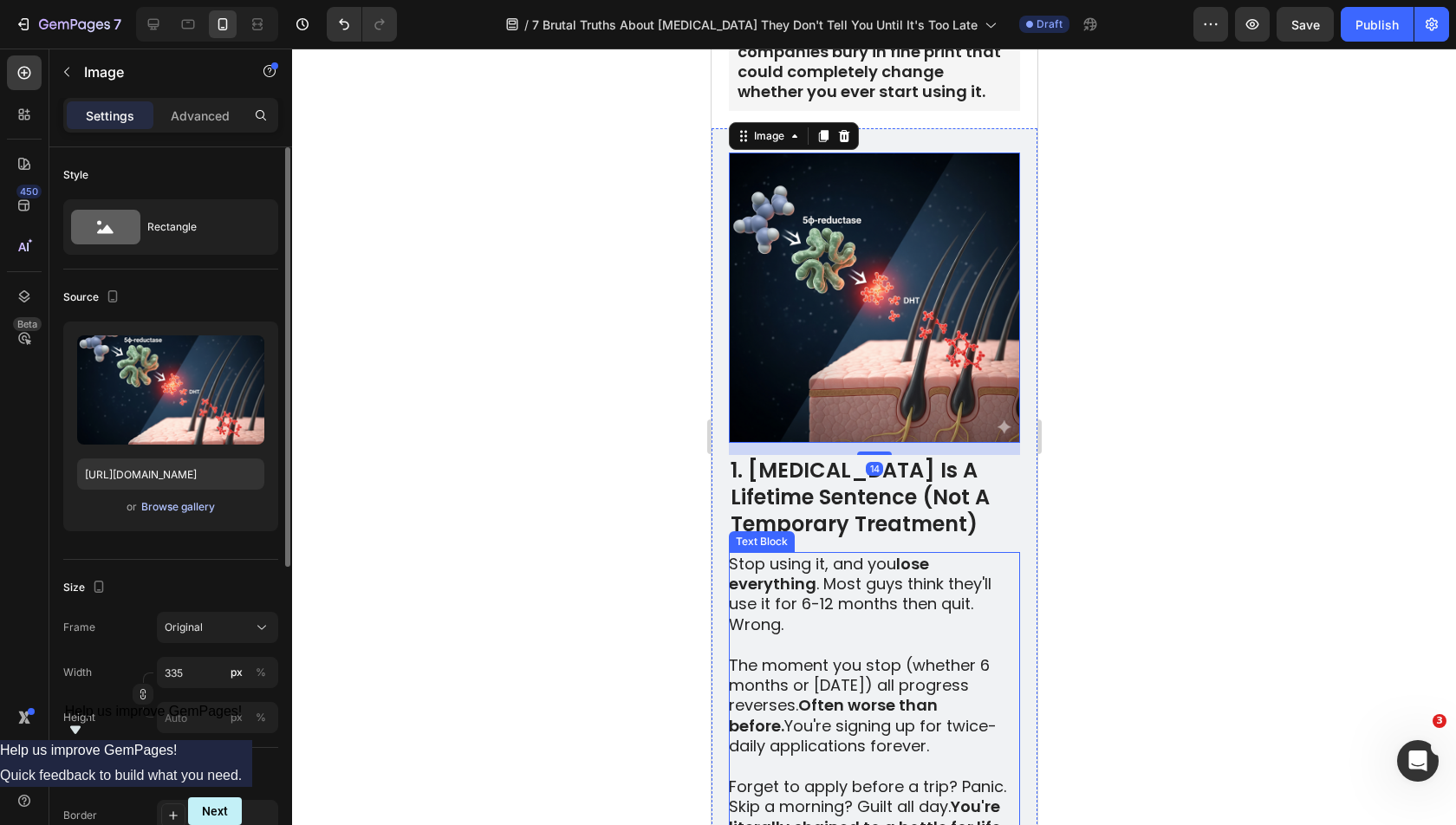
click at [159, 513] on div "Browse gallery" at bounding box center [178, 507] width 73 height 15
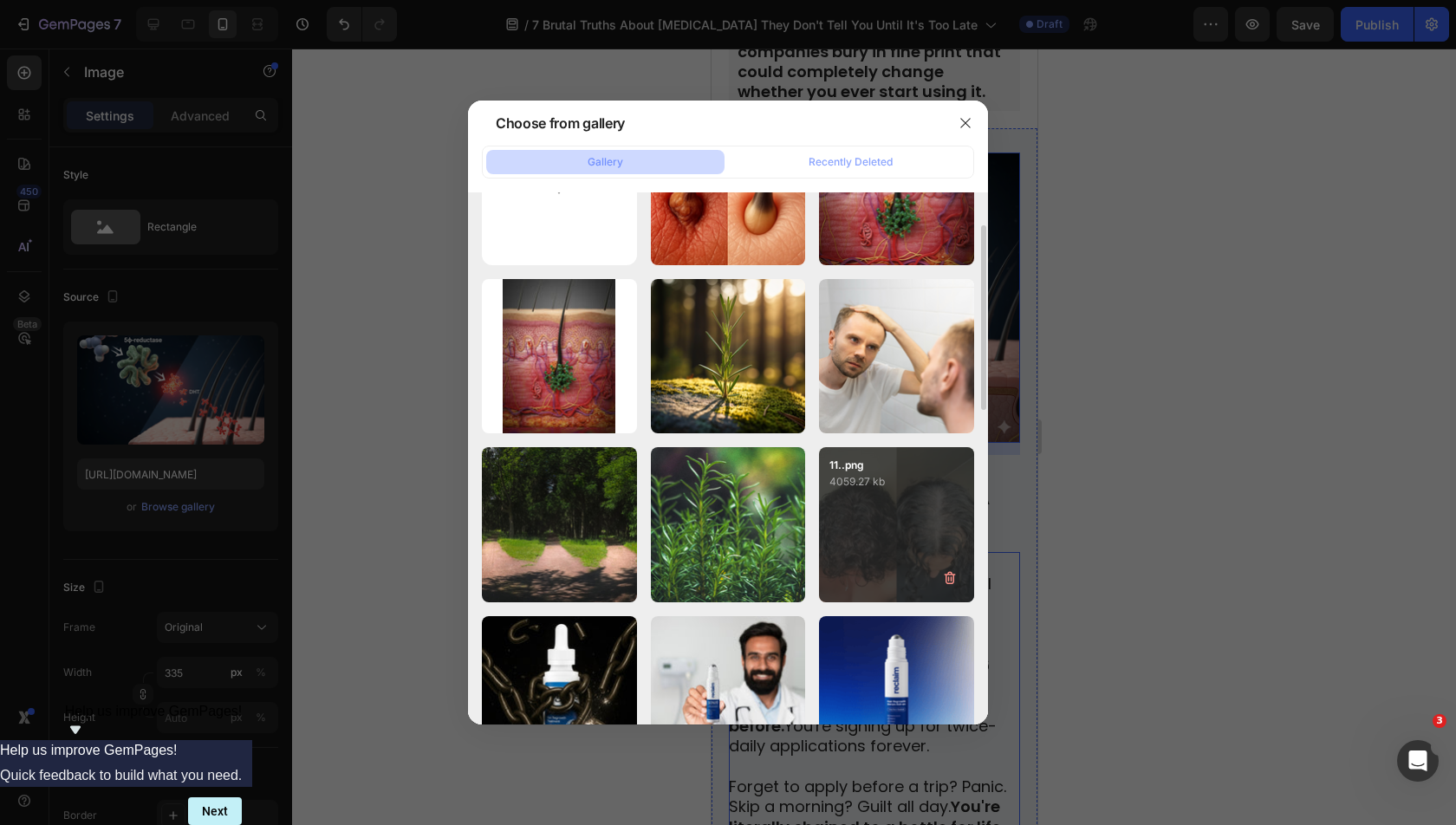
scroll to position [187, 0]
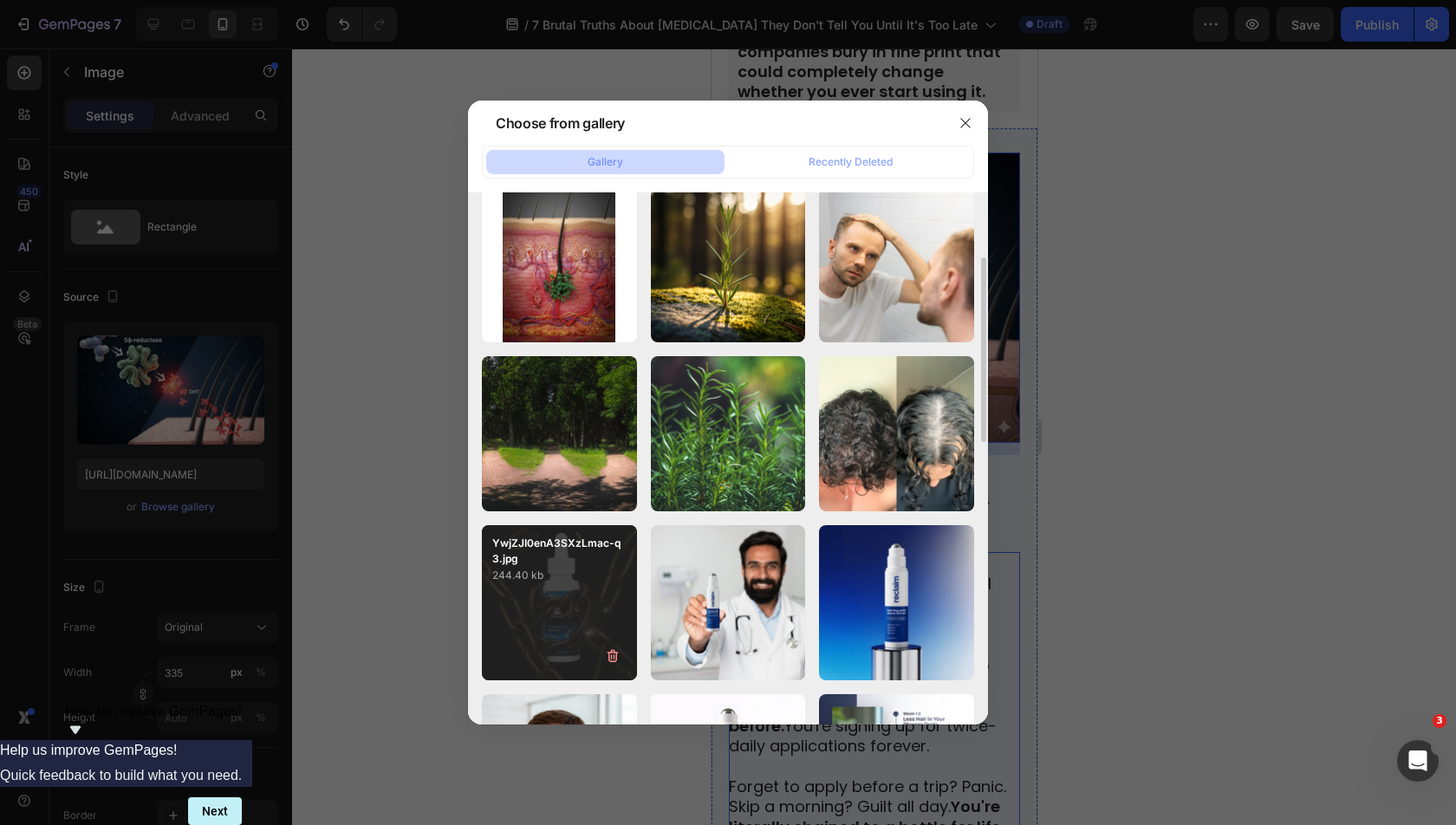
click at [612, 630] on div "YwjZJI0enA3SXzLmac-q3.jpg 244.40 kb" at bounding box center [559, 602] width 155 height 155
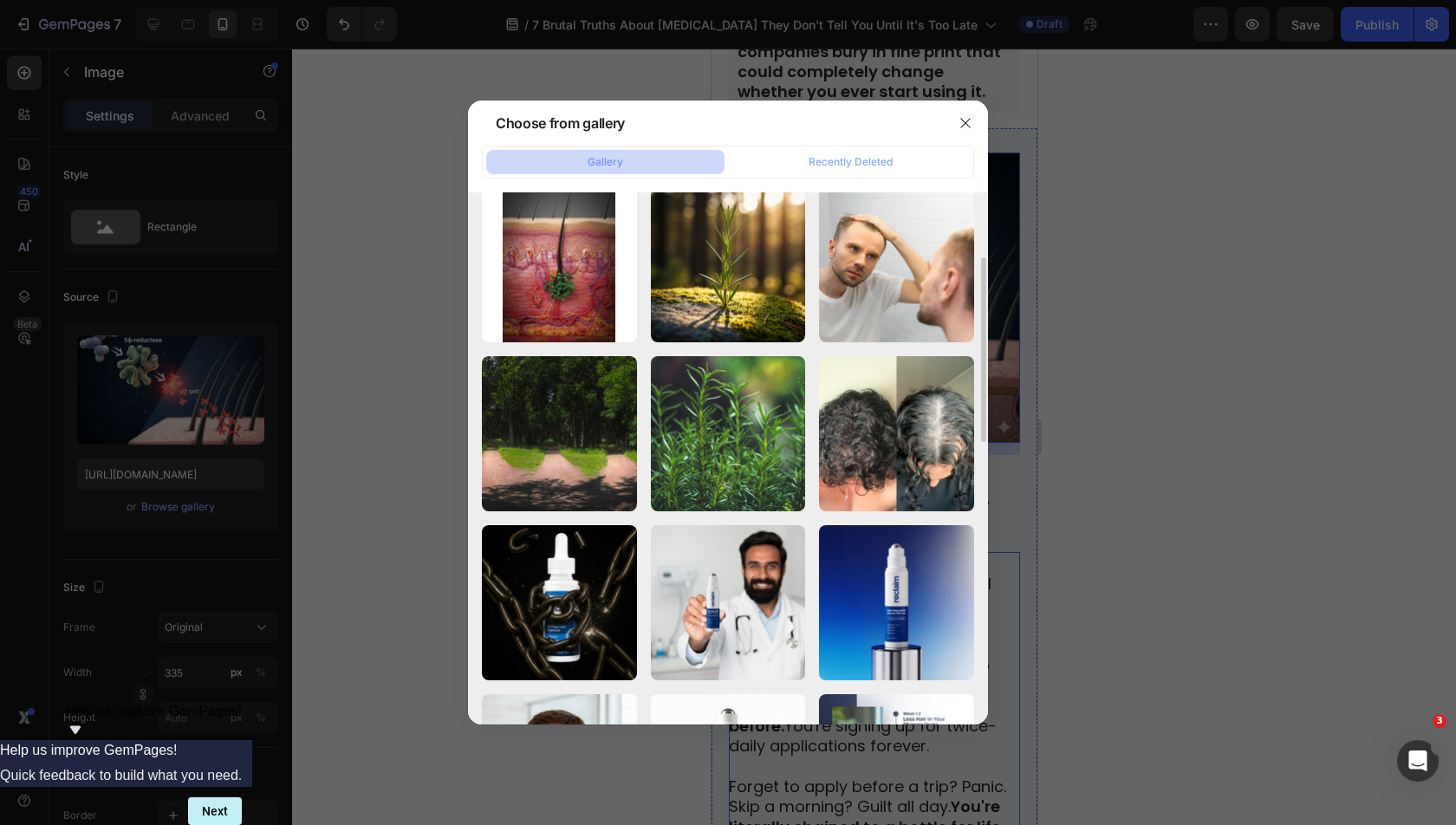
type input "[URL][DOMAIN_NAME]"
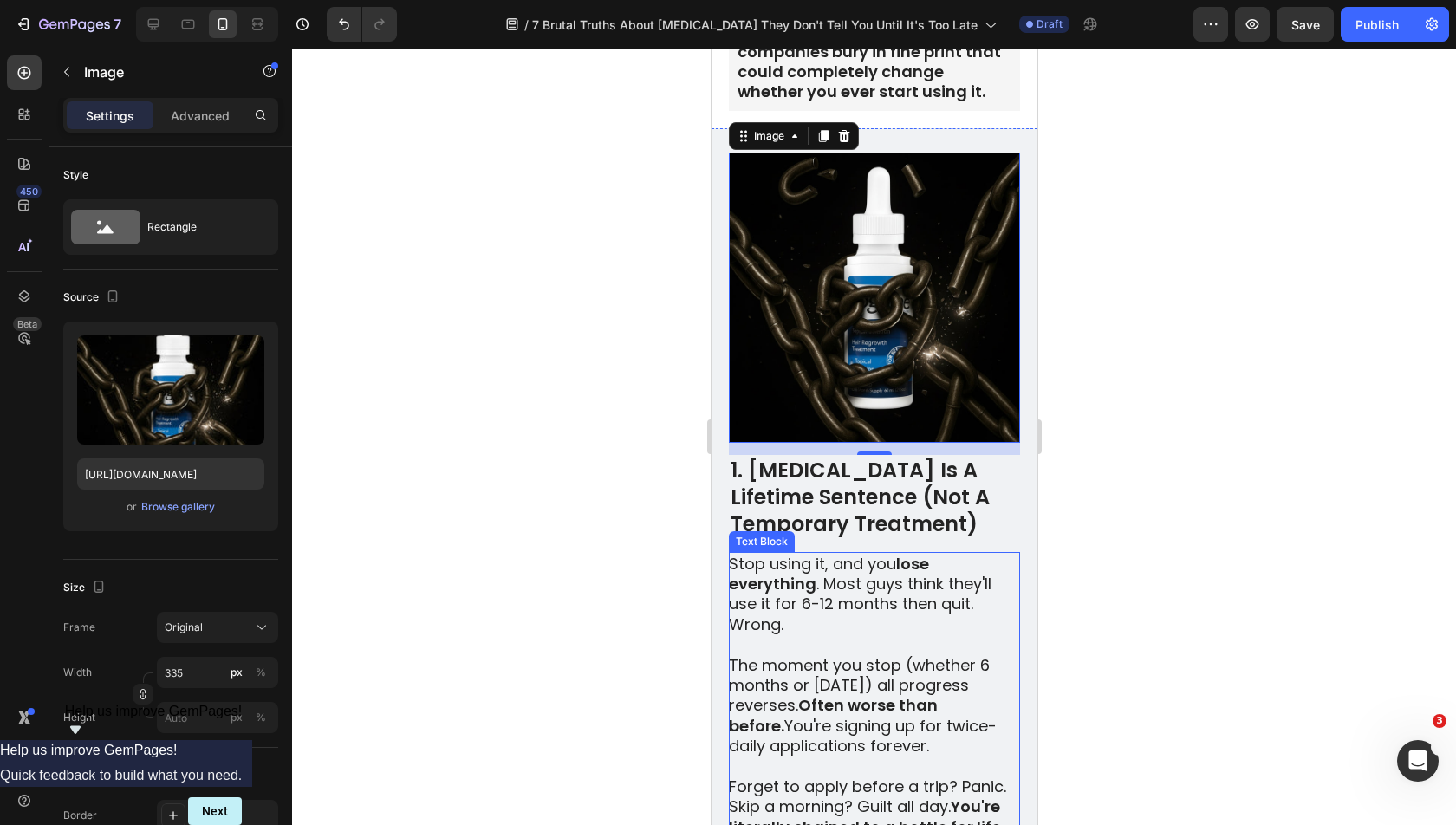
click at [1185, 337] on div at bounding box center [874, 436] width 1164 height 777
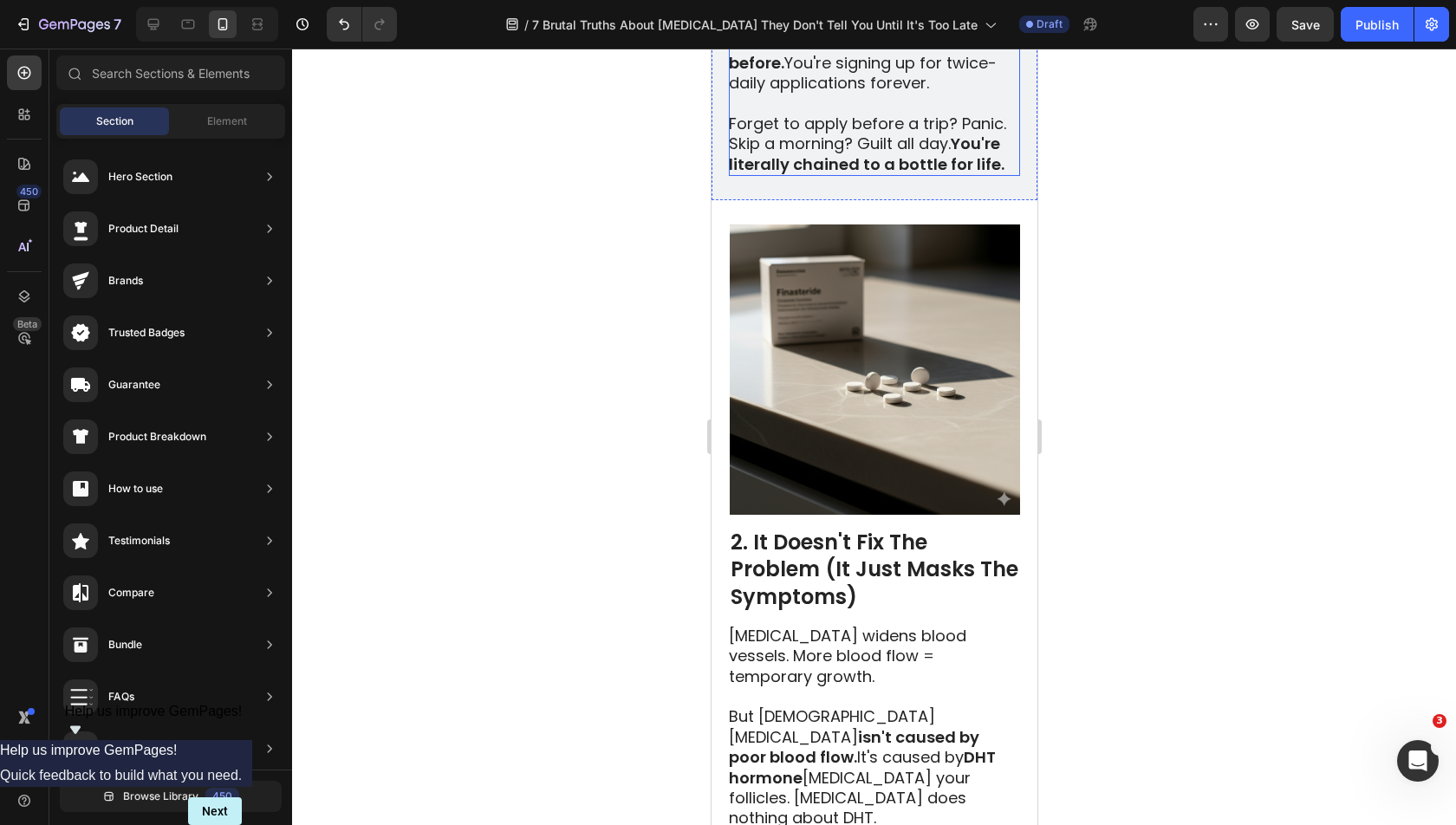
scroll to position [1186, 0]
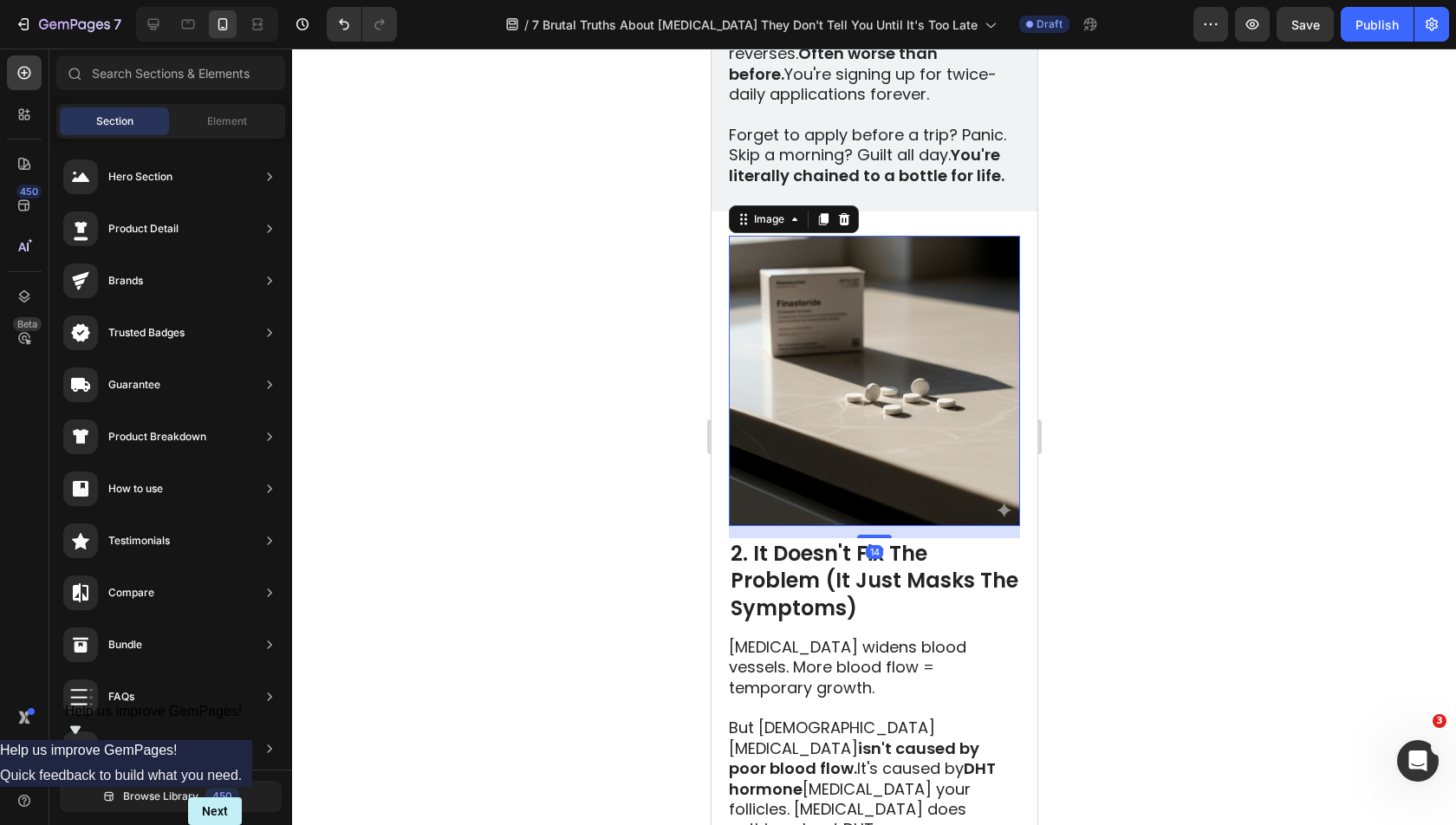
click at [906, 412] on img at bounding box center [873, 380] width 290 height 290
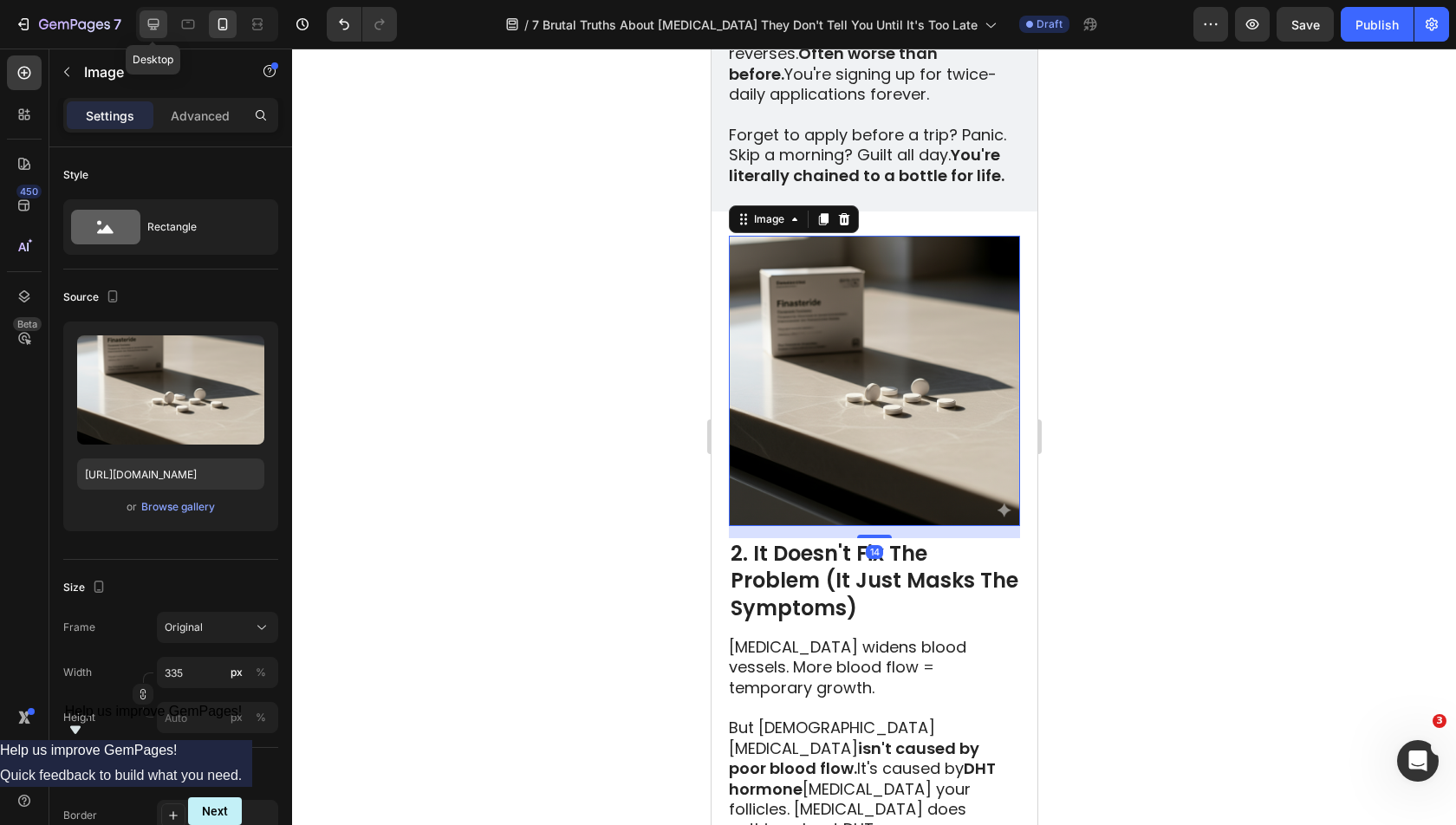
click at [162, 28] on div at bounding box center [153, 24] width 28 height 28
type input "[URL][DOMAIN_NAME]"
type input "483"
type input "380"
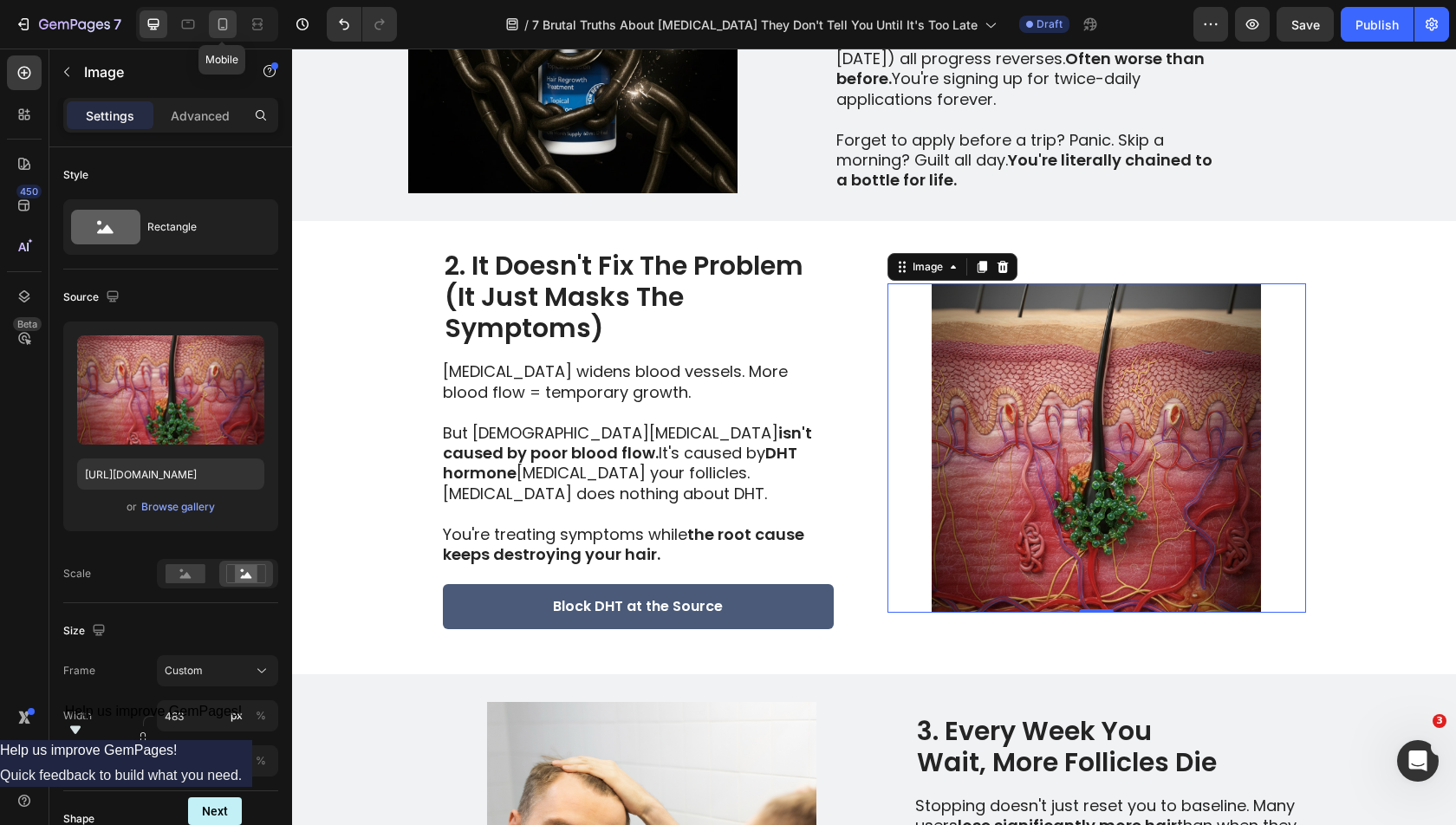
click at [228, 19] on icon at bounding box center [223, 24] width 17 height 17
type input "[URL][DOMAIN_NAME]"
type input "335"
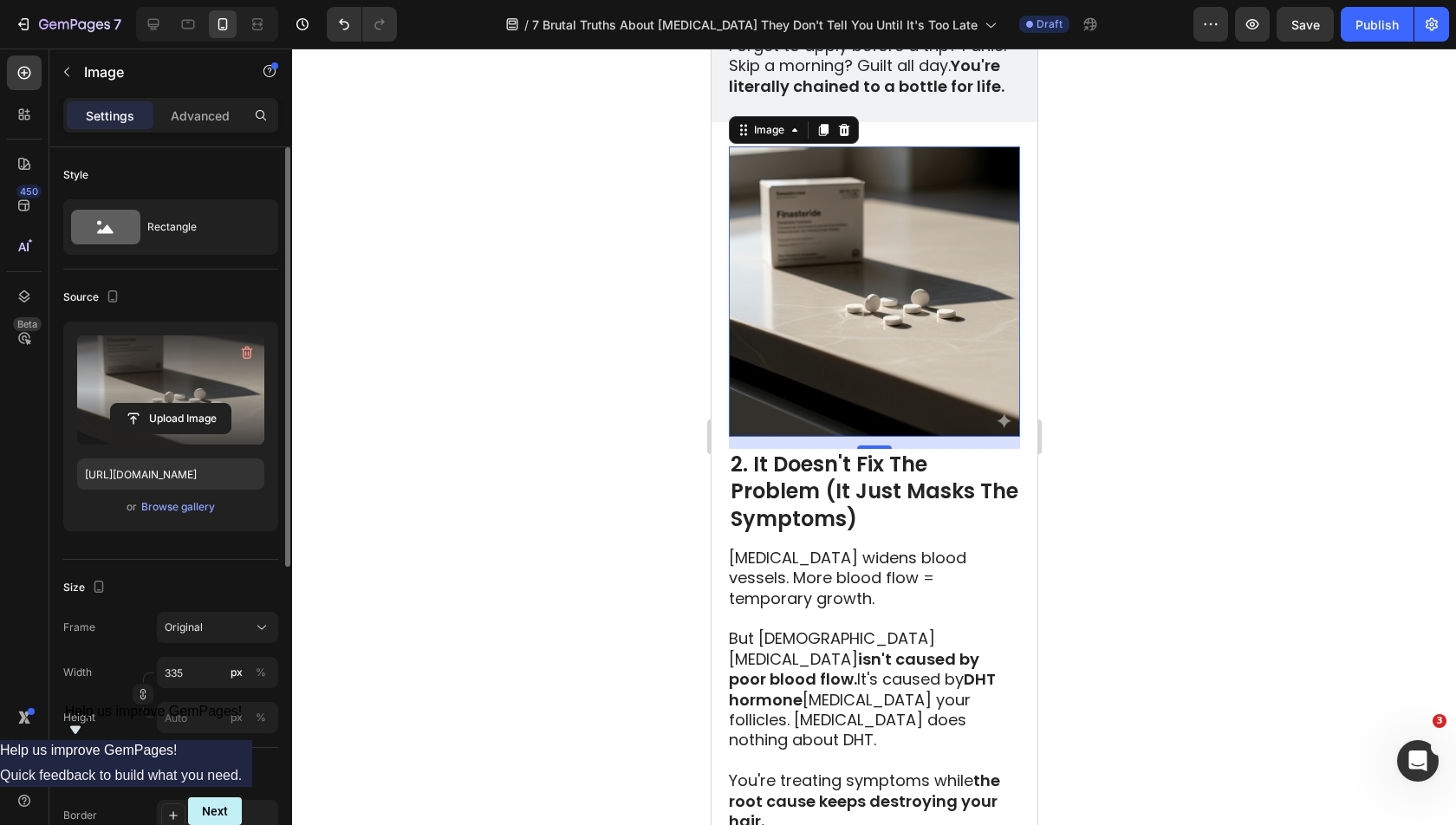
scroll to position [1276, 0]
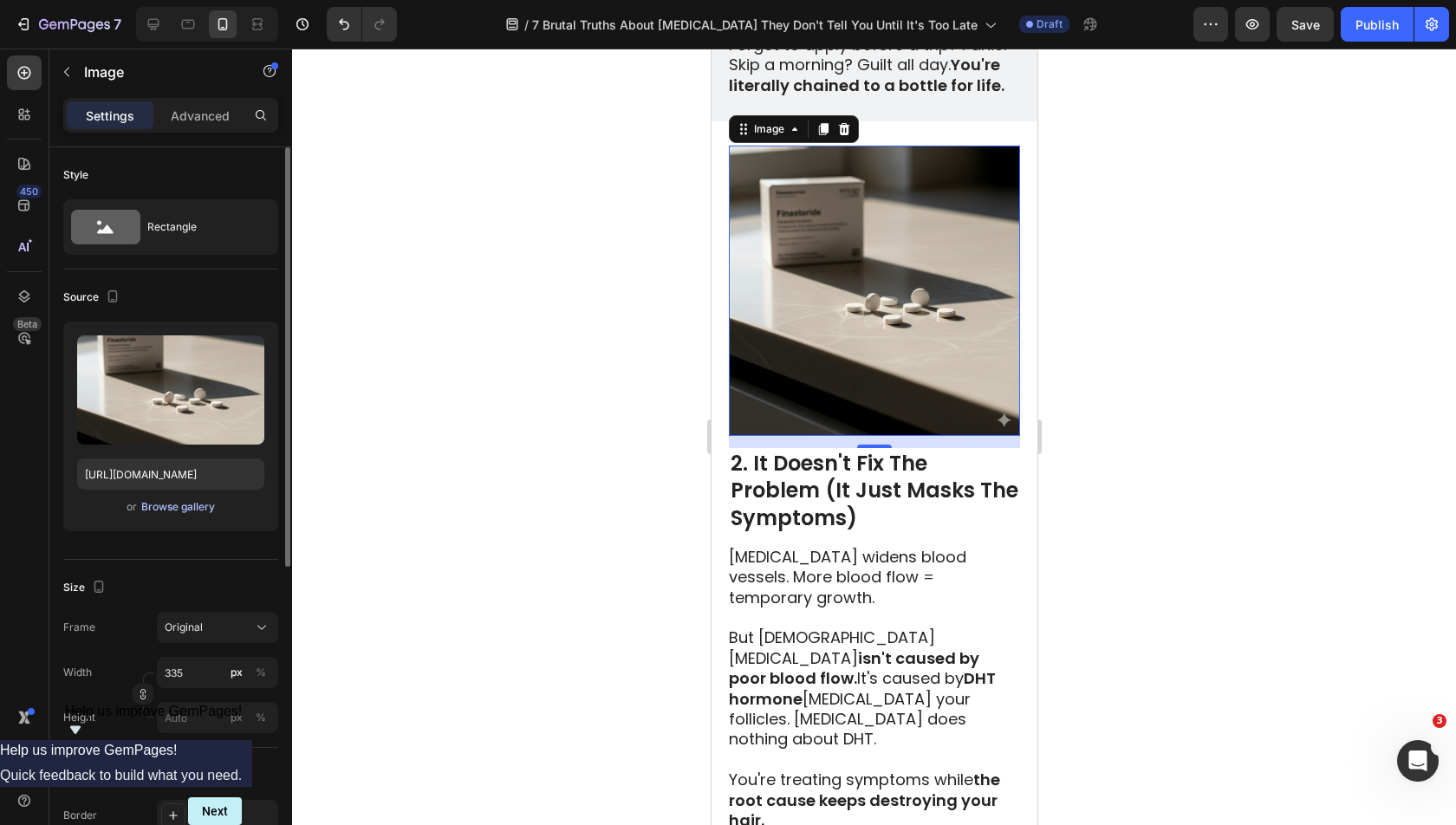
click at [171, 503] on div "Browse gallery" at bounding box center [178, 507] width 73 height 15
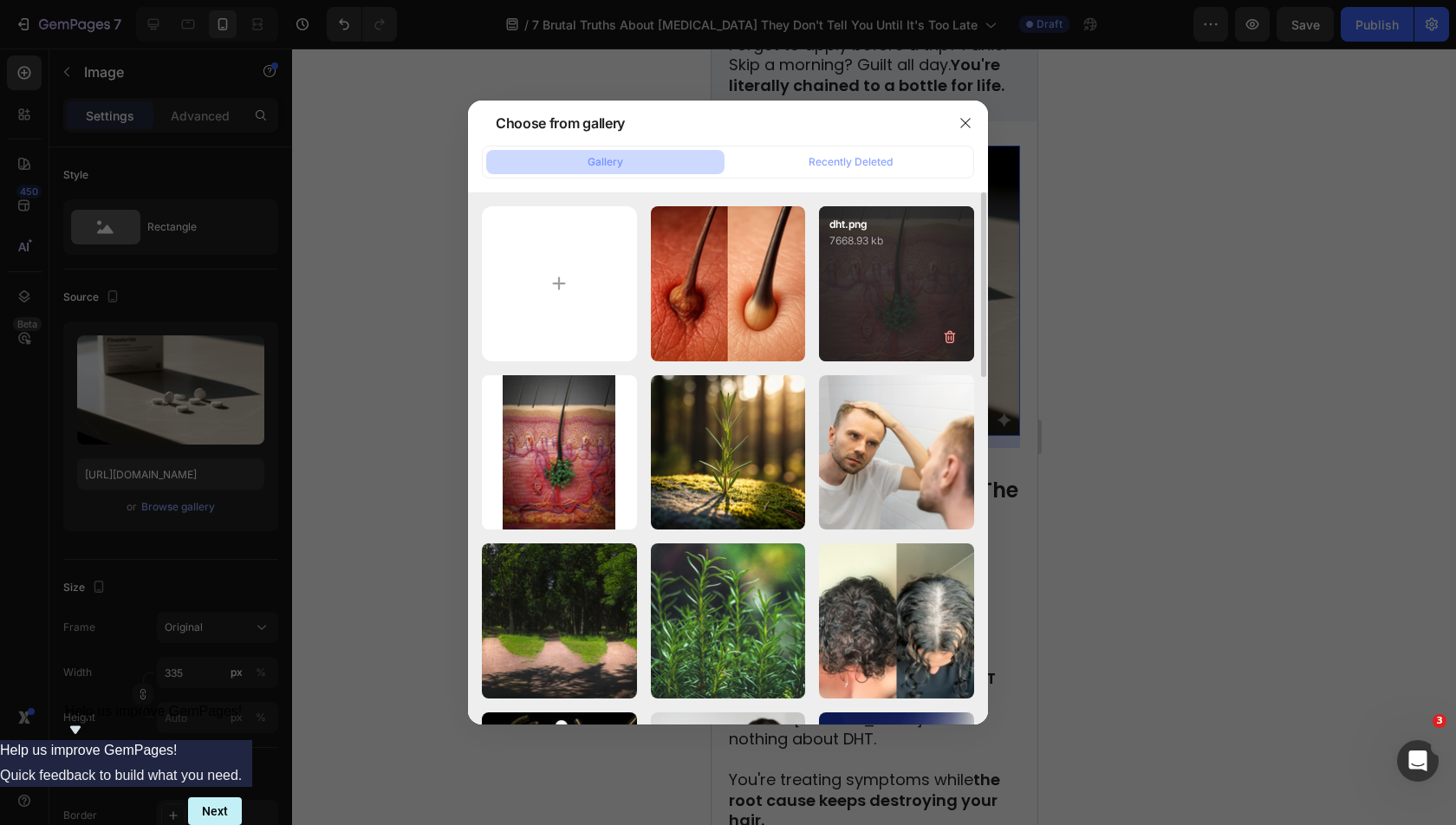
click at [855, 273] on div "dht.png 7668.93 kb" at bounding box center [896, 284] width 155 height 155
type input "[URL][DOMAIN_NAME]"
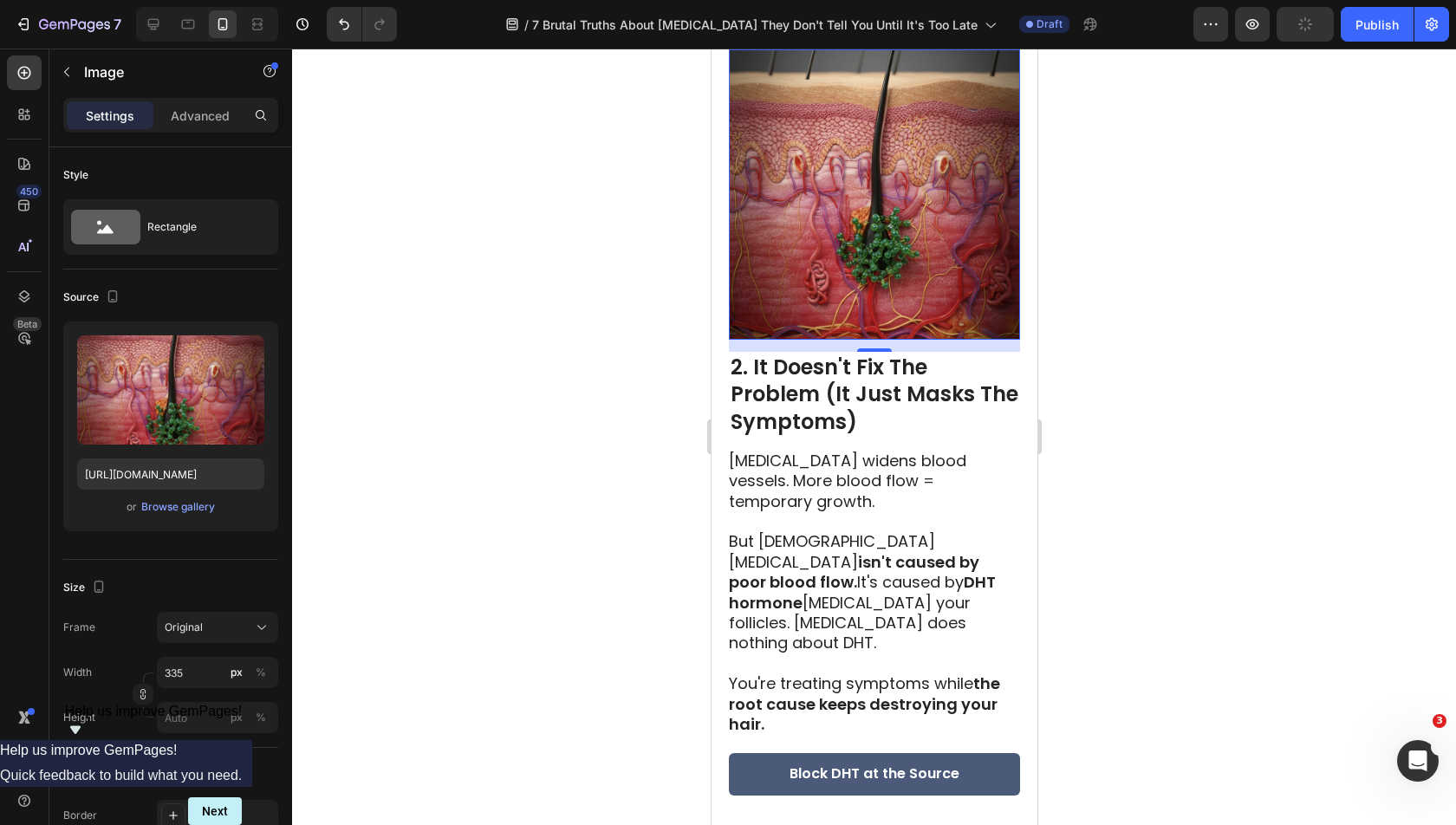
scroll to position [1878, 0]
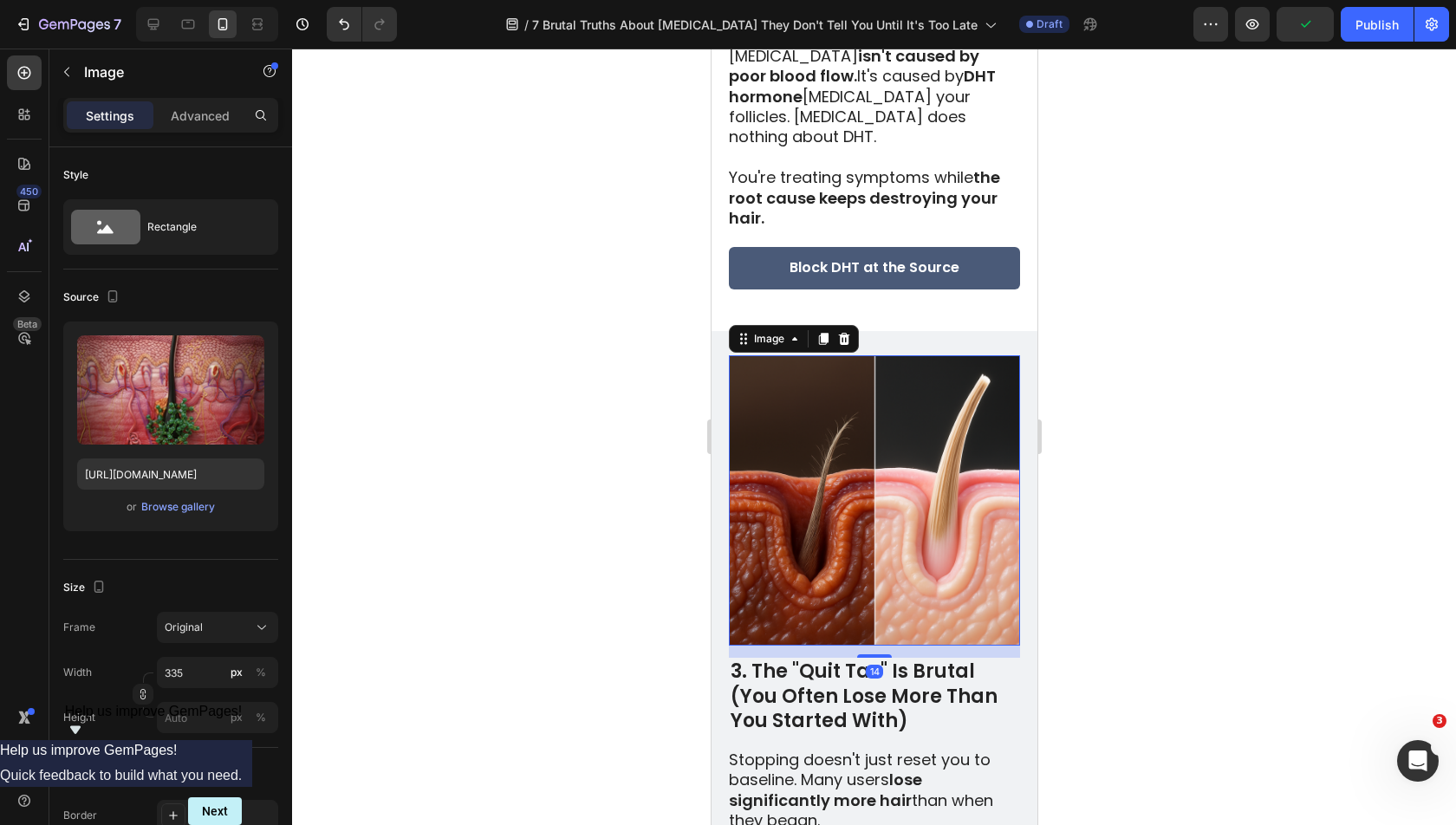
click at [899, 472] on img at bounding box center [873, 500] width 290 height 290
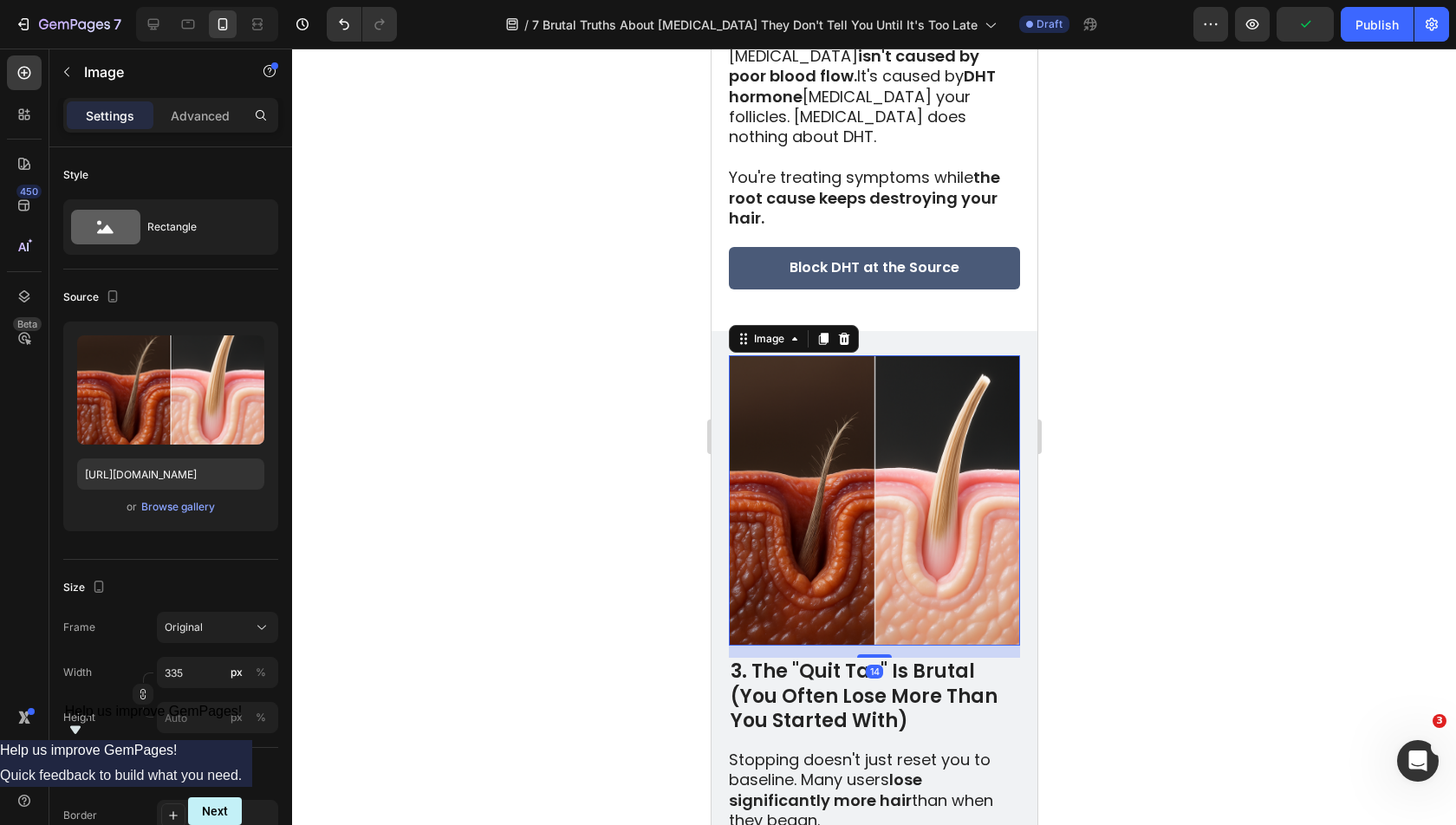
click at [168, 21] on div at bounding box center [206, 24] width 142 height 35
drag, startPoint x: 434, startPoint y: 291, endPoint x: 342, endPoint y: 75, distance: 234.8
click at [151, 30] on icon at bounding box center [153, 24] width 17 height 17
type input "[URL][DOMAIN_NAME]"
type input "483"
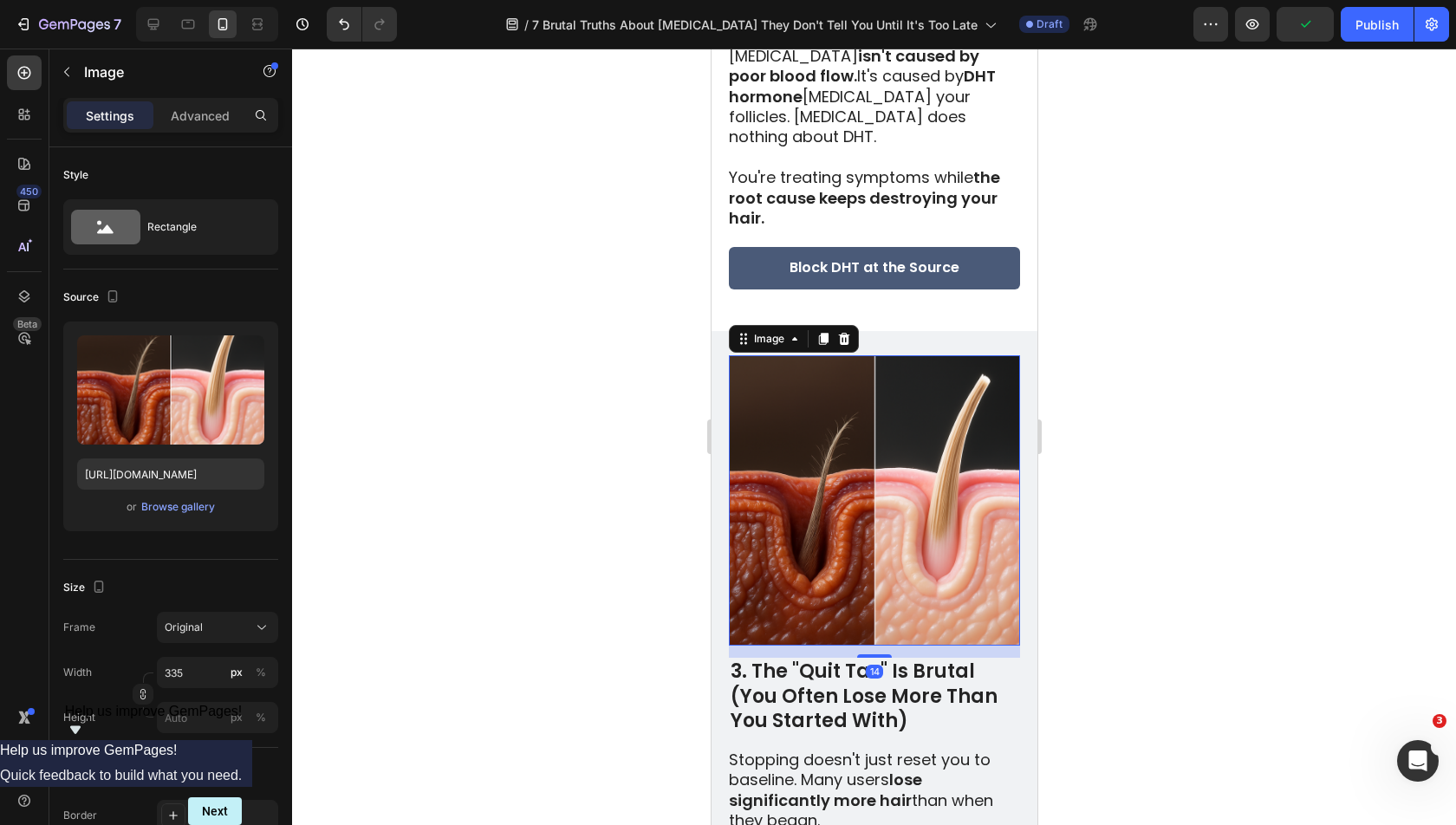
type input "380"
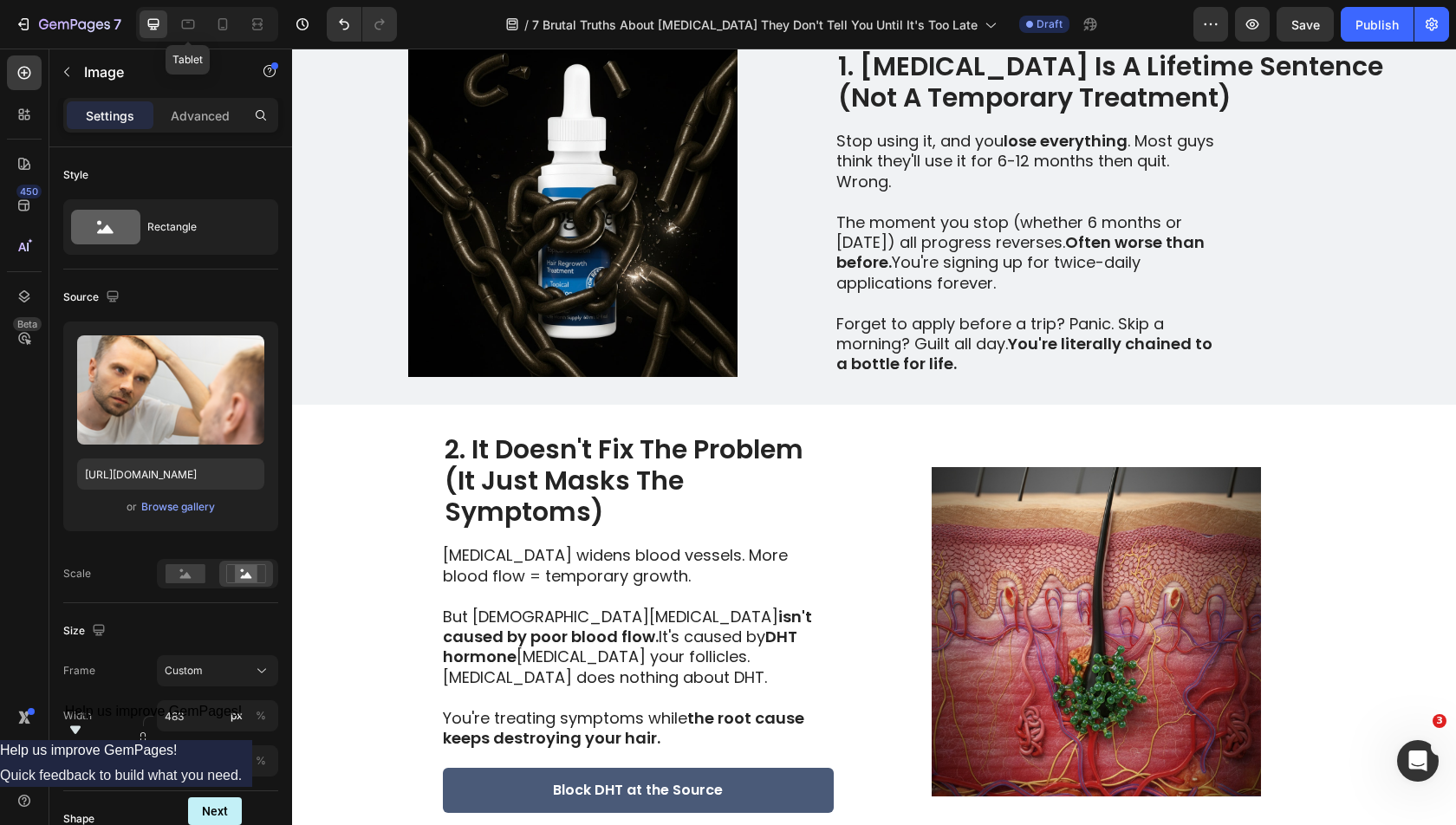
scroll to position [140, 0]
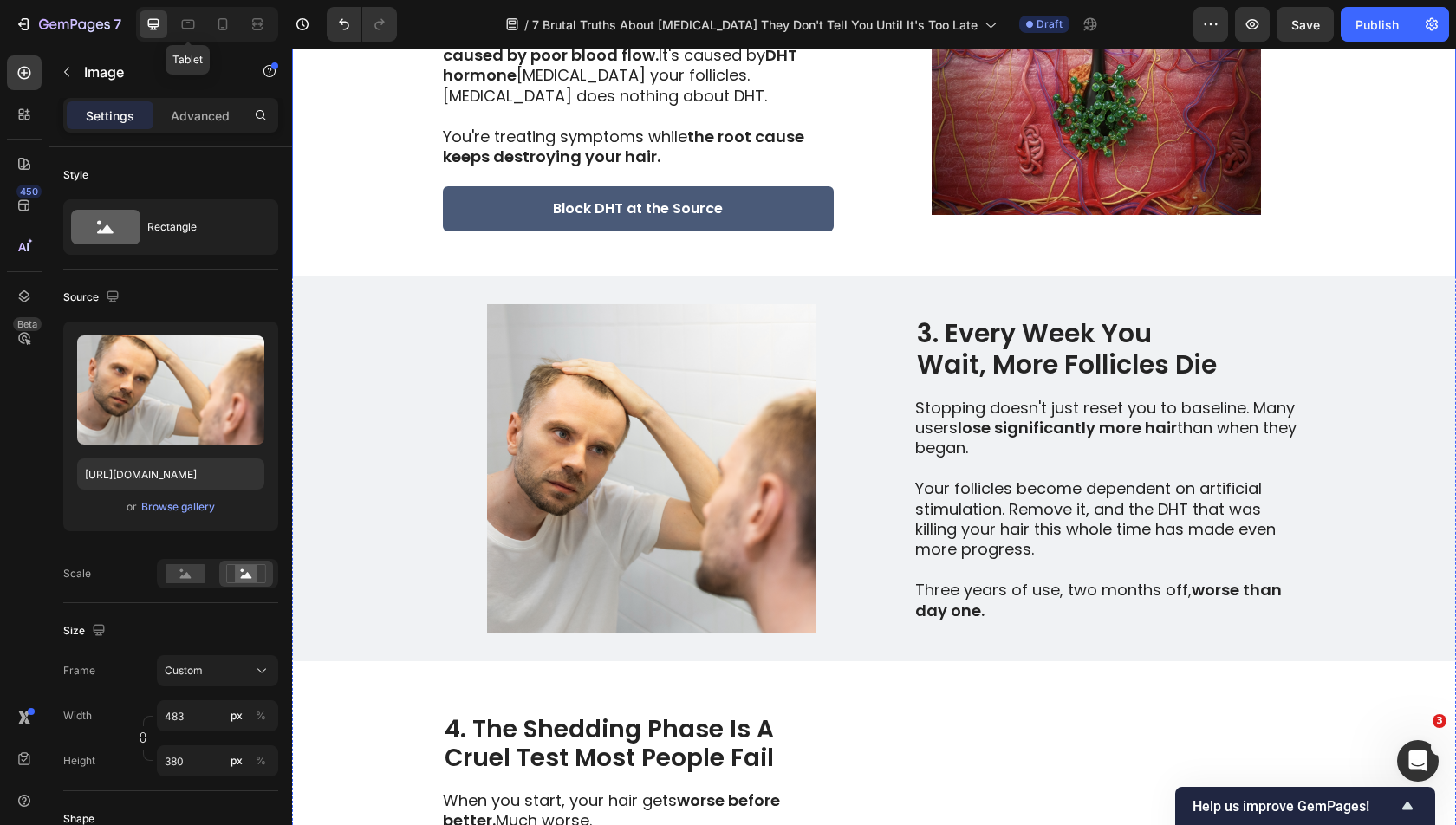
scroll to position [1122, 0]
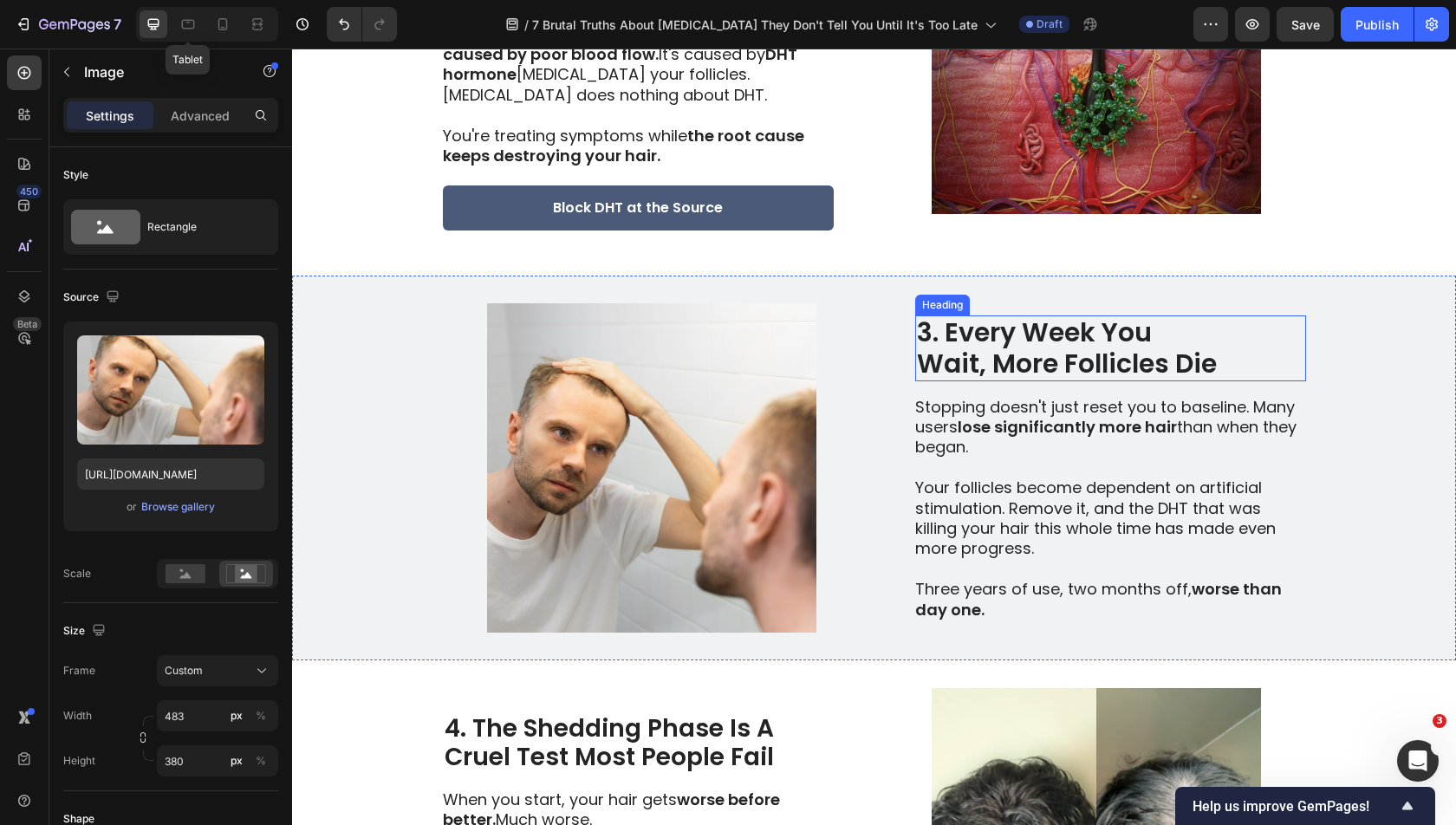
click at [954, 338] on h2 "3. Every Week You Wait, More Follicles Die" at bounding box center [1110, 348] width 391 height 66
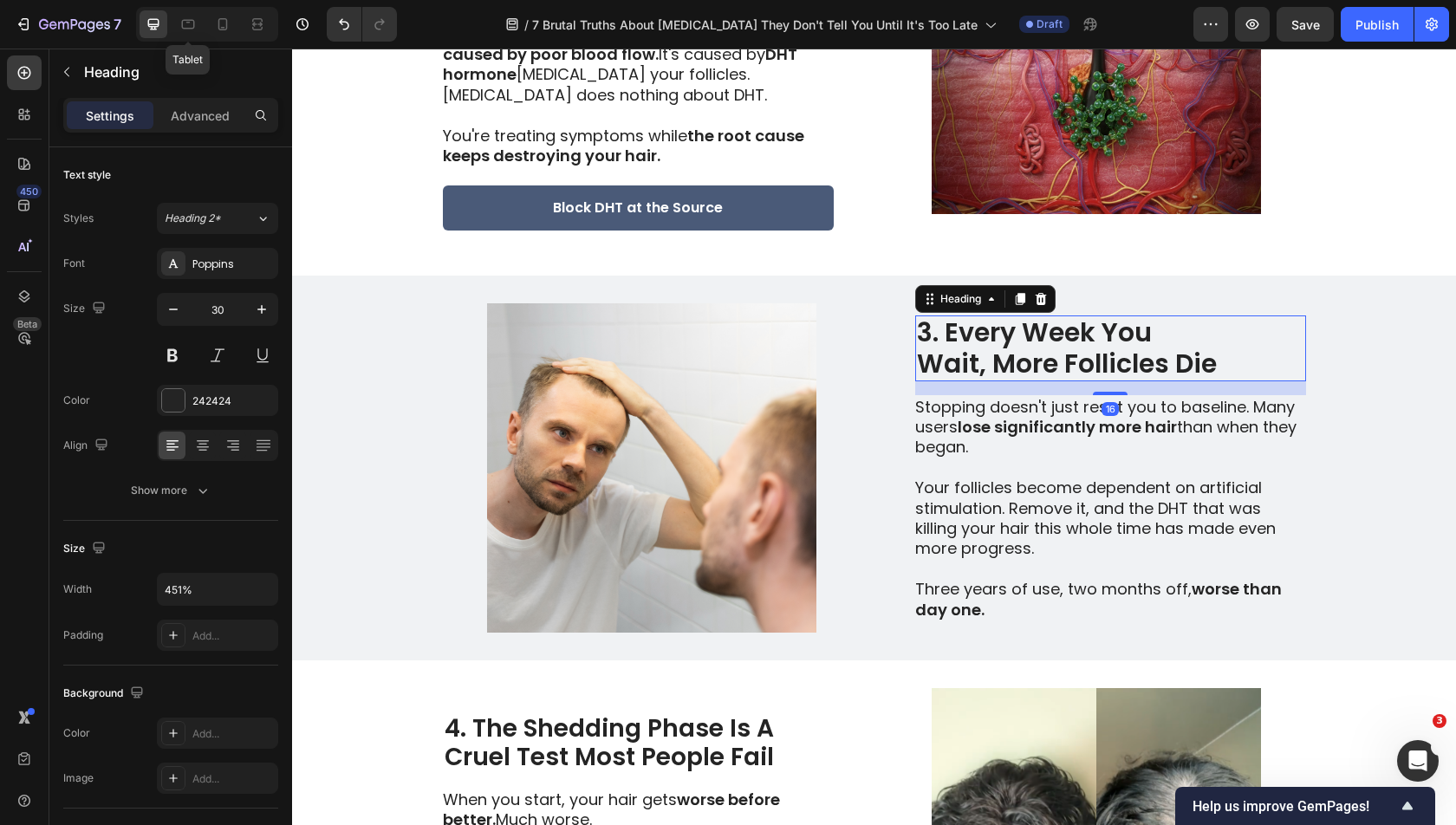
click at [954, 338] on h2 "3. Every Week You Wait, More Follicles Die" at bounding box center [1110, 348] width 391 height 66
click at [954, 338] on p "3. Every Week You Wait, More Follicles Die" at bounding box center [1110, 348] width 387 height 63
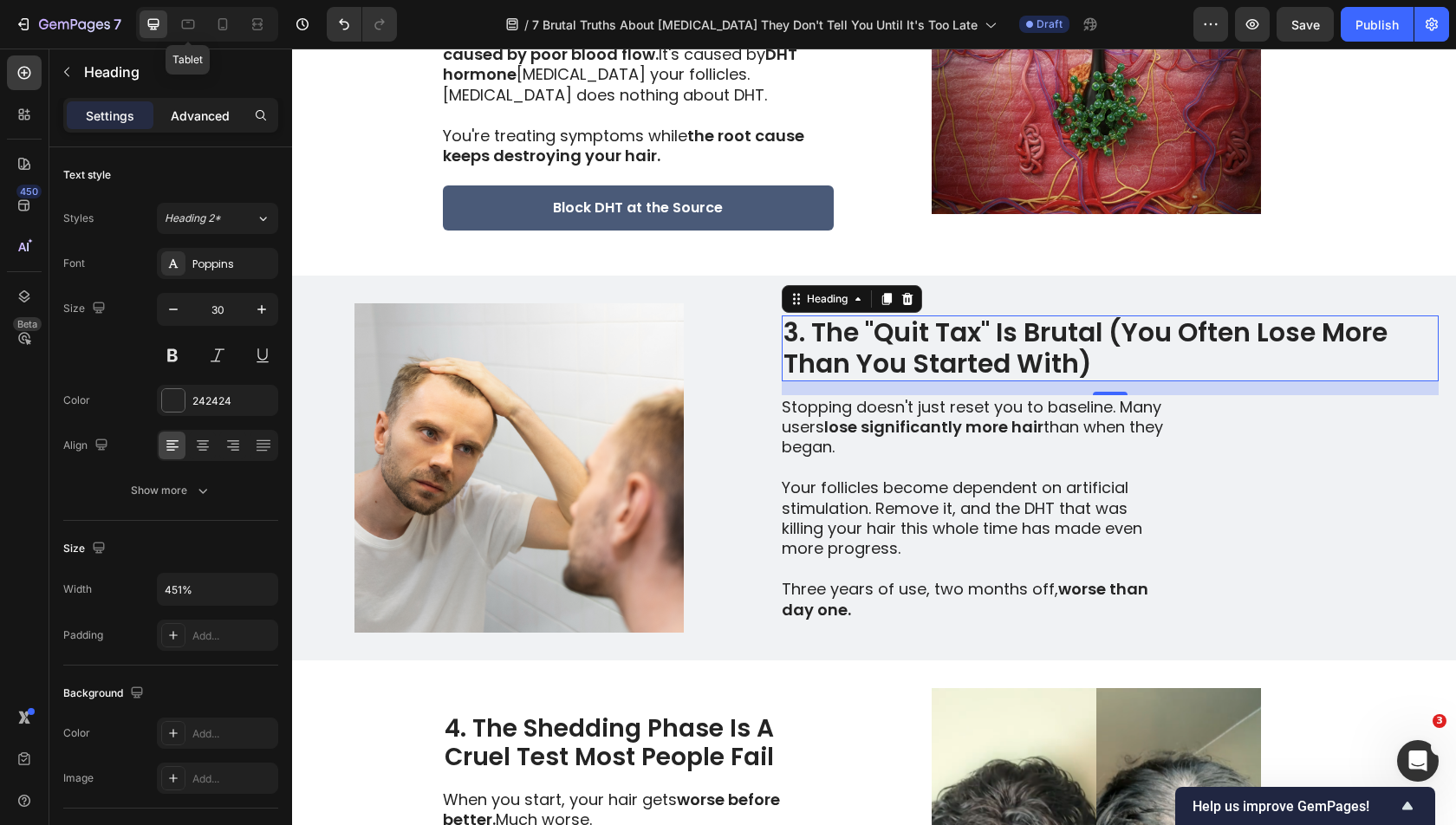
click at [185, 125] on div "Advanced" at bounding box center [201, 115] width 87 height 28
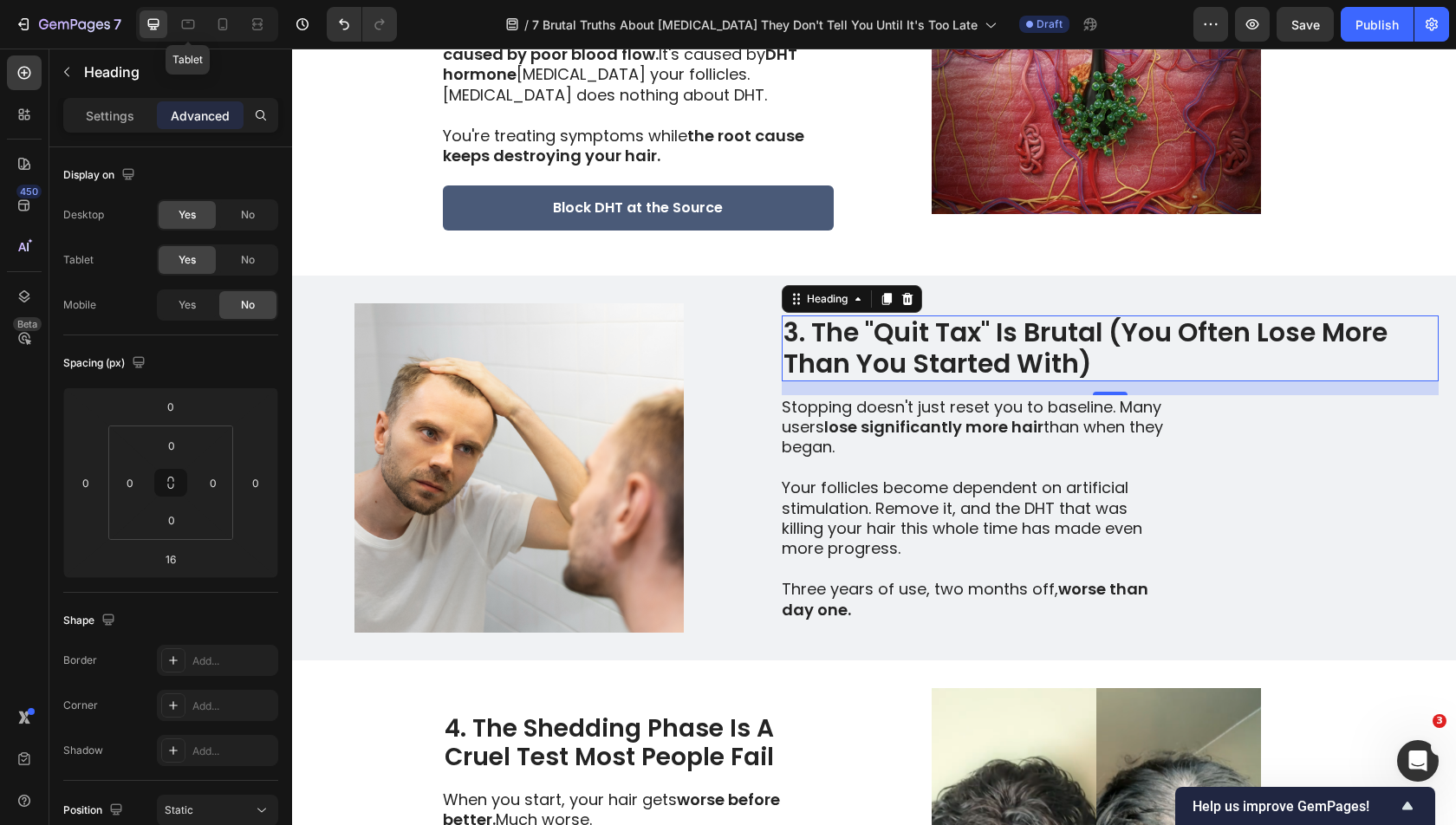
scroll to position [0, 0]
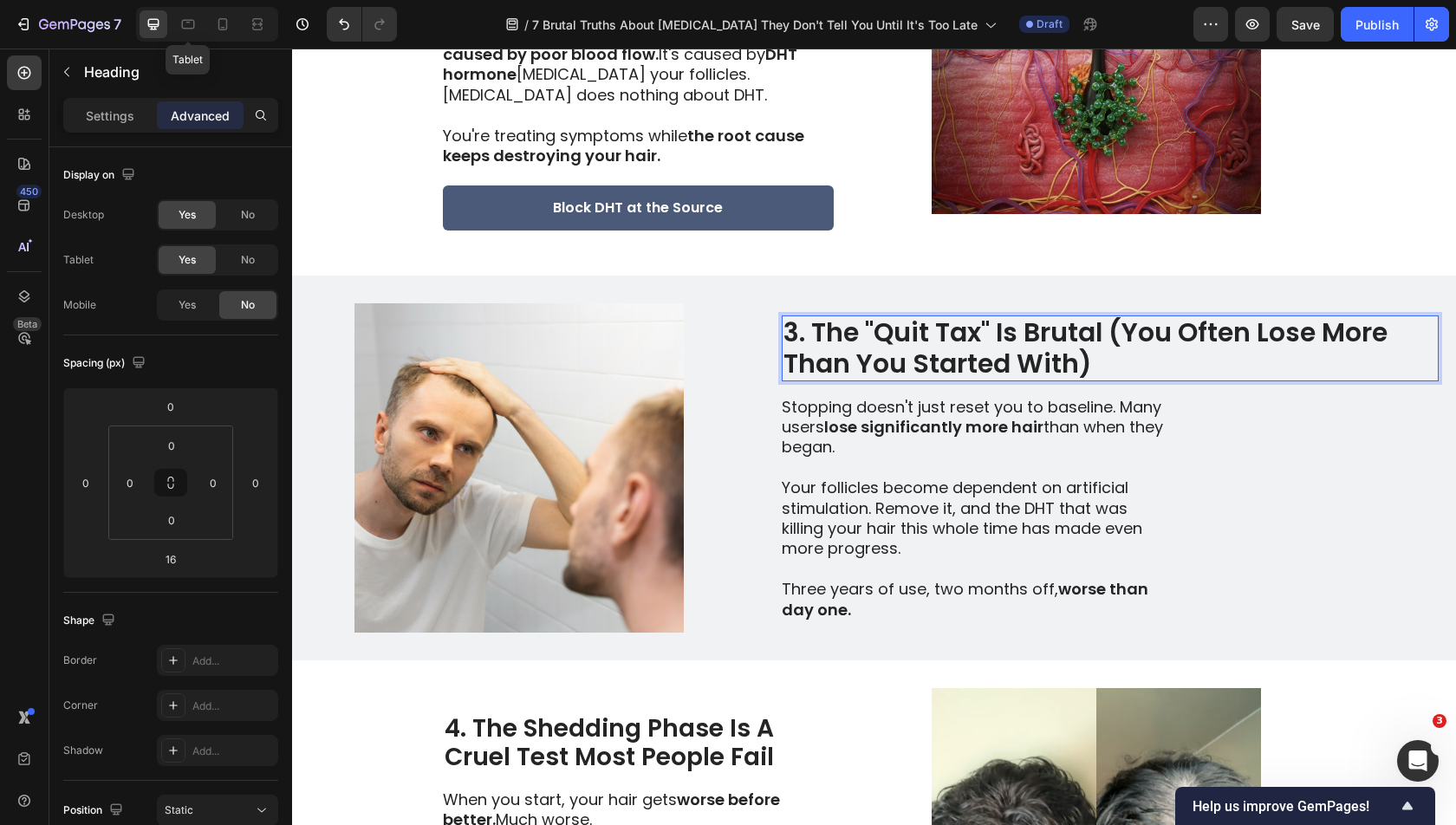
click at [1113, 334] on p "3. The "Quit Tax" Is Brutal (You Often Lose More Than You Started With)" at bounding box center [1110, 348] width 653 height 63
click at [1113, 337] on p "3. The "Quit Tax" Is Brutal (You Often Lose More Than You Started With)" at bounding box center [1110, 348] width 653 height 63
click at [1259, 333] on p "3. The "Quit Tax" Is Brutal (You Often Lose More Than You Started With)" at bounding box center [1110, 348] width 653 height 63
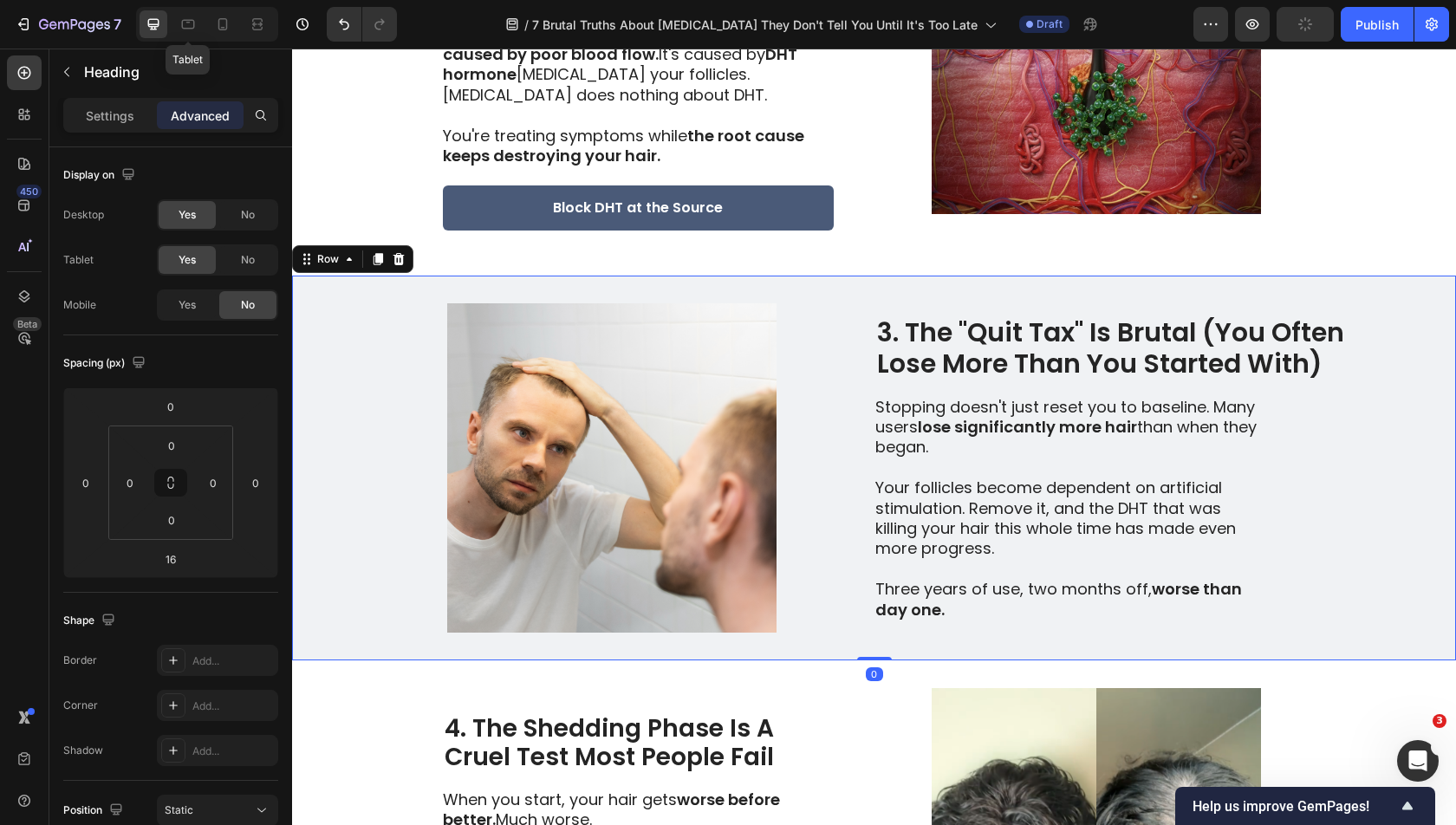
click at [1390, 397] on div "Image 3. The "Quit Tax" Is Brutal (You Often Lose More Than You Started With) H…" at bounding box center [874, 468] width 1164 height 385
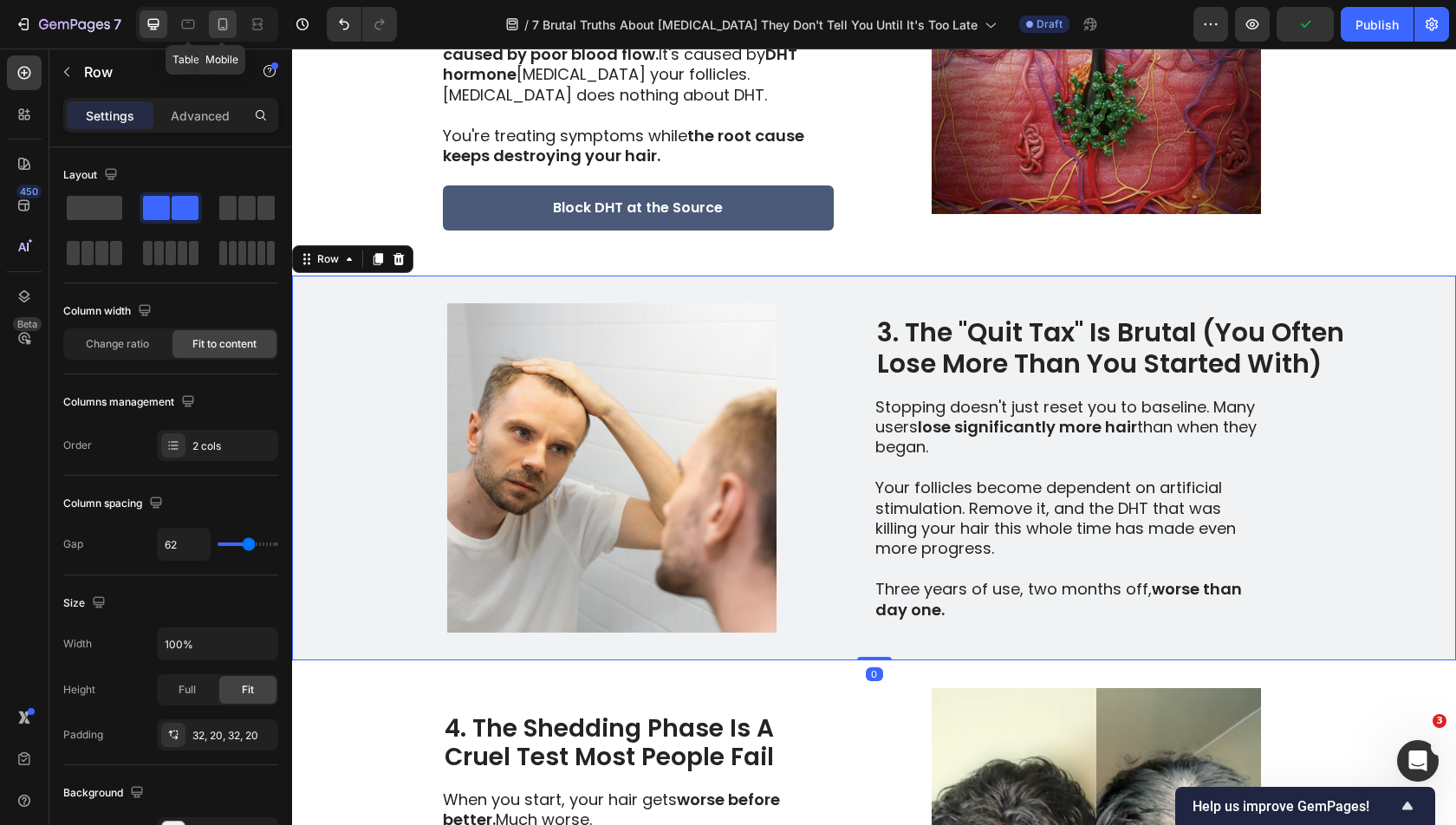
click at [219, 31] on icon at bounding box center [223, 24] width 17 height 17
type input "0"
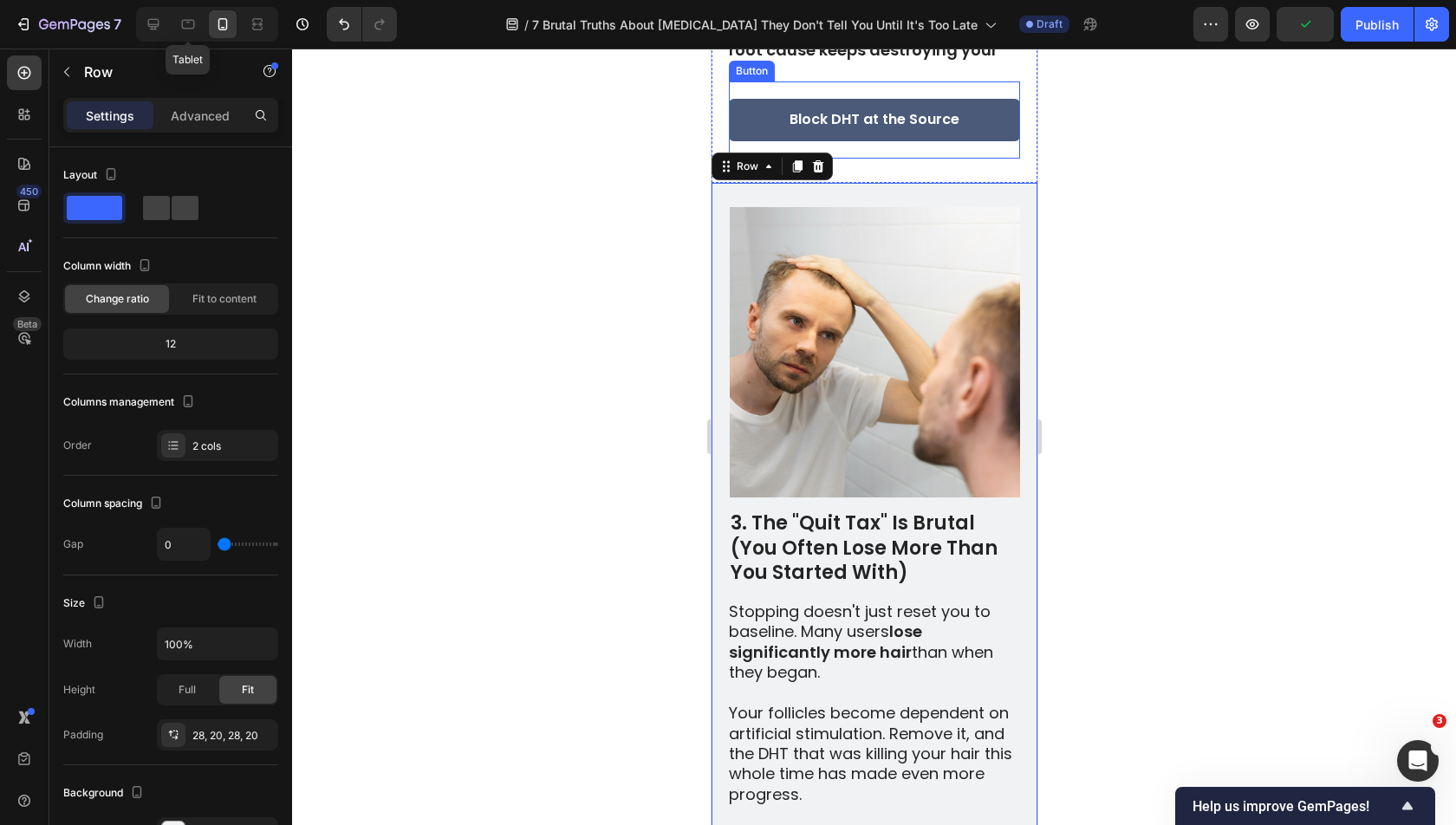
scroll to position [2029, 0]
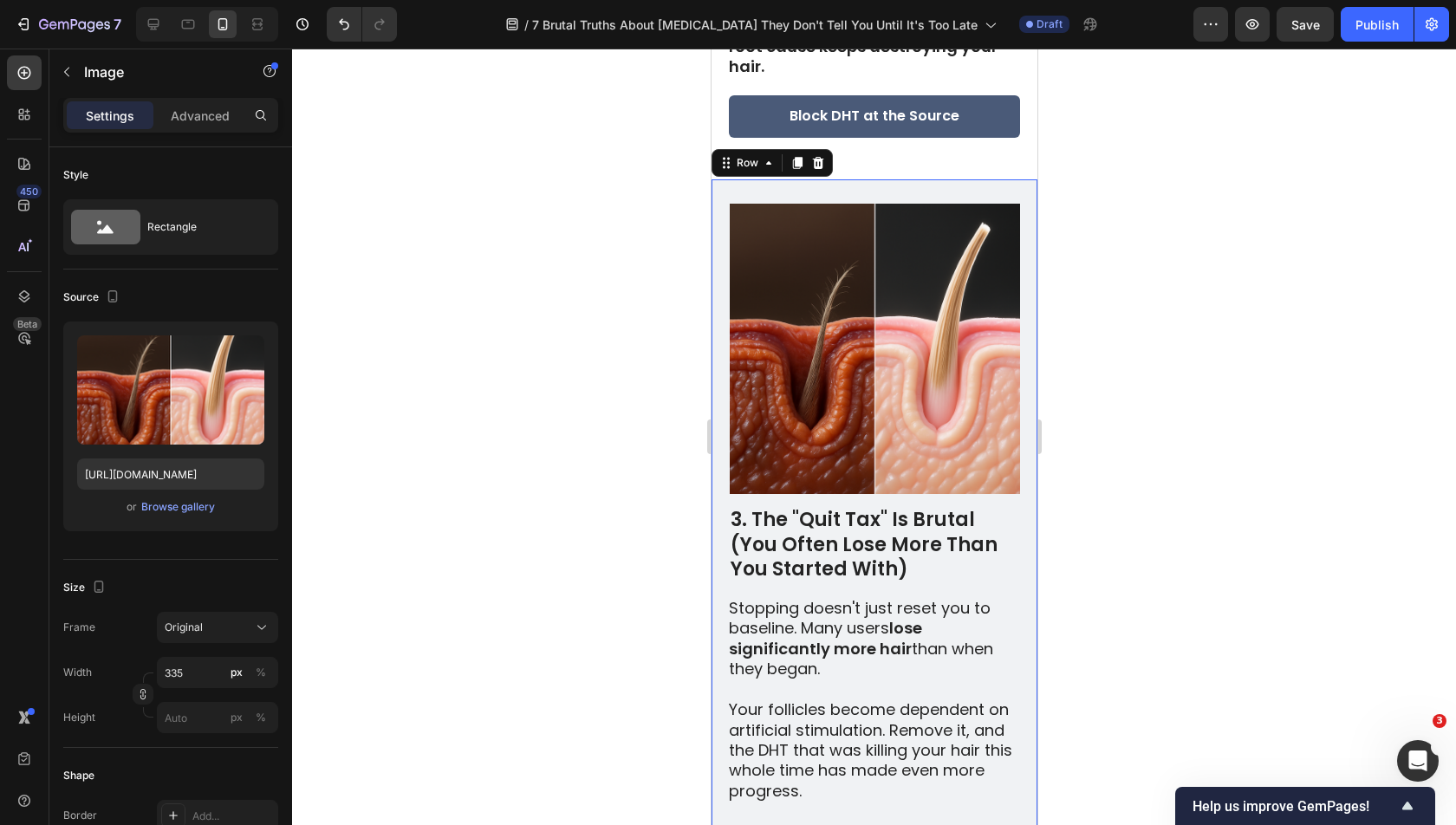
click at [822, 238] on img at bounding box center [873, 348] width 290 height 290
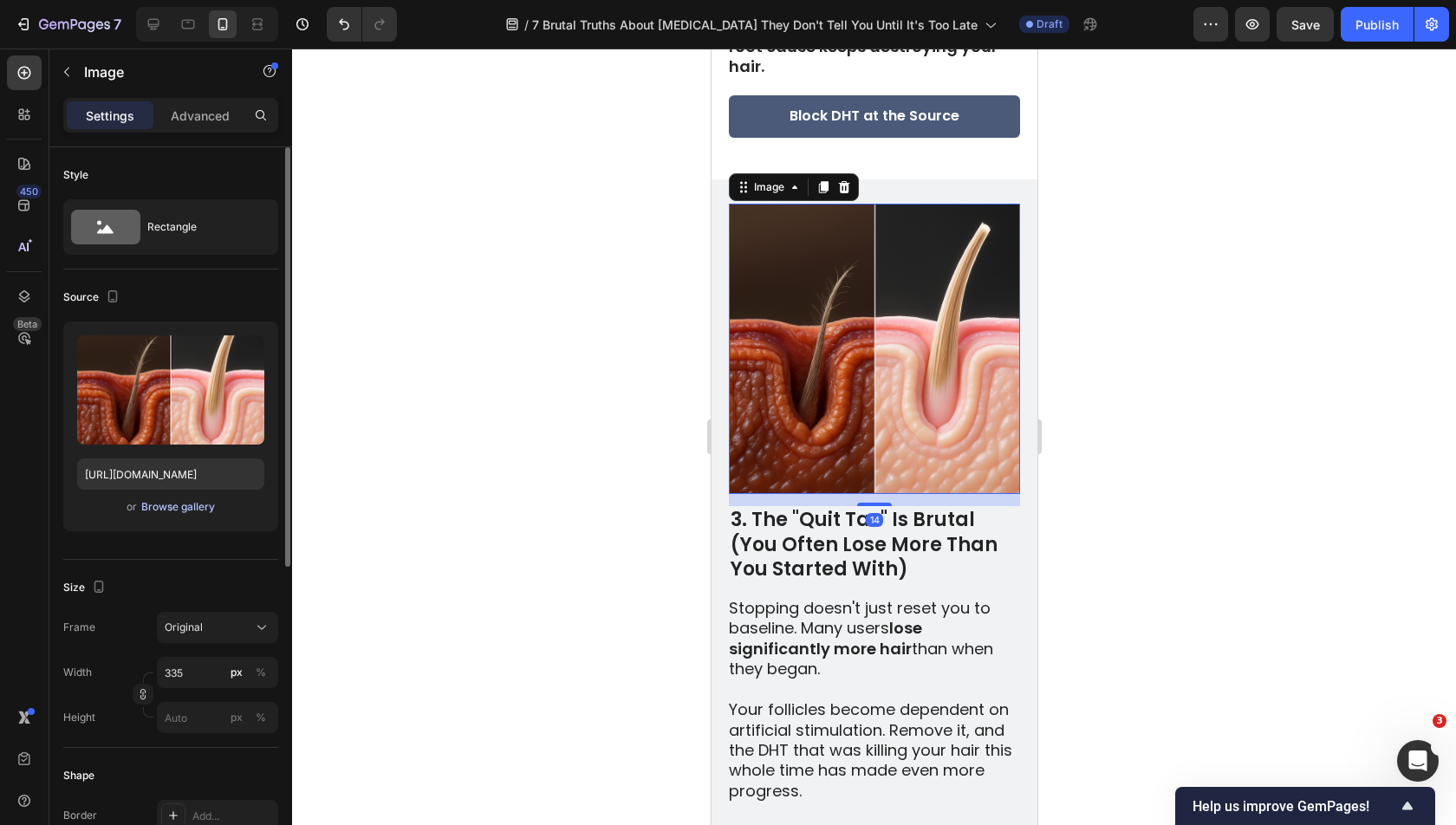
click at [173, 499] on div "Browse gallery" at bounding box center [178, 507] width 73 height 15
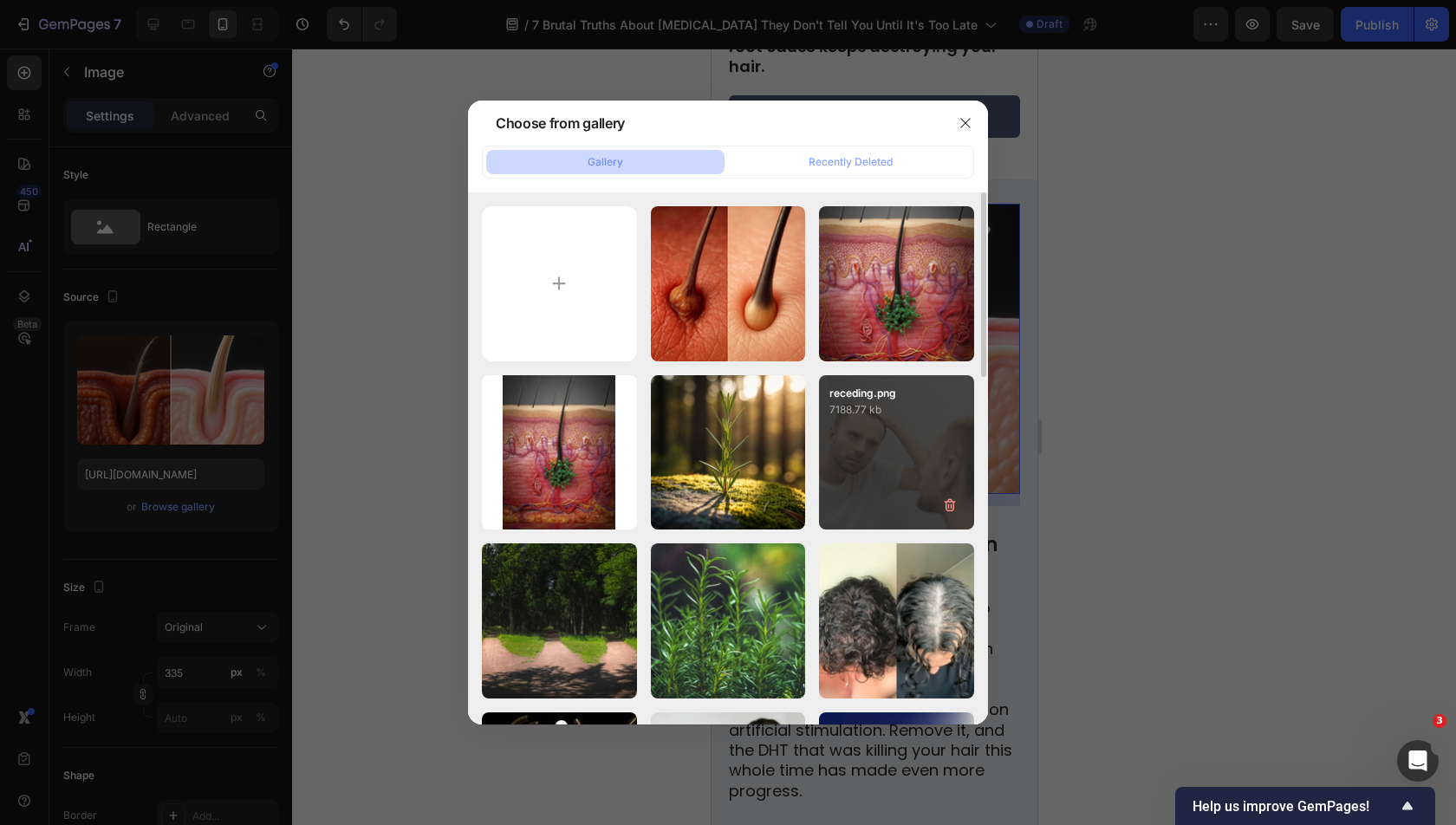
click at [866, 421] on div "receding.png 7188.77 kb" at bounding box center [896, 453] width 155 height 155
type input "[URL][DOMAIN_NAME]"
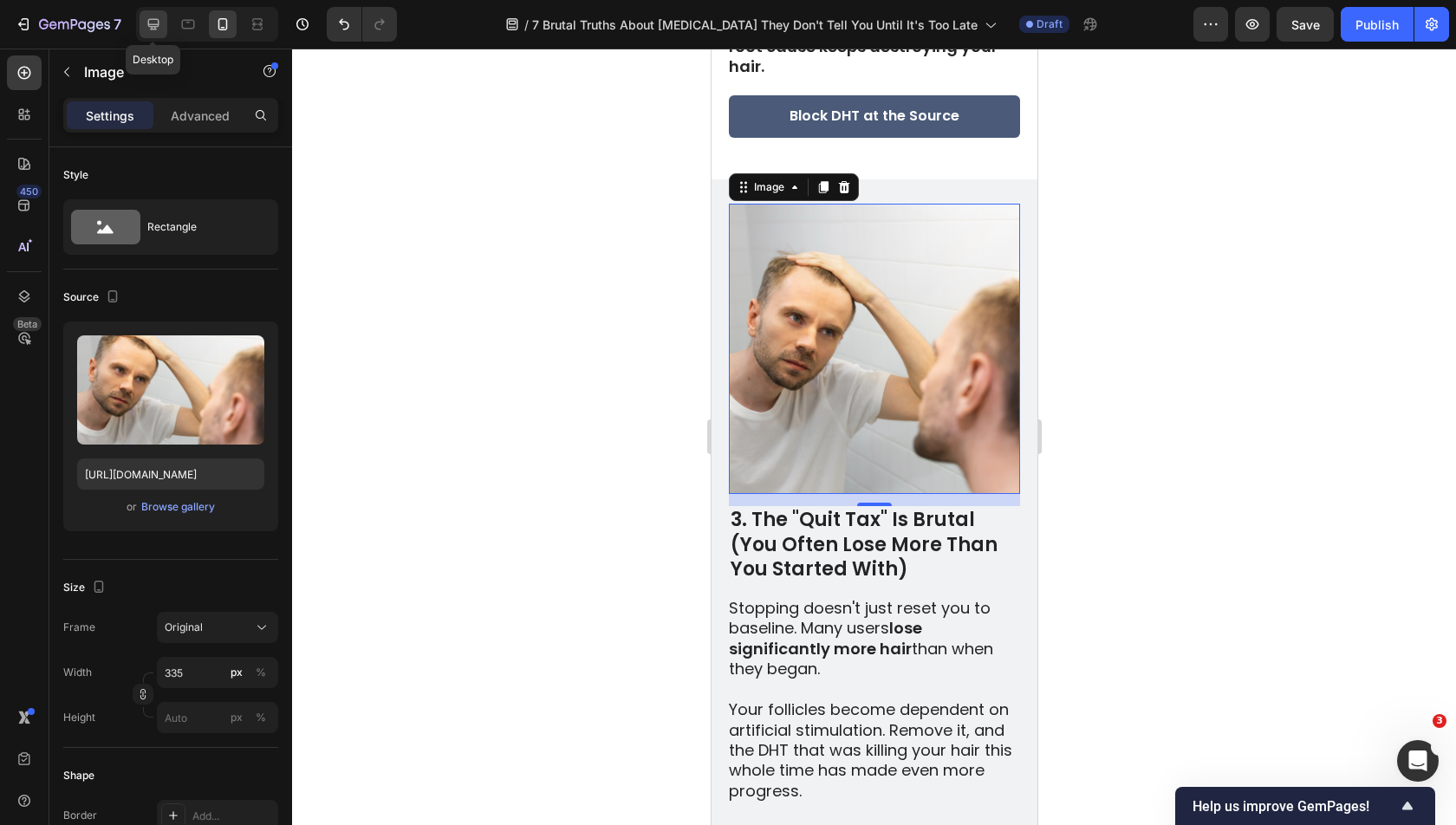
click at [150, 30] on icon at bounding box center [153, 24] width 17 height 17
type input "483"
type input "380"
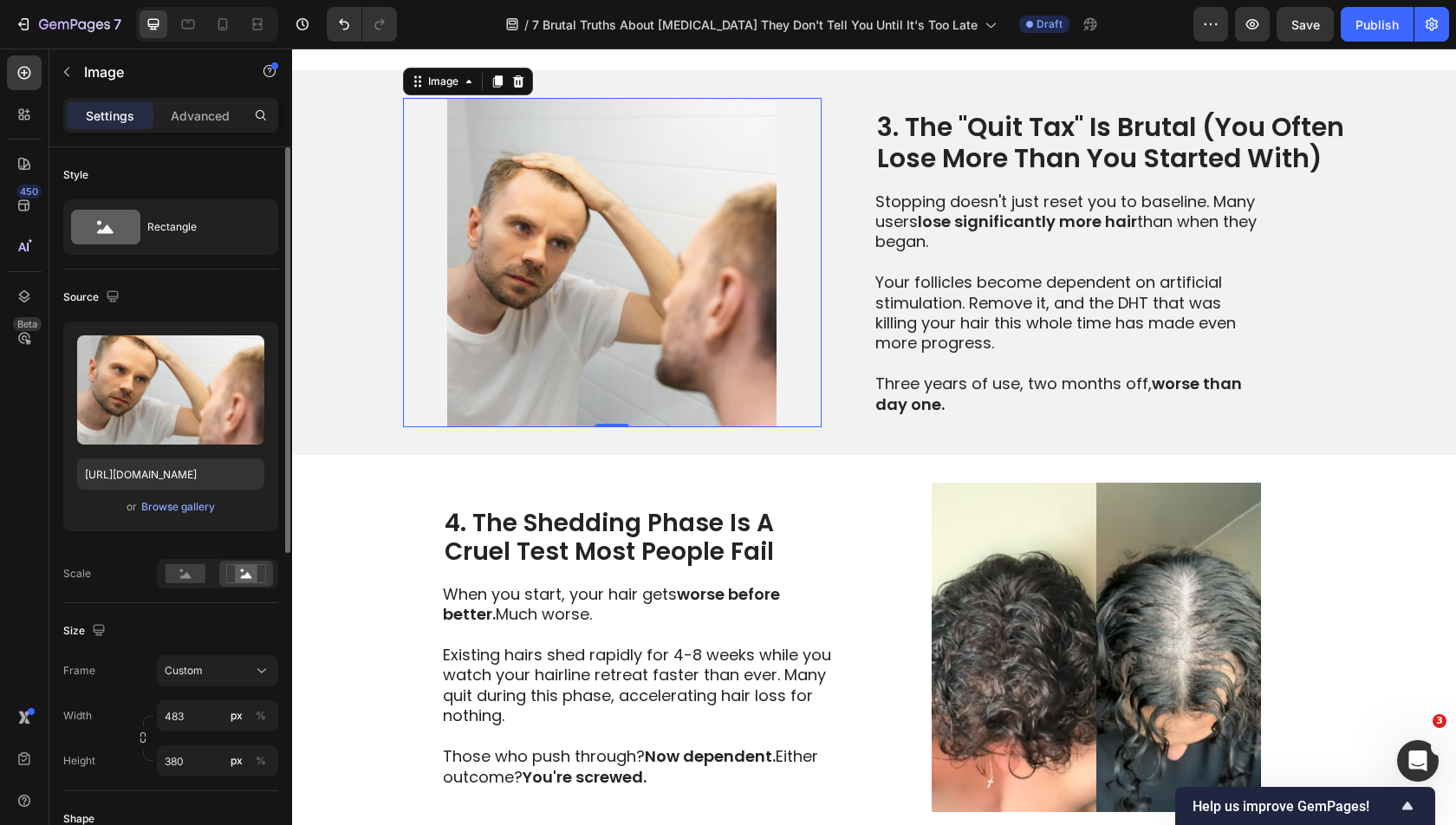
scroll to position [1357, 0]
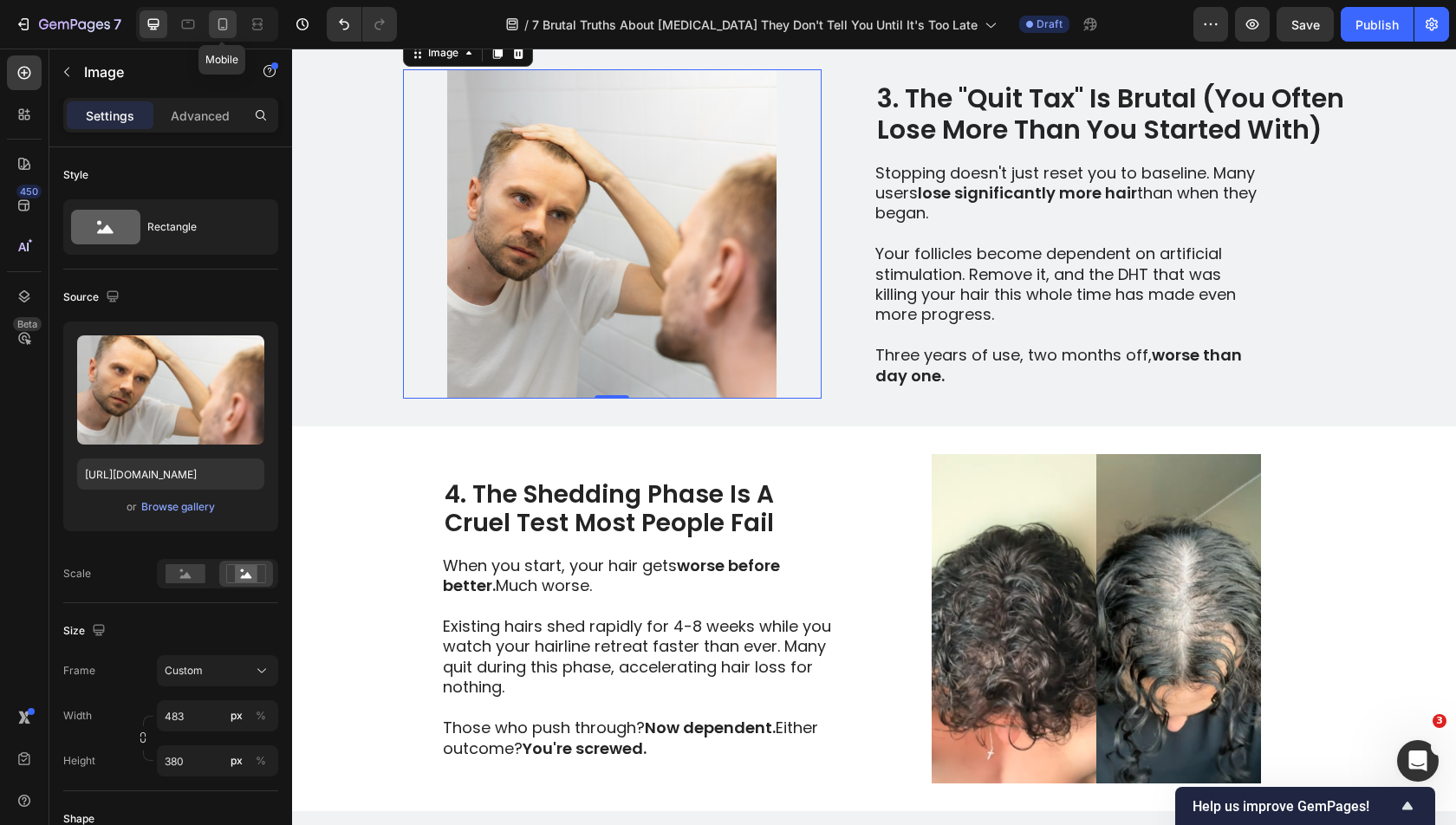
click at [223, 27] on icon at bounding box center [223, 24] width 17 height 17
type input "335"
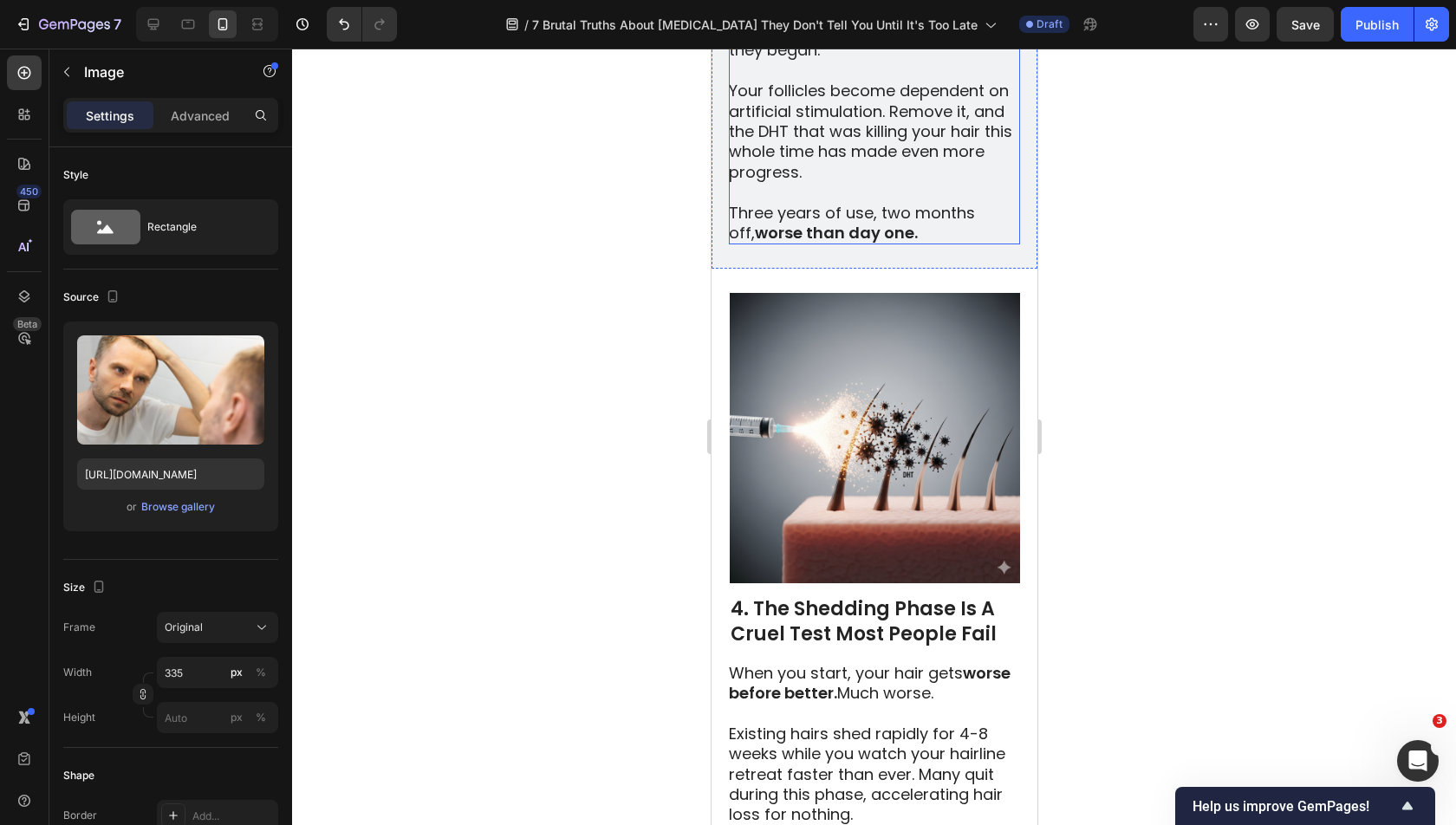
scroll to position [2675, 0]
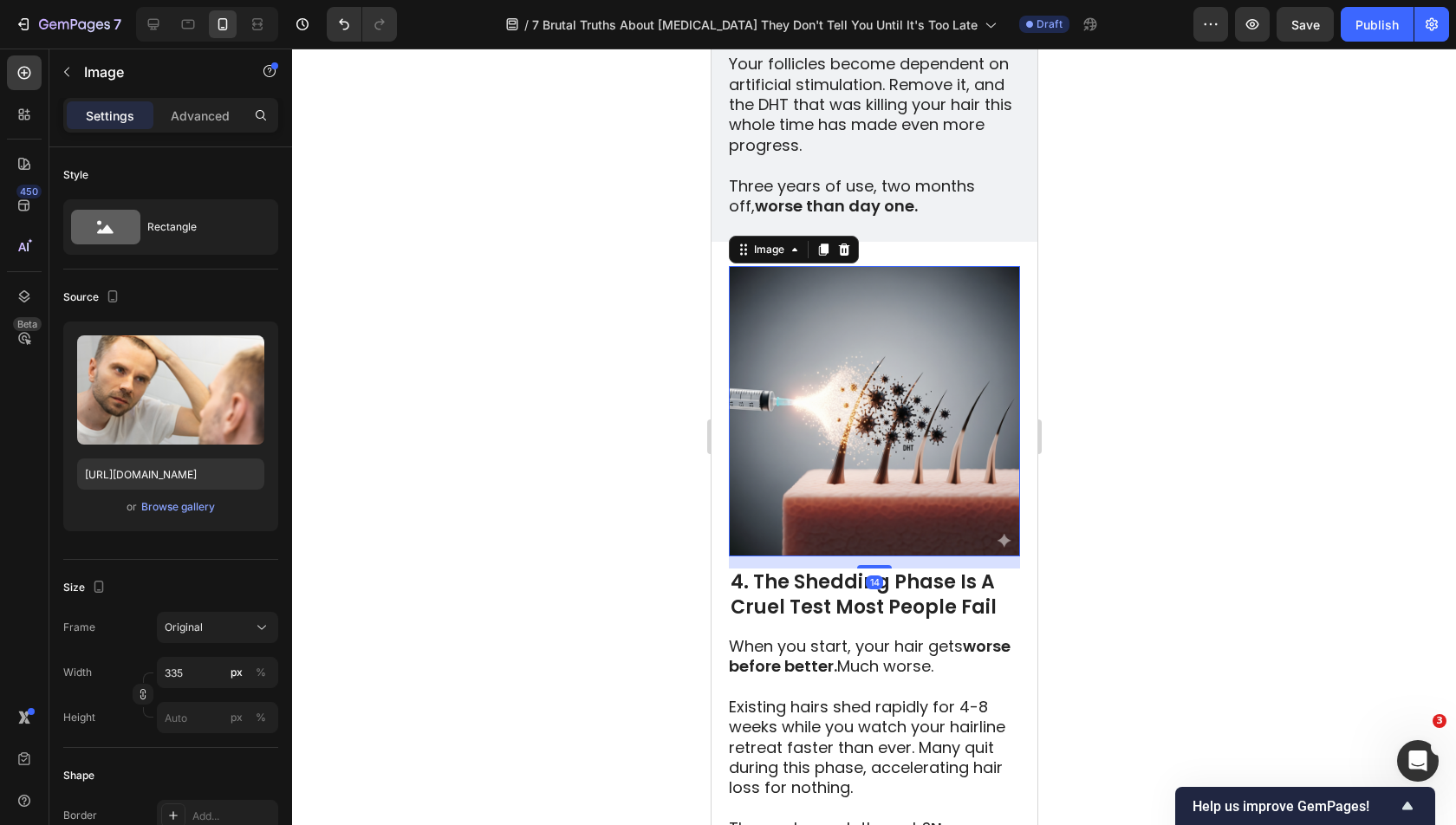
click at [862, 411] on img at bounding box center [873, 411] width 290 height 290
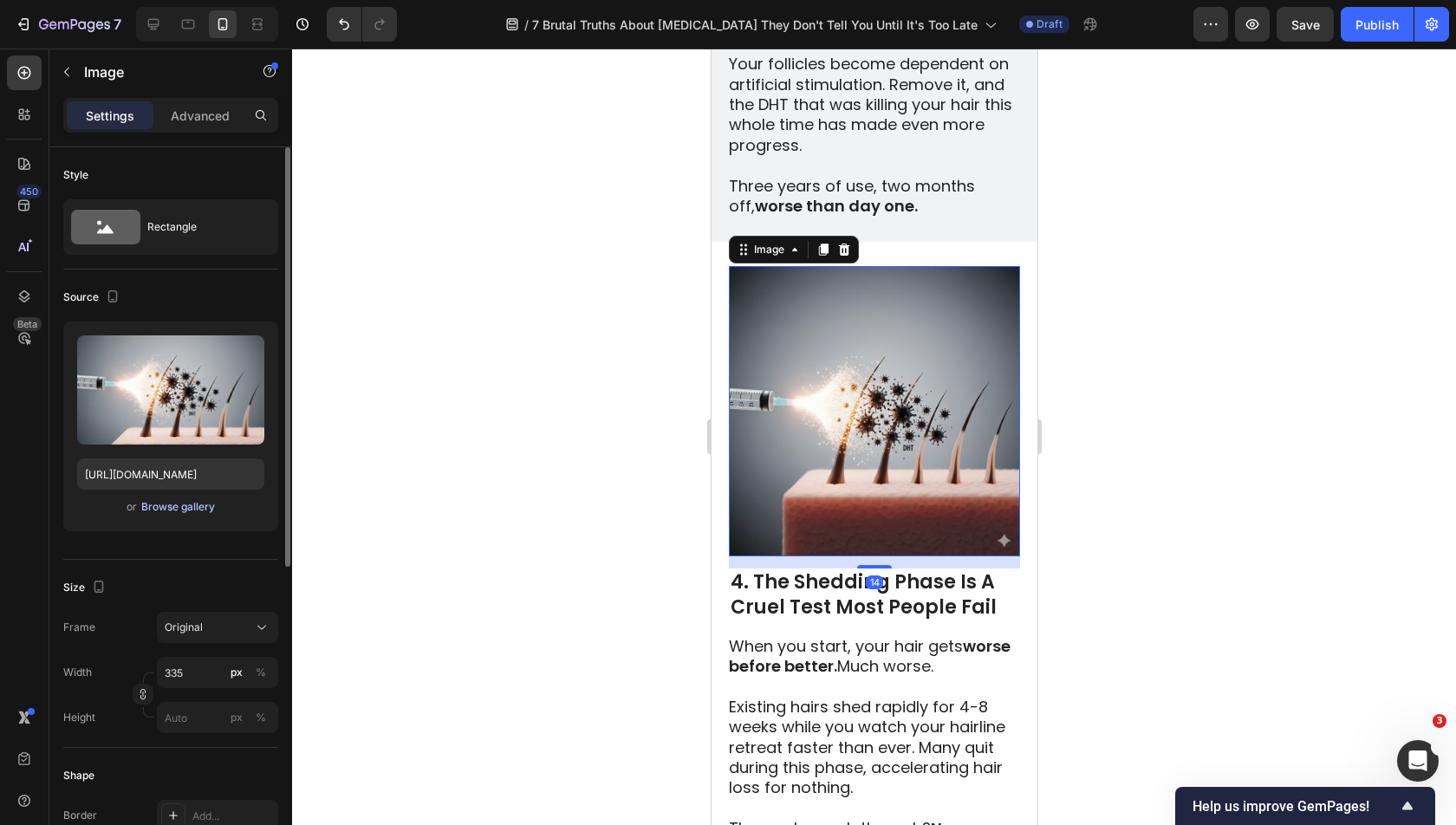
click at [174, 511] on div "Browse gallery" at bounding box center [178, 507] width 73 height 15
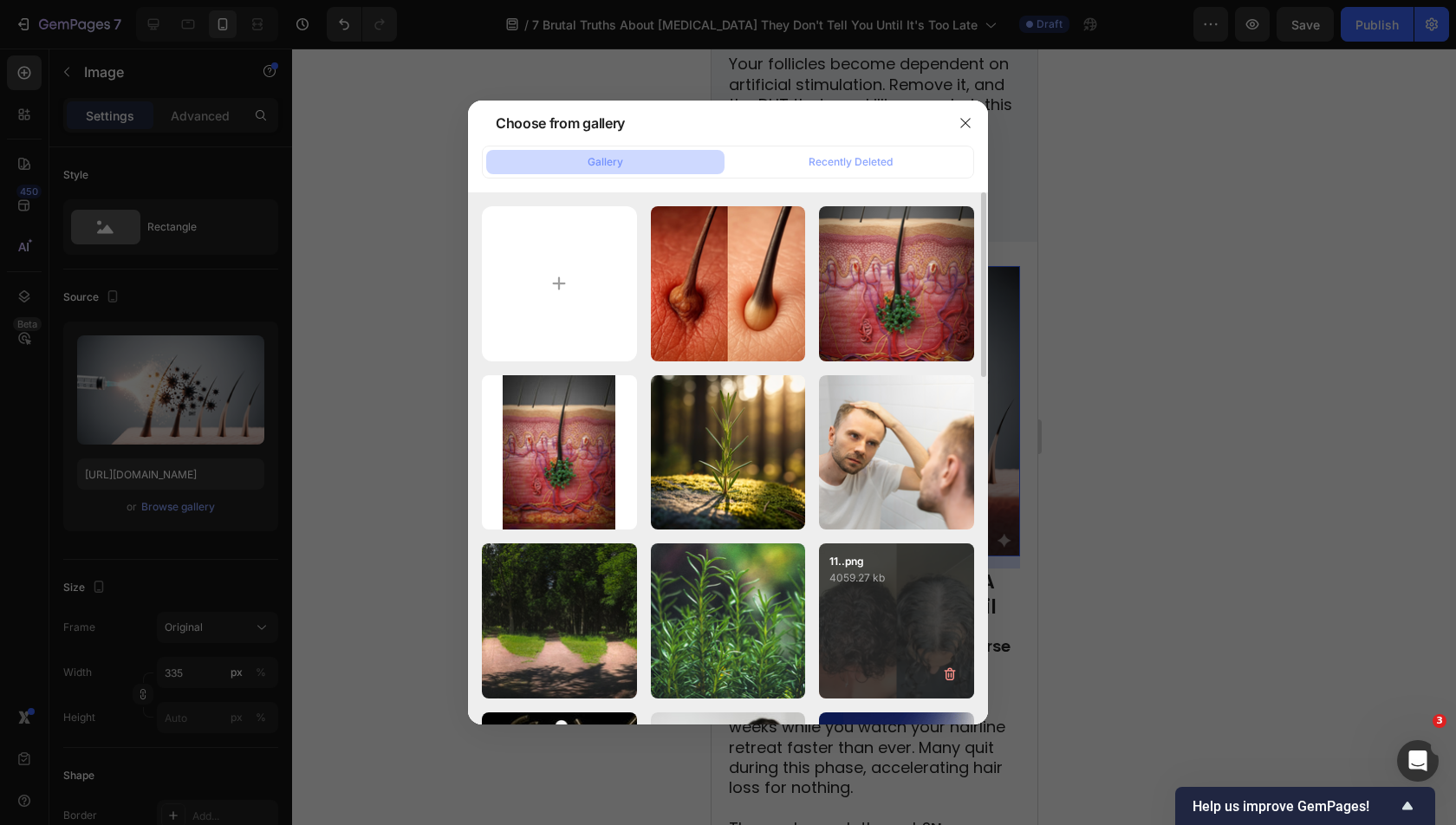
click at [882, 603] on div "11..png 4059.27 kb" at bounding box center [896, 620] width 155 height 155
type input "[URL][DOMAIN_NAME]"
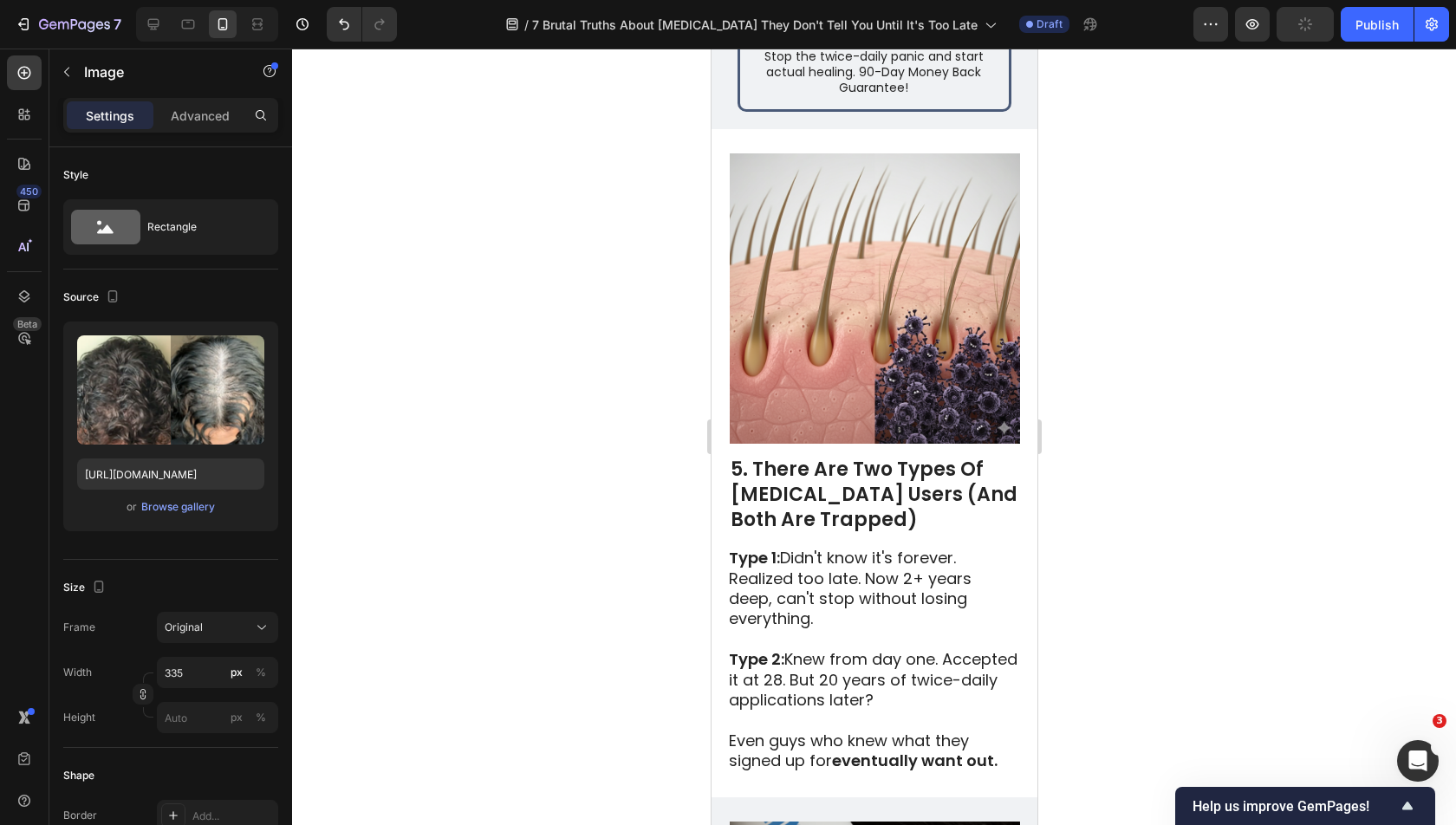
scroll to position [4120, 0]
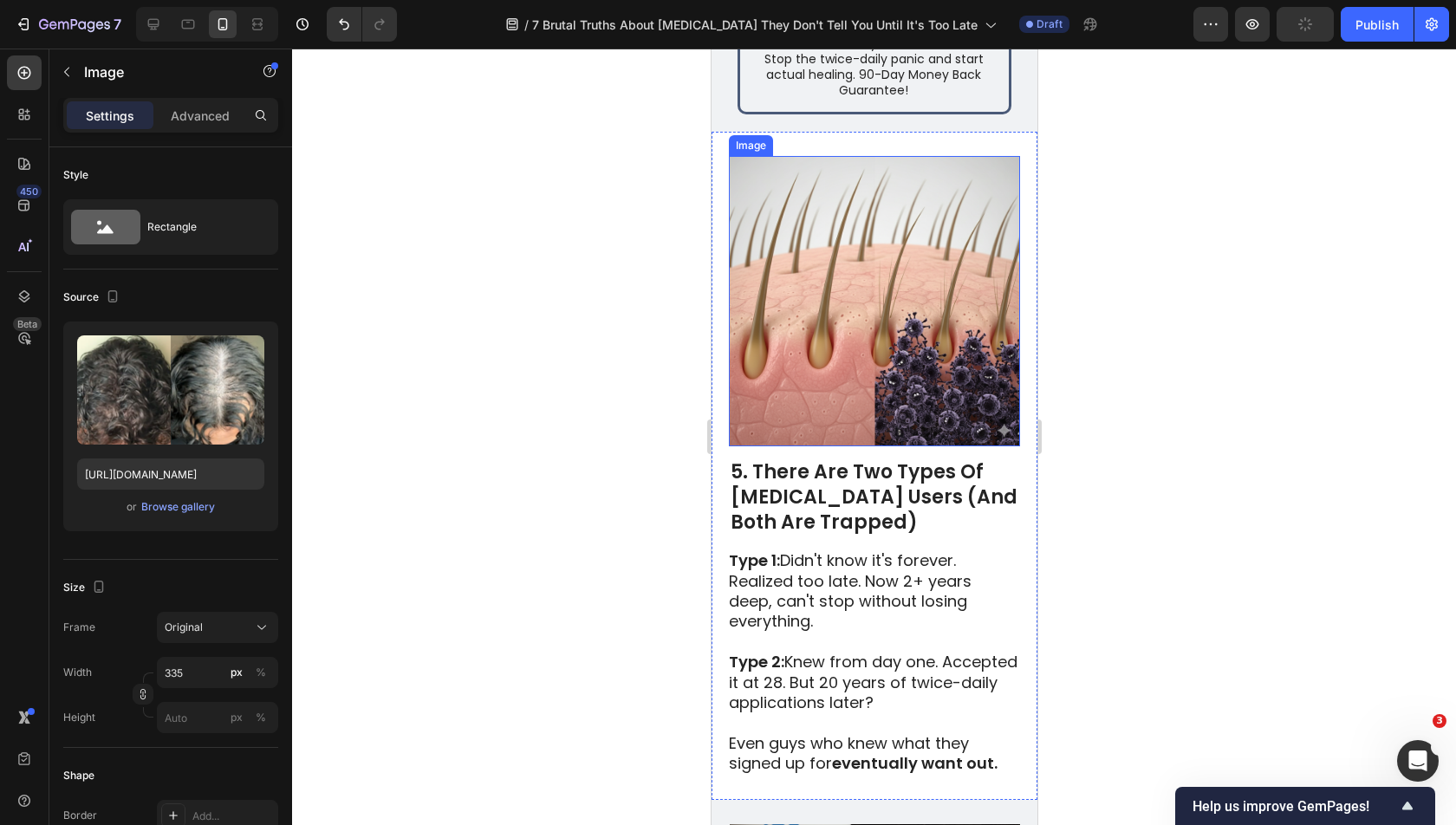
click at [854, 294] on img at bounding box center [873, 301] width 290 height 290
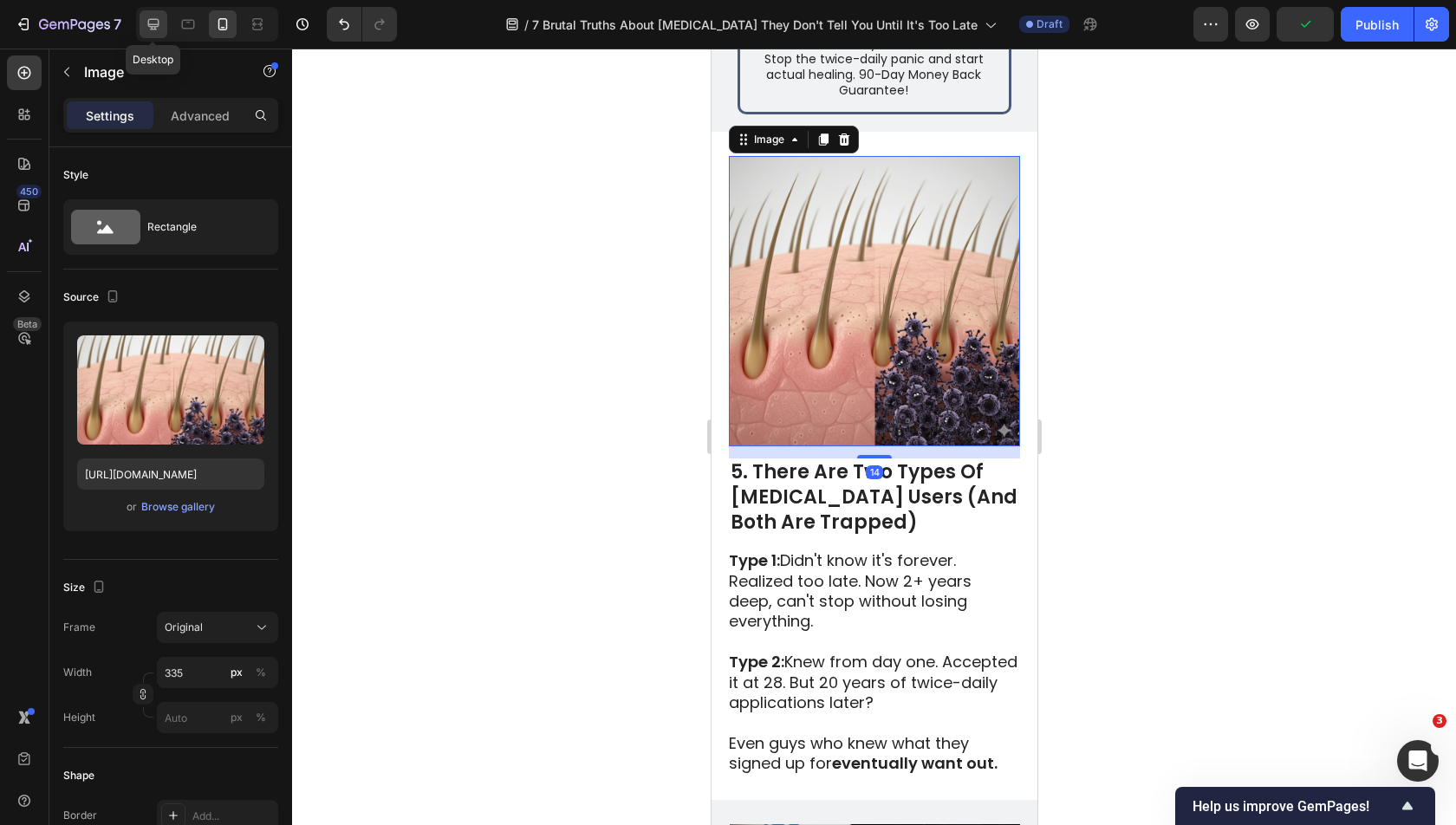
click at [154, 27] on icon at bounding box center [154, 25] width 12 height 12
type input "[URL][DOMAIN_NAME]"
type input "483"
type input "380"
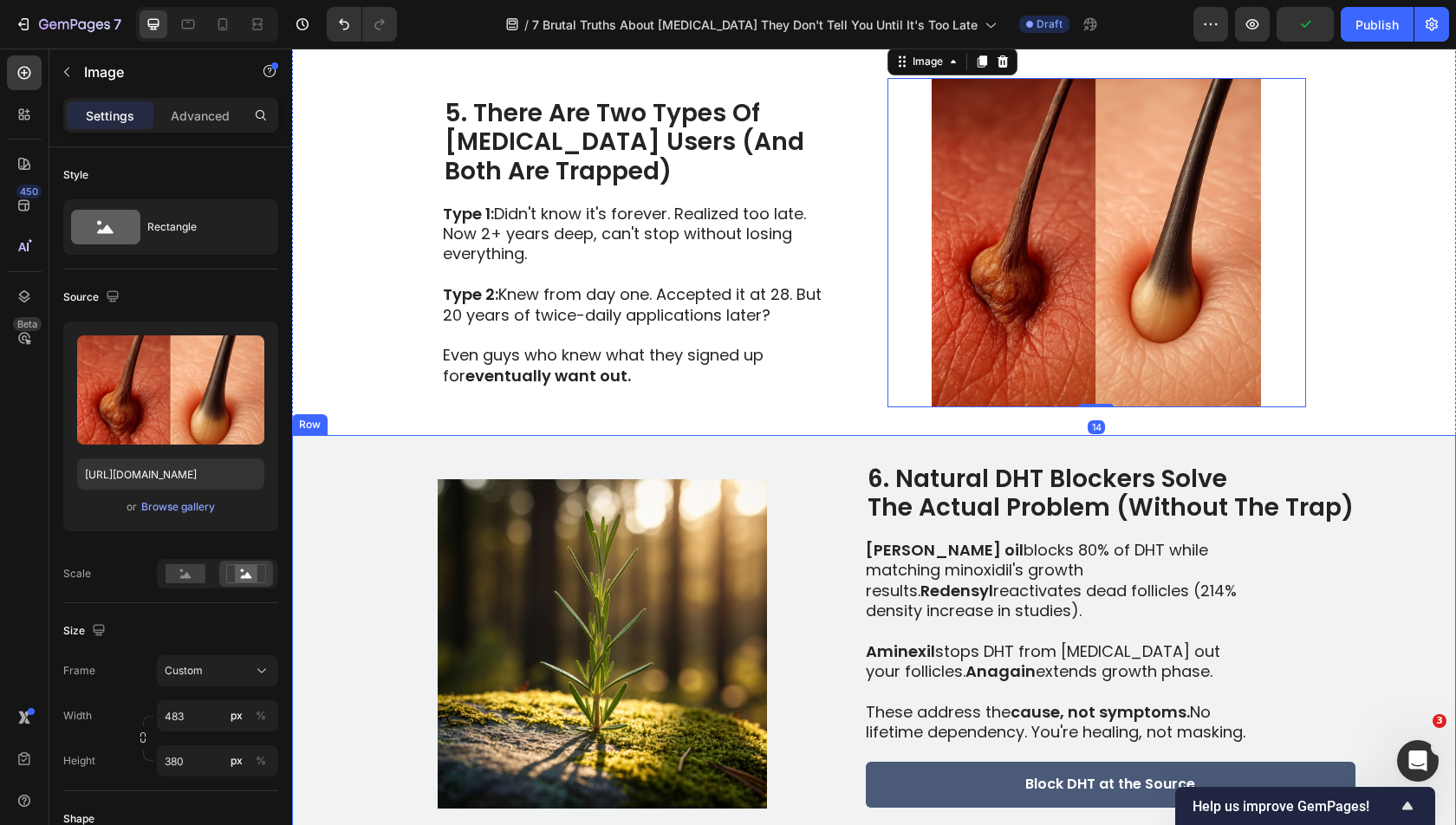
scroll to position [3867, 0]
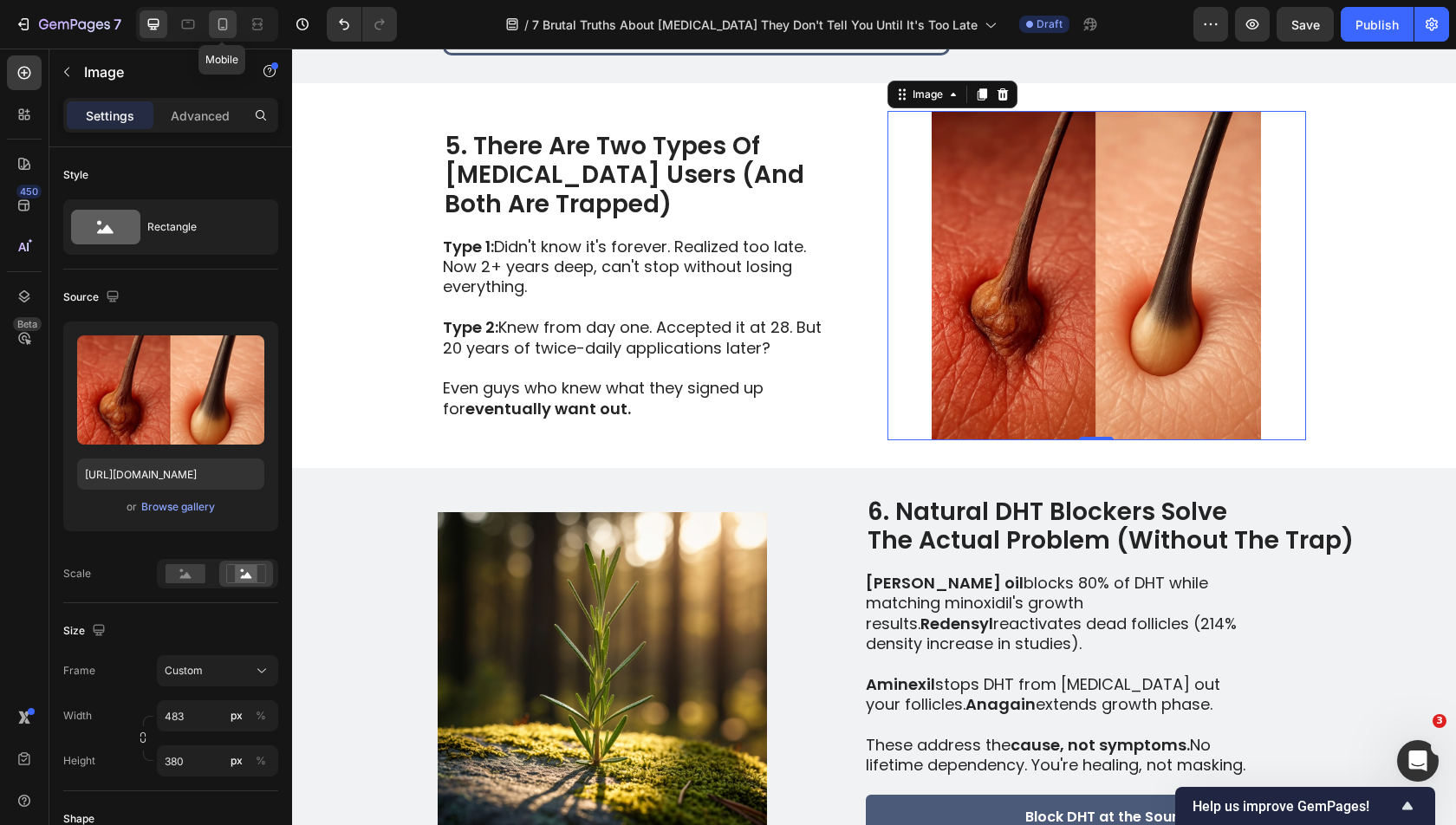
click at [220, 21] on icon at bounding box center [223, 24] width 17 height 17
type input "[URL][DOMAIN_NAME]"
type input "335"
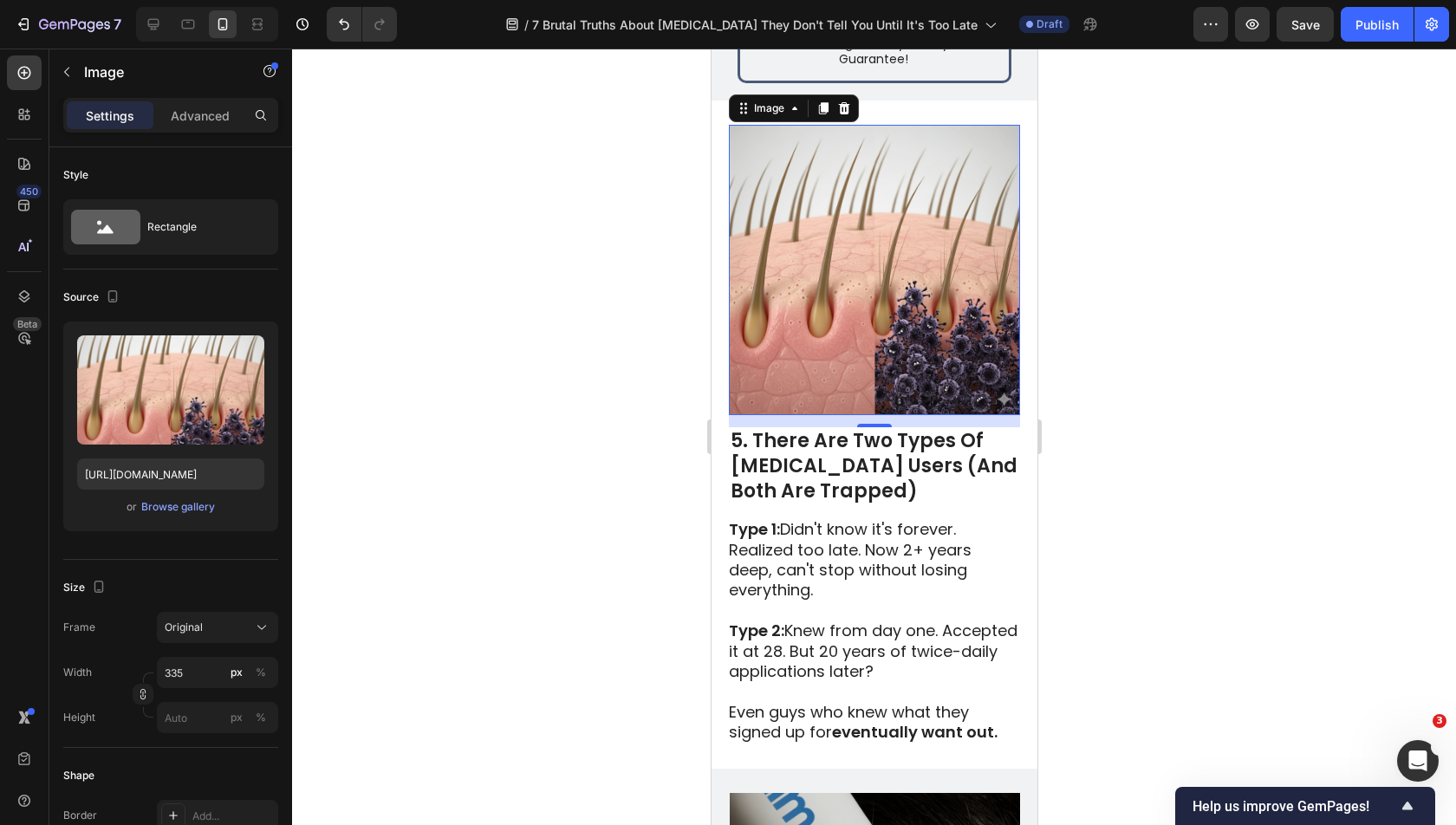
scroll to position [4153, 0]
click at [185, 502] on div "Browse gallery" at bounding box center [178, 507] width 73 height 15
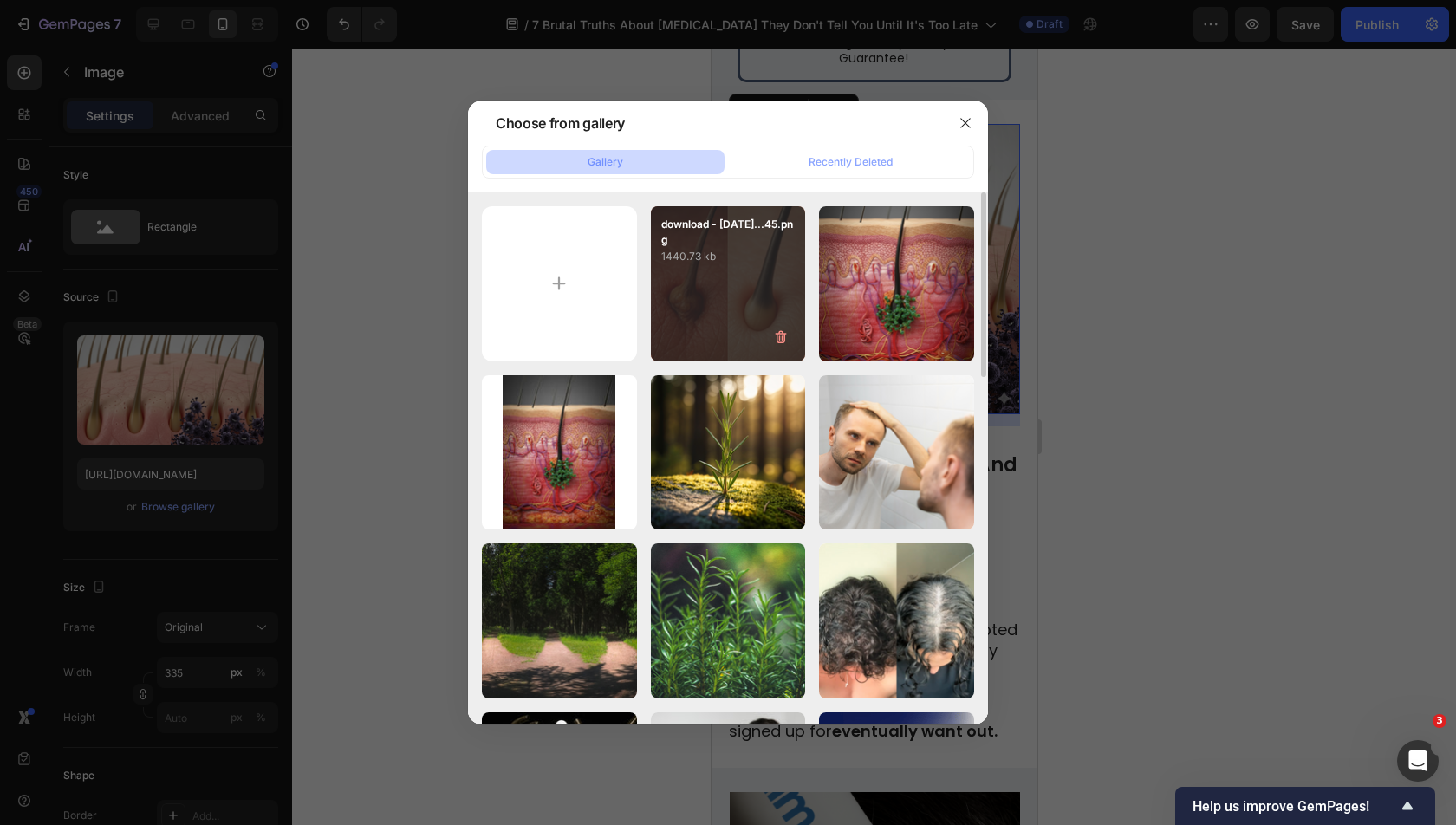
click at [675, 303] on div "download - 2025-09-11...45.png 1440.73 kb" at bounding box center [728, 284] width 155 height 155
type input "[URL][DOMAIN_NAME]"
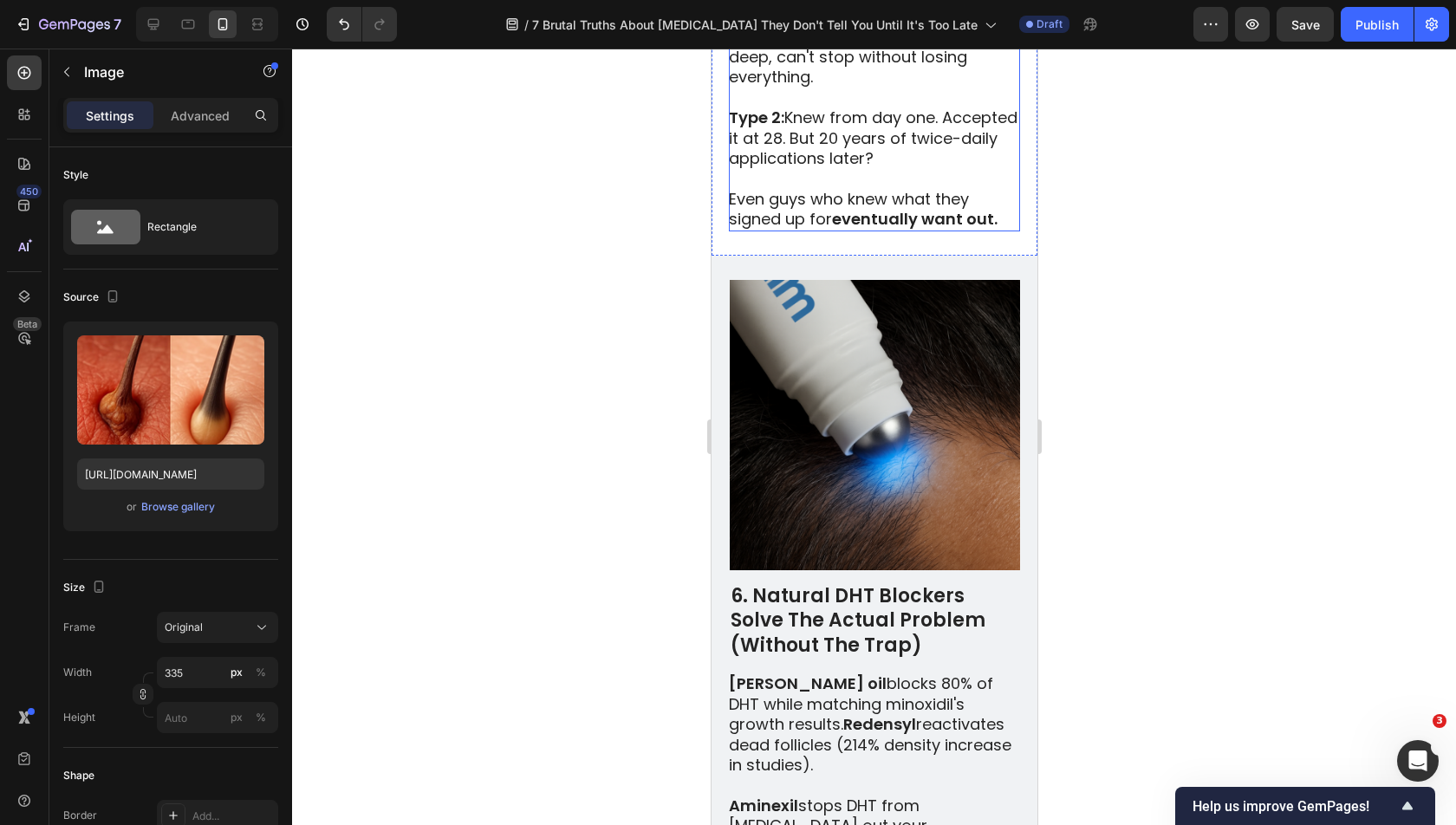
scroll to position [4681, 0]
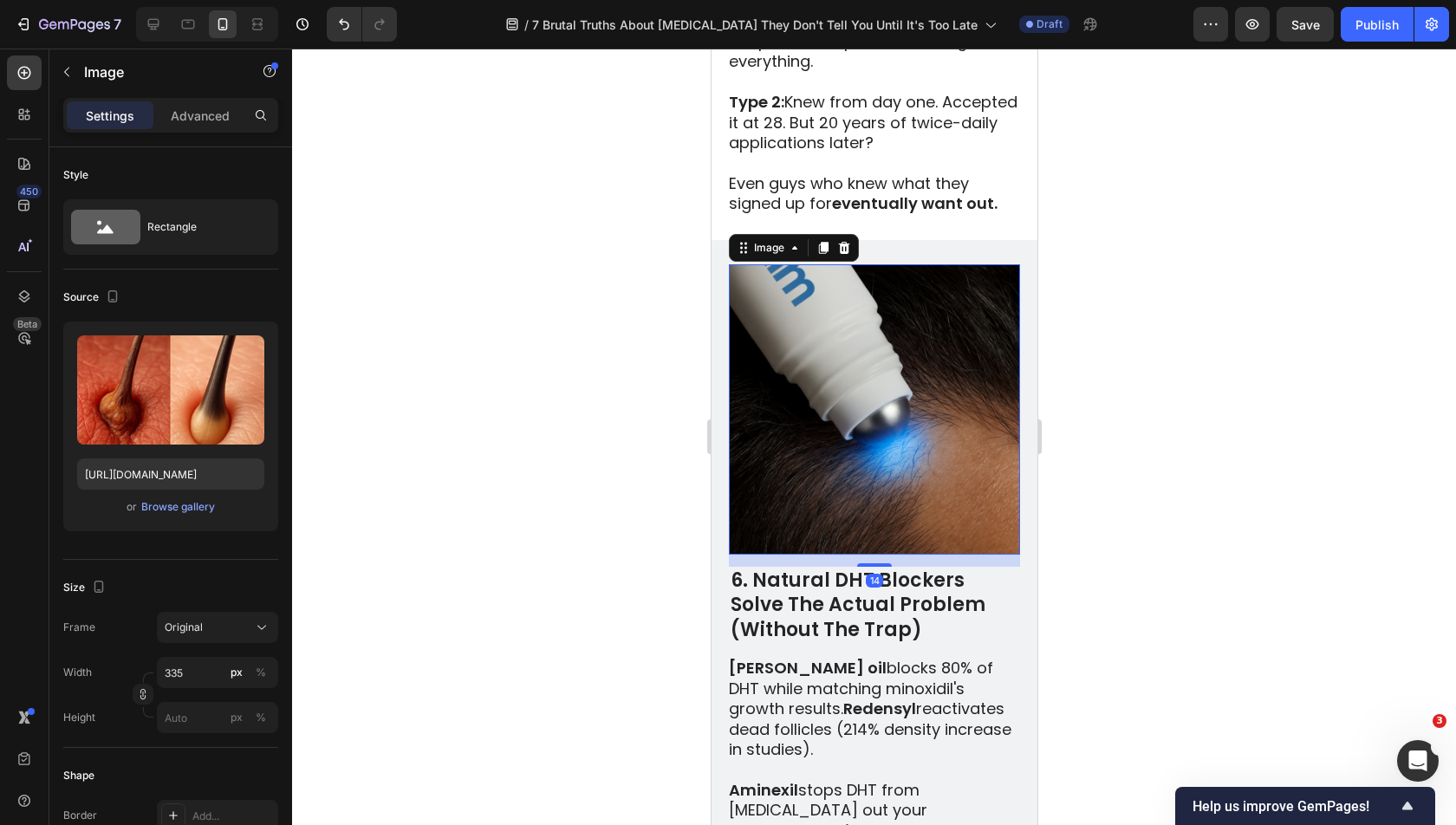
click at [867, 429] on img at bounding box center [873, 409] width 290 height 290
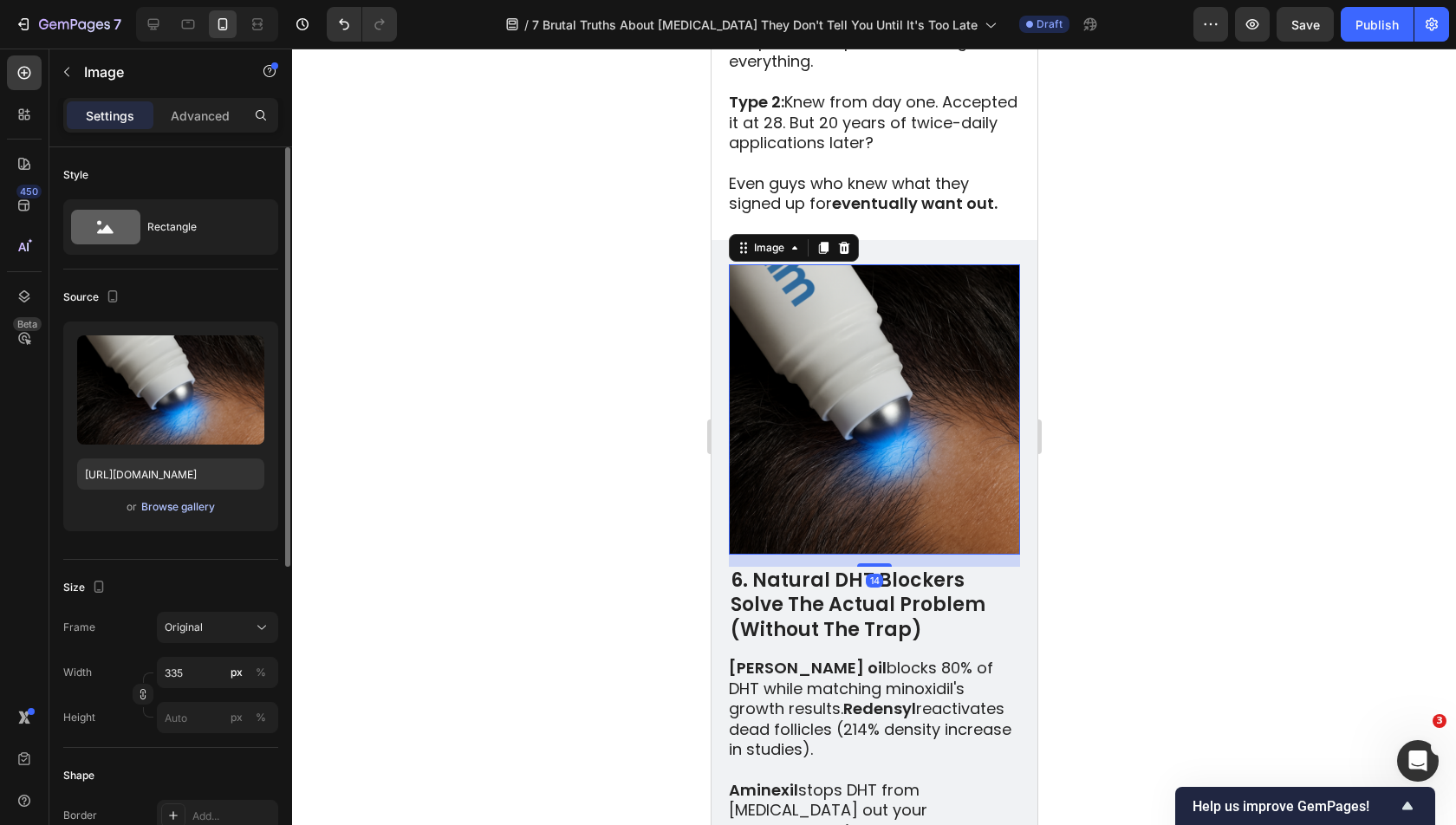
click at [172, 506] on div "Browse gallery" at bounding box center [178, 507] width 73 height 15
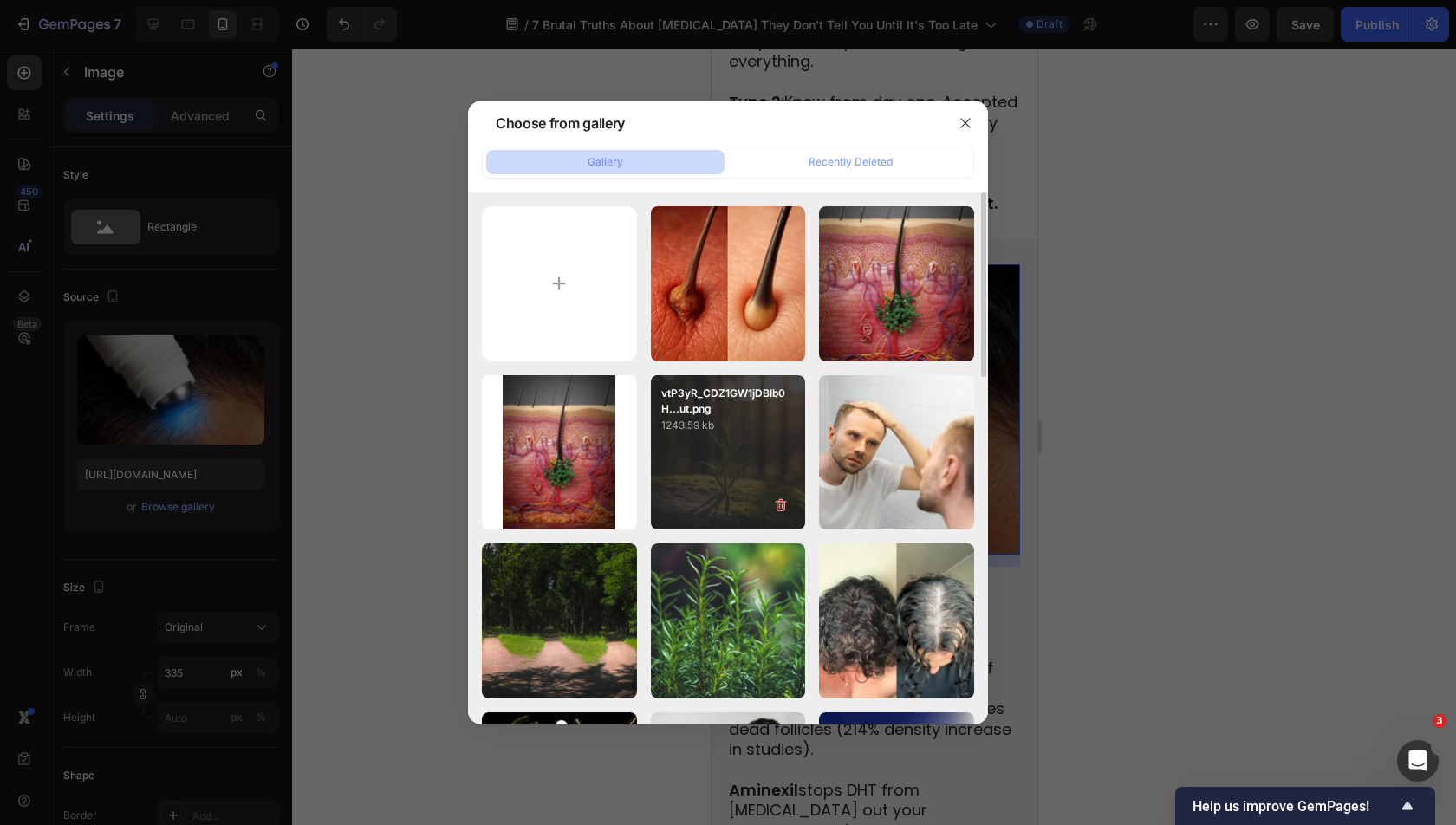
click at [710, 459] on div "vtP3yR_CDZ1GW1jDBIb0H...ut.png 1243.59 kb" at bounding box center [728, 453] width 155 height 155
type input "[URL][DOMAIN_NAME]"
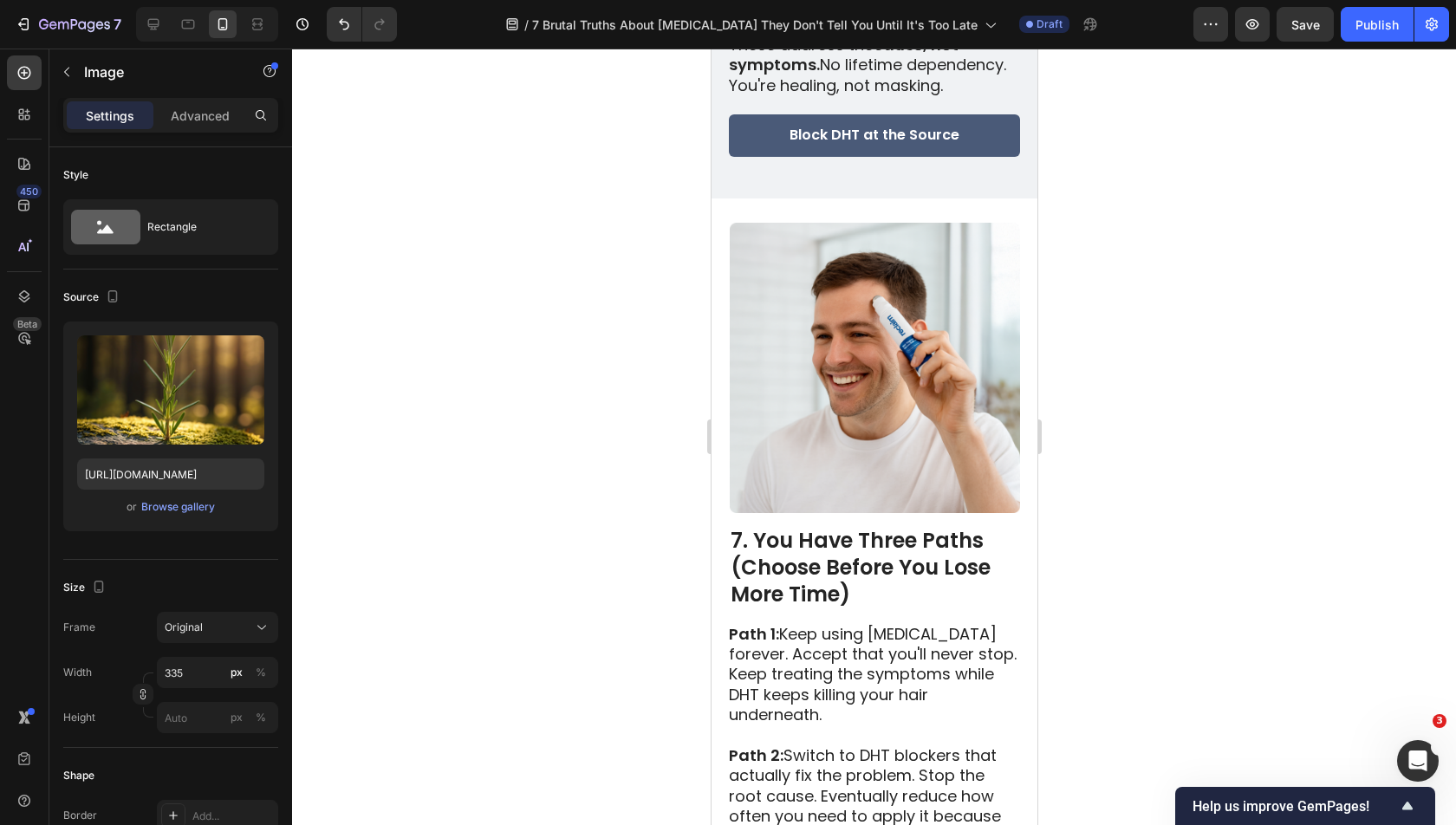
scroll to position [5541, 0]
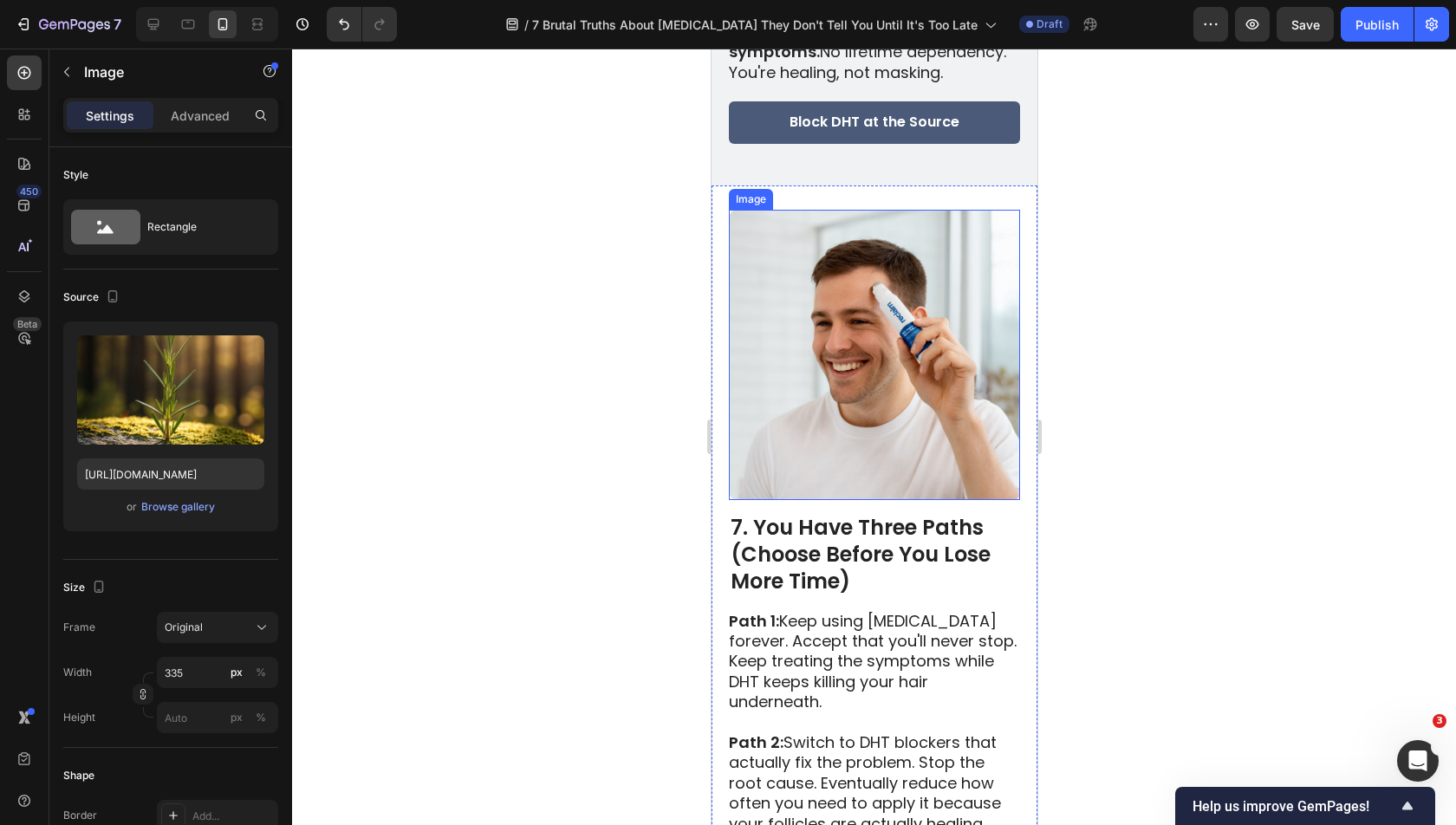
click at [825, 348] on img at bounding box center [873, 354] width 290 height 290
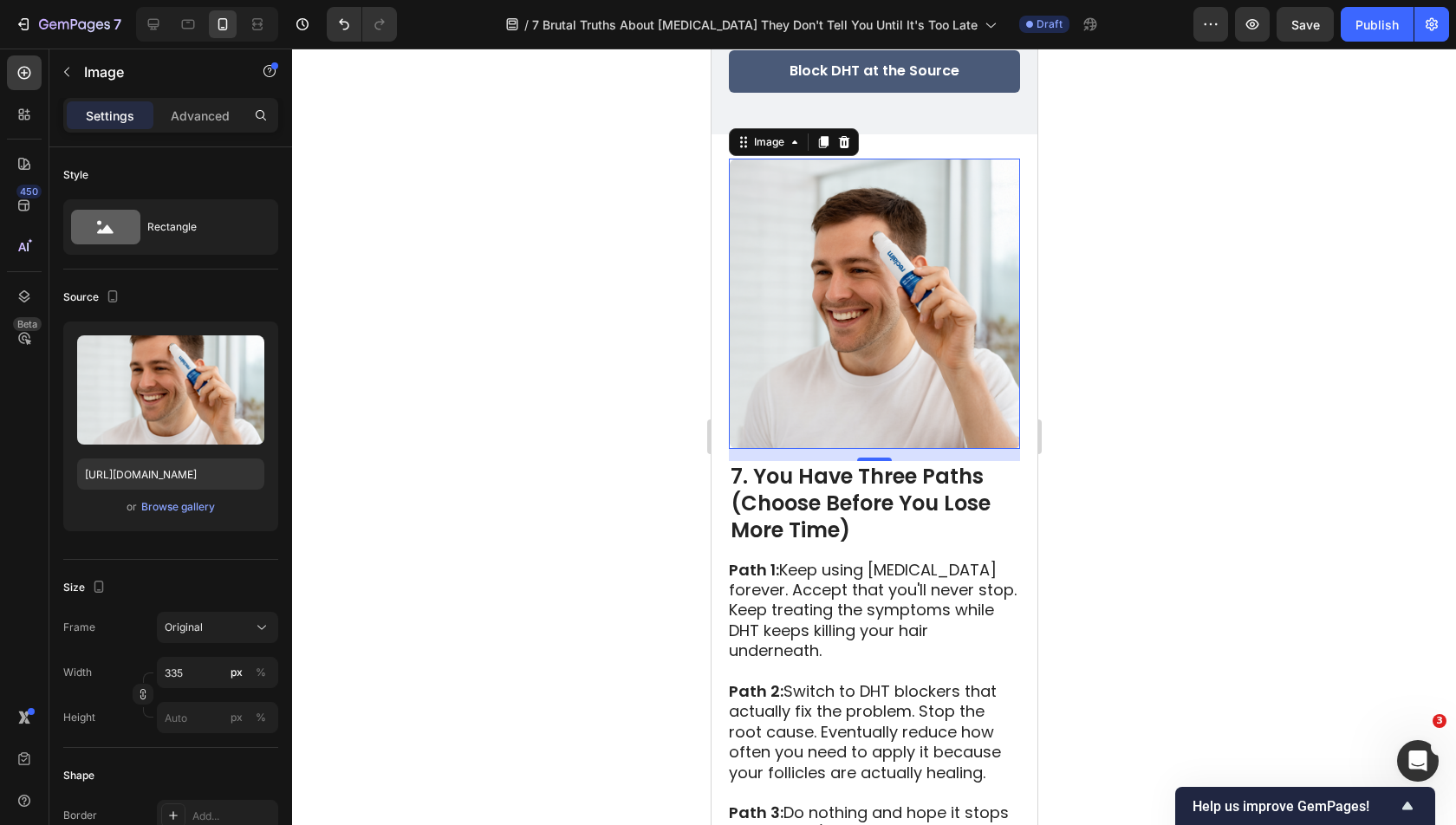
scroll to position [5576, 0]
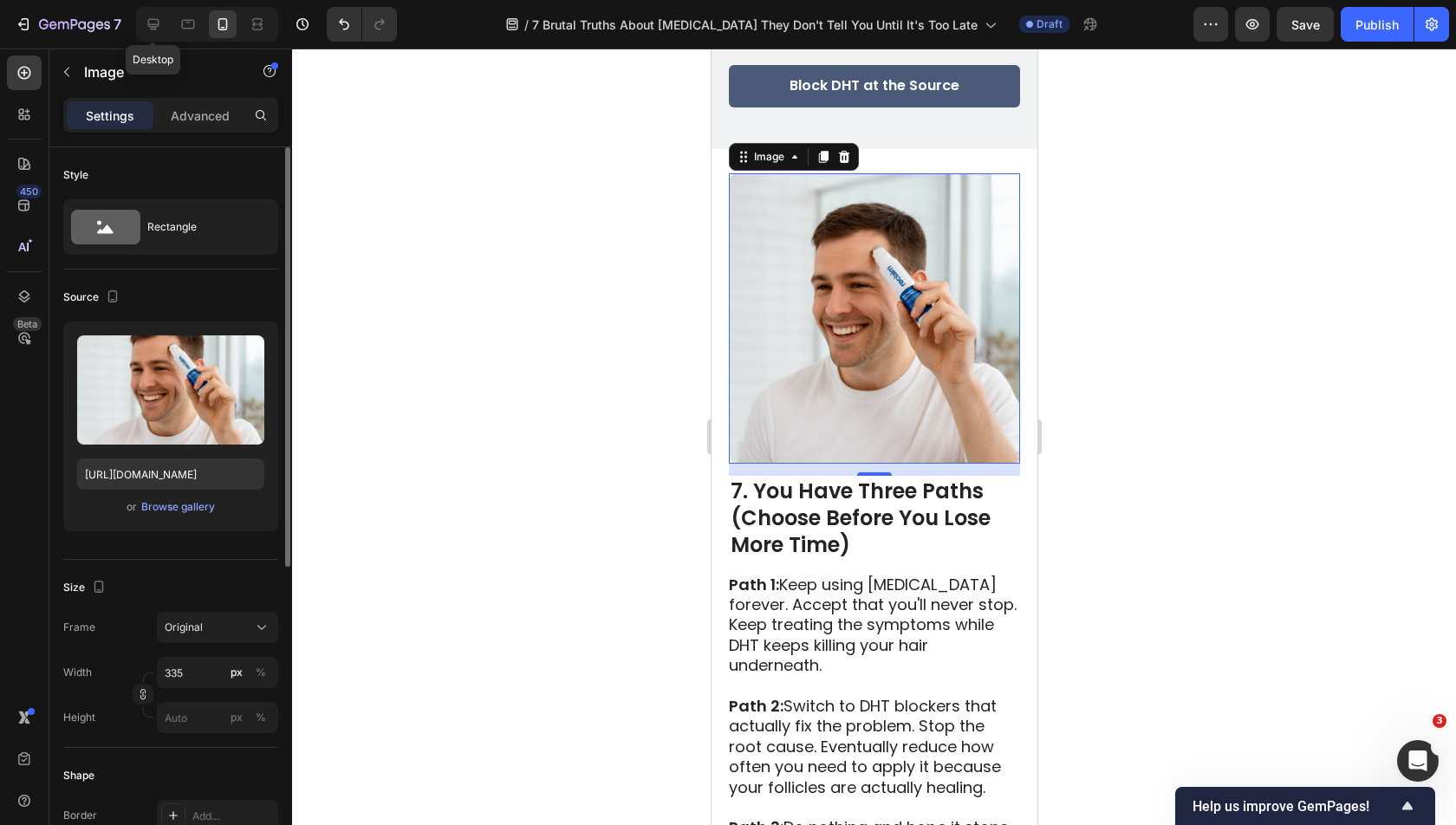
drag, startPoint x: 150, startPoint y: 27, endPoint x: 276, endPoint y: 166, distance: 187.6
click at [150, 27] on icon at bounding box center [154, 25] width 12 height 12
type input "[URL][DOMAIN_NAME]"
type input "483"
type input "380"
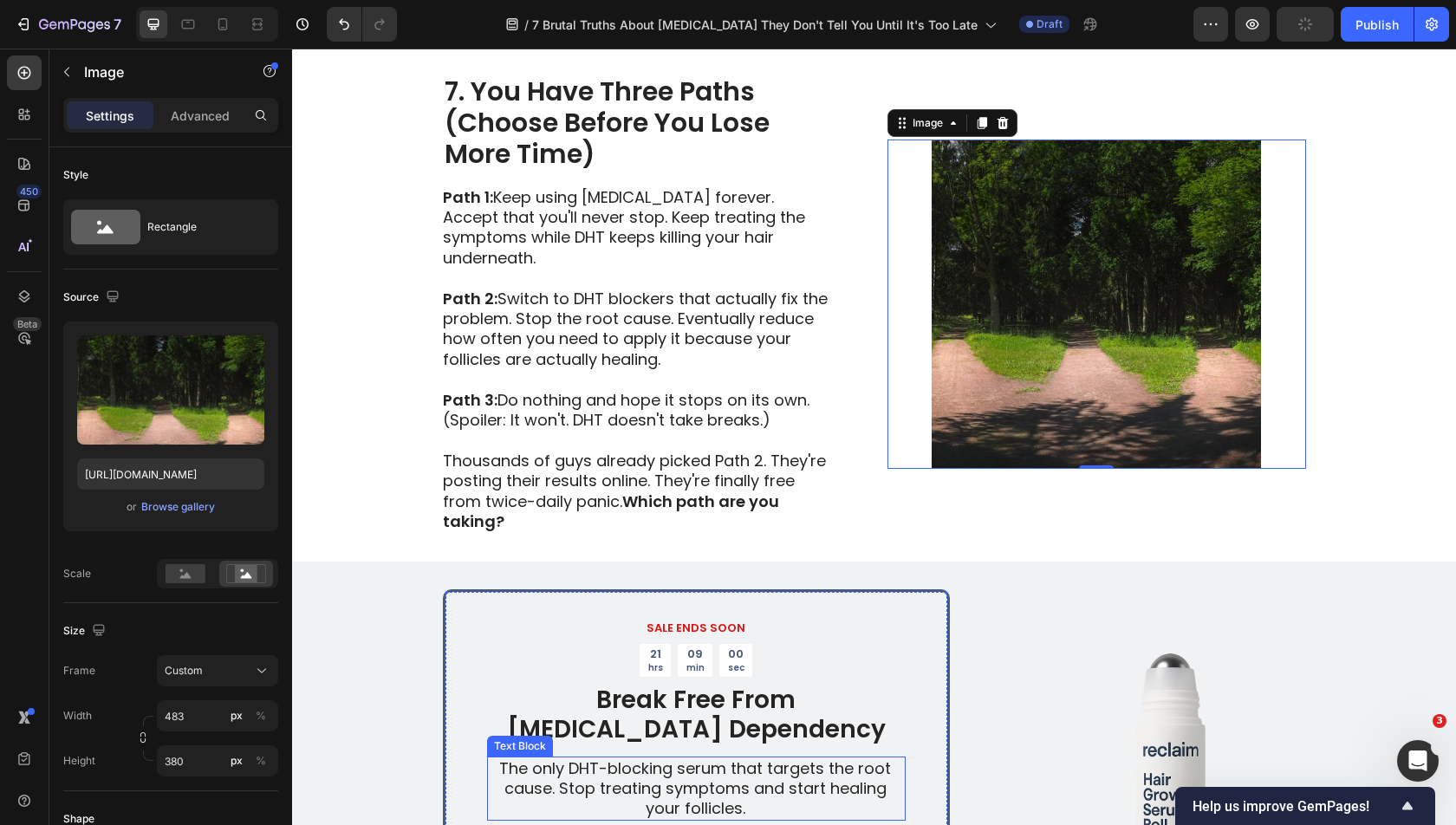
scroll to position [4698, 0]
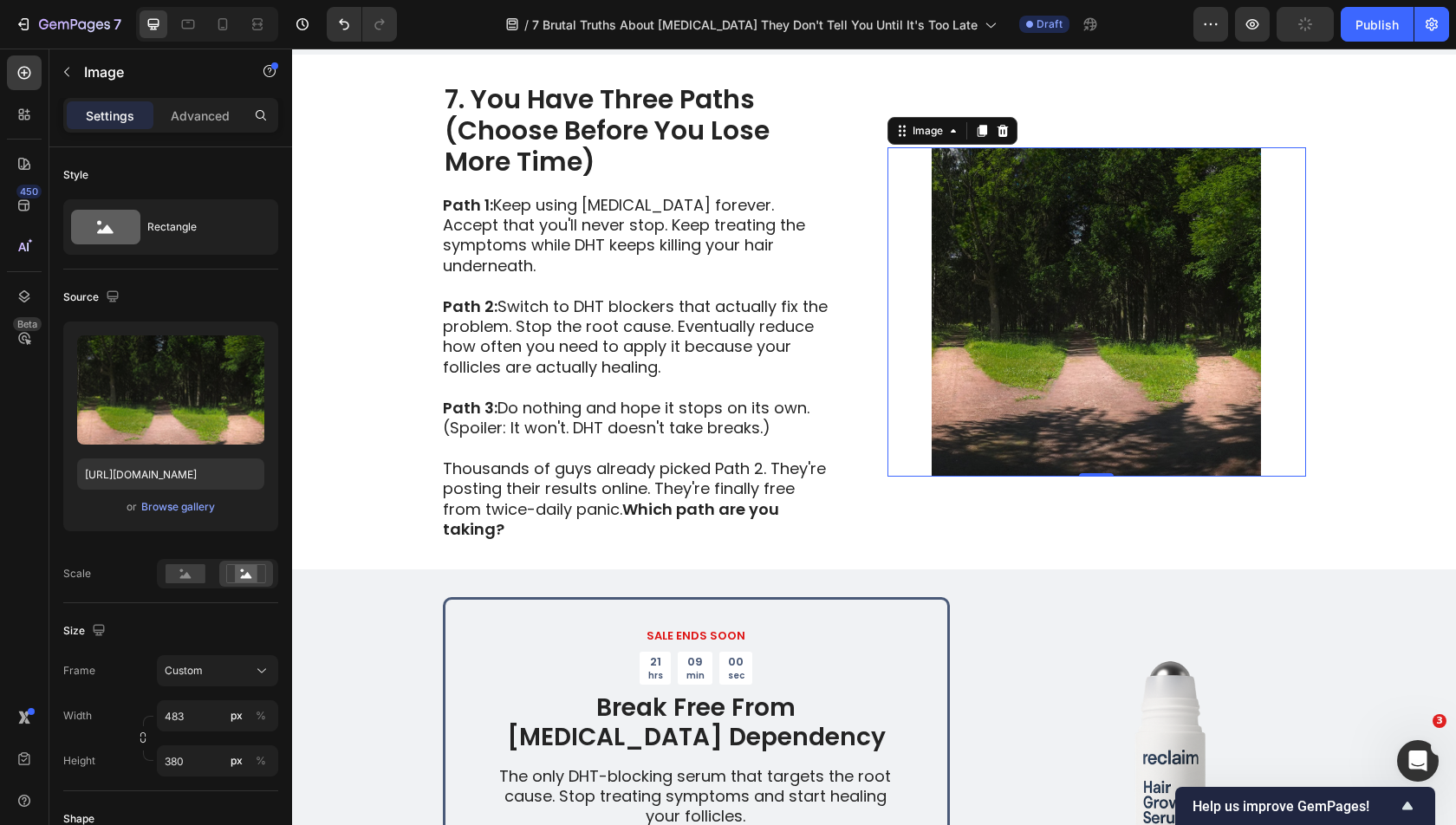
click at [1047, 403] on img at bounding box center [1097, 312] width 419 height 329
click at [159, 499] on div "Browse gallery" at bounding box center [178, 507] width 73 height 15
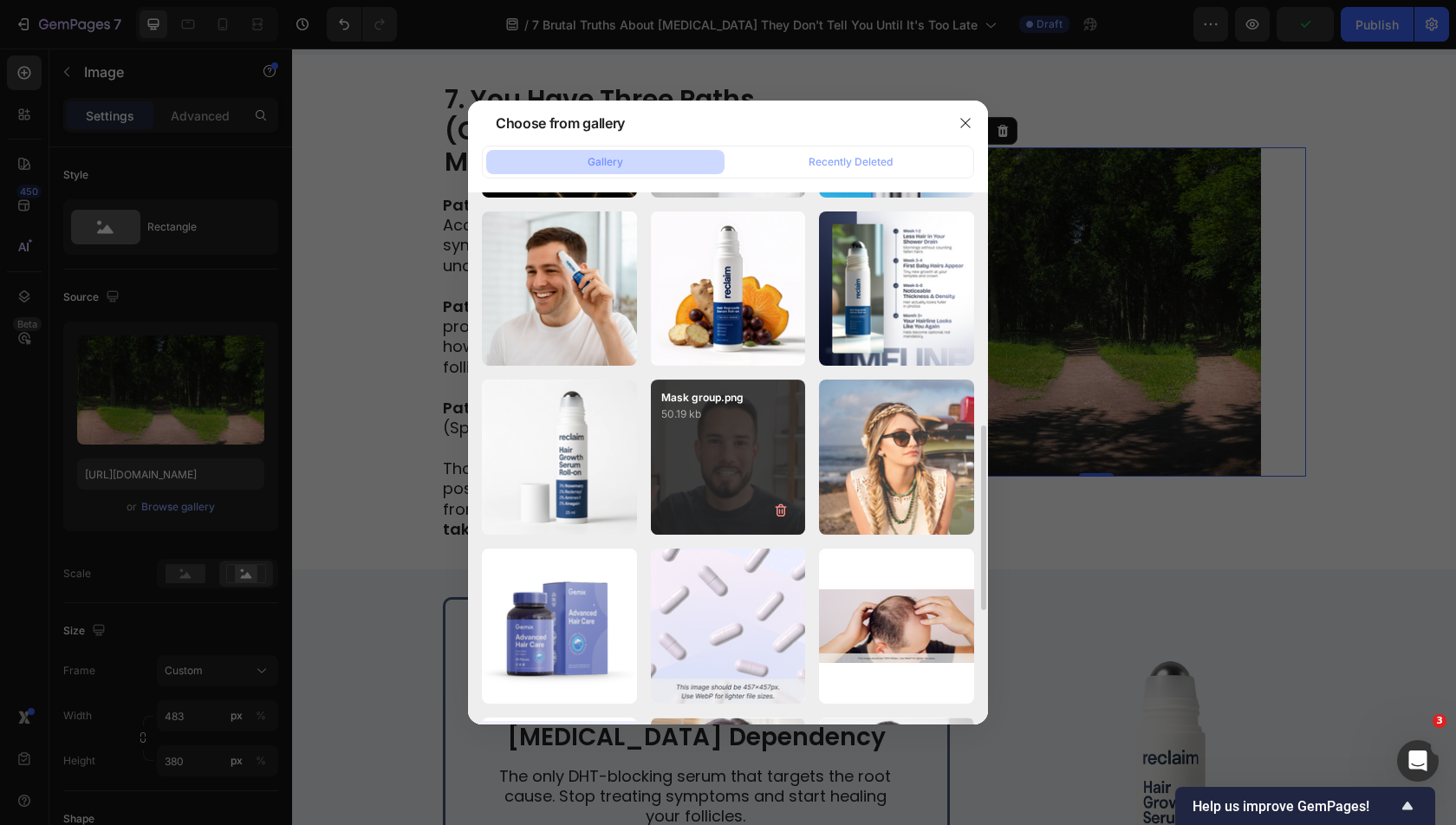
scroll to position [671, 0]
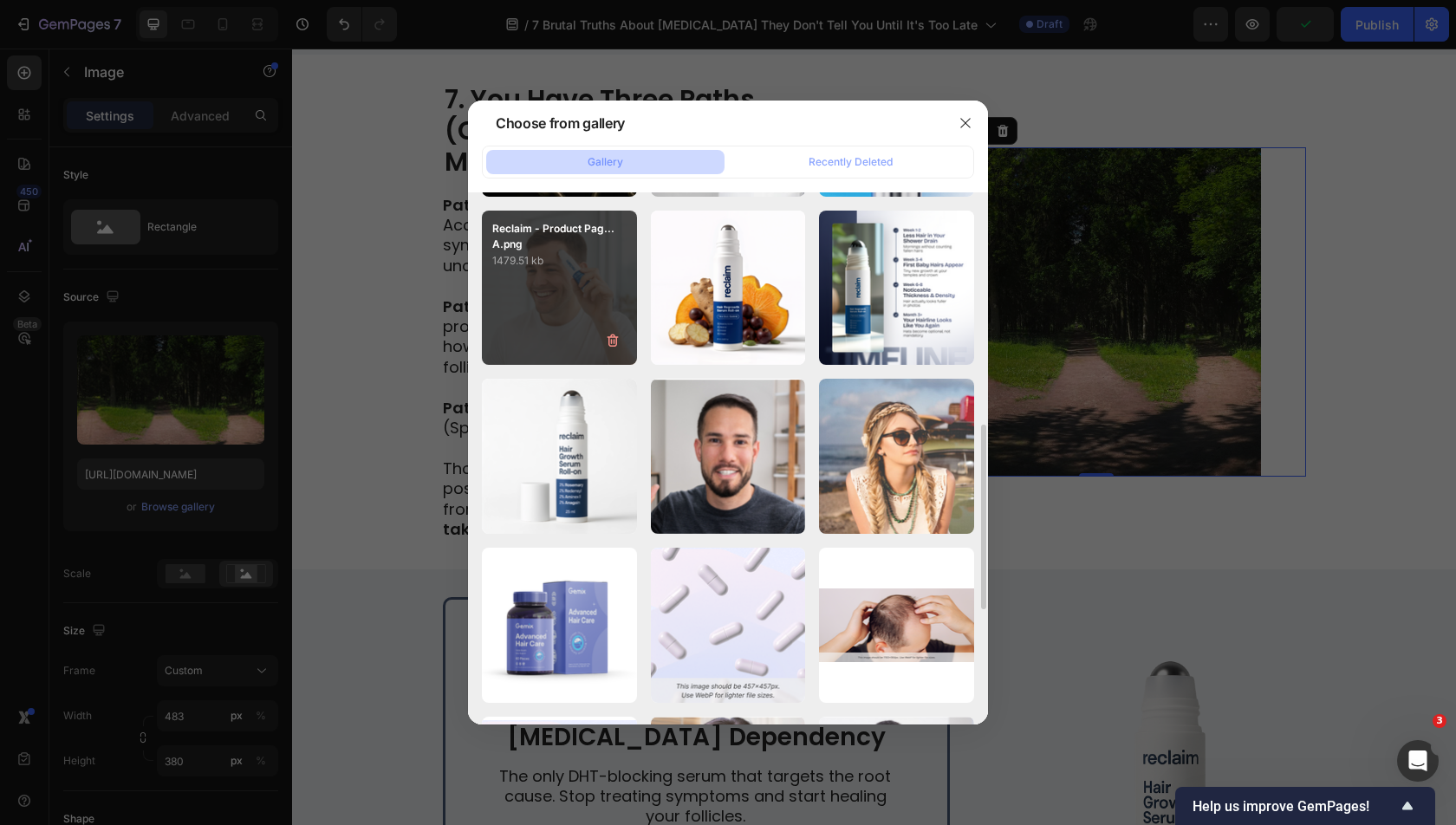
click at [615, 260] on p "1479.51 kb" at bounding box center [559, 261] width 134 height 17
type input "[URL][DOMAIN_NAME]"
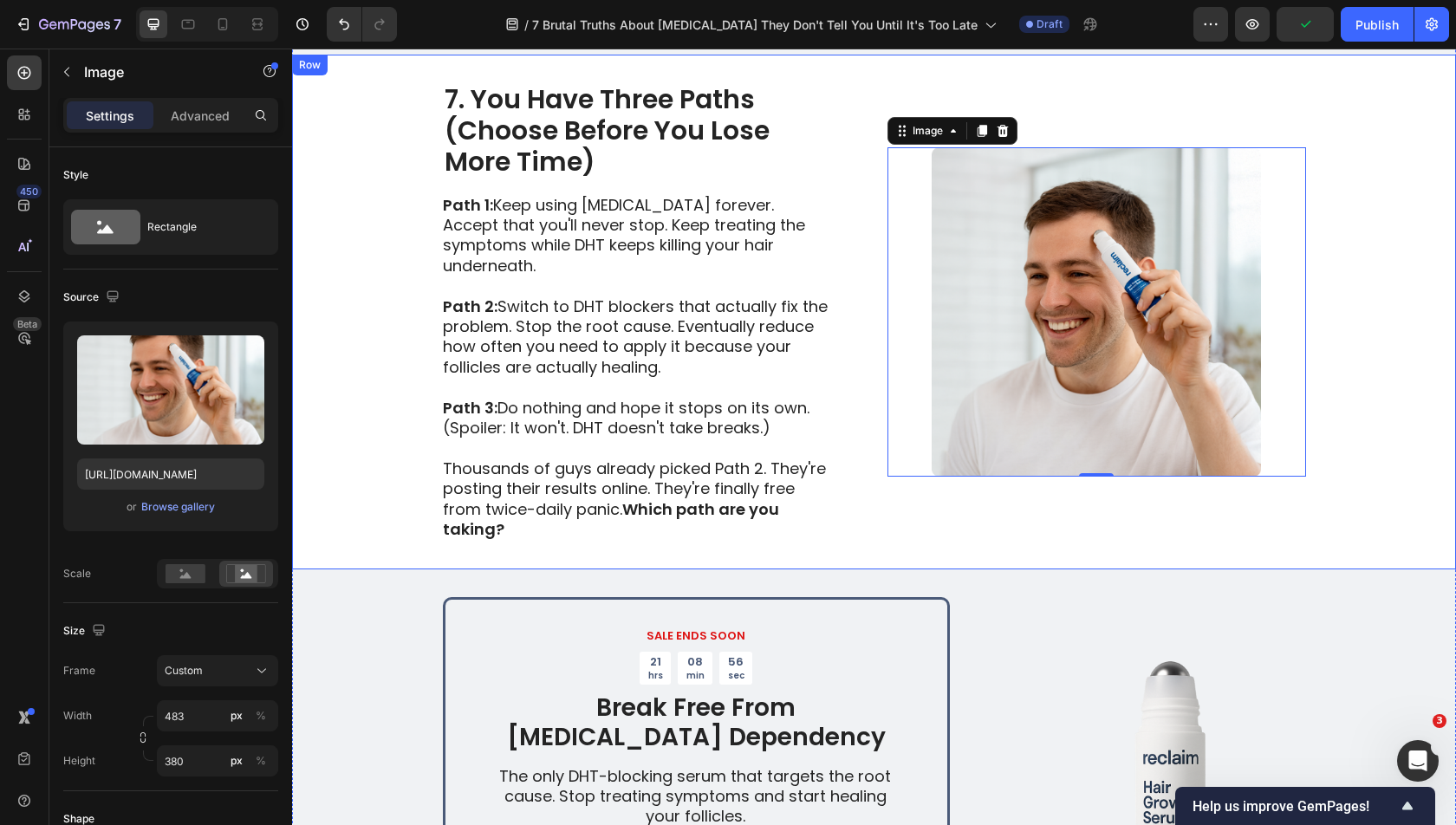
click at [1314, 326] on div "7. You Have Three Paths (Choose Before You Lose More Time) Heading Path 1: Keep…" at bounding box center [874, 312] width 1164 height 514
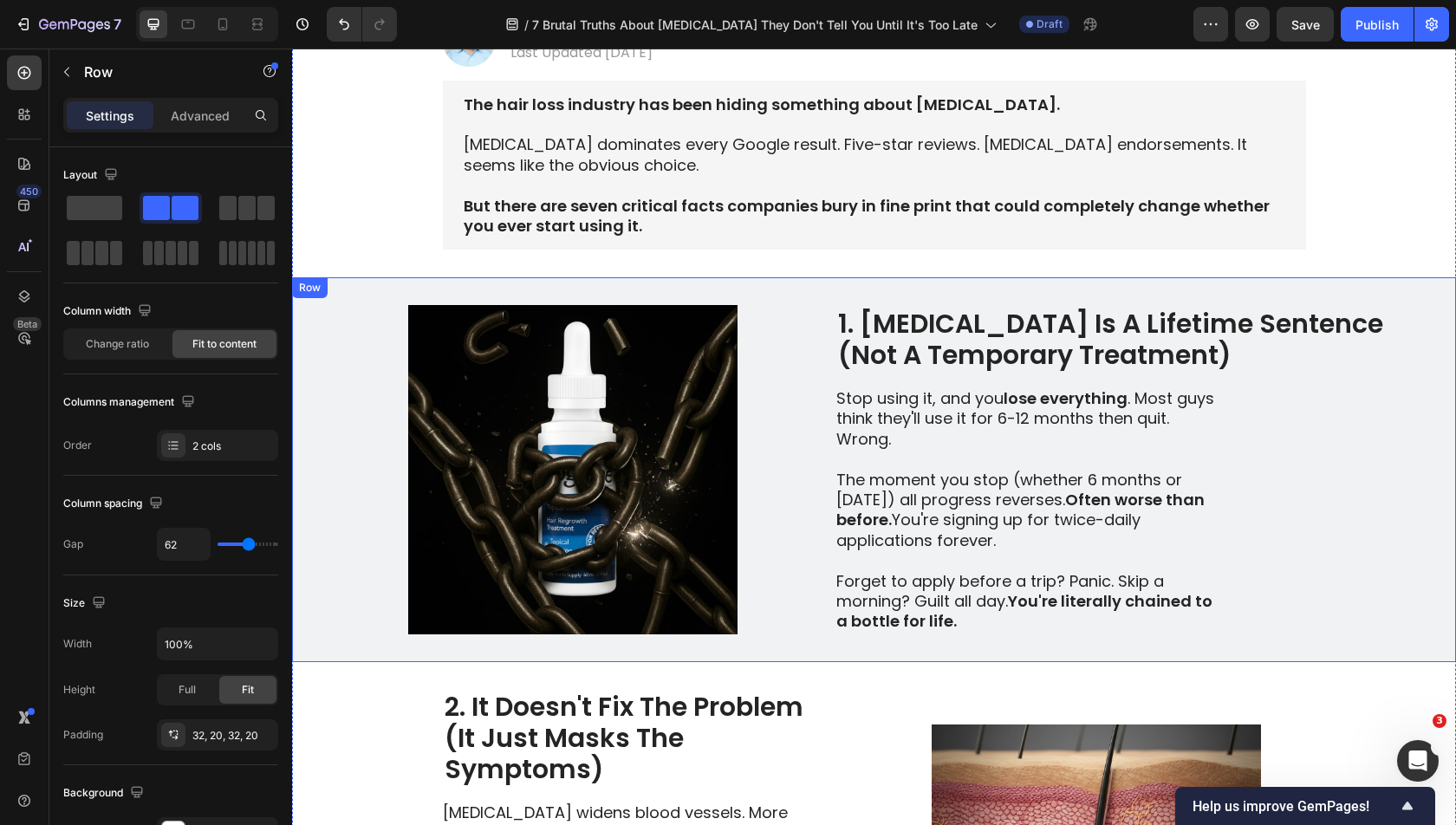
scroll to position [106, 0]
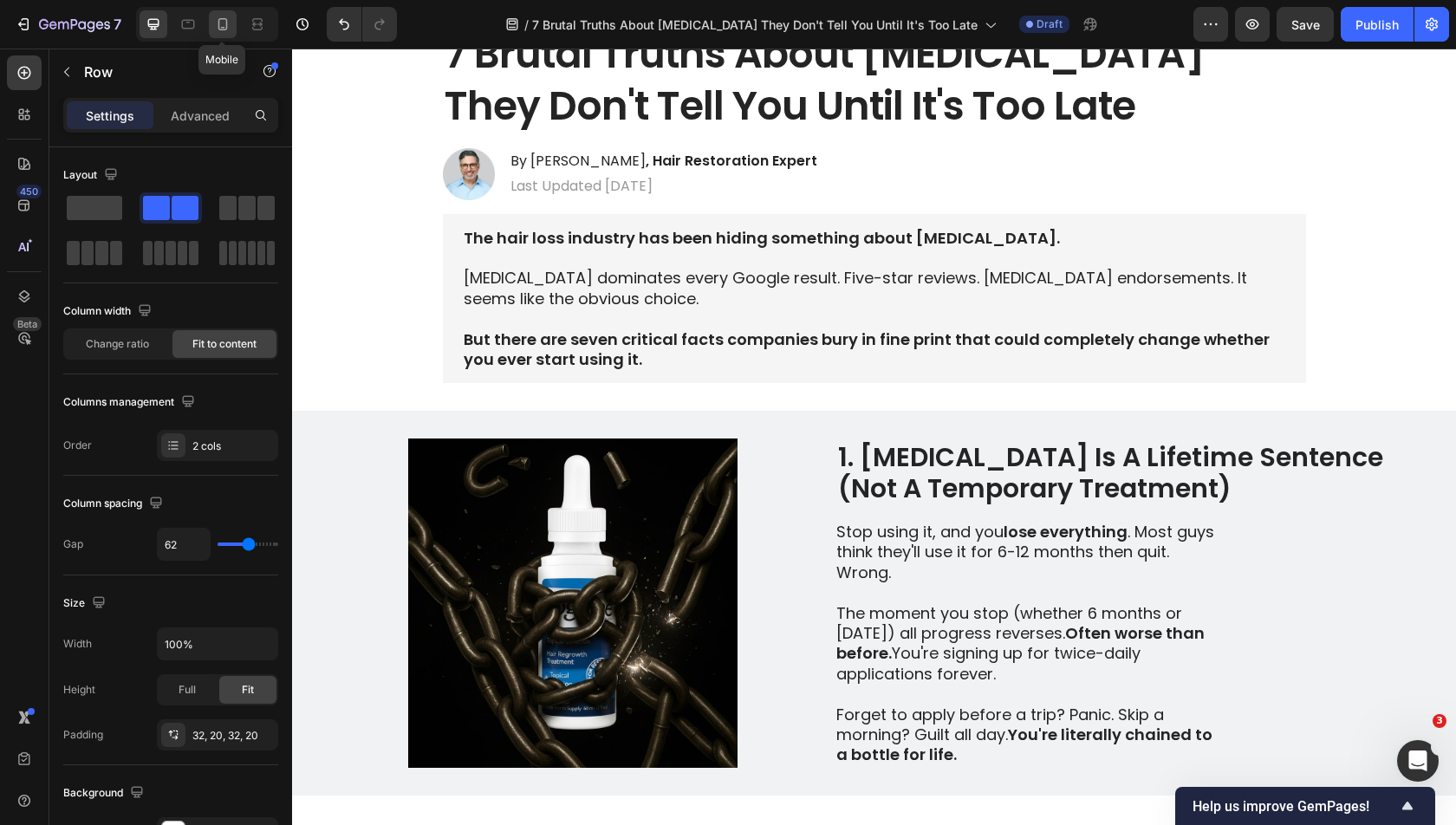
click at [221, 25] on icon at bounding box center [223, 24] width 17 height 17
type input "0"
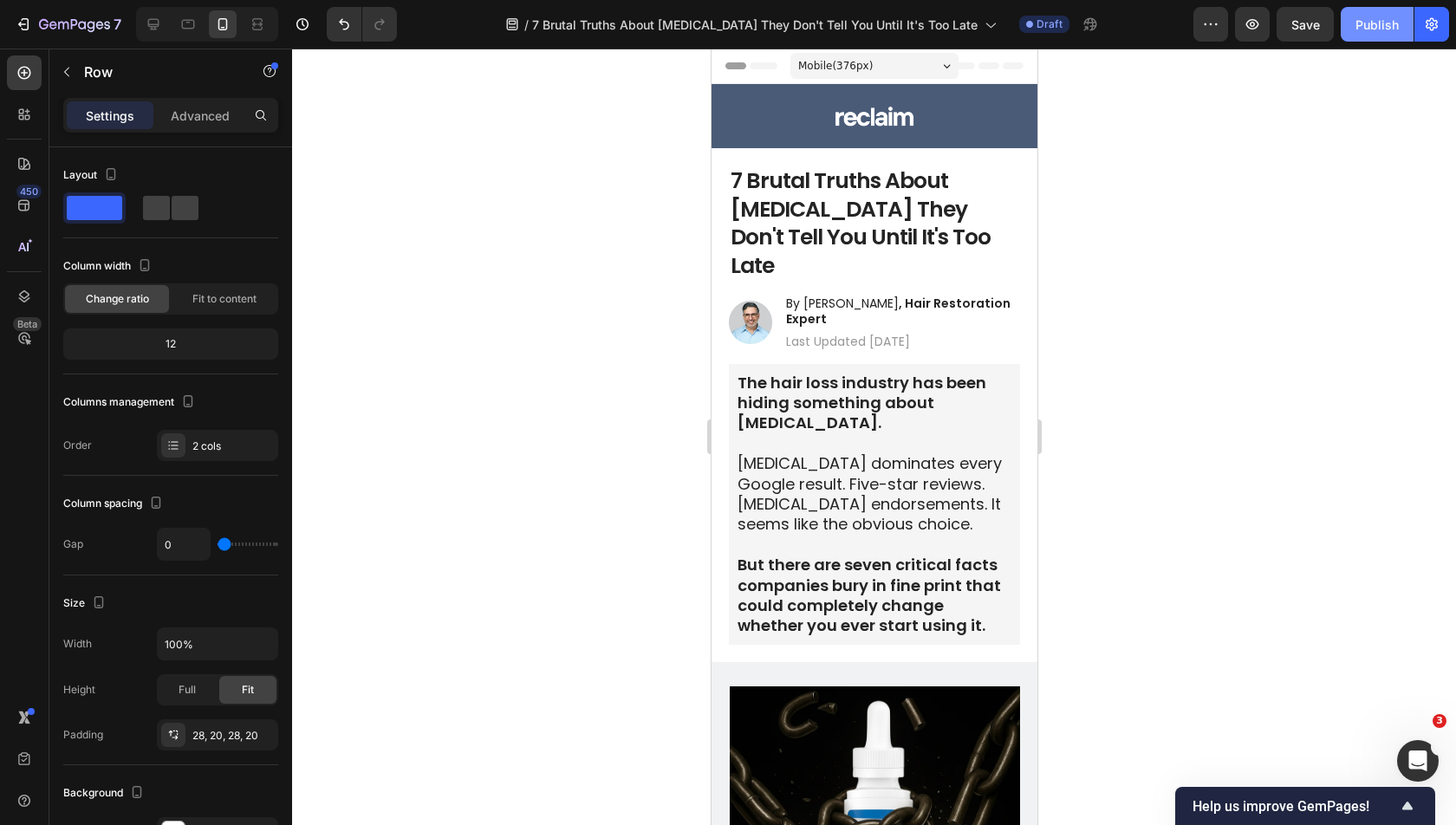
click at [1380, 24] on div "Publish" at bounding box center [1377, 24] width 43 height 18
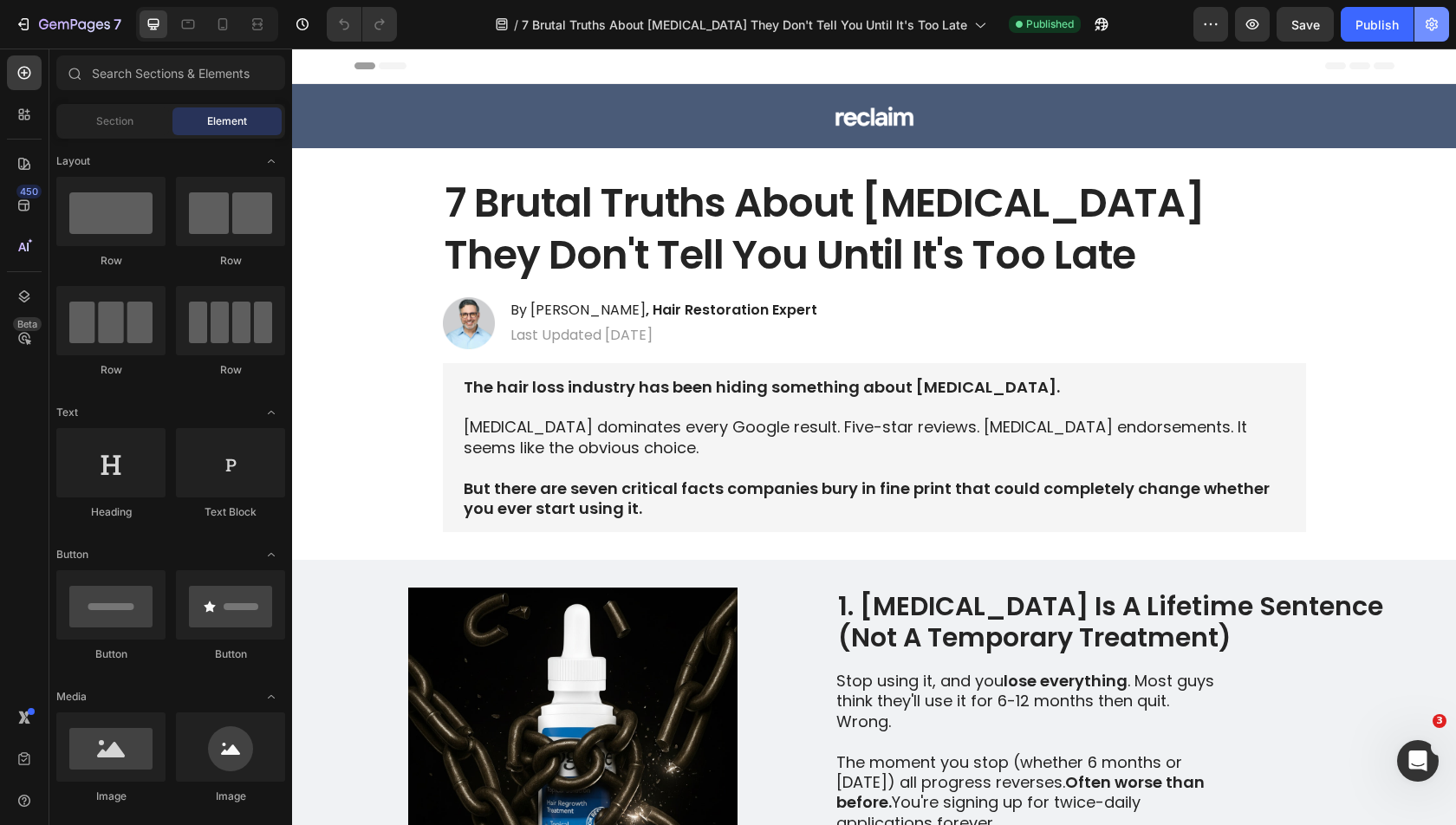
click at [1429, 21] on icon "button" at bounding box center [1431, 24] width 13 height 13
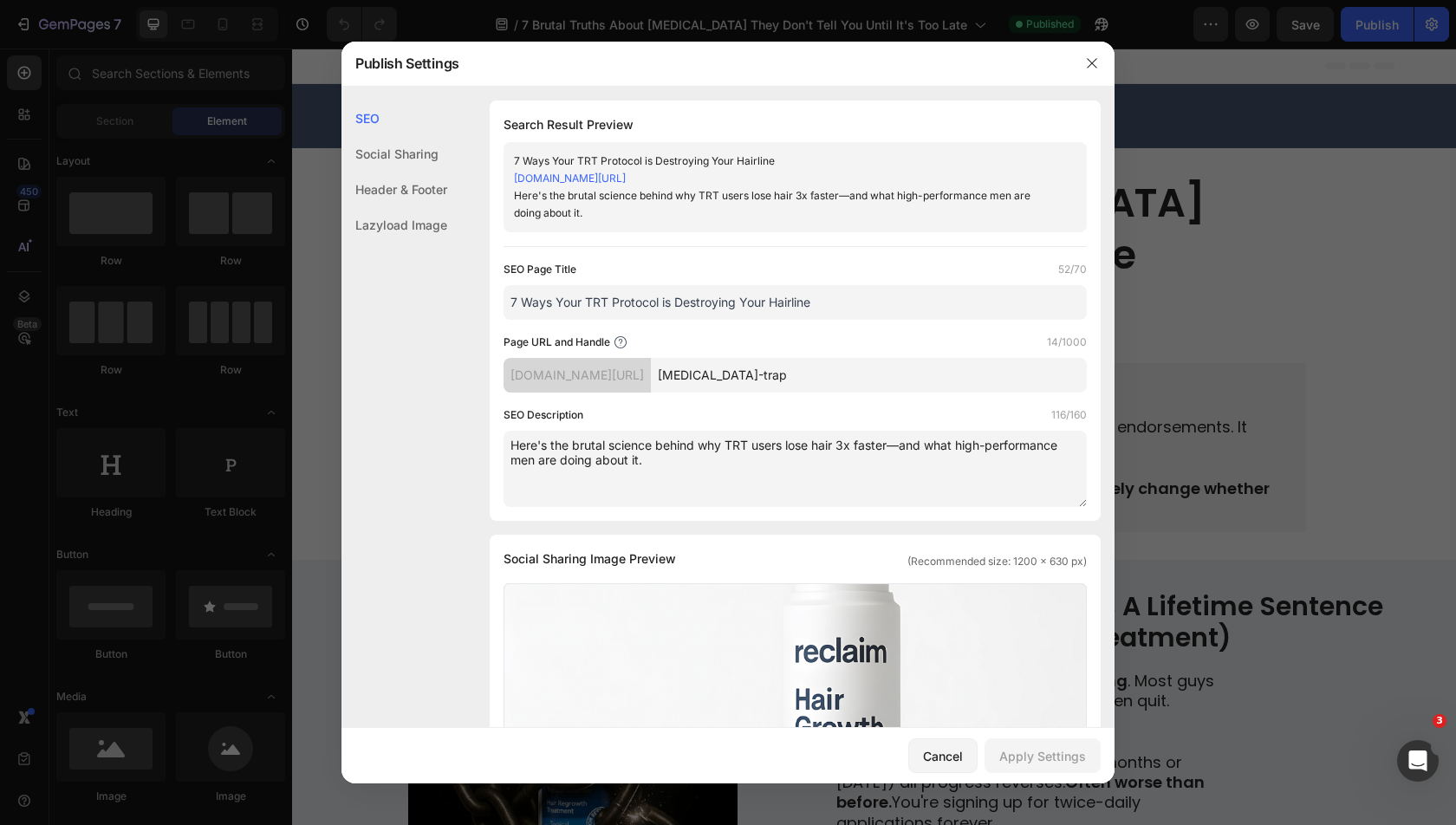
click at [767, 298] on input "7 Ways Your TRT Protocol is Destroying Your Hairline" at bounding box center [795, 302] width 583 height 35
paste input "Brutal Truths About Minoxidil They Don't Tell You Until It's Too Lat"
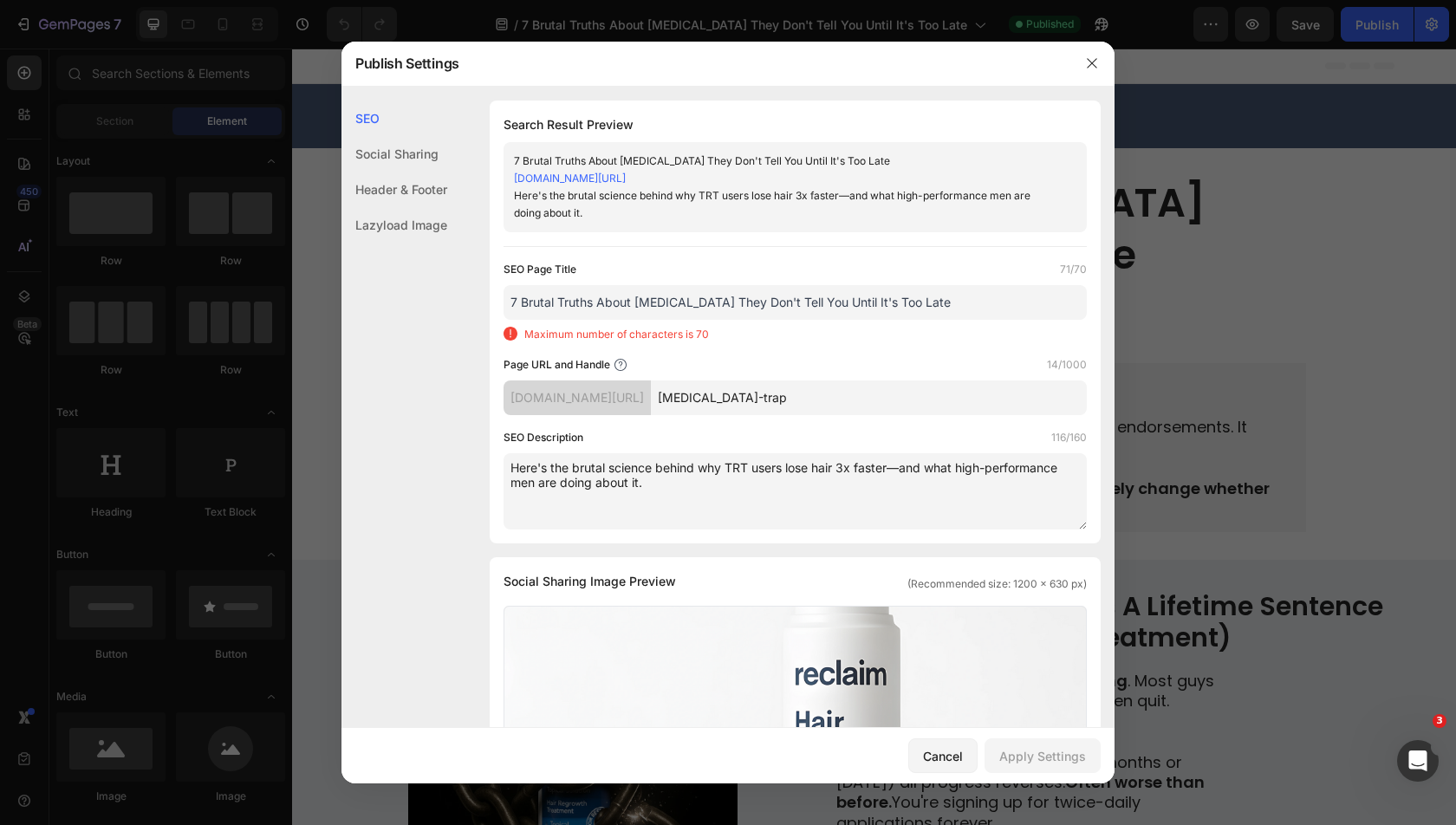
drag, startPoint x: 687, startPoint y: 304, endPoint x: 1117, endPoint y: 304, distance: 430.0
click at [1117, 304] on div "Publish Settings SEO Social Sharing Header & Footer Lazyload Image SEO Search R…" at bounding box center [728, 412] width 1456 height 825
click at [819, 298] on input "7 Brutal Truths About [MEDICAL_DATA] They Don't Tell You Until It's Too Late" at bounding box center [795, 302] width 583 height 35
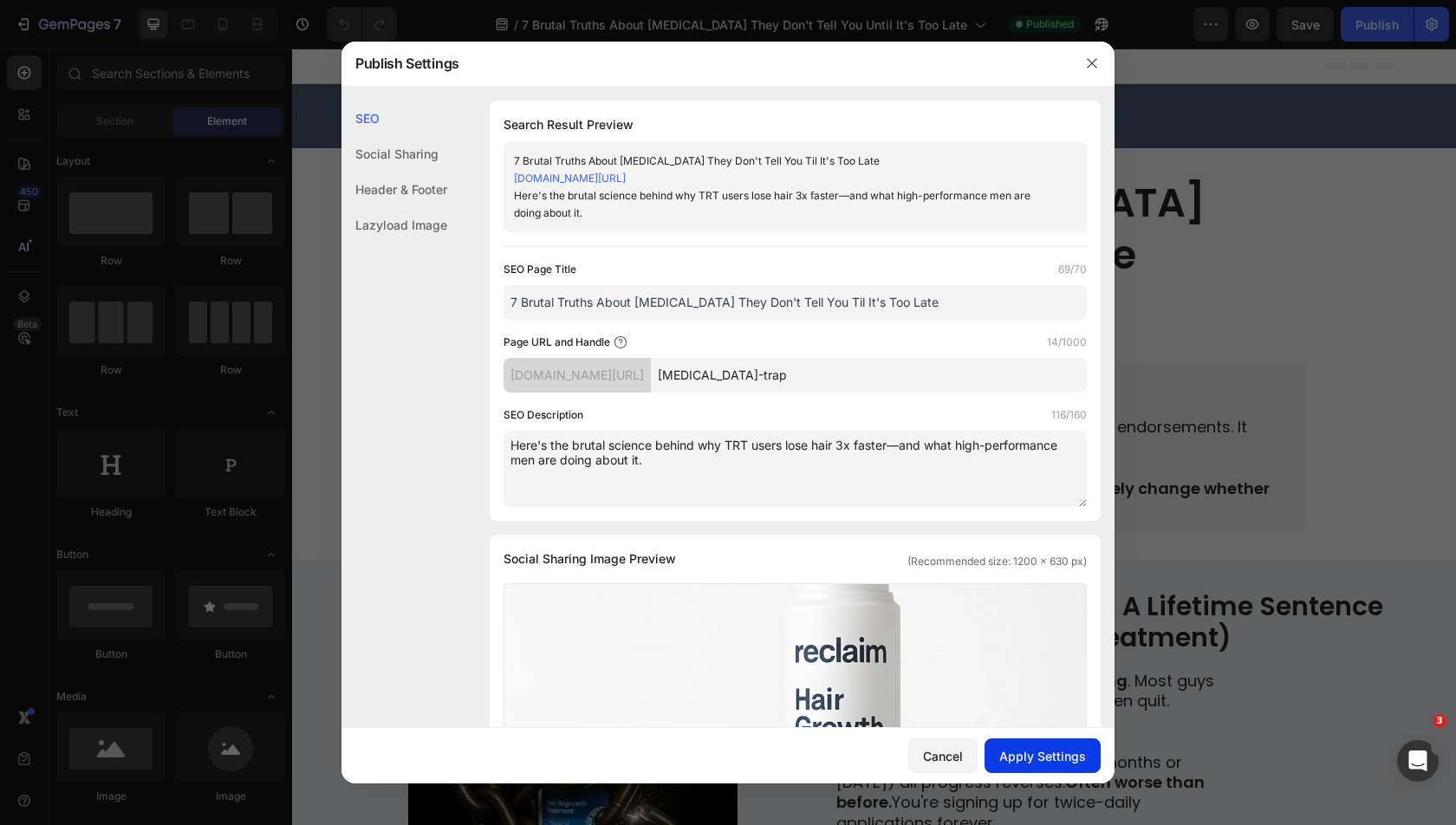
type input "7 Brutal Truths About Minoxidil They Don't Tell You Til It's Too Late"
click at [1025, 753] on div "Apply Settings" at bounding box center [1043, 756] width 87 height 18
click at [1269, 438] on div at bounding box center [728, 412] width 1456 height 825
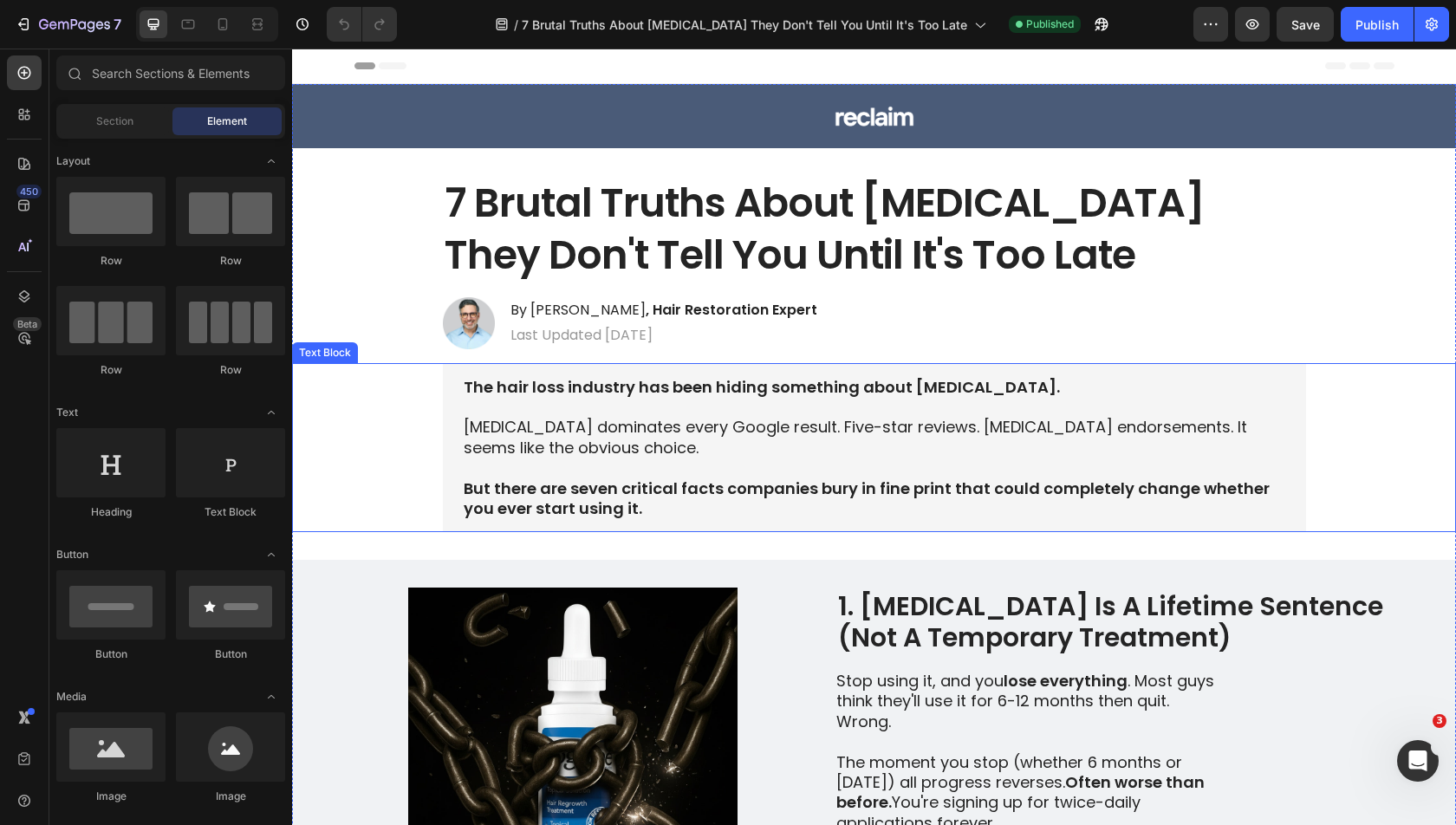
click at [1167, 436] on p "[MEDICAL_DATA] dominates every Google result. Five-star reviews. [MEDICAL_DATA]…" at bounding box center [873, 437] width 821 height 41
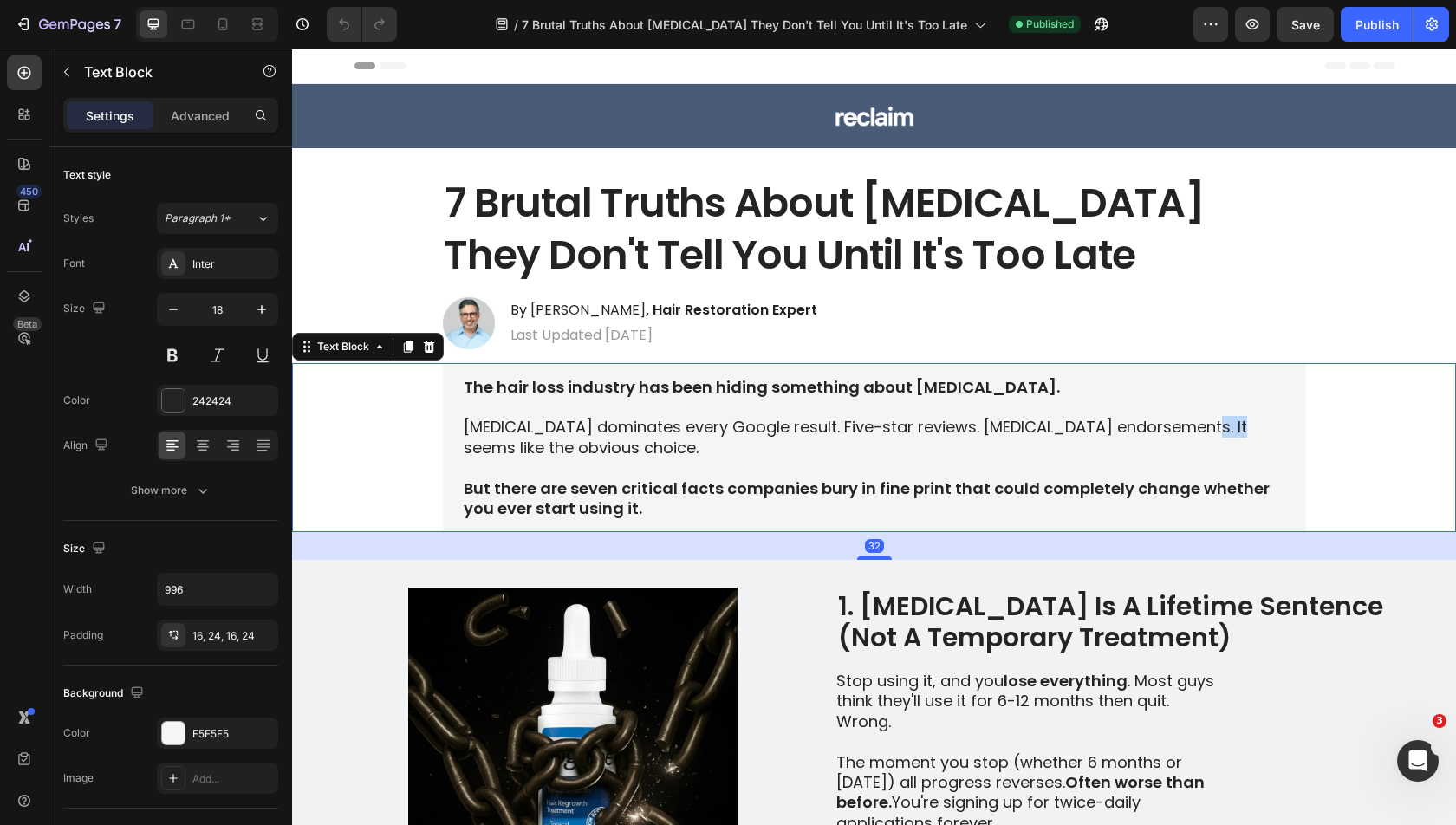
click at [1167, 436] on p "[MEDICAL_DATA] dominates every Google result. Five-star reviews. [MEDICAL_DATA]…" at bounding box center [873, 437] width 821 height 41
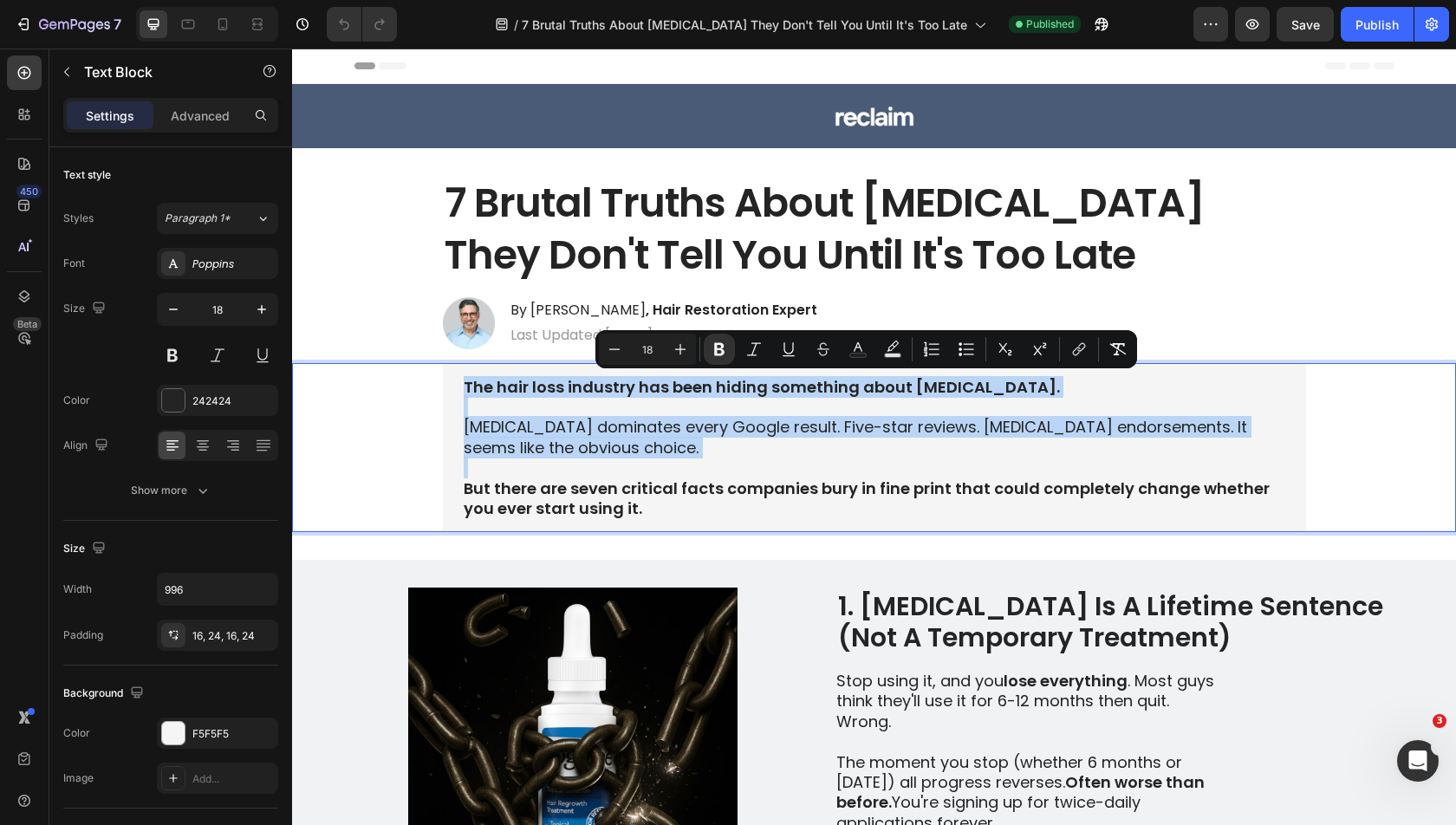
copy div "The hair loss industry has been hiding something about minoxidil. Minoxidil dom…"
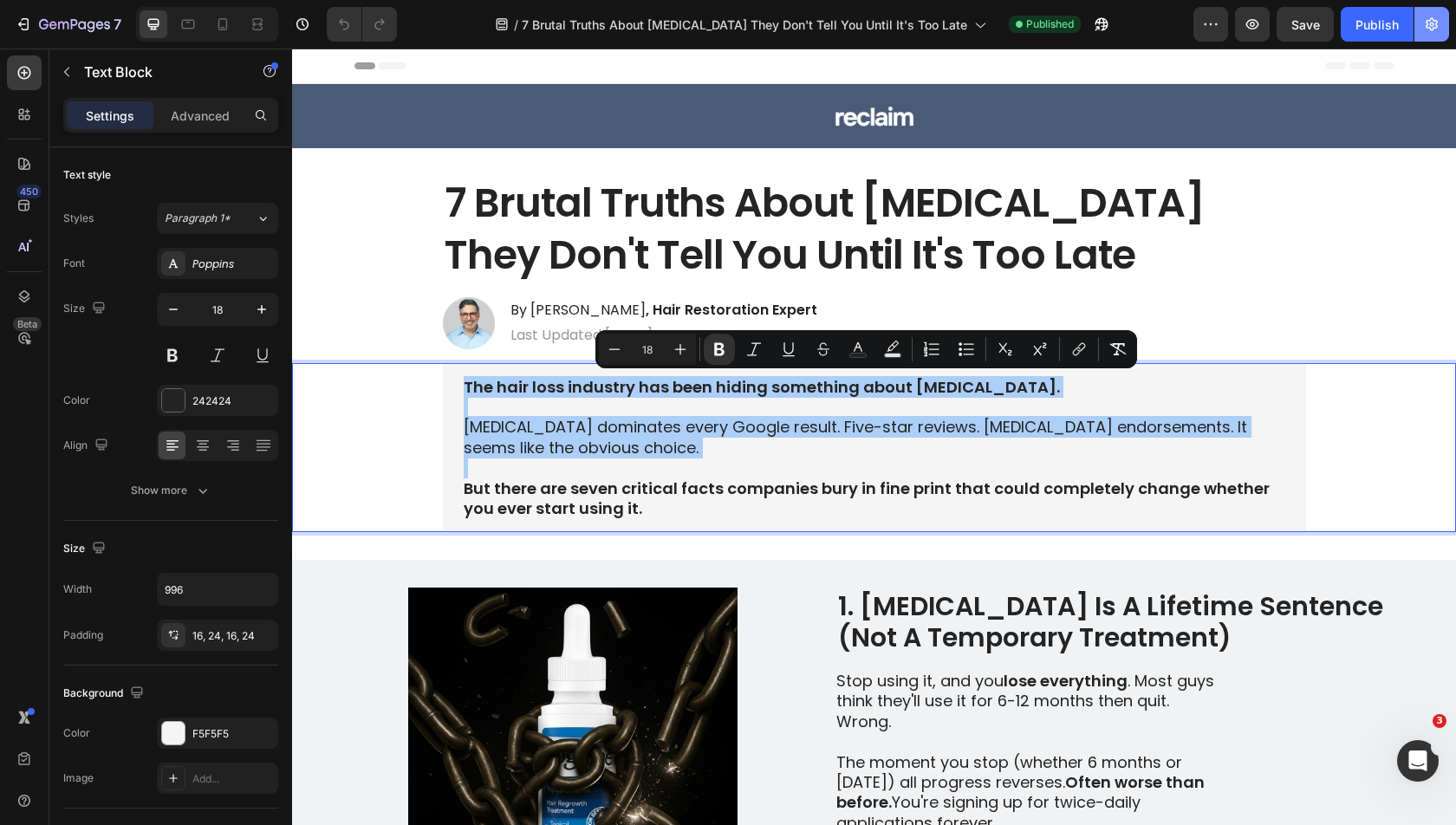
click at [1428, 39] on button "button" at bounding box center [1432, 24] width 35 height 35
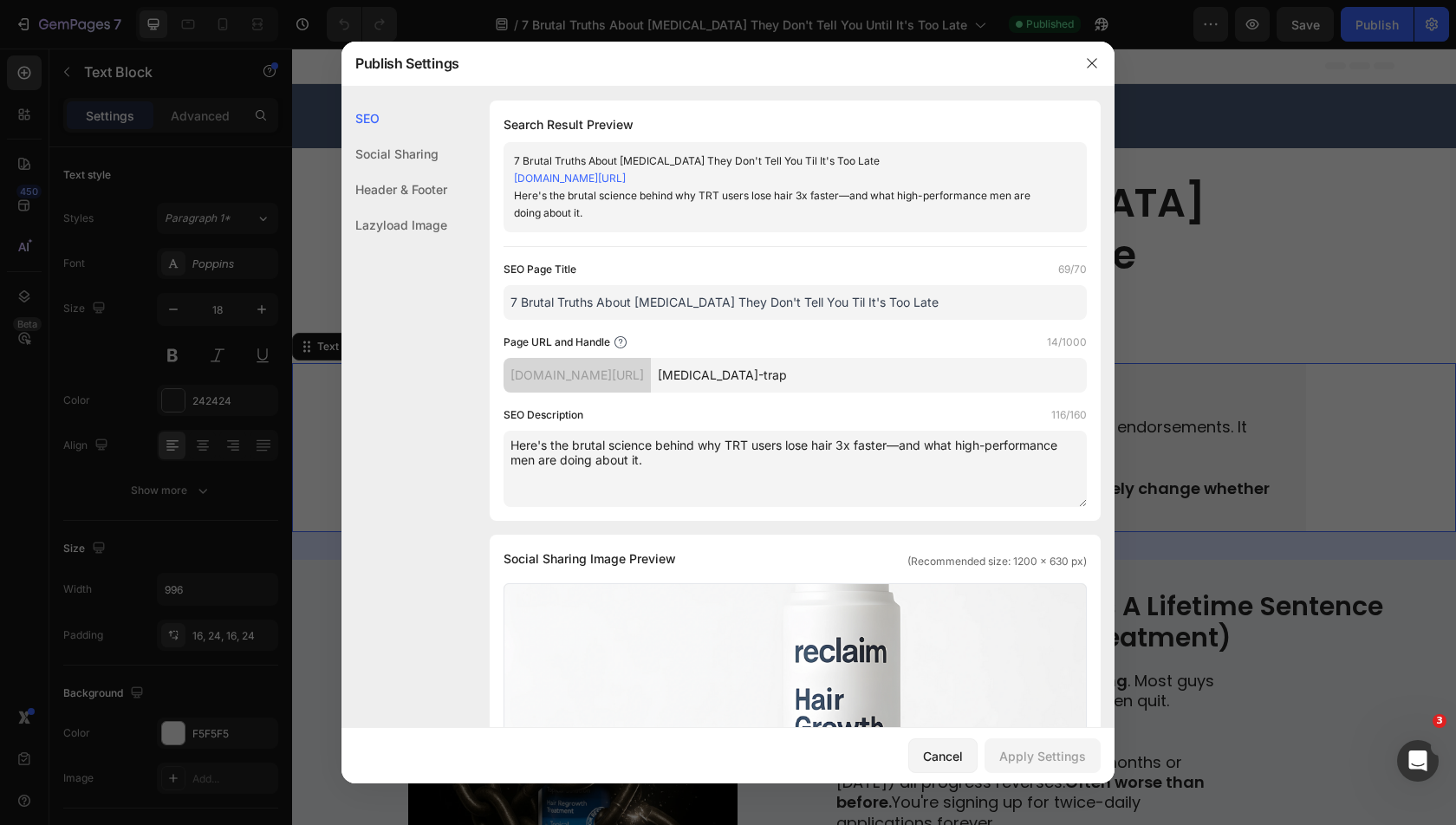
click at [787, 472] on textarea "Here's the brutal science behind why TRT users lose hair 3x faster—and what hig…" at bounding box center [795, 468] width 583 height 76
paste textarea "The hair loss industry has been hiding something about minoxidil.Minoxidil domi…"
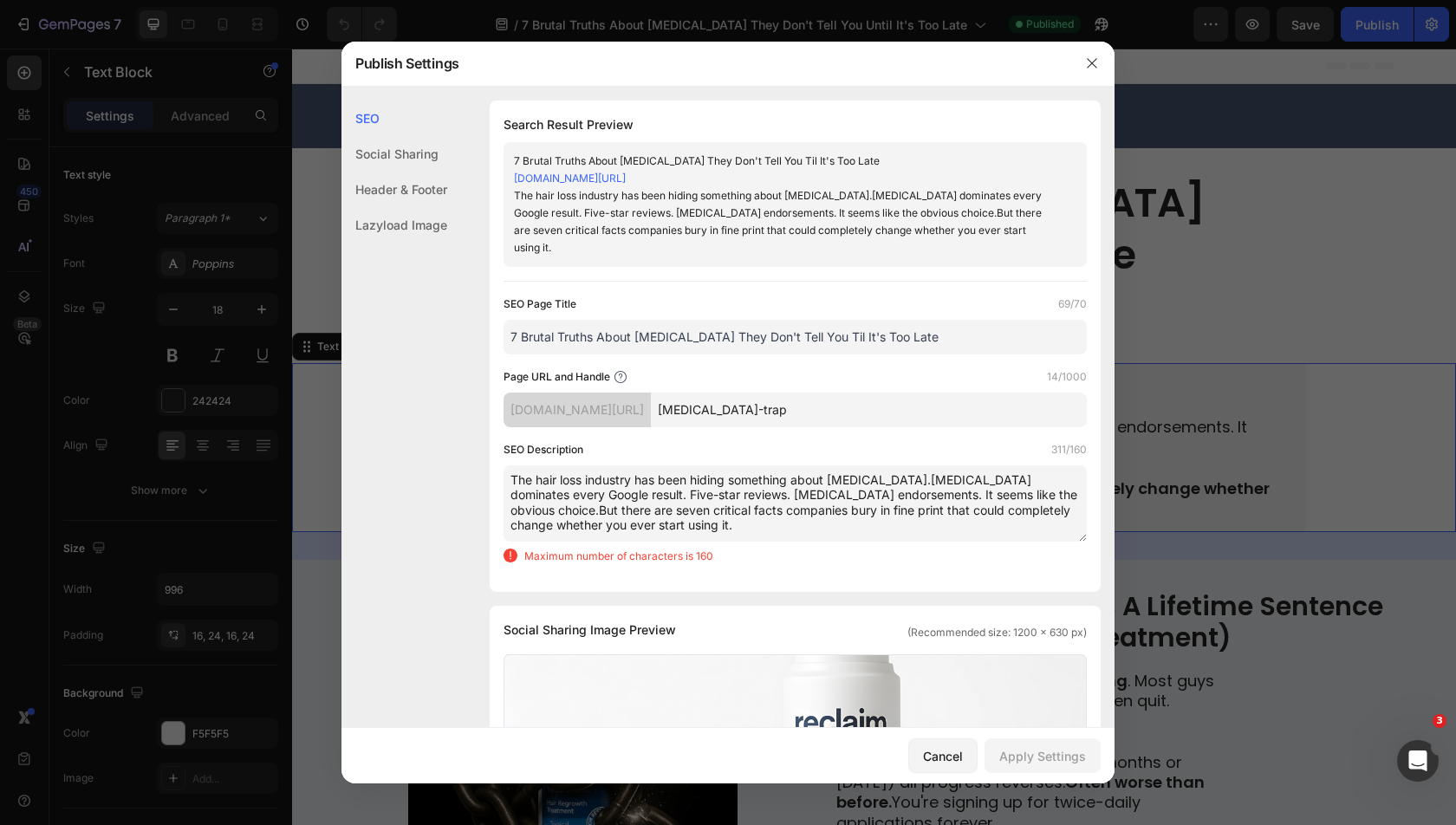
drag, startPoint x: 803, startPoint y: 515, endPoint x: 756, endPoint y: 511, distance: 47.2
click at [756, 511] on textarea "The hair loss industry has been hiding something about minoxidil.Minoxidil domi…" at bounding box center [795, 503] width 583 height 76
drag, startPoint x: 554, startPoint y: 490, endPoint x: 889, endPoint y: 462, distance: 336.2
click at [889, 465] on textarea "The hair loss industry has been hiding something about minoxidil.Minoxidil domi…" at bounding box center [795, 503] width 583 height 76
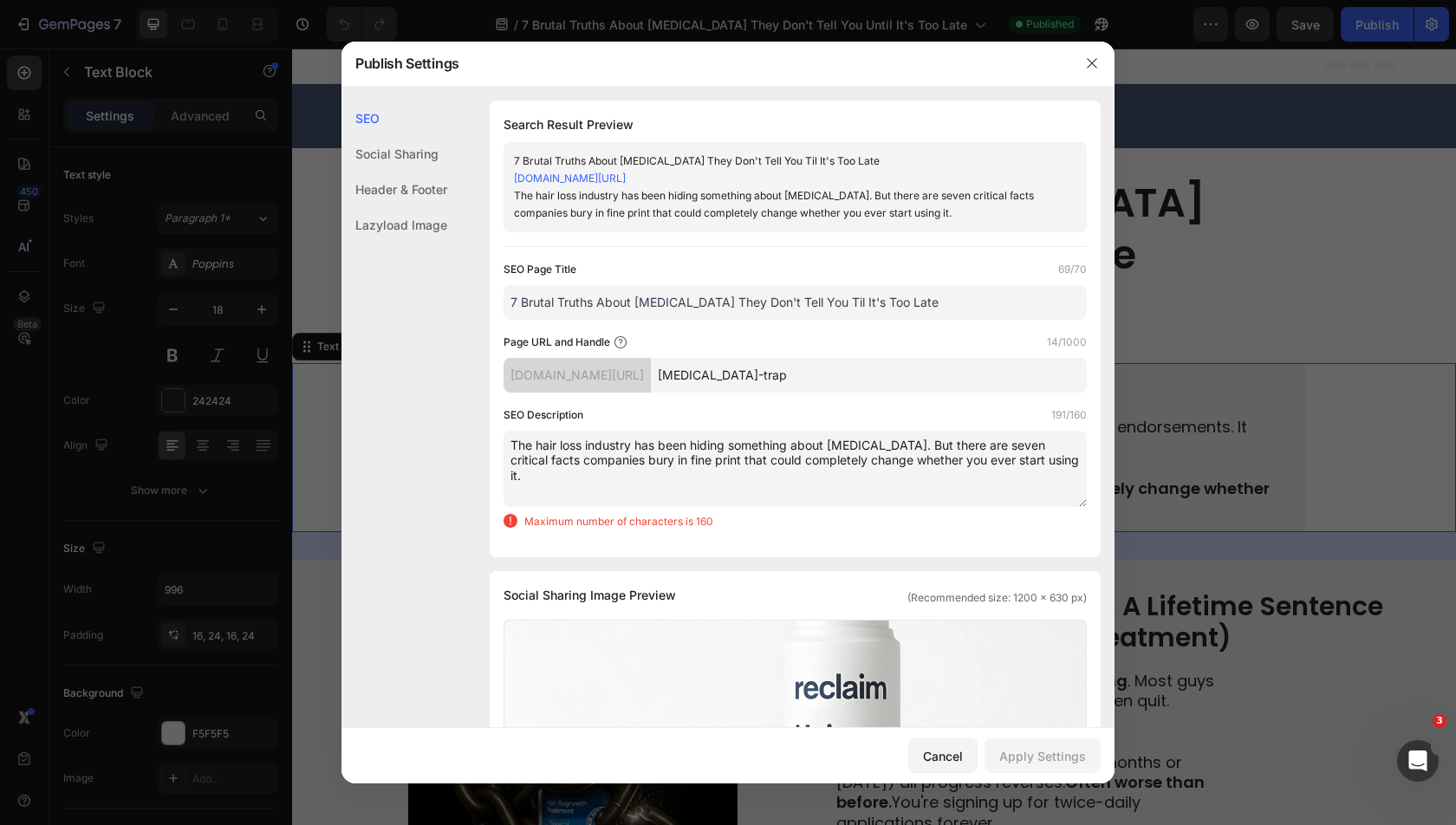
drag, startPoint x: 916, startPoint y: 445, endPoint x: 889, endPoint y: 444, distance: 27.0
click at [889, 444] on textarea "The hair loss industry has been hiding something about minoxidil. But there are…" at bounding box center [795, 468] width 583 height 76
click at [1040, 471] on textarea "The hair loss industry has been hiding something about minoxidil. There are sev…" at bounding box center [795, 468] width 583 height 76
click at [964, 444] on textarea "The hair loss industry has been hiding something about minoxidil. There are sev…" at bounding box center [795, 468] width 583 height 76
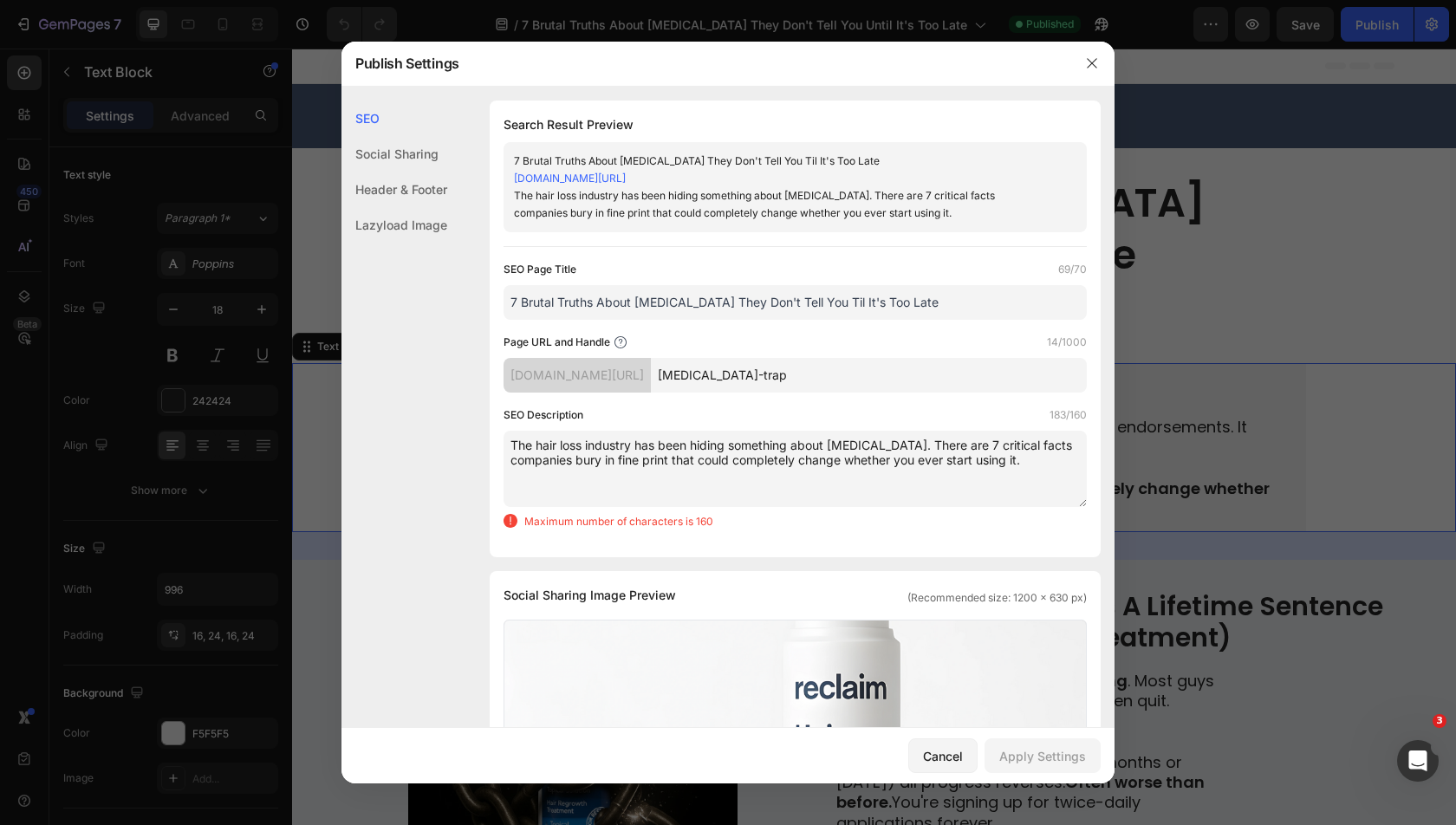
click at [968, 445] on textarea "The hair loss industry has been hiding something about minoxidil. There are 7 c…" at bounding box center [795, 468] width 583 height 76
click at [719, 463] on textarea "The hair loss industry has been hiding something about minoxidil. There are 7 f…" at bounding box center [795, 468] width 583 height 76
click at [790, 463] on textarea "The hair loss industry has been hiding something about minoxidil. There are 7 f…" at bounding box center [795, 468] width 583 height 76
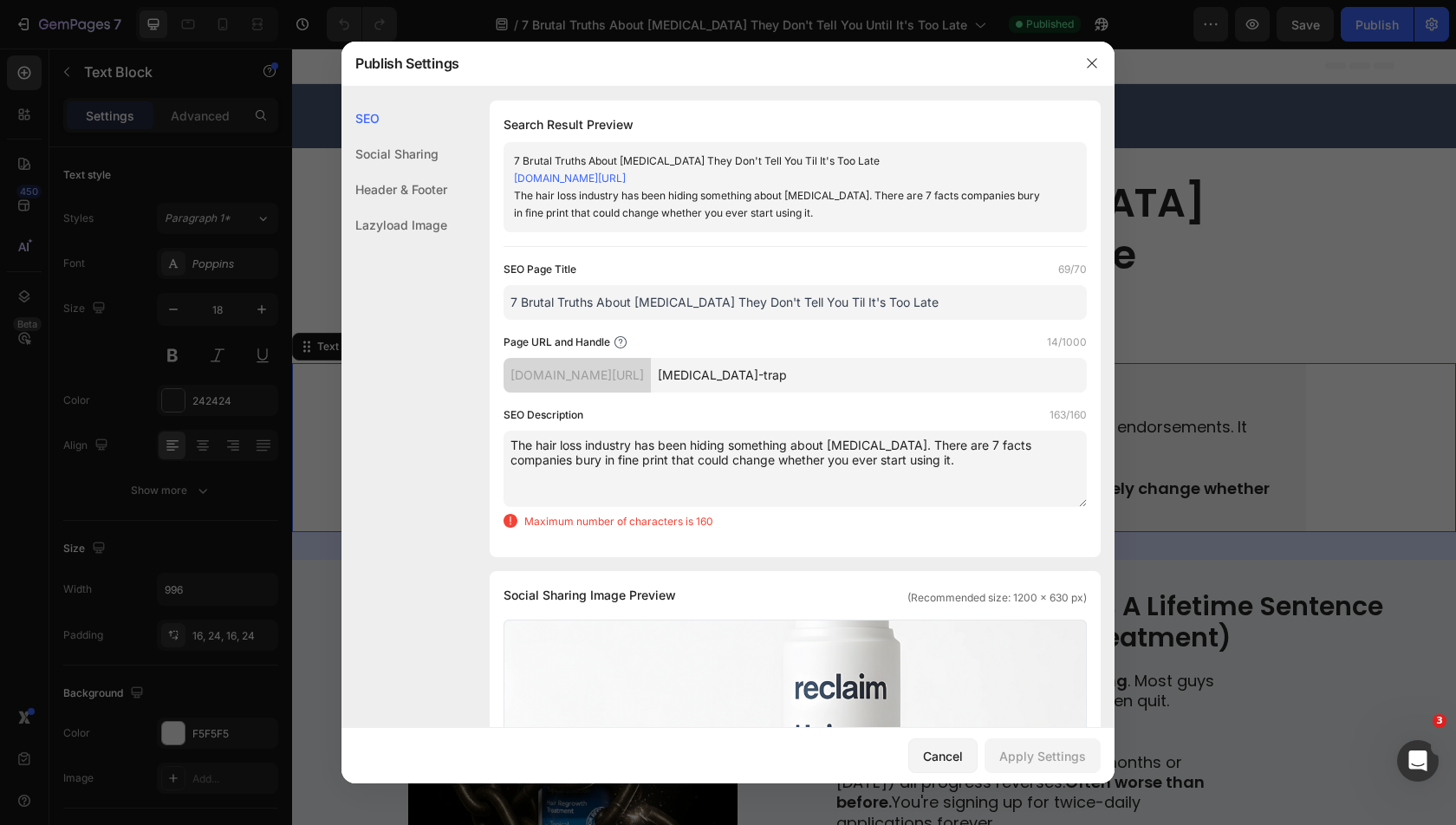
click at [790, 463] on textarea "The hair loss industry has been hiding something about minoxidil. There are 7 f…" at bounding box center [795, 468] width 583 height 76
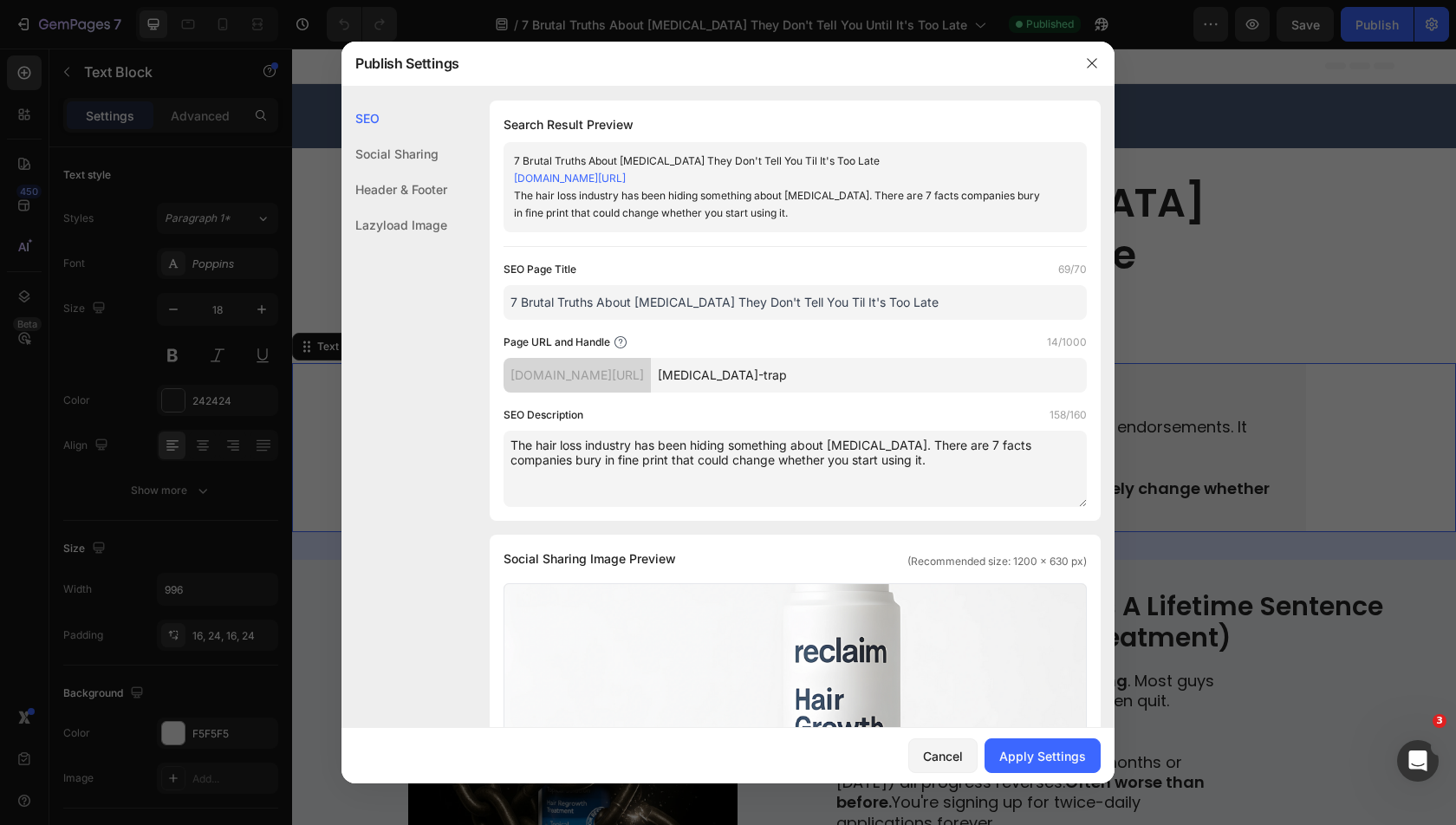
click at [880, 467] on textarea "The hair loss industry has been hiding something about minoxidil. There are 7 f…" at bounding box center [795, 468] width 583 height 76
type textarea "The hair loss industry has been hiding something about minoxidil. There are 7 f…"
click at [1058, 753] on div "Apply Settings" at bounding box center [1043, 756] width 87 height 18
click at [1272, 140] on div at bounding box center [728, 412] width 1456 height 825
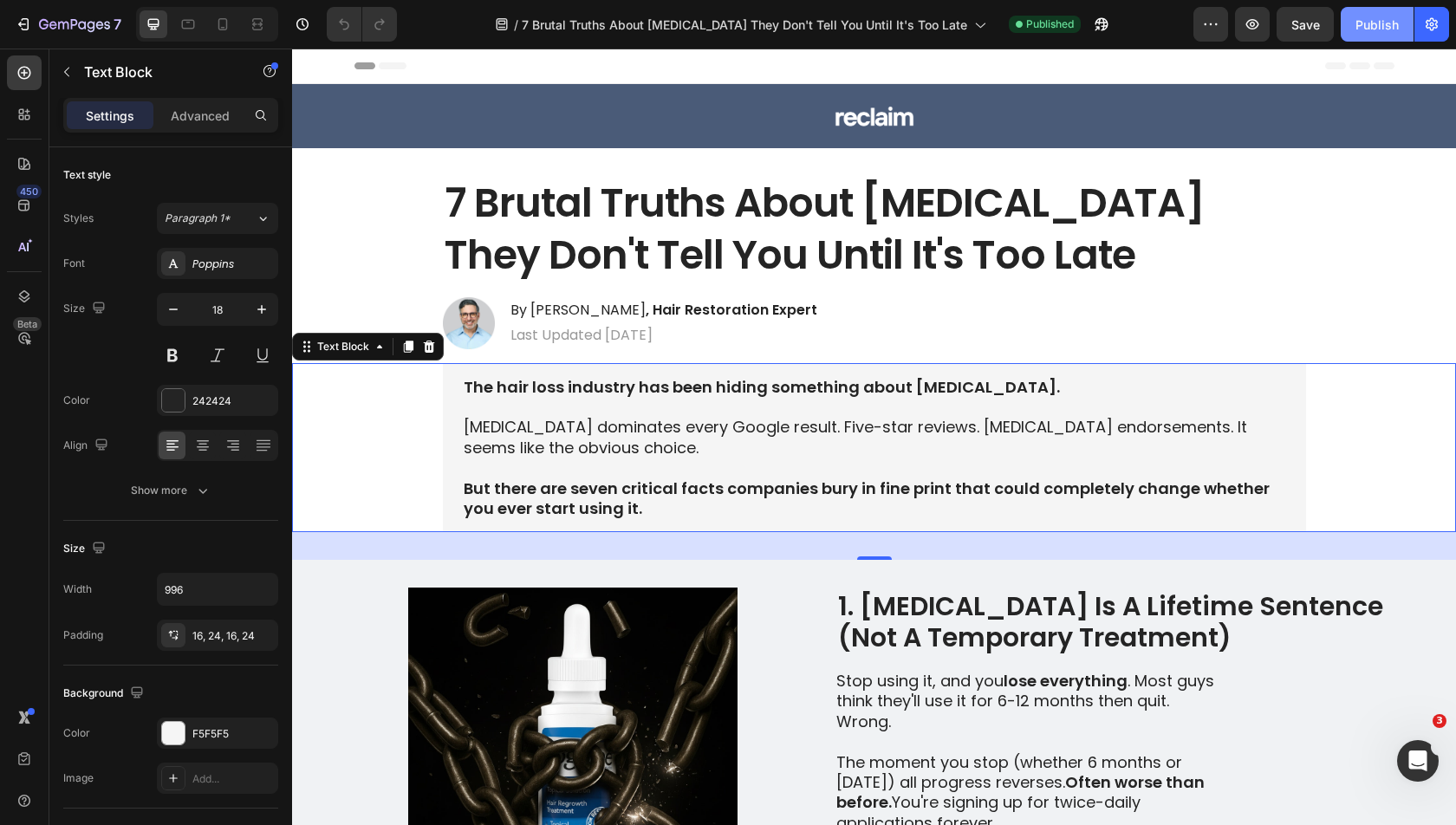
click at [1363, 30] on div "Publish" at bounding box center [1377, 24] width 43 height 18
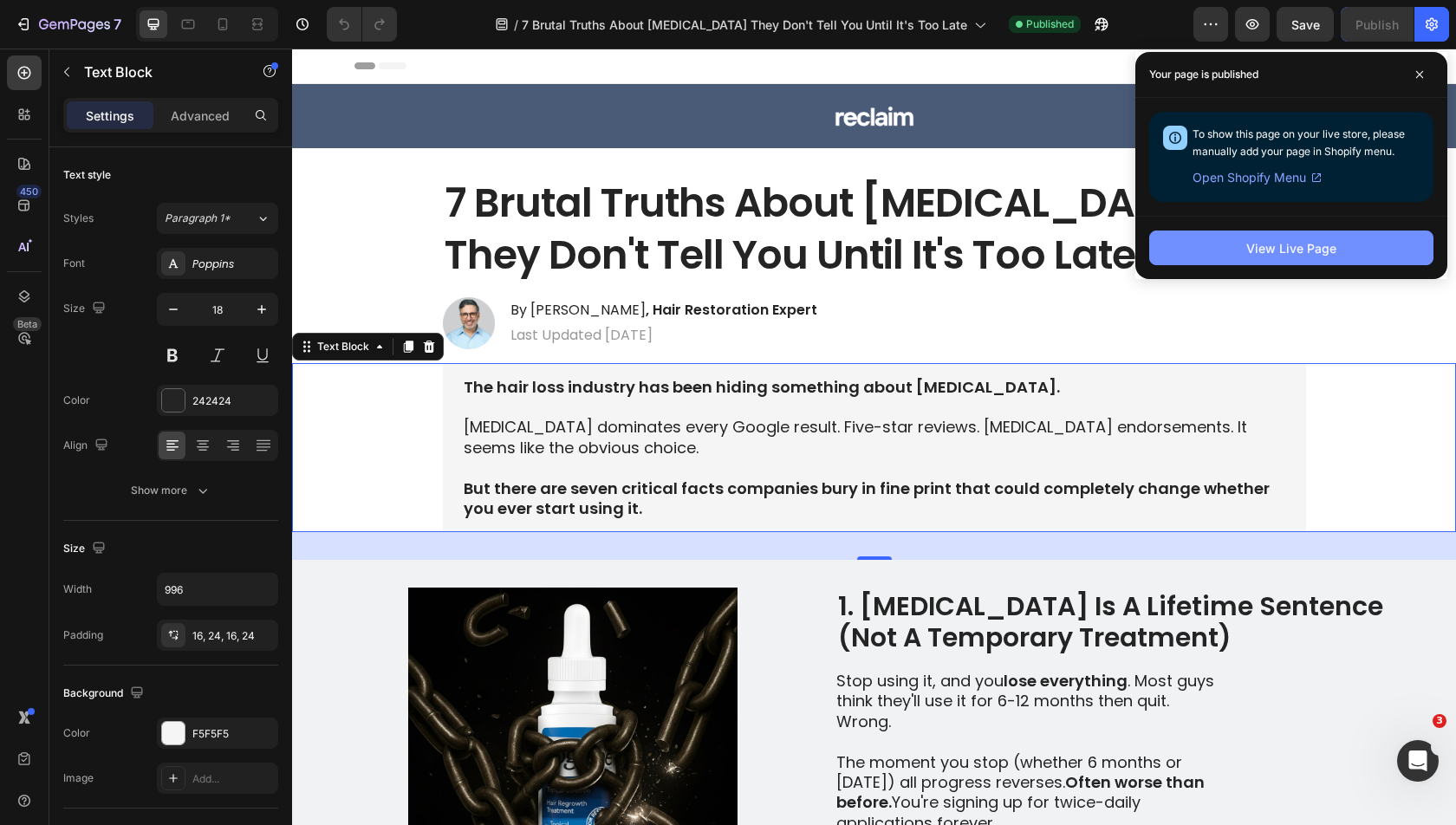
click at [1241, 258] on button "View Live Page" at bounding box center [1291, 248] width 285 height 35
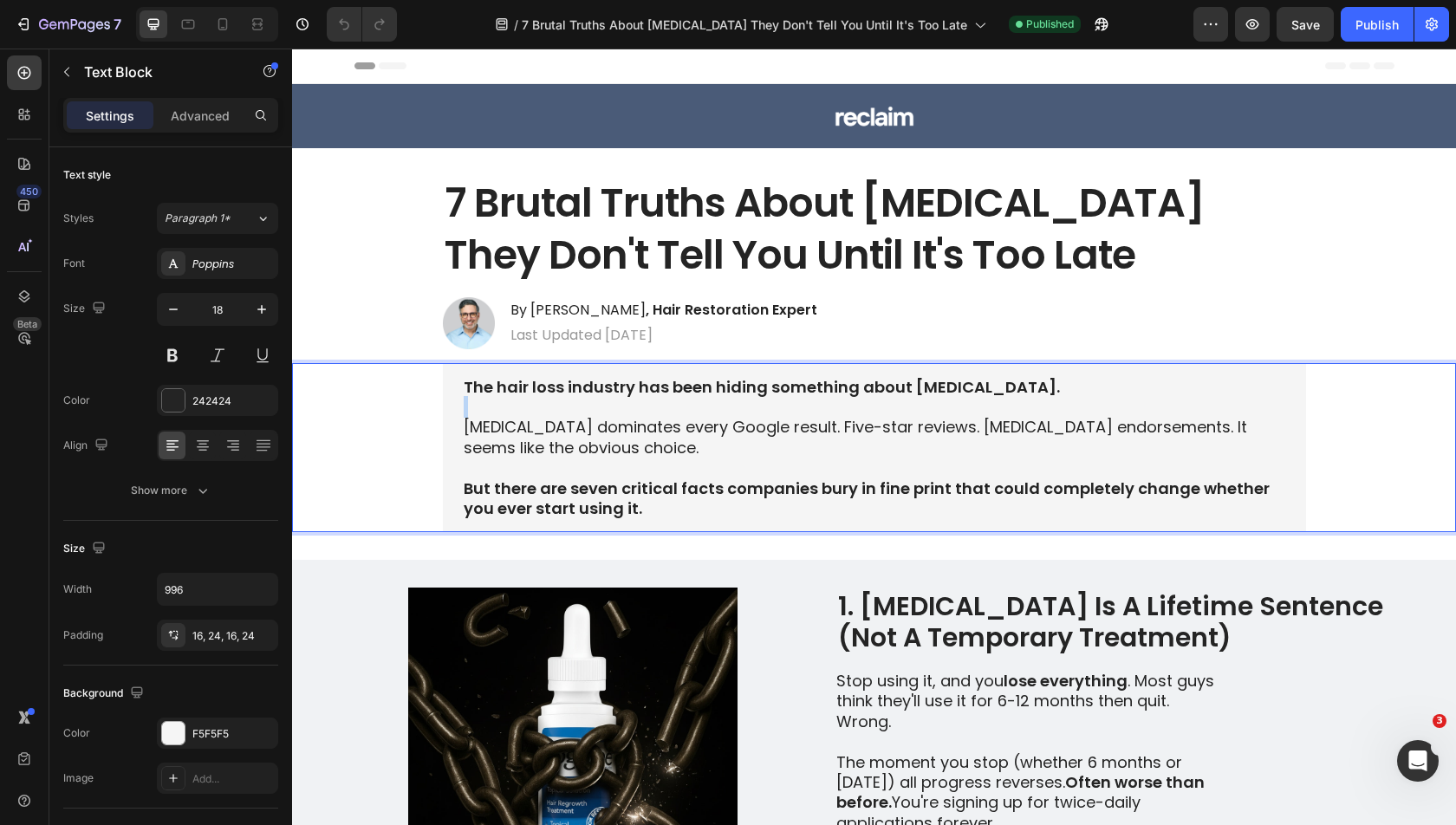
click at [850, 407] on p "Rich Text Editor. Editing area: main" at bounding box center [873, 406] width 821 height 20
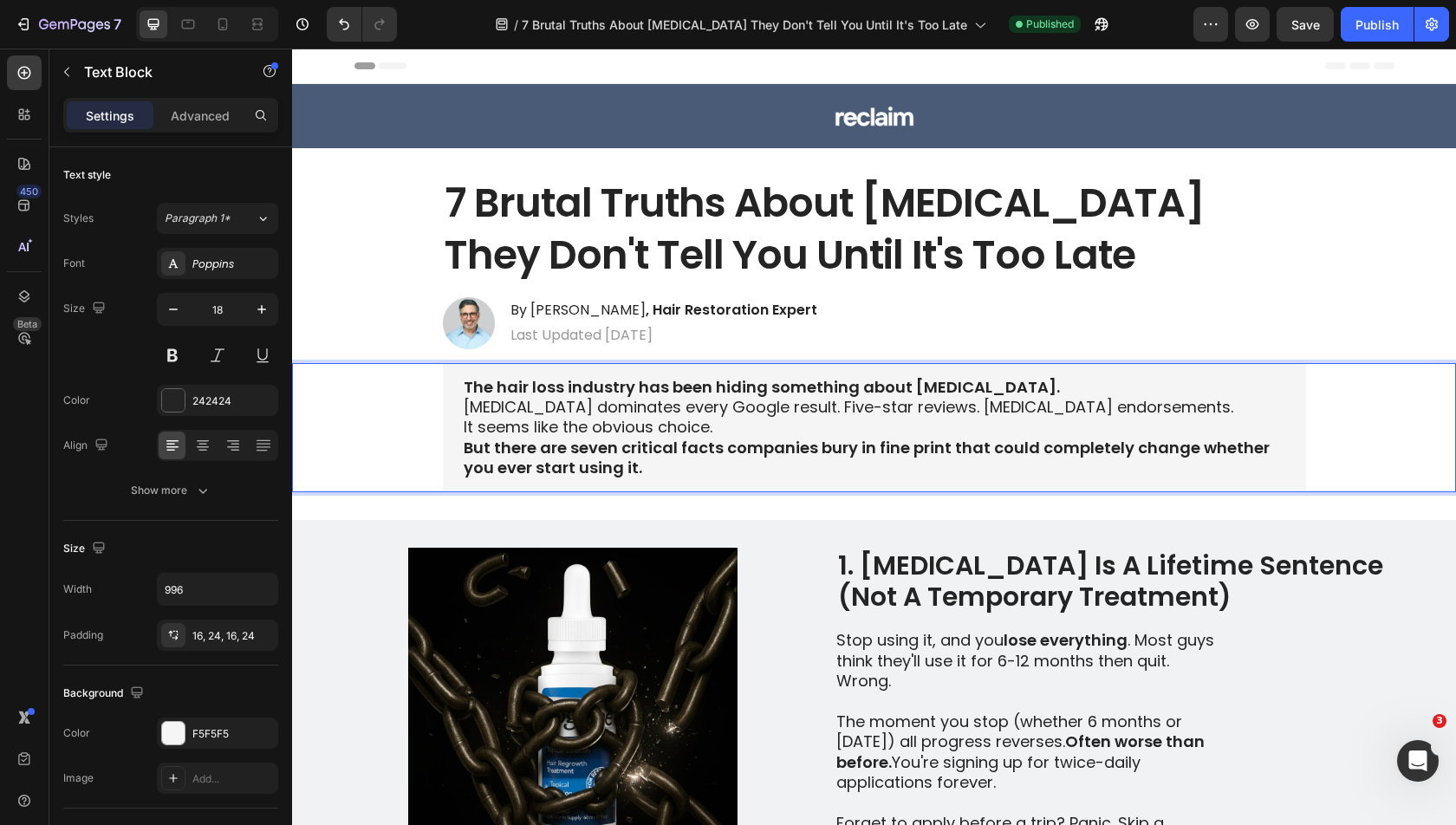
click at [977, 390] on p "The hair loss industry has been hiding something about [MEDICAL_DATA]." at bounding box center [873, 387] width 821 height 20
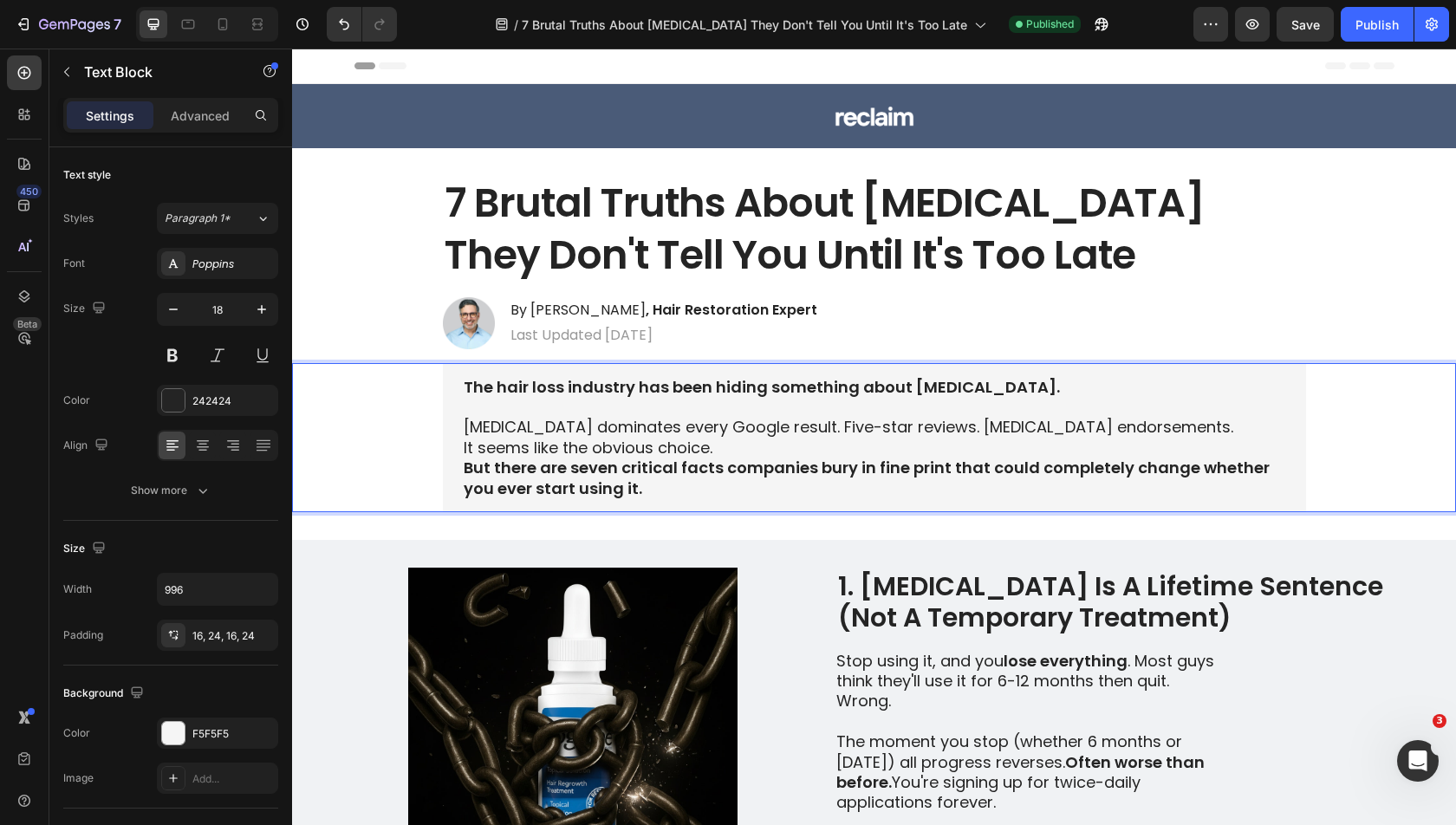
click at [879, 445] on p "It seems like the obvious choice." at bounding box center [873, 448] width 821 height 20
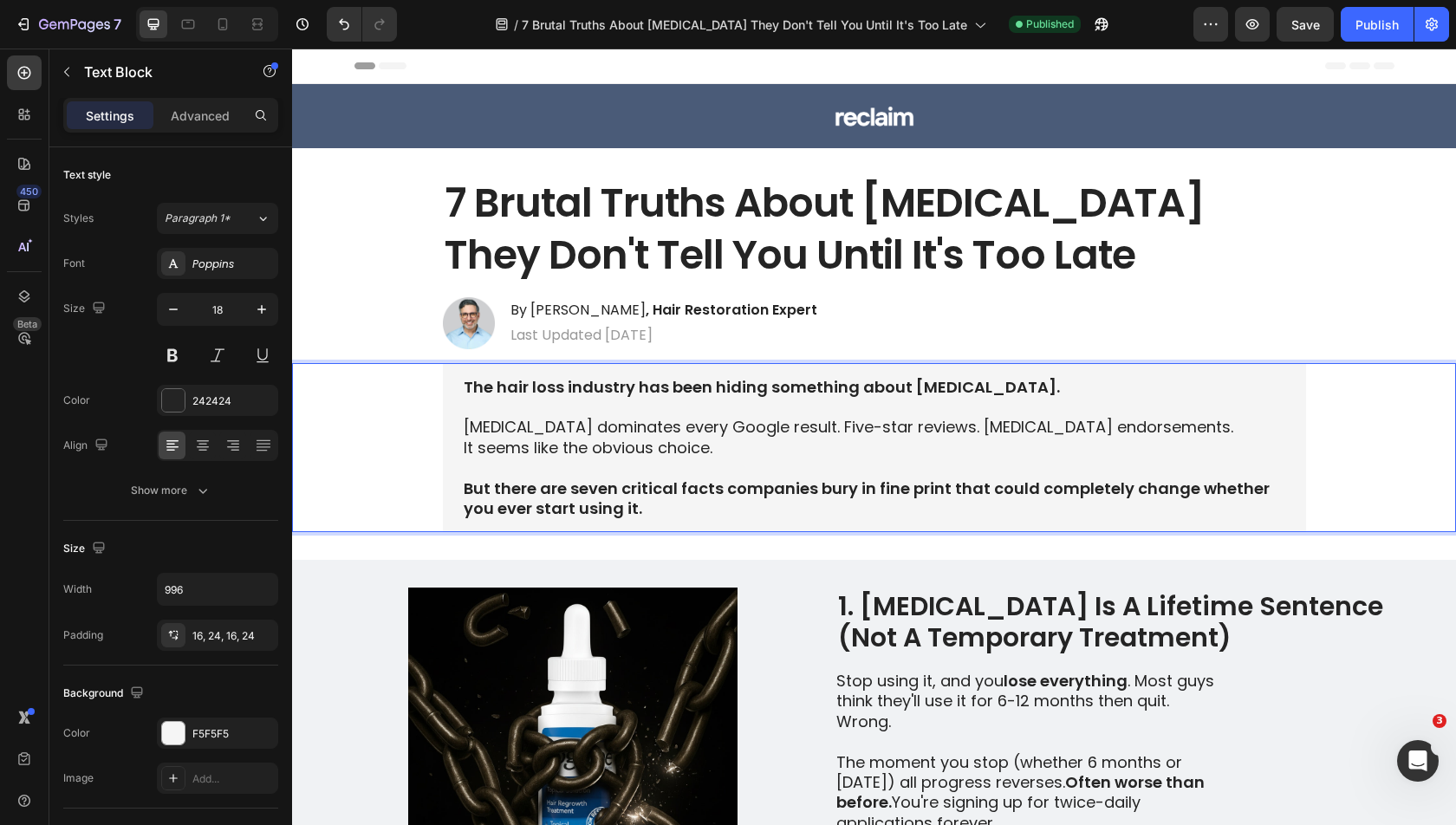
click at [1168, 422] on p "Minoxidil dominates every Google result. Five-star reviews. Dermatologist endor…" at bounding box center [873, 426] width 821 height 20
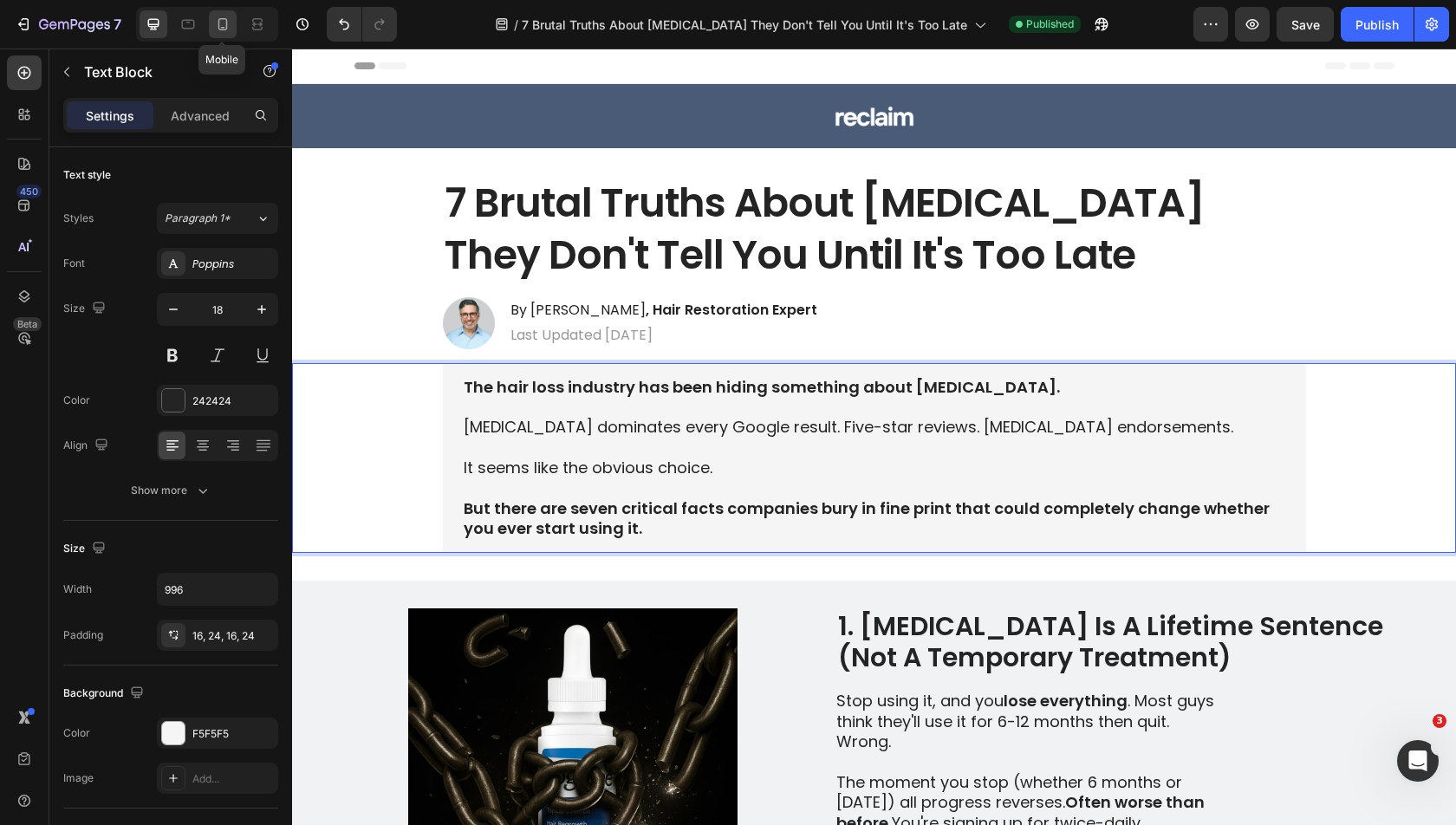
click at [226, 22] on icon at bounding box center [223, 24] width 10 height 13
type input "100%"
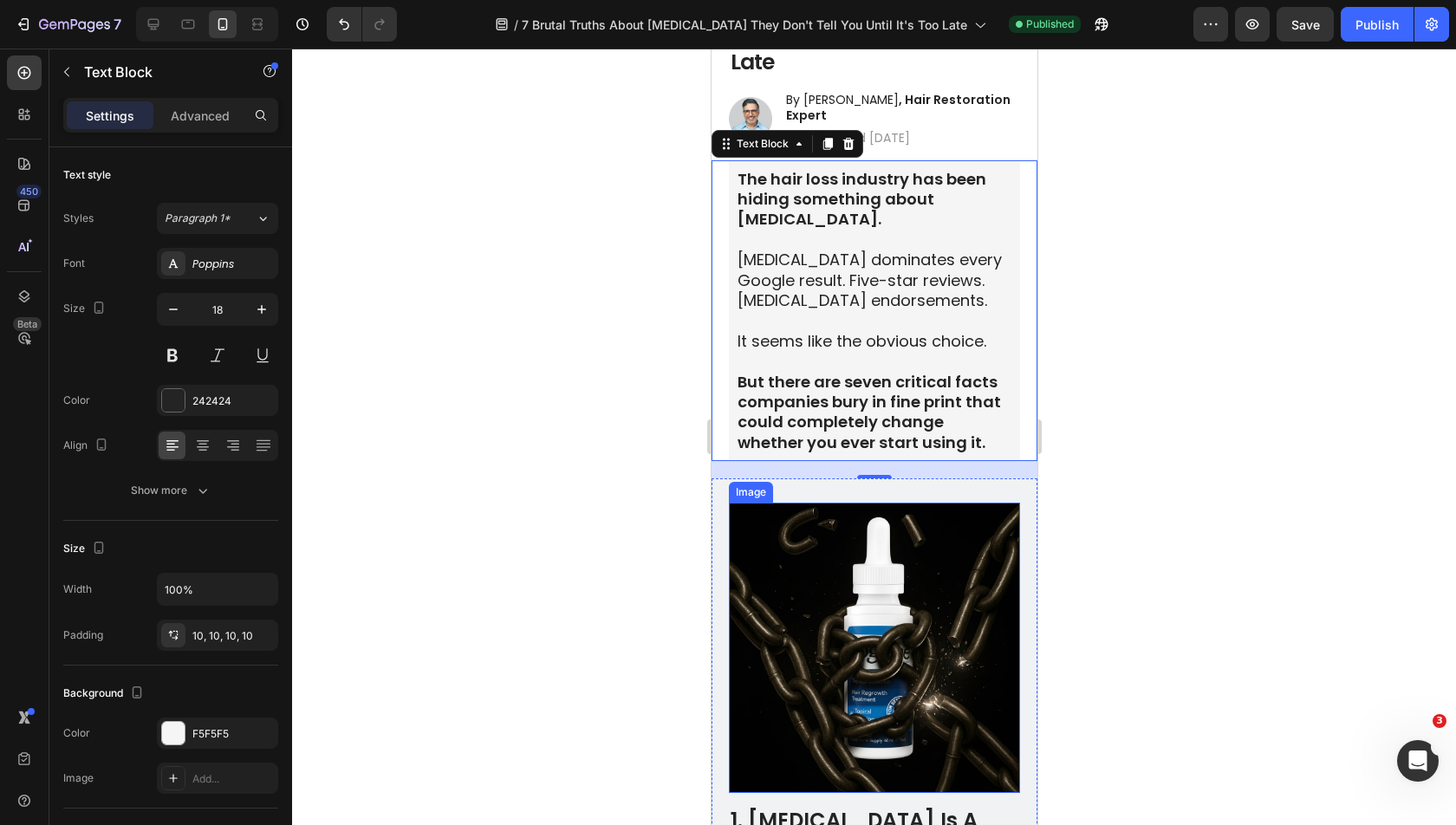
scroll to position [210, 0]
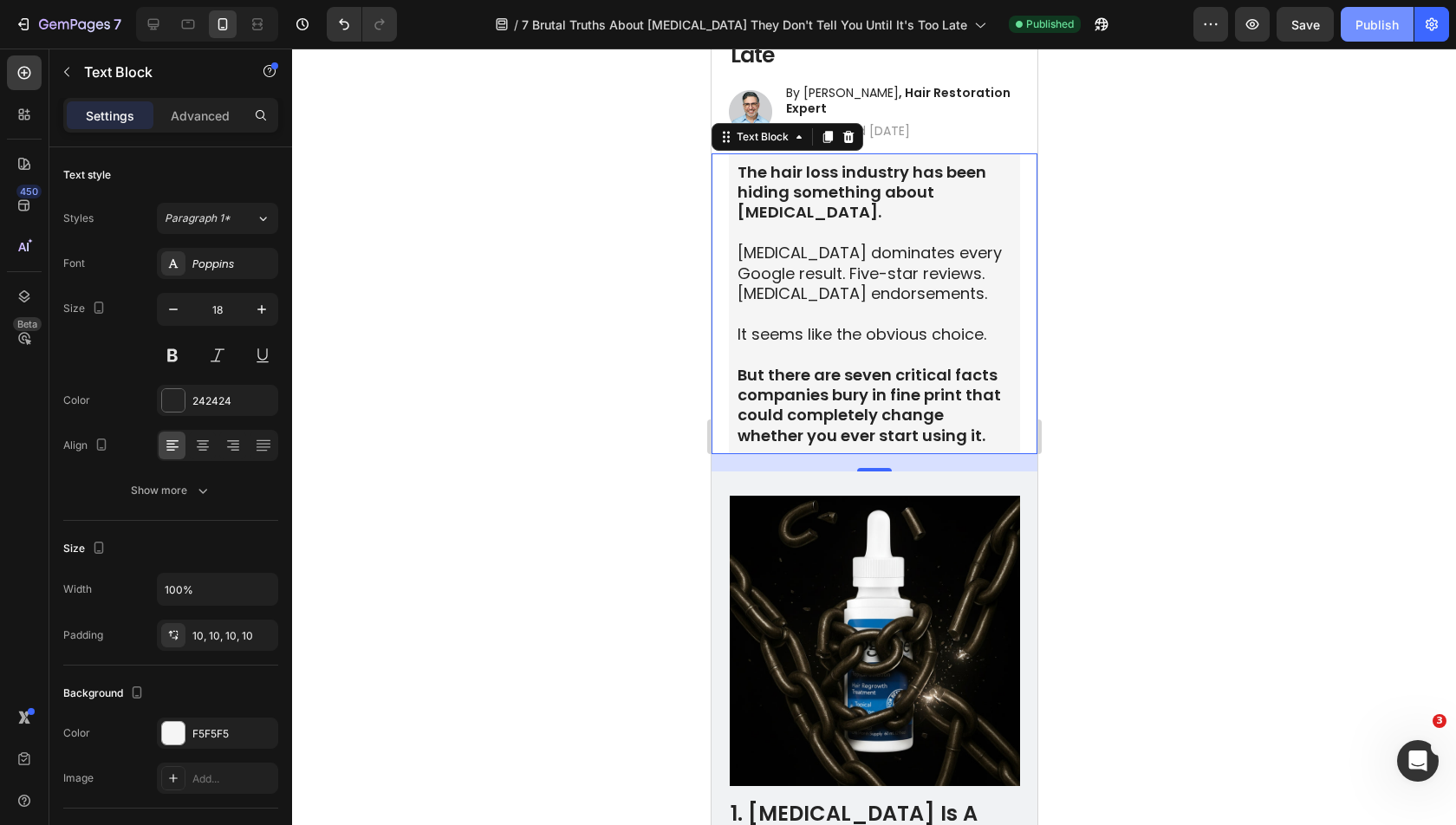
click at [1386, 30] on div "Publish" at bounding box center [1377, 24] width 43 height 18
click at [1171, 489] on div at bounding box center [874, 436] width 1164 height 777
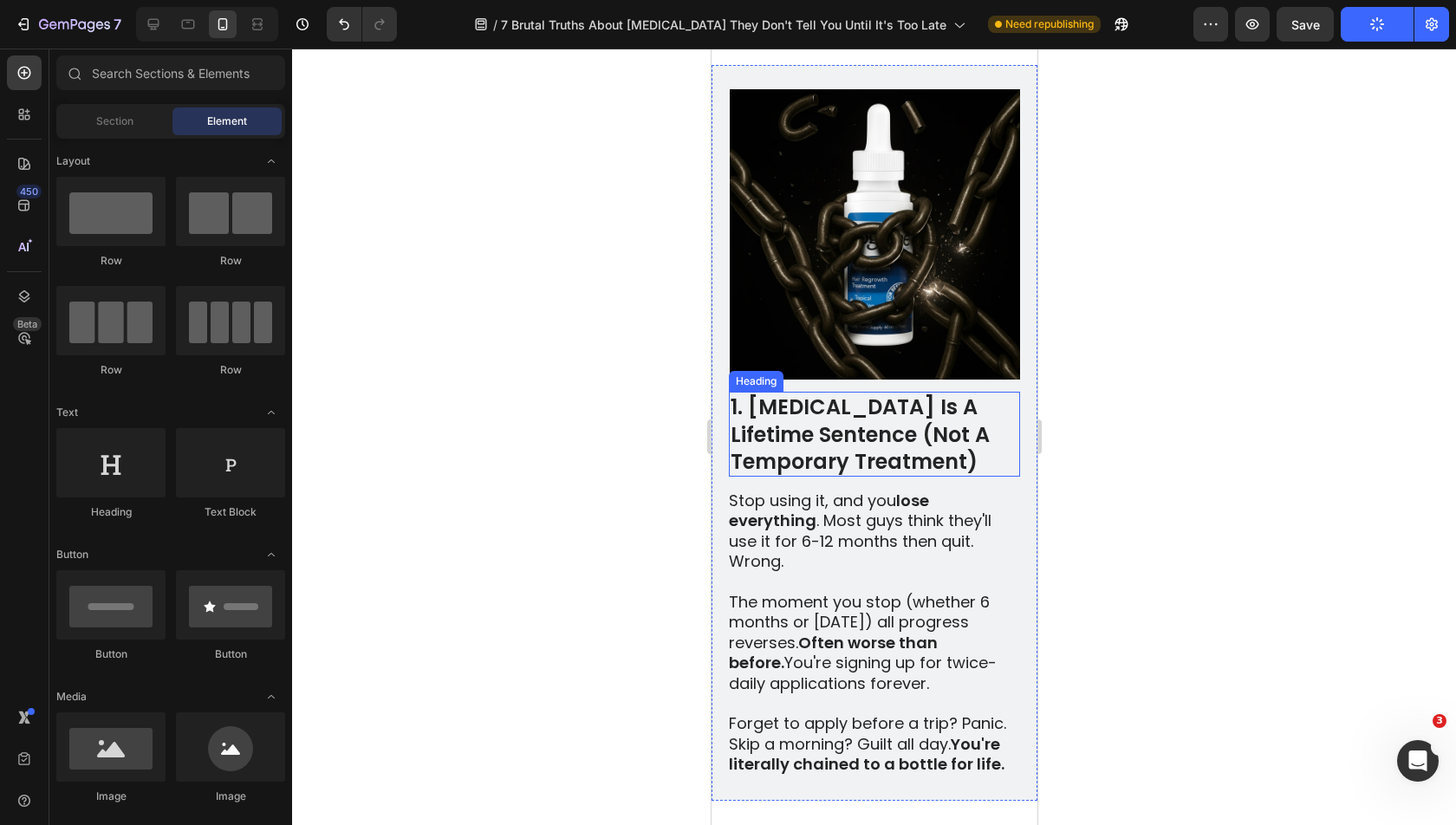
scroll to position [860, 0]
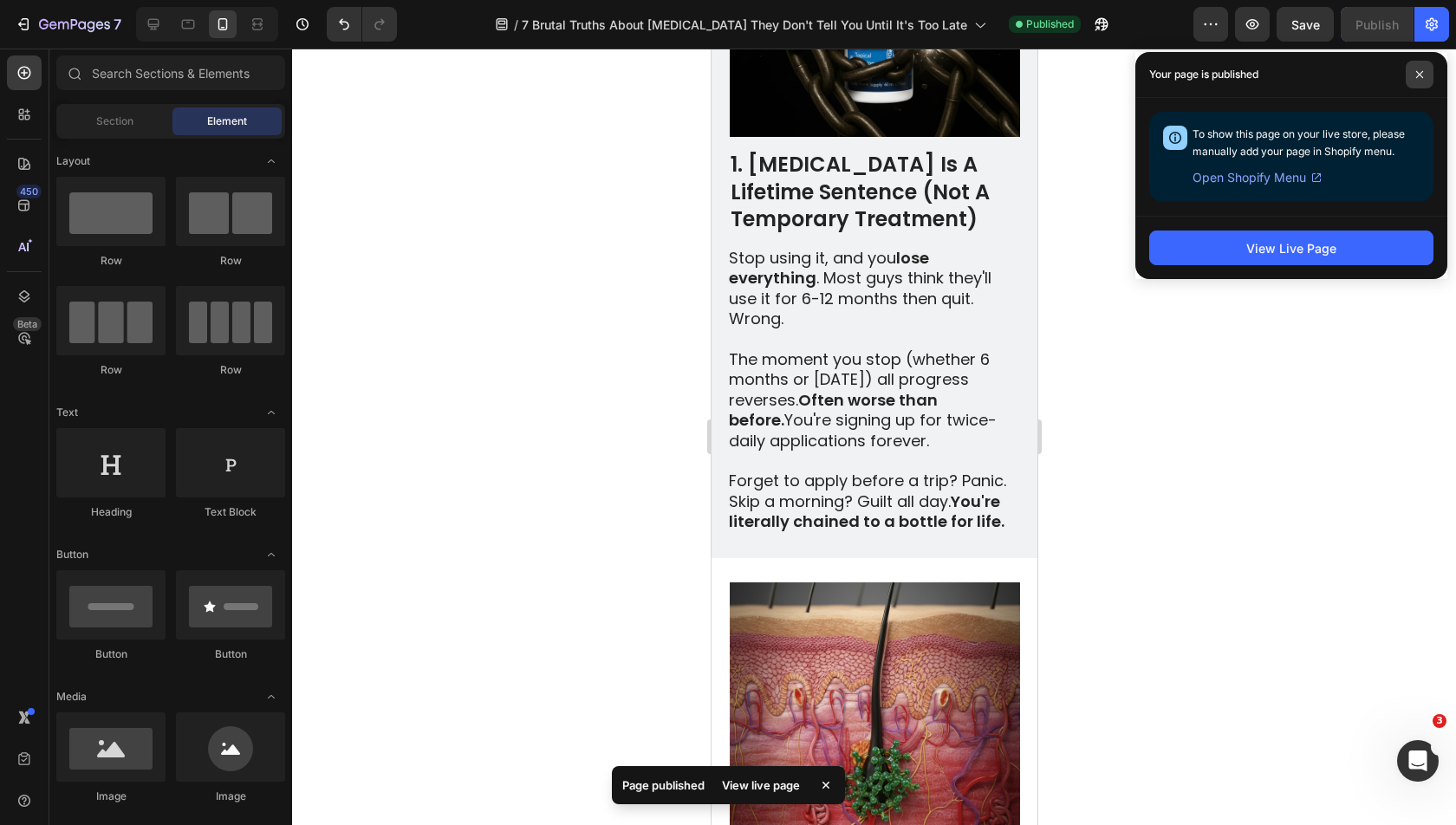
click at [1416, 72] on icon at bounding box center [1418, 74] width 7 height 7
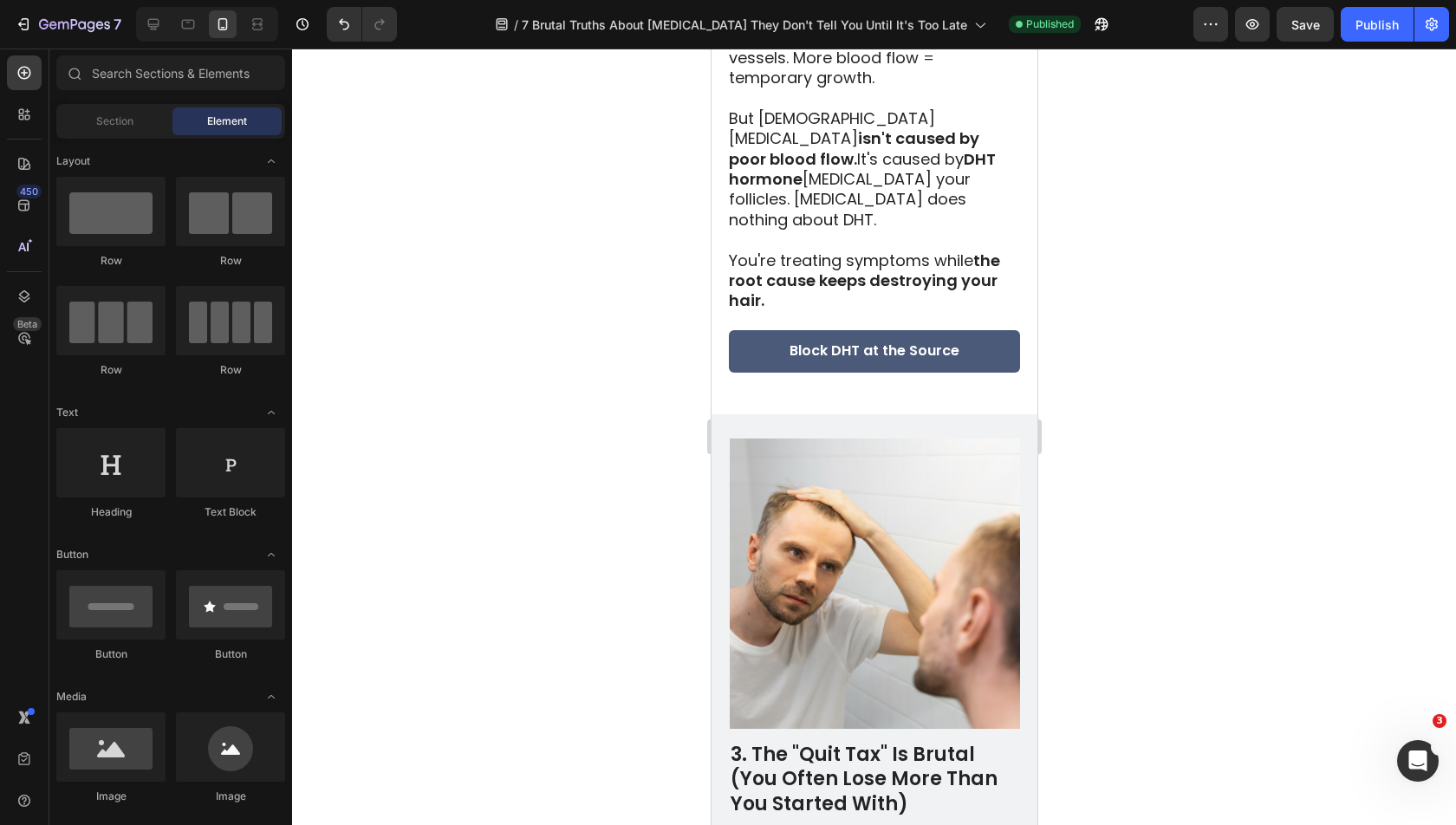
scroll to position [1823, 0]
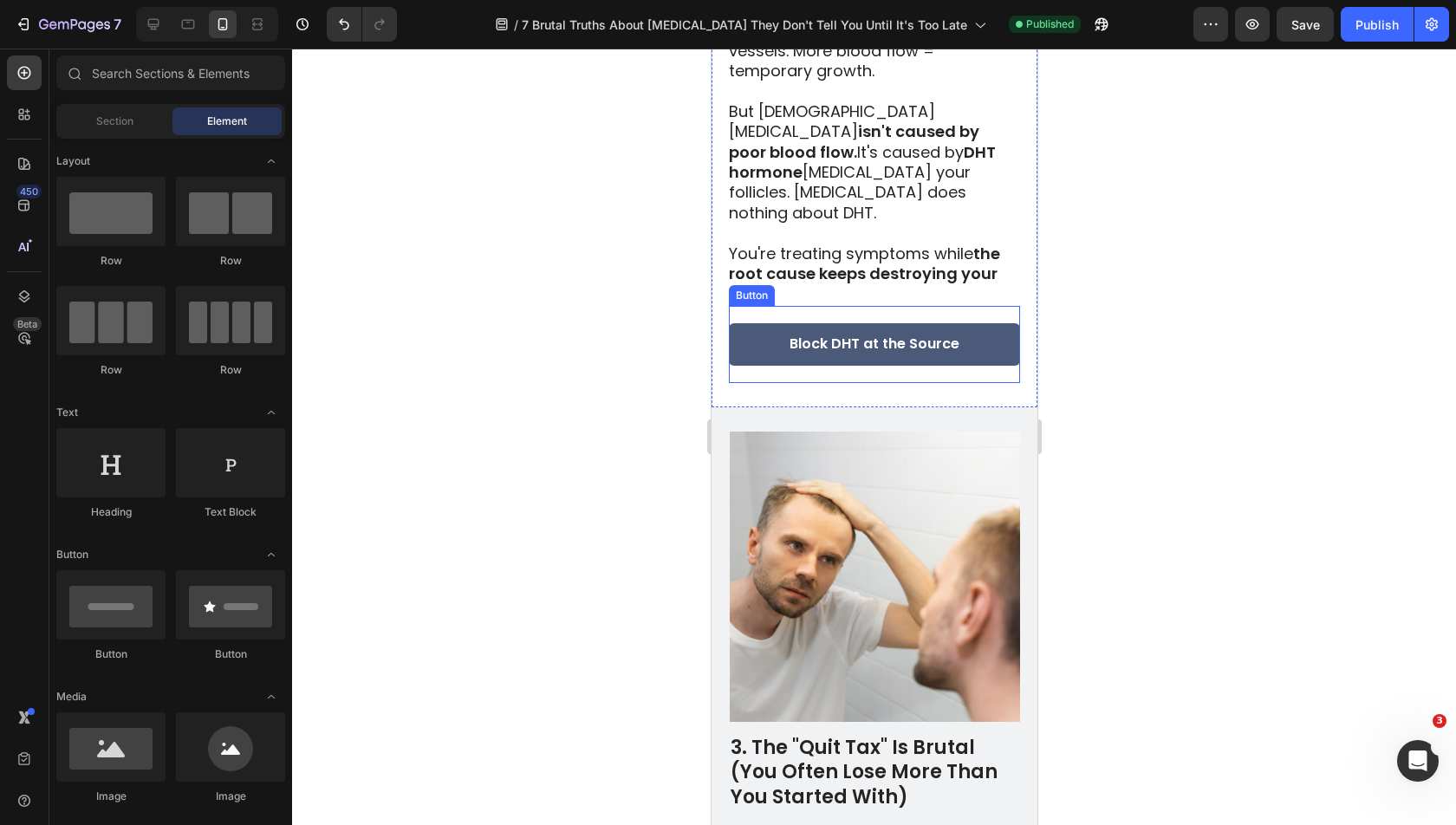
click at [869, 323] on link "Block DHT at the Source" at bounding box center [873, 344] width 291 height 42
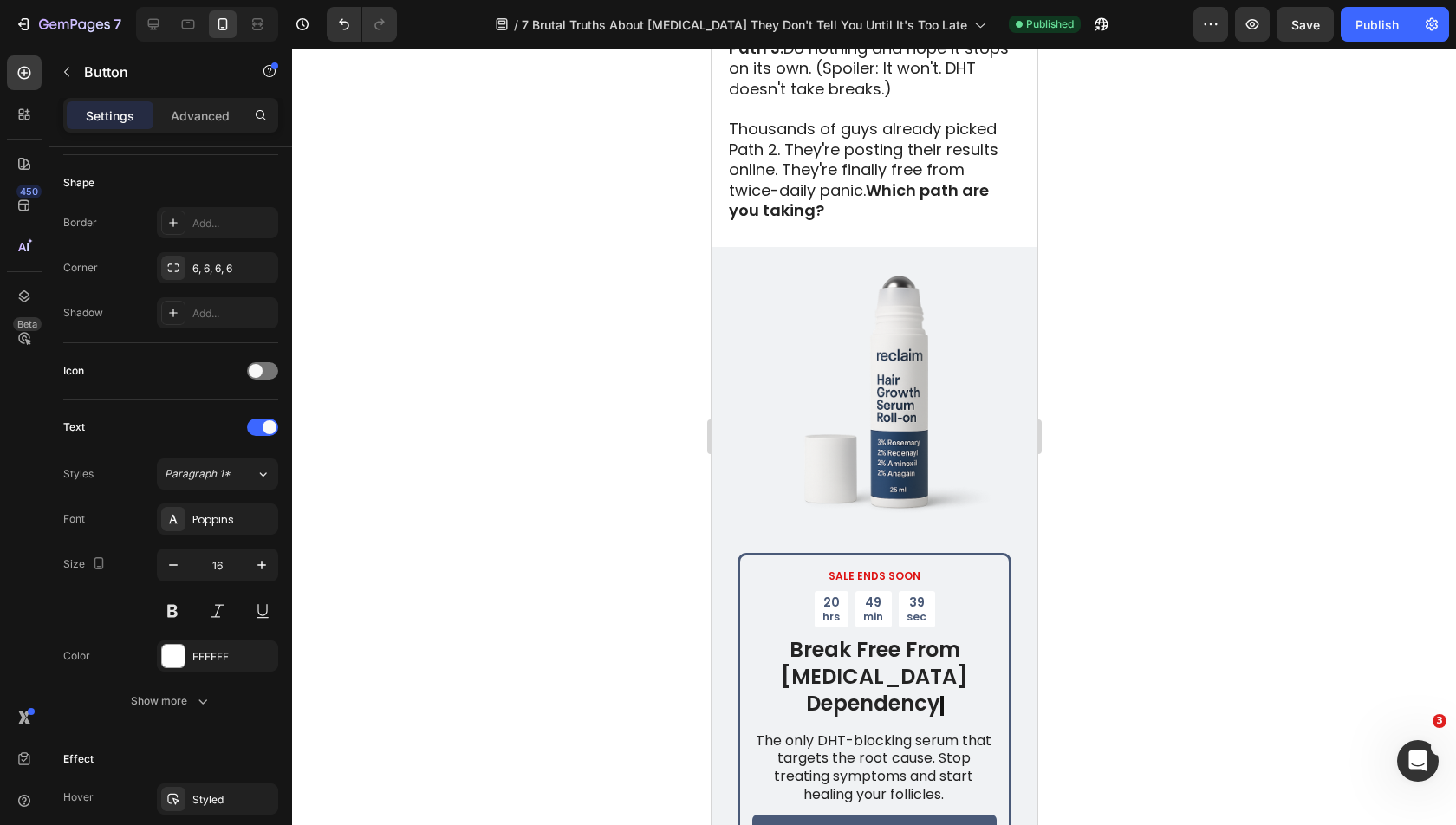
scroll to position [6723, 0]
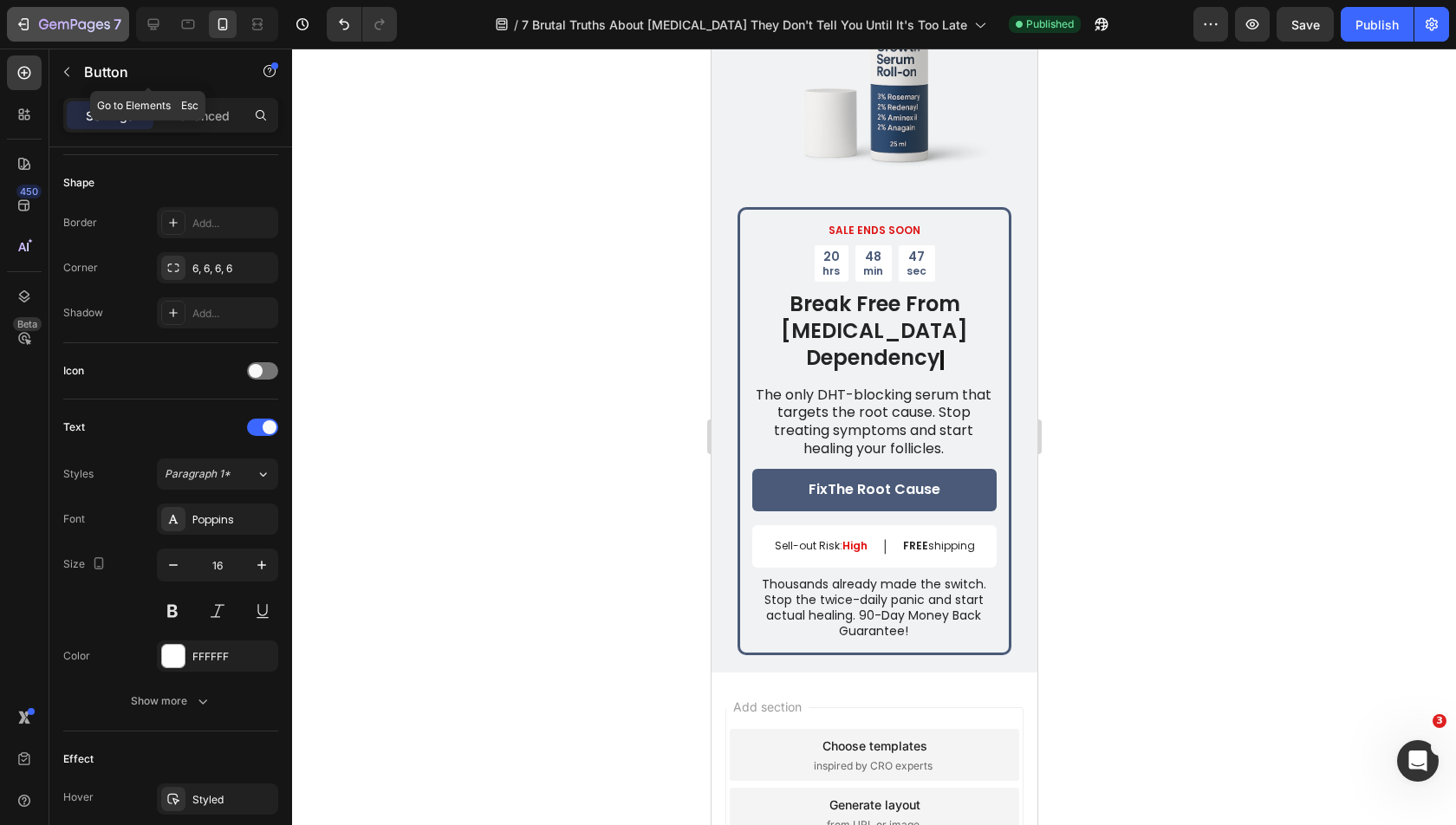
click at [30, 31] on icon "button" at bounding box center [23, 24] width 17 height 17
